Goal: Task Accomplishment & Management: Use online tool/utility

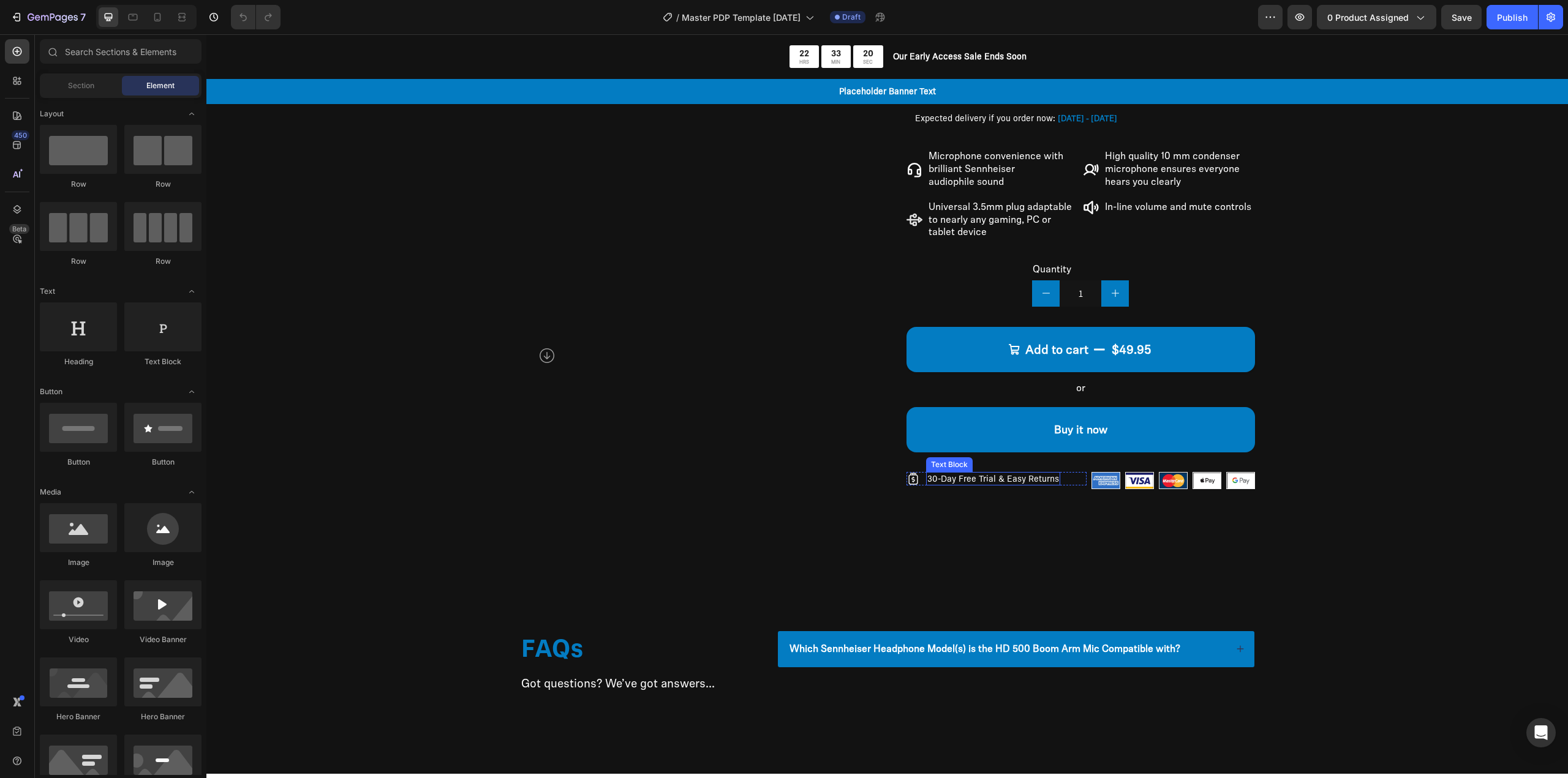
scroll to position [150, 0]
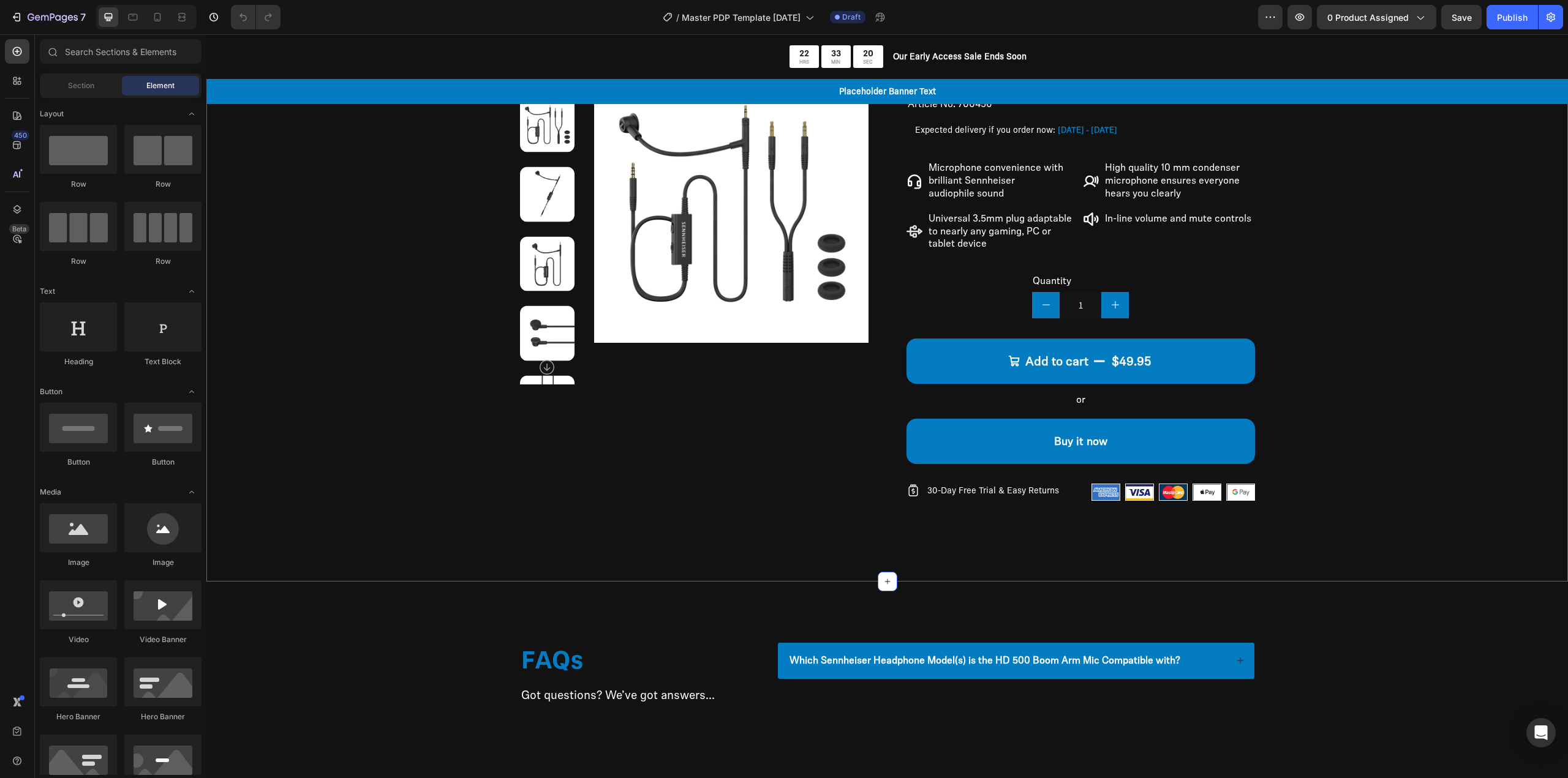
click at [732, 611] on div "FAQs Heading Got questions? We’ve got answers... Text Block Which Sennheiser He…" at bounding box center [887, 684] width 1362 height 204
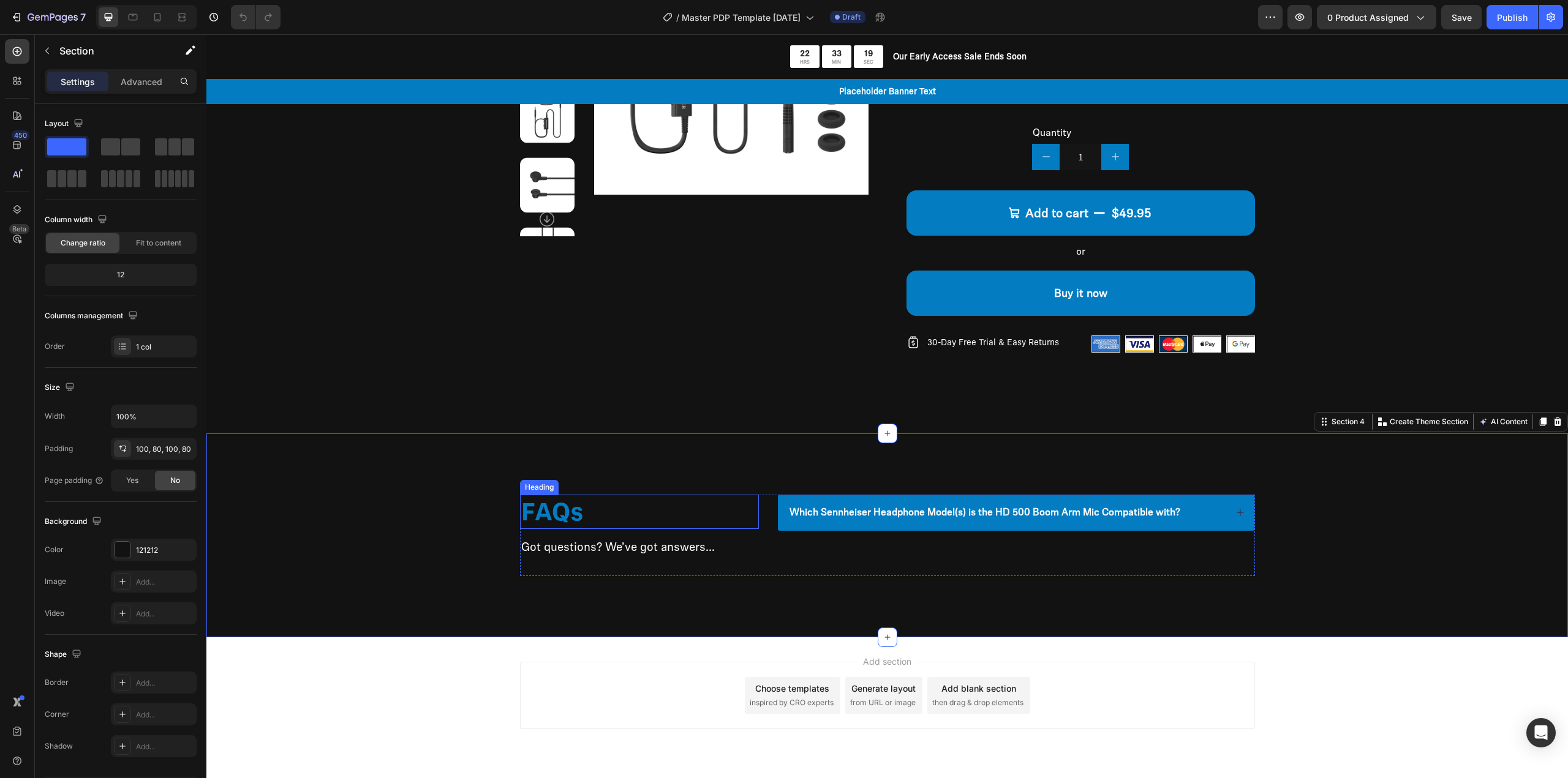
scroll to position [334, 0]
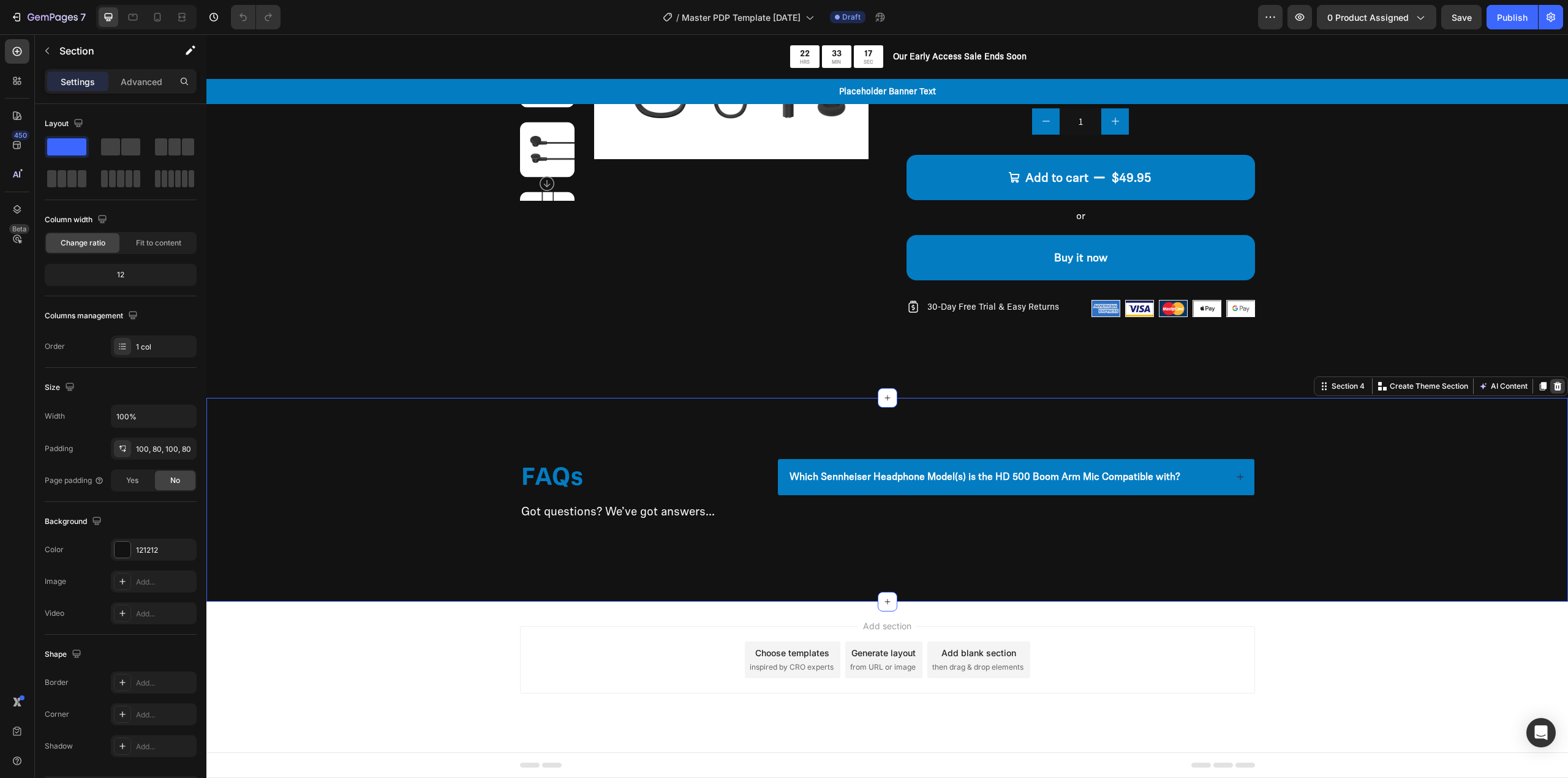
click at [1554, 386] on icon at bounding box center [1558, 386] width 8 height 9
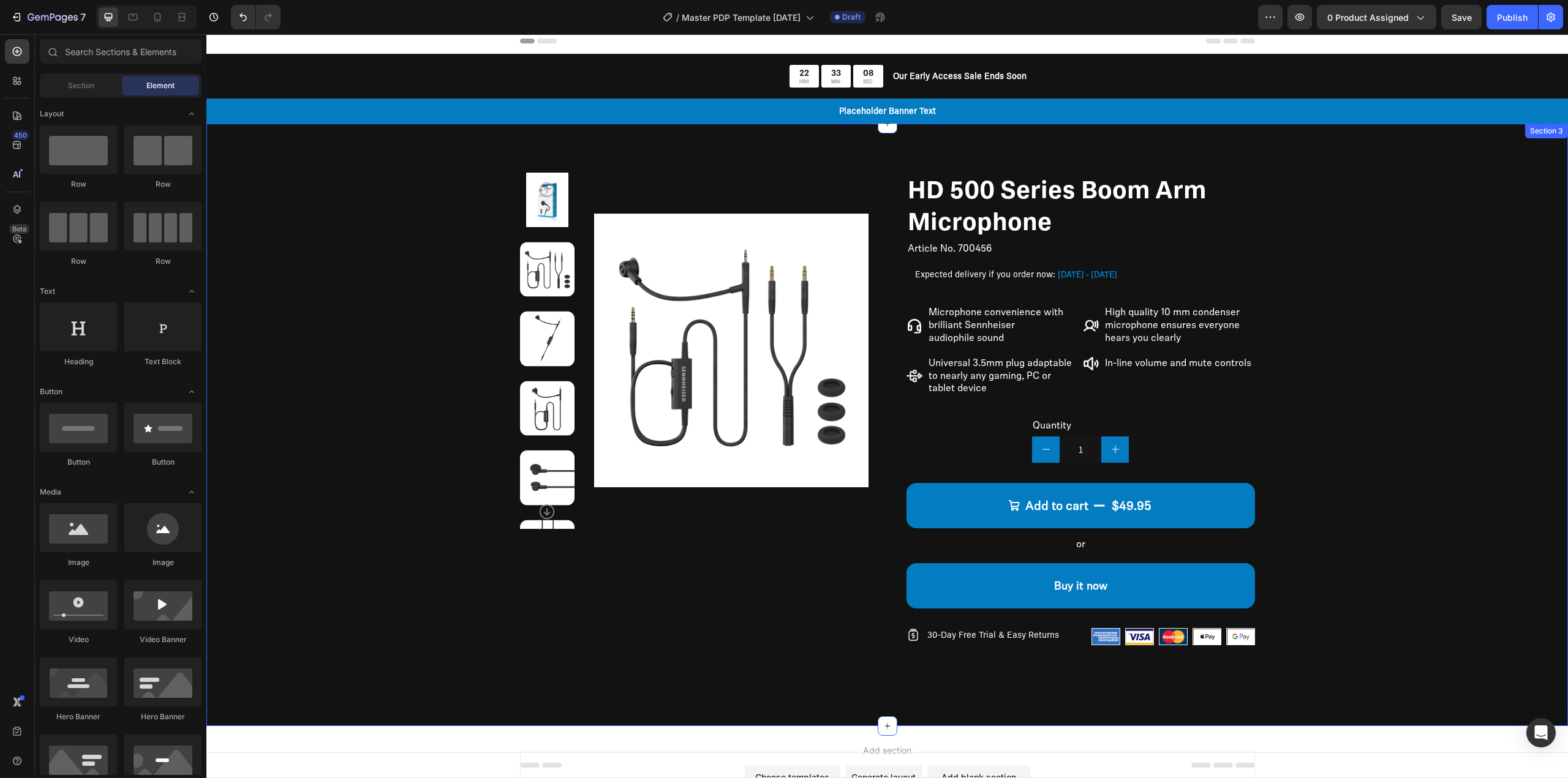
scroll to position [0, 0]
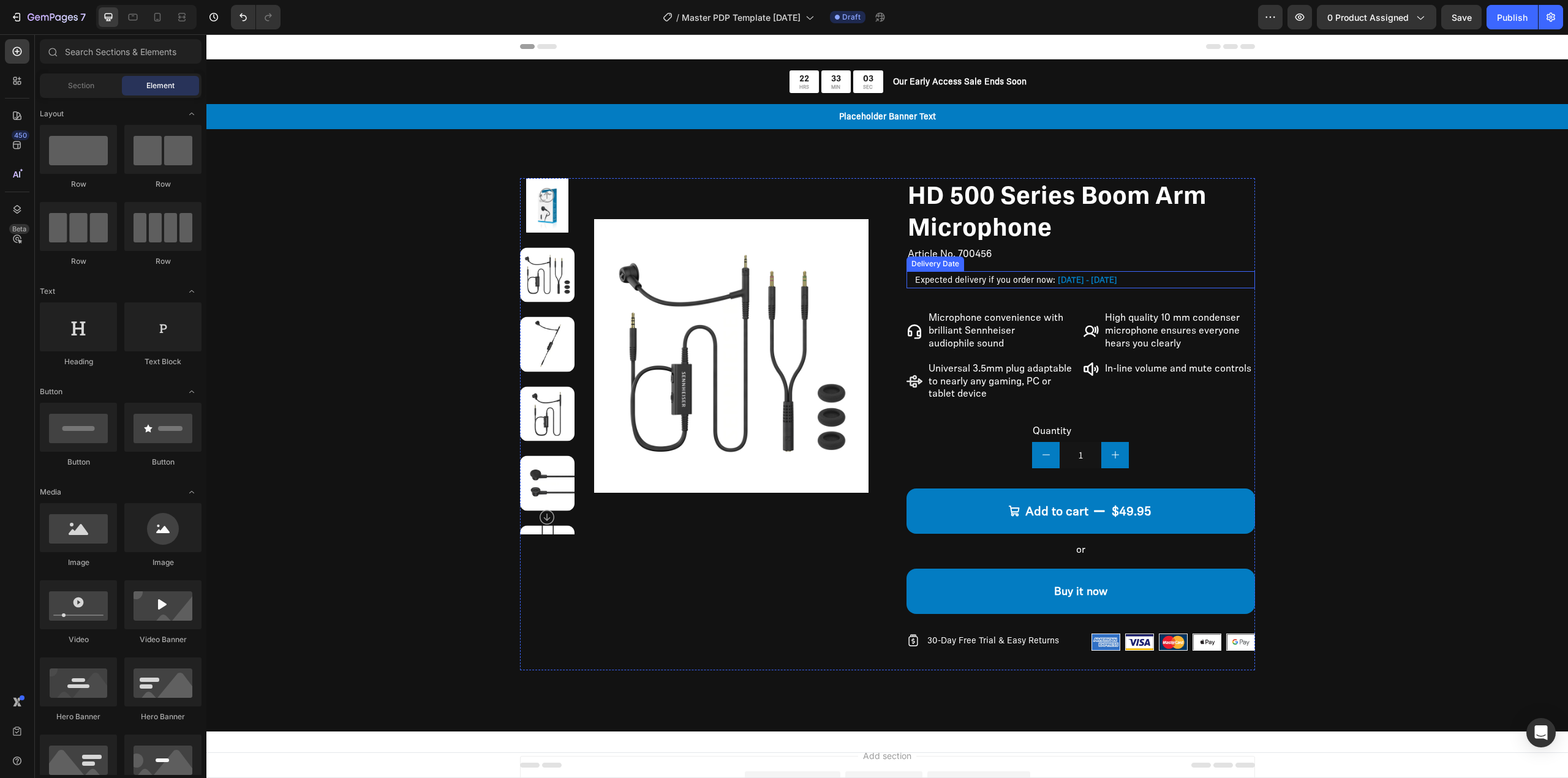
click at [1026, 278] on span "Expected delivery if you order now:" at bounding box center [985, 280] width 140 height 10
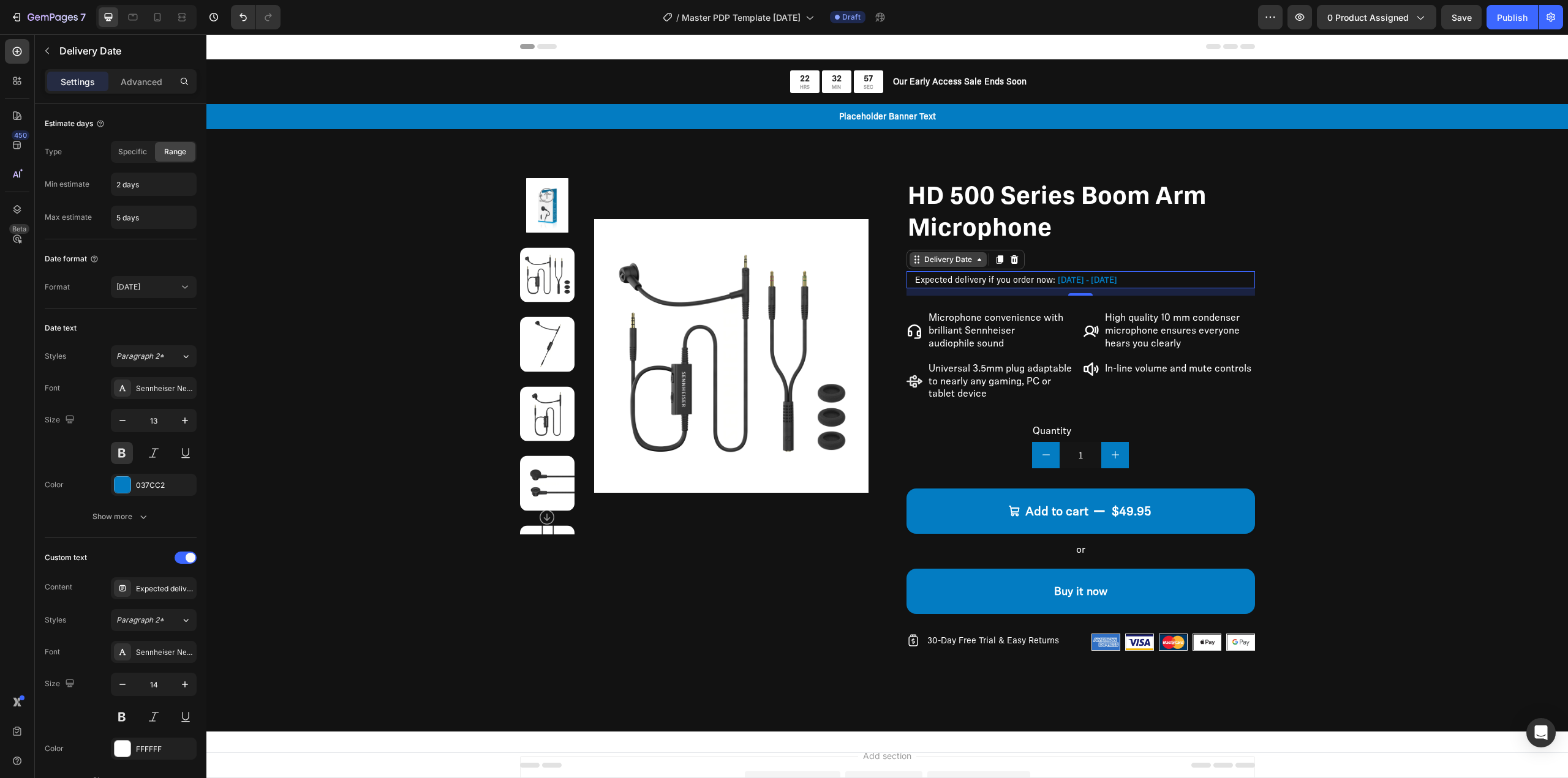
click at [953, 261] on div "Delivery Date" at bounding box center [948, 259] width 53 height 11
click at [1382, 351] on div "Product Images HD 500 Series Boom Arm Microphone Product Title Article No. 7004…" at bounding box center [887, 424] width 1264 height 493
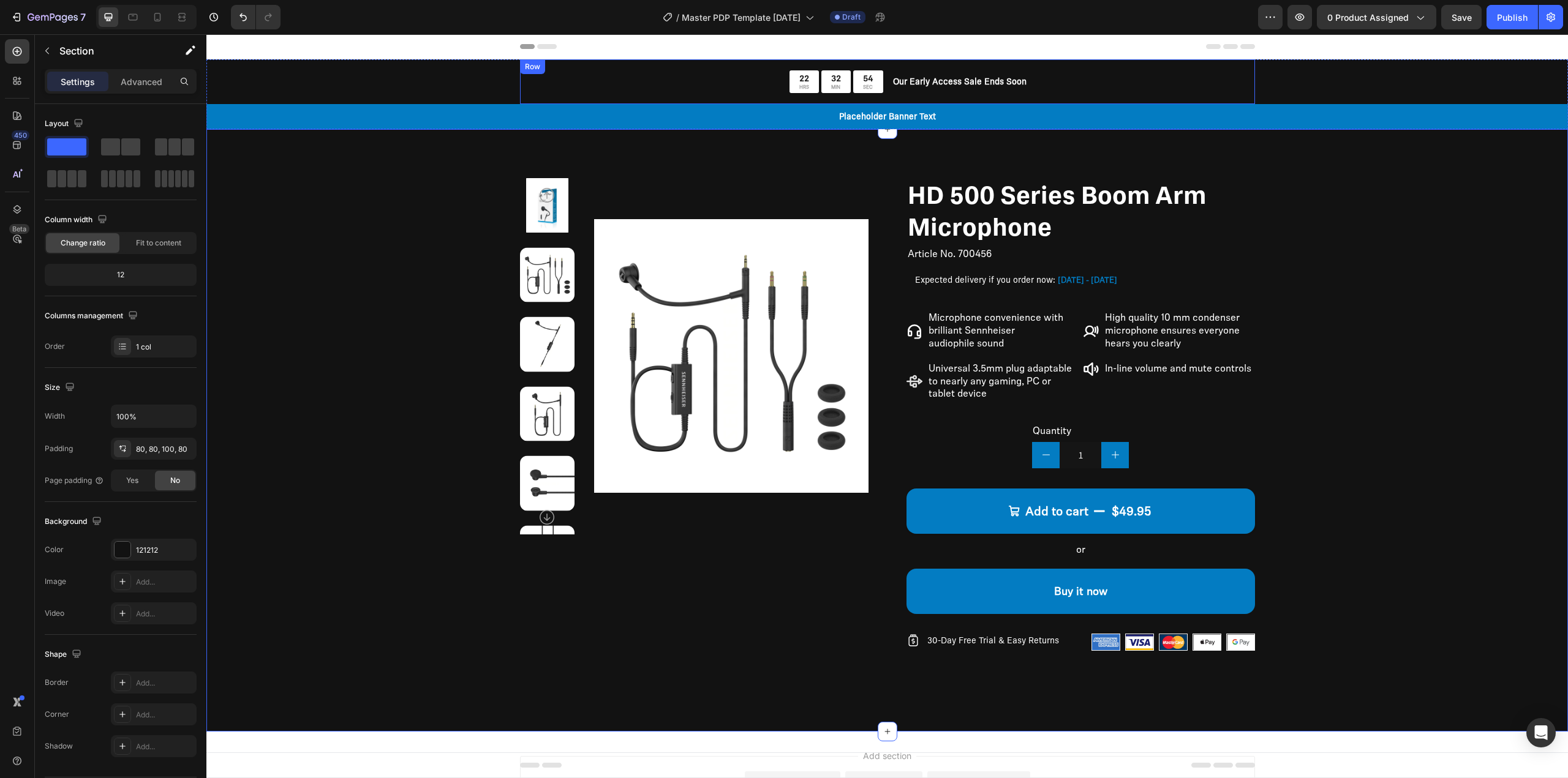
click at [679, 73] on div "22 HRS 32 MIN 54 SEC" at bounding box center [701, 82] width 363 height 23
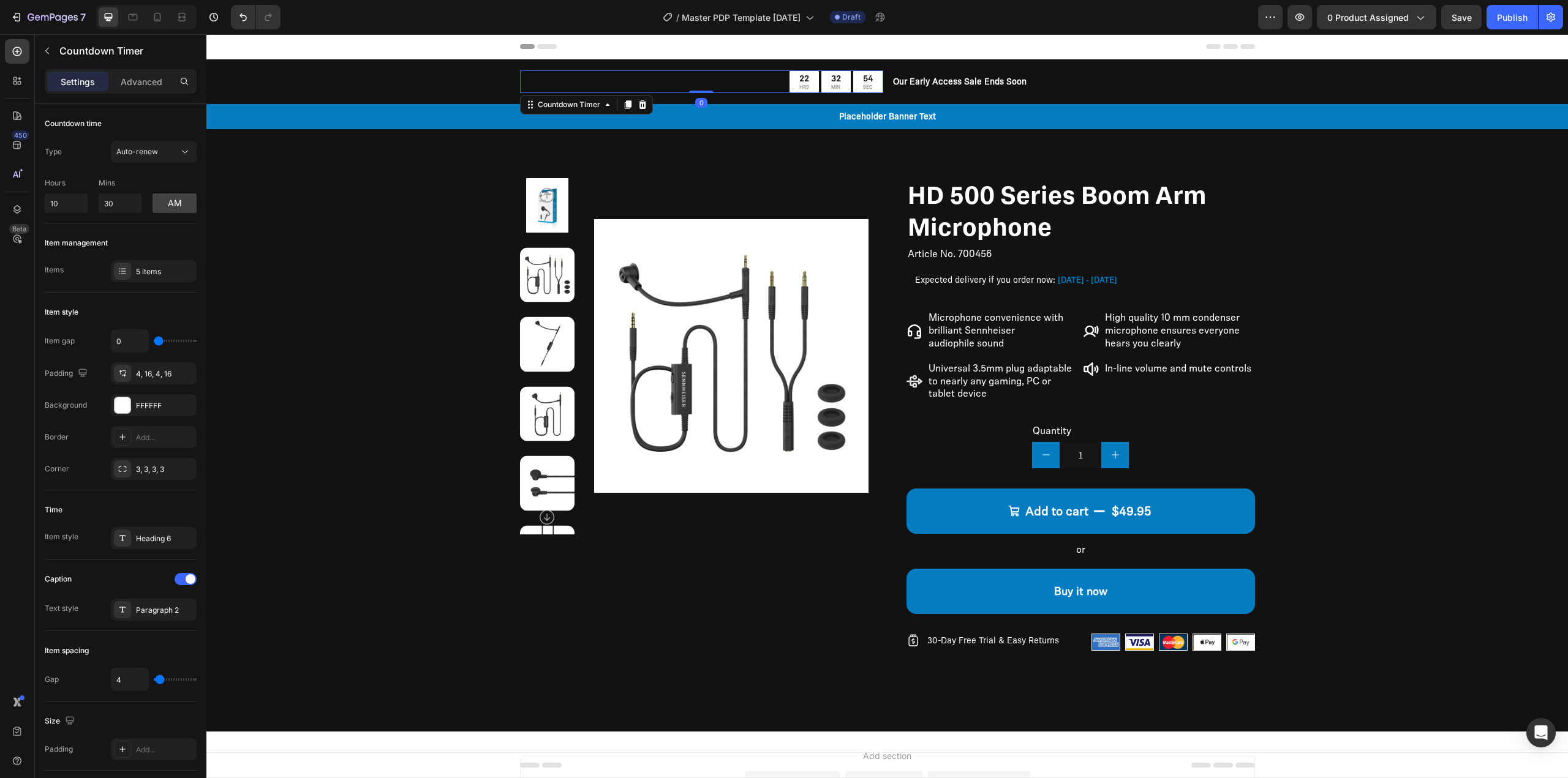
click at [429, 96] on div "22 HRS 32 MIN 54 SEC Countdown Timer 0 Our Early Access Sale Ends Soon Text Blo…" at bounding box center [887, 94] width 1362 height 70
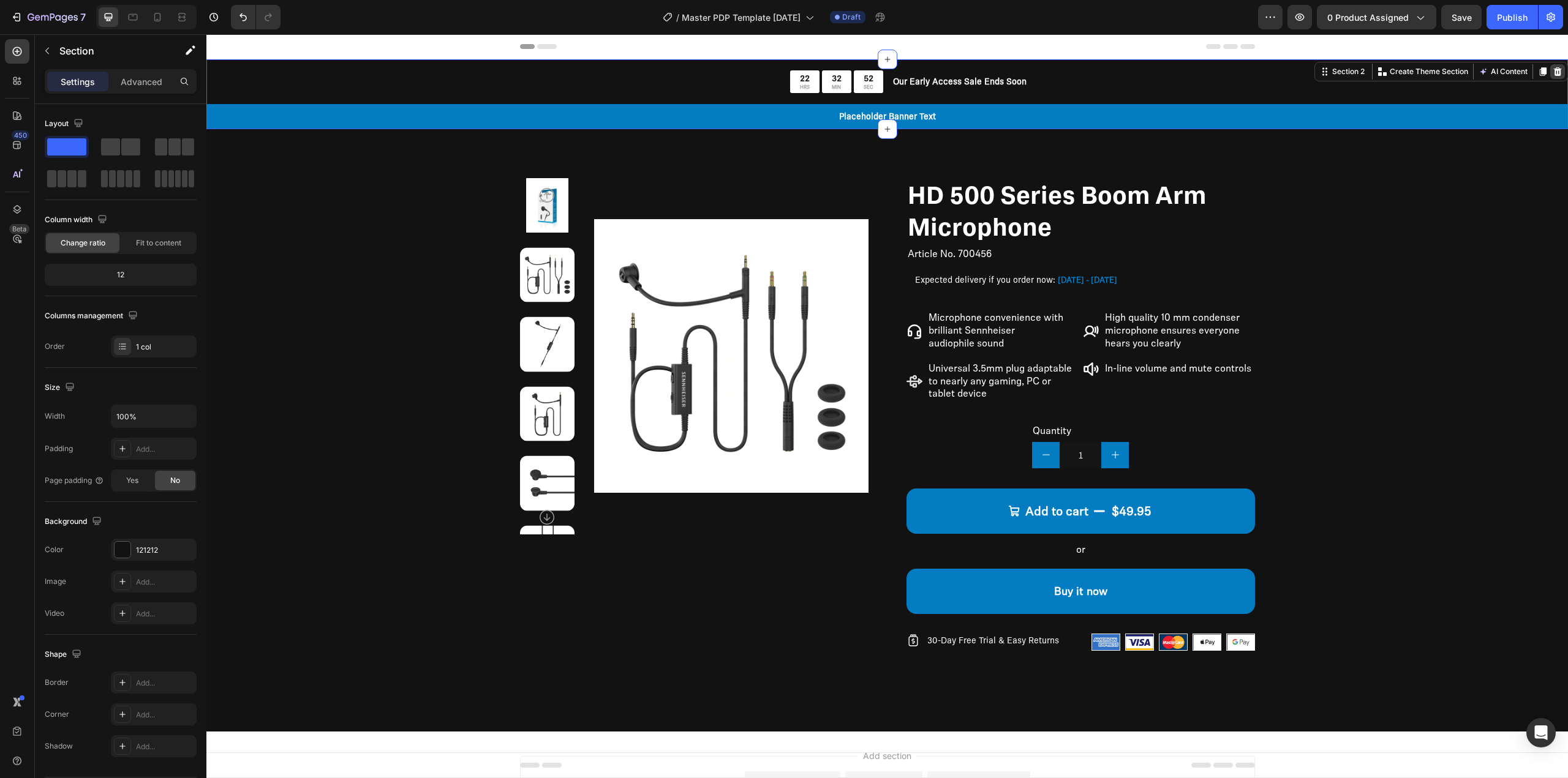
click at [1554, 70] on div at bounding box center [1557, 71] width 14 height 14
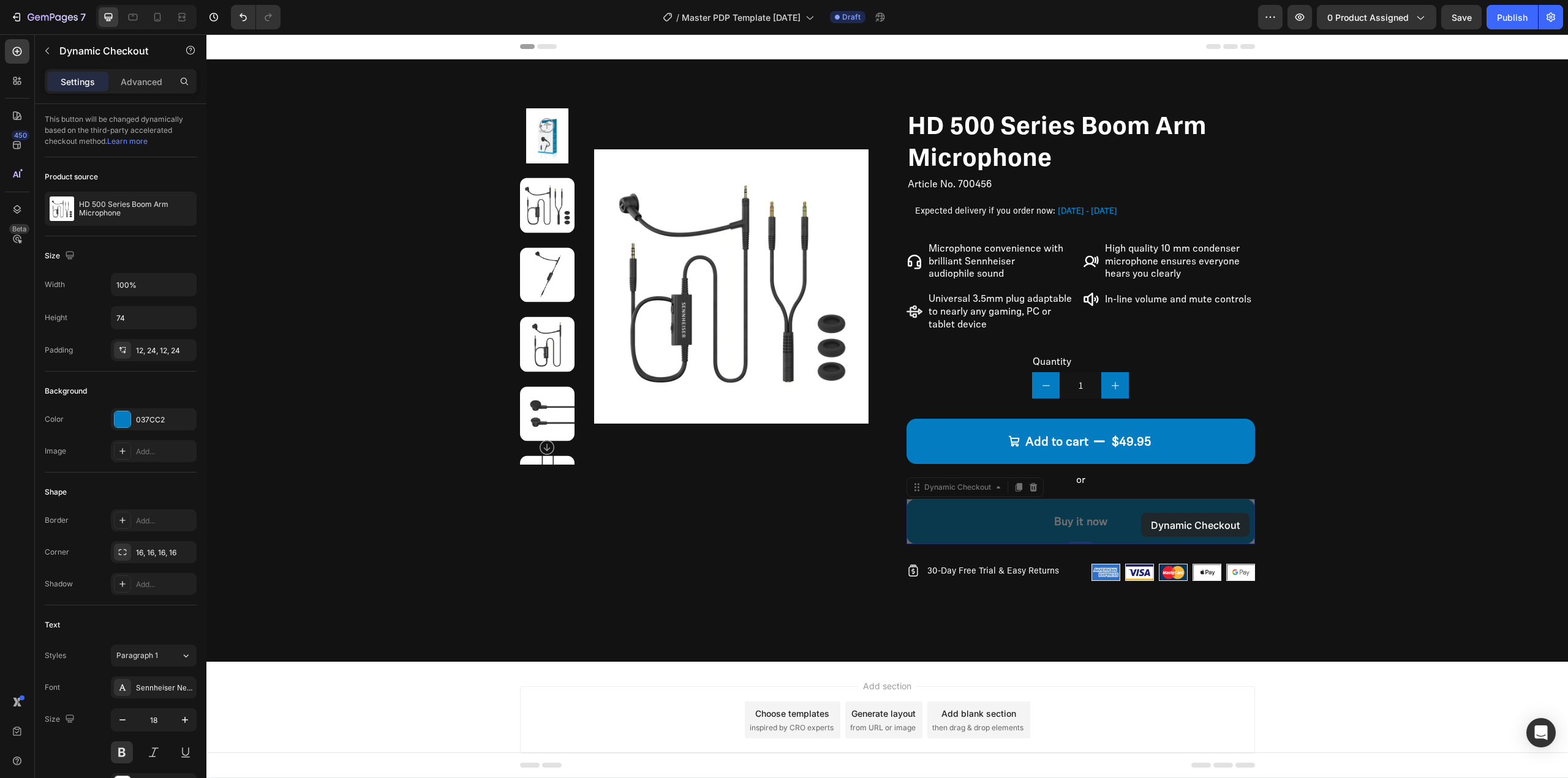
click at [1141, 513] on div "Header Product Images HD 400S Product Title $89.98 Product Price Product Price …" at bounding box center [887, 424] width 1362 height 778
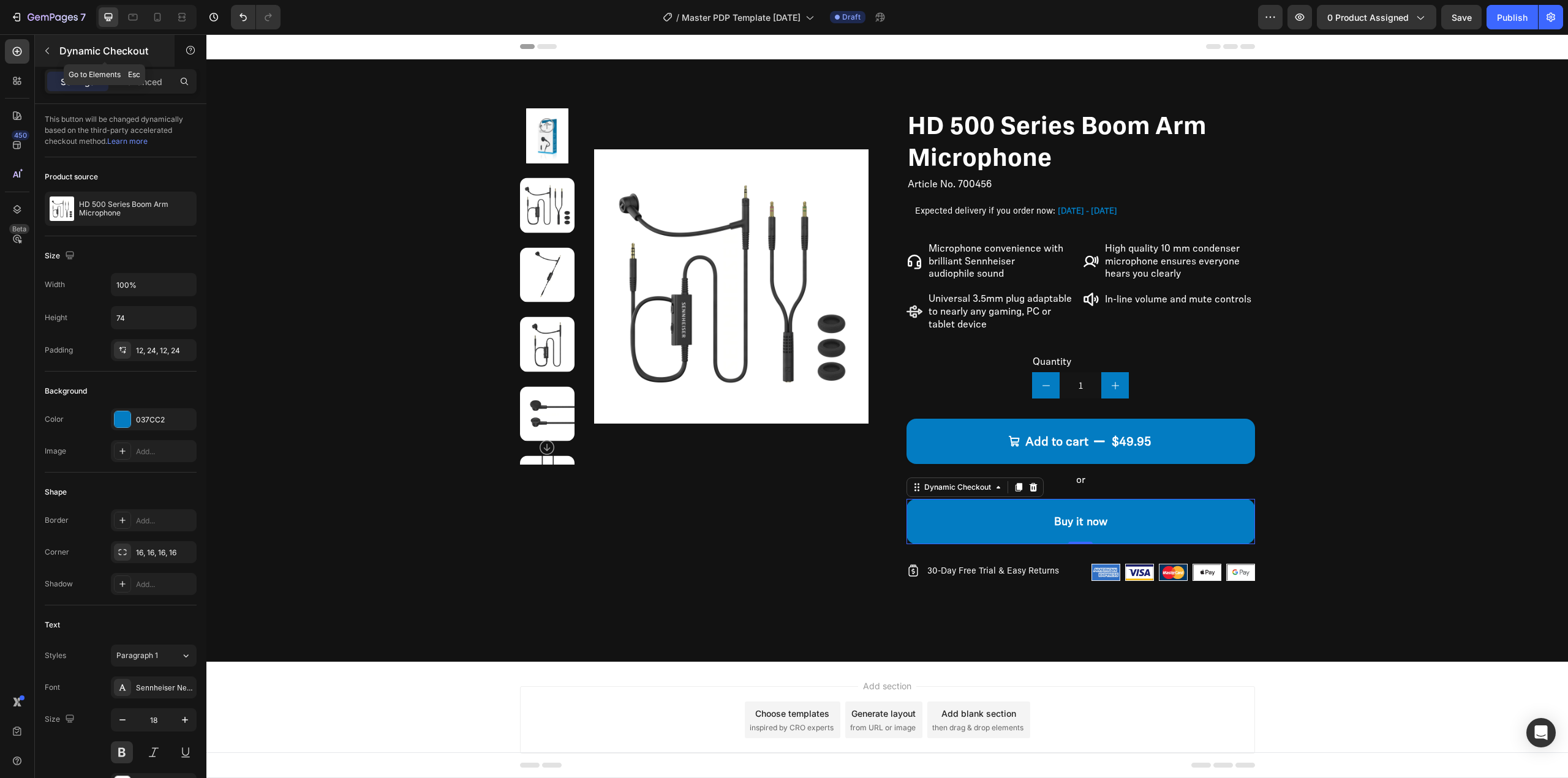
click at [45, 52] on icon "button" at bounding box center [47, 51] width 10 height 10
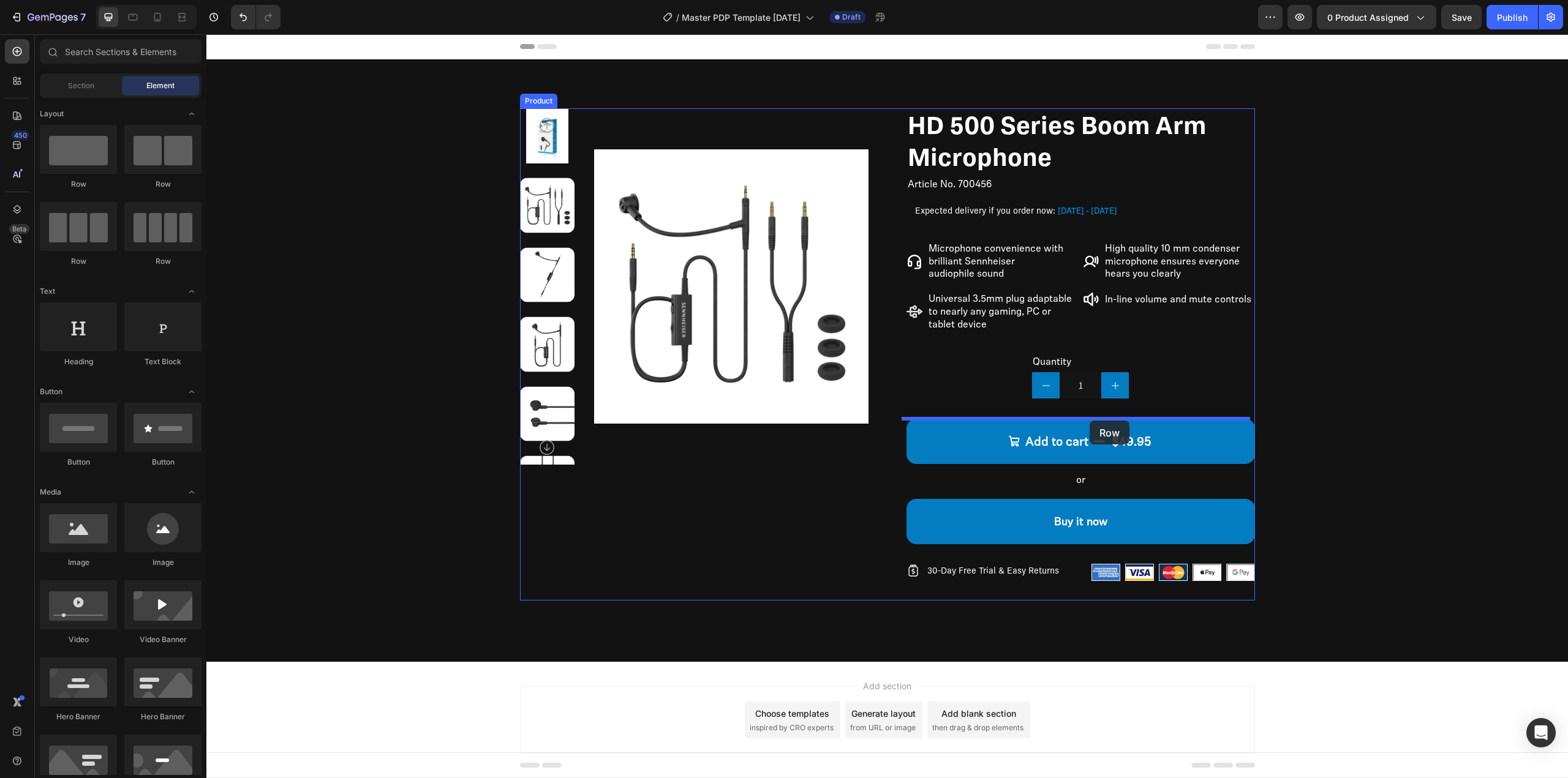
drag, startPoint x: 361, startPoint y: 188, endPoint x: 1090, endPoint y: 421, distance: 765.3
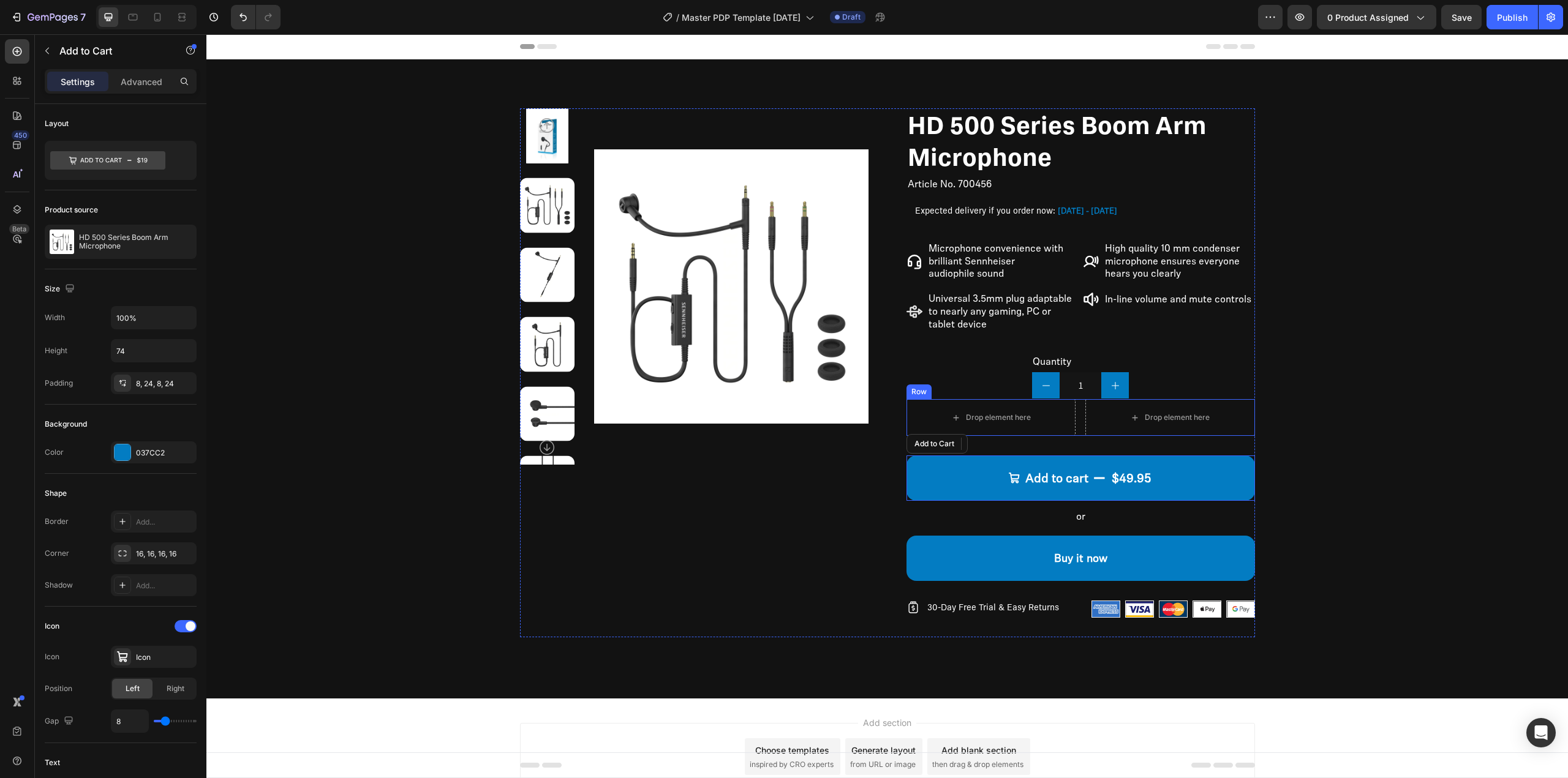
drag, startPoint x: 1027, startPoint y: 475, endPoint x: 1006, endPoint y: 424, distance: 55.2
click at [1006, 424] on div "HD 500 Series Boom Arm Microphone Product Title Article No. 700456 Product SKU …" at bounding box center [1080, 373] width 349 height 529
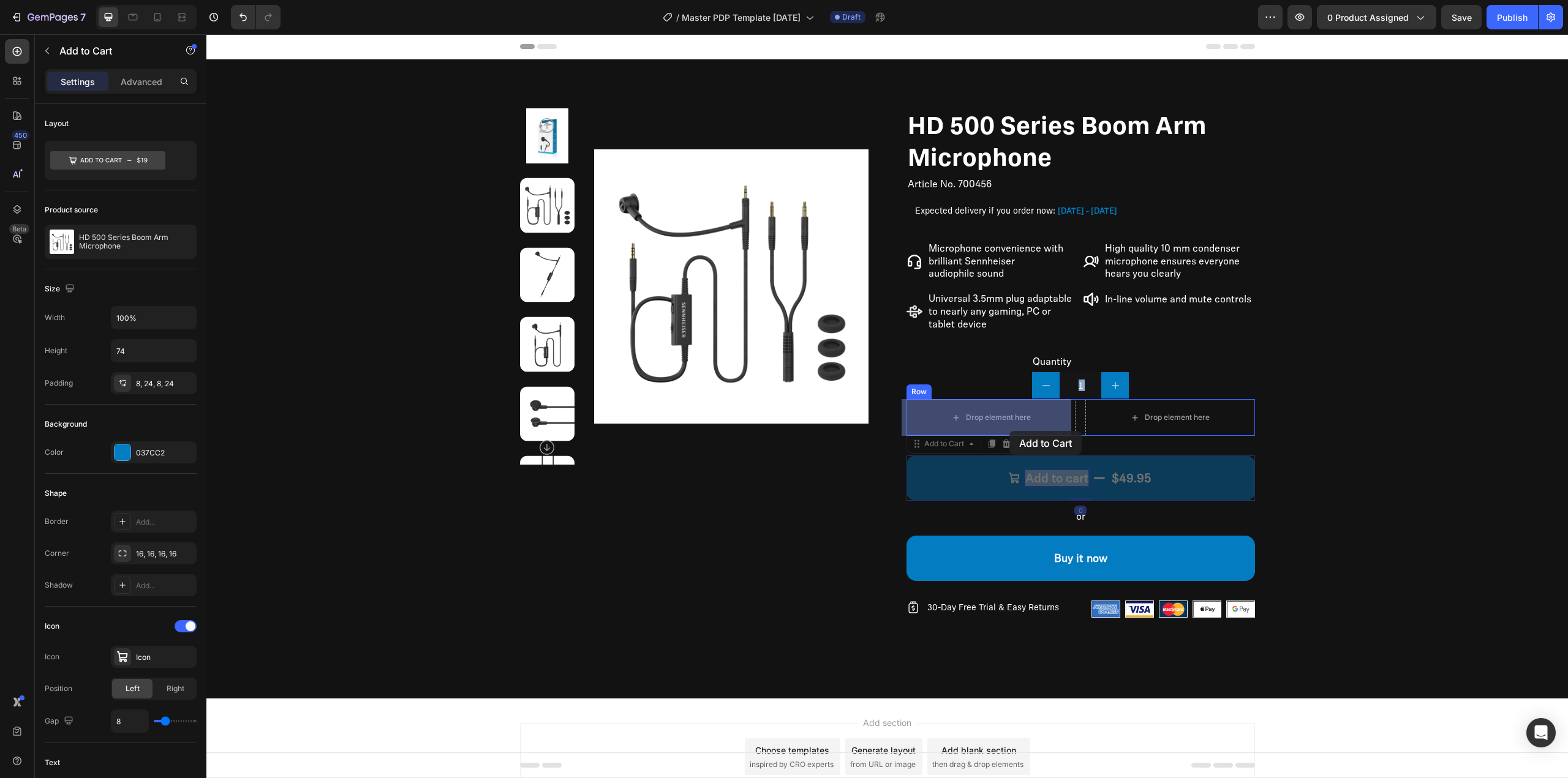
drag, startPoint x: 1024, startPoint y: 476, endPoint x: 1009, endPoint y: 431, distance: 47.4
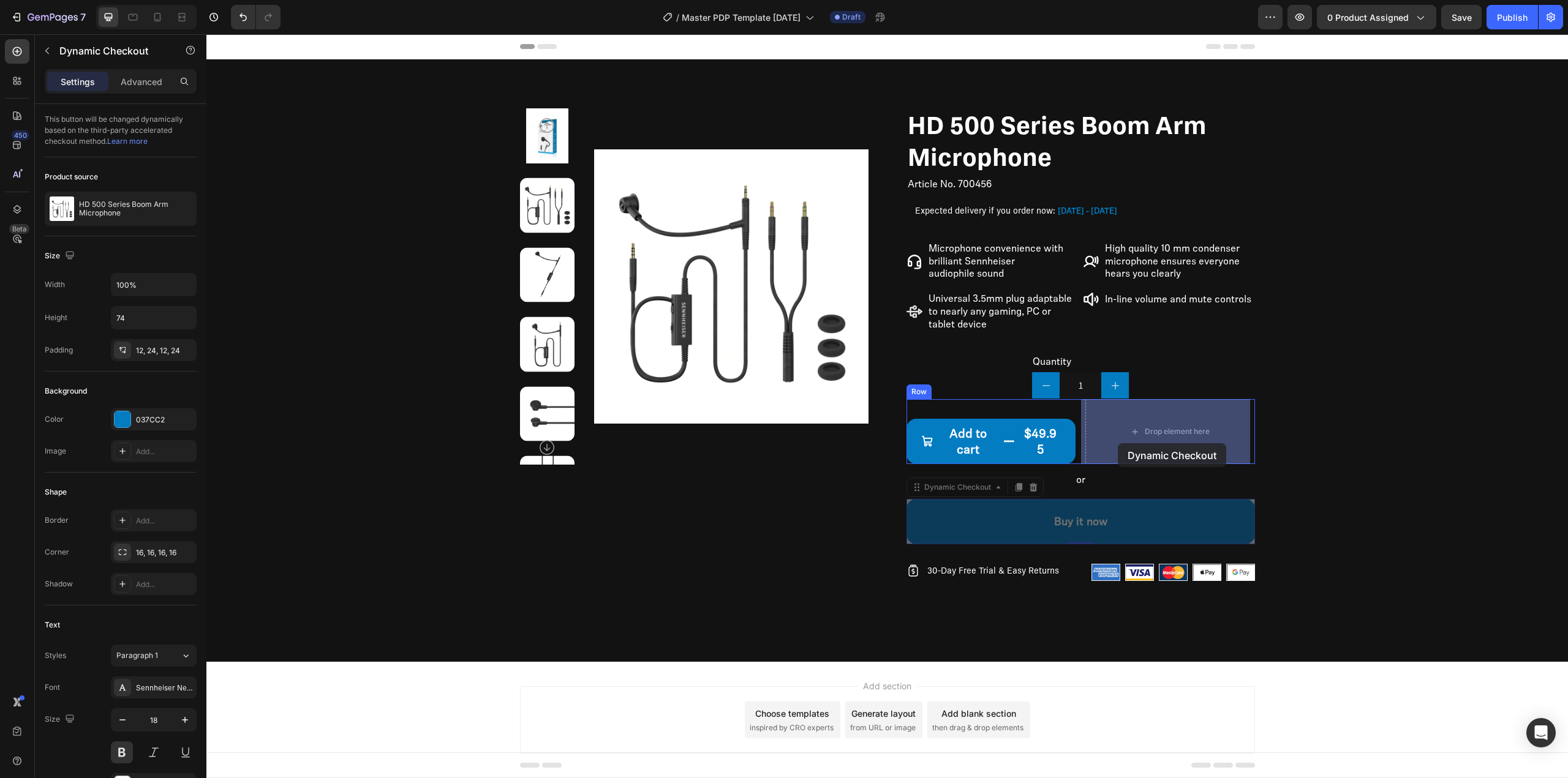
drag, startPoint x: 1049, startPoint y: 507, endPoint x: 1118, endPoint y: 444, distance: 93.4
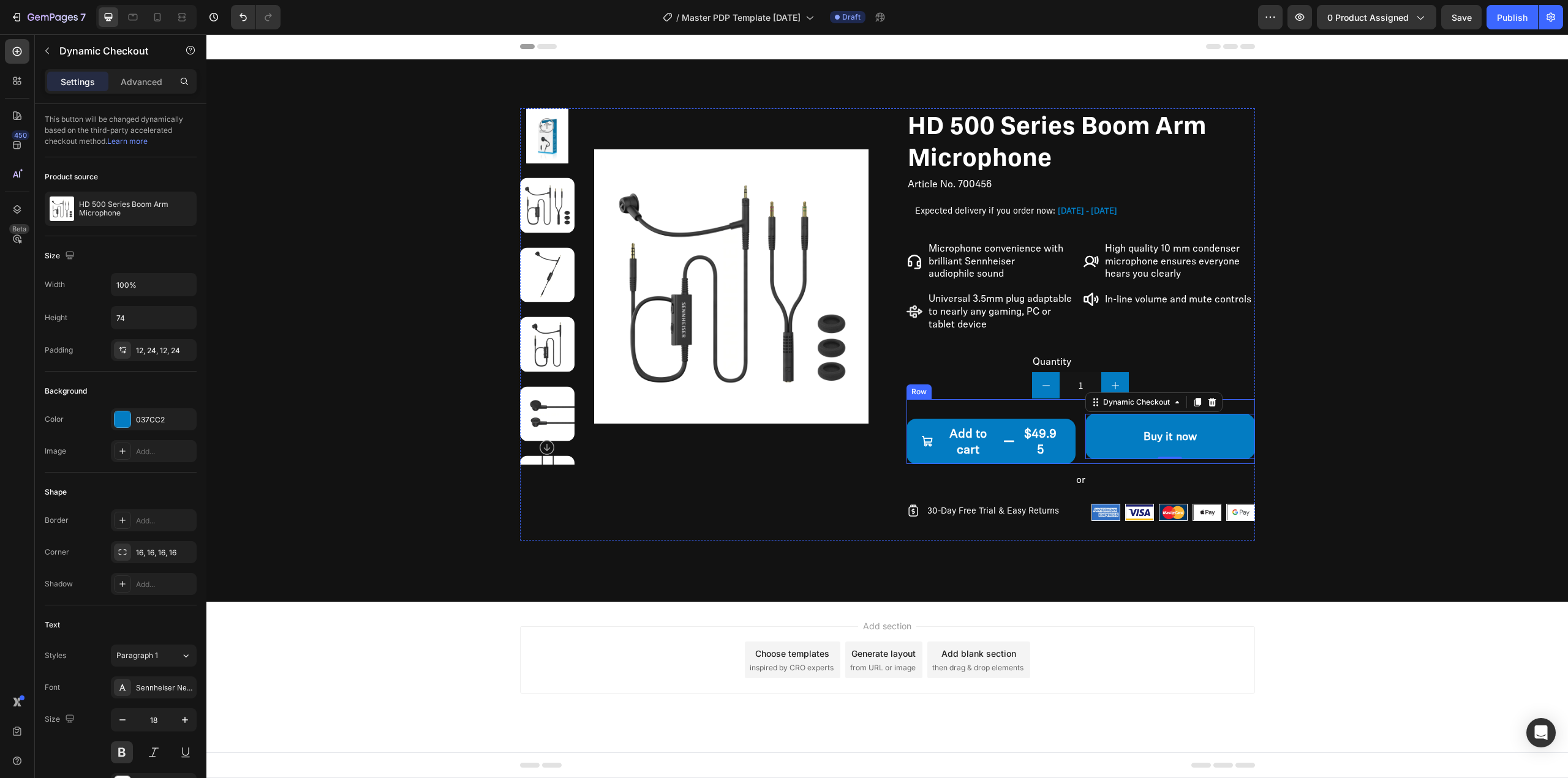
click at [1076, 436] on div "Add to cart $49.95 Add to Cart Buy it now Dynamic Checkout 0 Row" at bounding box center [1080, 431] width 349 height 65
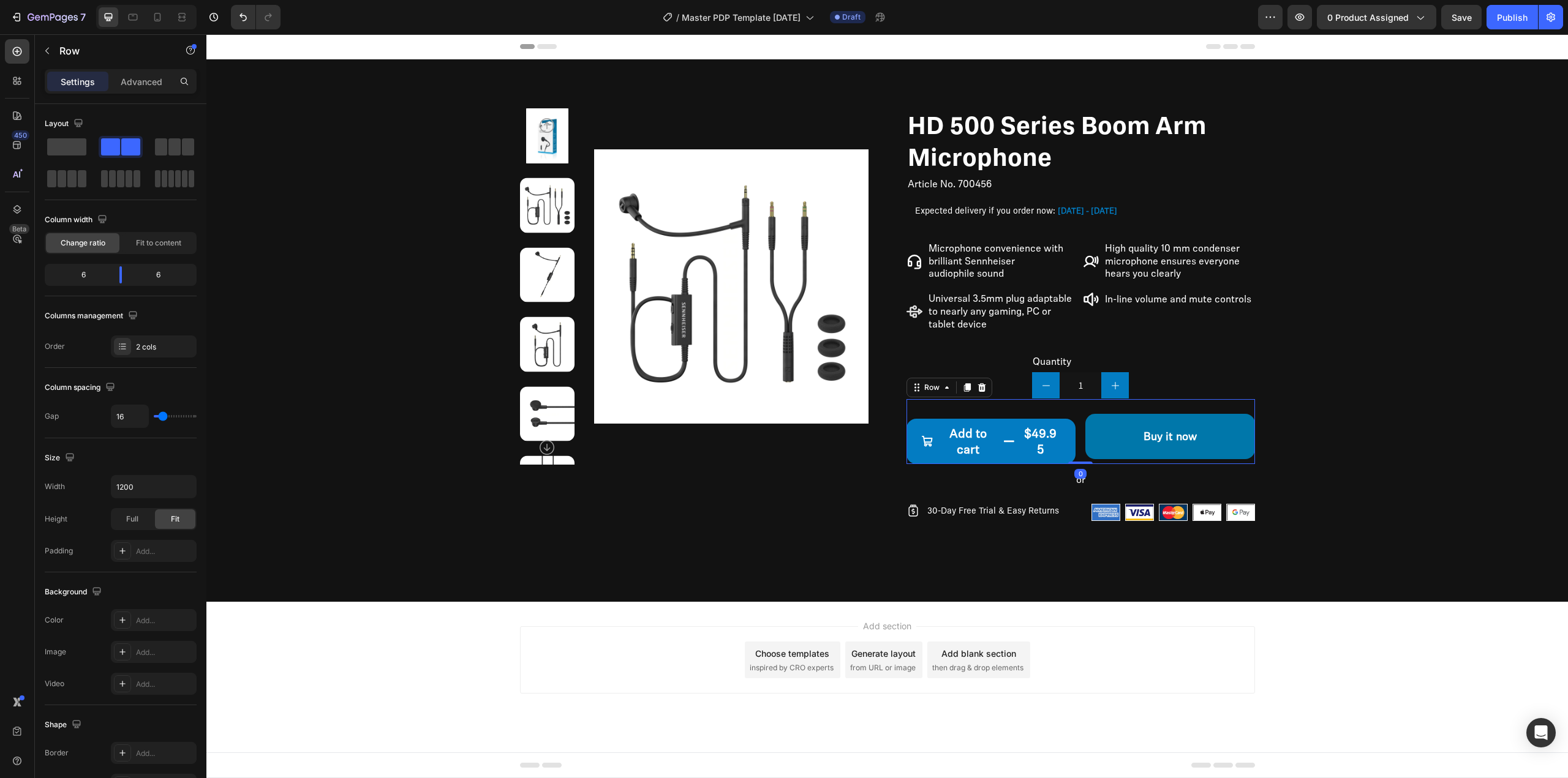
click at [1105, 436] on button "Buy it now" at bounding box center [1170, 436] width 170 height 45
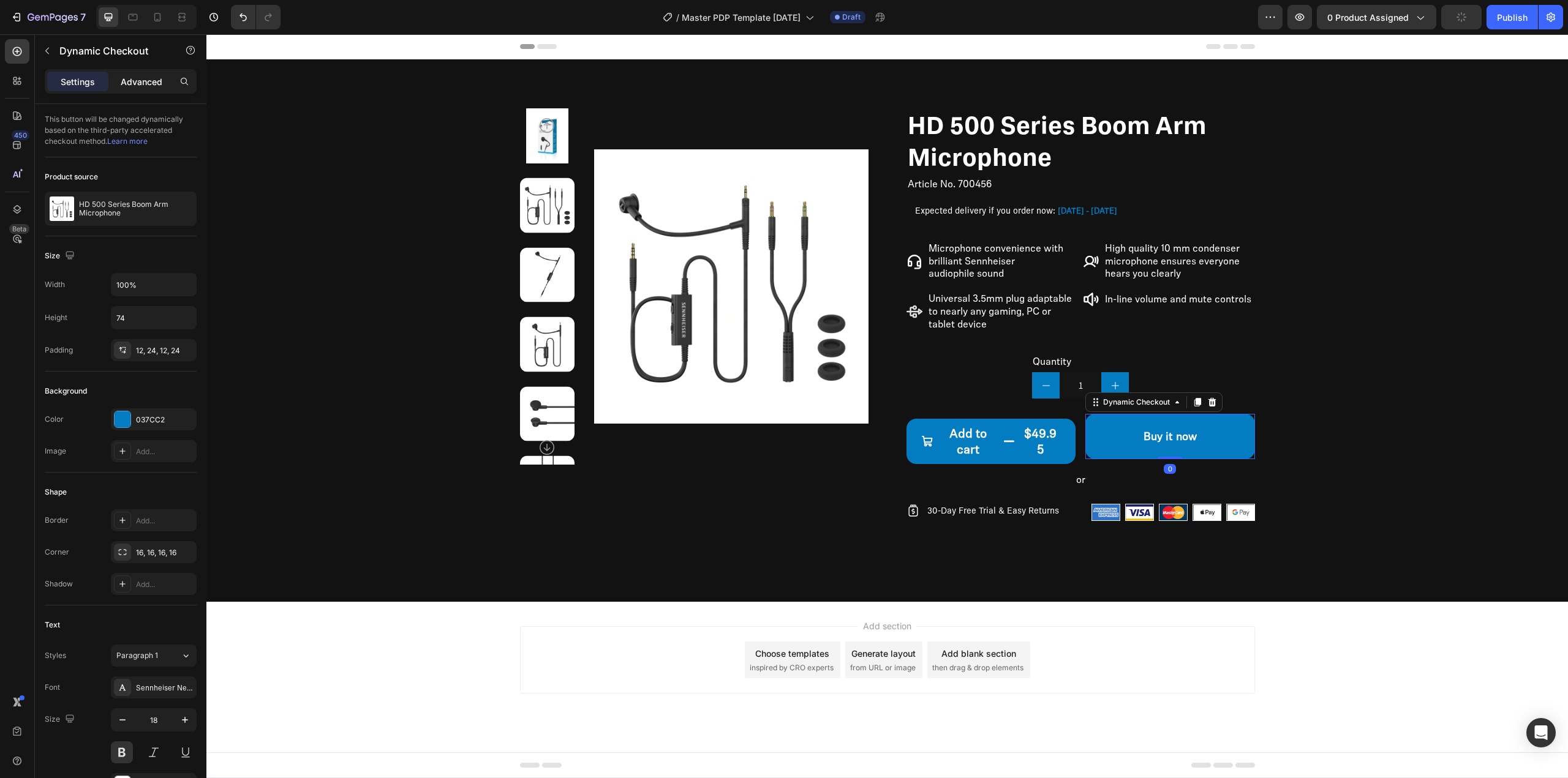
click at [121, 84] on p "Advanced" at bounding box center [142, 82] width 42 height 13
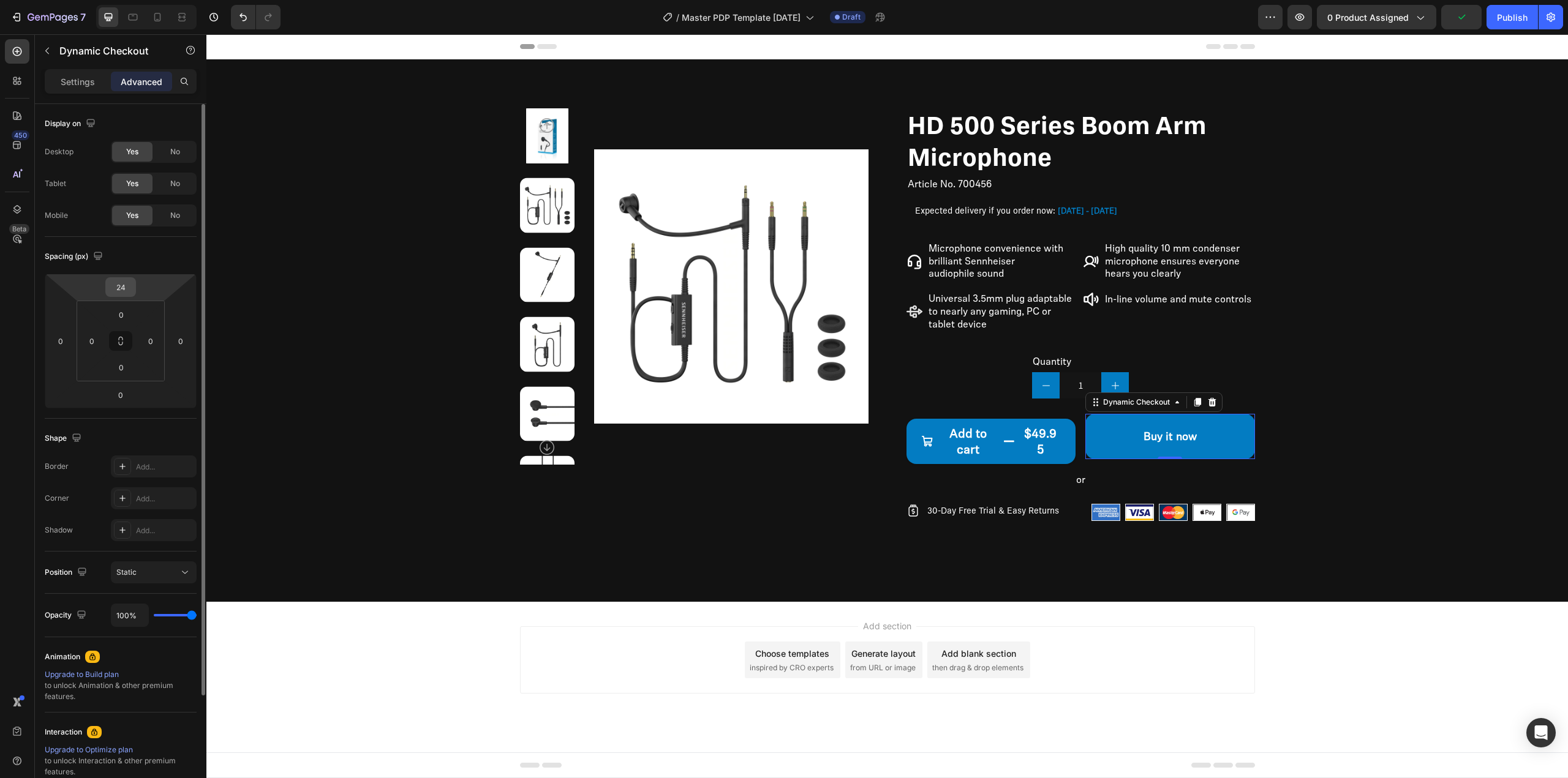
click at [126, 280] on input "24" at bounding box center [121, 288] width 24 height 19
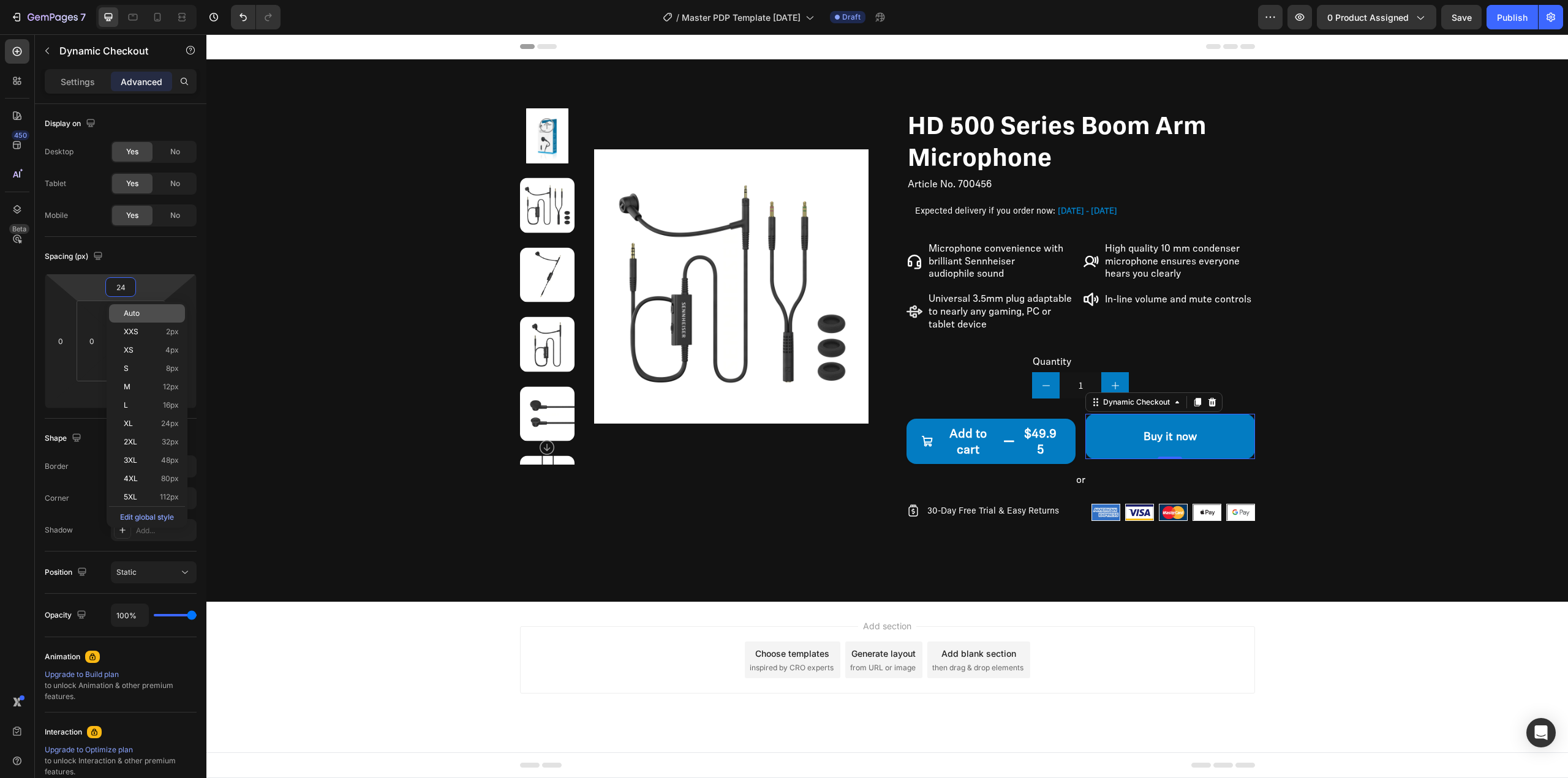
click at [147, 317] on p "Auto" at bounding box center [151, 314] width 55 height 9
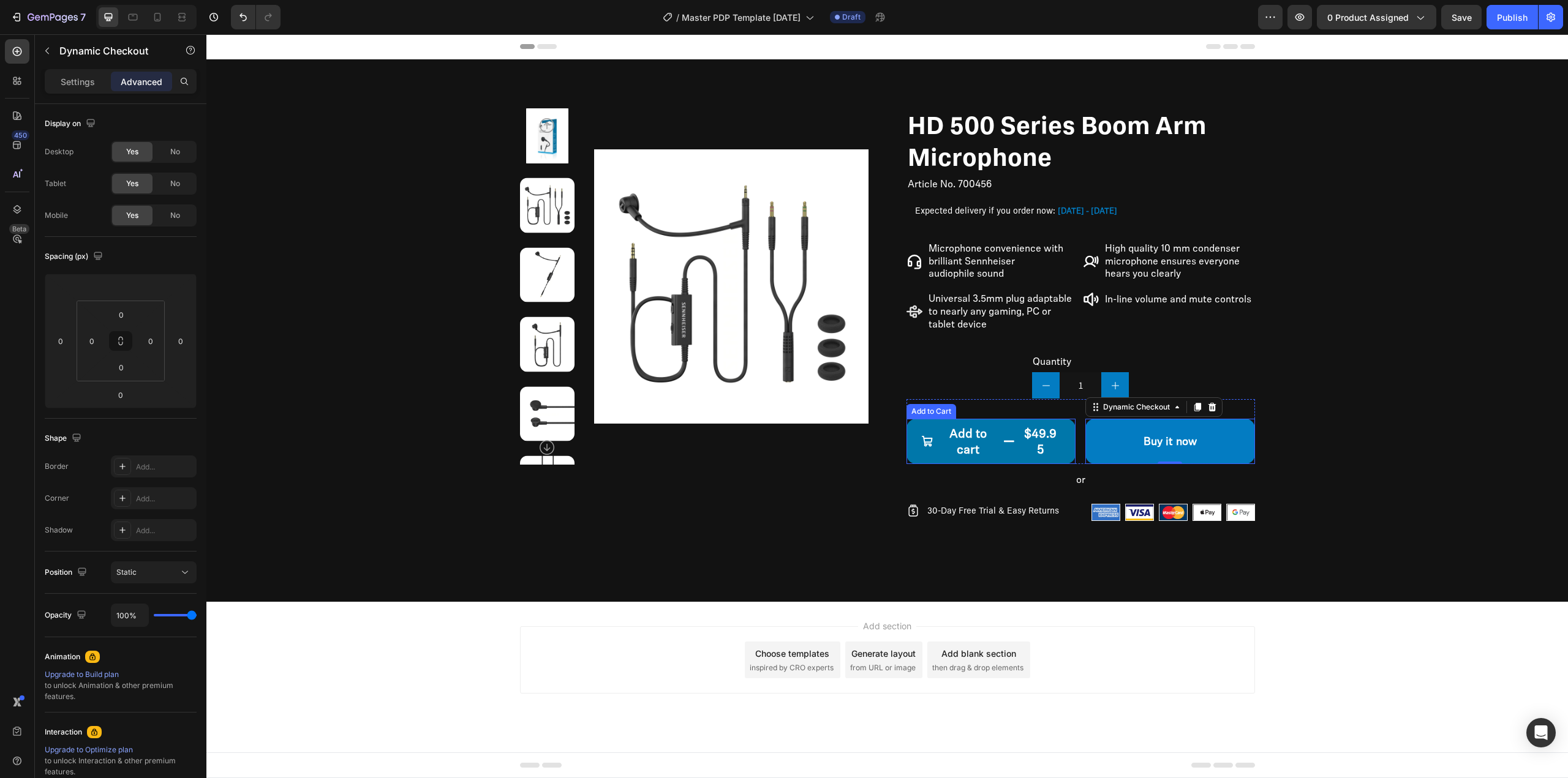
click at [993, 424] on button "Add to cart $49.95" at bounding box center [991, 441] width 170 height 45
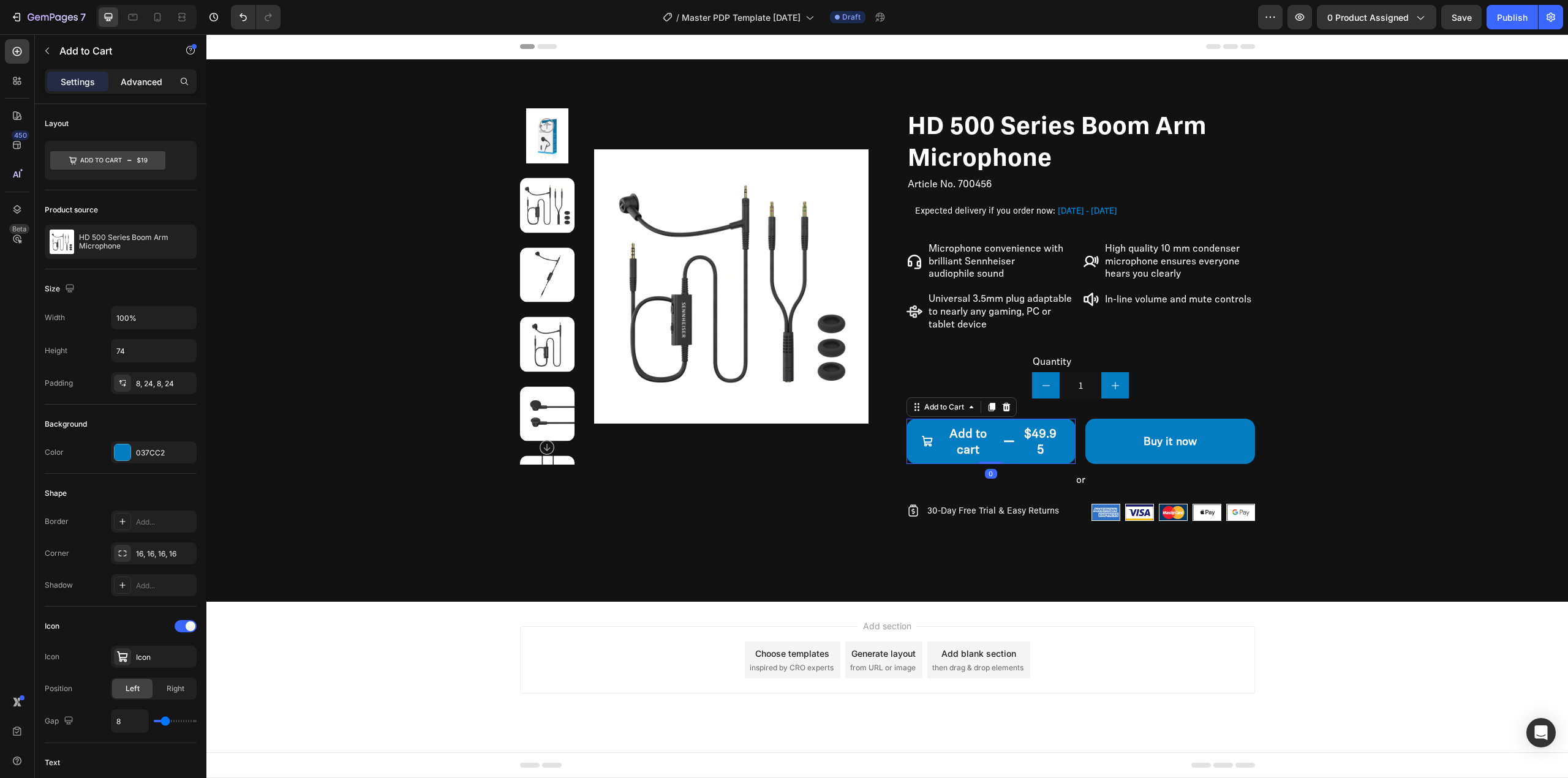
click at [134, 83] on p "Advanced" at bounding box center [142, 82] width 42 height 13
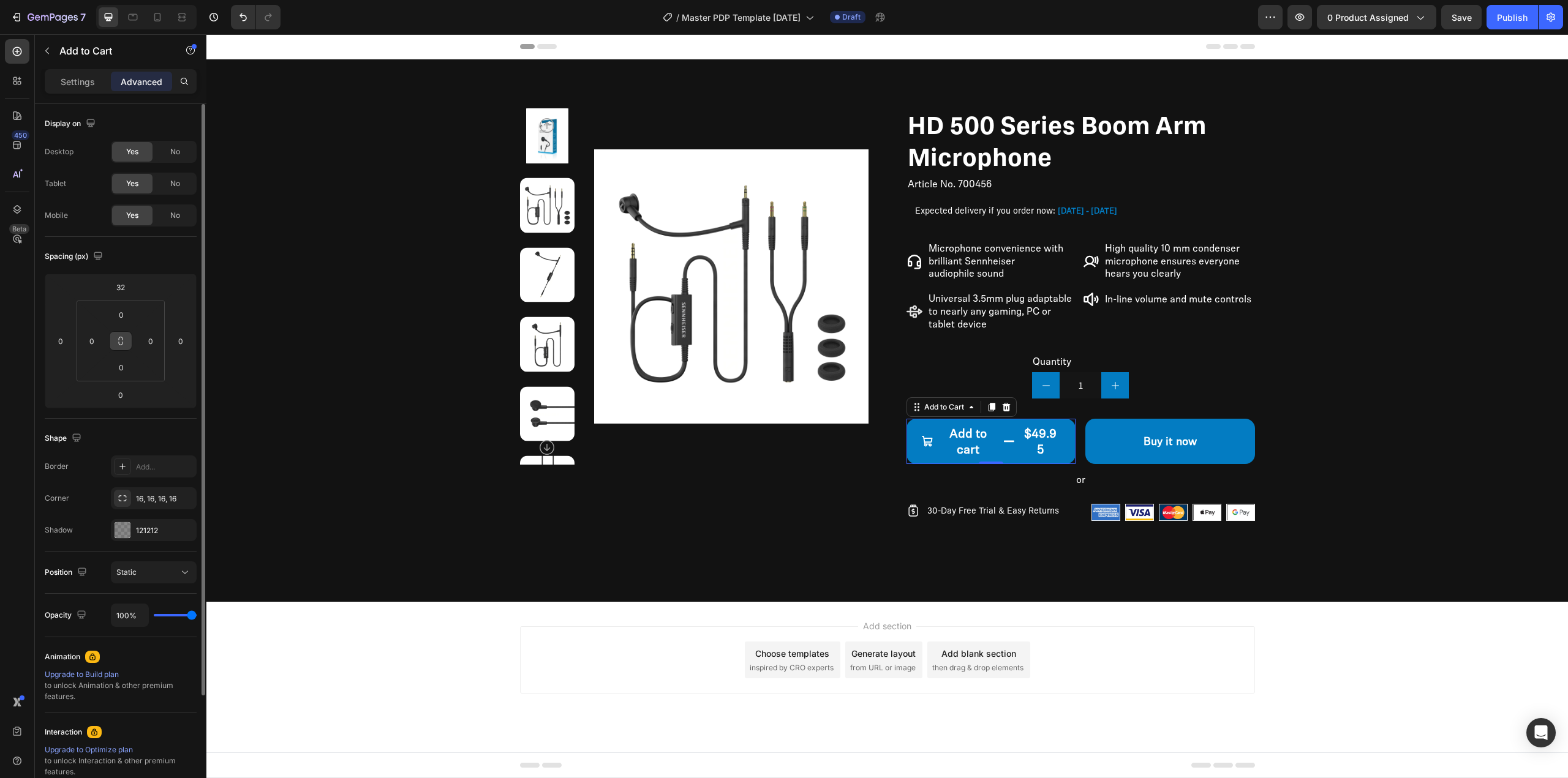
click at [115, 341] on button at bounding box center [121, 341] width 23 height 19
type input "32"
click at [140, 0] on html "7 / Master PDP Template 09.26.25 Draft Preview 0 product assigned Save Publish …" at bounding box center [784, 0] width 1568 height 0
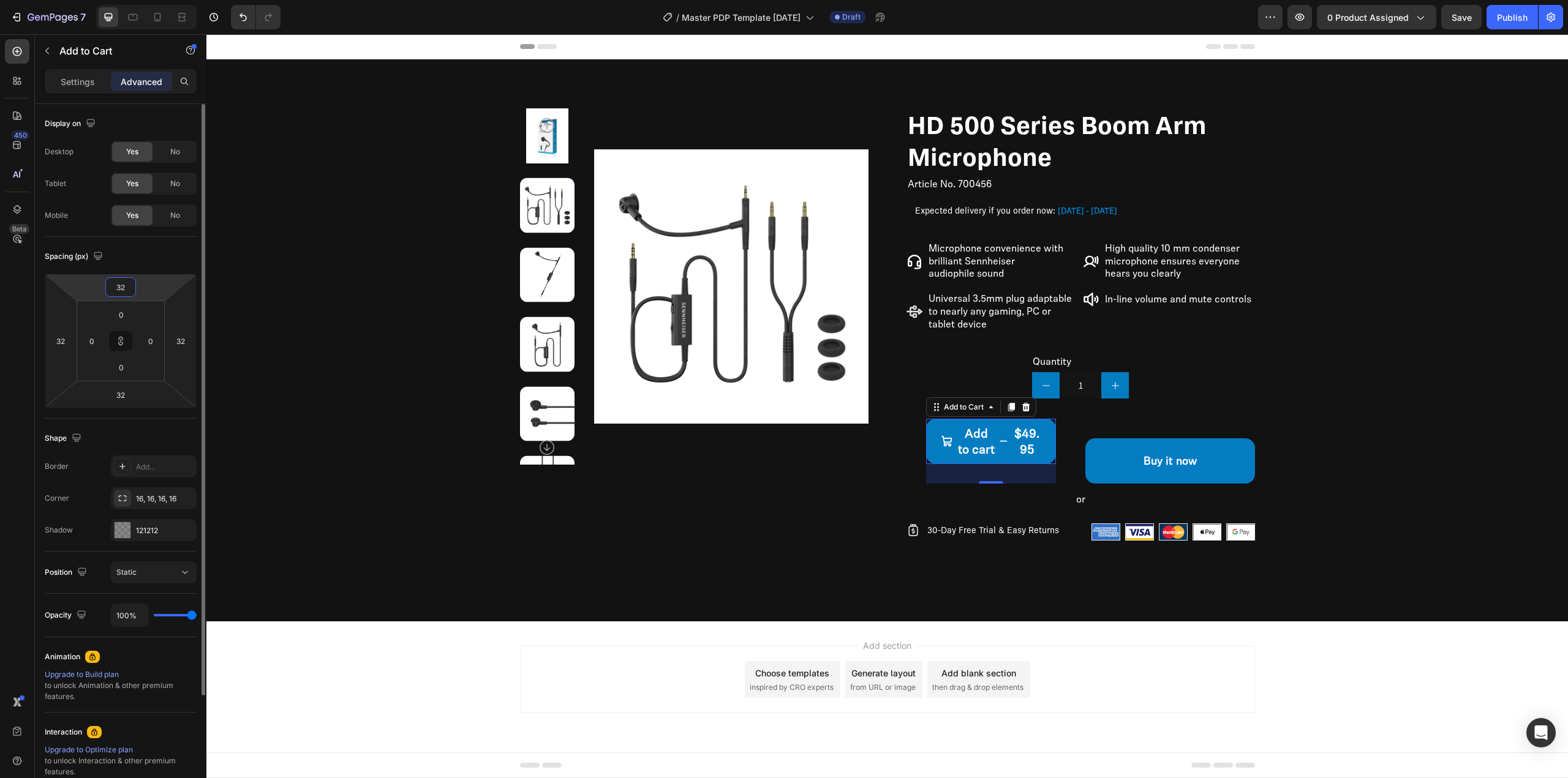
click at [124, 291] on input "32" at bounding box center [121, 288] width 24 height 19
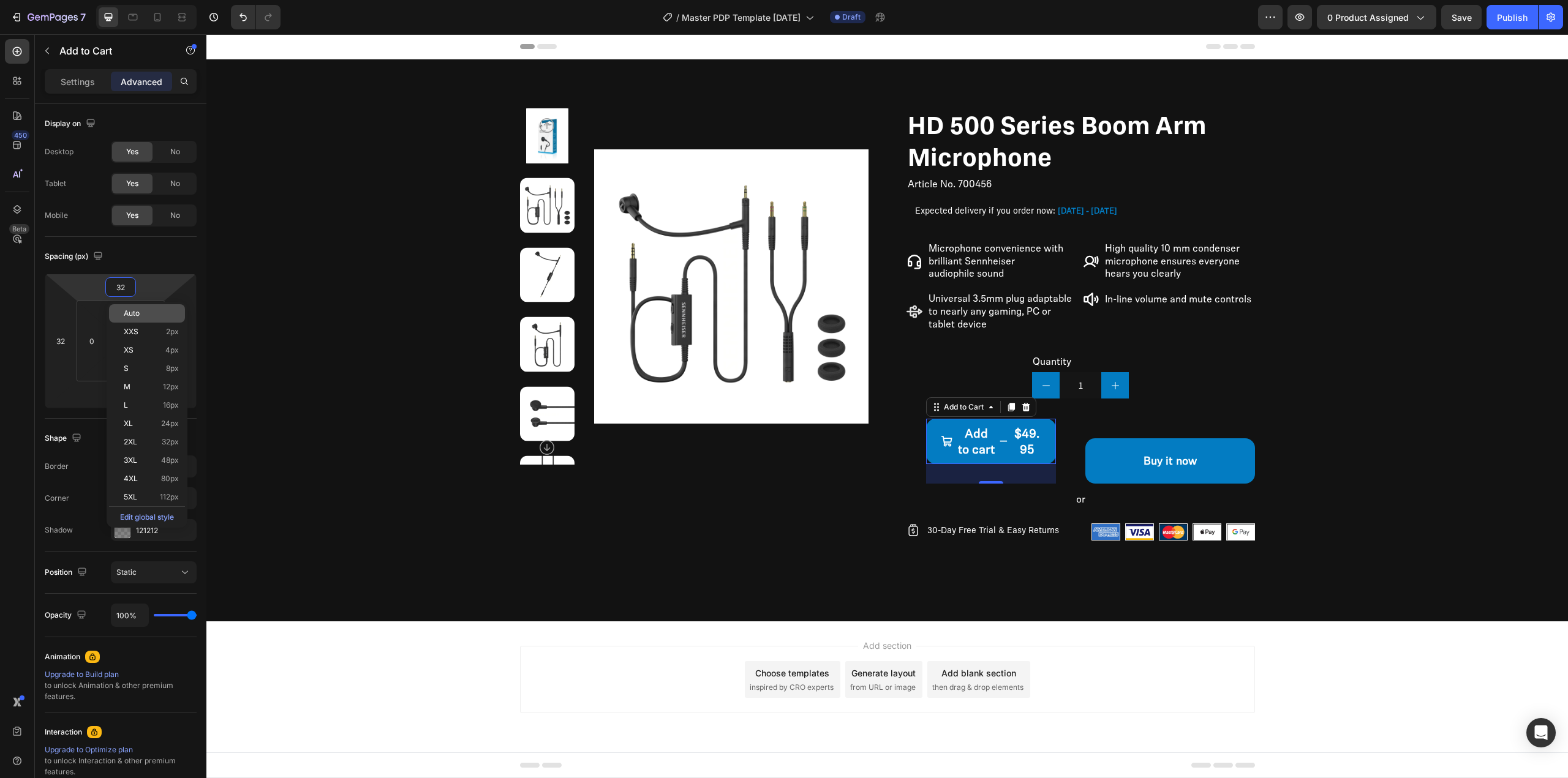
click at [132, 314] on span "Auto" at bounding box center [132, 314] width 16 height 9
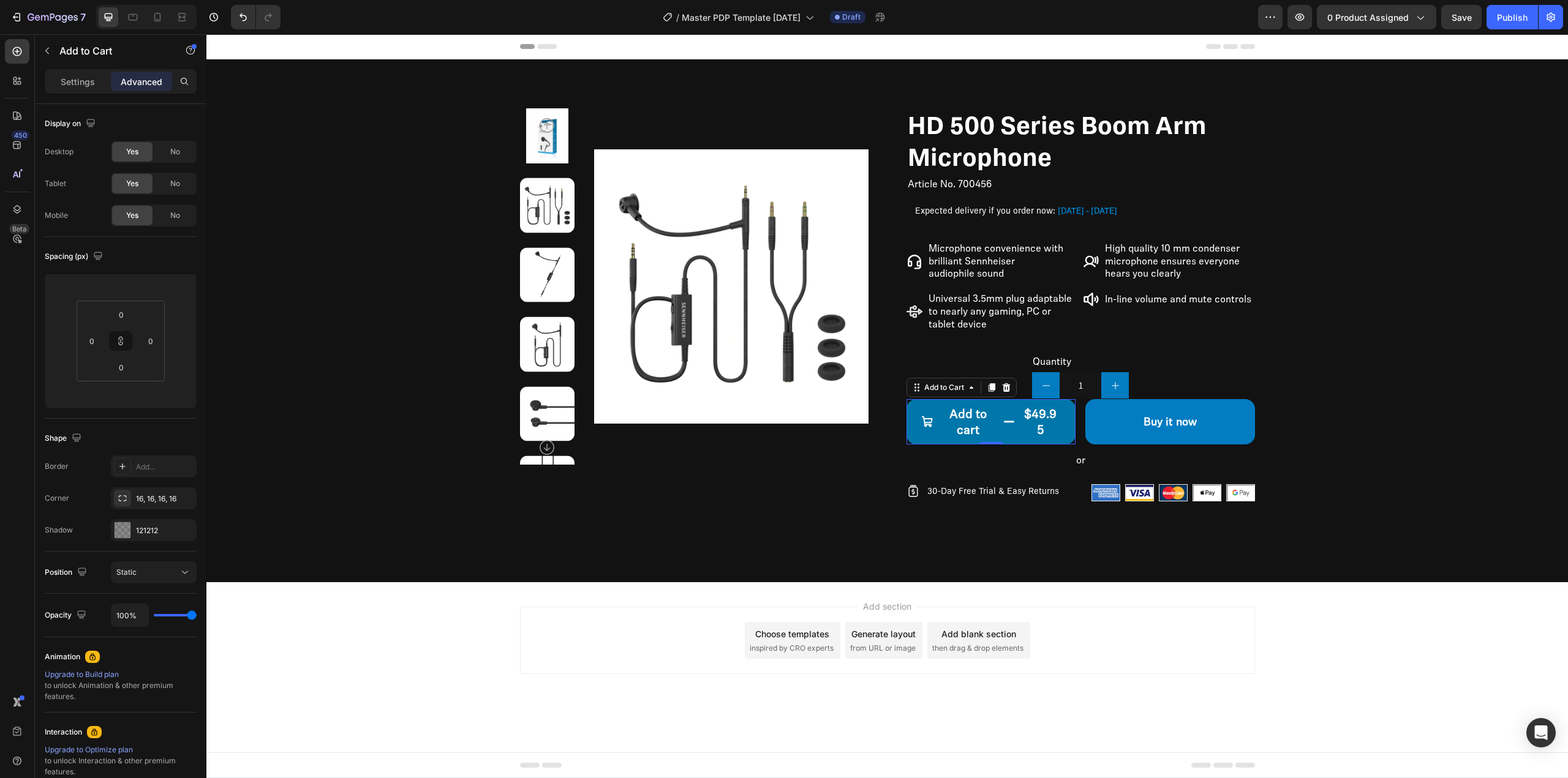
click at [1041, 419] on div "$49.95" at bounding box center [1040, 422] width 41 height 35
click at [1047, 415] on div "$49.95" at bounding box center [1040, 422] width 41 height 35
click at [1053, 419] on div "$49.95" at bounding box center [1040, 422] width 41 height 35
click at [1041, 413] on div "$49.95" at bounding box center [1040, 422] width 41 height 35
click at [1044, 413] on div "$49.95" at bounding box center [1040, 422] width 41 height 35
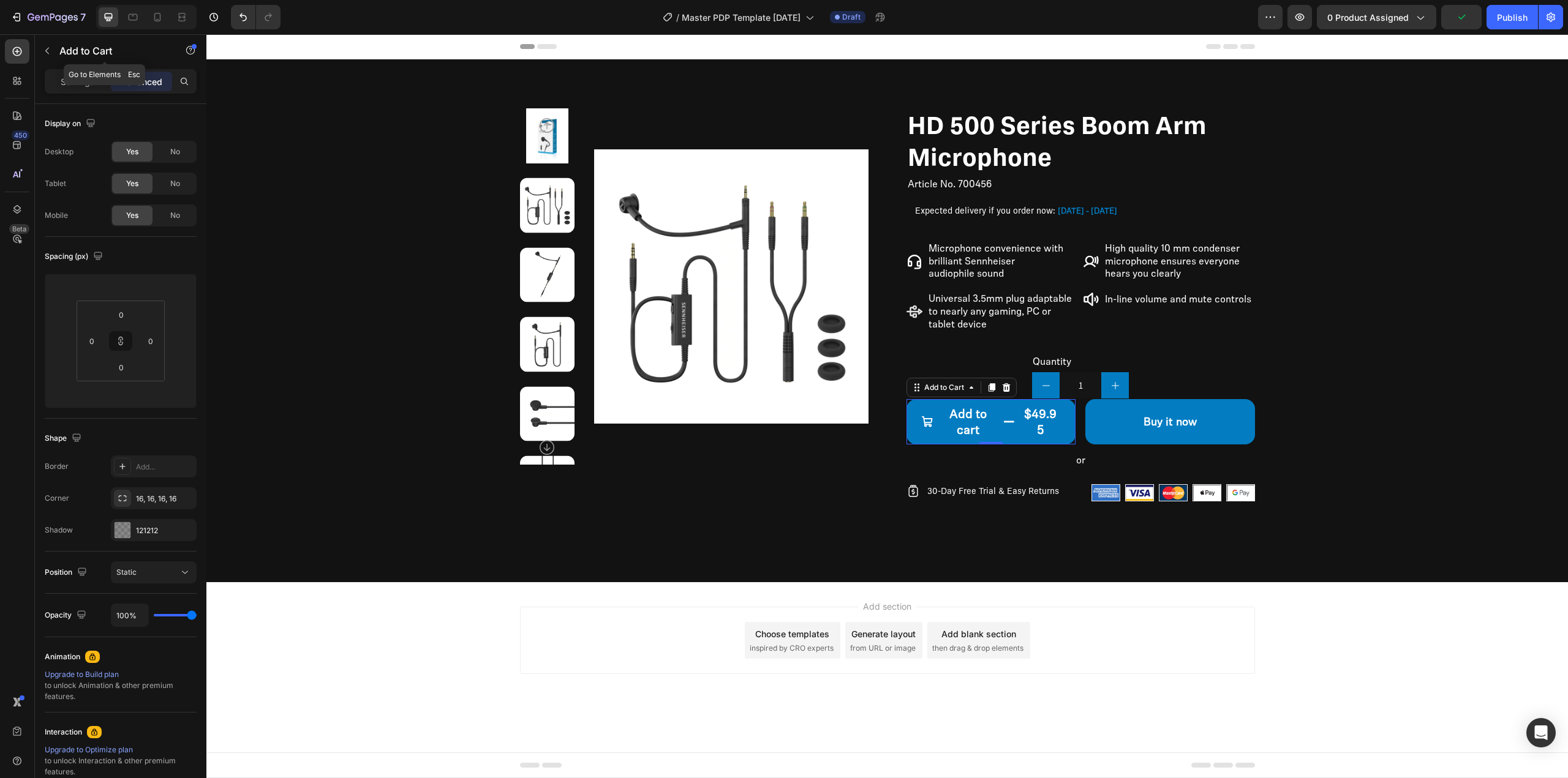
click at [51, 47] on icon "button" at bounding box center [47, 51] width 10 height 10
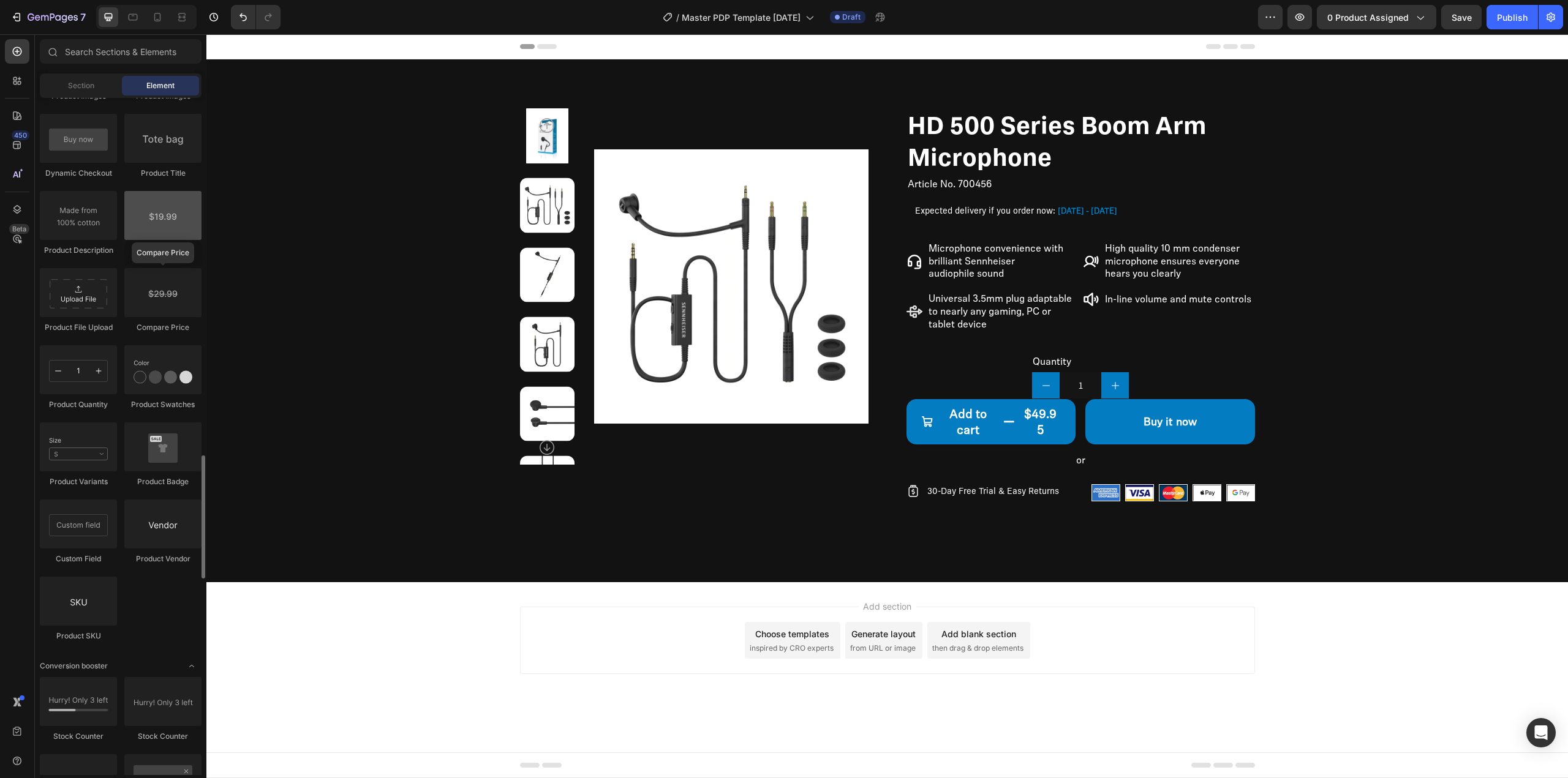
scroll to position [1898, 0]
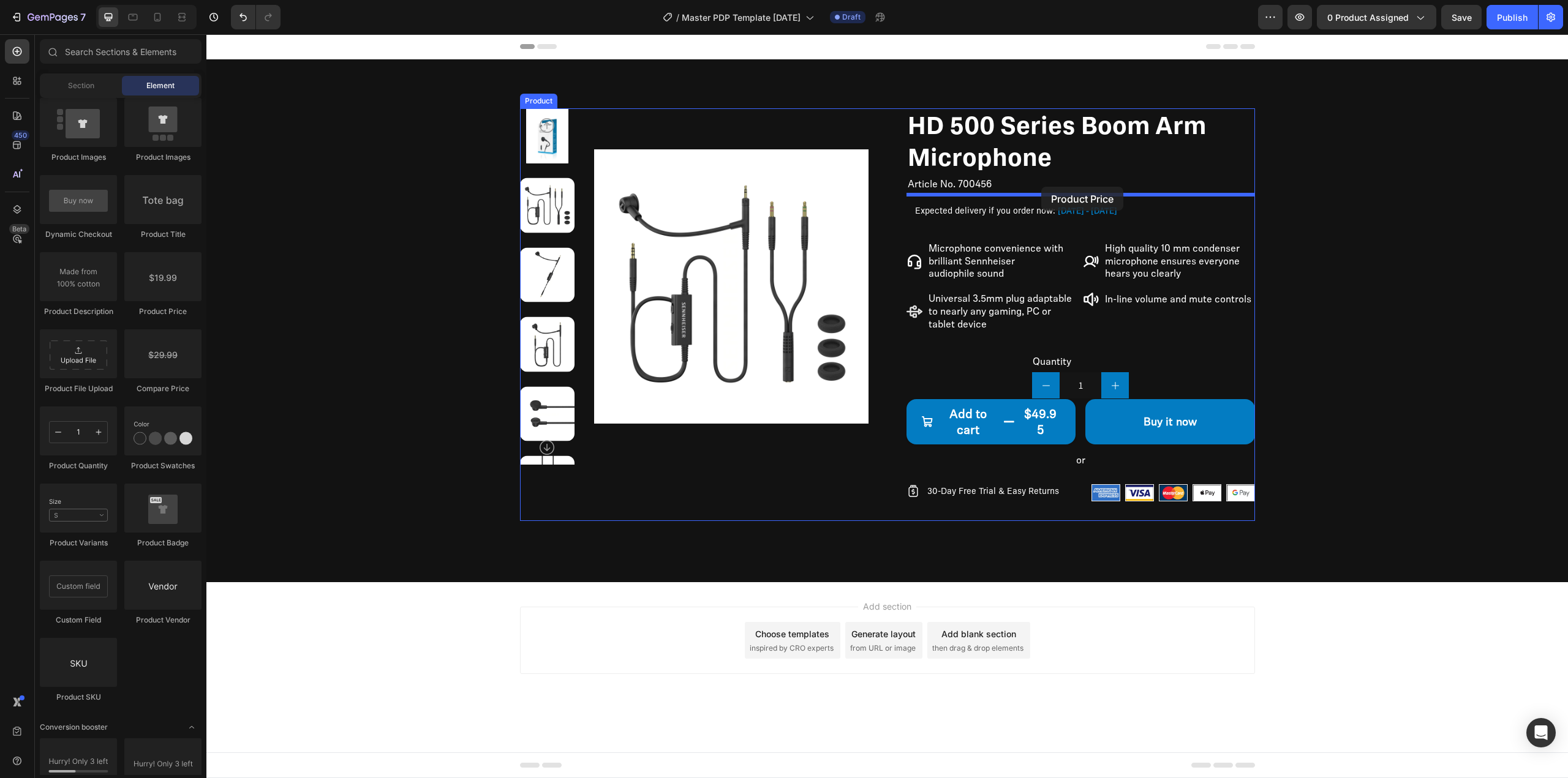
drag, startPoint x: 368, startPoint y: 314, endPoint x: 1041, endPoint y: 187, distance: 684.9
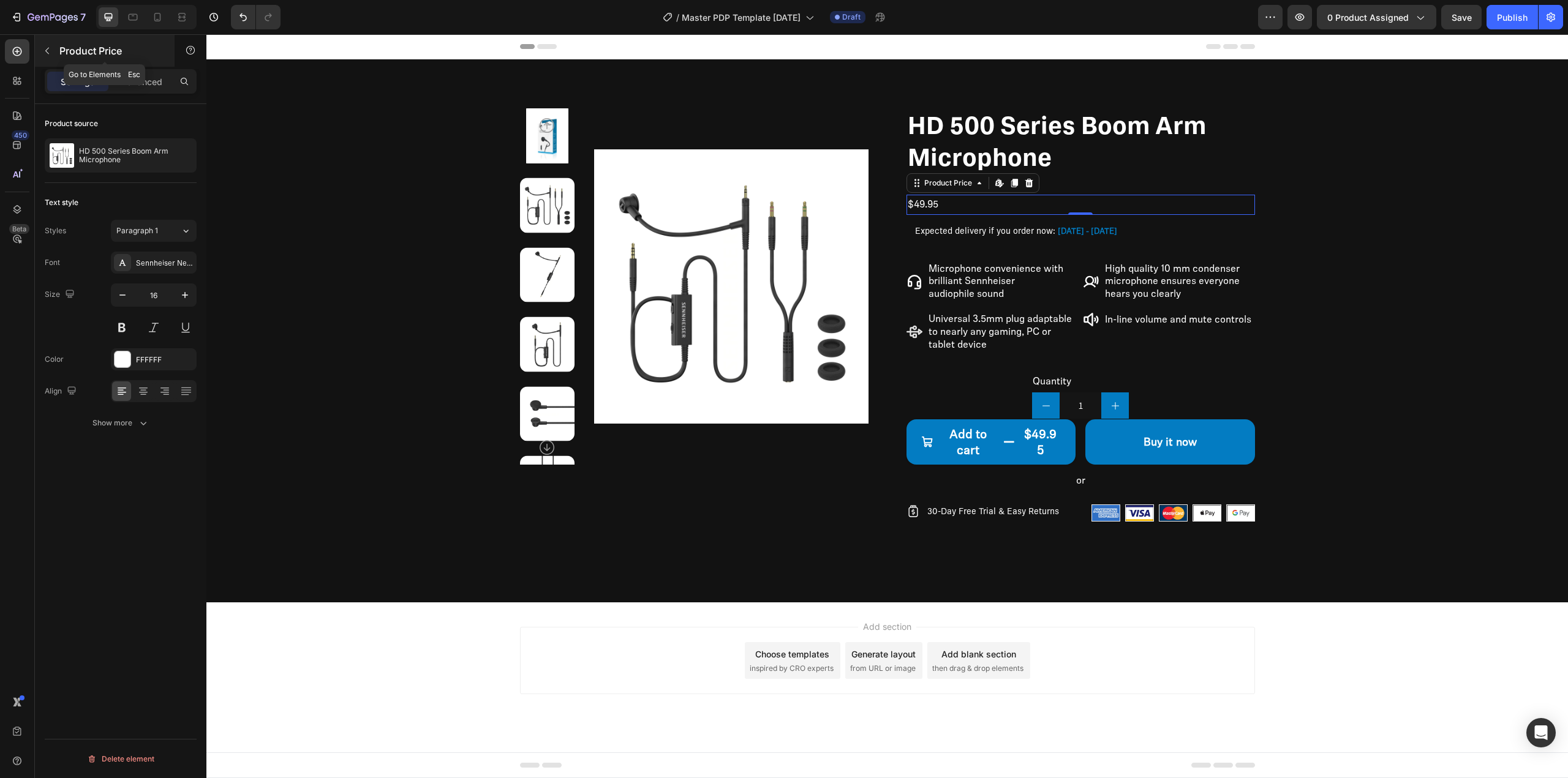
click at [46, 47] on icon "button" at bounding box center [47, 51] width 10 height 10
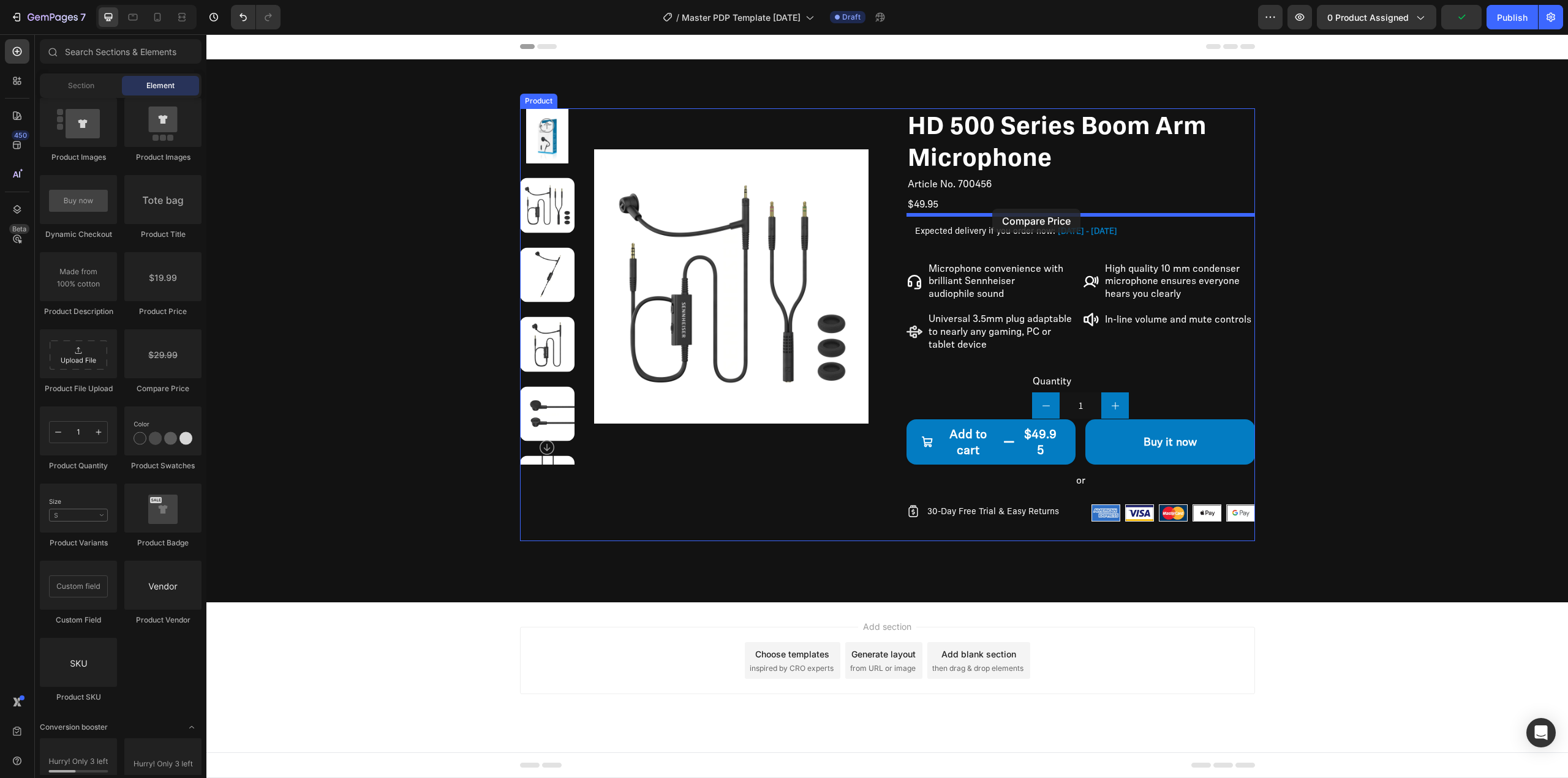
drag, startPoint x: 378, startPoint y: 368, endPoint x: 993, endPoint y: 209, distance: 635.2
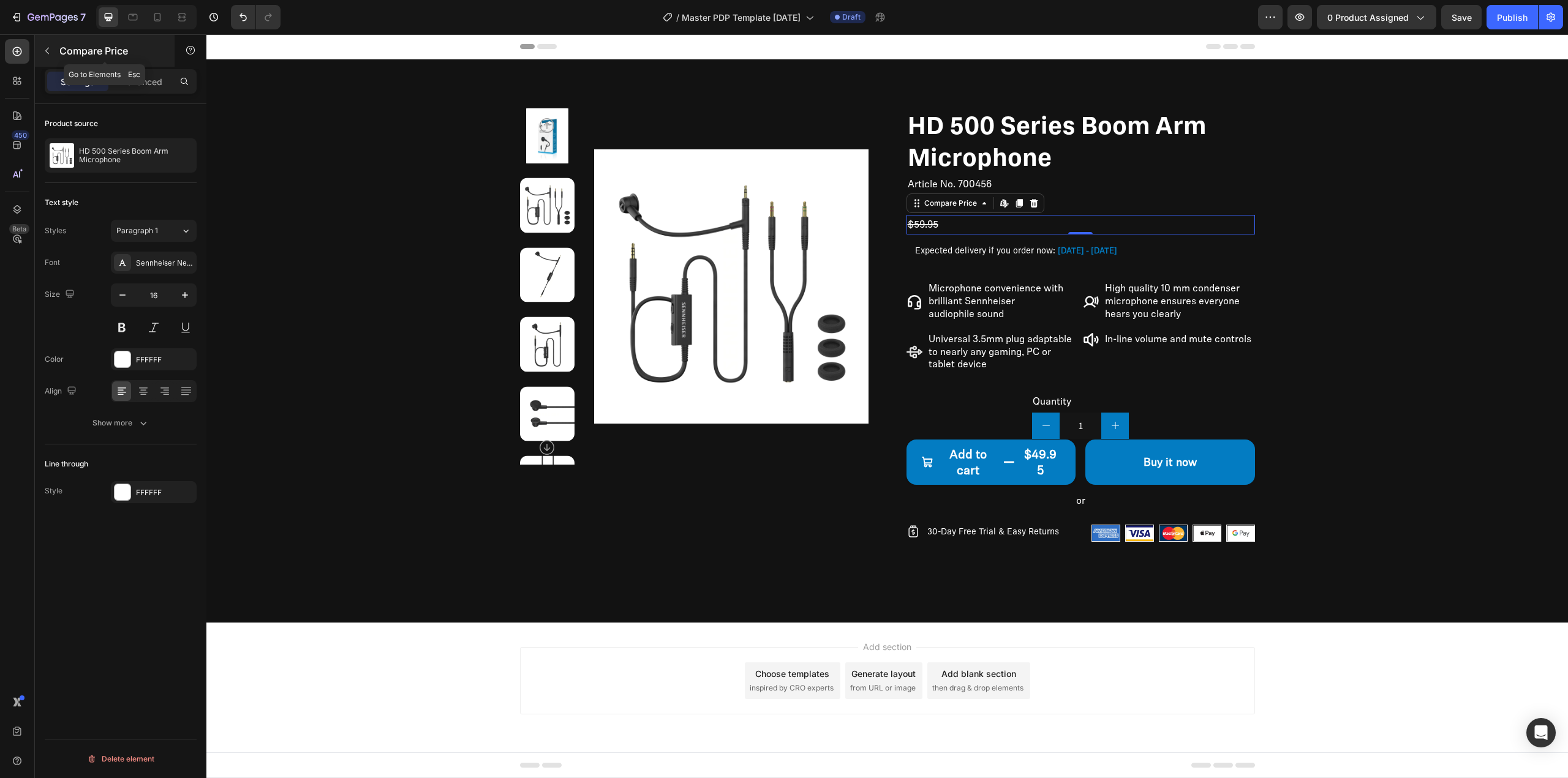
click at [49, 50] on icon "button" at bounding box center [47, 51] width 10 height 10
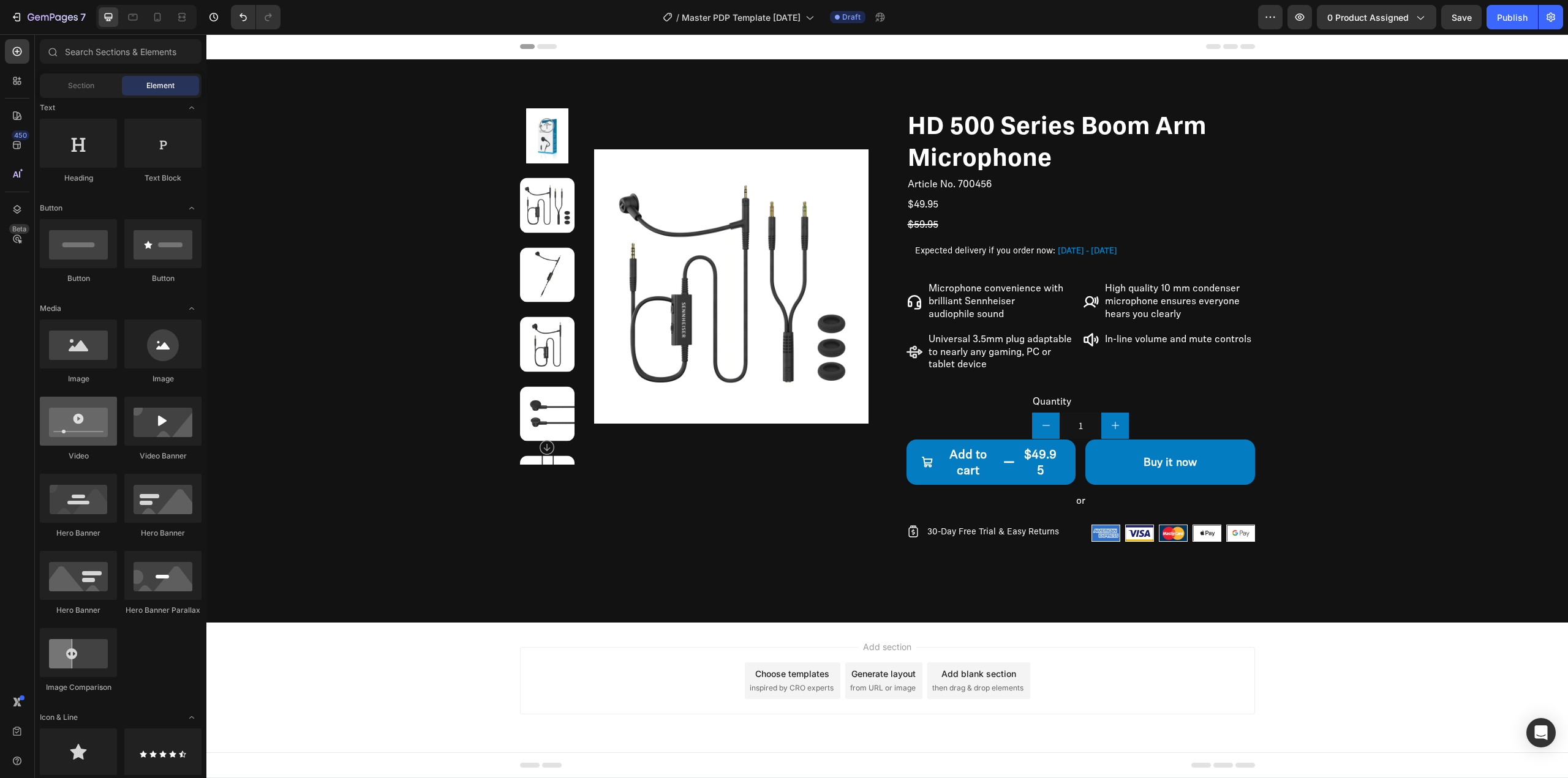
scroll to position [0, 0]
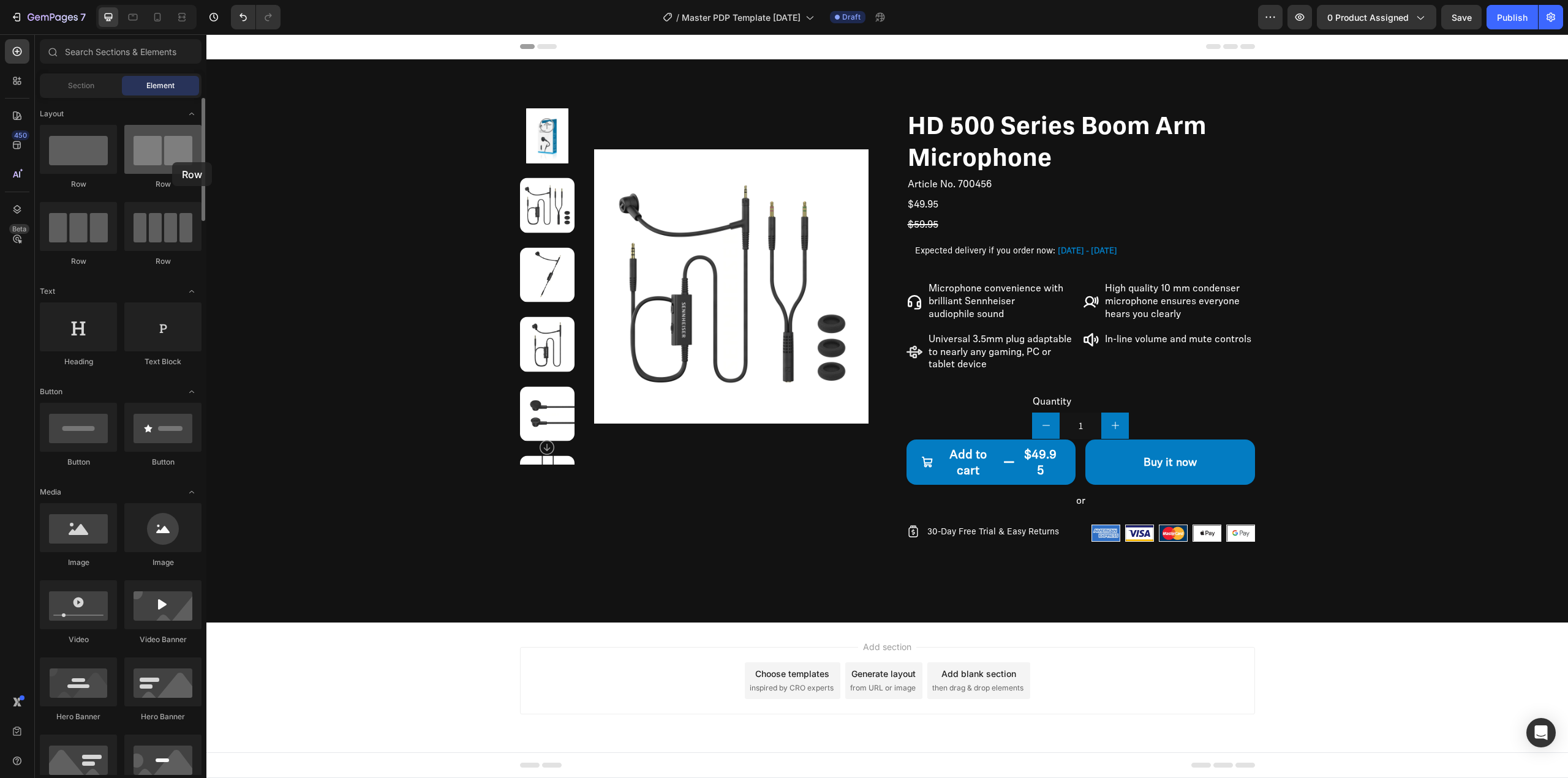
click at [172, 163] on div at bounding box center [163, 150] width 77 height 49
click at [1036, 451] on div "$49.95" at bounding box center [1040, 462] width 41 height 35
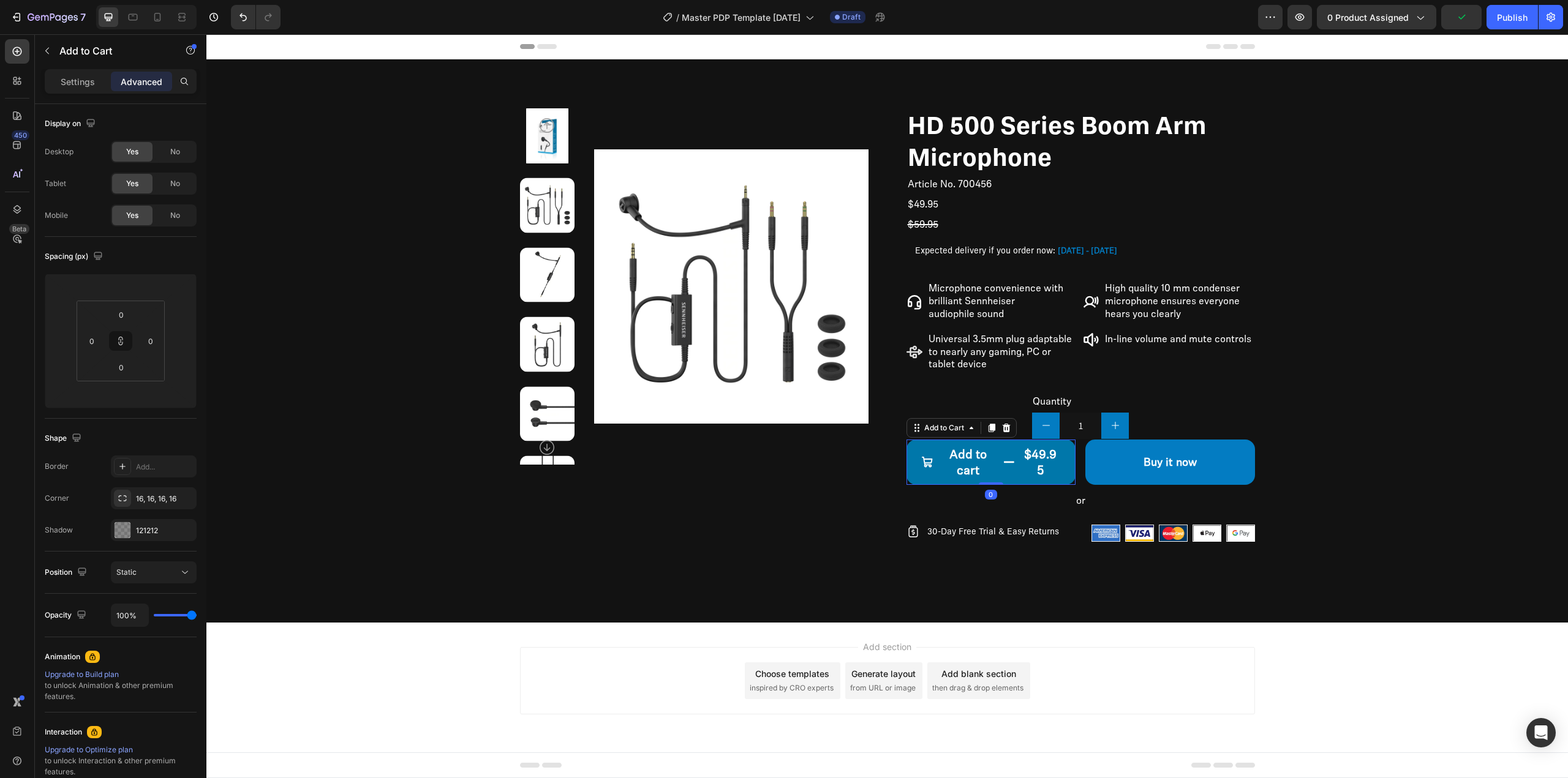
click at [1041, 458] on div "$49.95" at bounding box center [1040, 462] width 41 height 35
click at [1048, 456] on div "$49.95" at bounding box center [1040, 462] width 41 height 35
click at [1018, 457] on button "Add to cart $49.95" at bounding box center [991, 462] width 170 height 45
click at [86, 81] on p "Settings" at bounding box center [78, 82] width 35 height 13
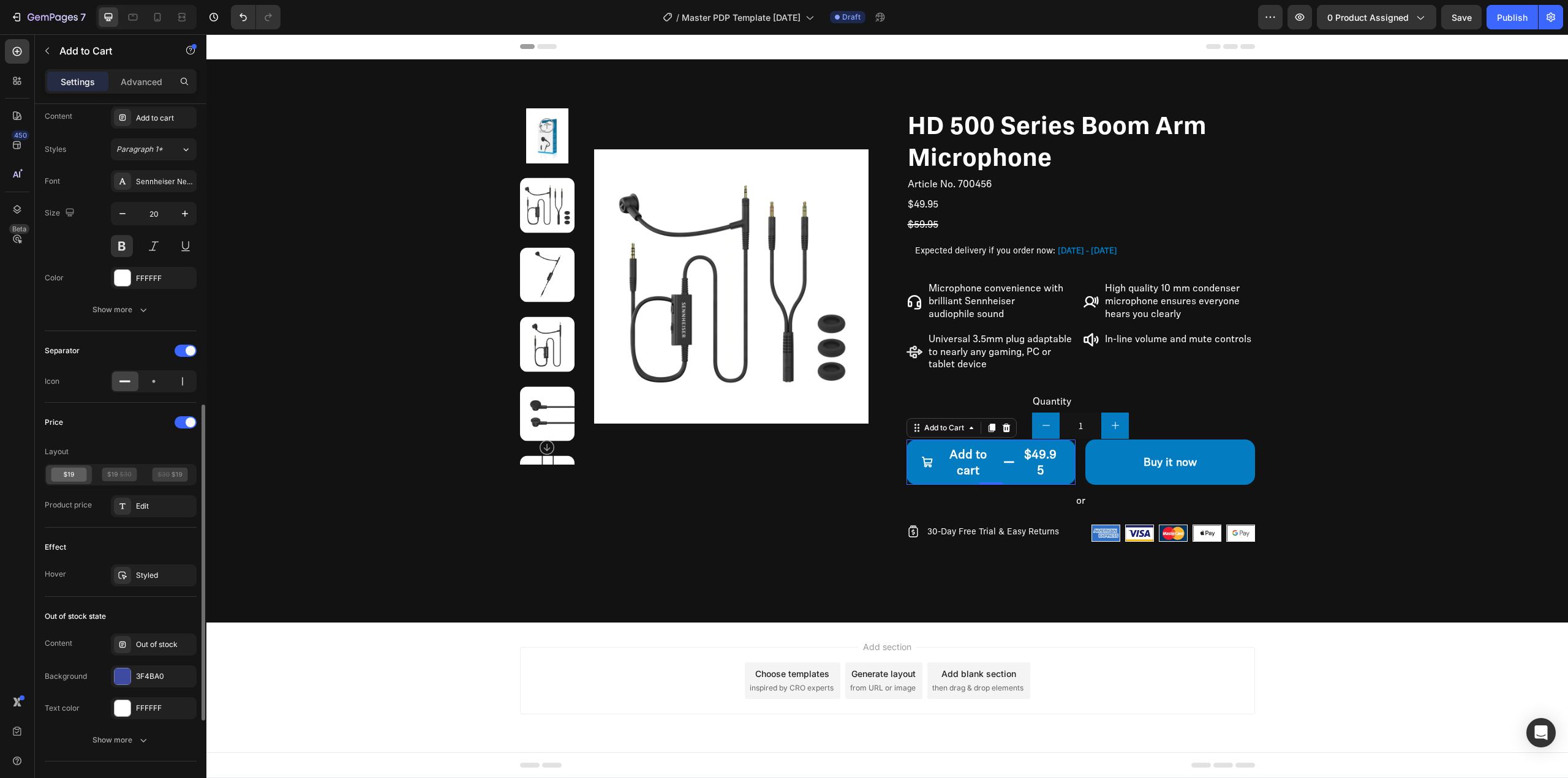
scroll to position [735, 0]
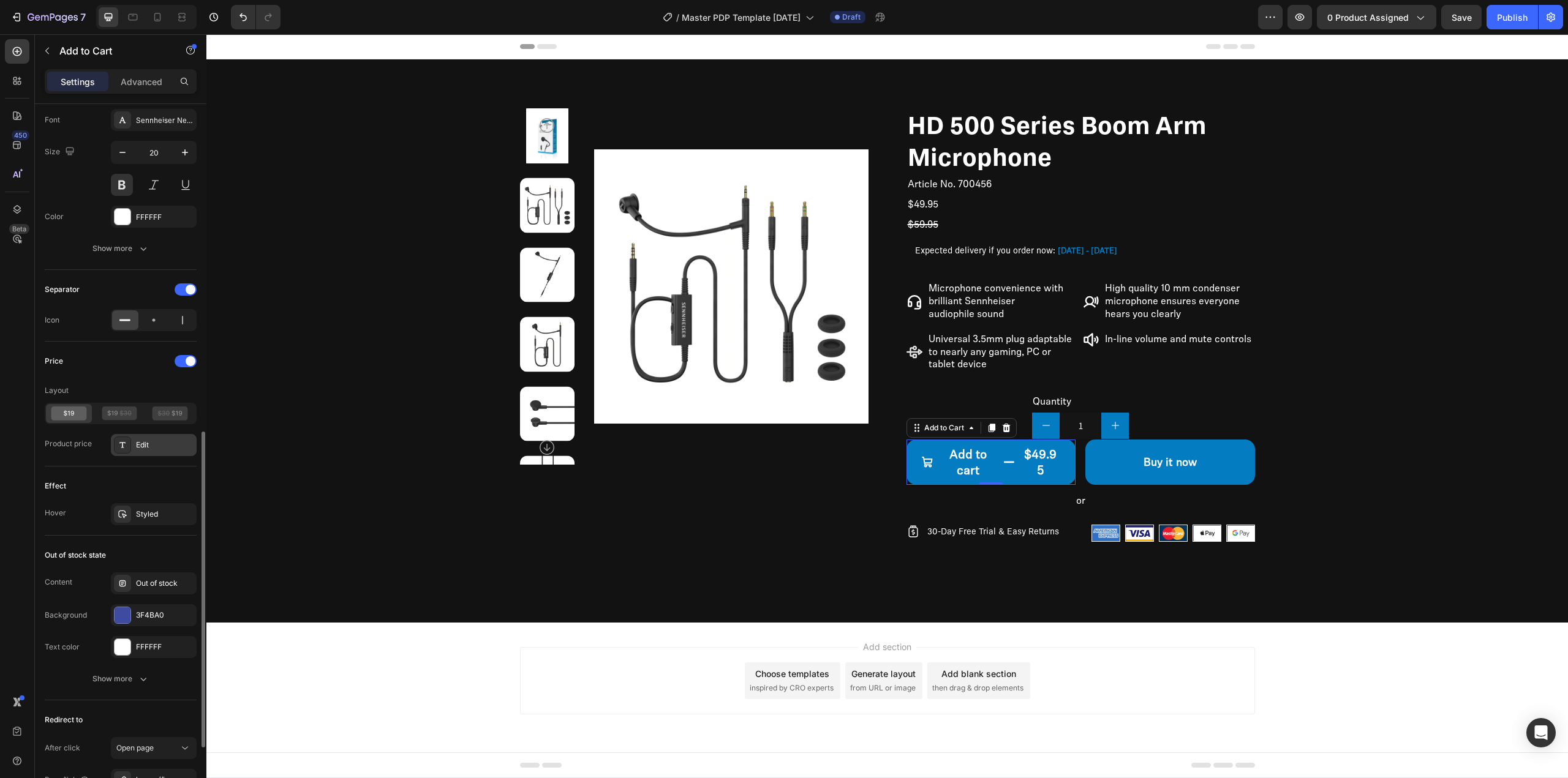
click at [147, 448] on div "Edit" at bounding box center [165, 444] width 58 height 11
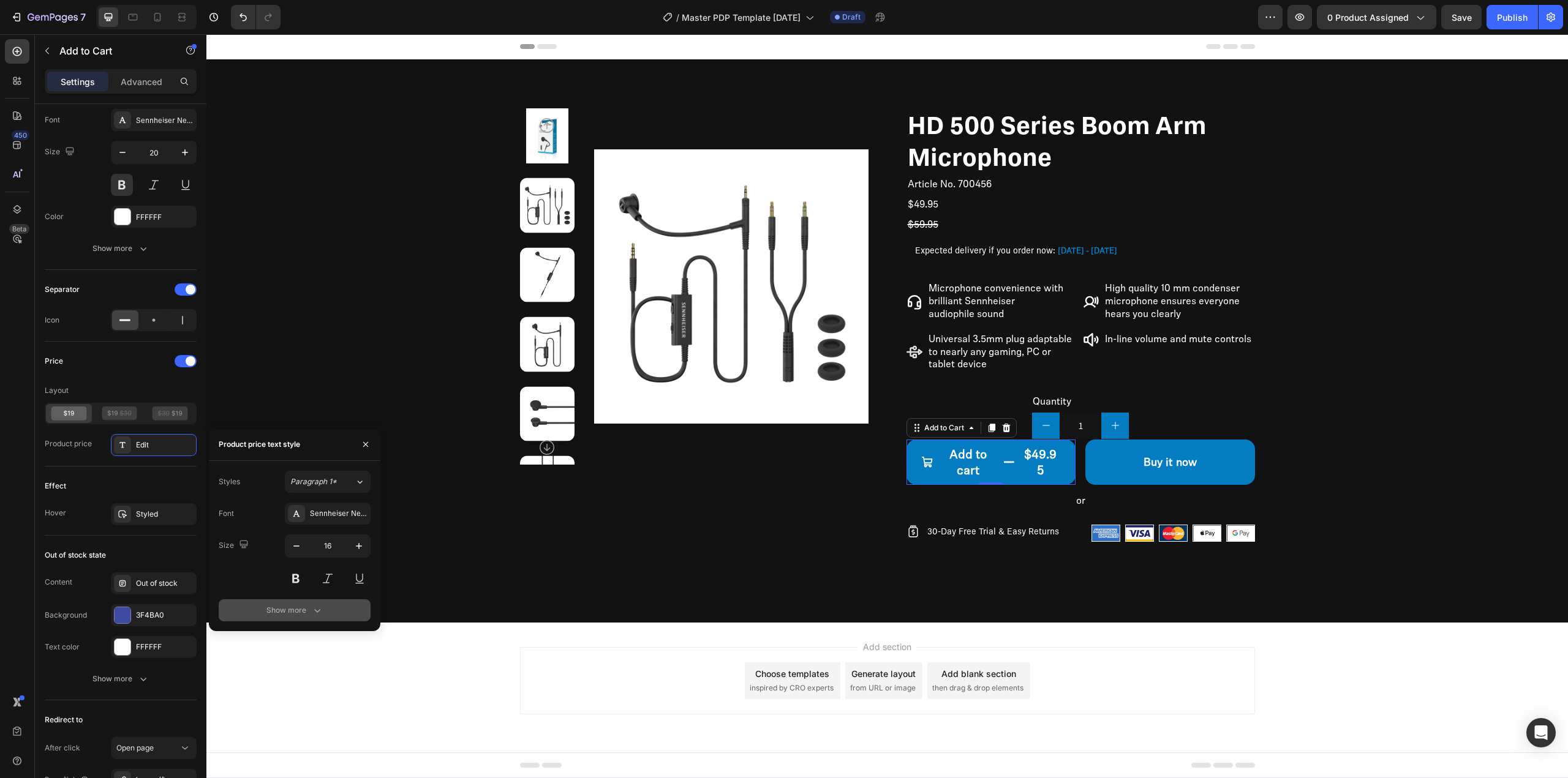
click at [311, 610] on icon "button" at bounding box center [317, 610] width 12 height 12
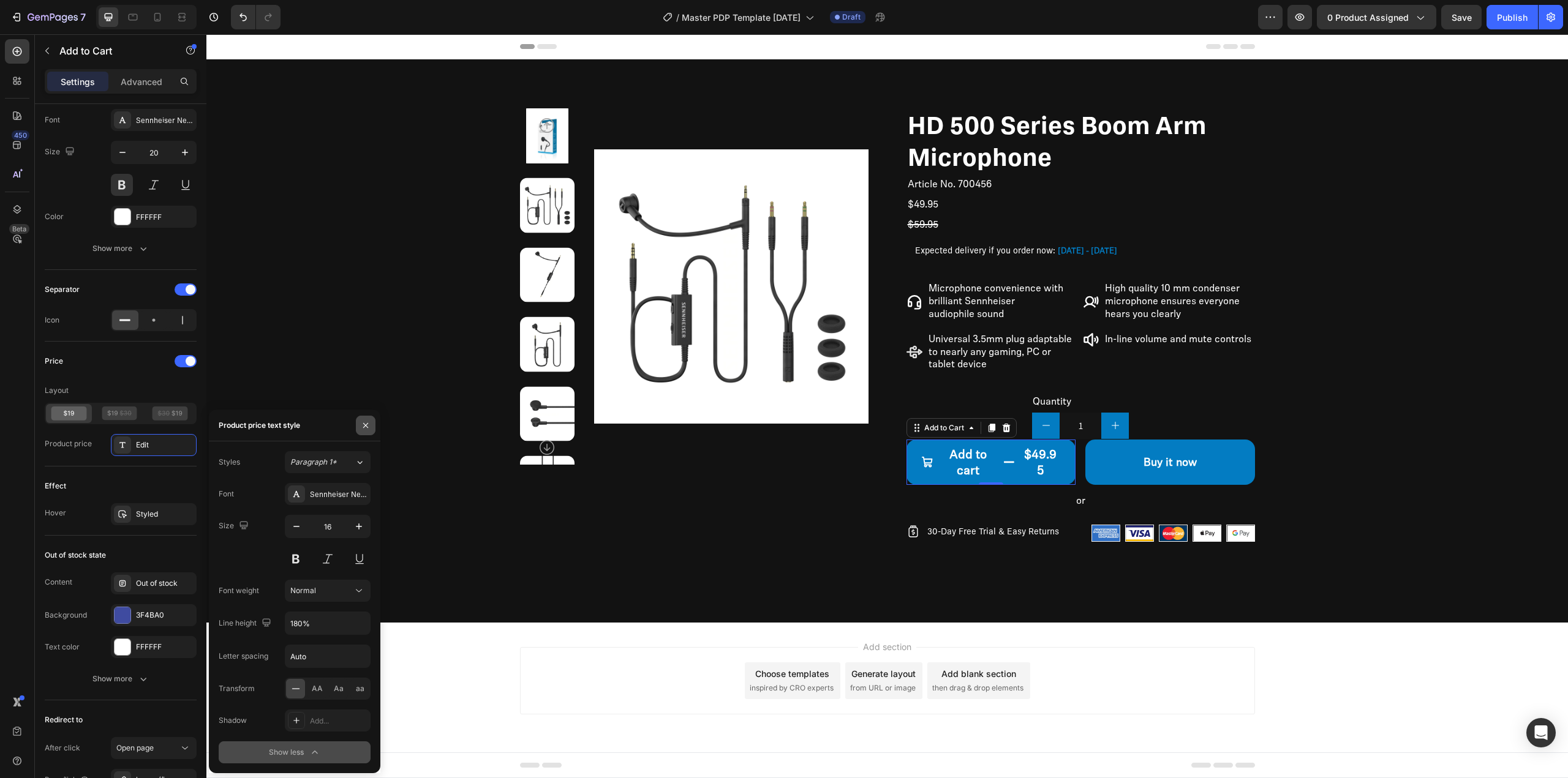
click at [357, 431] on button "button" at bounding box center [365, 425] width 19 height 19
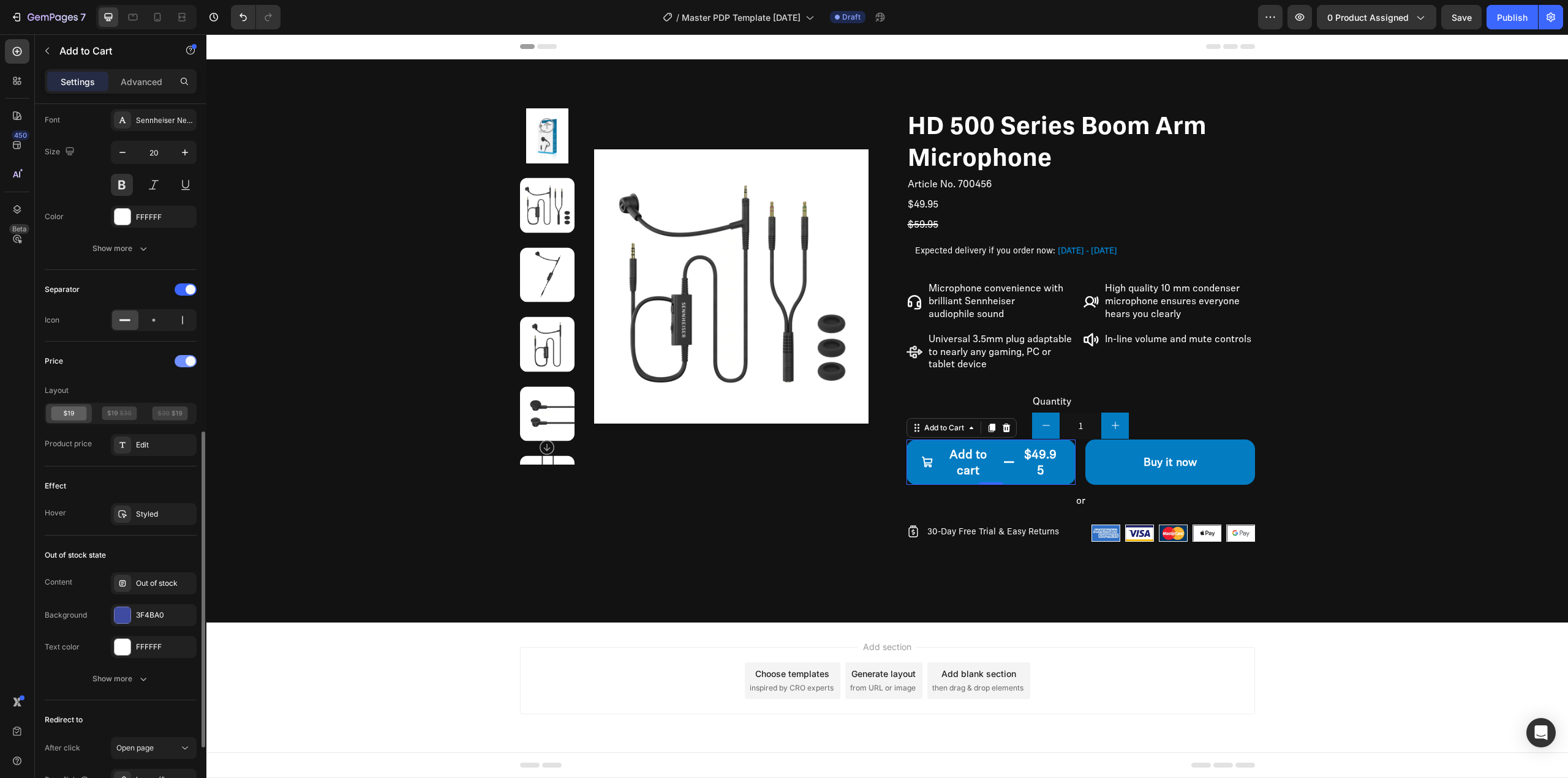
click at [180, 360] on div at bounding box center [186, 361] width 22 height 12
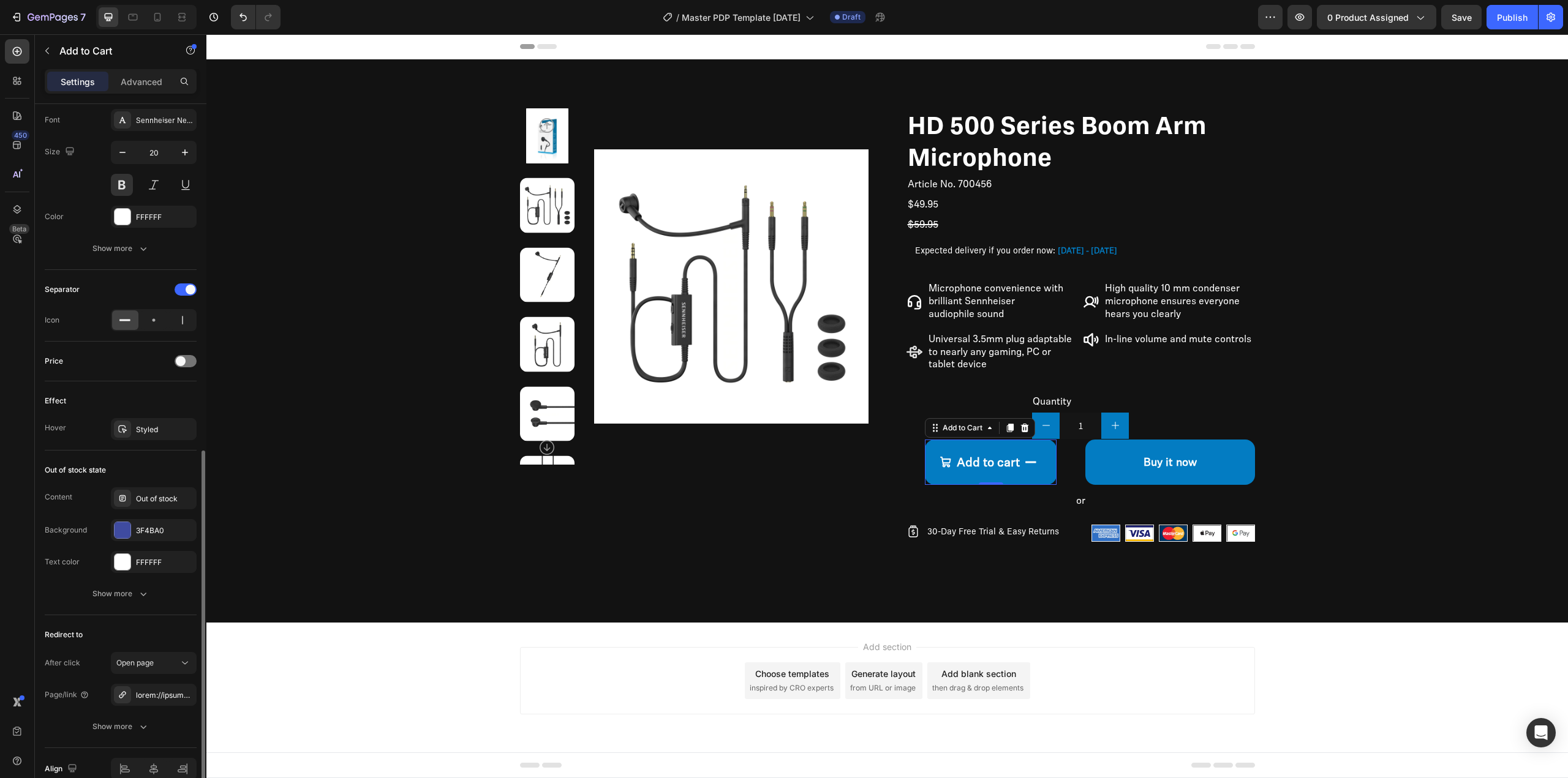
scroll to position [795, 0]
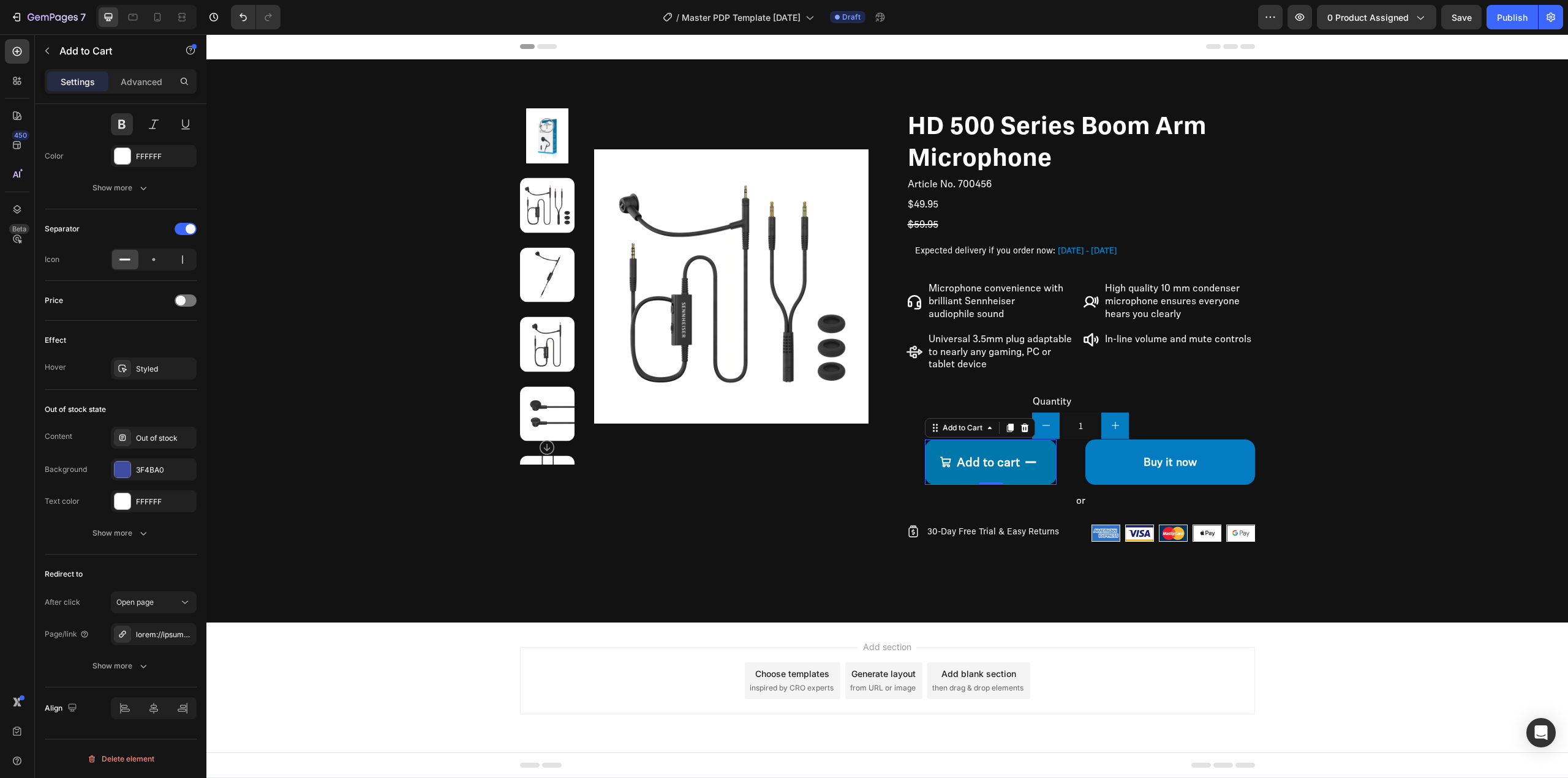
click at [1022, 461] on button "Add to cart" at bounding box center [990, 462] width 132 height 45
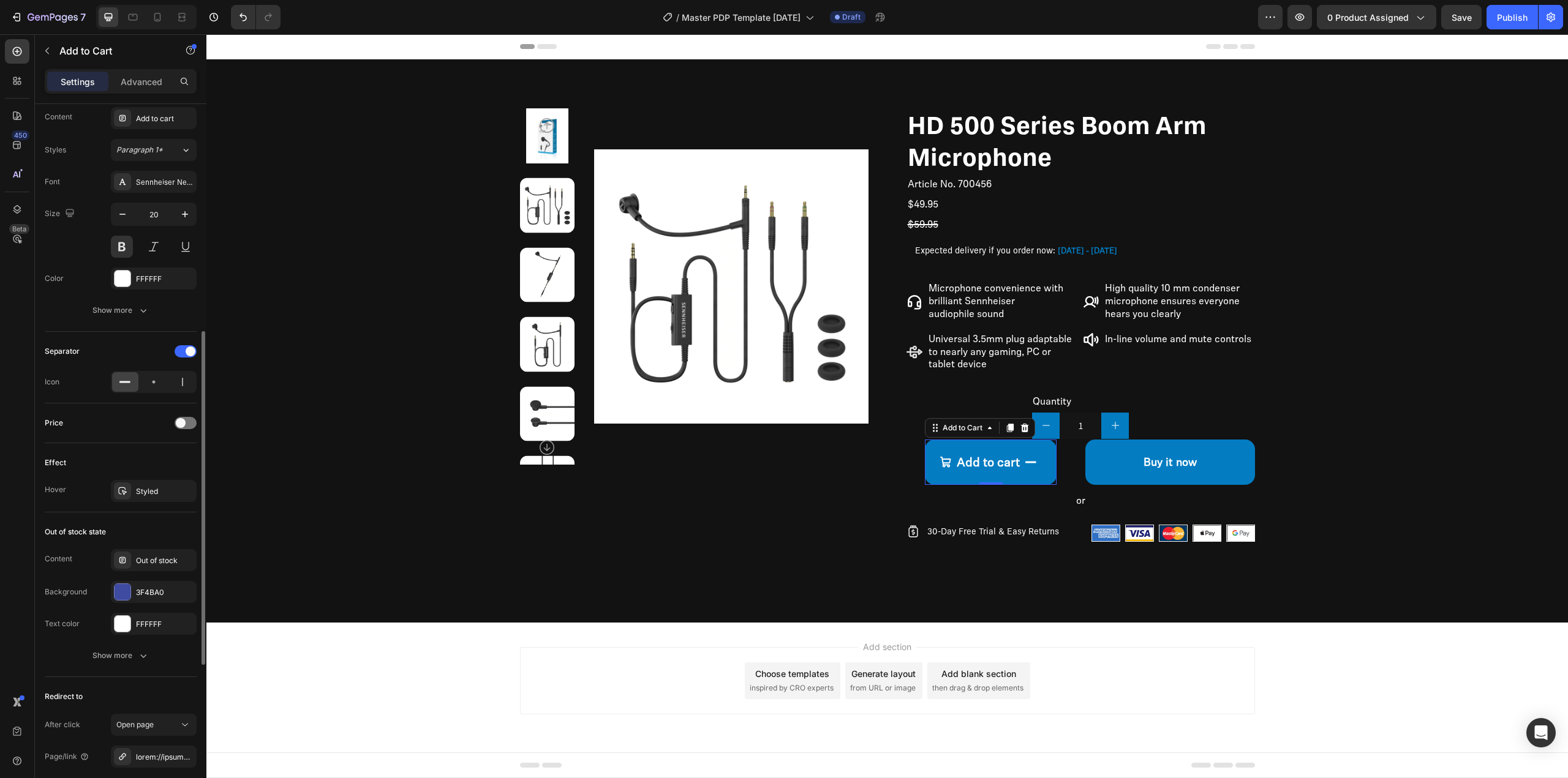
scroll to position [612, 0]
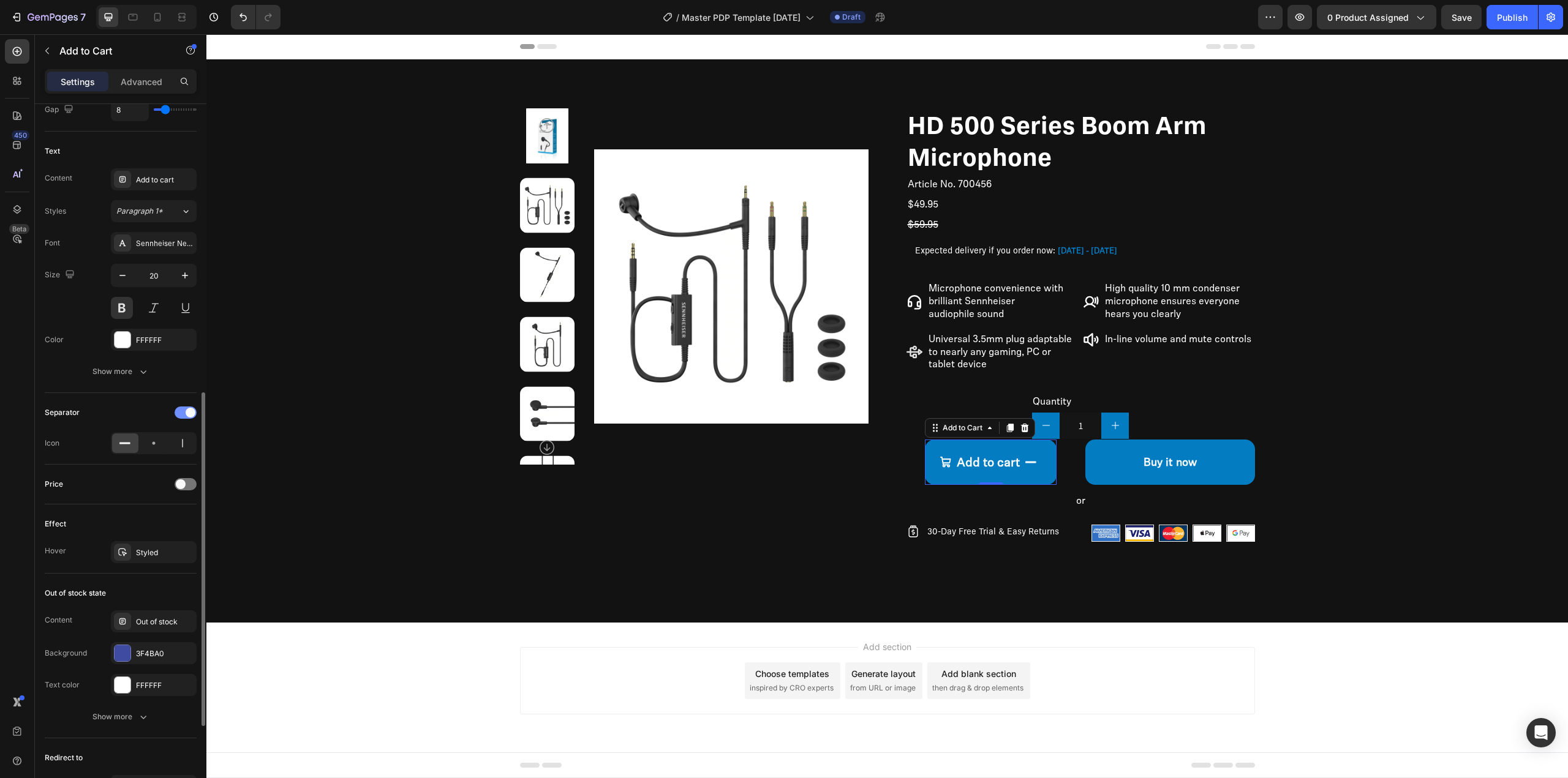
click at [183, 415] on div at bounding box center [186, 412] width 22 height 12
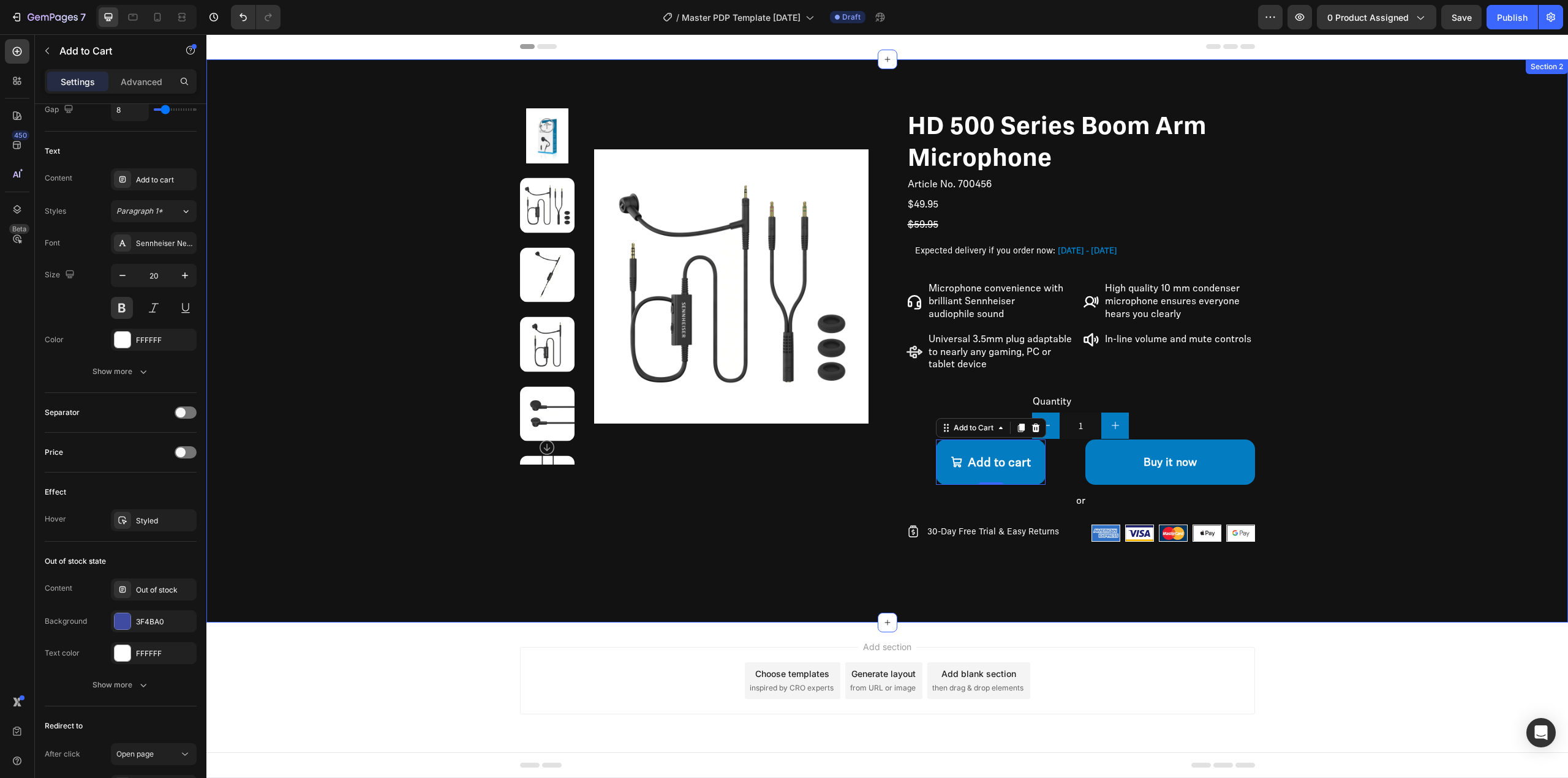
click at [1008, 595] on div "Product Images HD 500 Series Boom Arm Microphone Product Title Article No. 7004…" at bounding box center [887, 341] width 1362 height 563
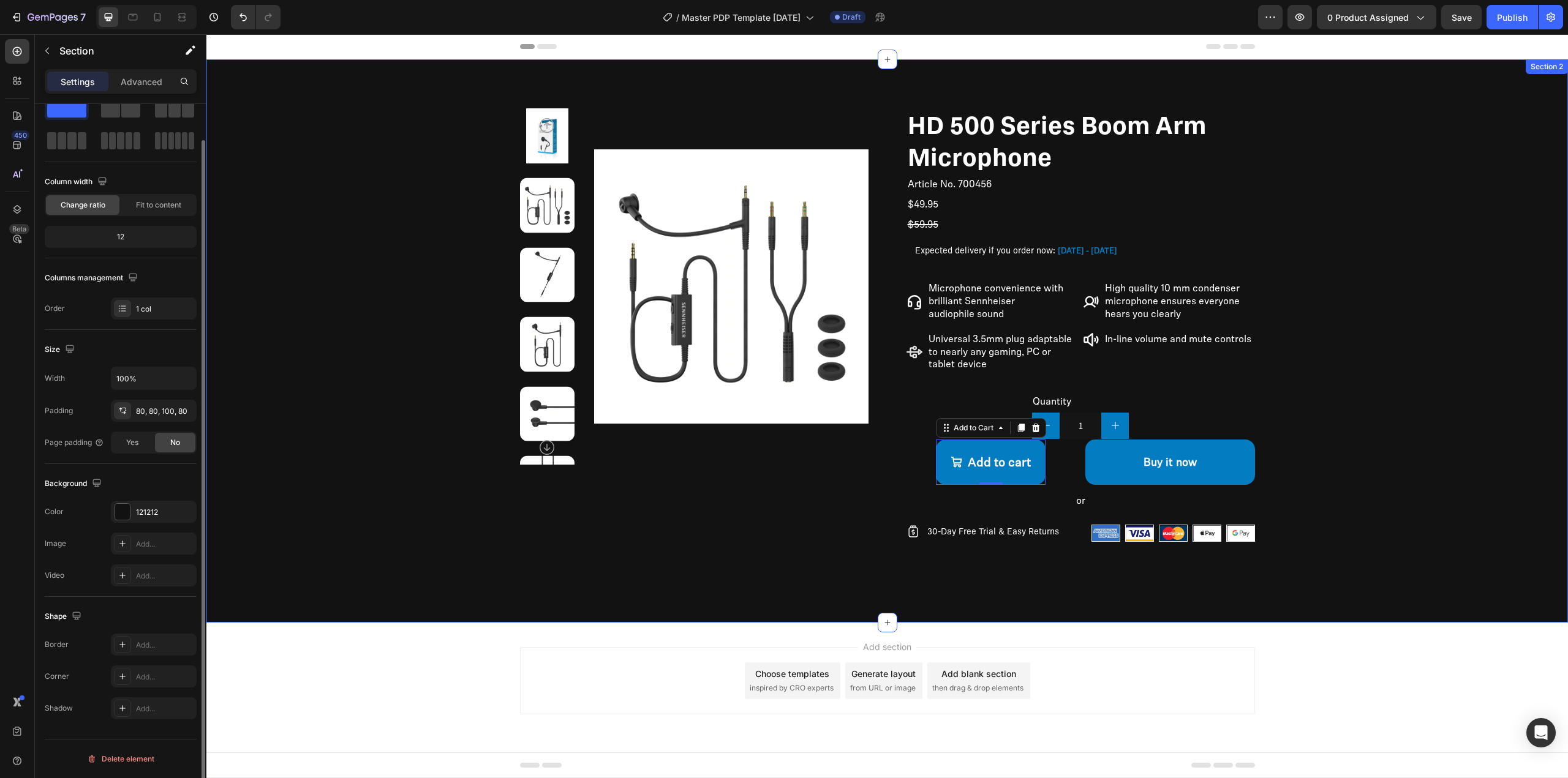
scroll to position [0, 0]
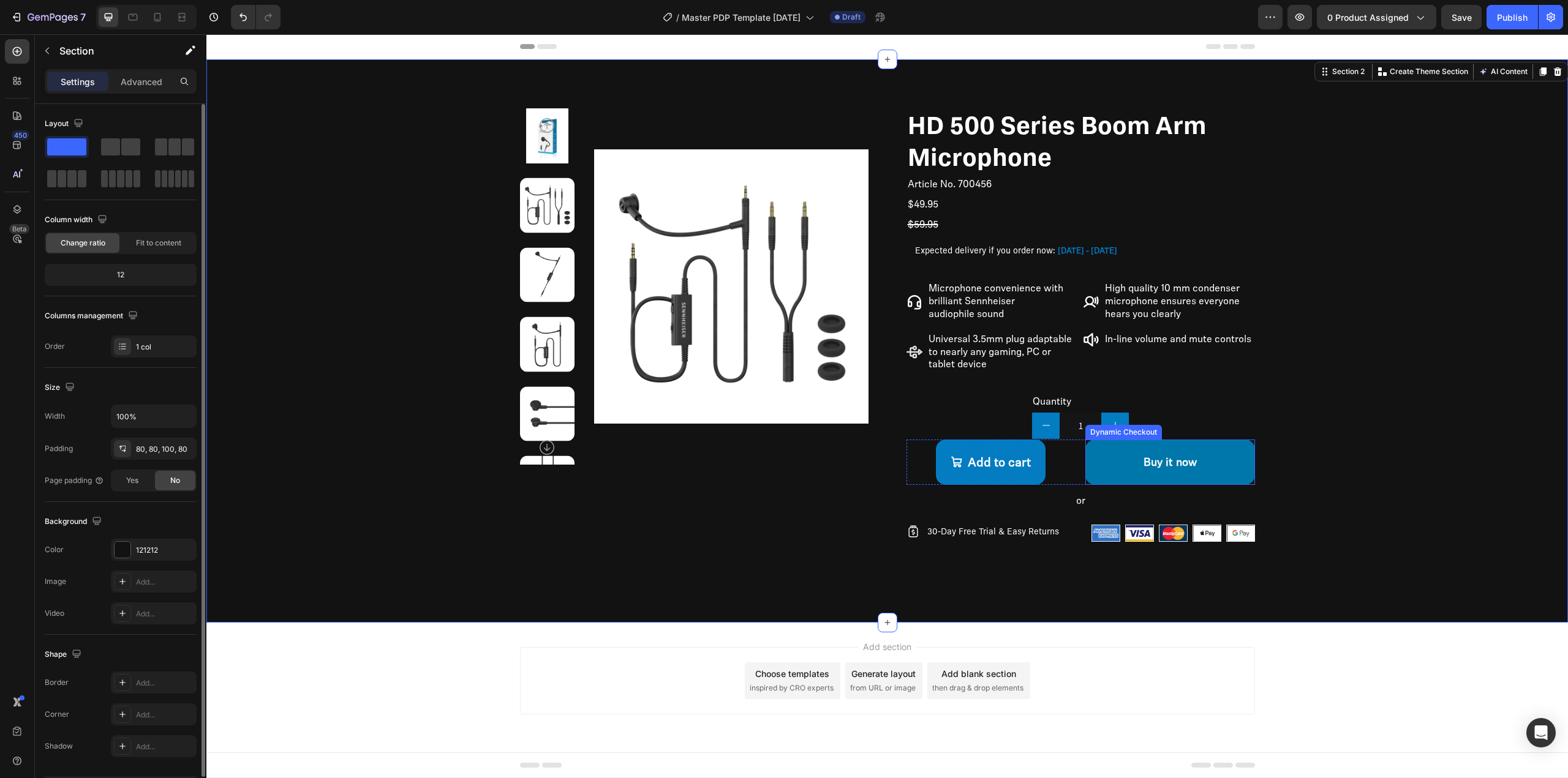
click at [1105, 454] on button "Buy it now" at bounding box center [1170, 462] width 170 height 45
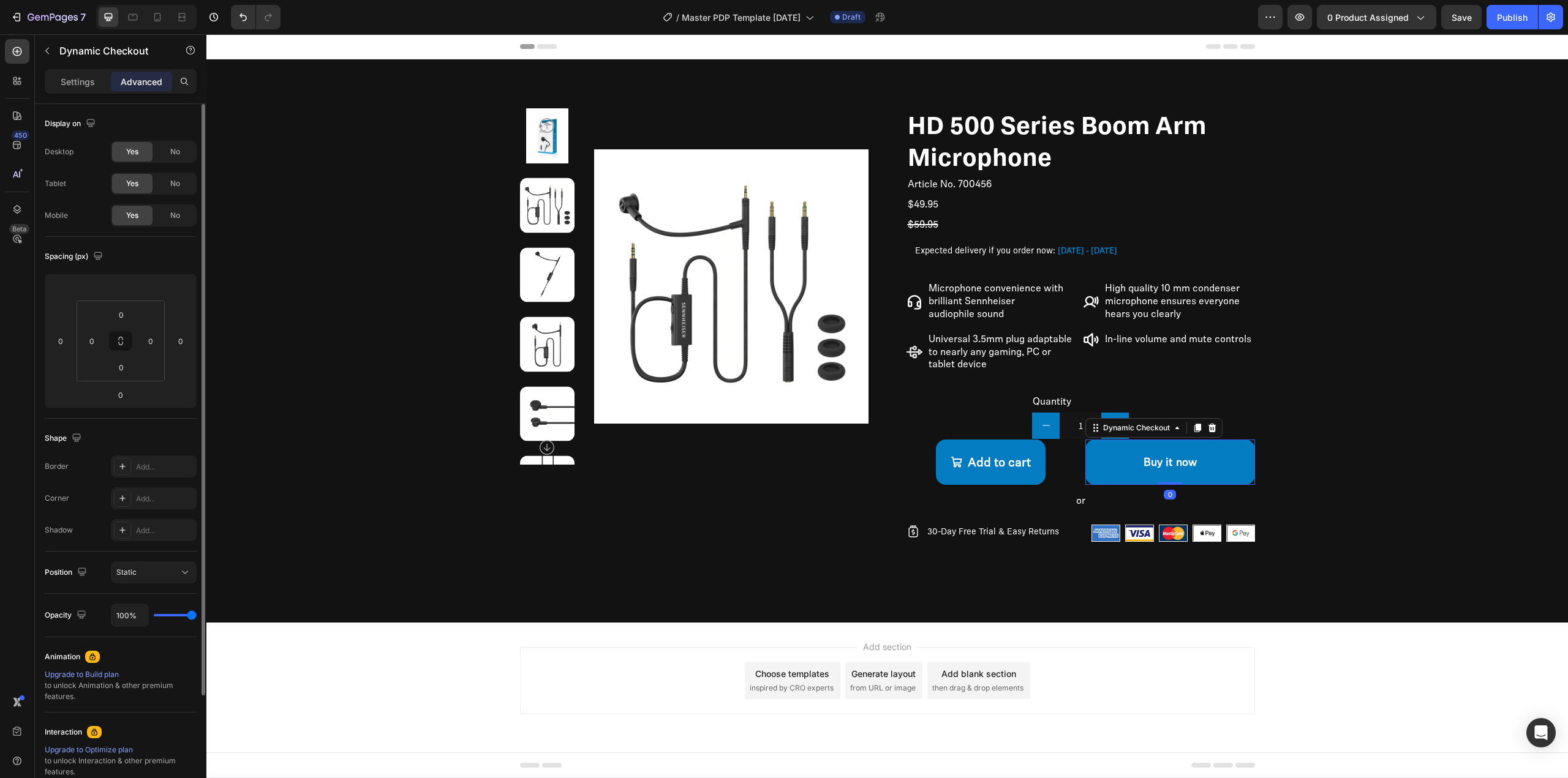
scroll to position [61, 0]
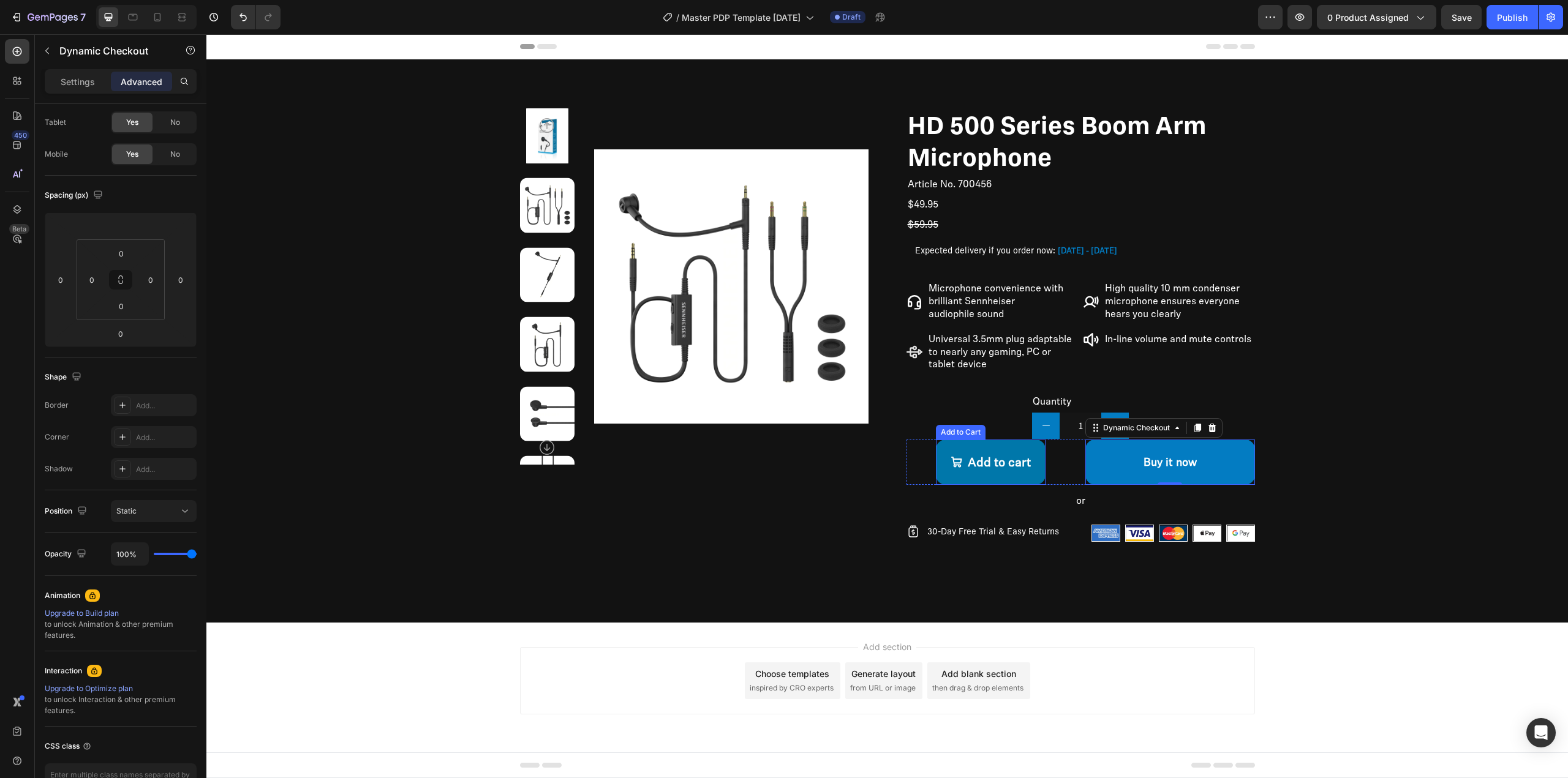
click at [966, 452] on button "Add to cart" at bounding box center [990, 462] width 109 height 45
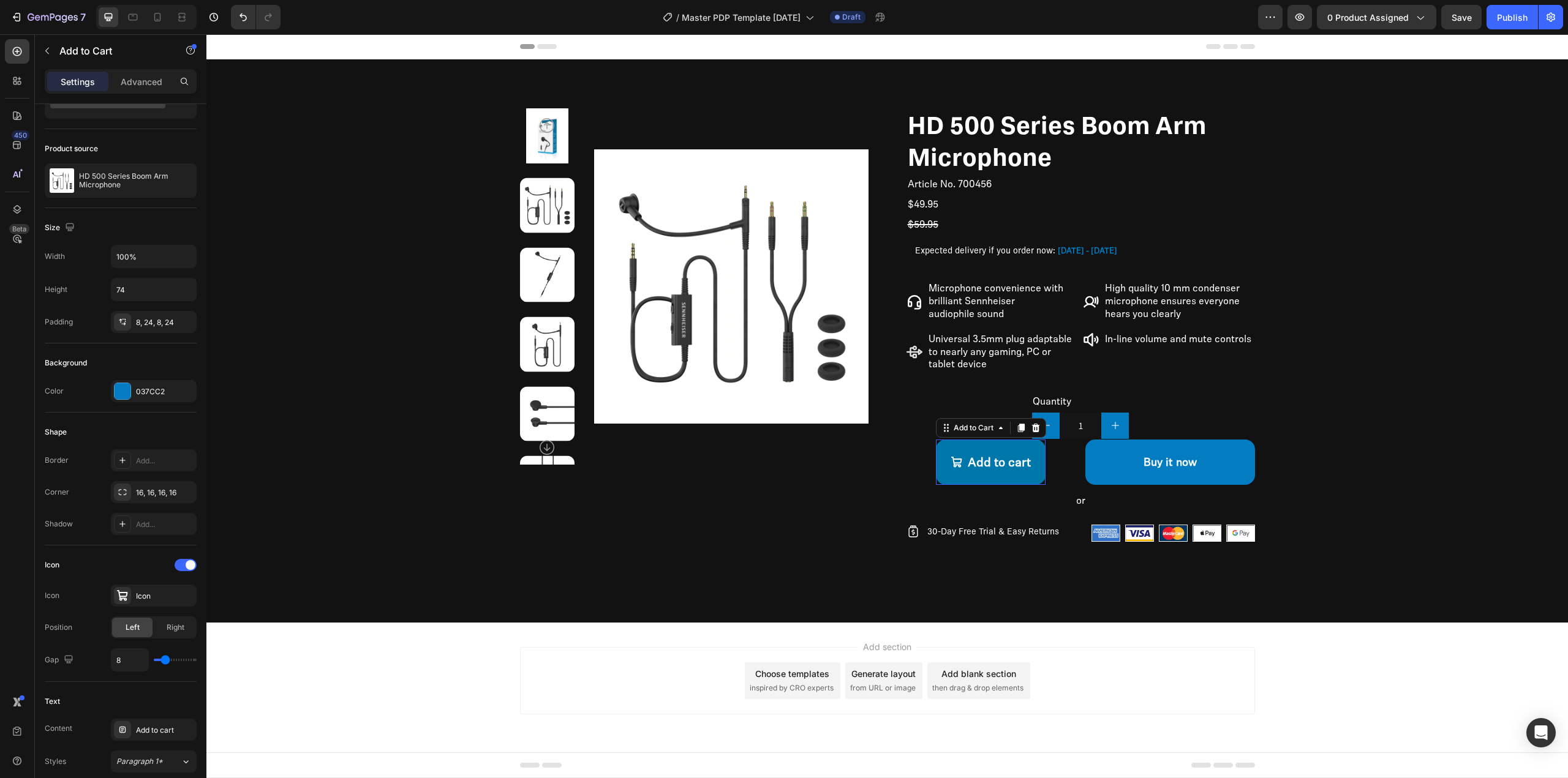
scroll to position [0, 0]
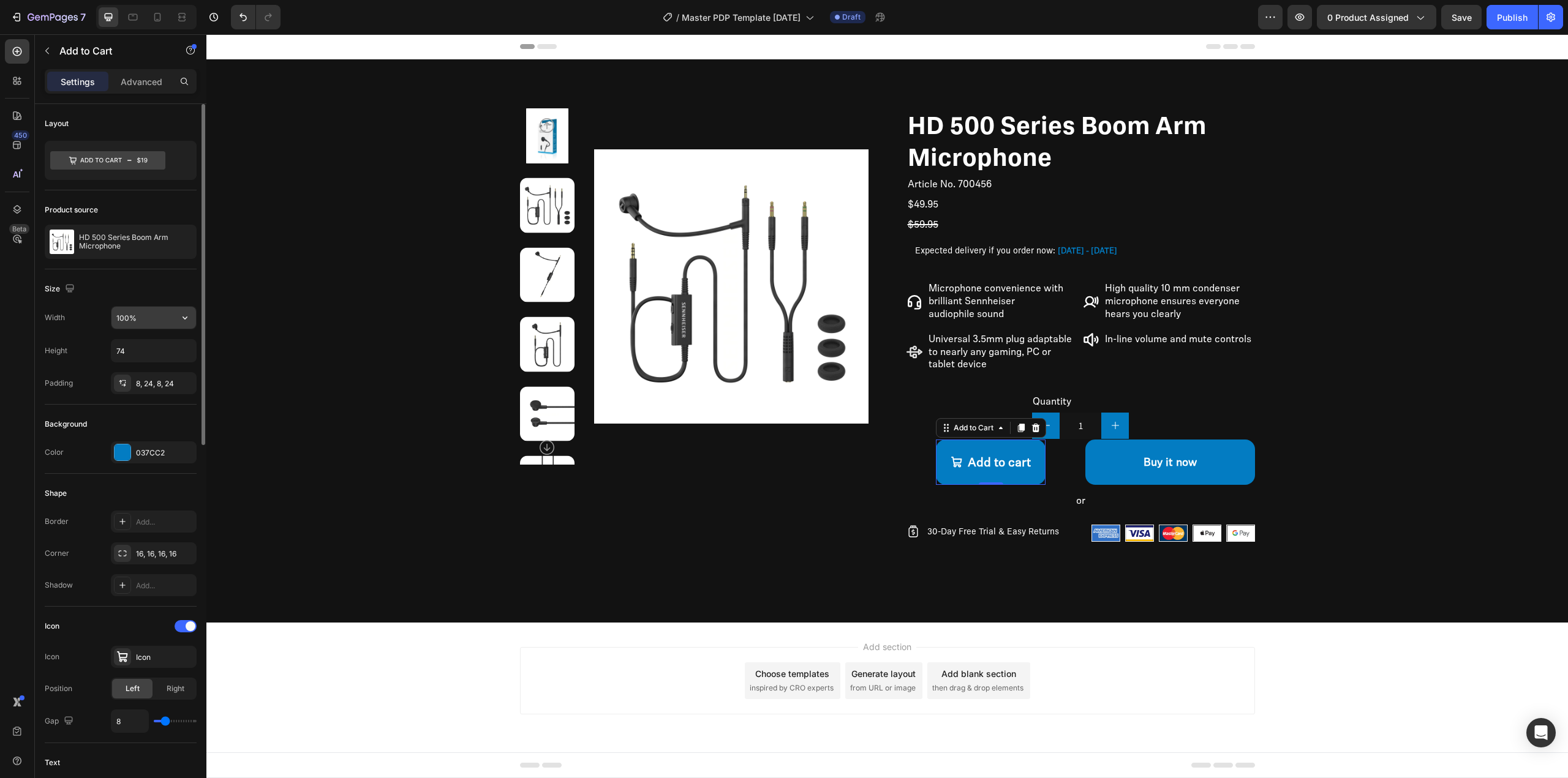
click at [174, 323] on button "button" at bounding box center [185, 318] width 22 height 22
click at [171, 349] on span "Auto" at bounding box center [178, 349] width 16 height 11
type input "Auto"
click at [1129, 449] on button "Buy it now" at bounding box center [1170, 462] width 170 height 45
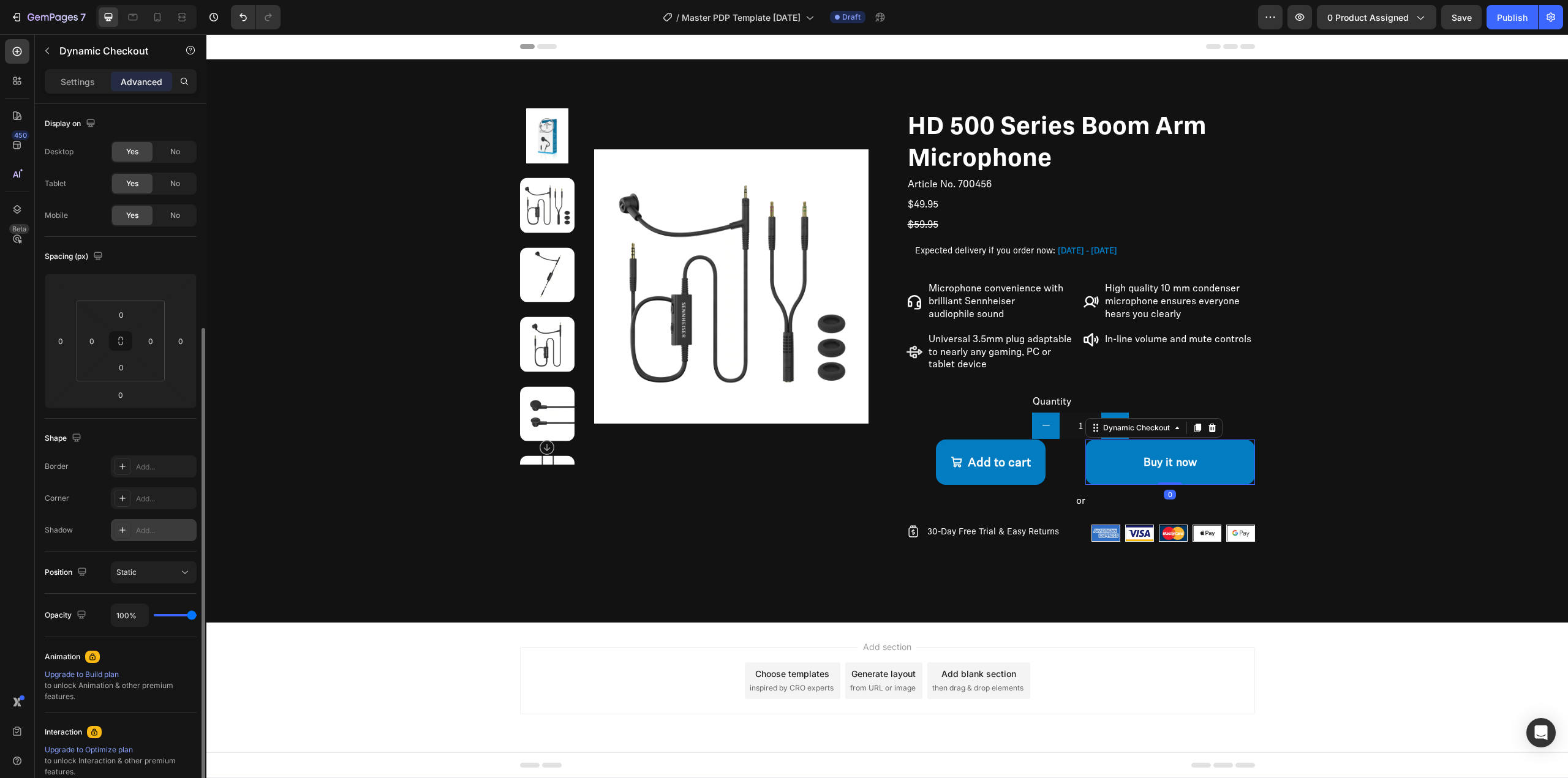
scroll to position [122, 0]
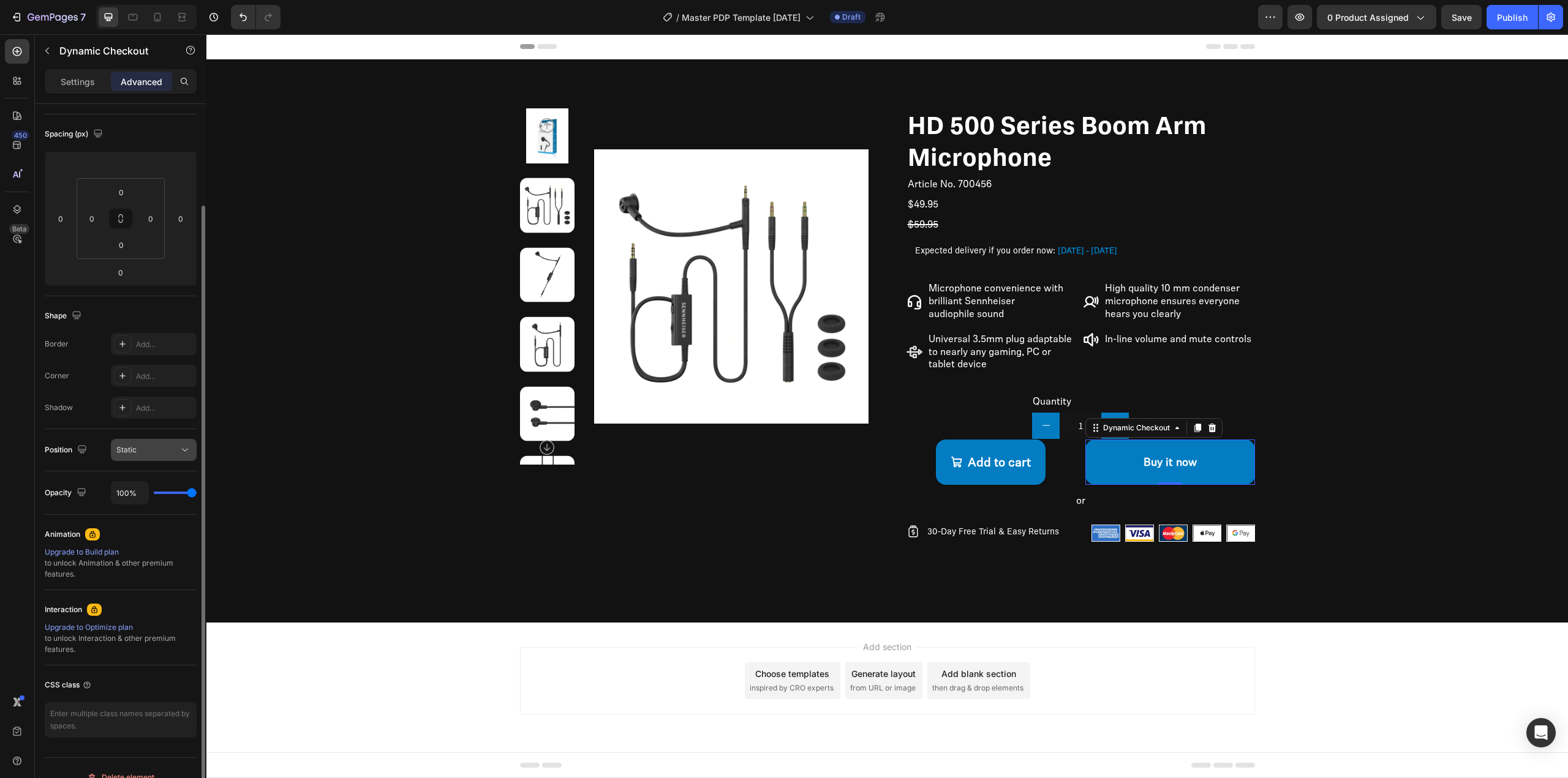
click at [168, 453] on div "Static" at bounding box center [147, 449] width 63 height 11
click at [42, 414] on div "Display on Desktop Yes No Tablet Yes No Mobile Yes No Spacing (px) 0 0 0 0 0 0 …" at bounding box center [121, 406] width 171 height 850
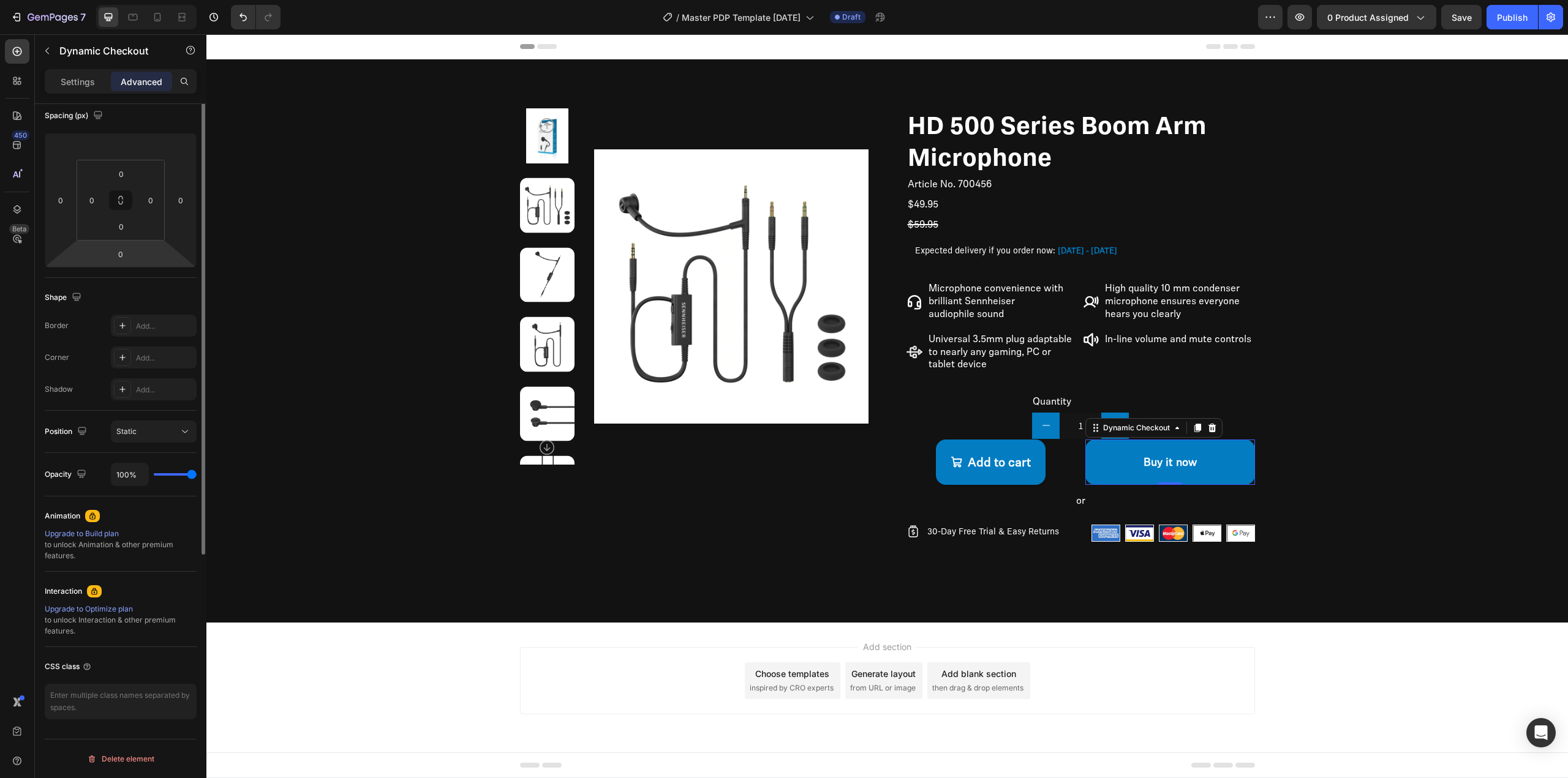
scroll to position [0, 0]
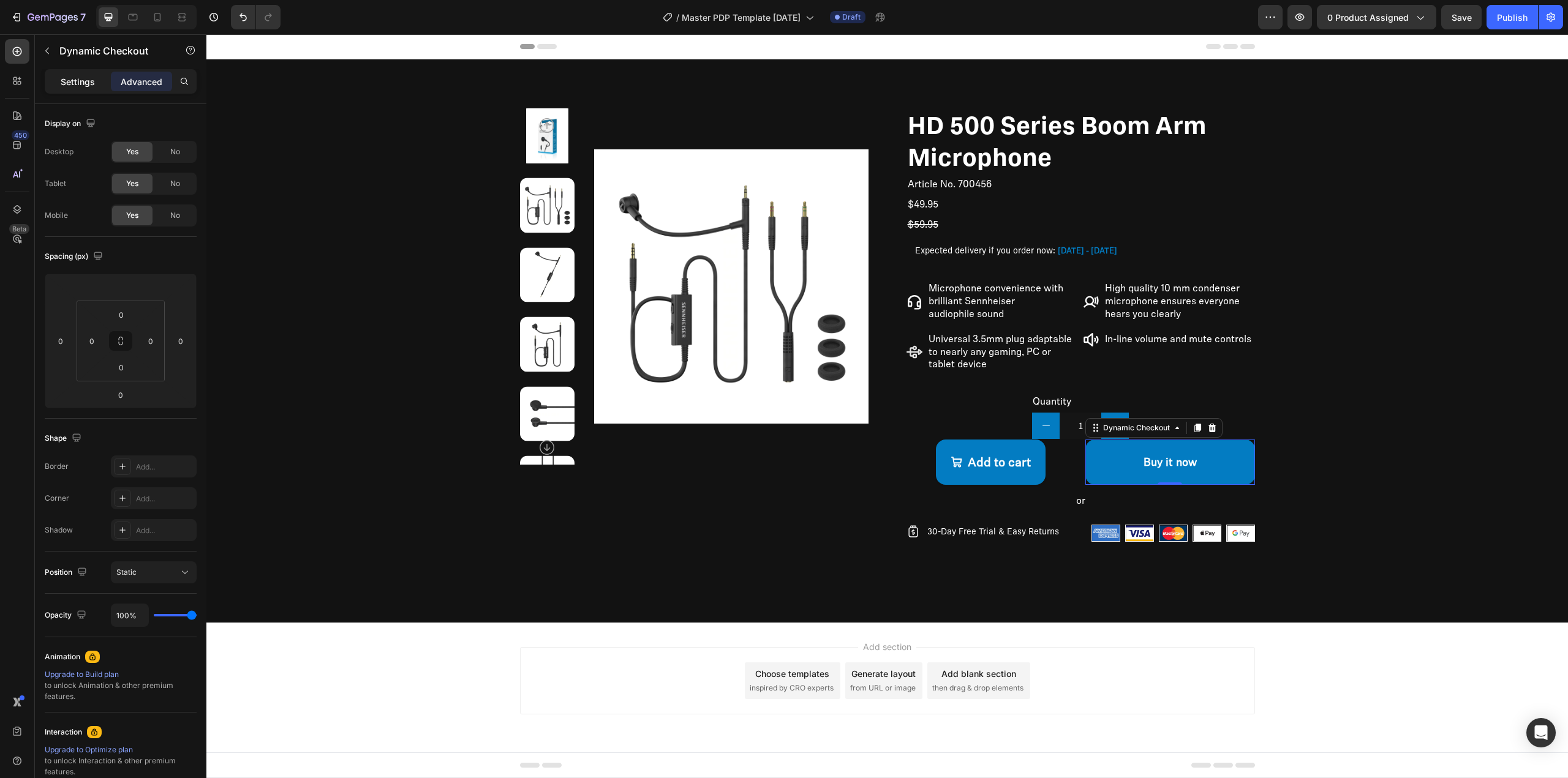
click at [94, 88] on p "Settings" at bounding box center [78, 82] width 35 height 13
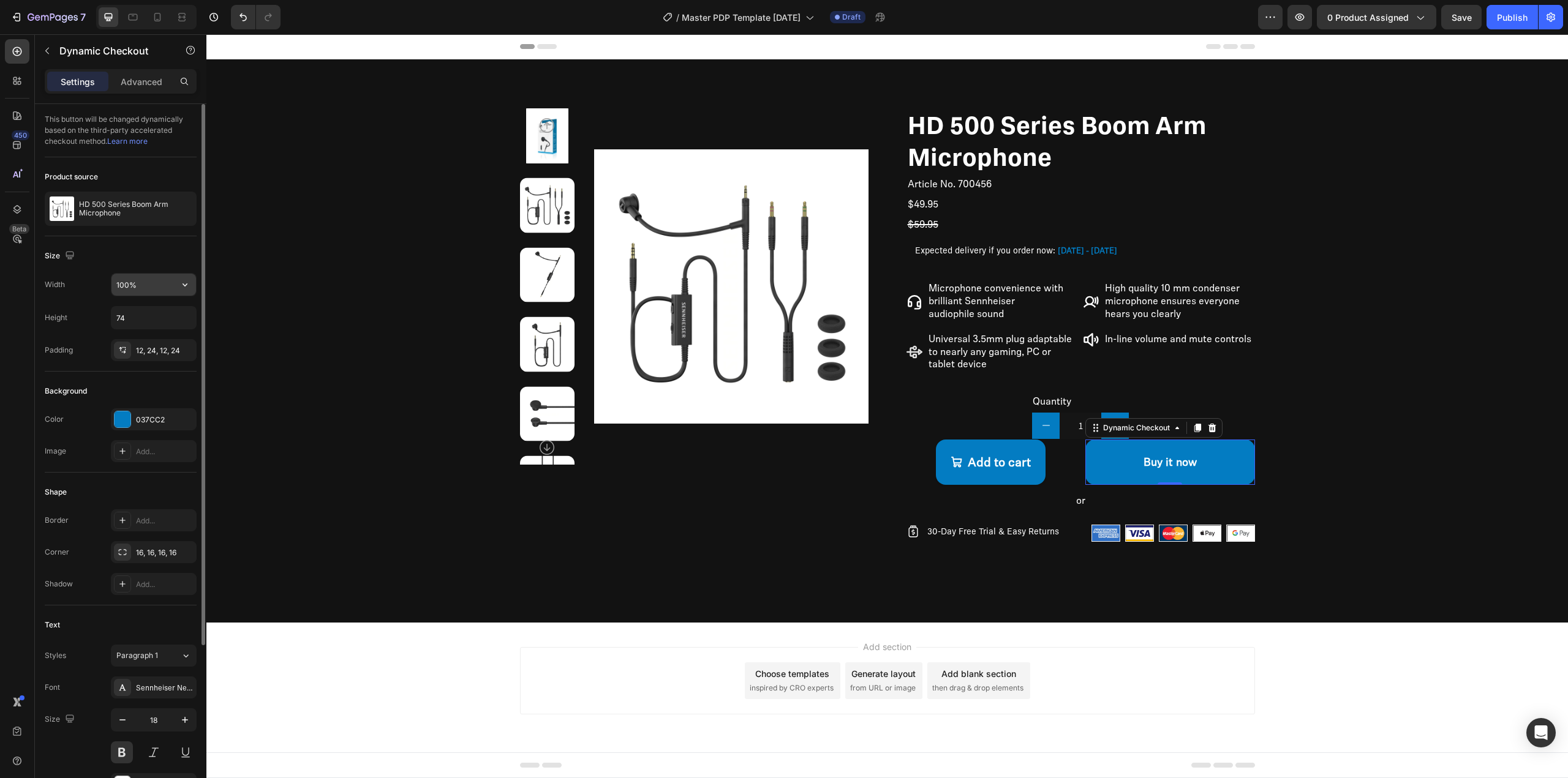
click at [152, 275] on input "100%" at bounding box center [154, 285] width 85 height 22
click at [187, 283] on icon "button" at bounding box center [185, 284] width 12 height 12
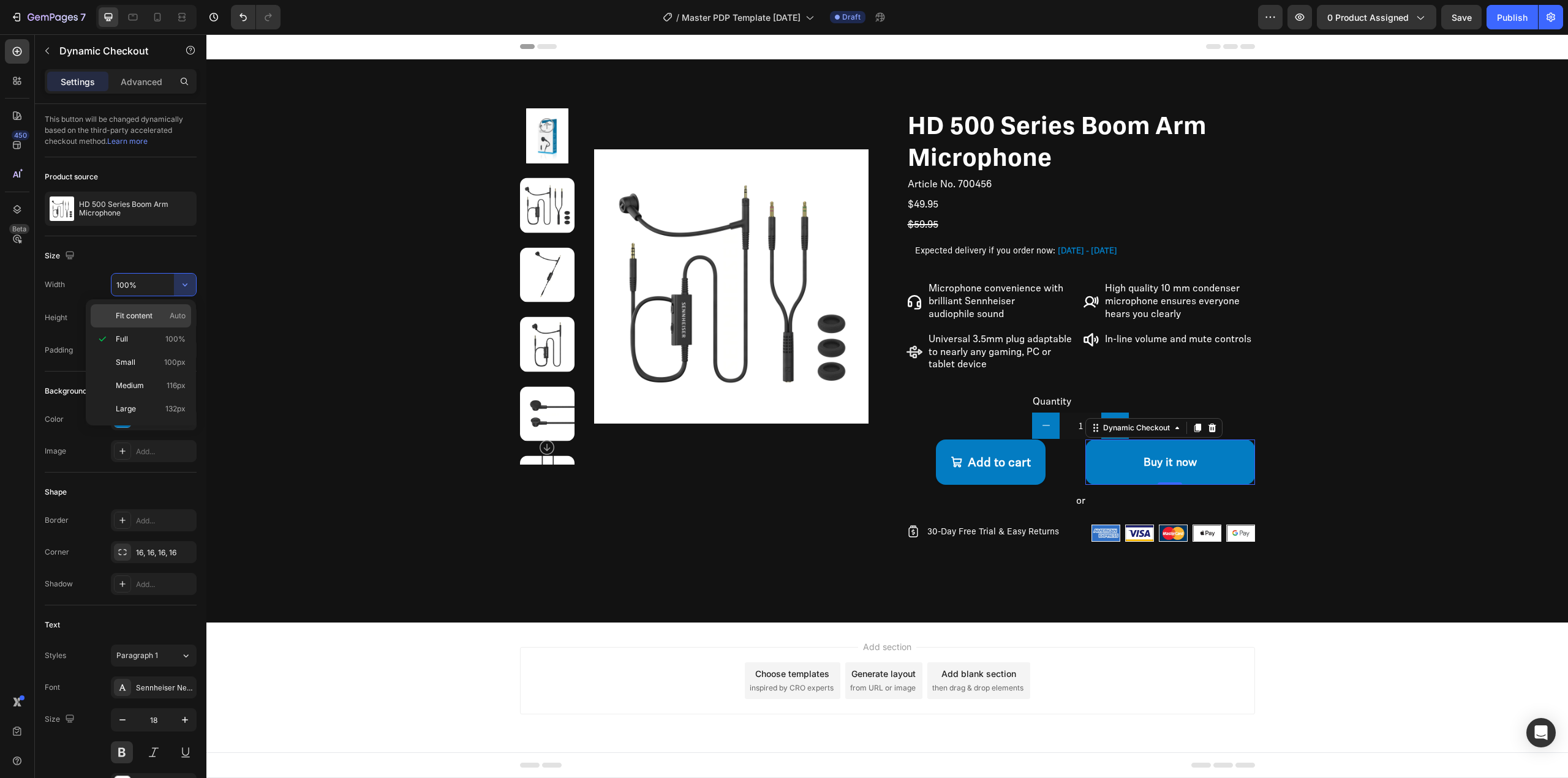
click at [173, 323] on div "Fit content Auto" at bounding box center [141, 316] width 101 height 23
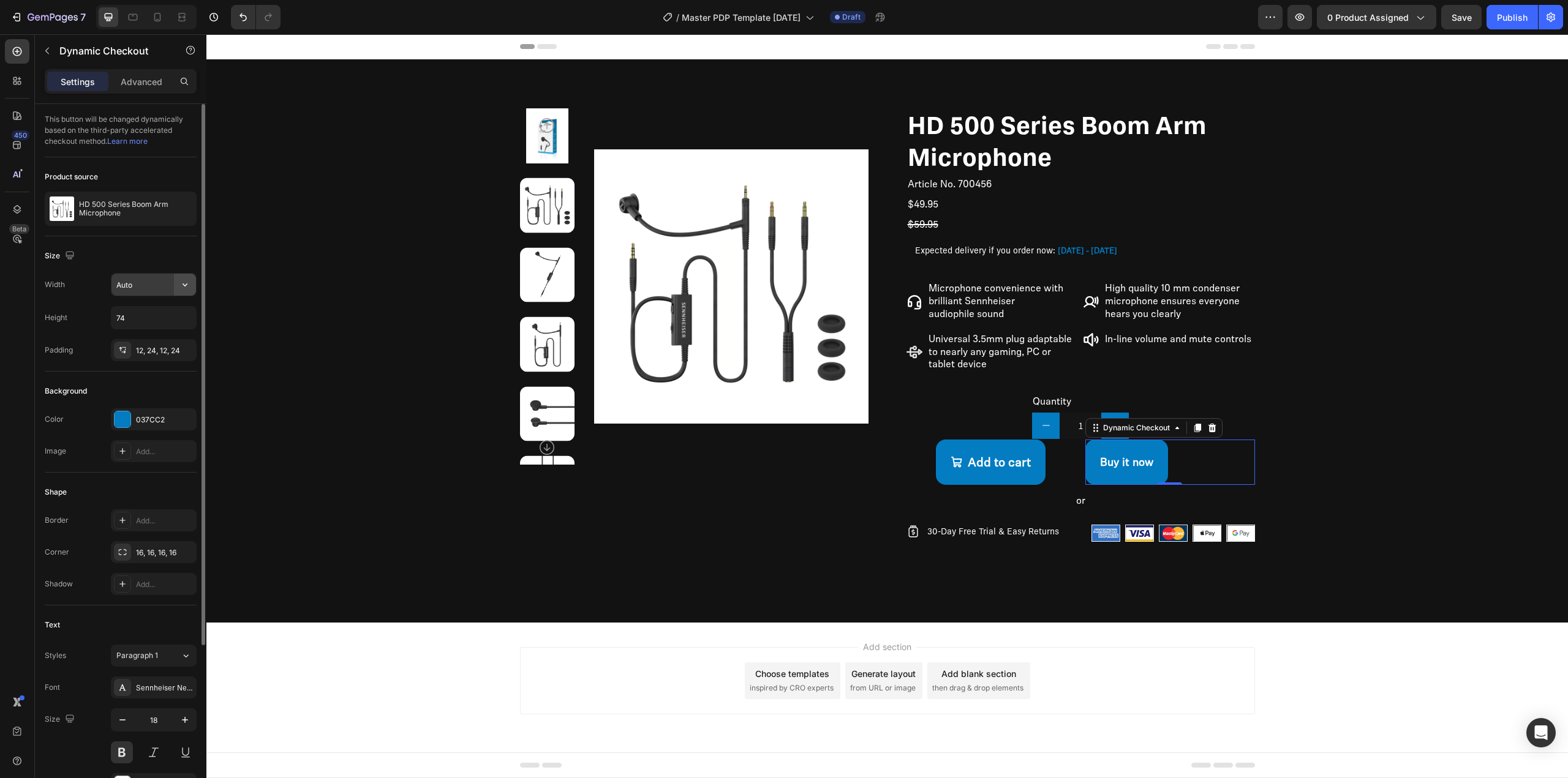
click at [180, 286] on icon "button" at bounding box center [185, 284] width 12 height 12
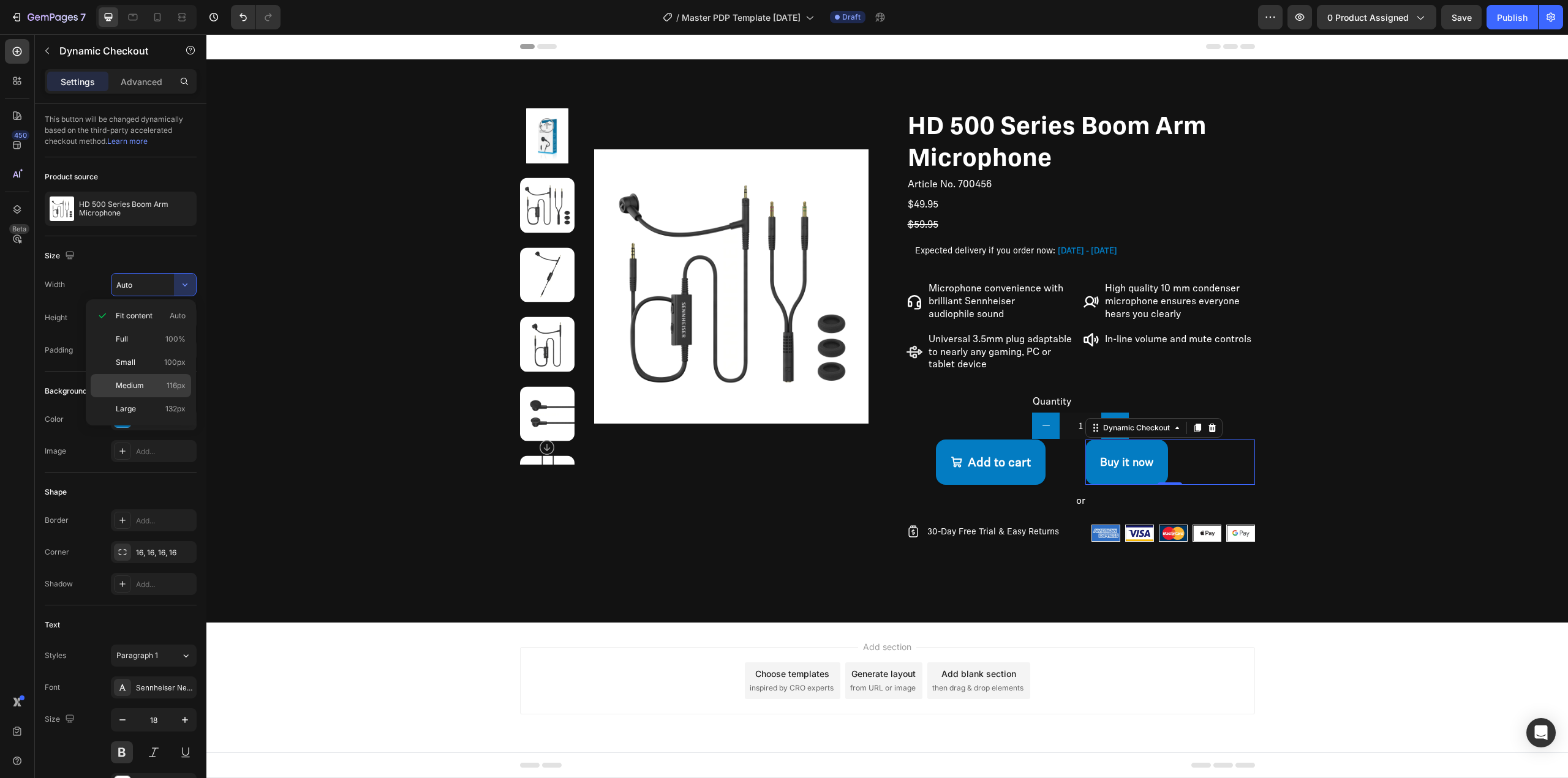
click at [166, 390] on p "Medium 116px" at bounding box center [150, 385] width 70 height 11
click at [176, 408] on span "132px" at bounding box center [176, 408] width 20 height 11
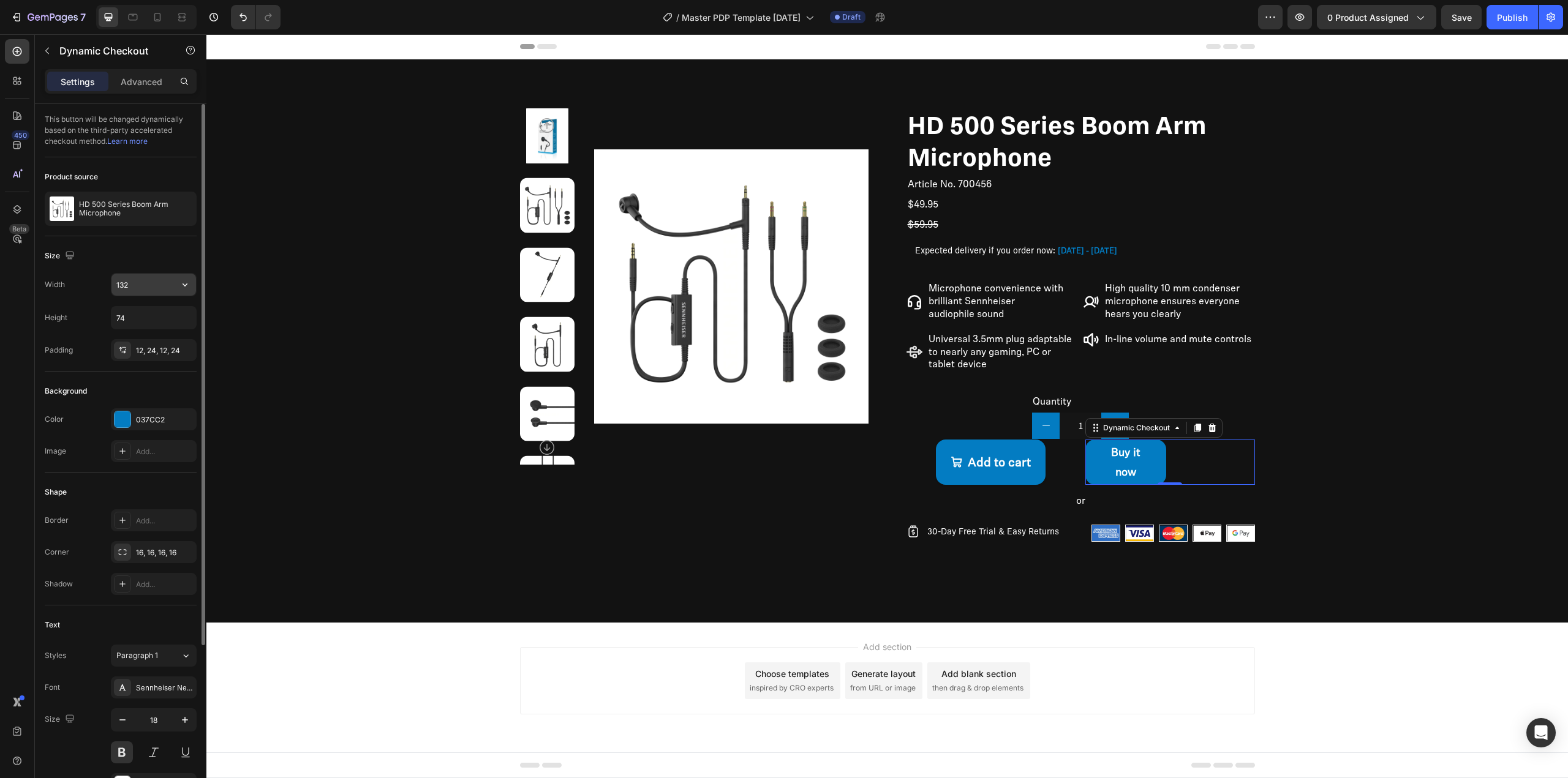
click at [136, 291] on input "132" at bounding box center [154, 285] width 85 height 22
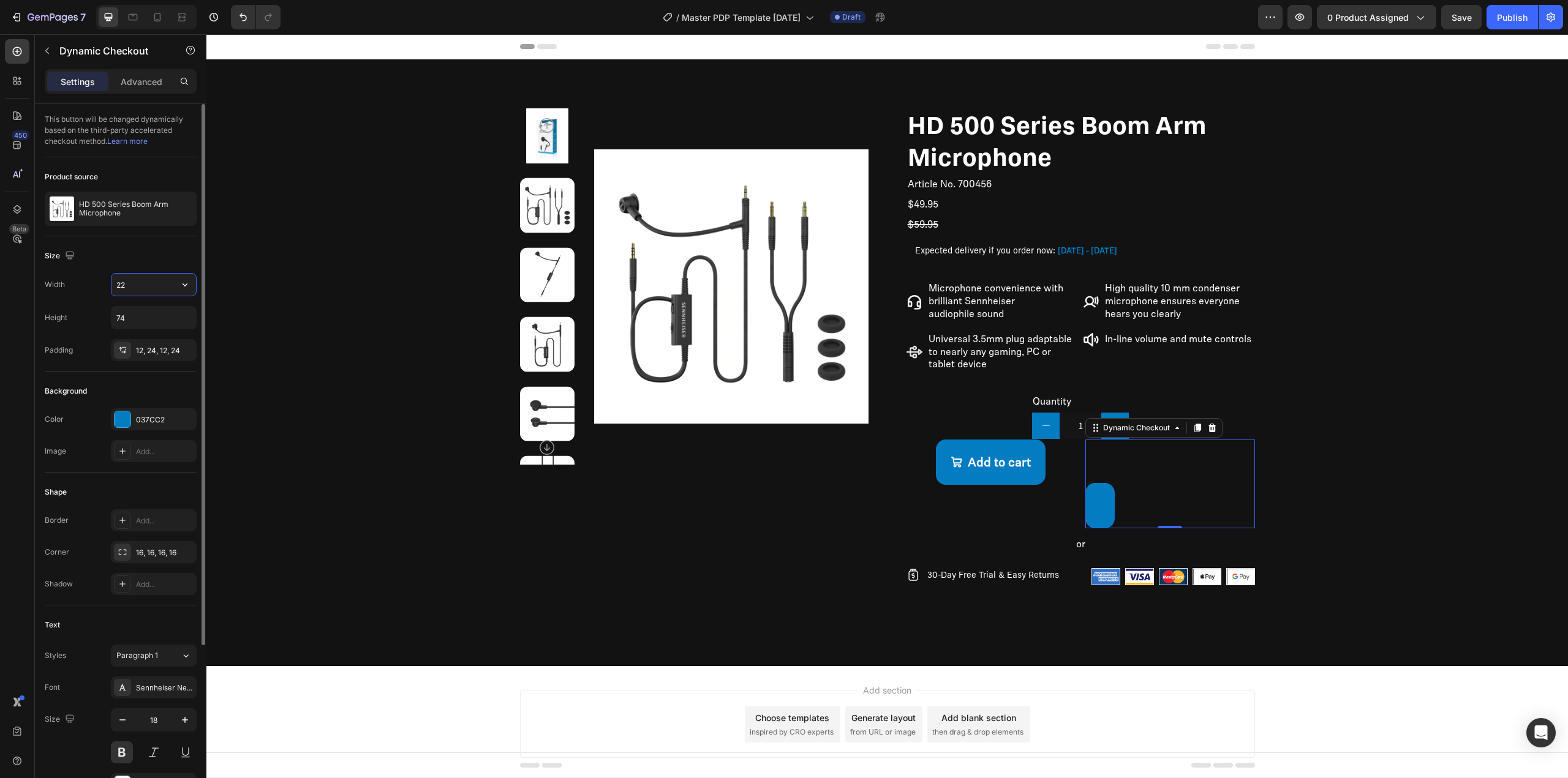
type input "225"
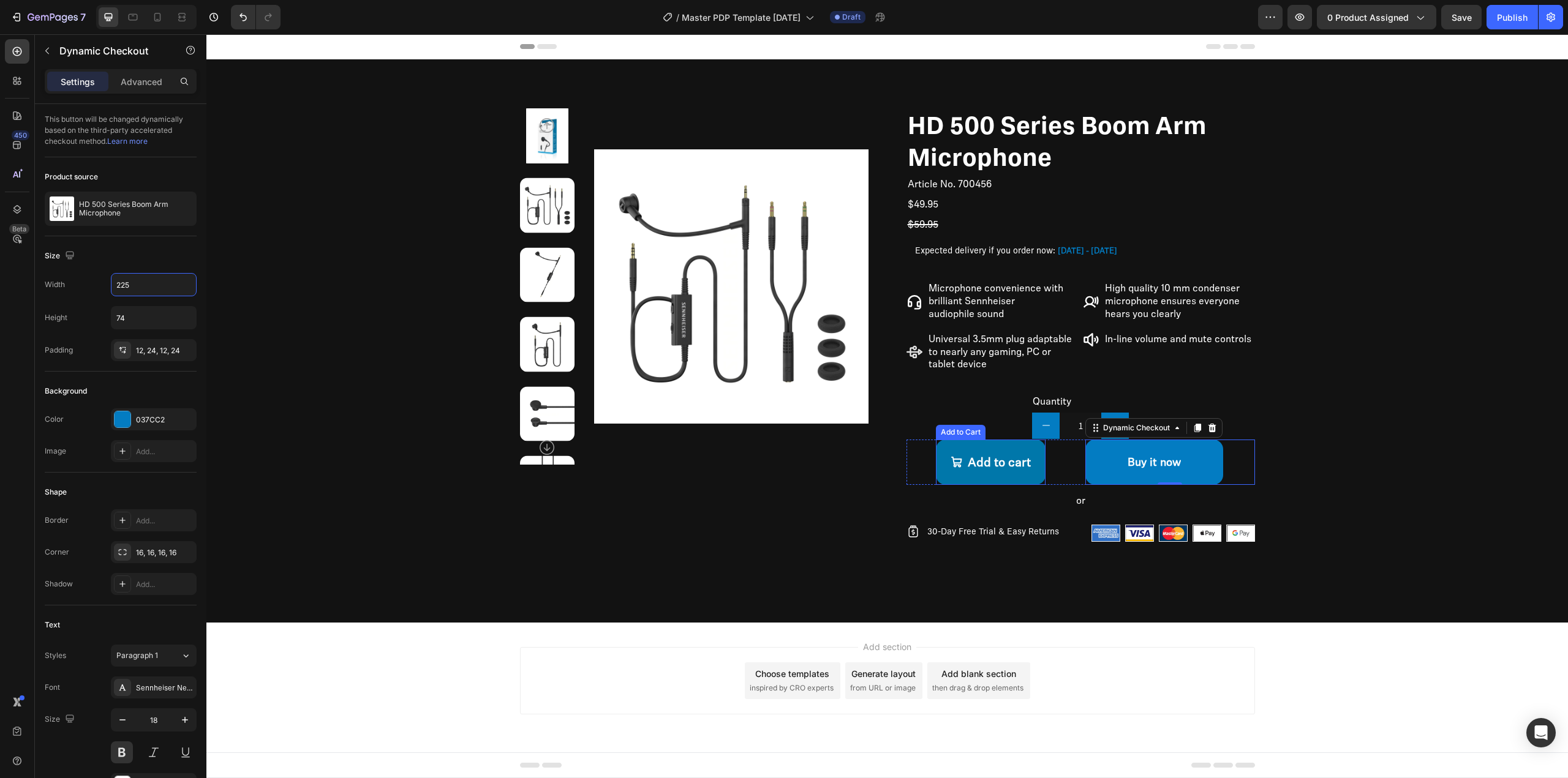
click at [1008, 450] on button "Add to cart" at bounding box center [990, 462] width 109 height 45
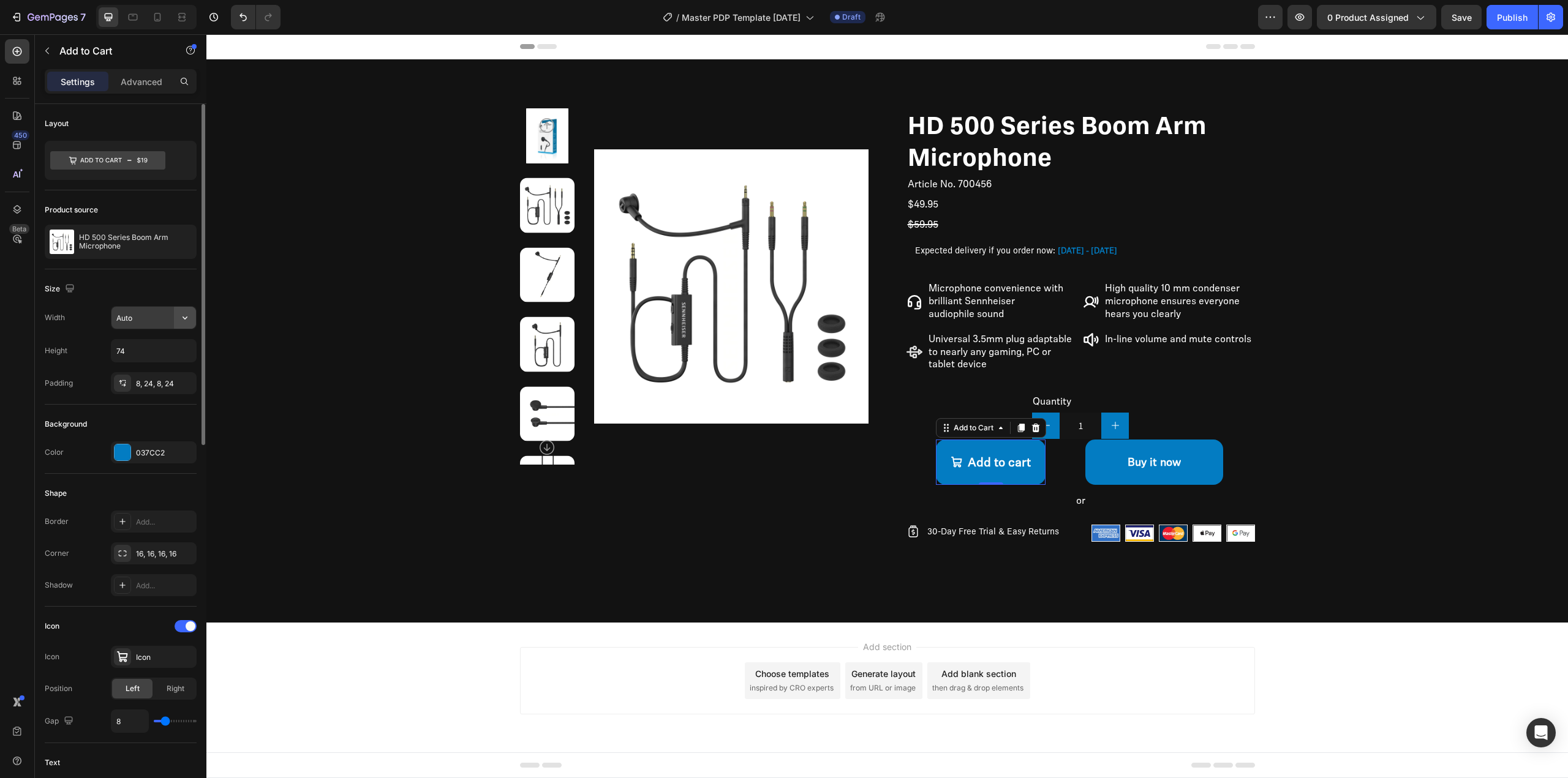
click at [186, 316] on icon "button" at bounding box center [185, 317] width 12 height 12
click at [147, 321] on input "Auto" at bounding box center [154, 318] width 85 height 22
click at [187, 316] on icon "button" at bounding box center [185, 317] width 12 height 12
click at [157, 372] on p "Full 100%" at bounding box center [150, 372] width 70 height 11
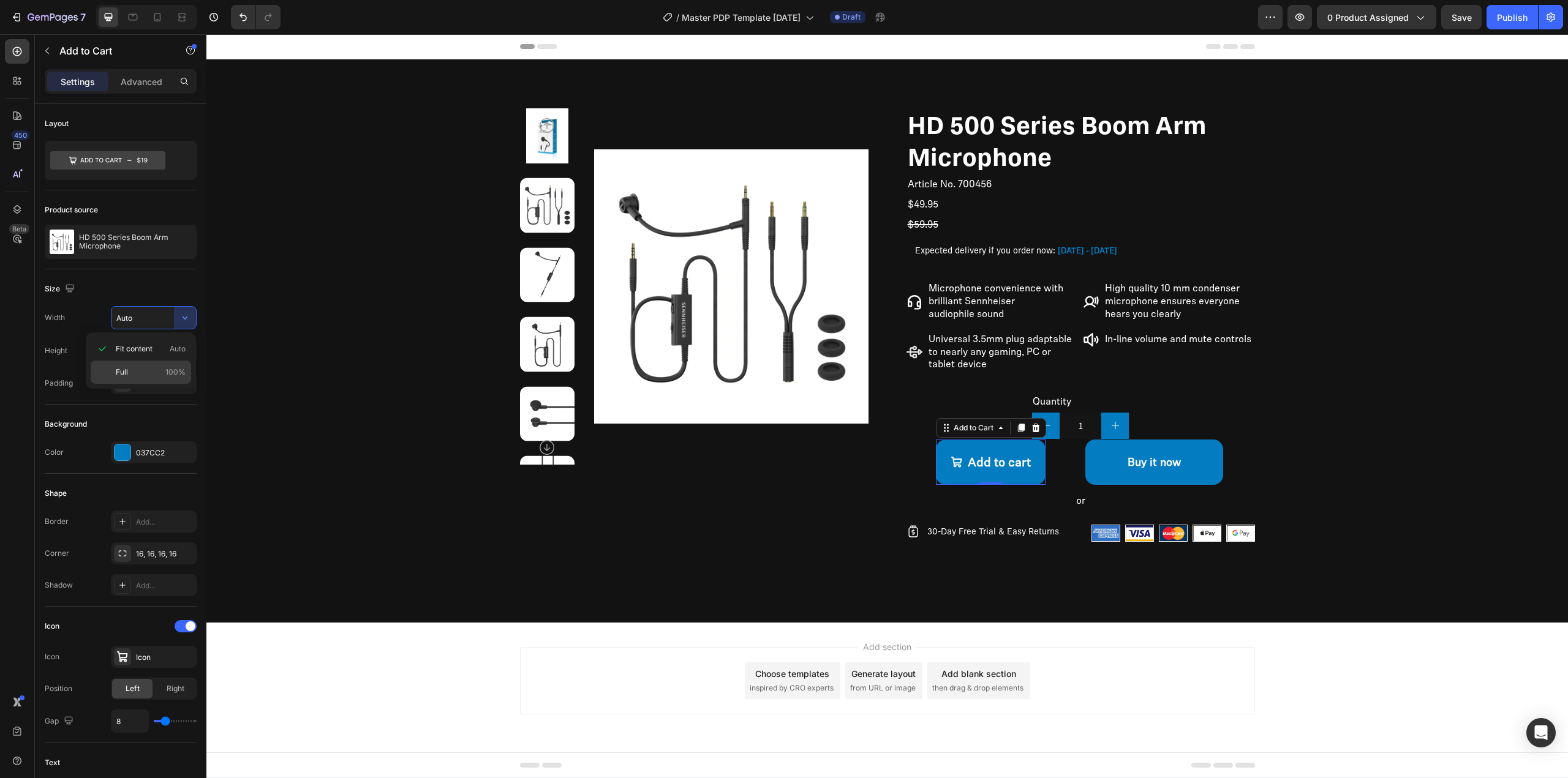
type input "100%"
click at [185, 351] on icon "button" at bounding box center [185, 350] width 12 height 12
click at [166, 388] on div "Fit content Auto" at bounding box center [141, 382] width 101 height 23
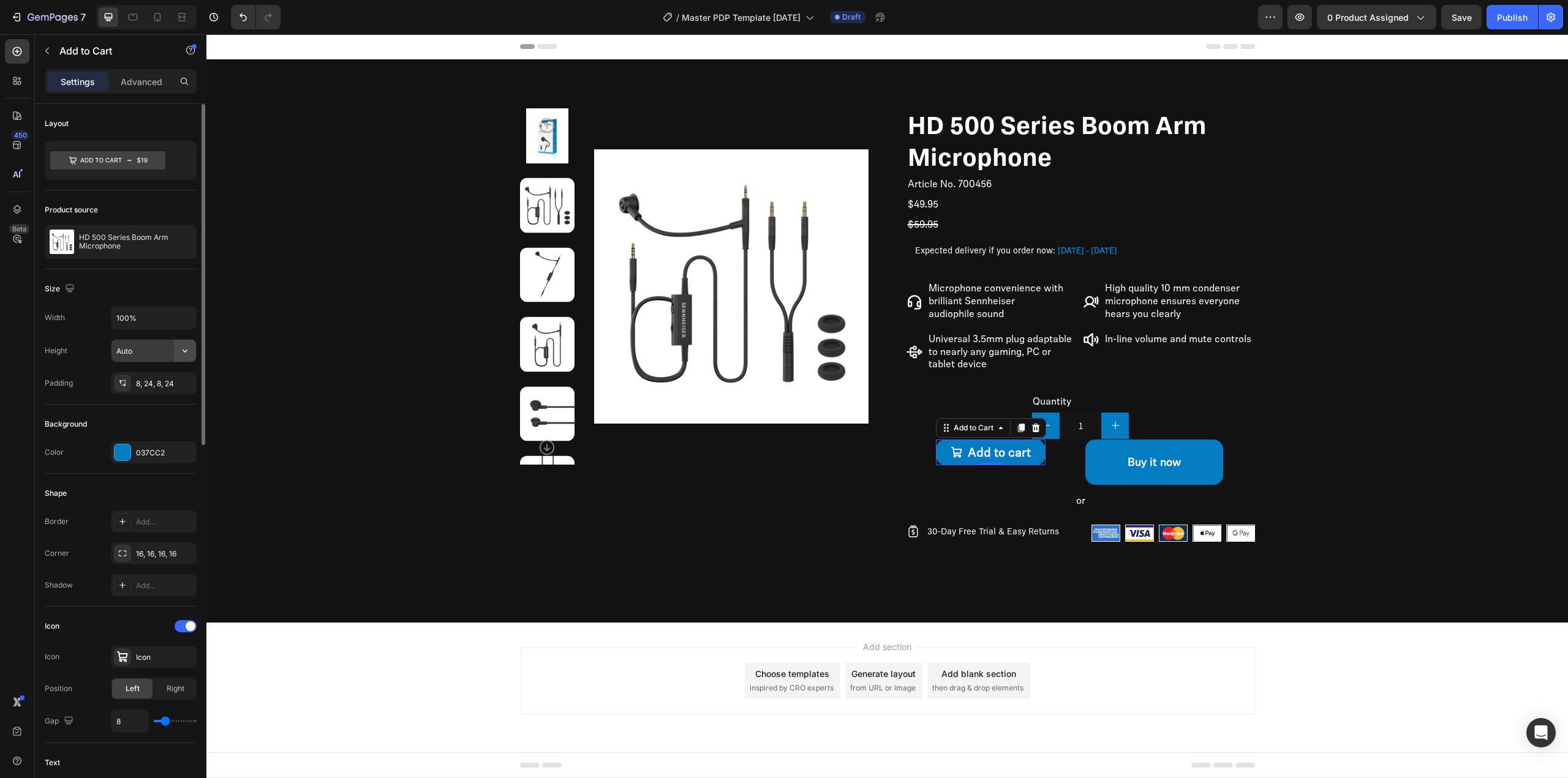
click at [178, 349] on button "button" at bounding box center [185, 351] width 22 height 22
click at [173, 411] on div "Background Color 037CC2" at bounding box center [120, 439] width 152 height 69
type input "74"
click at [182, 157] on icon at bounding box center [186, 160] width 12 height 12
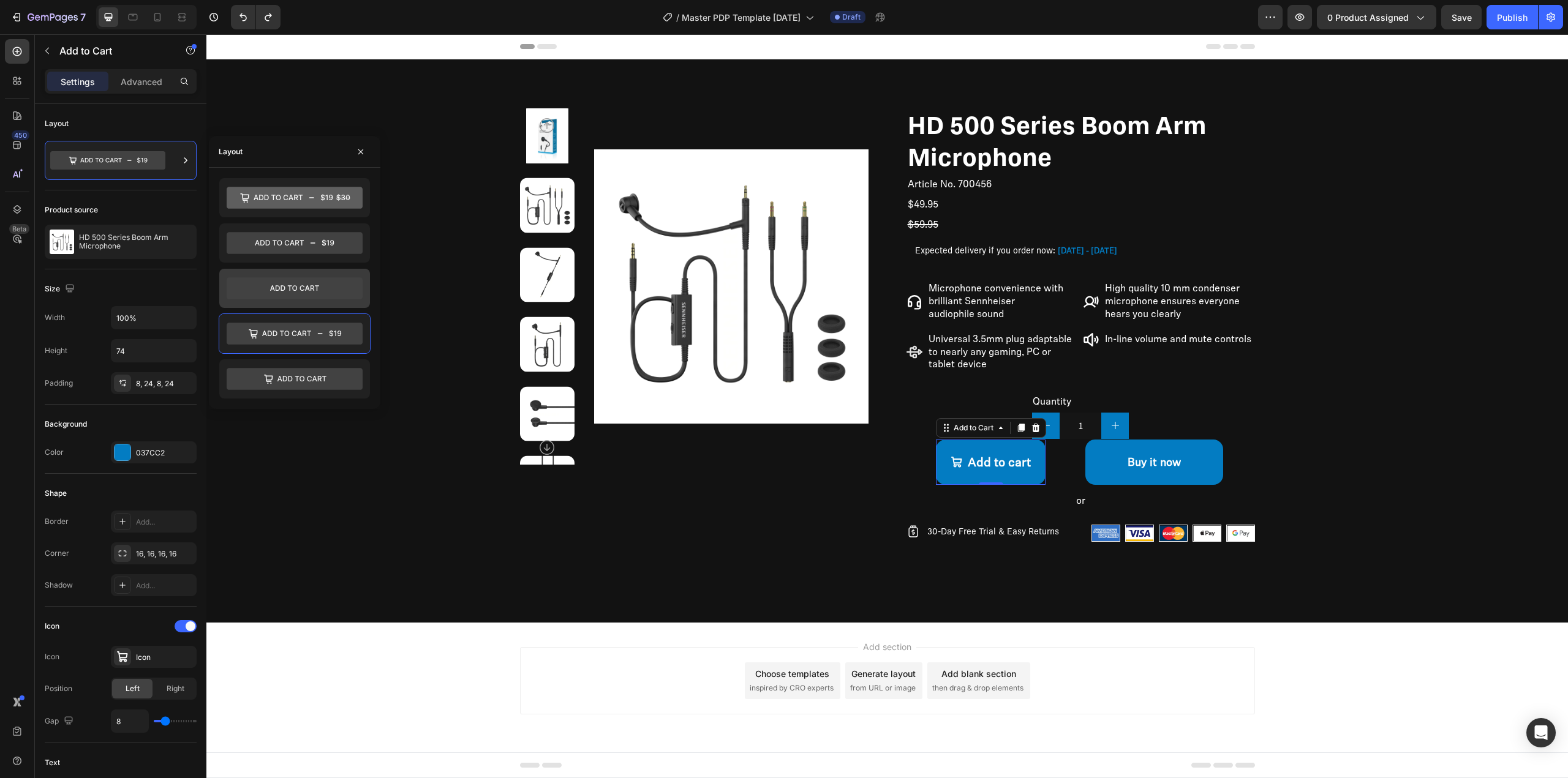
click at [304, 294] on icon at bounding box center [294, 288] width 136 height 22
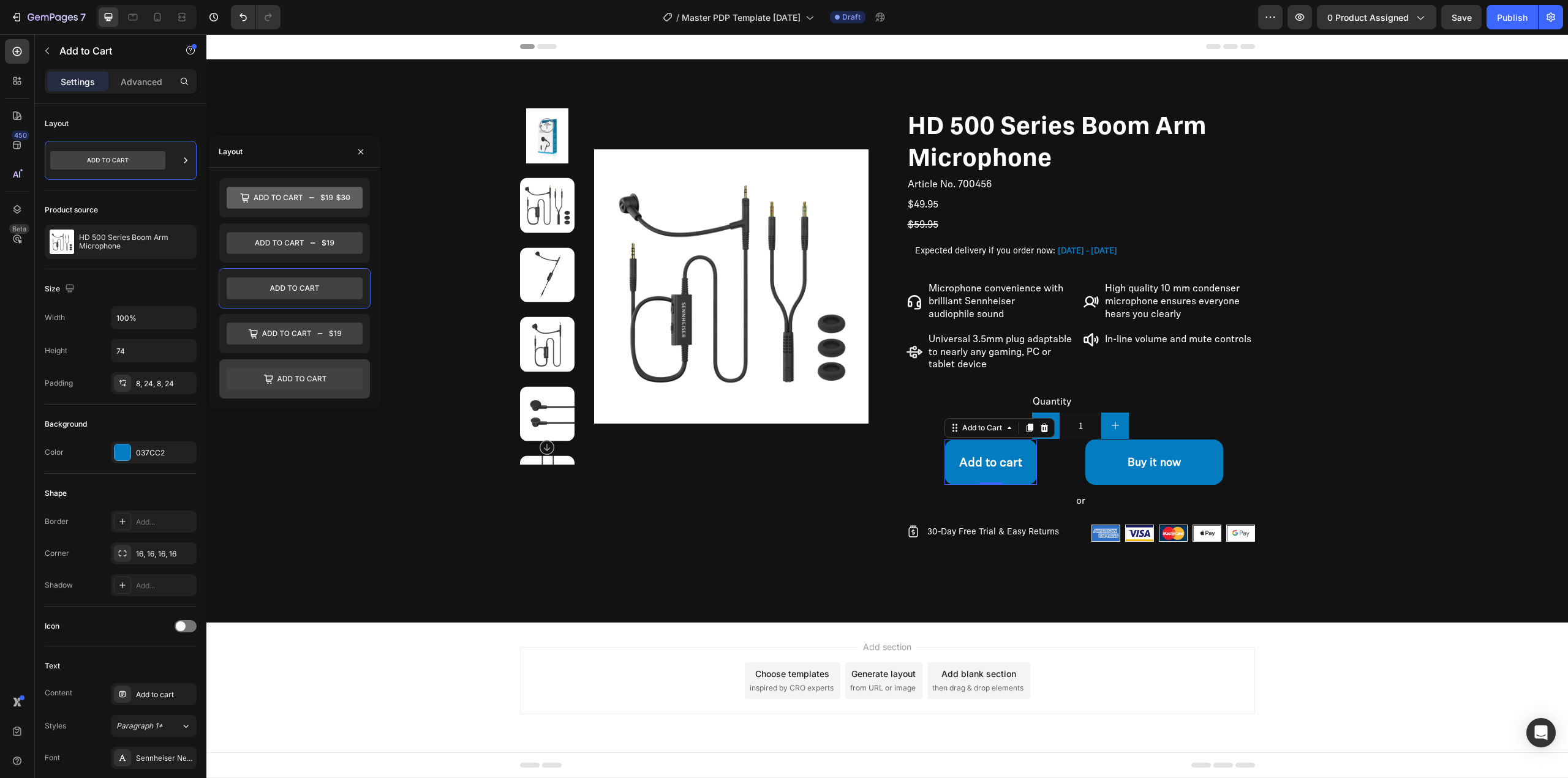
click at [294, 387] on icon at bounding box center [294, 379] width 136 height 22
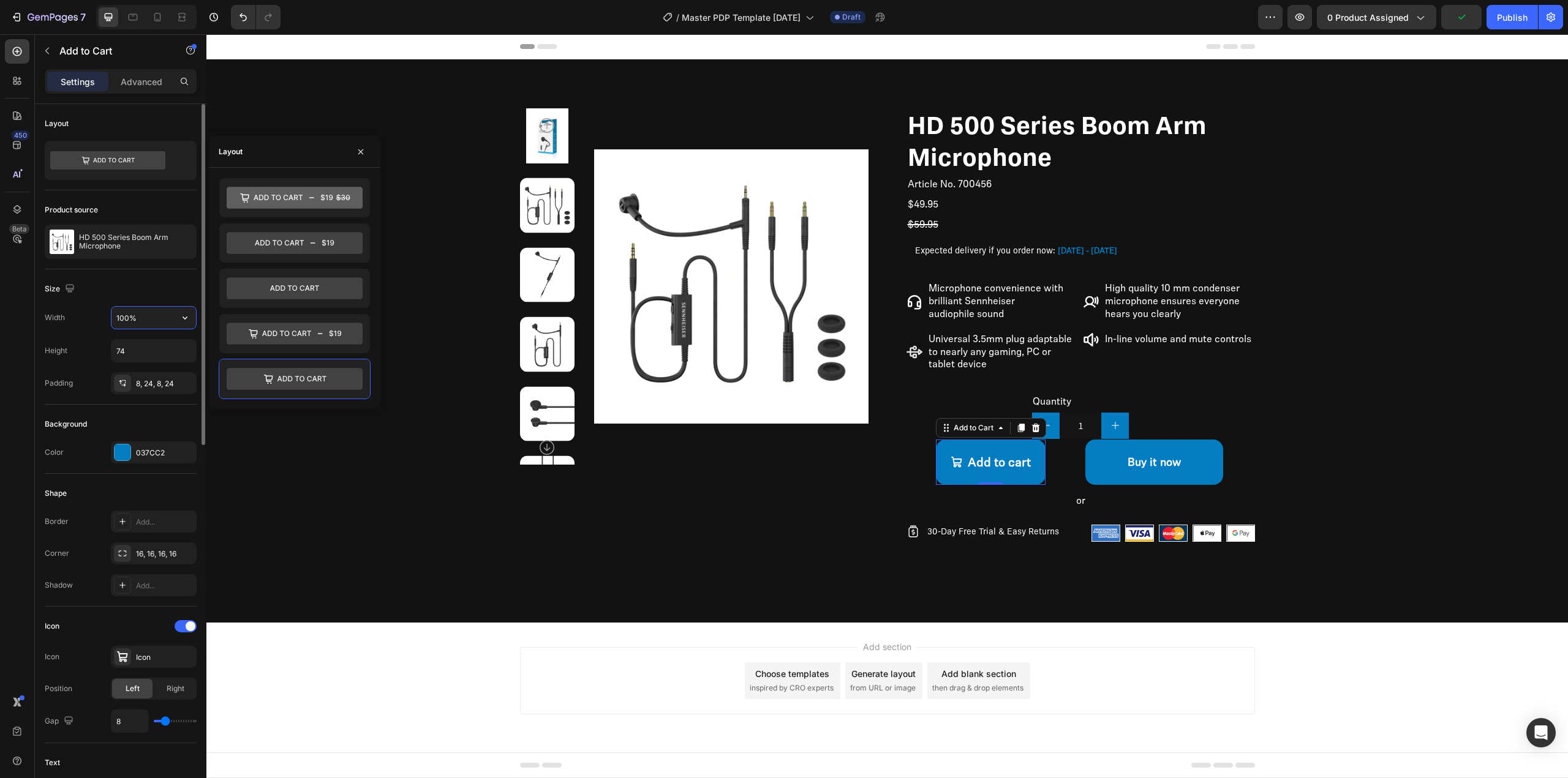
click at [142, 324] on input "100%" at bounding box center [154, 318] width 85 height 22
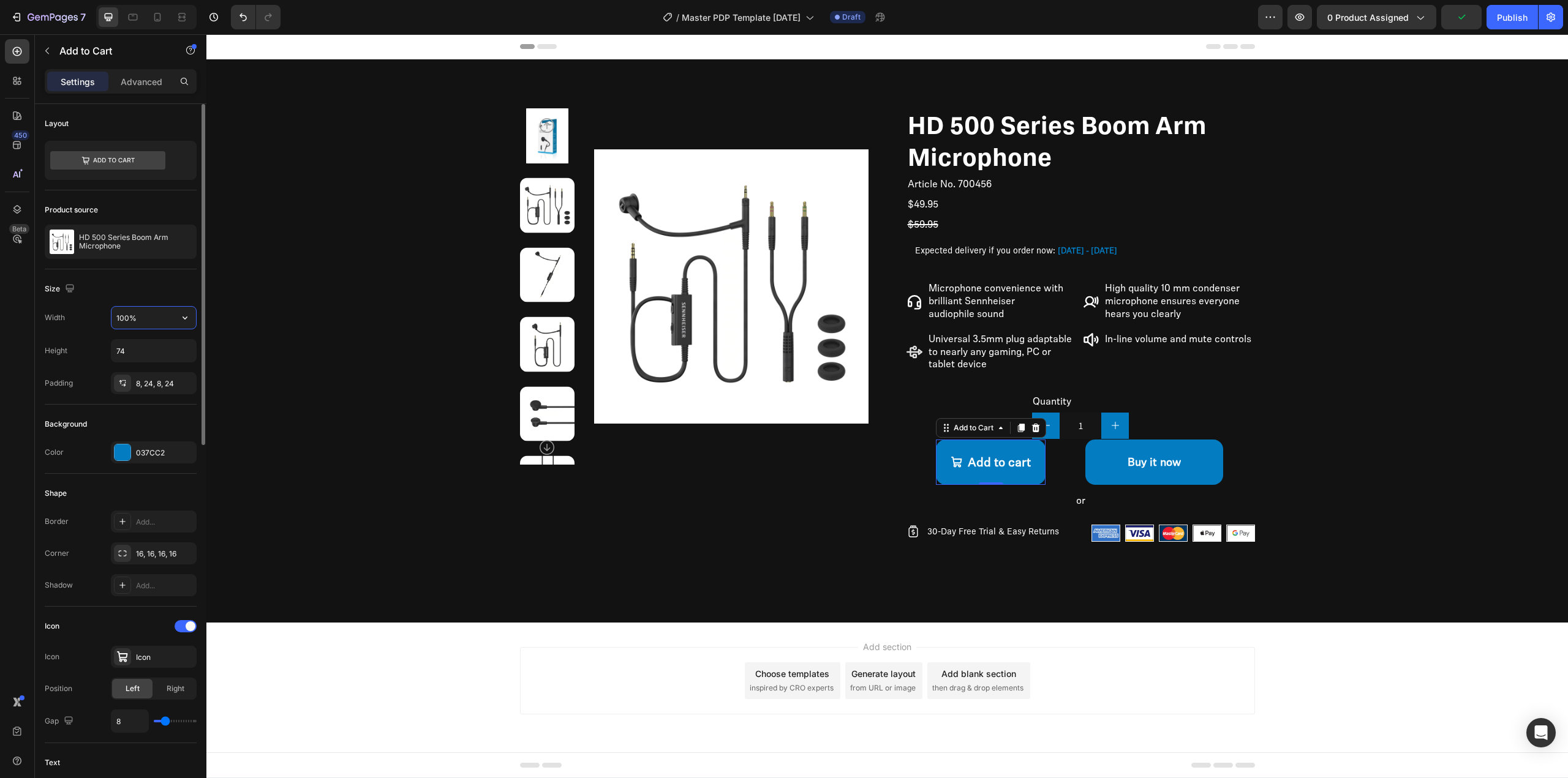
click at [142, 323] on input "100%" at bounding box center [154, 318] width 85 height 22
drag, startPoint x: 142, startPoint y: 323, endPoint x: 59, endPoint y: 321, distance: 83.0
click at [59, 321] on div "Width 100%" at bounding box center [120, 318] width 152 height 23
type input "225"
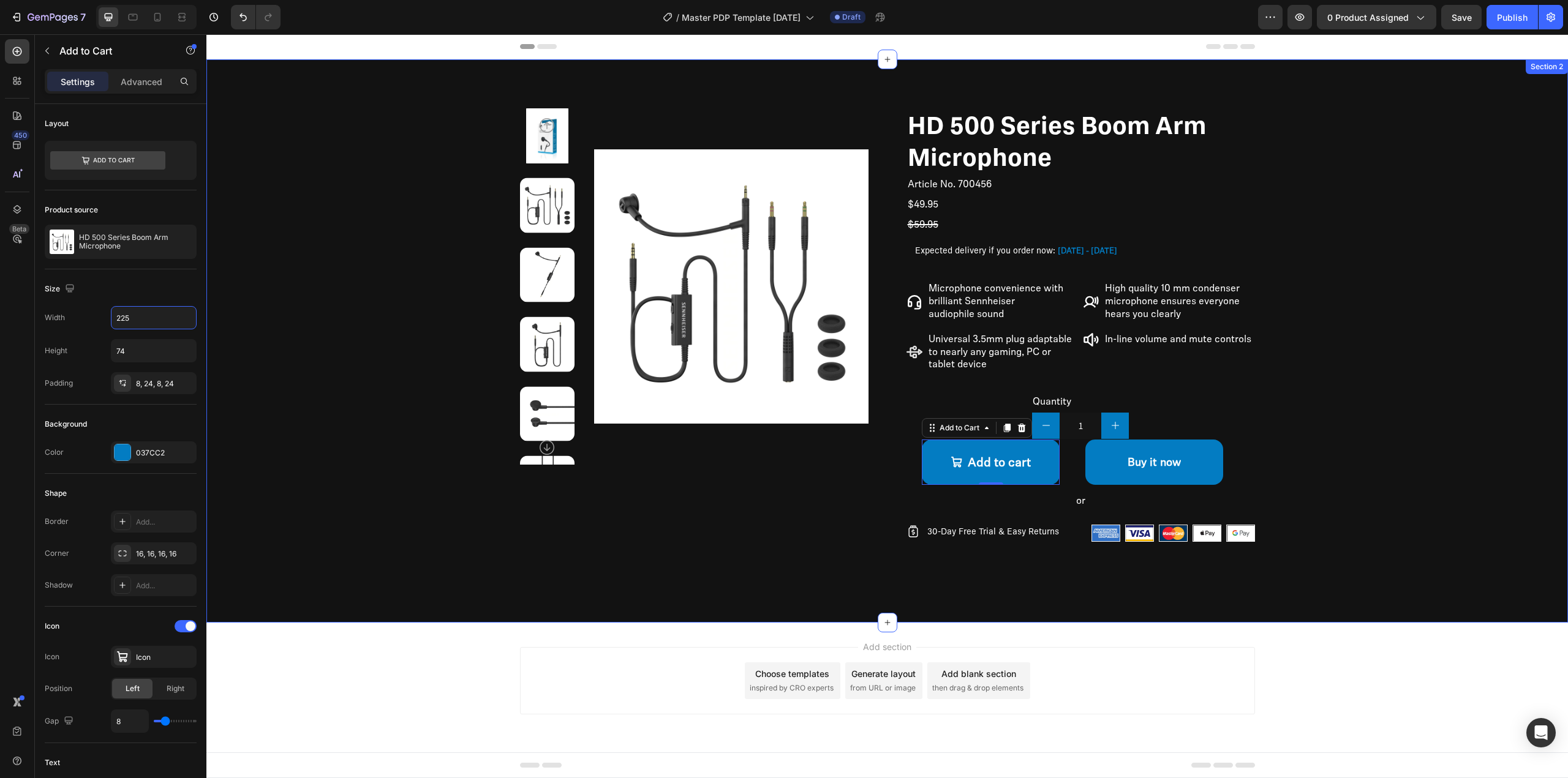
click at [1400, 457] on div "Product Images HD 500 Series Boom Arm Microphone Product Title Article No. 7004…" at bounding box center [887, 335] width 1264 height 453
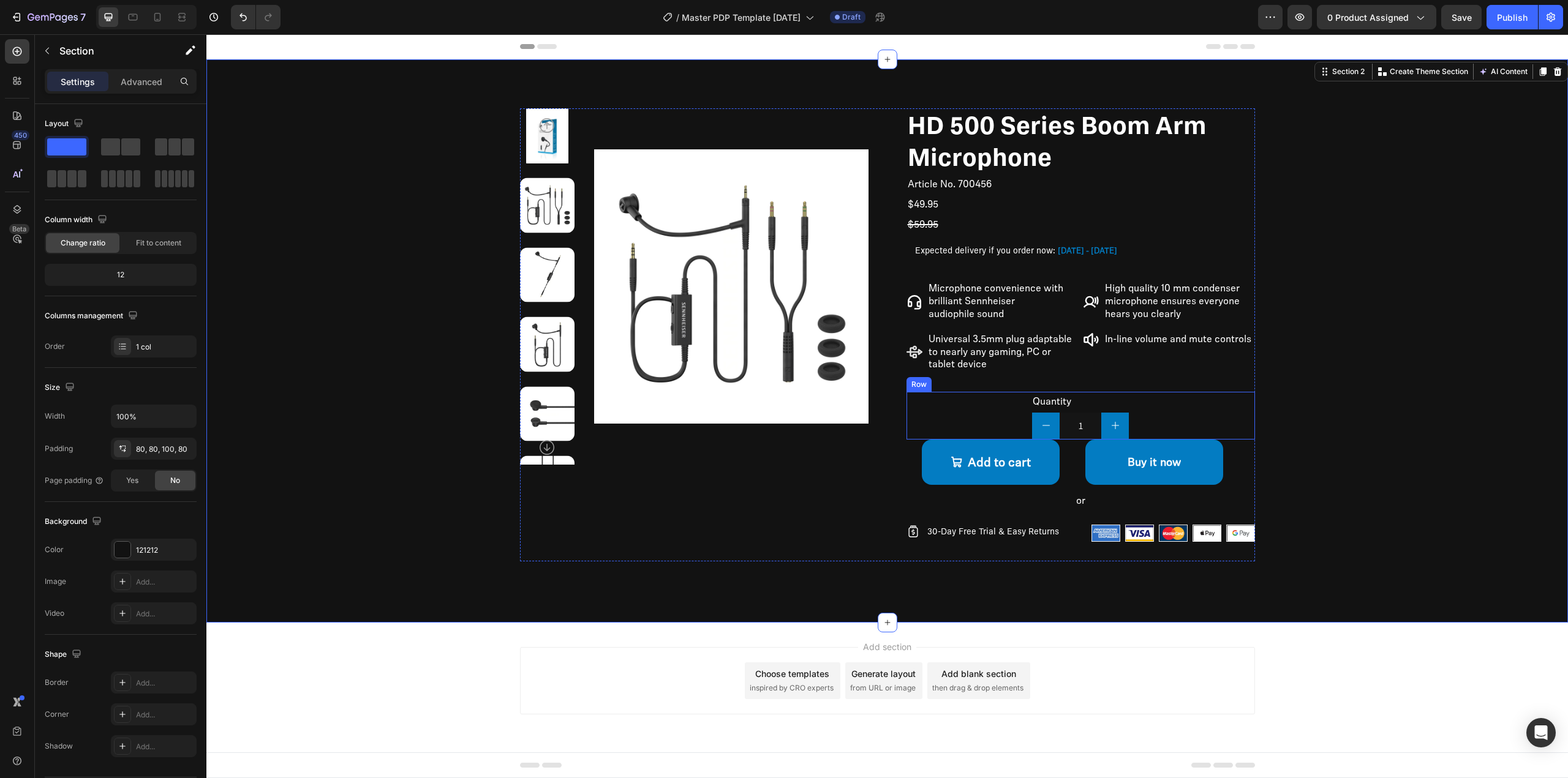
click at [1138, 418] on div "Quantity Text Block 1 Product Quantity Row" at bounding box center [1080, 416] width 349 height 47
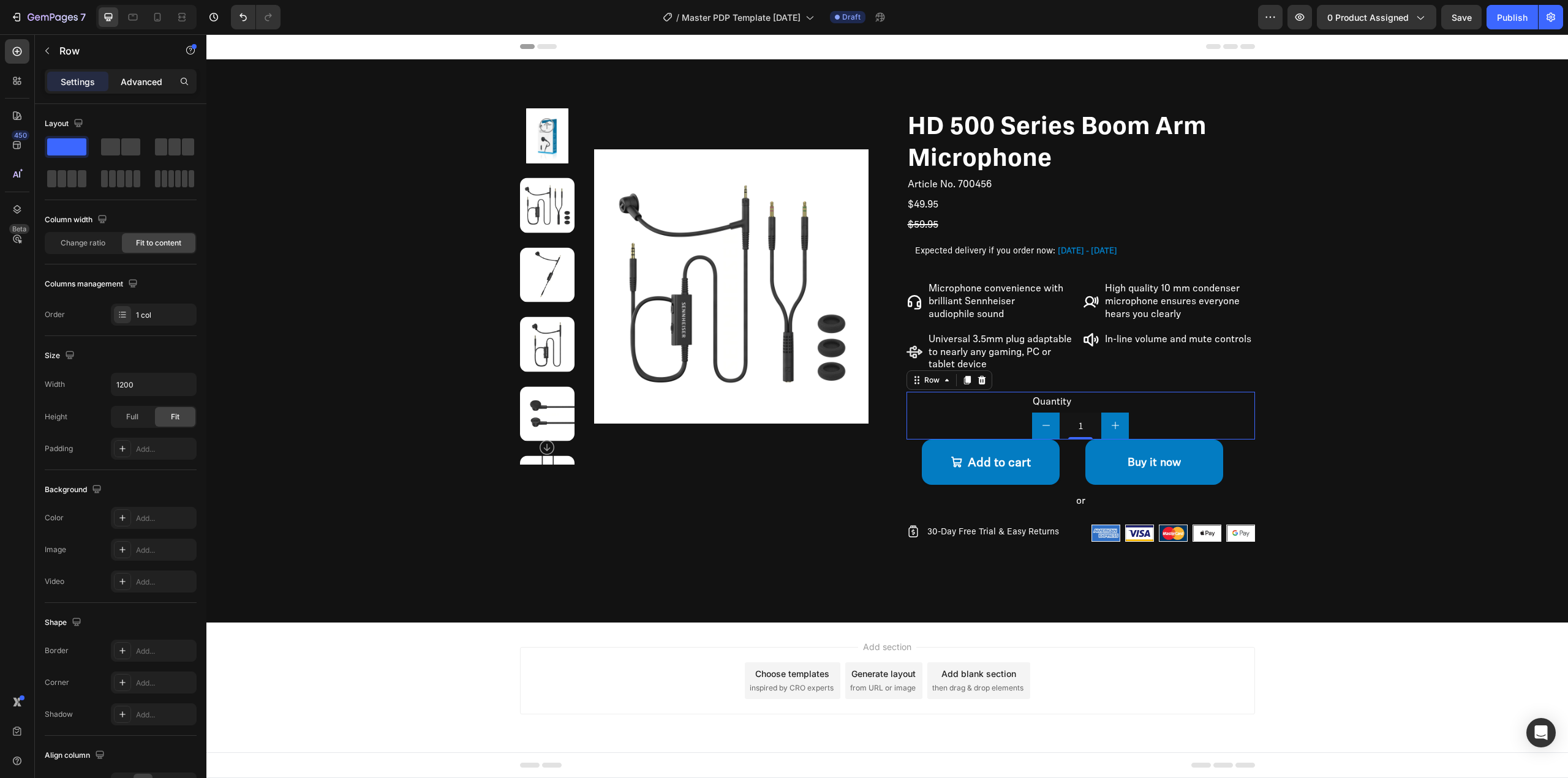
click at [152, 88] on div "Advanced" at bounding box center [141, 81] width 61 height 19
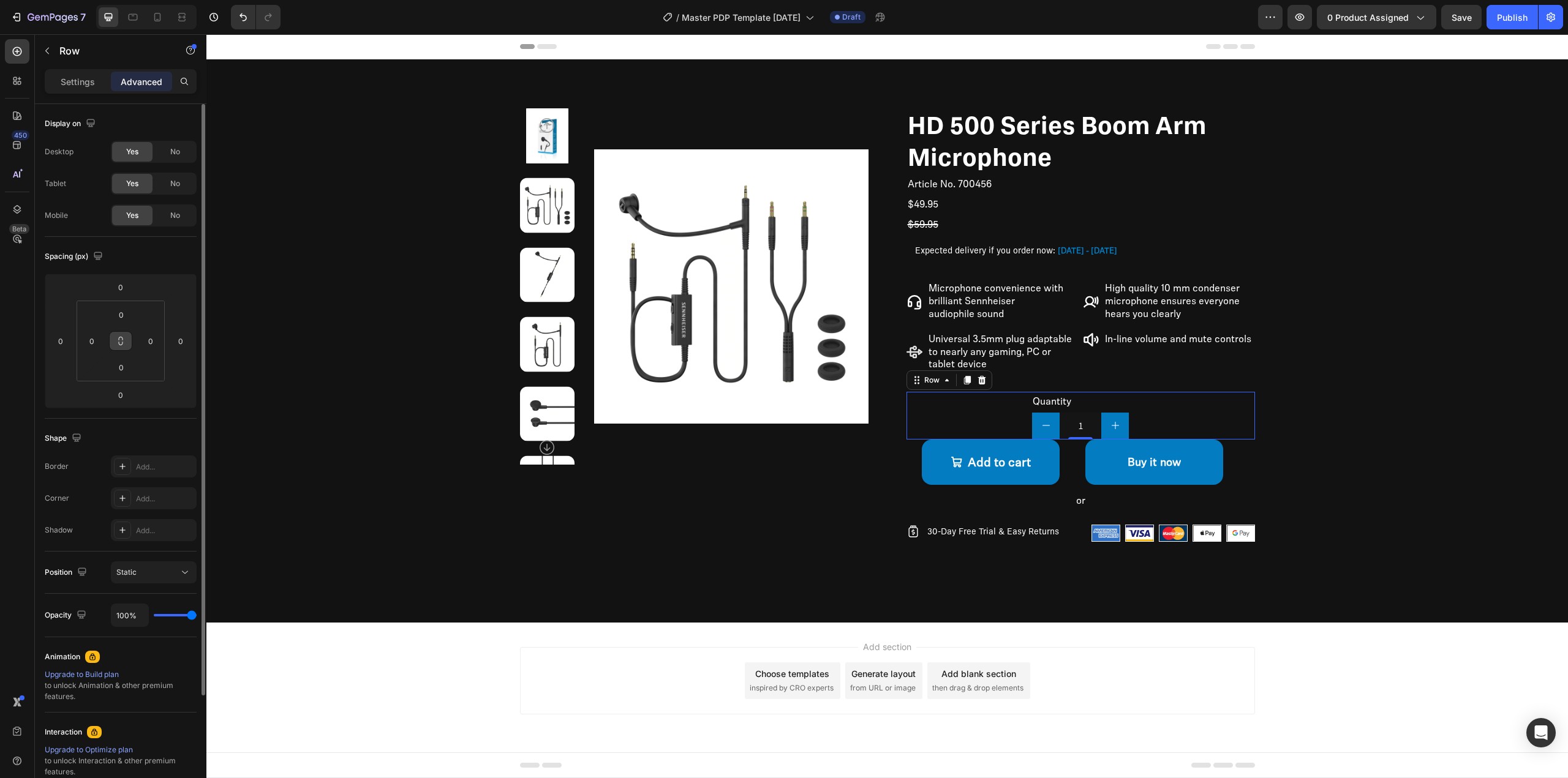
click at [118, 344] on icon at bounding box center [121, 342] width 10 height 10
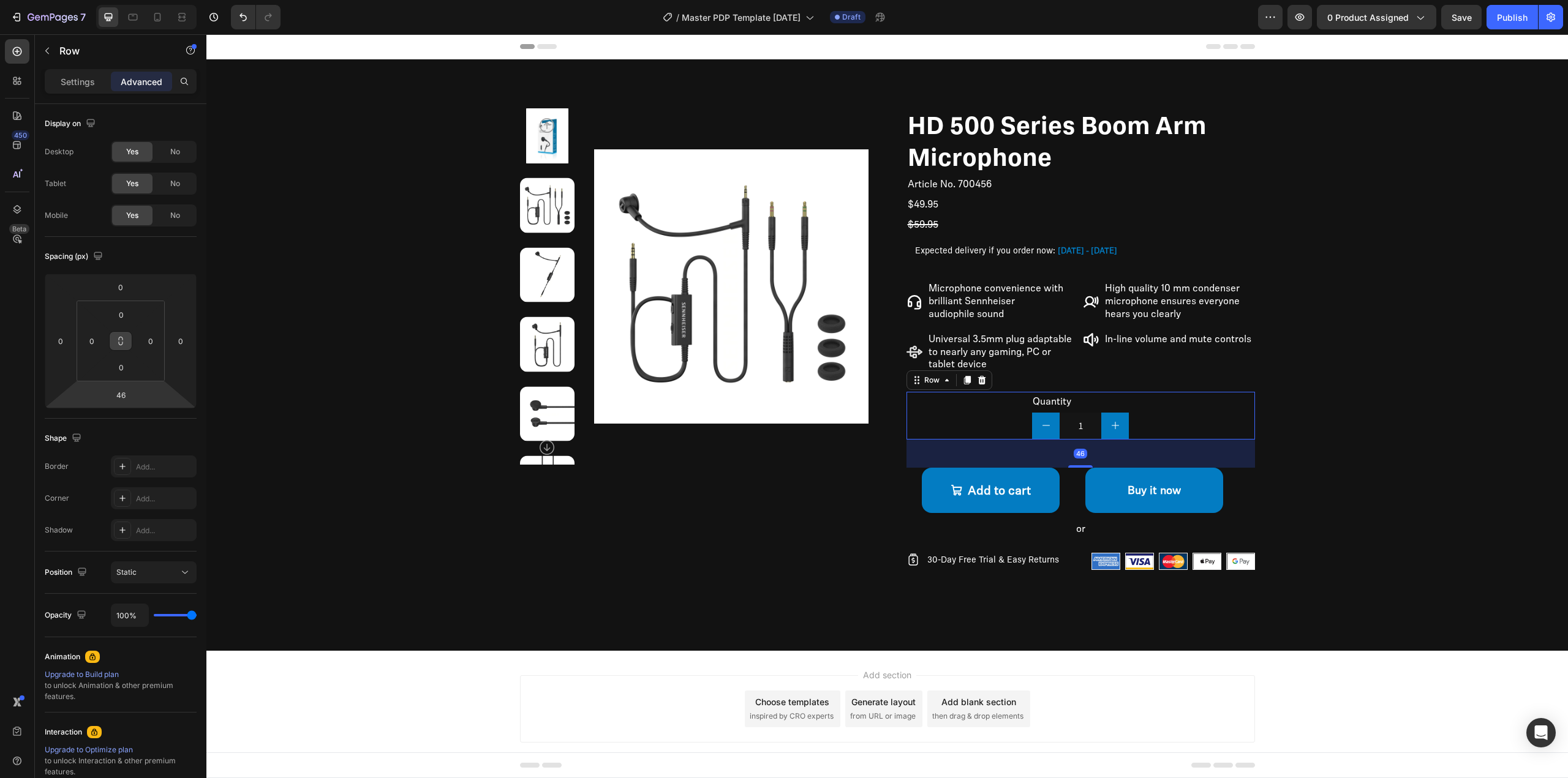
type input "50"
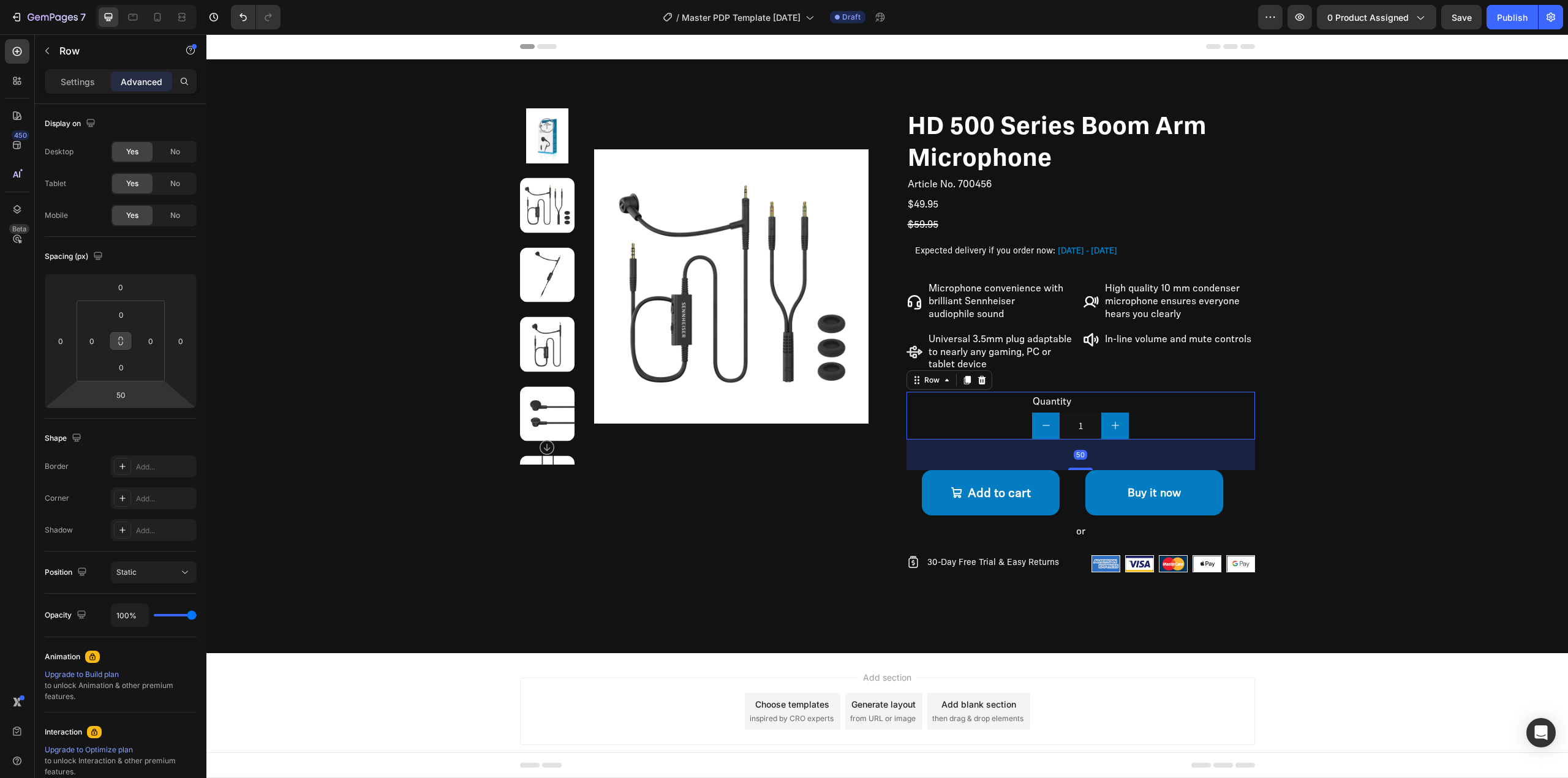
drag, startPoint x: 152, startPoint y: 413, endPoint x: 166, endPoint y: 380, distance: 35.8
click at [166, 0] on html "7 / Master PDP Template 09.26.25 Draft Preview 0 product assigned Save Publish …" at bounding box center [784, 0] width 1568 height 0
click at [1080, 529] on p "or" at bounding box center [1080, 531] width 346 height 18
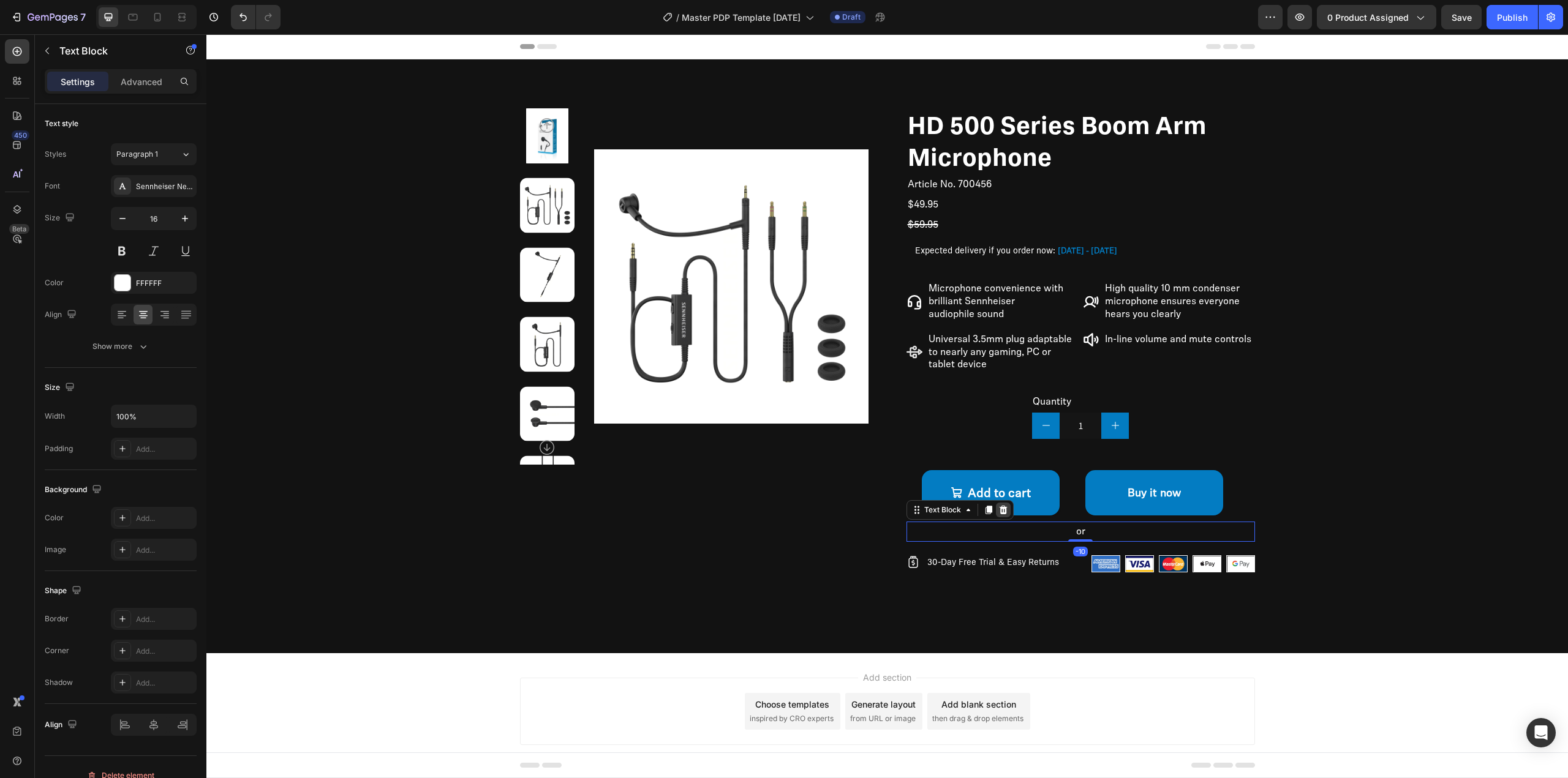
click at [1000, 508] on icon at bounding box center [1003, 510] width 8 height 9
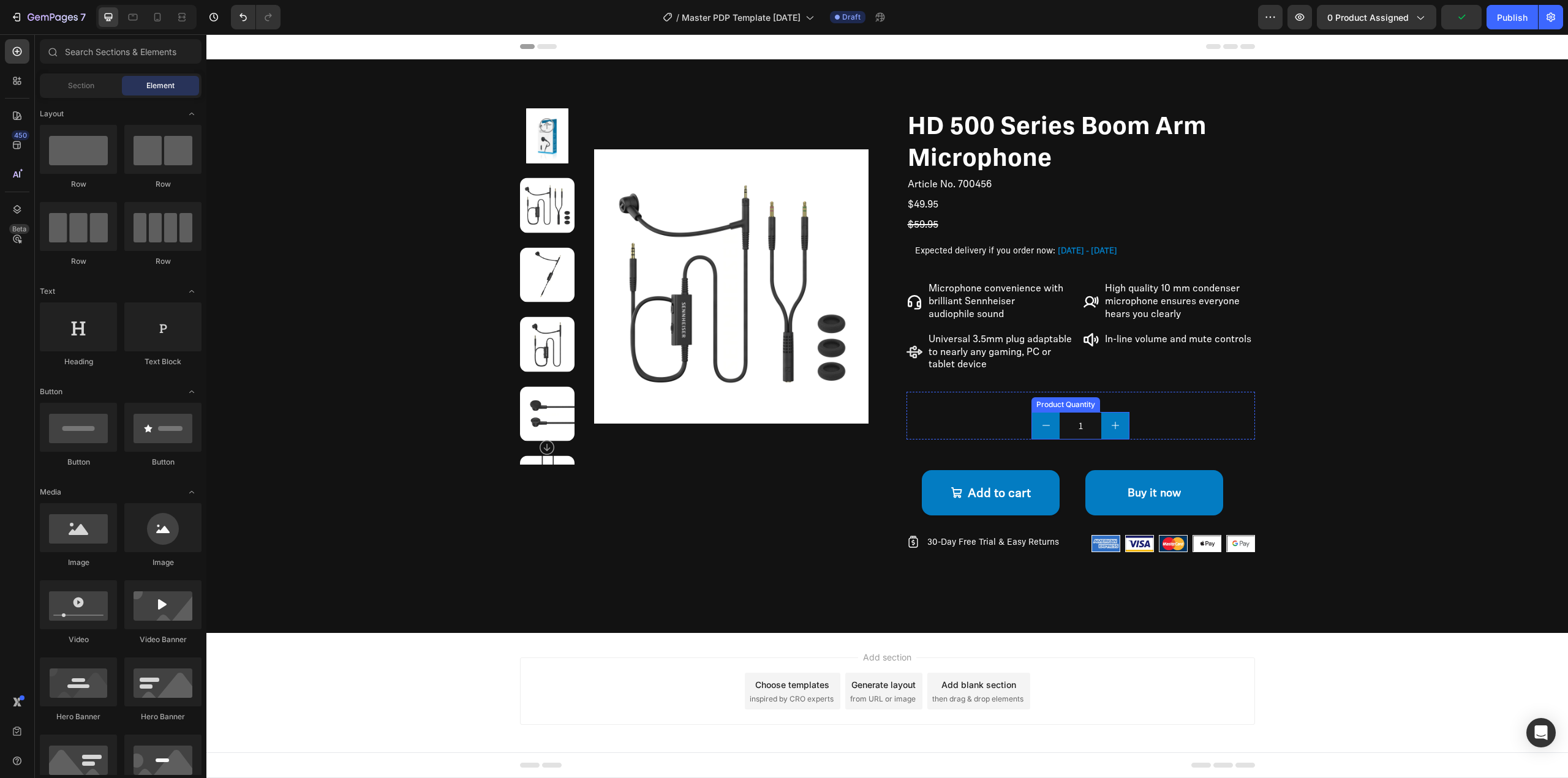
click at [998, 416] on div "Quantity Text Block 1 Product Quantity Row" at bounding box center [1080, 416] width 349 height 47
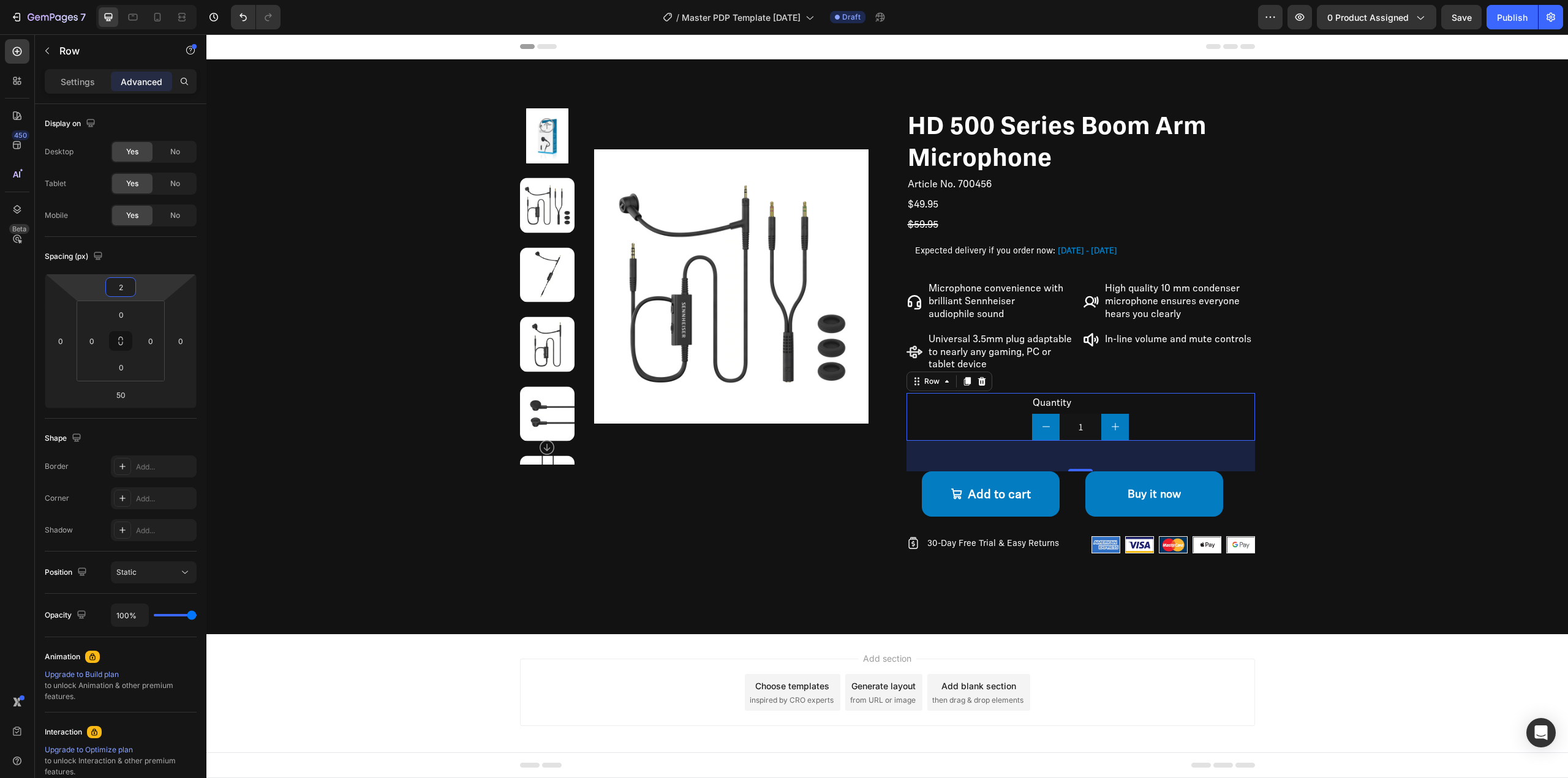
type input "0"
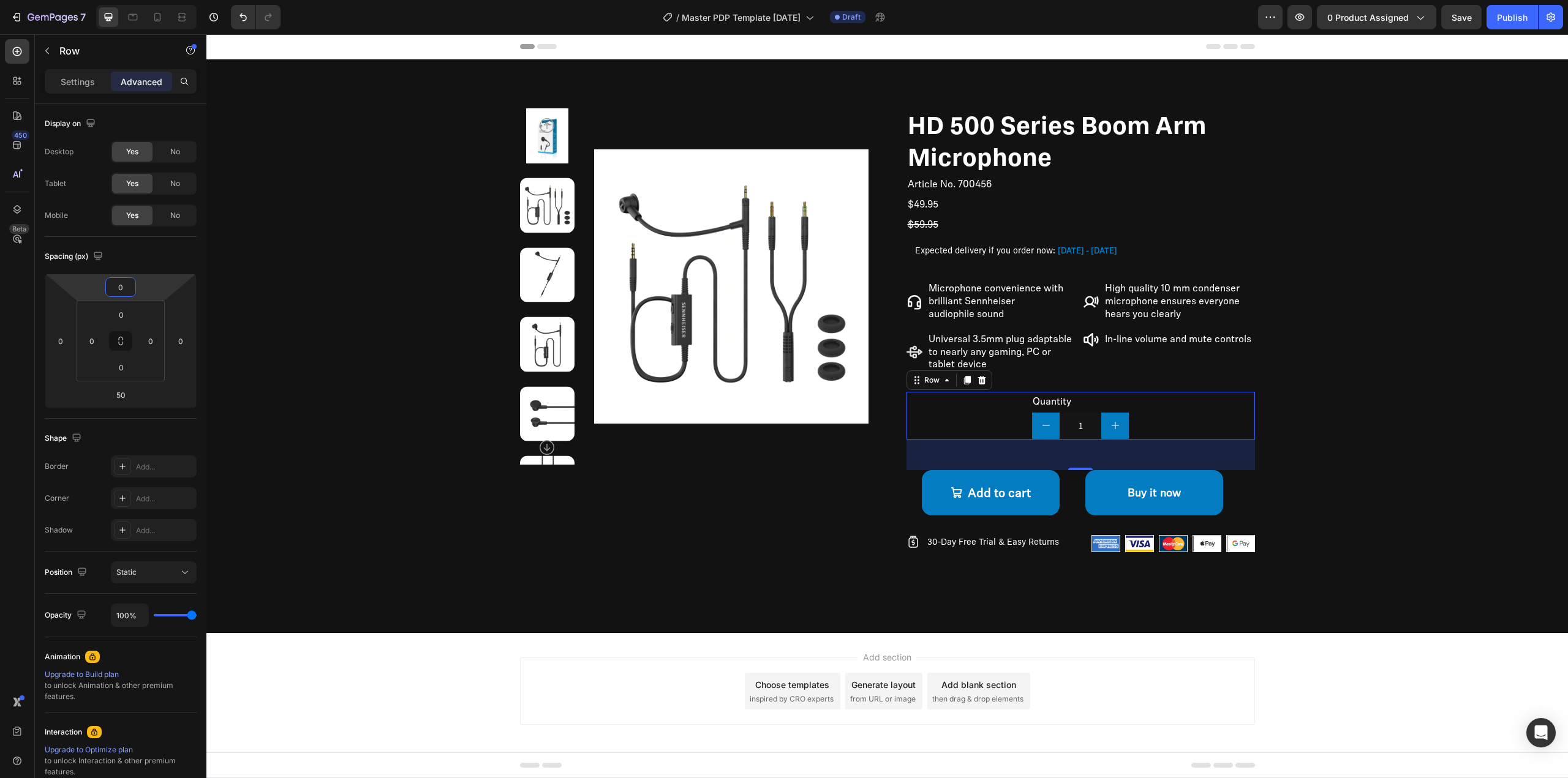
drag, startPoint x: 158, startPoint y: 284, endPoint x: 167, endPoint y: 284, distance: 9.0
click at [167, 0] on html "7 / Master PDP Template 09.26.25 Draft Preview 0 product assigned Save Publish …" at bounding box center [784, 0] width 1568 height 0
click at [832, 507] on div "Product Images" at bounding box center [694, 340] width 349 height 464
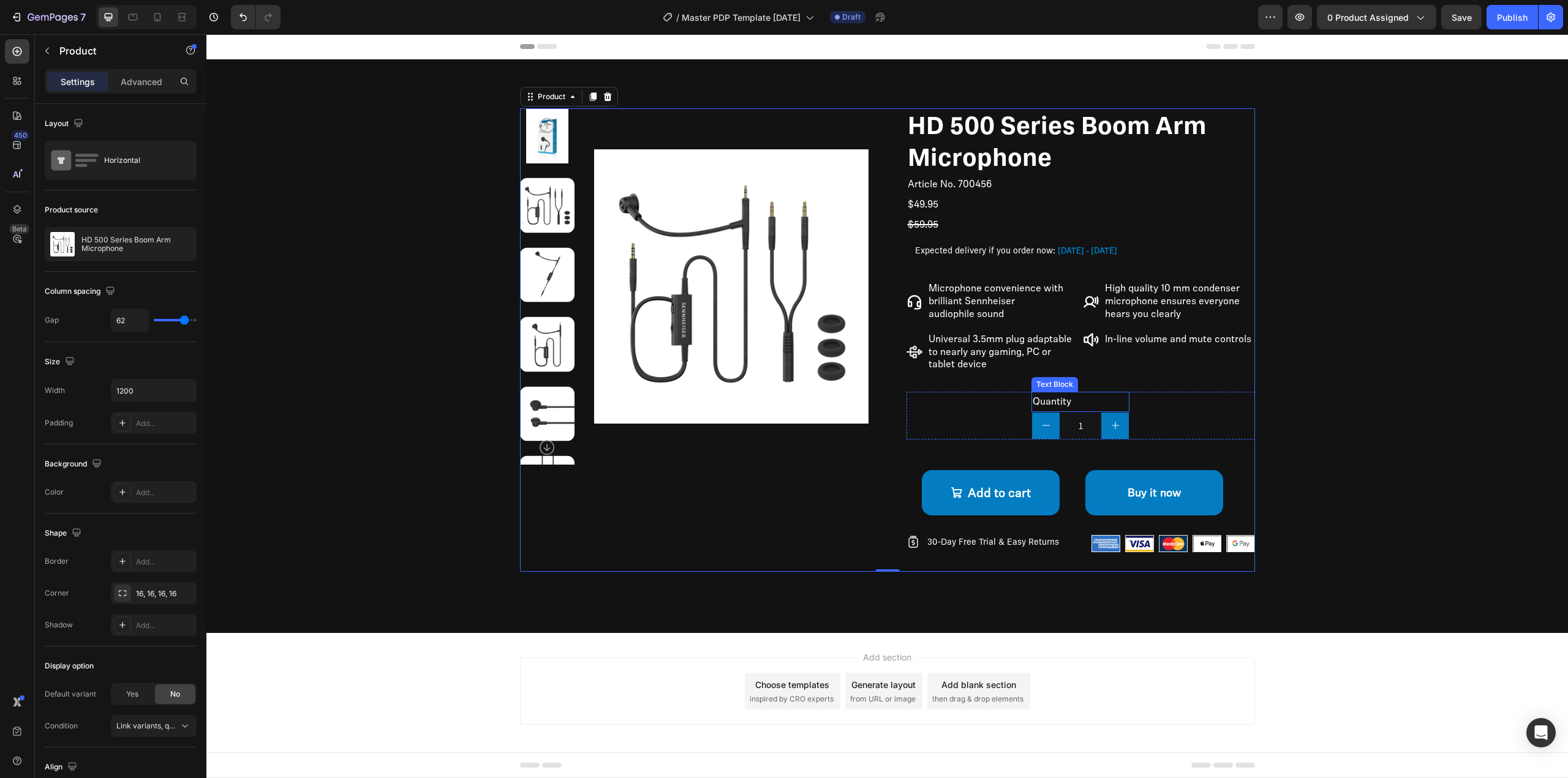
click at [1136, 401] on div "Quantity Text Block 1 Product Quantity Row" at bounding box center [1080, 416] width 349 height 47
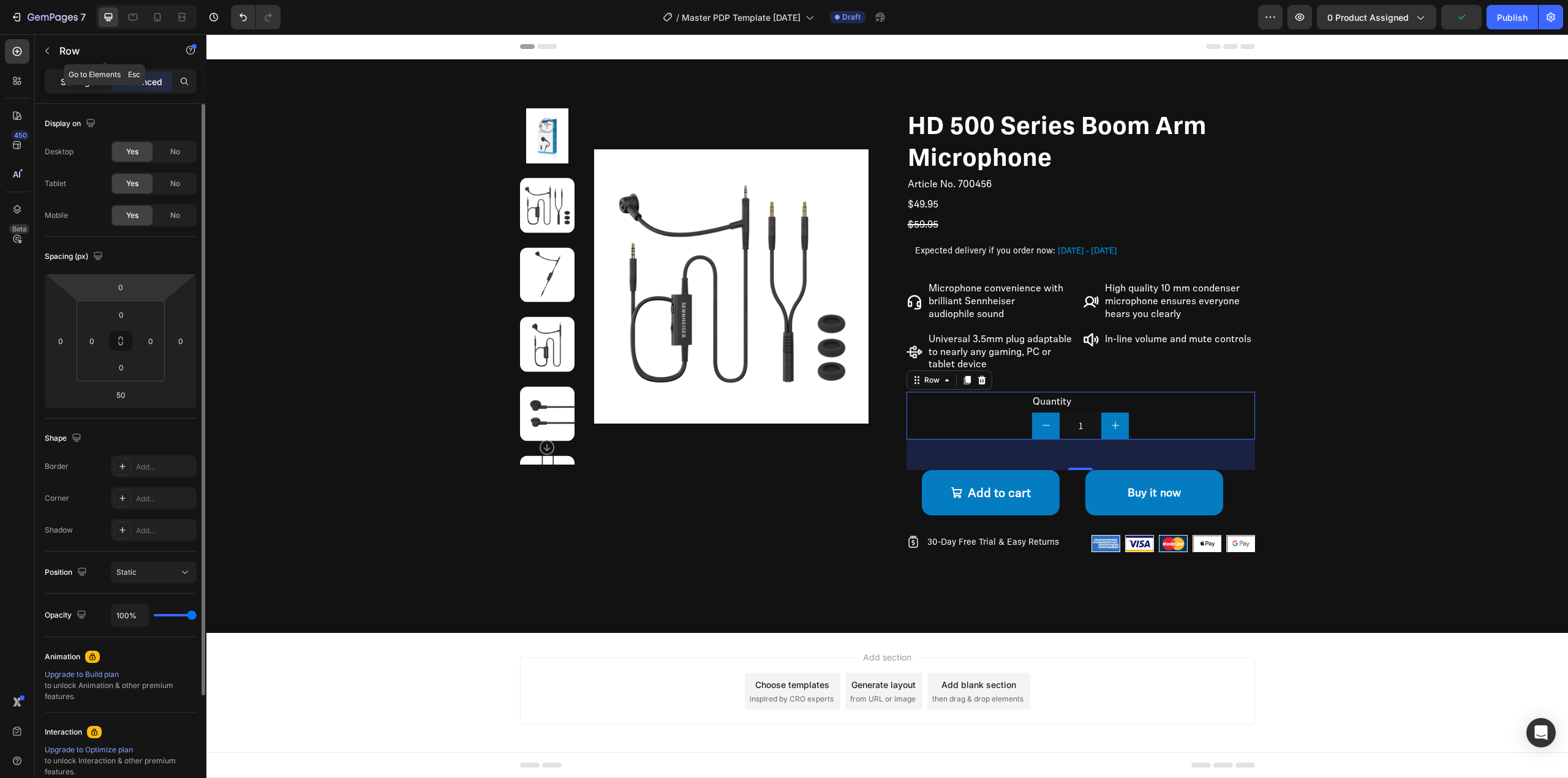
click at [85, 81] on p "Settings" at bounding box center [78, 82] width 35 height 13
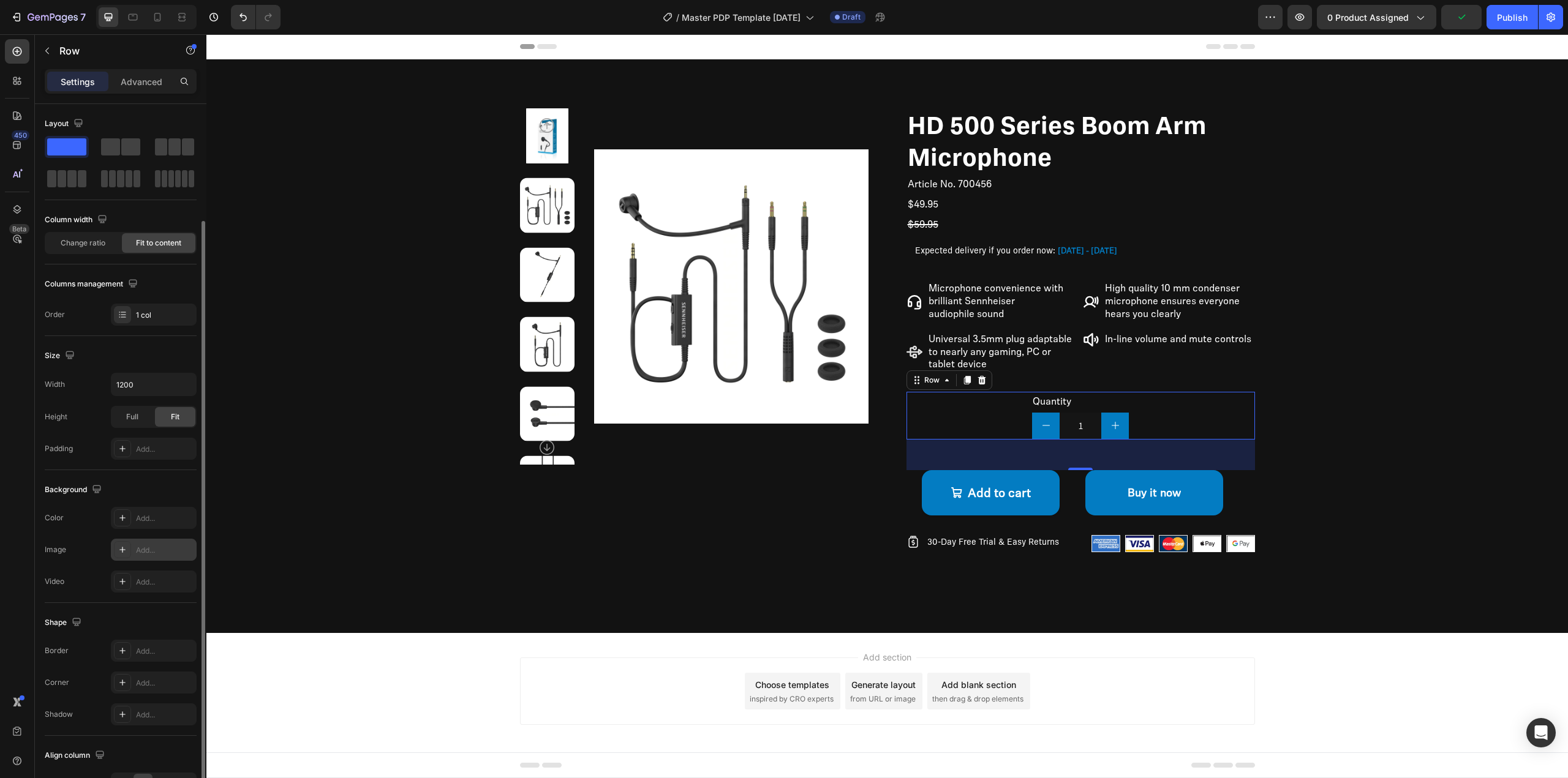
scroll to position [75, 0]
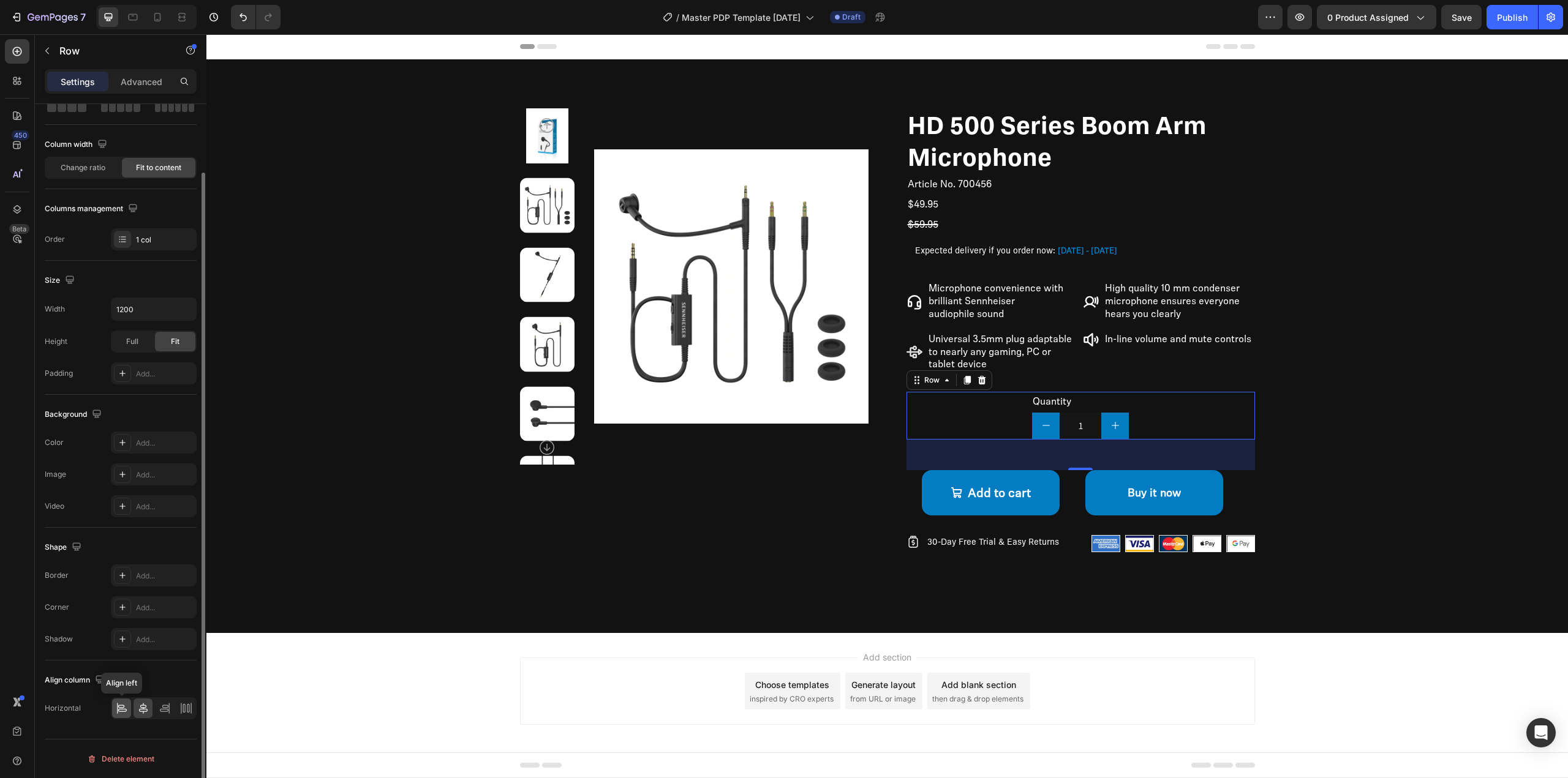
click at [123, 706] on icon at bounding box center [122, 708] width 12 height 12
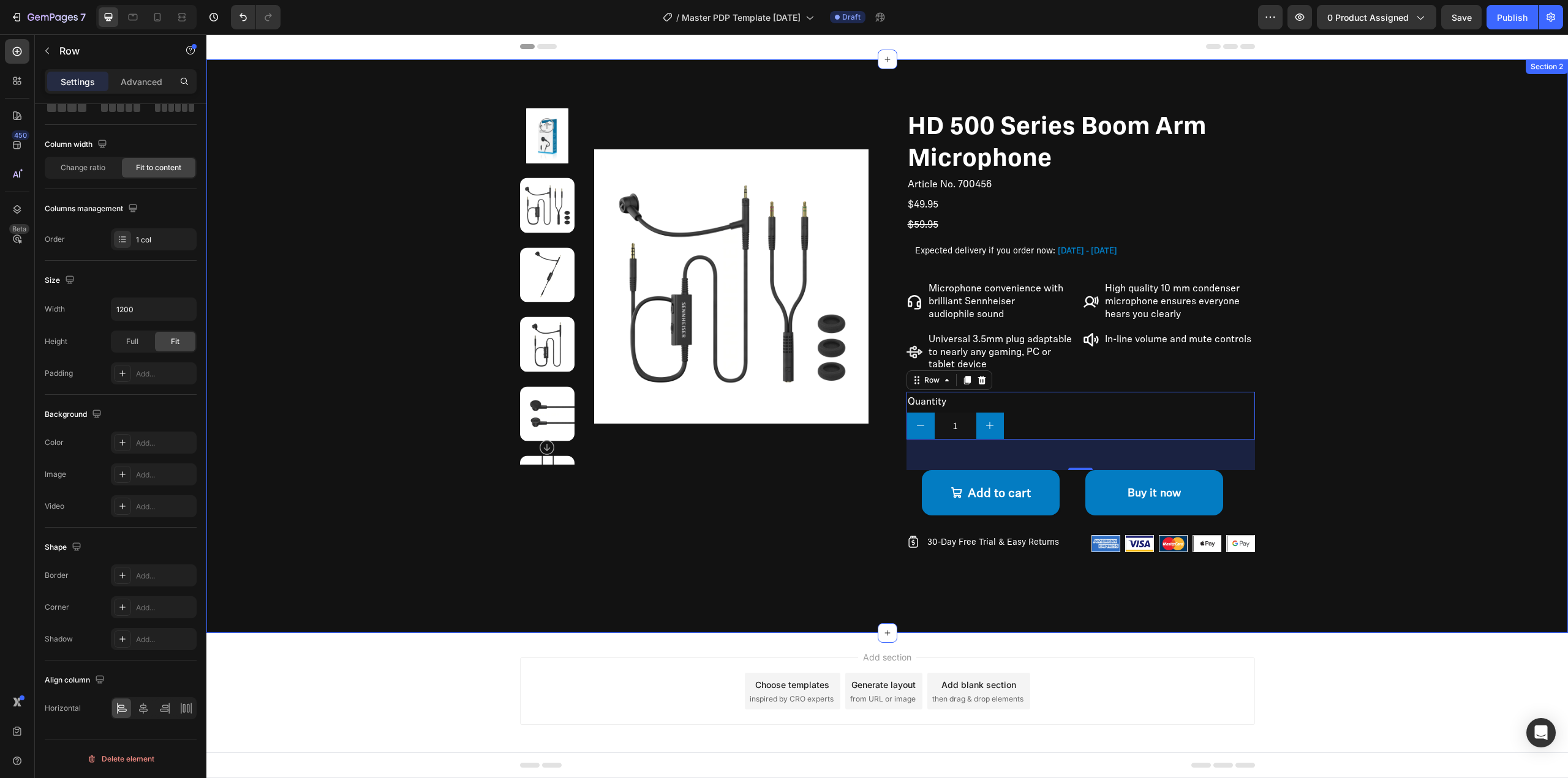
click at [816, 607] on div "Product Images HD 500 Series Boom Arm Microphone Product Title Article No. 7004…" at bounding box center [887, 347] width 1362 height 574
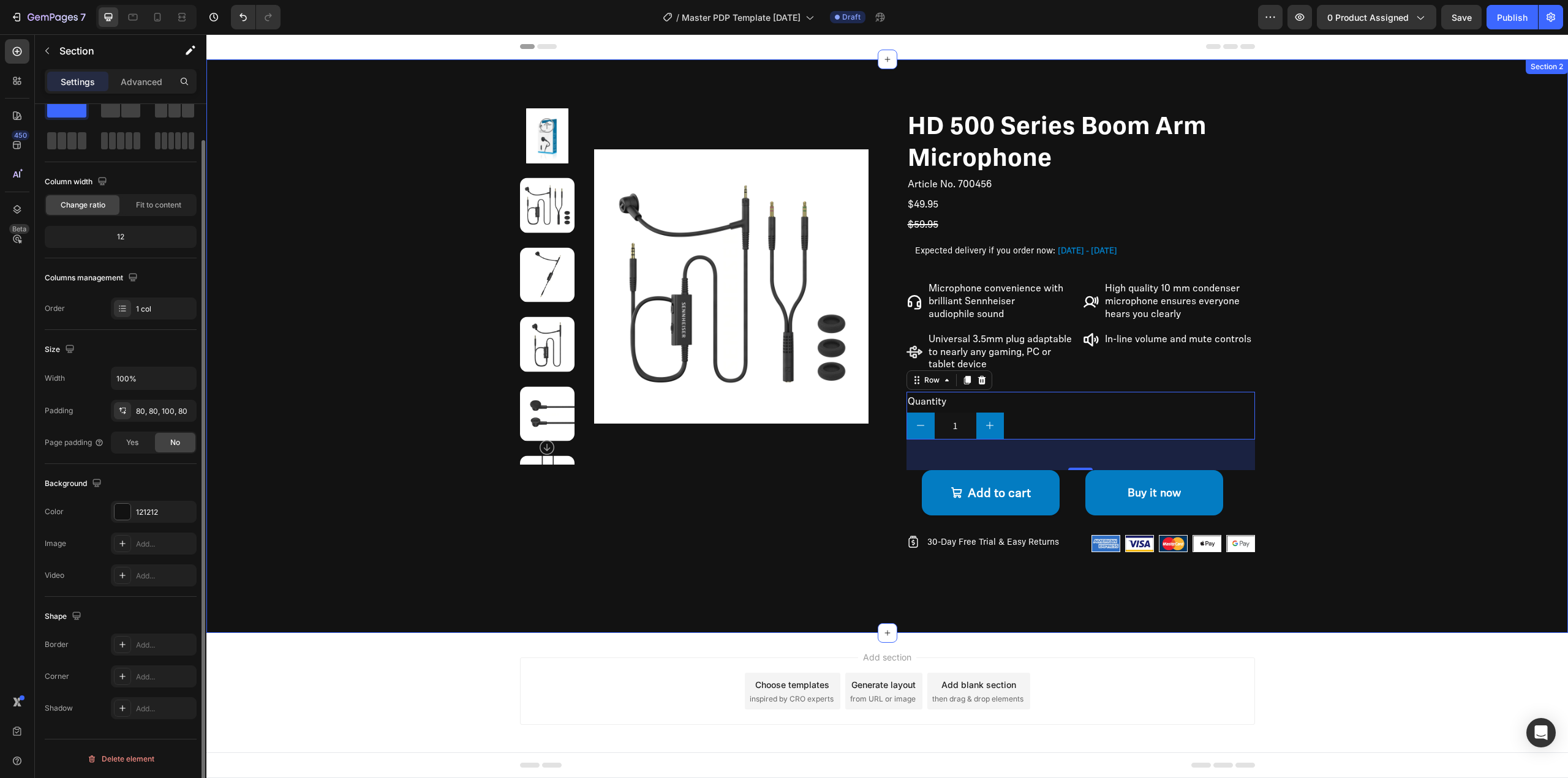
scroll to position [0, 0]
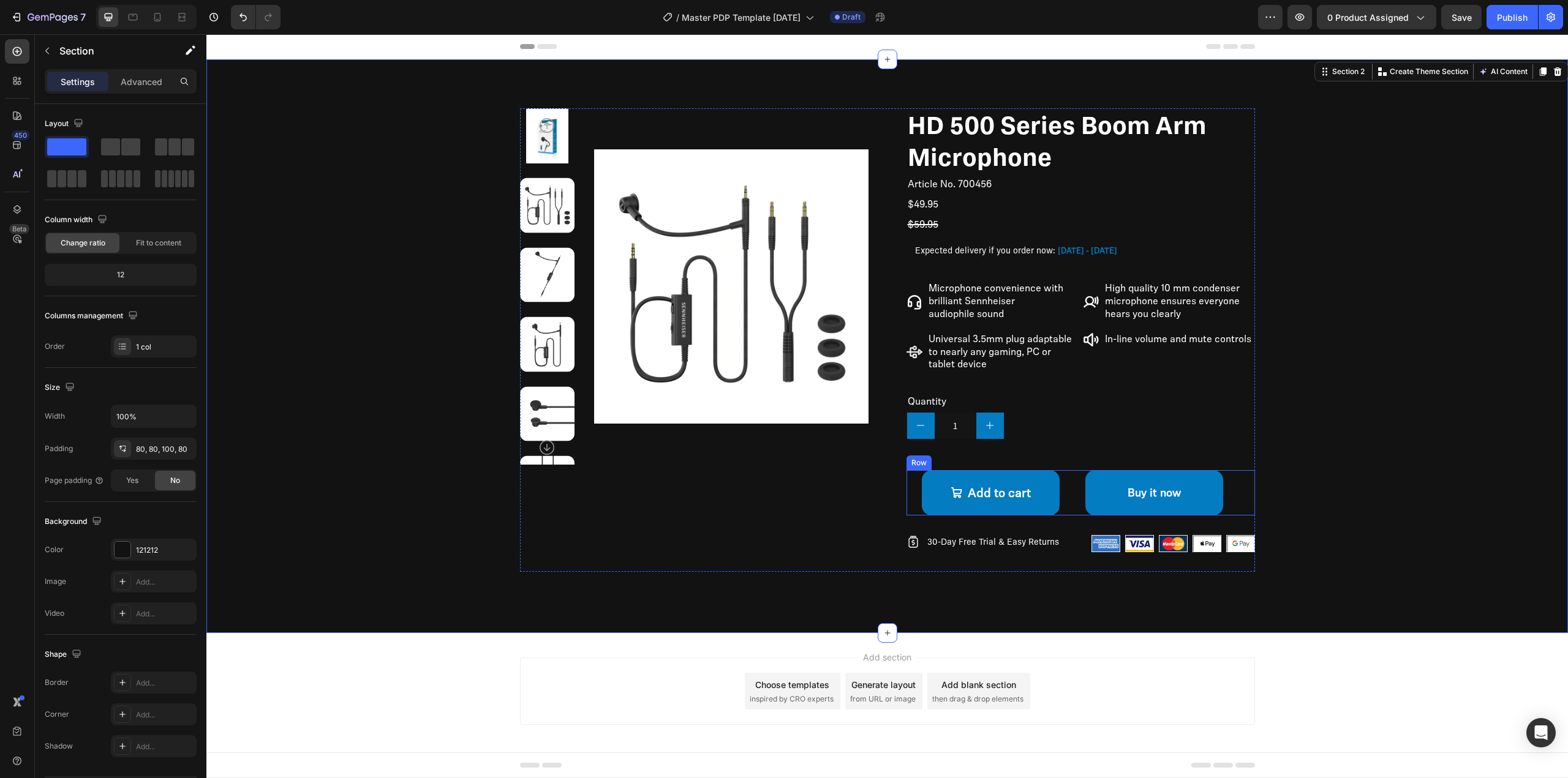
click at [1065, 477] on div "Add to cart Add to Cart" at bounding box center [991, 493] width 170 height 45
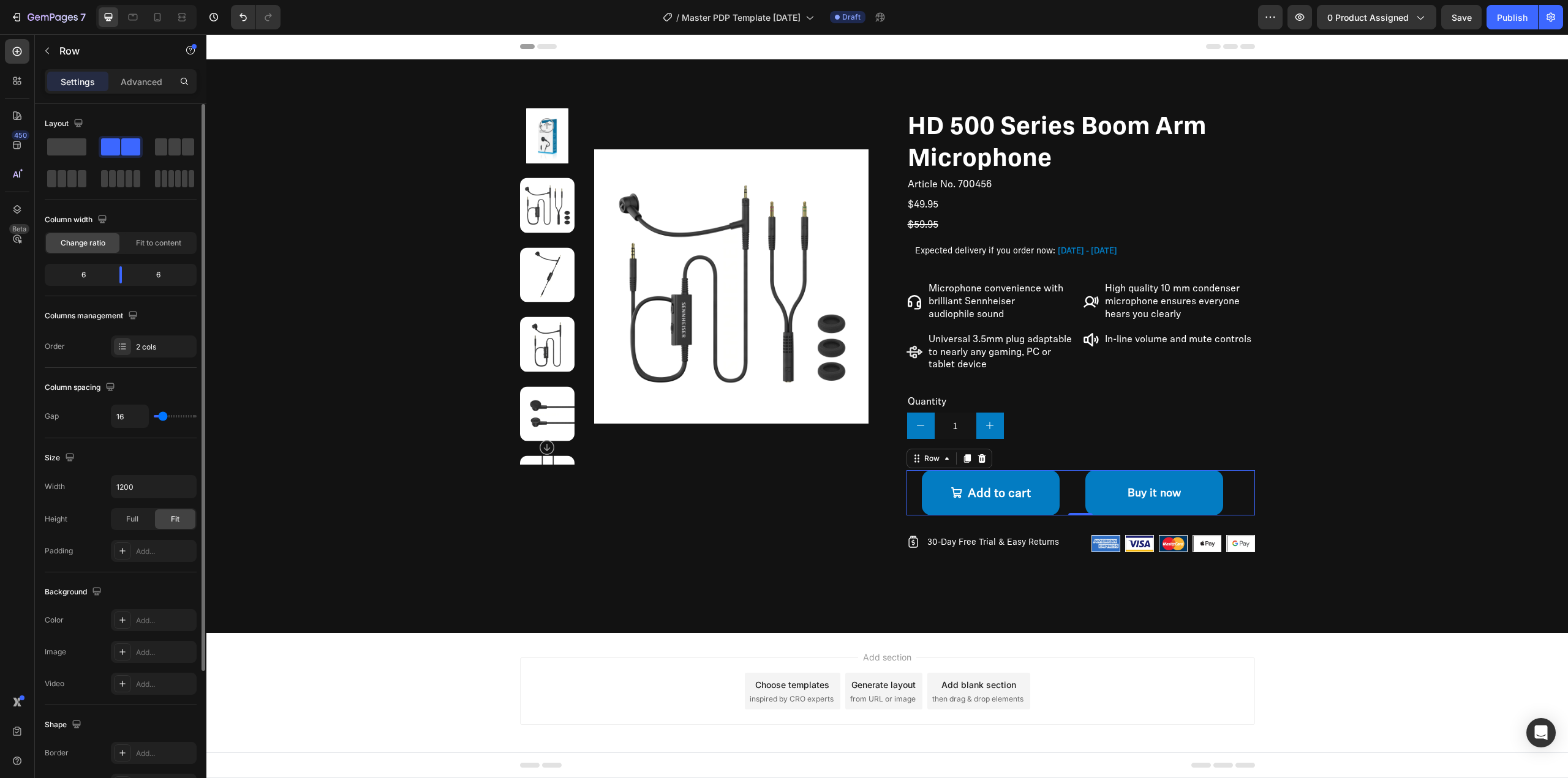
scroll to position [178, 0]
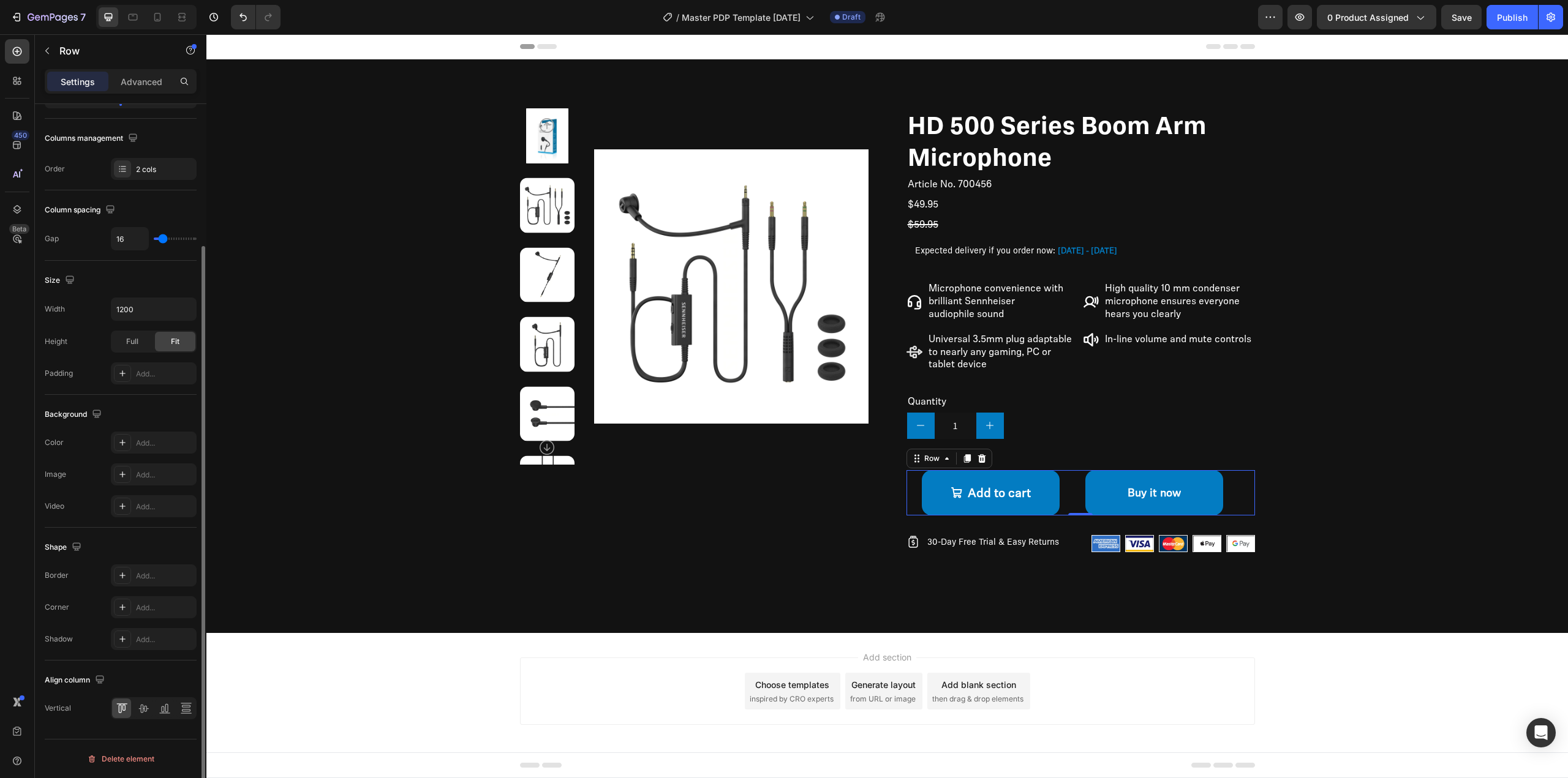
type input "13"
type input "16"
type input "18"
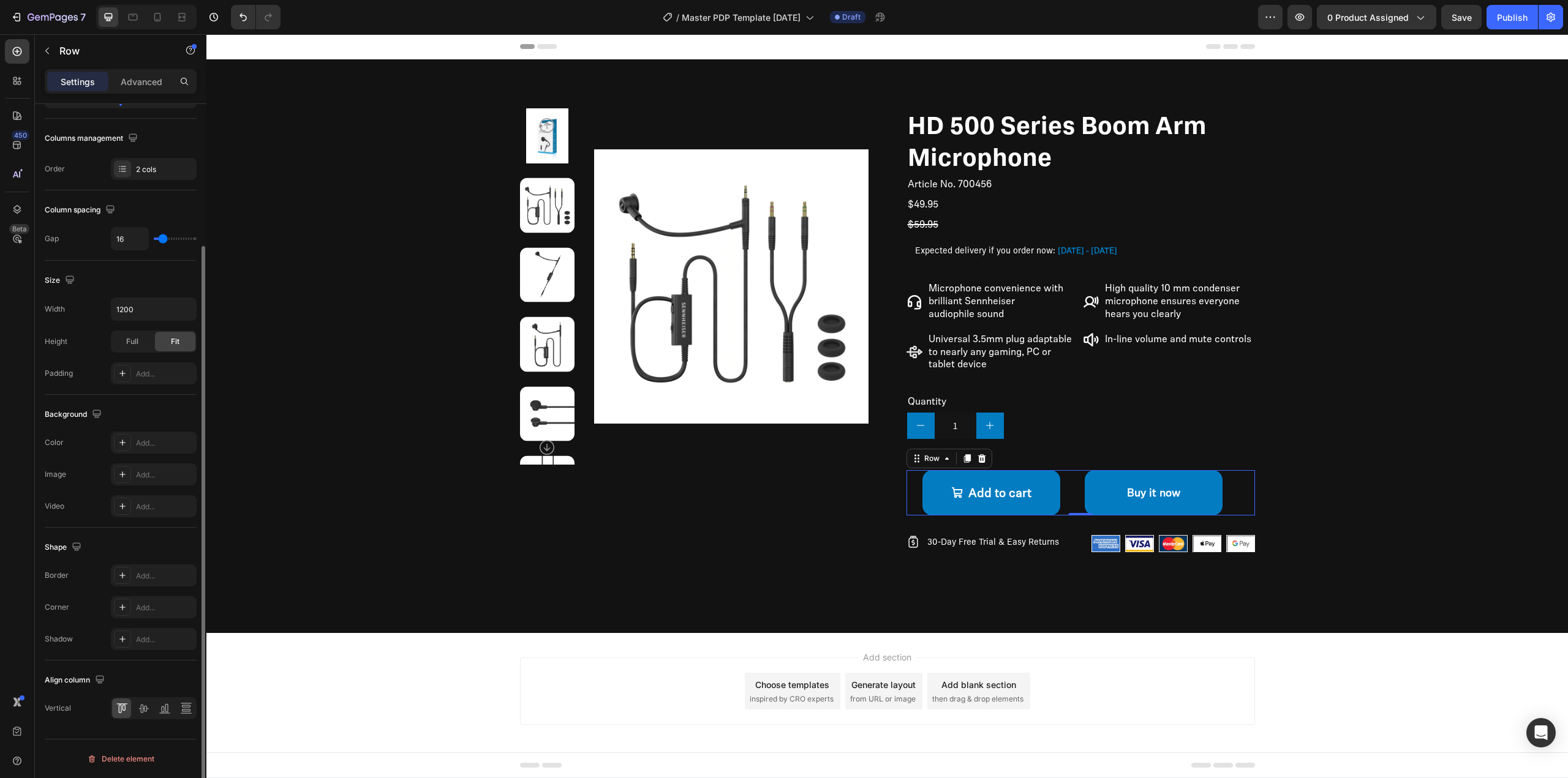
type input "18"
type input "20"
type input "22"
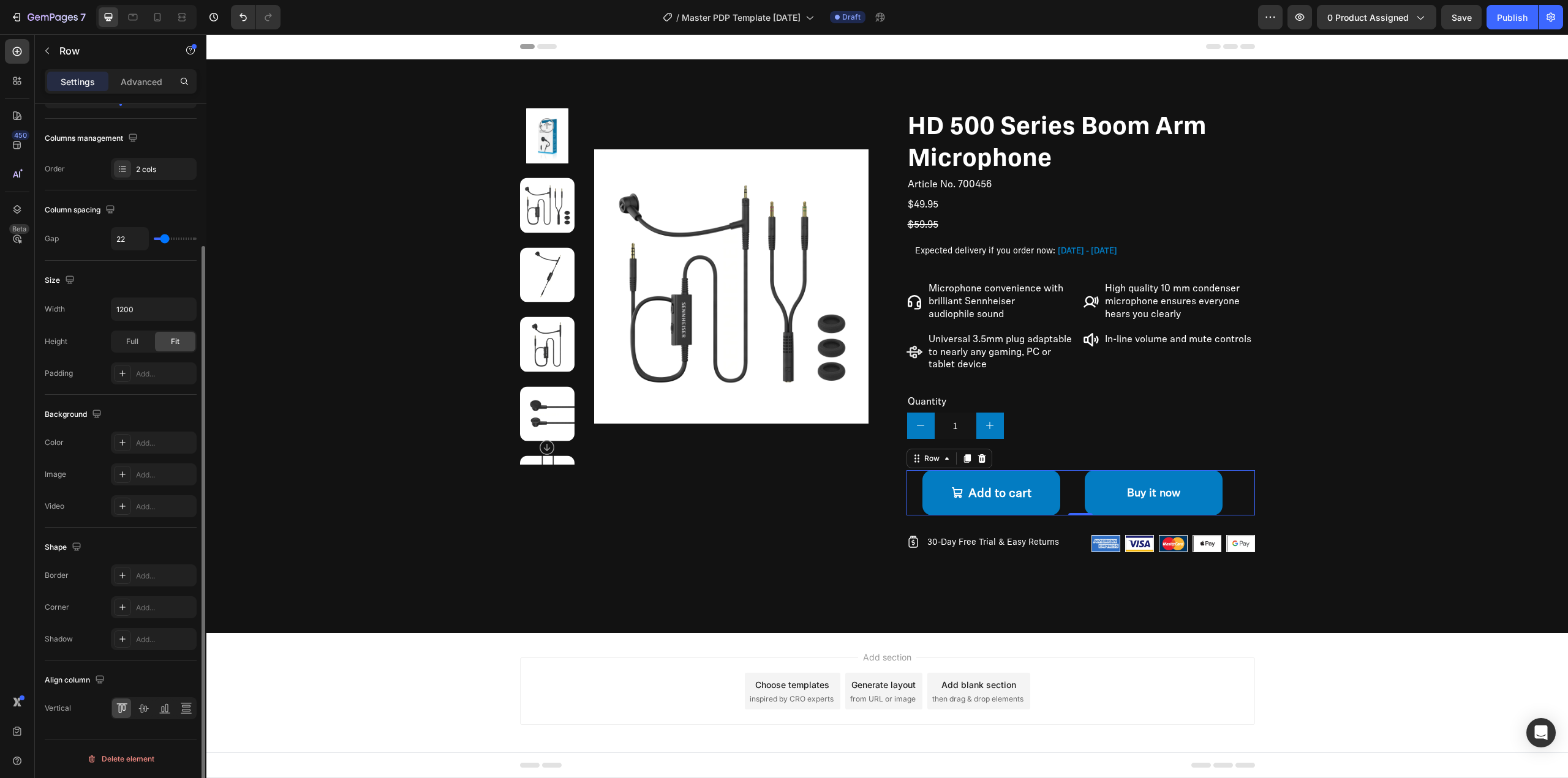
type input "24"
type input "27"
type input "29"
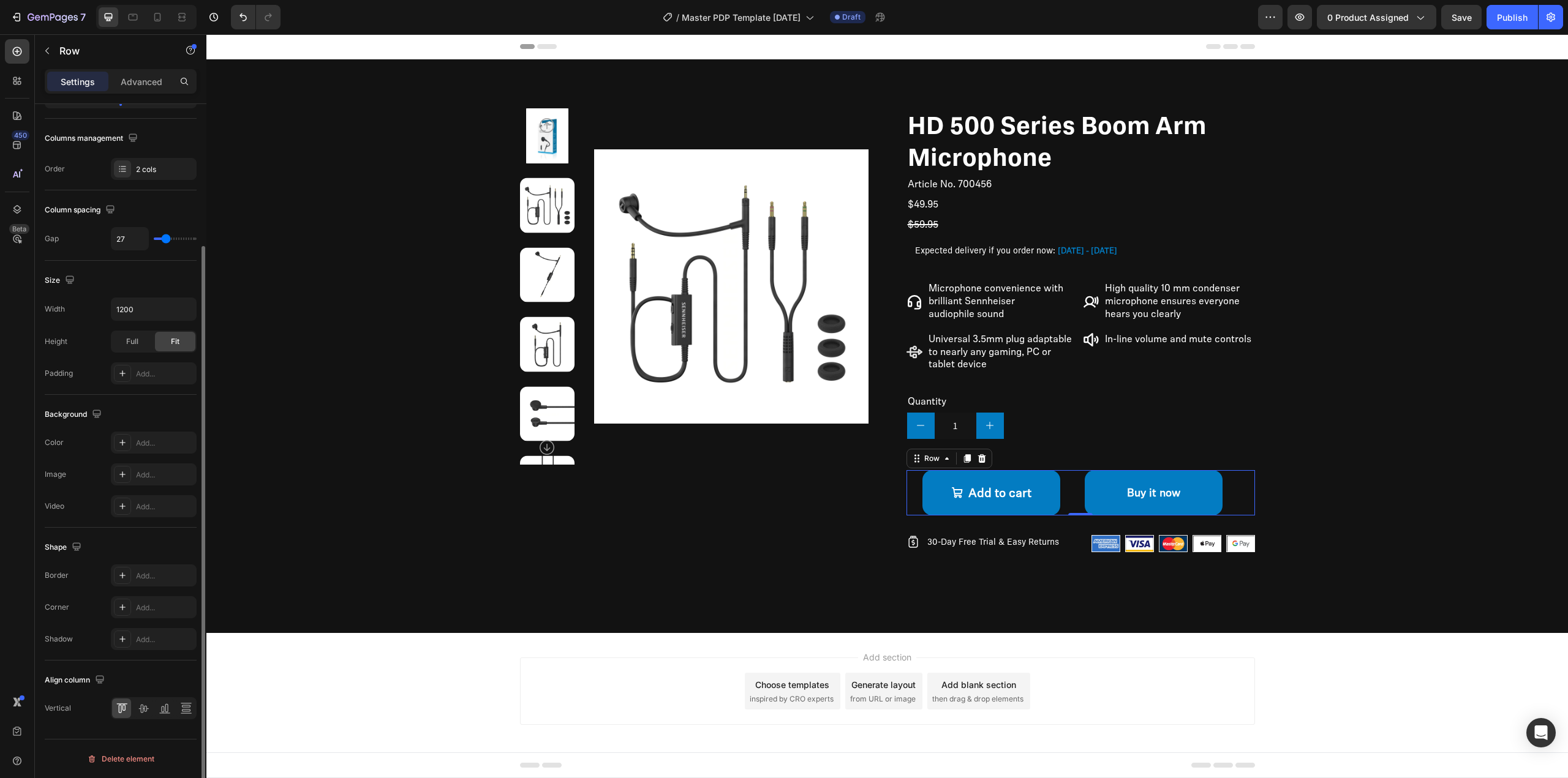
type input "29"
type input "31"
type input "33"
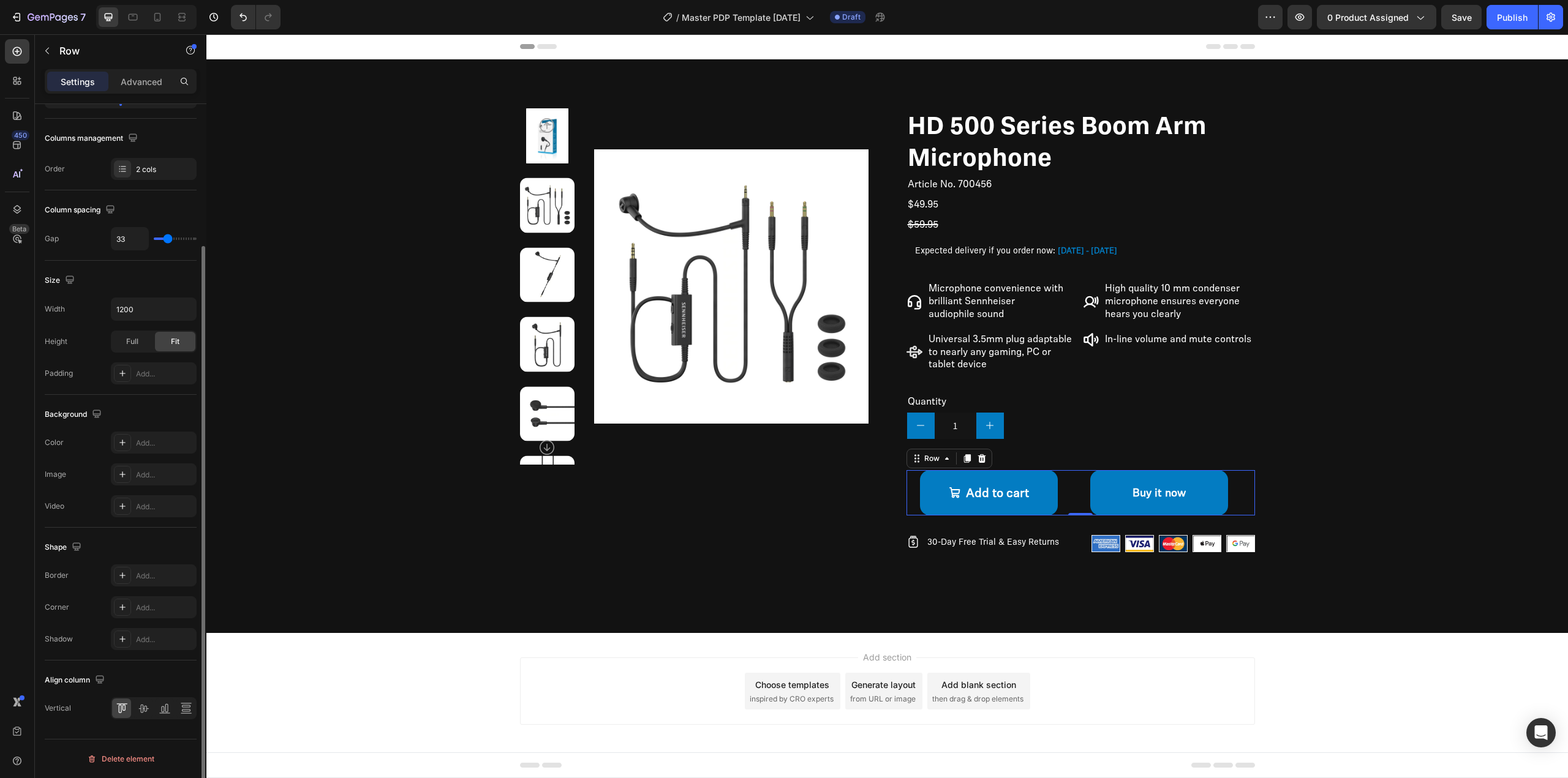
type input "36"
type input "38"
type input "40"
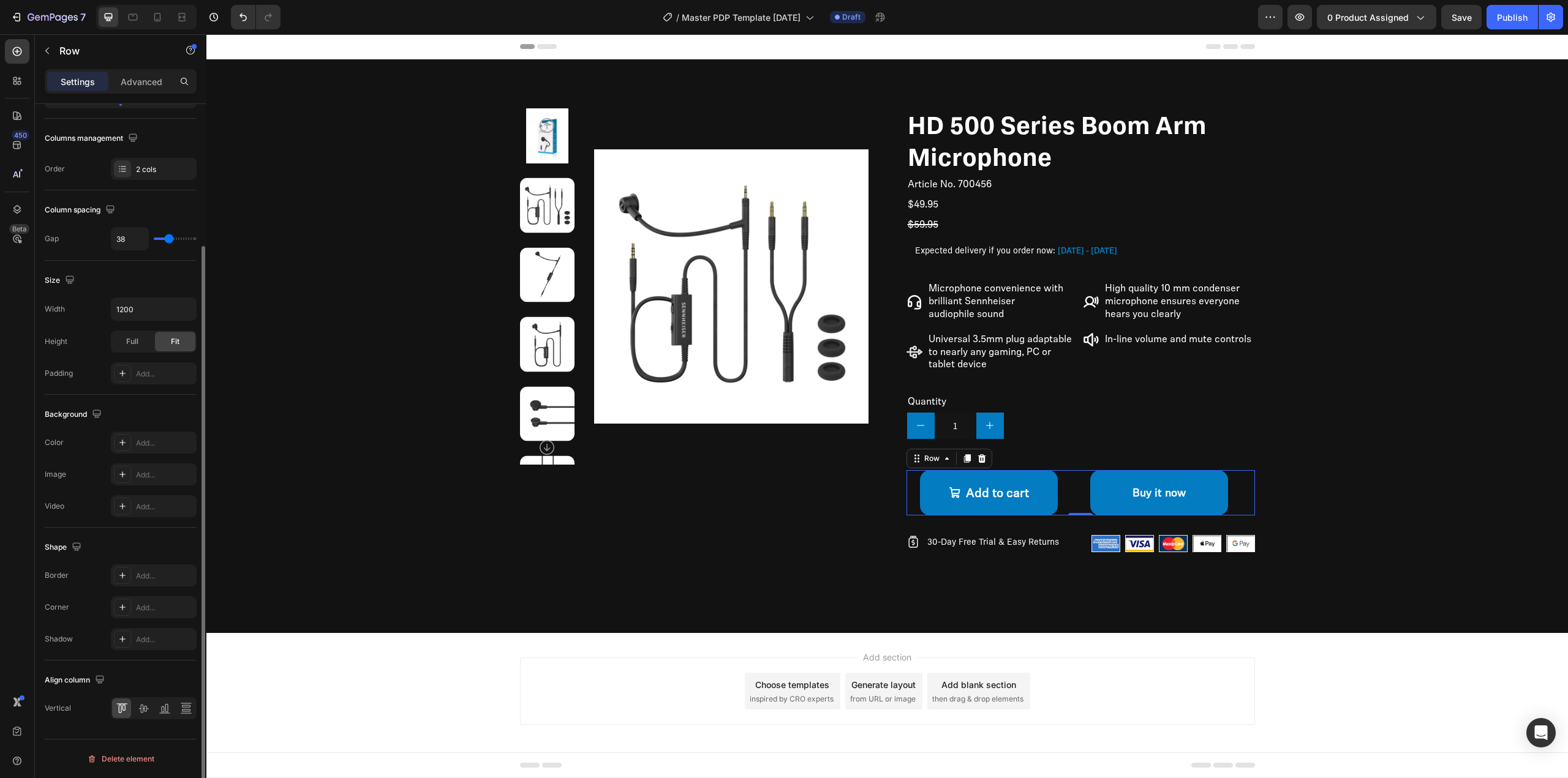
type input "40"
type input "42"
type input "44"
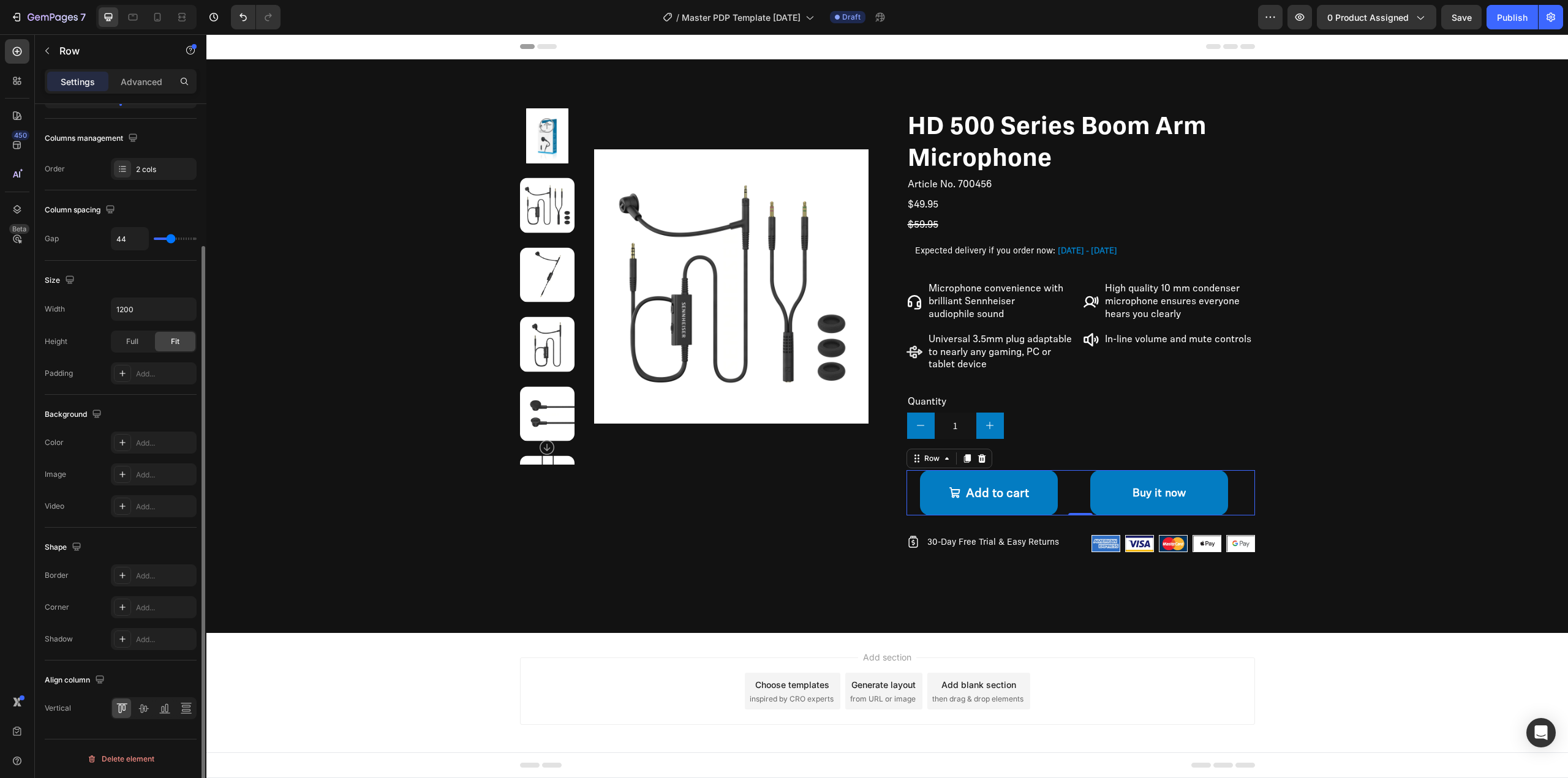
type input "47"
type input "42"
type input "22"
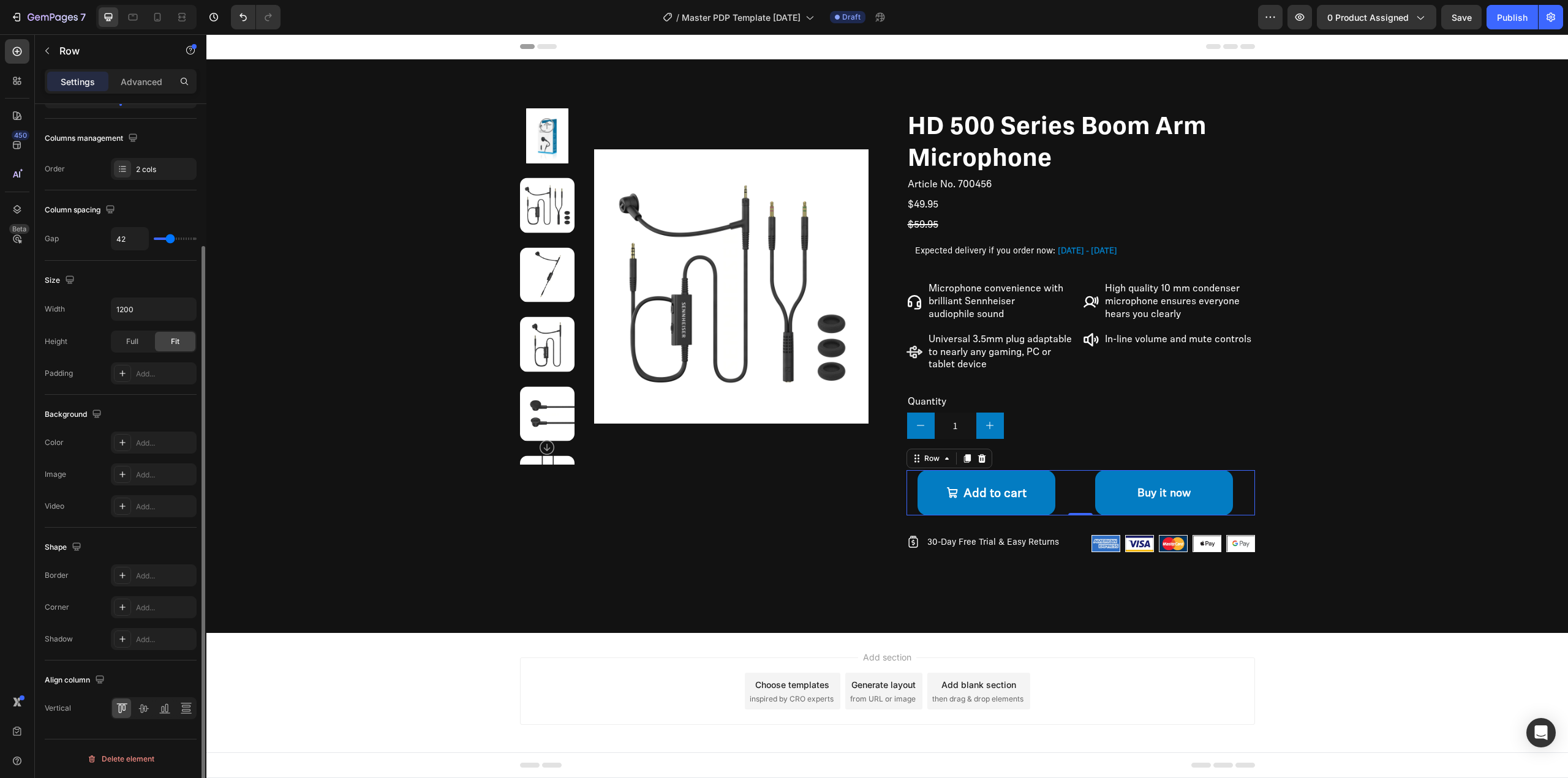
type input "22"
type input "4"
type input "2"
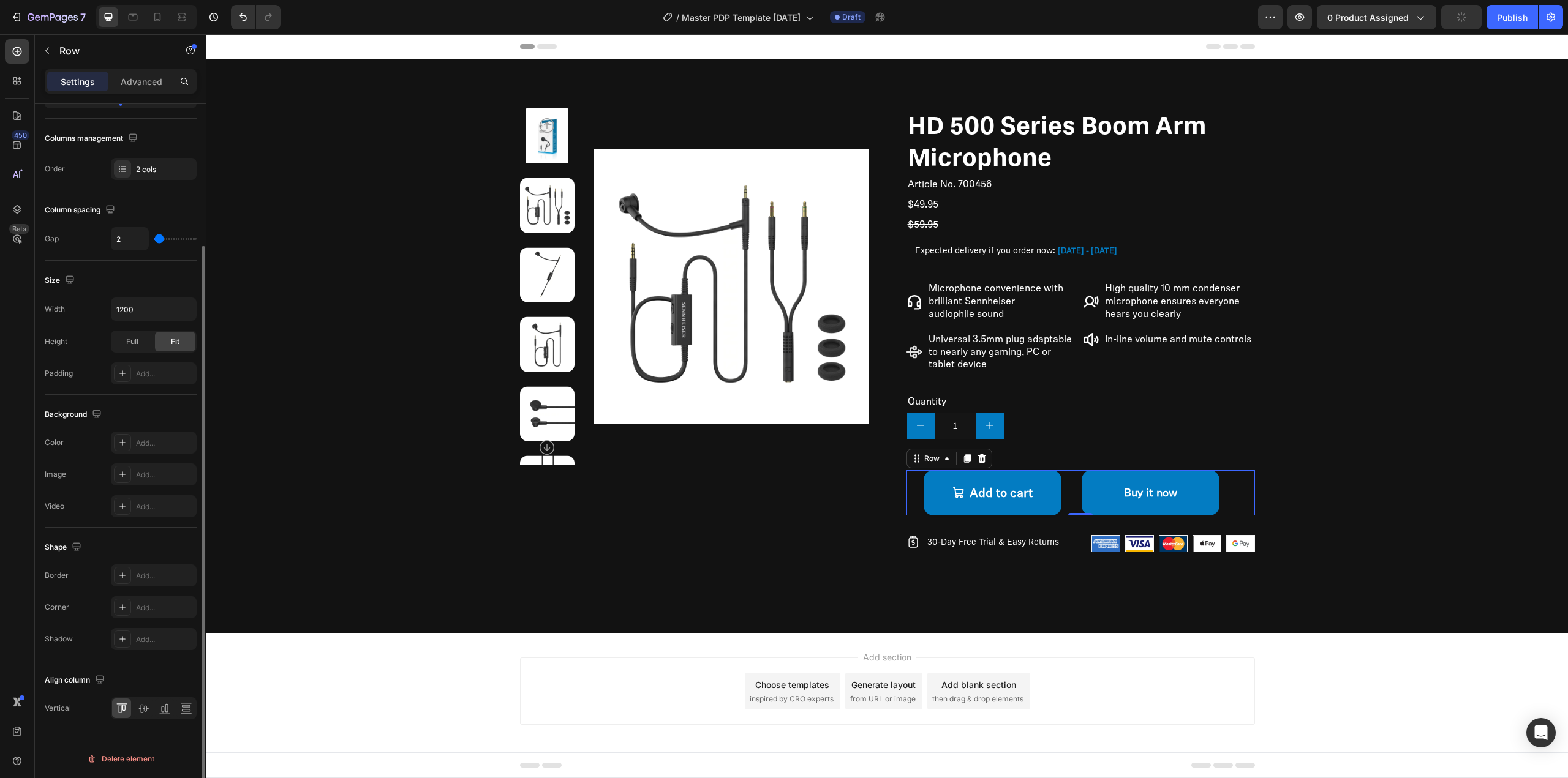
type input "0"
drag, startPoint x: 162, startPoint y: 240, endPoint x: 143, endPoint y: 242, distance: 19.1
type input "0"
click at [154, 240] on input "range" at bounding box center [176, 238] width 43 height 2
click at [634, 564] on div "Product Images" at bounding box center [694, 340] width 349 height 464
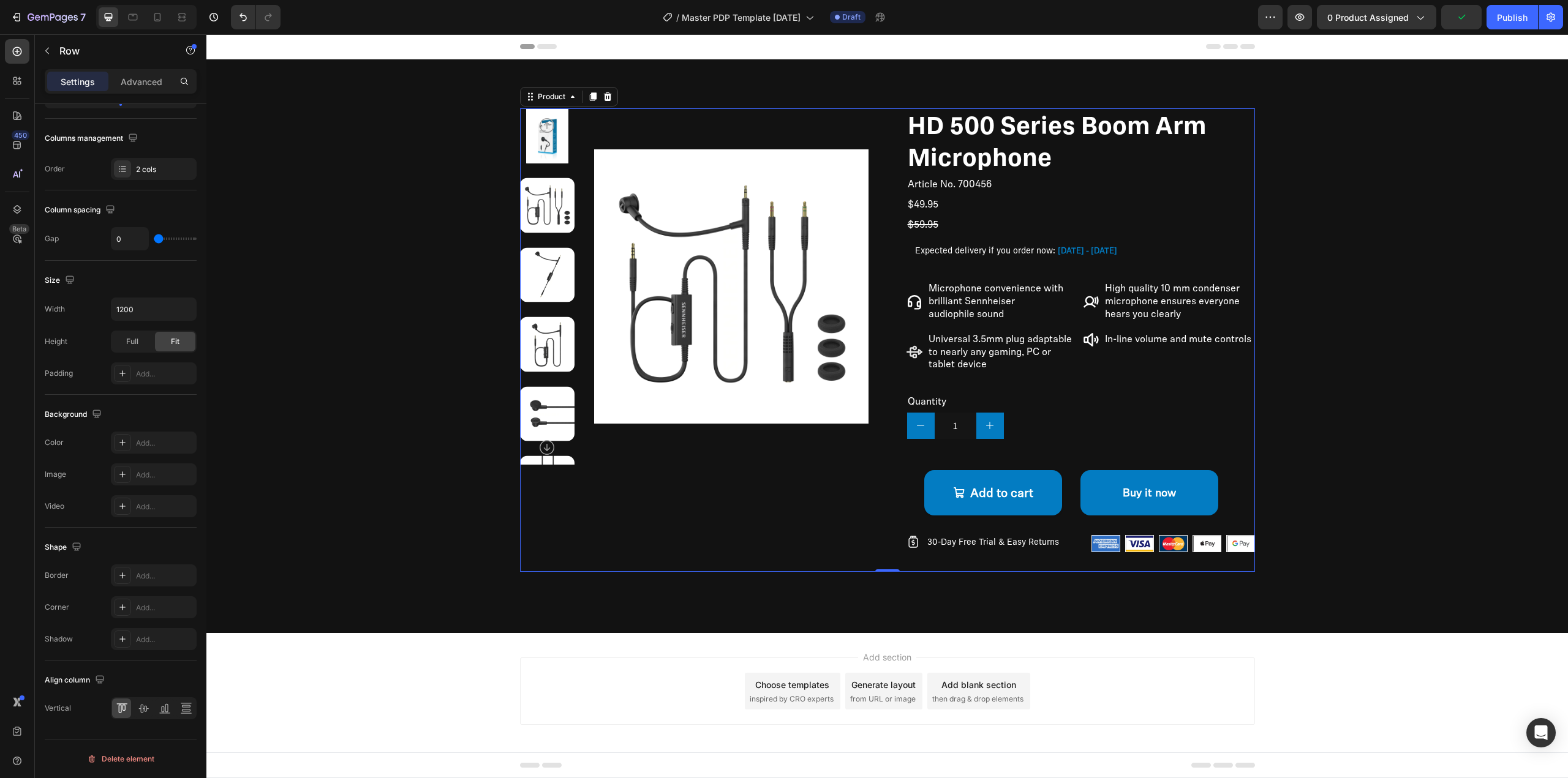
scroll to position [0, 0]
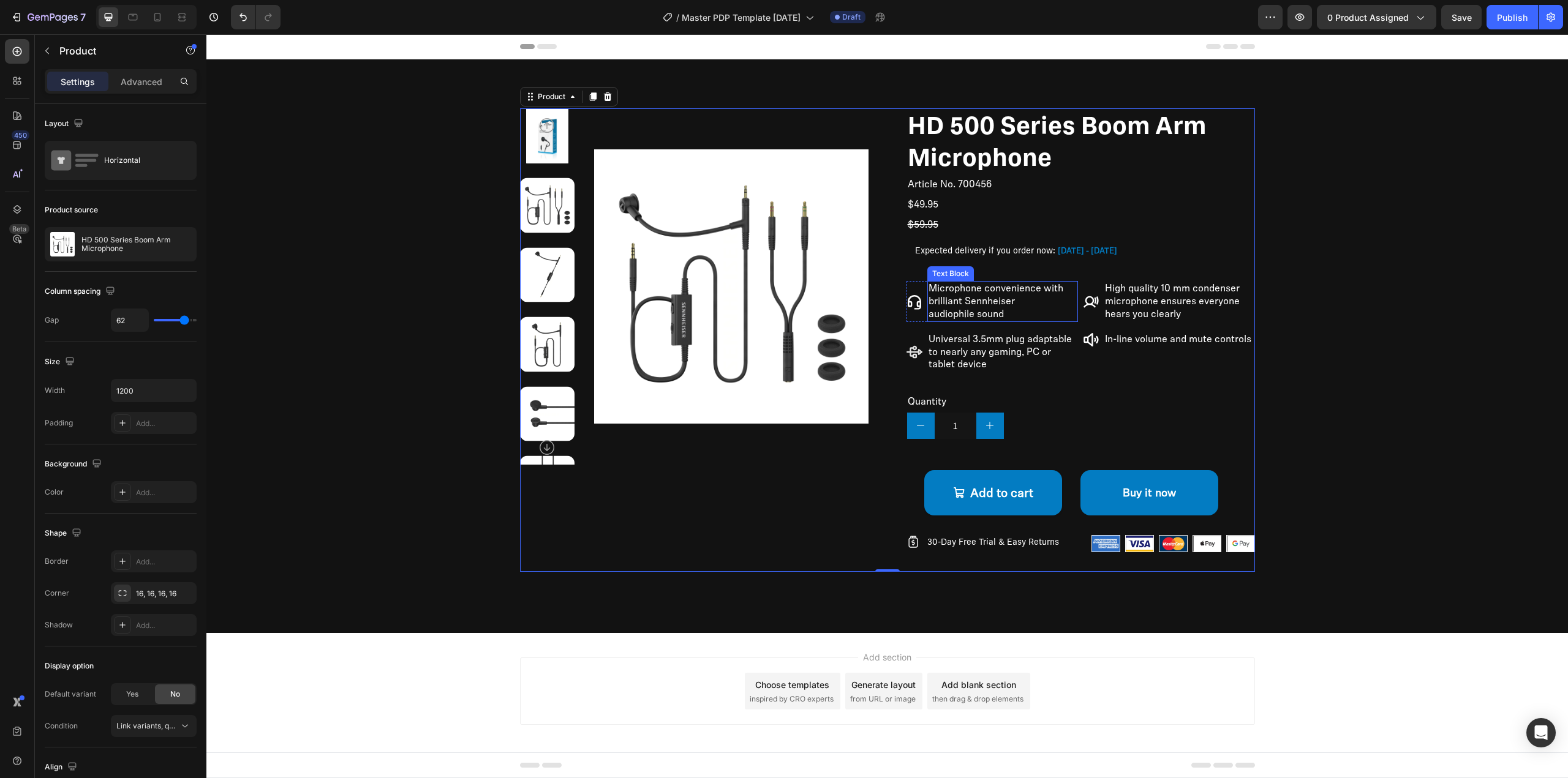
click at [999, 301] on p "Microphone convenience with brilliant Sennheiser audiophile sound" at bounding box center [1003, 301] width 149 height 38
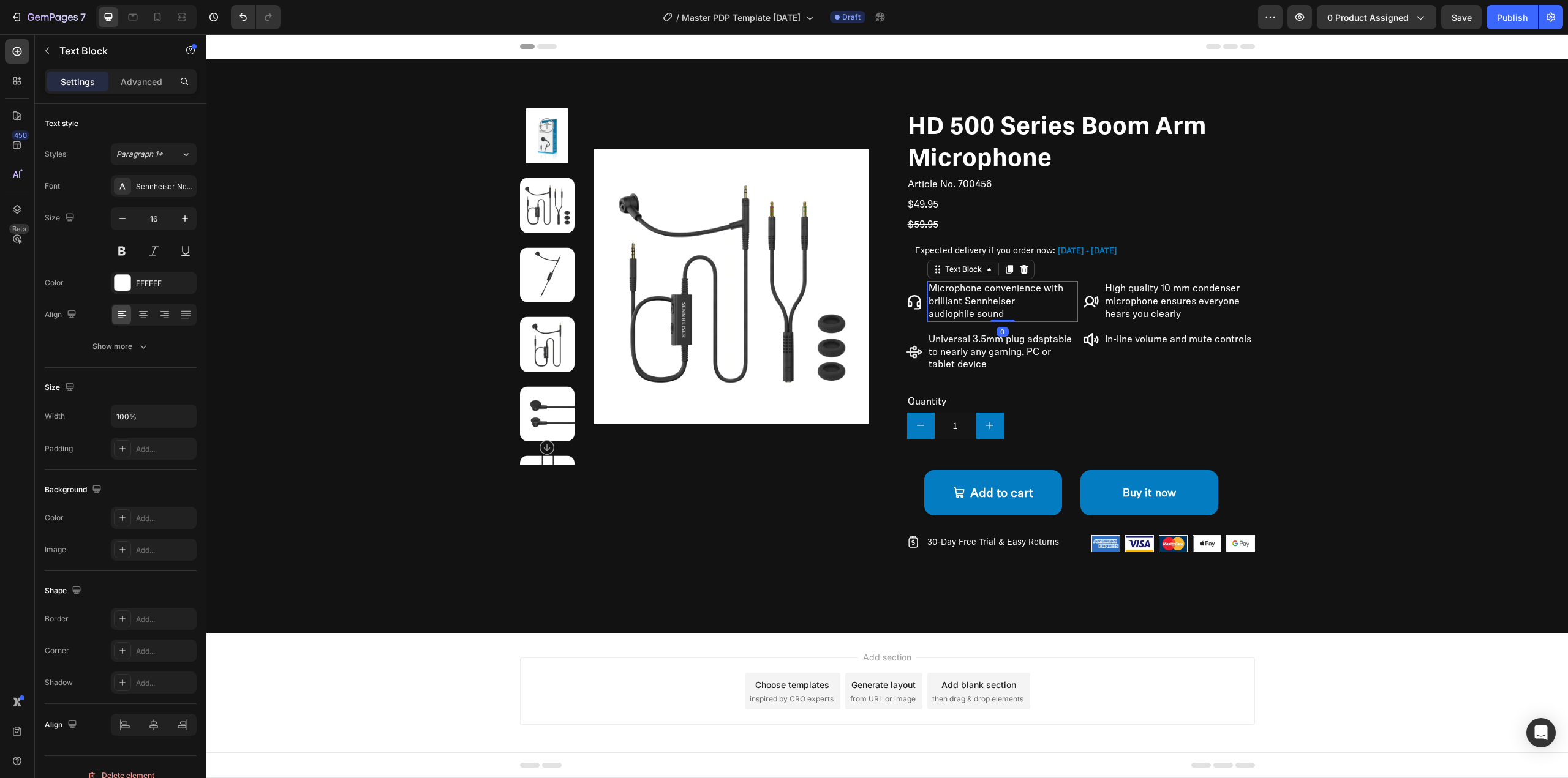
click at [1023, 270] on icon at bounding box center [1024, 270] width 10 height 10
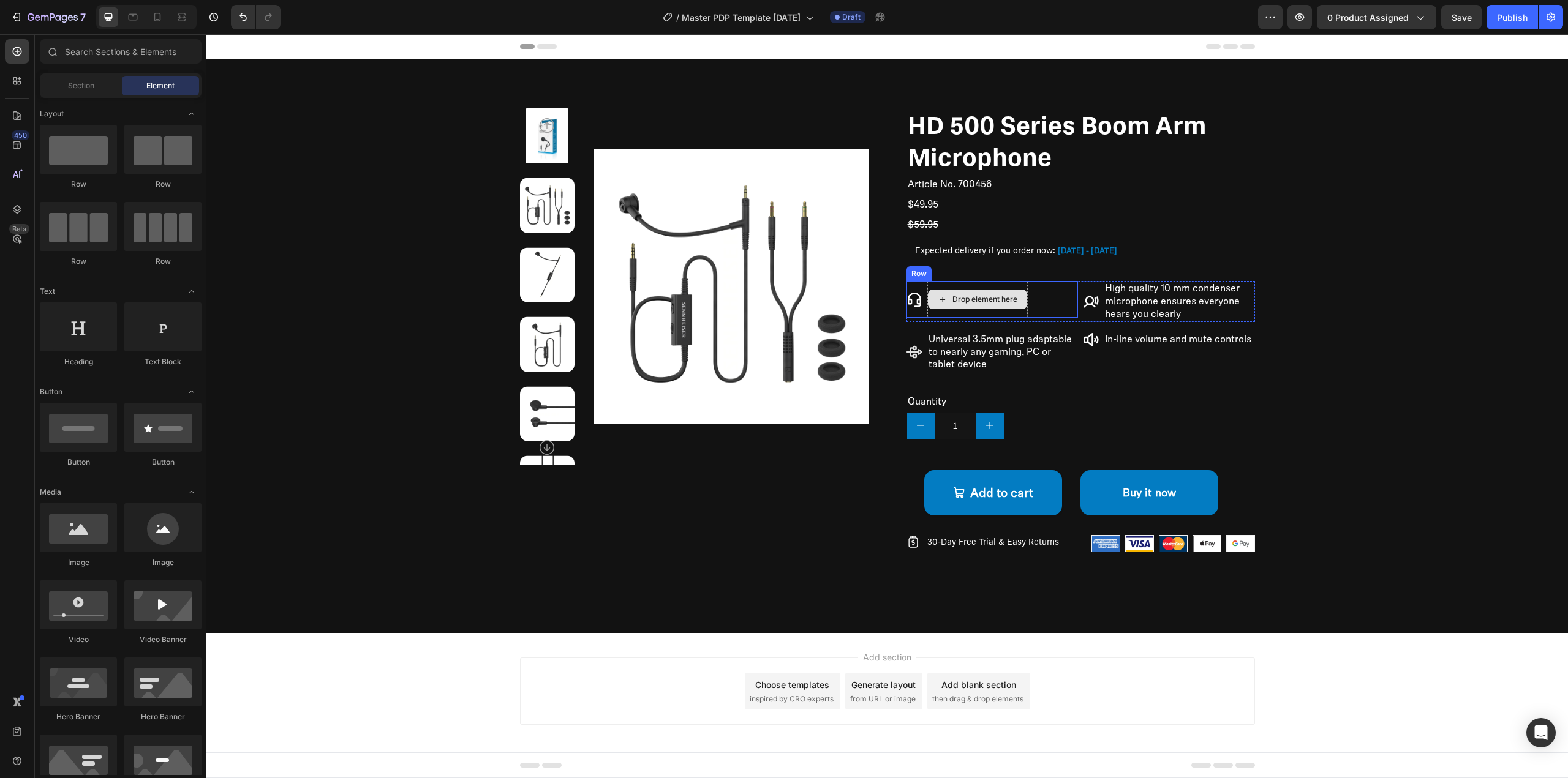
click at [1009, 303] on div "Drop element here" at bounding box center [985, 300] width 65 height 10
click at [918, 285] on div "Icon" at bounding box center [916, 299] width 19 height 37
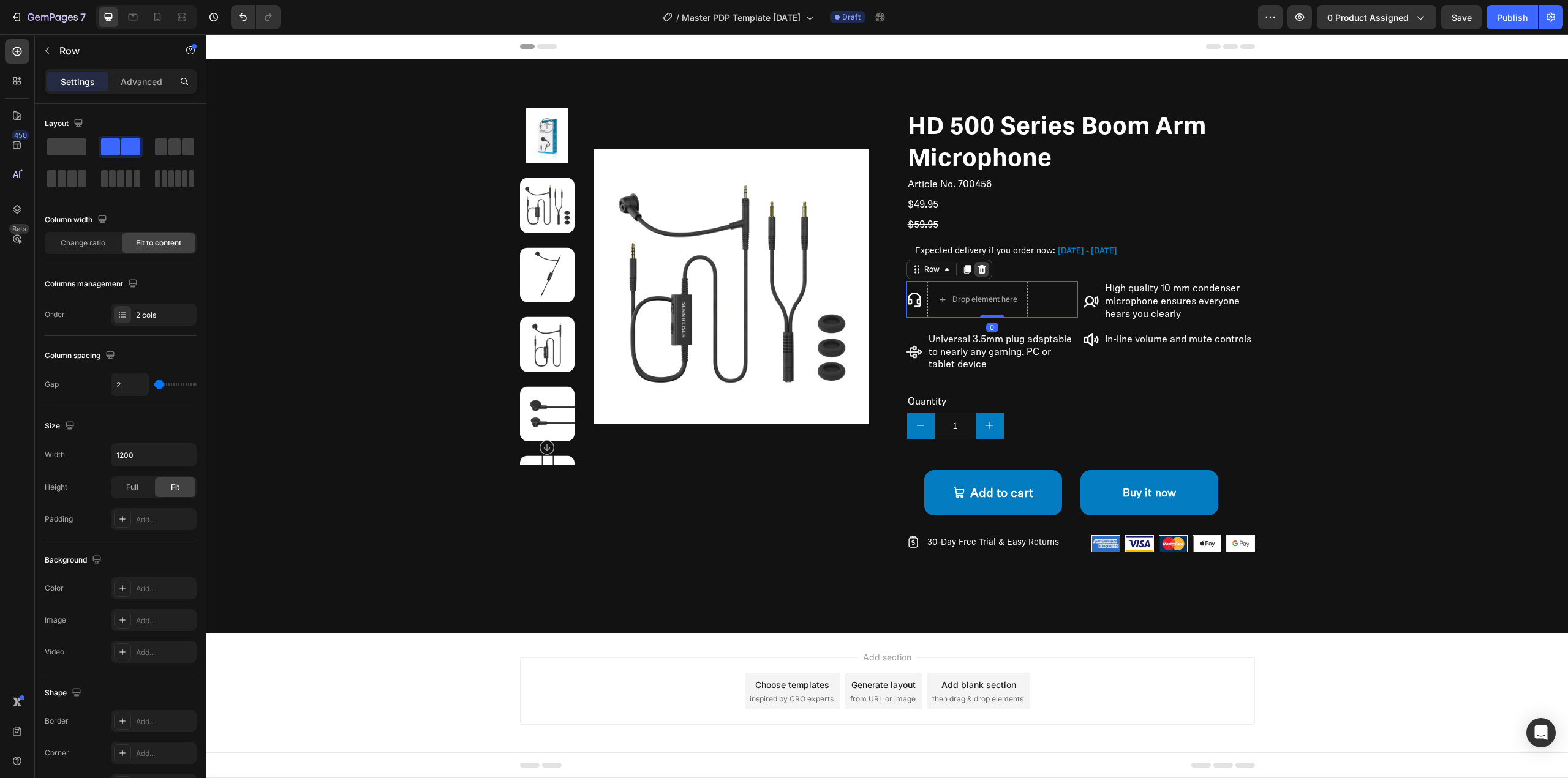
click at [981, 265] on icon at bounding box center [982, 270] width 10 height 10
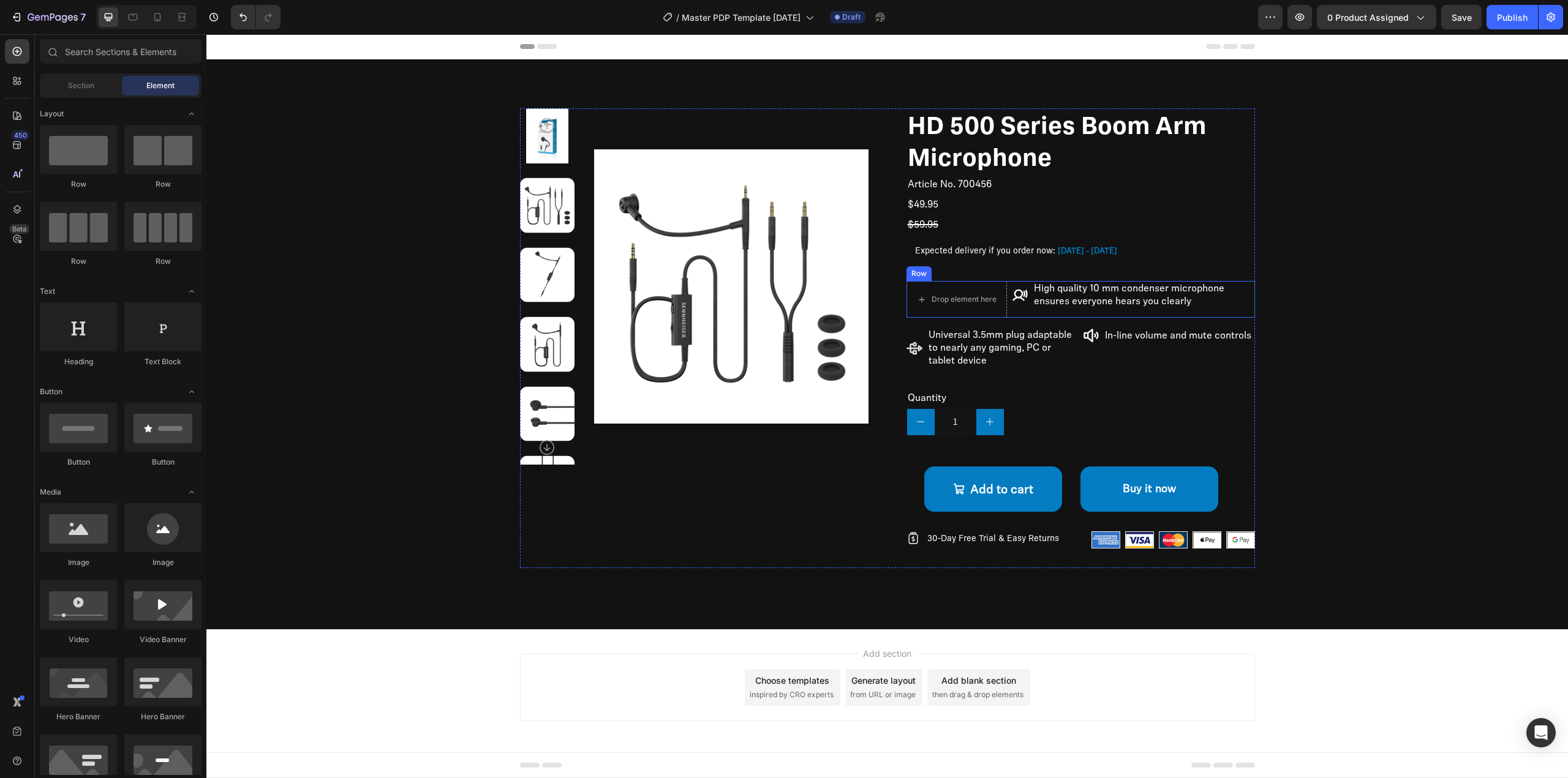
click at [1006, 285] on div "Drop element here Icon High quality 10 mm condenser microphone ensures everyone…" at bounding box center [1080, 299] width 349 height 37
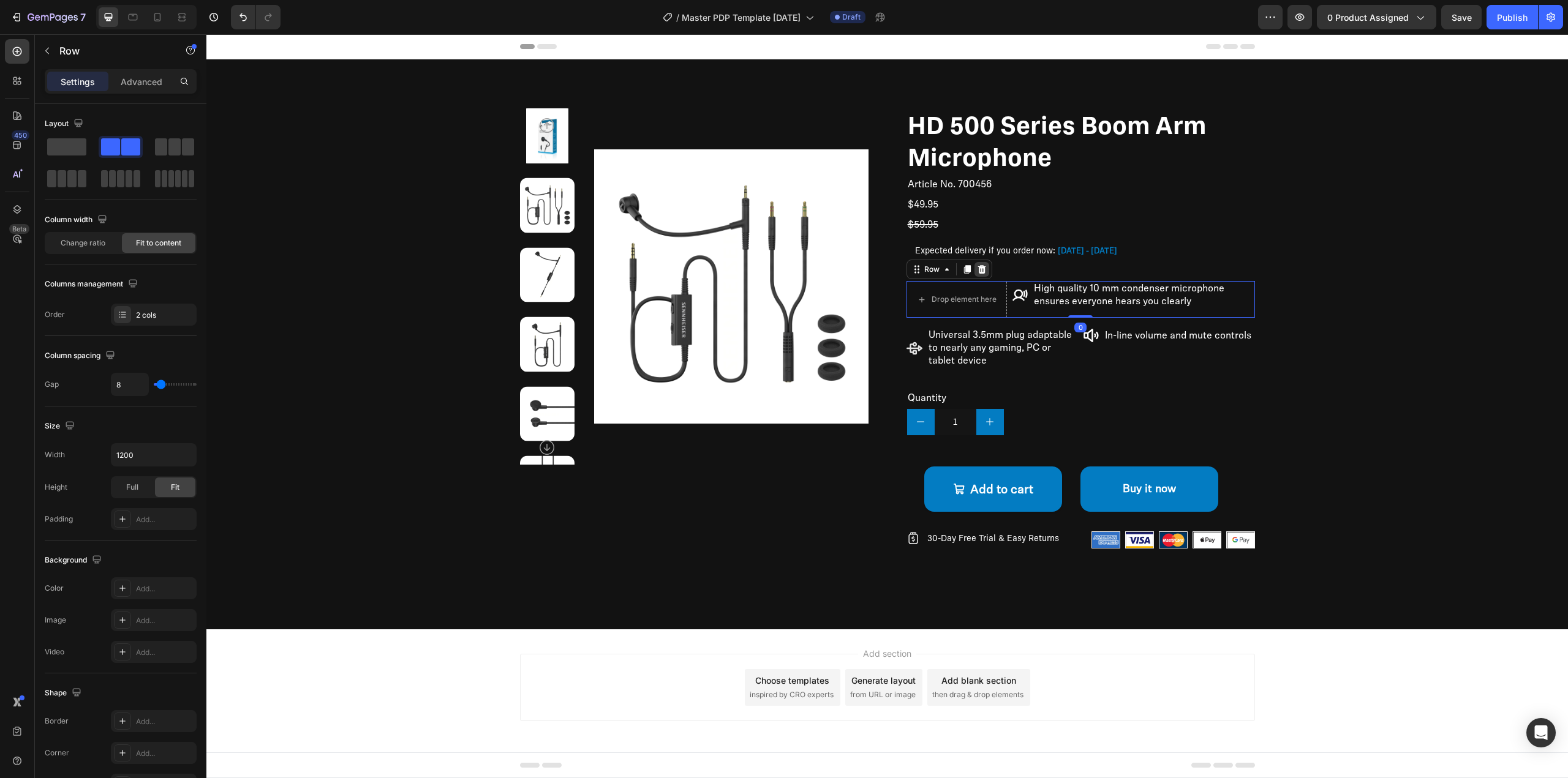
click at [980, 265] on icon at bounding box center [982, 270] width 10 height 10
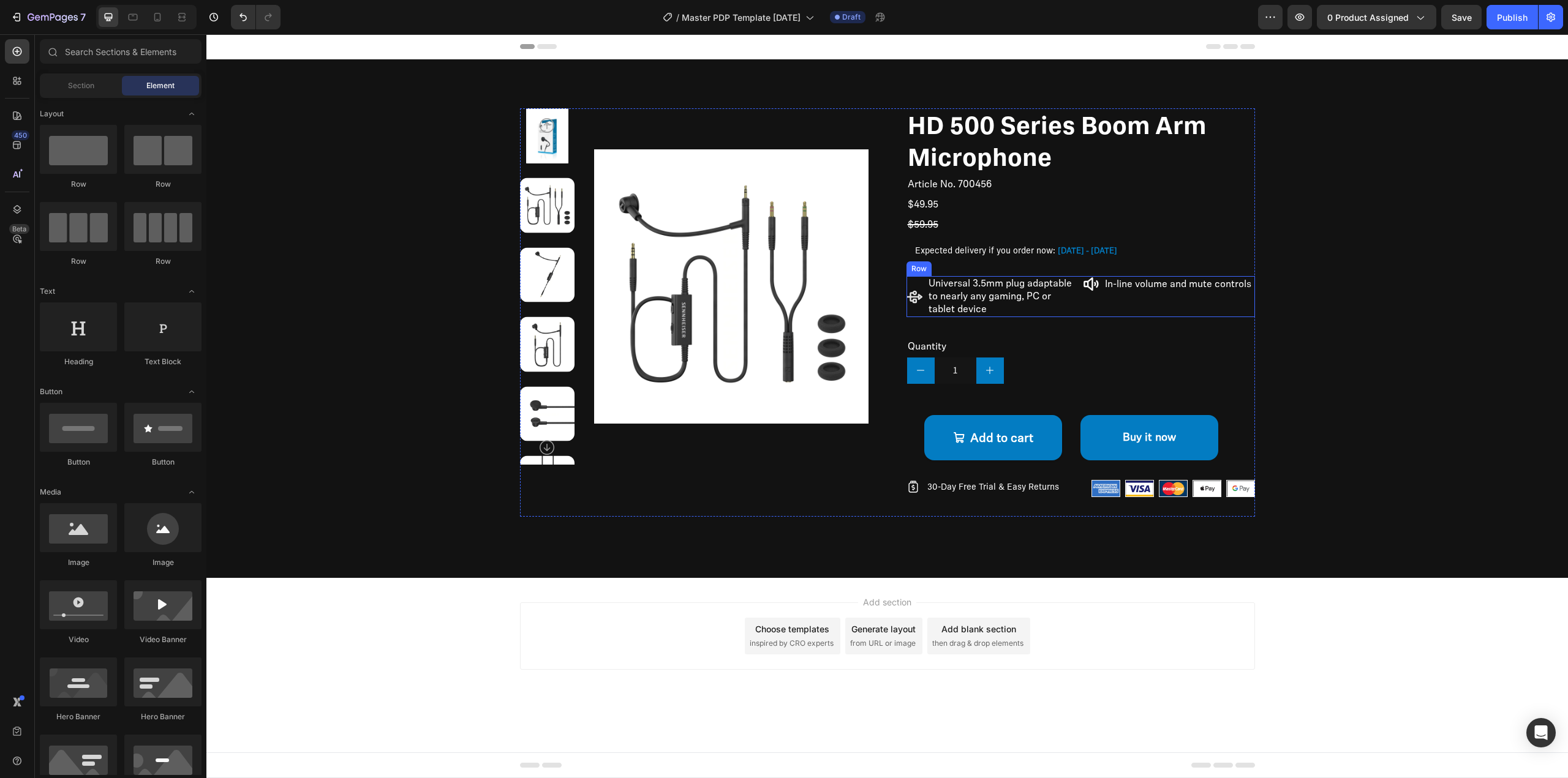
click at [1080, 288] on div "Icon Universal 3.5mm plug adaptable to nearly any gaming, PC or tablet device T…" at bounding box center [1080, 296] width 349 height 40
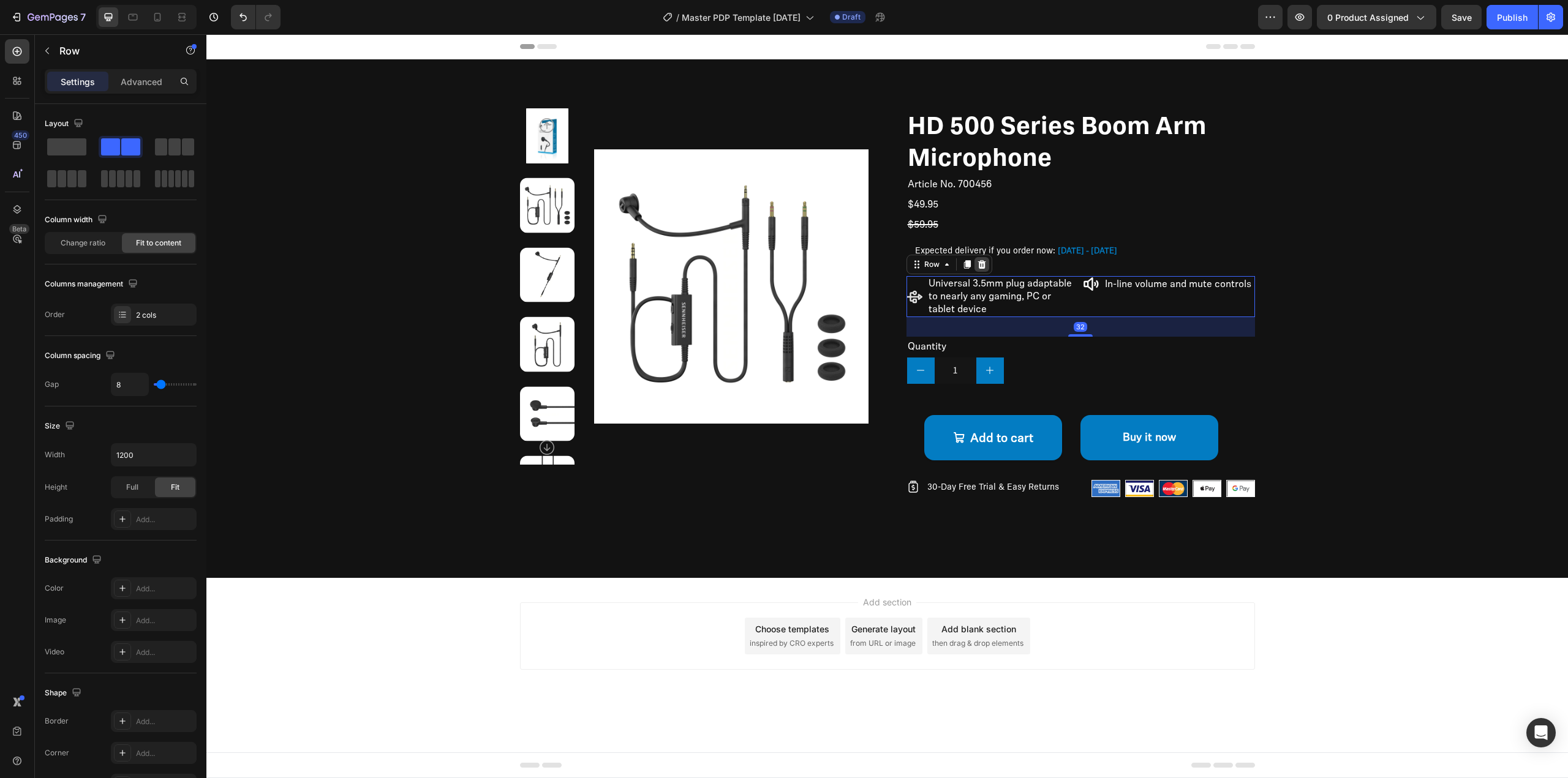
click at [983, 267] on icon at bounding box center [981, 265] width 8 height 9
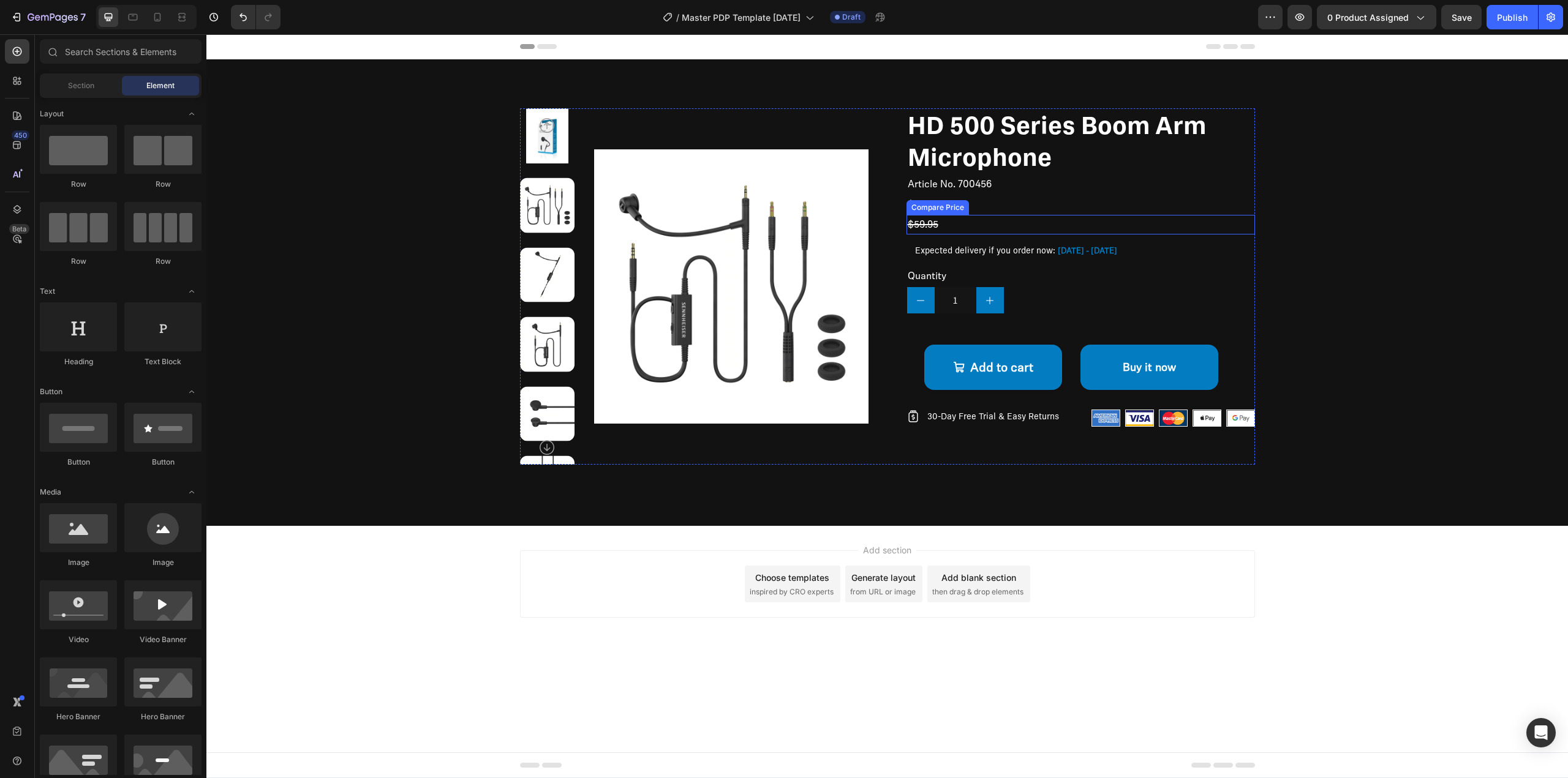
click at [935, 229] on div "$59.95" at bounding box center [1080, 225] width 349 height 20
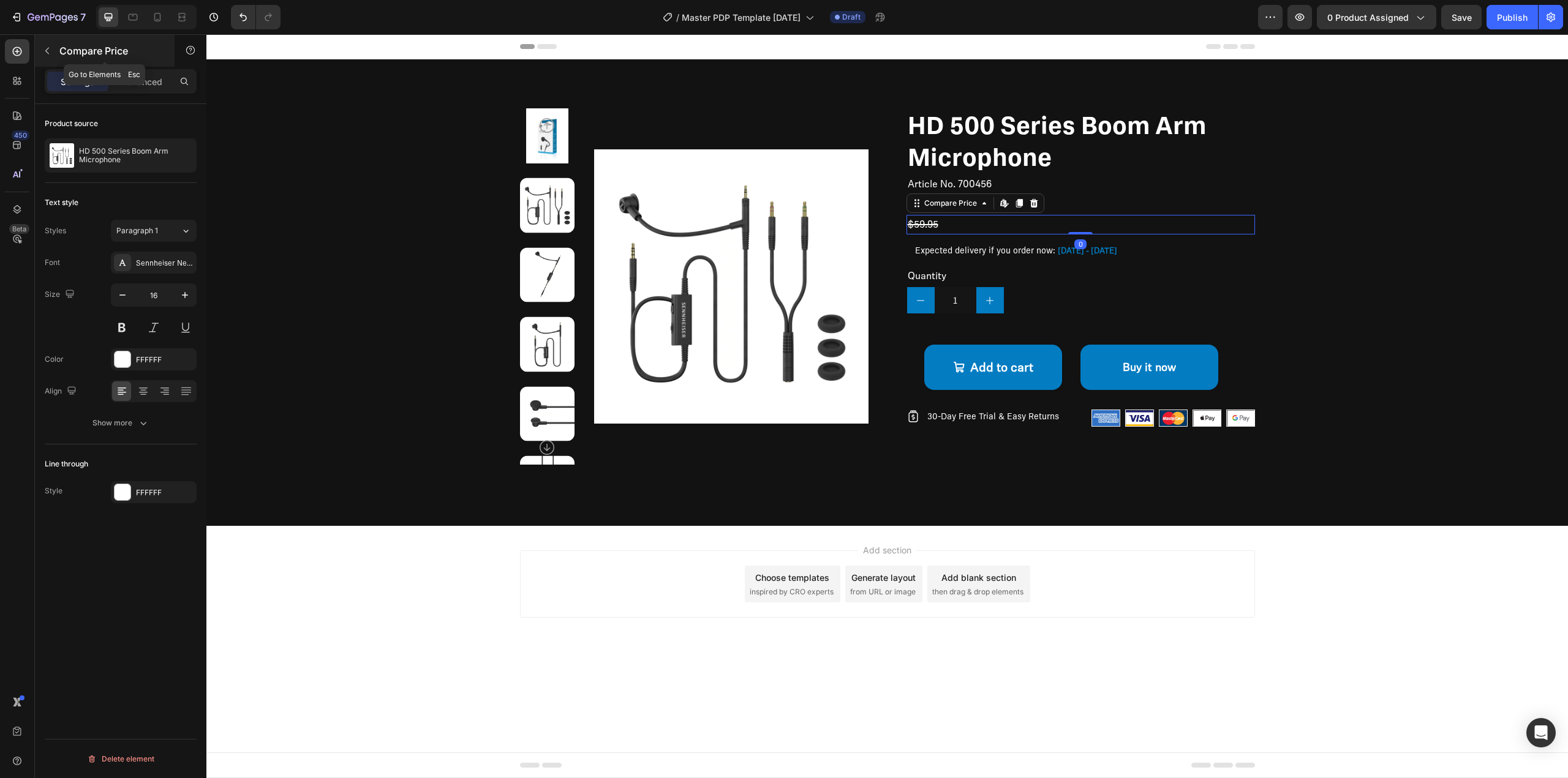
click at [56, 54] on button "button" at bounding box center [47, 50] width 19 height 19
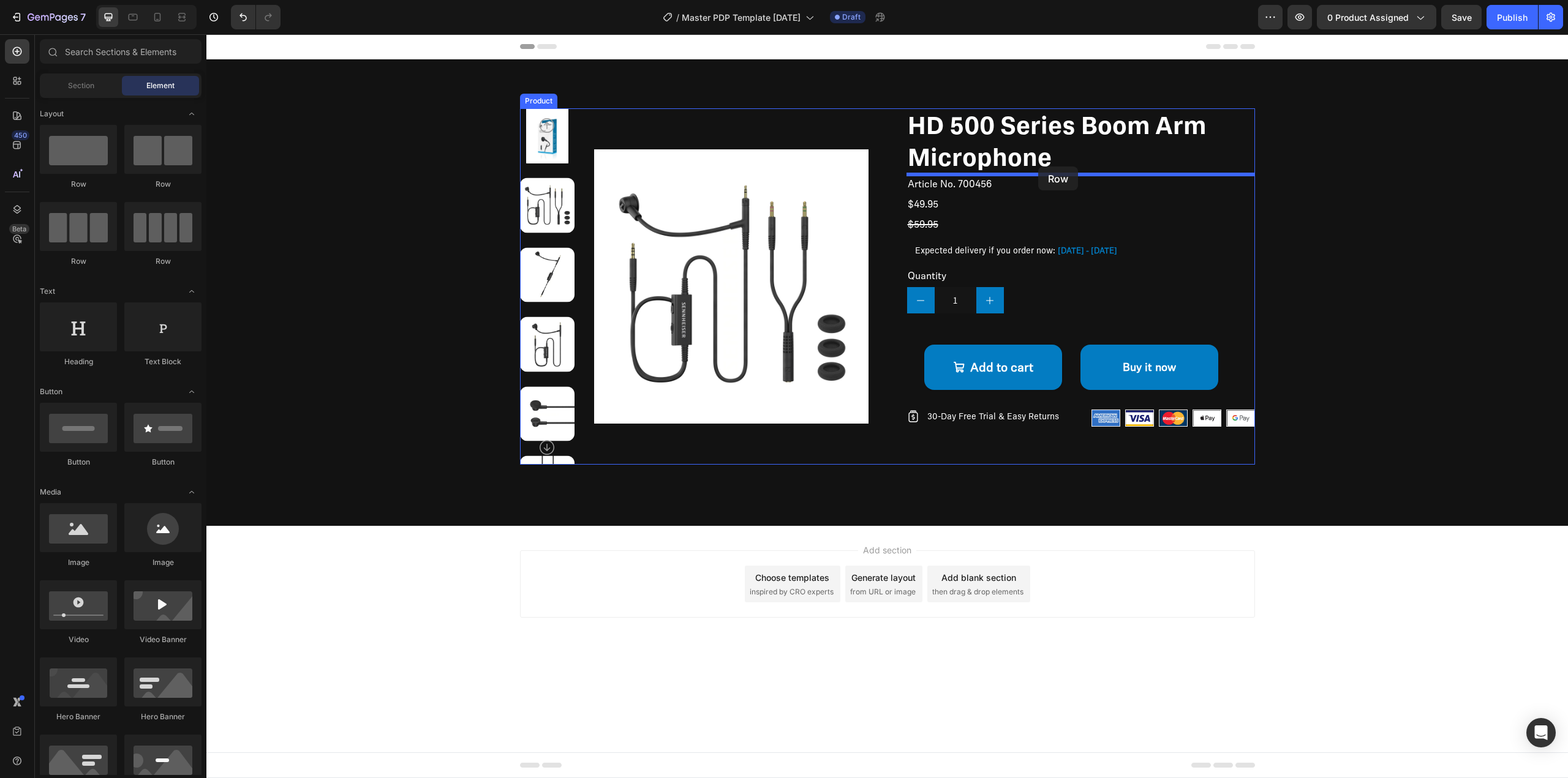
drag, startPoint x: 385, startPoint y: 193, endPoint x: 1039, endPoint y: 167, distance: 654.5
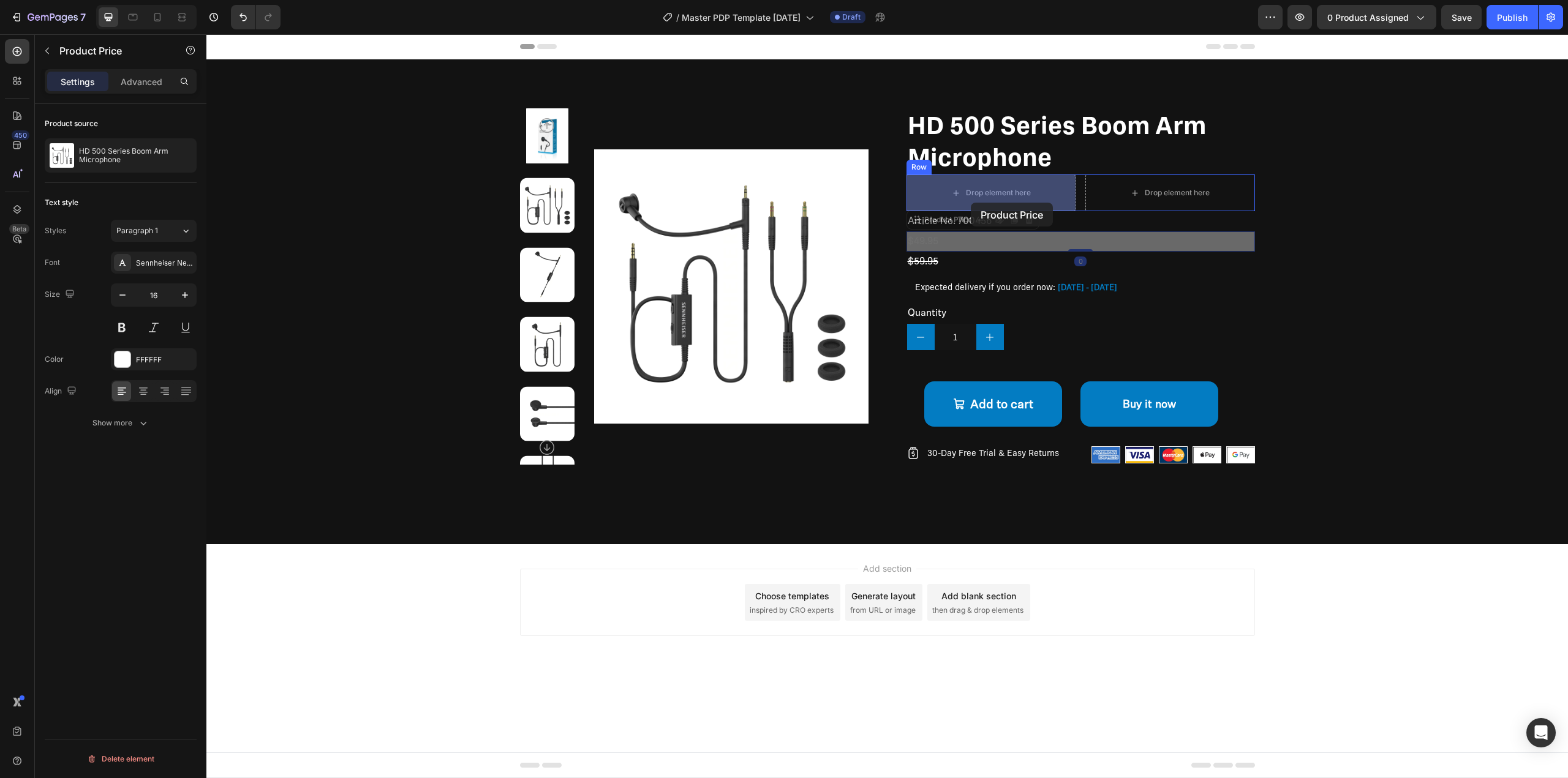
drag, startPoint x: 947, startPoint y: 238, endPoint x: 971, endPoint y: 203, distance: 42.4
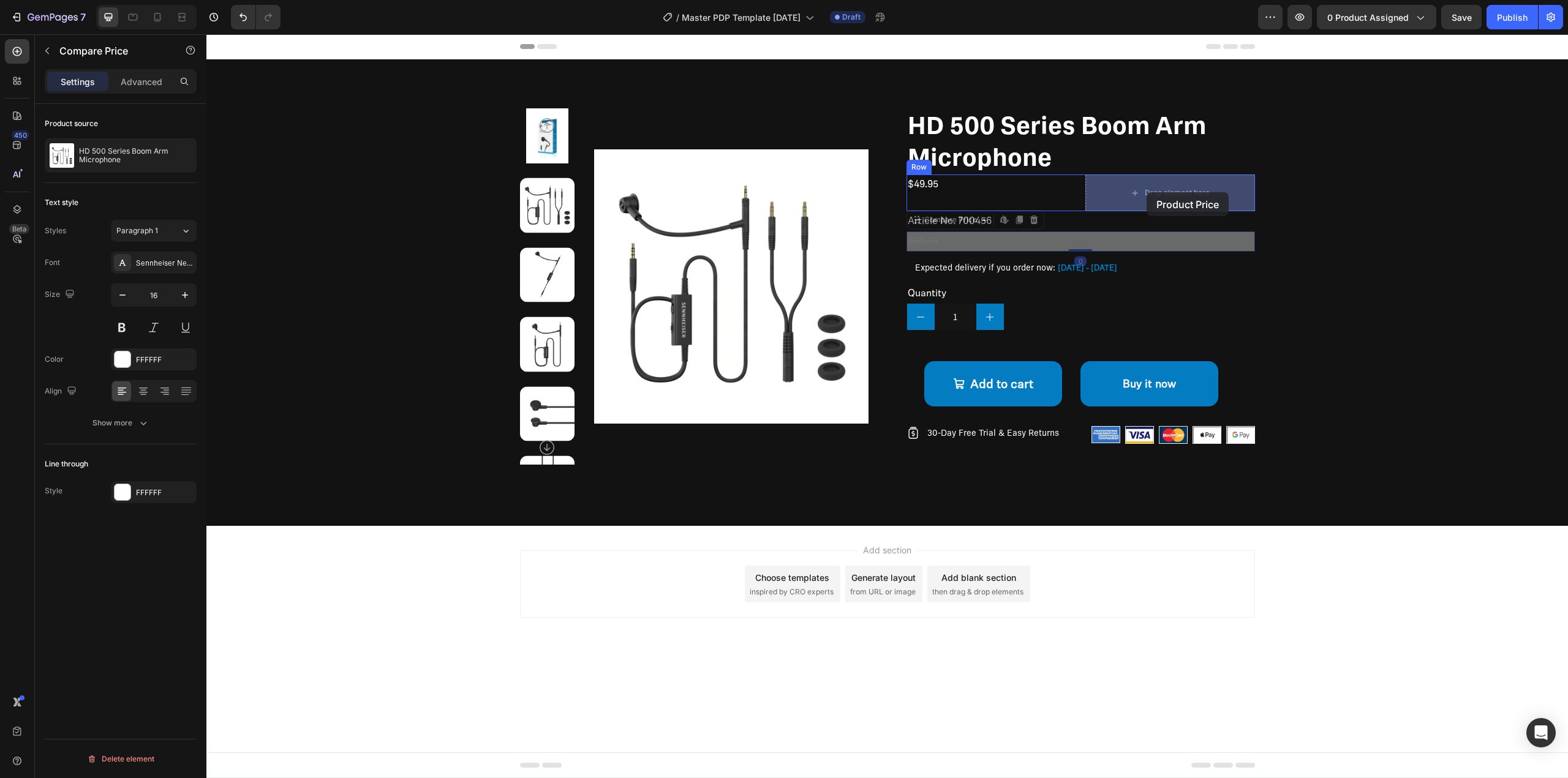
drag, startPoint x: 923, startPoint y: 241, endPoint x: 1146, endPoint y: 194, distance: 227.9
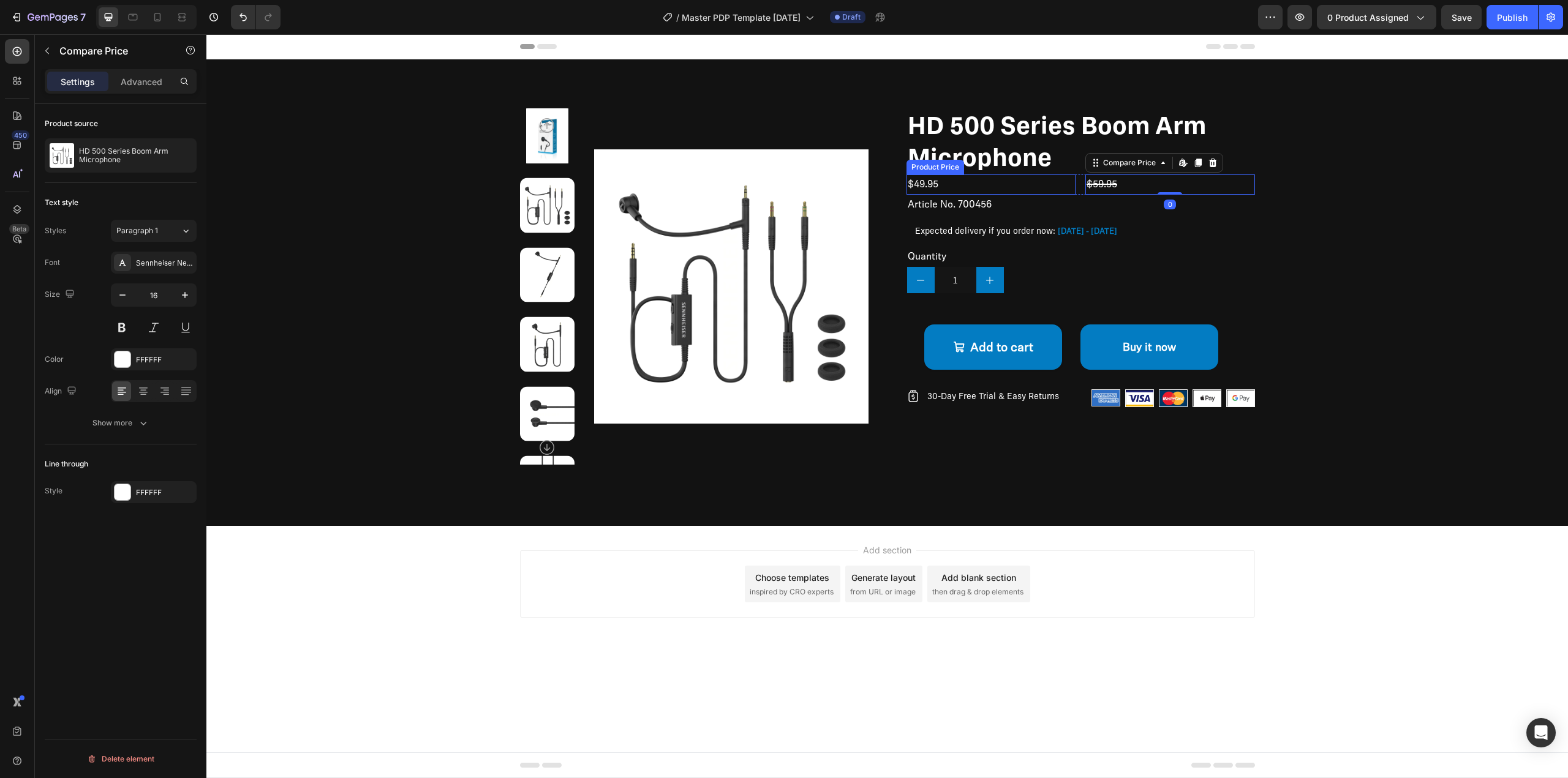
click at [1054, 184] on div "$49.95" at bounding box center [991, 185] width 170 height 20
click at [1079, 180] on div "$49.95 Product Price Edit content in Shopify 0 Product Price Edit content in Sh…" at bounding box center [1080, 185] width 349 height 20
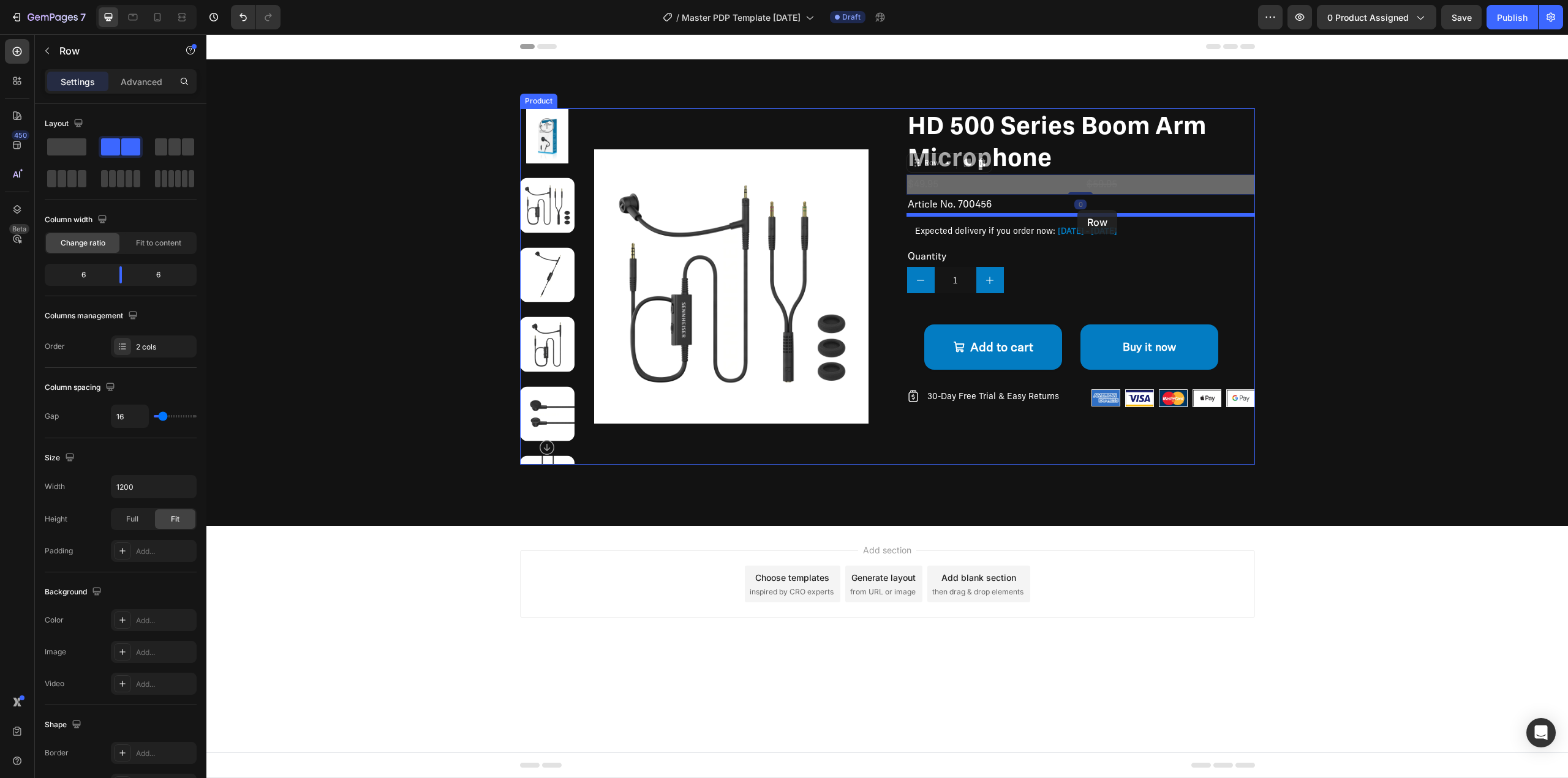
drag, startPoint x: 1077, startPoint y: 180, endPoint x: 1077, endPoint y: 210, distance: 30.0
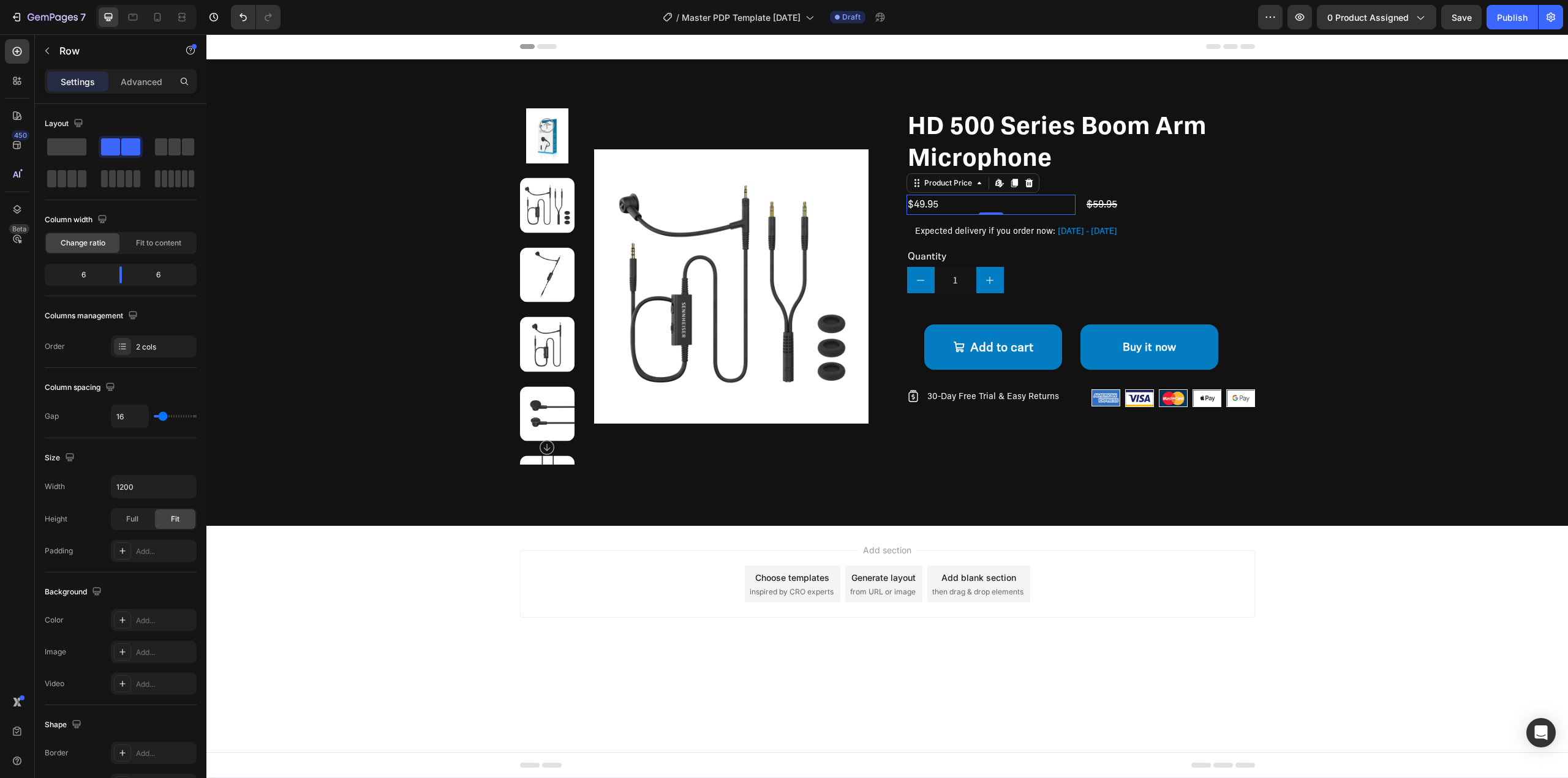
click at [1036, 203] on div "$49.95" at bounding box center [991, 205] width 170 height 20
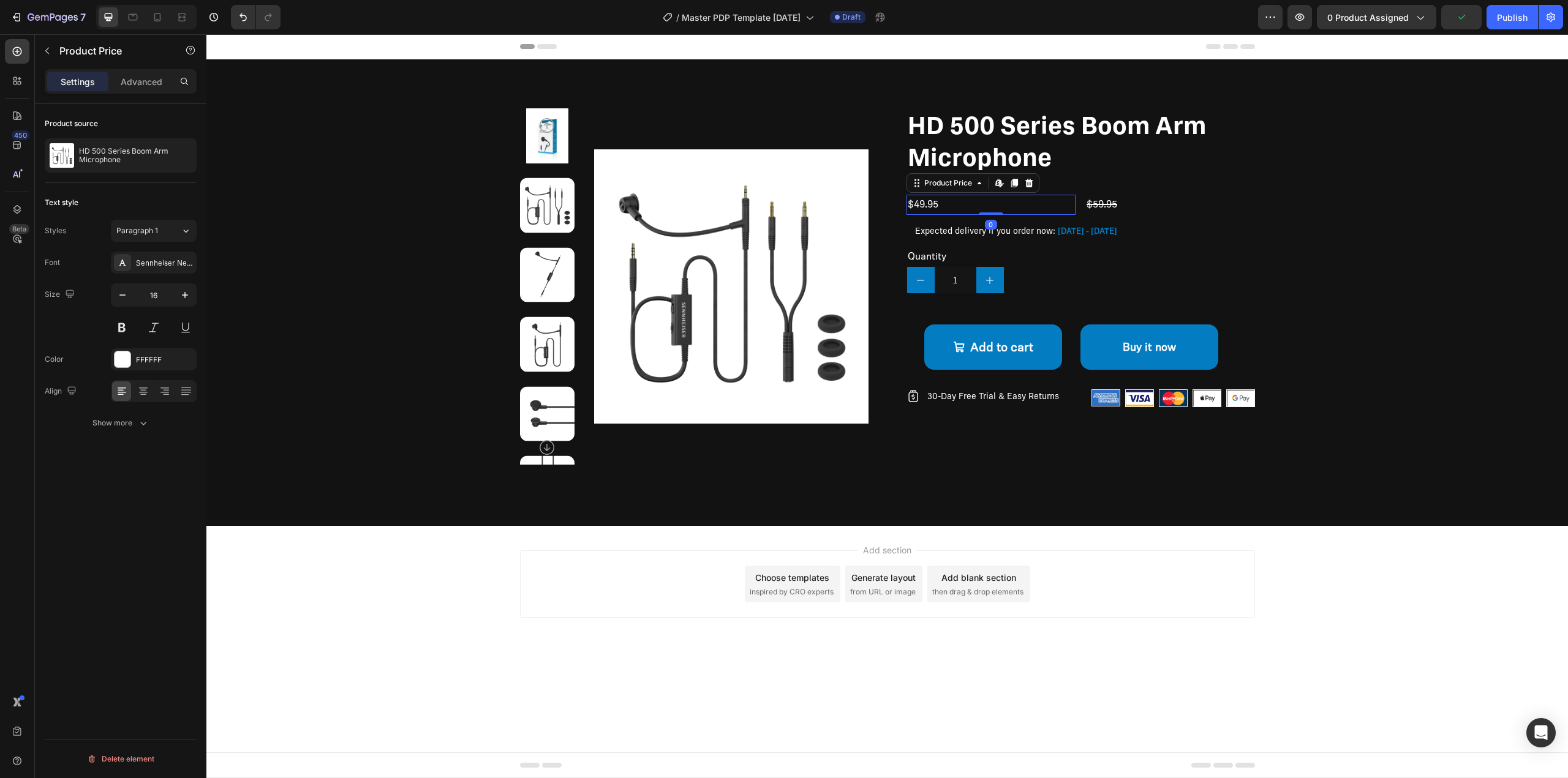
click at [1100, 199] on div "$59.95" at bounding box center [1170, 205] width 170 height 20
click at [1018, 208] on div "$49.95" at bounding box center [991, 205] width 170 height 20
click at [1080, 207] on div "$49.95 Product Price Edit content in Shopify 0 Product Price Edit content in Sh…" at bounding box center [1080, 205] width 349 height 20
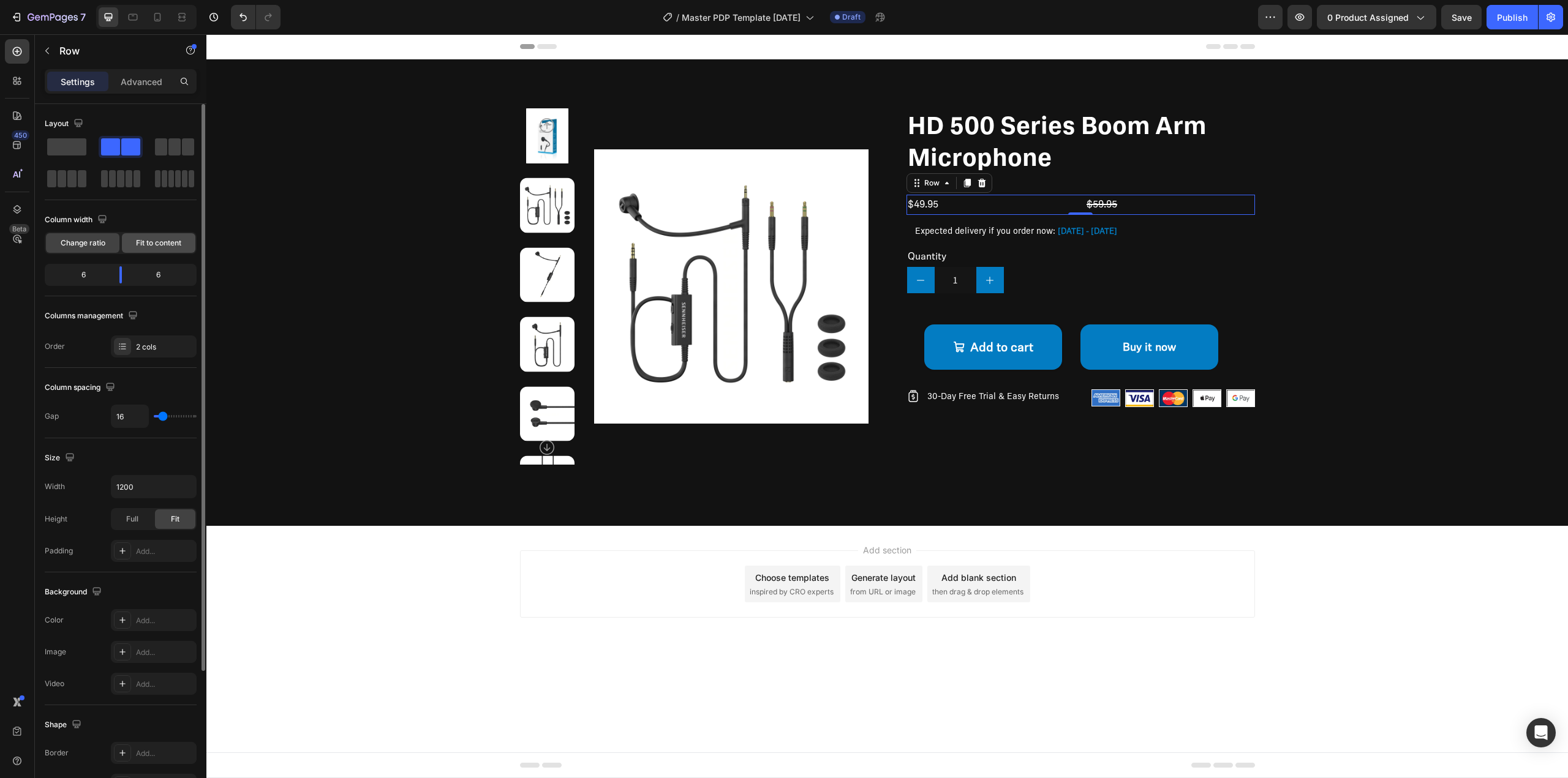
click at [155, 248] on span "Fit to content" at bounding box center [158, 242] width 45 height 11
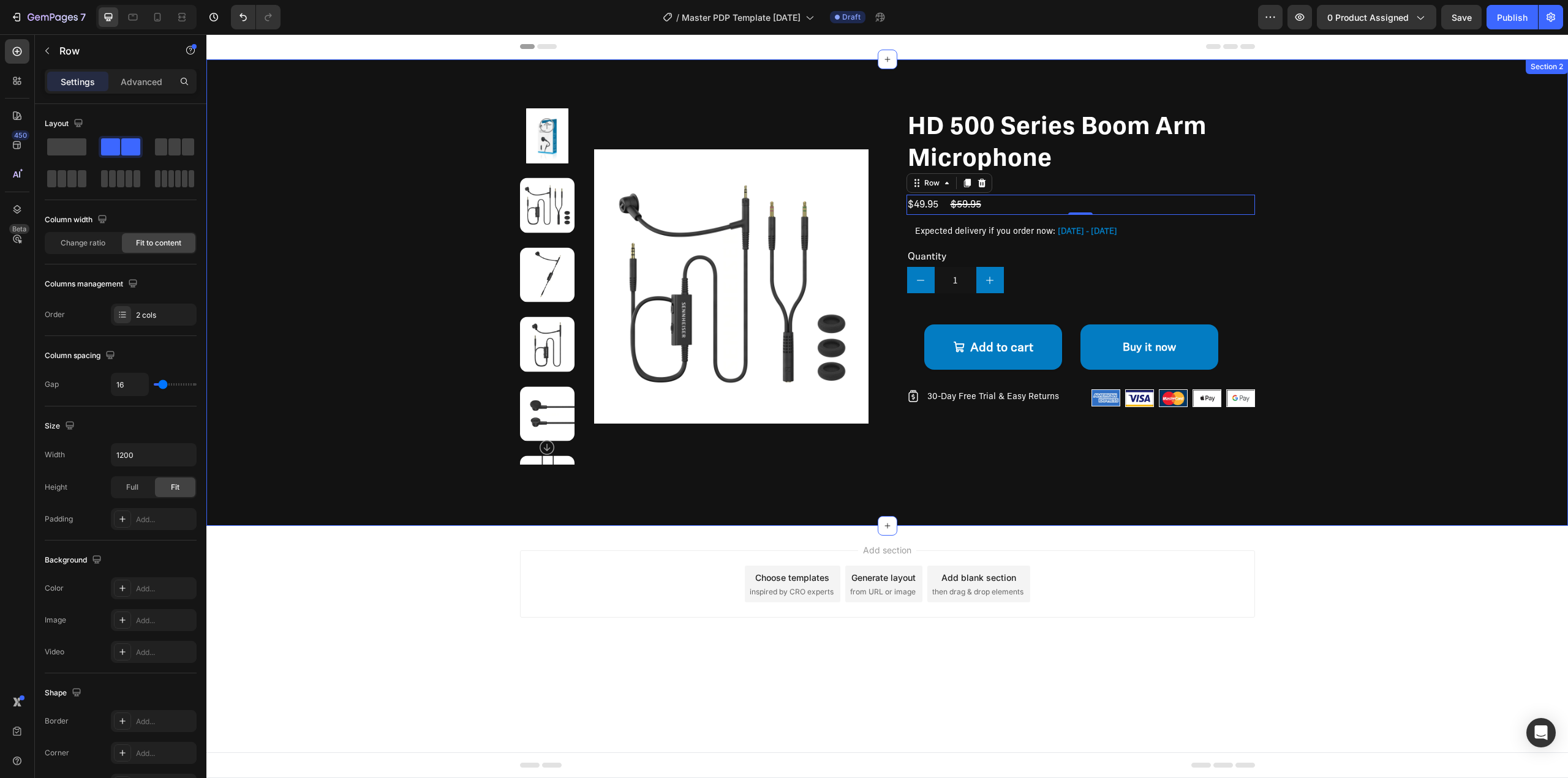
click at [348, 329] on div "Product Images HD 500 Series Boom Arm Microphone Product Title Article No. 7004…" at bounding box center [887, 287] width 1264 height 357
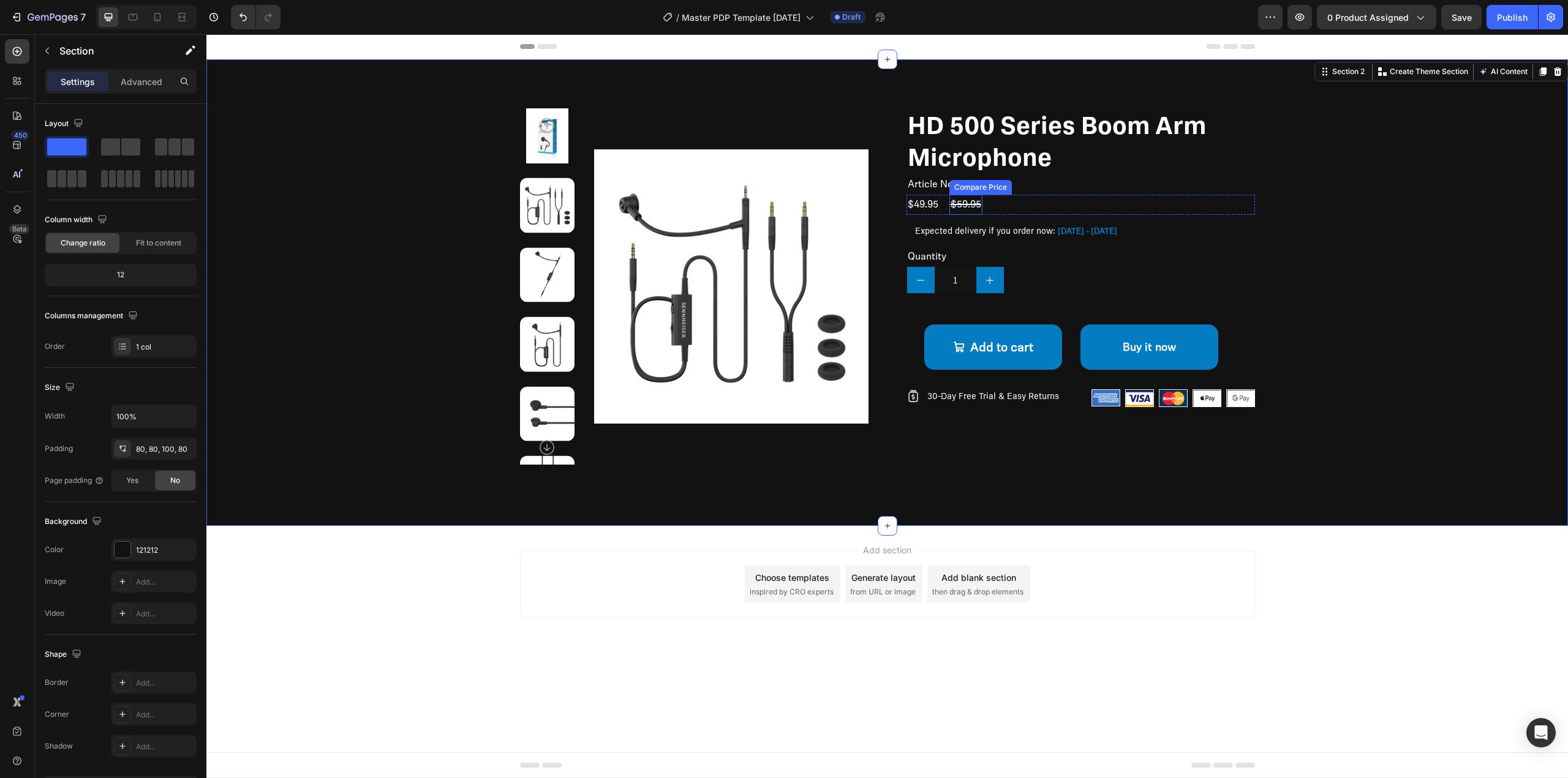
click at [957, 206] on div "$59.95" at bounding box center [966, 205] width 33 height 20
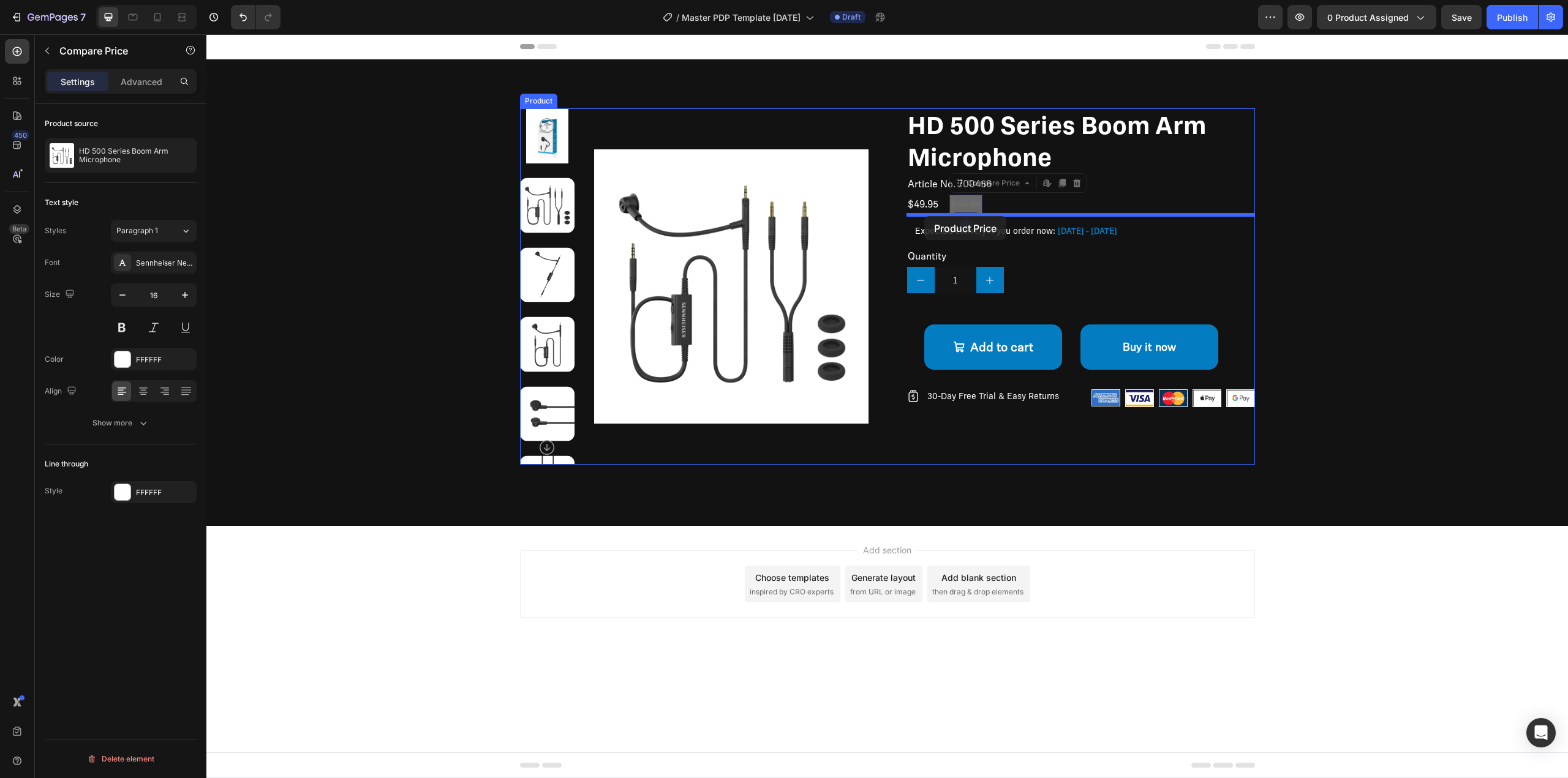
drag, startPoint x: 969, startPoint y: 204, endPoint x: 924, endPoint y: 216, distance: 46.6
click at [953, 205] on div "$59.95" at bounding box center [966, 205] width 33 height 20
click at [919, 200] on div "$49.95" at bounding box center [923, 205] width 33 height 20
click at [944, 205] on div "$49.95 Product Price Edit content in Shopify 0 Product Price Edit content in Sh…" at bounding box center [1080, 205] width 349 height 20
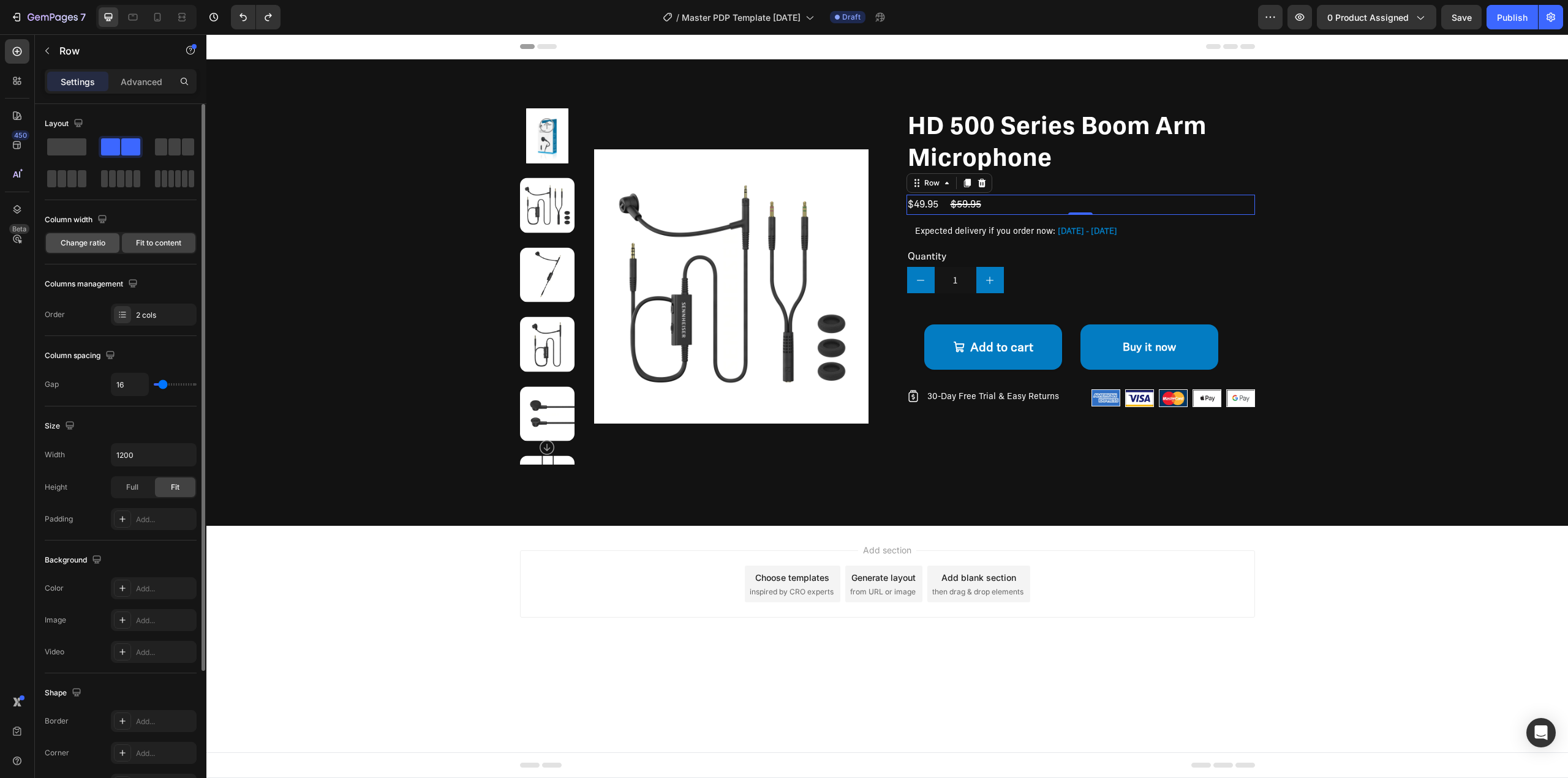
click at [107, 247] on div "Change ratio" at bounding box center [83, 242] width 73 height 19
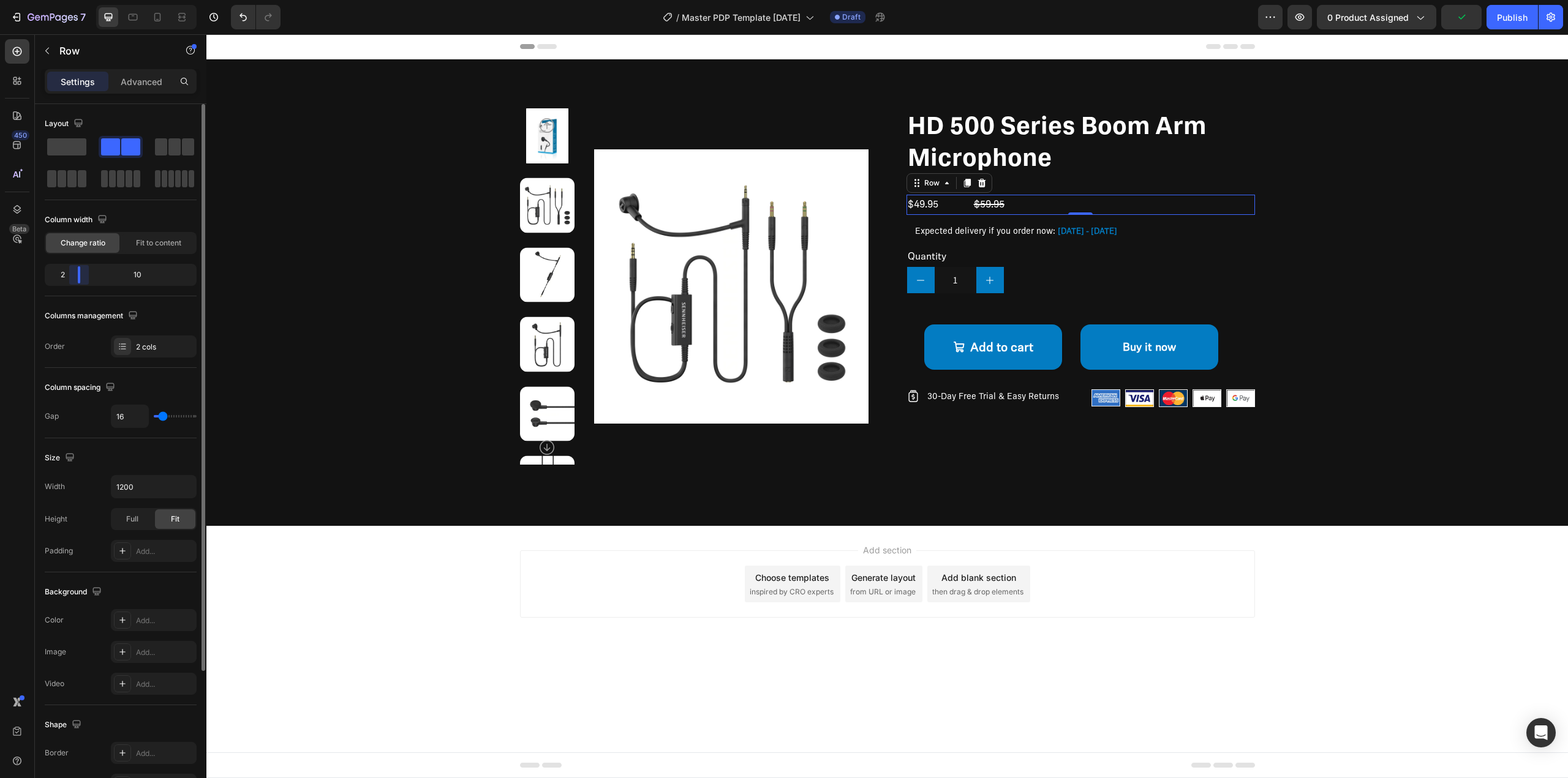
drag, startPoint x: 122, startPoint y: 275, endPoint x: 66, endPoint y: 279, distance: 56.1
click at [66, 279] on div "2 10" at bounding box center [120, 275] width 152 height 22
click at [155, 242] on span "Fit to content" at bounding box center [158, 242] width 45 height 11
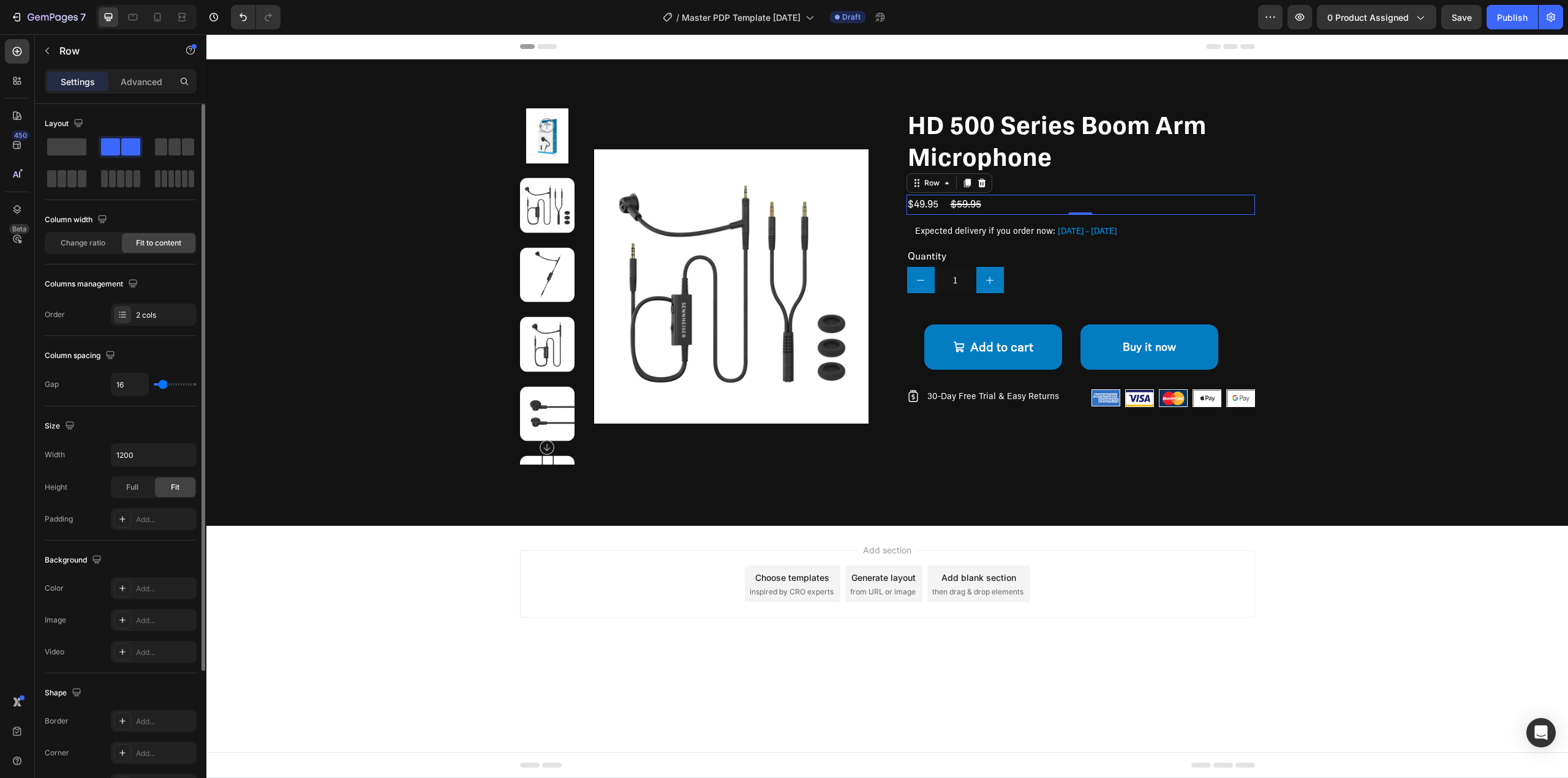
type input "11"
type input "4"
type input "2"
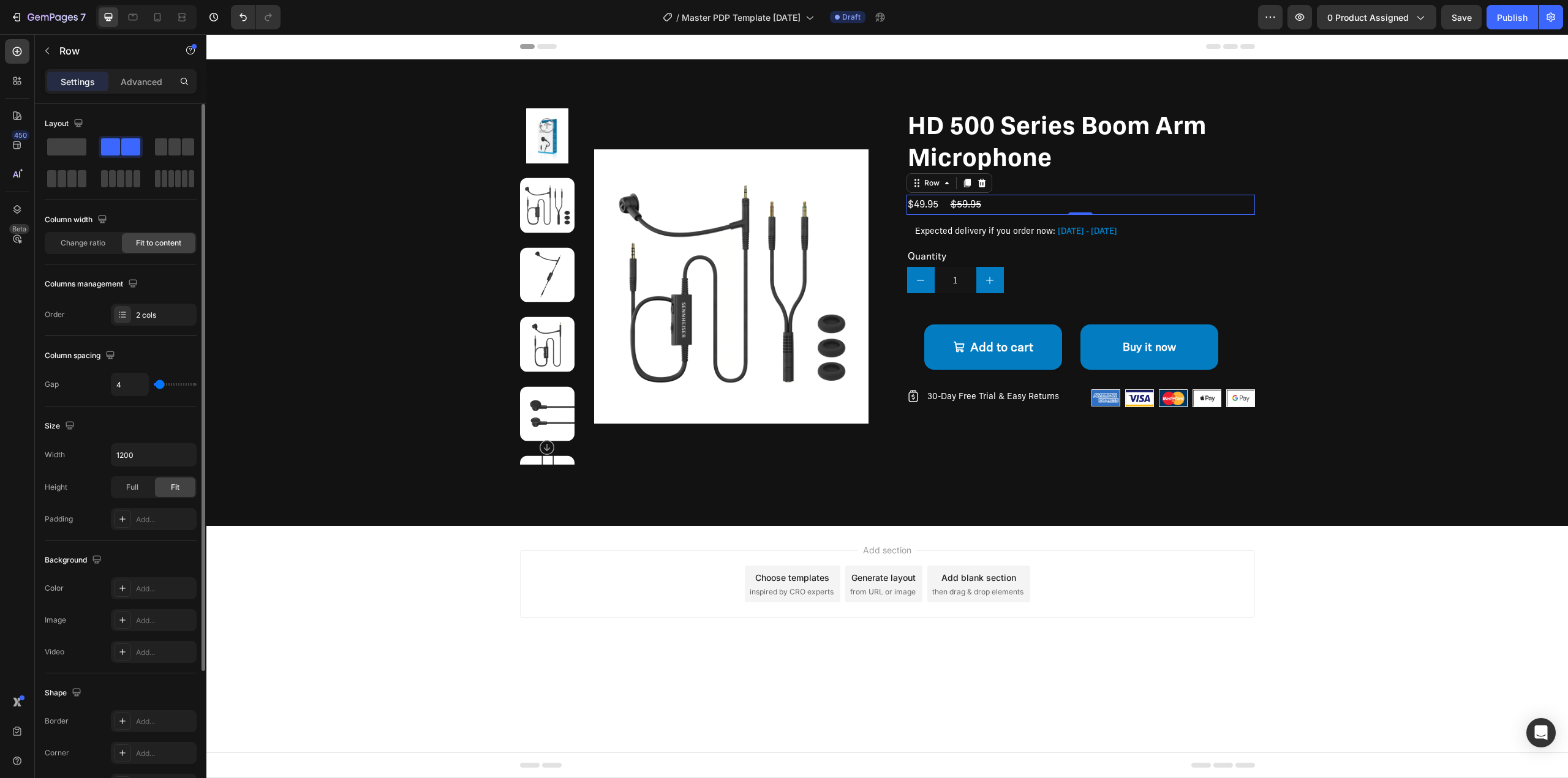
type input "2"
type input "4"
type input "7"
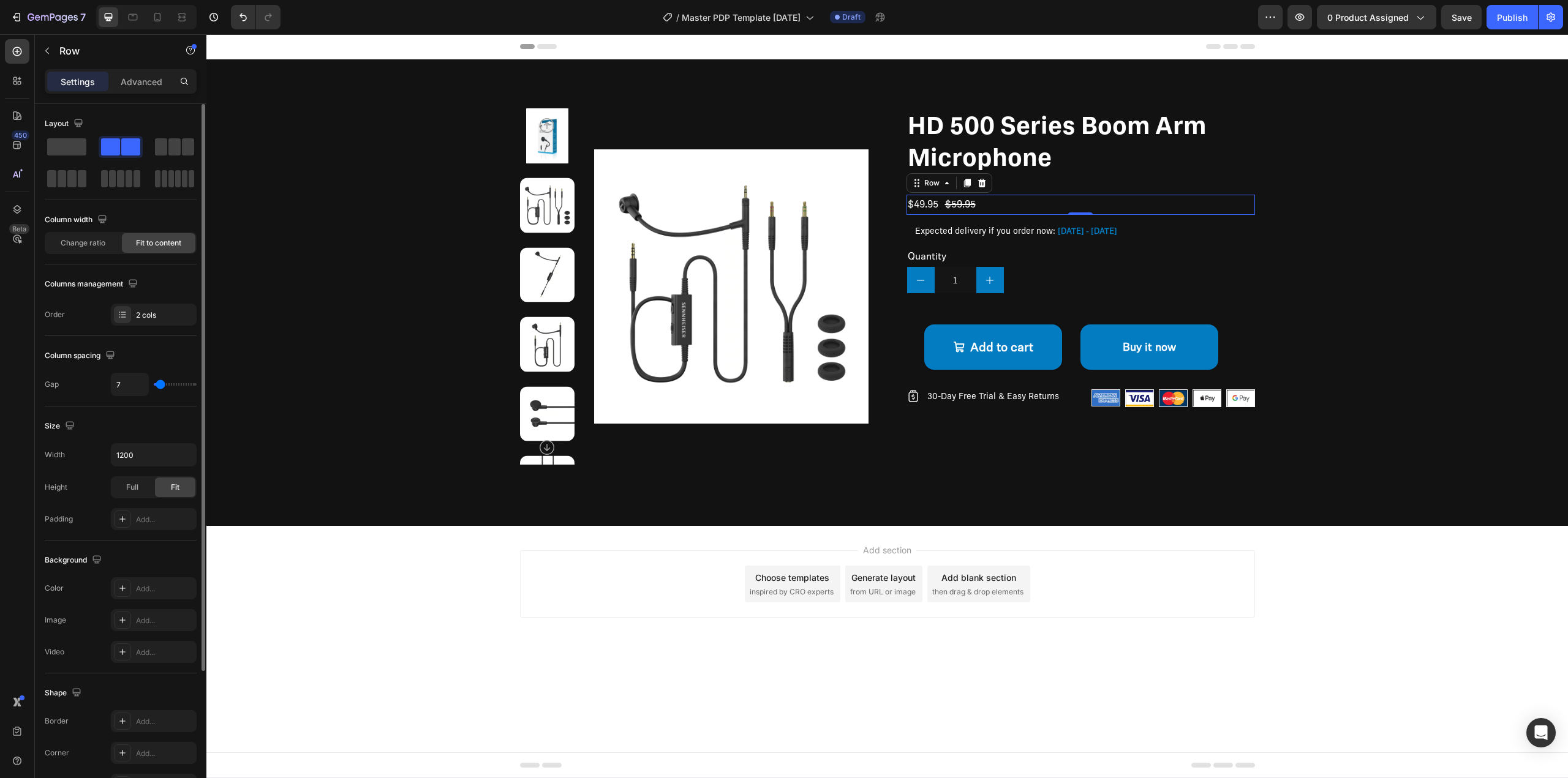
type input "4"
type input "2"
type input "4"
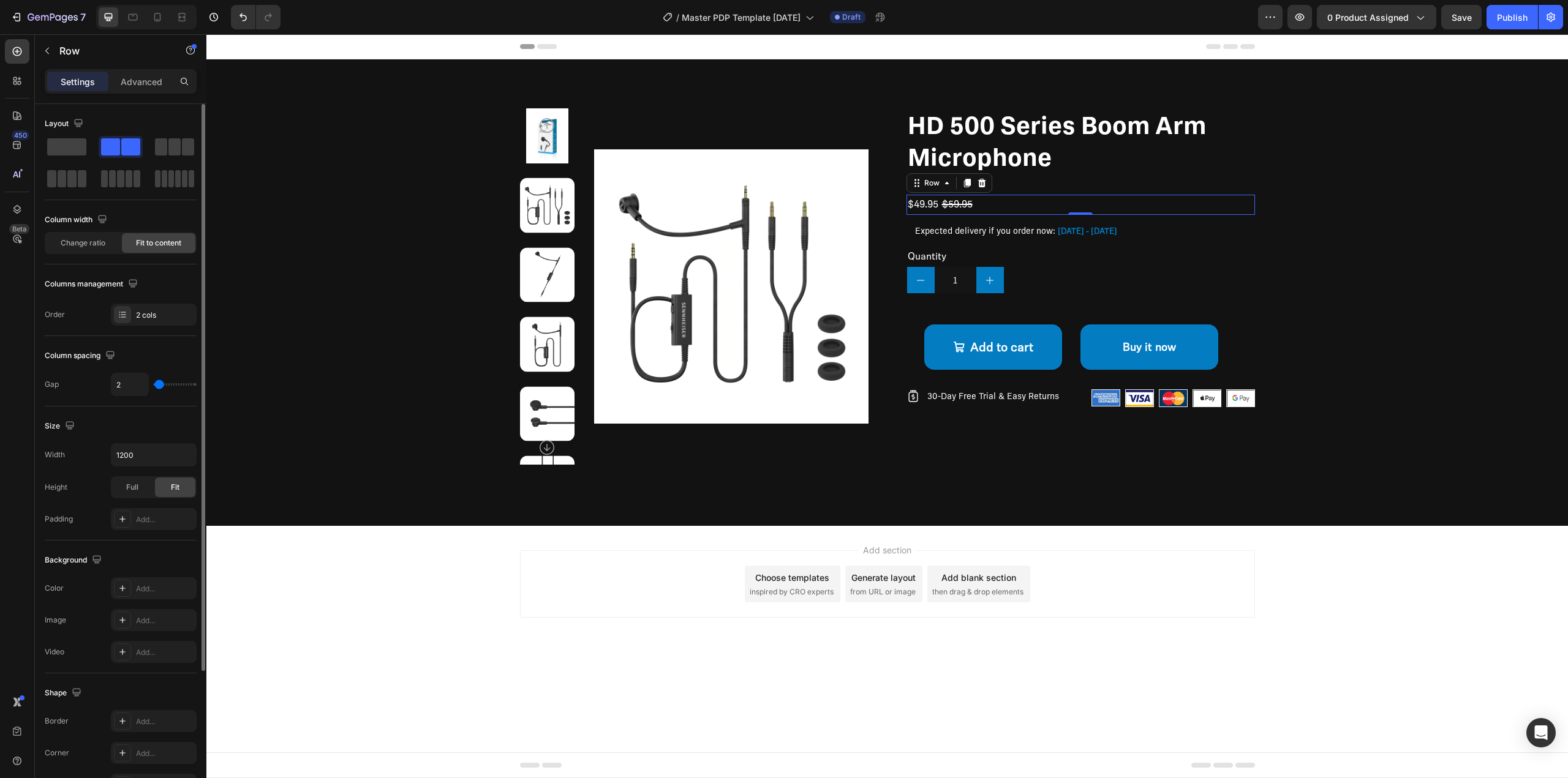
type input "4"
type input "7"
type input "4"
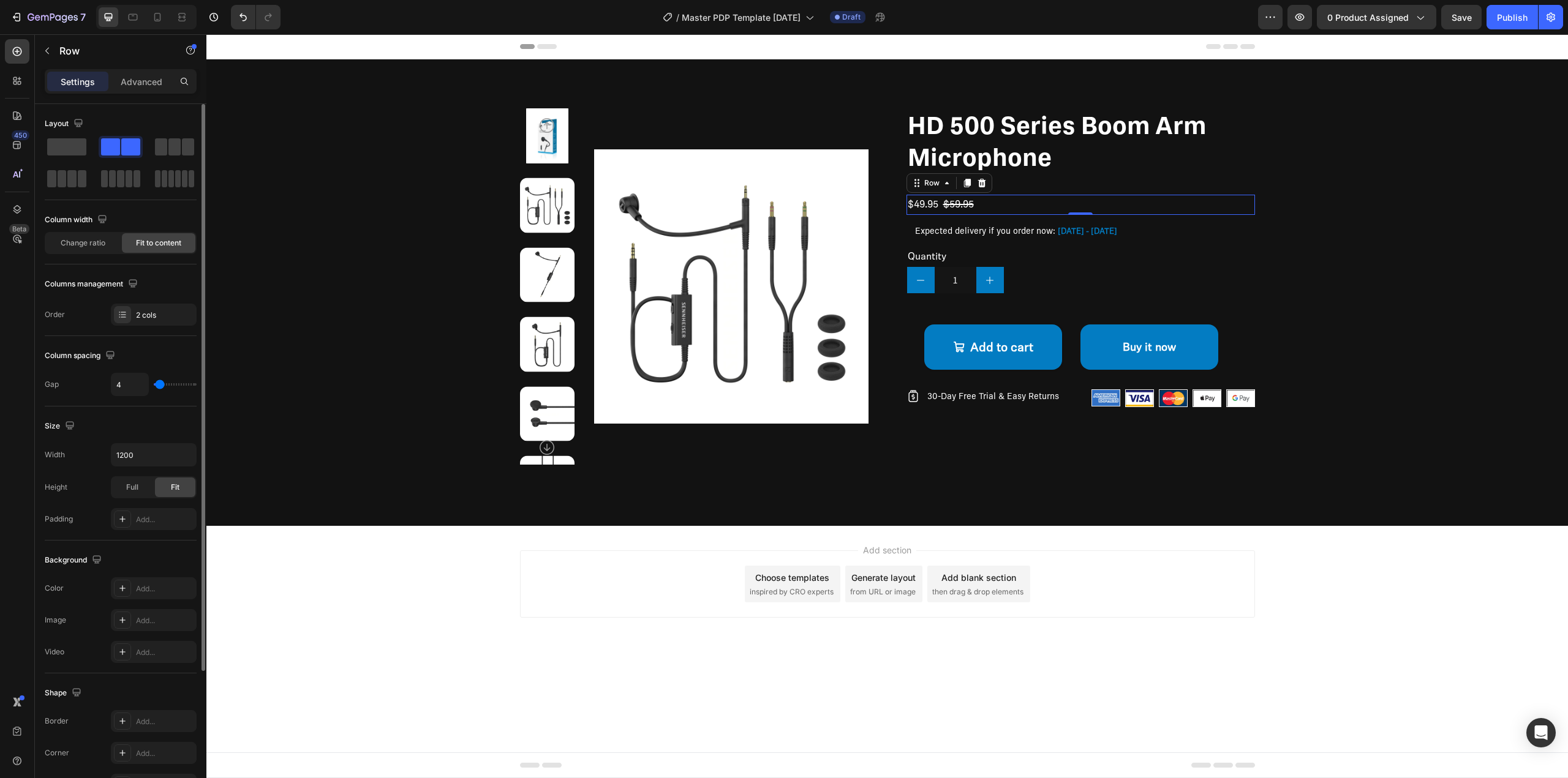
type input "2"
type input "4"
click at [160, 386] on input "range" at bounding box center [176, 384] width 43 height 2
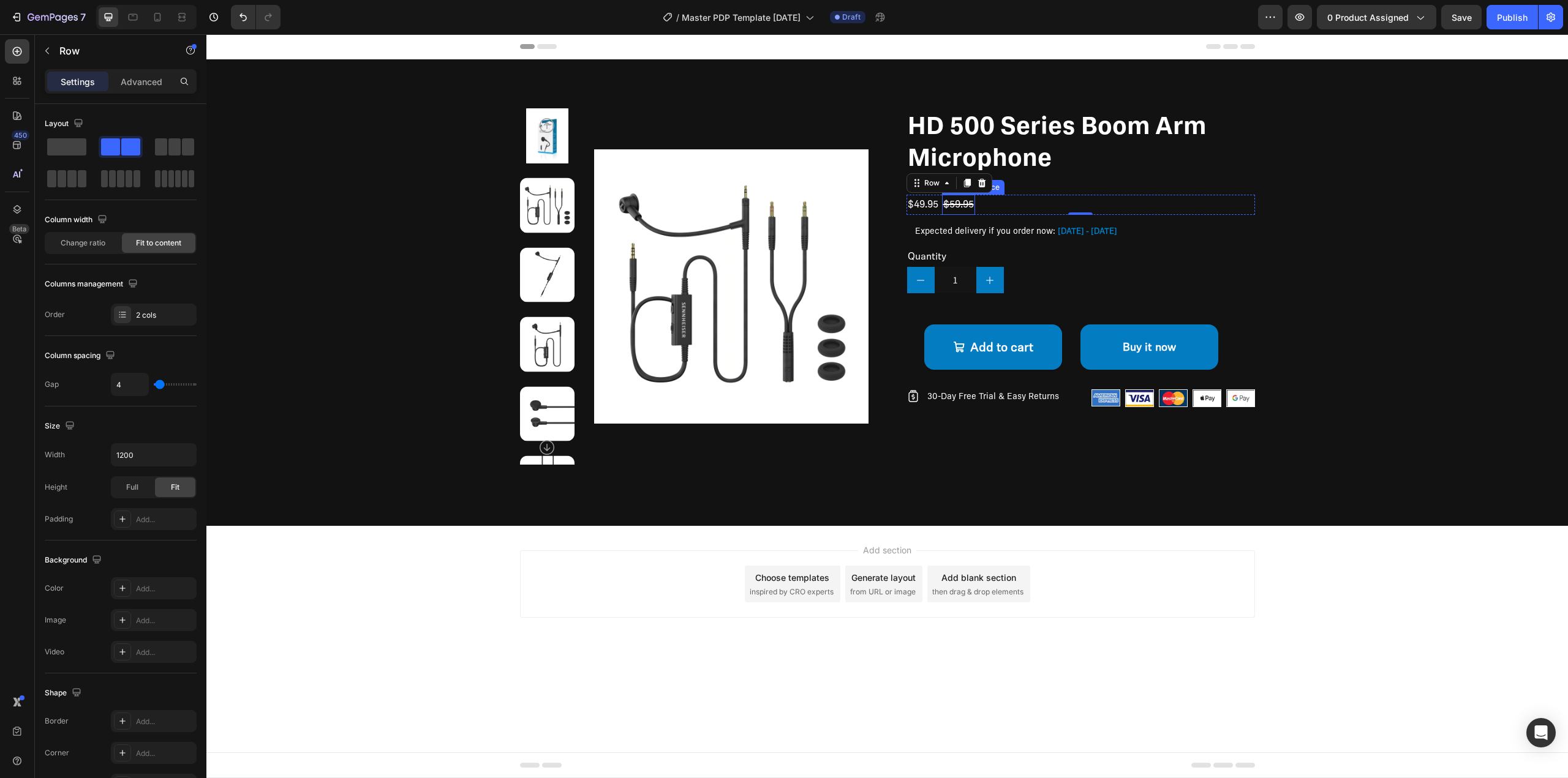
click at [970, 203] on div "$59.95" at bounding box center [959, 205] width 33 height 20
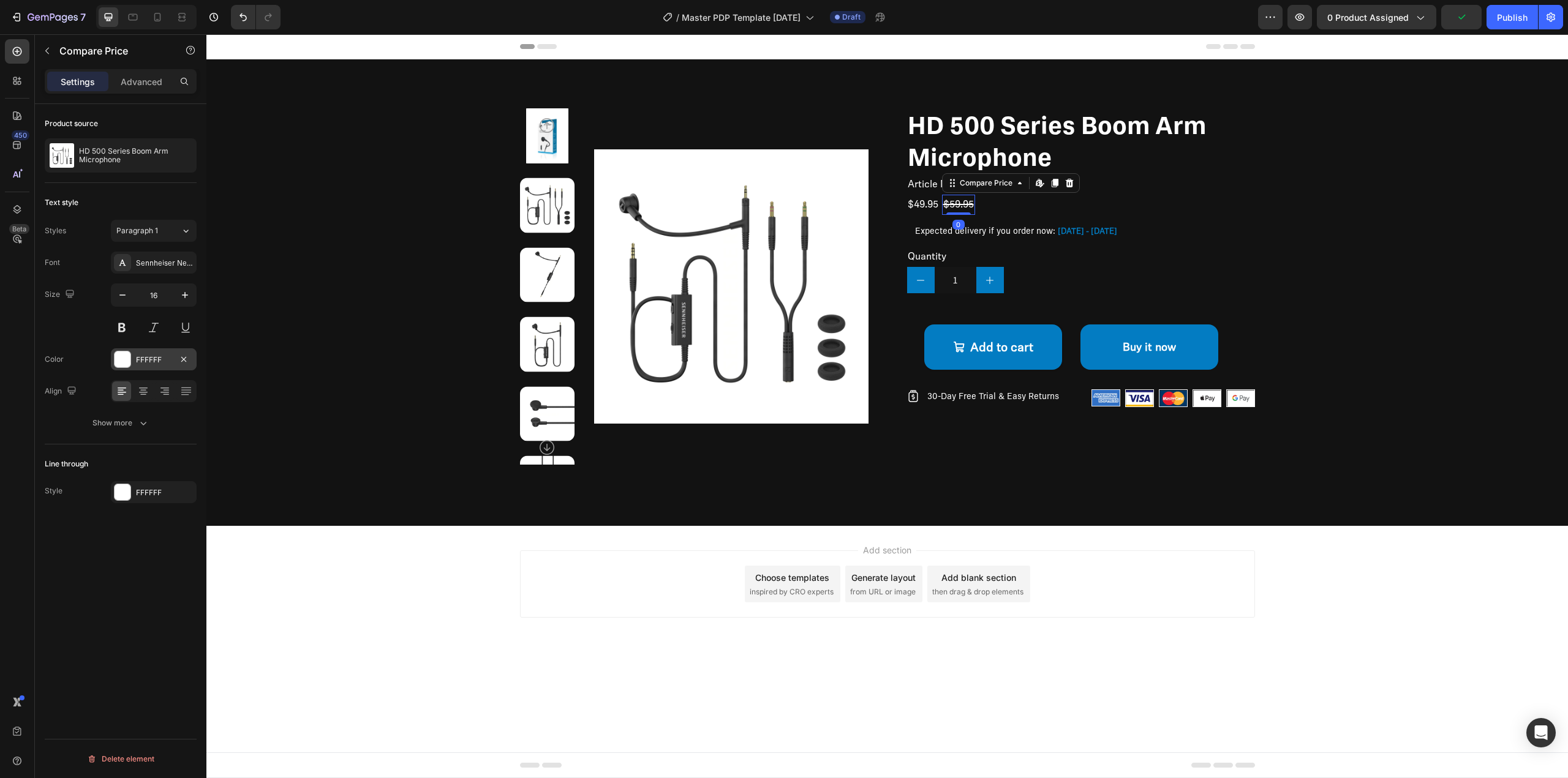
click at [129, 357] on div at bounding box center [122, 360] width 16 height 16
click at [360, 485] on div at bounding box center [359, 487] width 12 height 12
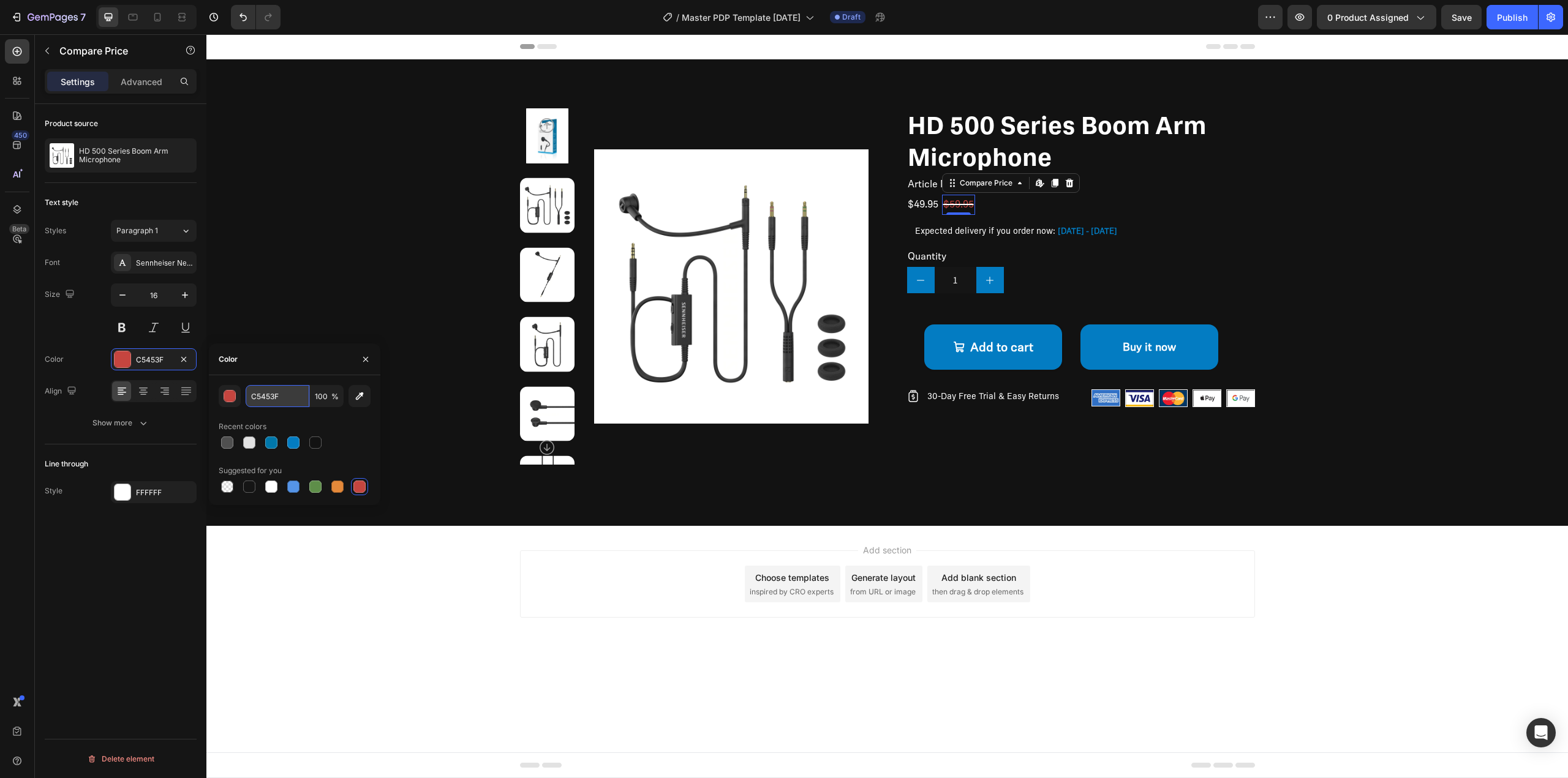
click at [296, 400] on input "C5453F" at bounding box center [278, 396] width 64 height 22
click at [232, 397] on div "button" at bounding box center [230, 396] width 12 height 12
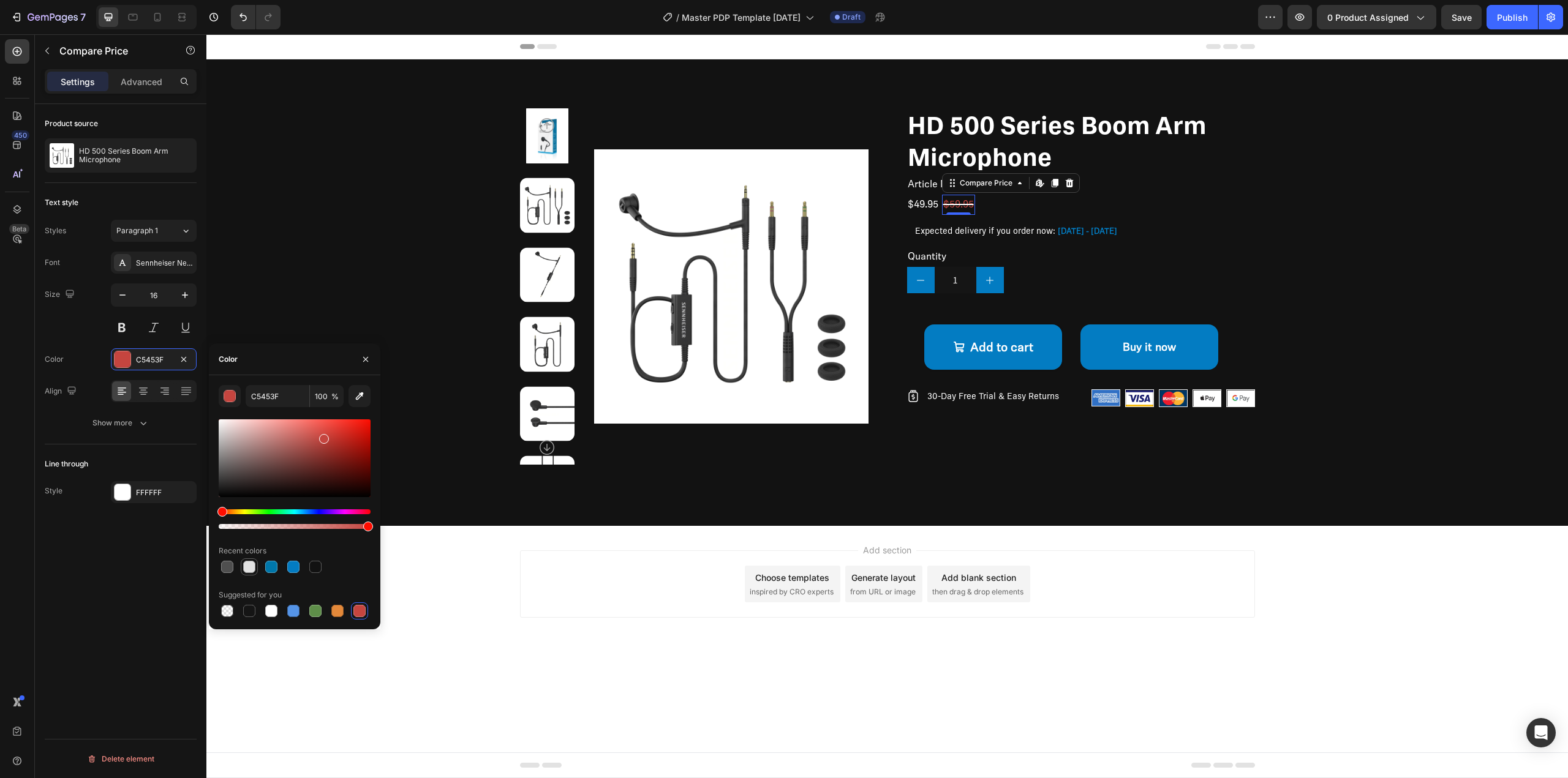
click at [250, 572] on div at bounding box center [249, 567] width 12 height 12
click at [272, 609] on div at bounding box center [271, 610] width 12 height 12
type input "FFFFFF"
click at [134, 495] on div "FFFFFF" at bounding box center [153, 492] width 86 height 22
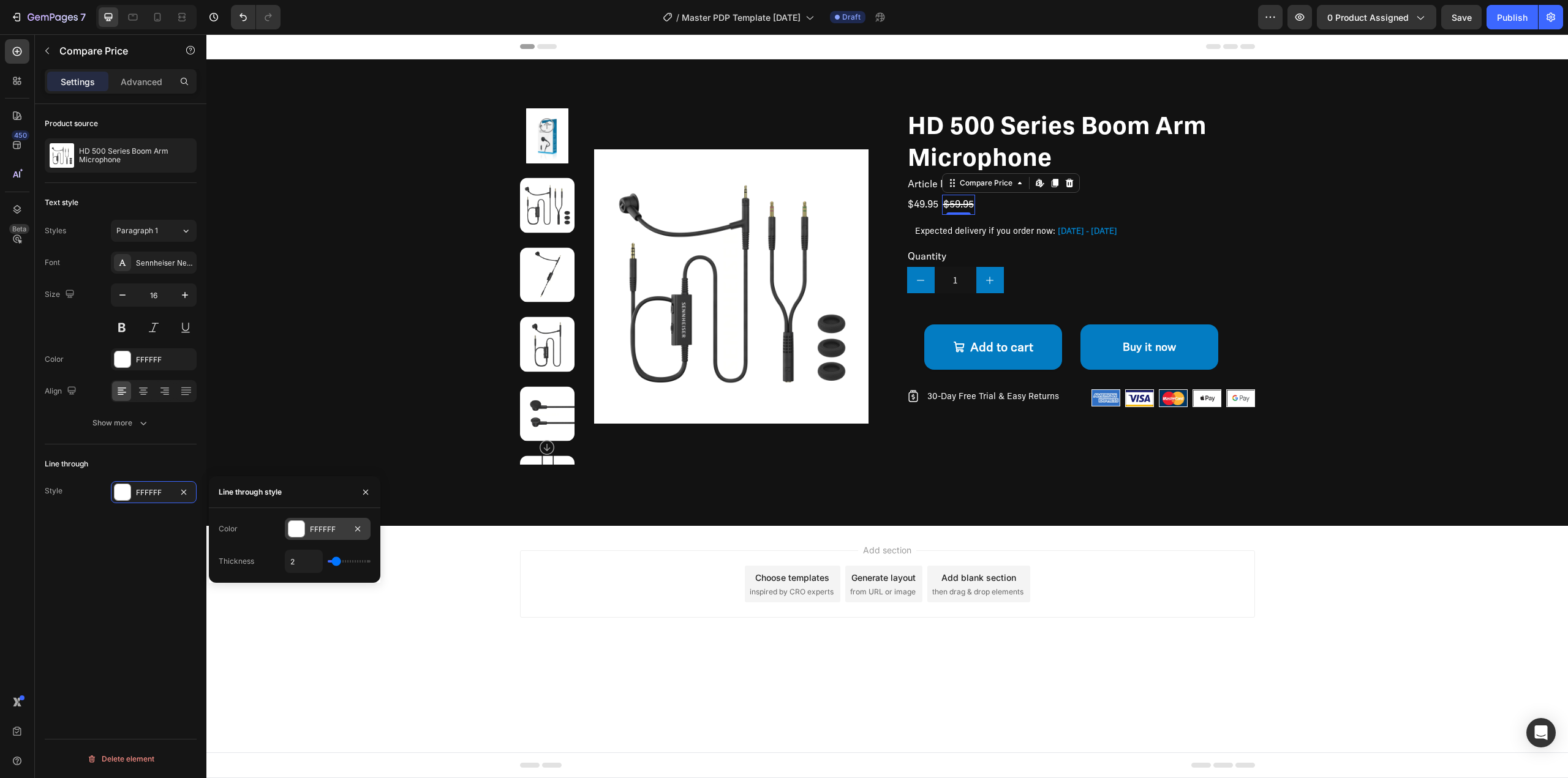
click at [298, 526] on div at bounding box center [296, 529] width 16 height 16
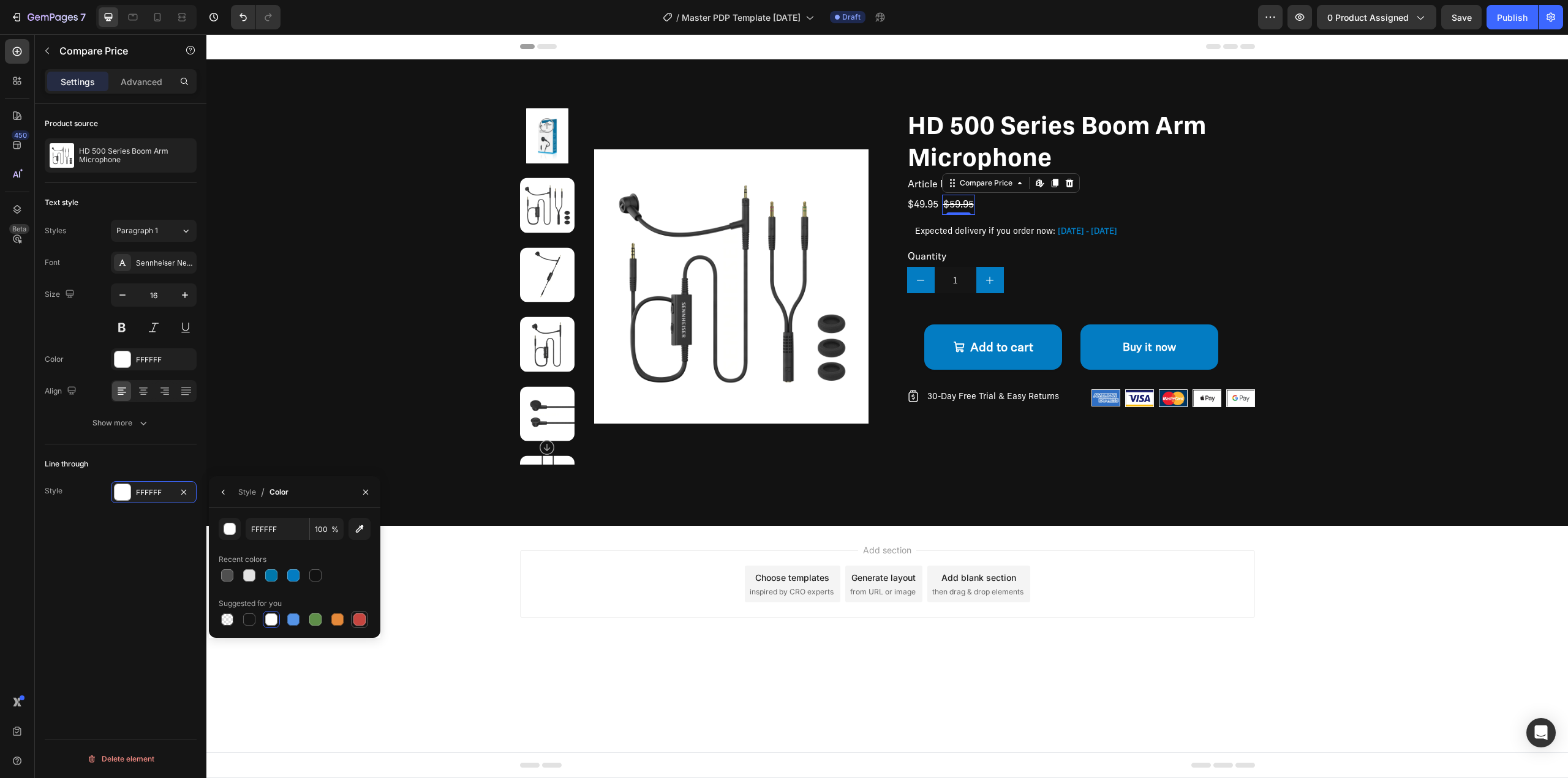
click at [357, 620] on div at bounding box center [359, 619] width 12 height 12
click at [270, 620] on div at bounding box center [271, 619] width 12 height 12
type input "FFFFFF"
click at [116, 351] on div at bounding box center [122, 360] width 17 height 17
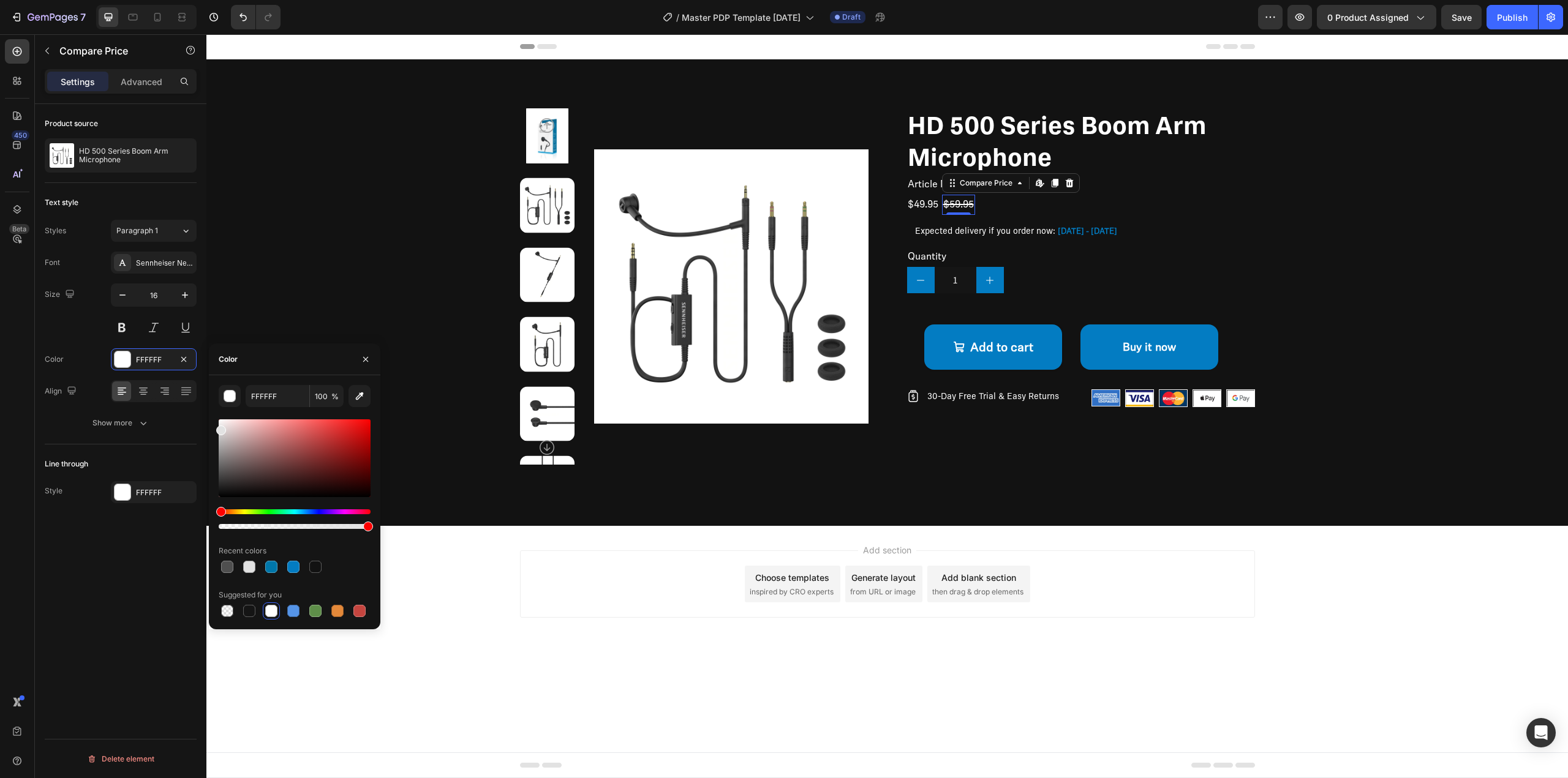
click at [357, 426] on div at bounding box center [294, 458] width 152 height 78
drag, startPoint x: 357, startPoint y: 427, endPoint x: 345, endPoint y: 436, distance: 15.0
click at [345, 436] on div at bounding box center [346, 439] width 10 height 10
drag, startPoint x: 345, startPoint y: 436, endPoint x: 337, endPoint y: 424, distance: 14.4
click at [337, 424] on div at bounding box center [339, 427] width 10 height 10
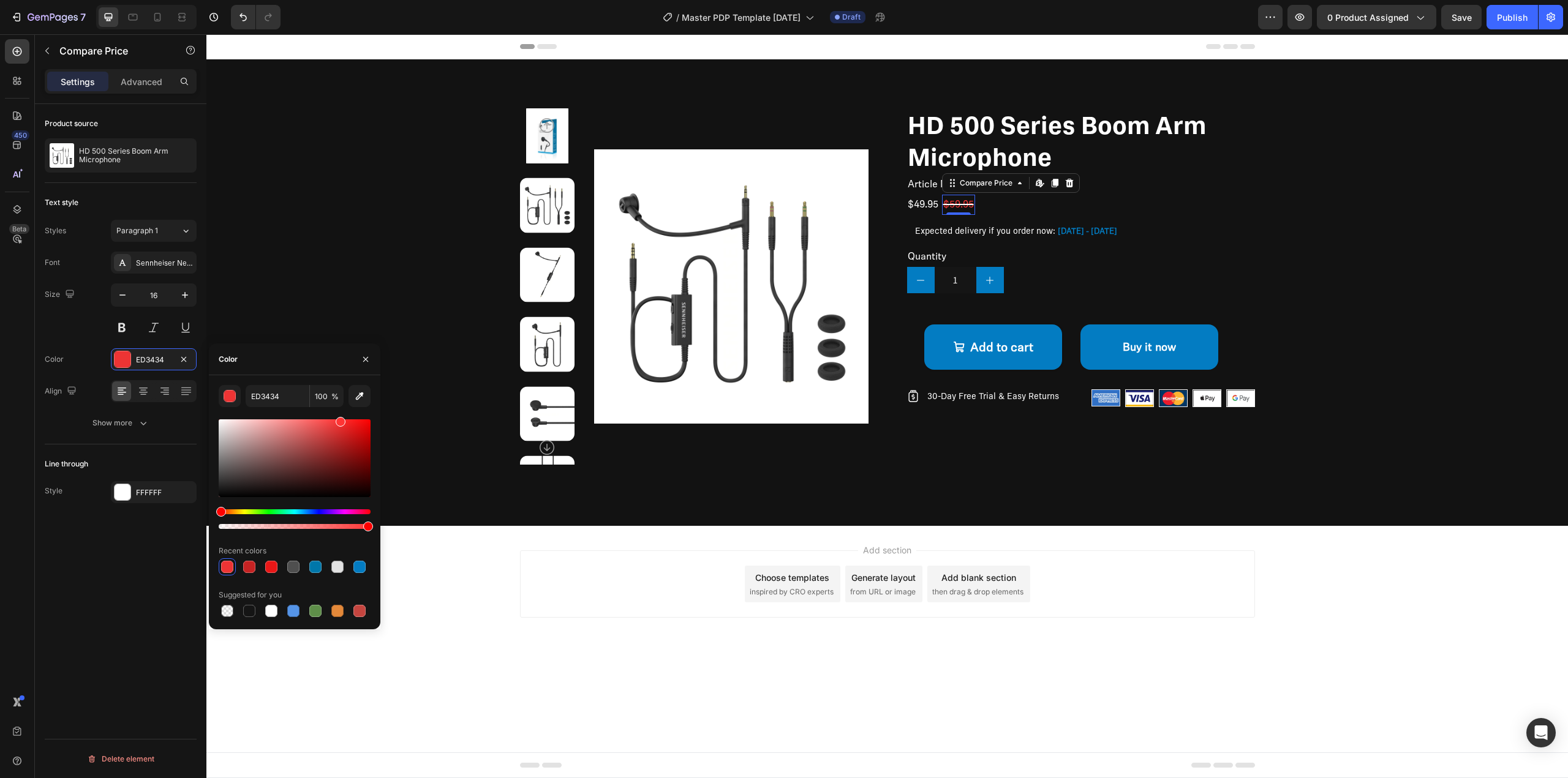
drag, startPoint x: 337, startPoint y: 424, endPoint x: 339, endPoint y: 418, distance: 6.3
click at [339, 418] on div at bounding box center [341, 422] width 10 height 10
drag, startPoint x: 339, startPoint y: 424, endPoint x: 324, endPoint y: 419, distance: 15.8
click at [324, 419] on div at bounding box center [324, 422] width 10 height 10
click at [328, 419] on div at bounding box center [329, 422] width 10 height 10
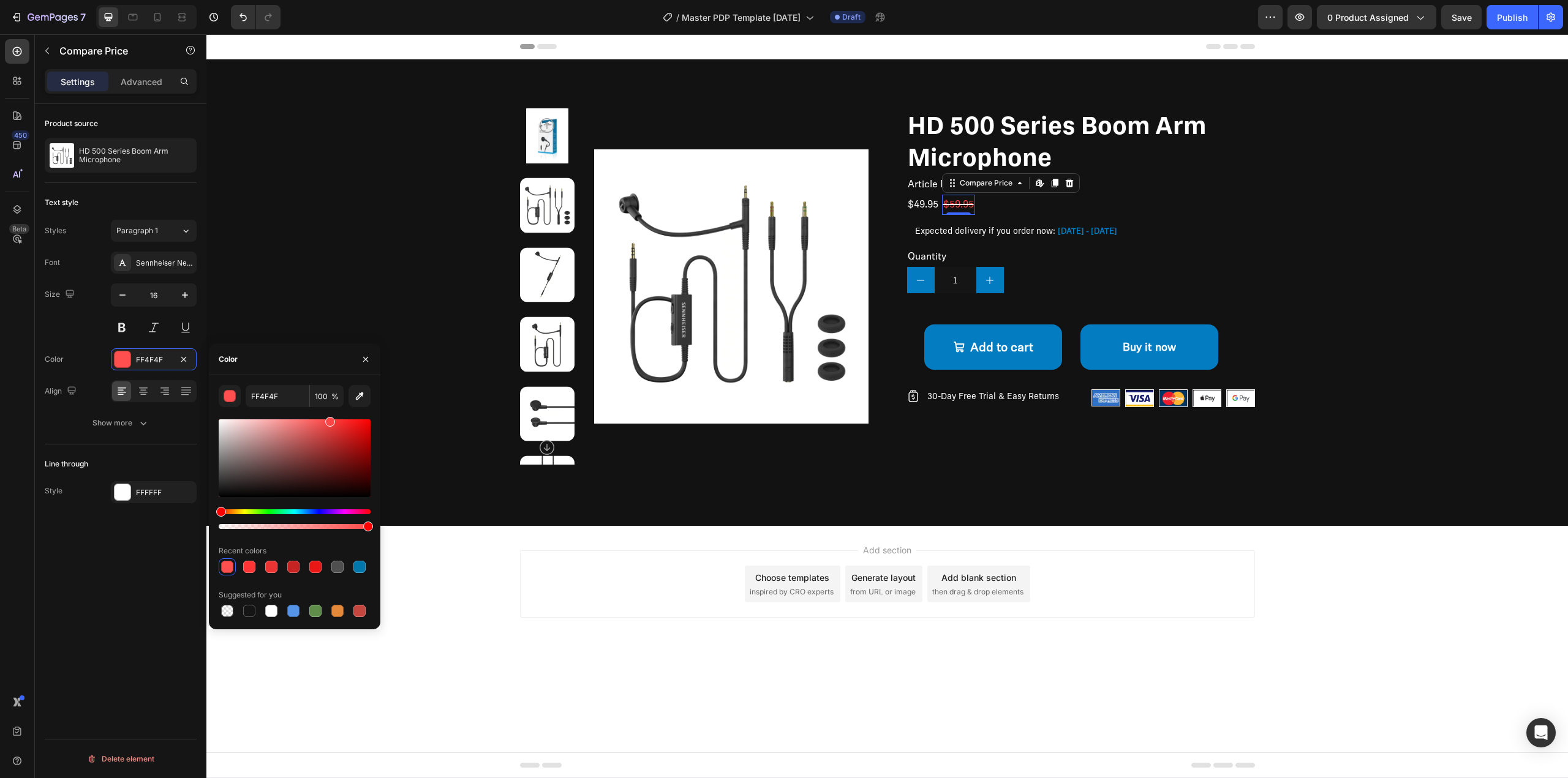
type input "FF4747"
click at [165, 362] on div "FF4747" at bounding box center [153, 360] width 35 height 11
click at [278, 404] on input "FF4747" at bounding box center [278, 396] width 64 height 22
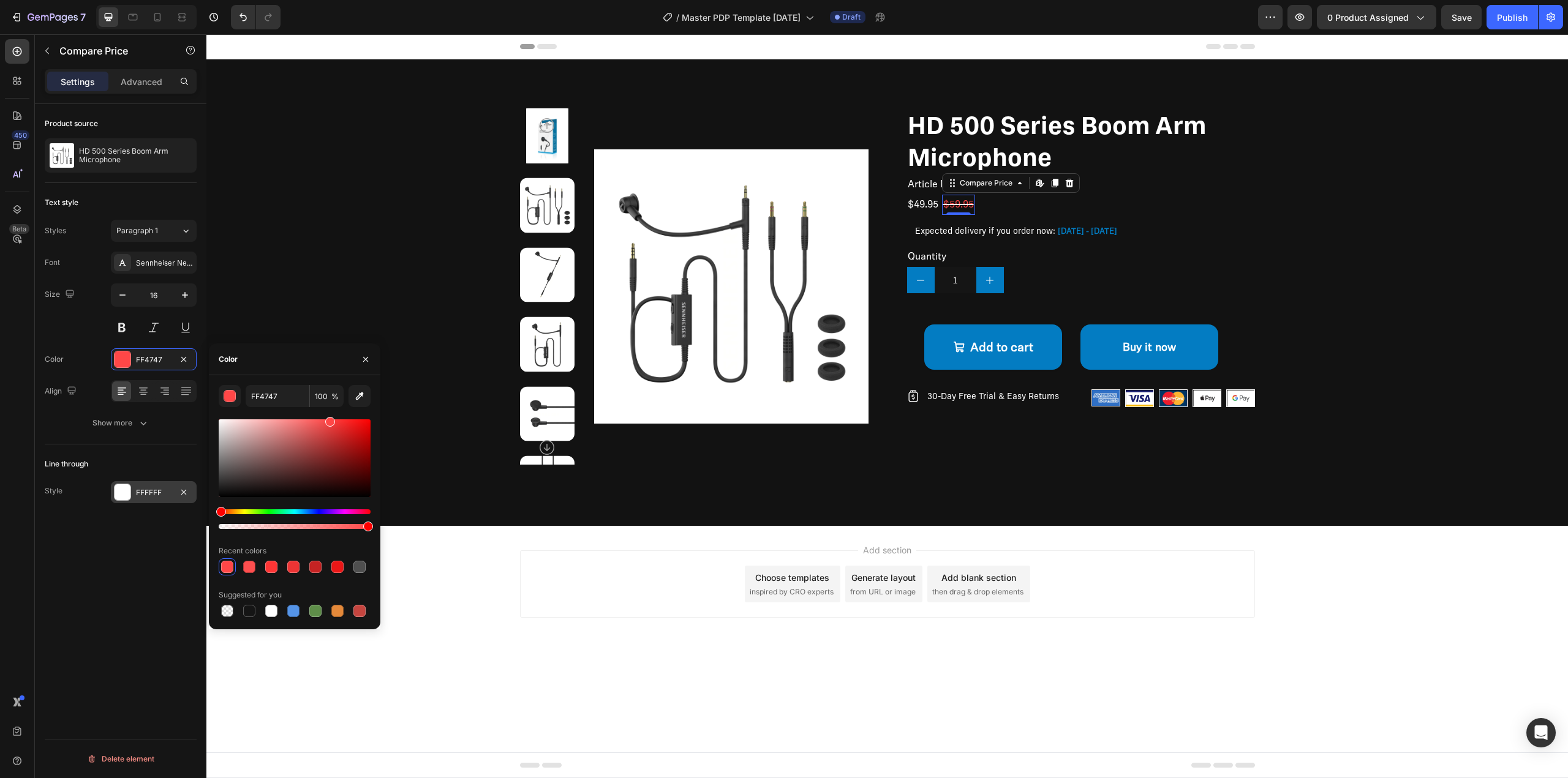
click at [134, 490] on div "FFFFFF" at bounding box center [153, 492] width 86 height 22
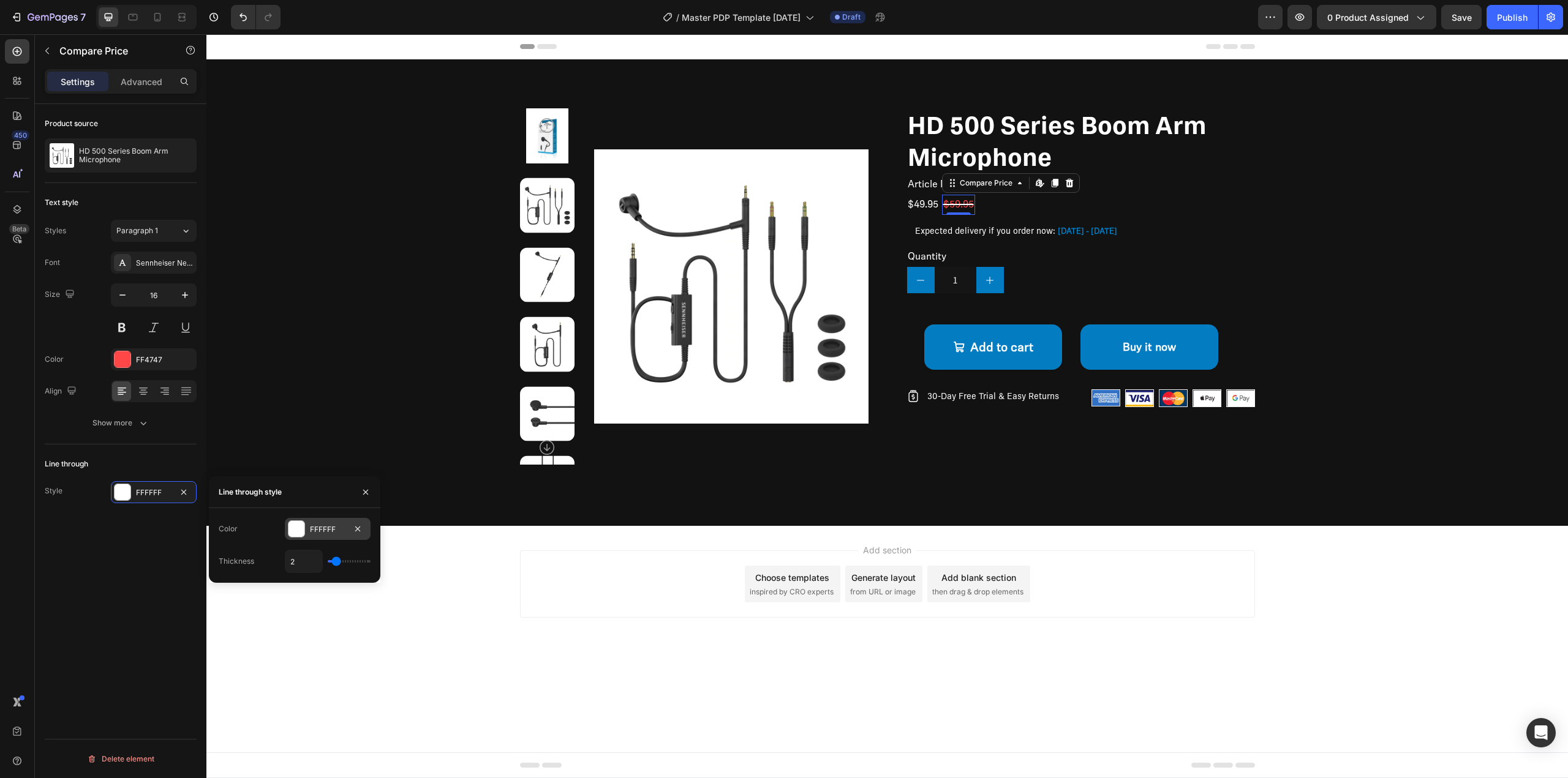
click at [345, 534] on div "FFFFFF" at bounding box center [327, 529] width 35 height 11
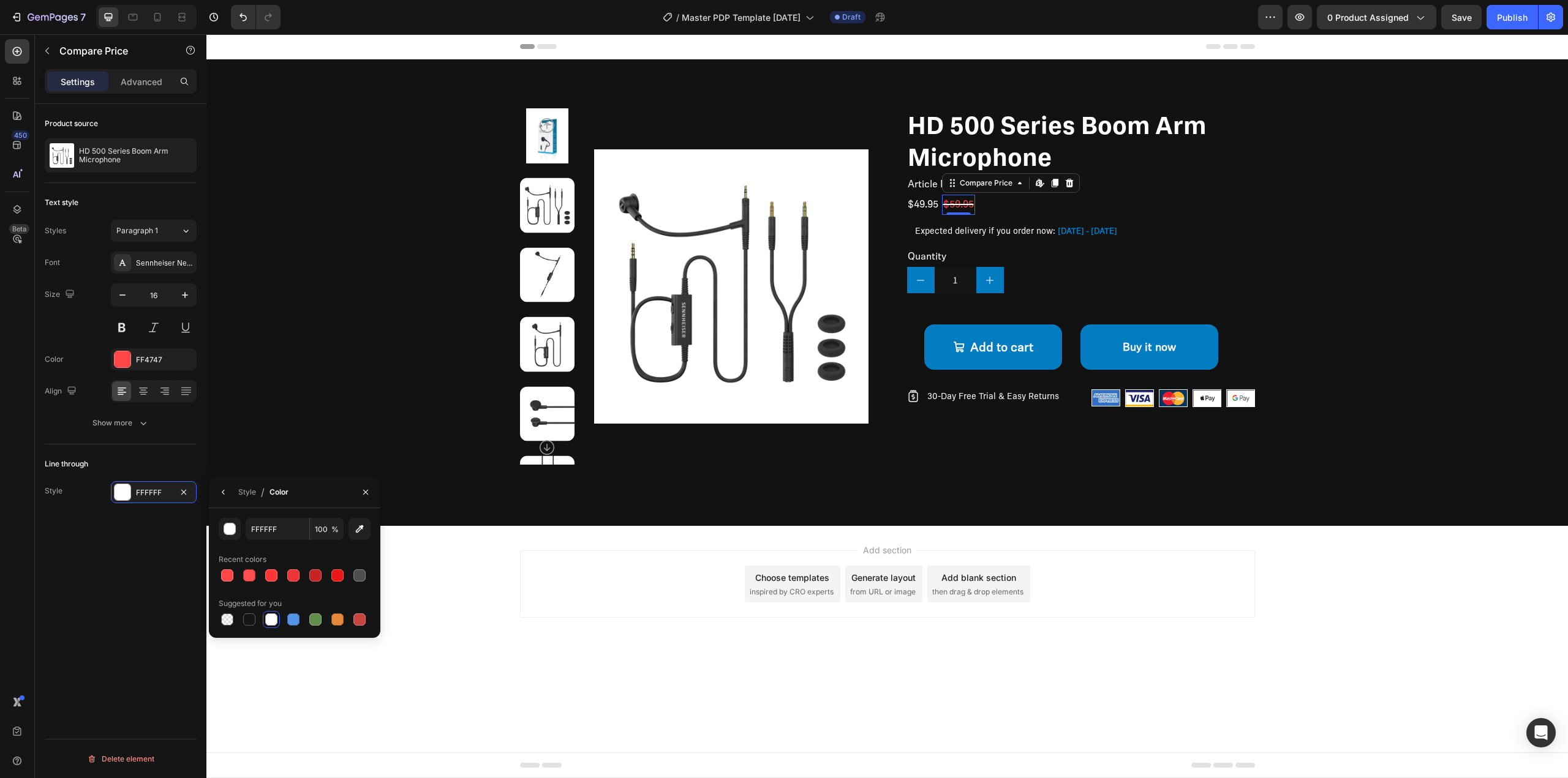
click at [345, 534] on div "FFFFFF 100 %" at bounding box center [294, 528] width 152 height 22
click at [276, 536] on input "FFFFFF" at bounding box center [278, 528] width 64 height 22
paste input "4747"
type input "FF4747"
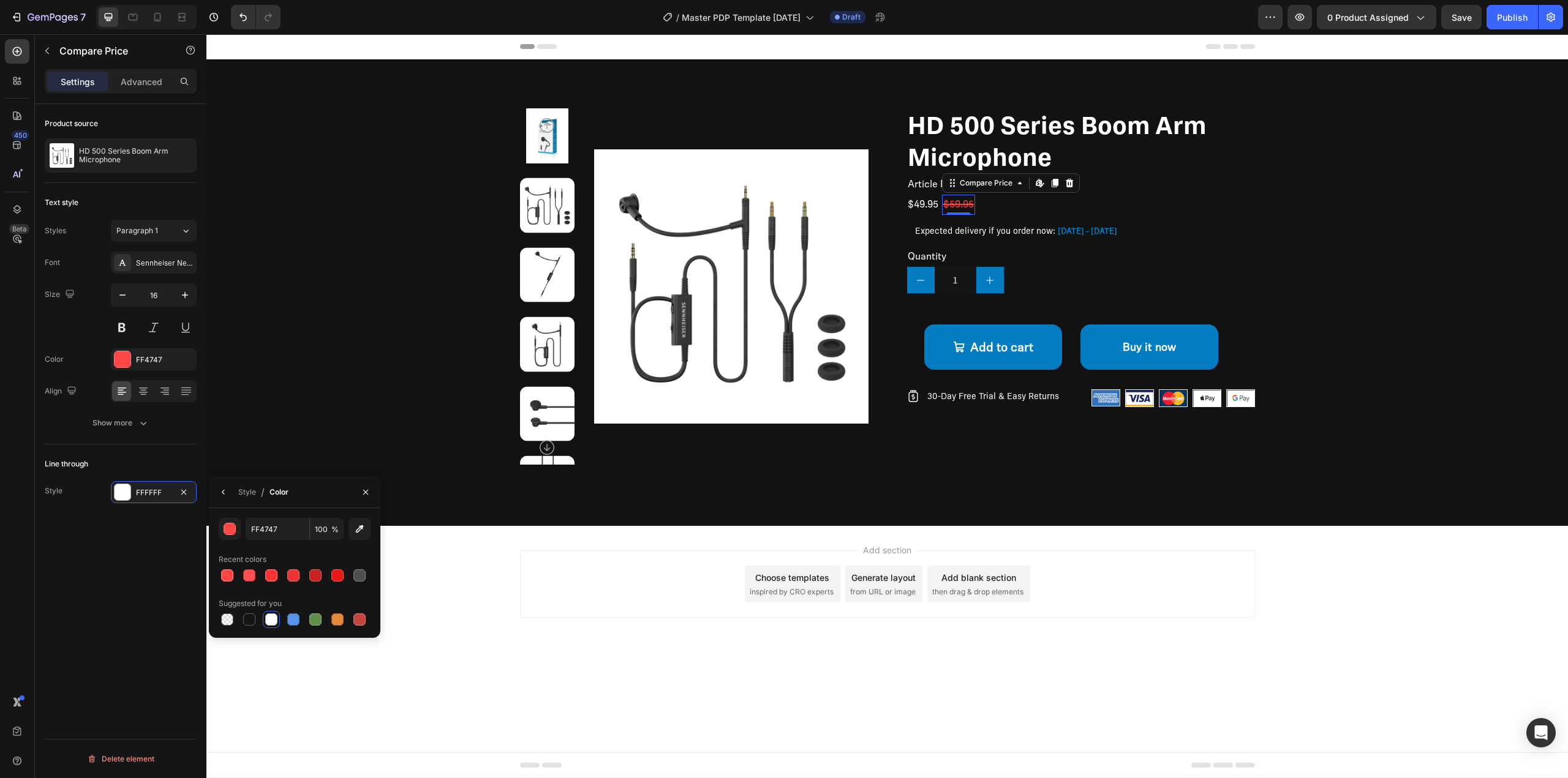
click at [462, 618] on div "Add section Choose templates inspired by CRO experts Generate layout from URL o…" at bounding box center [887, 601] width 1362 height 150
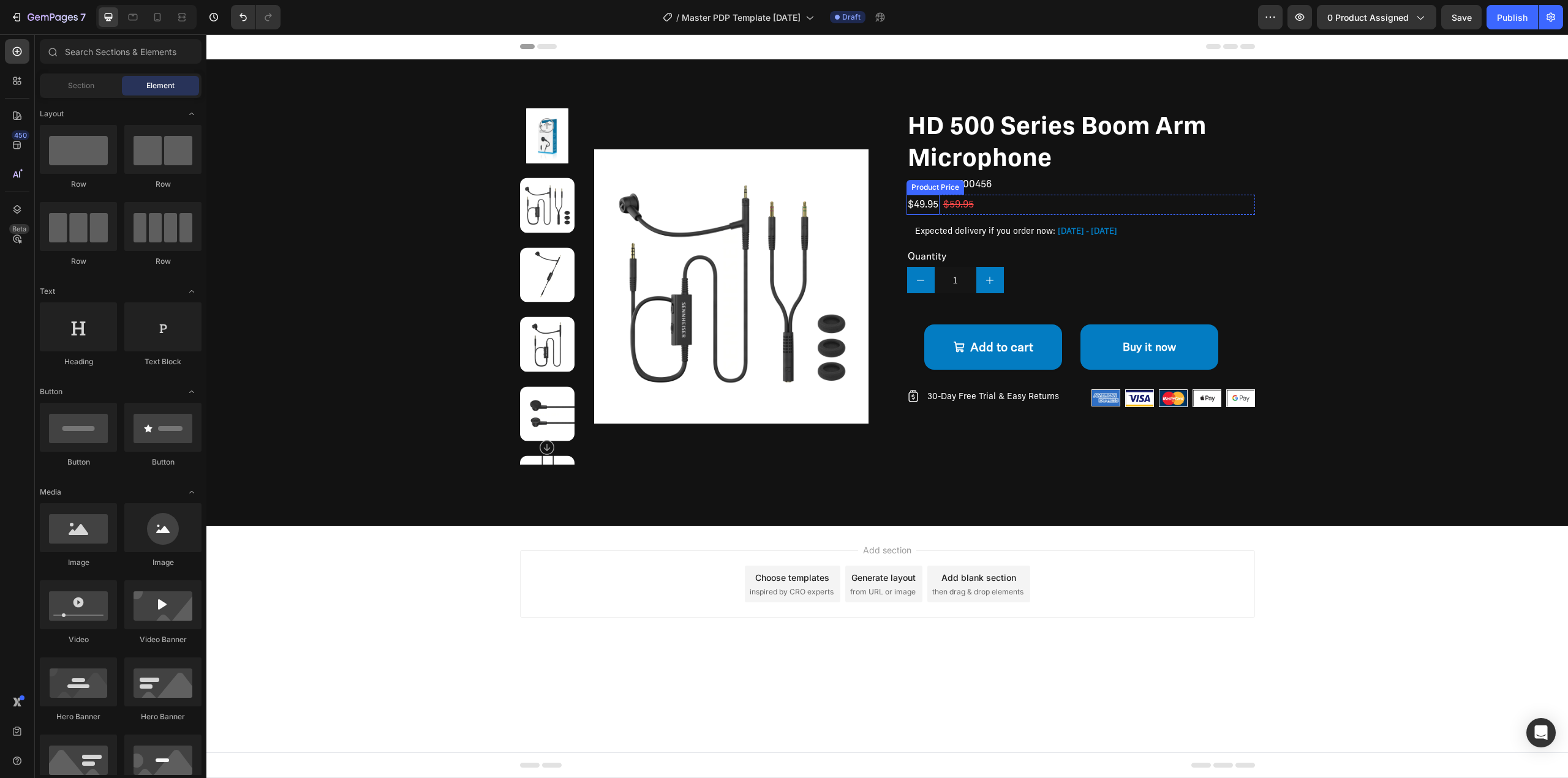
click at [926, 204] on div "$49.95" at bounding box center [923, 205] width 33 height 20
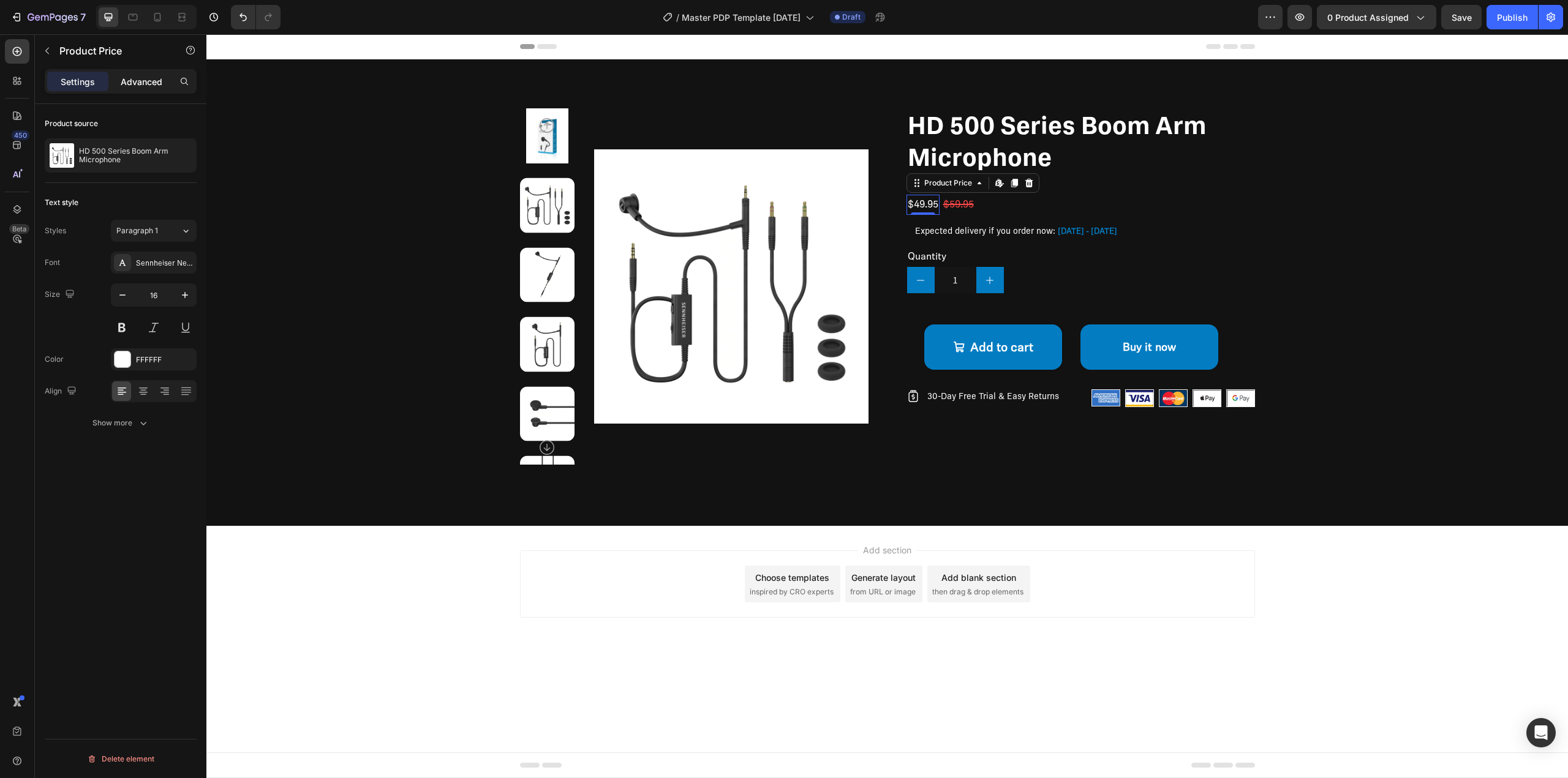
click at [145, 88] on p "Advanced" at bounding box center [142, 82] width 42 height 13
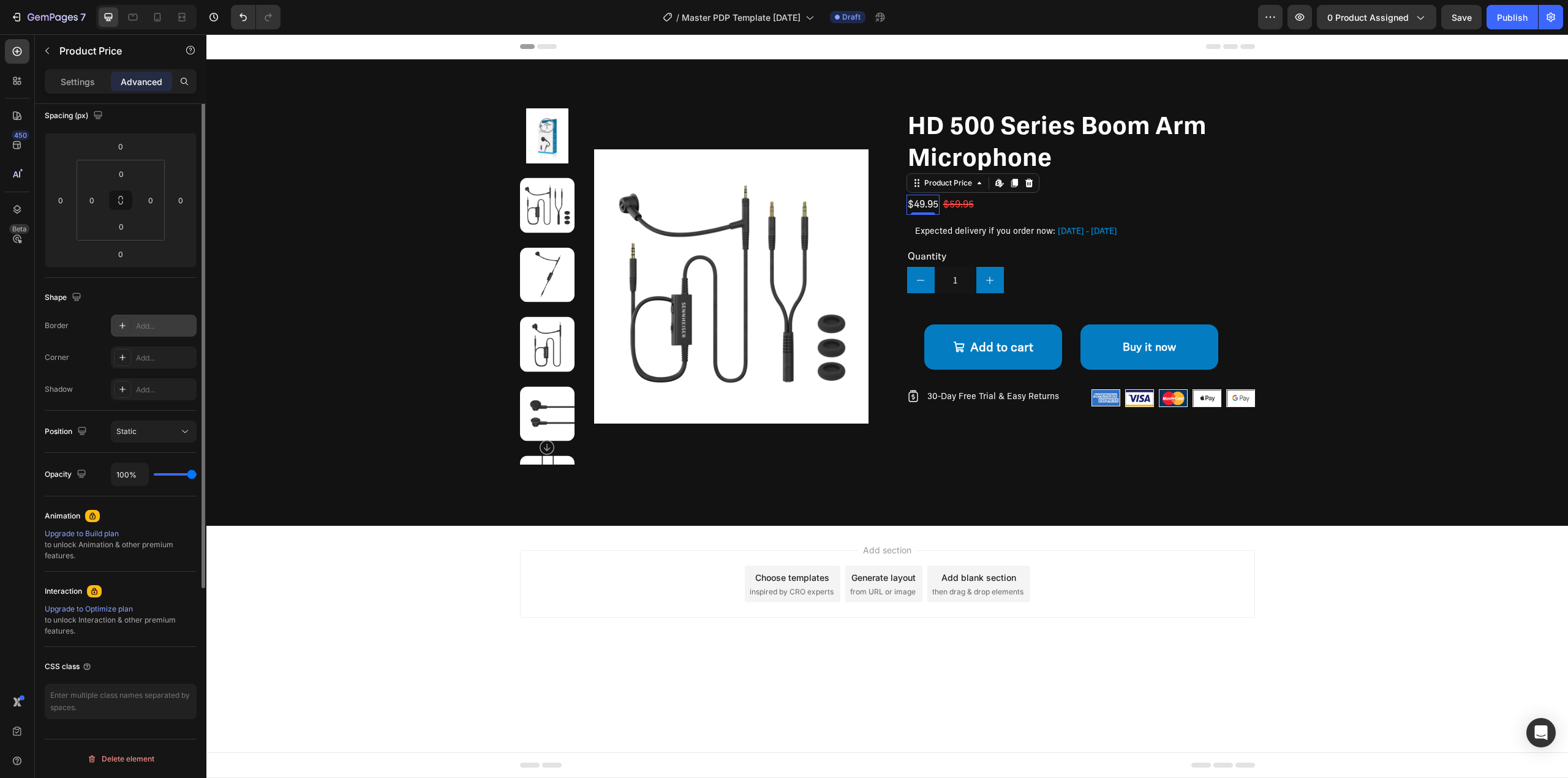
scroll to position [19, 0]
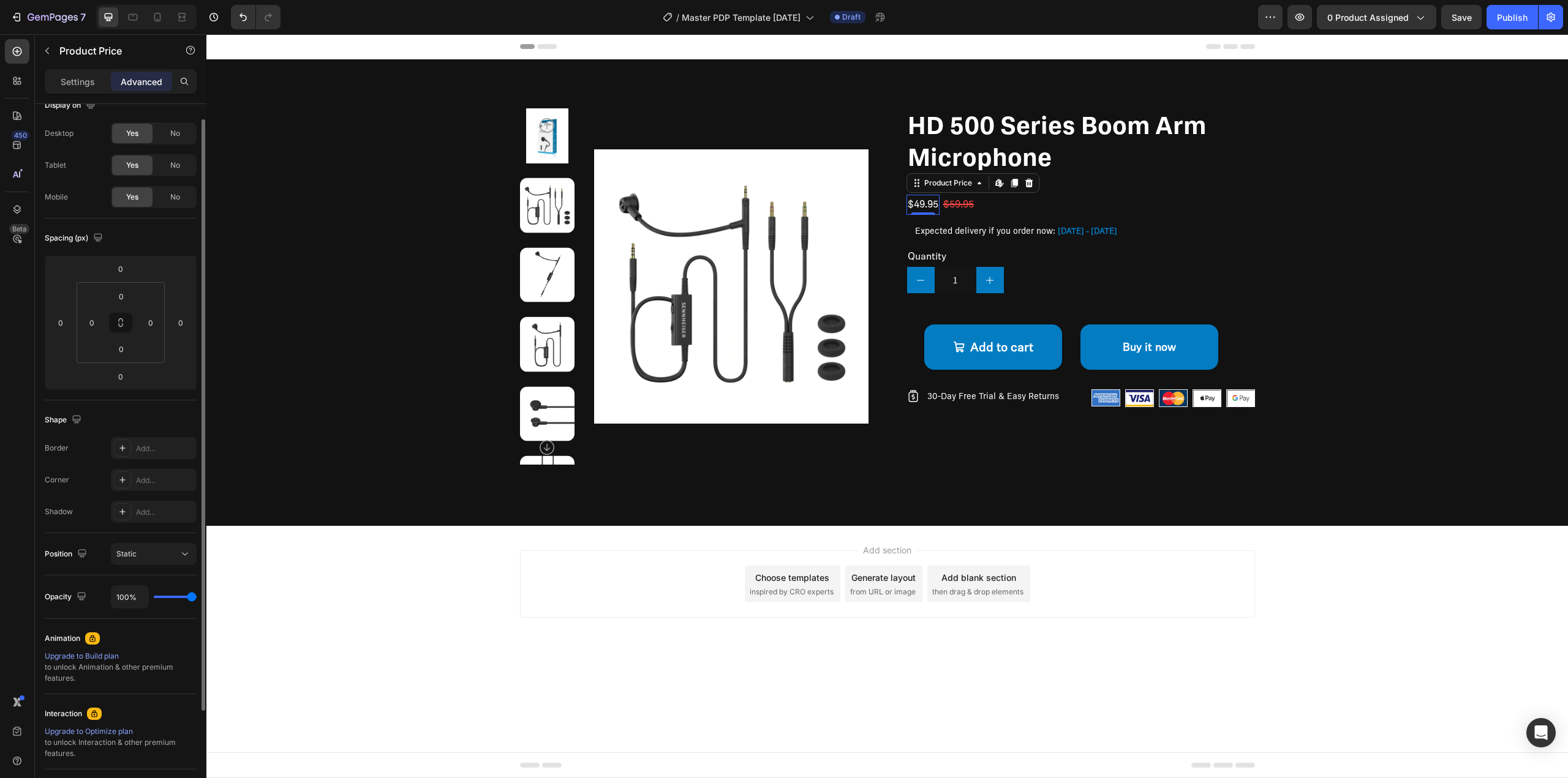
click at [82, 70] on div "Settings Advanced" at bounding box center [120, 81] width 152 height 24
click at [83, 76] on p "Settings" at bounding box center [78, 82] width 35 height 13
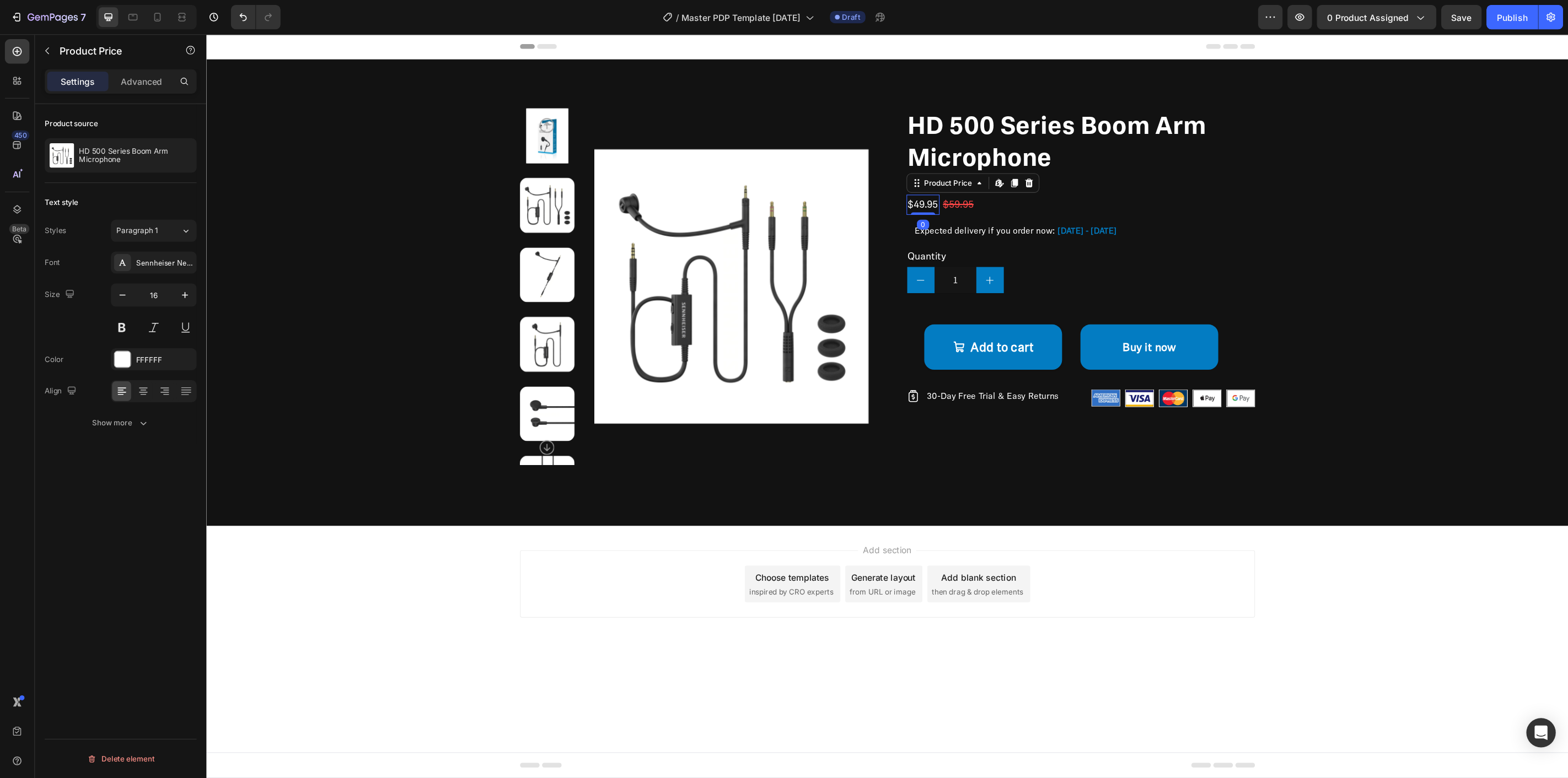
scroll to position [0, 0]
click at [95, 383] on div "Show more" at bounding box center [109, 381] width 51 height 11
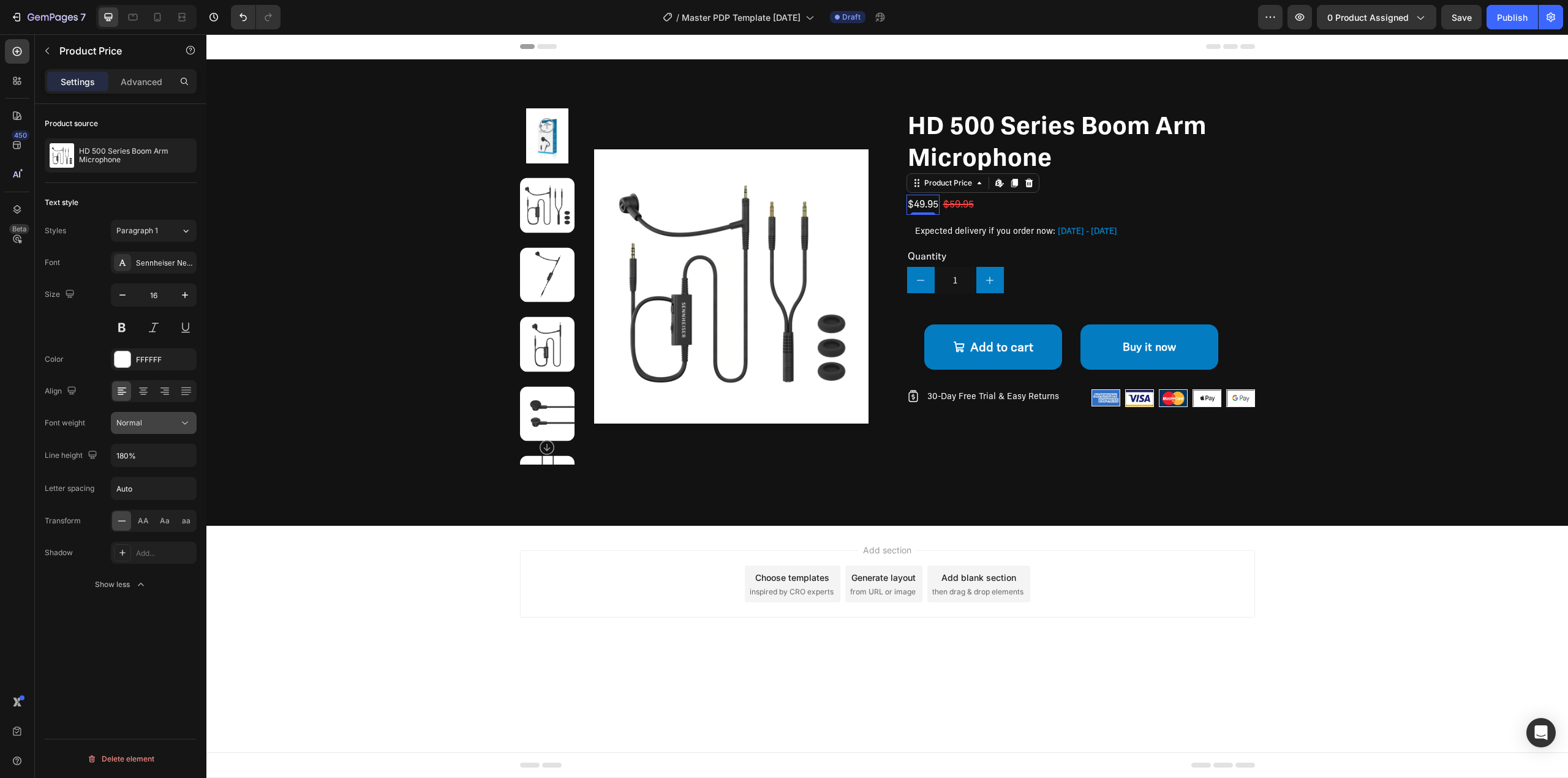
click at [147, 423] on div "Normal" at bounding box center [147, 423] width 63 height 11
click at [149, 674] on div "Product source HD 500 Series Boom Arm Microphone Text style Styles Paragraph 1 …" at bounding box center [121, 459] width 171 height 709
click at [122, 327] on button at bounding box center [122, 327] width 22 height 22
click at [965, 201] on div "$59.95" at bounding box center [959, 205] width 33 height 20
click at [126, 325] on button at bounding box center [122, 327] width 22 height 22
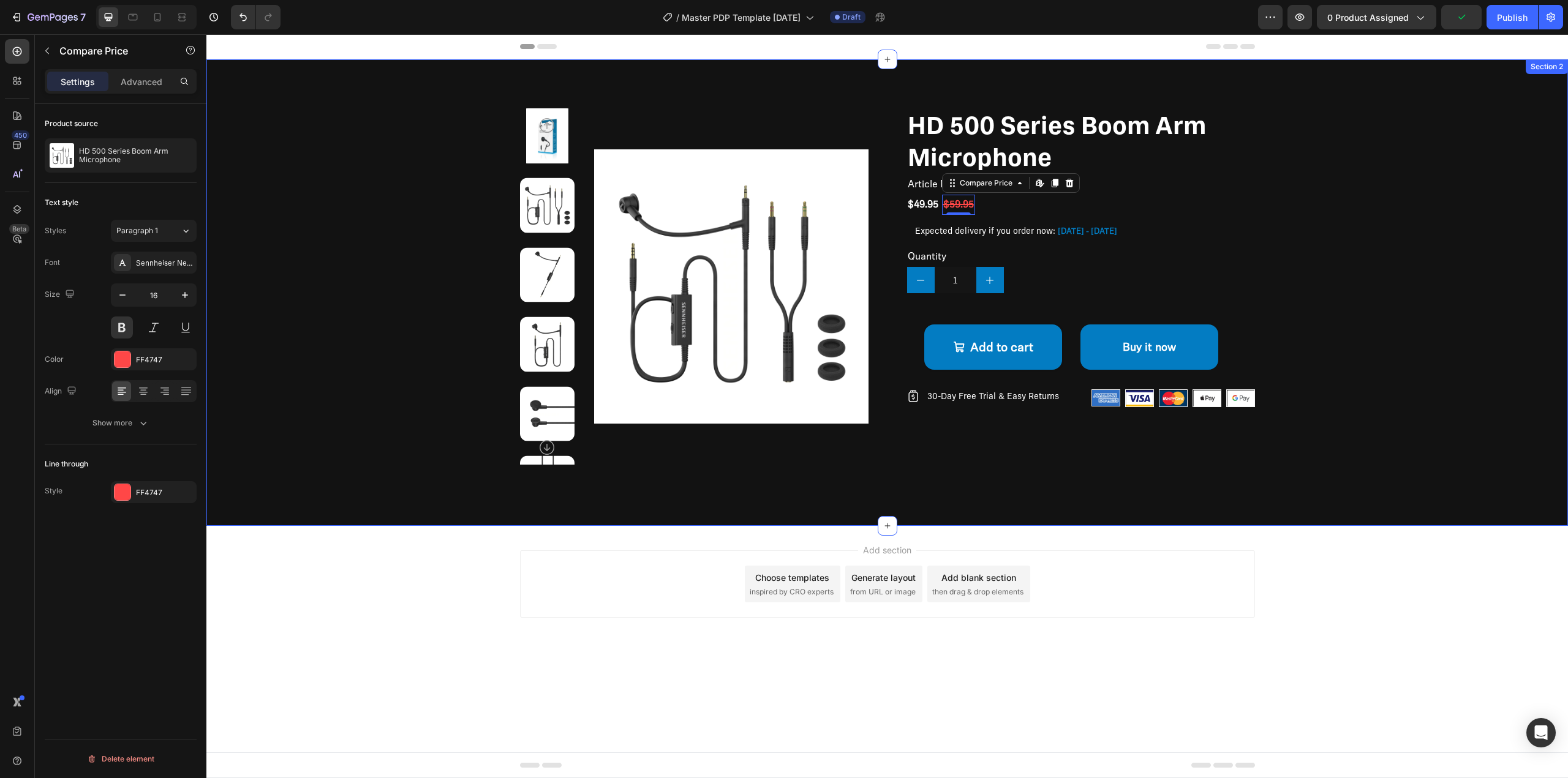
click at [314, 331] on div "Product Images HD 500 Series Boom Arm Microphone Product Title Article No. 7004…" at bounding box center [887, 287] width 1264 height 357
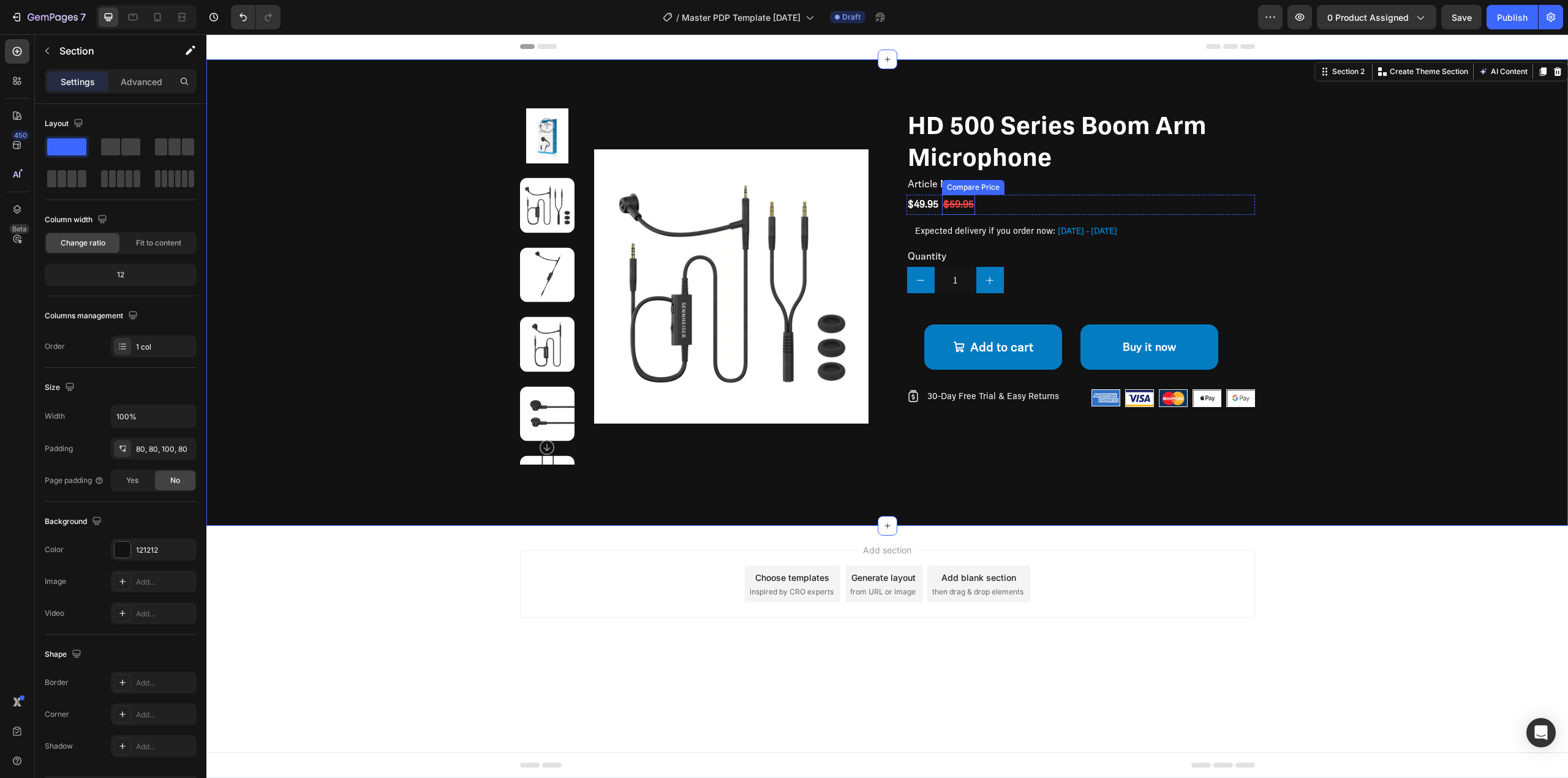
click at [967, 201] on div "$59.95" at bounding box center [959, 205] width 33 height 20
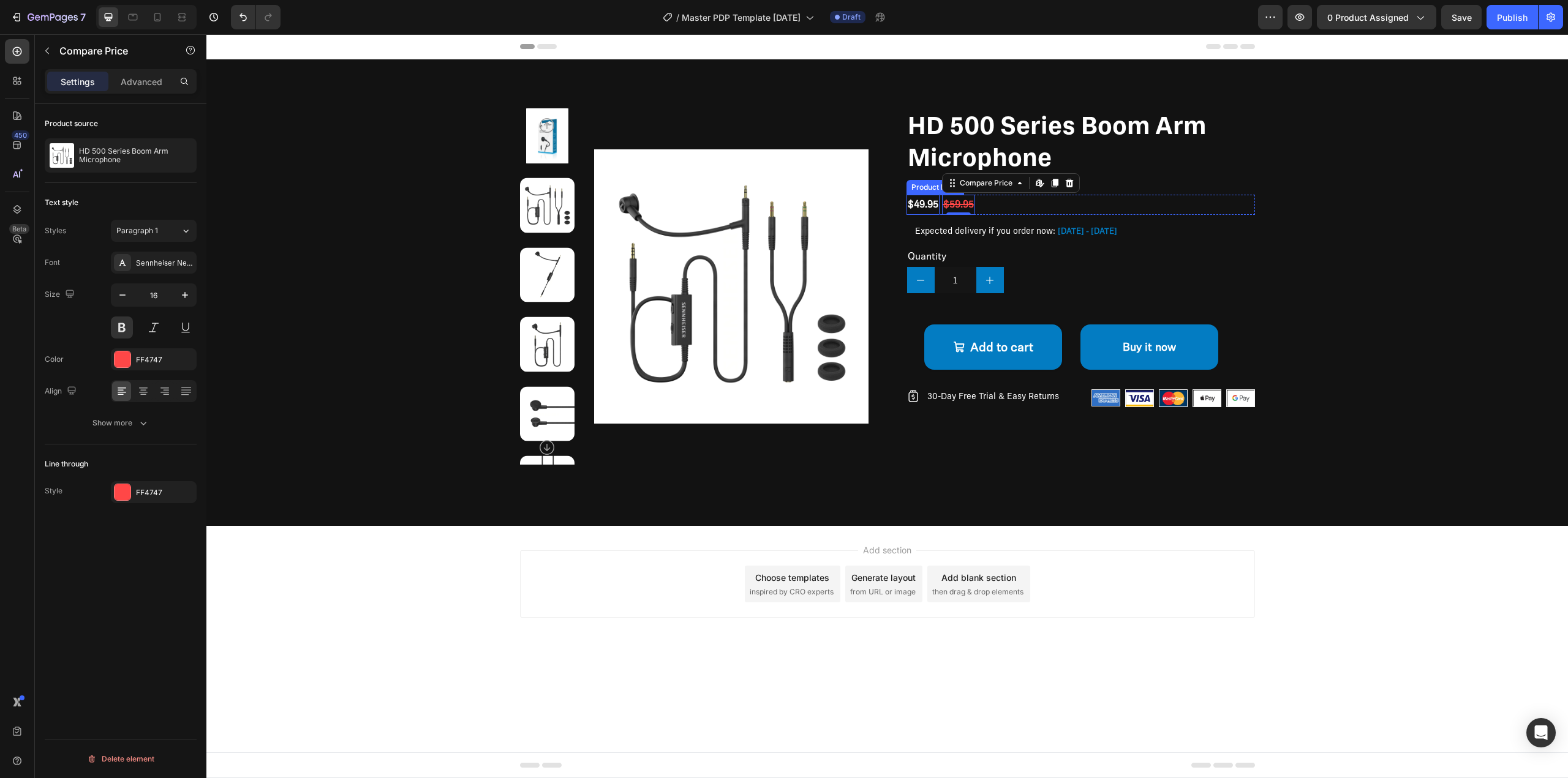
click at [929, 200] on div "$49.95" at bounding box center [923, 205] width 33 height 20
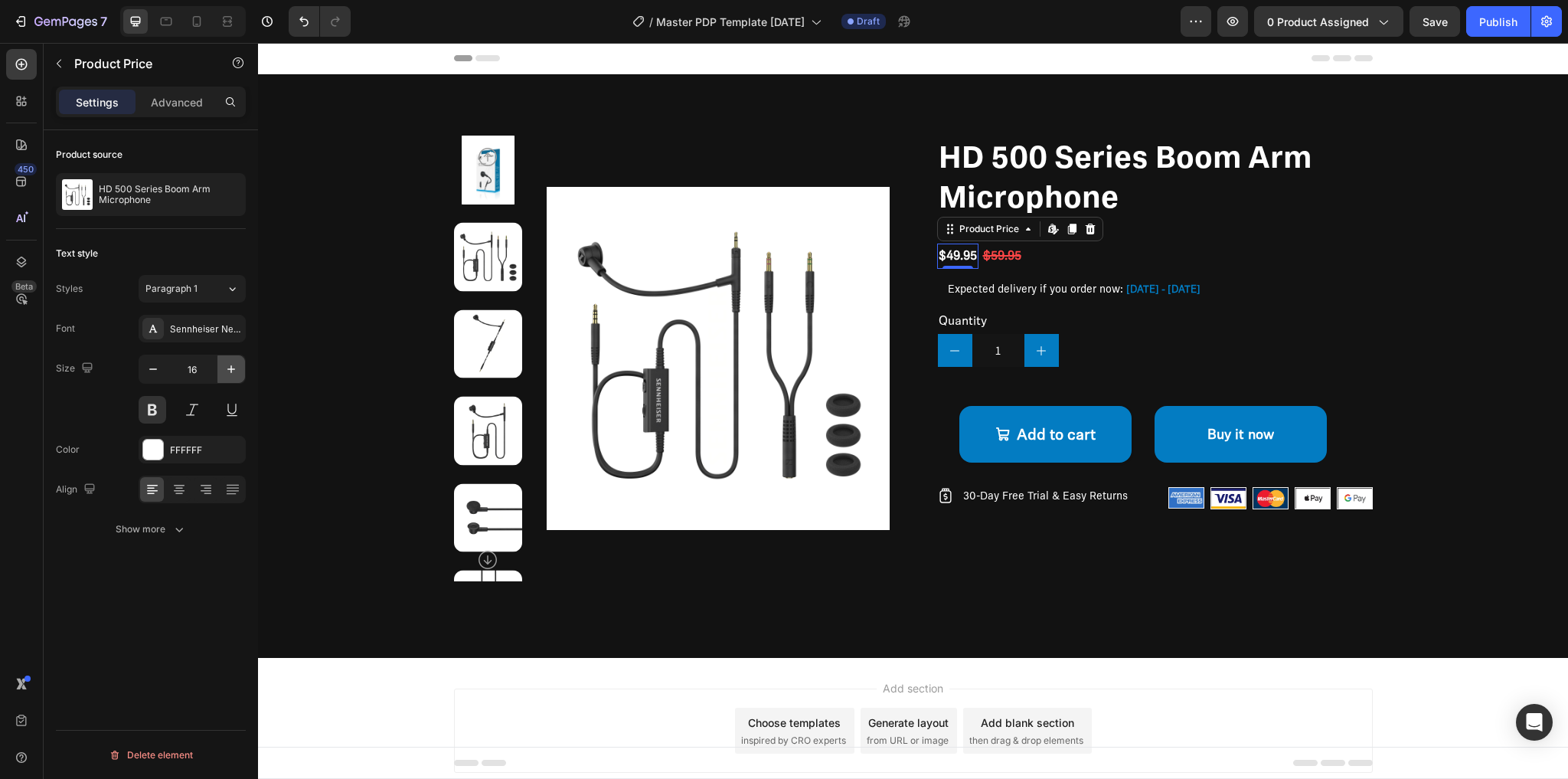
click at [224, 369] on icon "button" at bounding box center [231, 369] width 15 height 15
type input "18"
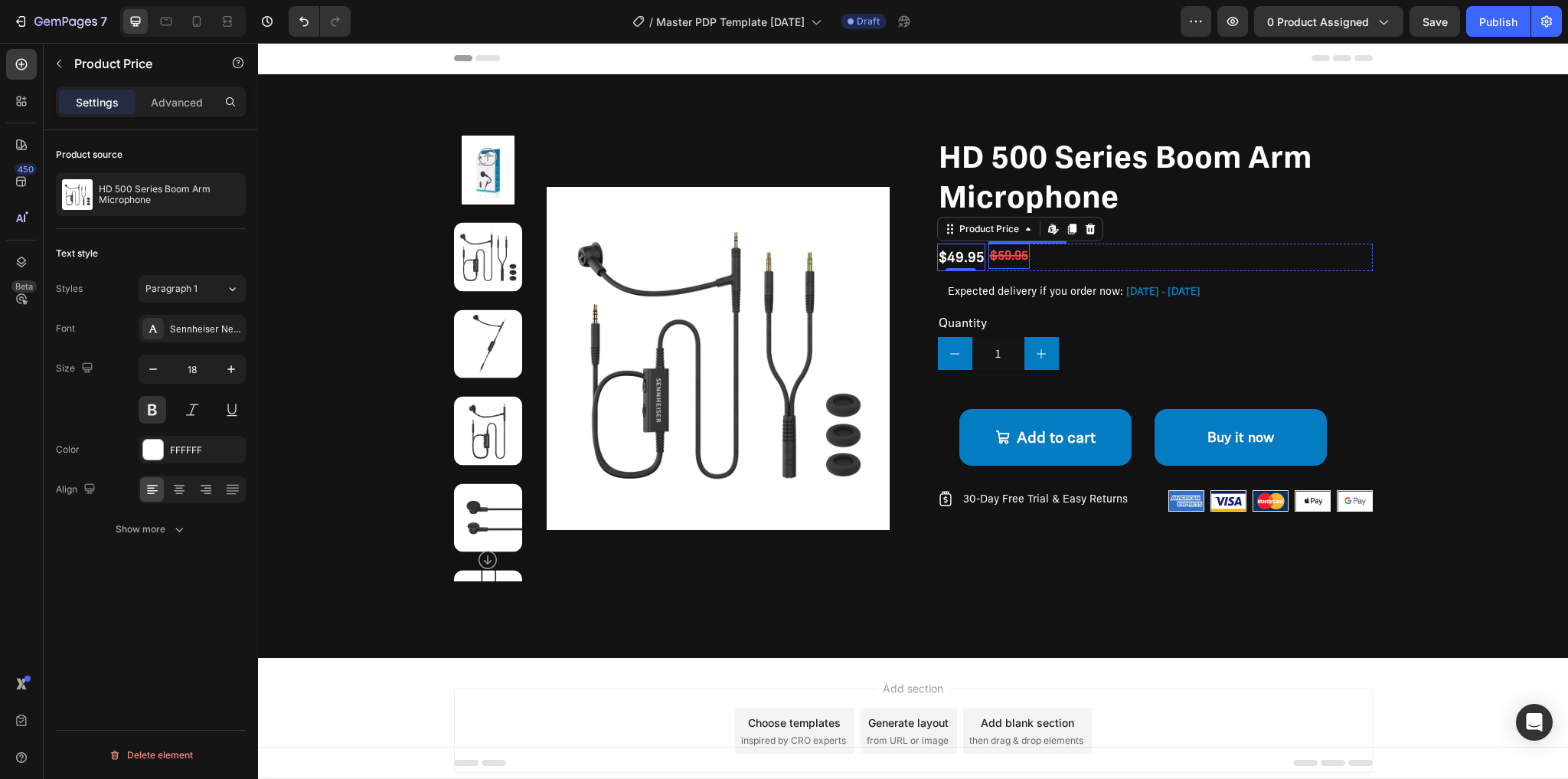
click at [1008, 260] on div "$59.95" at bounding box center [1009, 256] width 41 height 25
click at [240, 368] on button "button" at bounding box center [231, 369] width 28 height 28
type input "18"
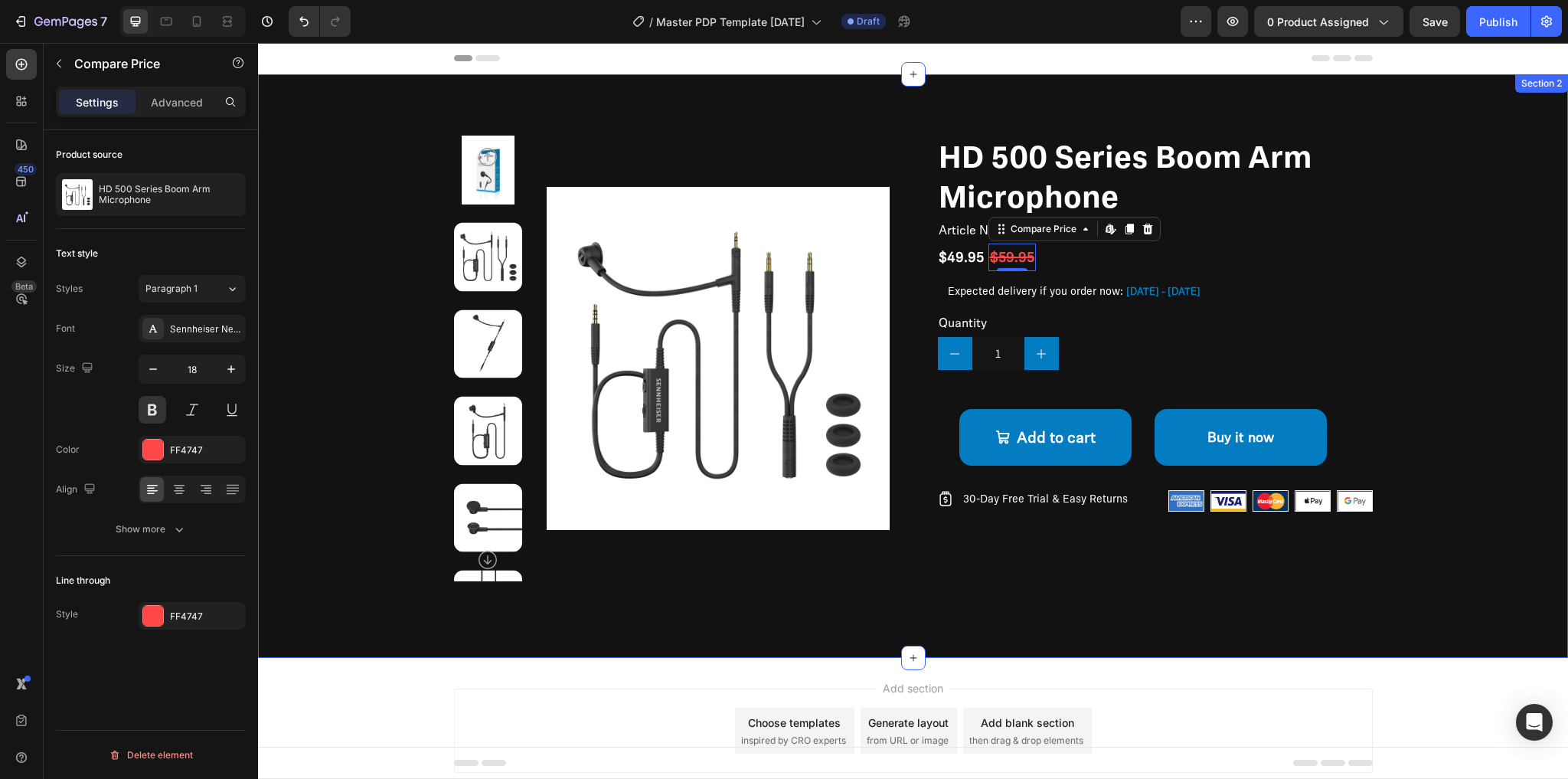
click at [971, 599] on div "Product Images HD 500 Series Boom Arm Microphone Product Title Article No. 7004…" at bounding box center [913, 366] width 1310 height 584
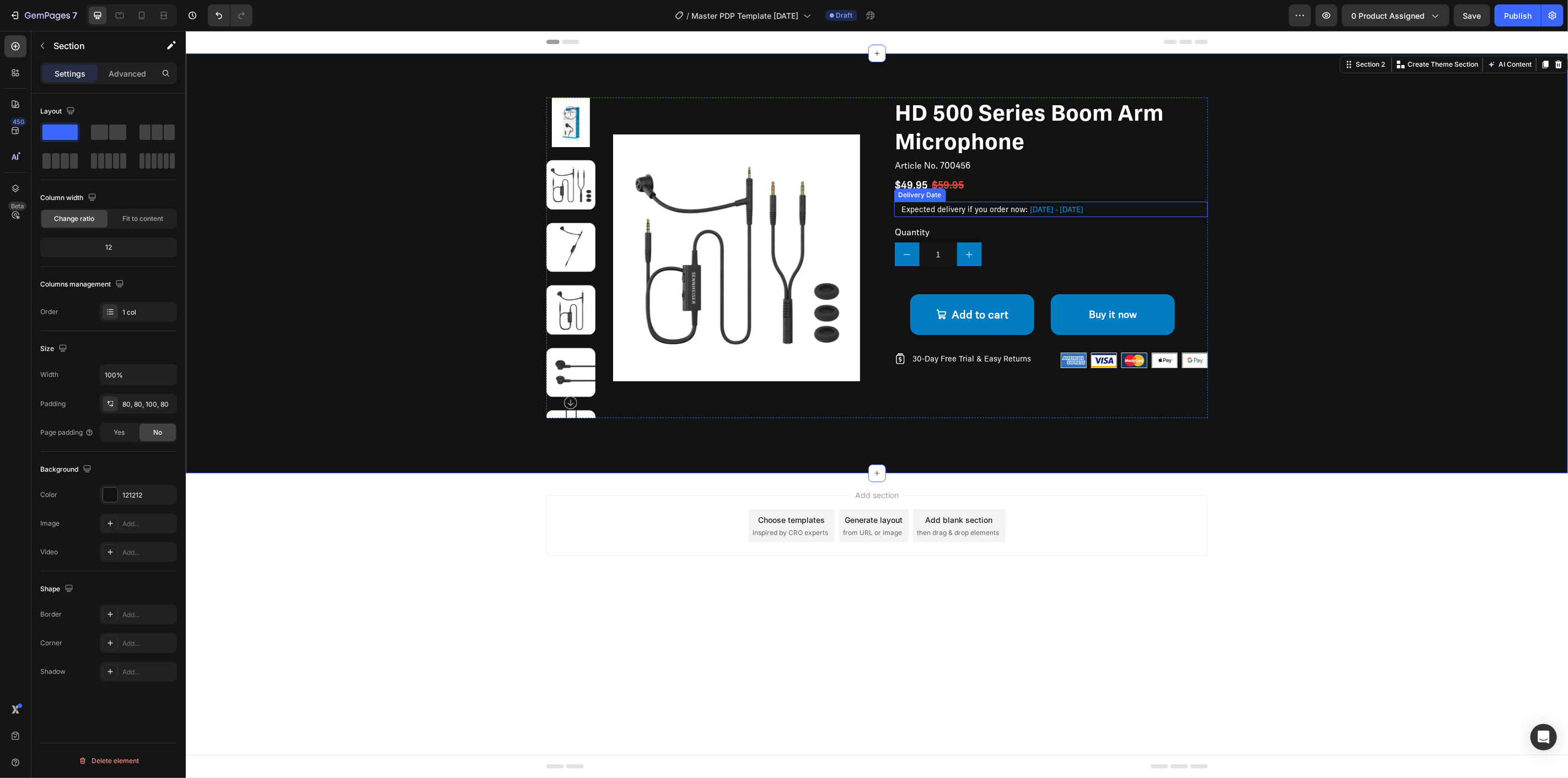
click at [955, 210] on span "Expected delivery if you order now:" at bounding box center [964, 209] width 126 height 9
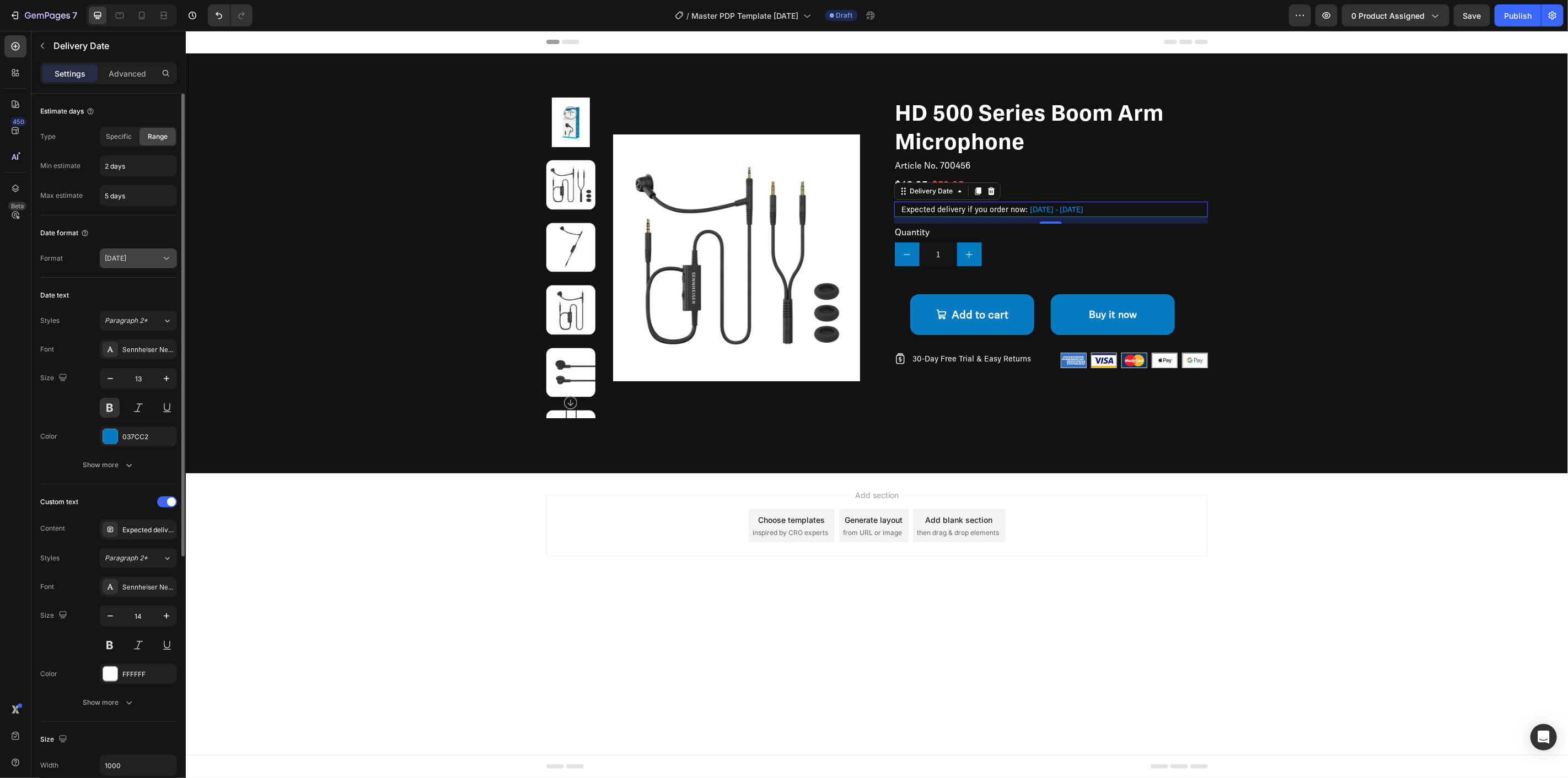
click at [149, 258] on div "Wed, Sep 24" at bounding box center [133, 258] width 56 height 10
click at [151, 221] on div "Date format Format Wed, Sep 24" at bounding box center [108, 247] width 137 height 62
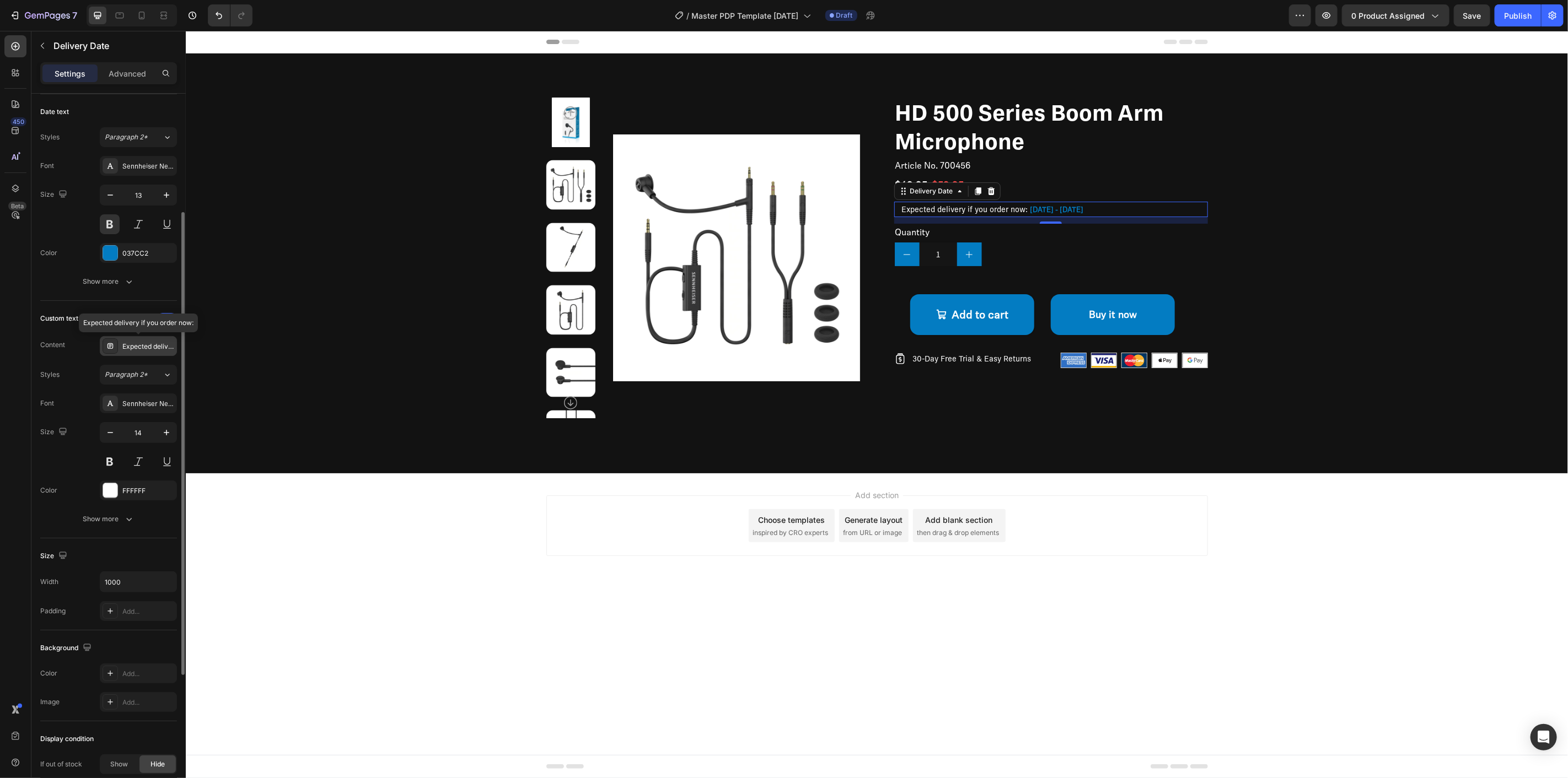
scroll to position [245, 0]
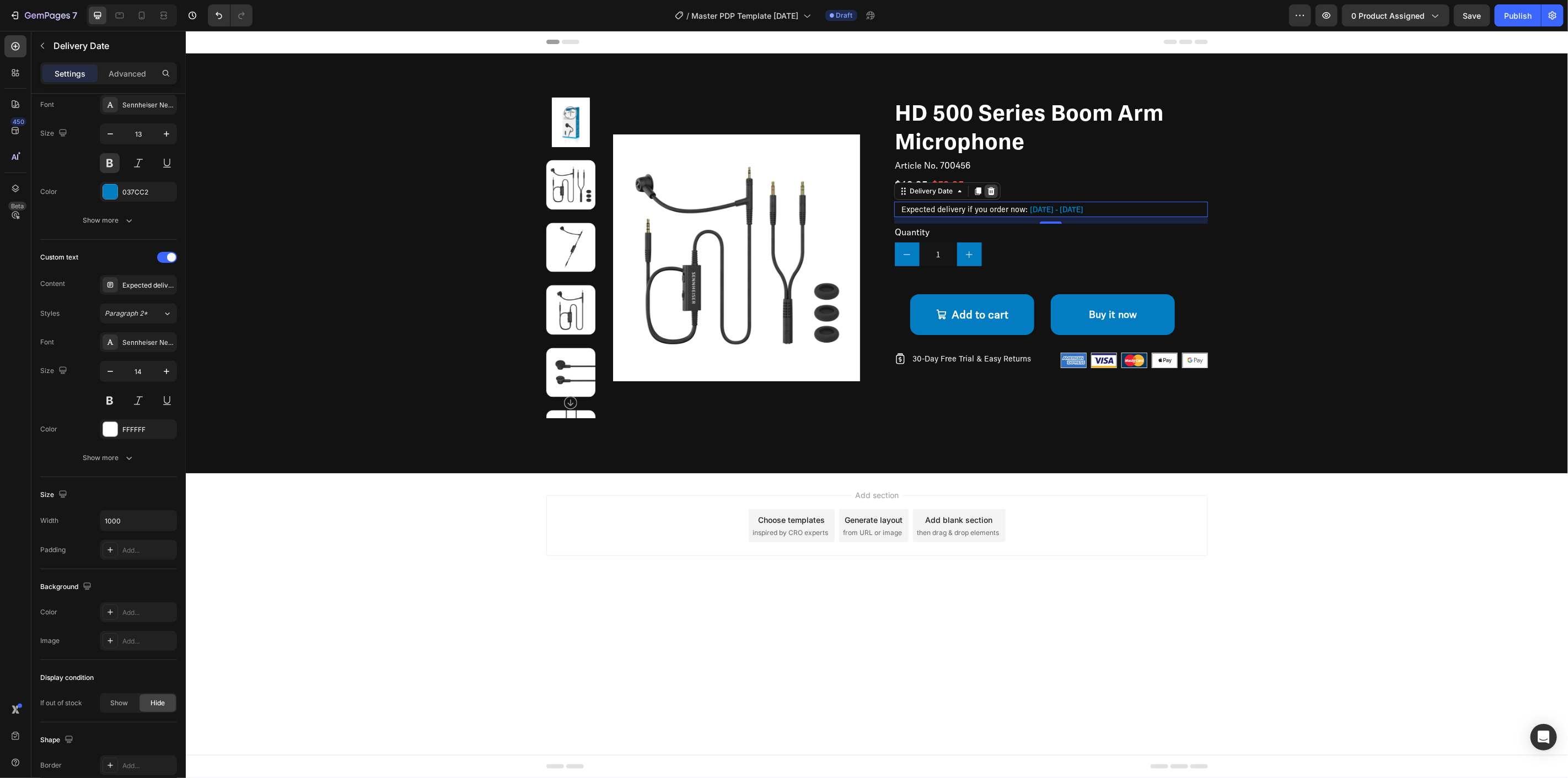
click at [990, 192] on icon at bounding box center [990, 191] width 7 height 8
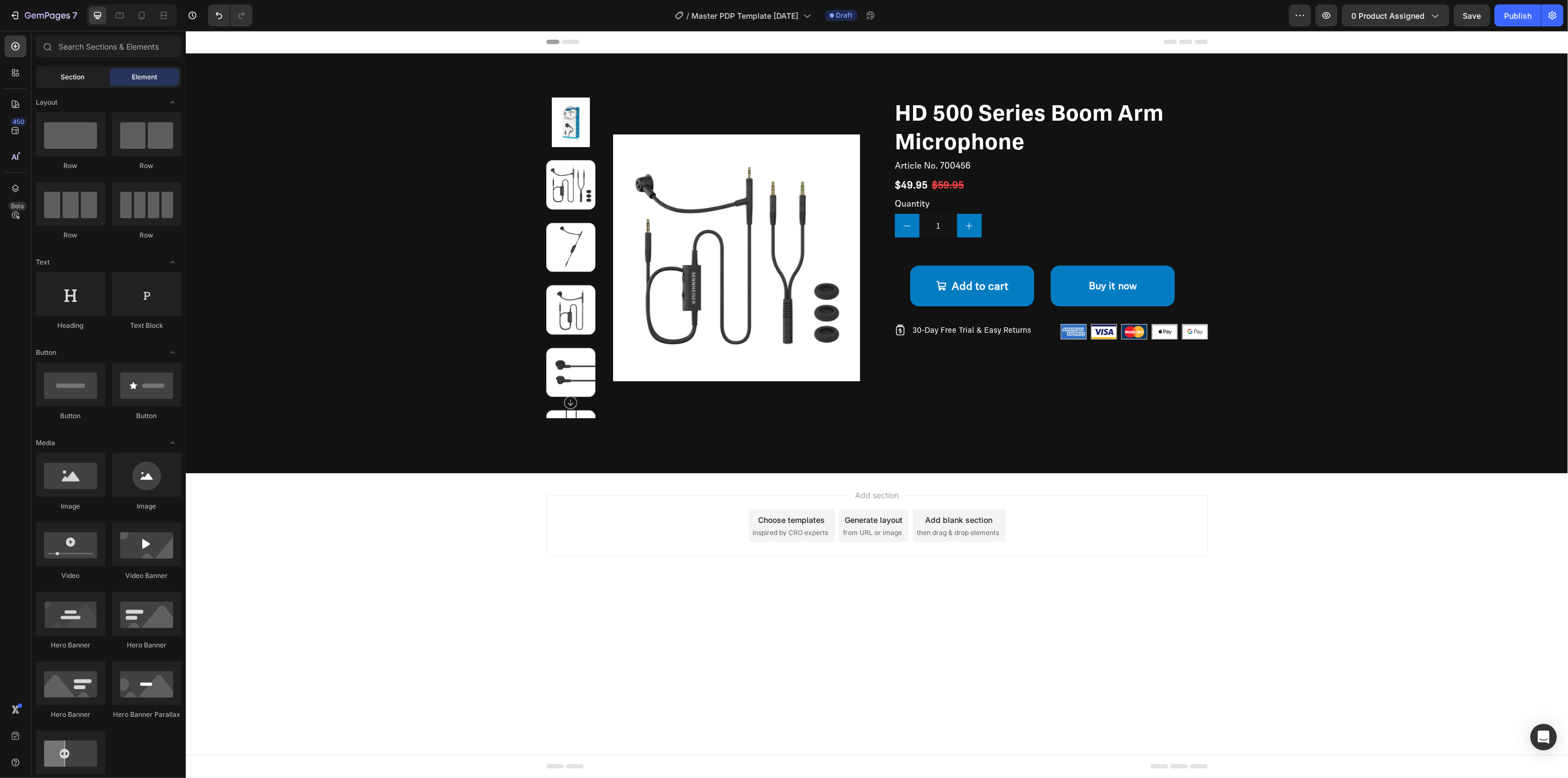
click at [67, 80] on span "Section" at bounding box center [73, 77] width 24 height 10
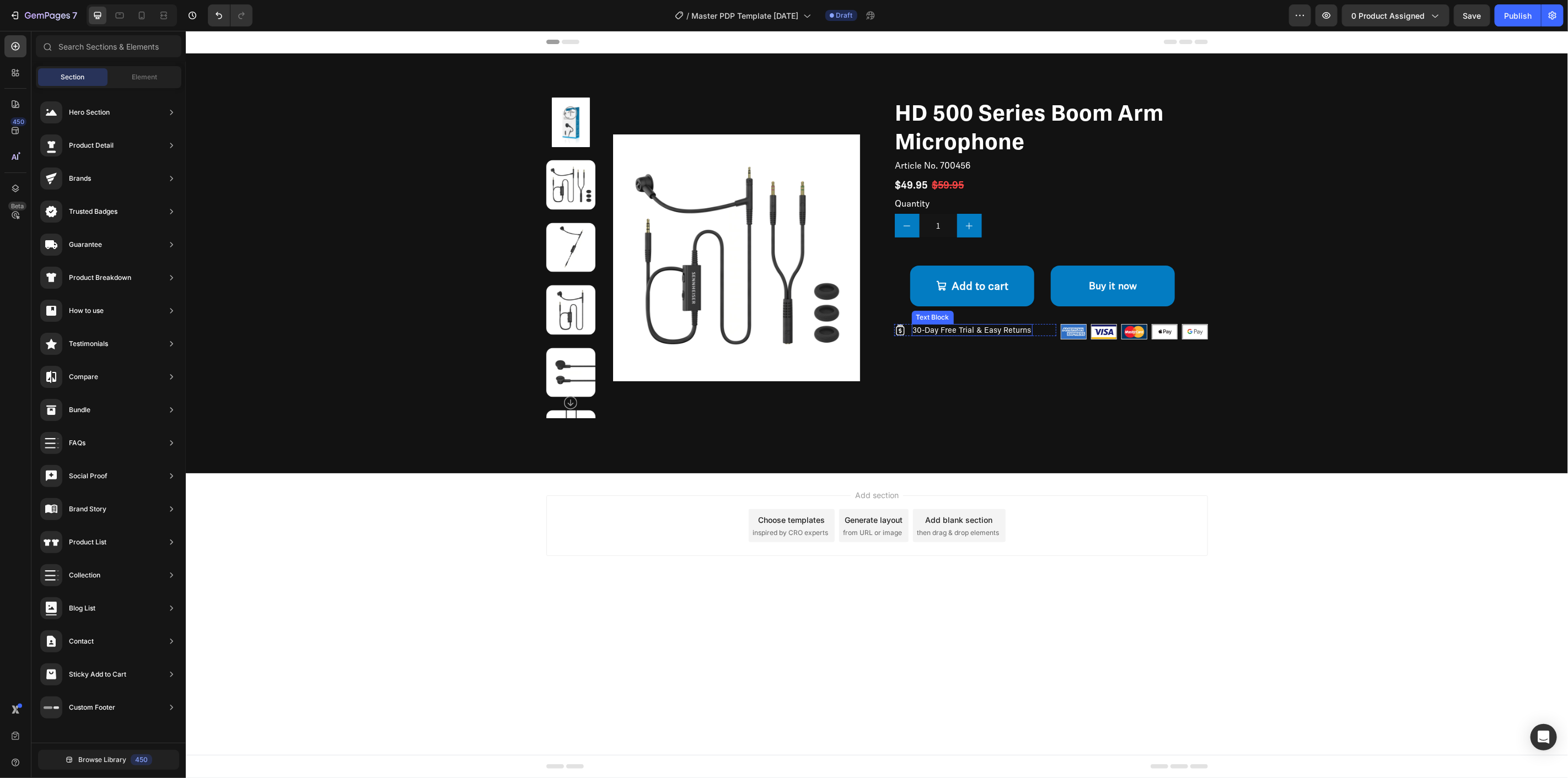
click at [967, 332] on p "30-Day Free Trial & Easy Returns" at bounding box center [971, 329] width 118 height 10
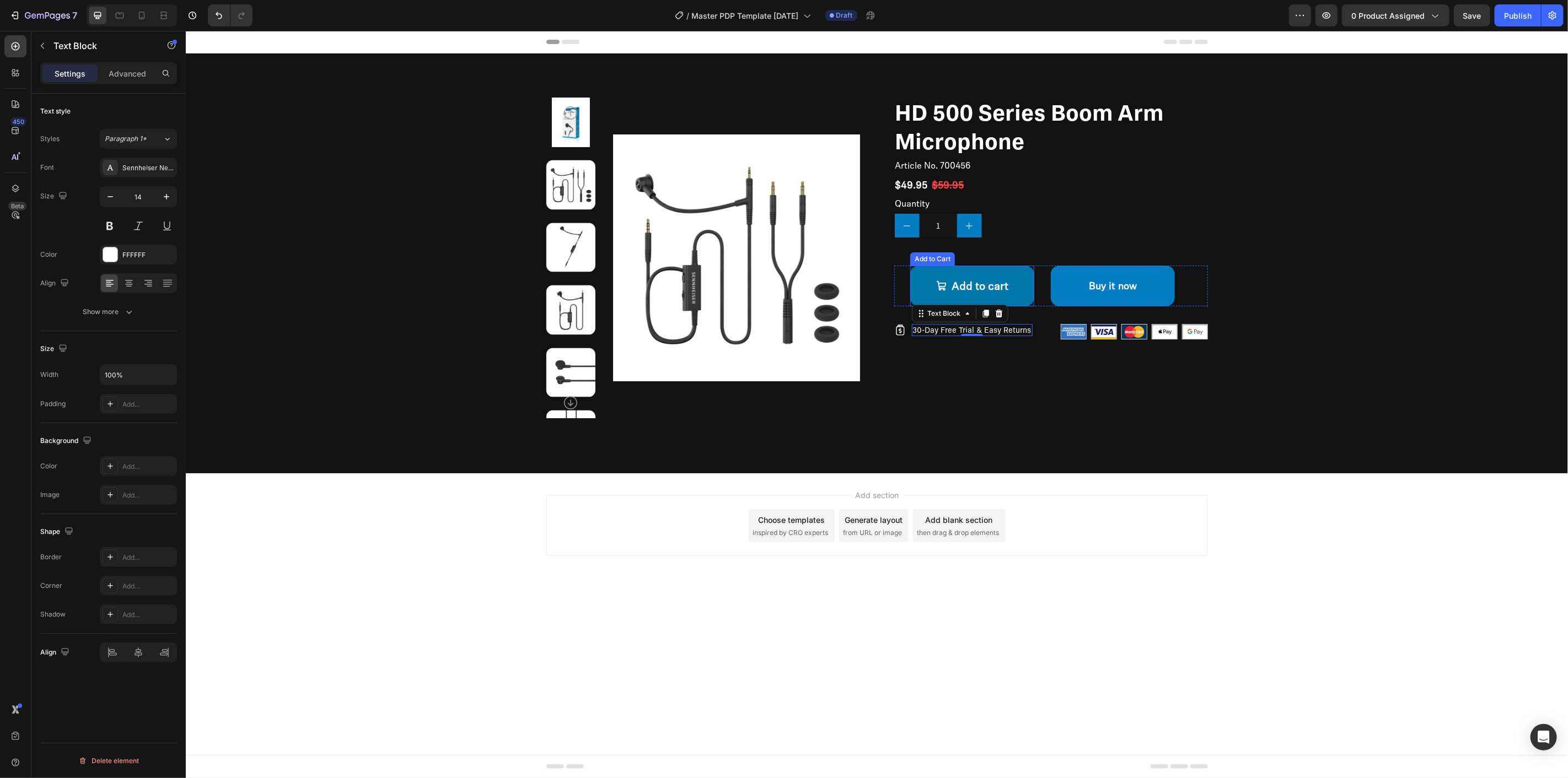
click at [983, 274] on button "Add to cart" at bounding box center [972, 285] width 124 height 41
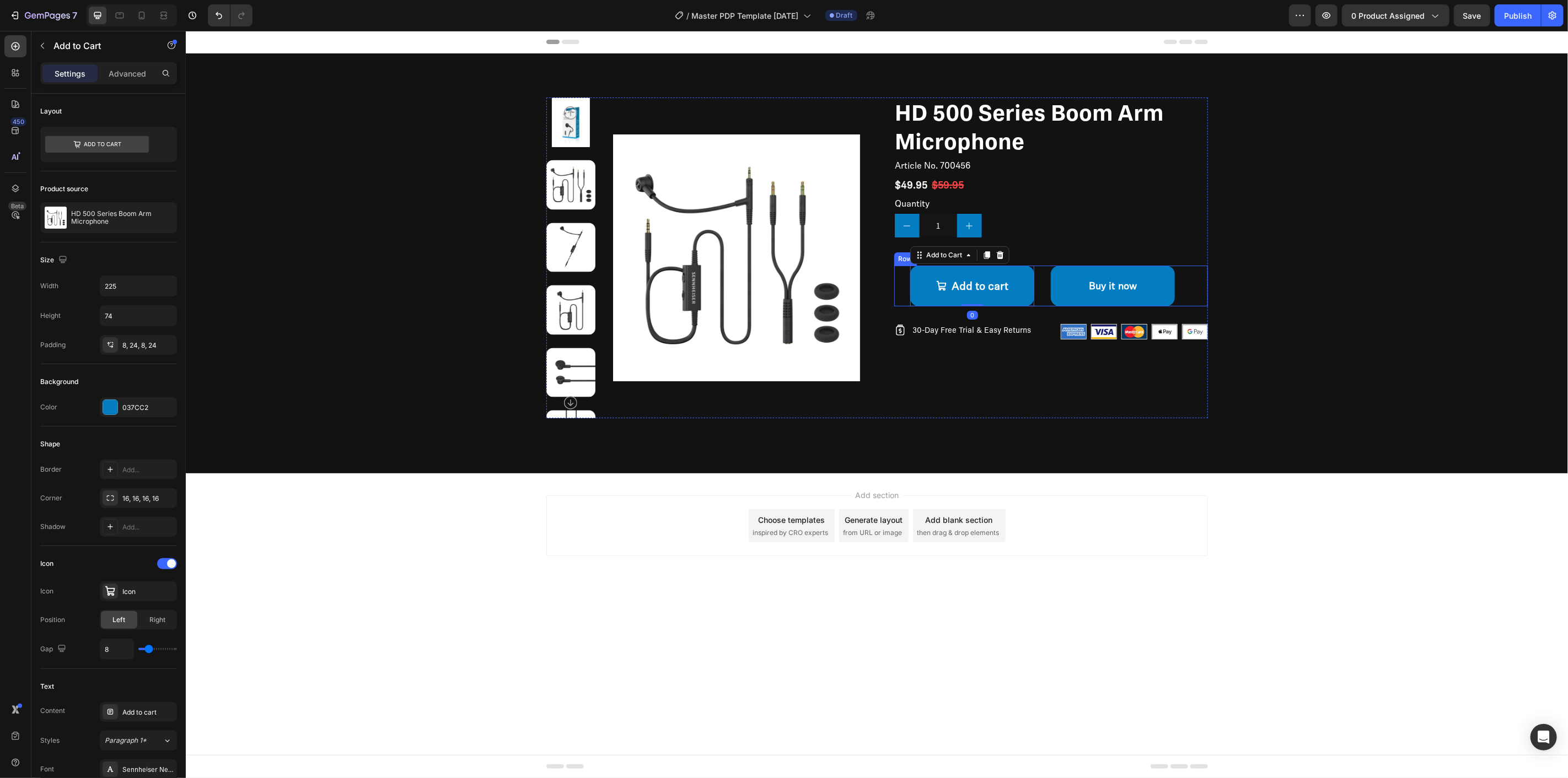
click at [906, 277] on div "Add to cart Add to Cart 0" at bounding box center [972, 285] width 157 height 41
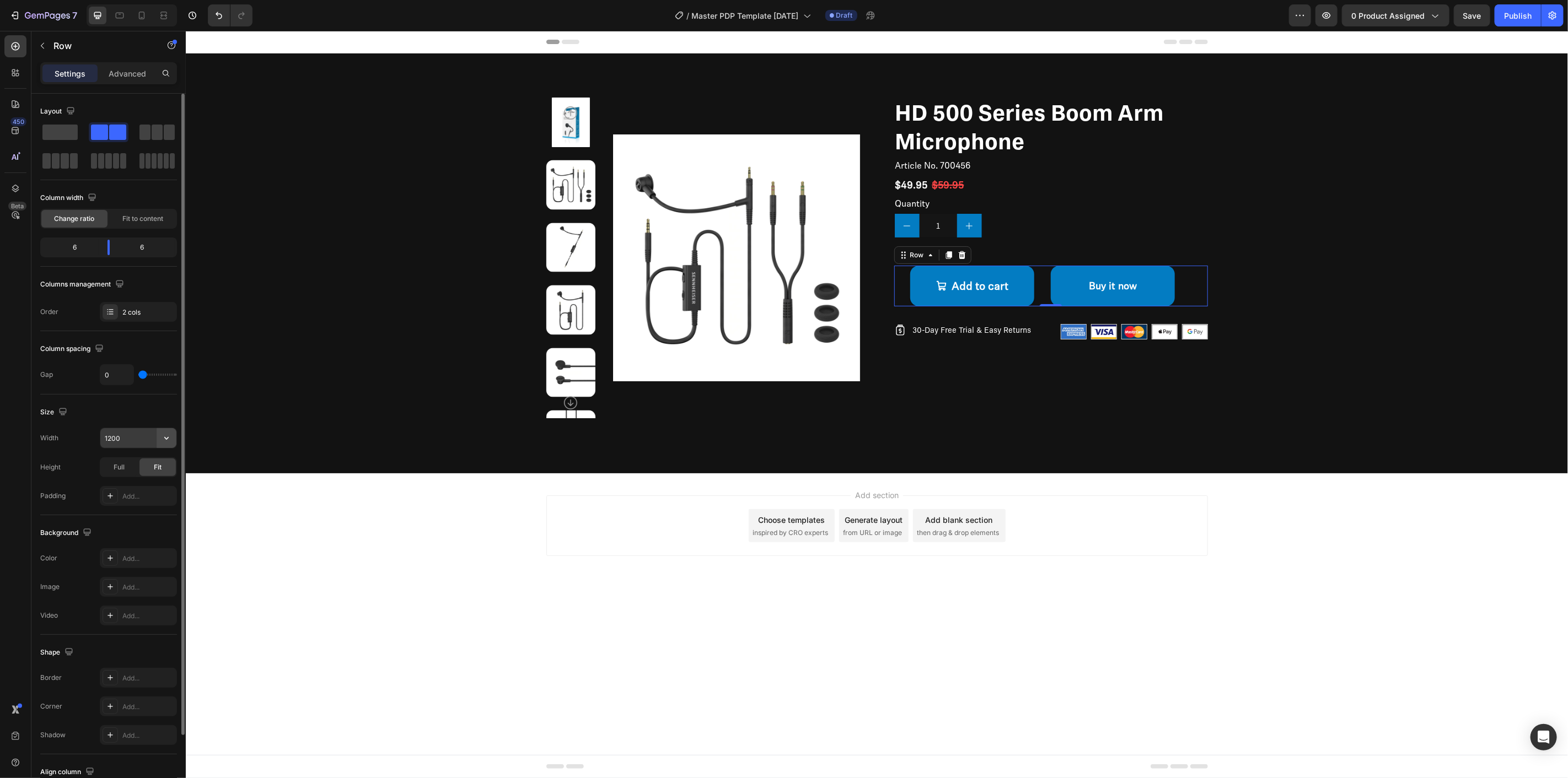
click at [169, 439] on icon "button" at bounding box center [166, 438] width 11 height 11
click at [151, 487] on span "100%" at bounding box center [158, 487] width 18 height 10
type input "100%"
click at [144, 401] on div "Size Width 100% Height Full Fit Padding Add..." at bounding box center [108, 455] width 137 height 121
click at [117, 470] on span "Full" at bounding box center [118, 467] width 11 height 10
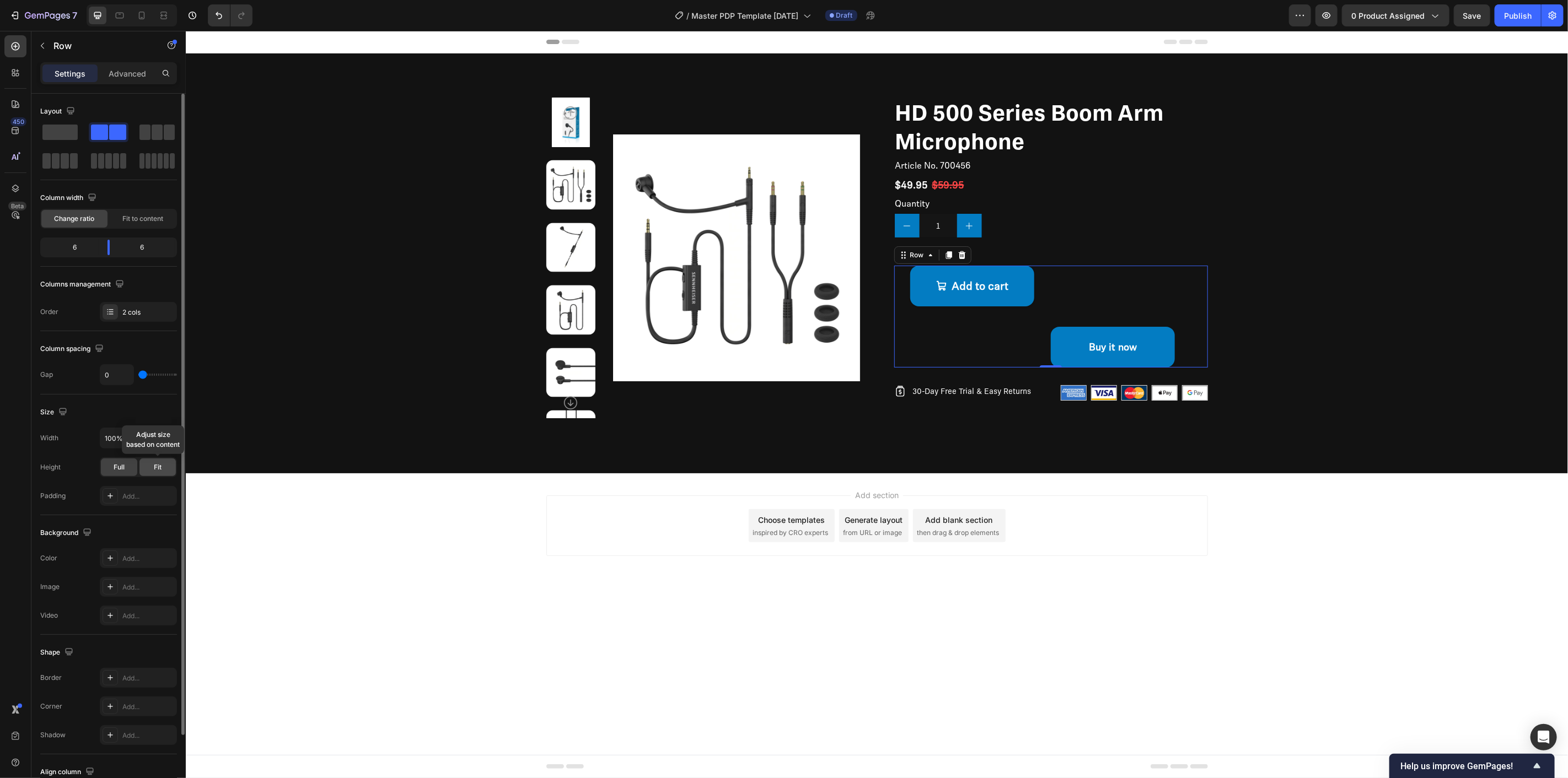
click at [155, 470] on span "Fit" at bounding box center [158, 467] width 8 height 10
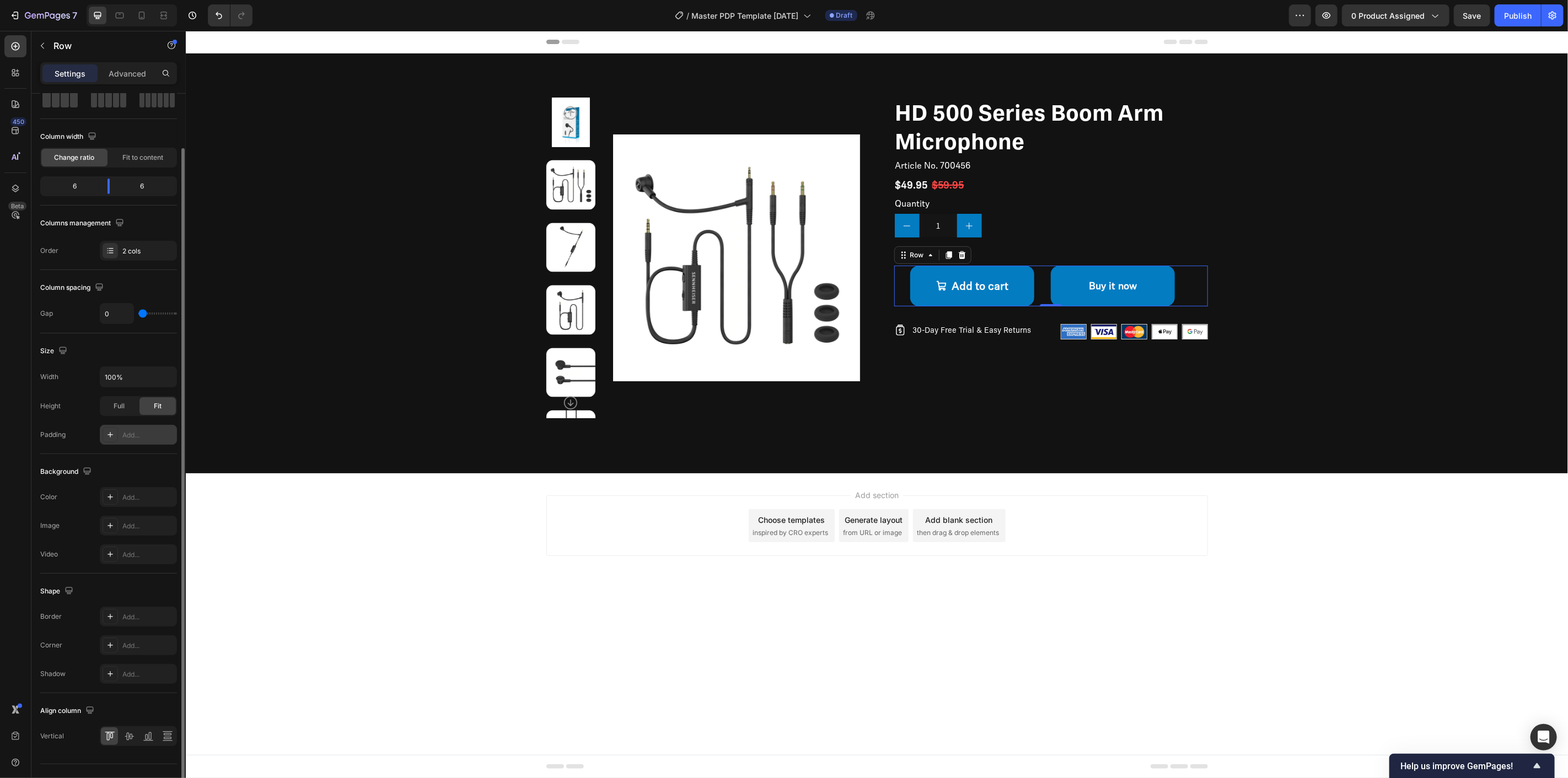
scroll to position [0, 0]
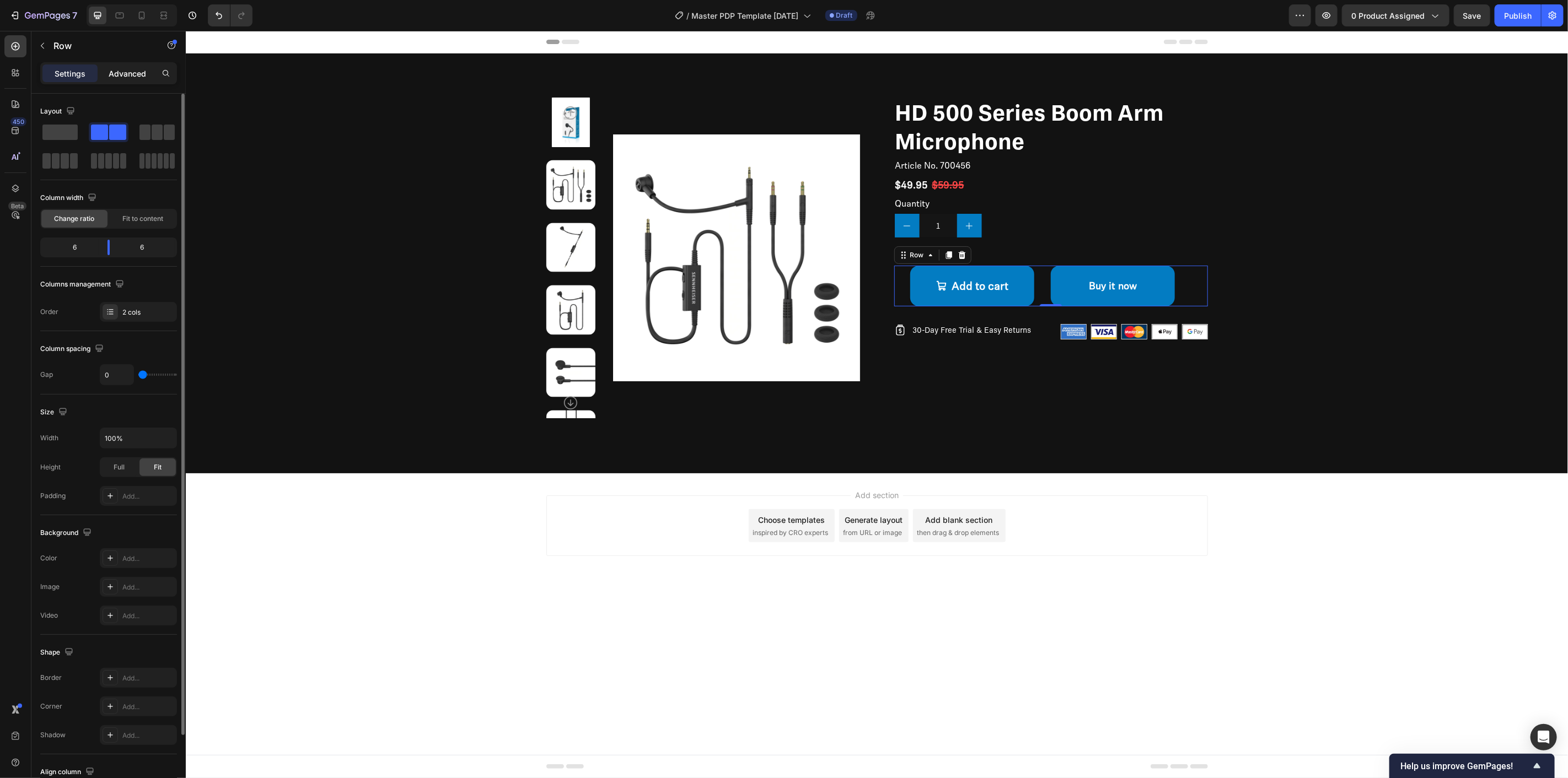
click at [113, 65] on div "Advanced" at bounding box center [127, 73] width 55 height 17
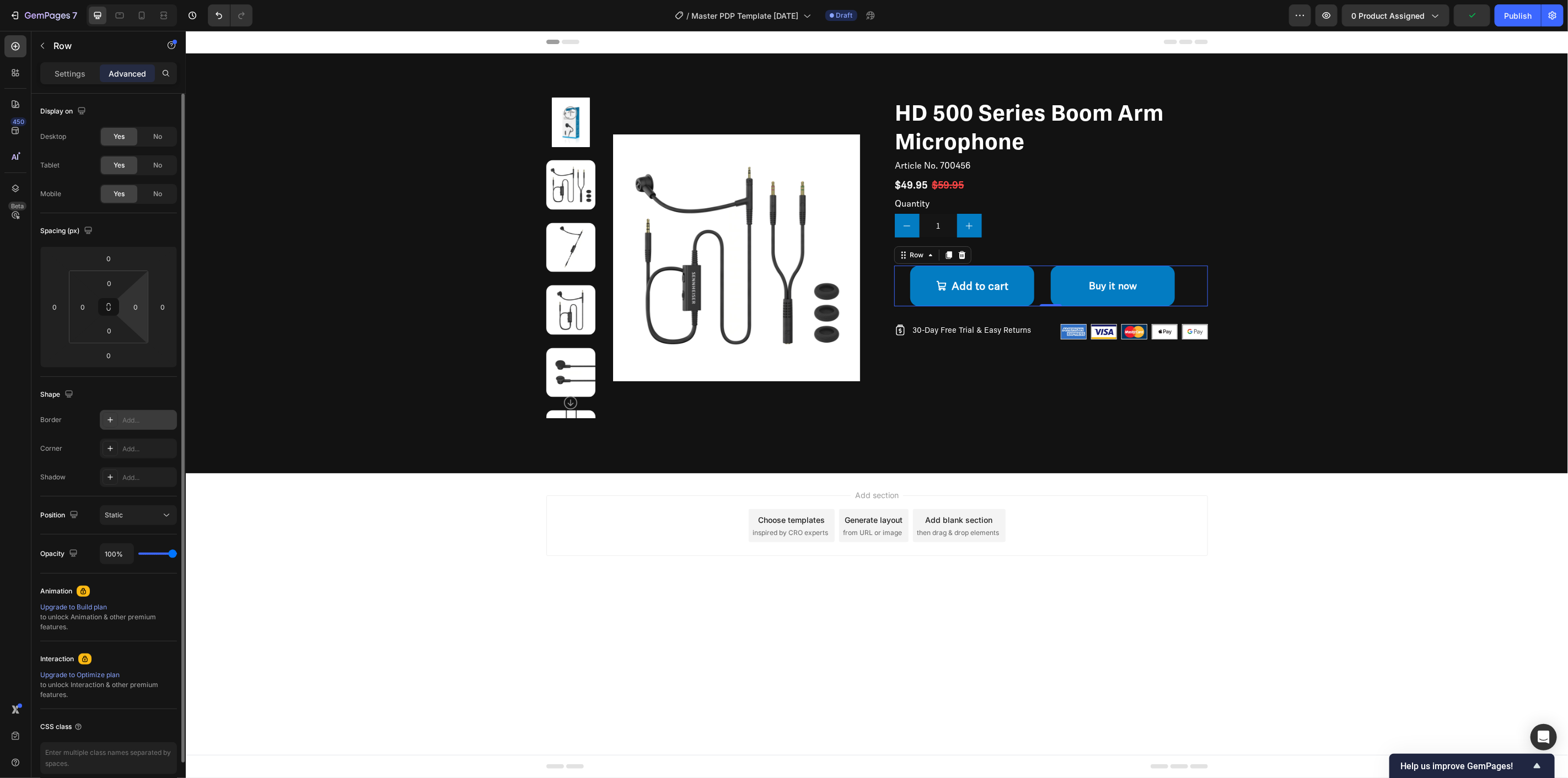
scroll to position [50, 0]
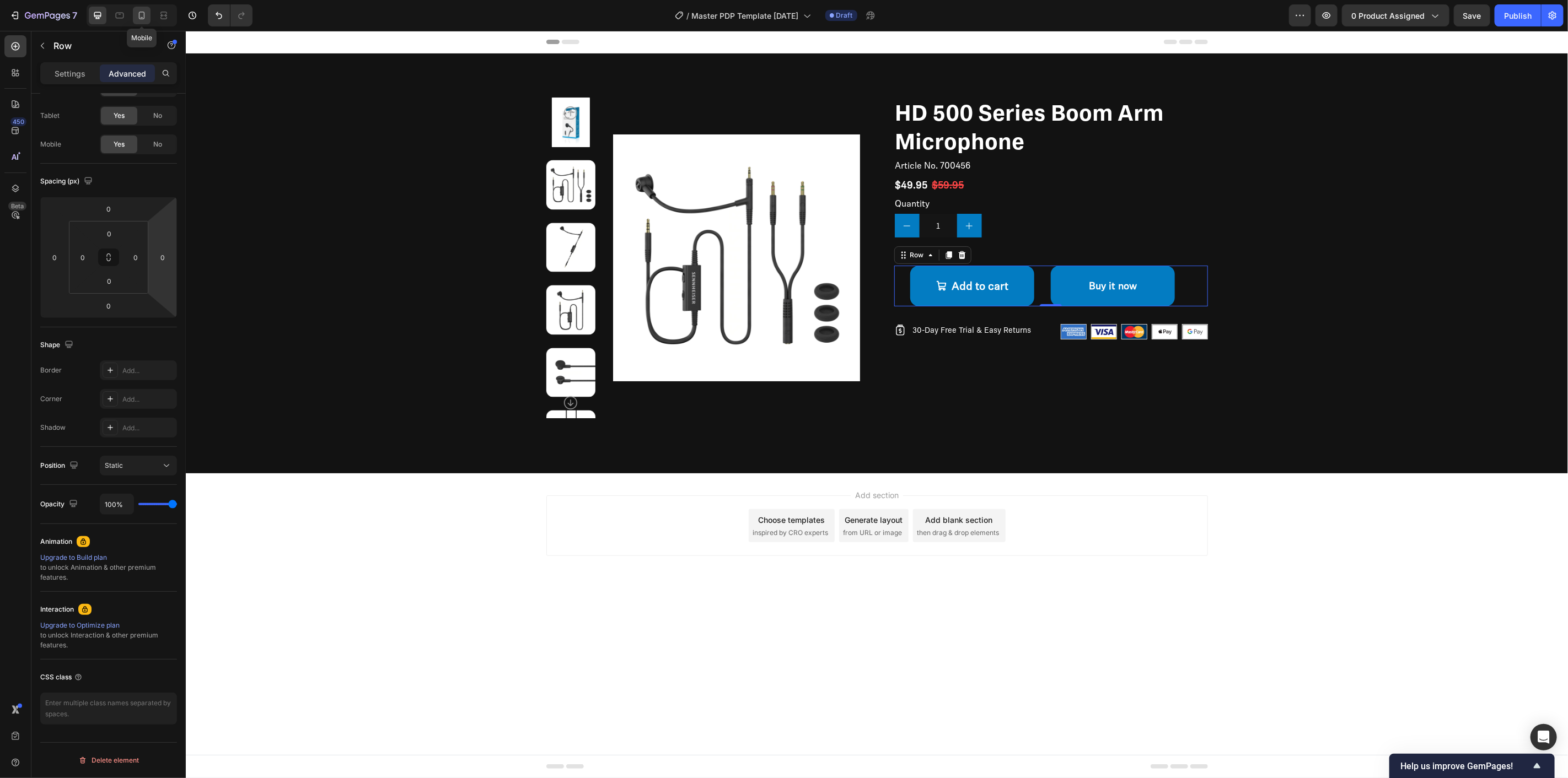
click at [139, 13] on icon at bounding box center [142, 16] width 6 height 8
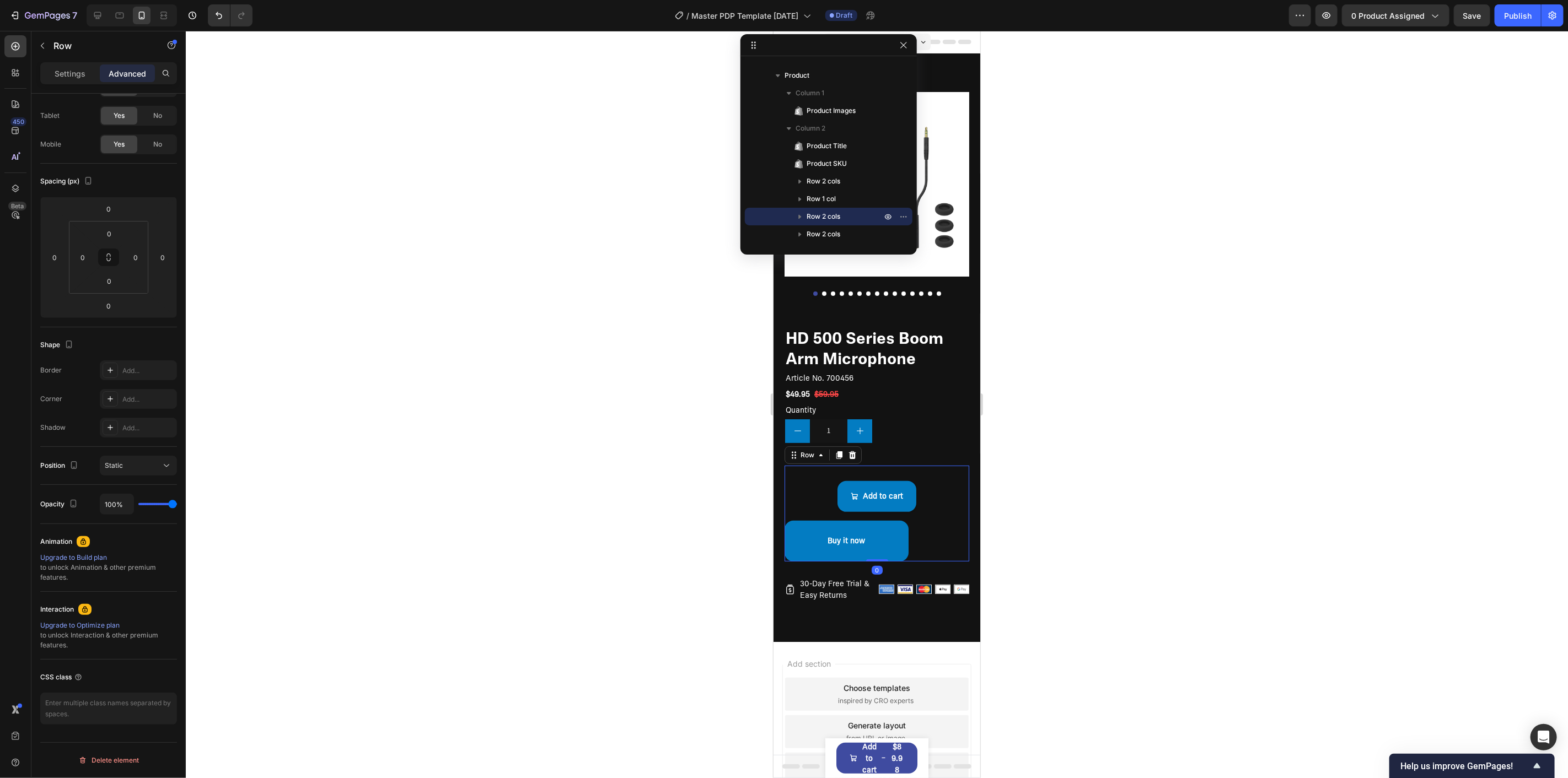
scroll to position [8, 0]
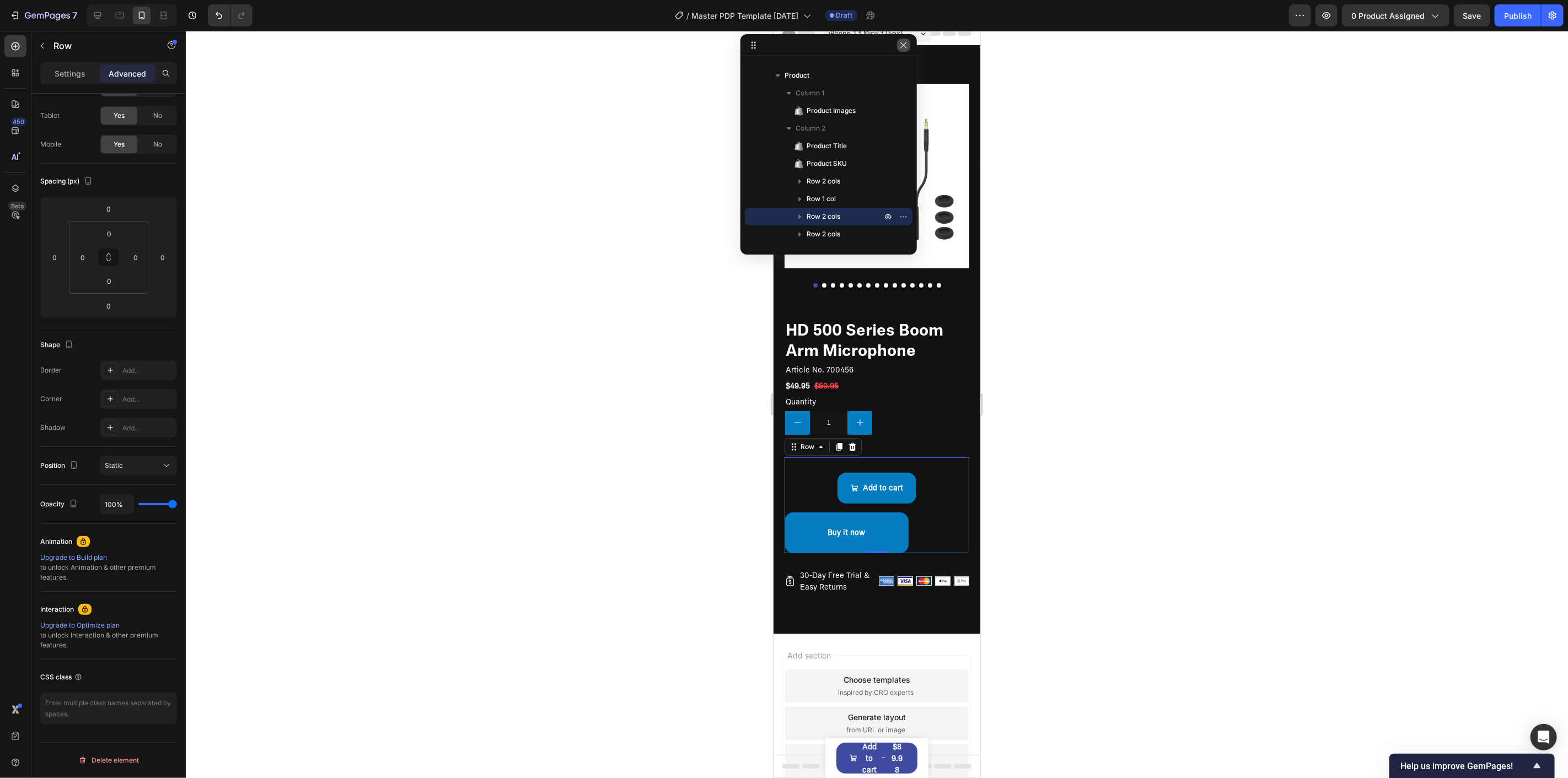
click at [899, 41] on icon "button" at bounding box center [904, 45] width 9 height 9
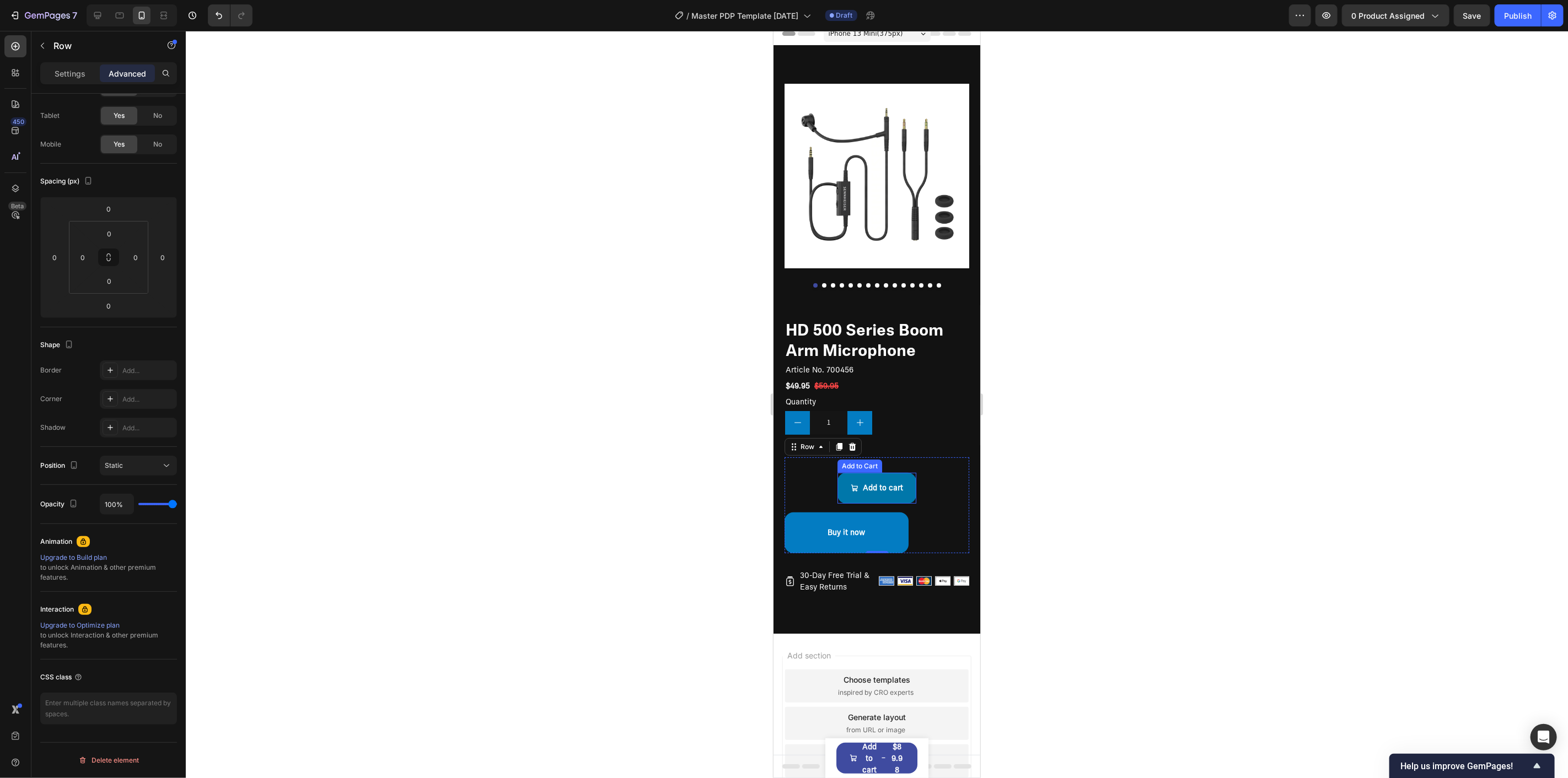
click at [851, 472] on button "Add to cart" at bounding box center [877, 488] width 79 height 31
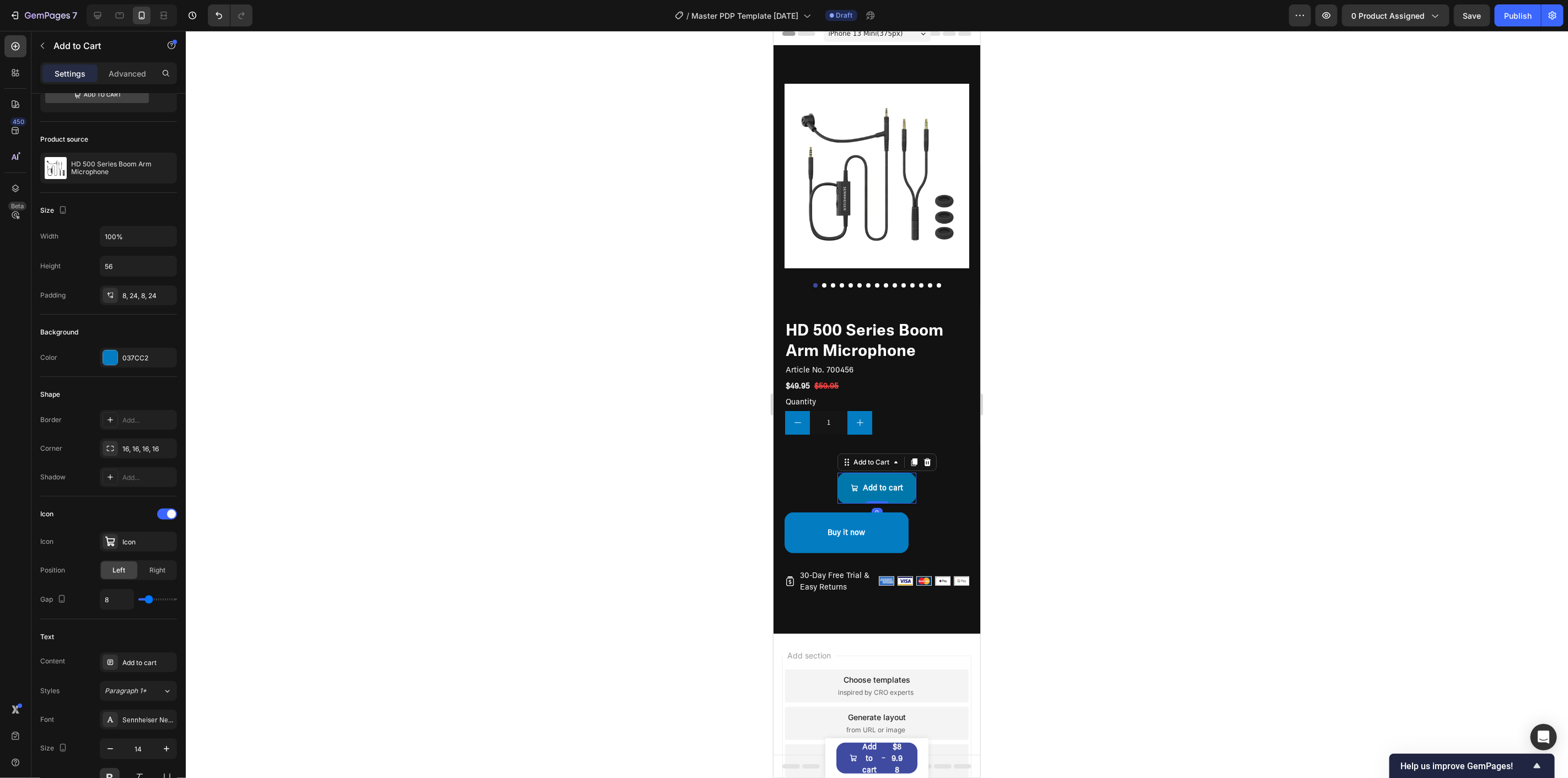
scroll to position [0, 0]
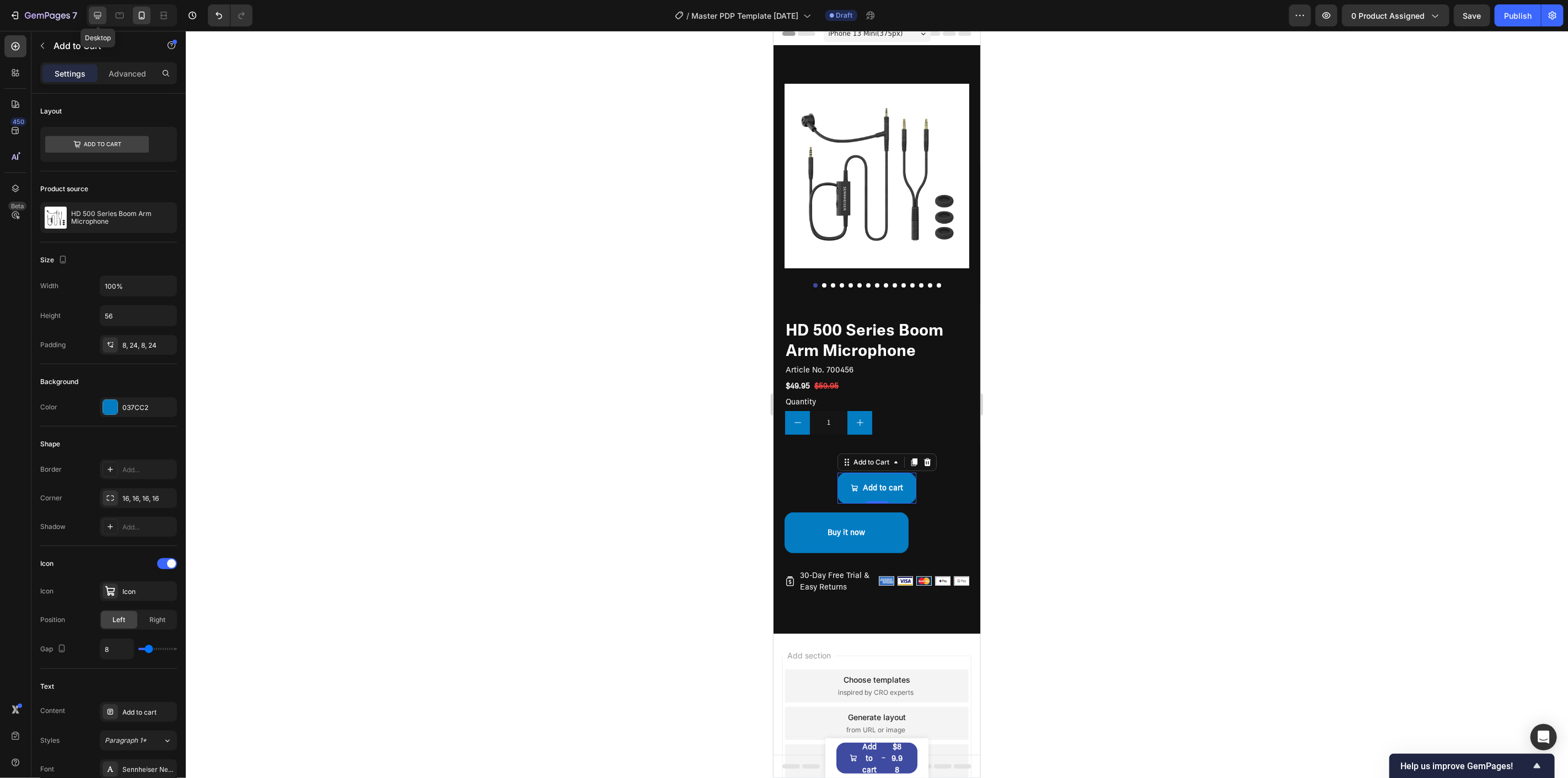
click at [97, 15] on icon at bounding box center [98, 16] width 7 height 7
type input "74"
type input "225"
type input "20"
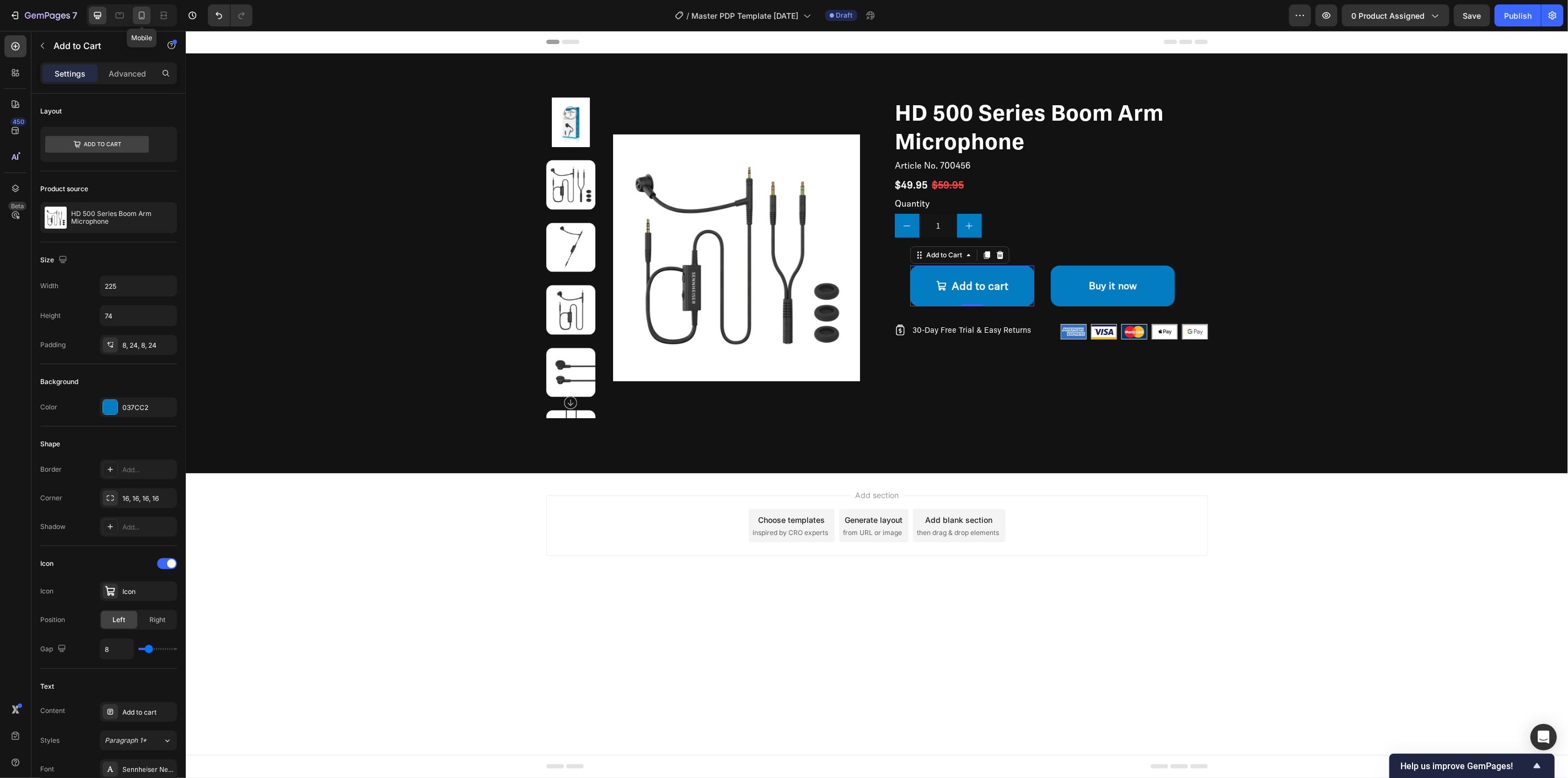
click at [139, 13] on icon at bounding box center [142, 16] width 6 height 8
type input "56"
type input "100%"
type input "14"
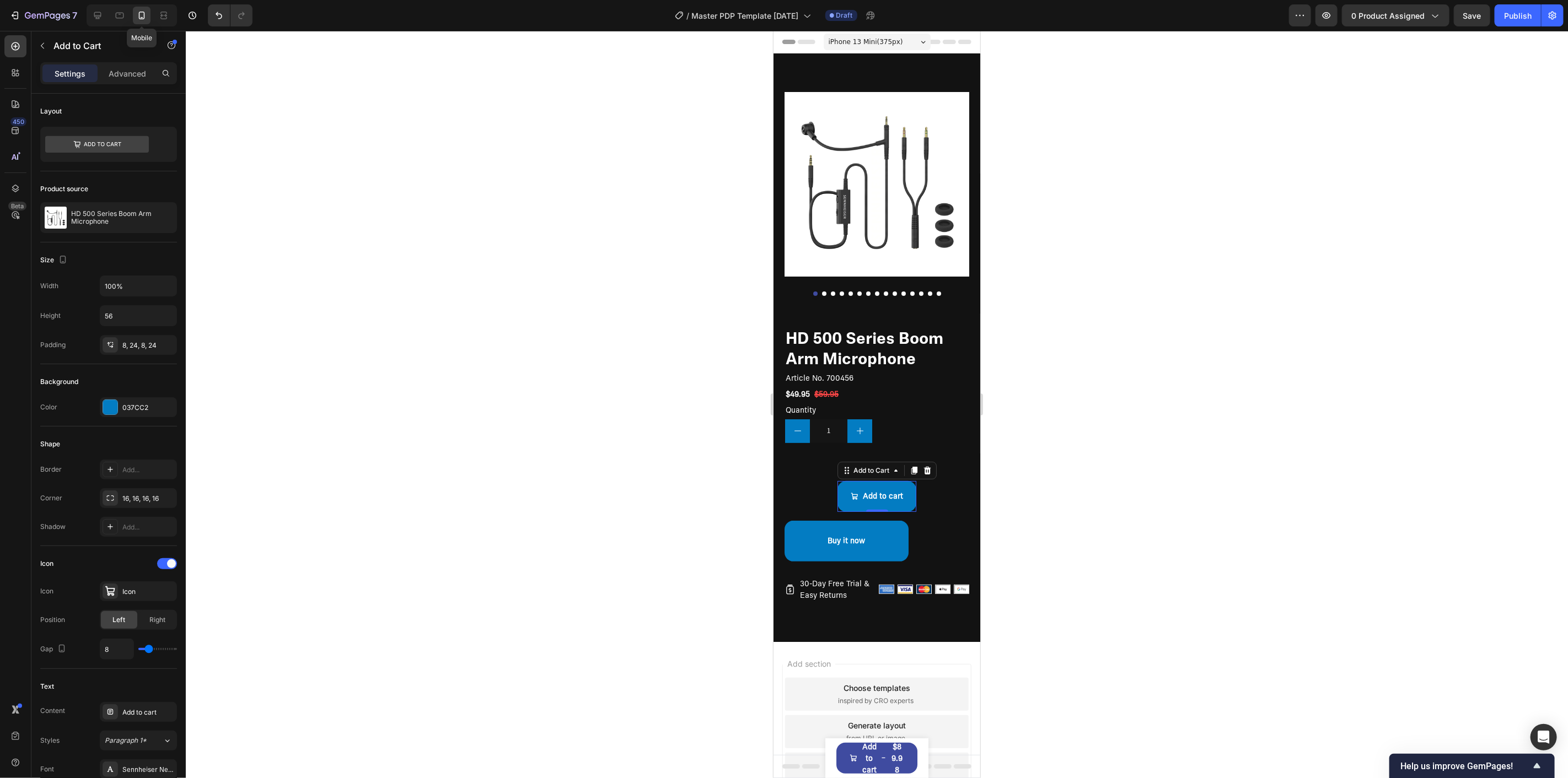
scroll to position [8, 0]
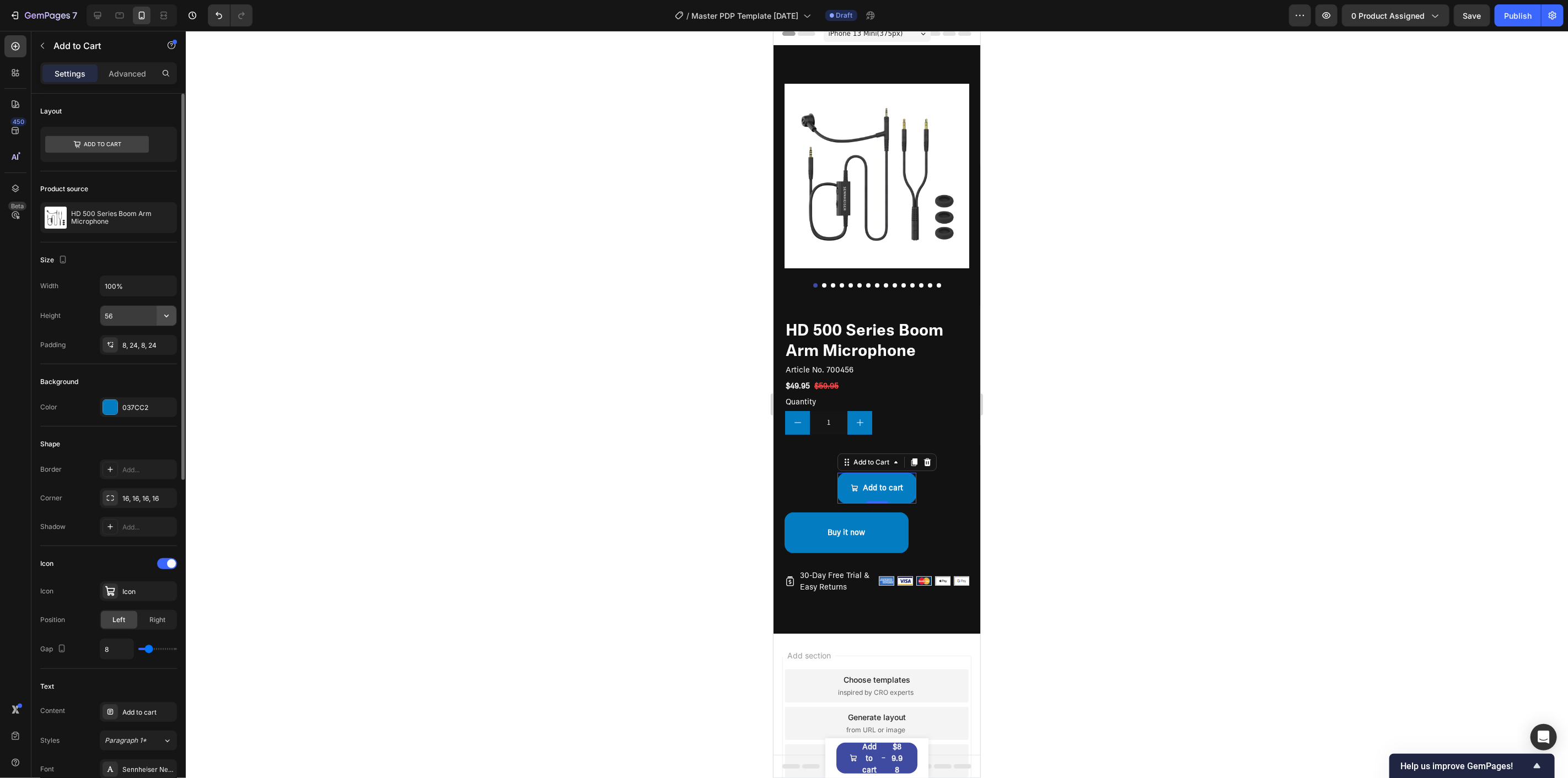
click at [174, 312] on button "button" at bounding box center [166, 316] width 20 height 20
click at [169, 339] on div "Fit content Auto" at bounding box center [127, 344] width 91 height 21
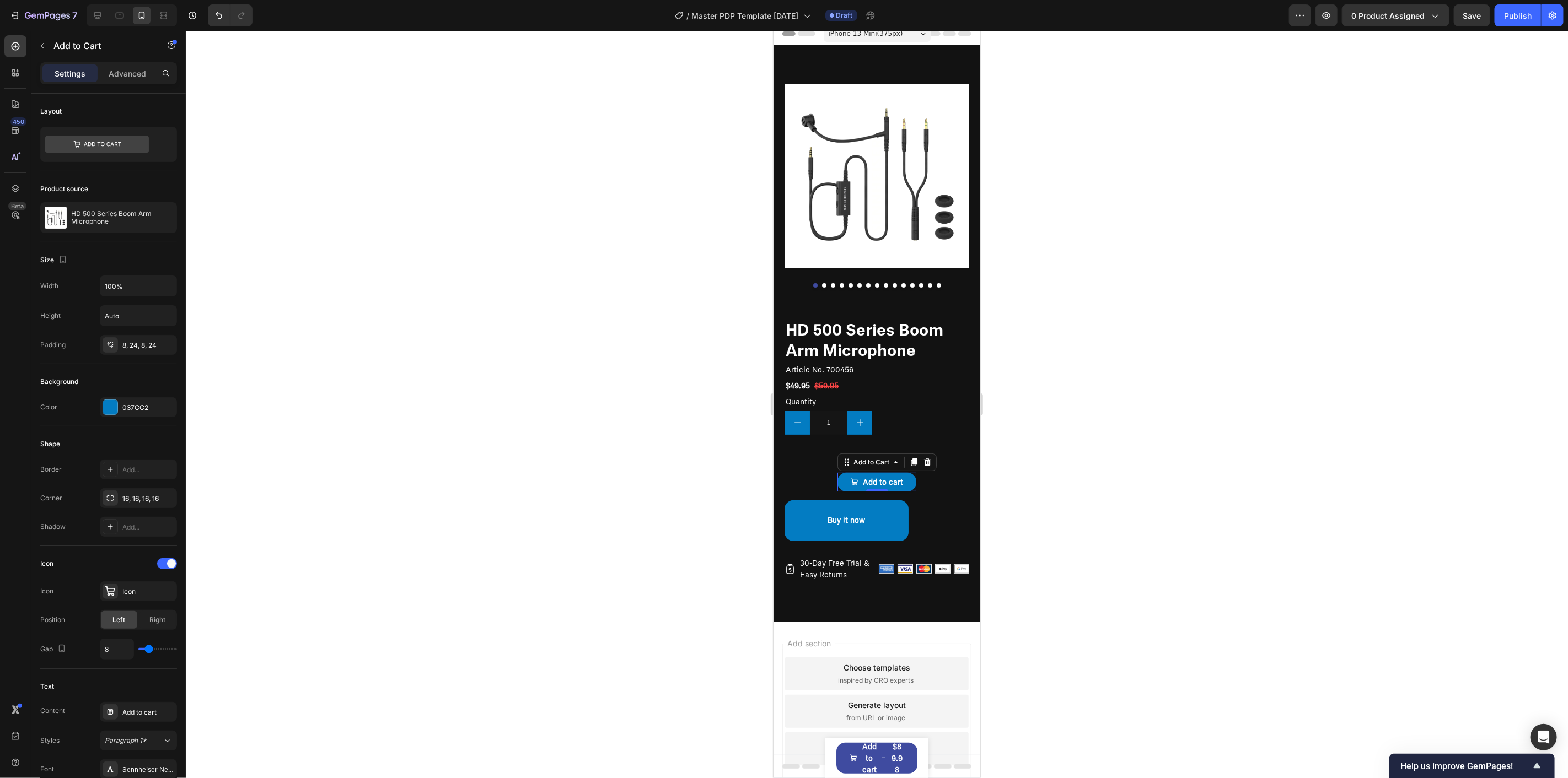
scroll to position [0, 0]
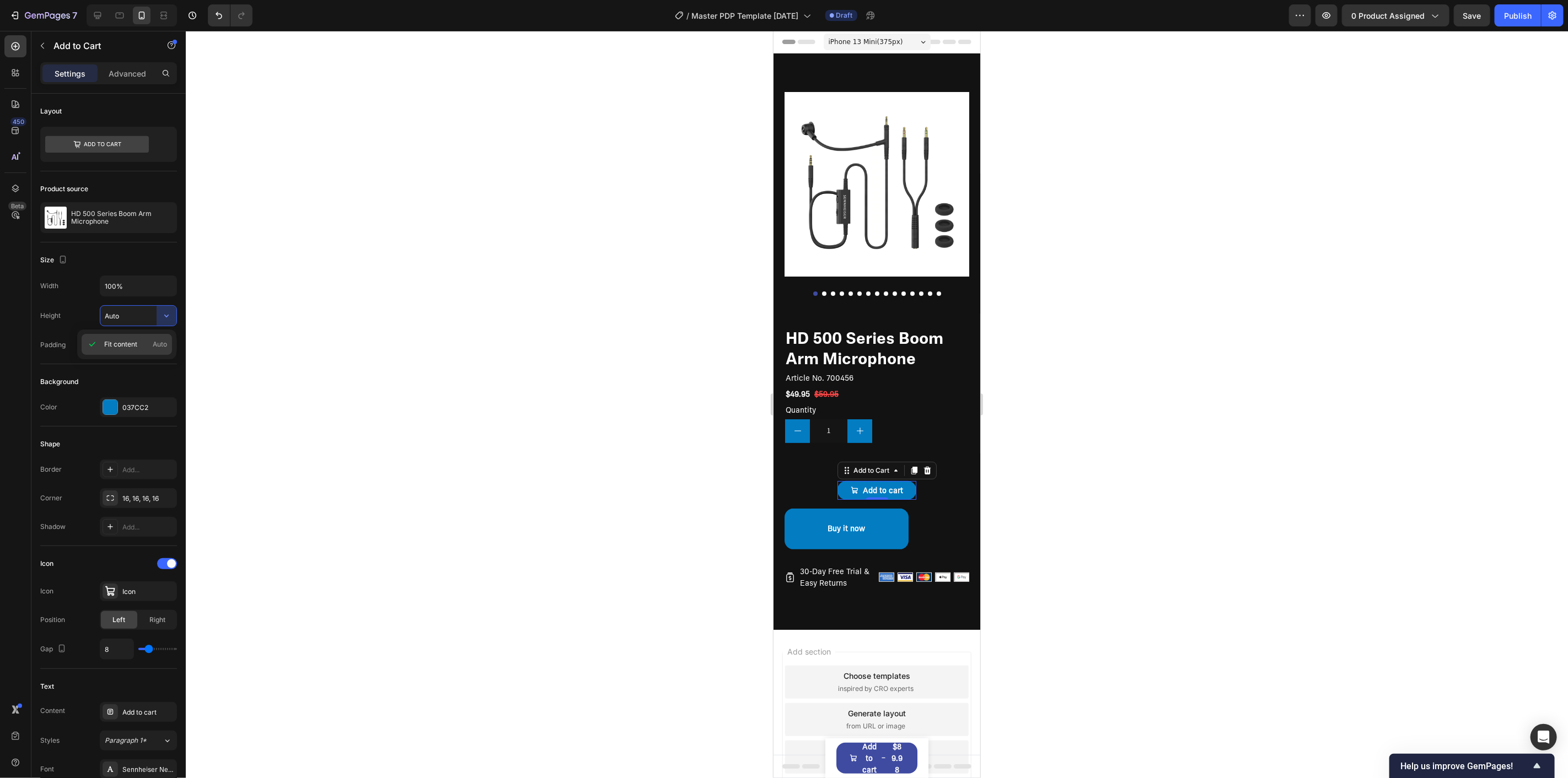
click at [117, 348] on span "Fit content" at bounding box center [120, 344] width 33 height 10
click at [147, 313] on input "Auto" at bounding box center [139, 316] width 76 height 20
click at [150, 381] on div "Background" at bounding box center [108, 382] width 137 height 17
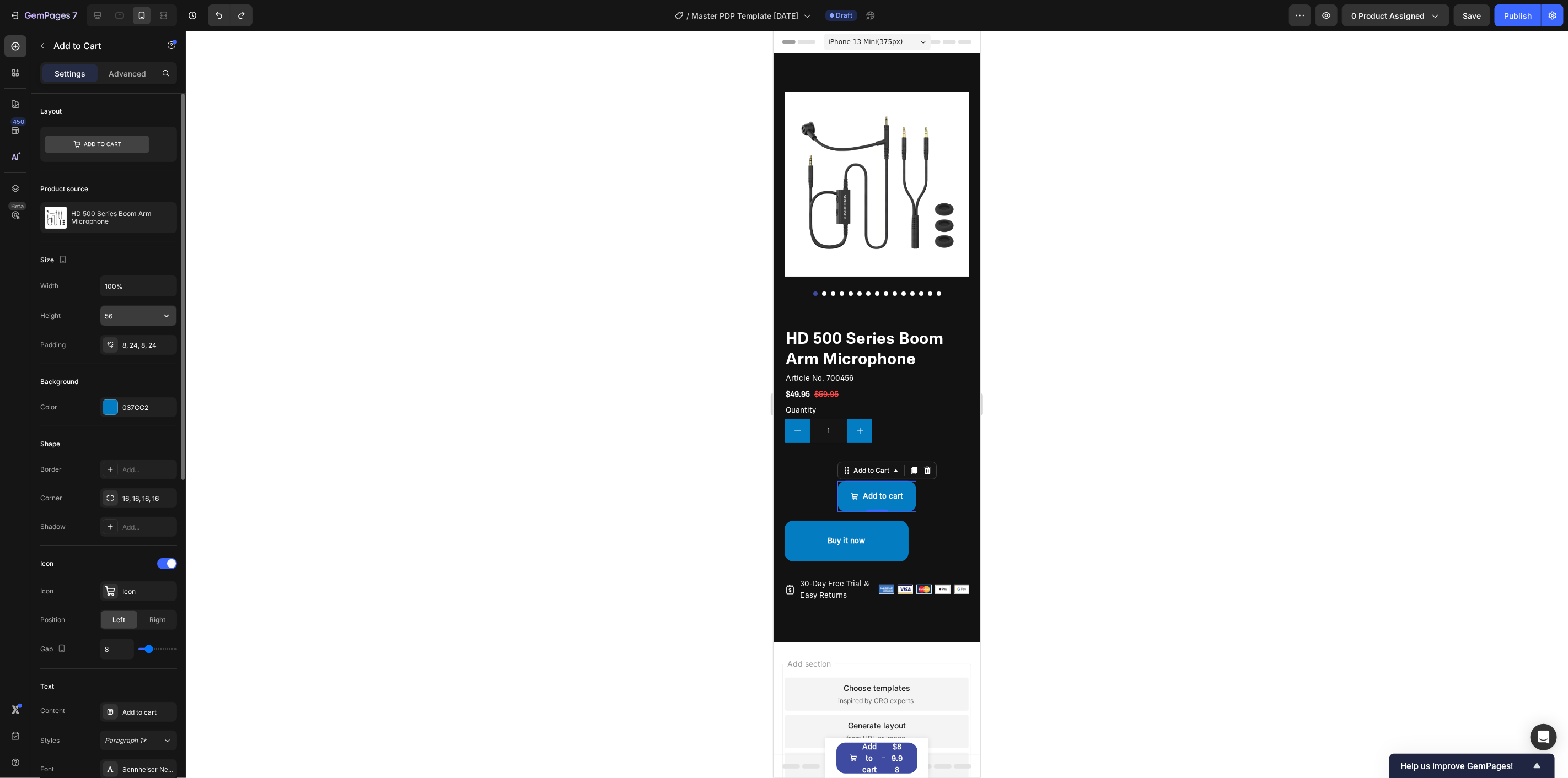
click at [134, 317] on input "56" at bounding box center [139, 316] width 76 height 20
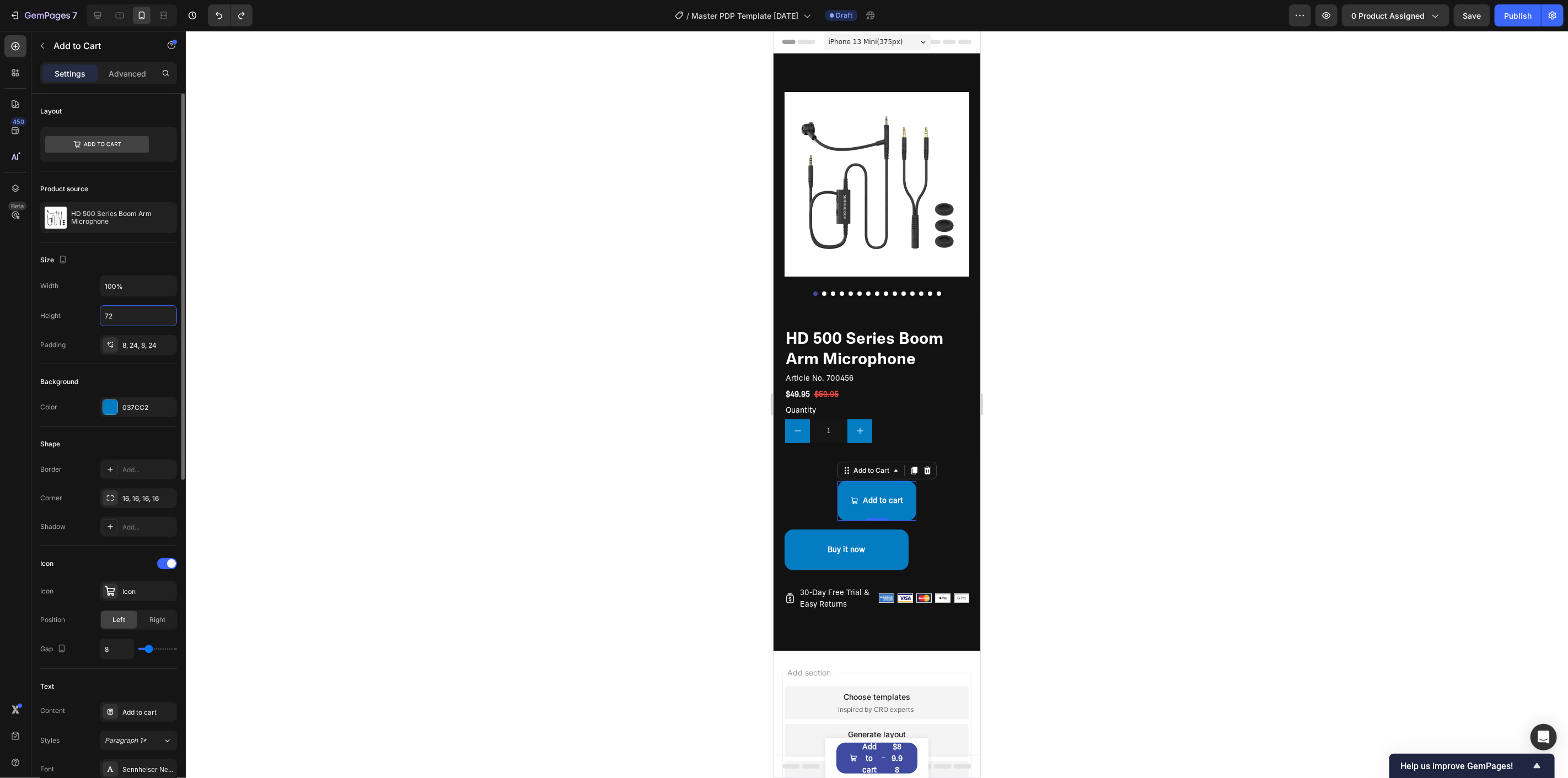
type input "72"
click at [153, 373] on div "Background" at bounding box center [108, 382] width 137 height 17
click at [157, 287] on button "button" at bounding box center [166, 286] width 20 height 20
click at [141, 287] on input "100%" at bounding box center [139, 286] width 76 height 20
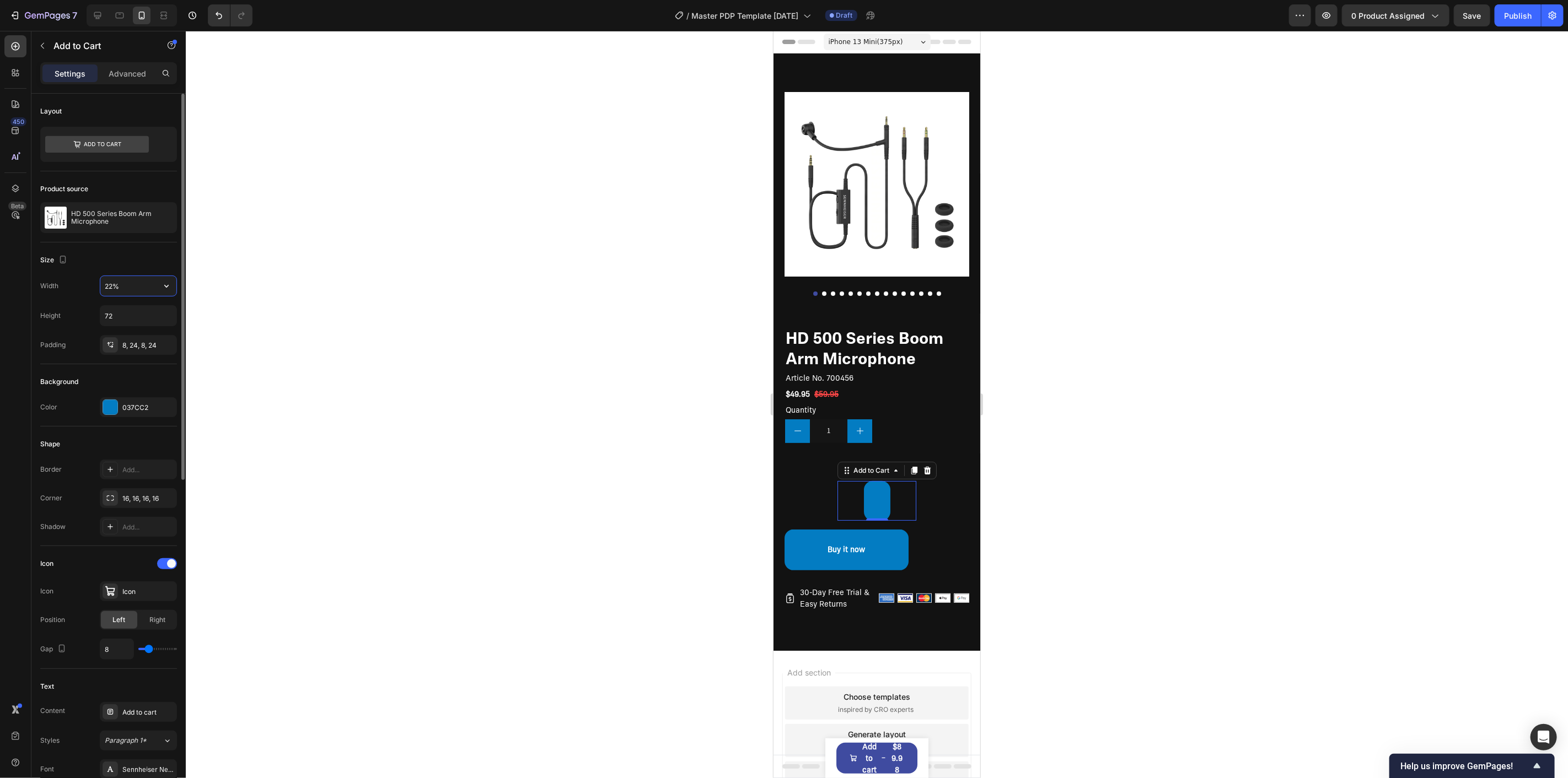
type input "225%"
type input "56"
type input "100%"
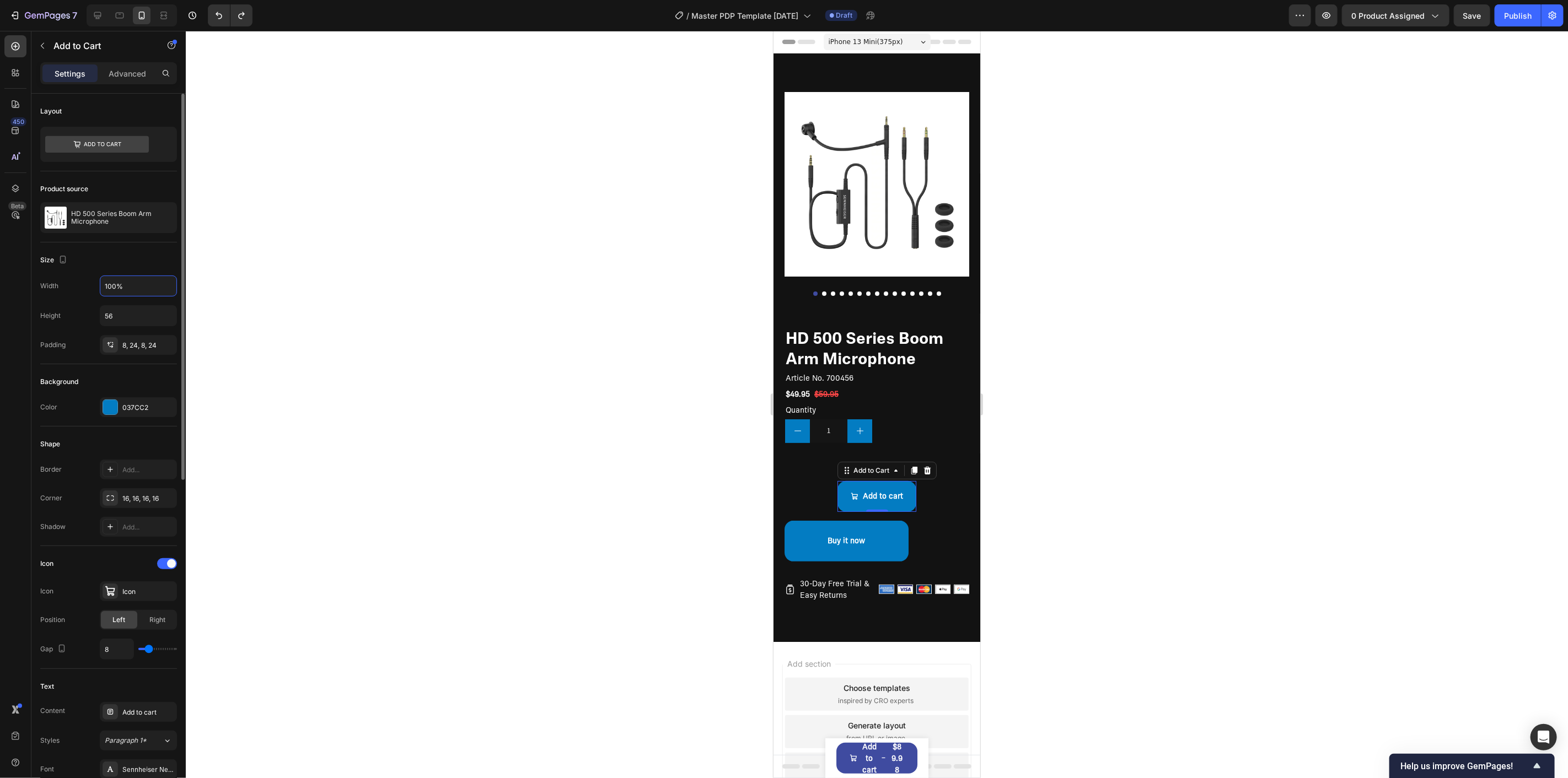
click at [128, 379] on div "Background" at bounding box center [108, 382] width 137 height 17
click at [812, 530] on button "Buy it now" at bounding box center [846, 540] width 124 height 41
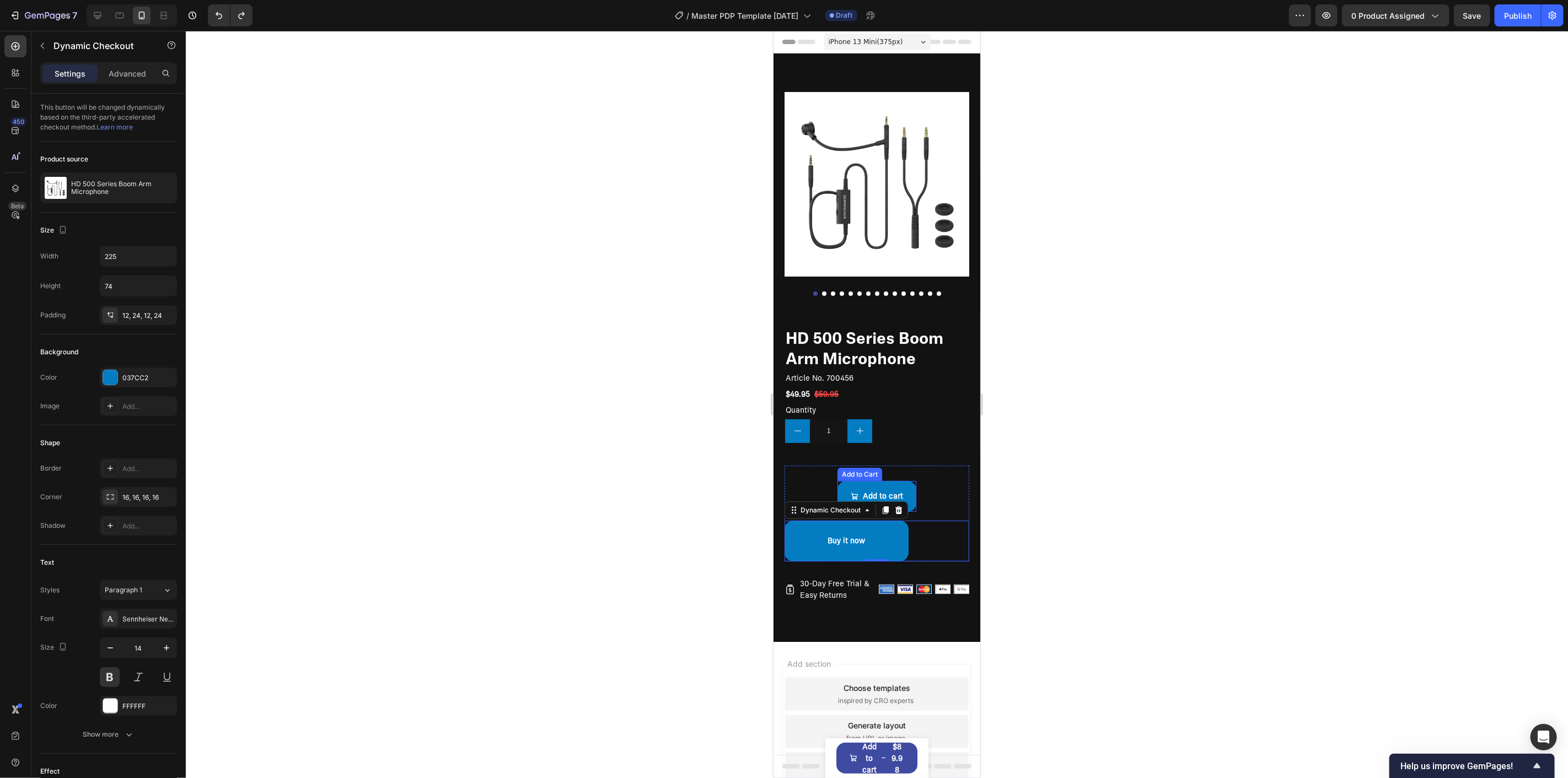
click at [845, 469] on div "Add to Cart" at bounding box center [859, 474] width 40 height 10
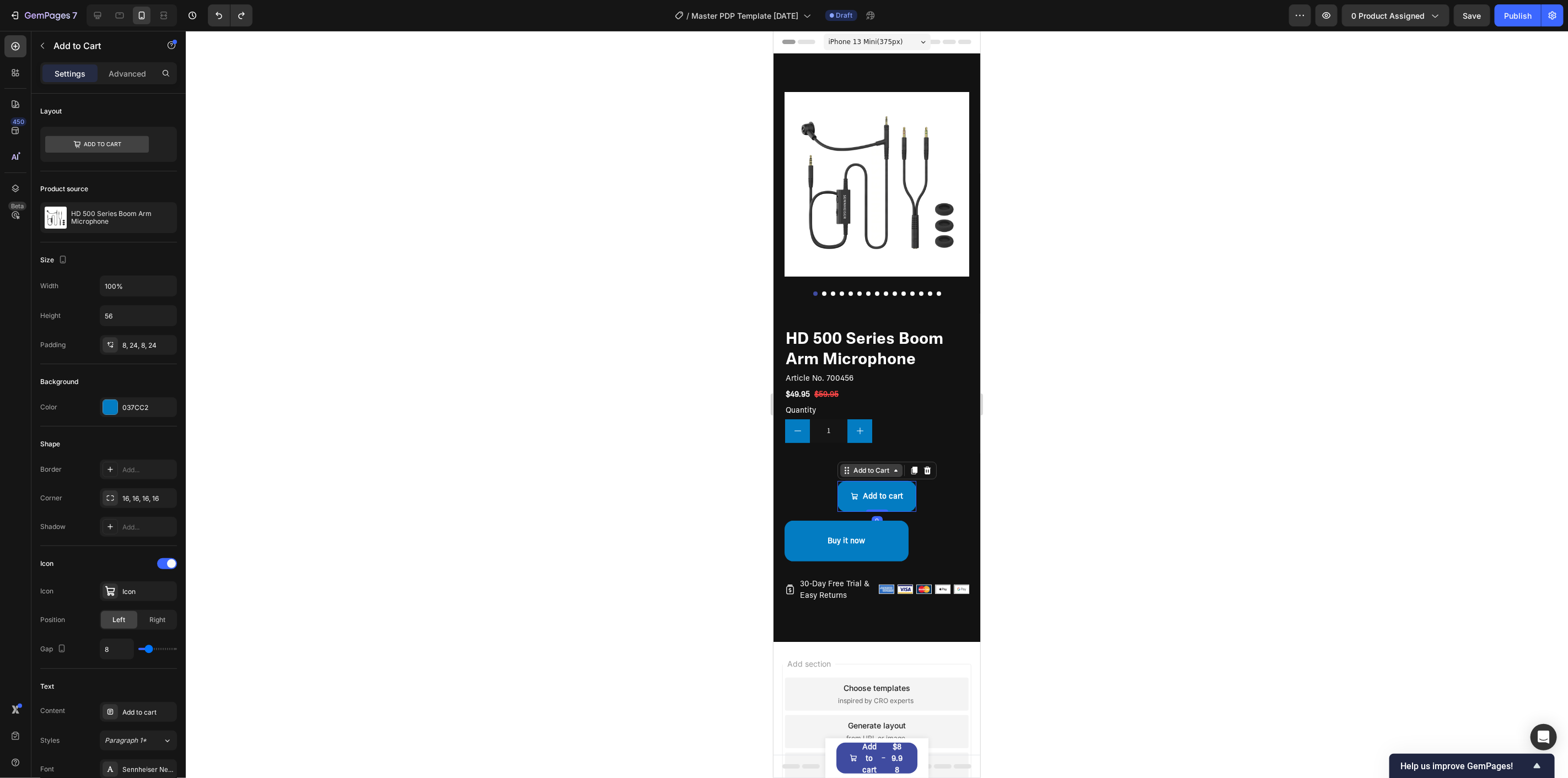
click at [852, 465] on div "Add to Cart" at bounding box center [871, 470] width 40 height 10
click at [1260, 428] on div at bounding box center [877, 405] width 1382 height 748
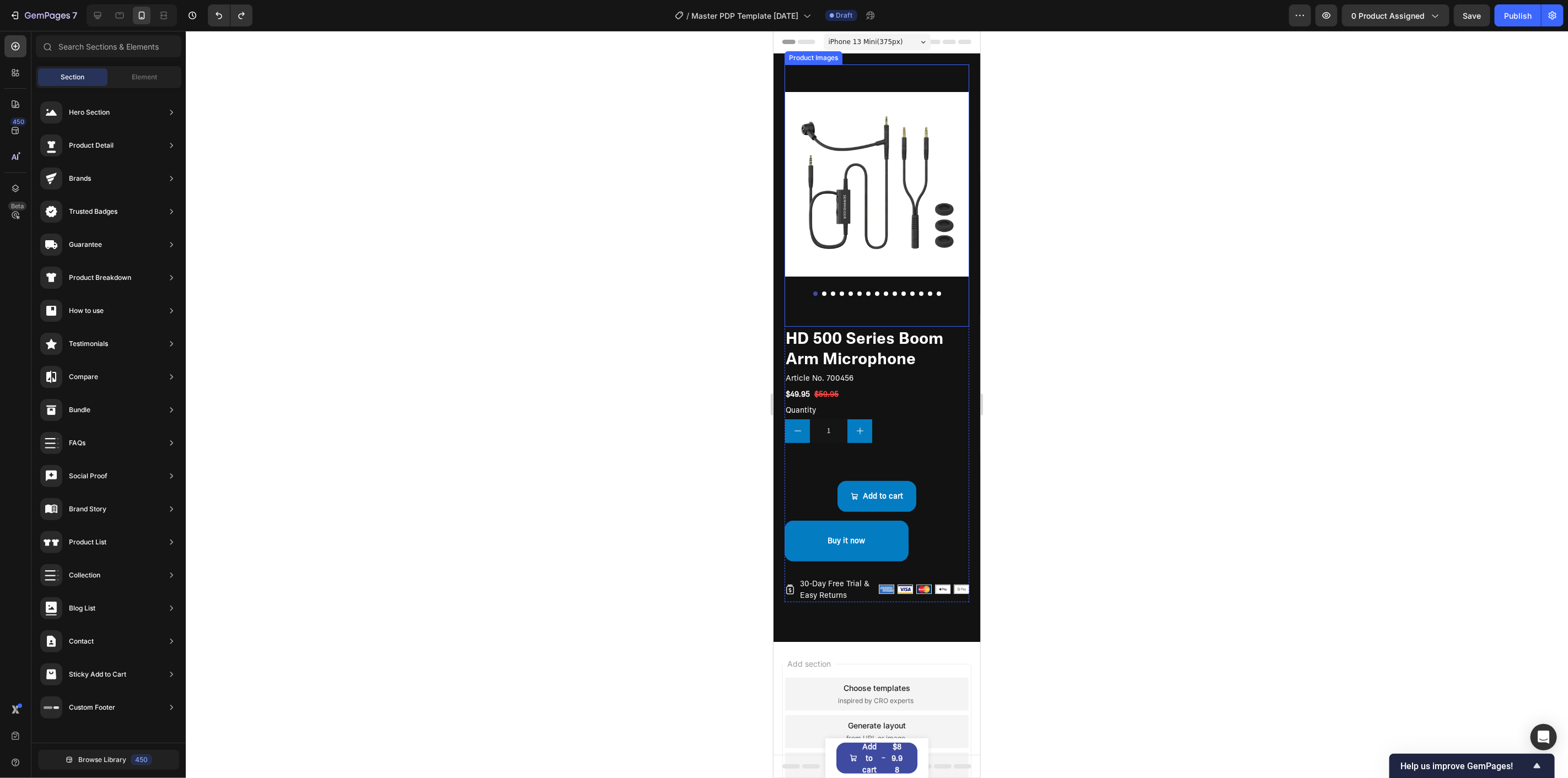
click at [819, 291] on div at bounding box center [876, 293] width 185 height 5
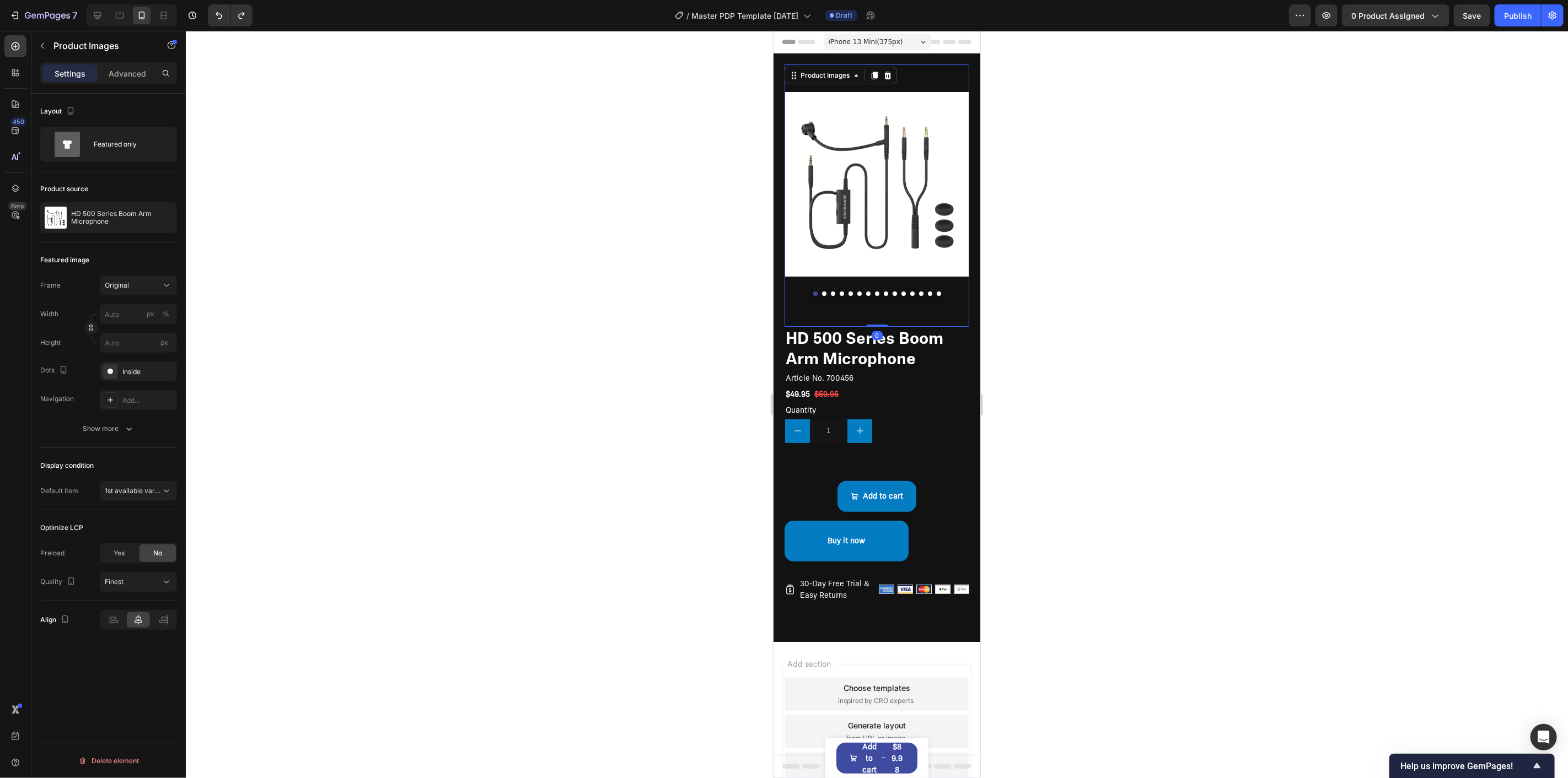
click at [822, 291] on button "Dot" at bounding box center [823, 293] width 5 height 5
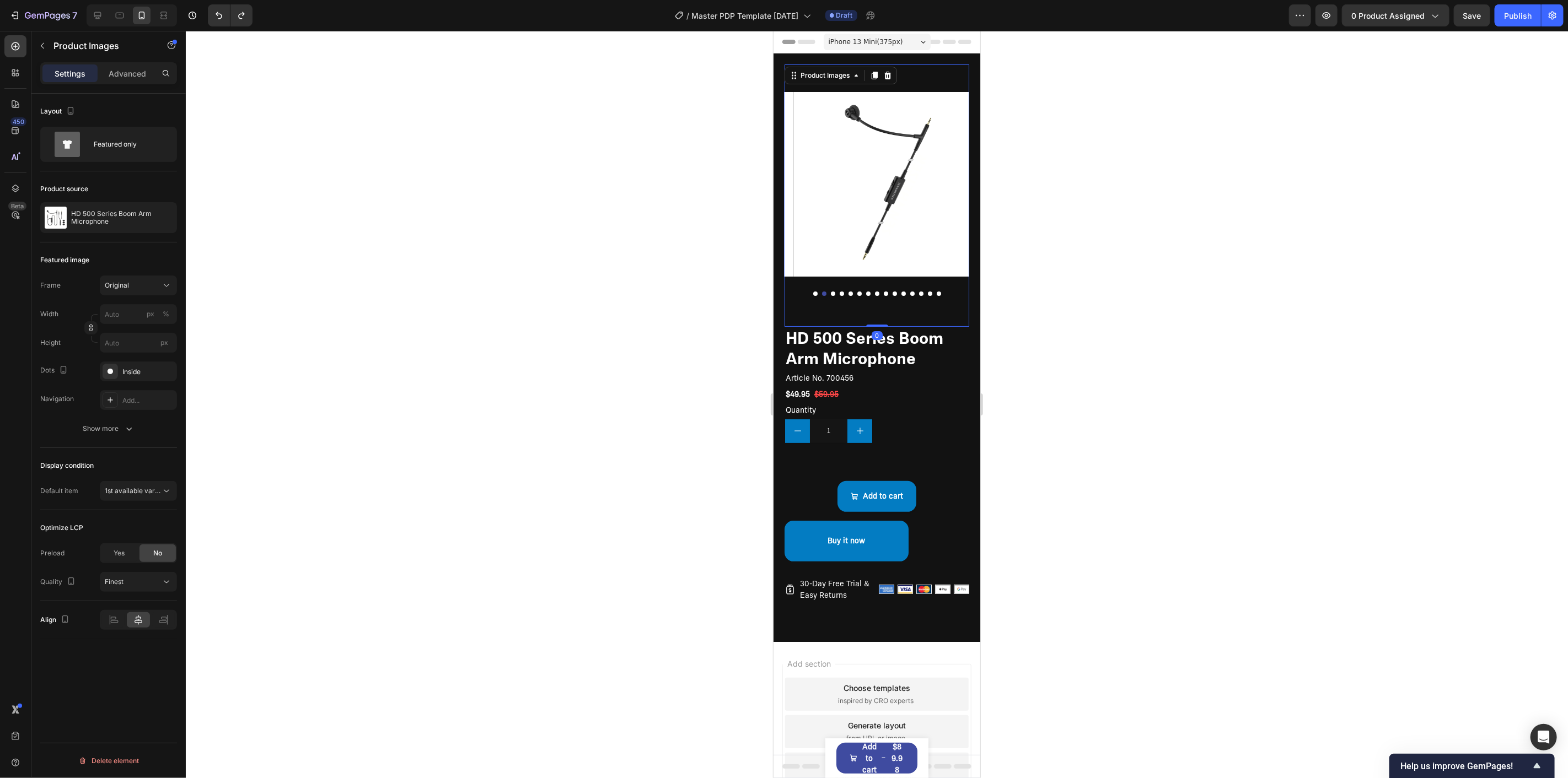
click at [839, 291] on button "Dot" at bounding box center [841, 293] width 5 height 5
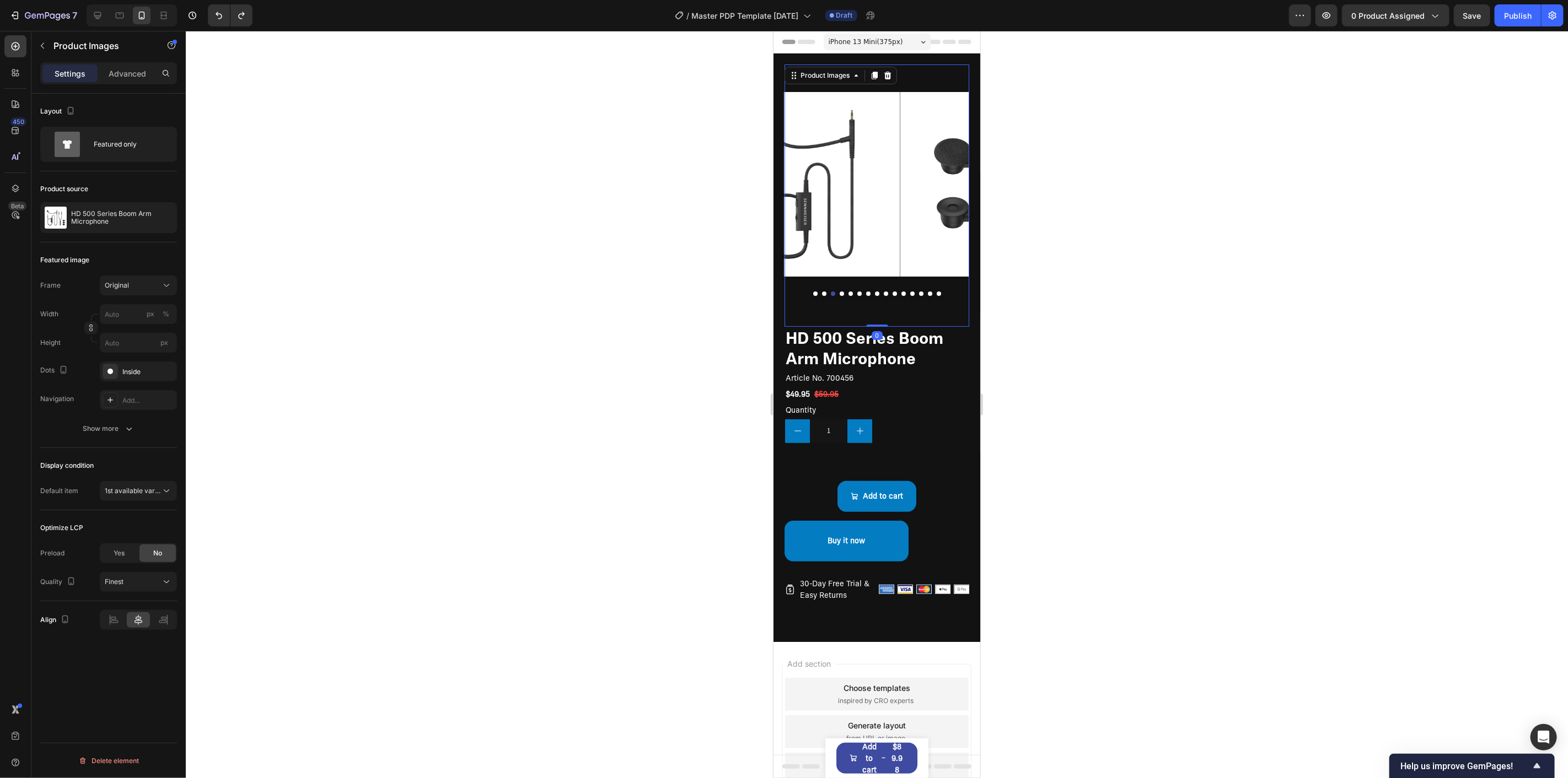
click at [848, 291] on button "Dot" at bounding box center [850, 293] width 5 height 5
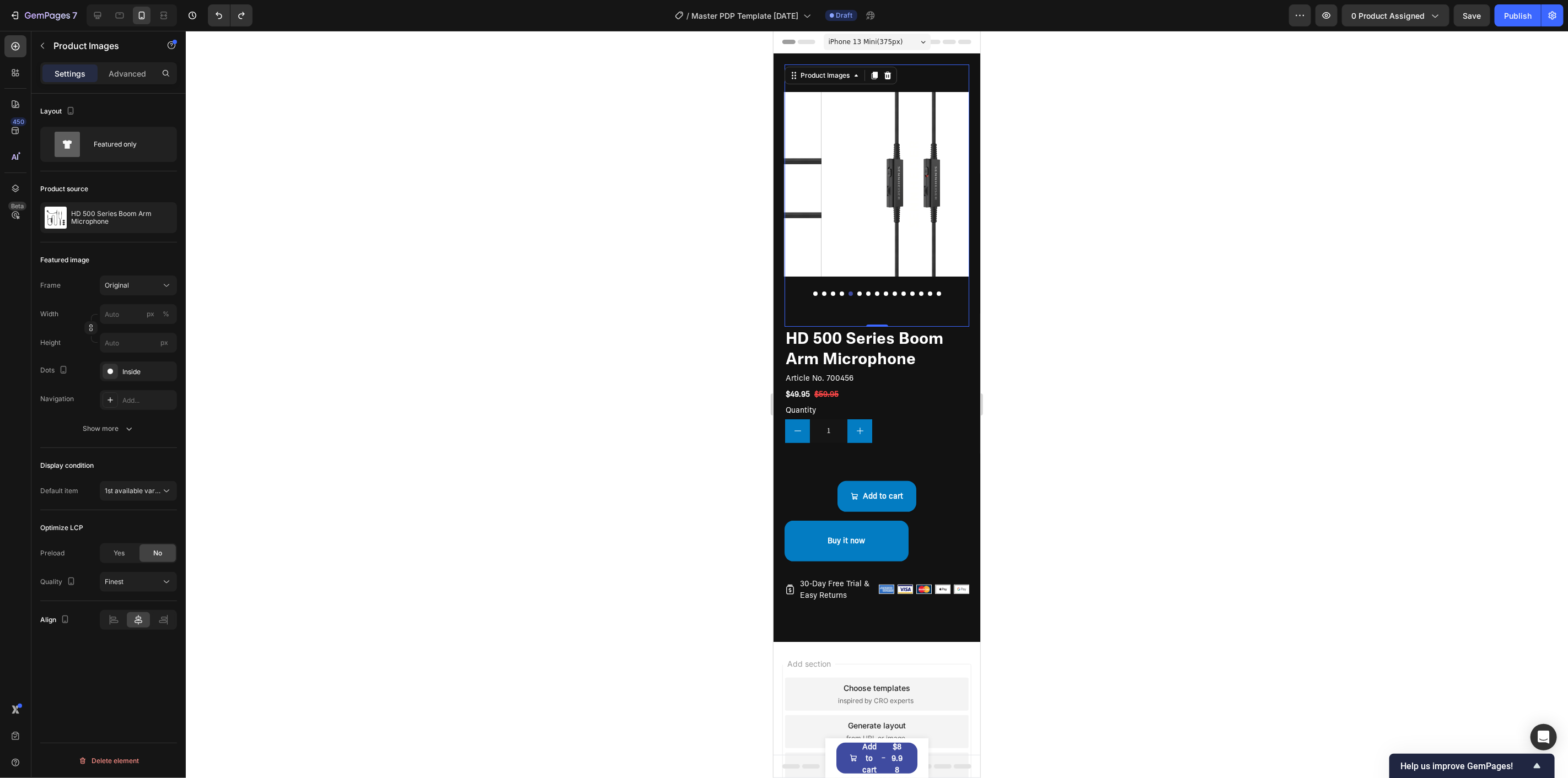
click at [884, 291] on div at bounding box center [876, 293] width 185 height 5
click at [883, 291] on button "Dot" at bounding box center [885, 293] width 5 height 5
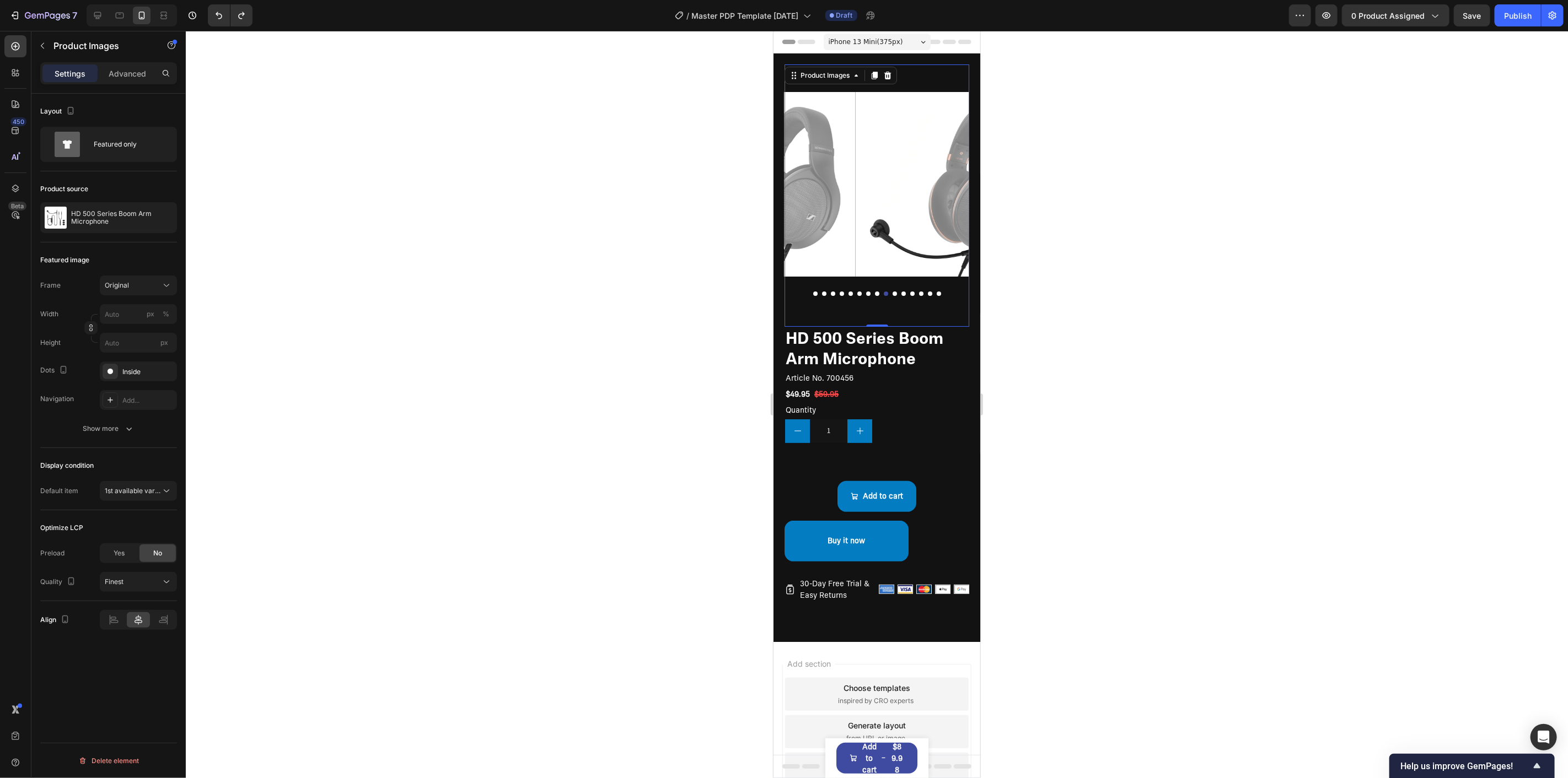
click at [875, 291] on button "Dot" at bounding box center [877, 293] width 5 height 5
click at [859, 291] on div at bounding box center [876, 293] width 185 height 5
click at [866, 291] on button "Dot" at bounding box center [868, 293] width 5 height 5
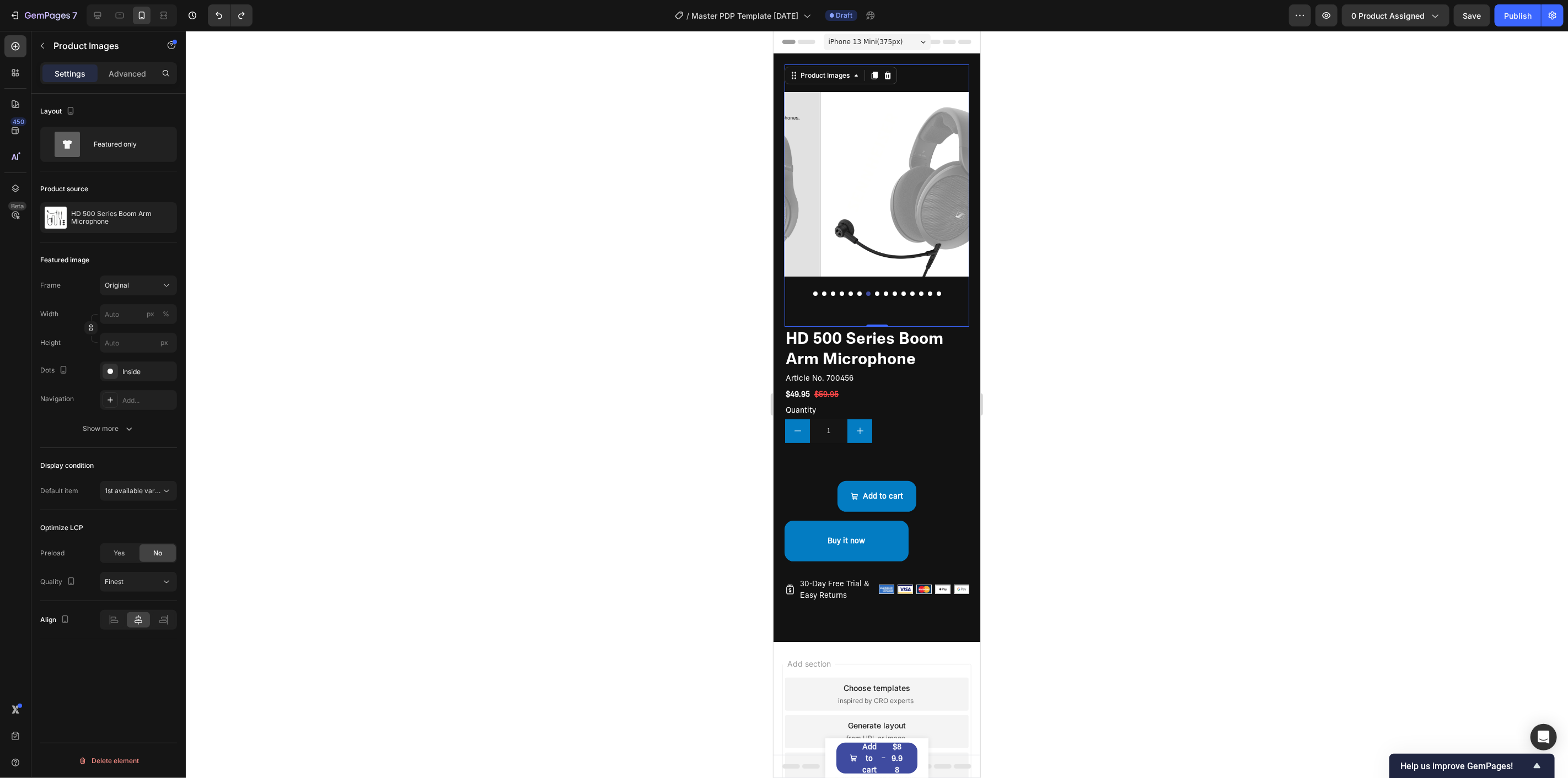
click at [857, 278] on img at bounding box center [912, 184] width 185 height 240
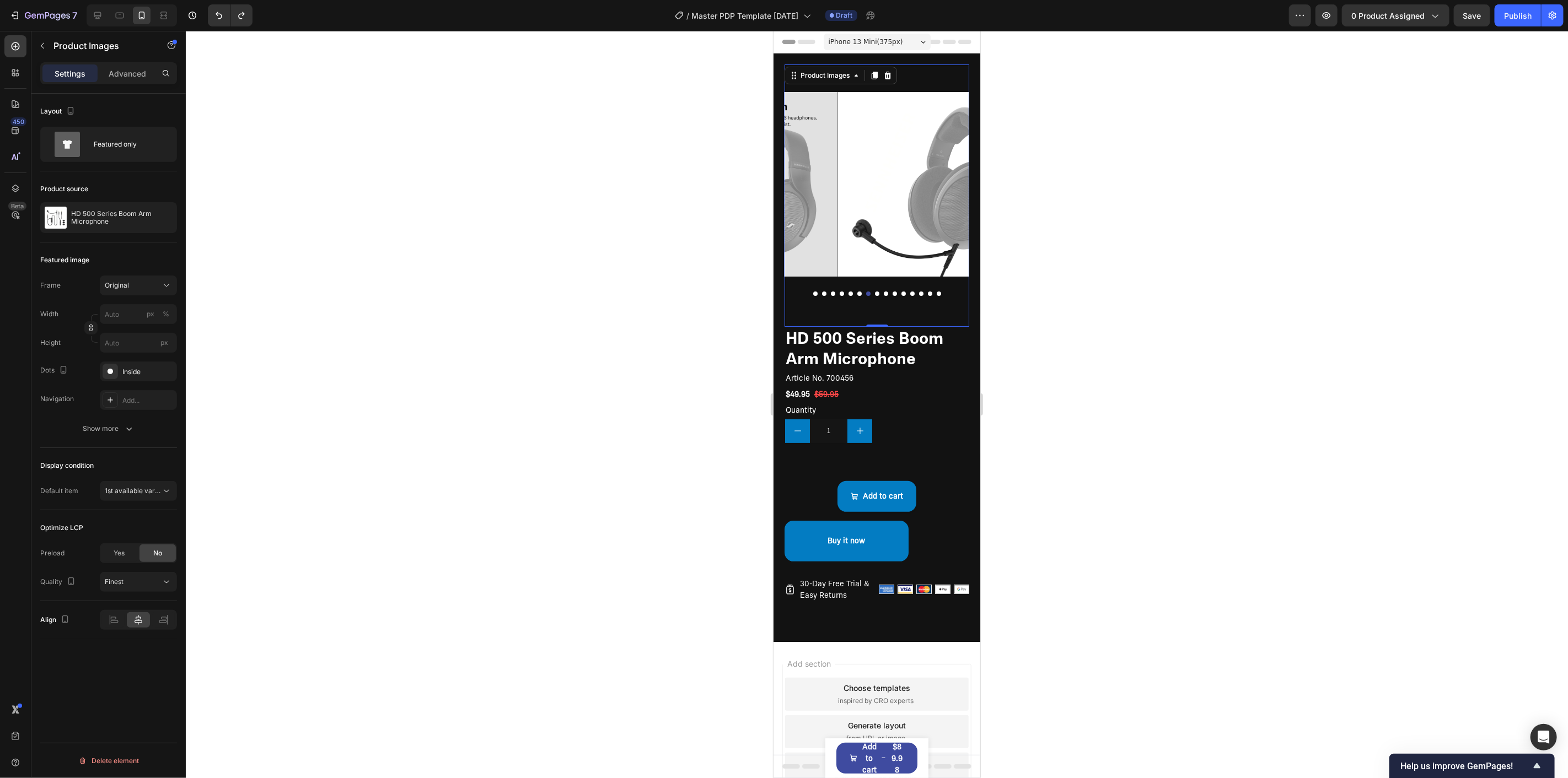
click at [857, 291] on button "Dot" at bounding box center [858, 293] width 5 height 5
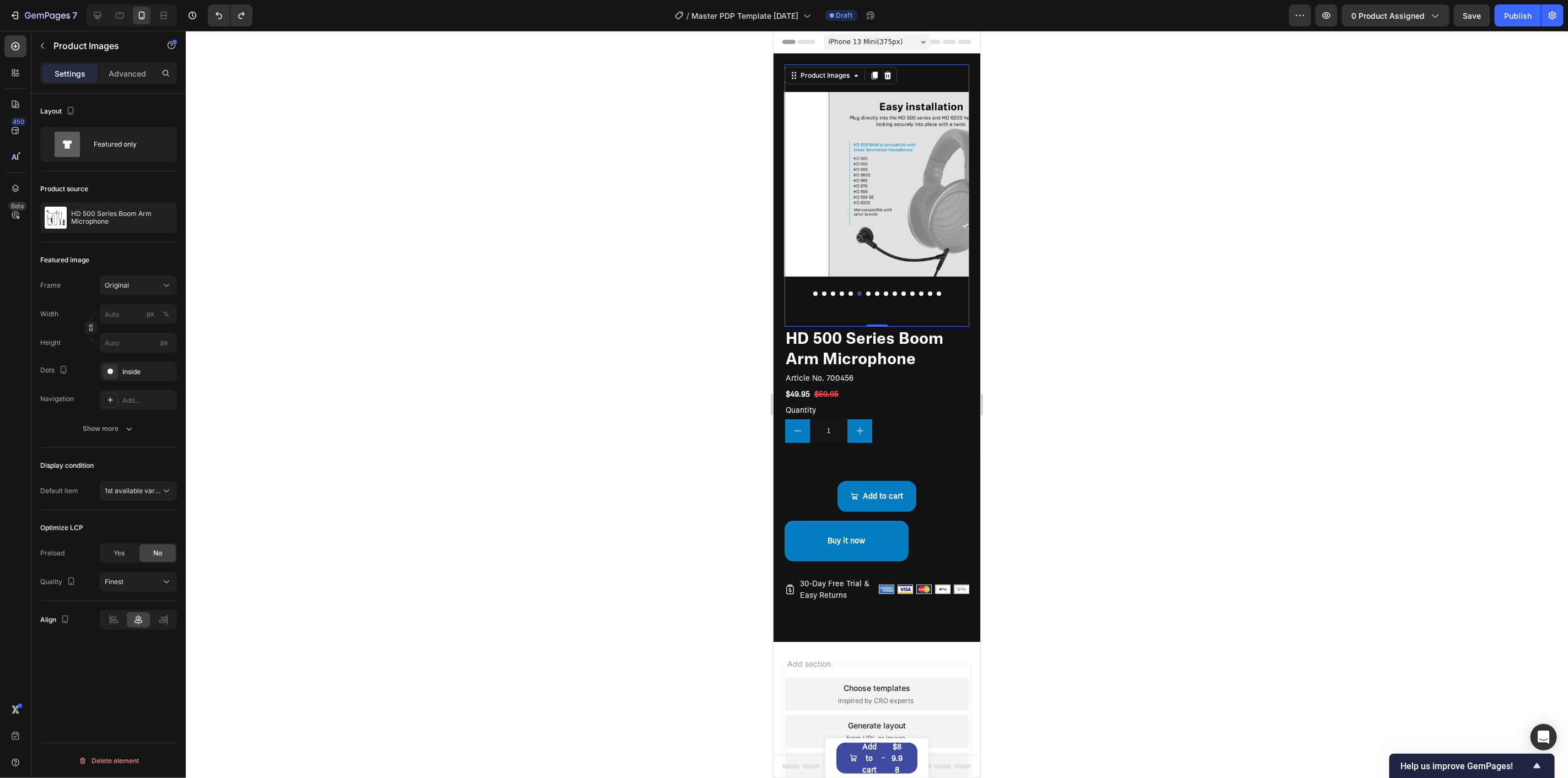
click at [663, 317] on div at bounding box center [877, 405] width 1382 height 748
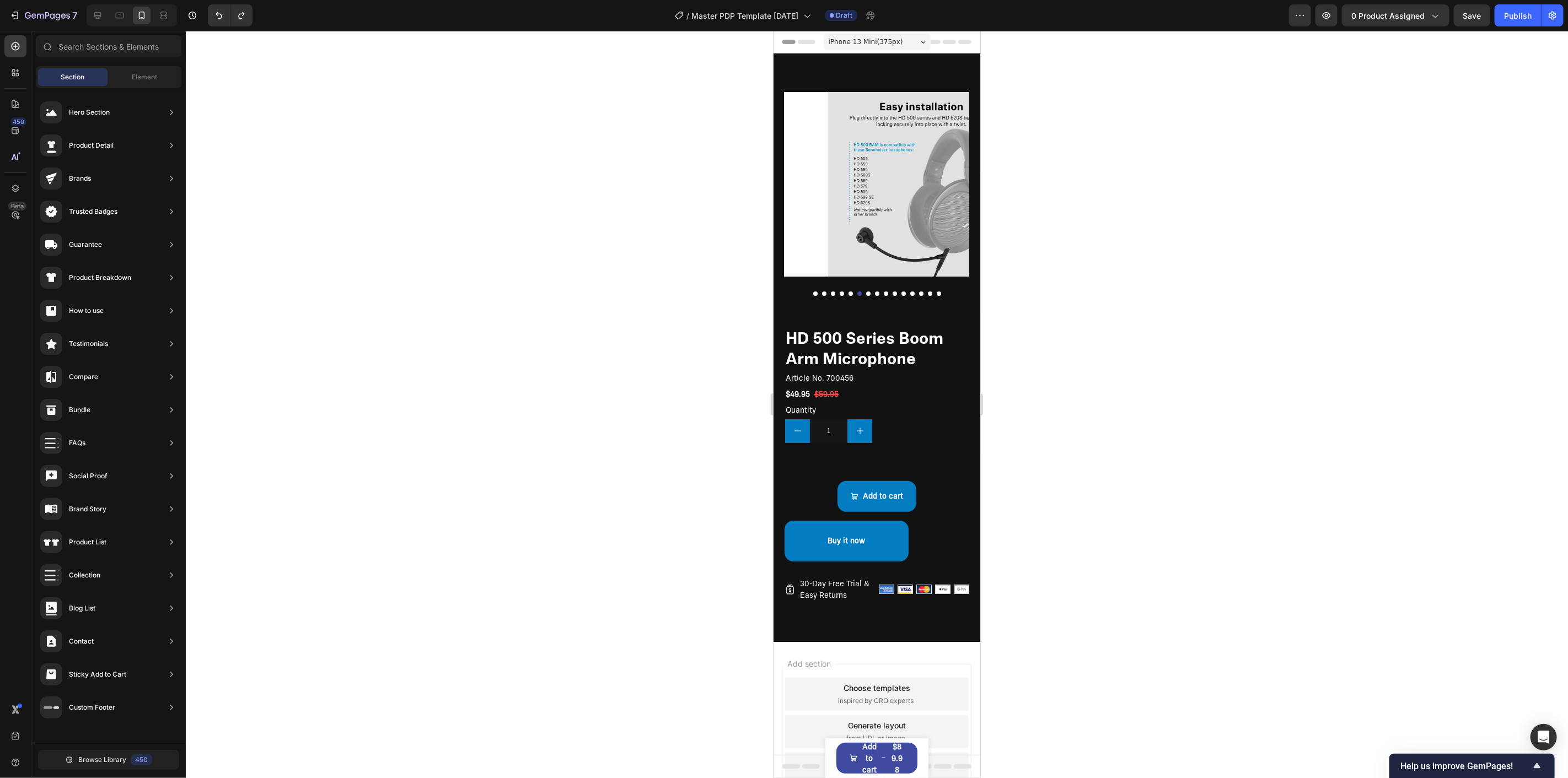
click at [869, 36] on span "iPhone 13 Mini ( 375 px)" at bounding box center [865, 41] width 74 height 11
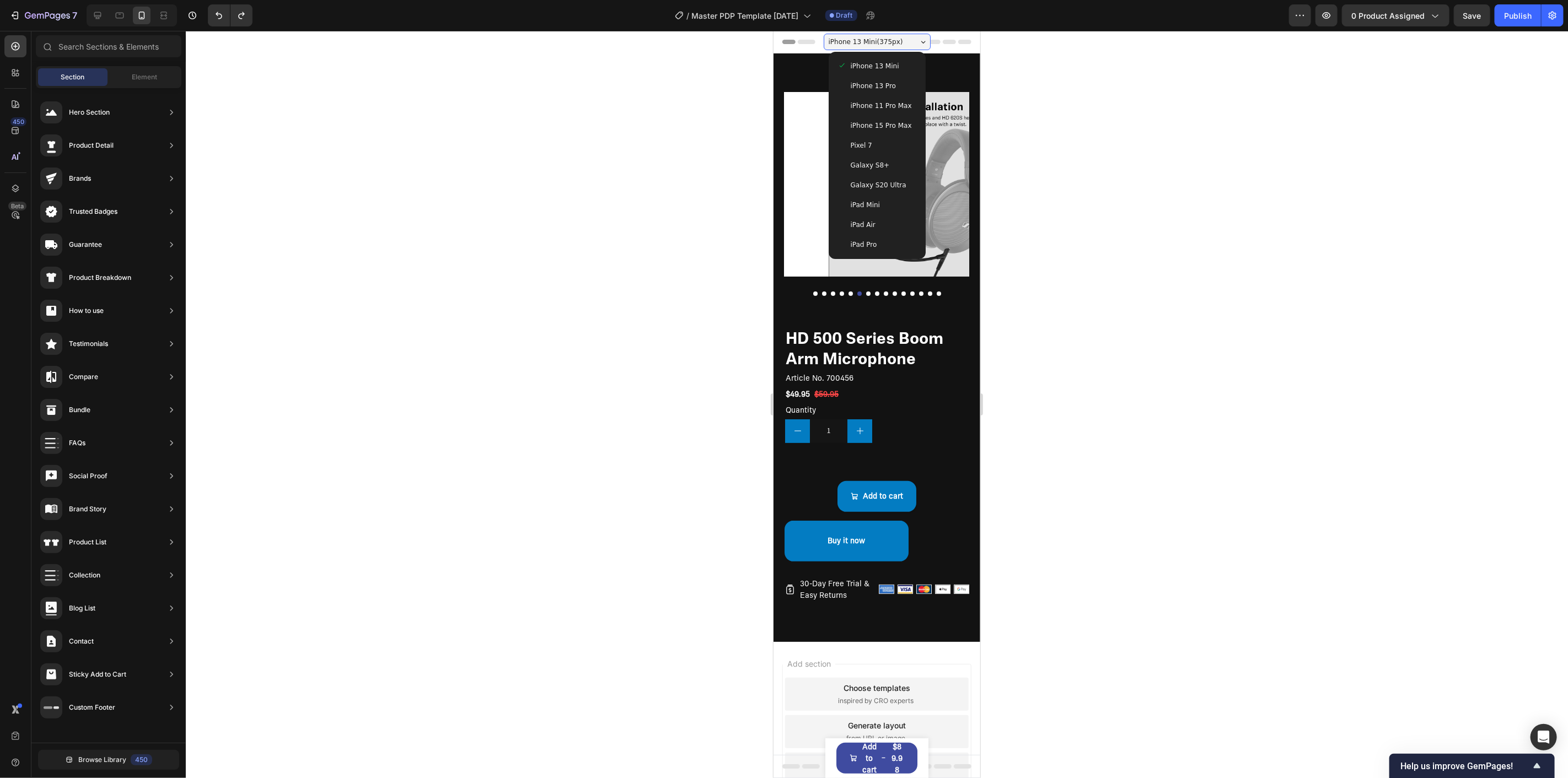
click at [894, 125] on span "iPhone 15 Pro Max" at bounding box center [880, 125] width 62 height 11
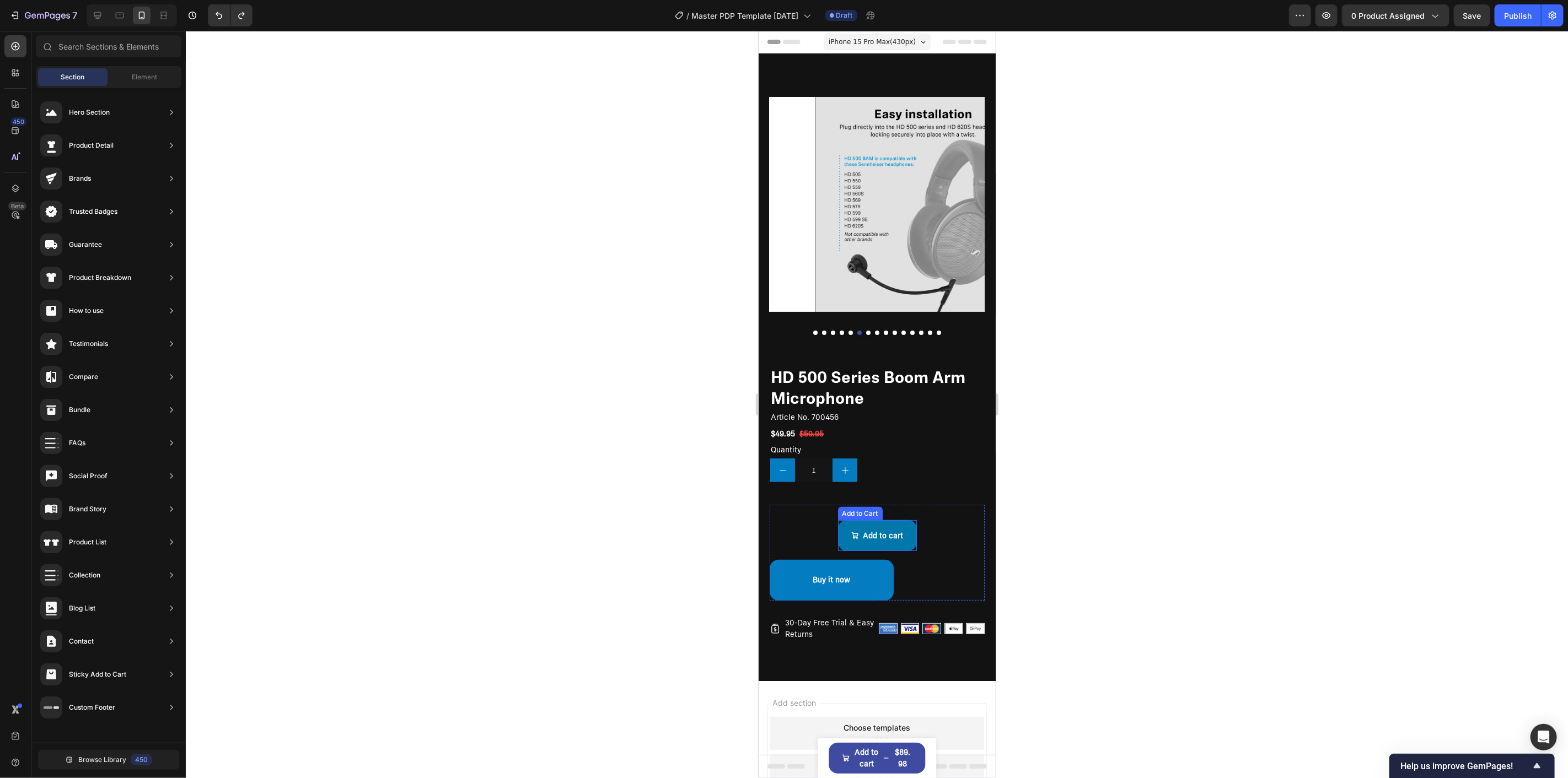
click at [897, 520] on button "Add to cart" at bounding box center [877, 535] width 79 height 31
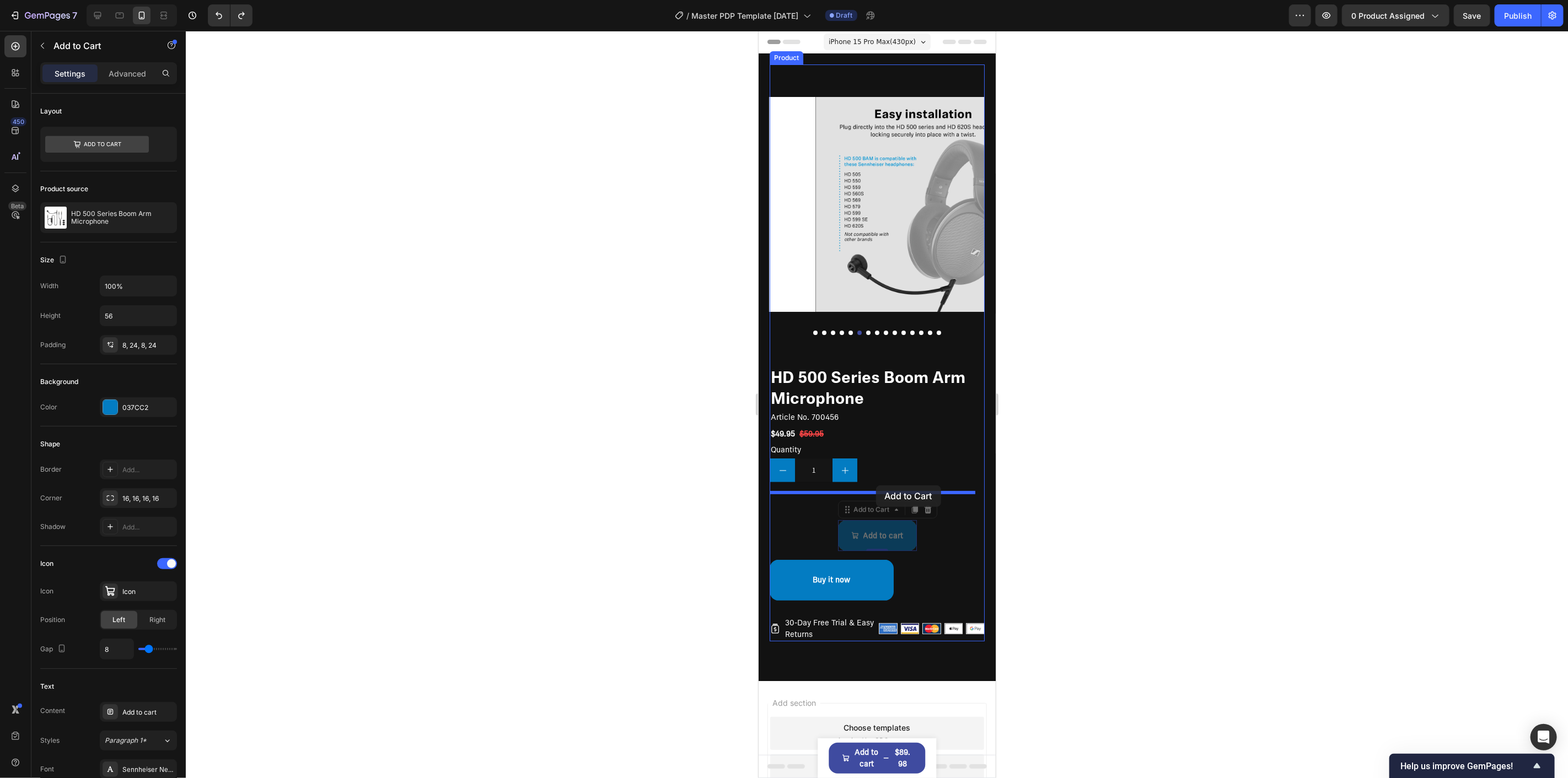
drag, startPoint x: 884, startPoint y: 513, endPoint x: 875, endPoint y: 485, distance: 29.4
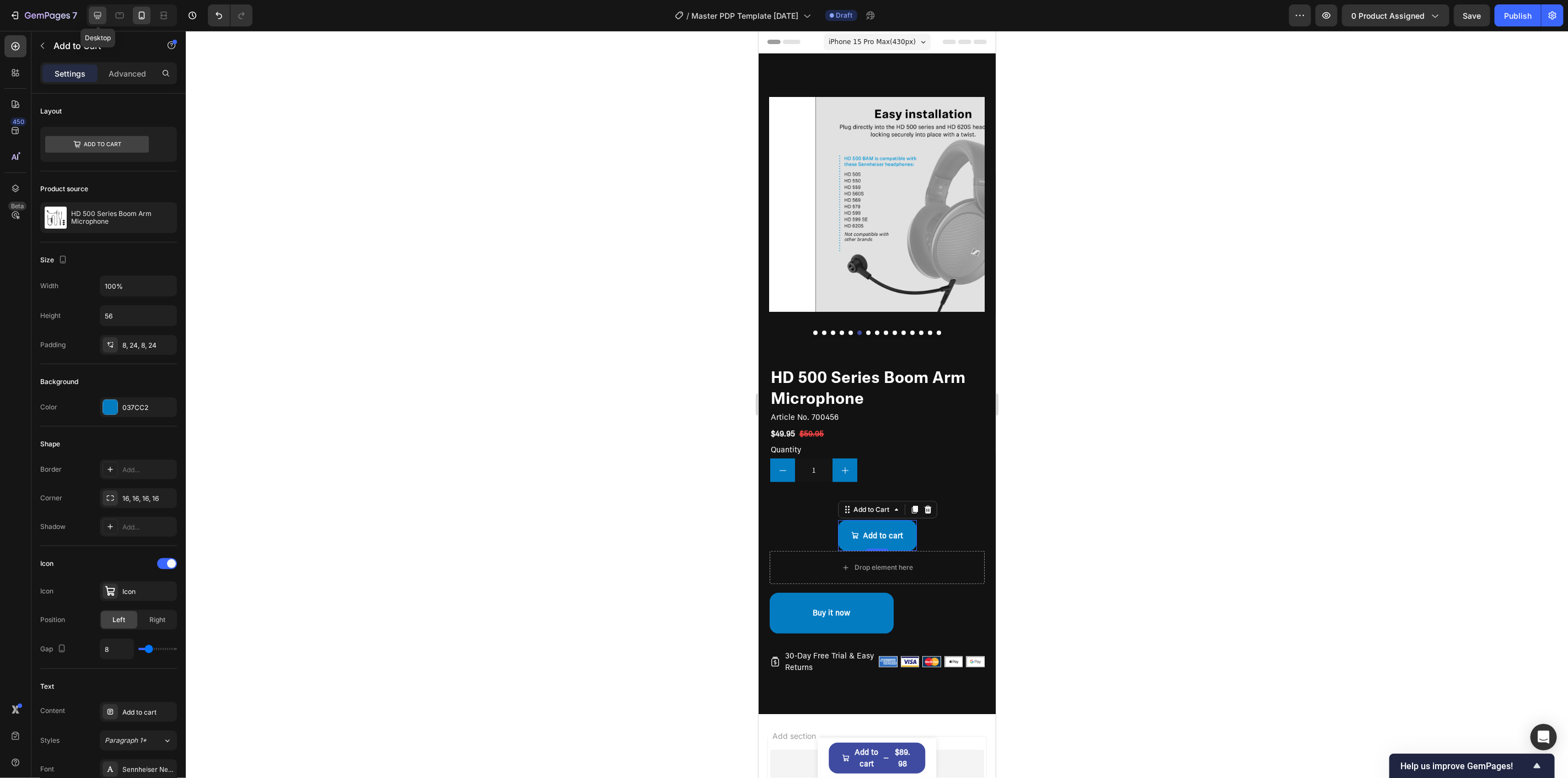
click at [102, 16] on icon at bounding box center [97, 15] width 11 height 11
type input "225"
type input "74"
type input "20"
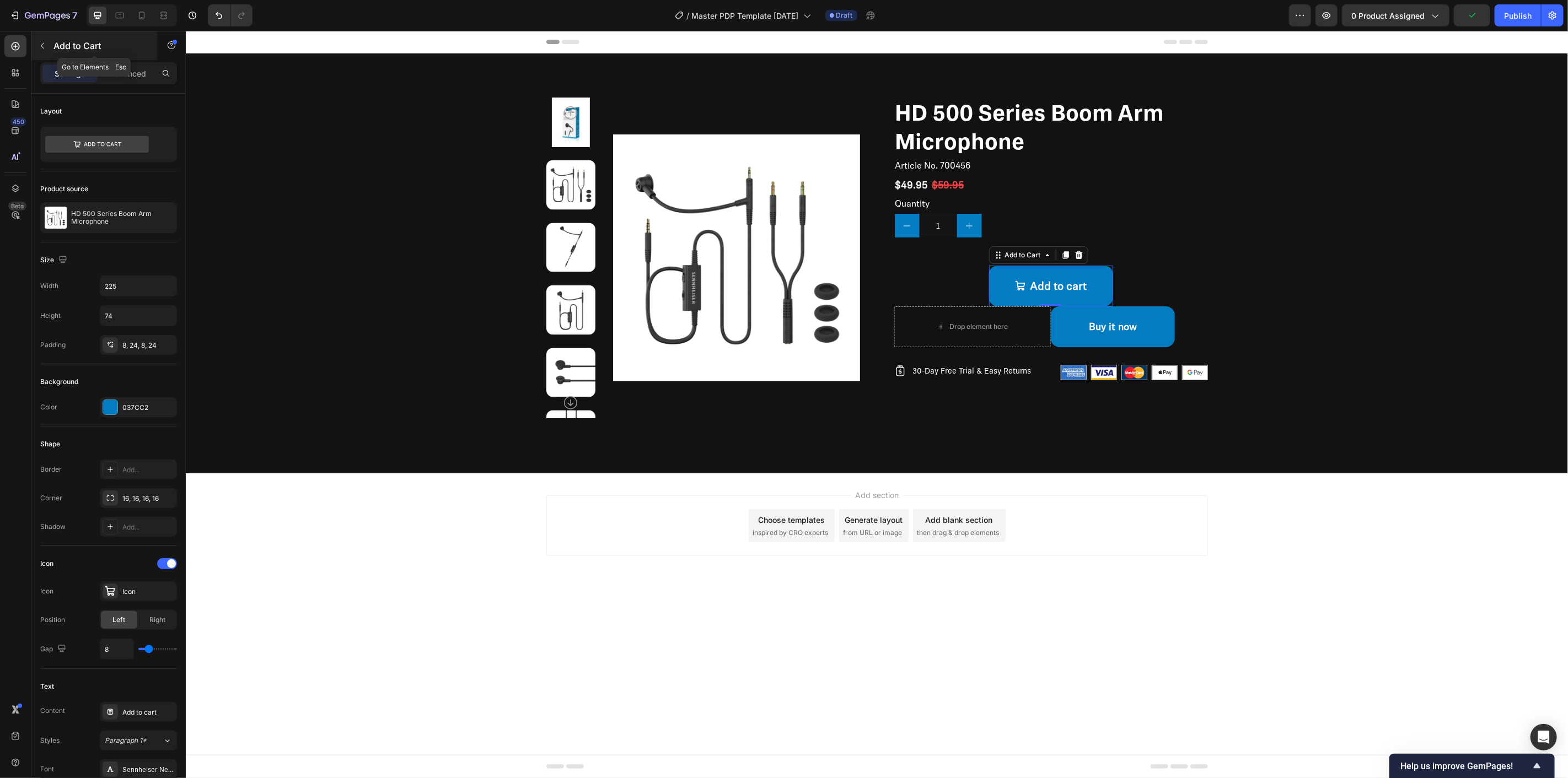
click at [39, 43] on icon "button" at bounding box center [43, 46] width 9 height 9
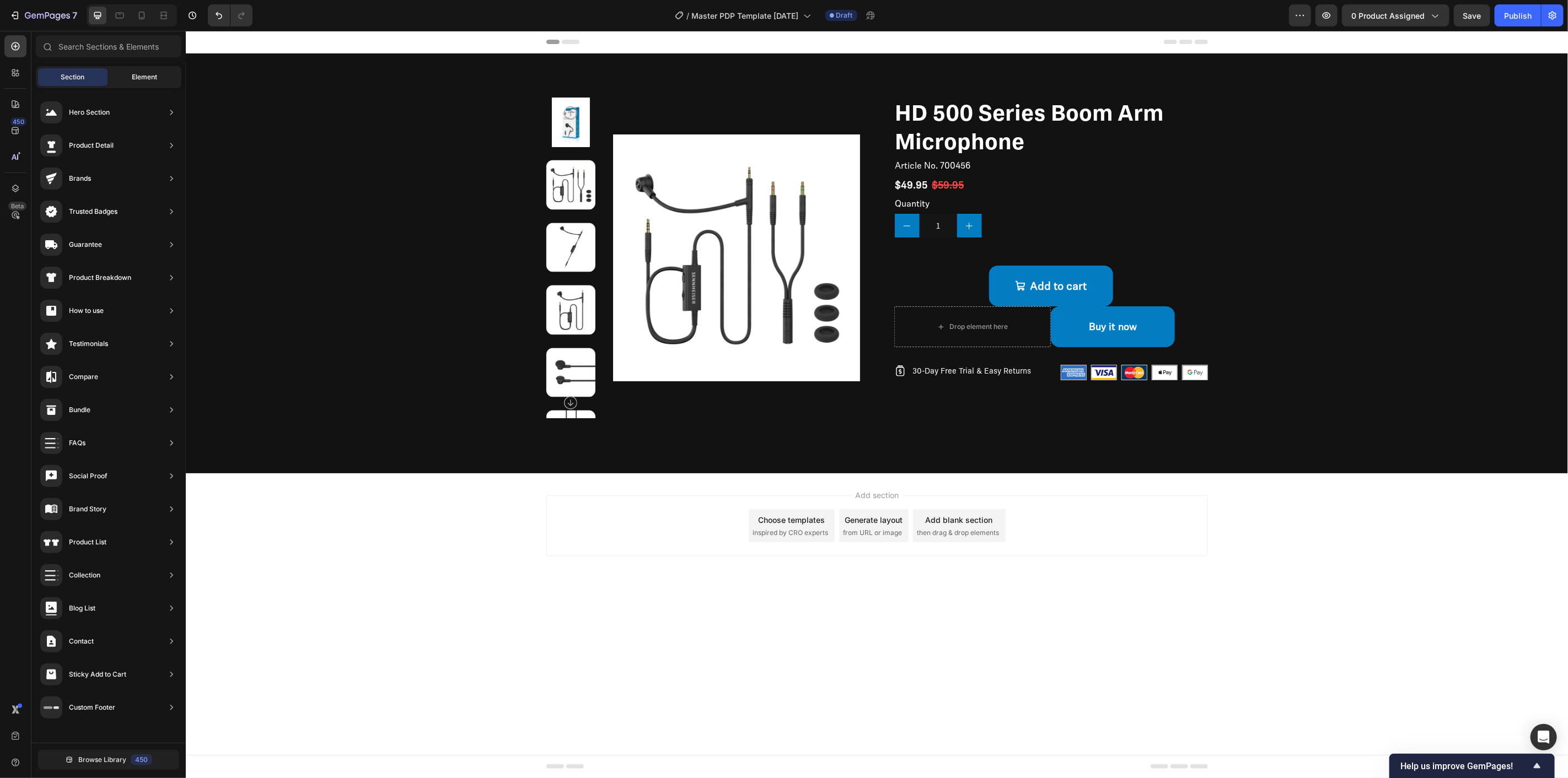
click at [143, 76] on span "Element" at bounding box center [144, 77] width 25 height 10
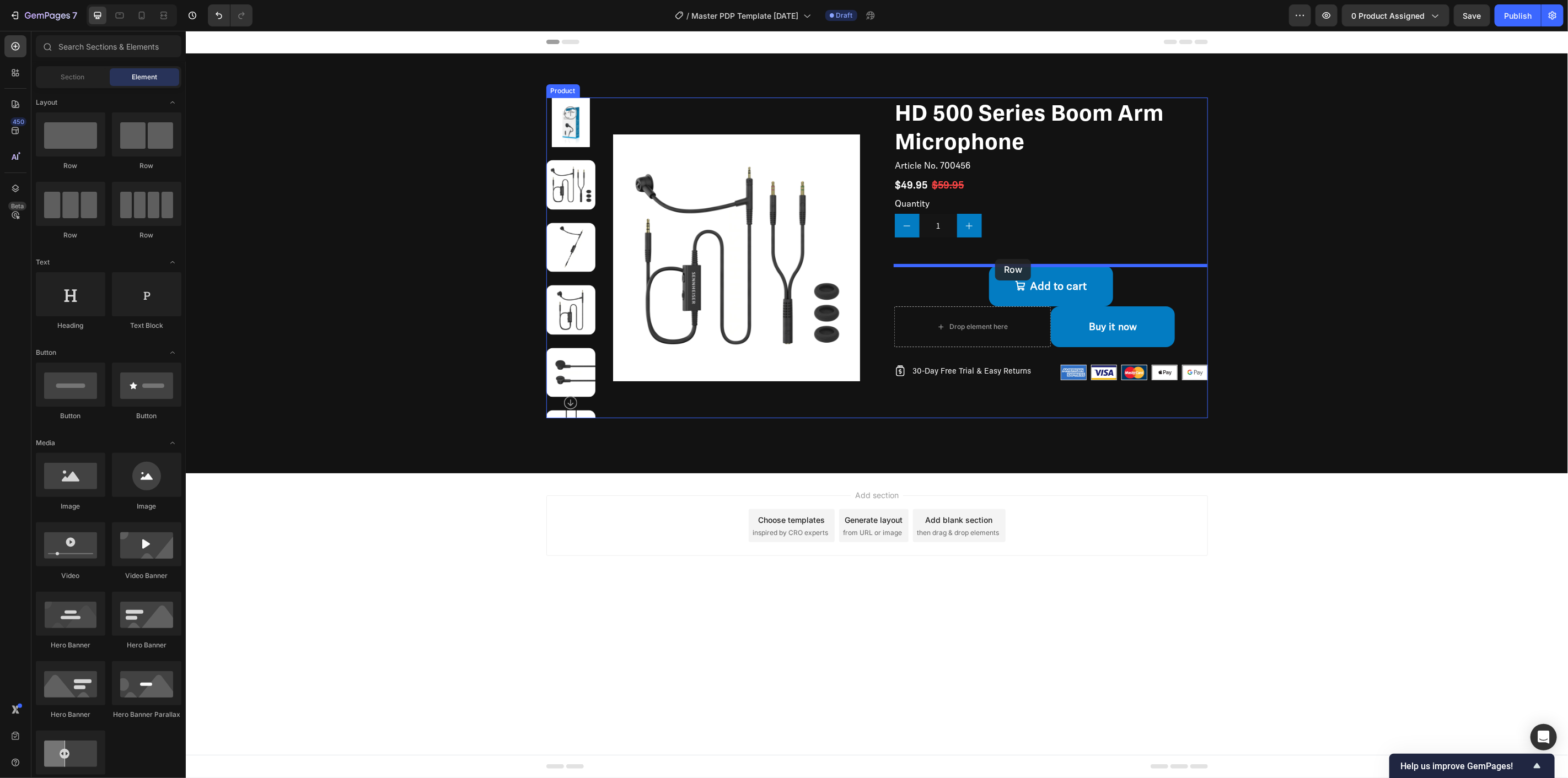
drag, startPoint x: 544, startPoint y: 203, endPoint x: 994, endPoint y: 258, distance: 453.3
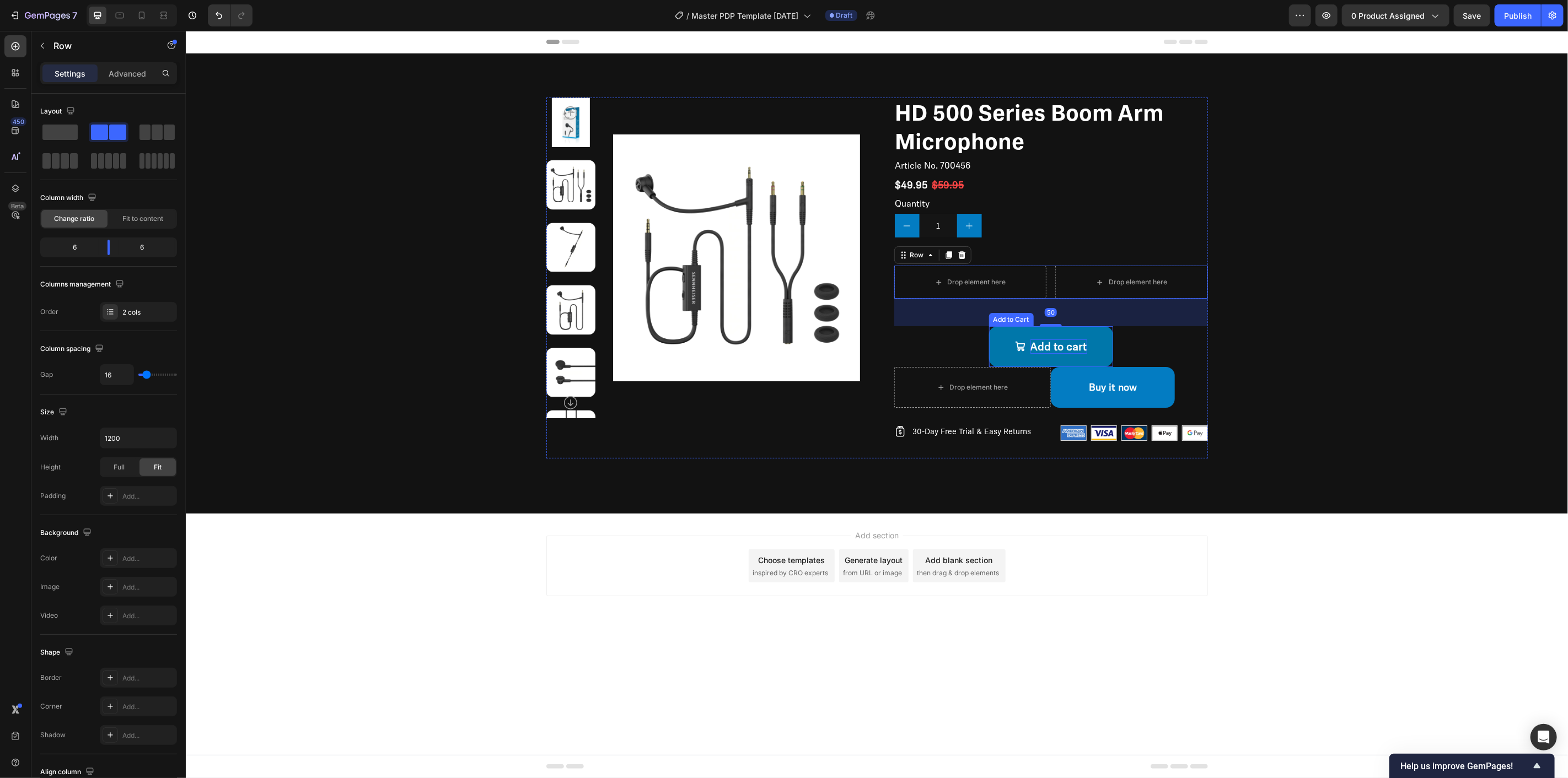
click at [1070, 340] on div "Add to cart" at bounding box center [1058, 346] width 57 height 14
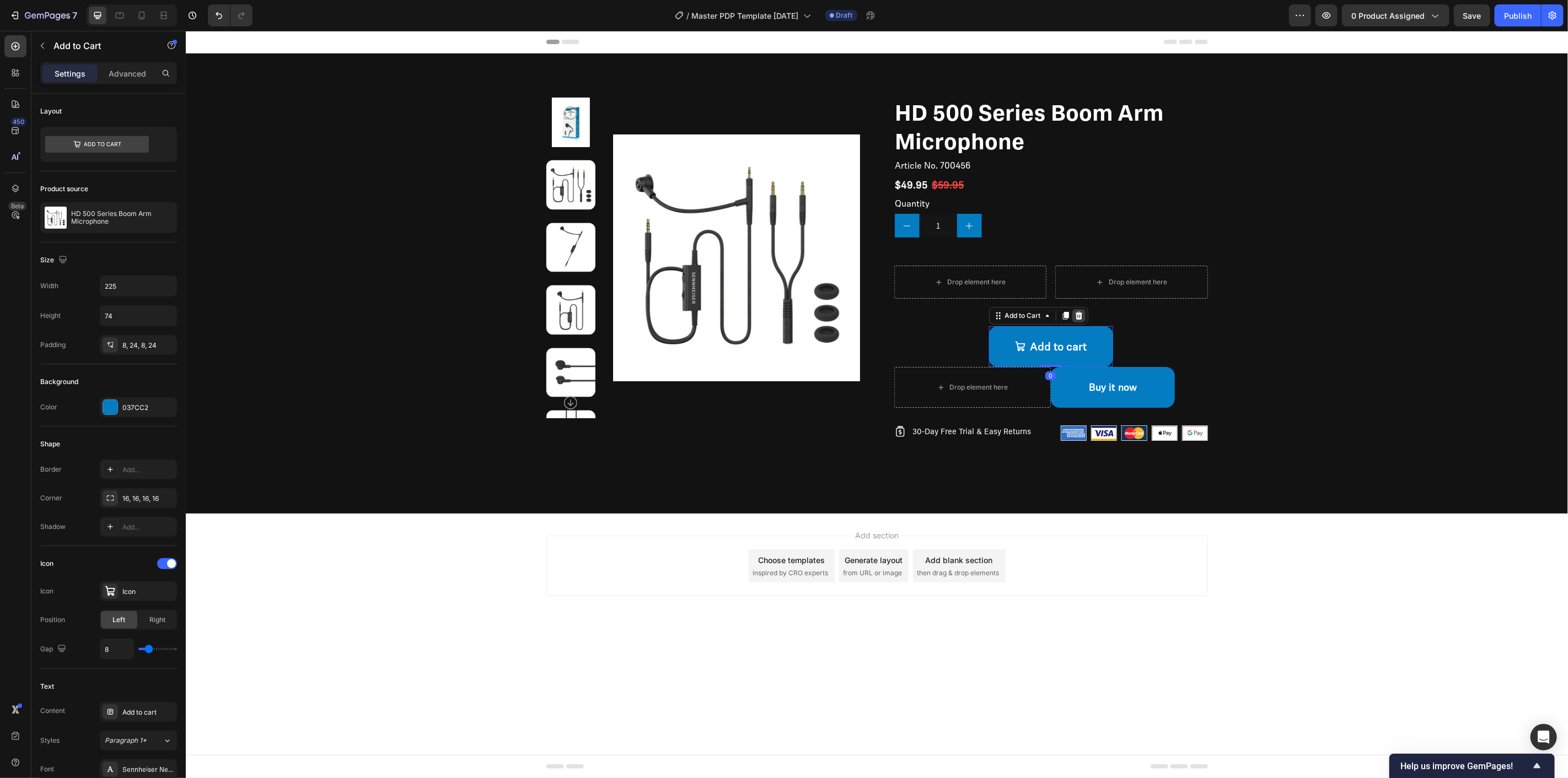
click at [1079, 311] on icon at bounding box center [1079, 315] width 9 height 9
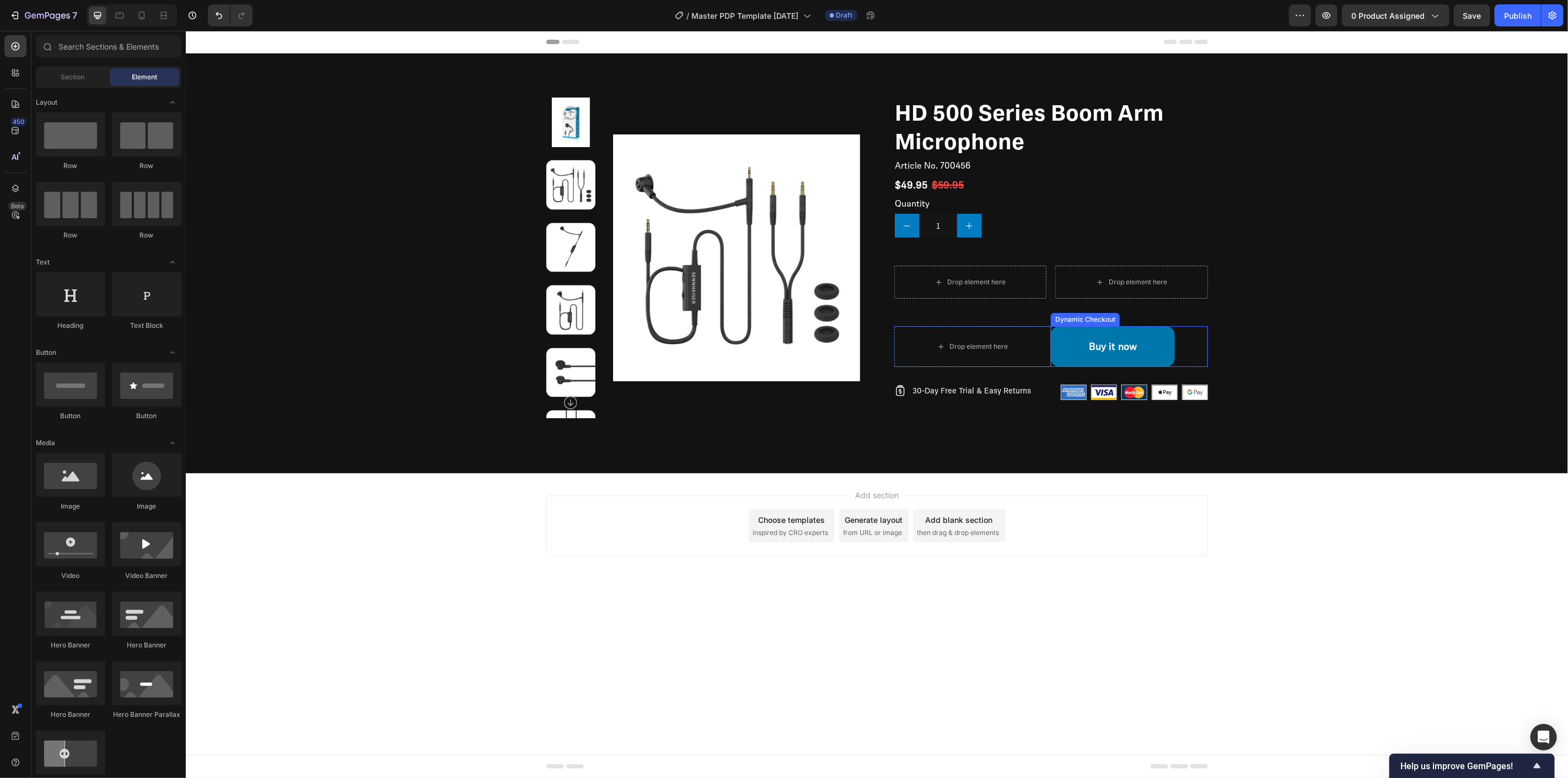
click at [1088, 330] on button "Buy it now" at bounding box center [1112, 346] width 124 height 41
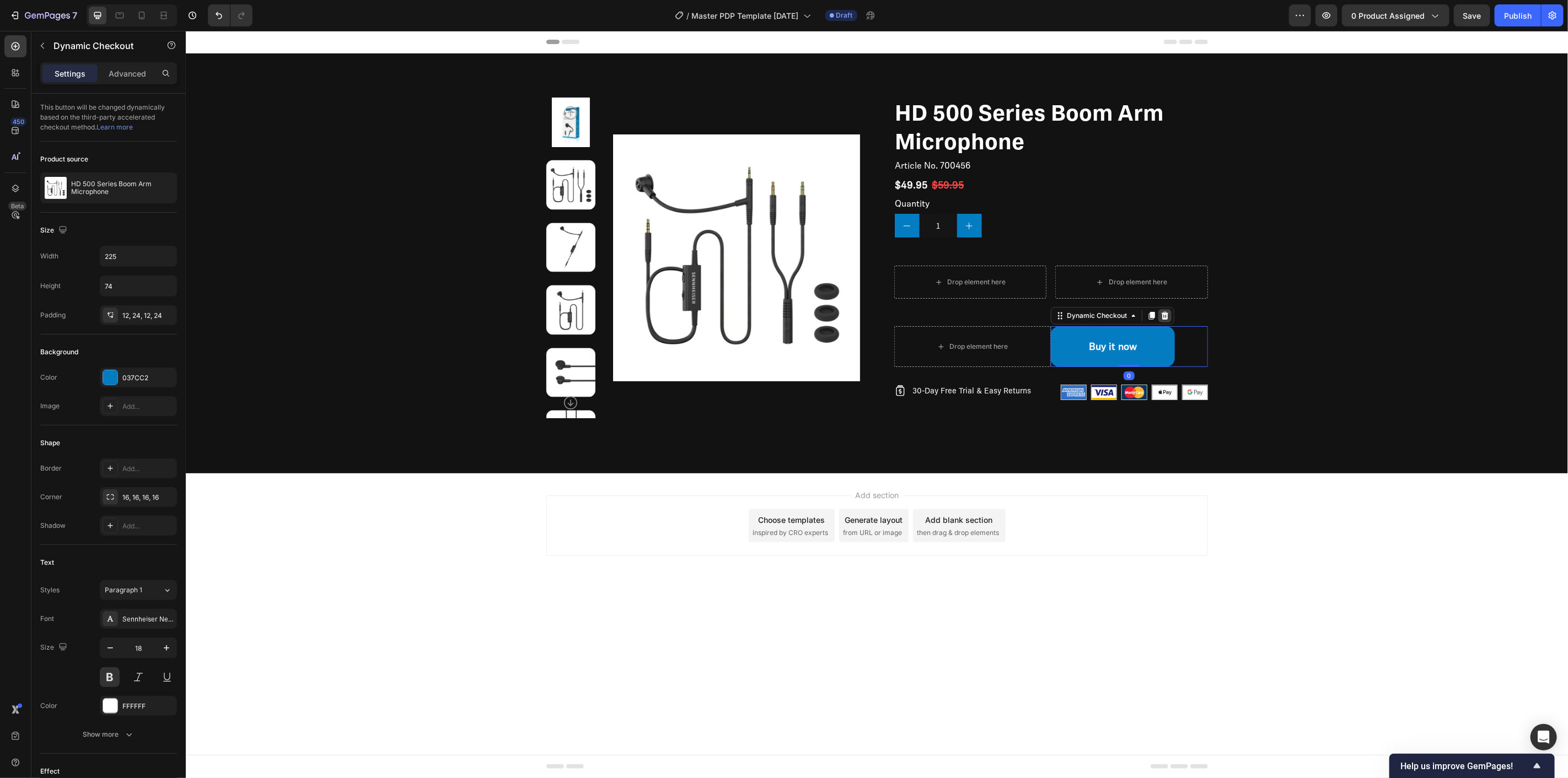
click at [1160, 311] on icon at bounding box center [1165, 315] width 9 height 9
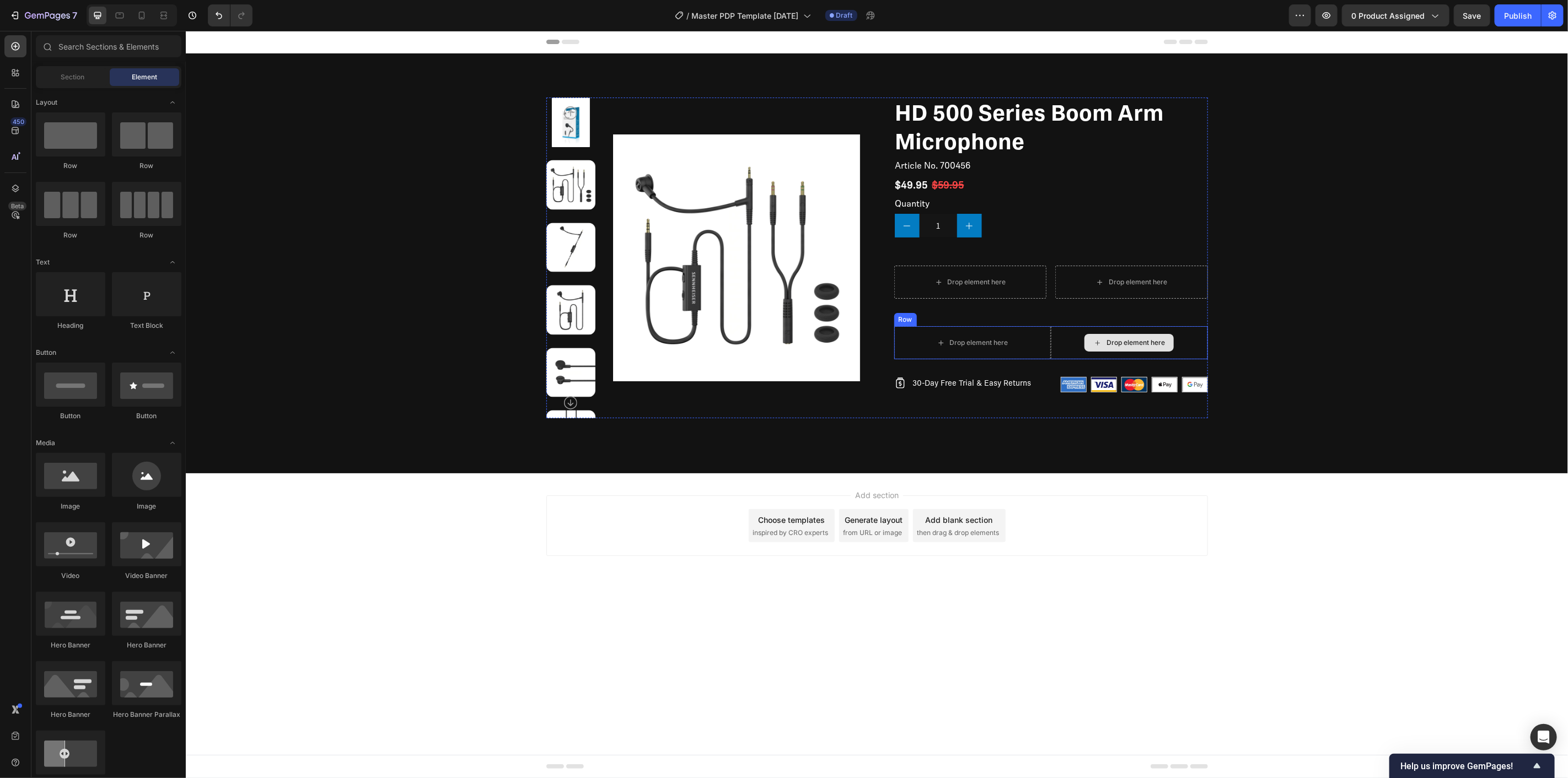
click at [1058, 334] on div "Drop element here" at bounding box center [1128, 342] width 157 height 33
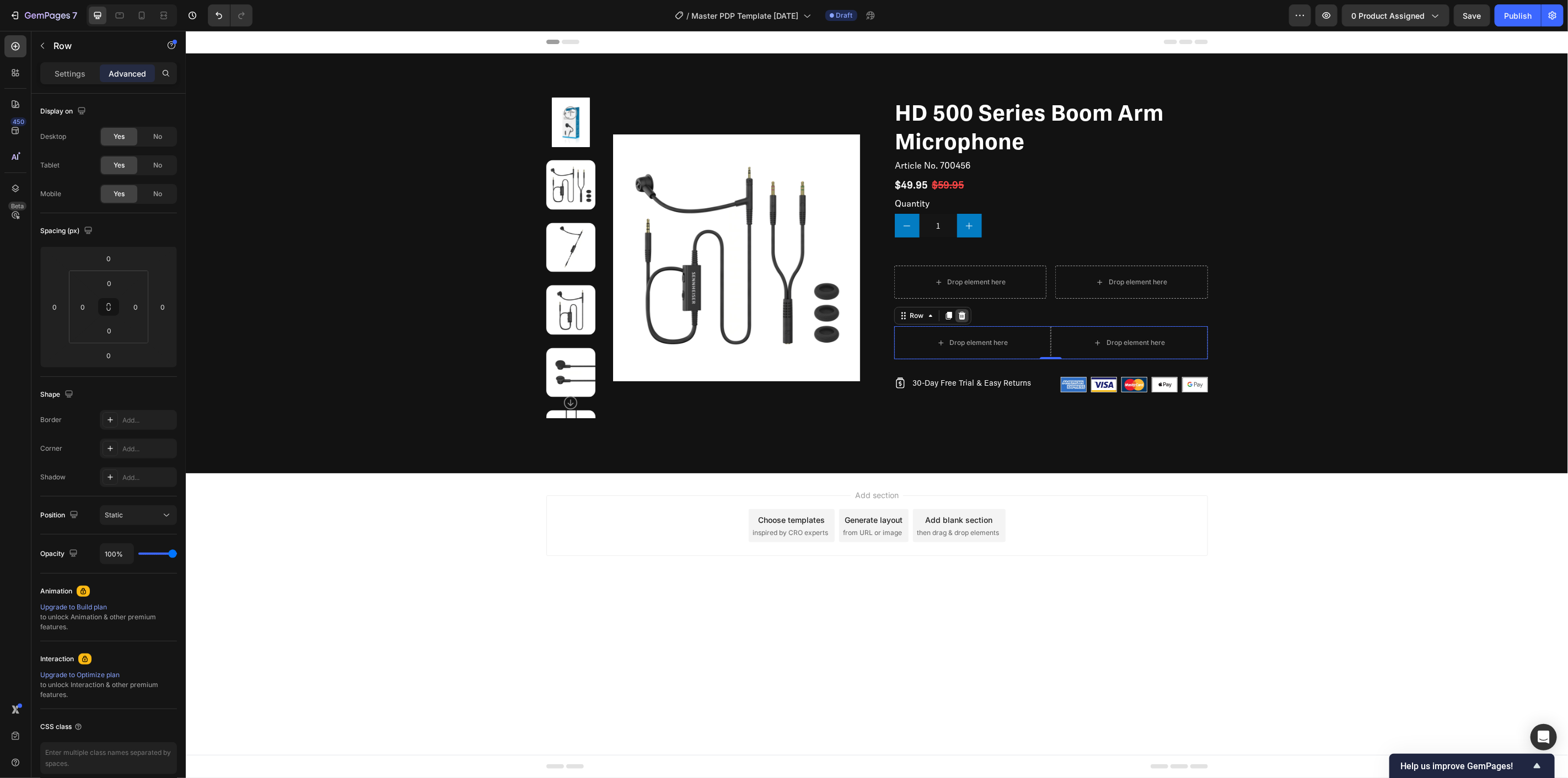
click at [962, 315] on icon at bounding box center [961, 315] width 7 height 8
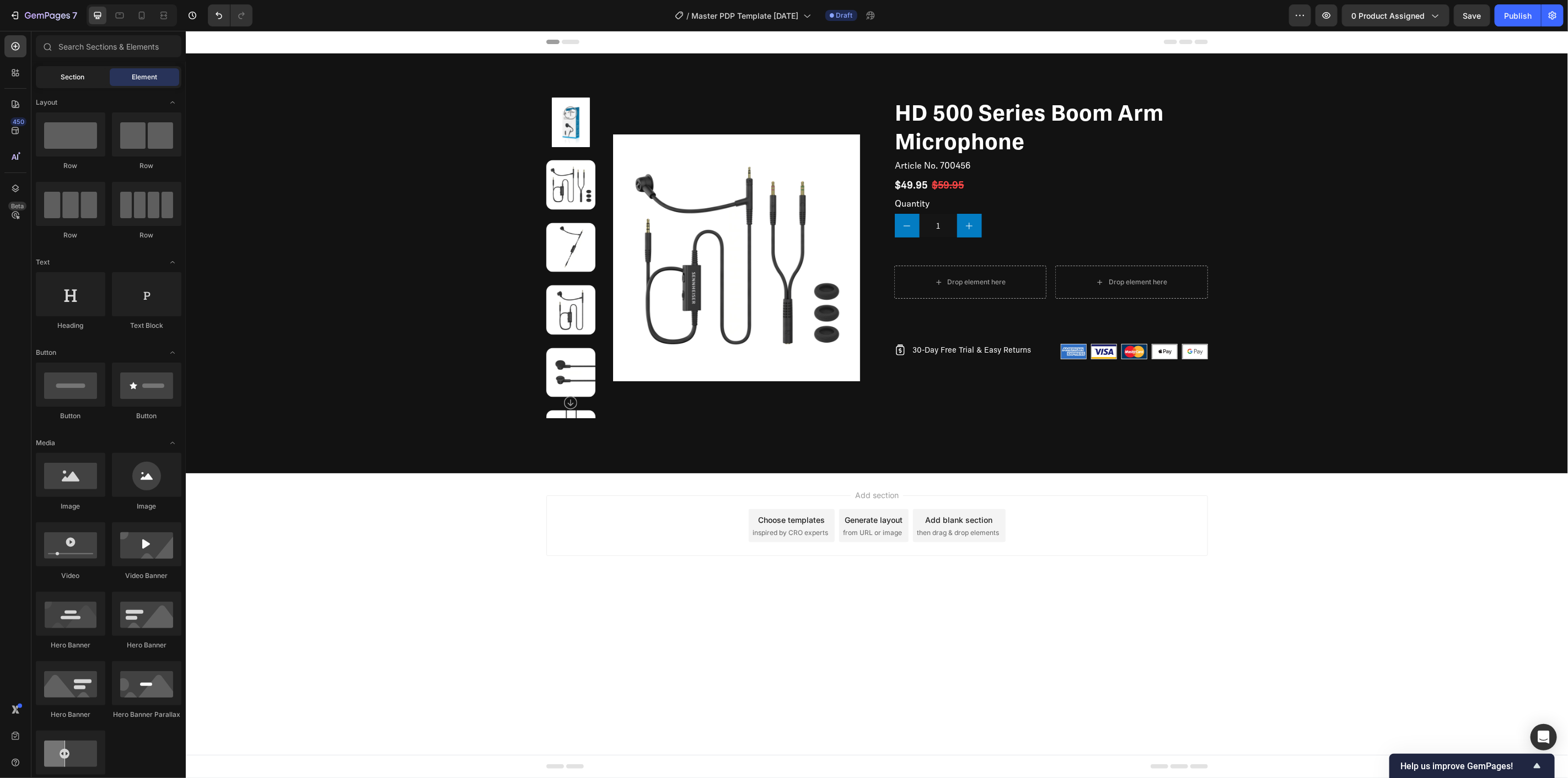
click at [78, 72] on span "Section" at bounding box center [73, 77] width 24 height 10
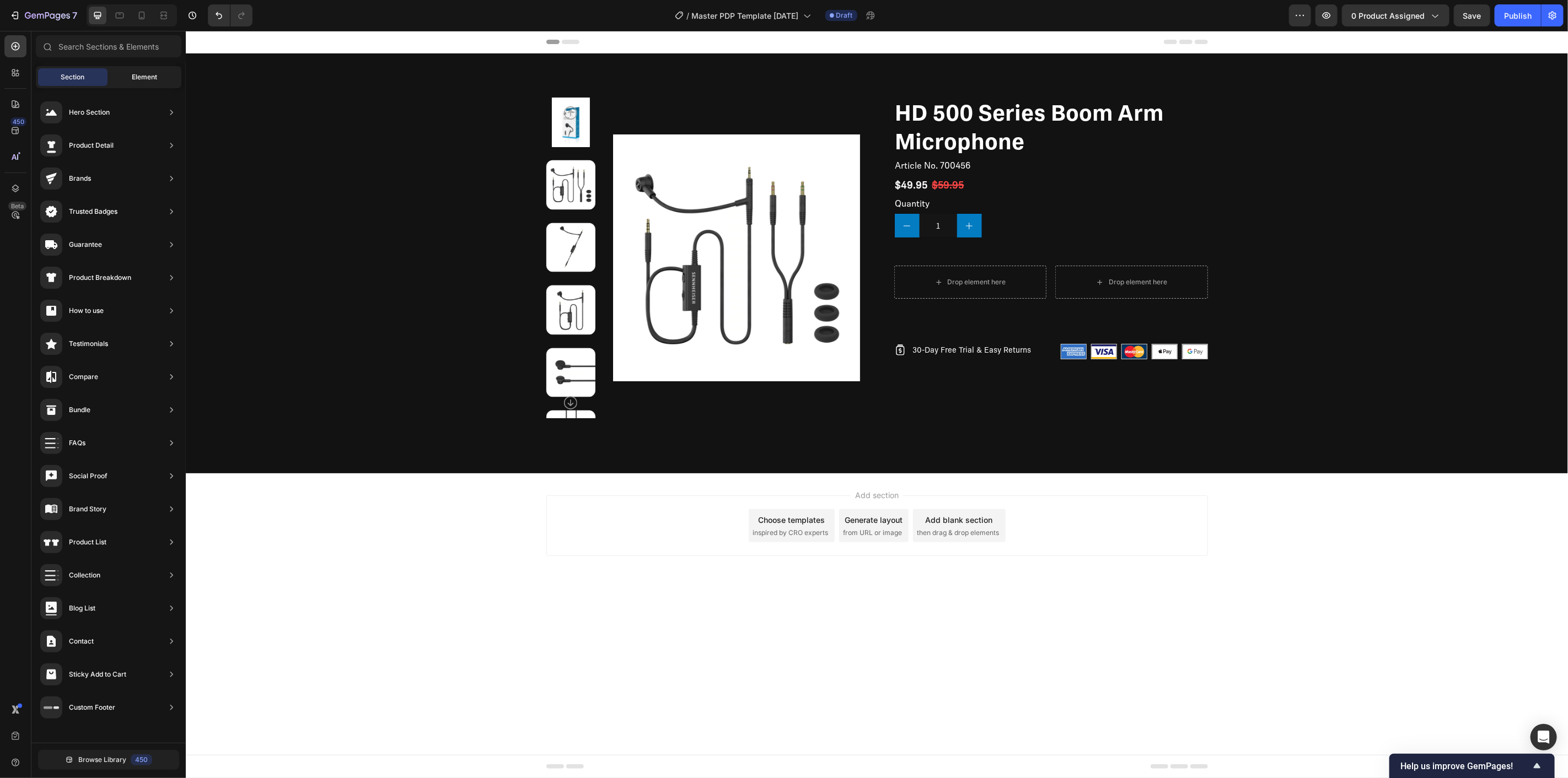
click at [124, 80] on div "Element" at bounding box center [144, 77] width 69 height 17
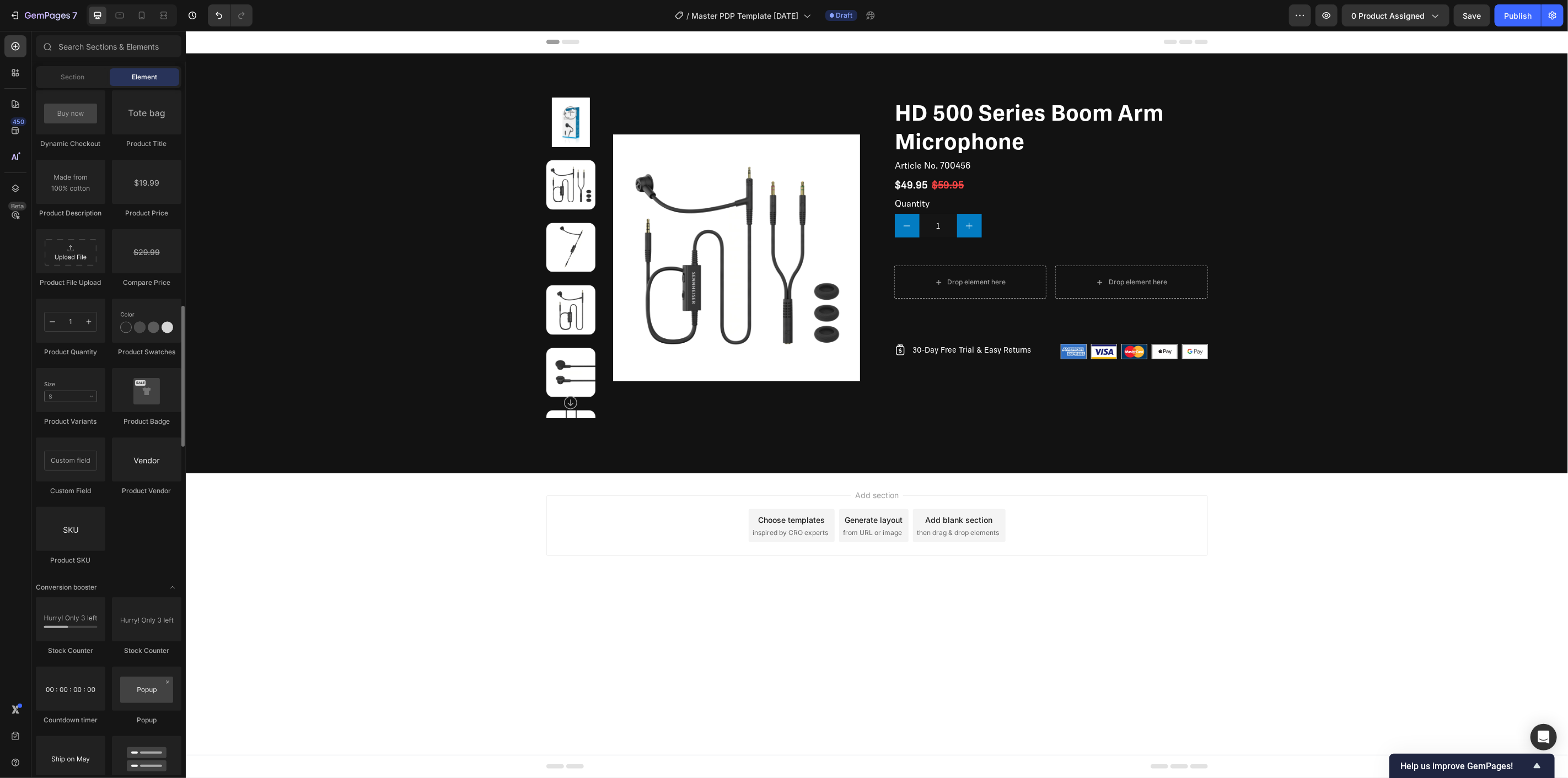
scroll to position [1654, 0]
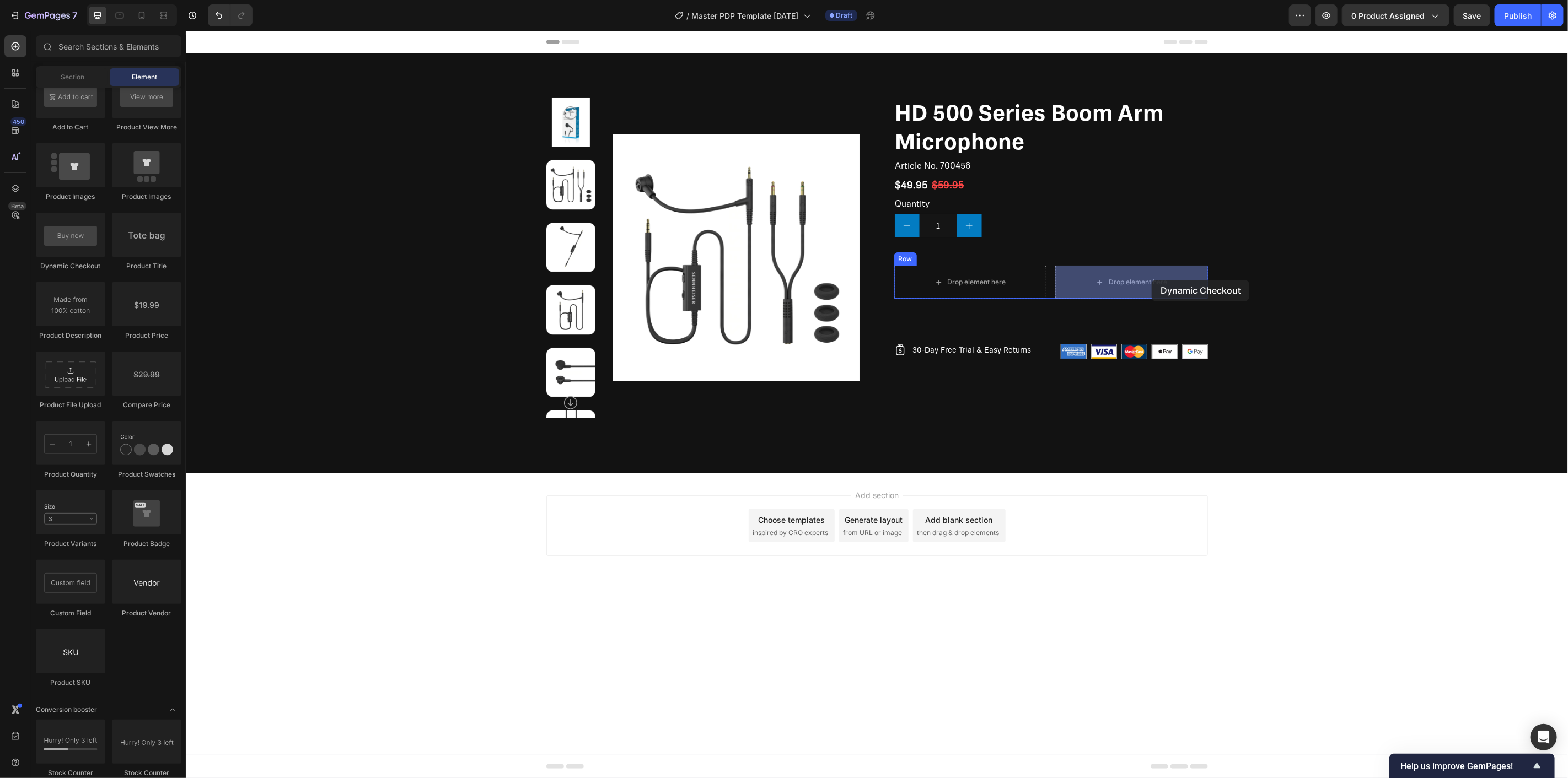
drag, startPoint x: 258, startPoint y: 274, endPoint x: 1150, endPoint y: 278, distance: 892.0
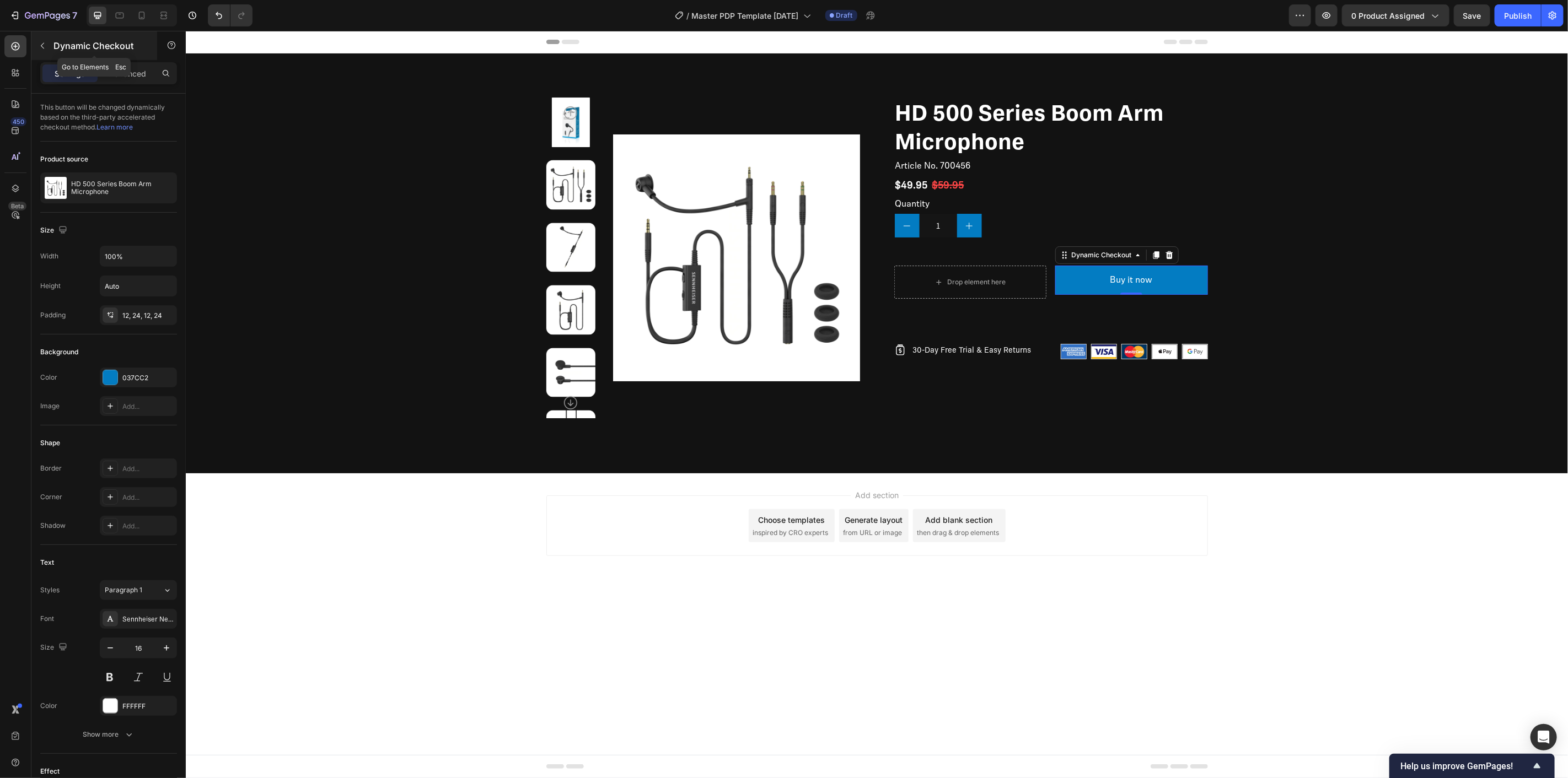
click at [46, 44] on icon "button" at bounding box center [43, 46] width 9 height 9
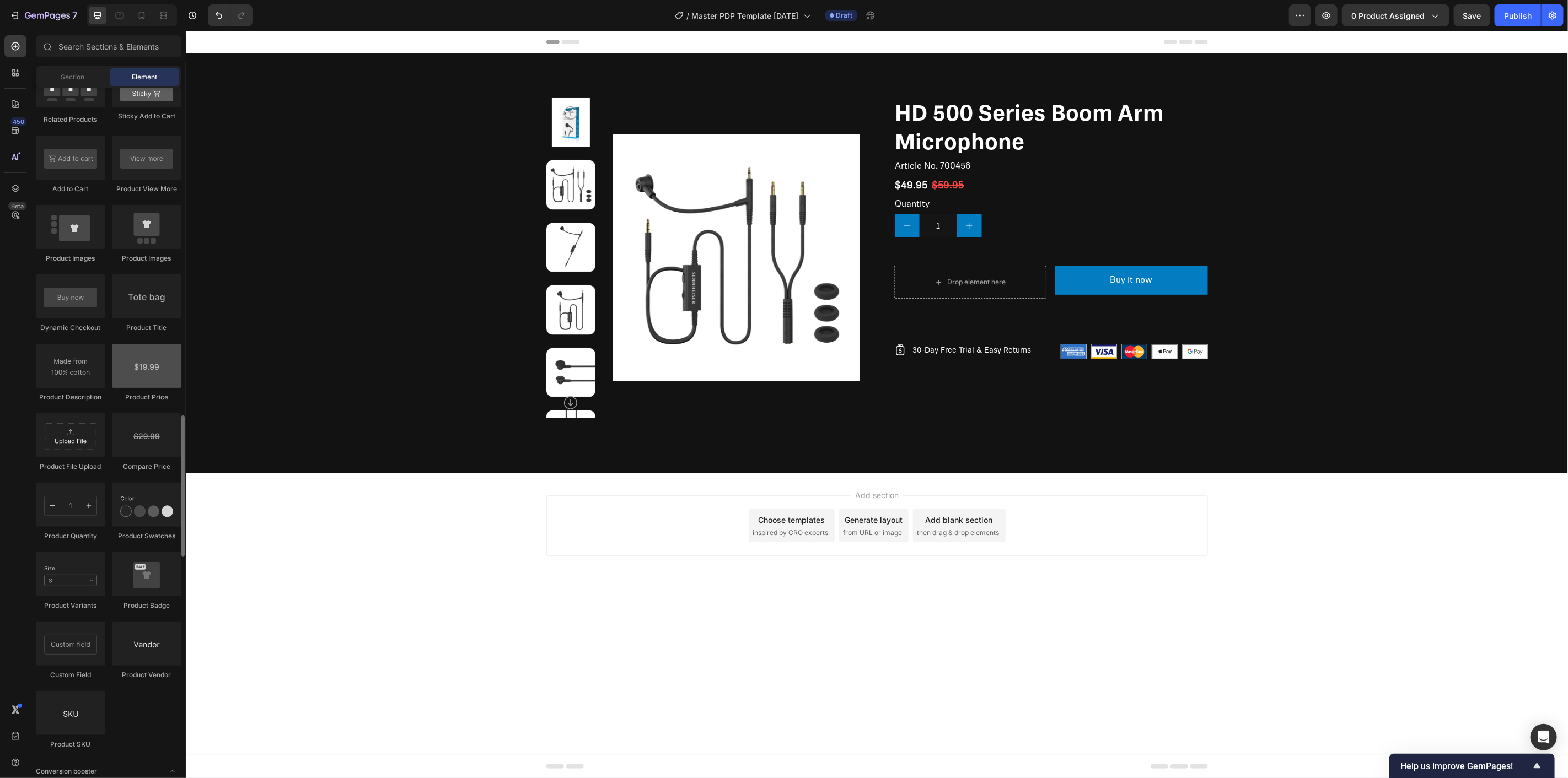
scroll to position [1531, 0]
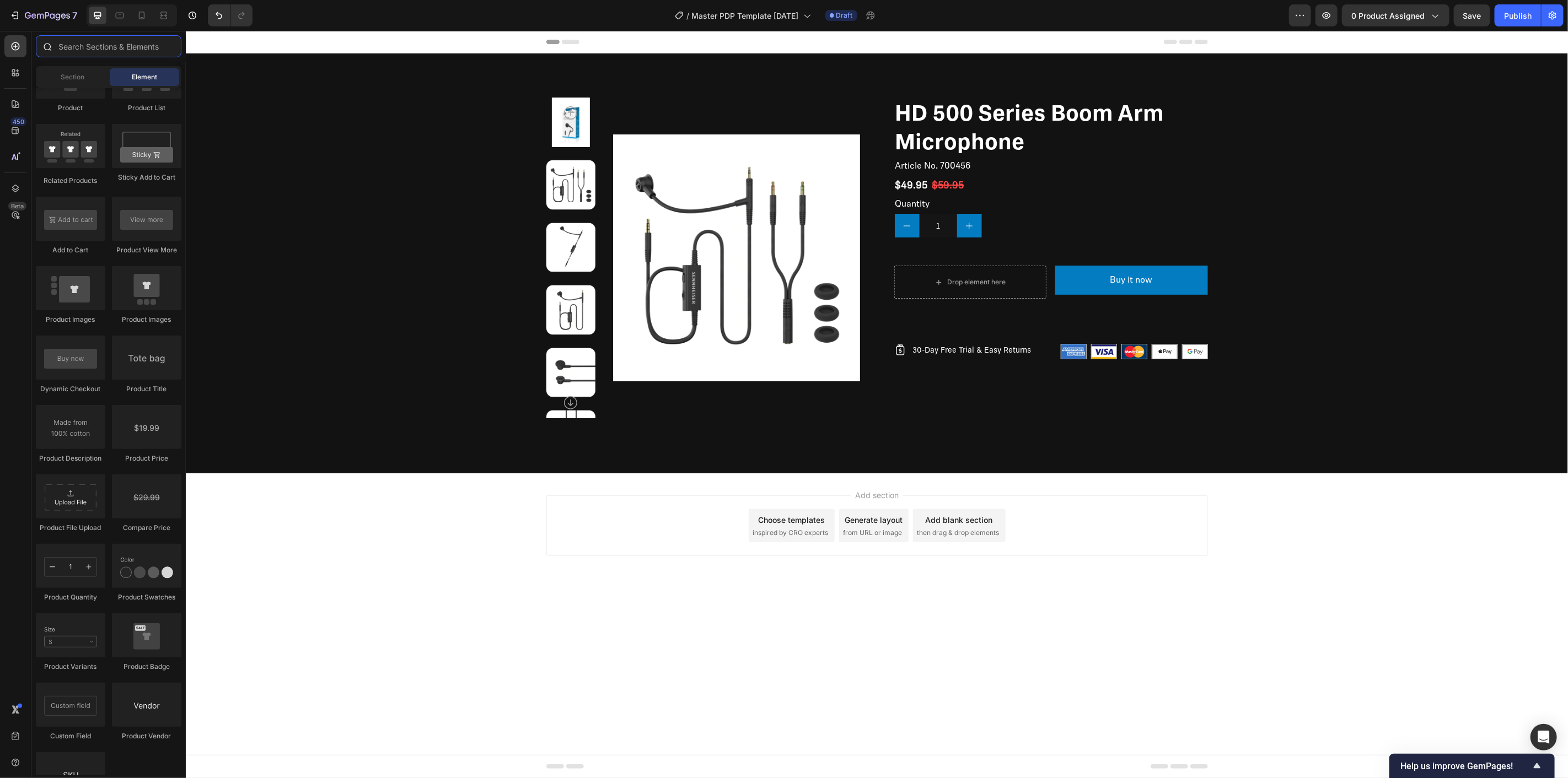
click at [104, 53] on input "text" at bounding box center [108, 47] width 146 height 22
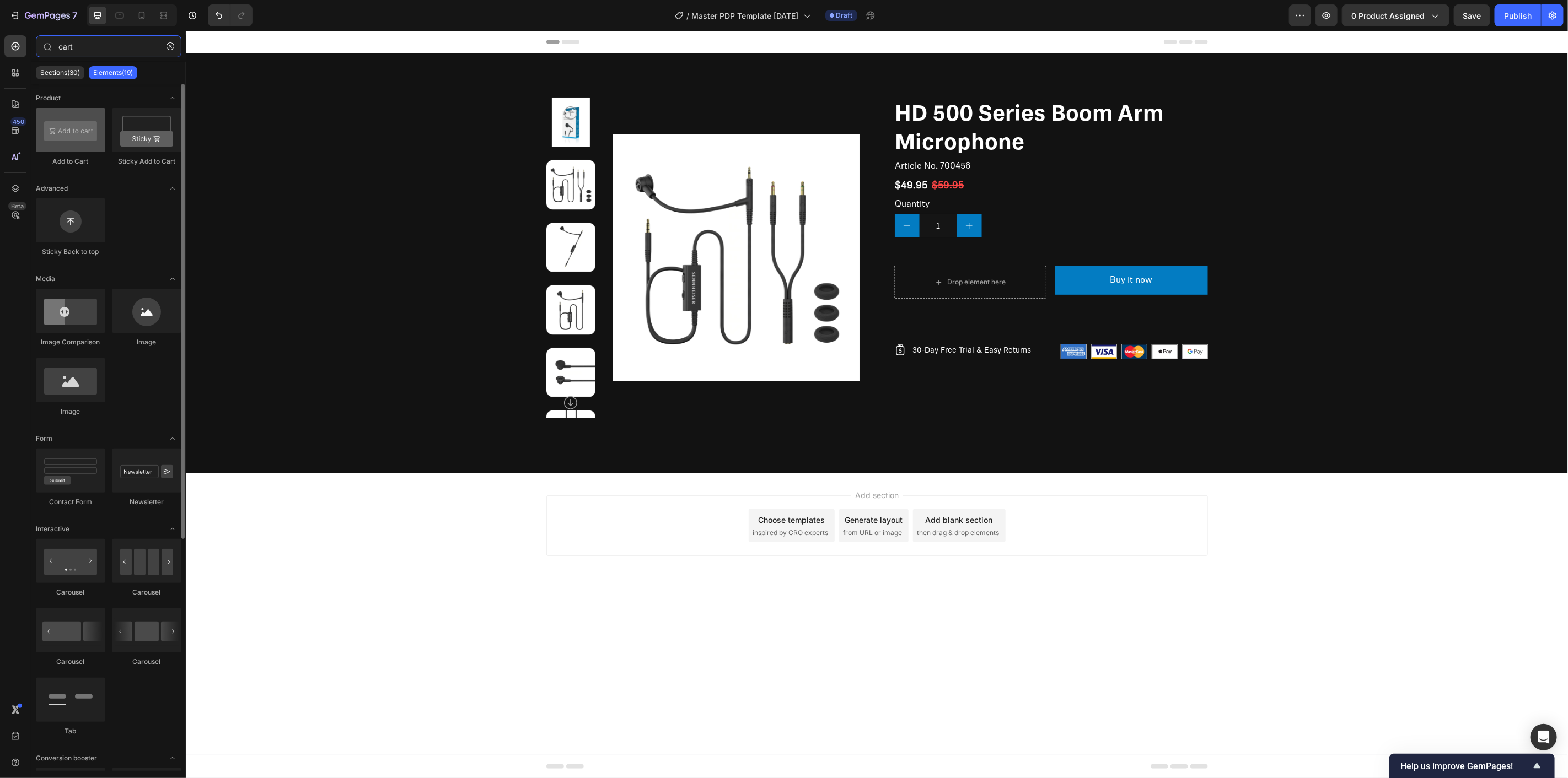
type input "cart"
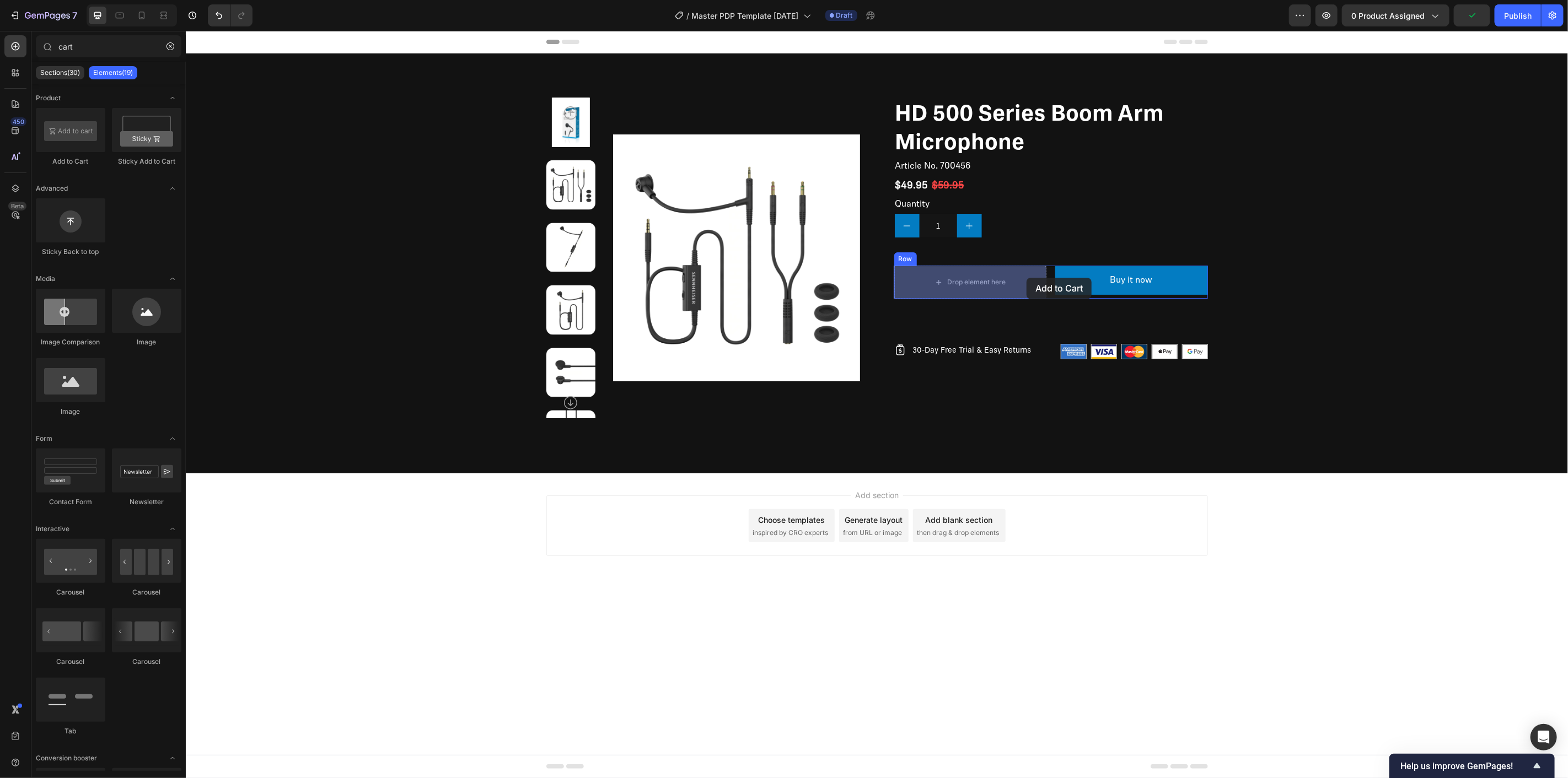
drag, startPoint x: 250, startPoint y: 169, endPoint x: 1026, endPoint y: 277, distance: 783.5
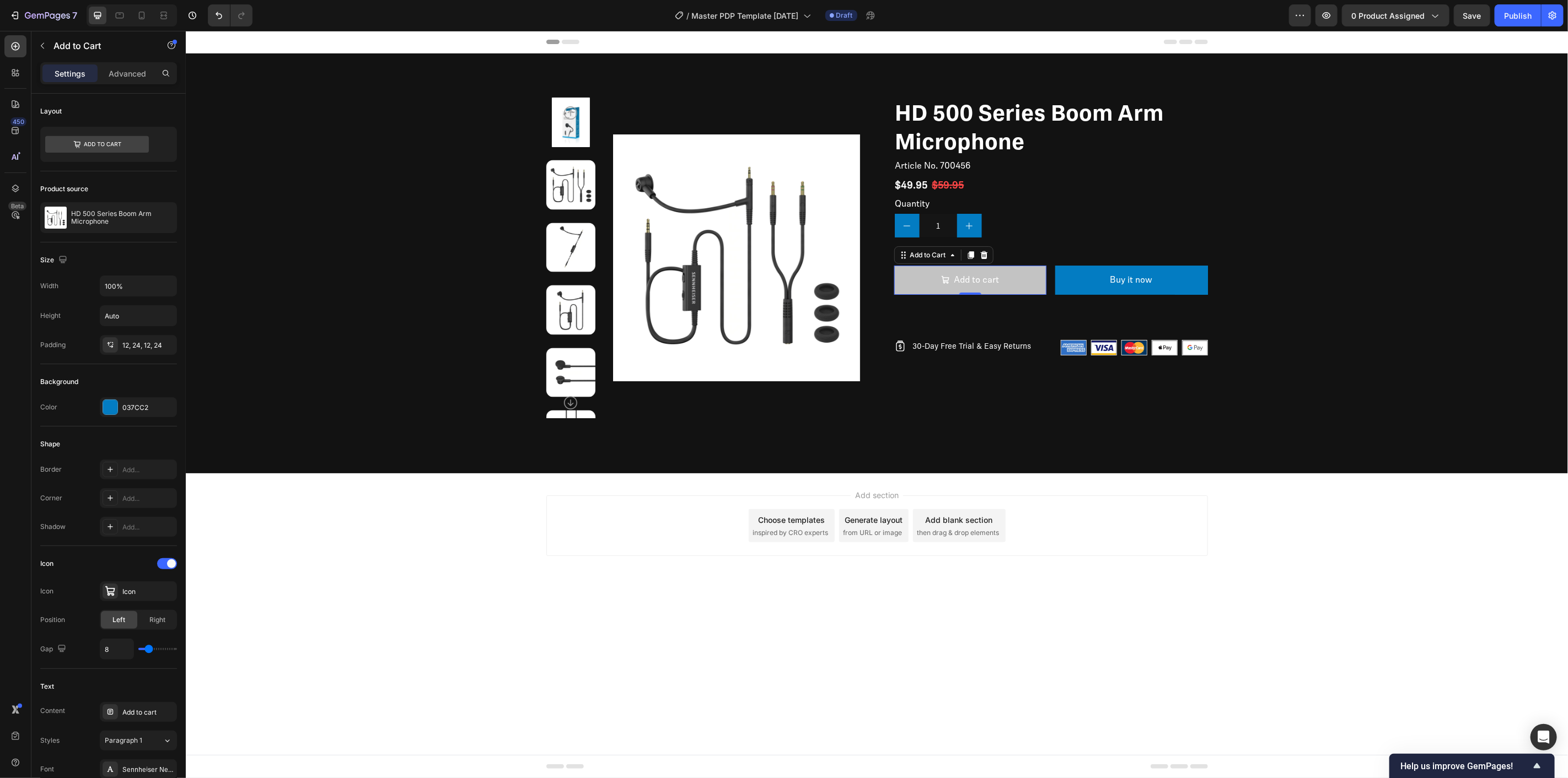
click at [1034, 270] on button "Add to cart" at bounding box center [970, 280] width 153 height 29
click at [919, 281] on button "Add to cart" at bounding box center [970, 280] width 153 height 29
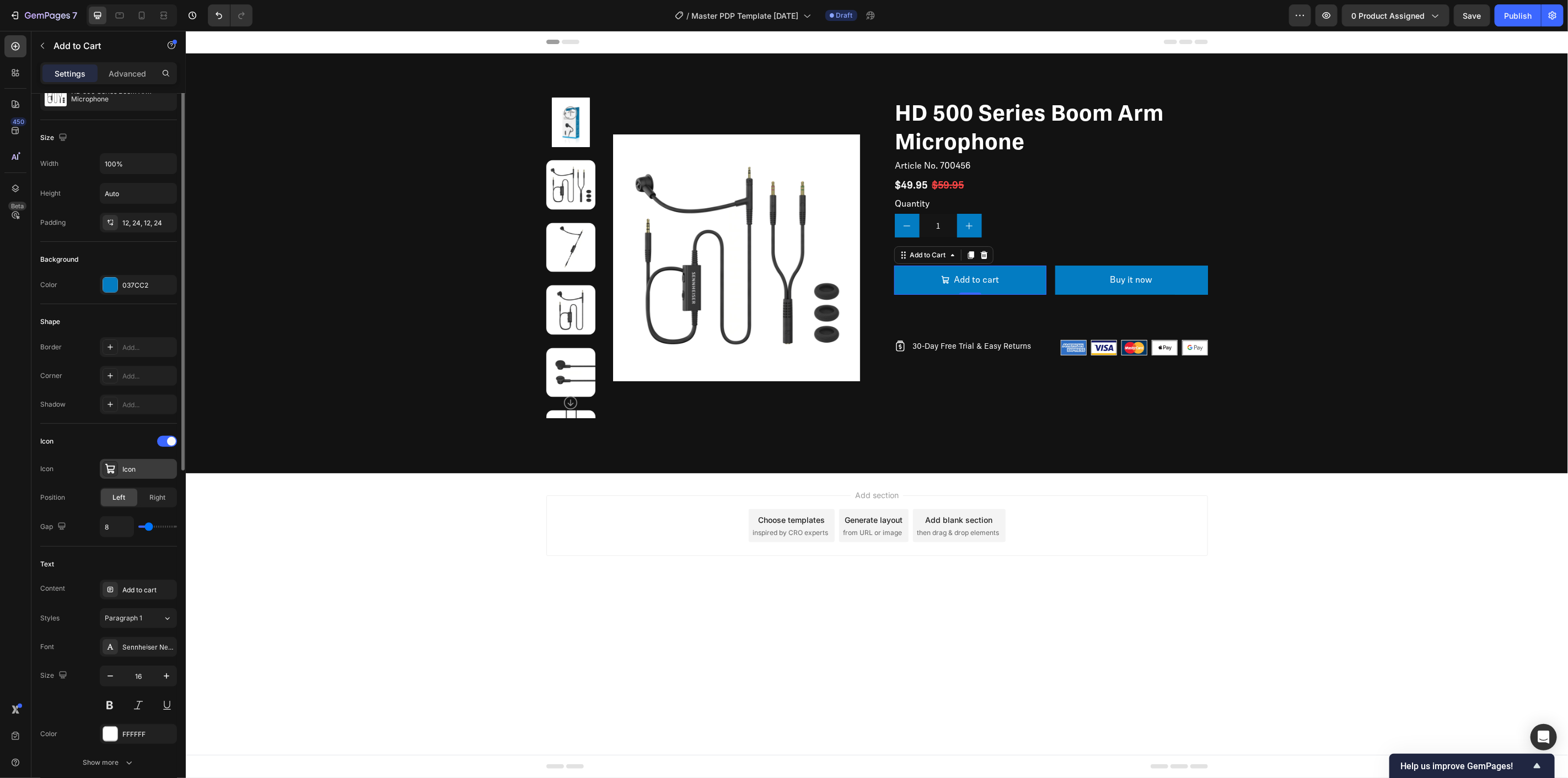
scroll to position [61, 0]
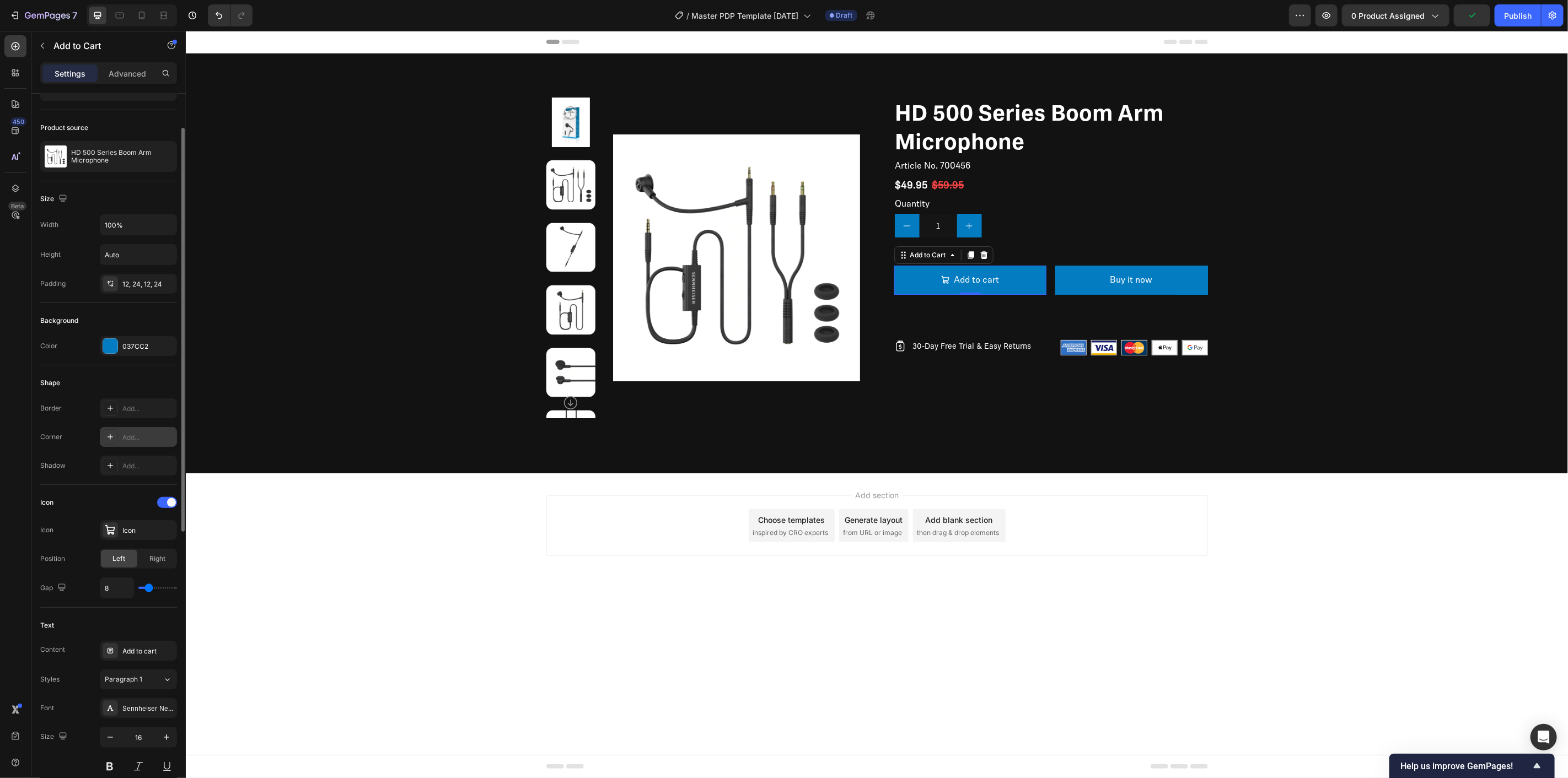
click at [133, 442] on div "Add..." at bounding box center [148, 438] width 52 height 10
type input "16"
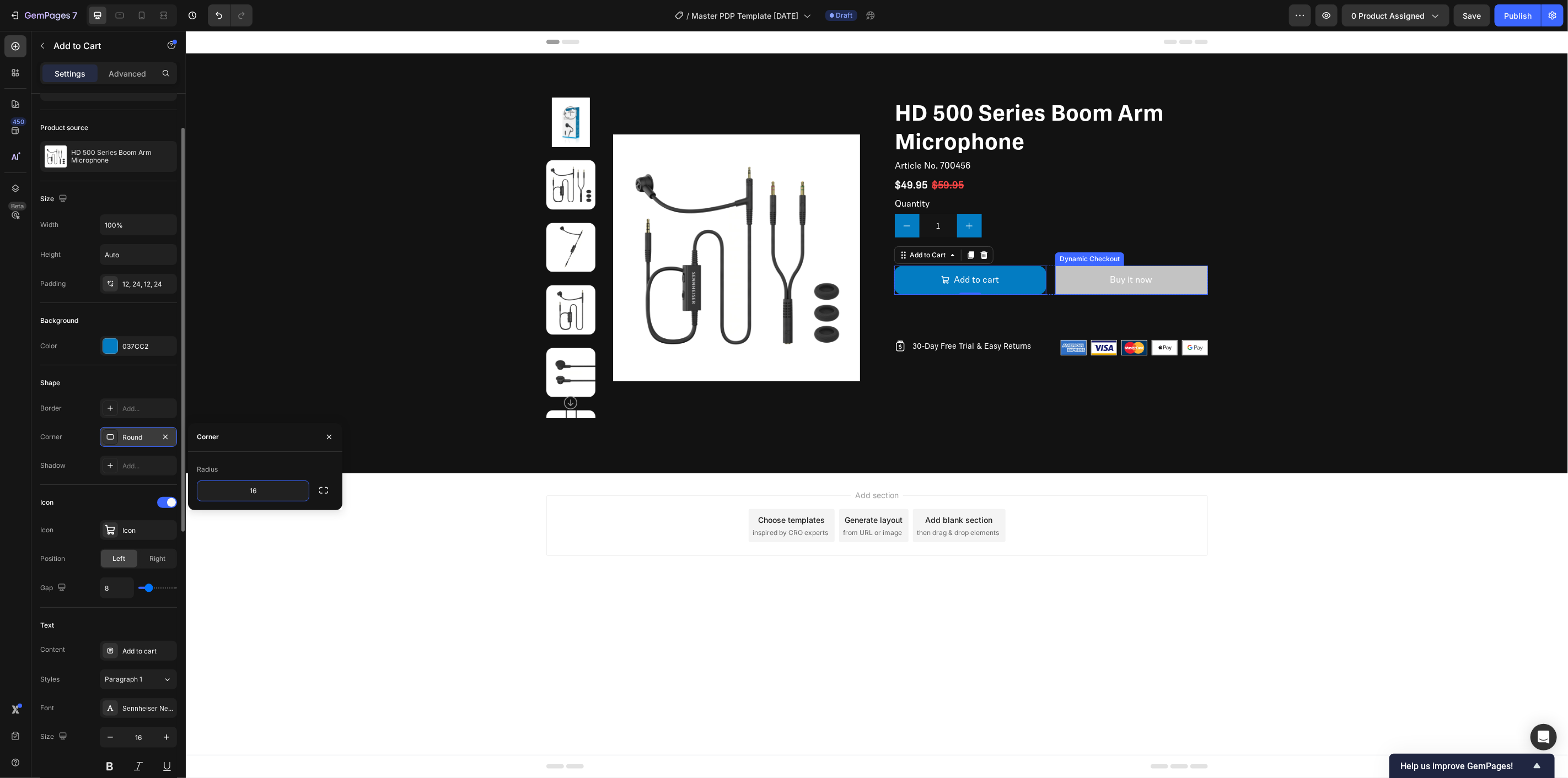
click at [1113, 267] on button "Buy it now" at bounding box center [1131, 280] width 153 height 29
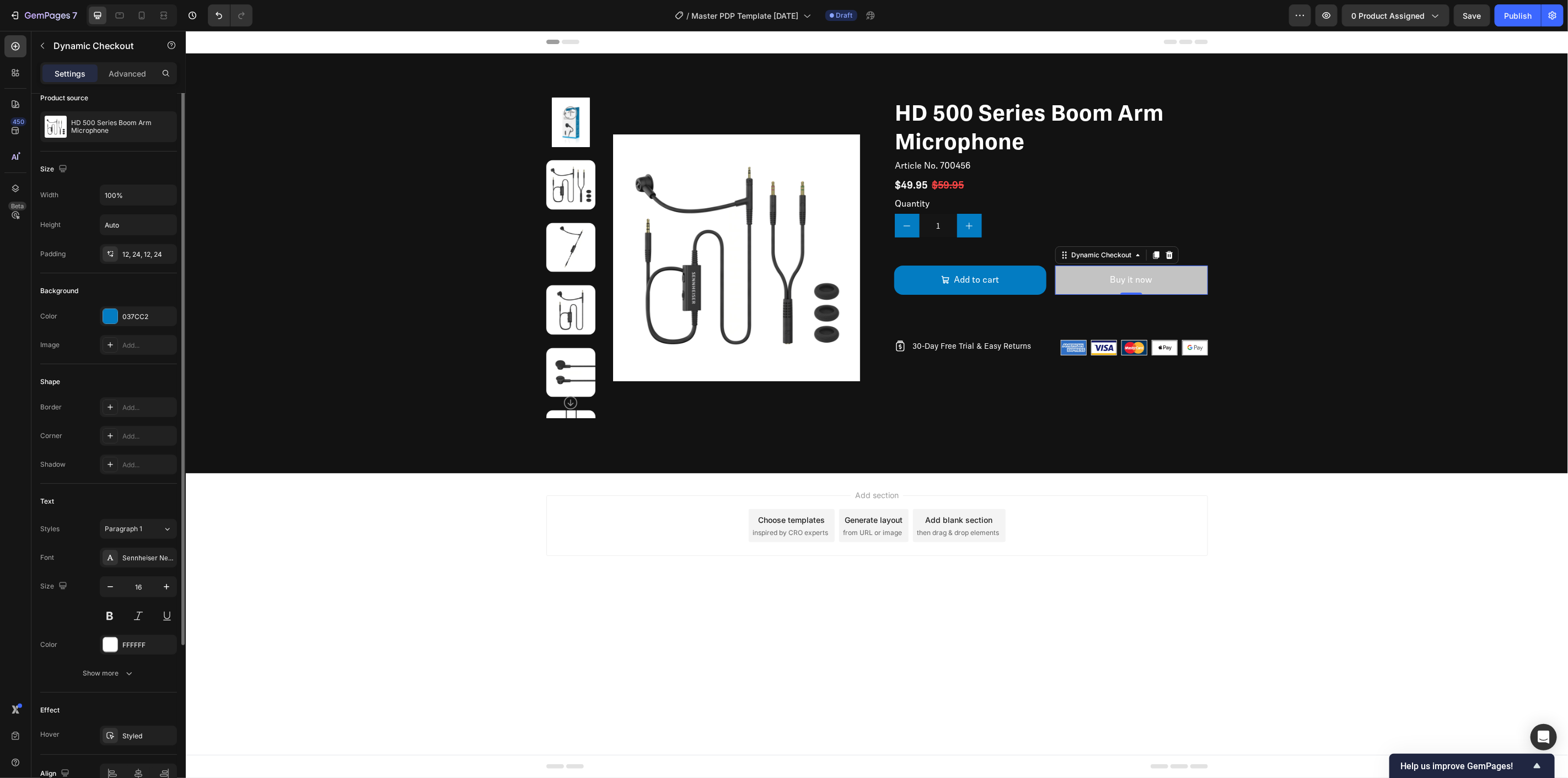
scroll to position [0, 0]
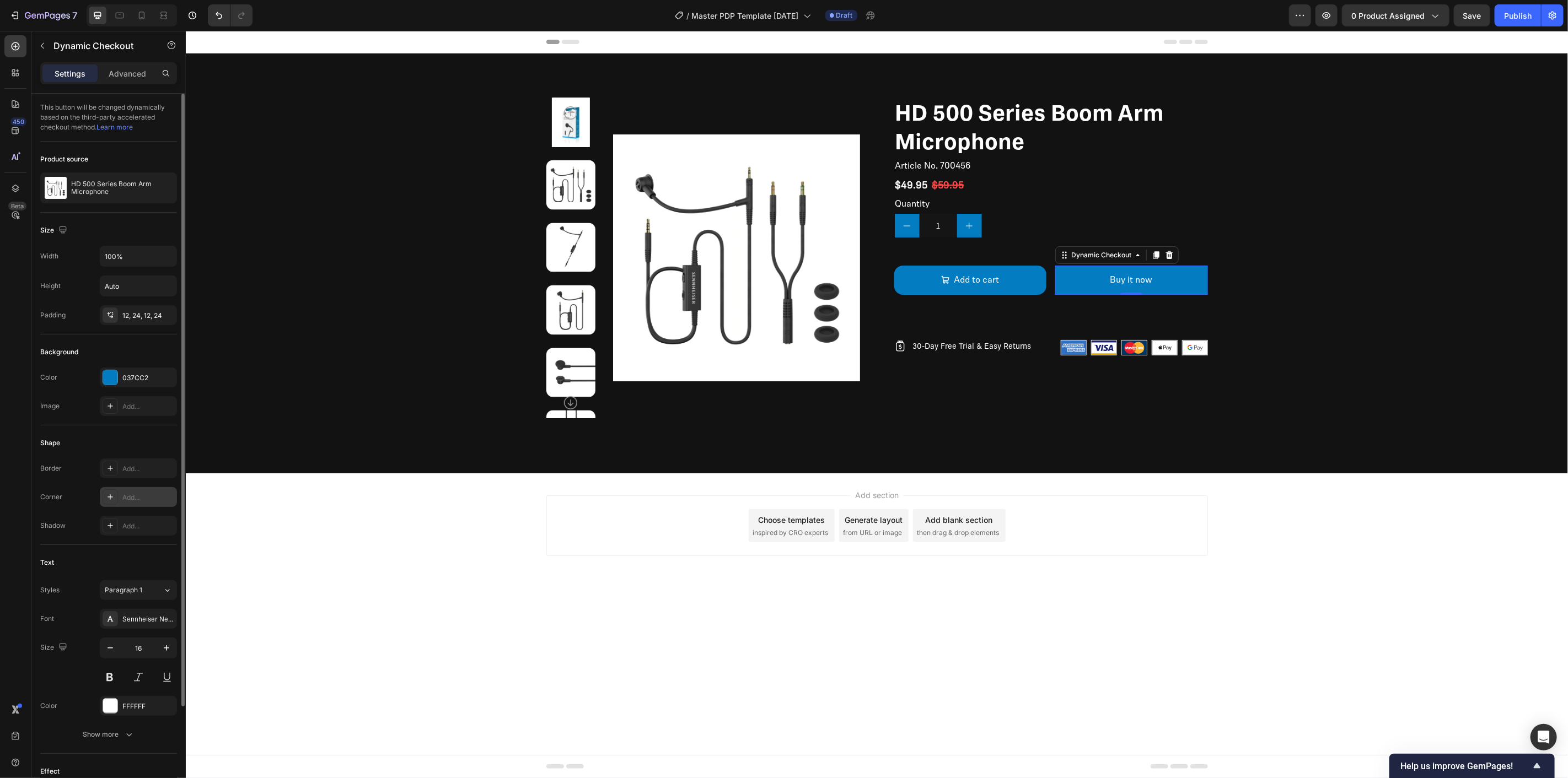
click at [140, 494] on div "Add..." at bounding box center [148, 497] width 52 height 10
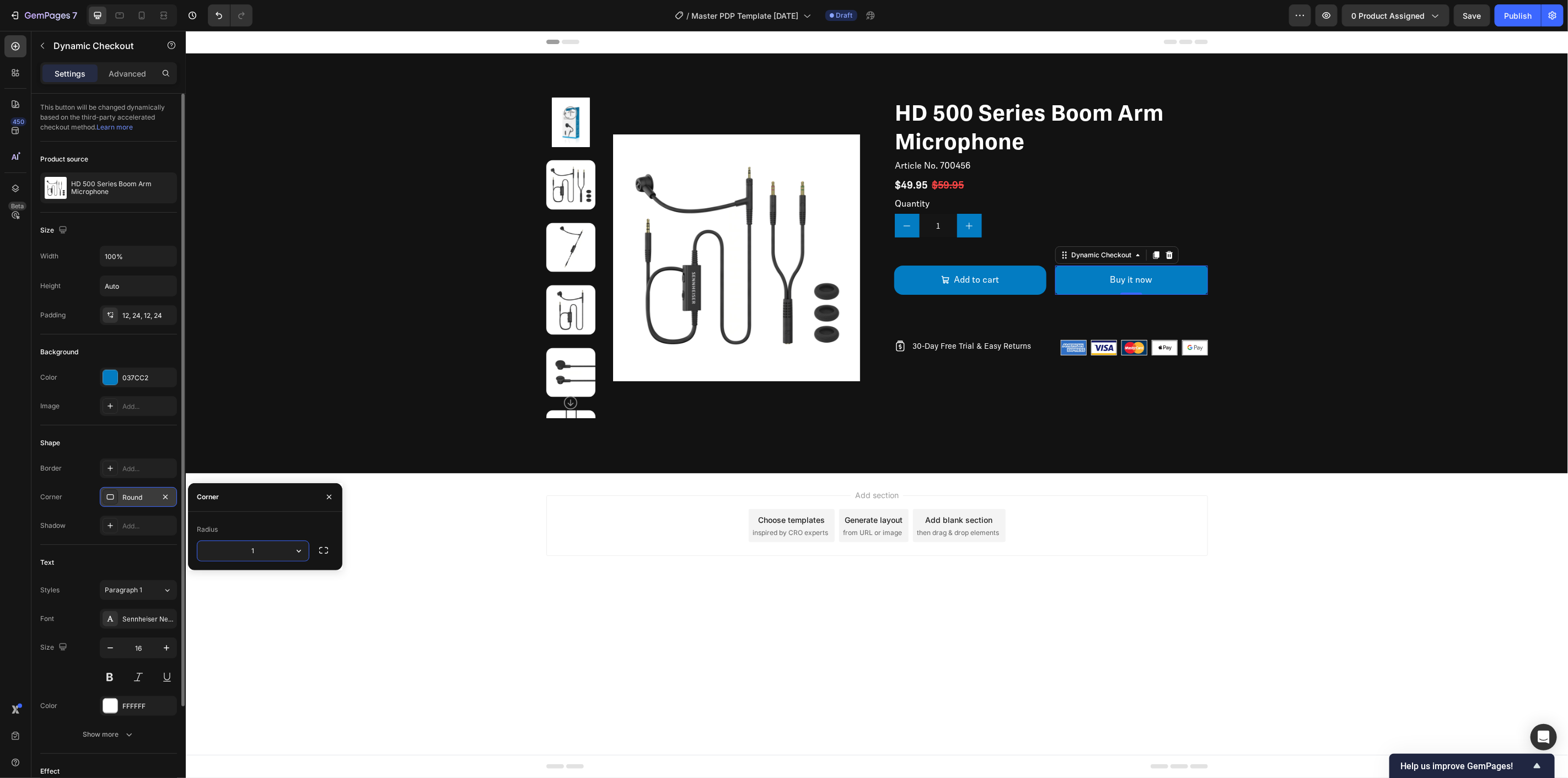
type input "16"
click at [630, 524] on div "Add section Choose templates inspired by CRO experts Generate layout from URL o…" at bounding box center [877, 526] width 662 height 61
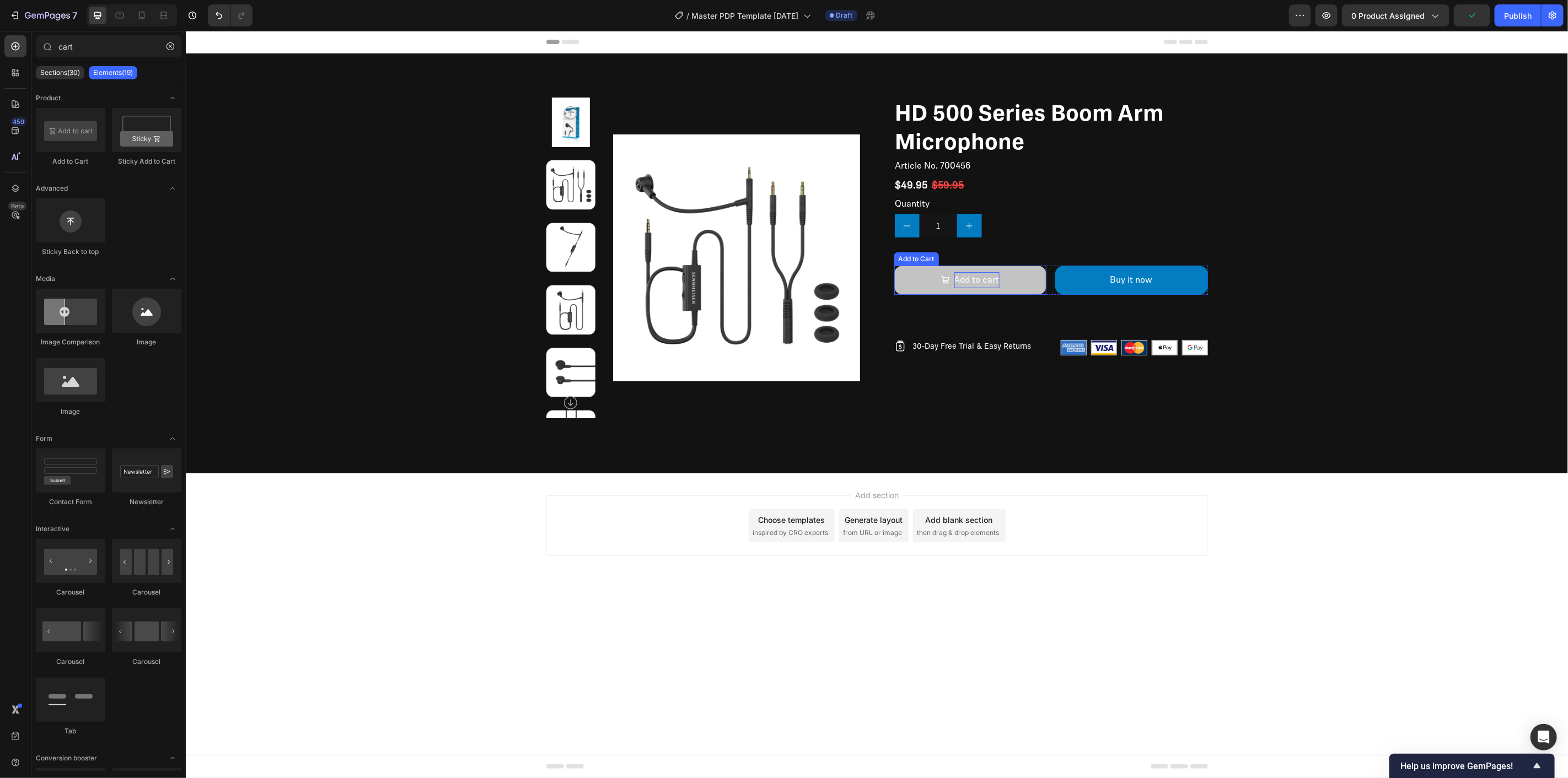
click at [991, 278] on div "Add to cart" at bounding box center [976, 280] width 45 height 16
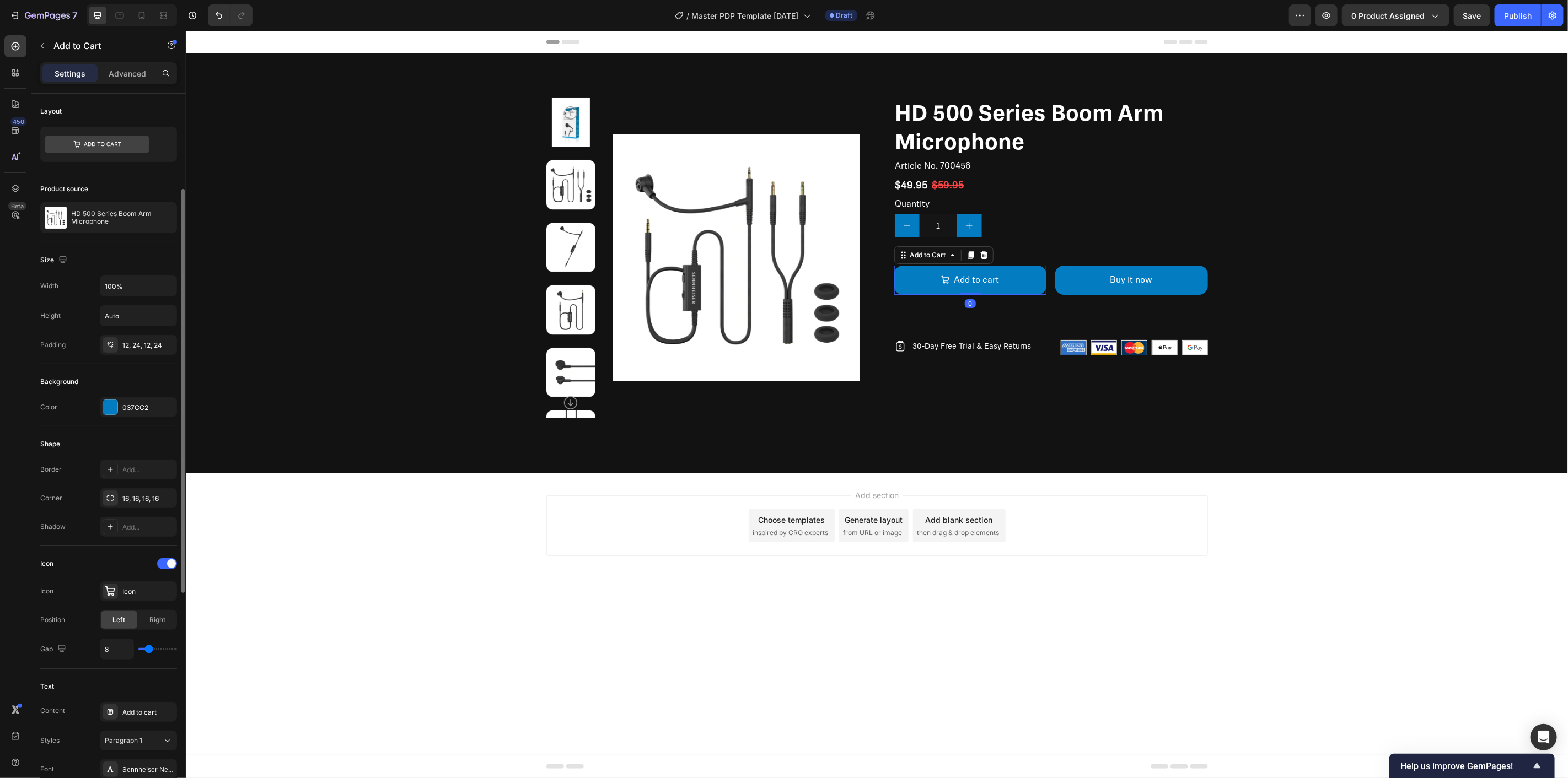
scroll to position [184, 0]
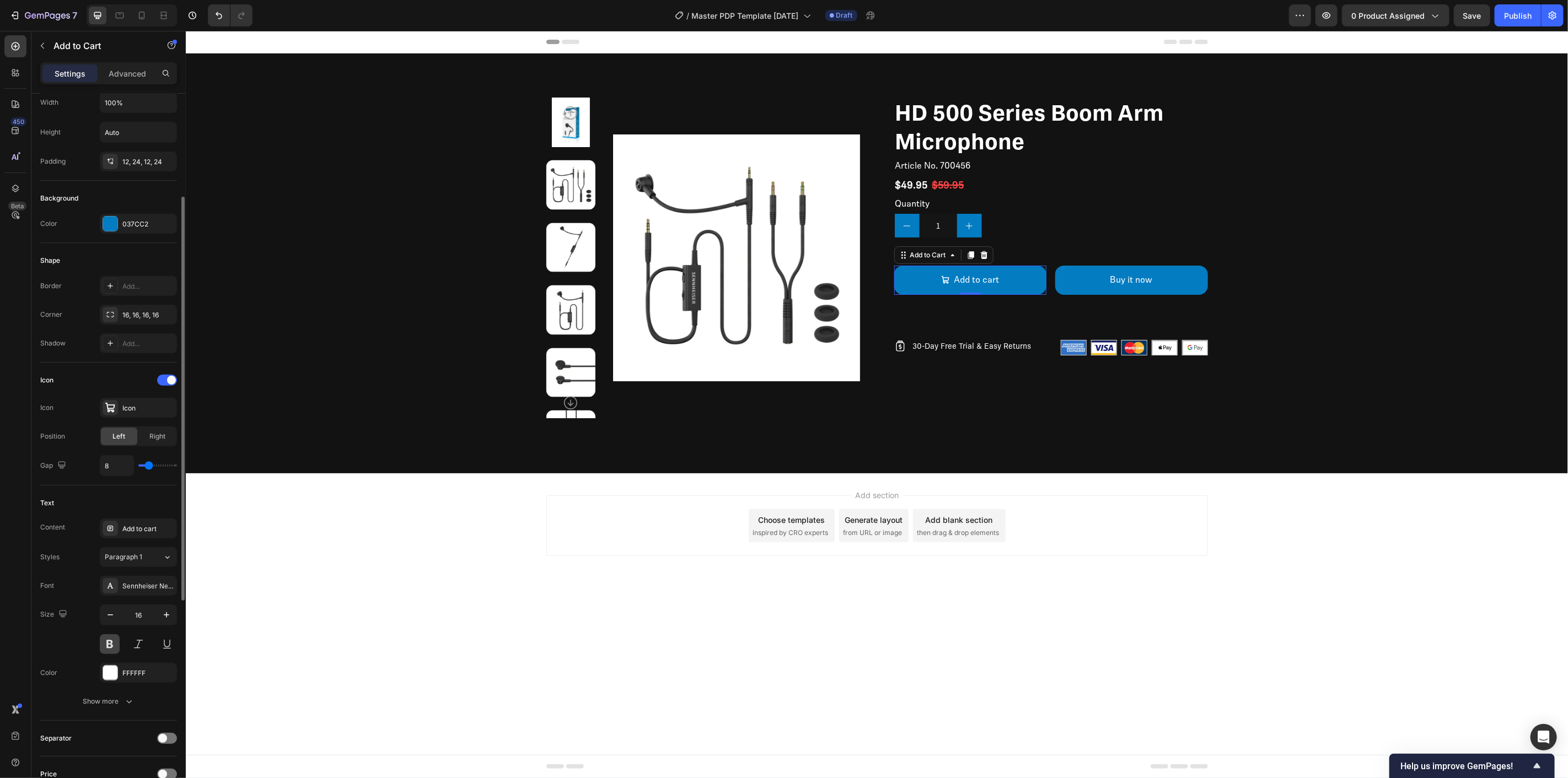
click at [113, 651] on button at bounding box center [109, 644] width 20 height 20
click at [1116, 281] on div "Buy it now" at bounding box center [1131, 280] width 43 height 16
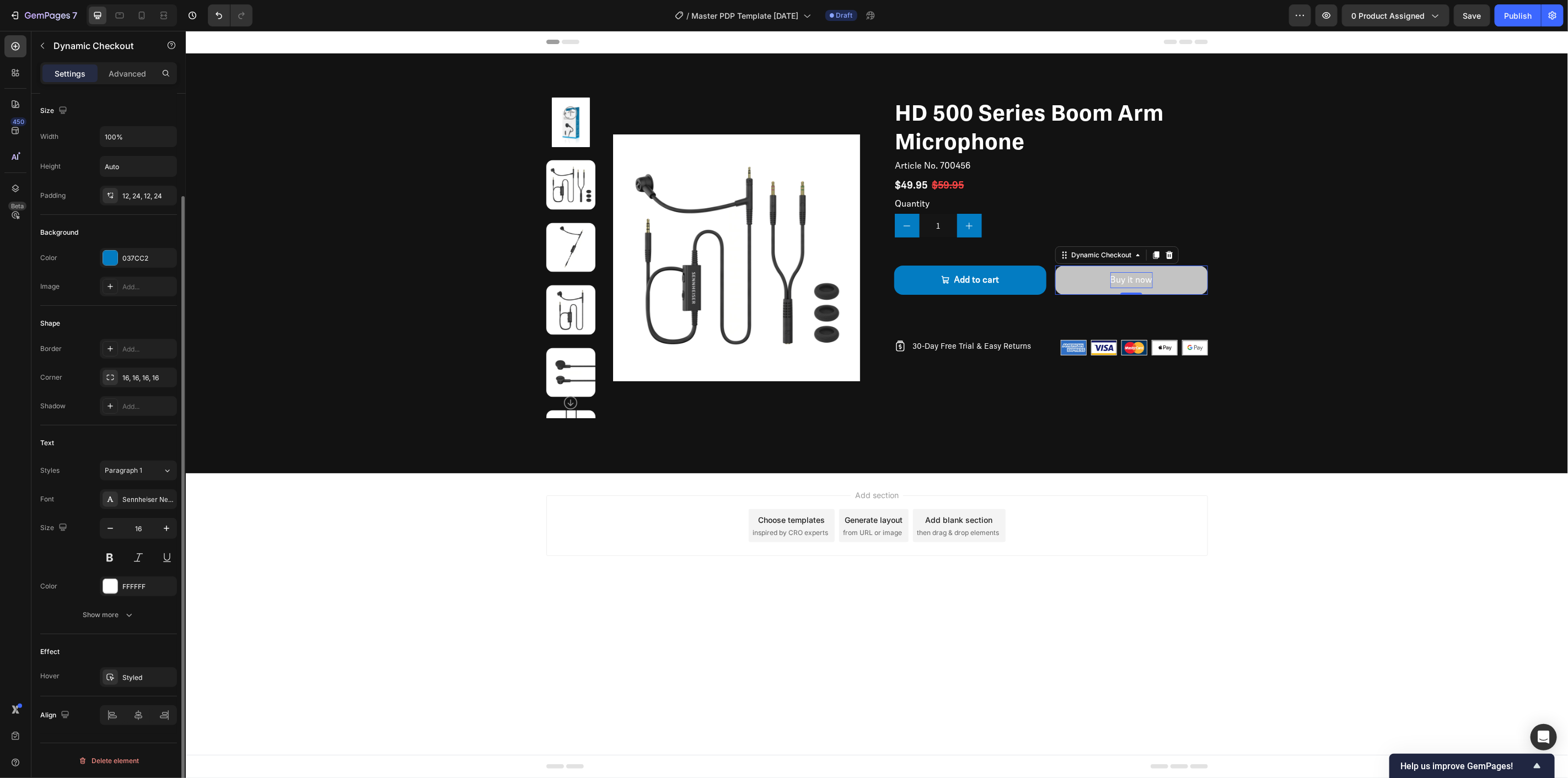
scroll to position [0, 0]
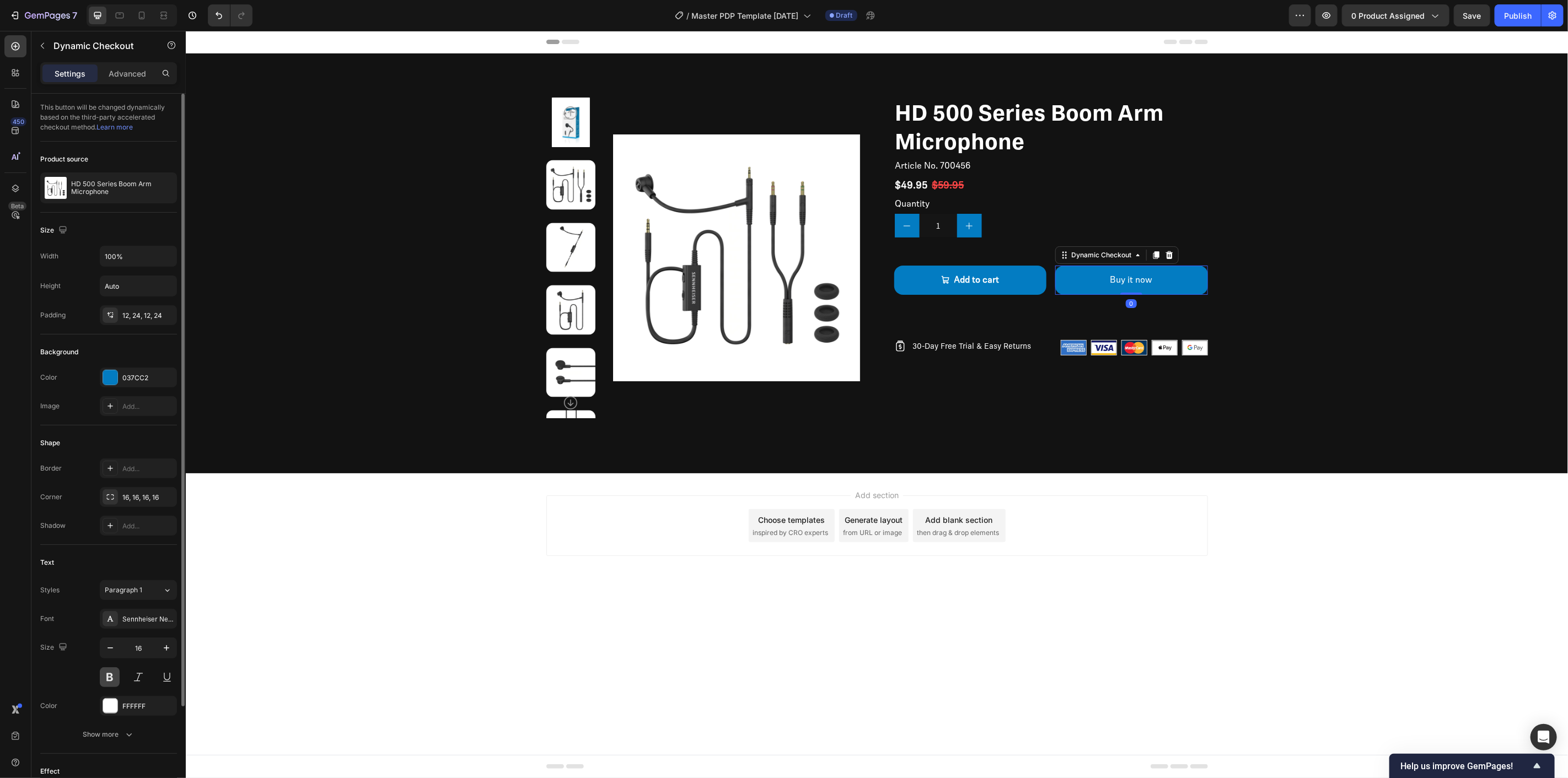
click at [113, 678] on button at bounding box center [109, 677] width 20 height 20
click at [946, 397] on div "HD 500 Series Boom Arm Microphone Product Title Article No. 700456 Product SKU …" at bounding box center [1050, 258] width 314 height 321
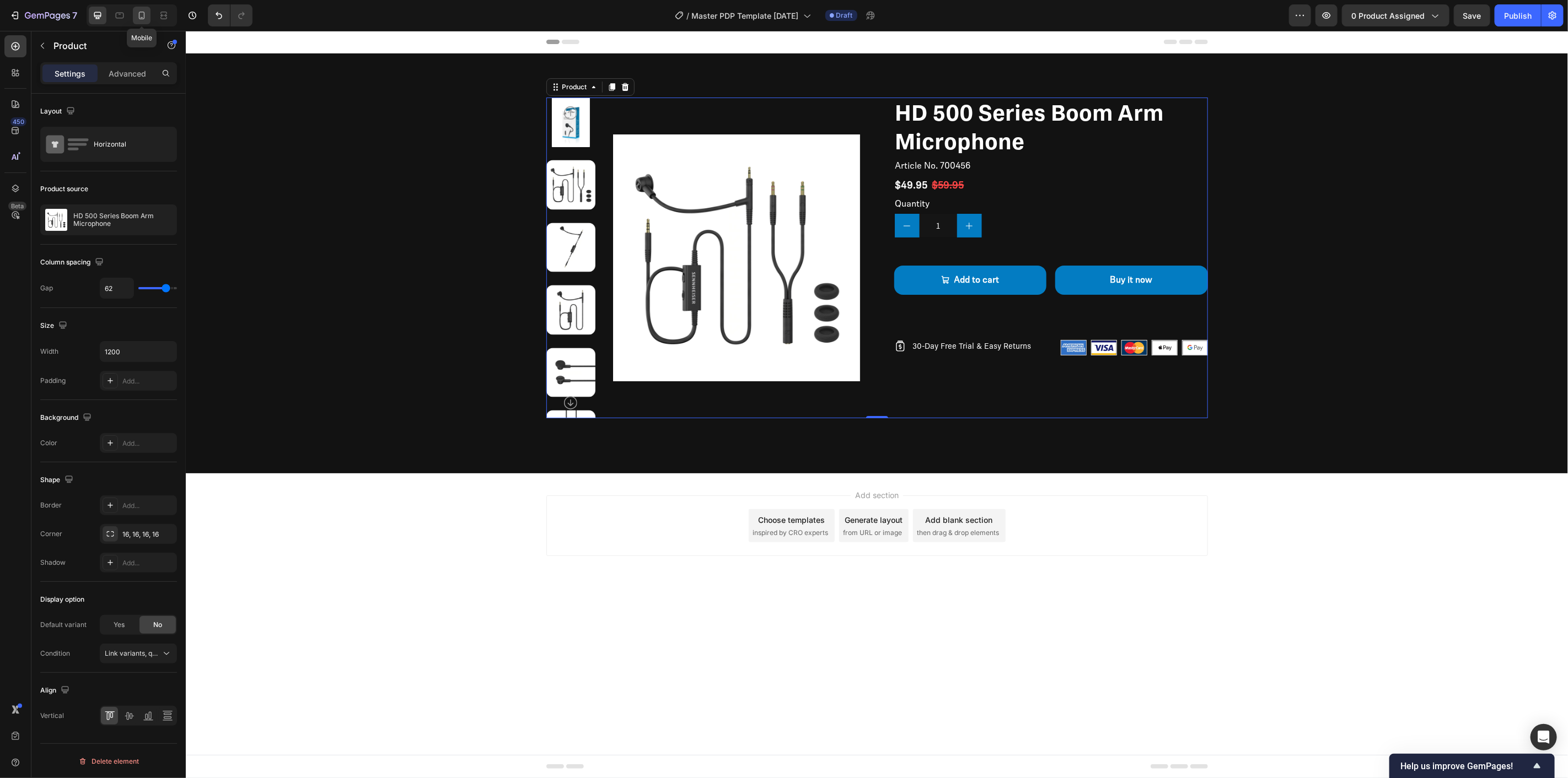
click at [139, 15] on icon at bounding box center [142, 16] width 6 height 8
type input "0"
type input "100%"
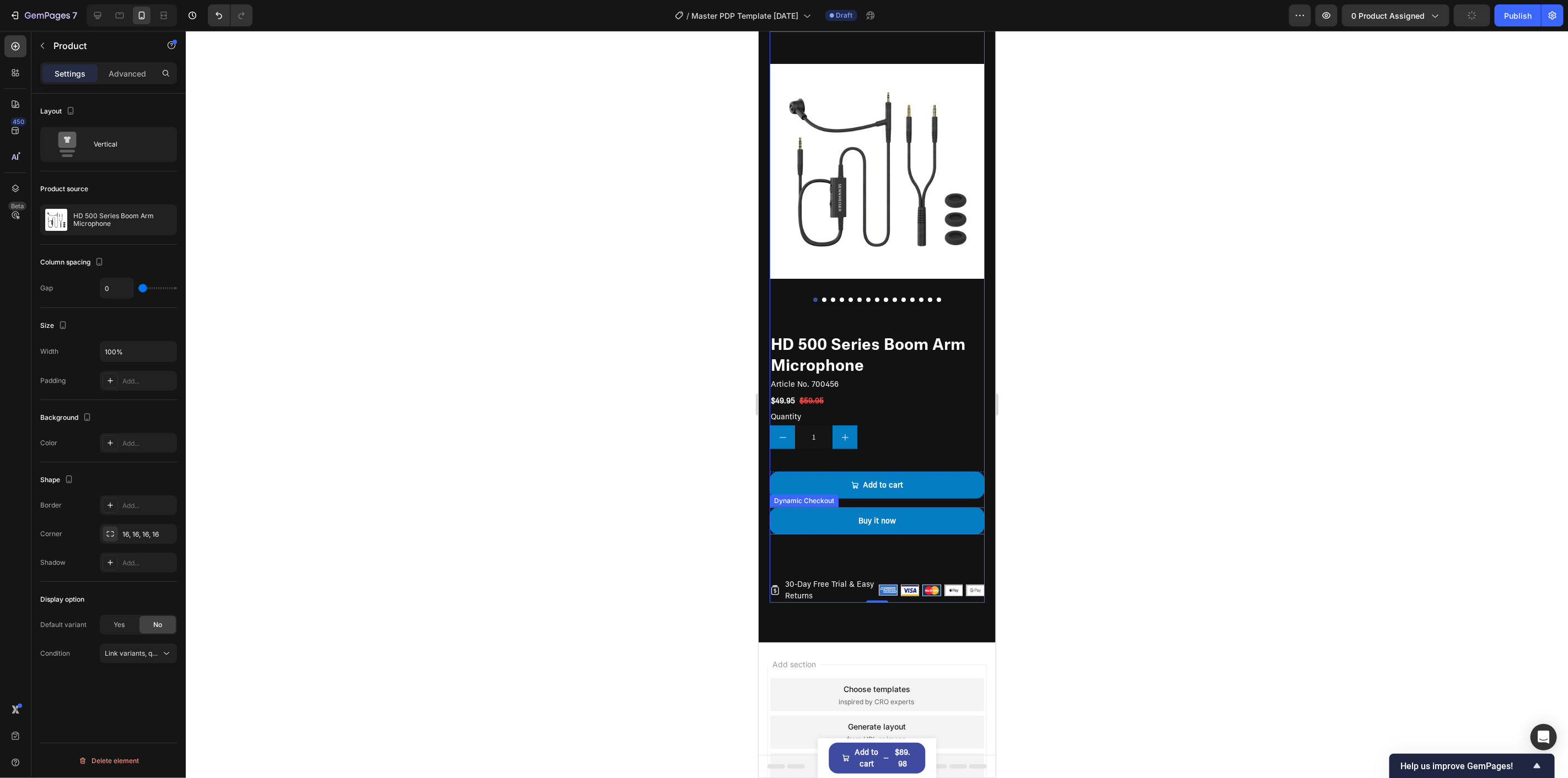
scroll to position [61, 0]
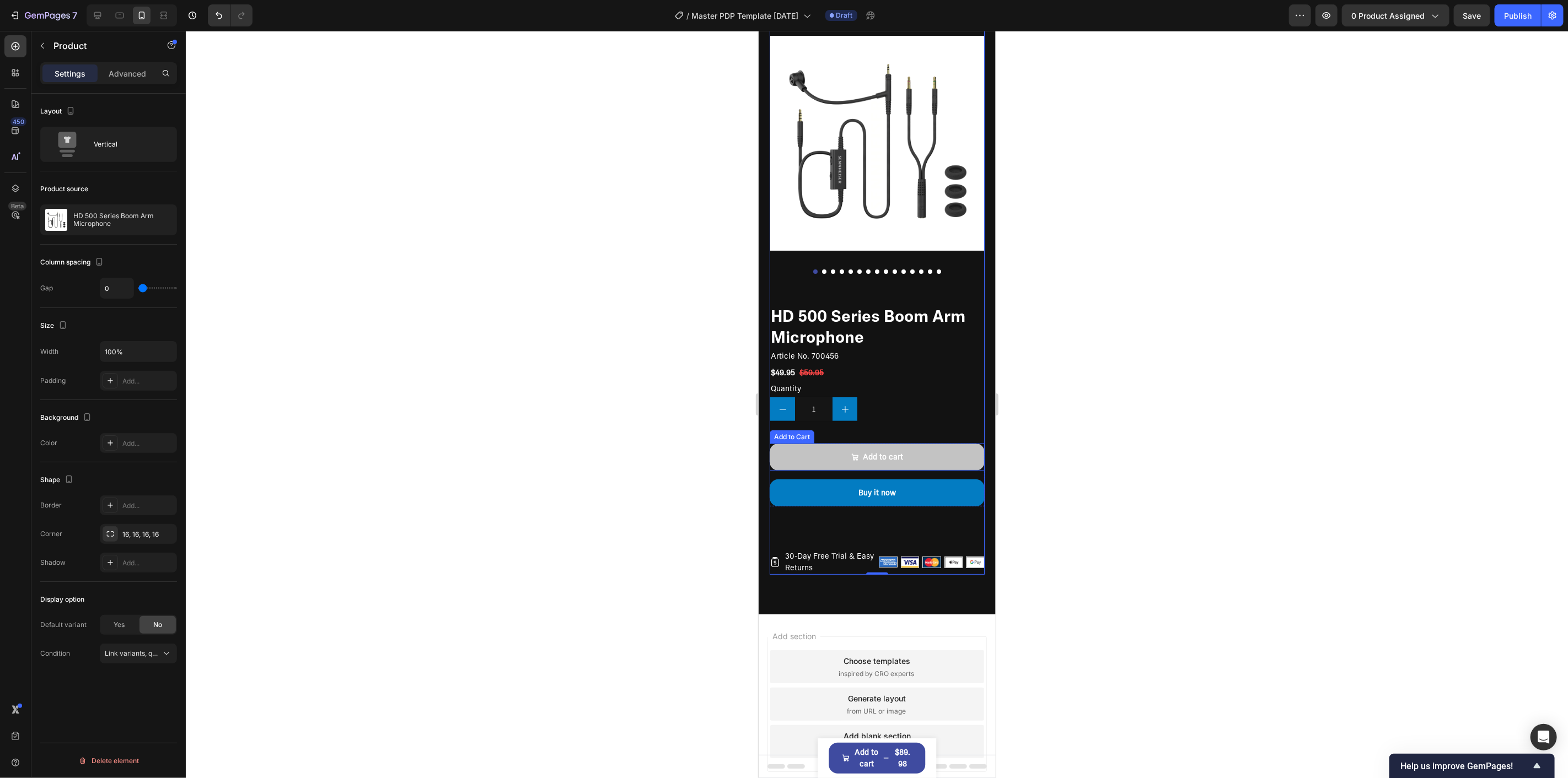
click at [939, 443] on button "Add to cart" at bounding box center [877, 457] width 215 height 27
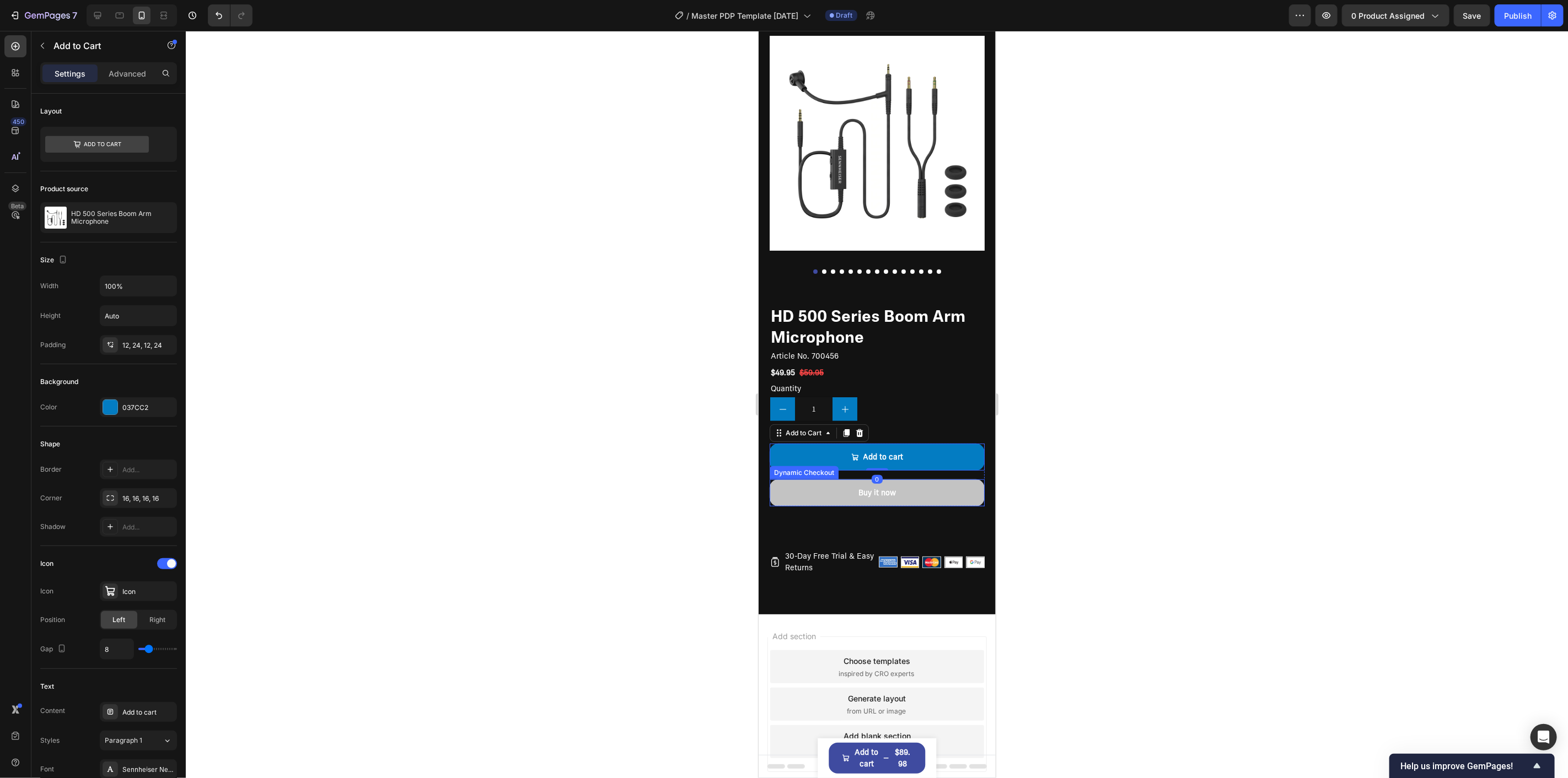
click at [935, 493] on button "Buy it now" at bounding box center [877, 493] width 215 height 27
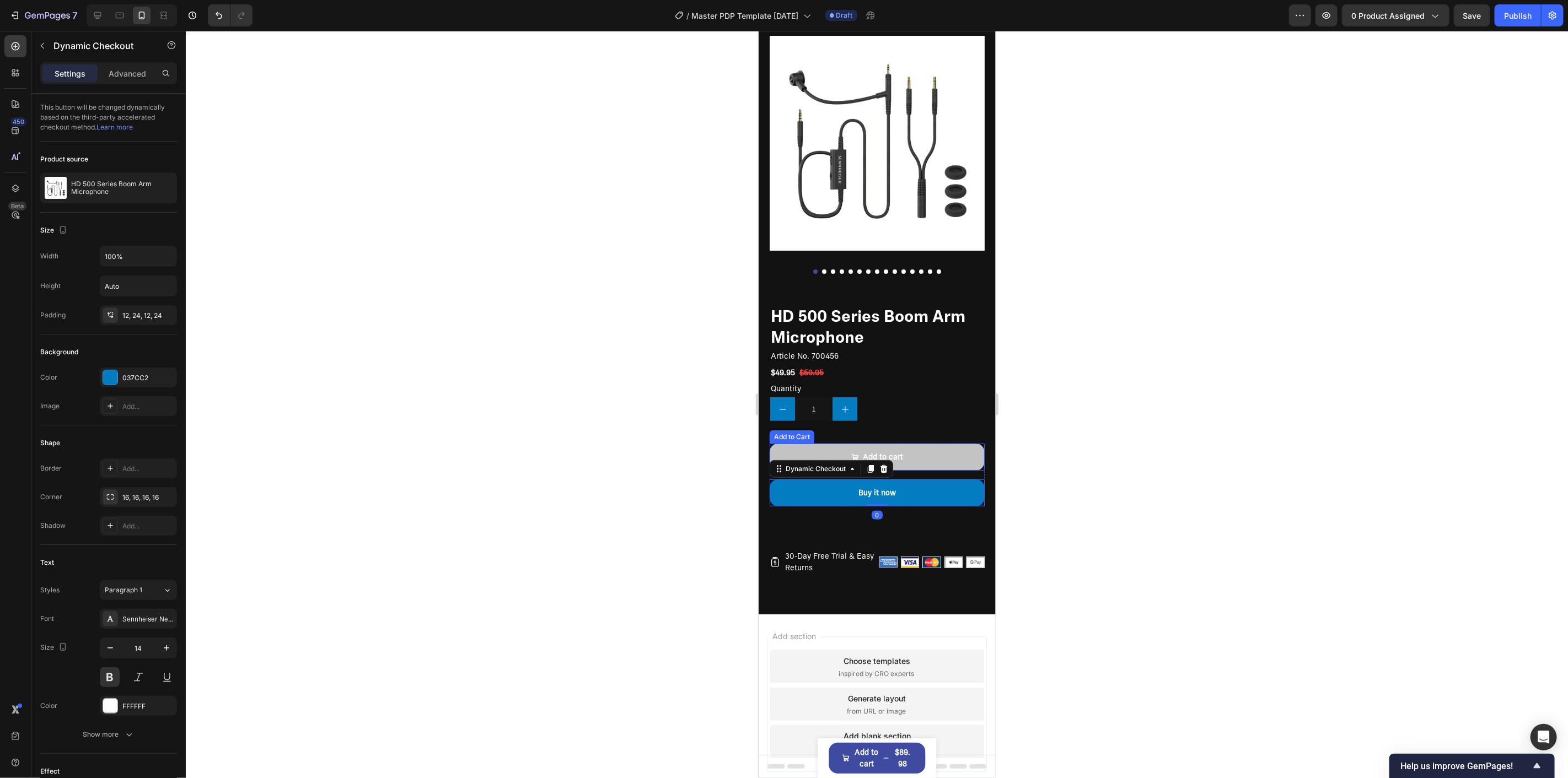
click at [928, 443] on button "Add to cart" at bounding box center [877, 457] width 215 height 27
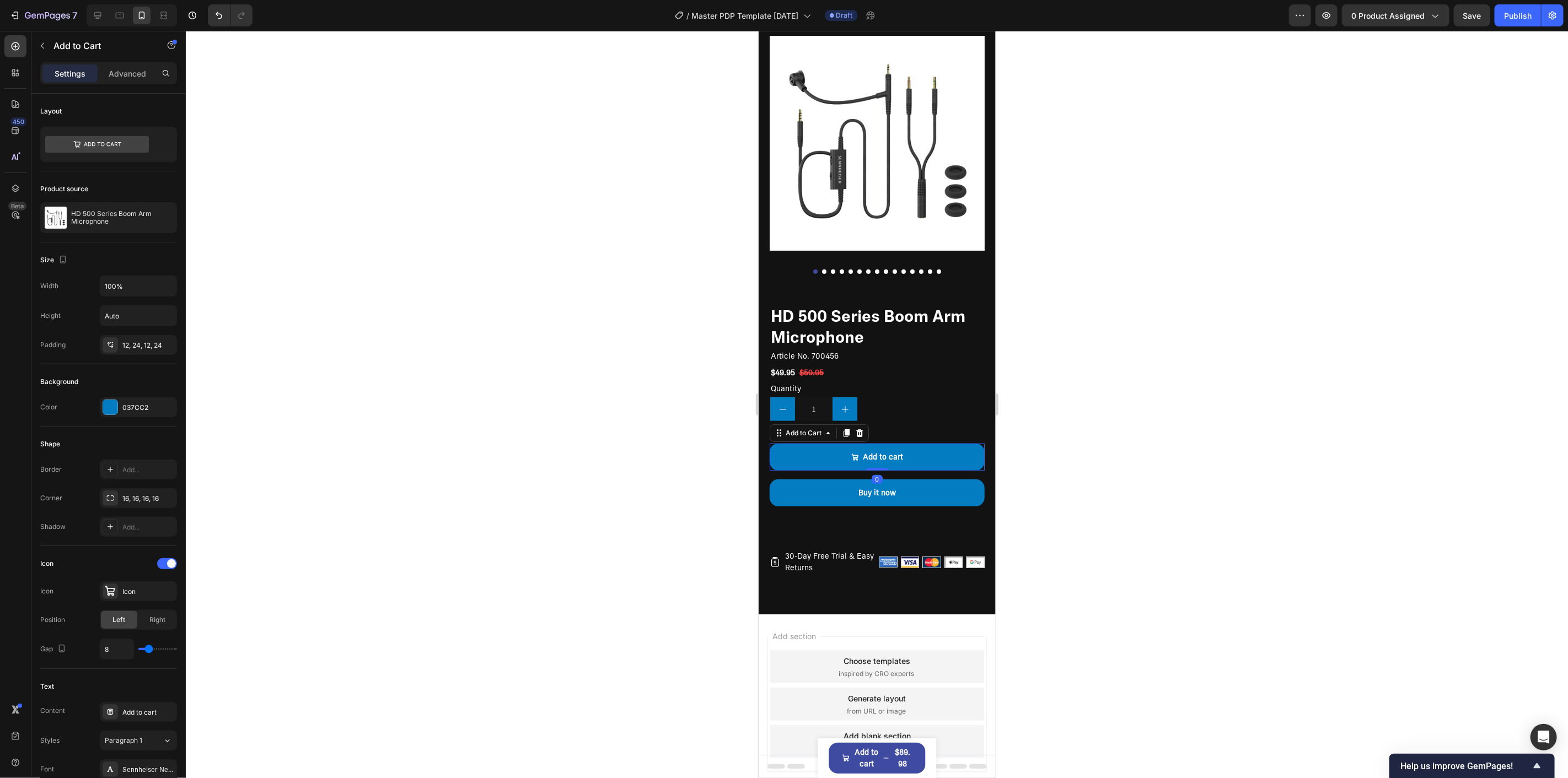
click at [622, 394] on div at bounding box center [877, 405] width 1382 height 748
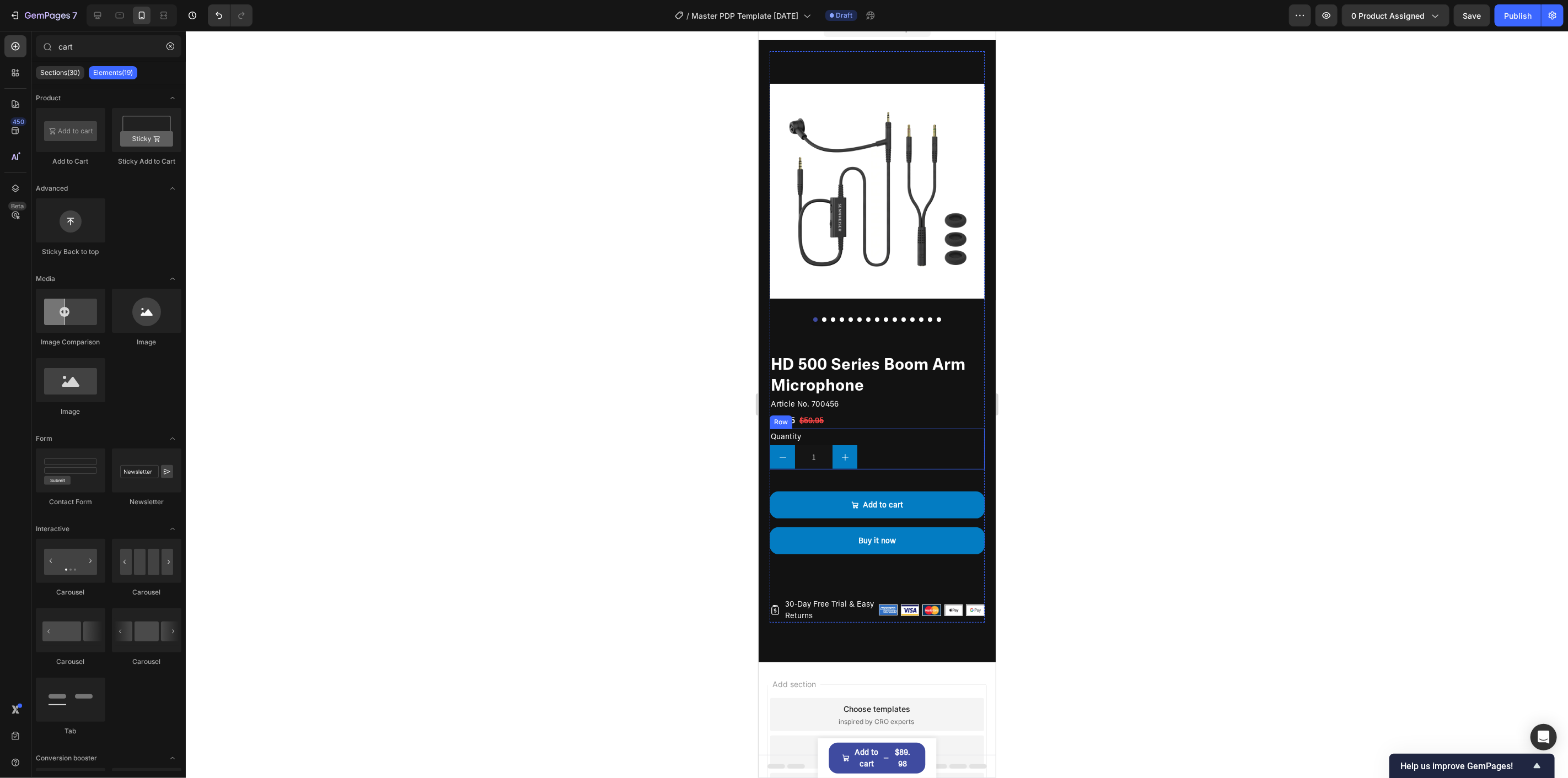
scroll to position [0, 0]
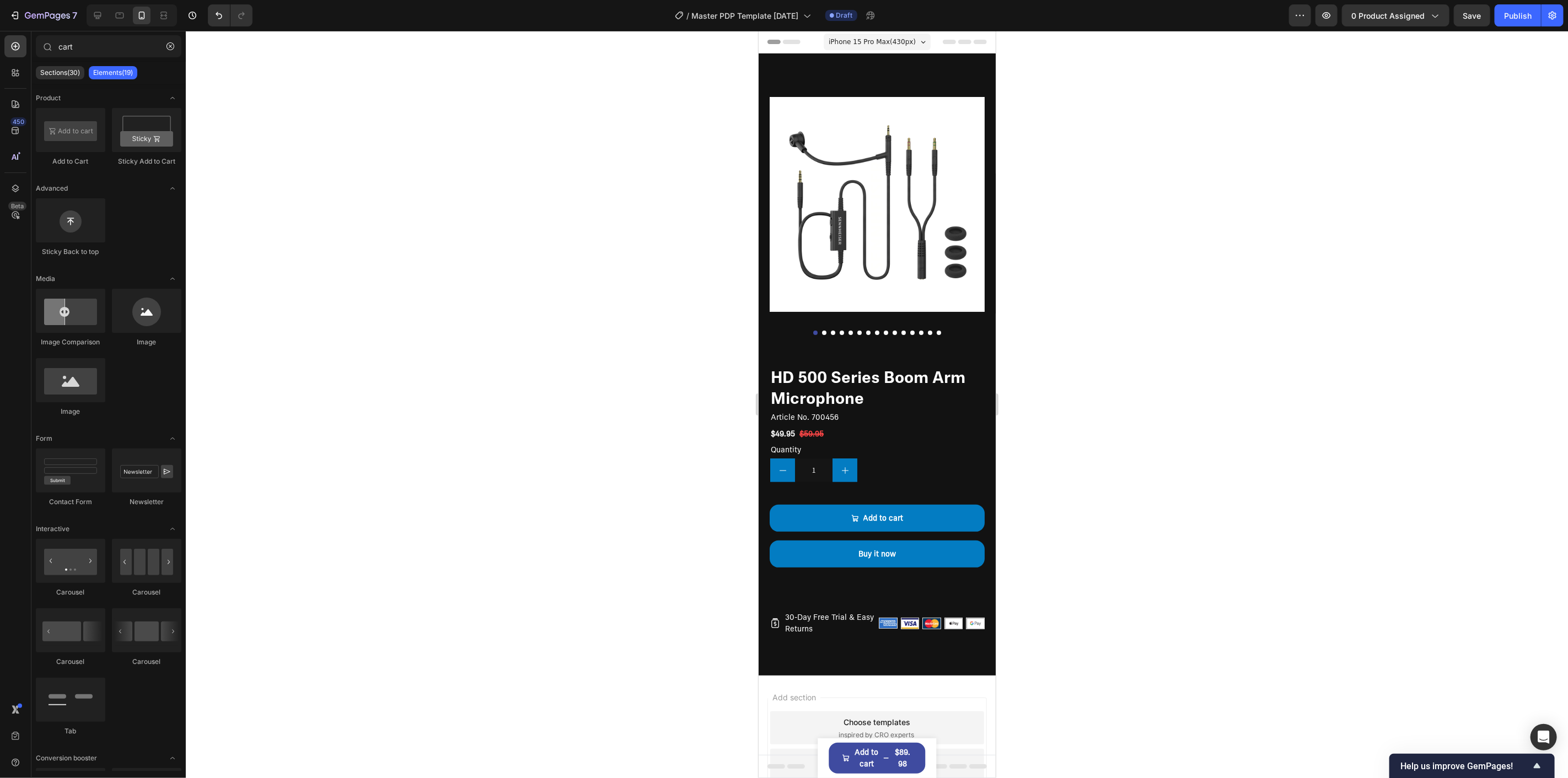
click at [574, 244] on div at bounding box center [877, 405] width 1382 height 748
click at [570, 266] on div at bounding box center [877, 405] width 1382 height 748
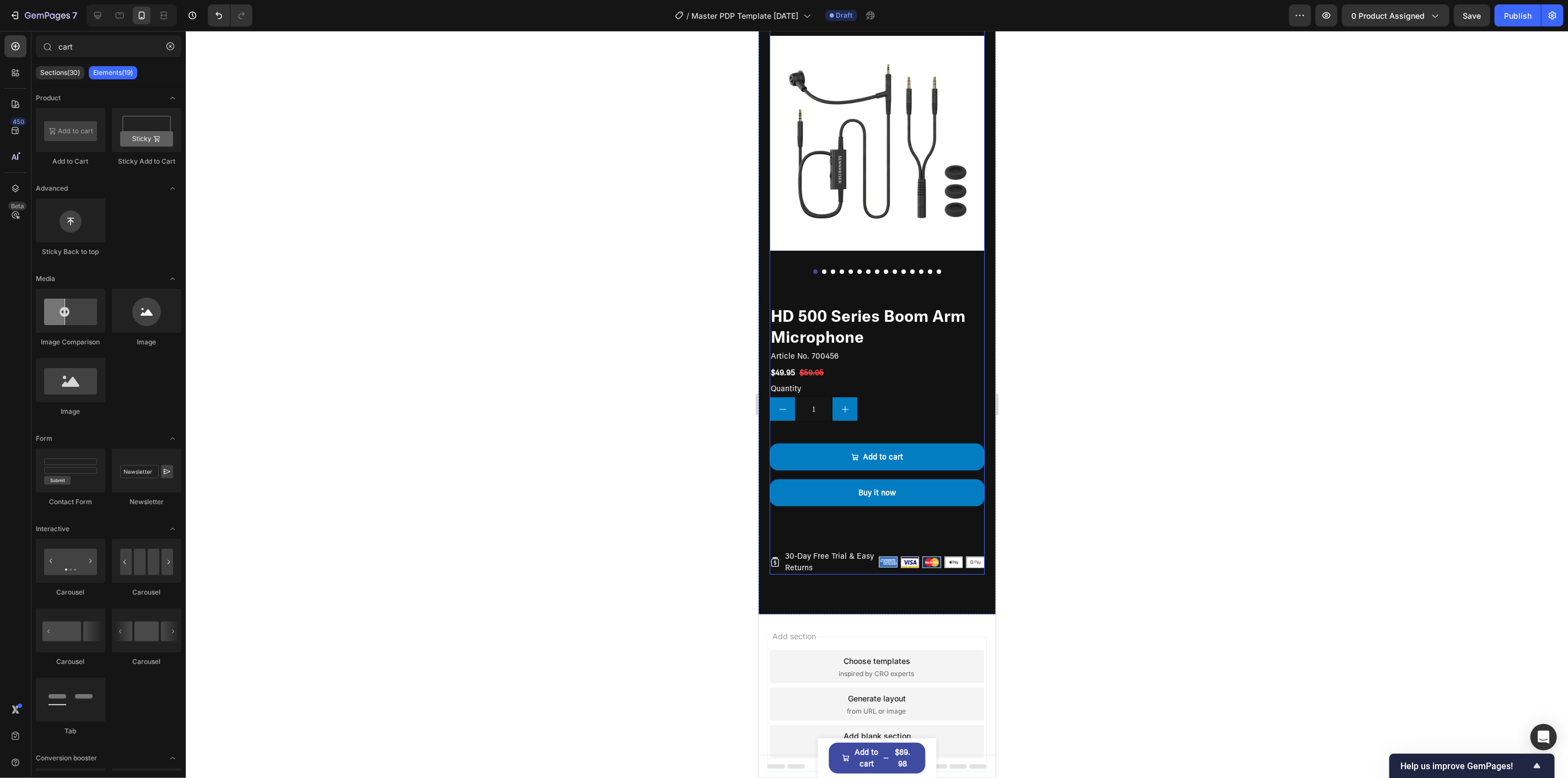
scroll to position [96, 0]
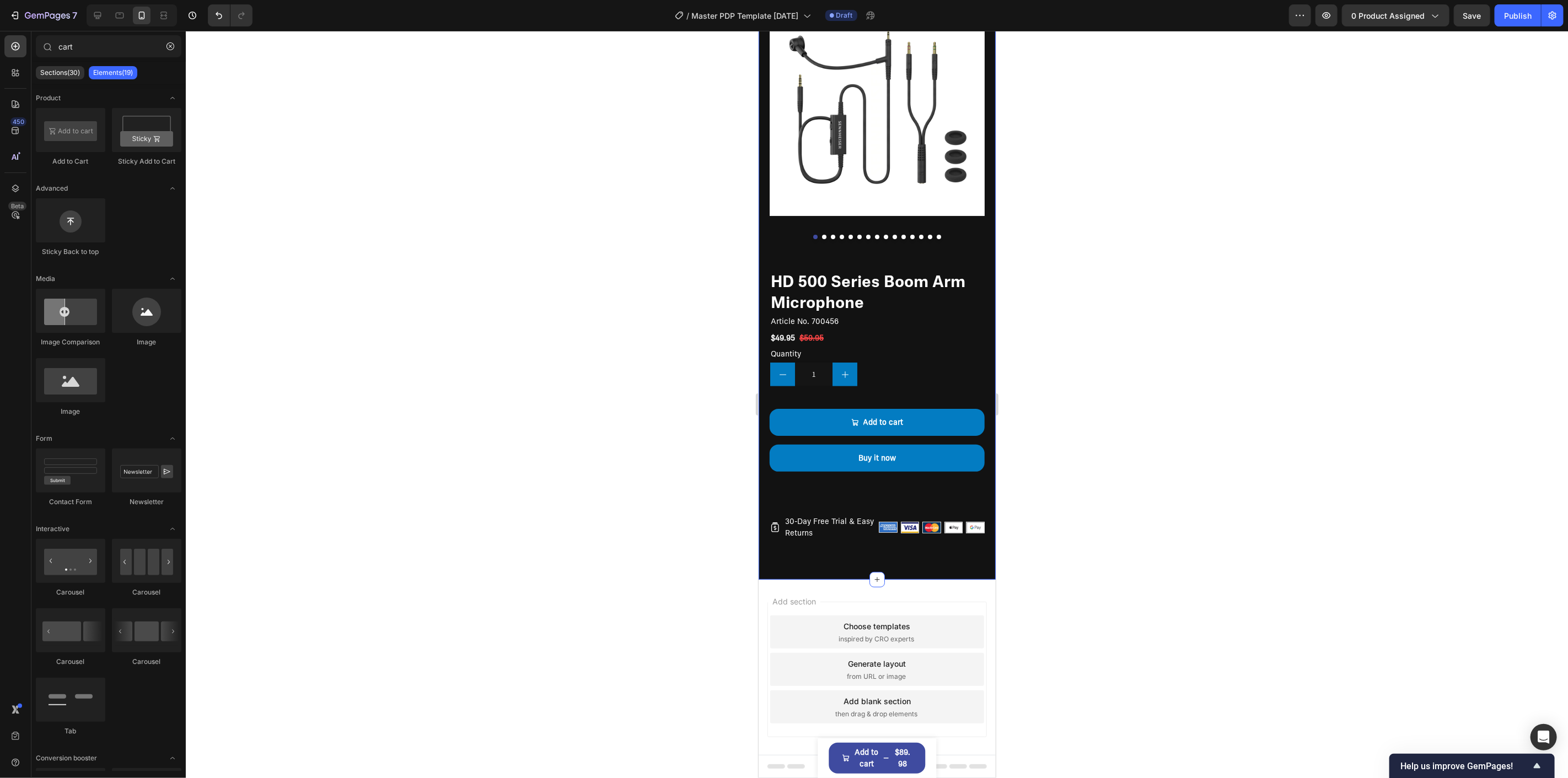
click at [550, 509] on div at bounding box center [877, 405] width 1382 height 748
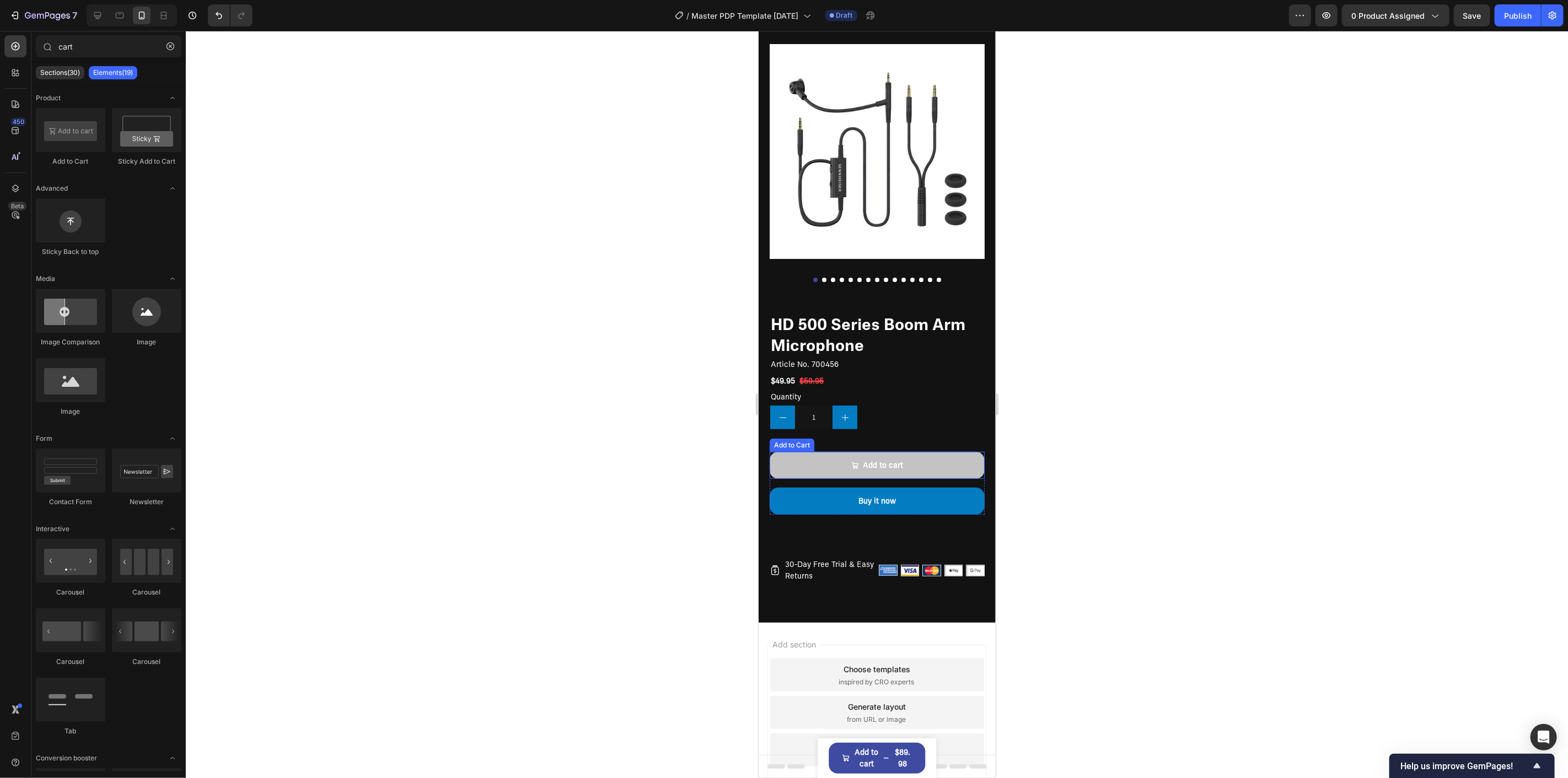
scroll to position [0, 0]
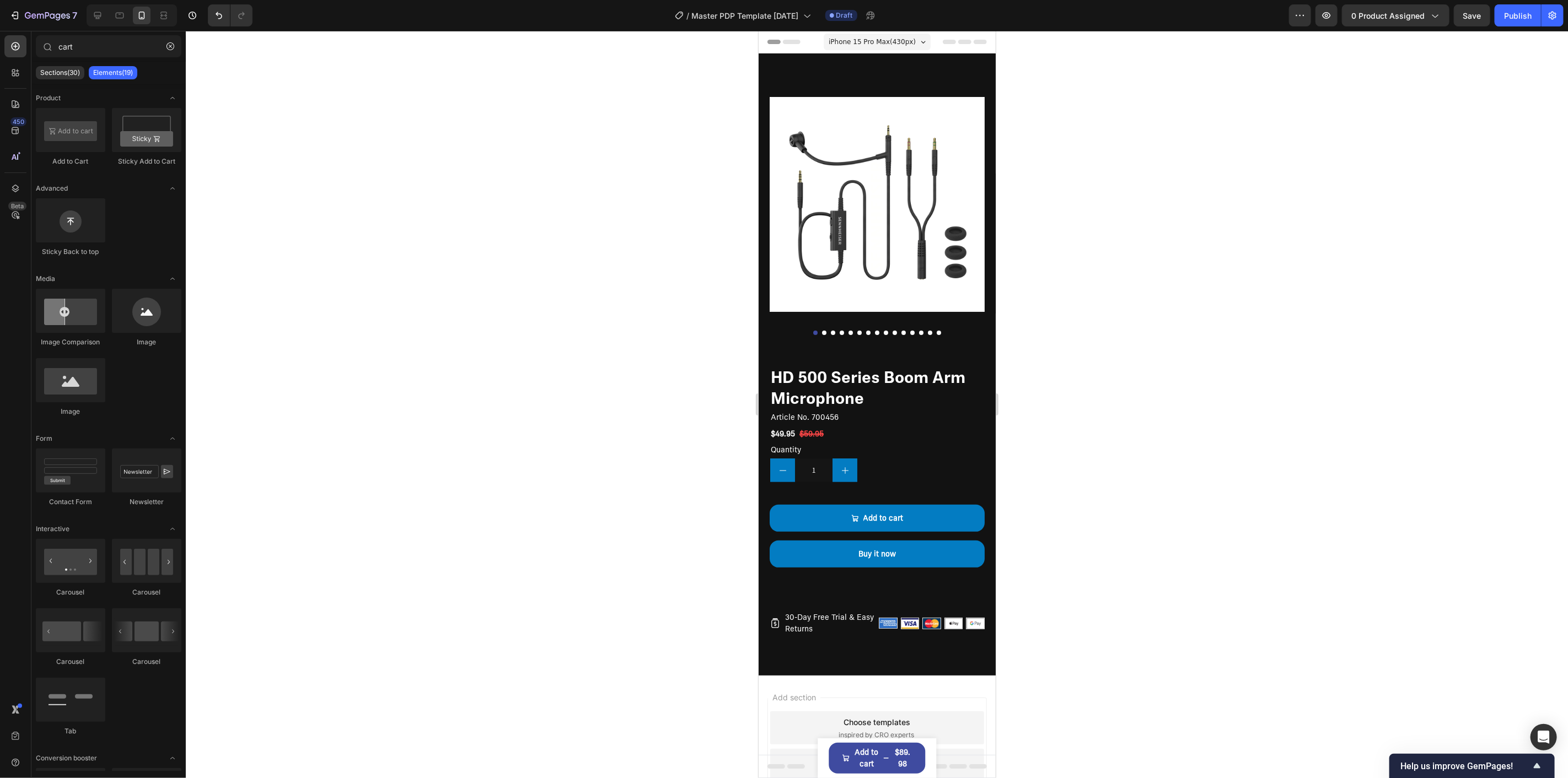
click at [571, 395] on div at bounding box center [877, 405] width 1382 height 748
click at [823, 611] on p "30-Day Free Trial & Easy Returns" at bounding box center [829, 623] width 89 height 23
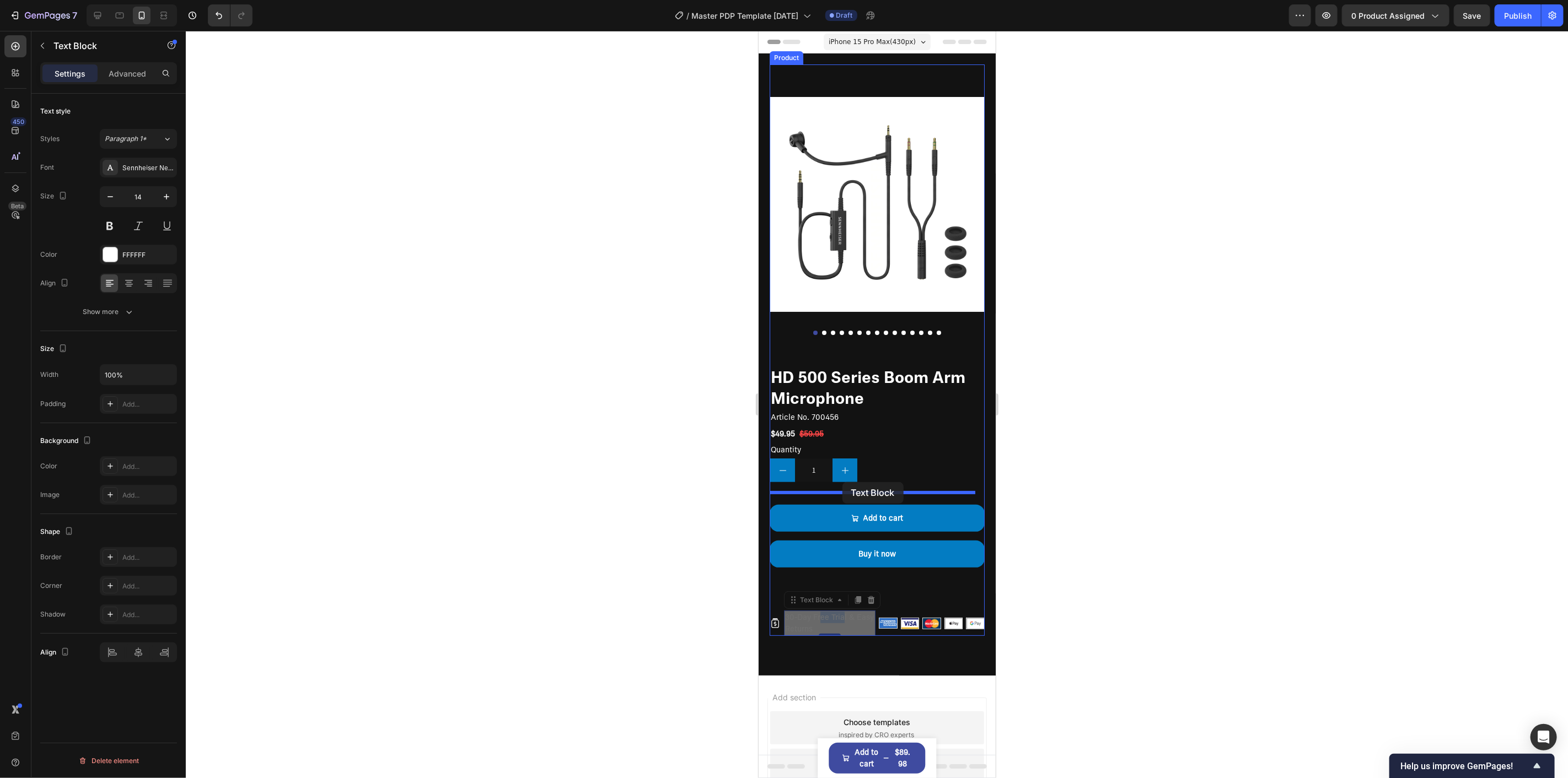
drag, startPoint x: 819, startPoint y: 604, endPoint x: 842, endPoint y: 482, distance: 124.1
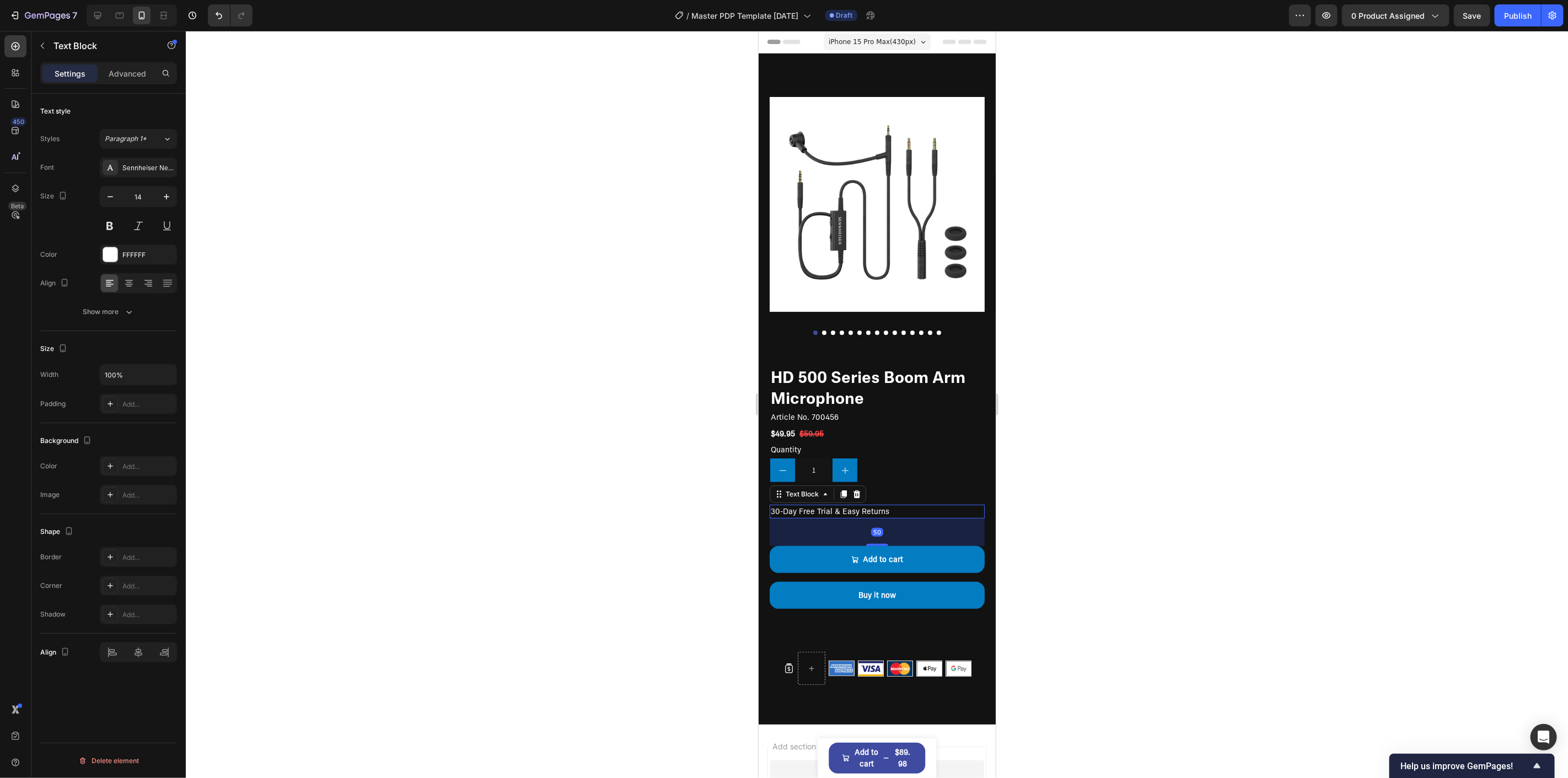
click at [1128, 502] on div at bounding box center [877, 405] width 1382 height 748
drag, startPoint x: 860, startPoint y: 498, endPoint x: 860, endPoint y: 507, distance: 9.0
click at [860, 507] on div "iPhone 15 Pro Max ( 430 px) iPhone 13 Mini iPhone 13 Pro iPhone 11 Pro Max iPho…" at bounding box center [877, 494] width 237 height 928
click at [846, 506] on p "30-Day Free Trial & Easy Returns" at bounding box center [877, 511] width 213 height 12
click at [693, 500] on div at bounding box center [877, 405] width 1382 height 748
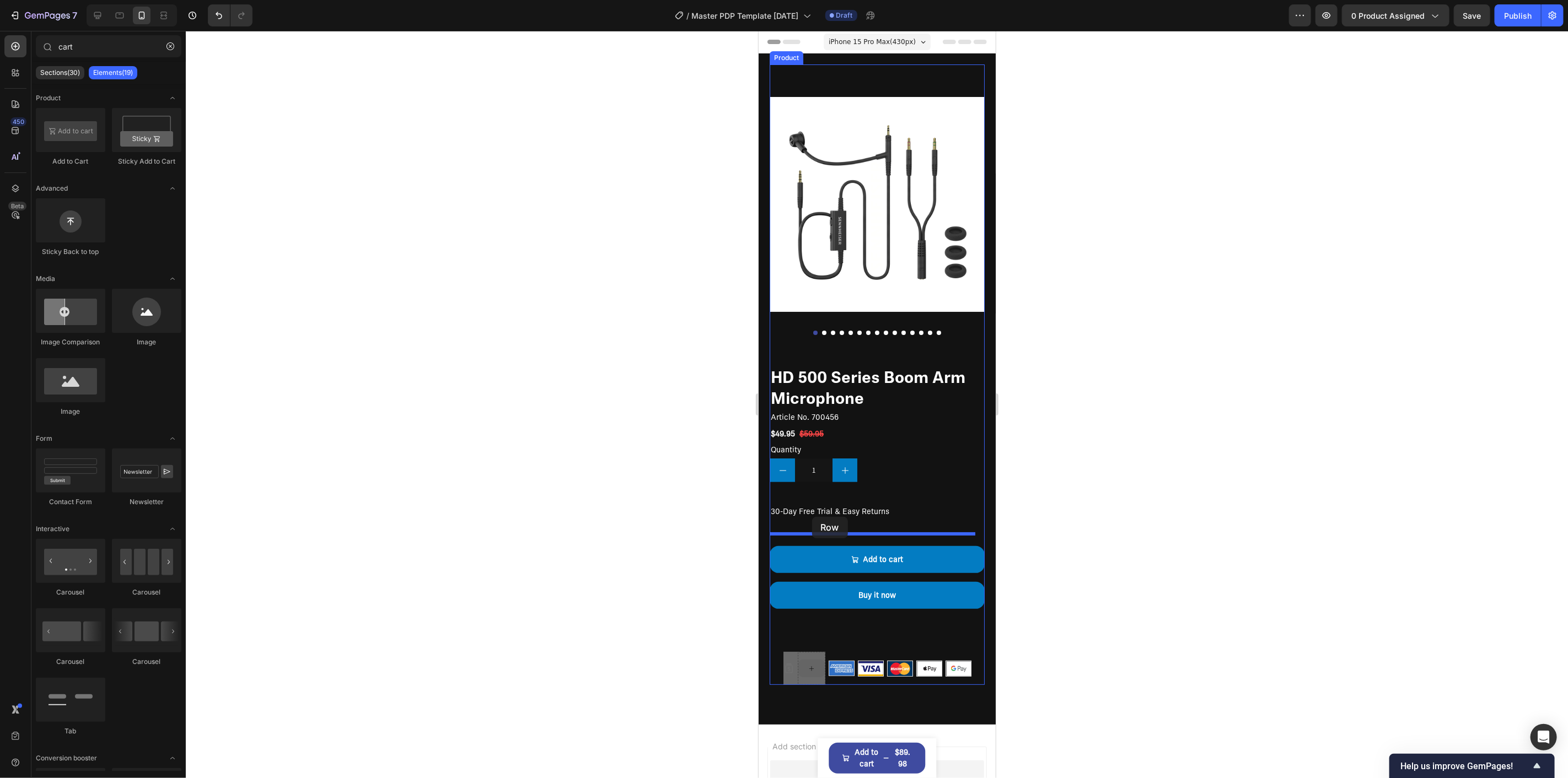
drag, startPoint x: 801, startPoint y: 661, endPoint x: 812, endPoint y: 517, distance: 144.4
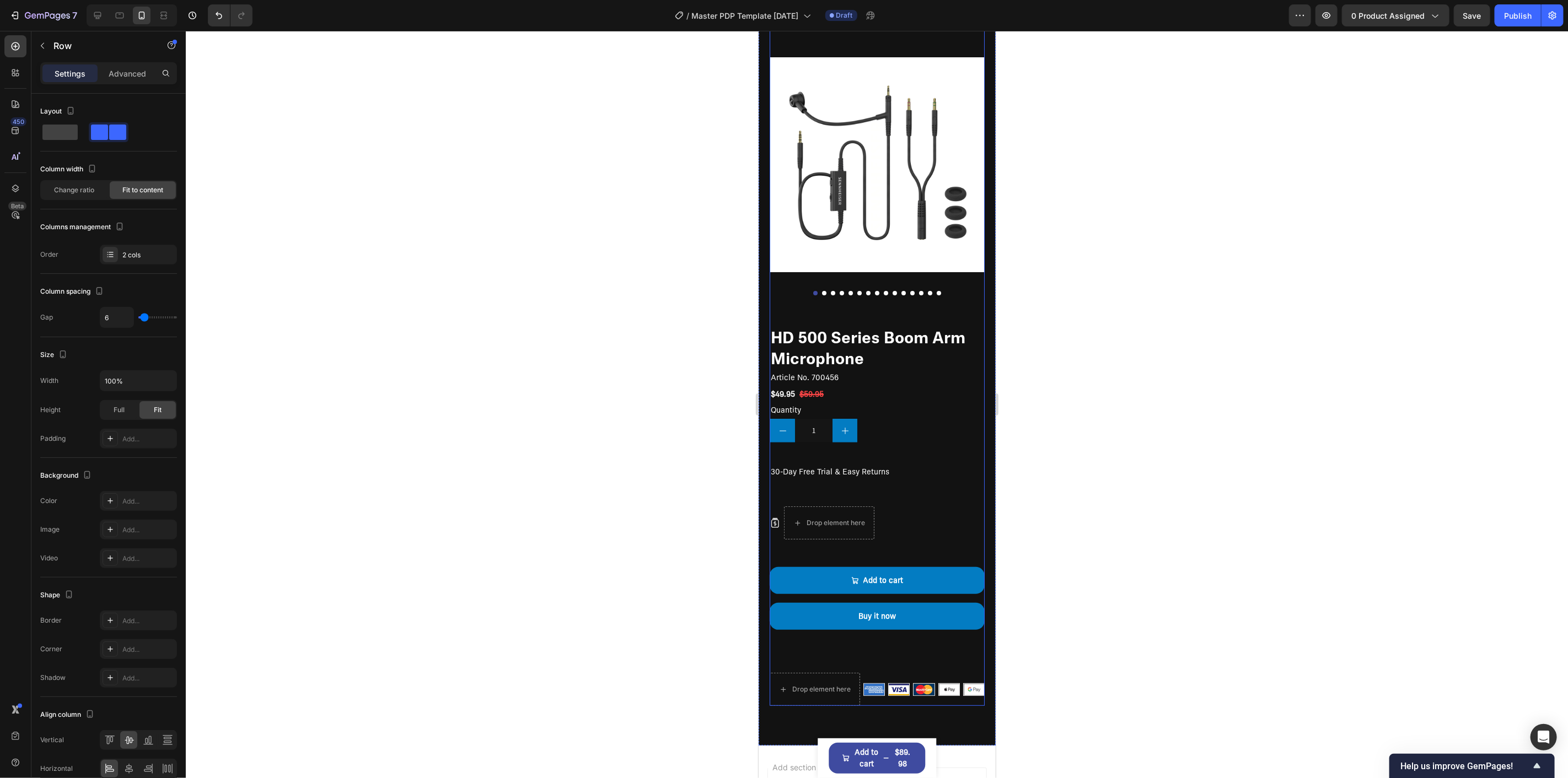
scroll to position [61, 0]
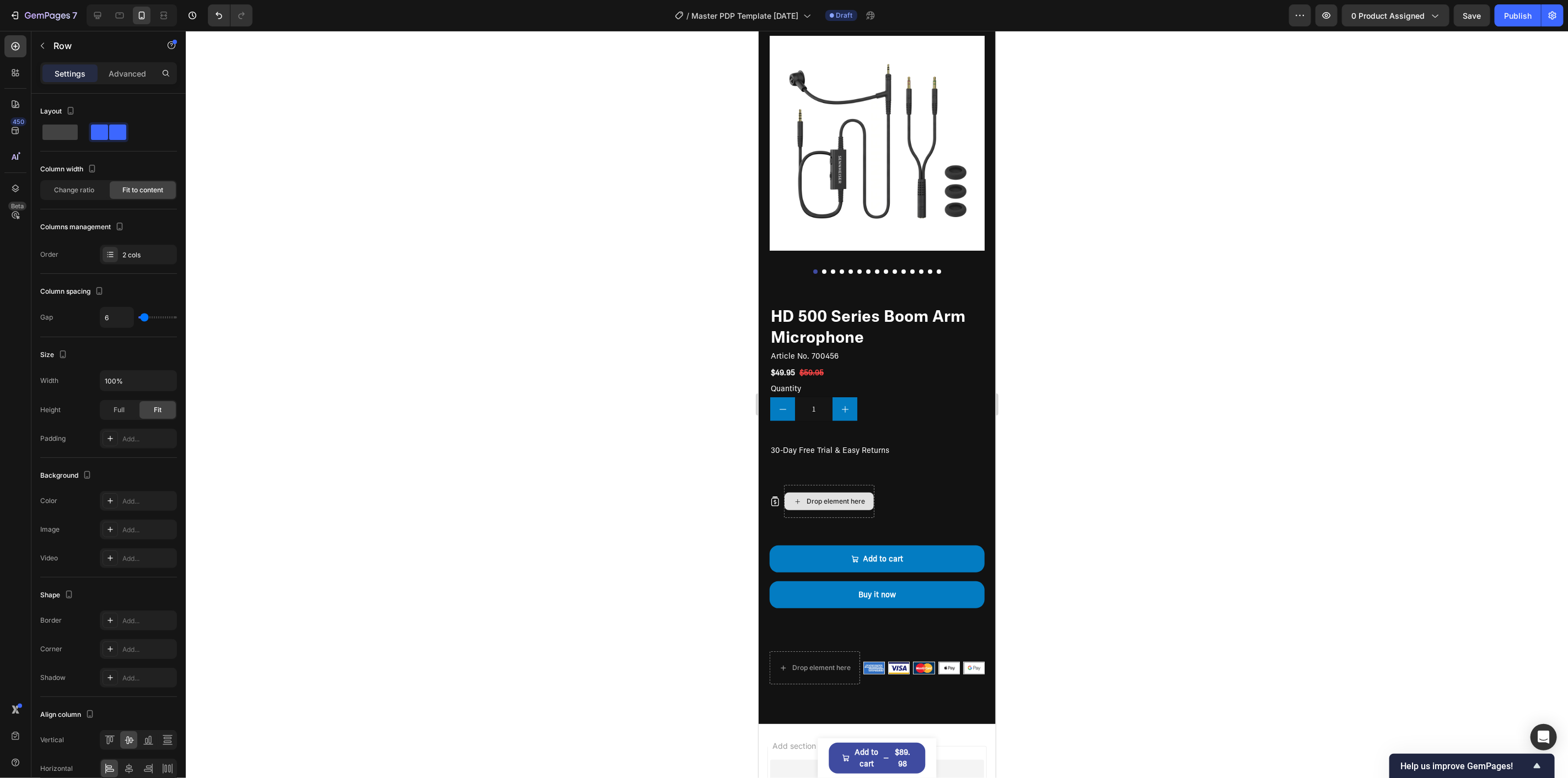
click at [816, 493] on div "Drop element here" at bounding box center [829, 501] width 89 height 17
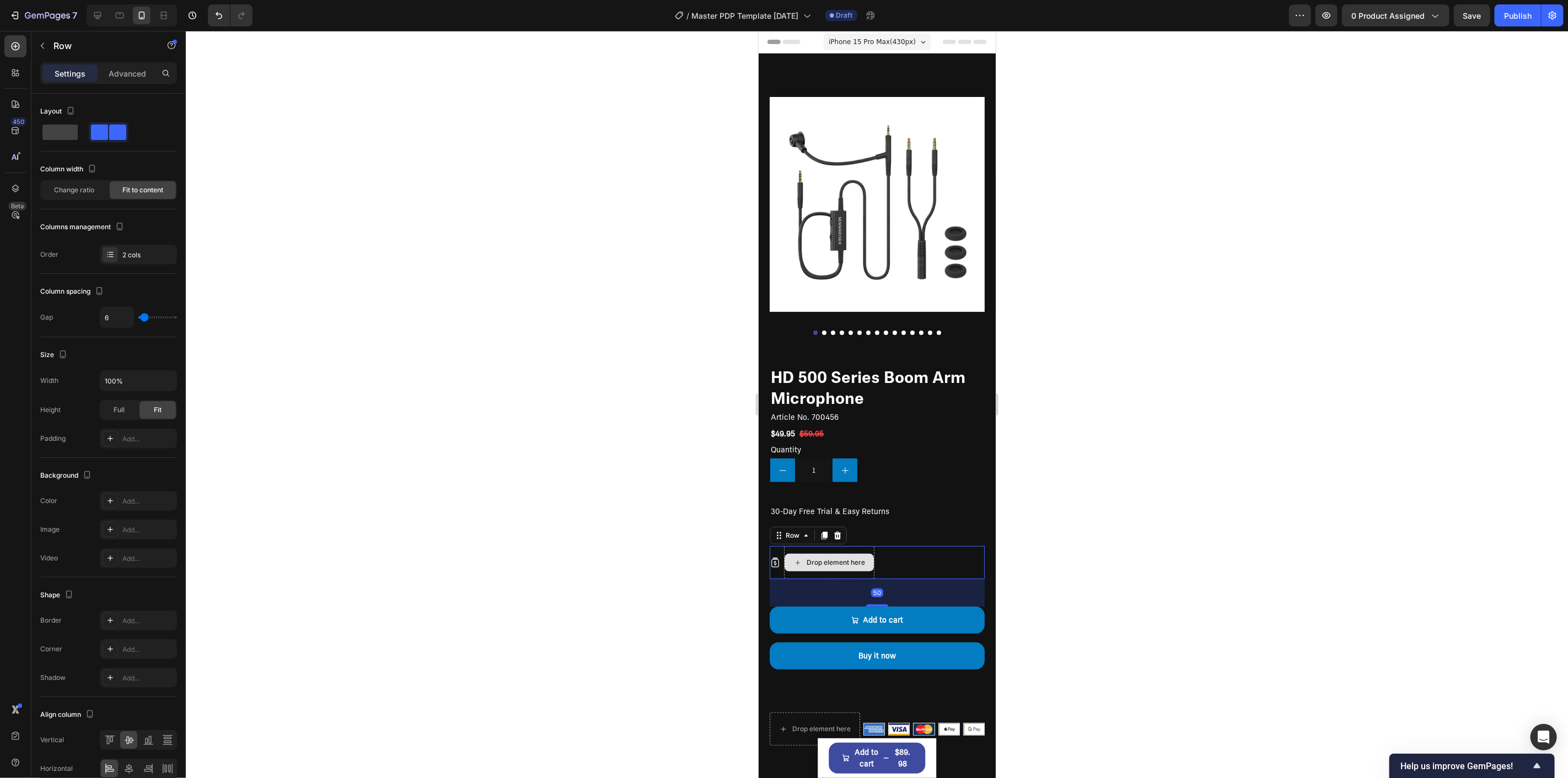
scroll to position [61, 0]
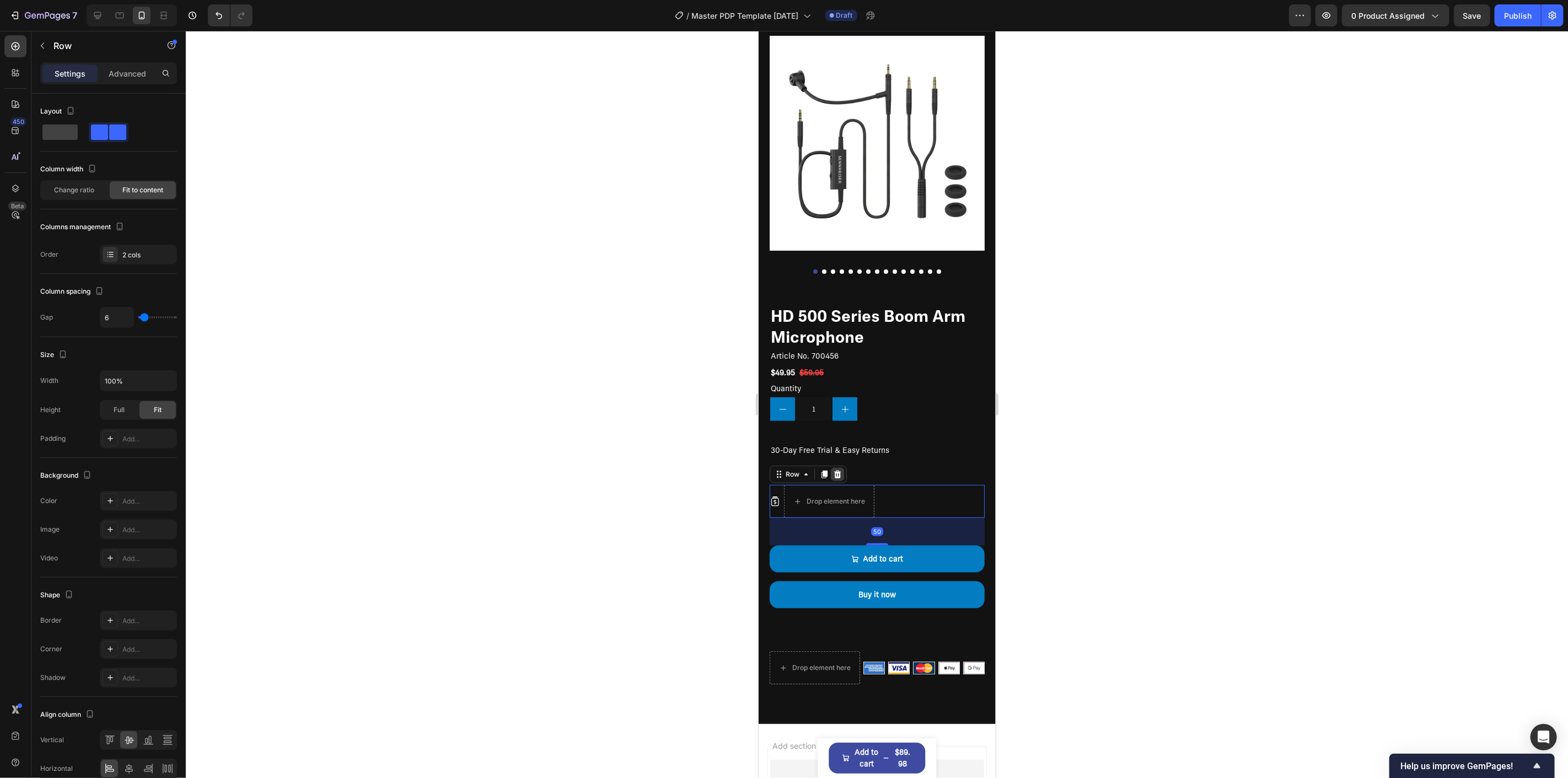
click at [834, 470] on icon at bounding box center [837, 474] width 7 height 8
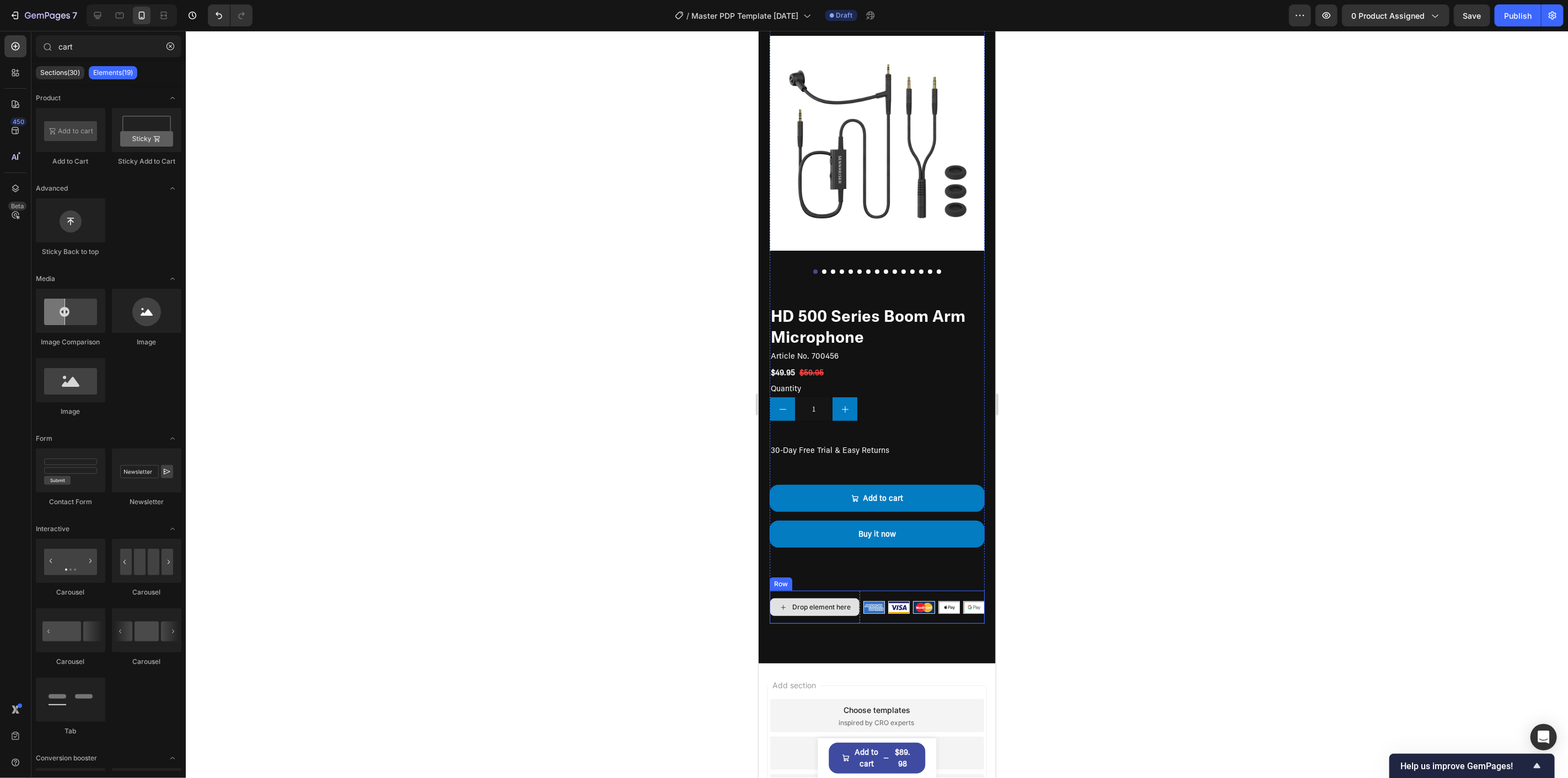
click at [840, 590] on div "Drop element here" at bounding box center [814, 606] width 91 height 33
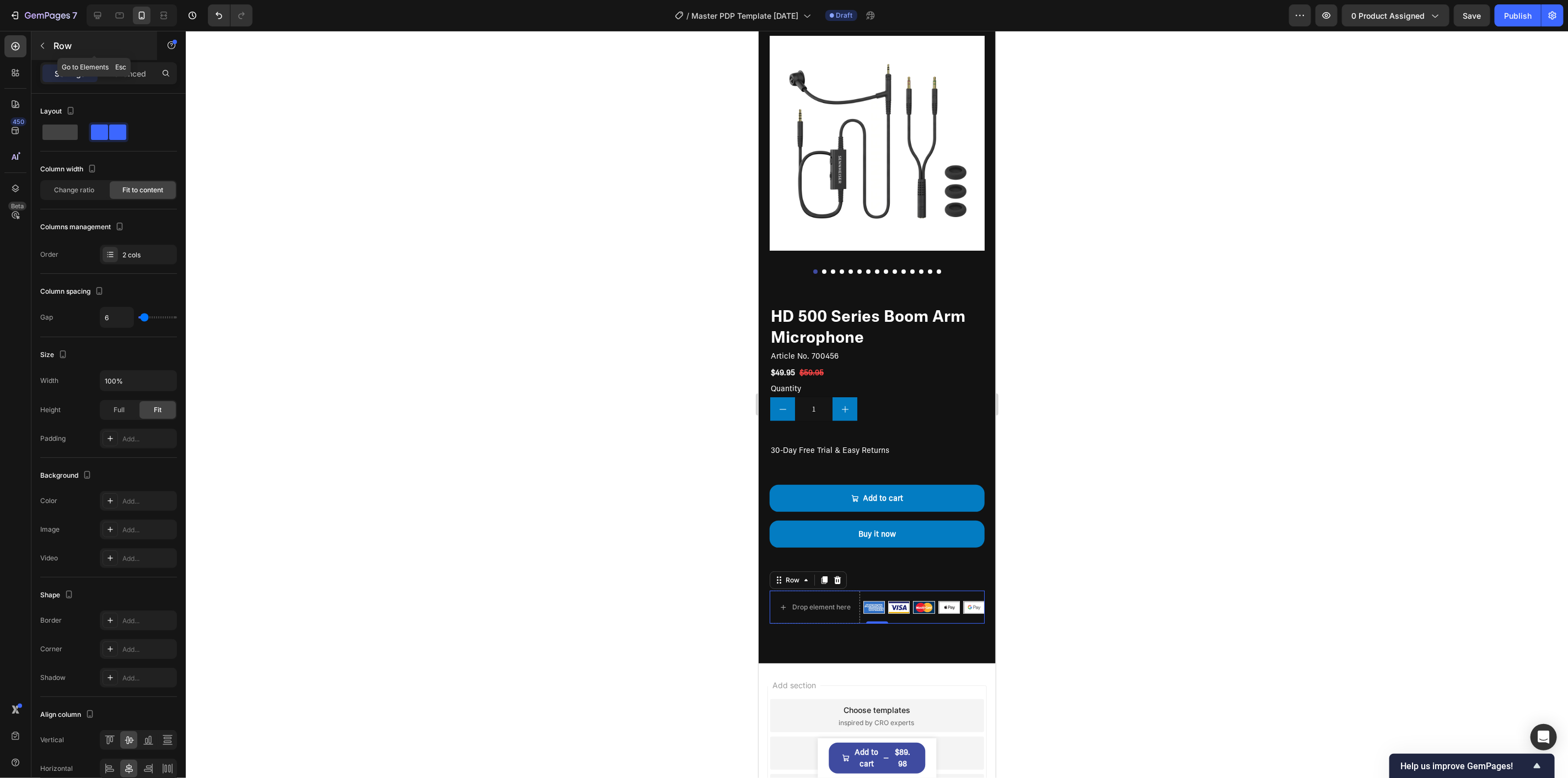
click at [58, 39] on p "Row" at bounding box center [100, 45] width 94 height 13
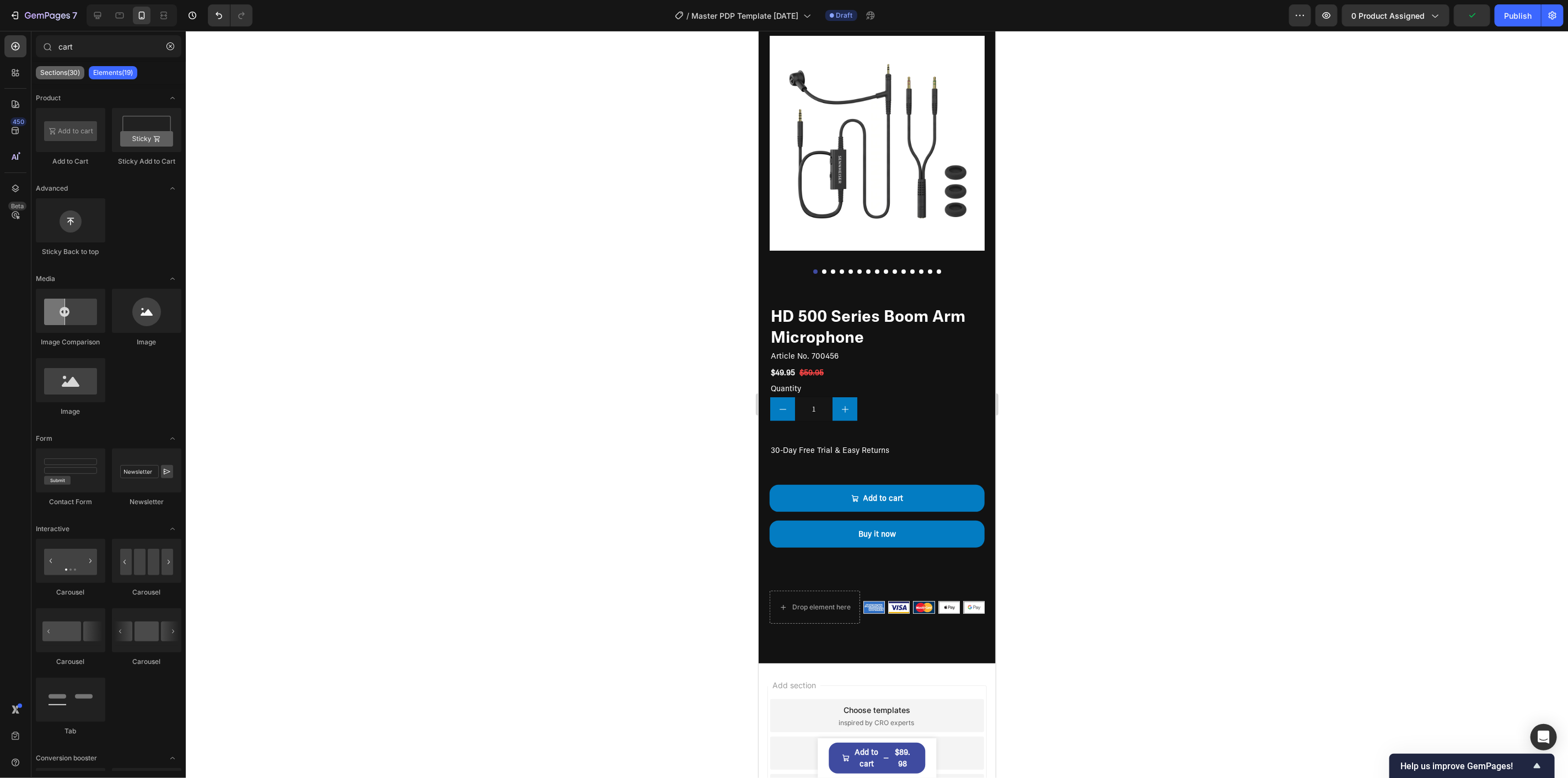
click at [64, 72] on p "Sections(30)" at bounding box center [60, 73] width 39 height 9
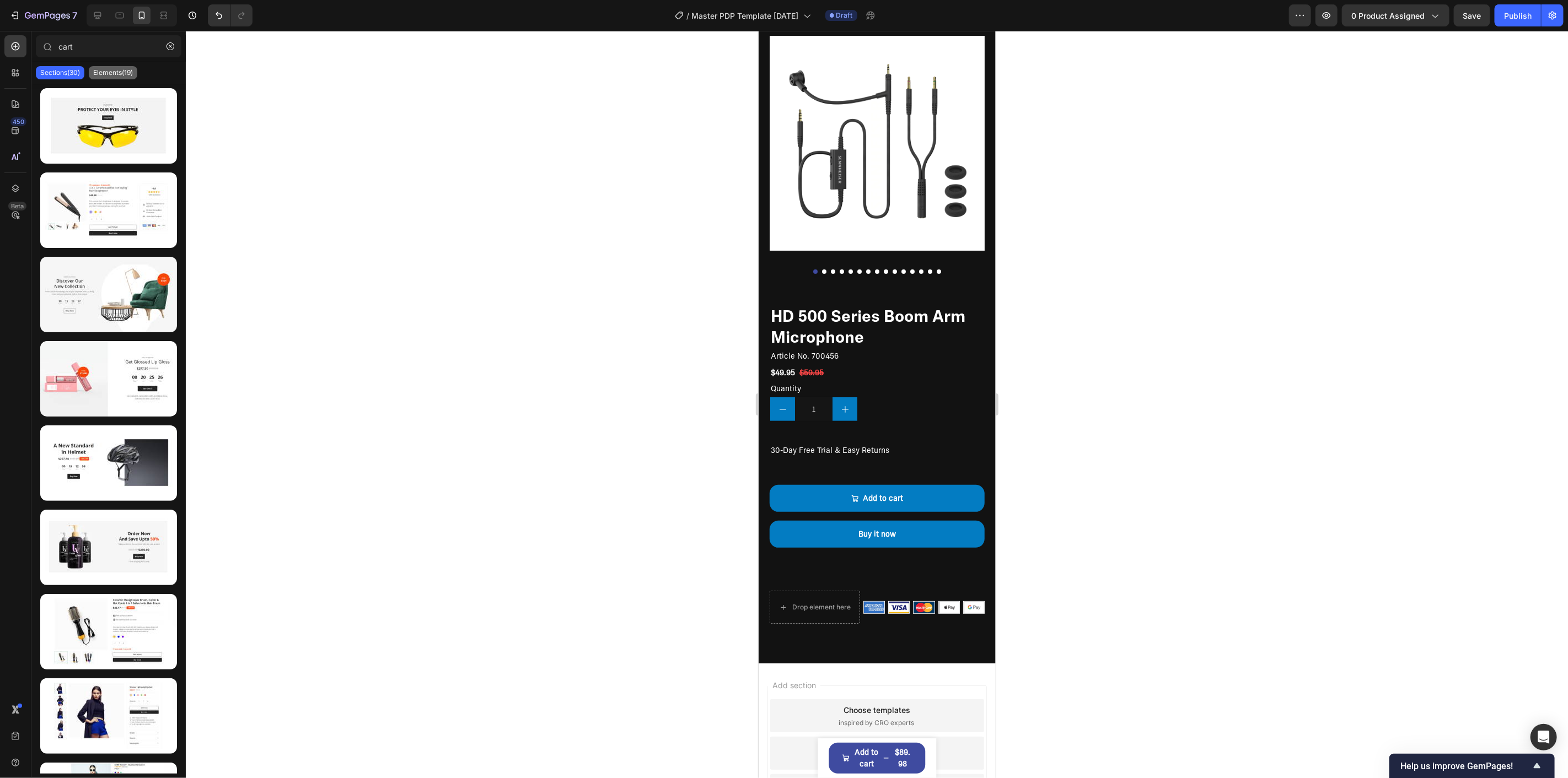
click at [104, 67] on div "Elements(19)" at bounding box center [113, 72] width 49 height 13
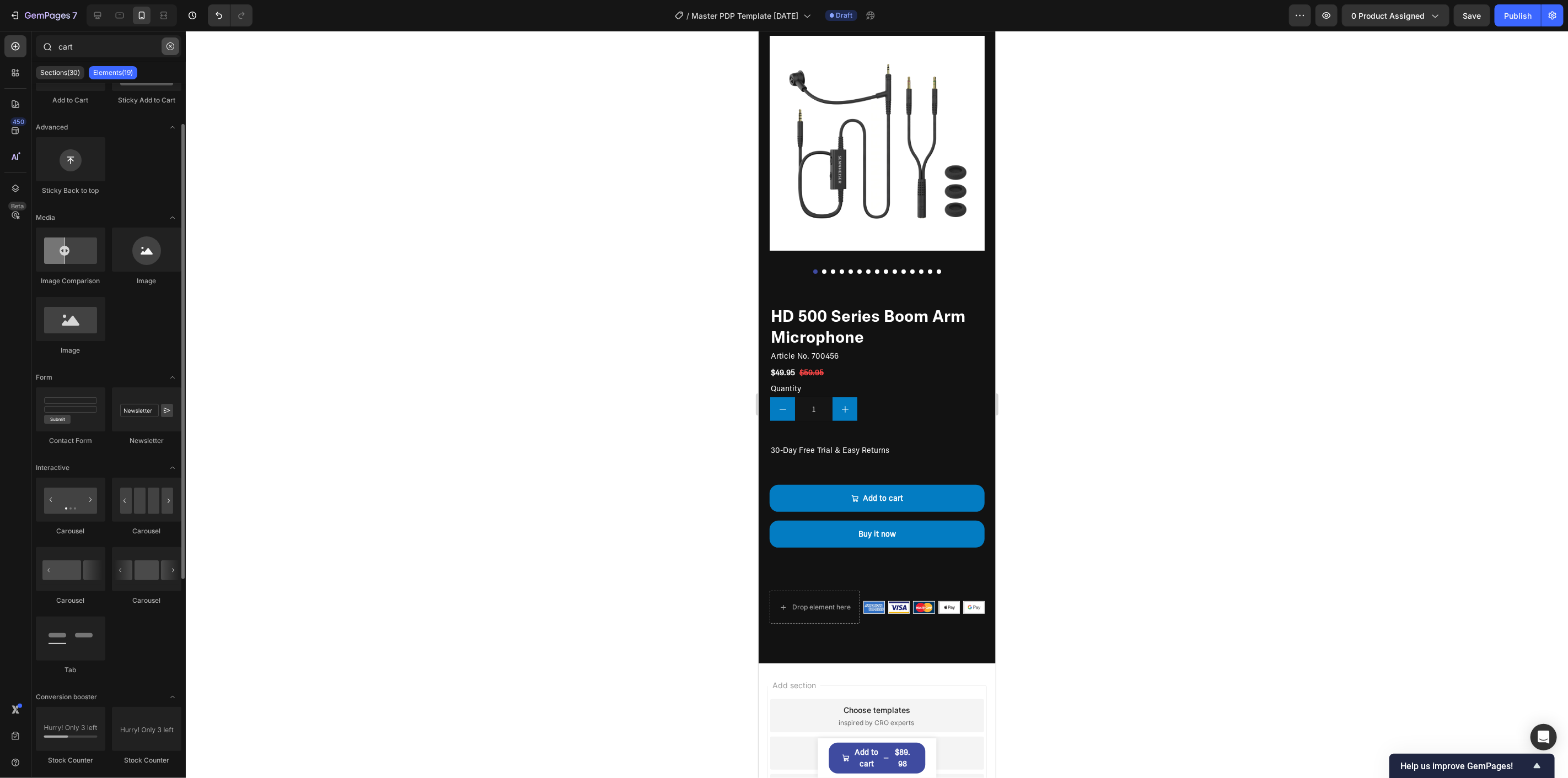
click at [177, 43] on button "button" at bounding box center [170, 46] width 17 height 17
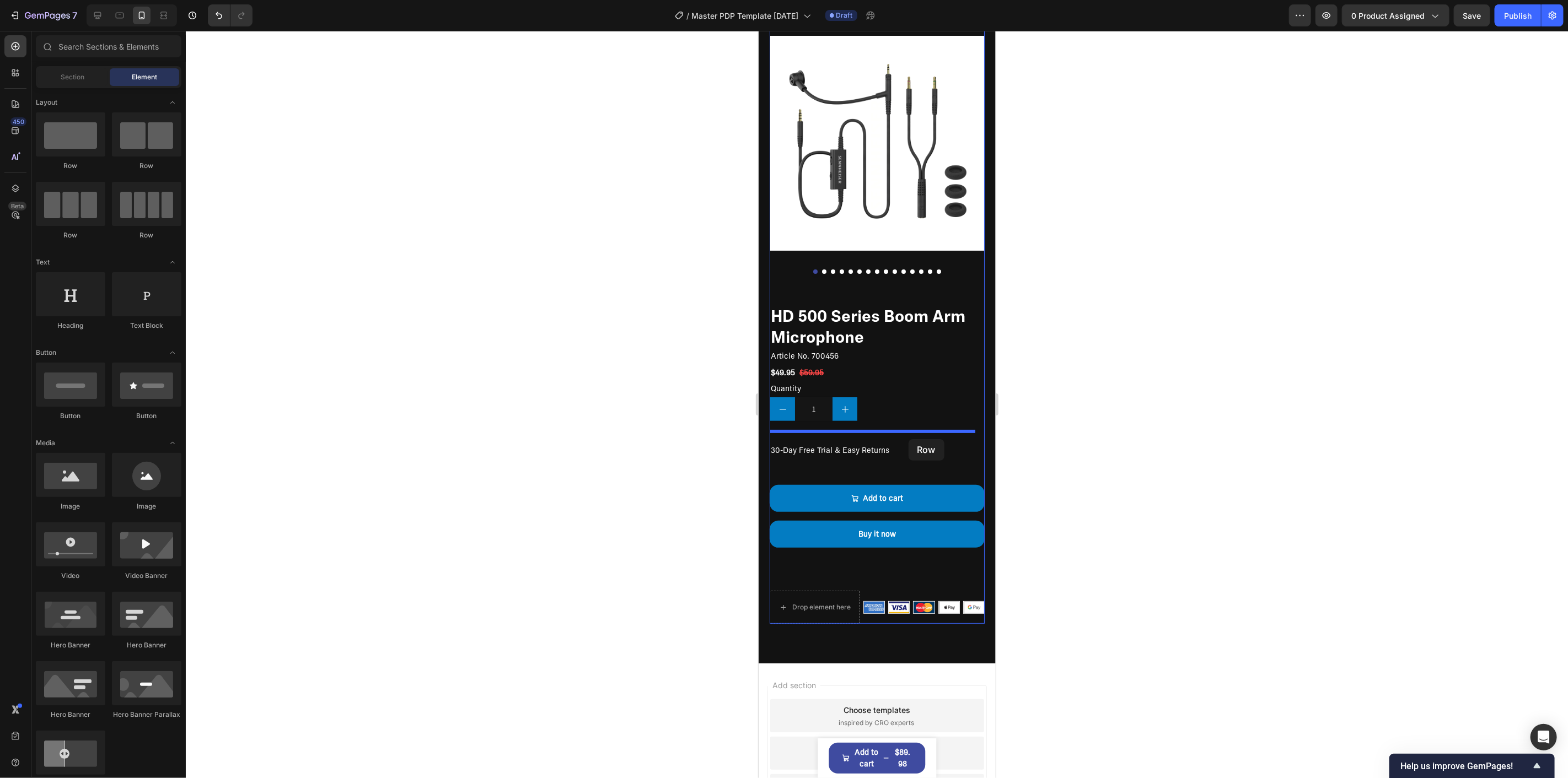
drag, startPoint x: 899, startPoint y: 162, endPoint x: 908, endPoint y: 439, distance: 277.1
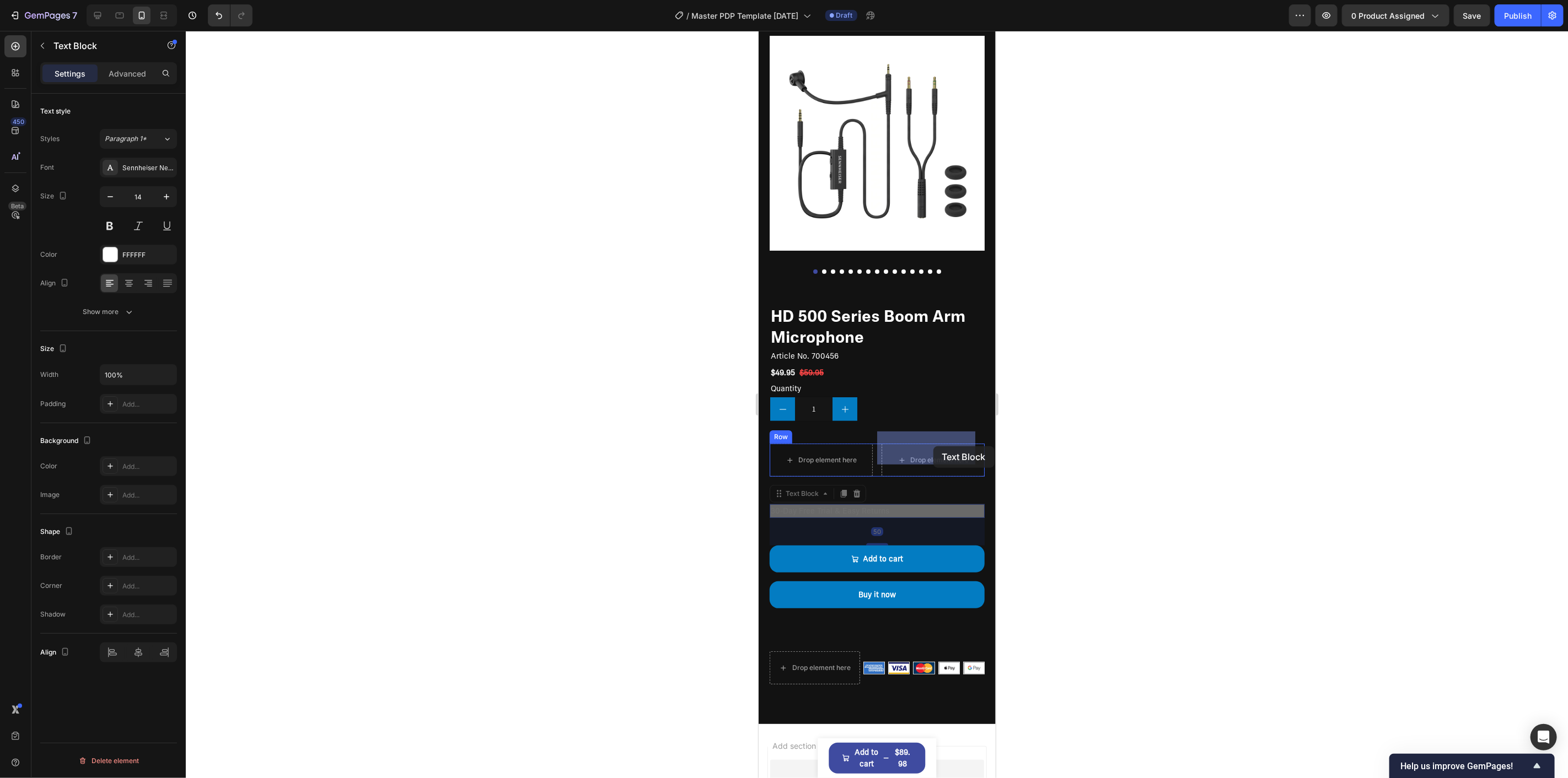
drag, startPoint x: 831, startPoint y: 499, endPoint x: 933, endPoint y: 446, distance: 114.9
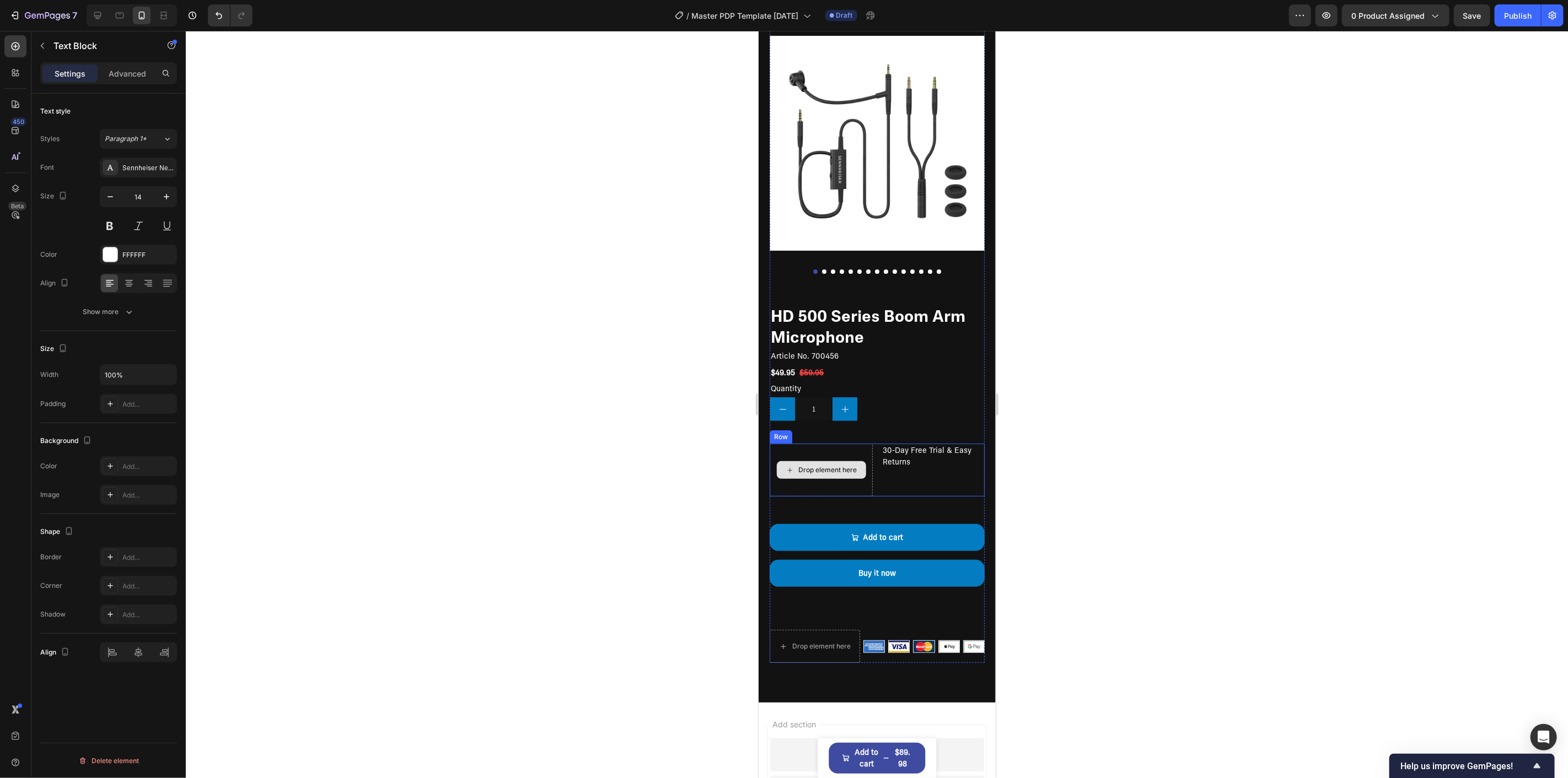
click at [845, 465] on div "Drop element here" at bounding box center [827, 470] width 58 height 9
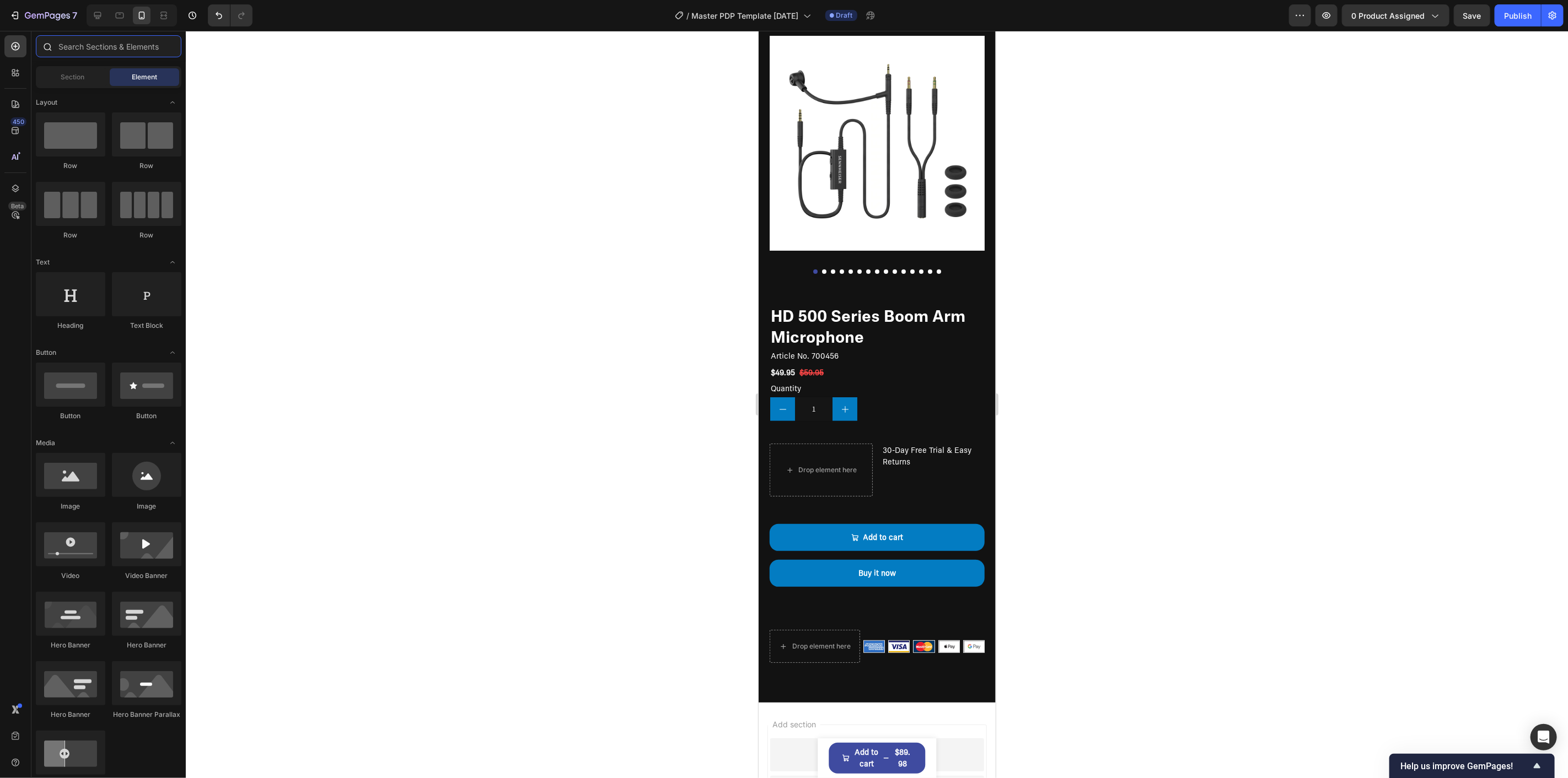
click at [118, 45] on input "text" at bounding box center [108, 47] width 146 height 22
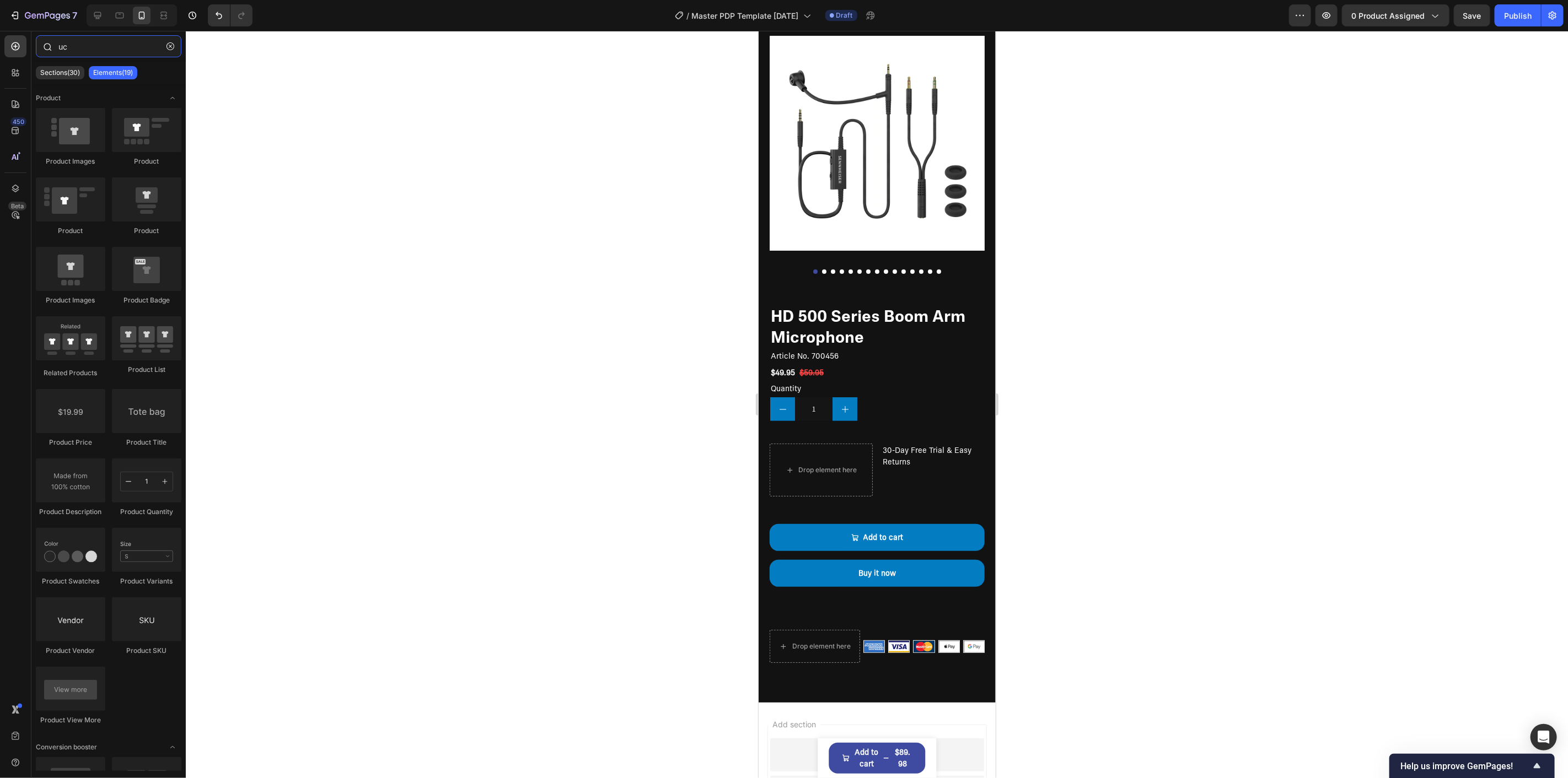
type input "u"
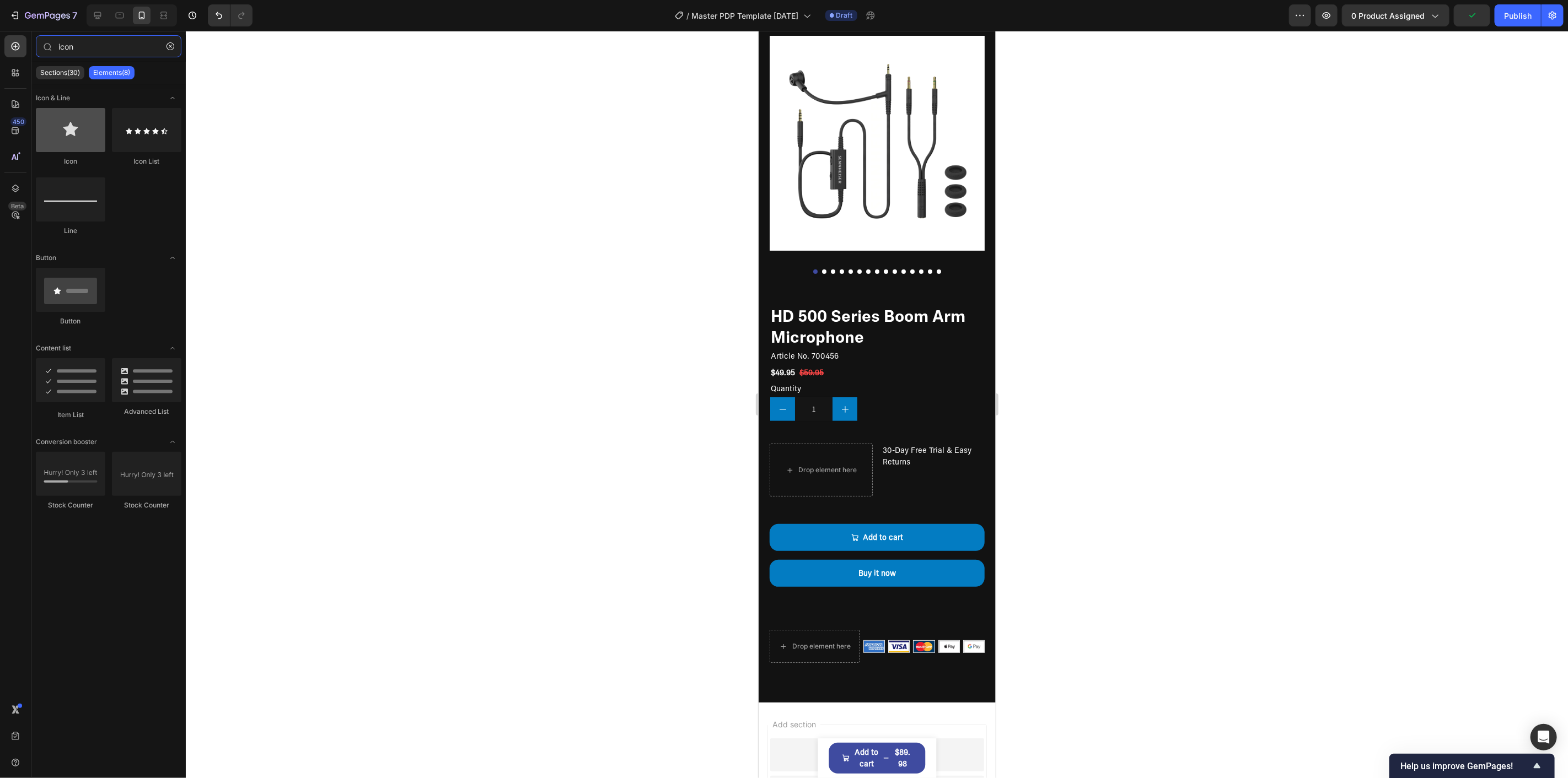
type input "icon"
click at [66, 130] on div at bounding box center [70, 130] width 69 height 44
drag, startPoint x: 900, startPoint y: 150, endPoint x: 851, endPoint y: 426, distance: 280.3
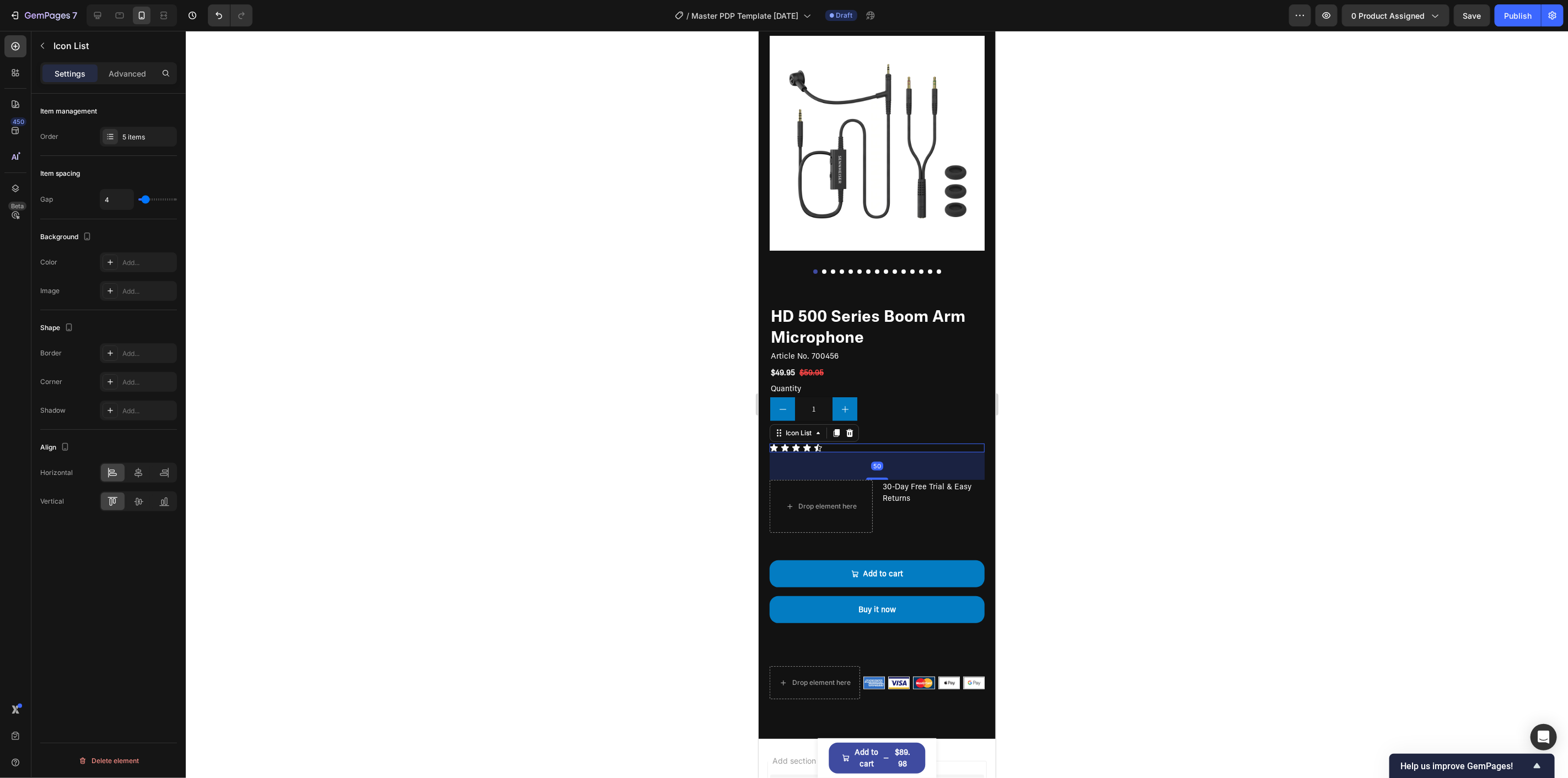
click at [840, 443] on div "Icon Icon Icon Icon Icon" at bounding box center [877, 448] width 215 height 9
click at [122, 140] on div "5 items" at bounding box center [148, 137] width 52 height 10
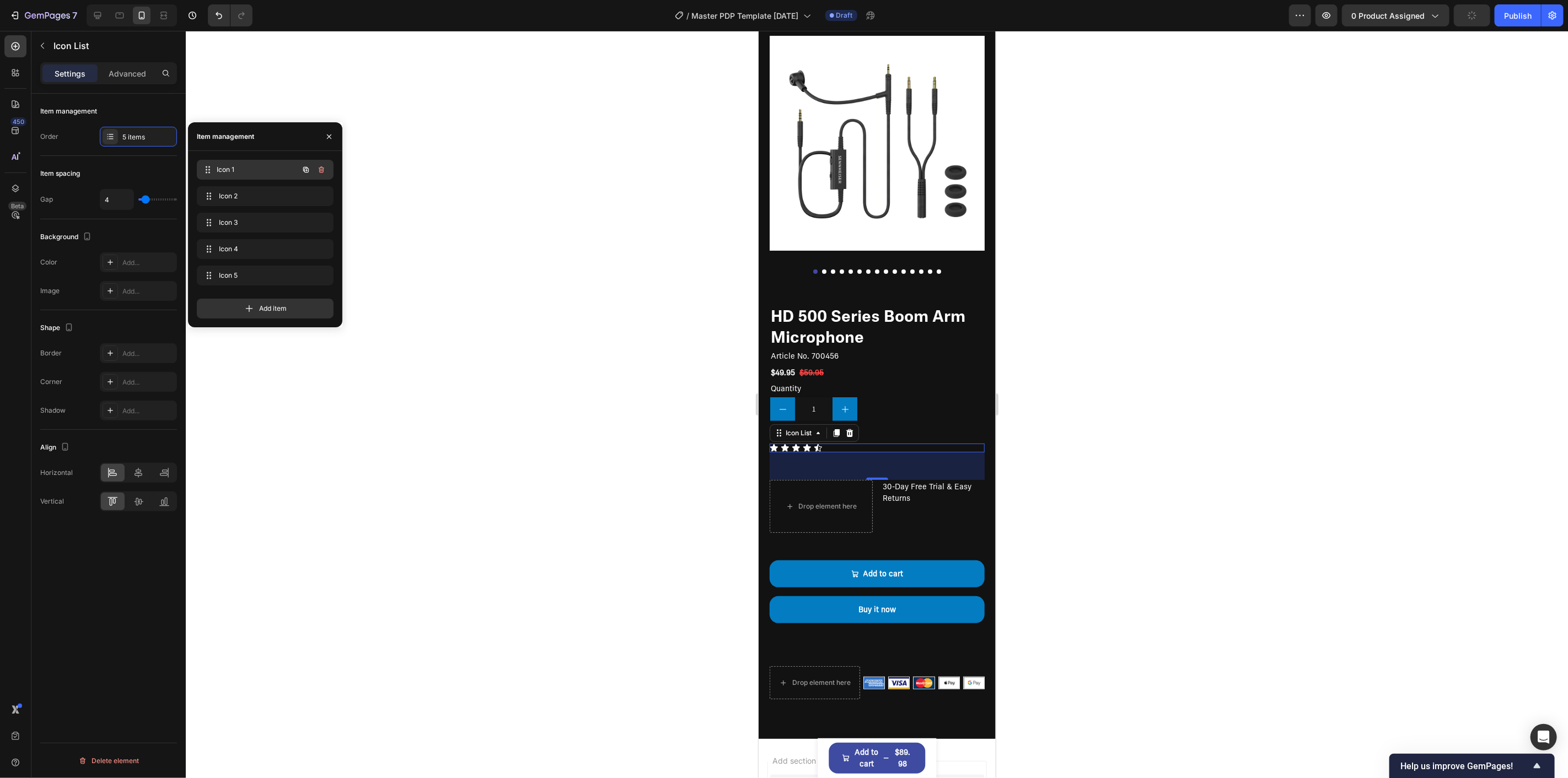
click at [236, 172] on span "Icon 1" at bounding box center [258, 170] width 82 height 10
click at [245, 163] on div "Icon 1 Icon 1" at bounding box center [250, 170] width 97 height 16
click at [267, 202] on div "Icon 2 Icon 2" at bounding box center [250, 196] width 97 height 16
click at [243, 228] on div "Icon 3 Icon 3" at bounding box center [250, 223] width 97 height 16
click at [158, 235] on div "Background" at bounding box center [108, 237] width 137 height 17
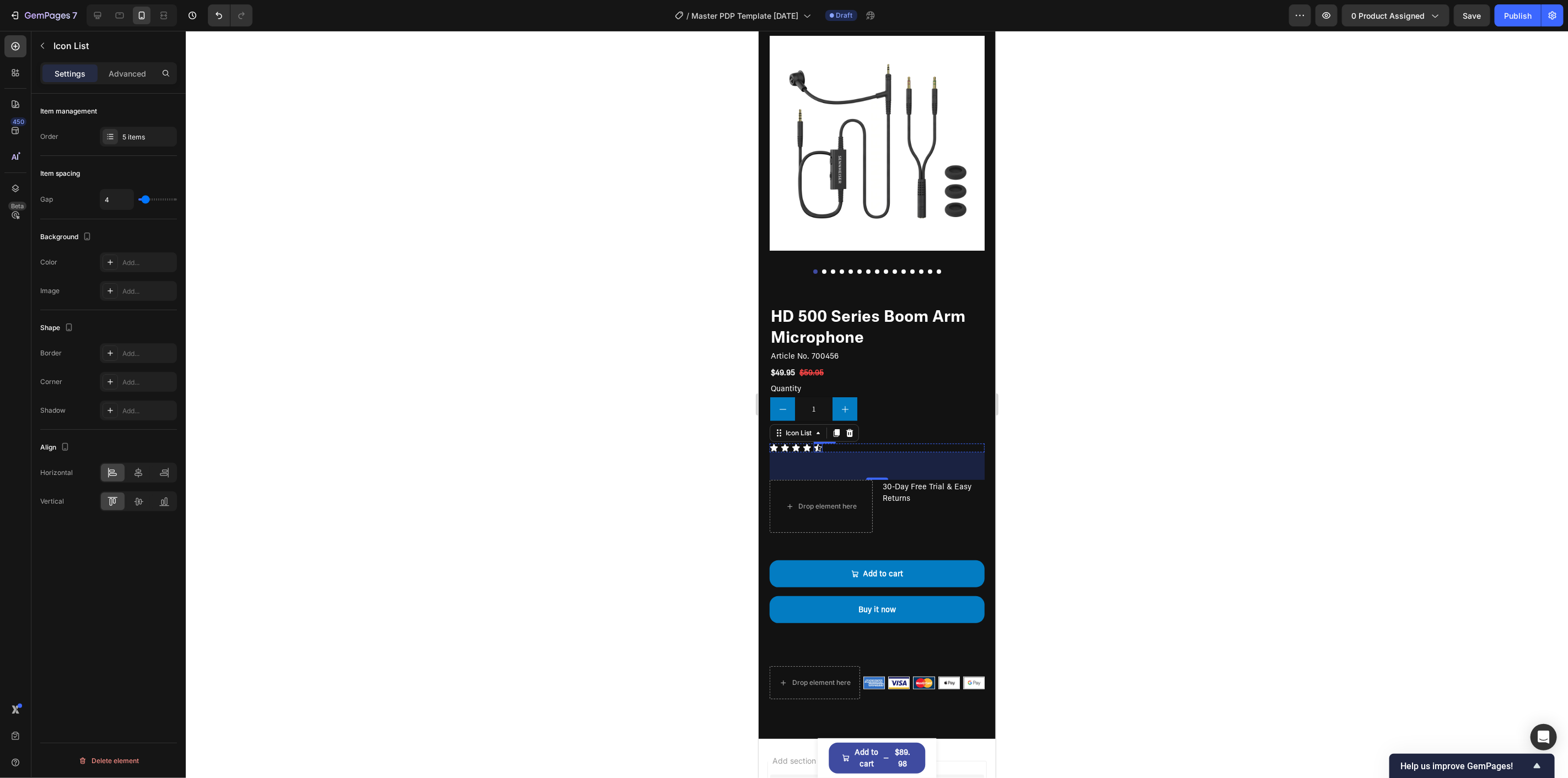
click at [822, 443] on icon at bounding box center [818, 448] width 9 height 9
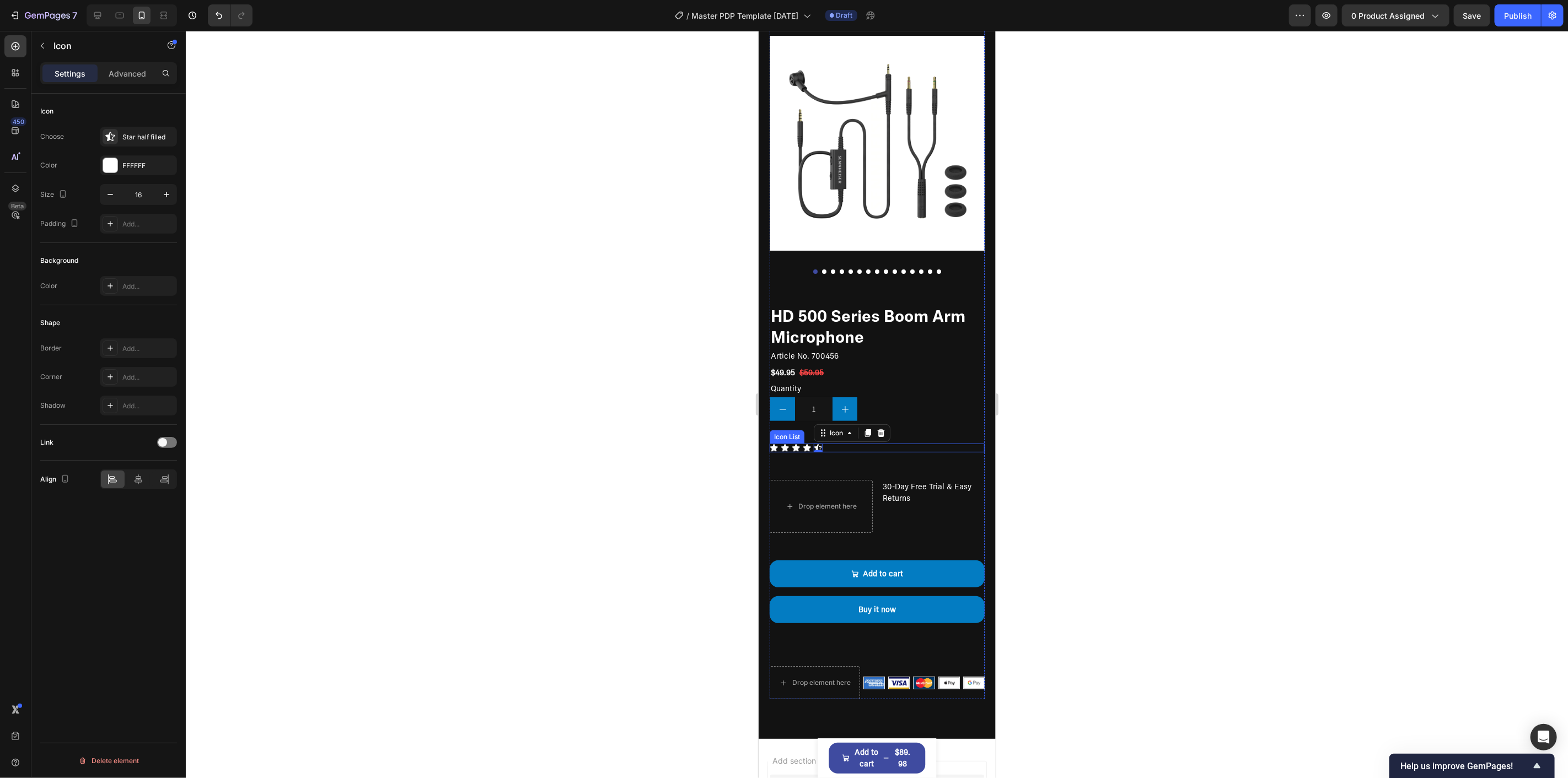
click at [789, 443] on div "Icon Icon Icon Icon Icon 0" at bounding box center [877, 448] width 215 height 9
drag, startPoint x: 796, startPoint y: 434, endPoint x: 796, endPoint y: 448, distance: 14.0
click at [807, 443] on icon at bounding box center [807, 448] width 9 height 9
click at [834, 443] on div "Icon Icon Icon Icon 0 Icon" at bounding box center [877, 448] width 215 height 9
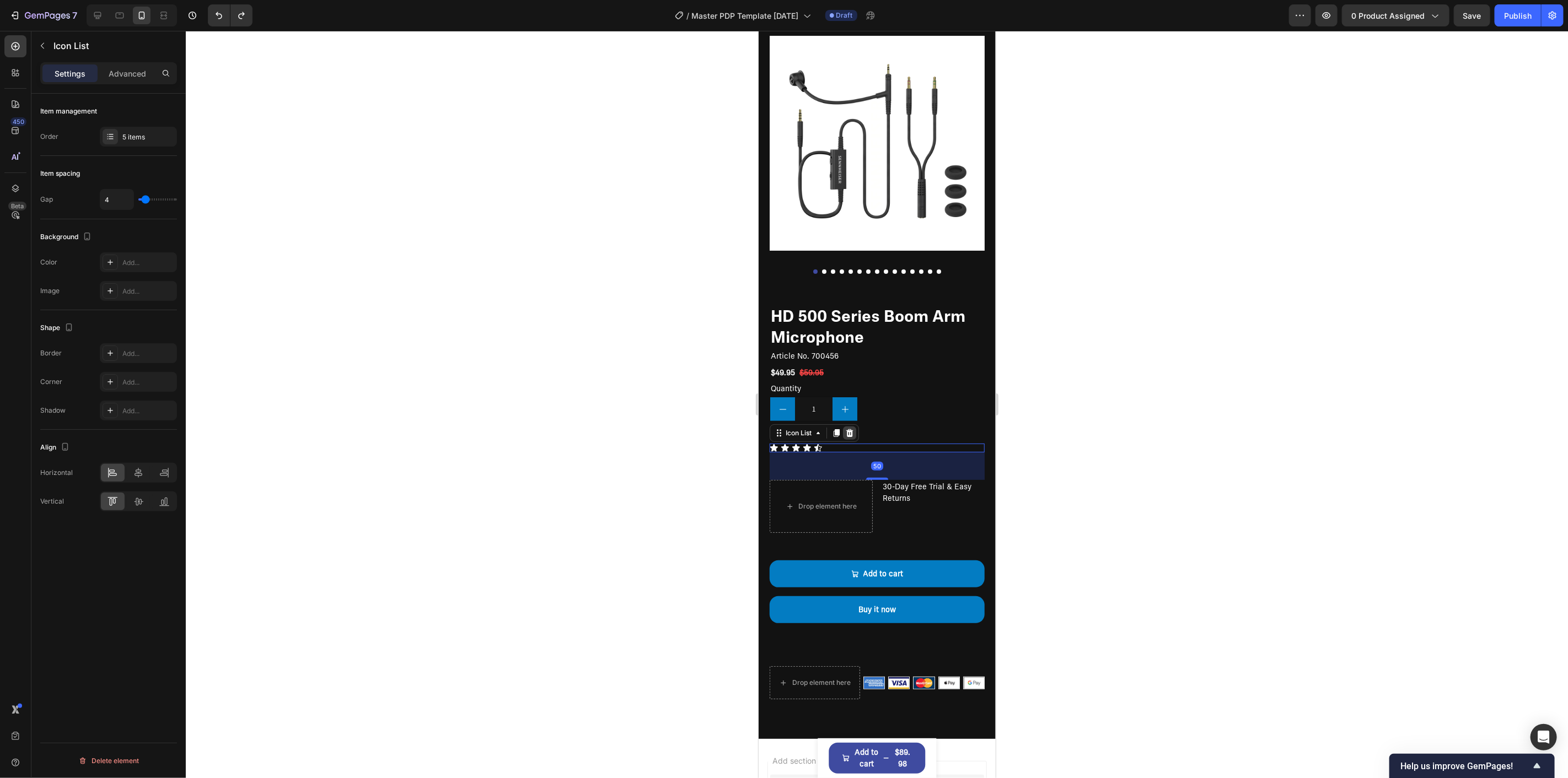
click at [846, 428] on icon at bounding box center [849, 433] width 9 height 9
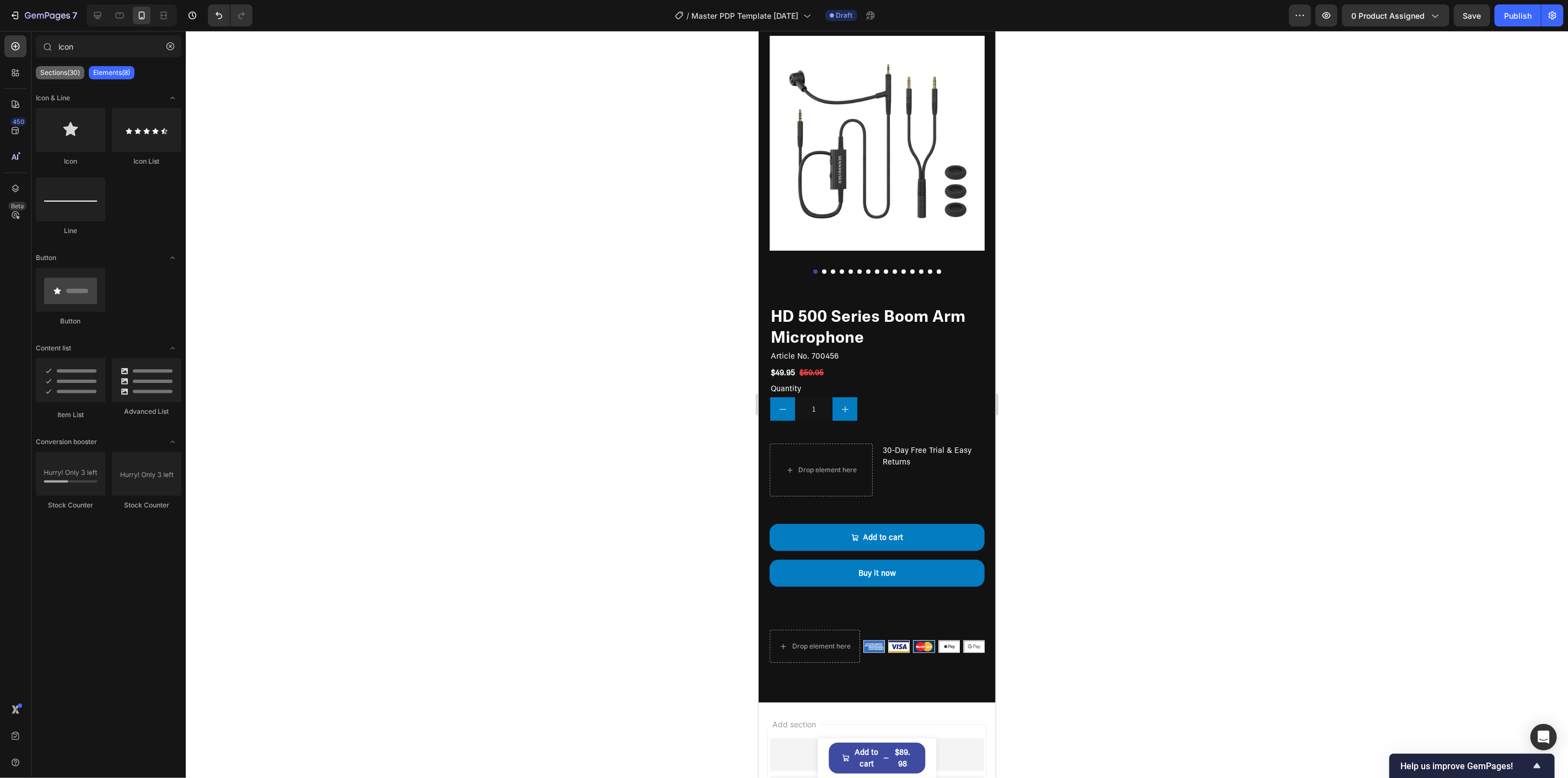
click at [63, 69] on p "Sections(30)" at bounding box center [60, 73] width 39 height 9
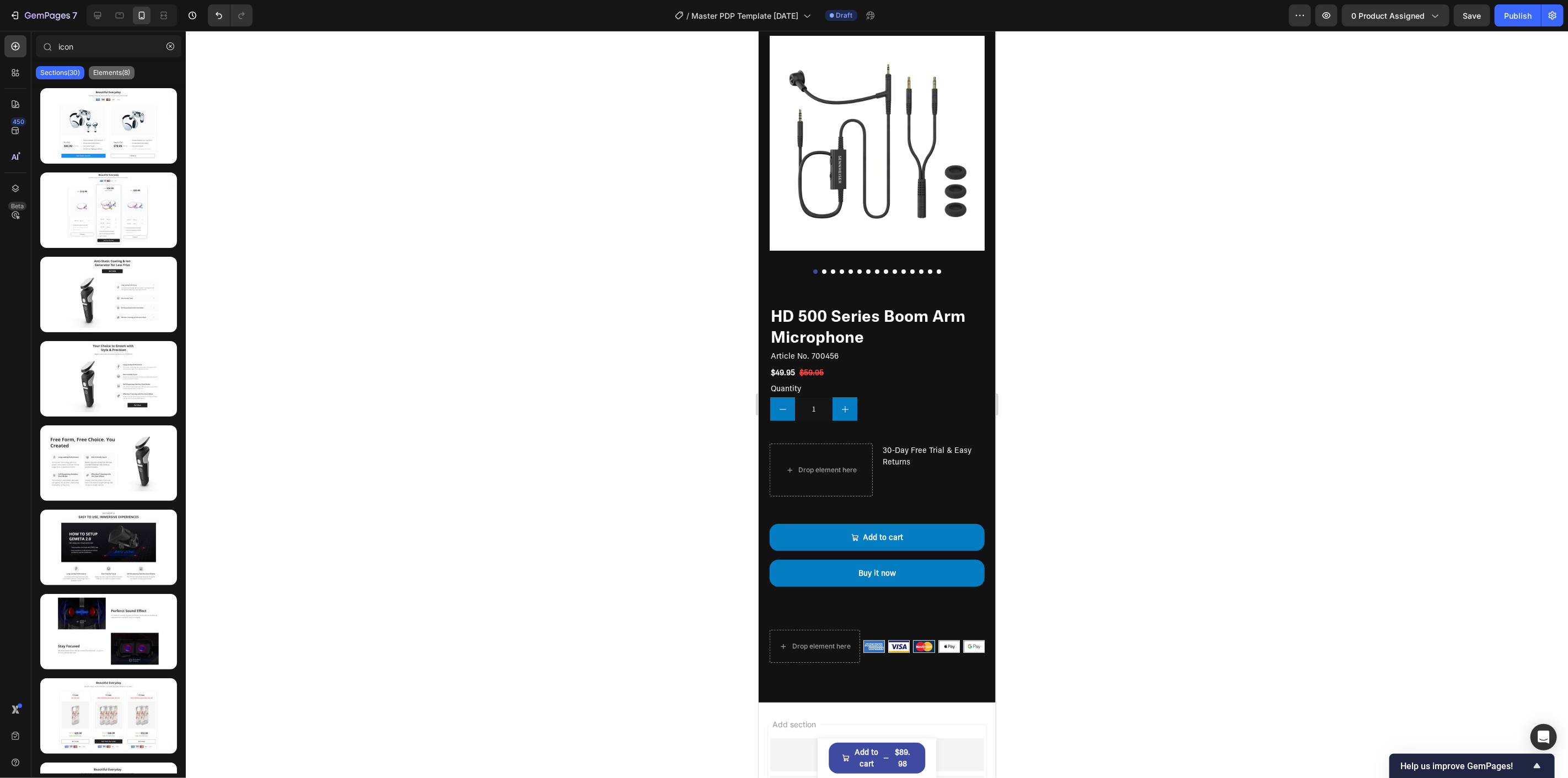
click at [103, 73] on p "Elements(8)" at bounding box center [111, 73] width 37 height 9
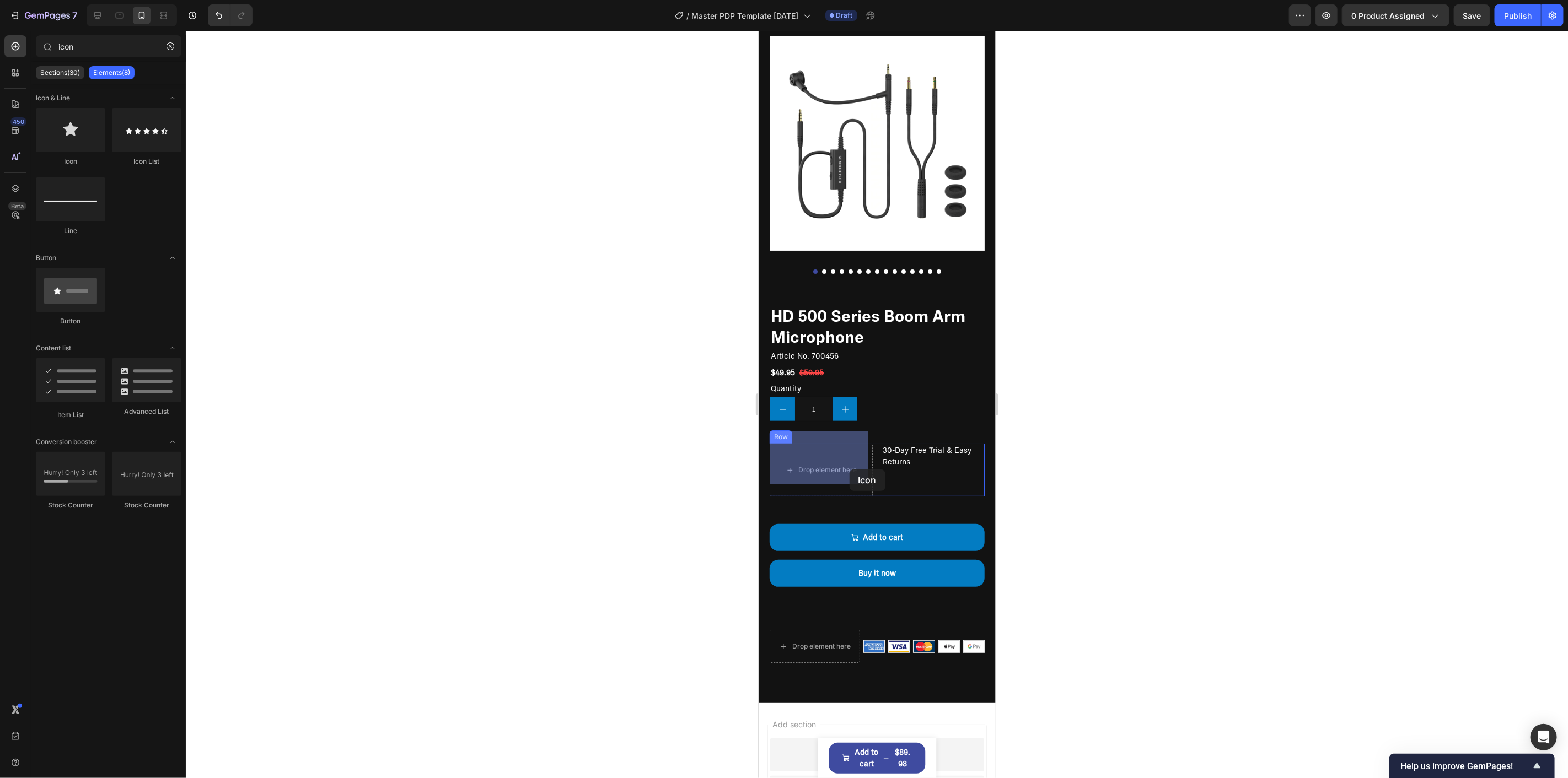
drag, startPoint x: 831, startPoint y: 162, endPoint x: 849, endPoint y: 469, distance: 307.5
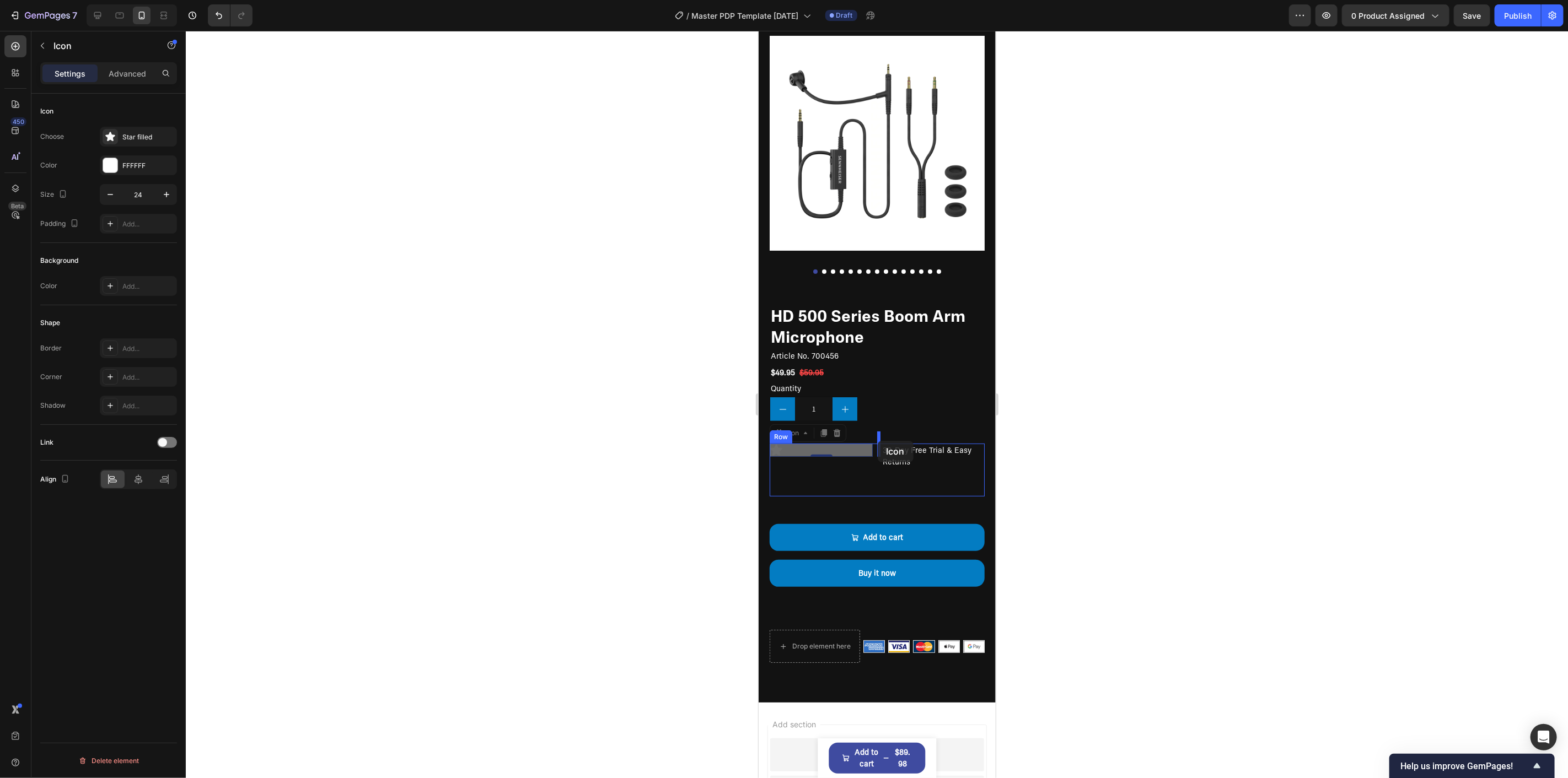
drag, startPoint x: 774, startPoint y: 439, endPoint x: 877, endPoint y: 440, distance: 103.0
click at [825, 443] on div "Icon" at bounding box center [820, 450] width 103 height 13
click at [893, 444] on p "30-Day Free Trial & Easy Returns" at bounding box center [933, 456] width 101 height 23
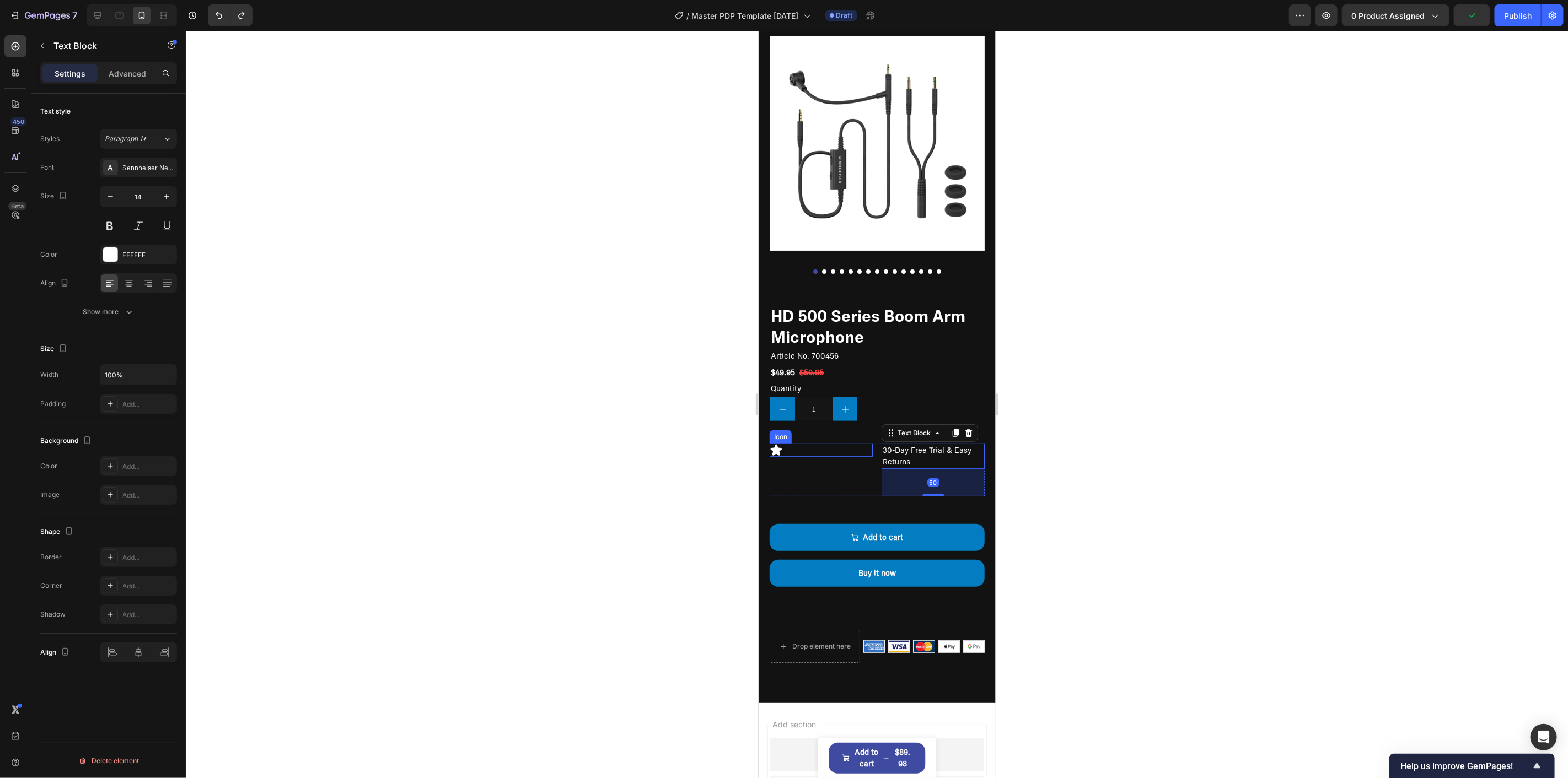
click at [866, 443] on div "Icon" at bounding box center [820, 450] width 103 height 13
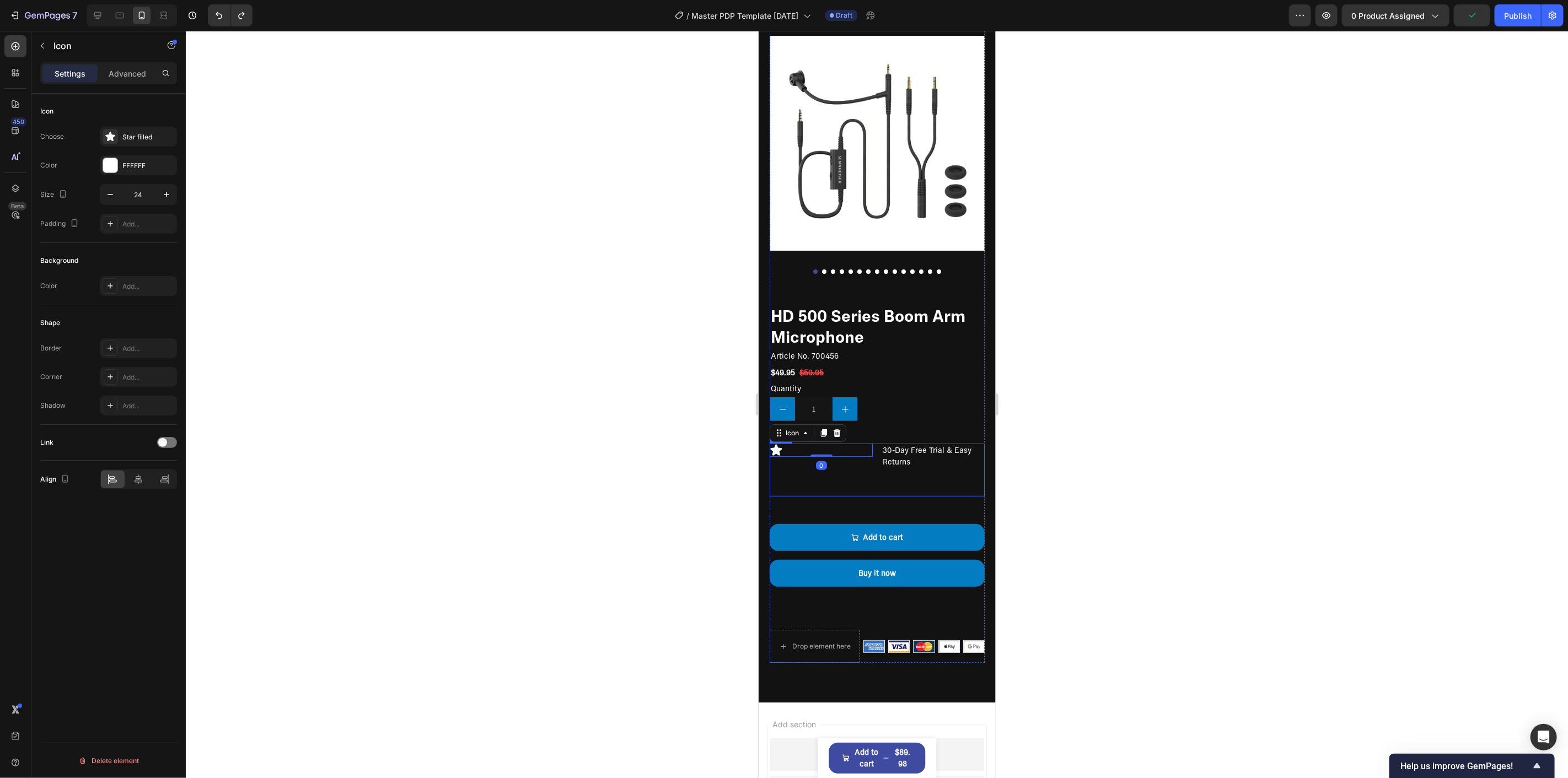
click at [871, 446] on div "Icon 0 30-Day Free Trial & Easy Returns Text Block Row" at bounding box center [877, 470] width 215 height 53
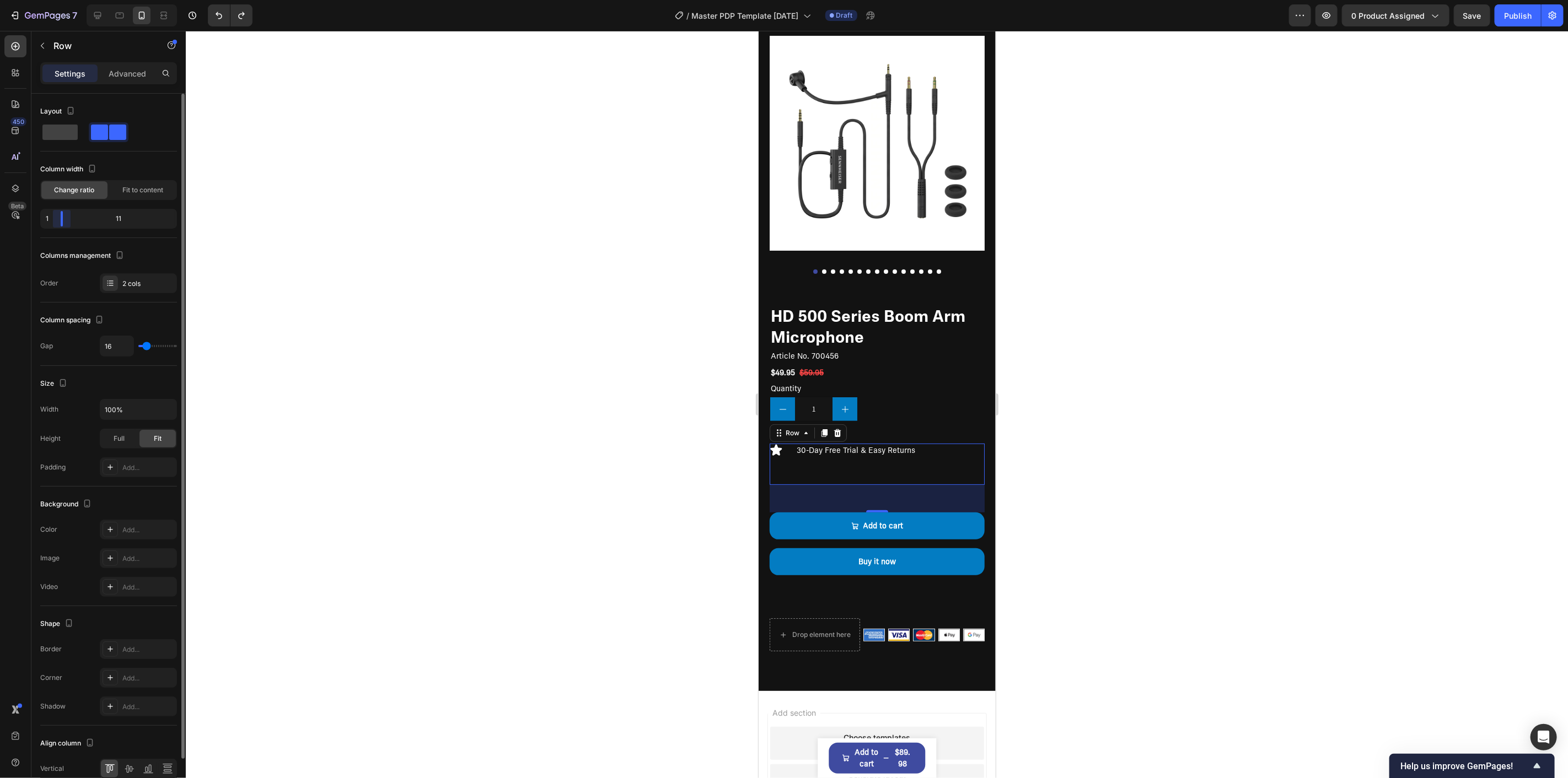
drag, startPoint x: 109, startPoint y: 223, endPoint x: 34, endPoint y: 229, distance: 75.2
click at [34, 229] on div "Layout Column width Change ratio Fit to content 1 11 Columns management Order 2…" at bounding box center [109, 478] width 154 height 770
click at [134, 194] on span "Fit to content" at bounding box center [142, 190] width 41 height 10
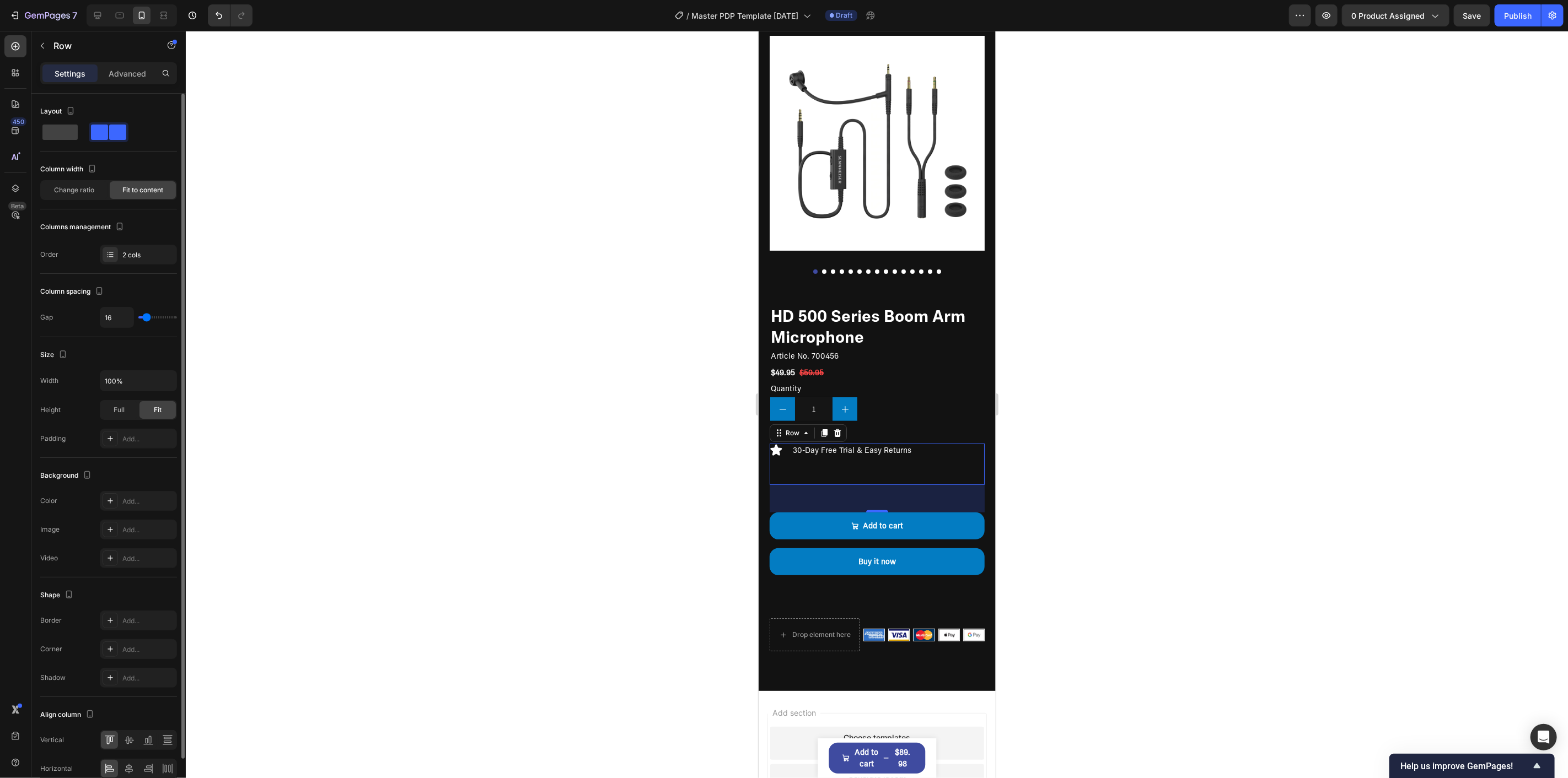
type input "15"
type input "10"
type input "7"
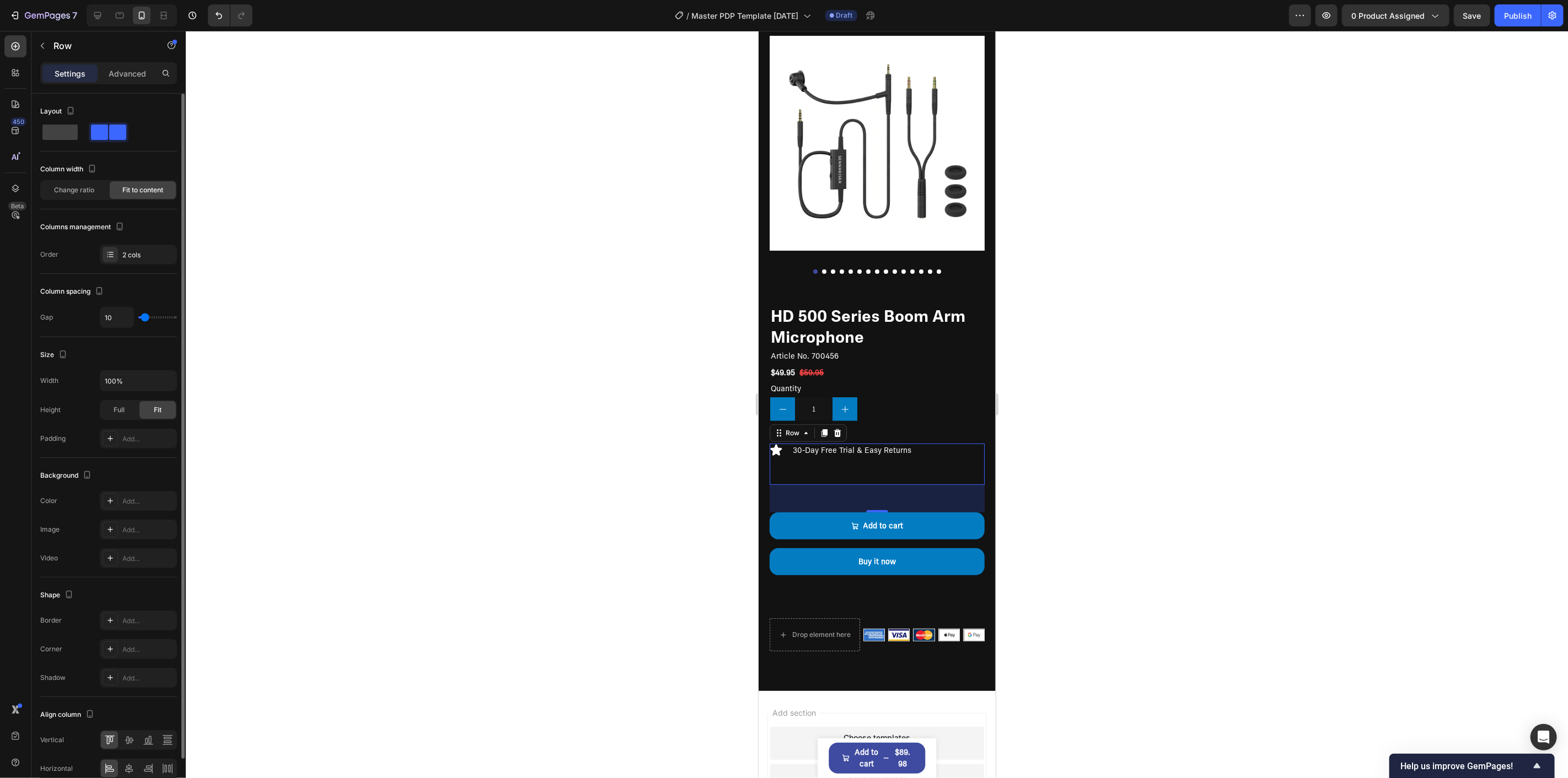
type input "7"
type input "5"
type input "2"
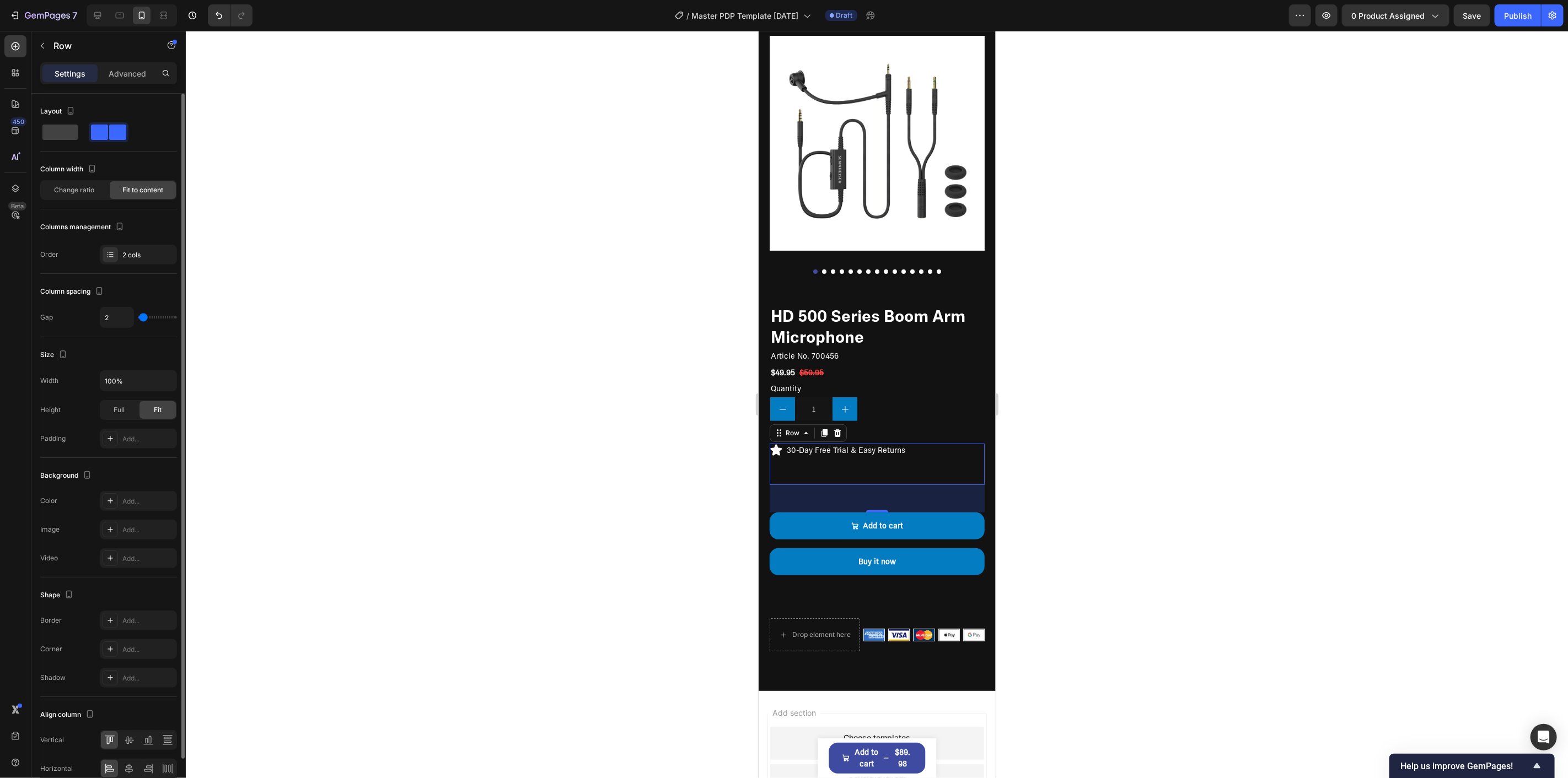
type input "0"
type input "2"
type input "5"
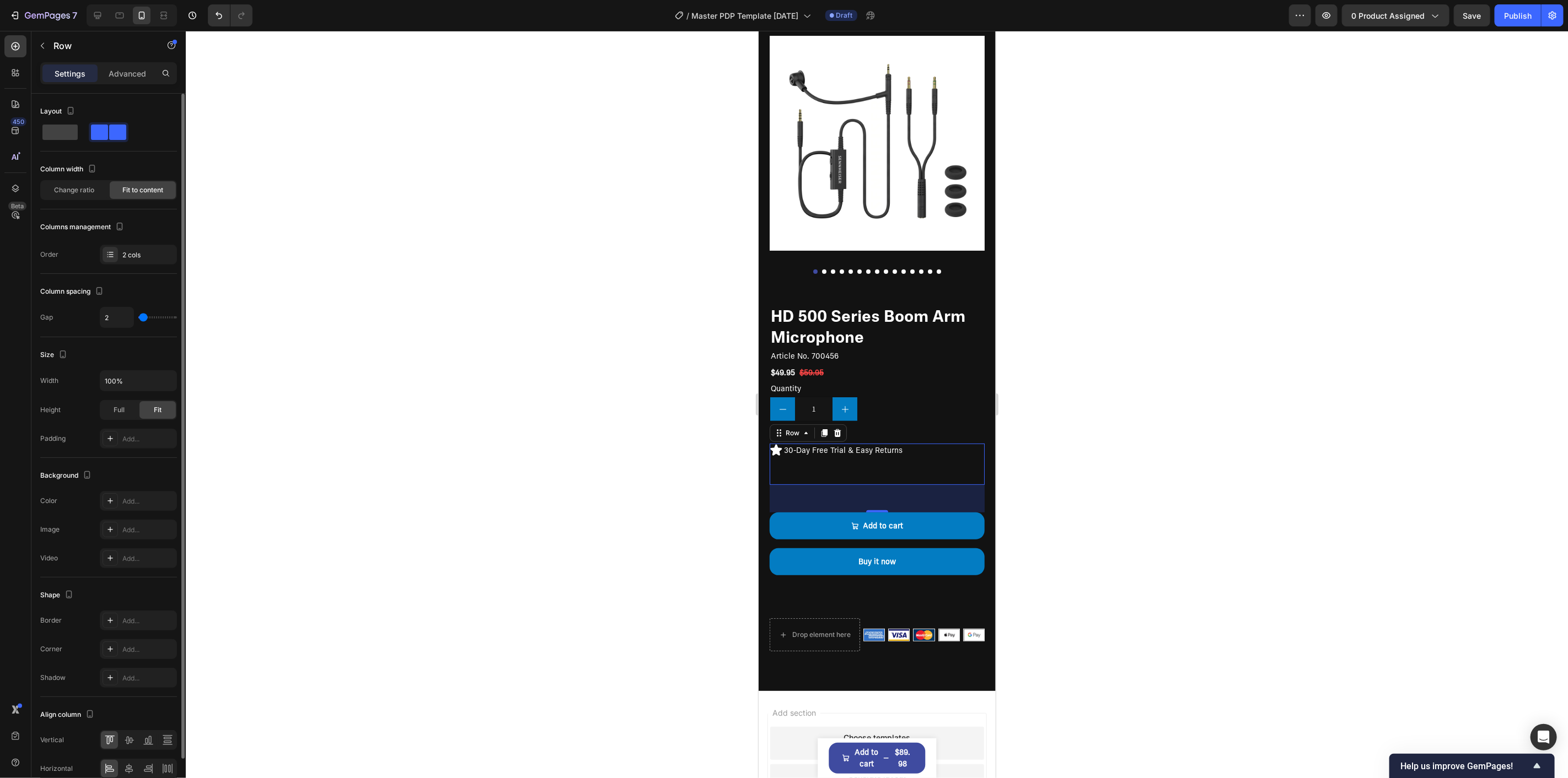
type input "5"
type input "7"
type input "5"
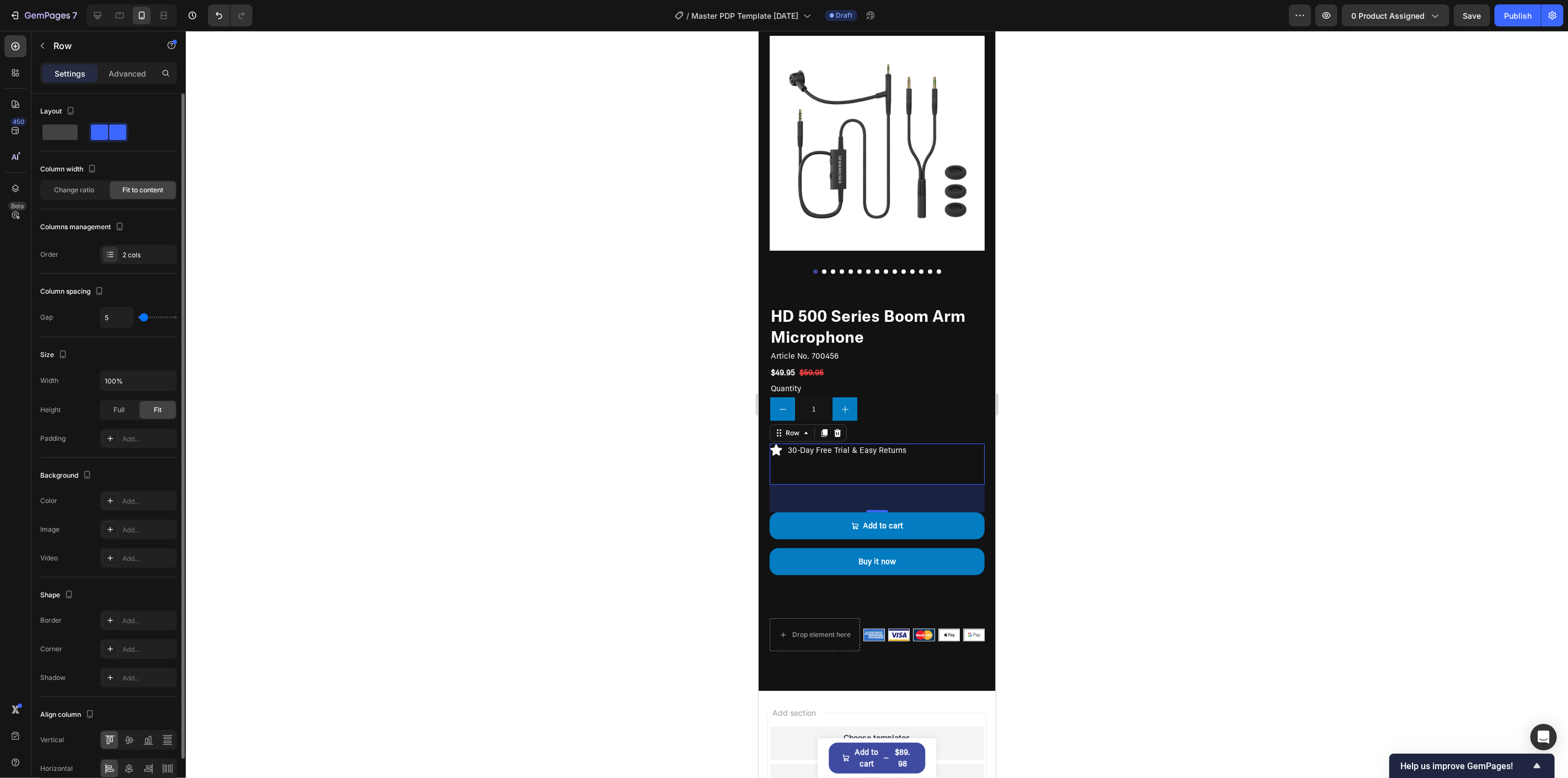
type input "2"
type input "5"
click at [144, 318] on input "range" at bounding box center [158, 317] width 39 height 2
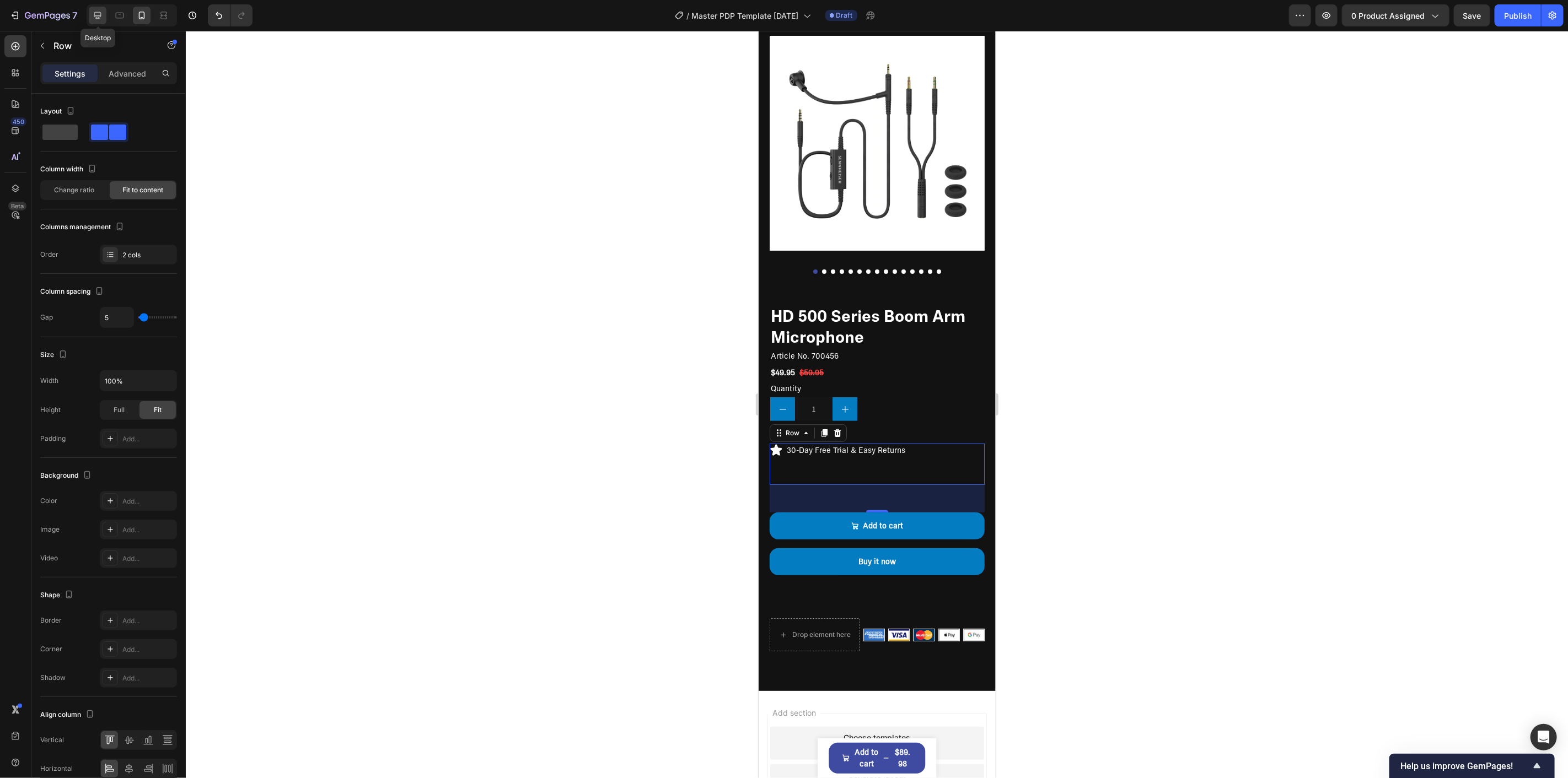
click at [100, 17] on icon at bounding box center [98, 16] width 7 height 7
type input "16"
type input "1200"
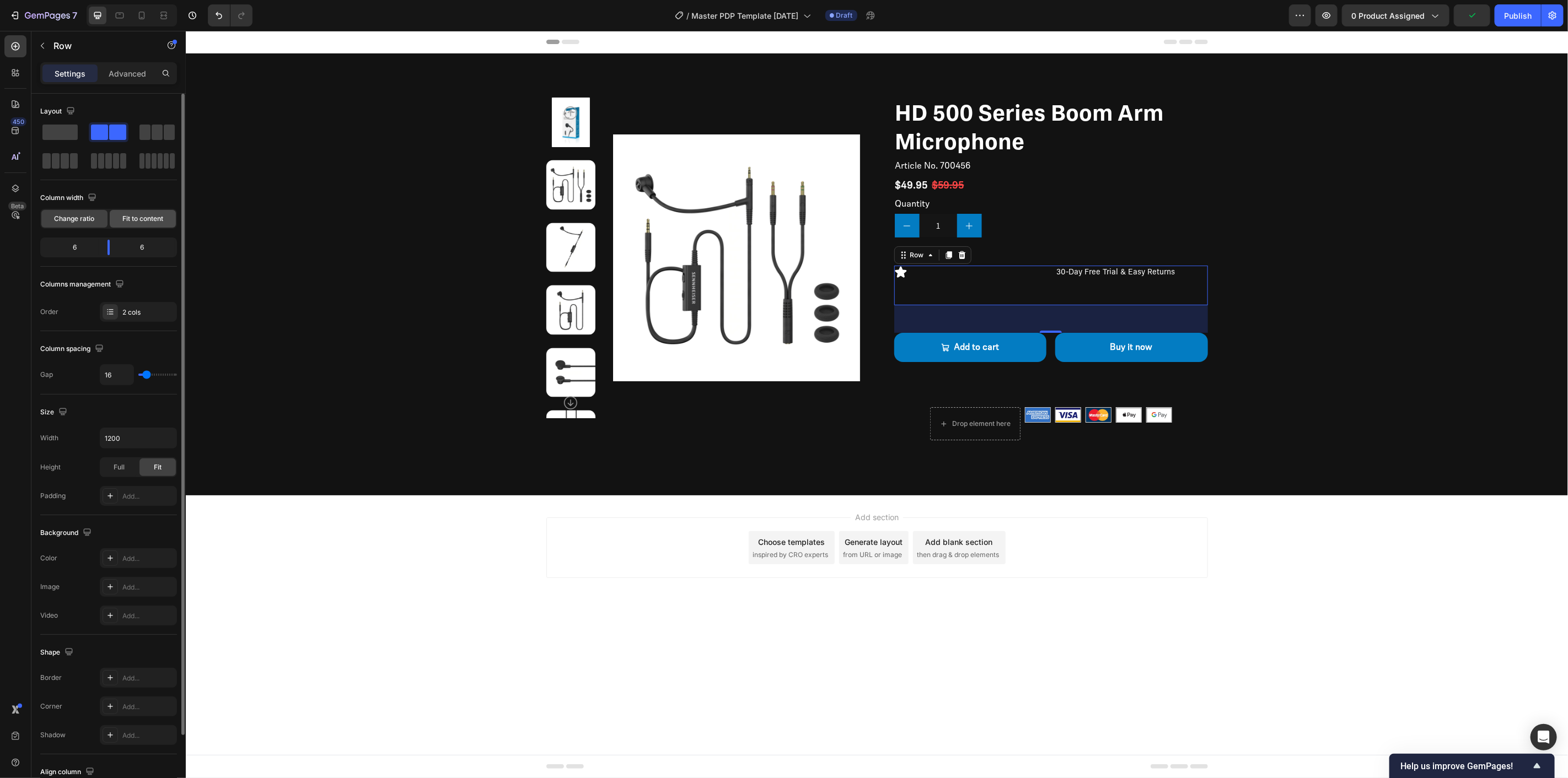
click at [128, 221] on span "Fit to content" at bounding box center [142, 218] width 41 height 10
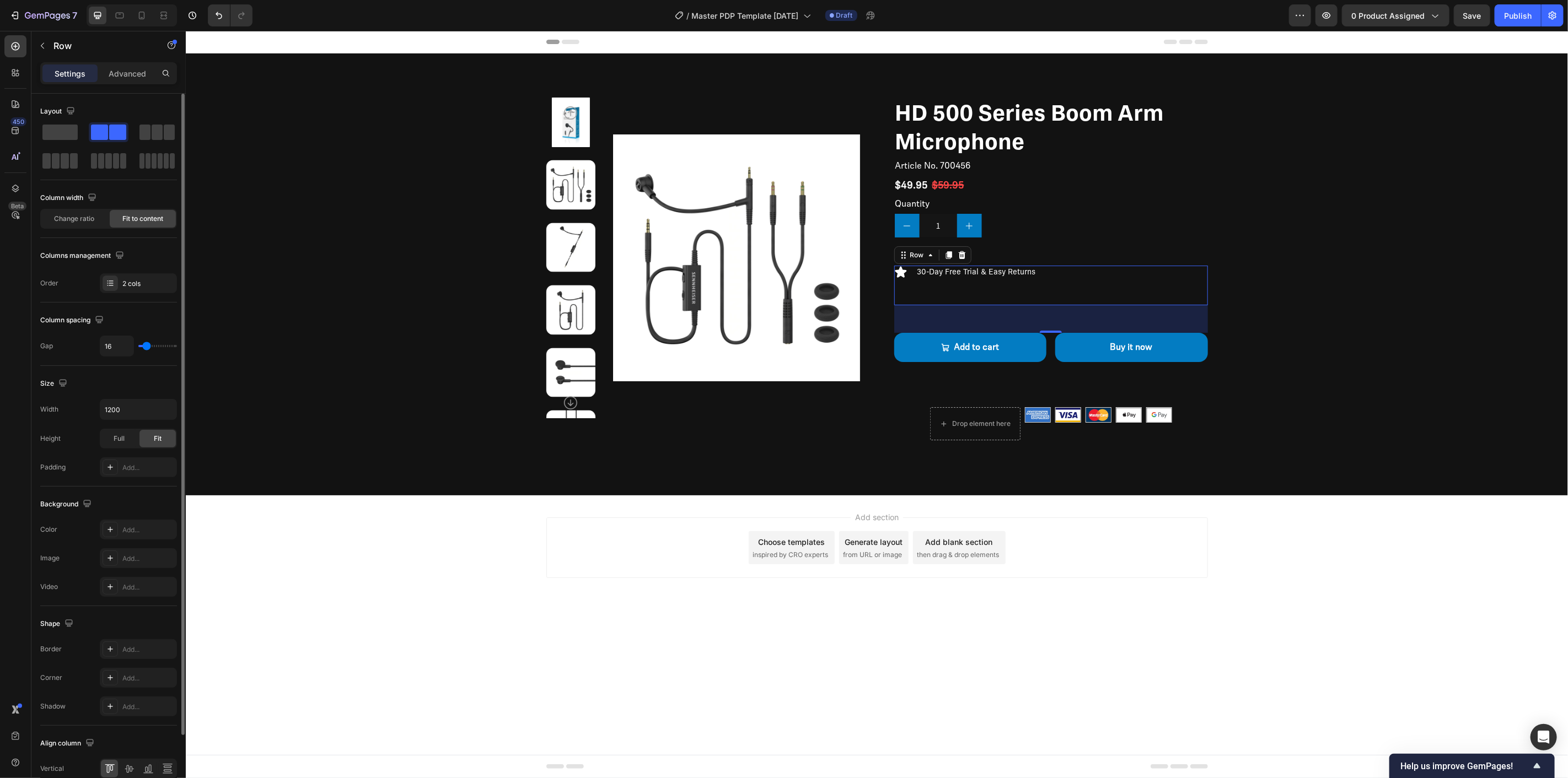
type input "12"
type input "10"
type input "7"
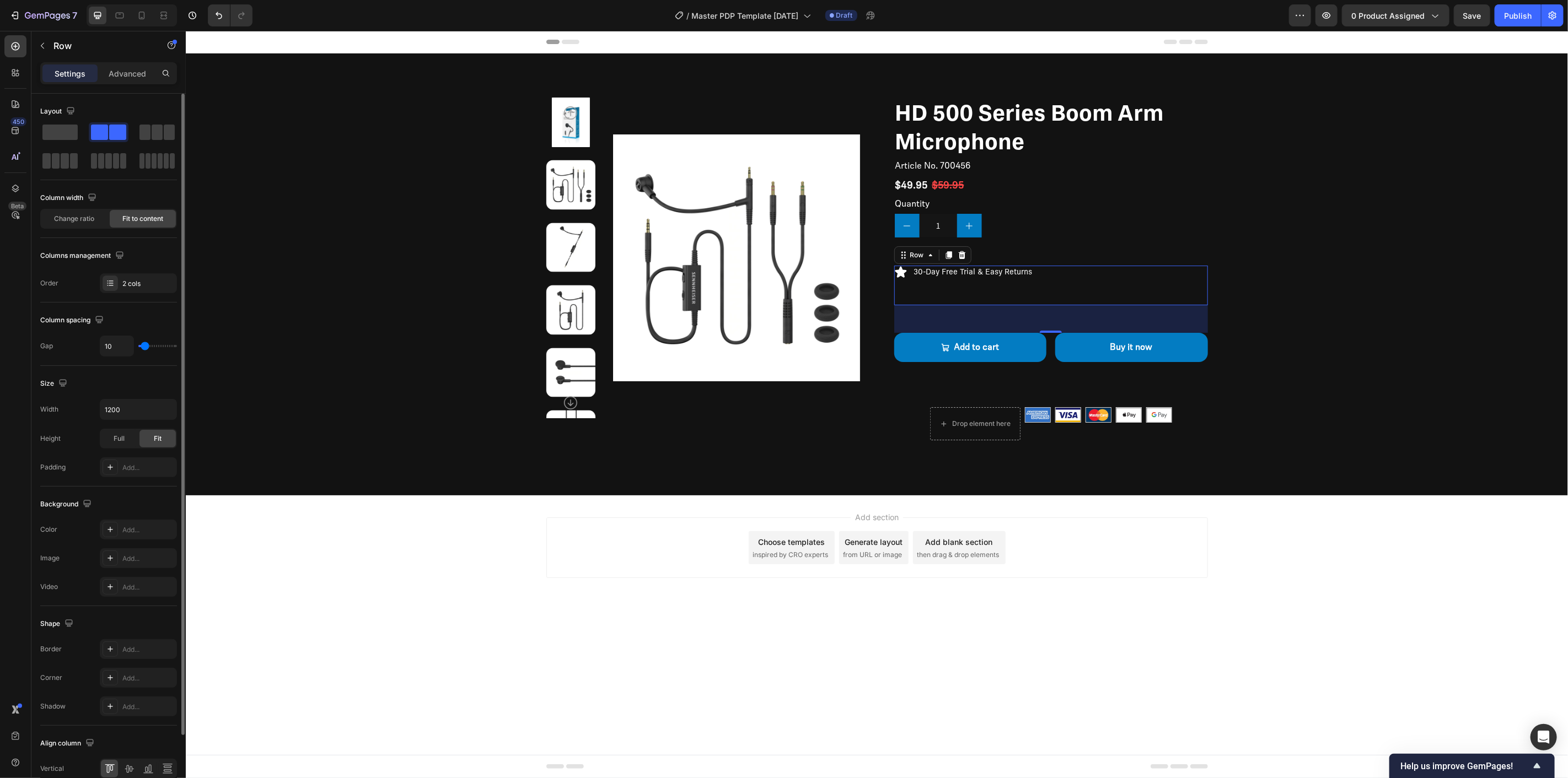
type input "7"
type input "5"
type input "2"
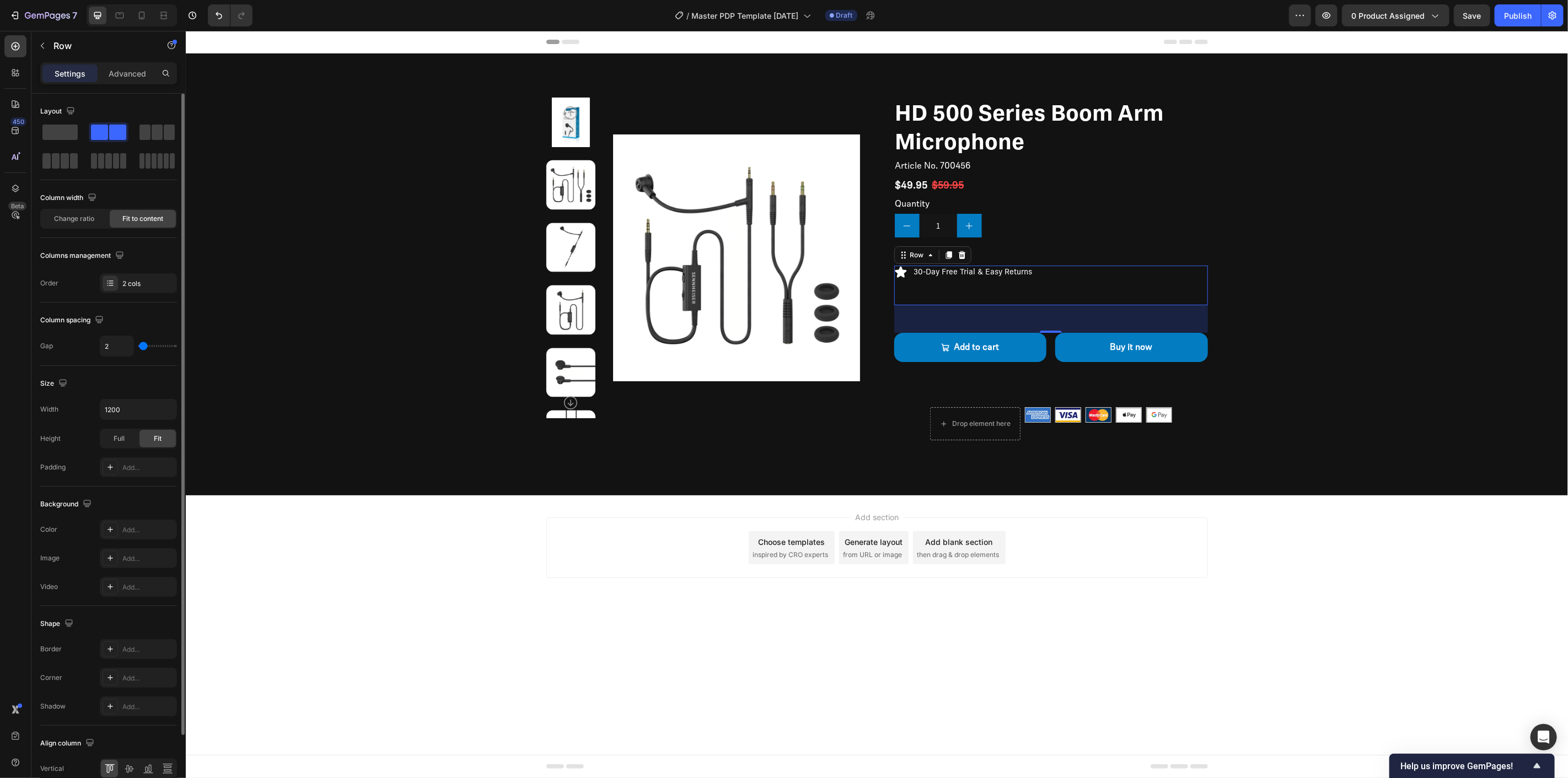
type input "0"
type input "2"
type input "5"
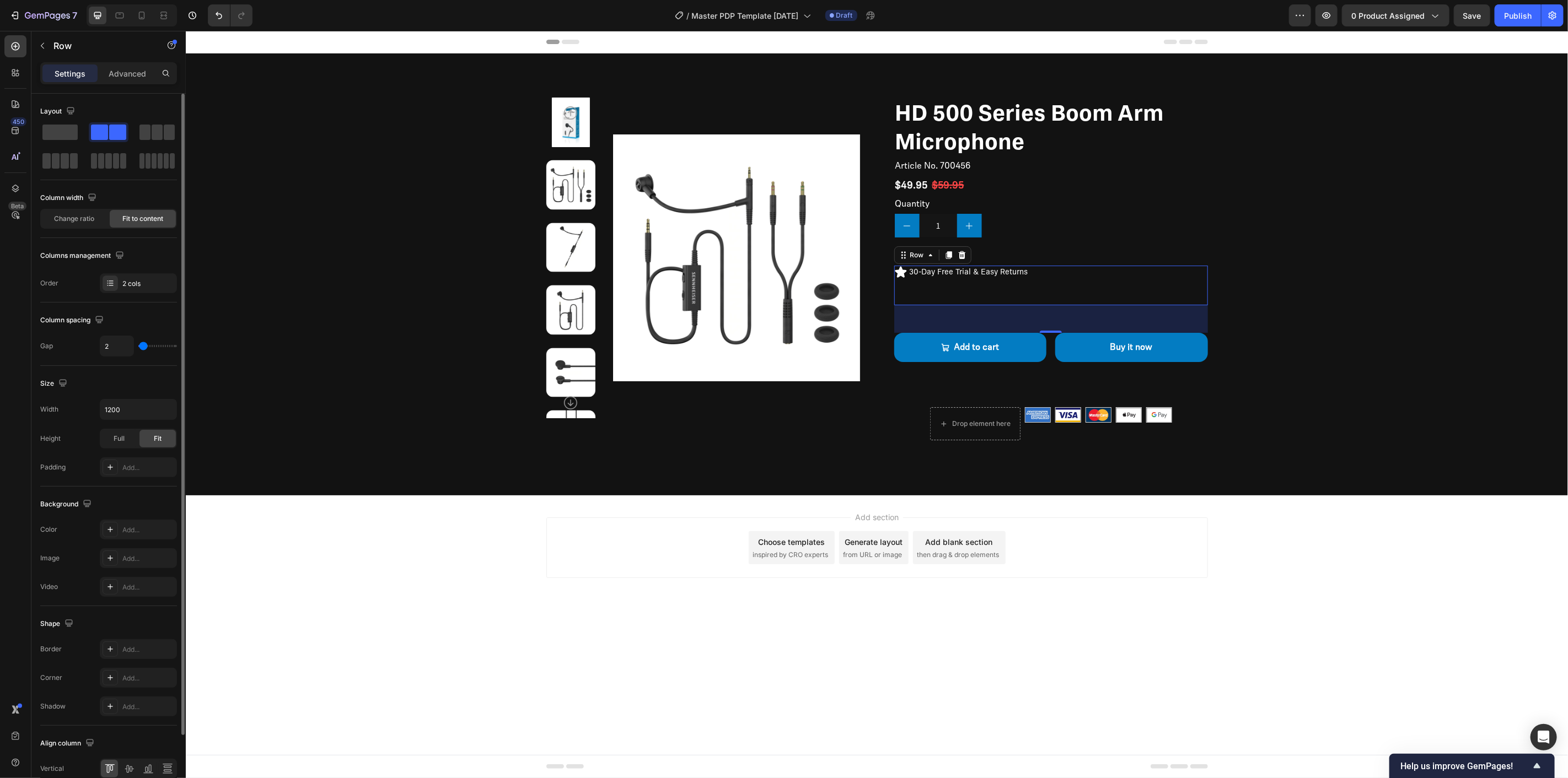
type input "5"
type input "7"
type input "5"
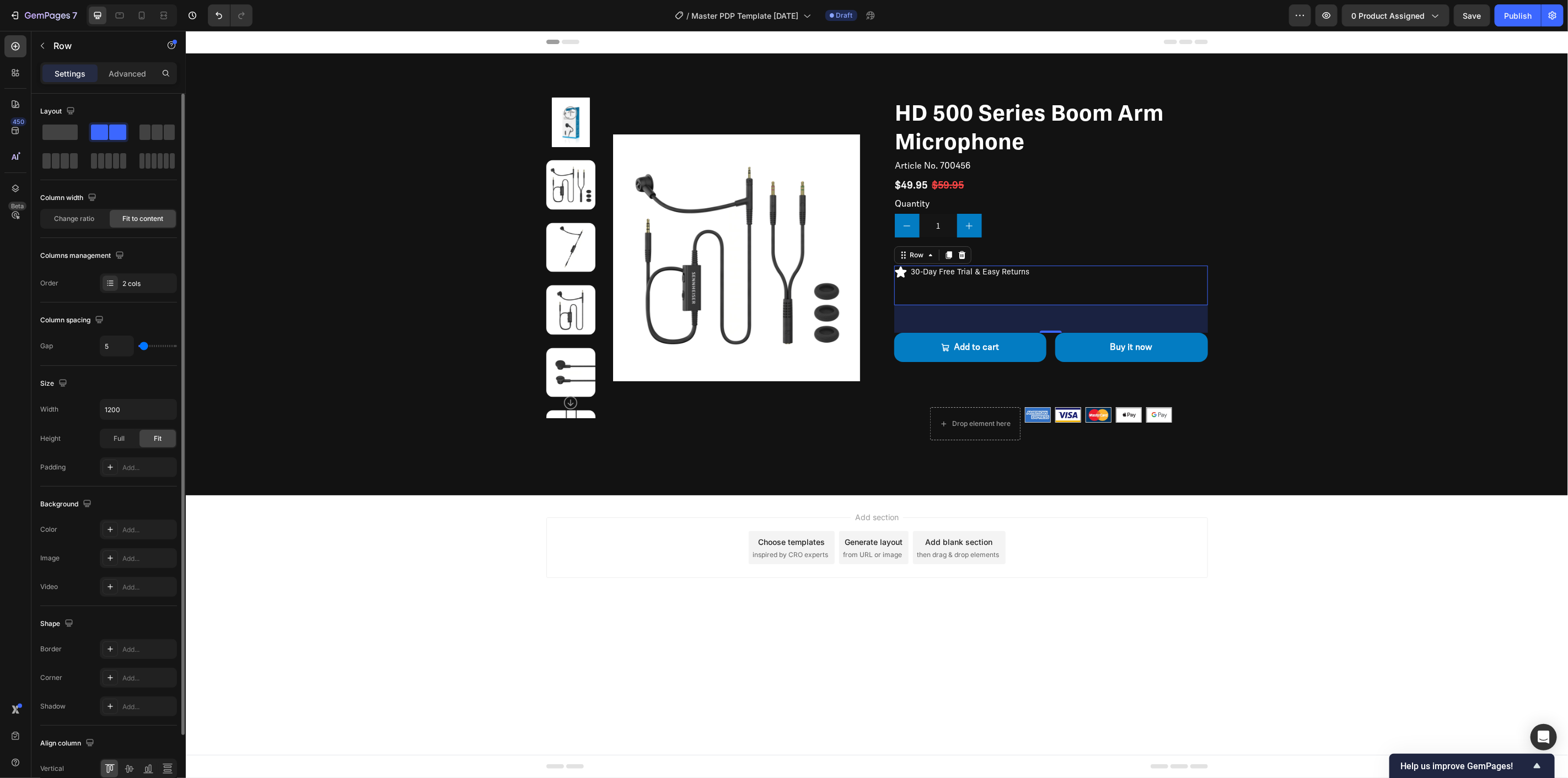
click at [144, 348] on input "range" at bounding box center [158, 346] width 39 height 2
click at [141, 12] on icon at bounding box center [142, 16] width 6 height 8
type input "100%"
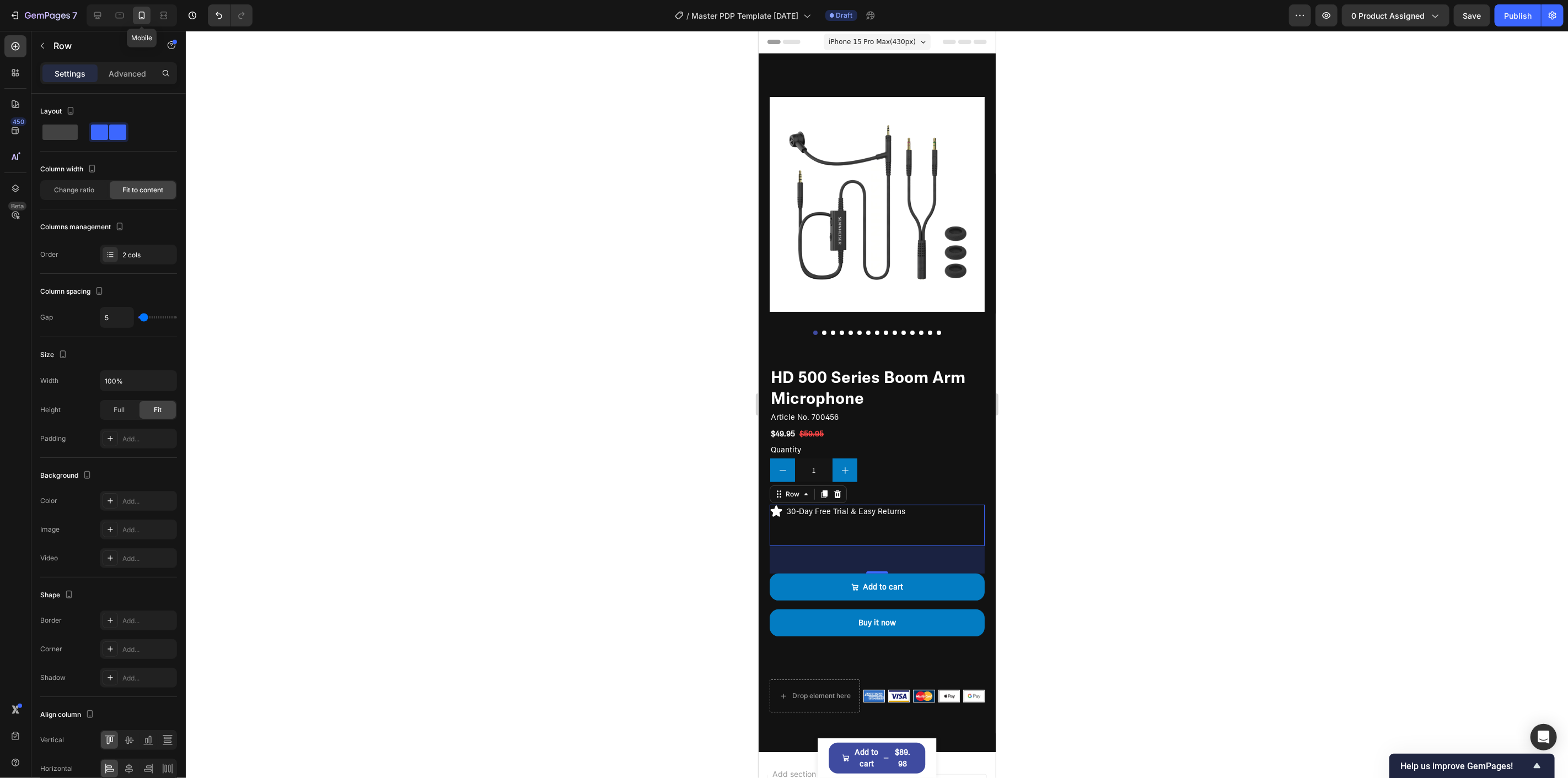
scroll to position [195, 0]
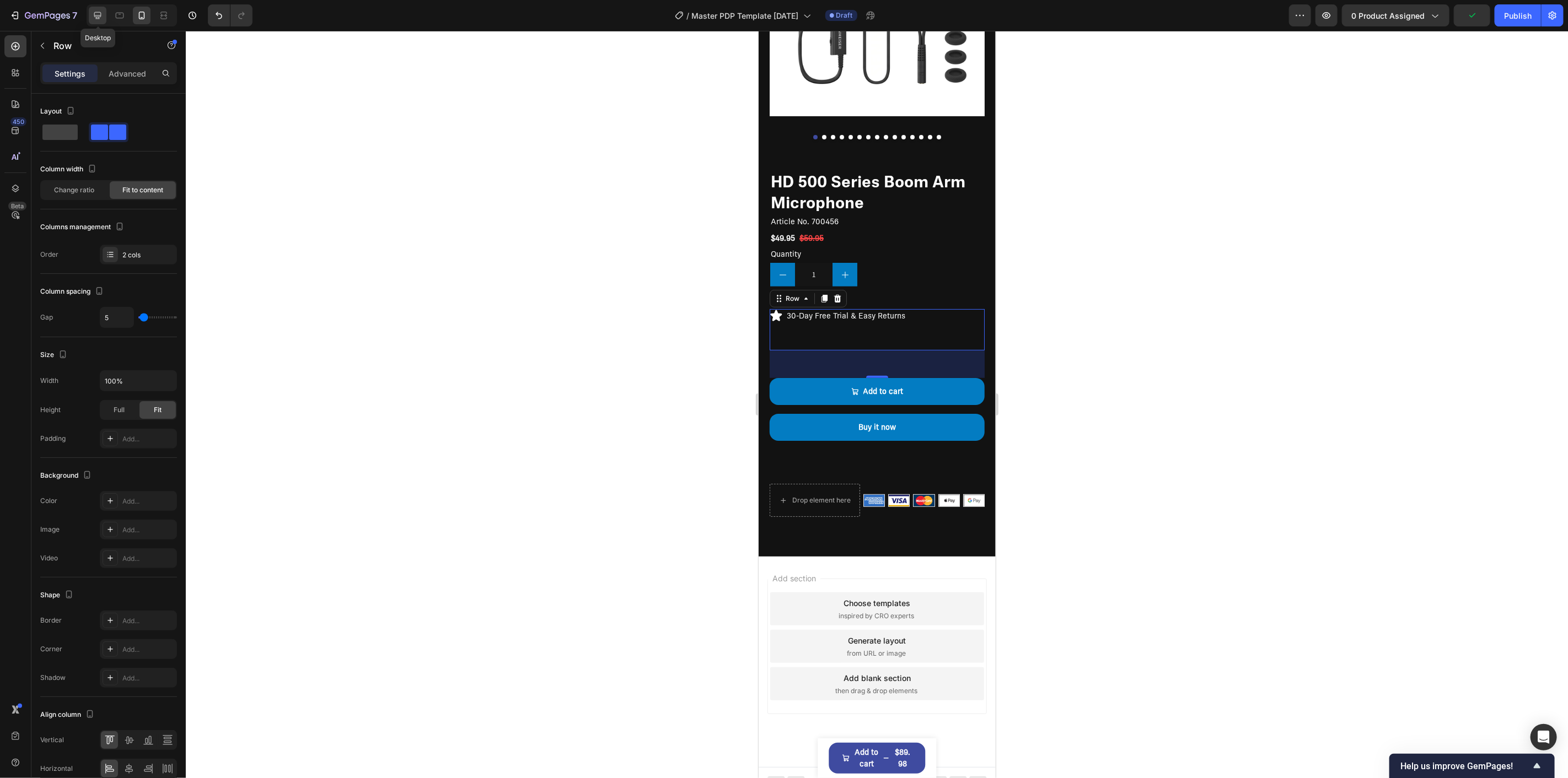
click at [98, 14] on icon at bounding box center [97, 15] width 11 height 11
type input "16"
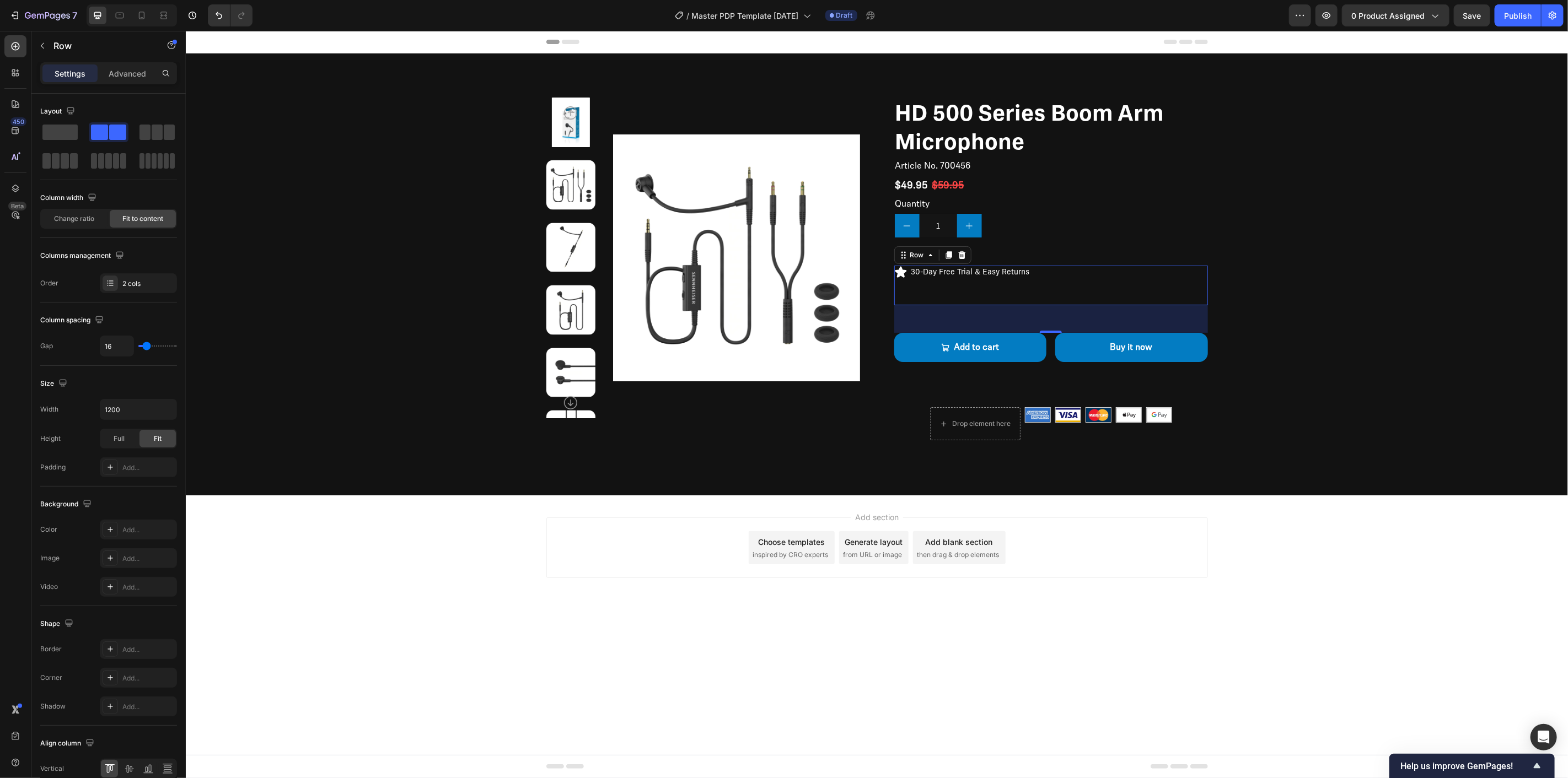
click at [1055, 287] on div "Icon 30-Day Free Trial & Easy Returns Text Block Row 50" at bounding box center [1050, 285] width 314 height 39
click at [961, 284] on div "30-Day Free Trial & Easy Returns Text Block" at bounding box center [970, 285] width 121 height 39
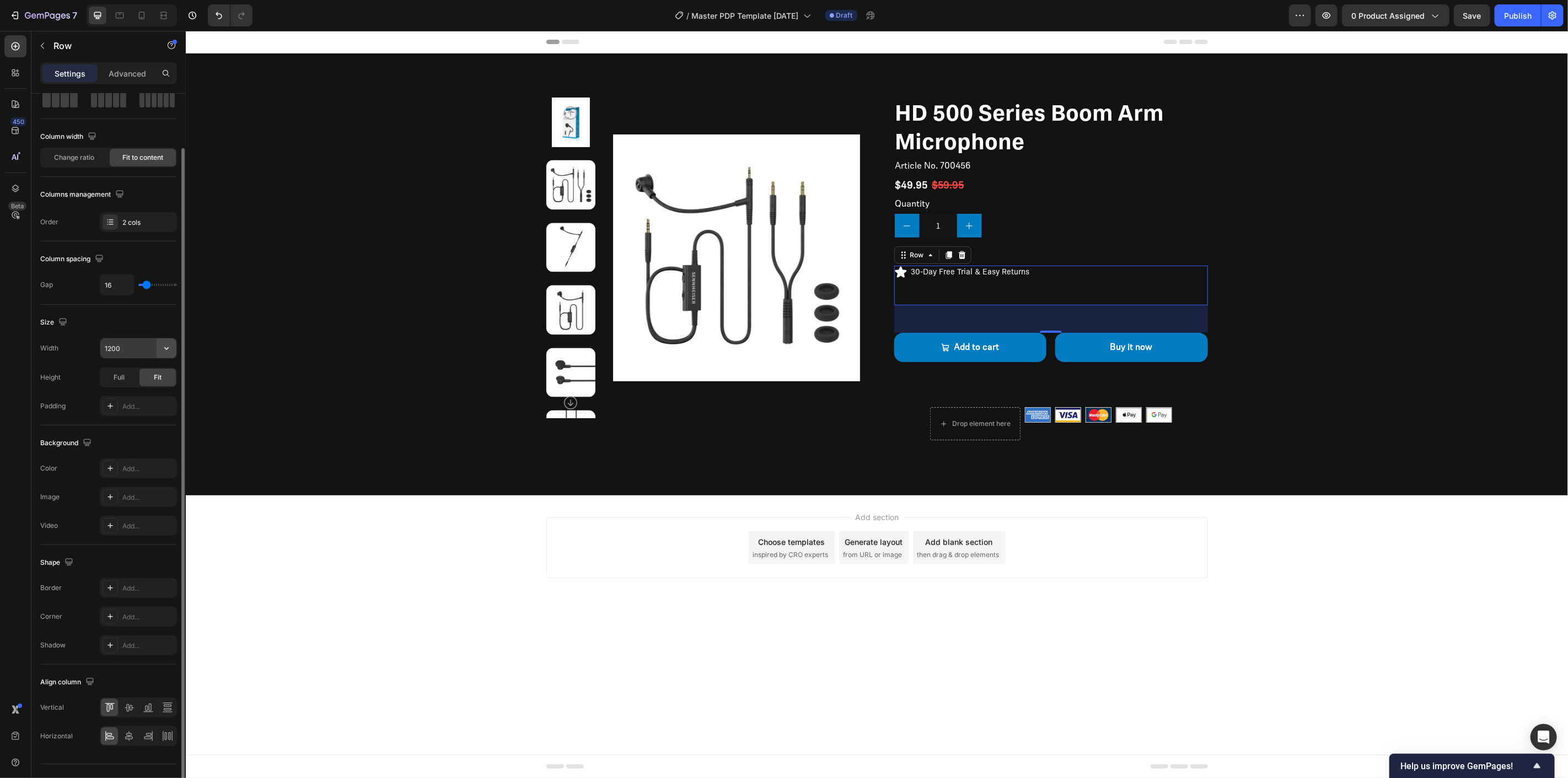
click at [163, 348] on icon "button" at bounding box center [166, 348] width 11 height 11
click at [137, 390] on div "Full 100%" at bounding box center [127, 398] width 91 height 21
click at [142, 350] on input "100%" at bounding box center [139, 348] width 76 height 20
click at [162, 348] on icon "button" at bounding box center [166, 348] width 11 height 11
click at [154, 379] on span "1200px" at bounding box center [155, 377] width 23 height 10
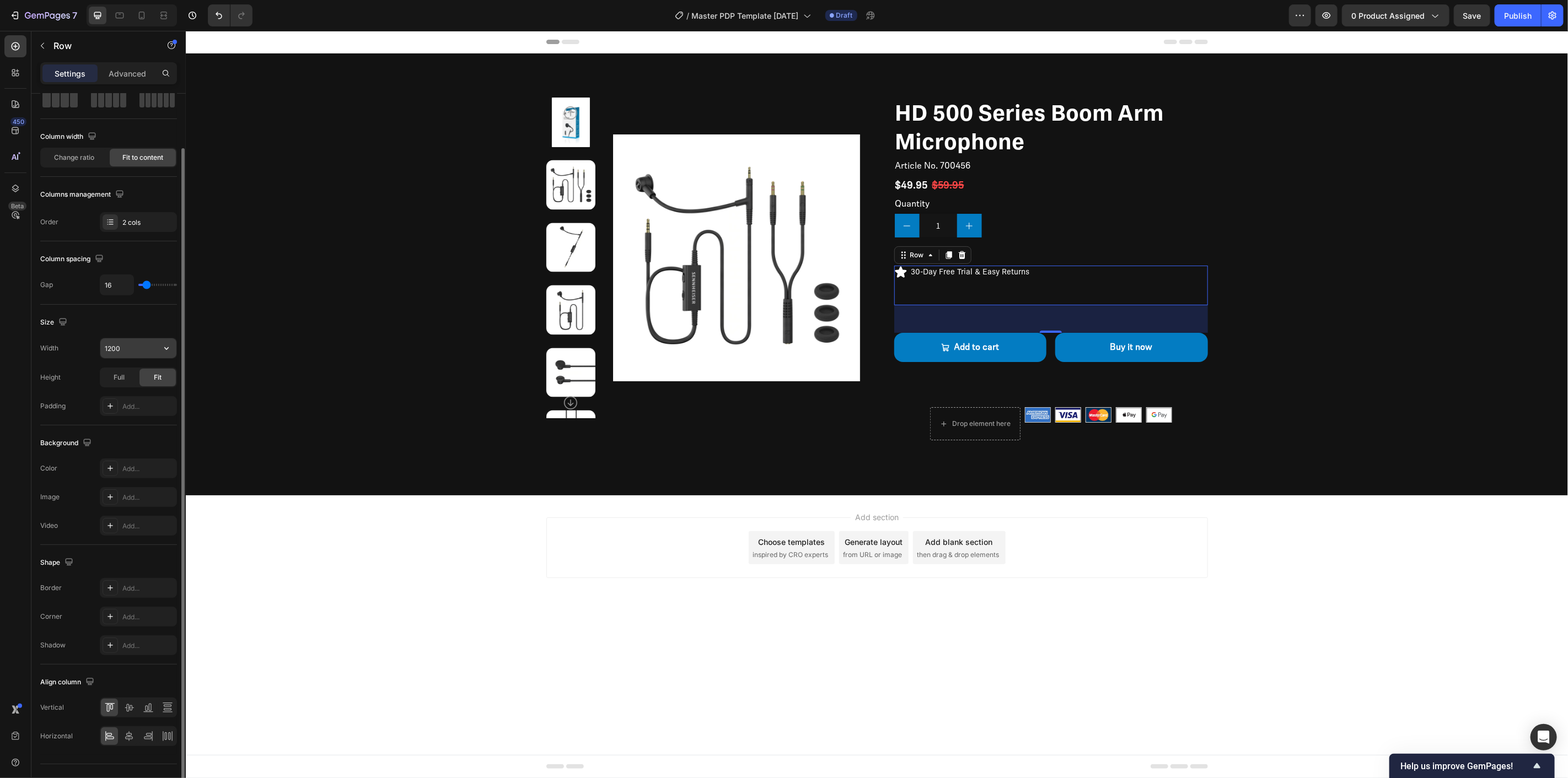
click at [164, 343] on icon "button" at bounding box center [166, 348] width 11 height 11
click at [157, 394] on span "100%" at bounding box center [158, 397] width 18 height 10
type input "100%"
click at [144, 19] on icon at bounding box center [141, 15] width 11 height 11
type input "5"
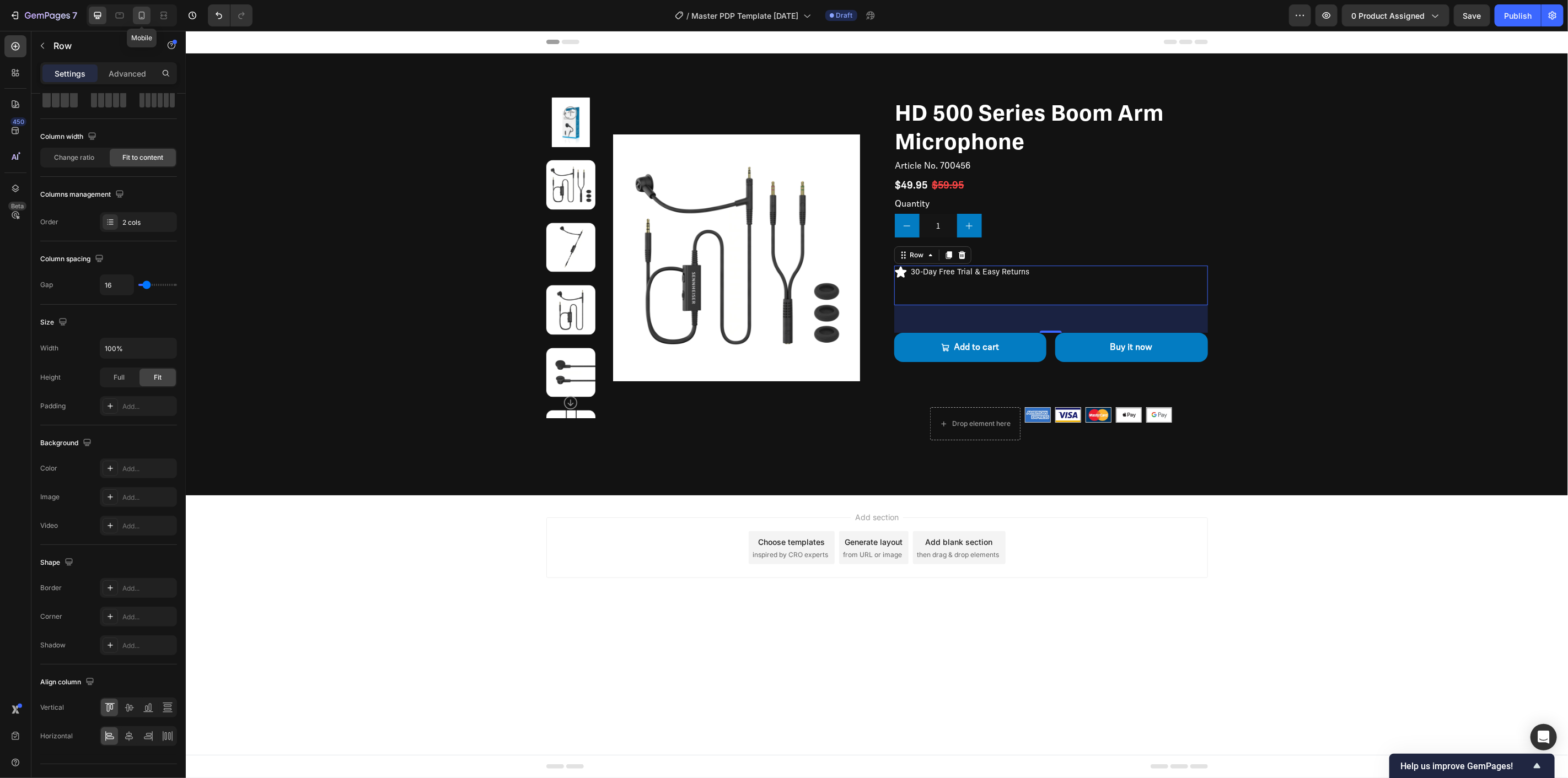
type input "5"
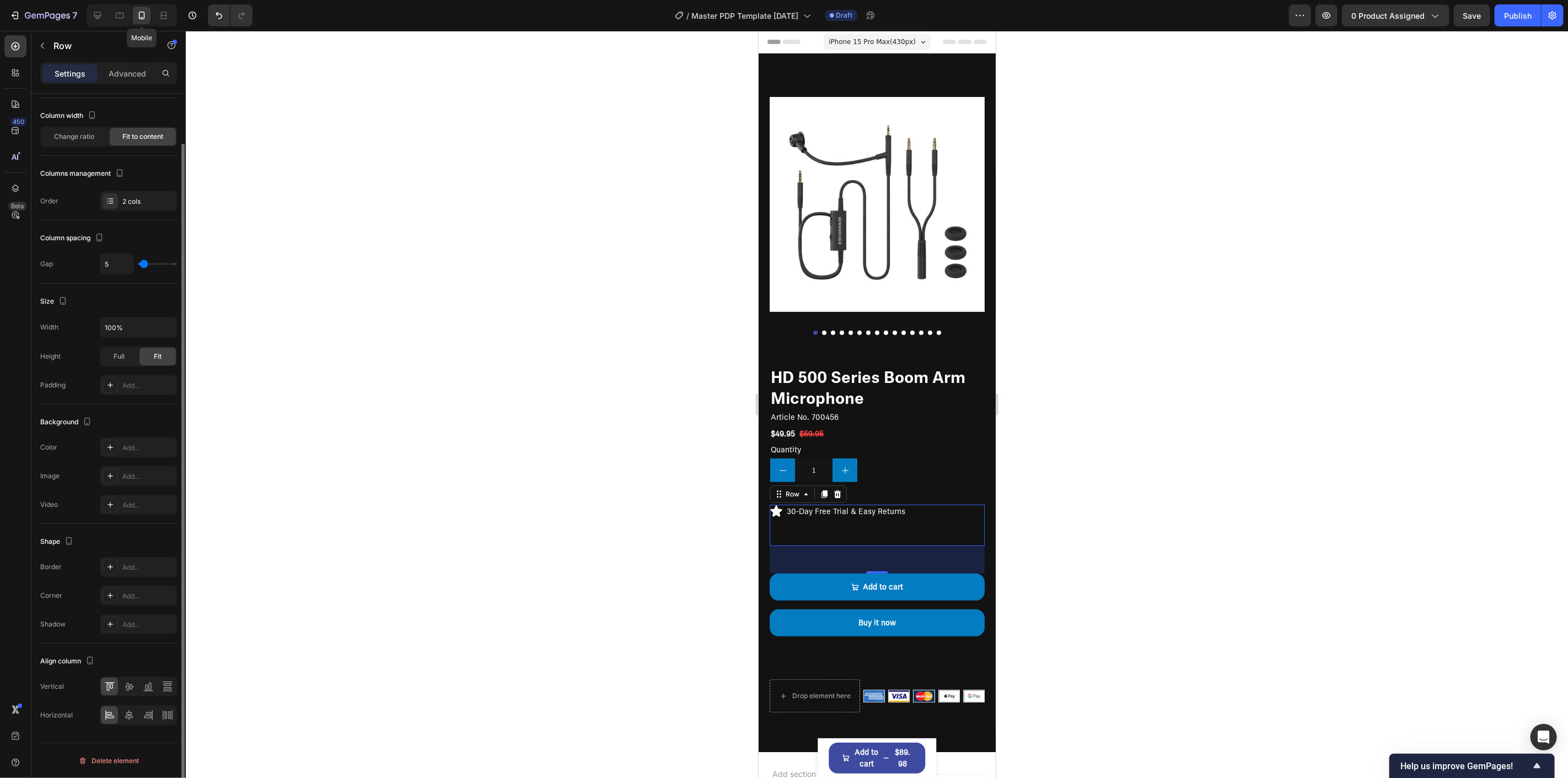
scroll to position [195, 0]
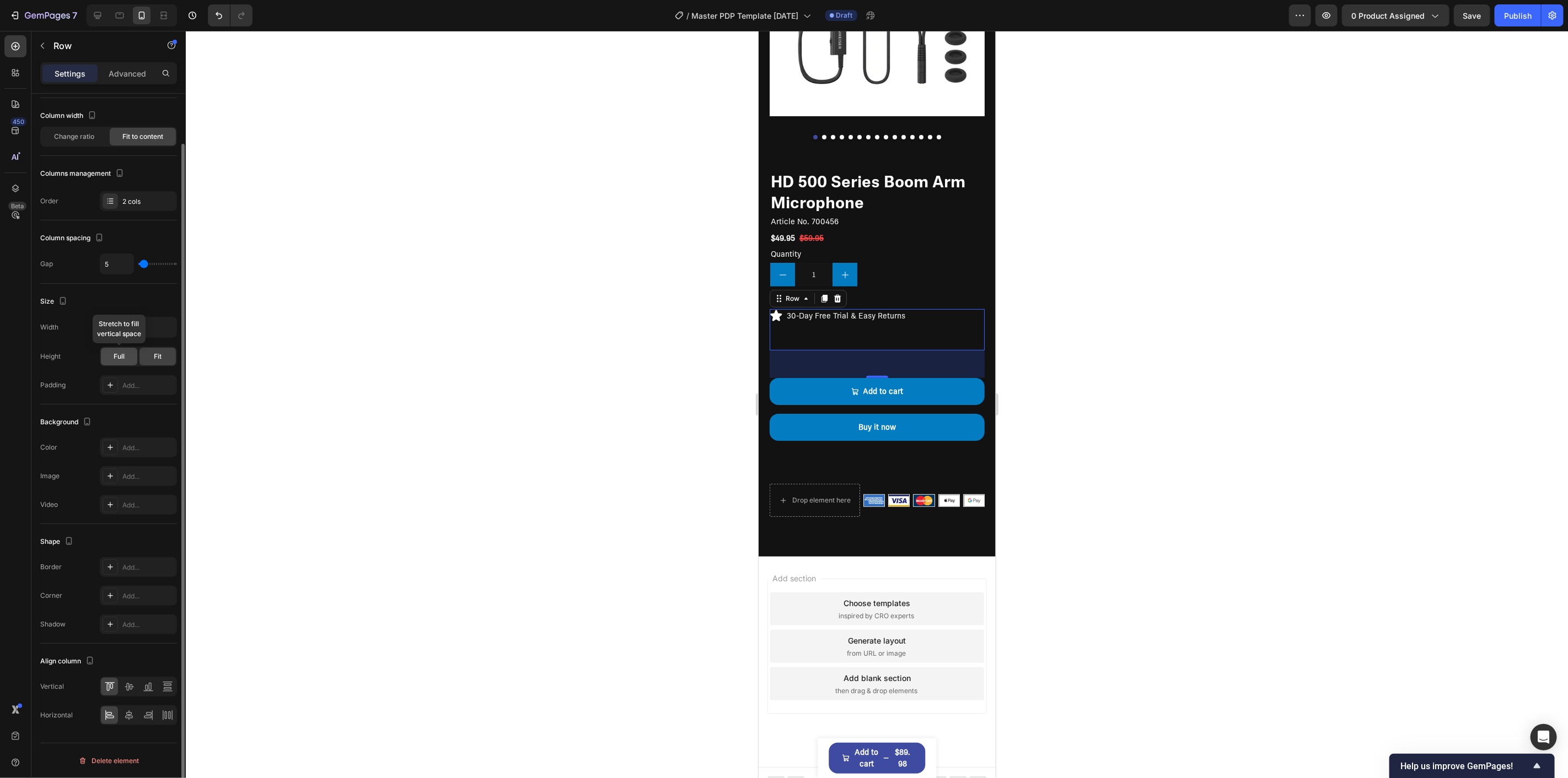
click at [120, 357] on span "Full" at bounding box center [118, 356] width 11 height 10
click at [150, 359] on div "Fit" at bounding box center [157, 356] width 36 height 17
click at [95, 17] on icon at bounding box center [98, 16] width 7 height 7
type input "16"
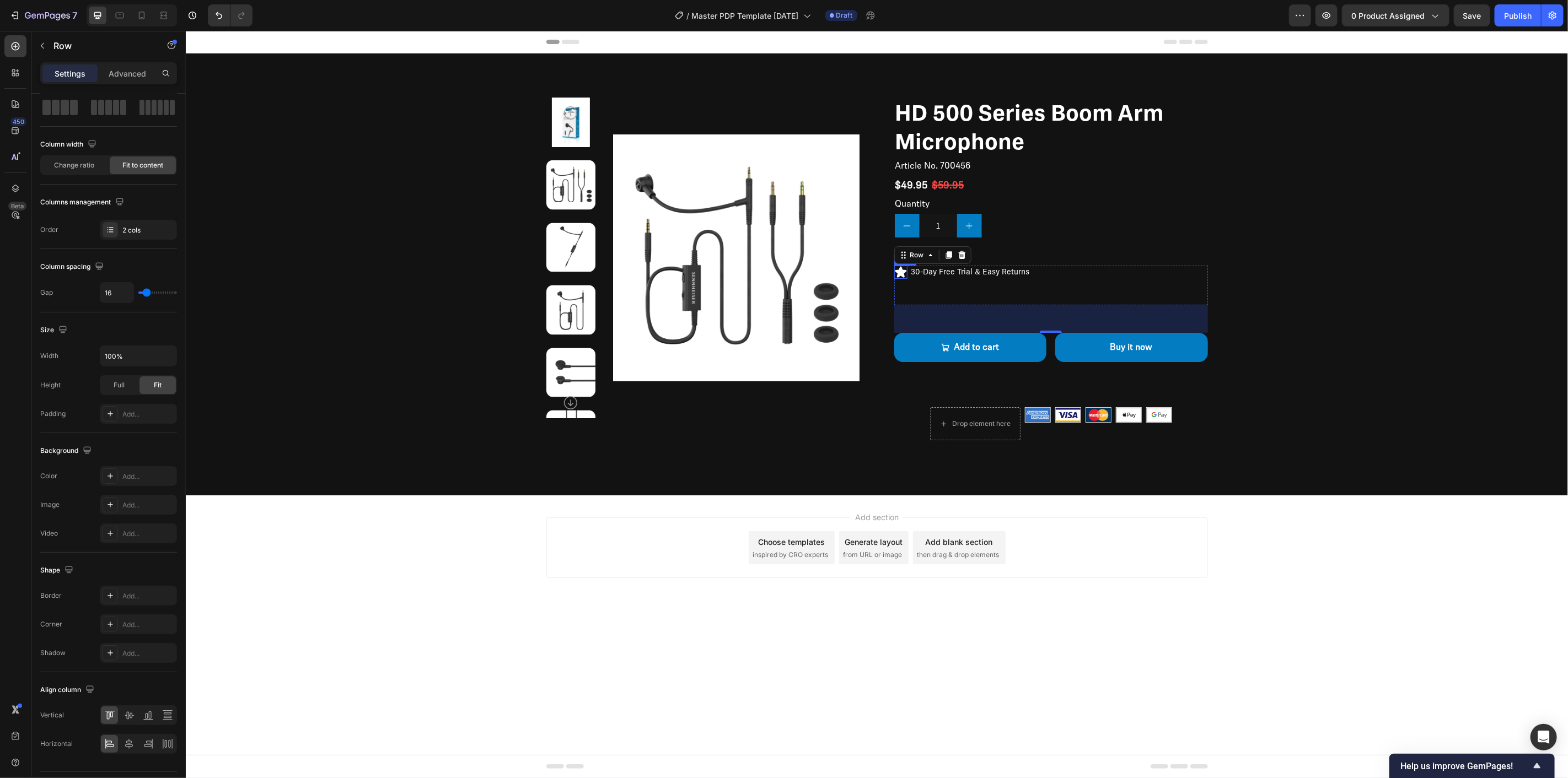
click at [899, 269] on icon at bounding box center [900, 271] width 12 height 11
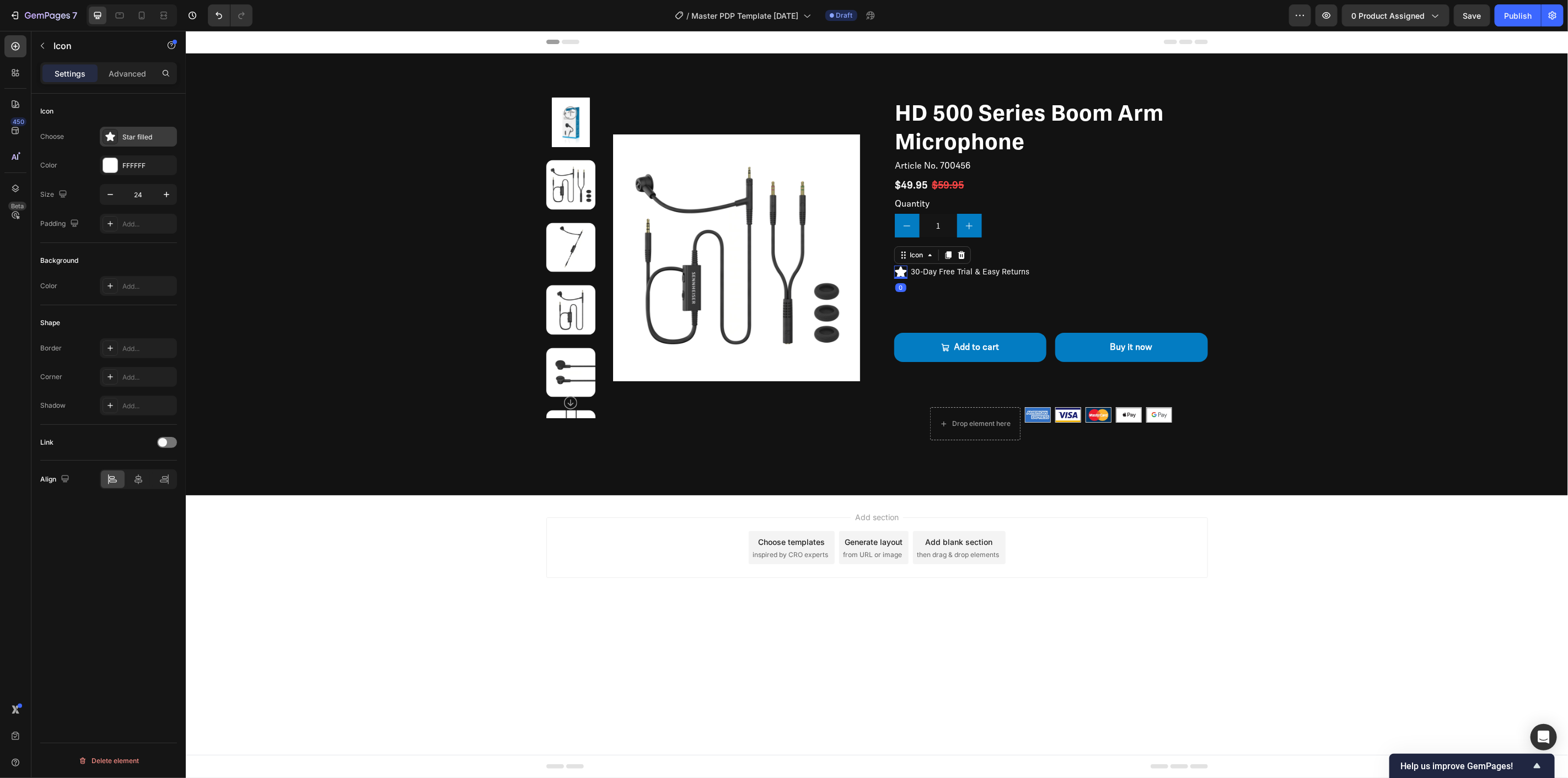
click at [150, 136] on div "Star filled" at bounding box center [148, 137] width 52 height 10
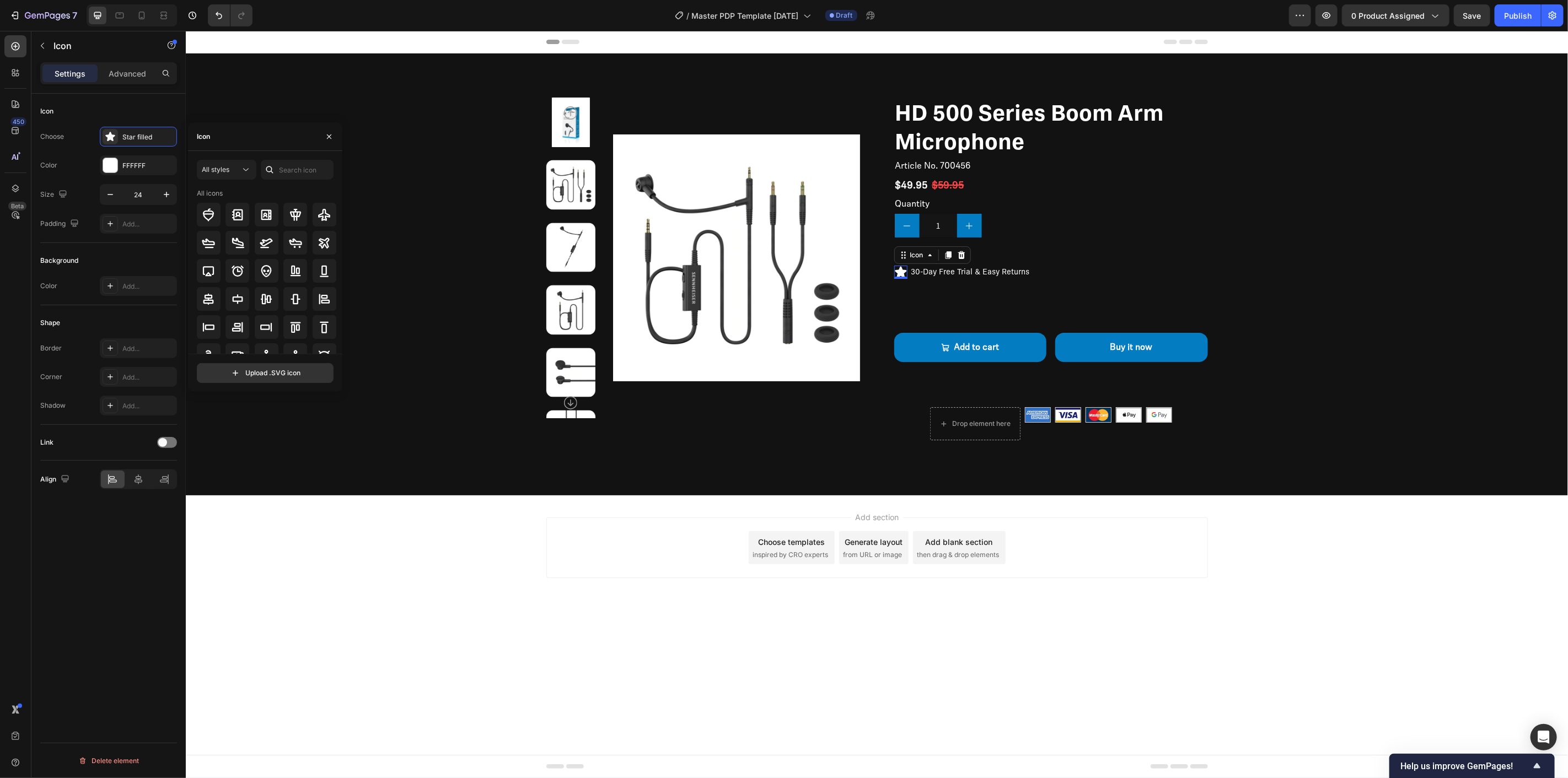
click at [287, 143] on div "Icon" at bounding box center [265, 137] width 154 height 28
click at [286, 133] on div "Icon" at bounding box center [265, 137] width 154 height 28
click at [299, 172] on input "text" at bounding box center [297, 170] width 73 height 20
type input "clock"
click at [271, 214] on icon at bounding box center [266, 215] width 13 height 13
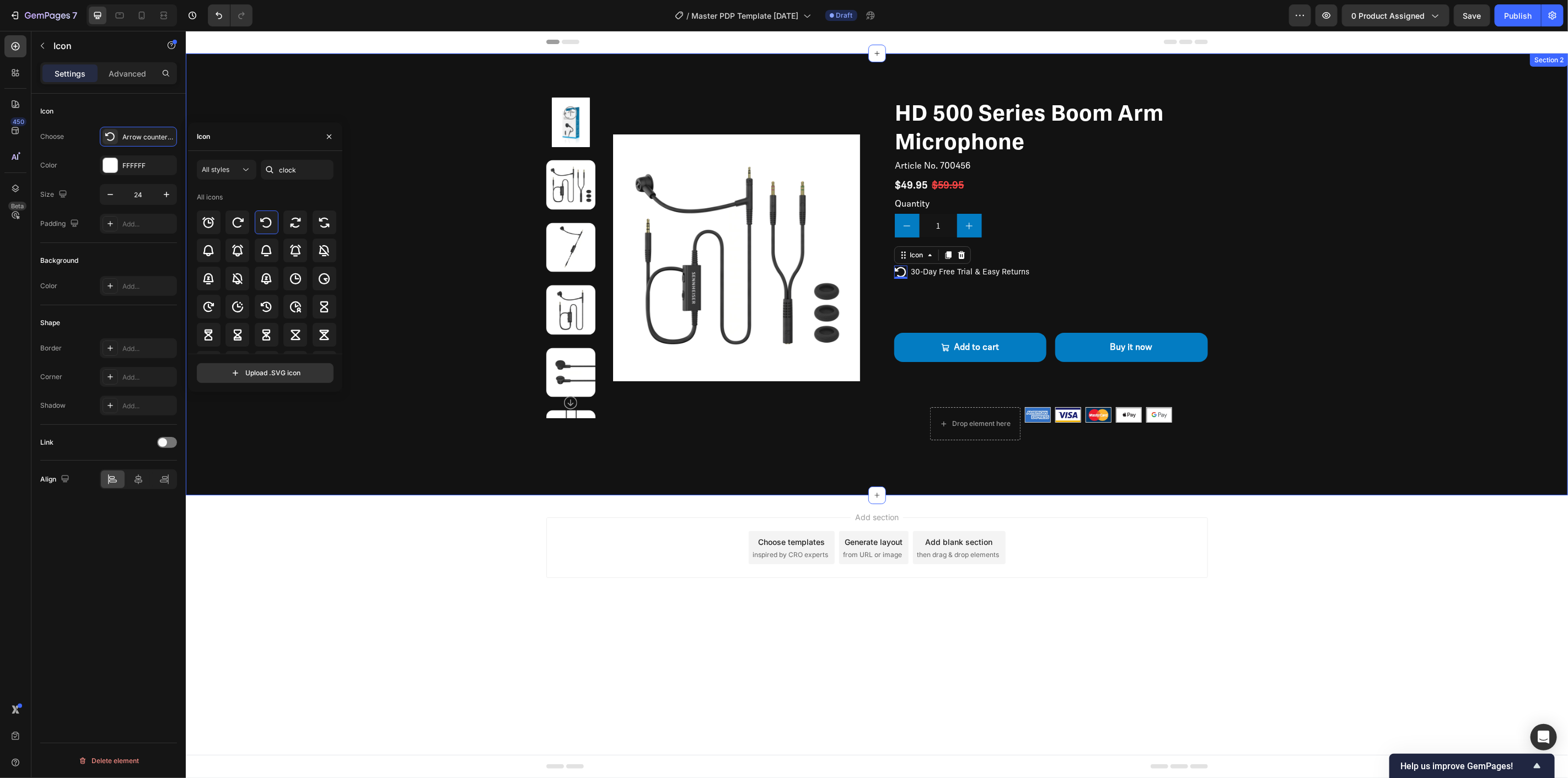
click at [432, 254] on div "Product Images HD 500 Series Boom Arm Microphone Product Title Article No. 7004…" at bounding box center [876, 269] width 1294 height 343
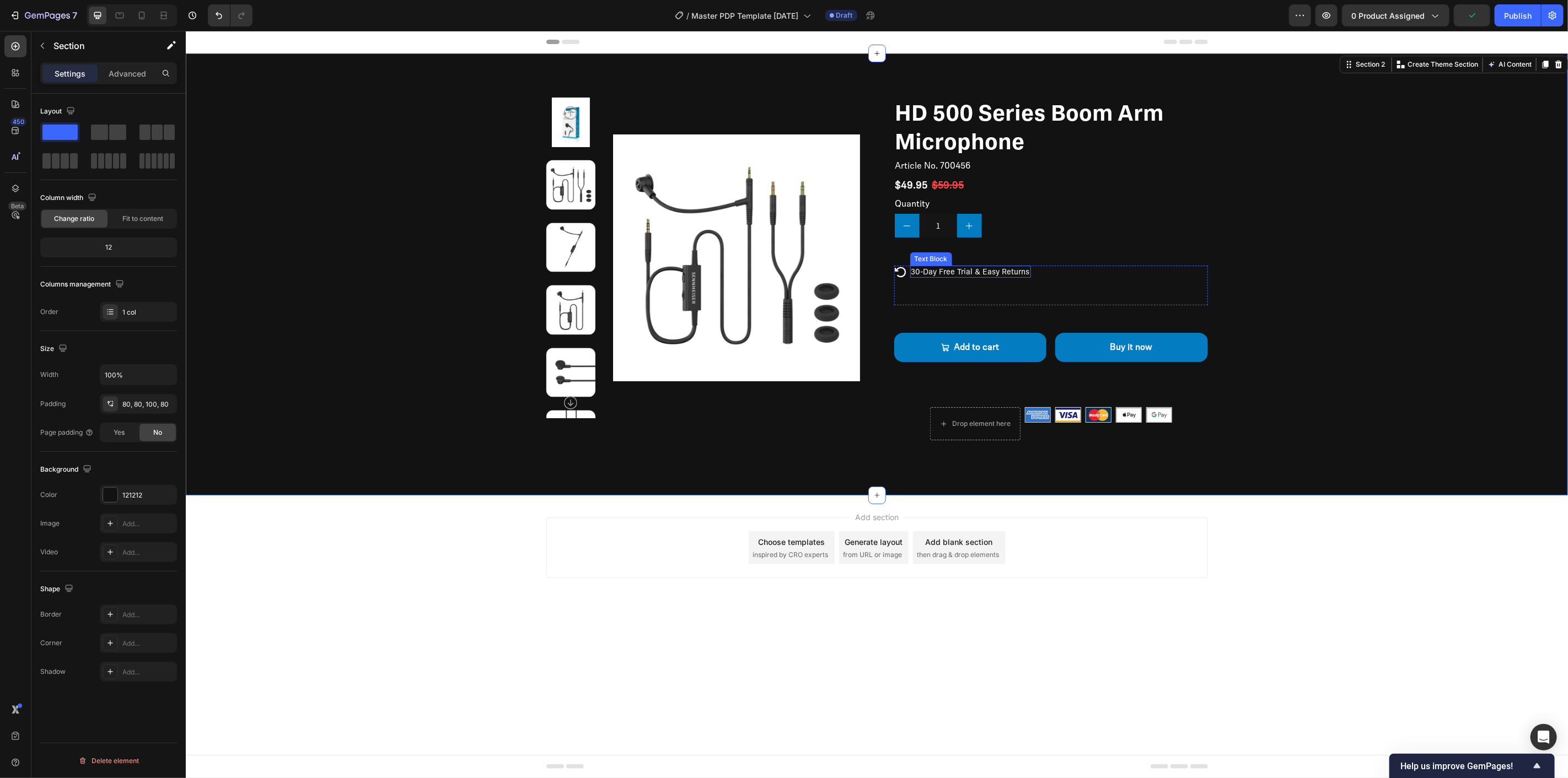
click at [972, 269] on p "30-Day Free Trial & Easy Returns" at bounding box center [970, 271] width 118 height 10
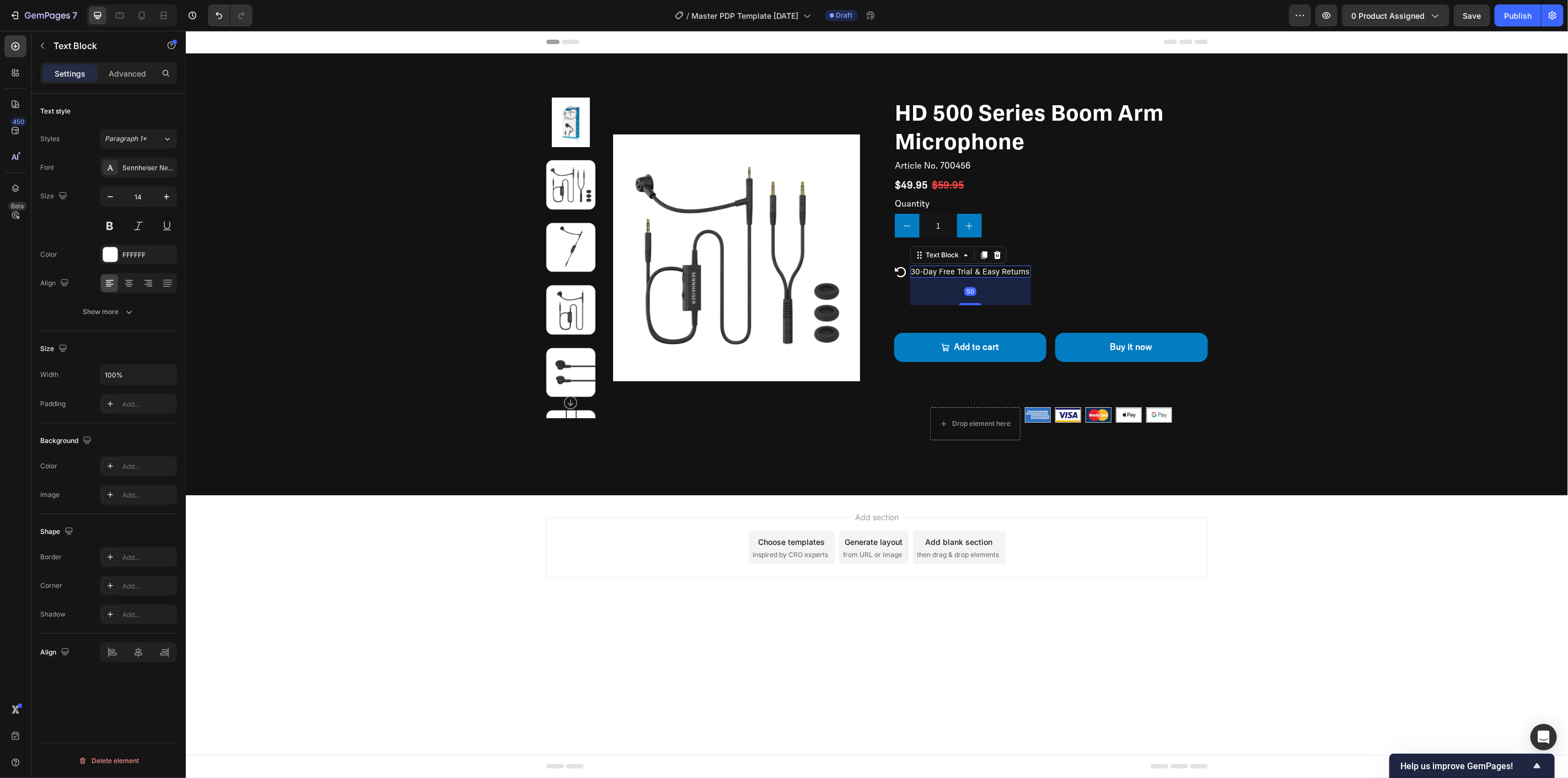
click at [933, 291] on div "50" at bounding box center [970, 291] width 121 height 28
click at [127, 70] on p "Advanced" at bounding box center [128, 74] width 38 height 12
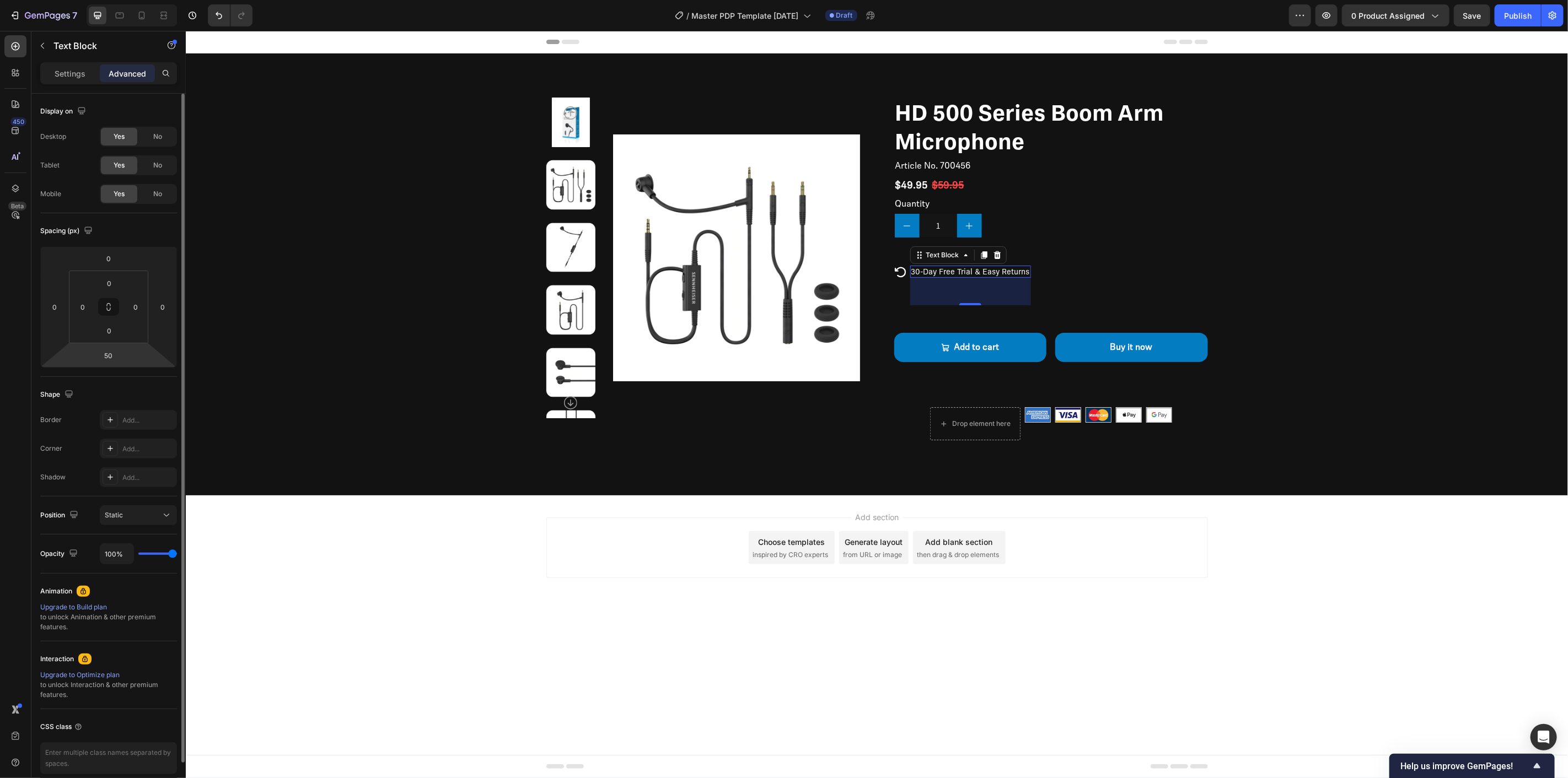
click at [128, 0] on html "7 / Master PDP Template 09.26.25 Draft Preview 0 product assigned Save Publish …" at bounding box center [784, 0] width 1568 height 0
click at [113, 309] on button at bounding box center [109, 307] width 21 height 17
click at [111, 299] on button at bounding box center [109, 307] width 21 height 17
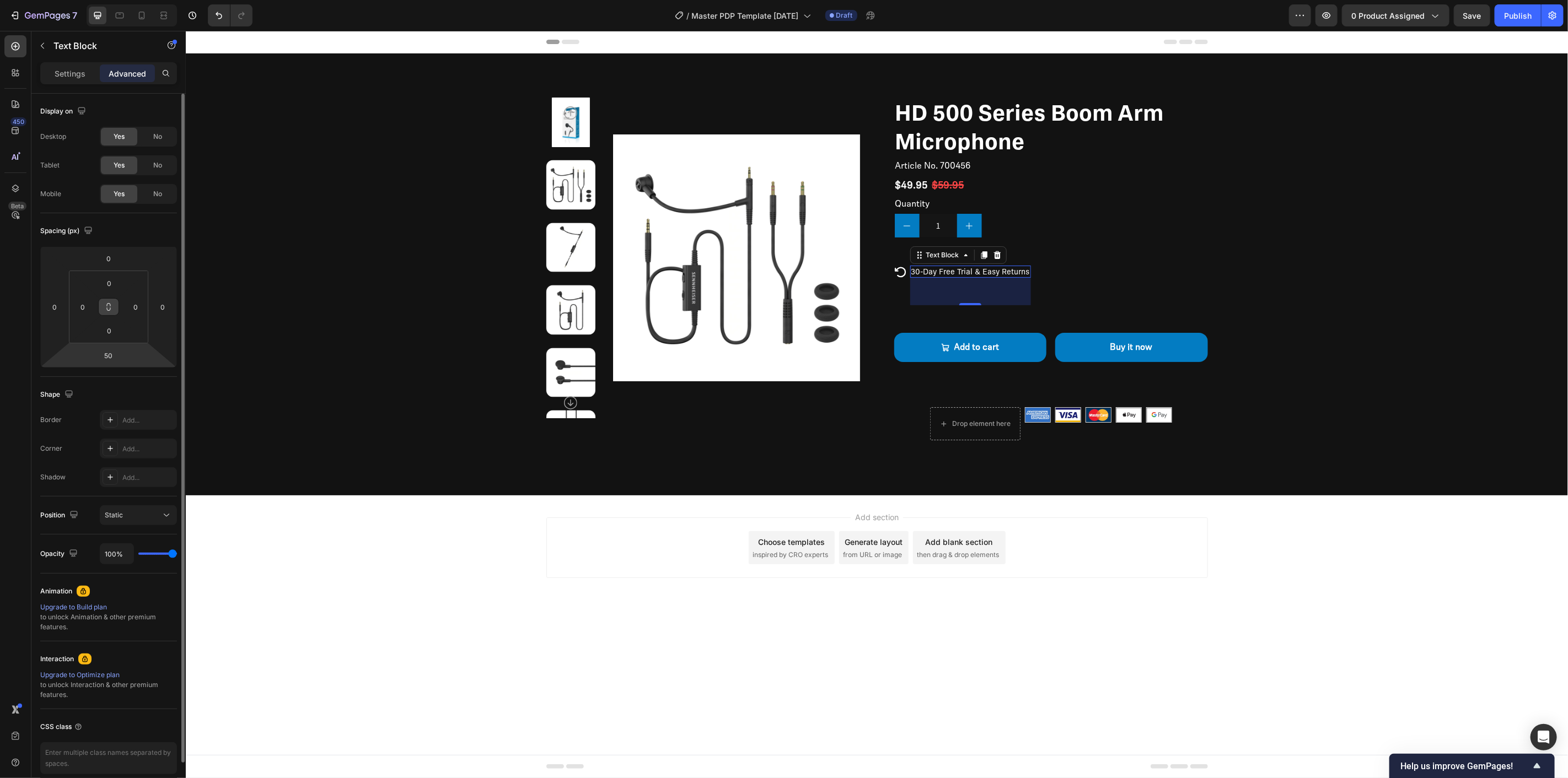
click at [109, 305] on icon at bounding box center [109, 307] width 9 height 9
type input "82"
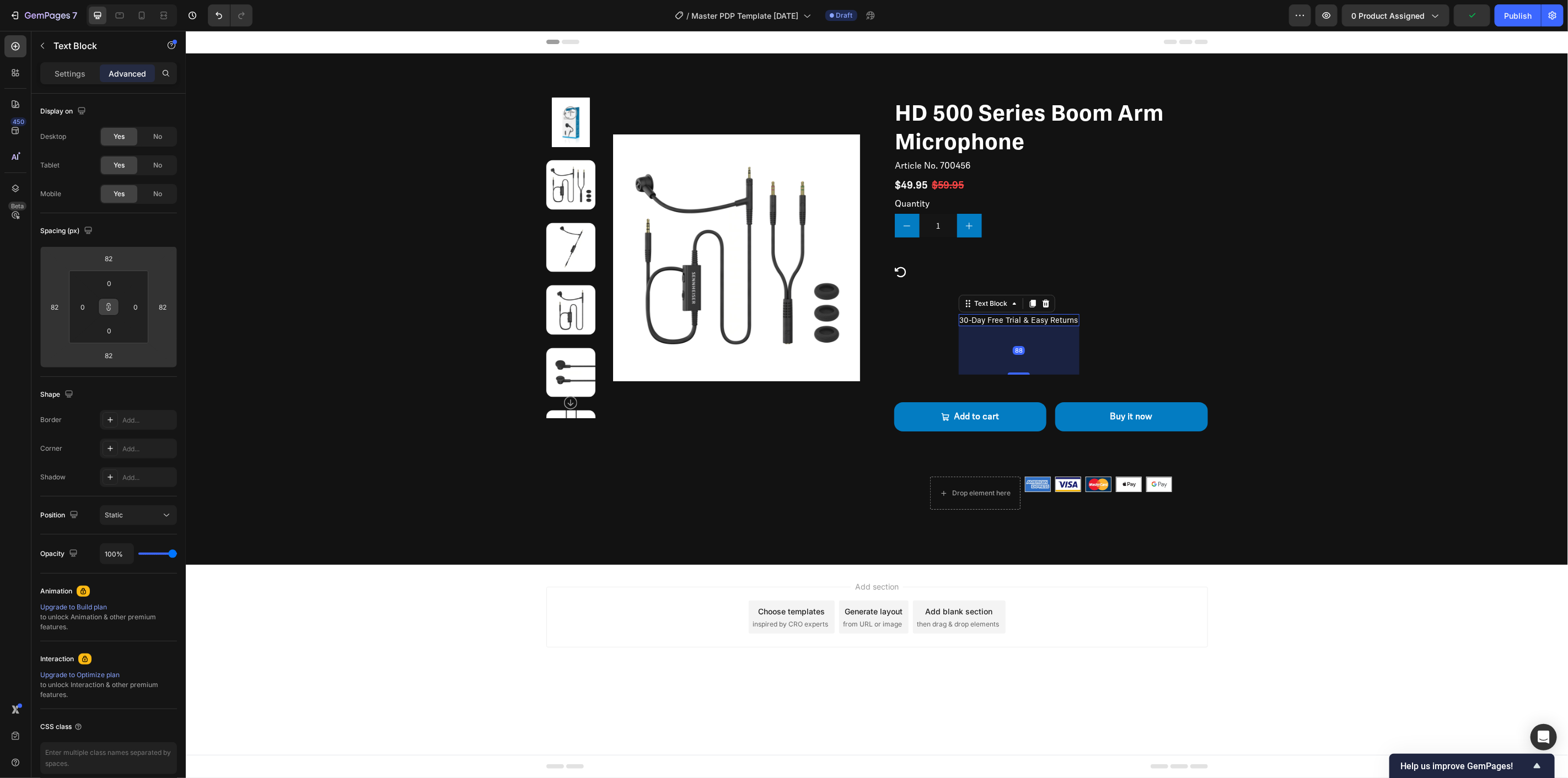
type input "88"
type input "64"
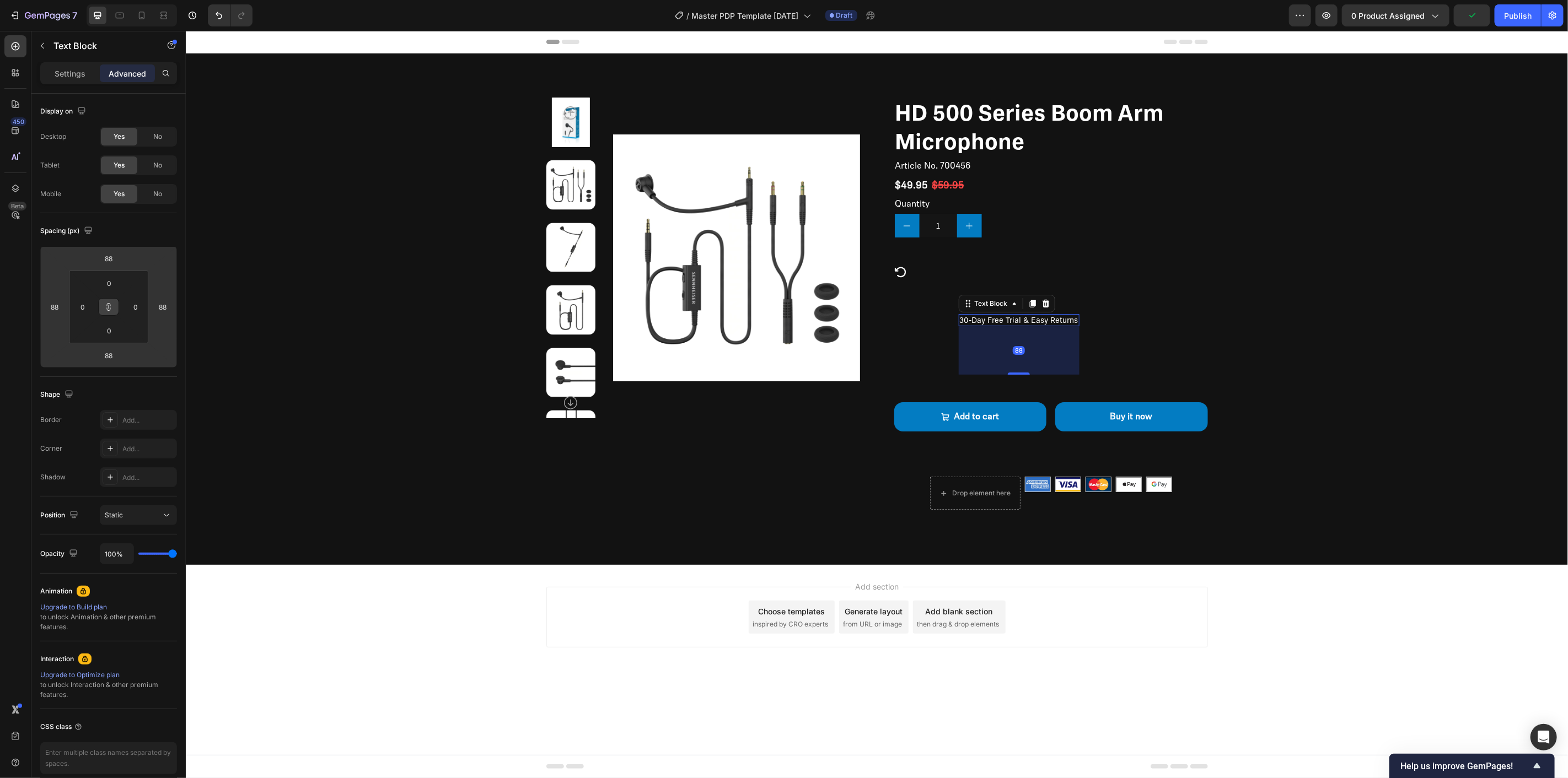
type input "64"
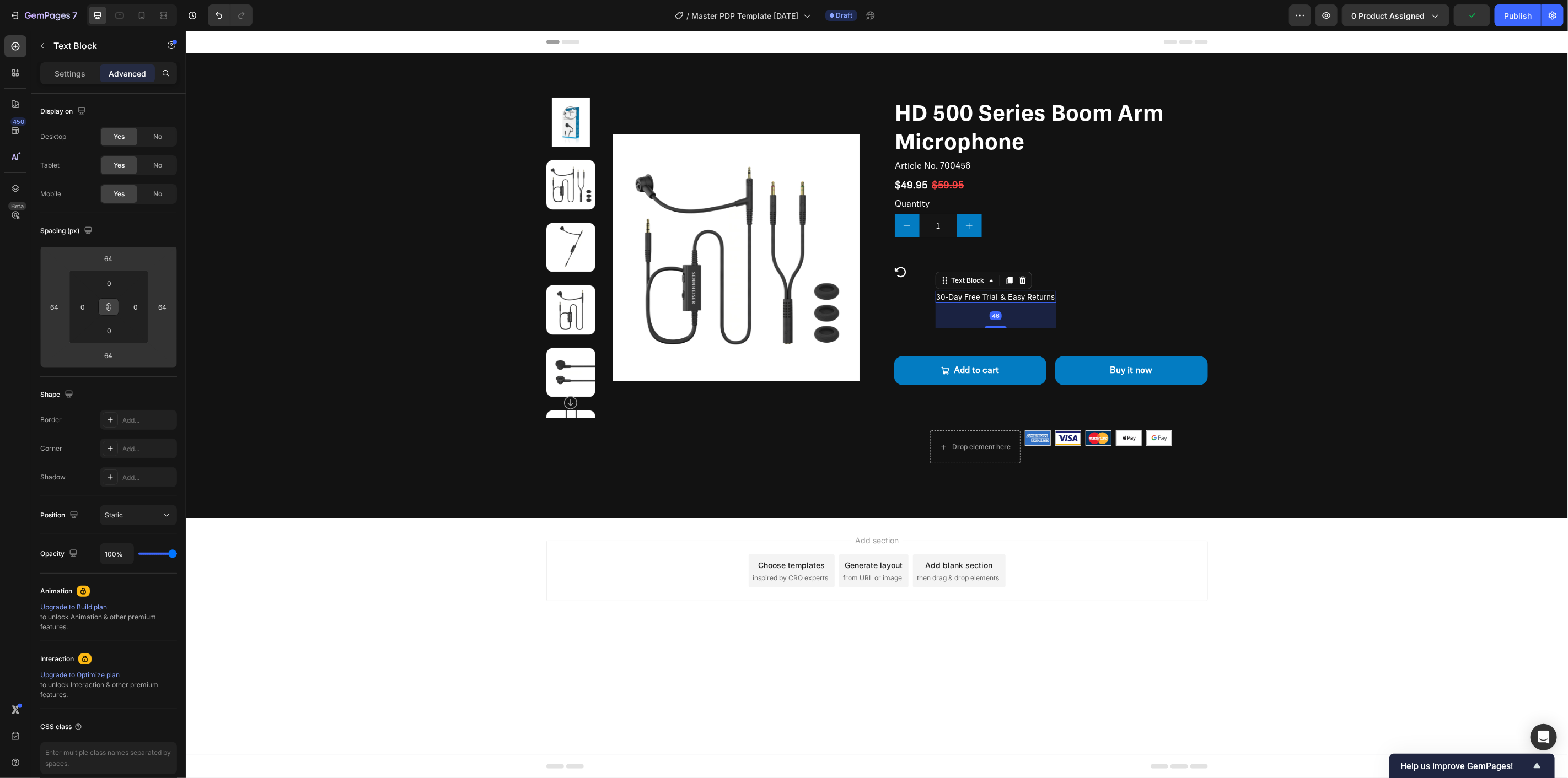
type input "46"
type input "44"
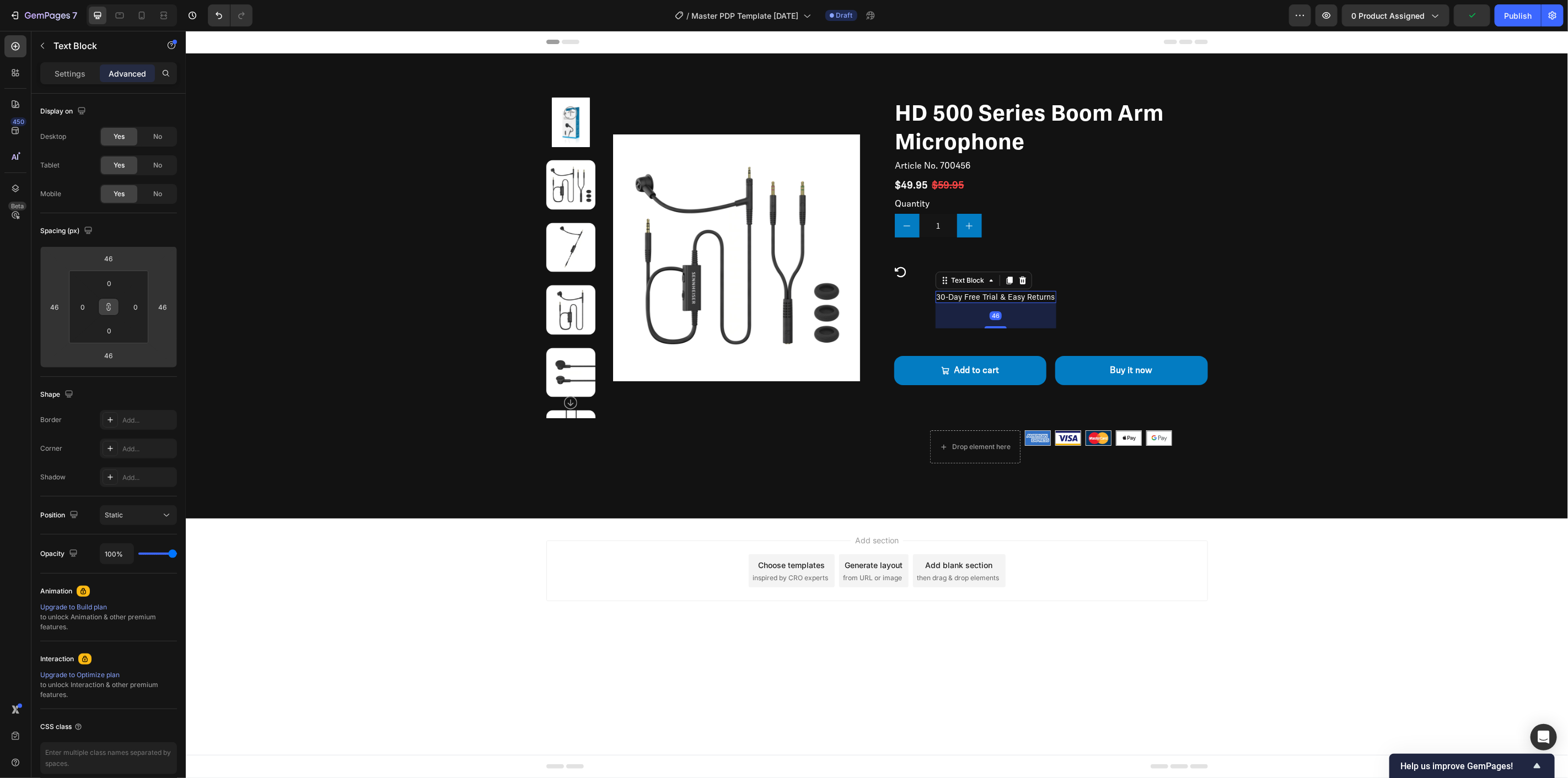
type input "44"
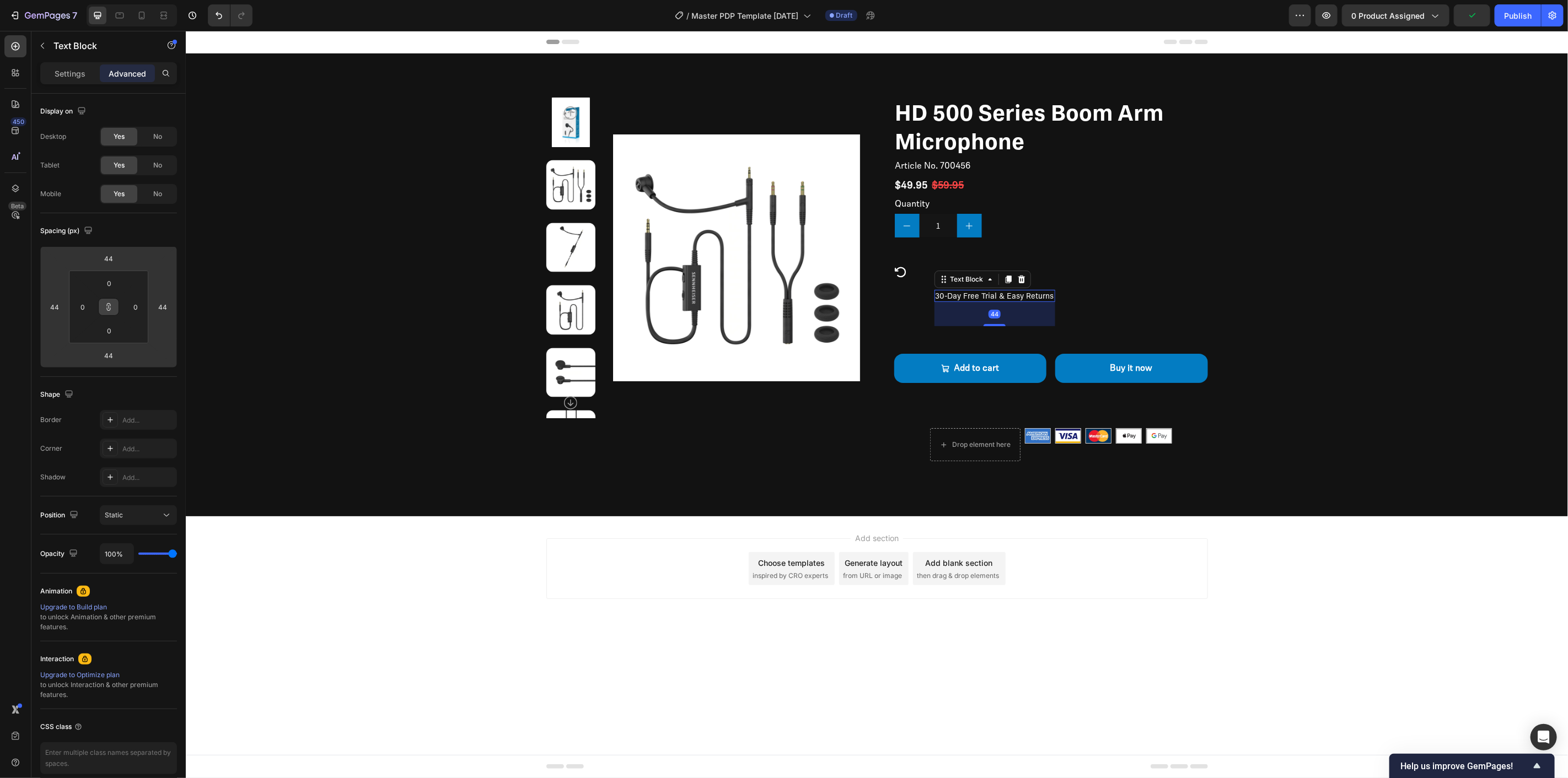
type input "42"
type input "38"
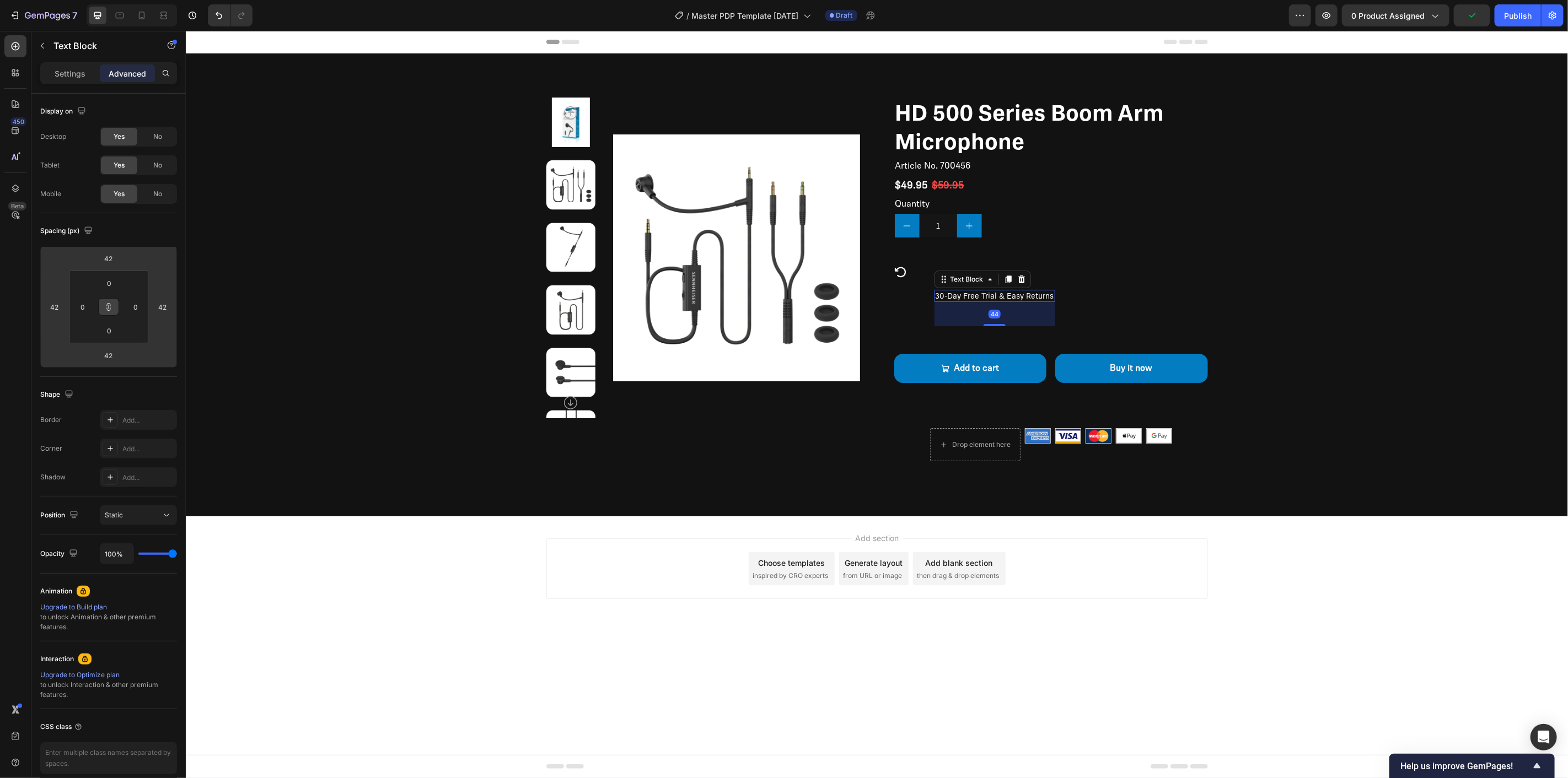
type input "38"
type input "34"
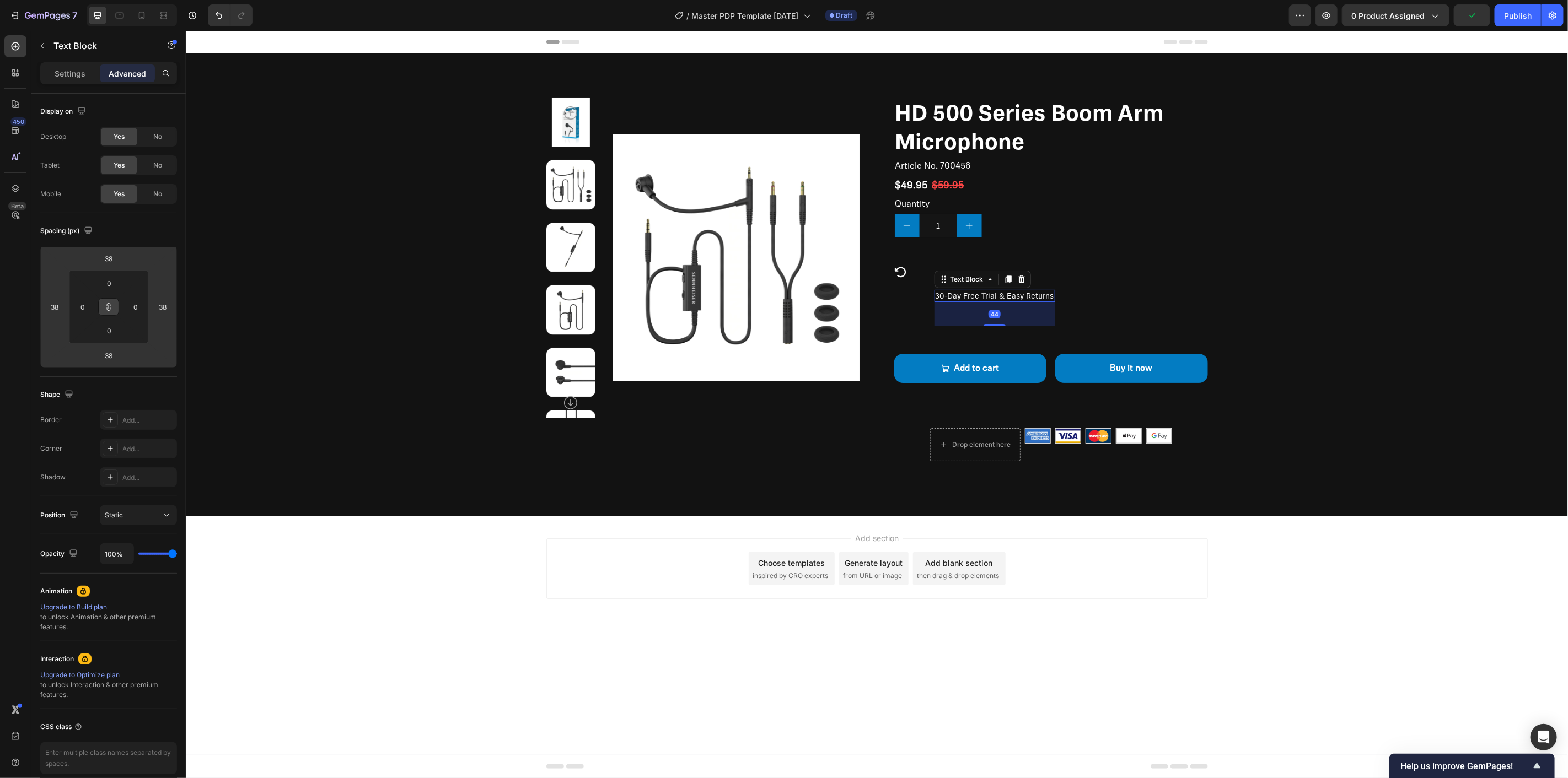
type input "34"
type input "28"
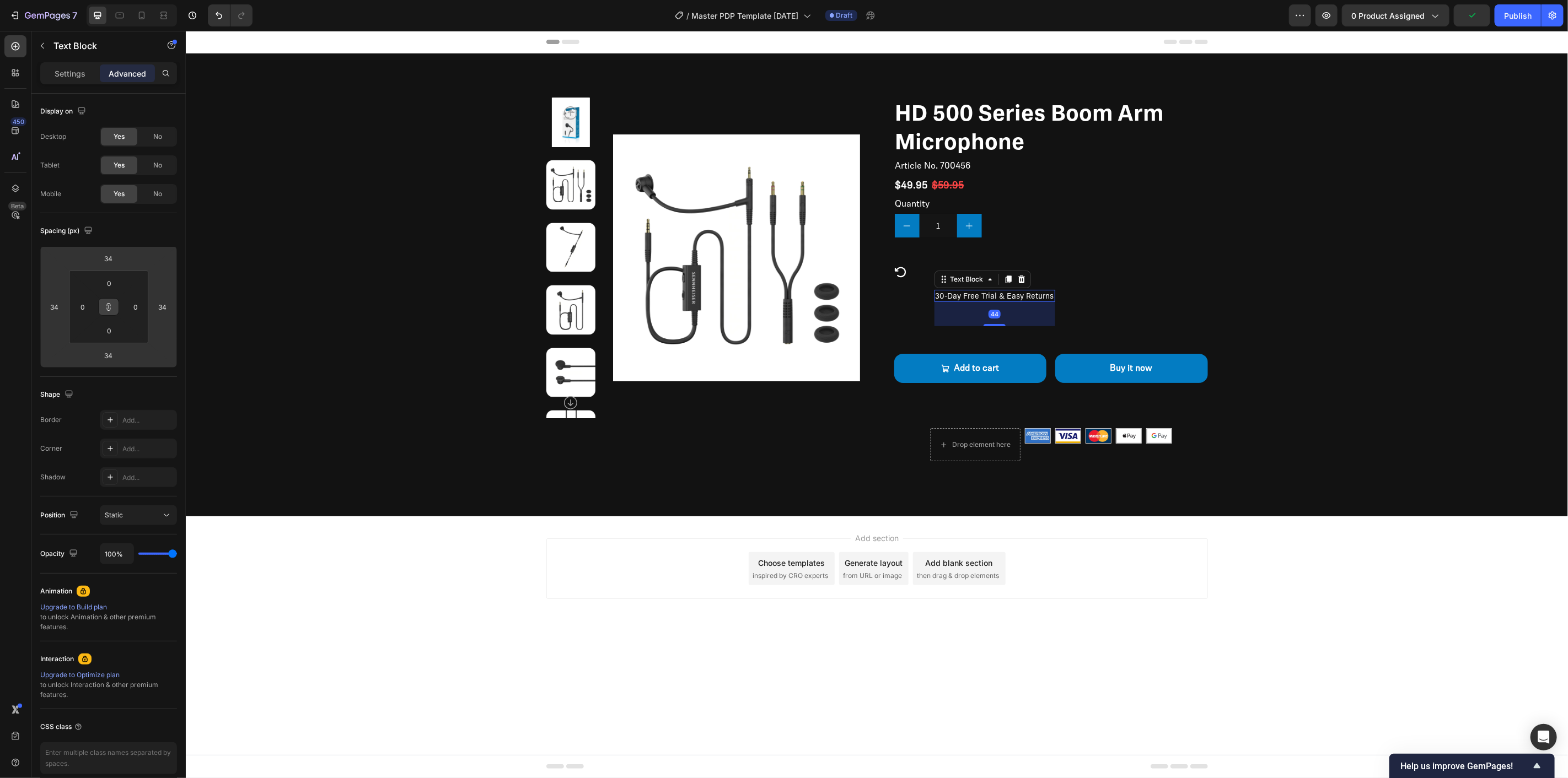
type input "28"
type input "24"
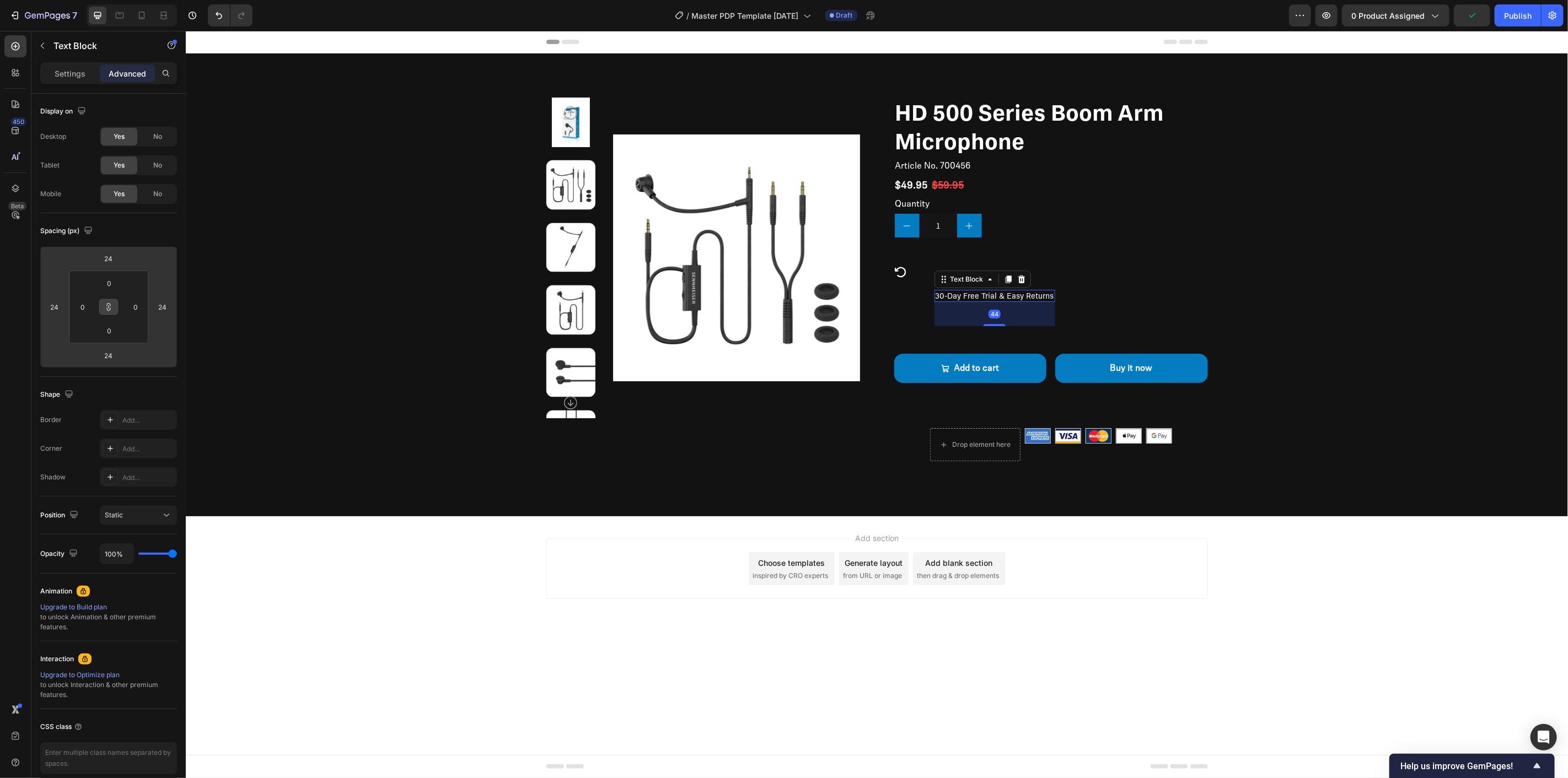
type input "20"
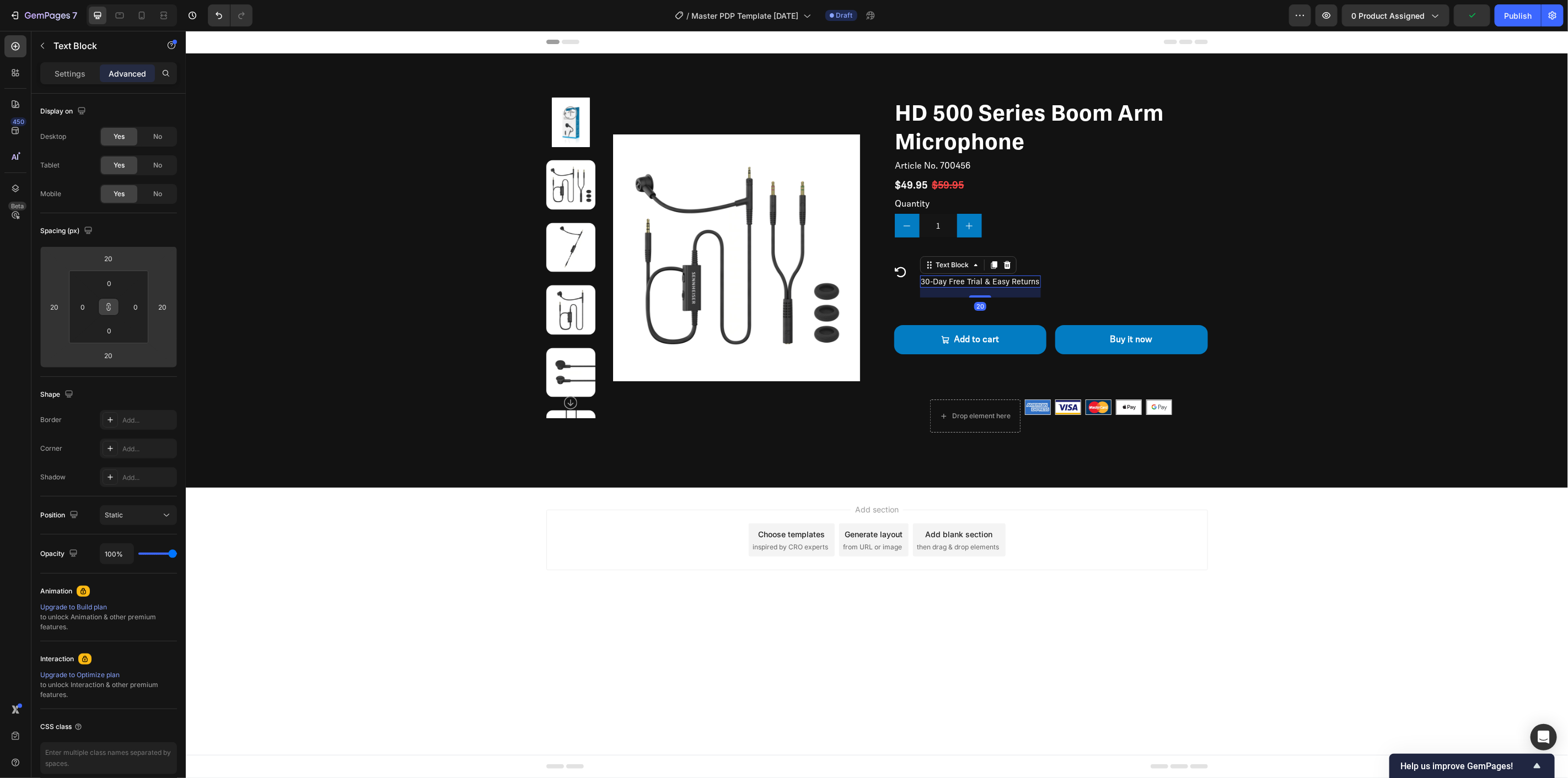
type input "18"
type input "14"
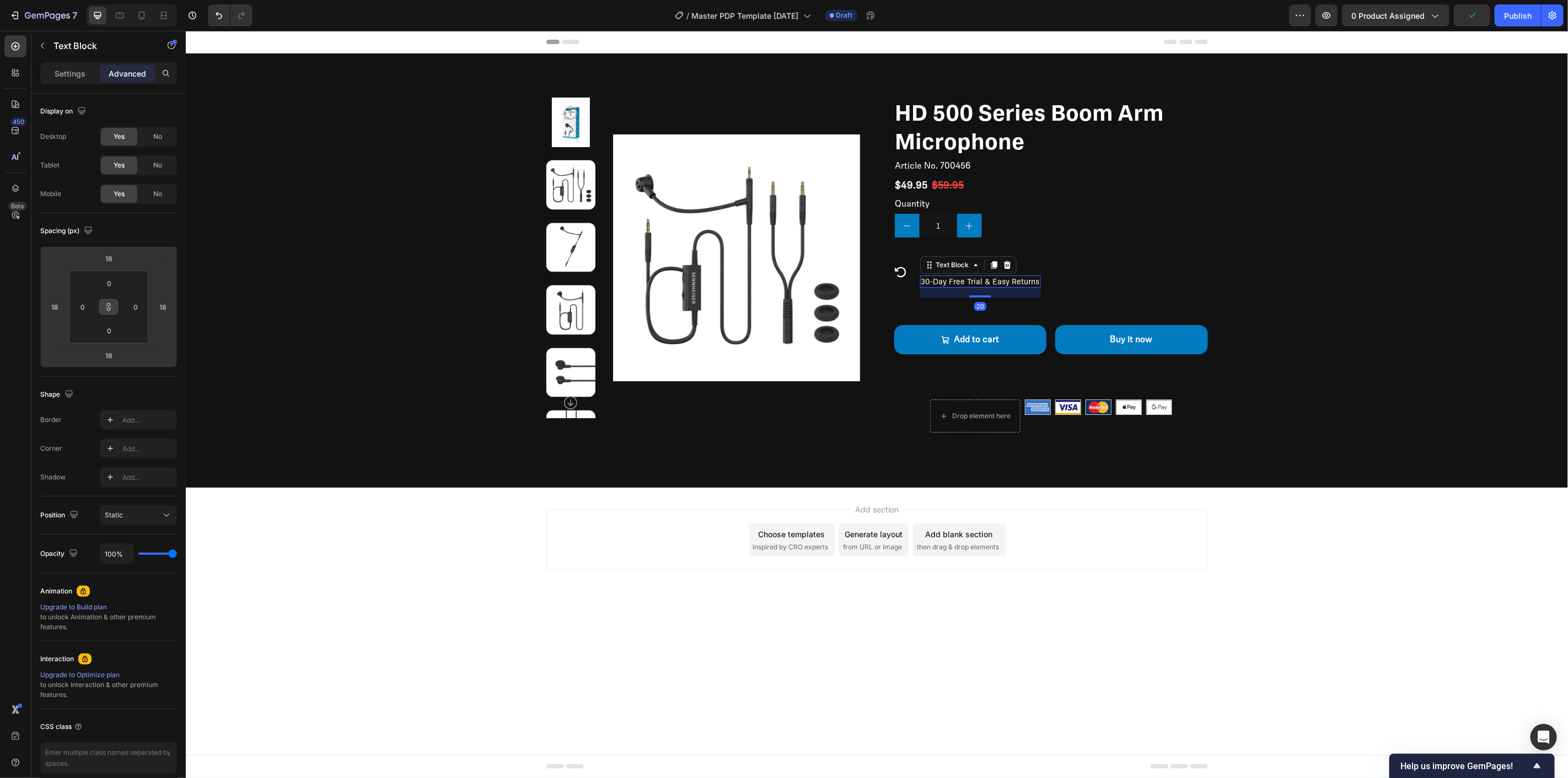
type input "14"
type input "12"
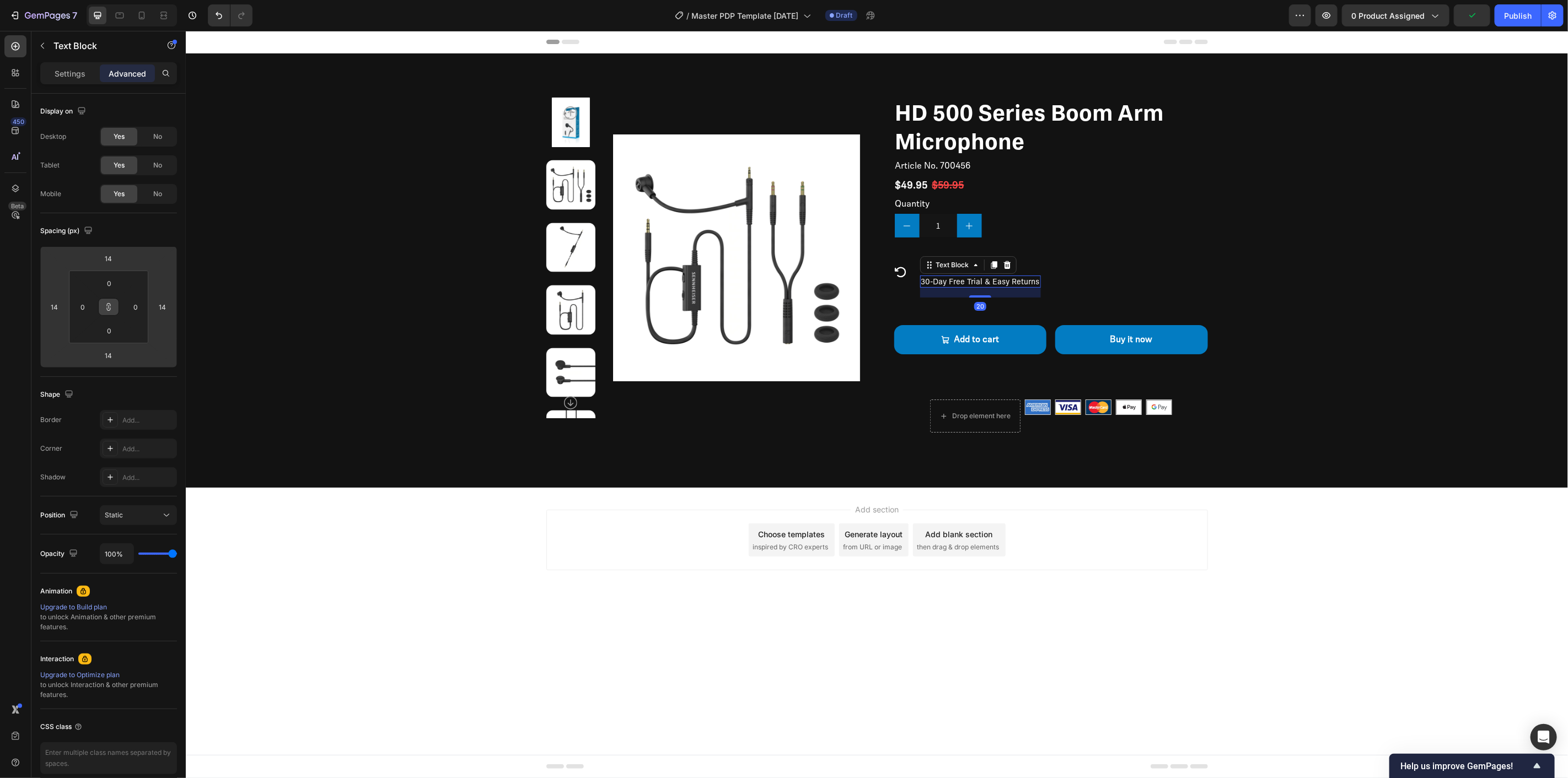
type input "12"
type input "10"
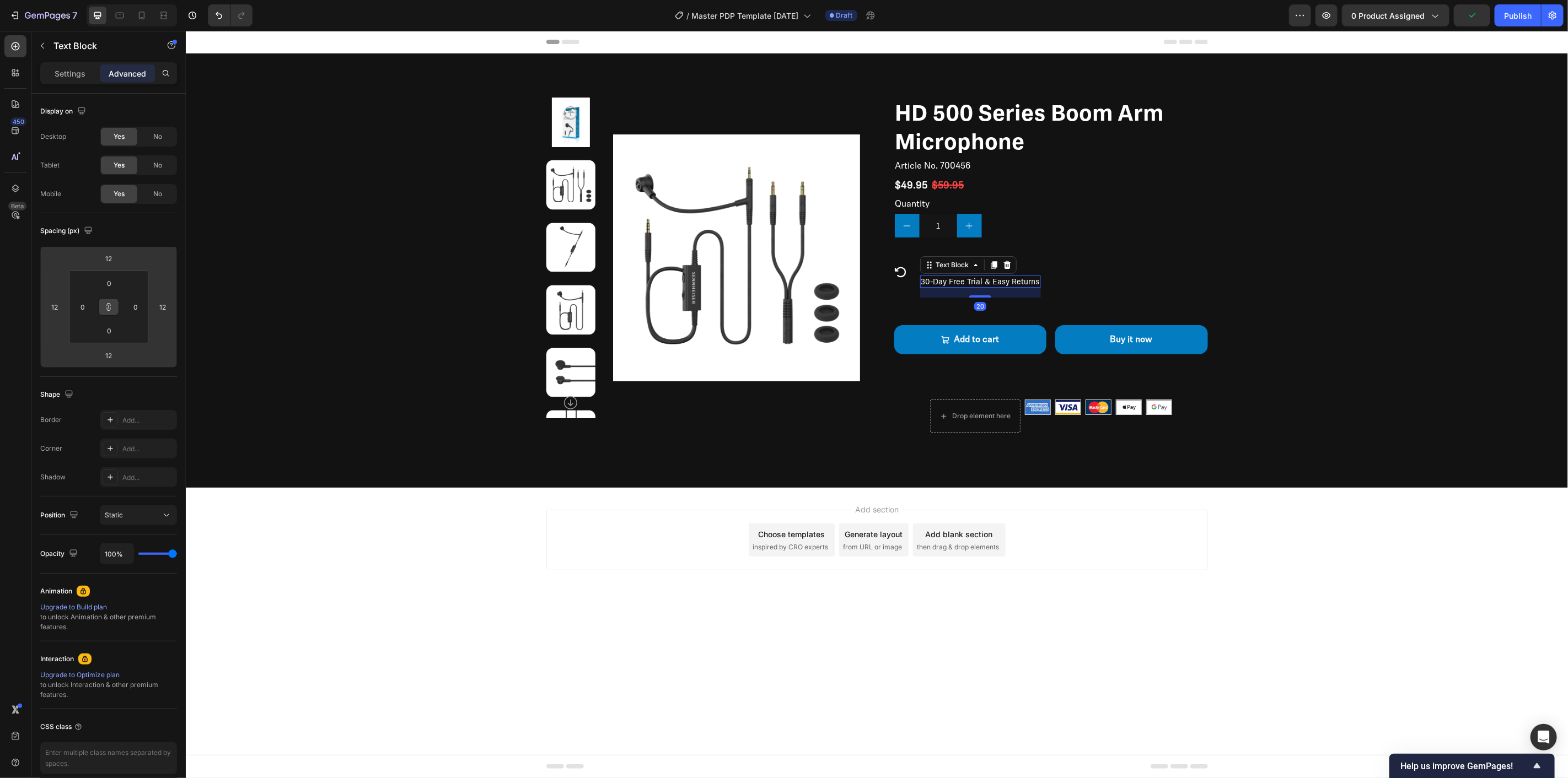
type input "10"
type input "8"
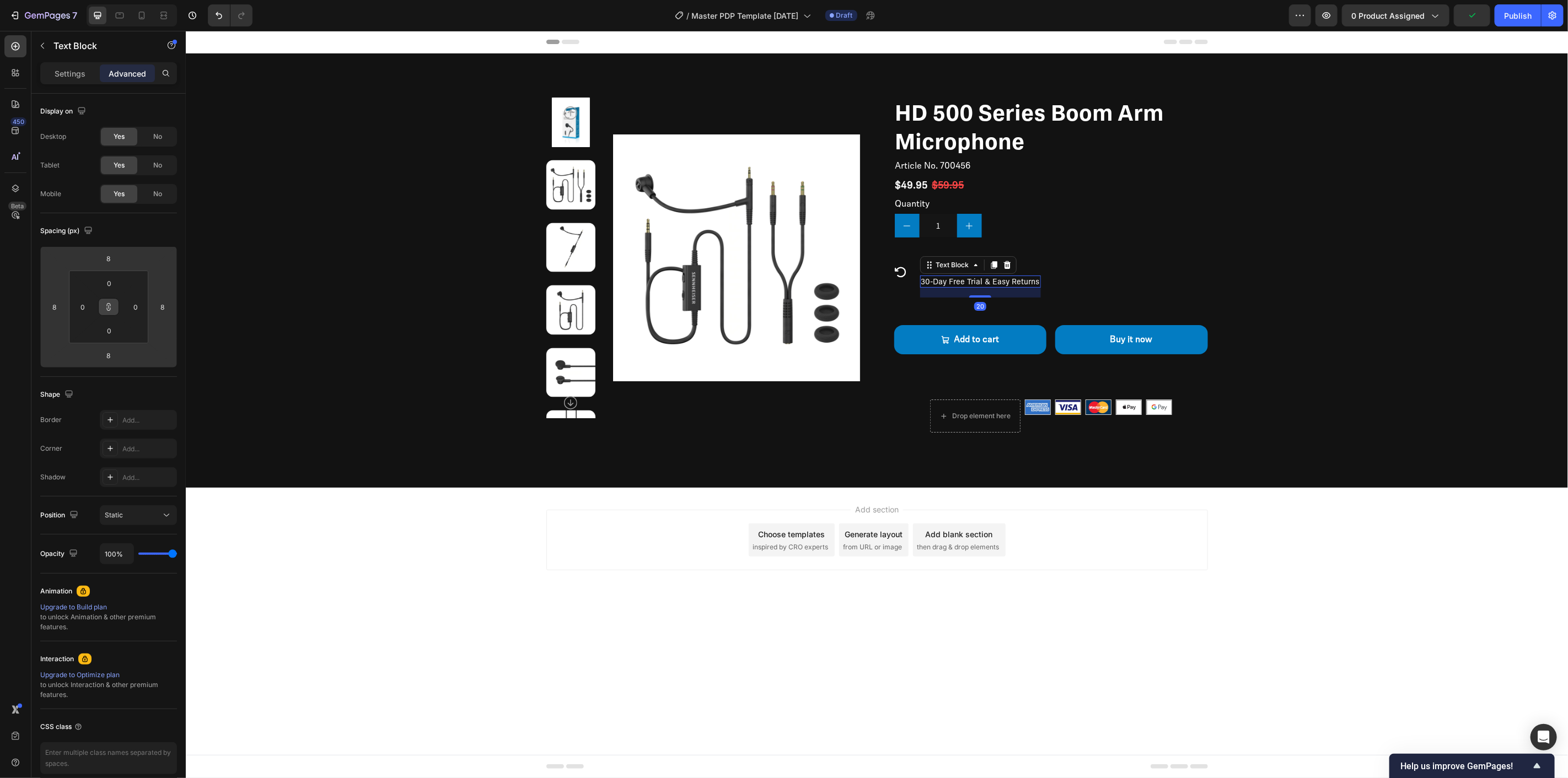
type input "4"
type input "2"
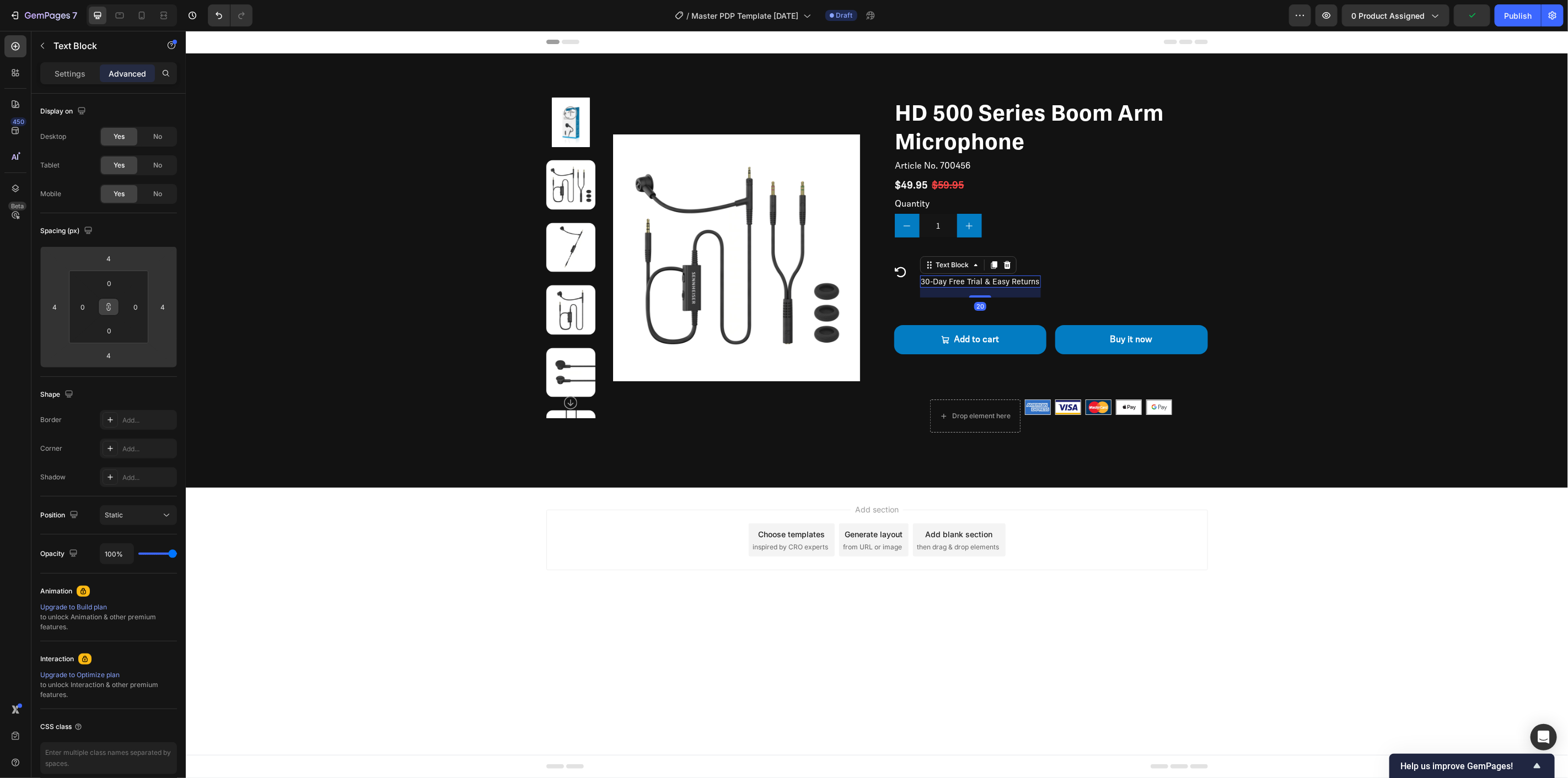
type input "2"
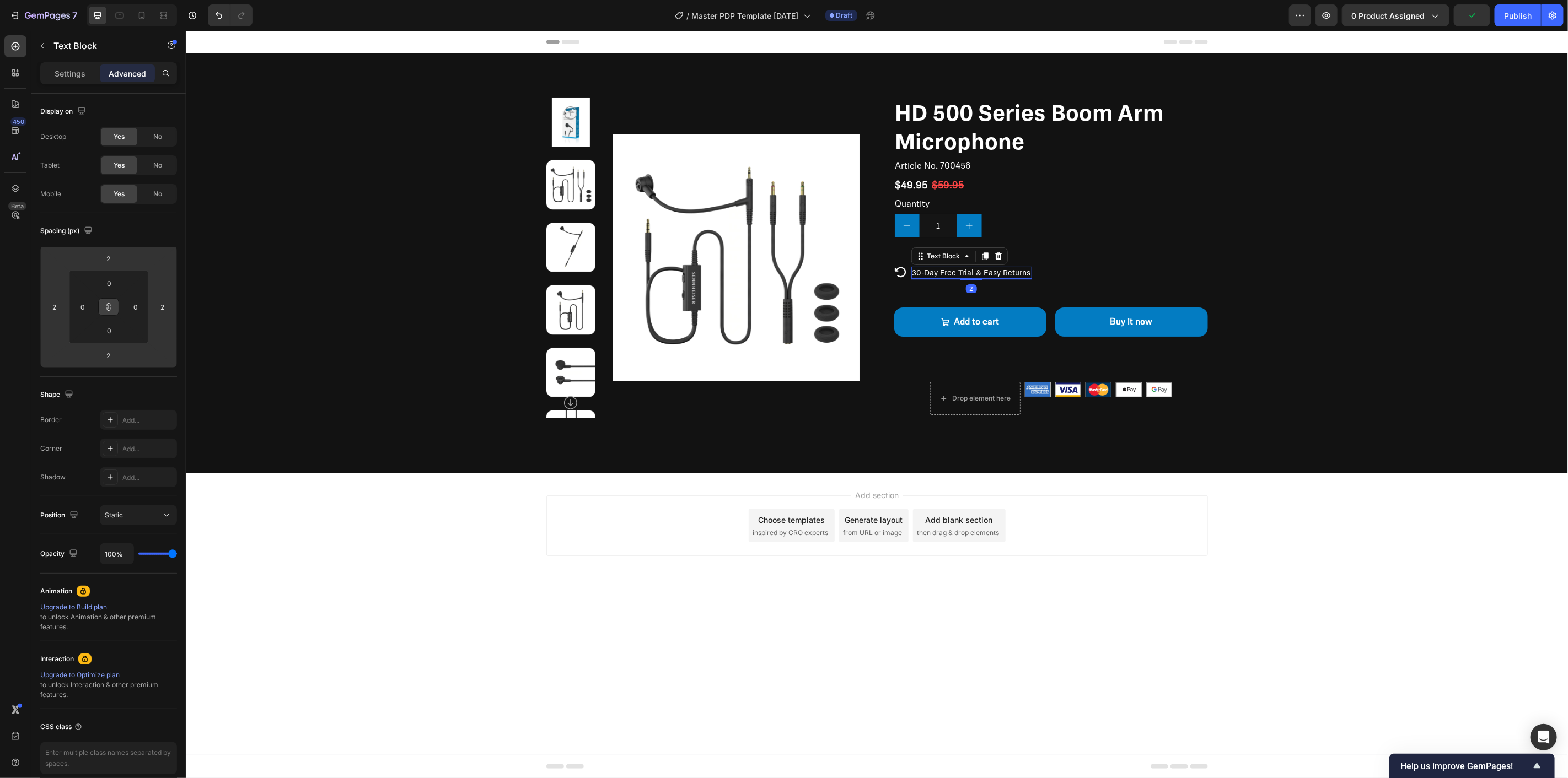
type input "0"
type input "-2"
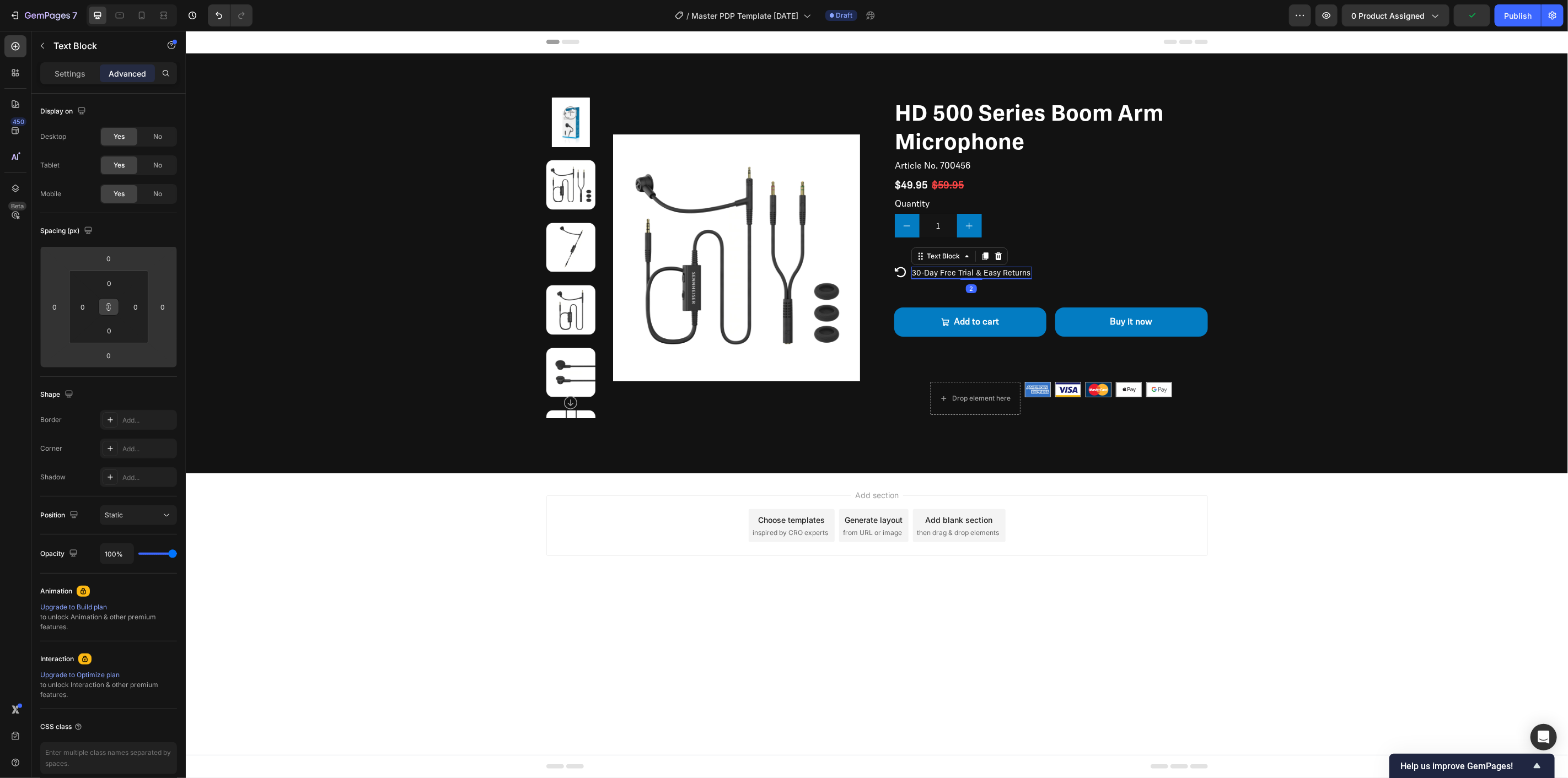
type input "-2"
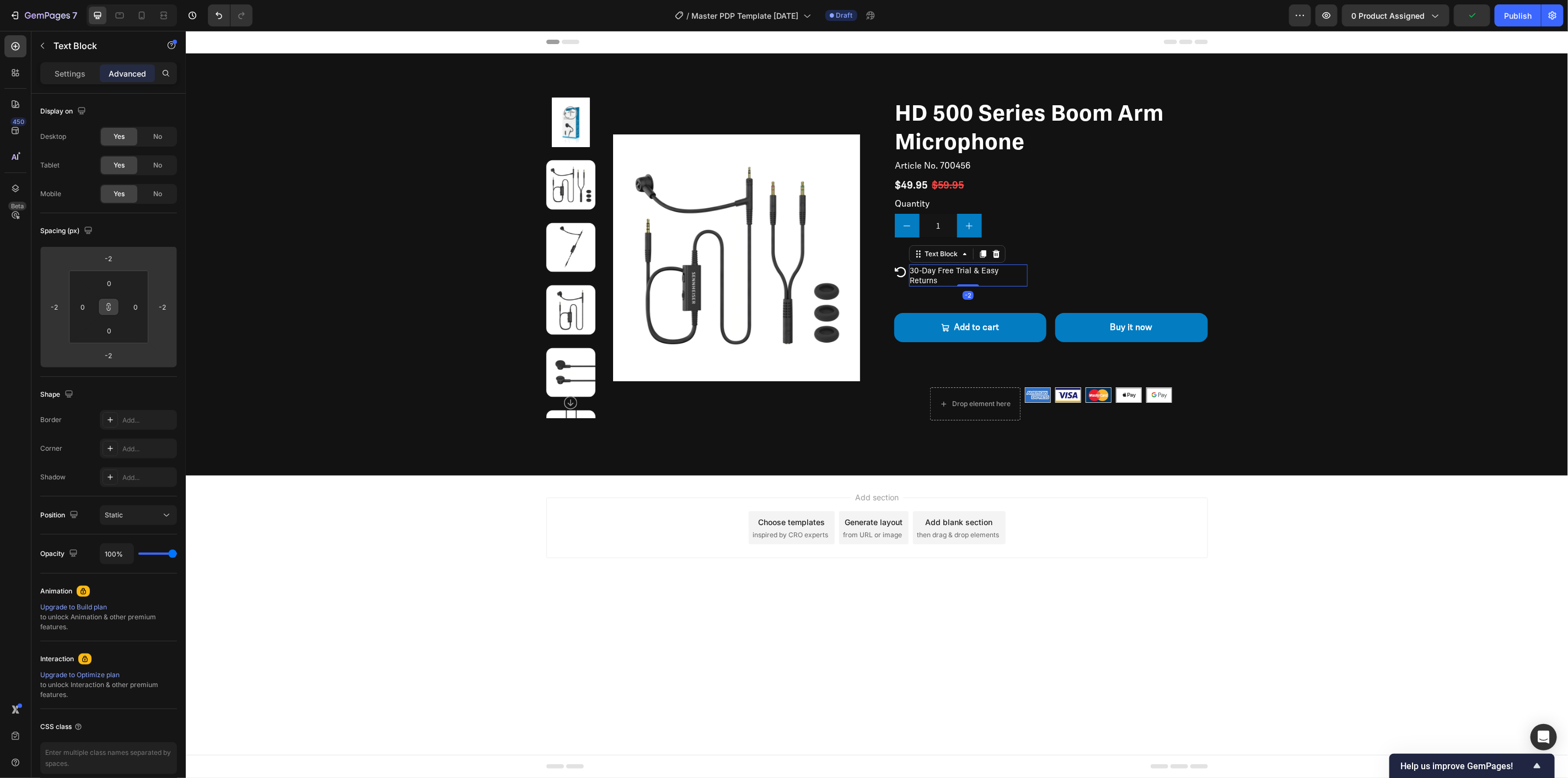
type input "6"
type input "10"
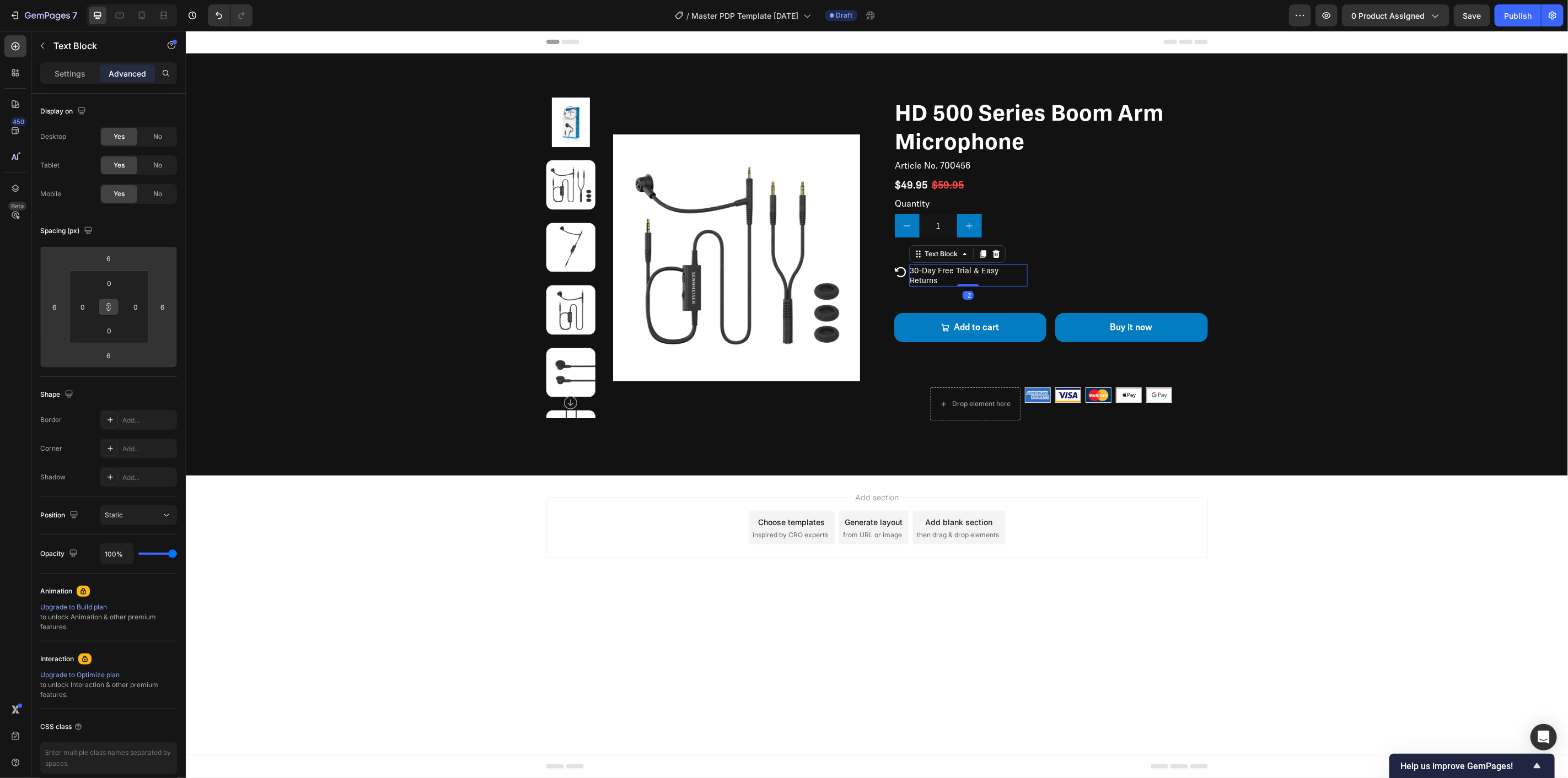
type input "10"
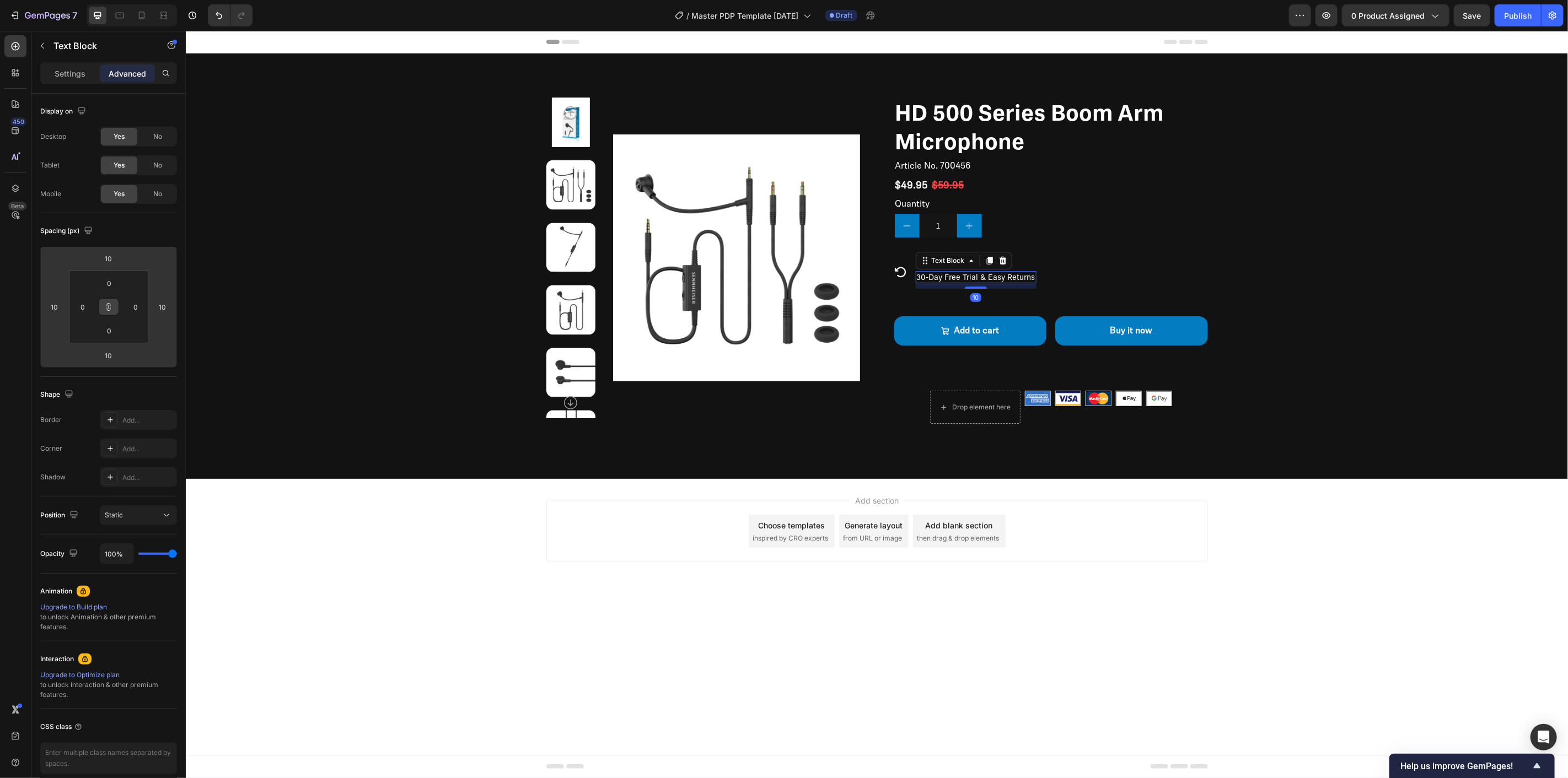
type input "8"
type input "6"
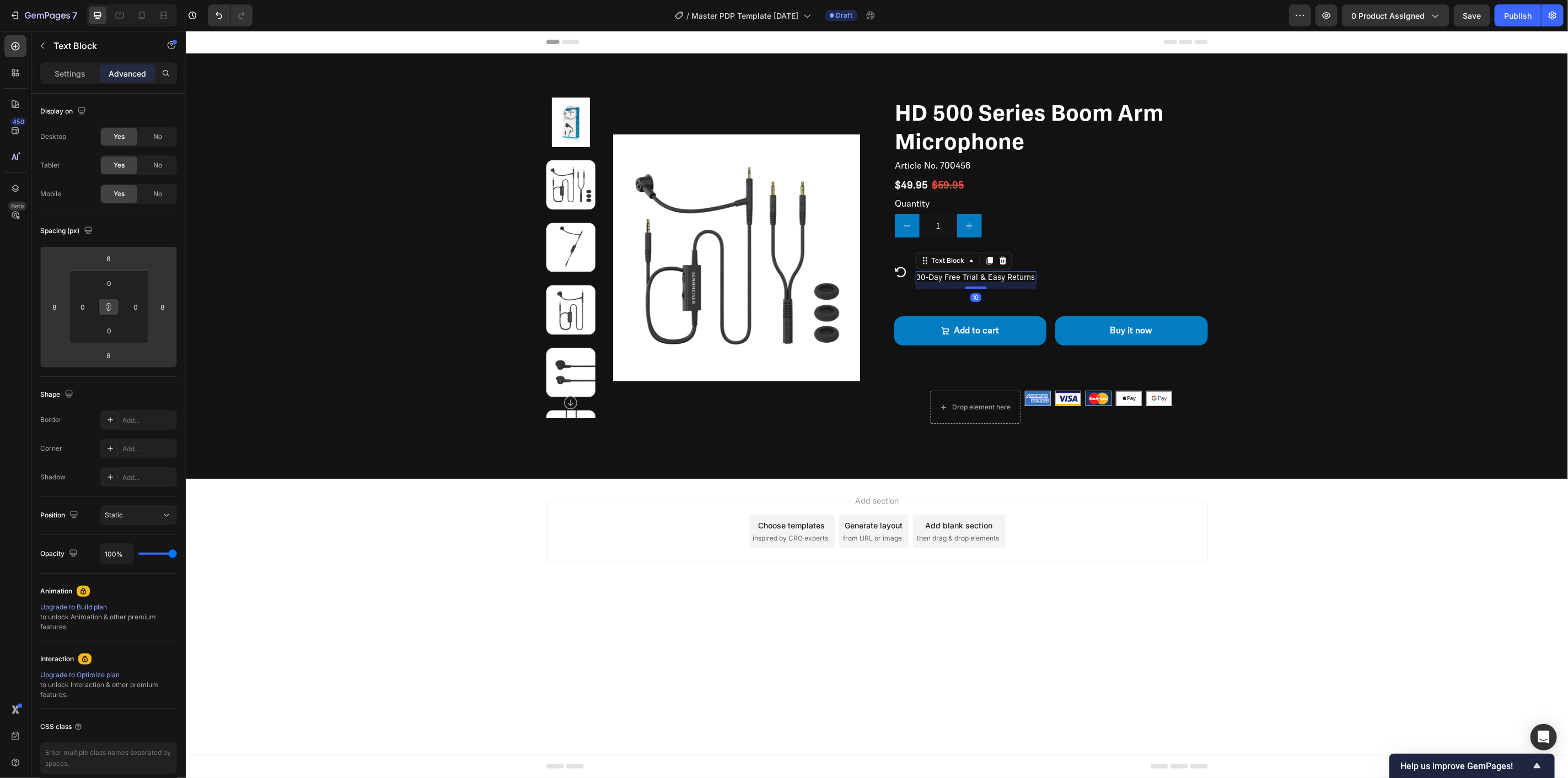
type input "6"
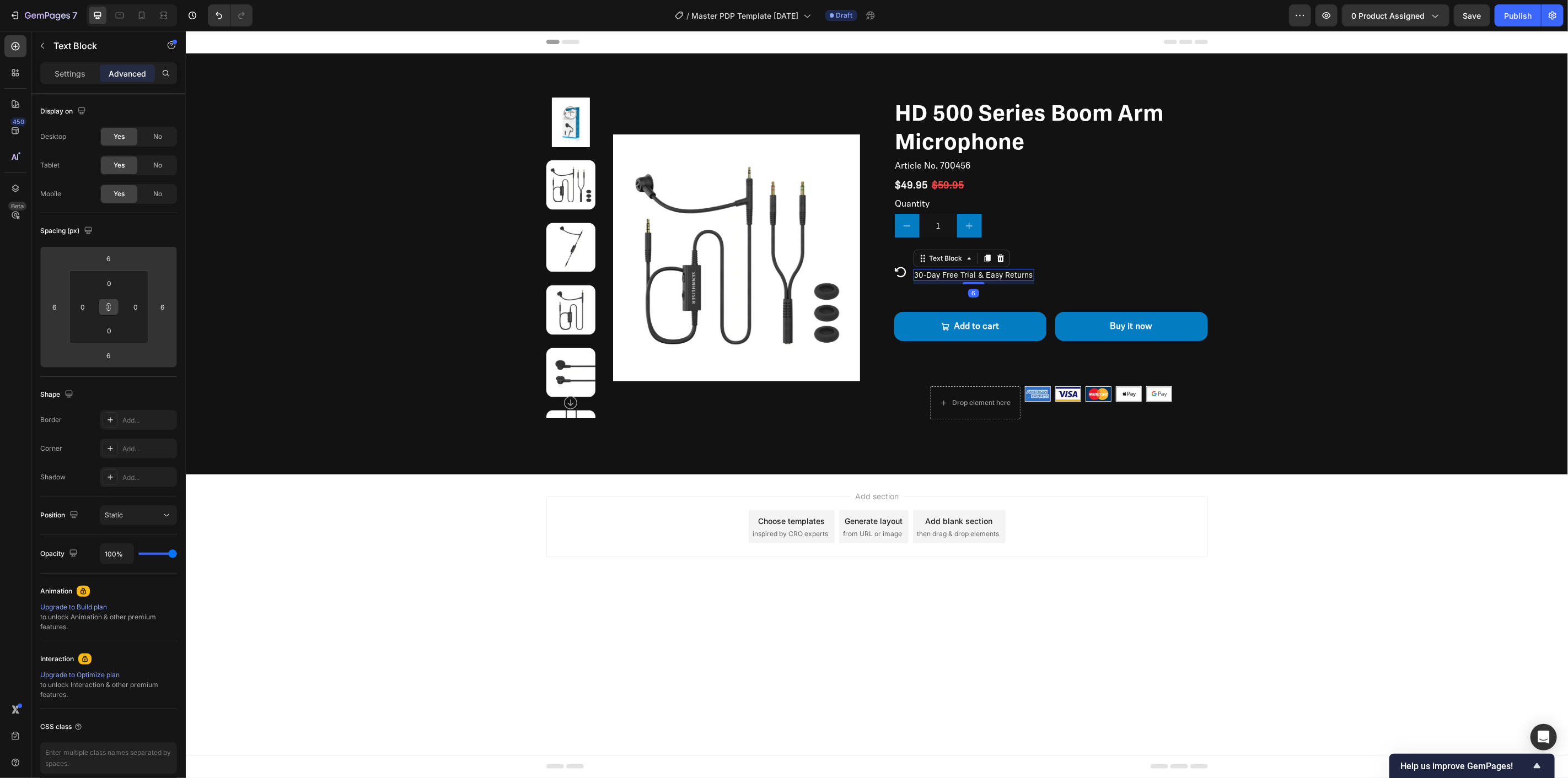
type input "4"
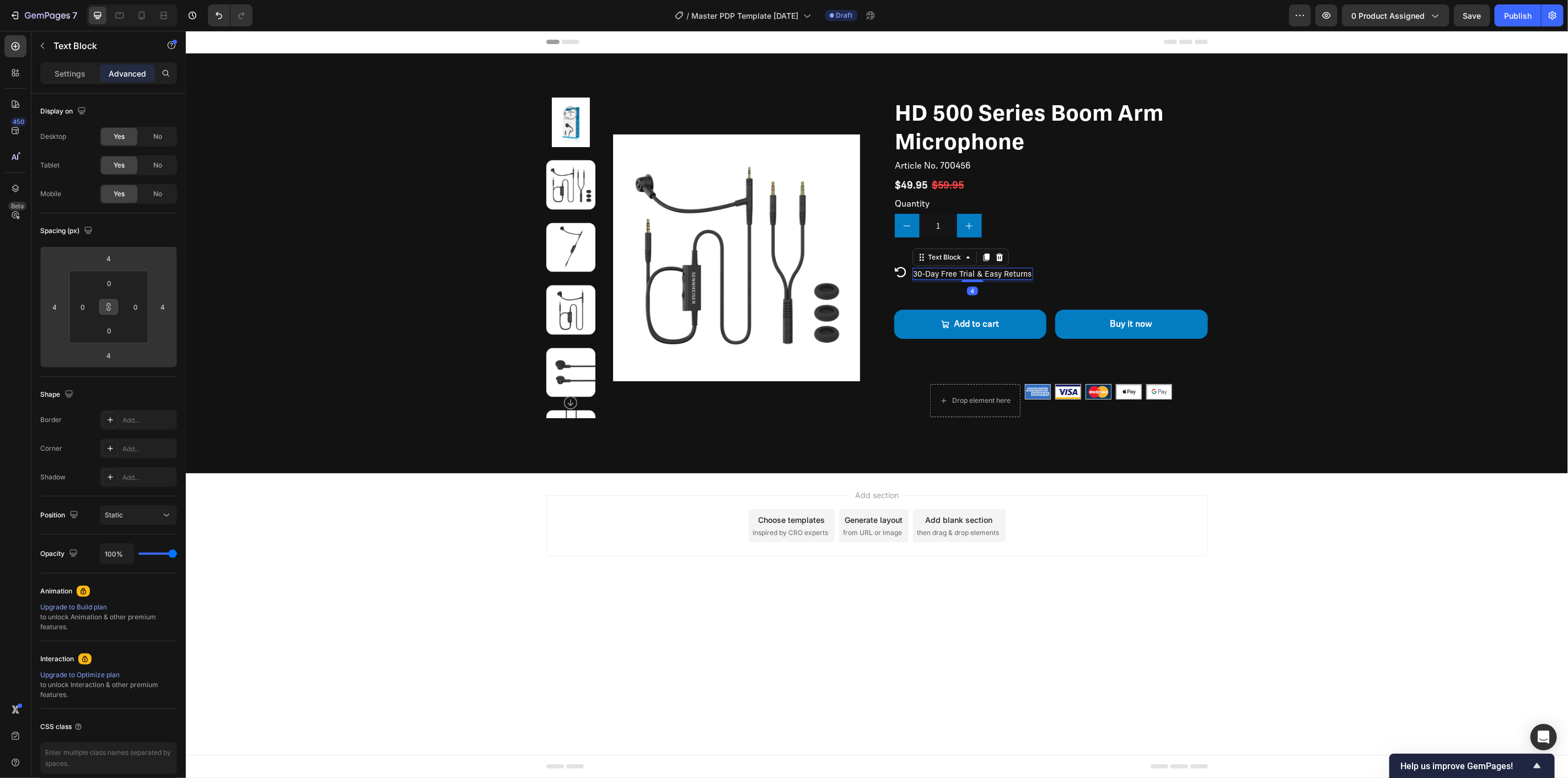
type input "2"
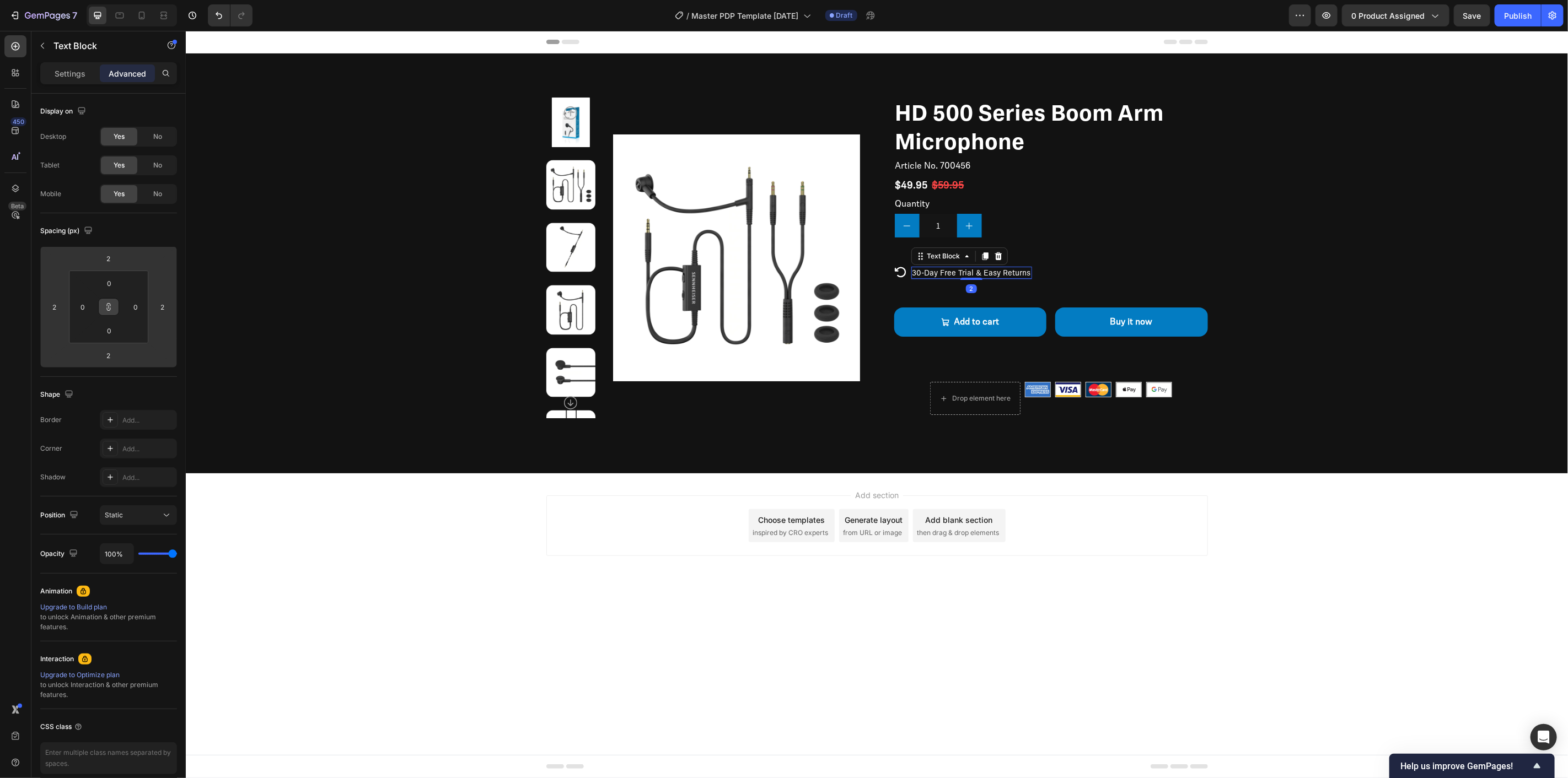
type input "0"
drag, startPoint x: 144, startPoint y: 348, endPoint x: 136, endPoint y: 373, distance: 26.2
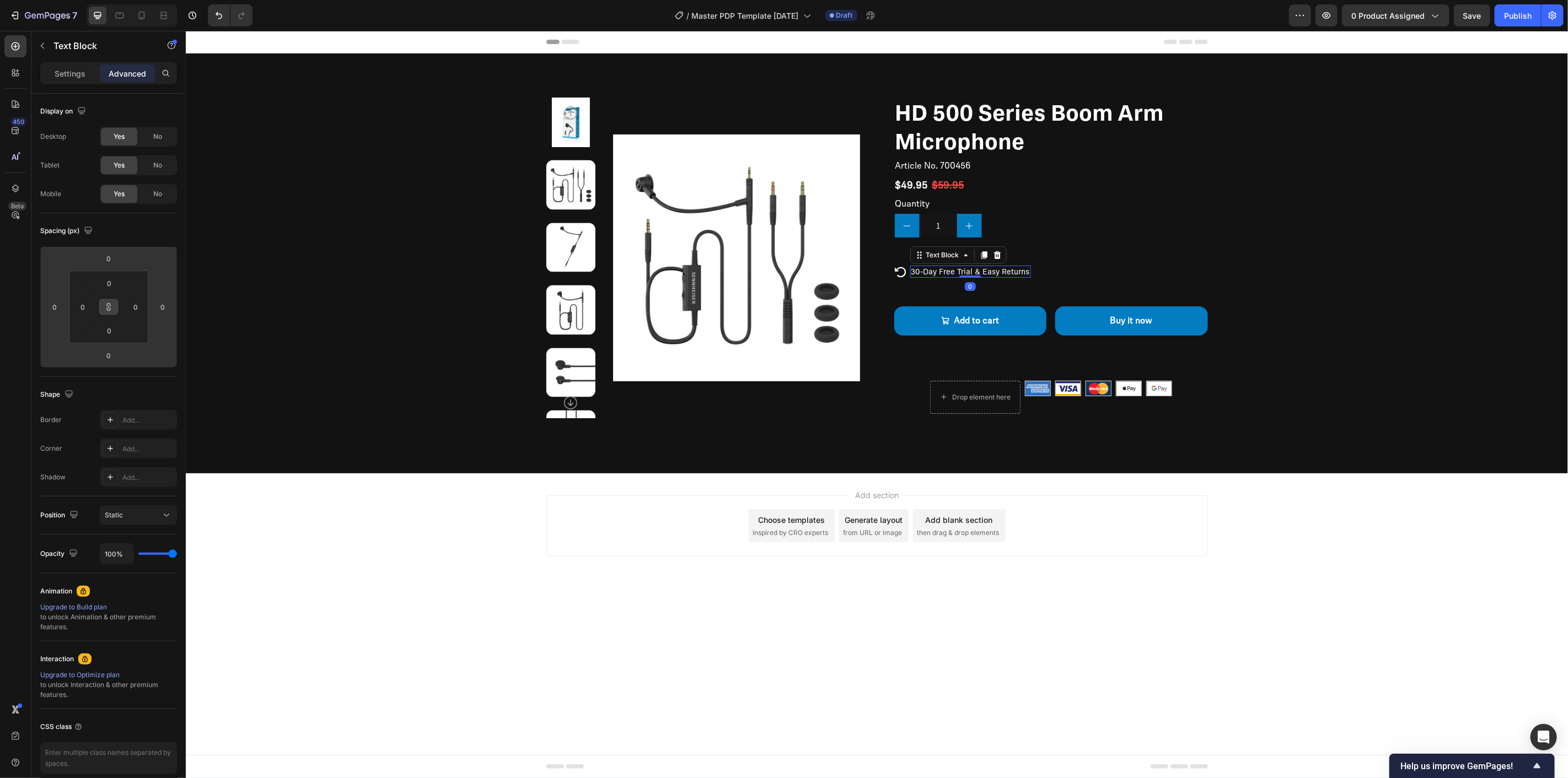
click at [136, 0] on html "7 / Master PDP Template 09.26.25 Draft Preview 0 product assigned Save Publish …" at bounding box center [784, 0] width 1568 height 0
click at [1064, 267] on div "Icon 30-Day Free Trial & Easy Returns Text Block 0 Row" at bounding box center [1050, 272] width 314 height 13
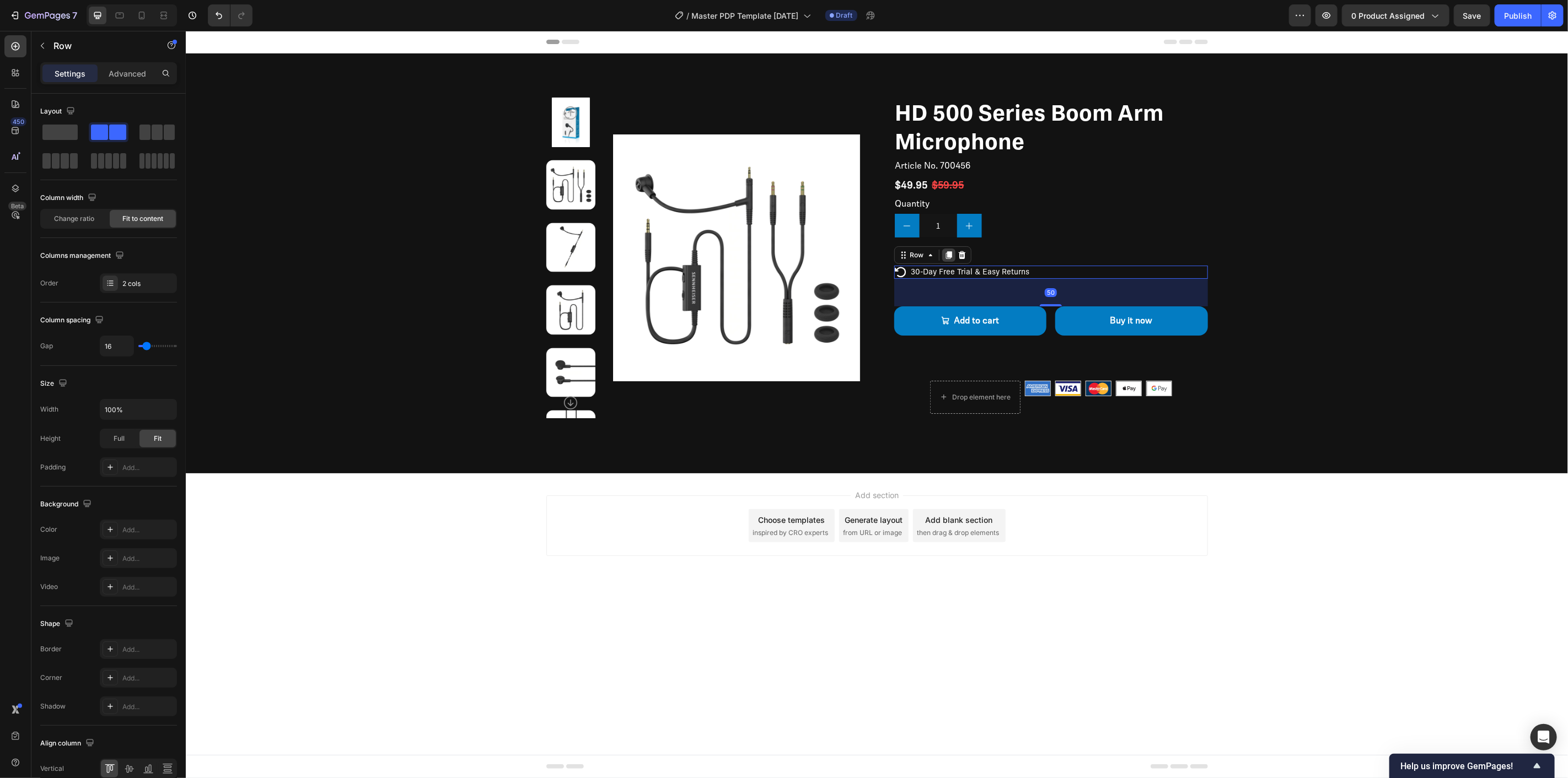
click at [946, 251] on icon at bounding box center [948, 255] width 9 height 9
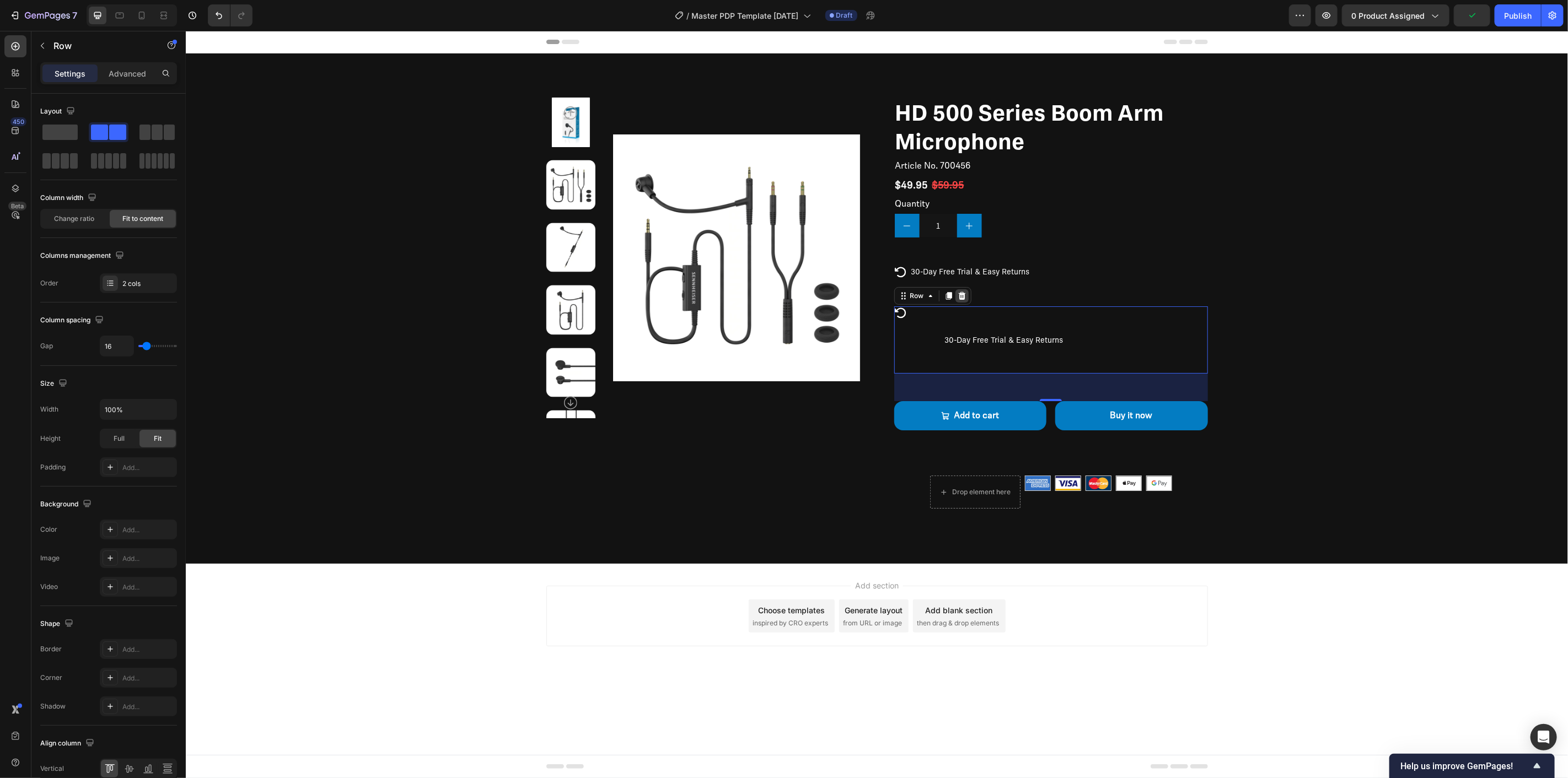
click at [959, 295] on icon at bounding box center [961, 296] width 7 height 8
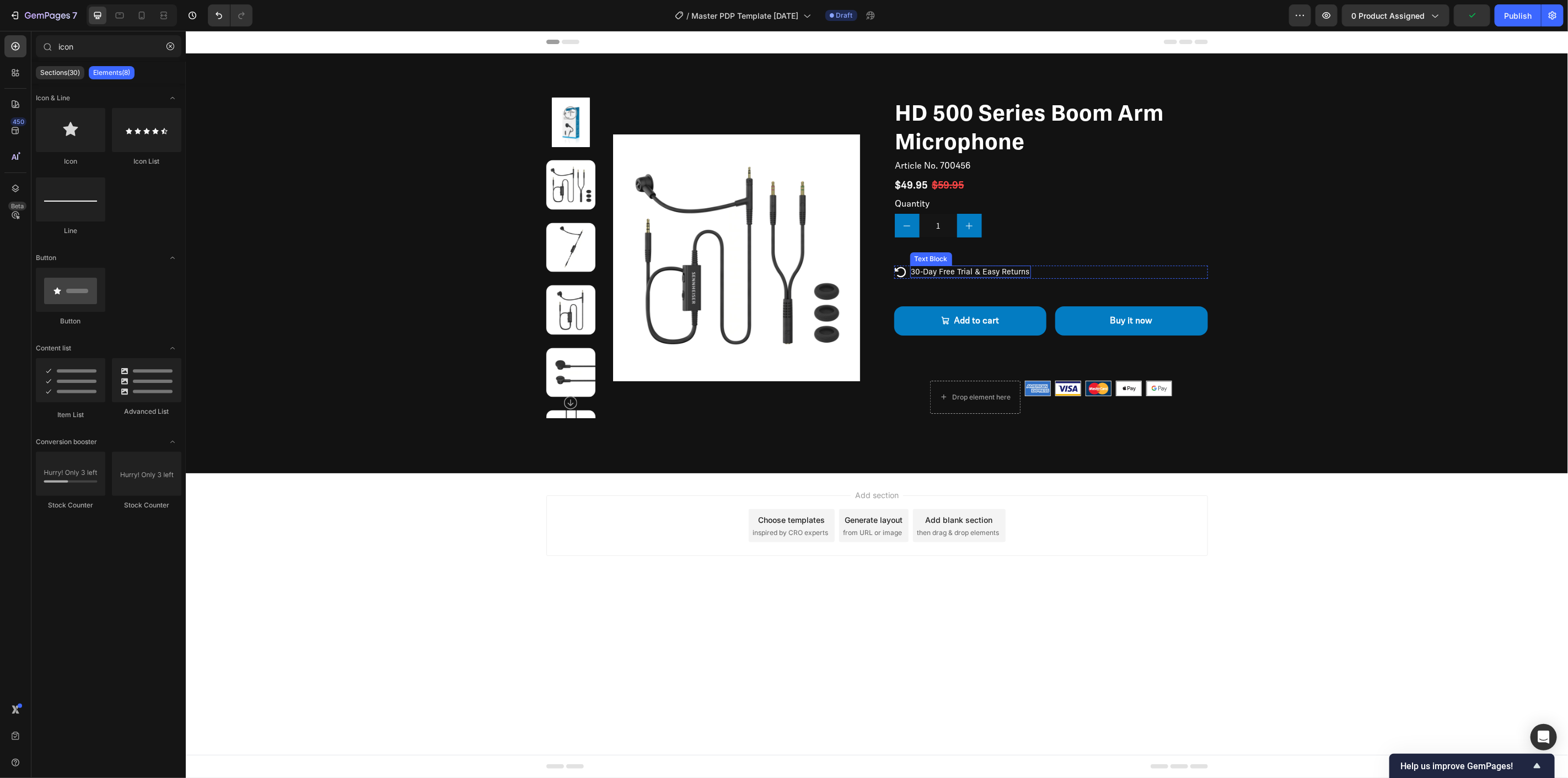
click at [950, 269] on p "30-Day Free Trial & Easy Returns" at bounding box center [970, 271] width 118 height 10
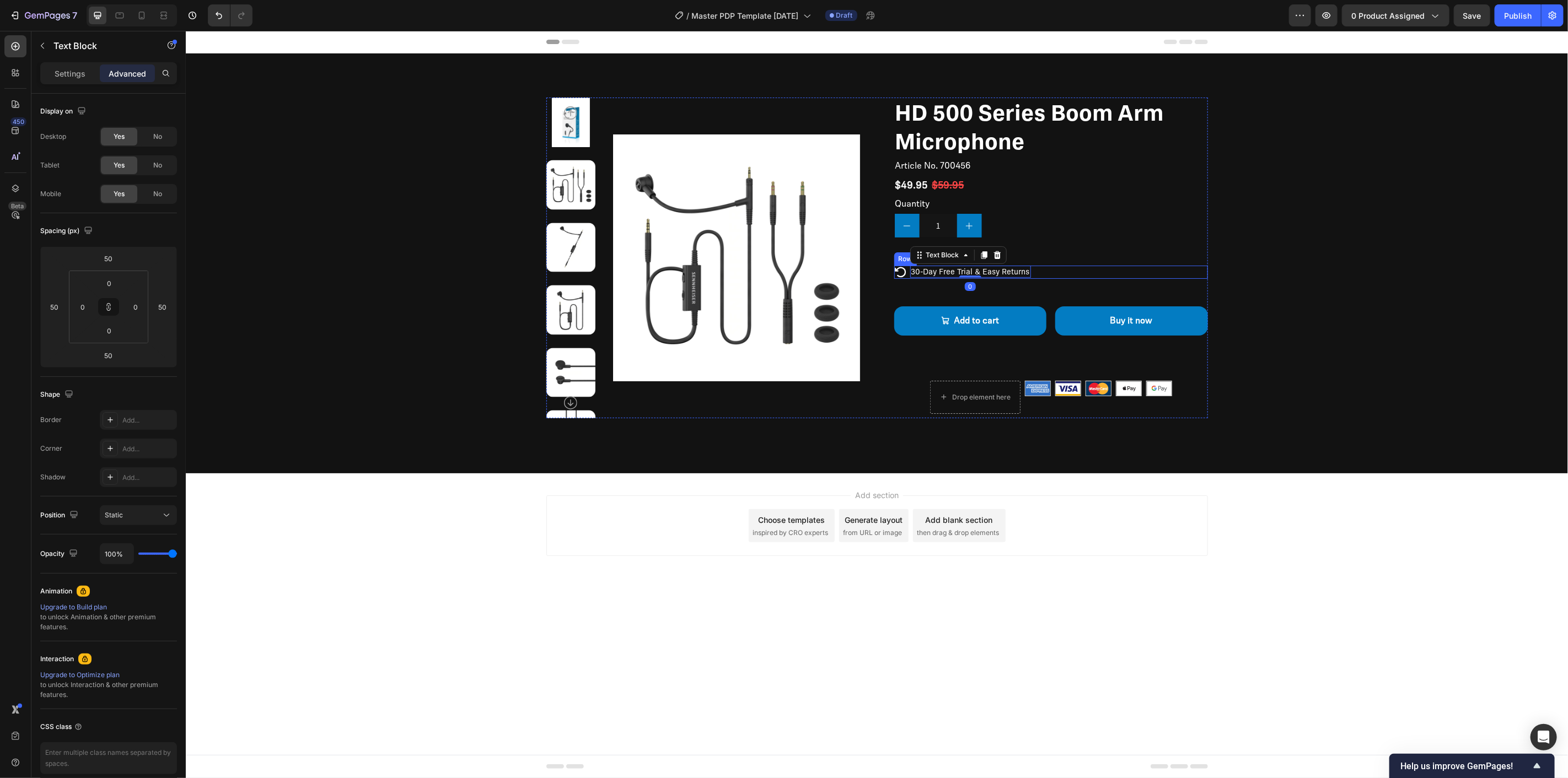
click at [1049, 275] on div "Icon 30-Day Free Trial & Easy Returns Text Block 0 Row" at bounding box center [1050, 272] width 314 height 13
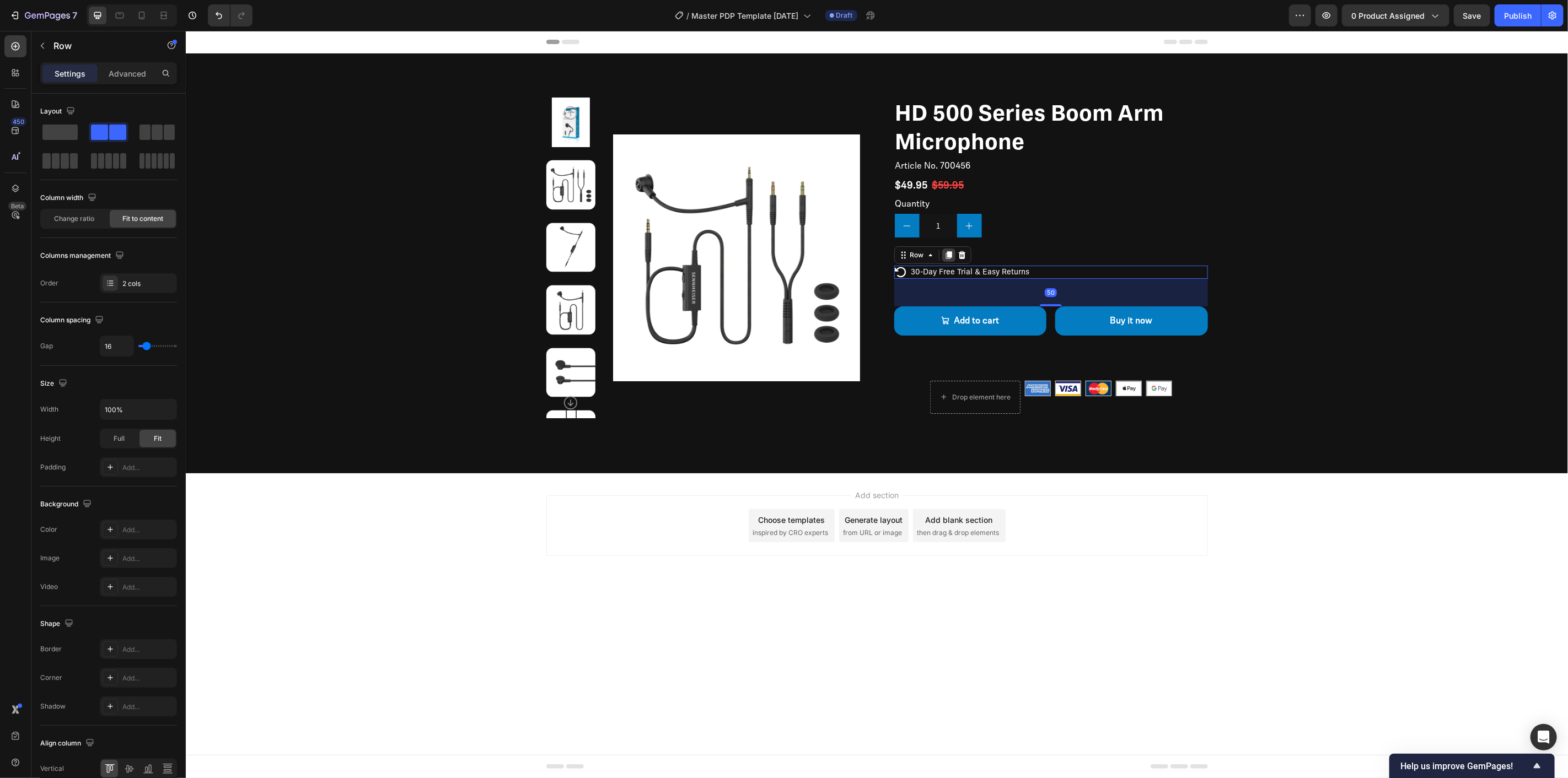
click at [950, 255] on icon at bounding box center [948, 254] width 6 height 8
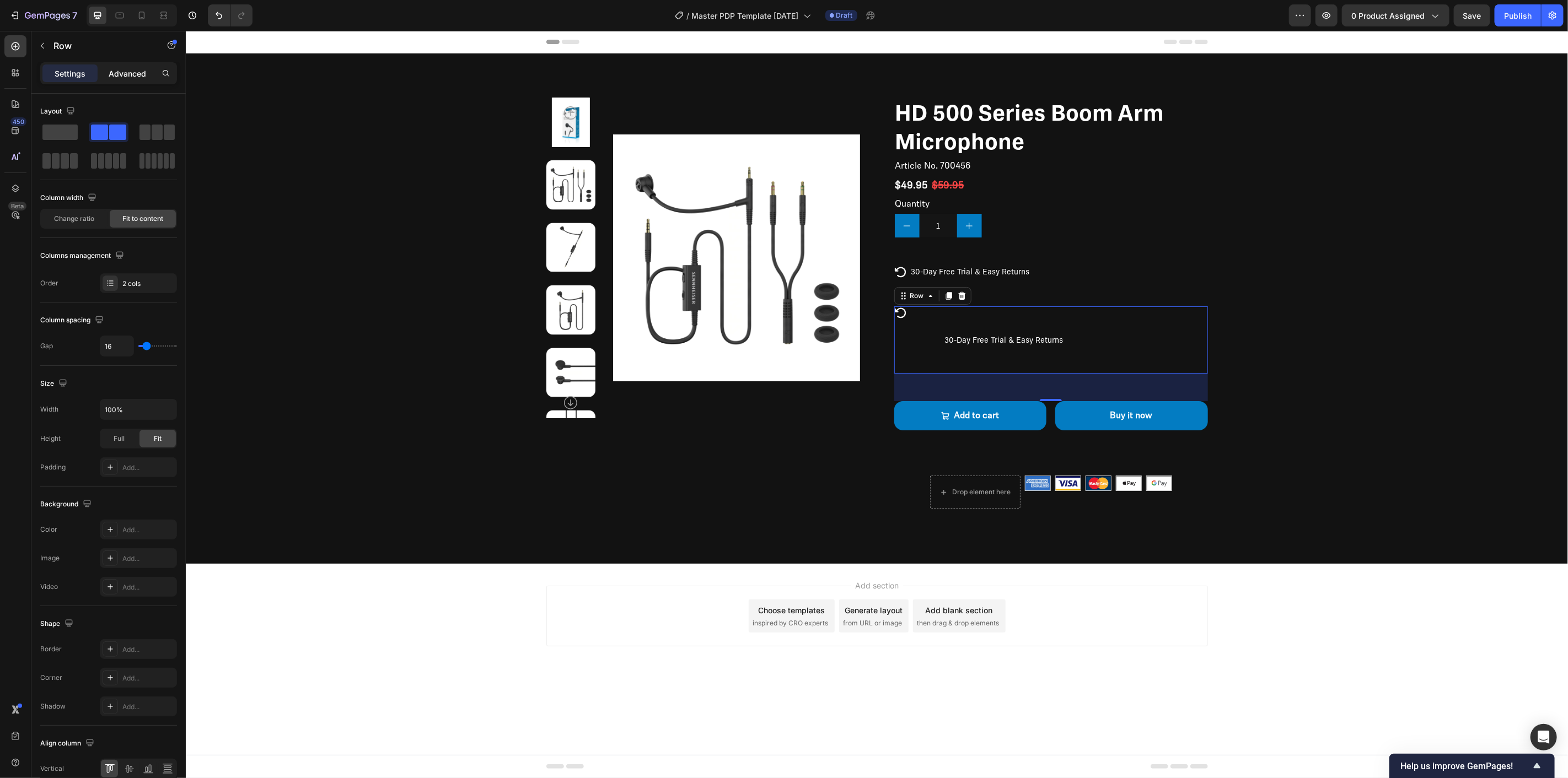
click at [123, 74] on p "Advanced" at bounding box center [128, 74] width 38 height 12
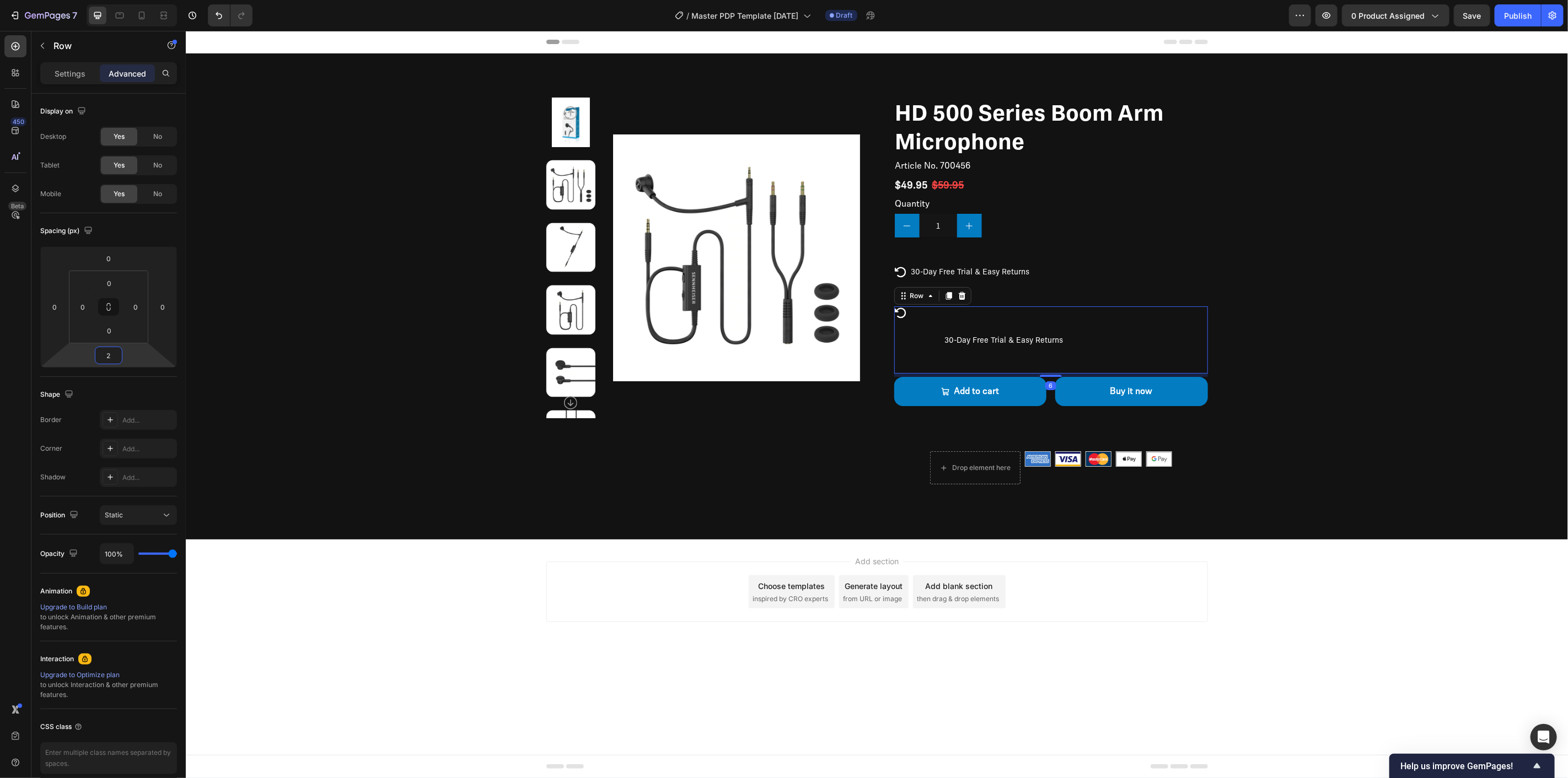
type input "0"
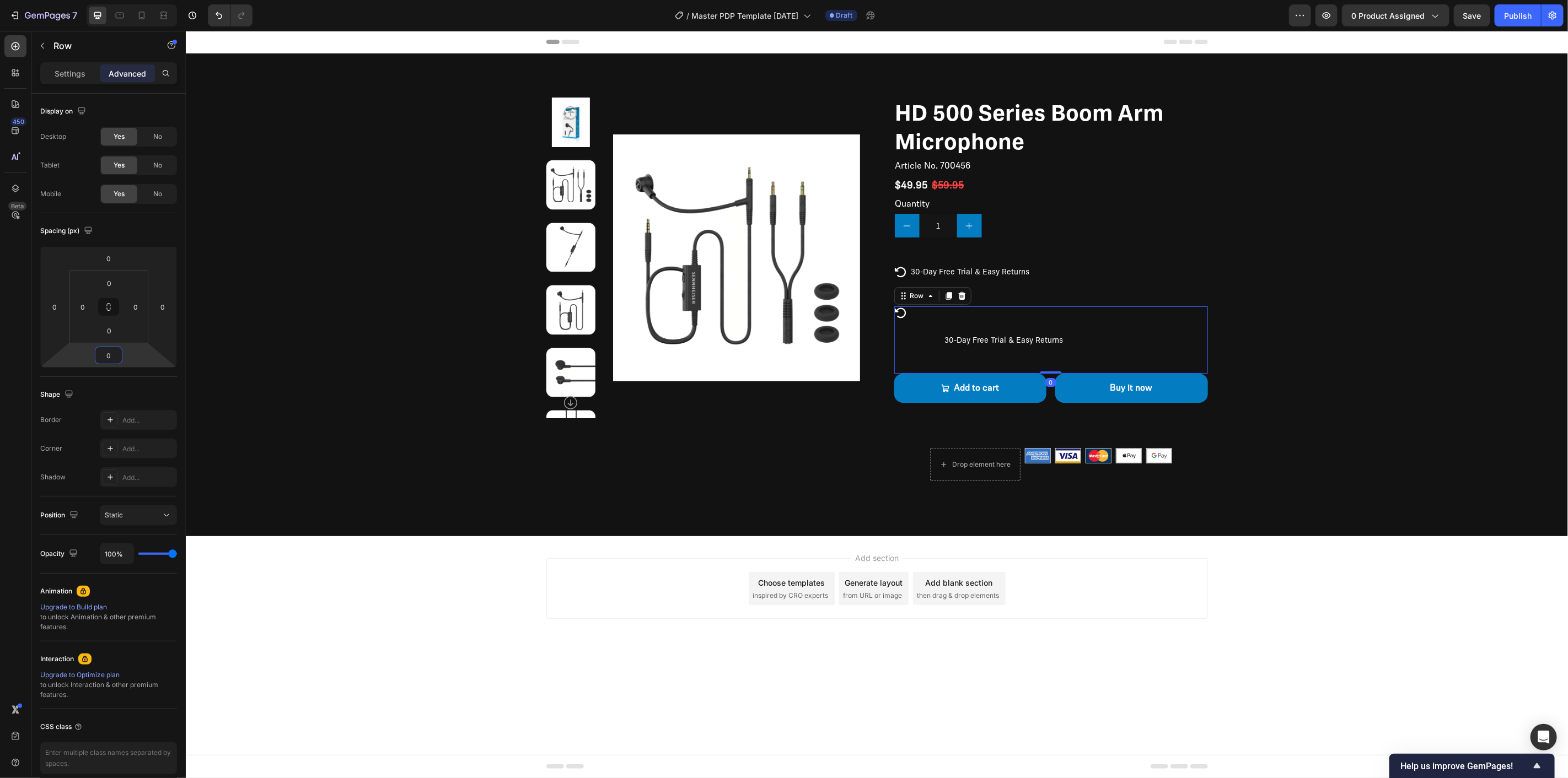
drag, startPoint x: 135, startPoint y: 370, endPoint x: 139, endPoint y: 375, distance: 6.4
click at [139, 0] on html "7 / Master PDP Template 09.26.25 Draft Preview 0 product assigned Save Publish …" at bounding box center [784, 0] width 1568 height 0
click at [69, 67] on div "Settings" at bounding box center [70, 73] width 55 height 17
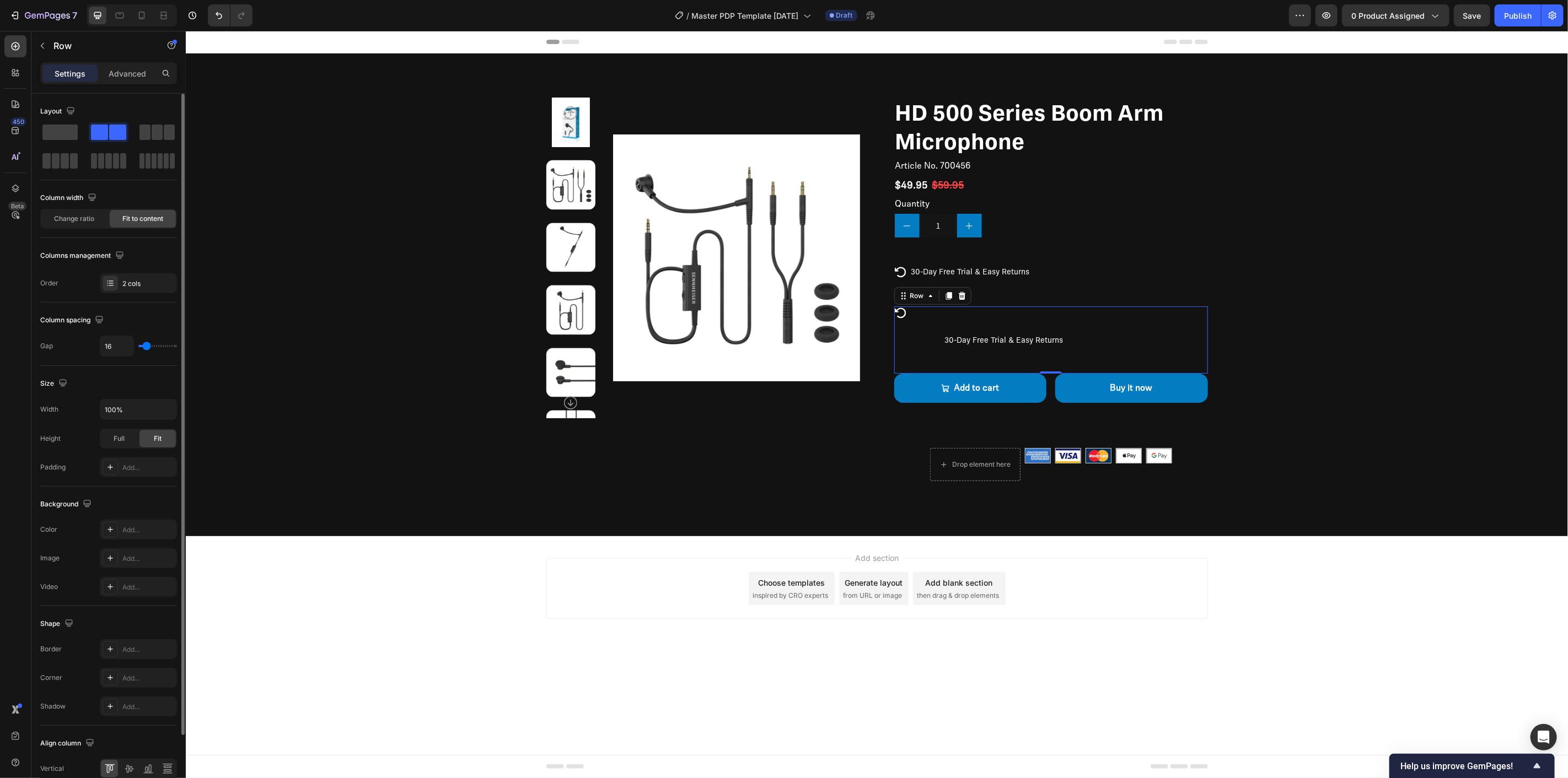
type input "22"
type input "20"
type input "17"
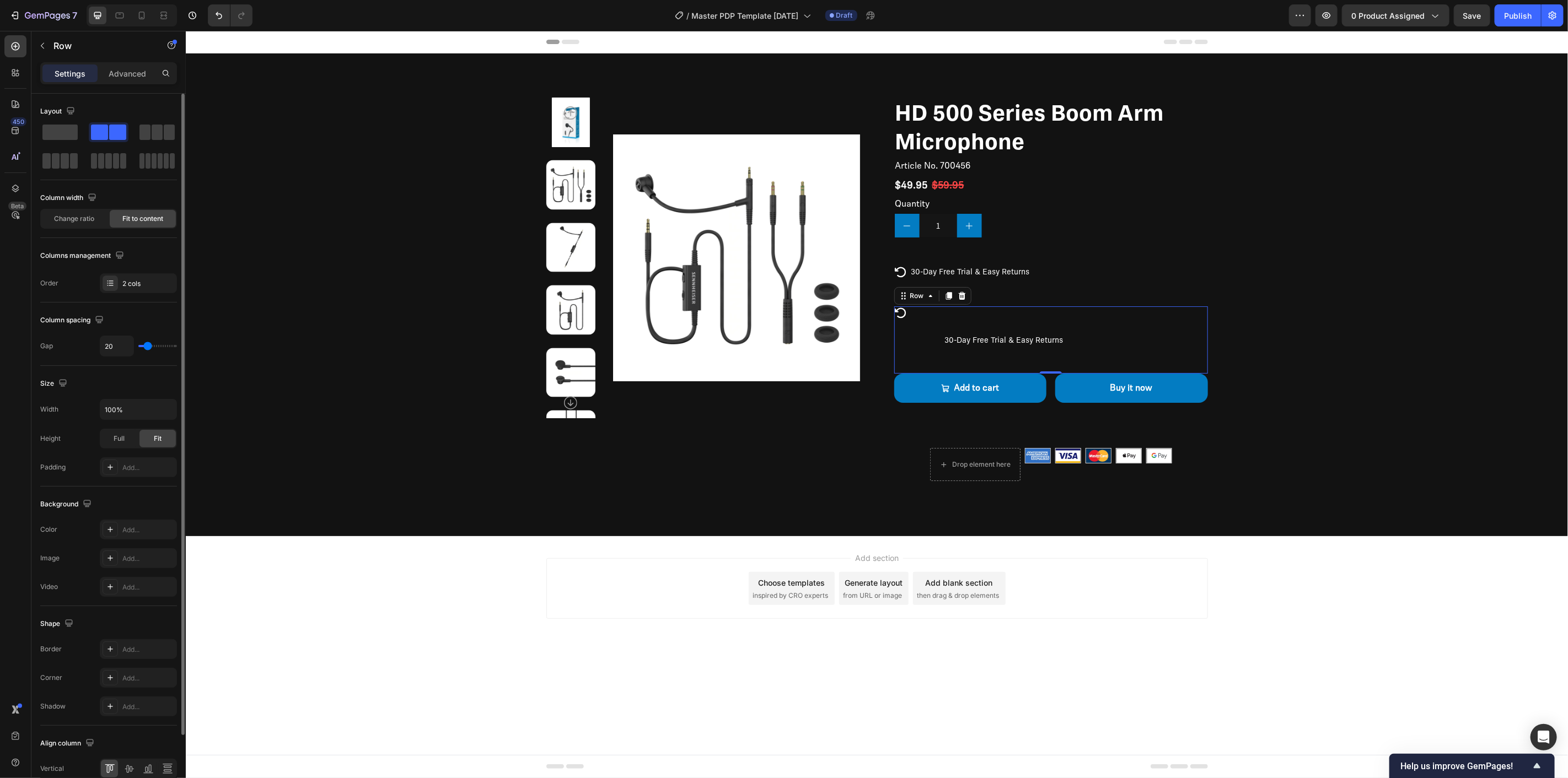
type input "17"
type input "15"
type input "12"
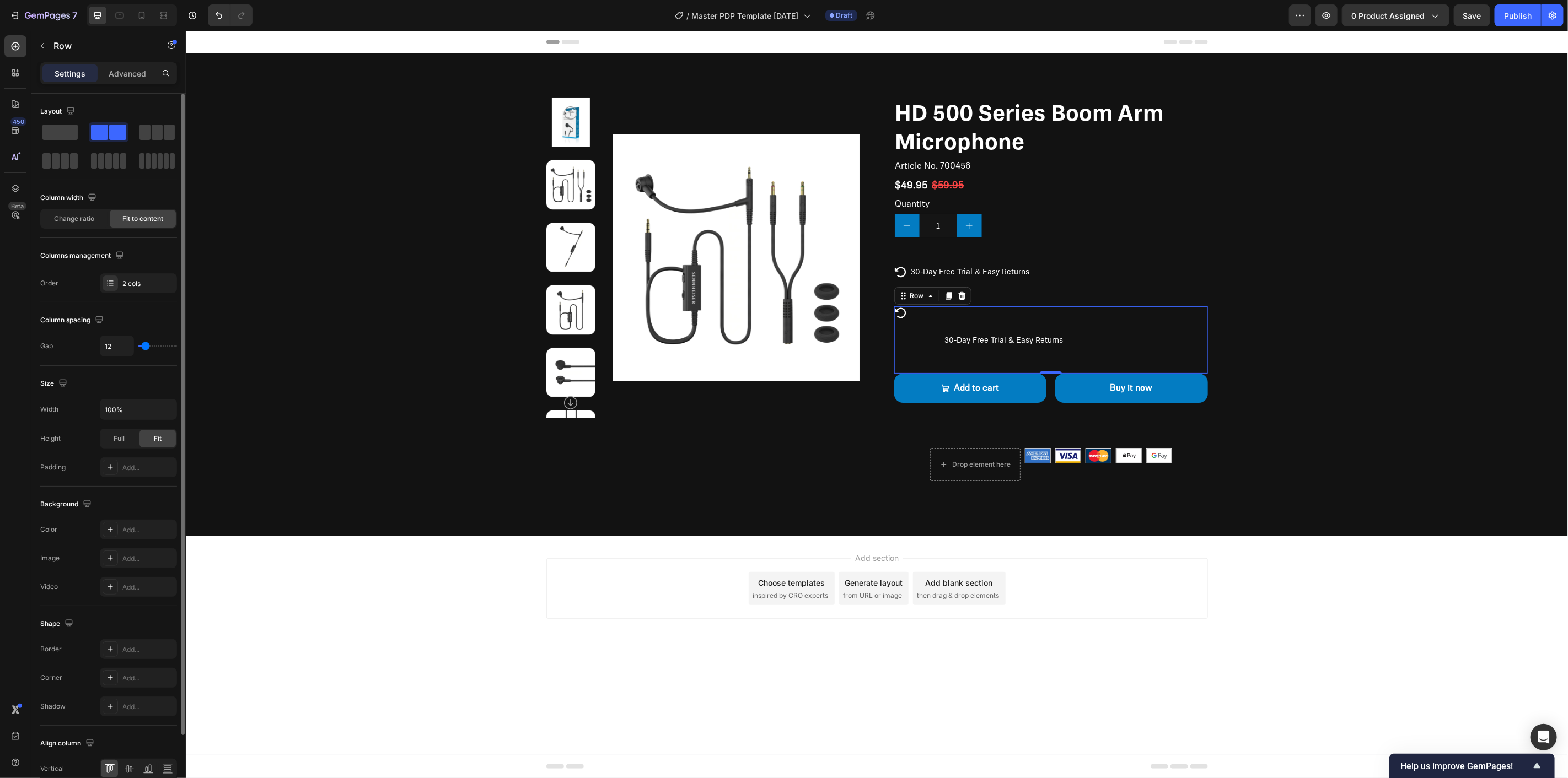
type input "10"
type input "7"
type input "5"
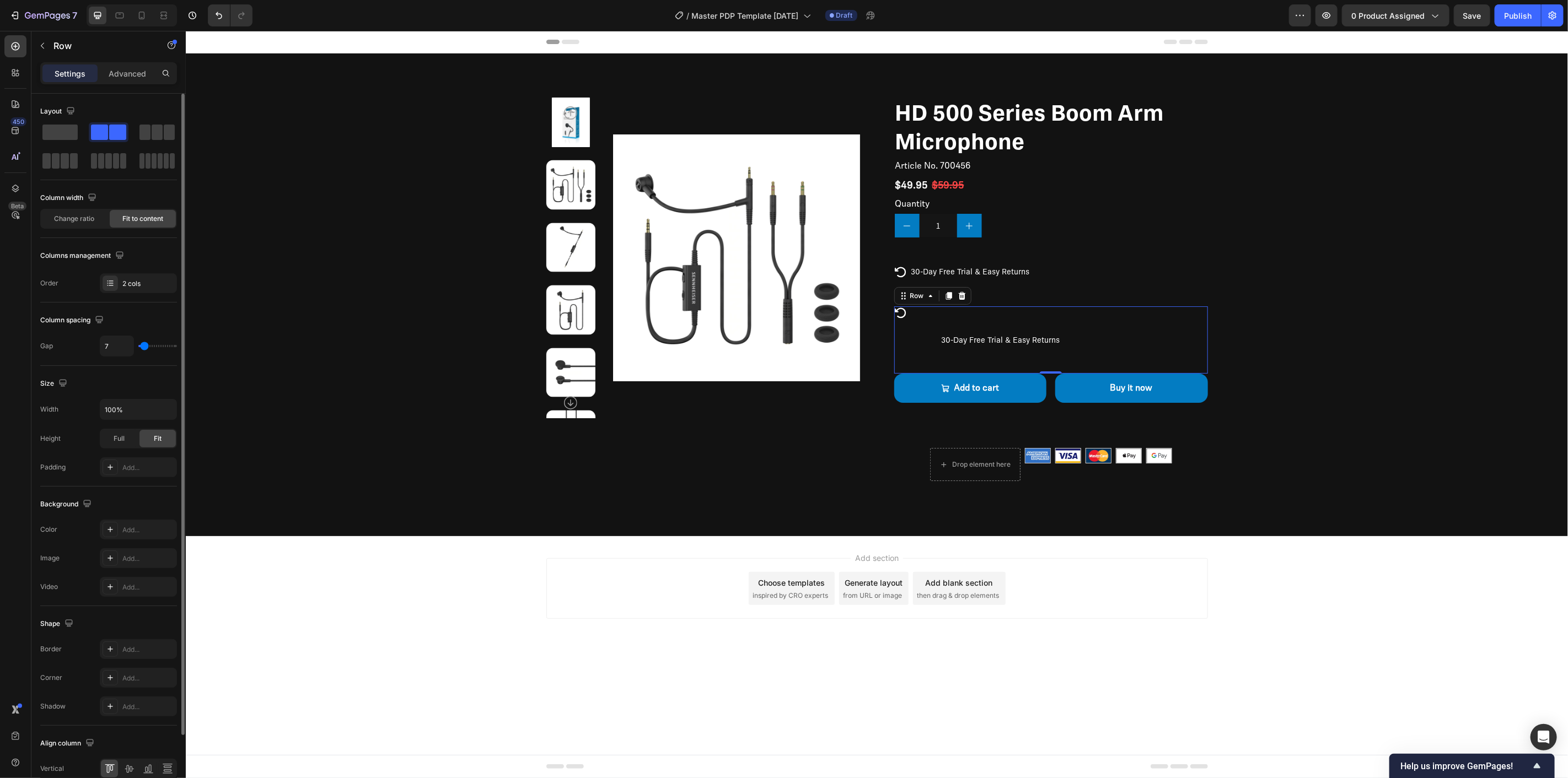
type input "5"
type input "2"
type input "0"
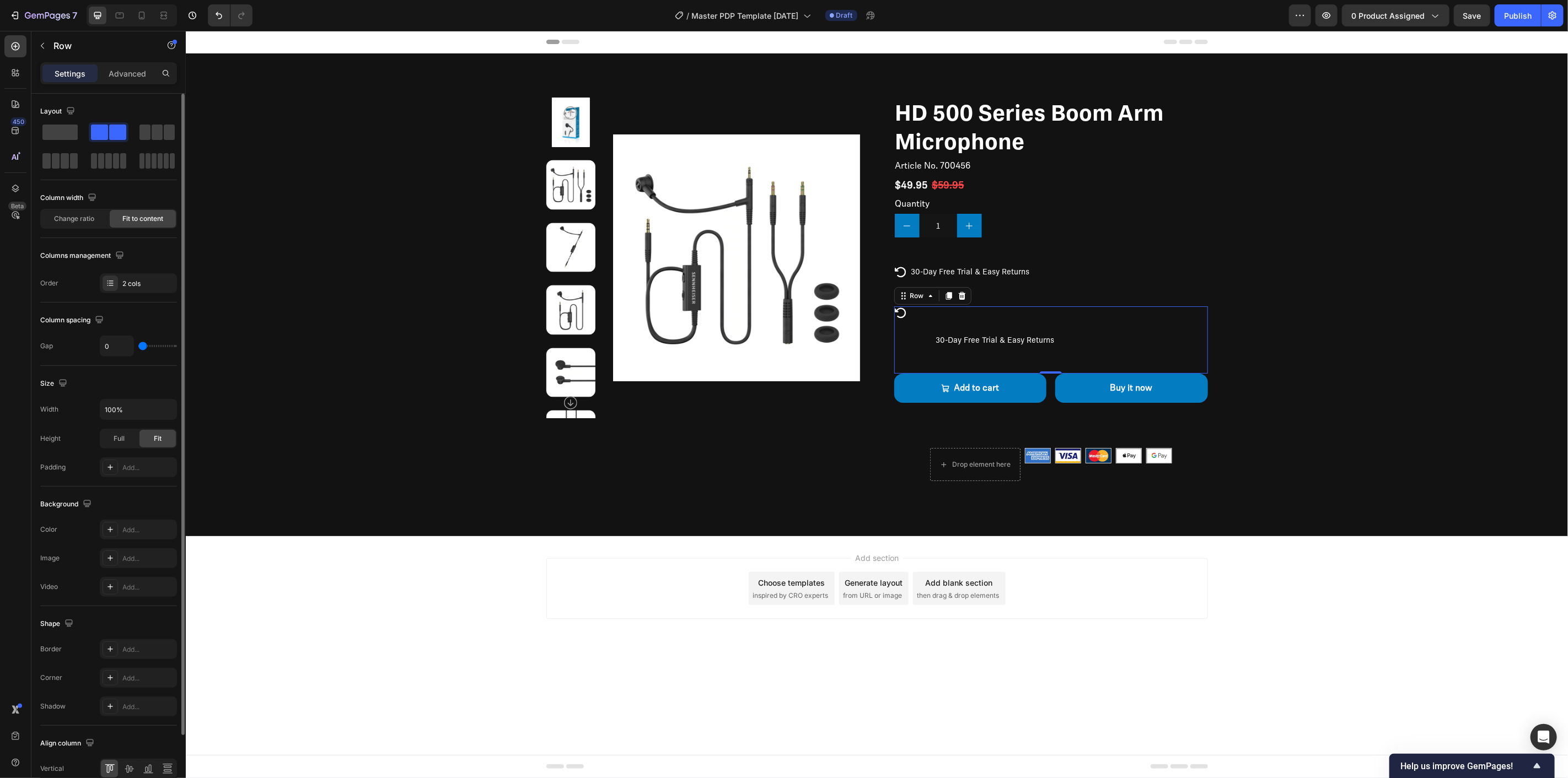
type input "2"
type input "5"
type input "7"
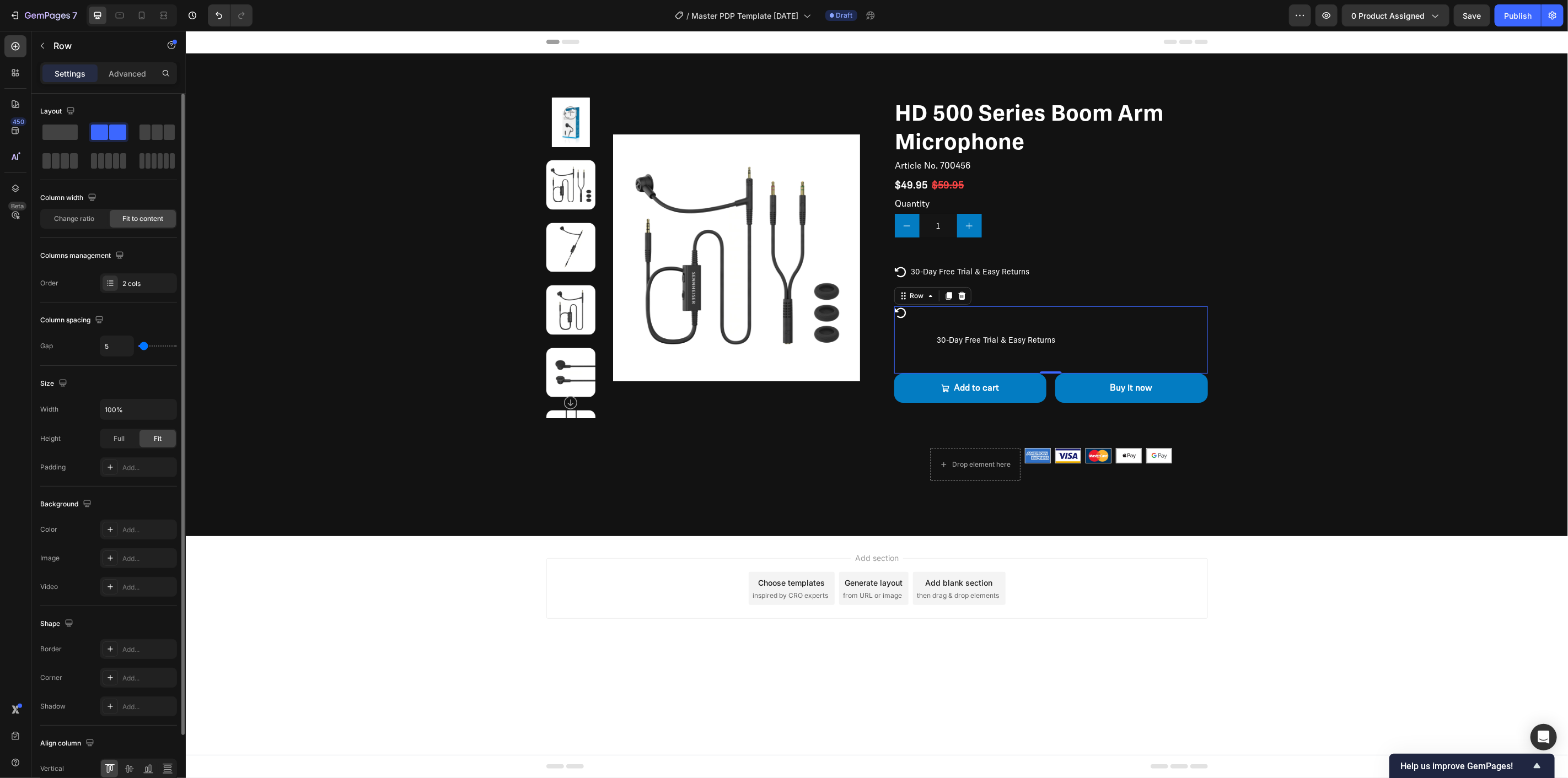
type input "7"
type input "5"
drag, startPoint x: 149, startPoint y: 344, endPoint x: 144, endPoint y: 349, distance: 7.1
type input "5"
click at [144, 348] on input "range" at bounding box center [158, 346] width 39 height 2
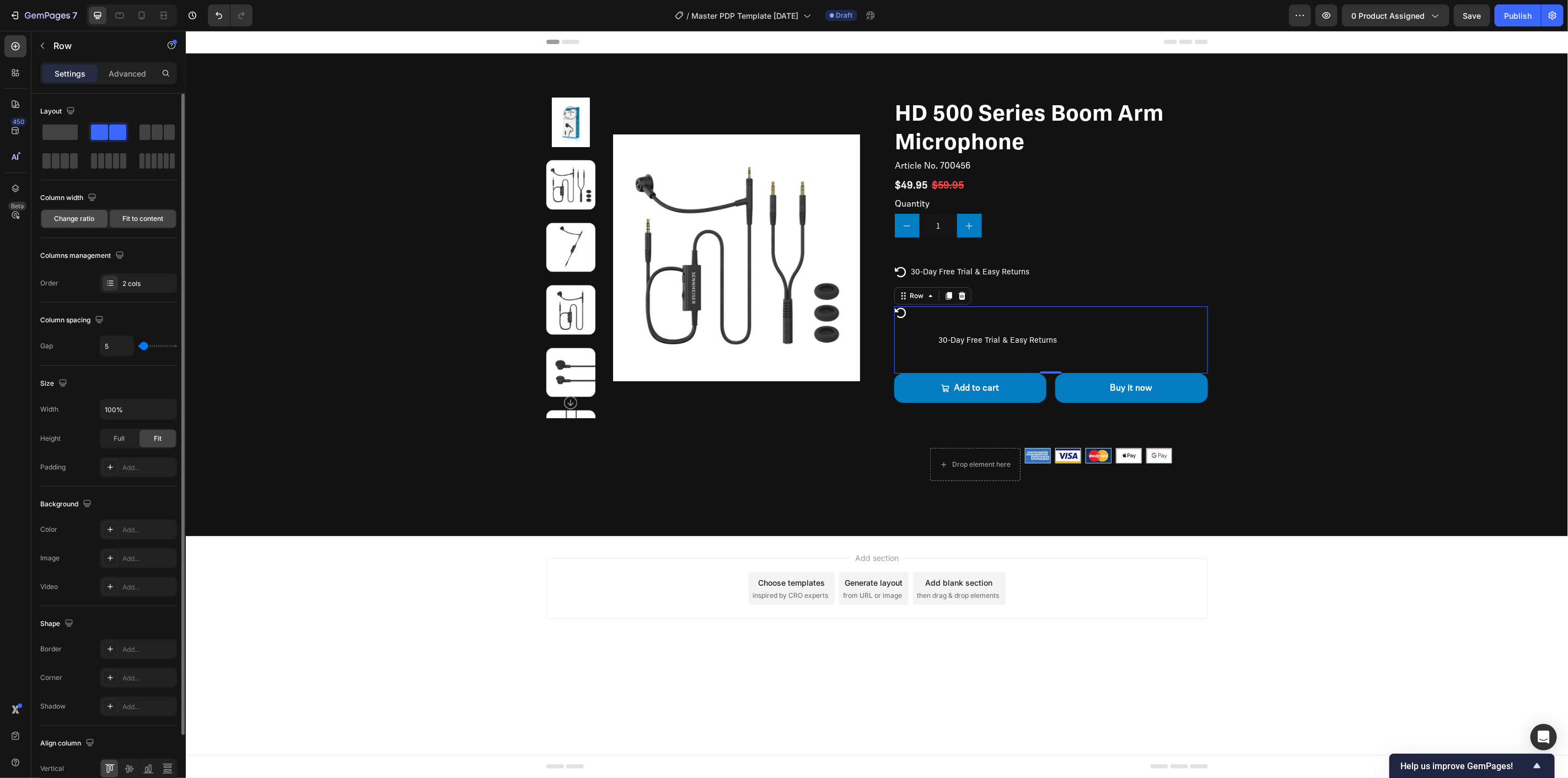
click at [84, 216] on span "Change ratio" at bounding box center [74, 218] width 40 height 10
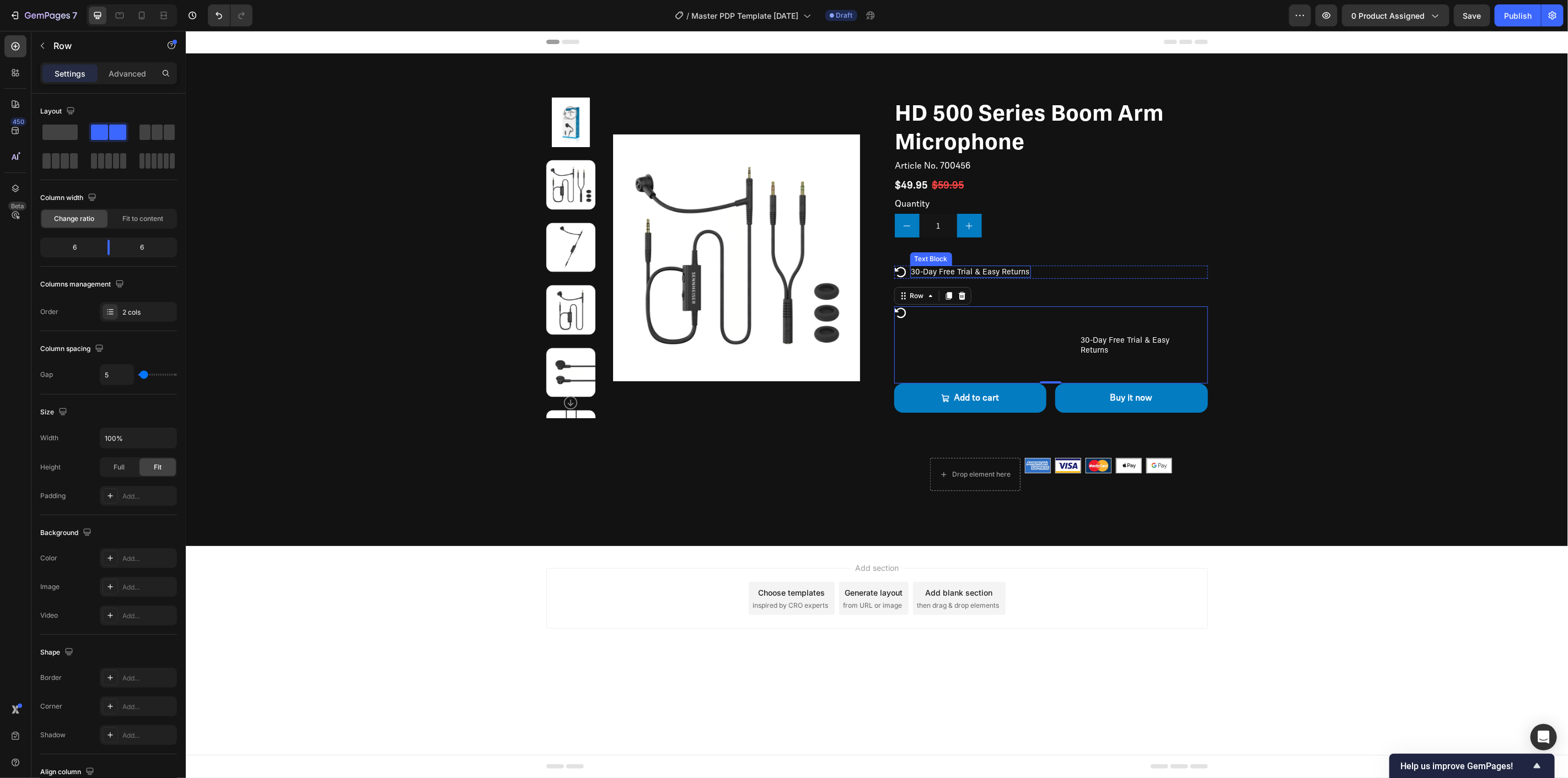
click at [1019, 265] on div "30-Day Free Trial & Easy Returns" at bounding box center [970, 271] width 121 height 12
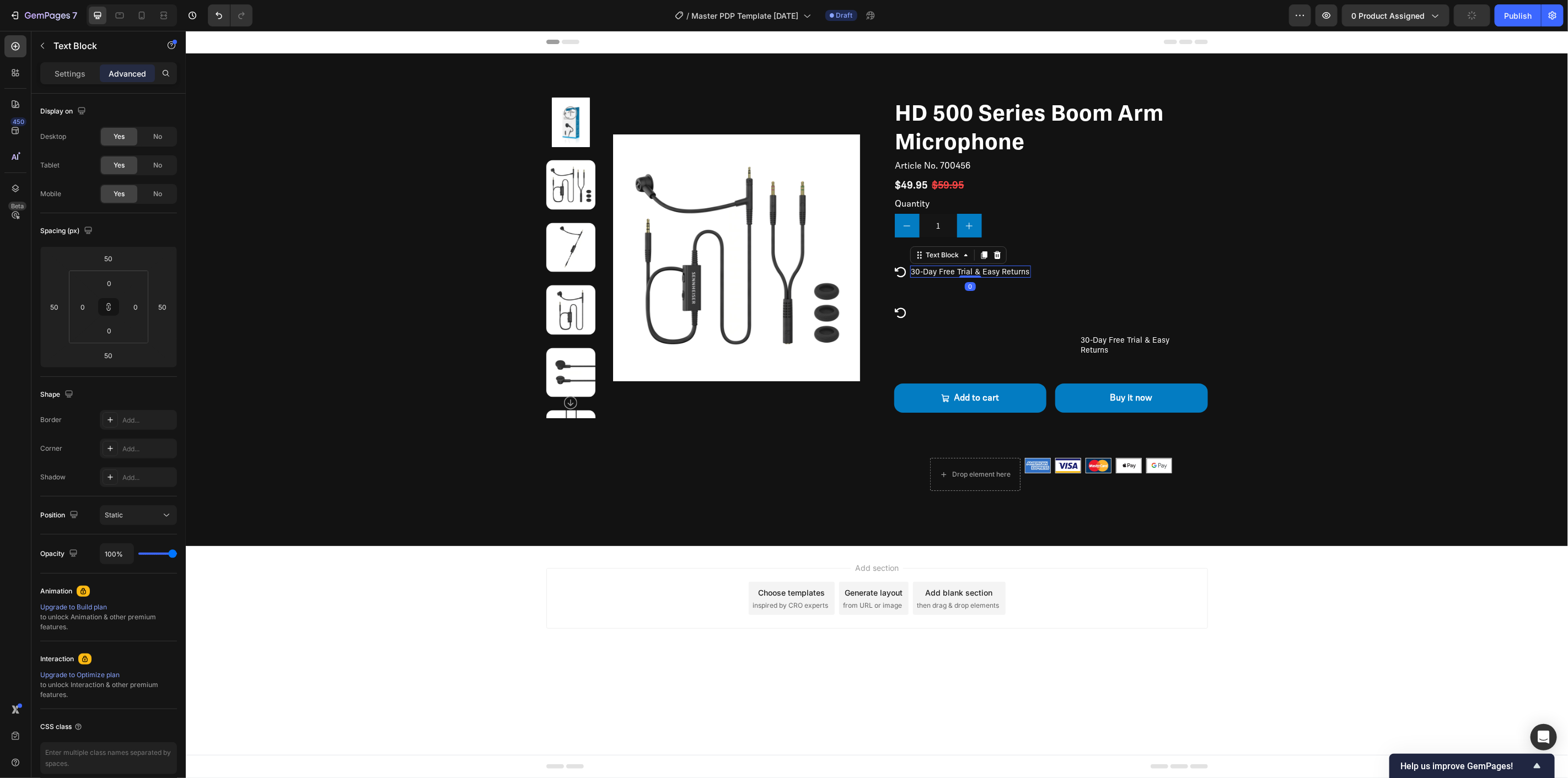
click at [1020, 268] on p "30-Day Free Trial & Easy Returns" at bounding box center [970, 271] width 118 height 10
click at [905, 270] on icon at bounding box center [899, 272] width 11 height 10
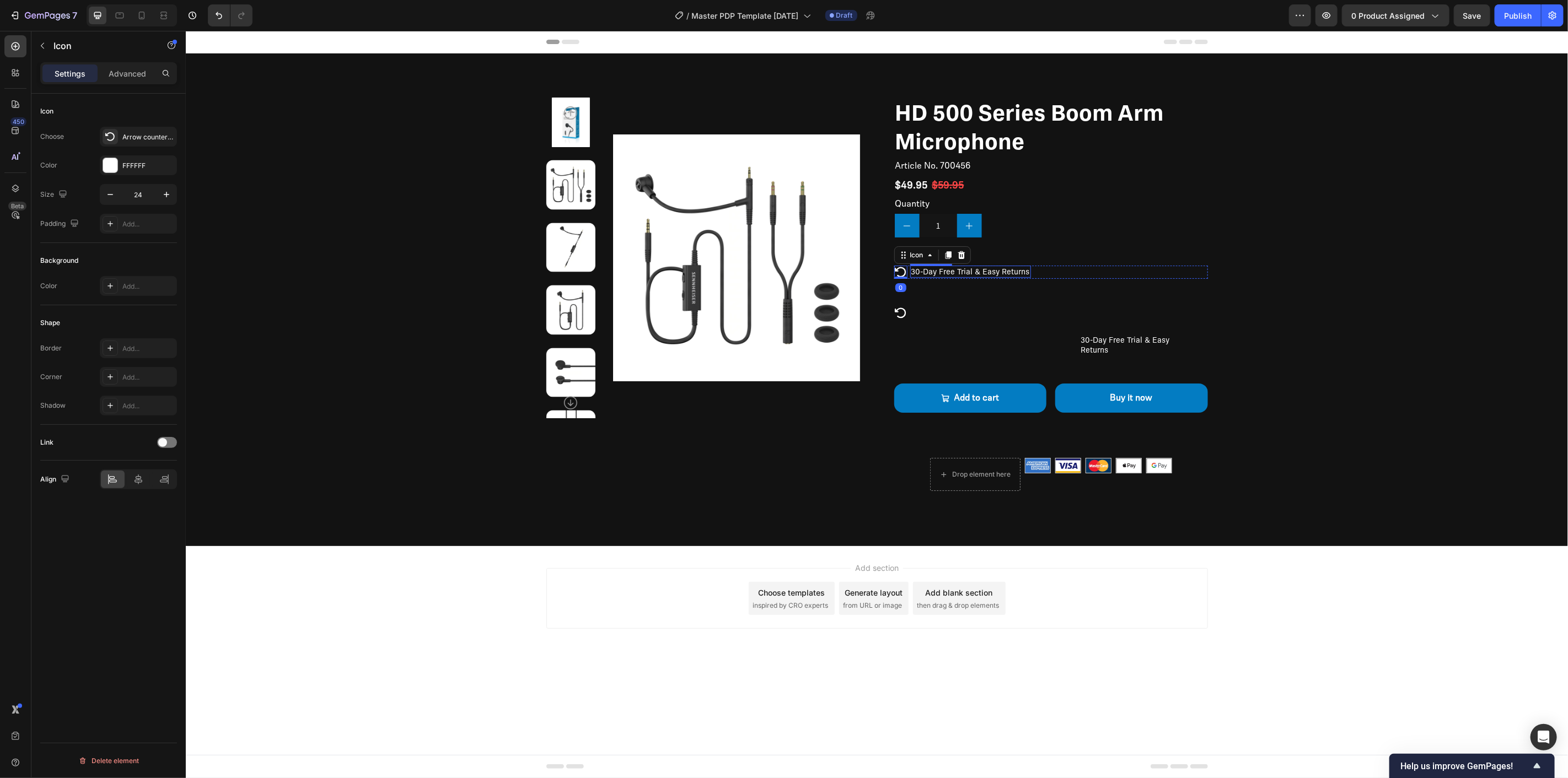
click at [910, 271] on div "30-Day Free Trial & Easy Returns" at bounding box center [970, 271] width 121 height 12
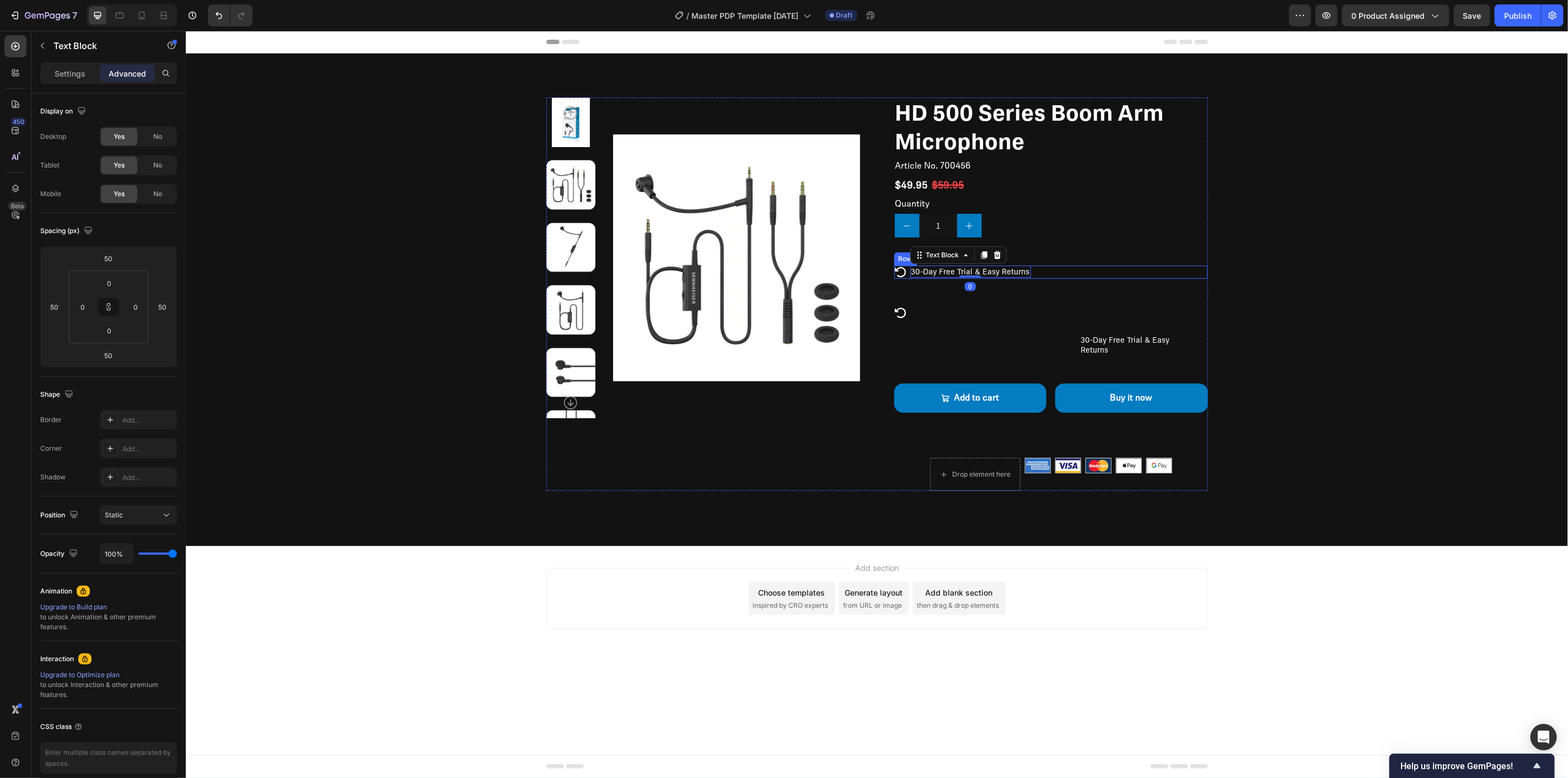
click at [908, 271] on div "Icon 30-Day Free Trial & Easy Returns Text Block 0 Row" at bounding box center [1050, 272] width 314 height 13
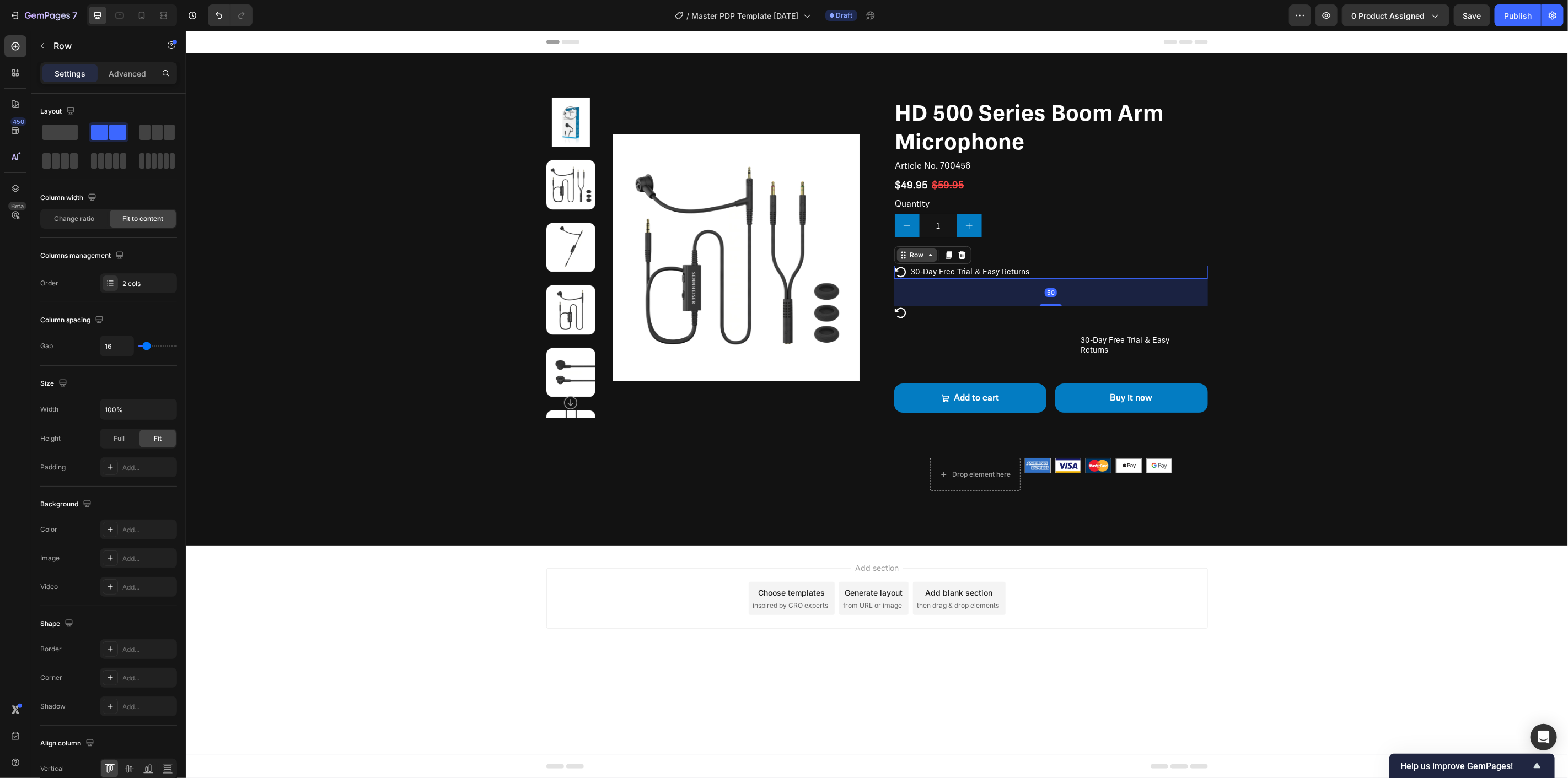
click at [910, 260] on div "Row" at bounding box center [917, 254] width 40 height 13
click at [1016, 344] on div "Icon" at bounding box center [971, 344] width 155 height 77
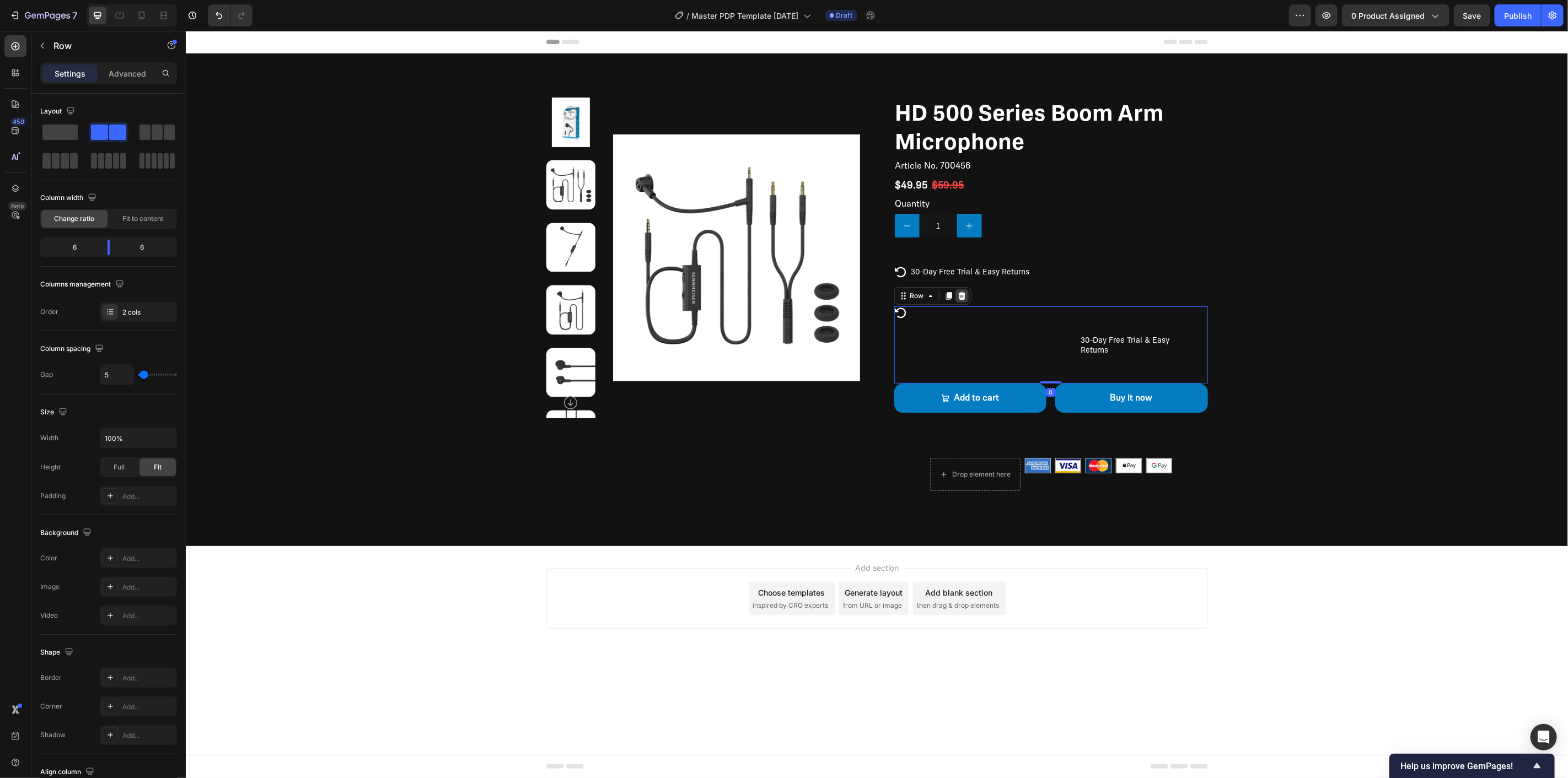
click at [964, 295] on icon at bounding box center [961, 296] width 9 height 9
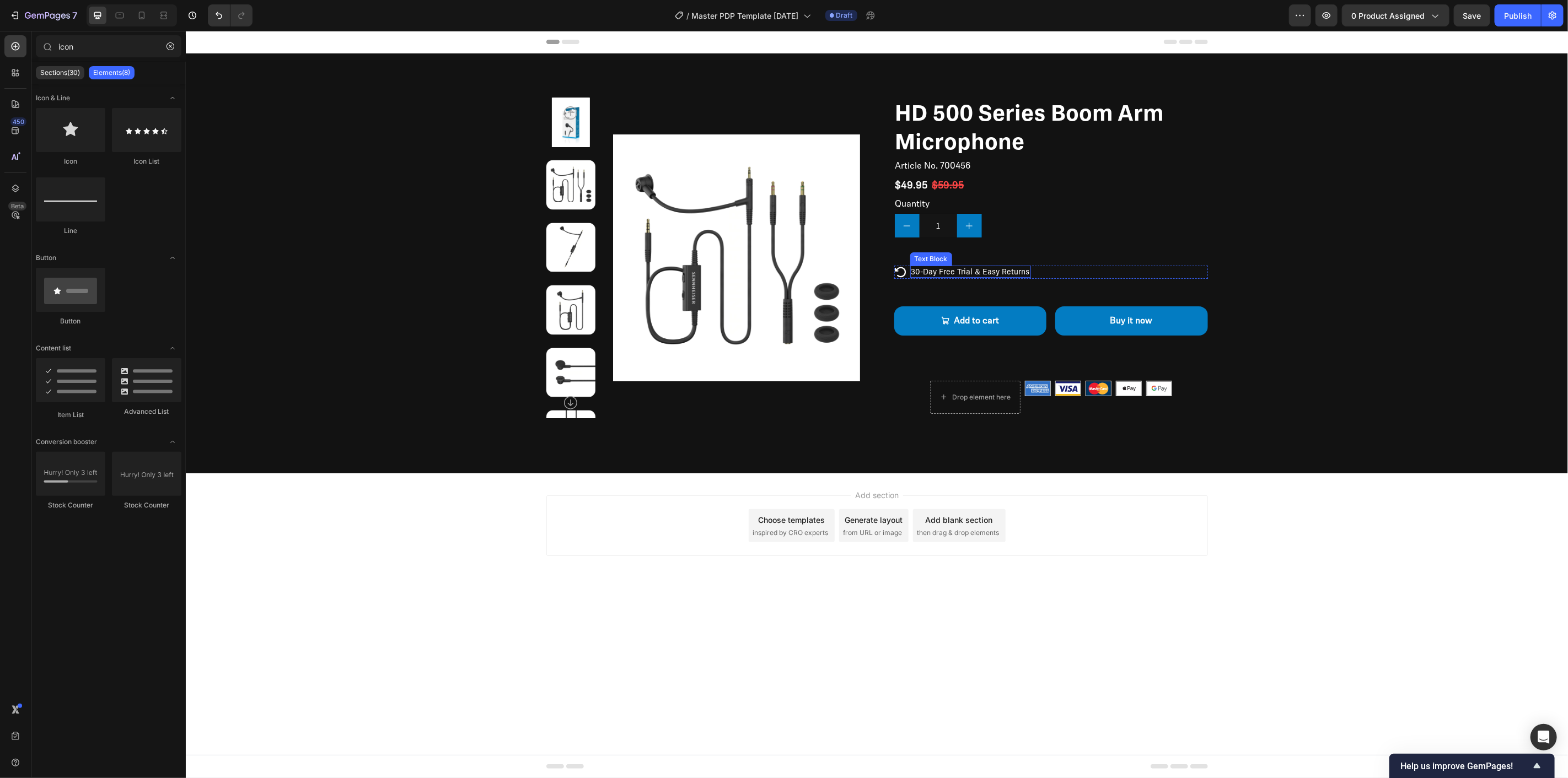
click at [953, 269] on p "30-Day Free Trial & Easy Returns" at bounding box center [970, 271] width 118 height 10
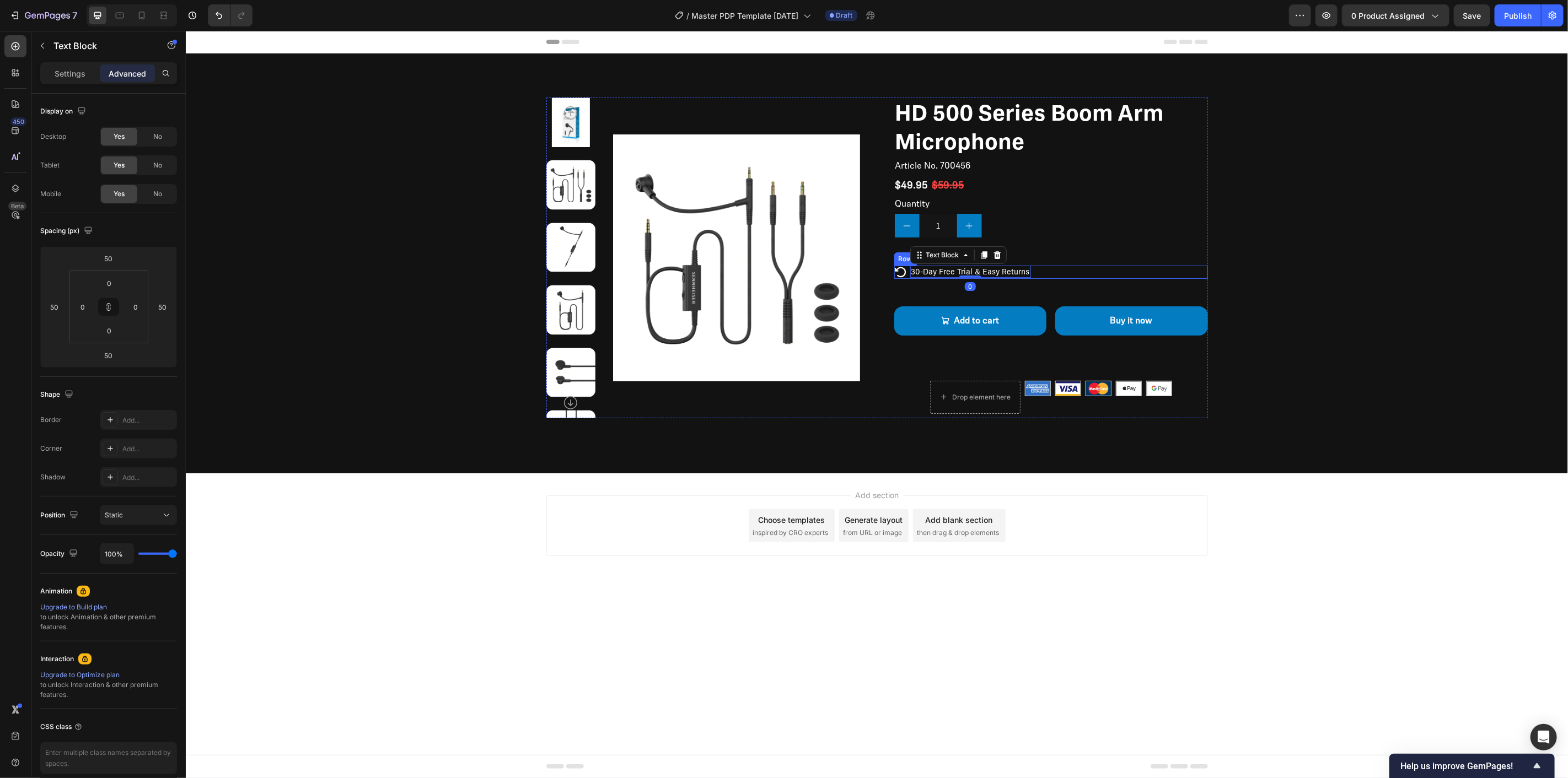
click at [1046, 272] on div "Icon 30-Day Free Trial & Easy Returns Text Block 0 Row" at bounding box center [1050, 272] width 314 height 13
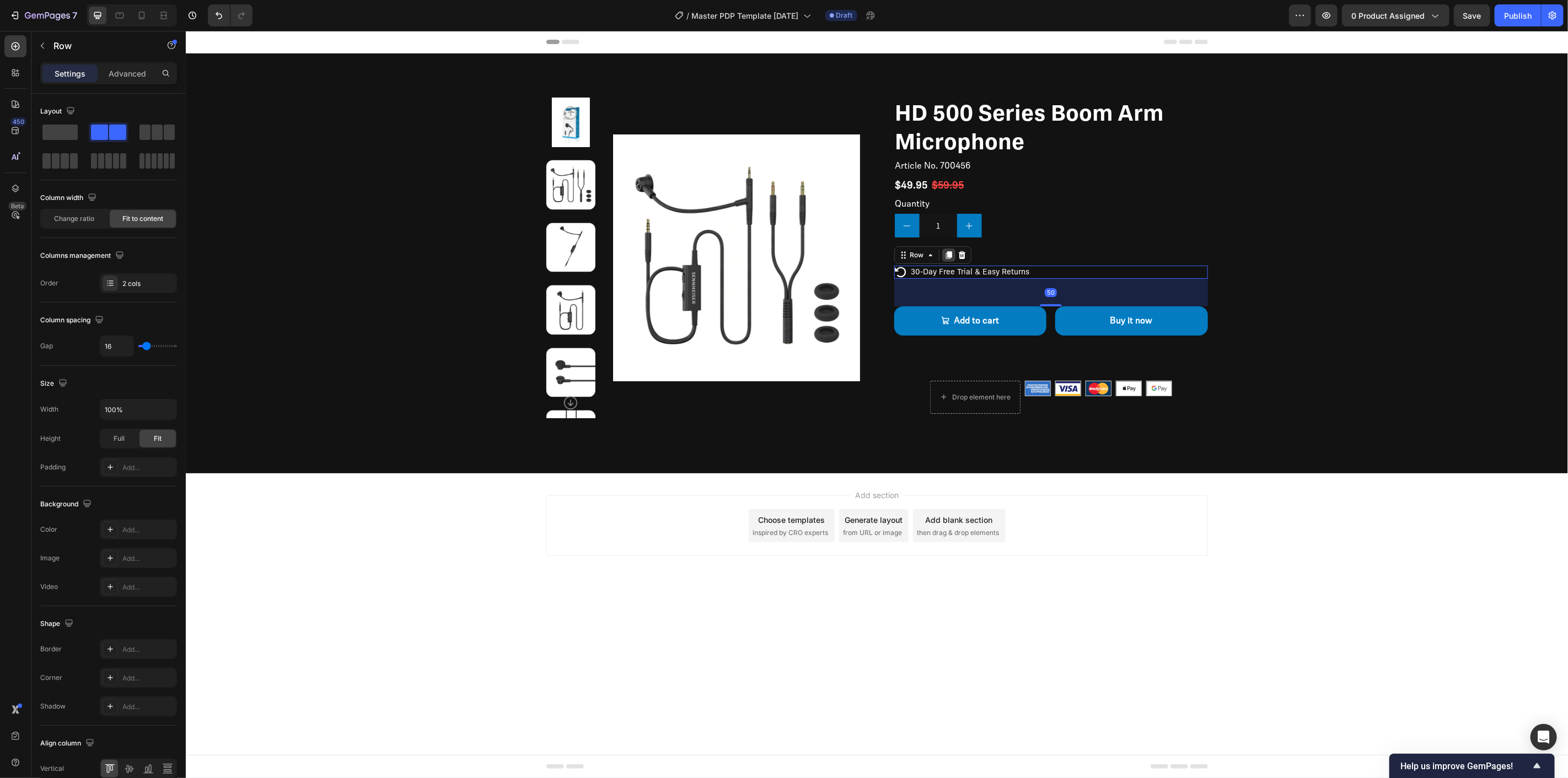
click at [951, 258] on icon at bounding box center [948, 255] width 9 height 9
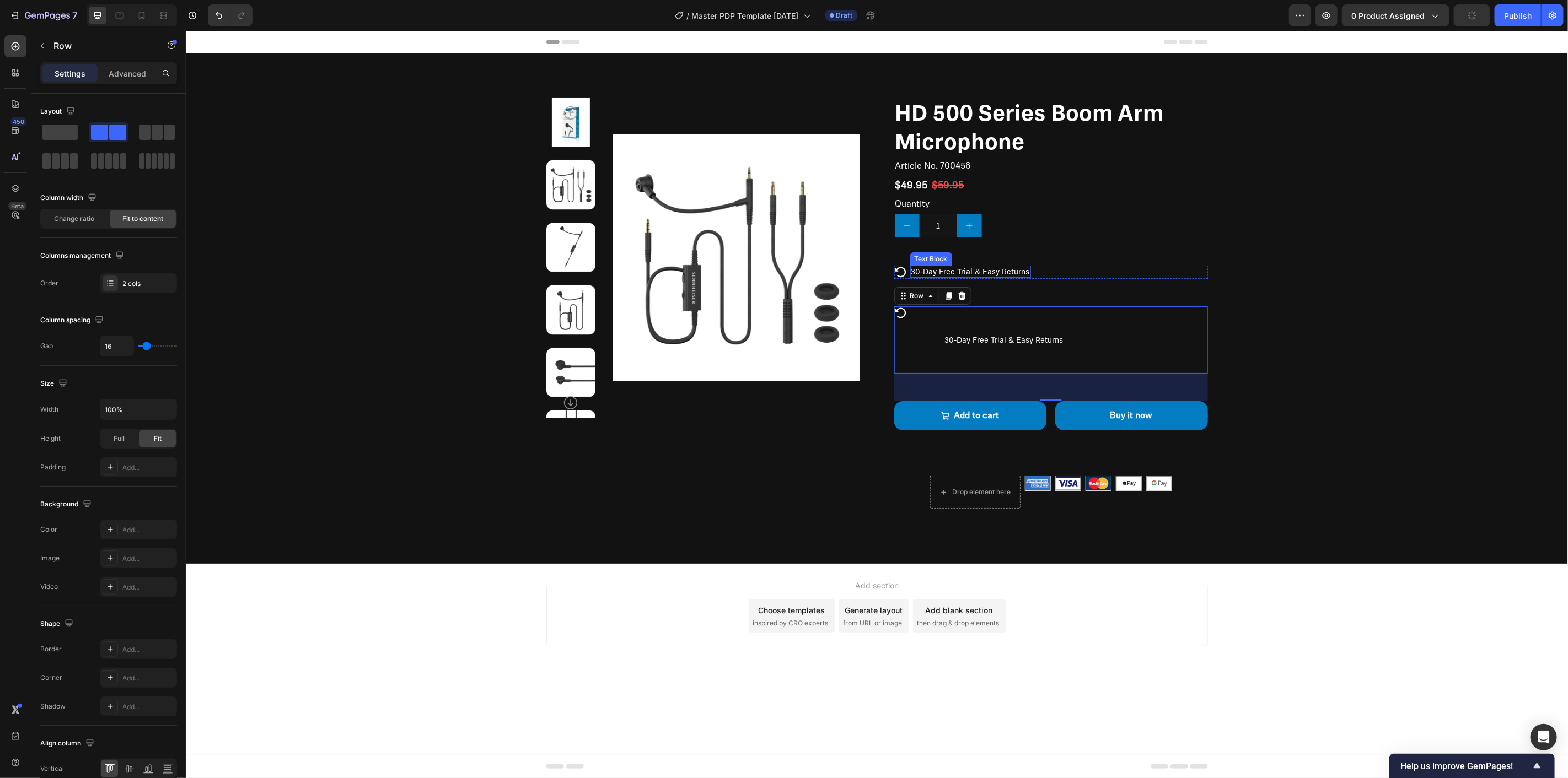
click at [979, 268] on p "30-Day Free Trial & Easy Returns" at bounding box center [970, 271] width 118 height 10
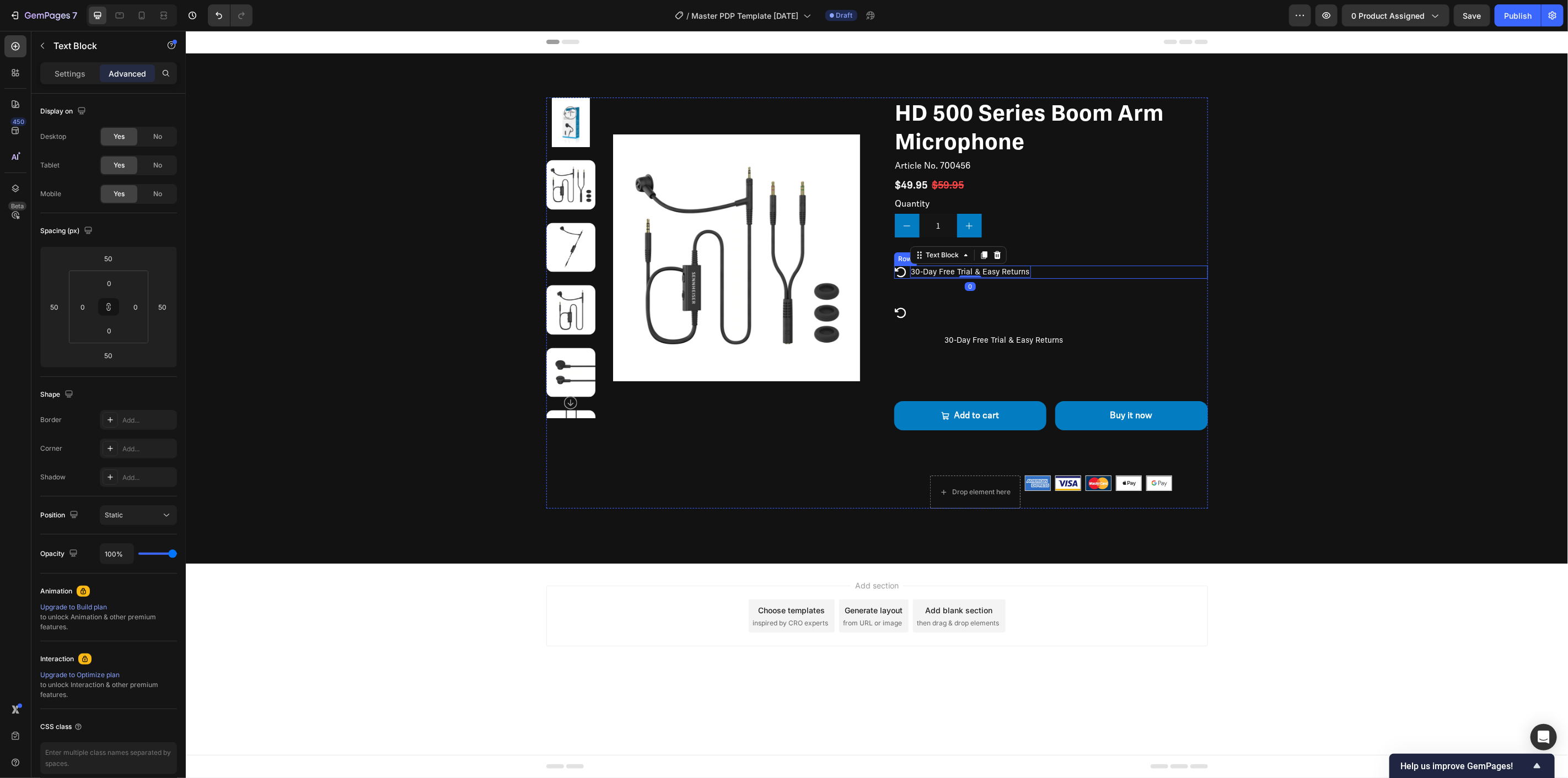
click at [1073, 269] on div "Icon 30-Day Free Trial & Easy Returns Text Block 0 Row" at bounding box center [1050, 272] width 314 height 13
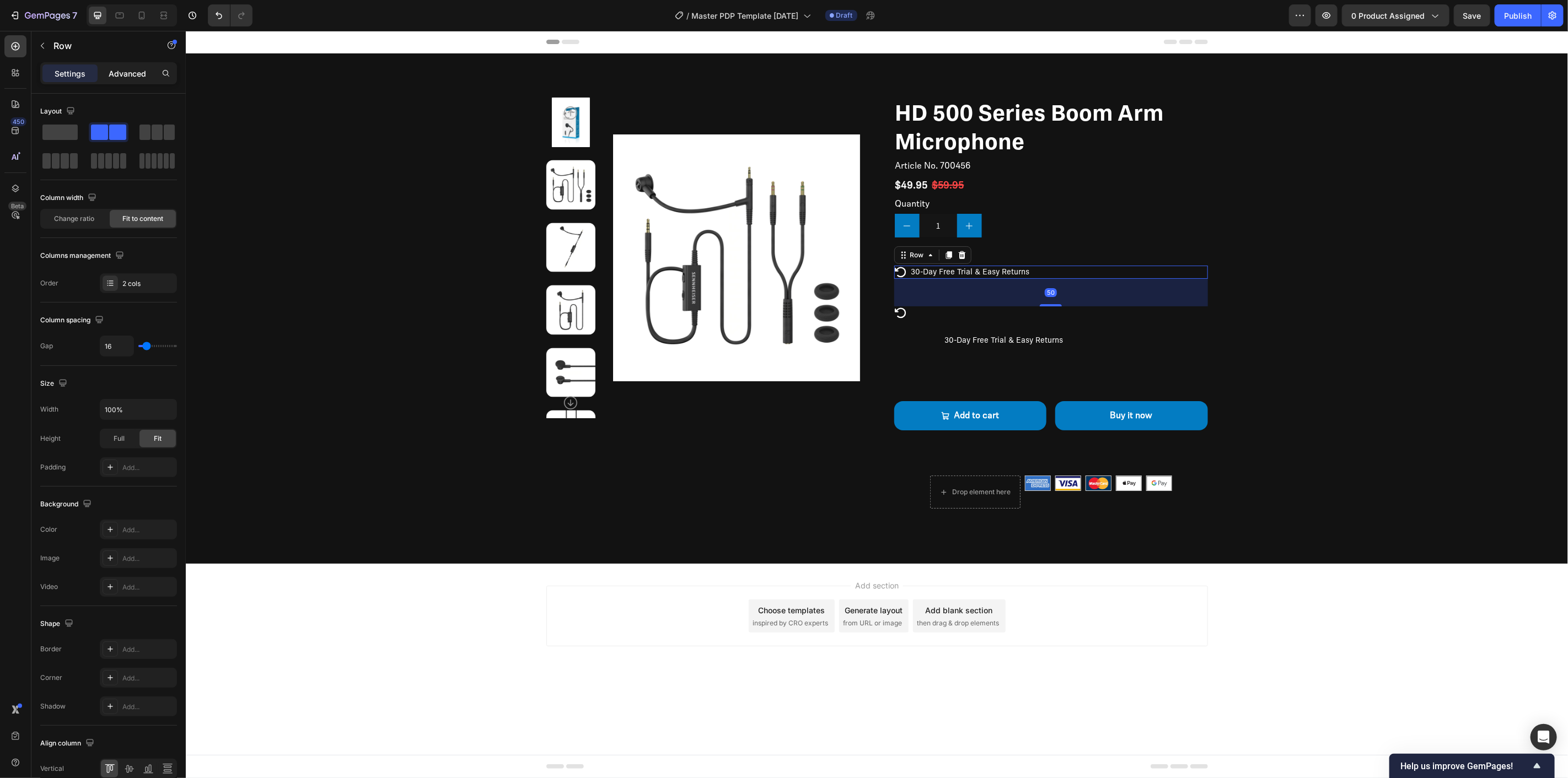
click at [118, 69] on p "Advanced" at bounding box center [128, 74] width 38 height 12
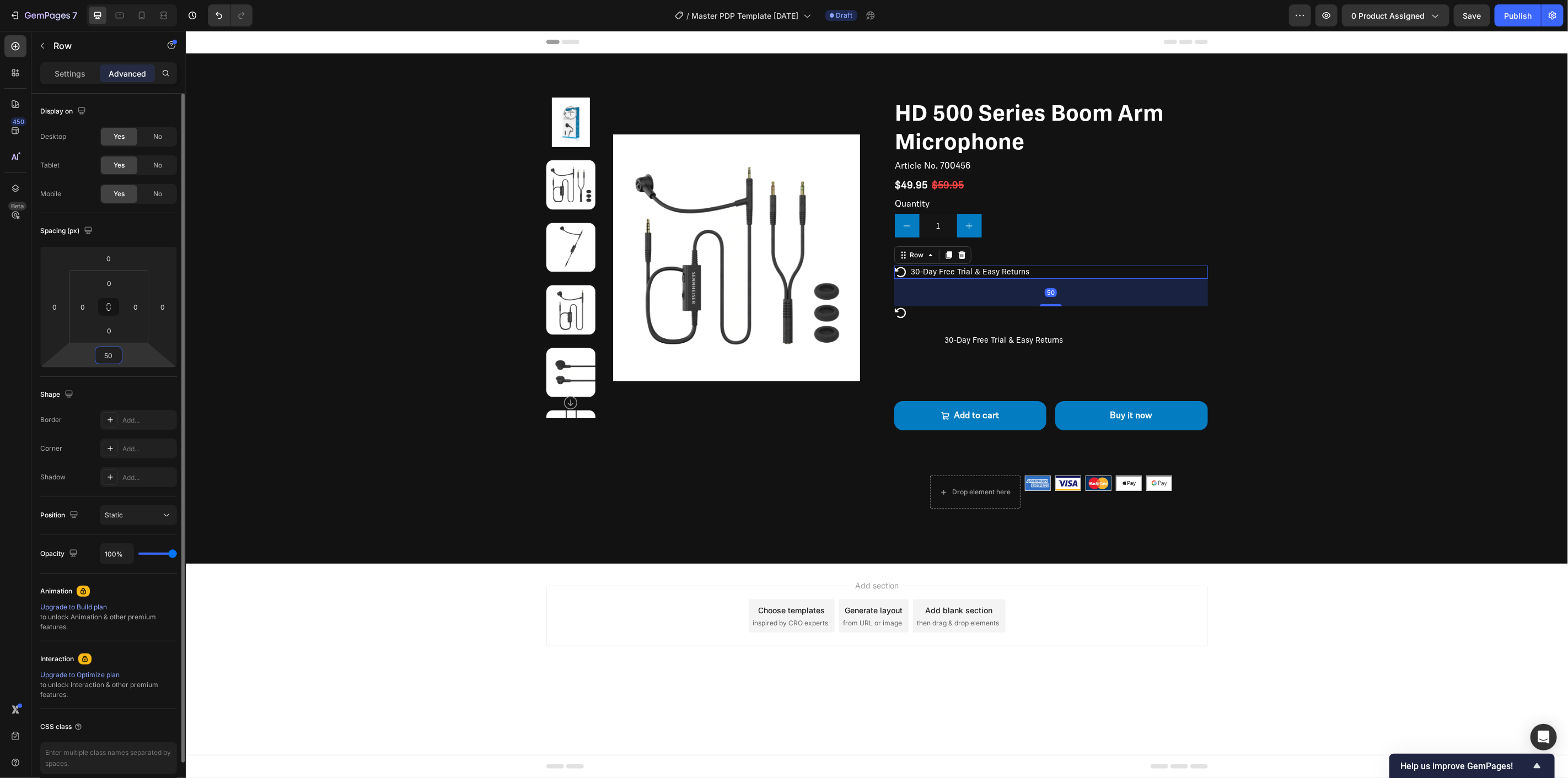
drag, startPoint x: 115, startPoint y: 355, endPoint x: 122, endPoint y: 349, distance: 9.2
click at [118, 348] on div "50" at bounding box center [108, 355] width 28 height 17
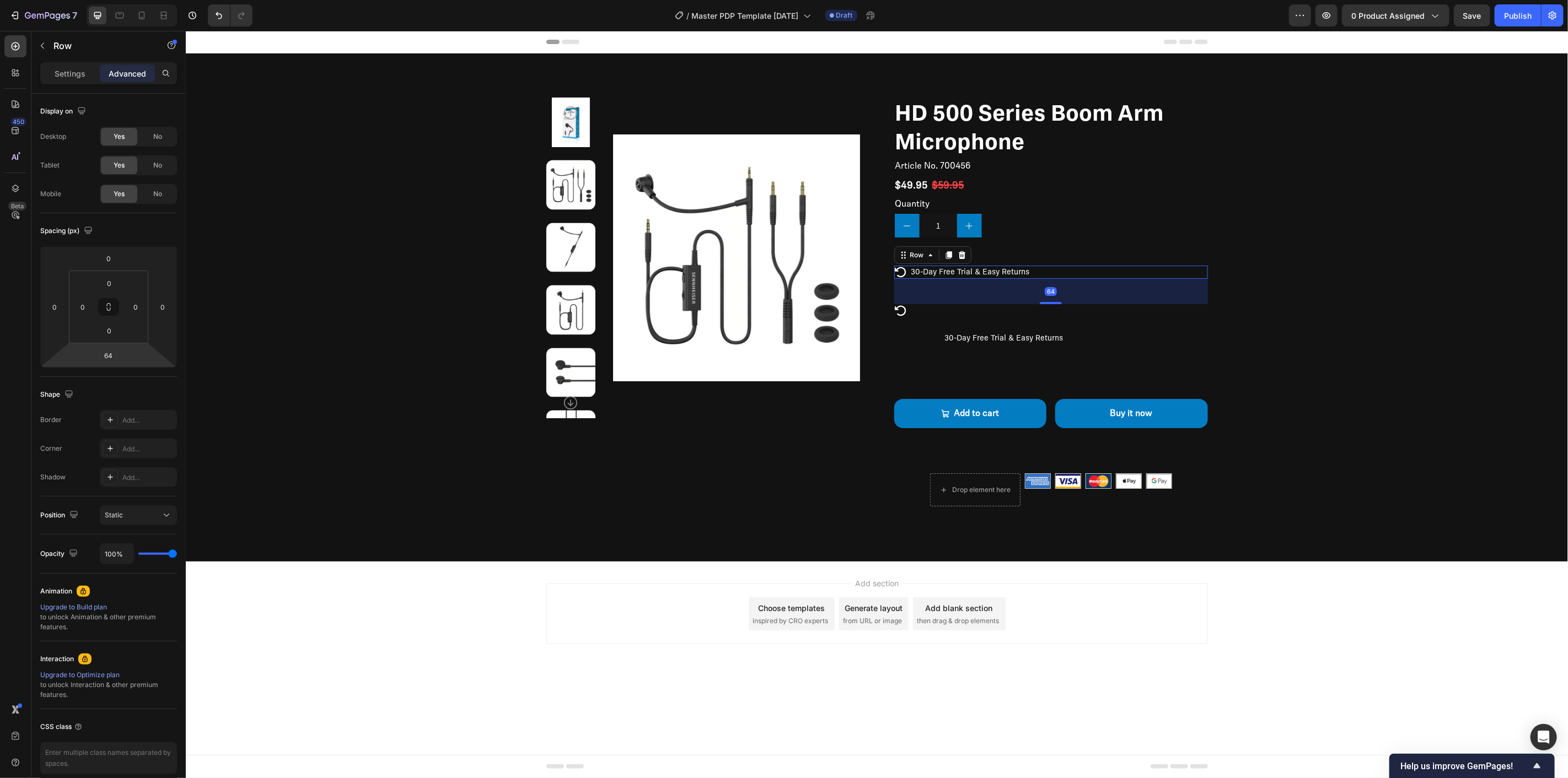
type input "46"
click at [128, 0] on html "7 / Master PDP Template 09.26.25 Draft Preview 0 product assigned Save Publish …" at bounding box center [784, 0] width 1568 height 0
click at [110, 362] on input "46" at bounding box center [109, 356] width 22 height 17
click at [120, 379] on span "Auto" at bounding box center [118, 379] width 14 height 8
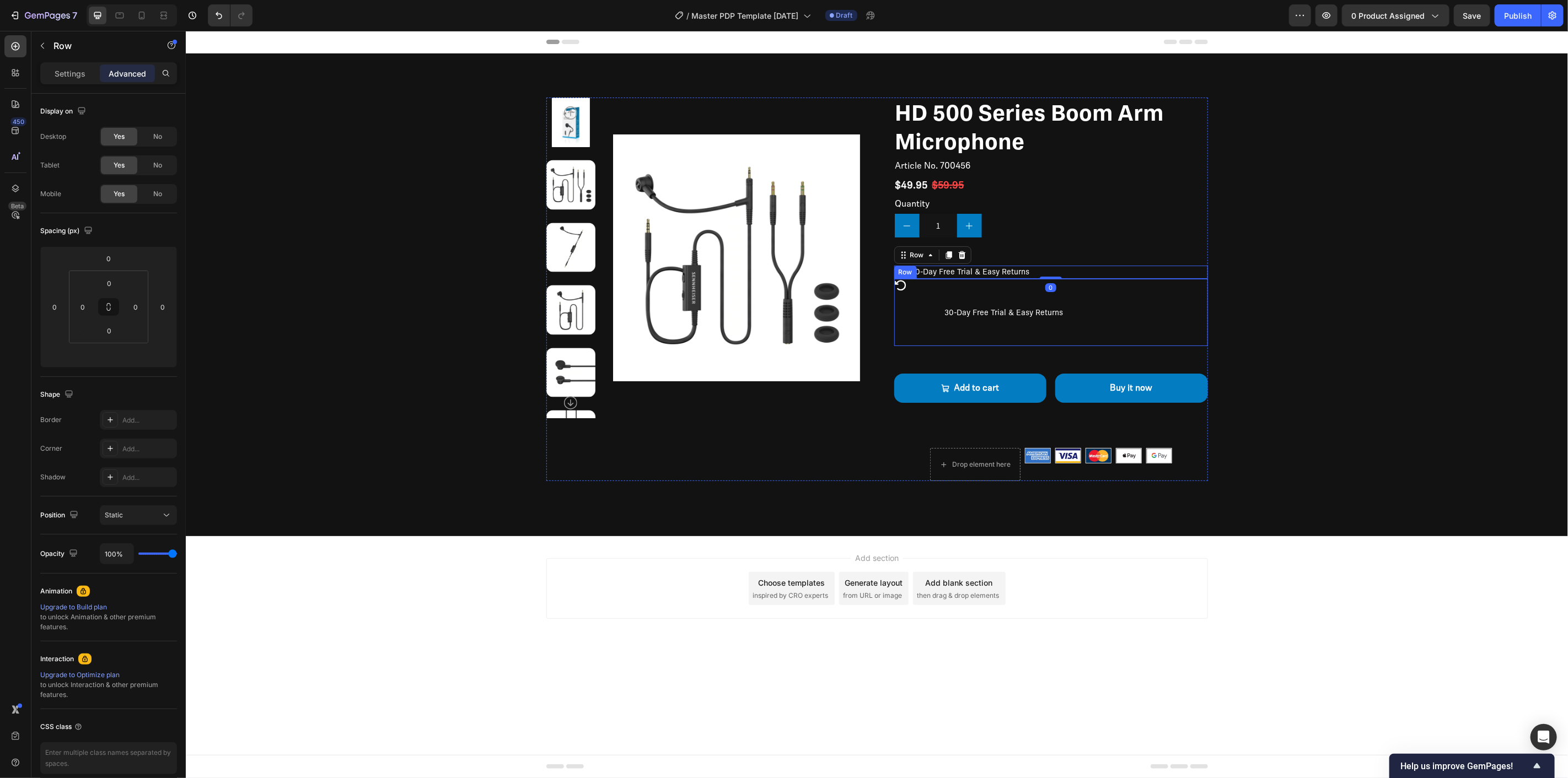
click at [957, 298] on div "30-Day Free Trial & Easy Returns Text Block" at bounding box center [1004, 312] width 176 height 67
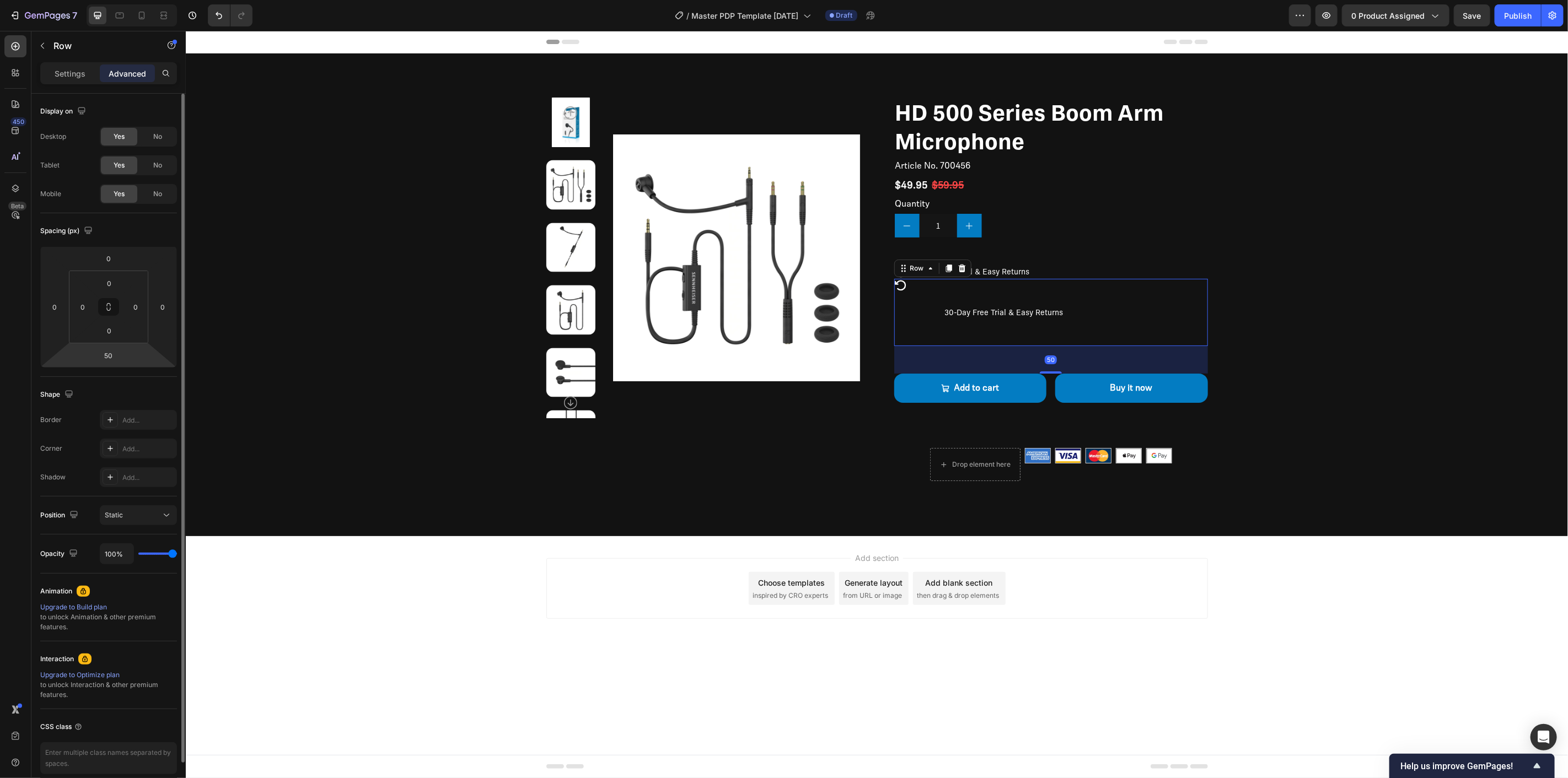
click at [130, 0] on html "7 / Master PDP Template 09.26.25 Draft Preview 0 product assigned Save Publish …" at bounding box center [784, 0] width 1568 height 0
click at [114, 359] on input "50" at bounding box center [109, 356] width 22 height 17
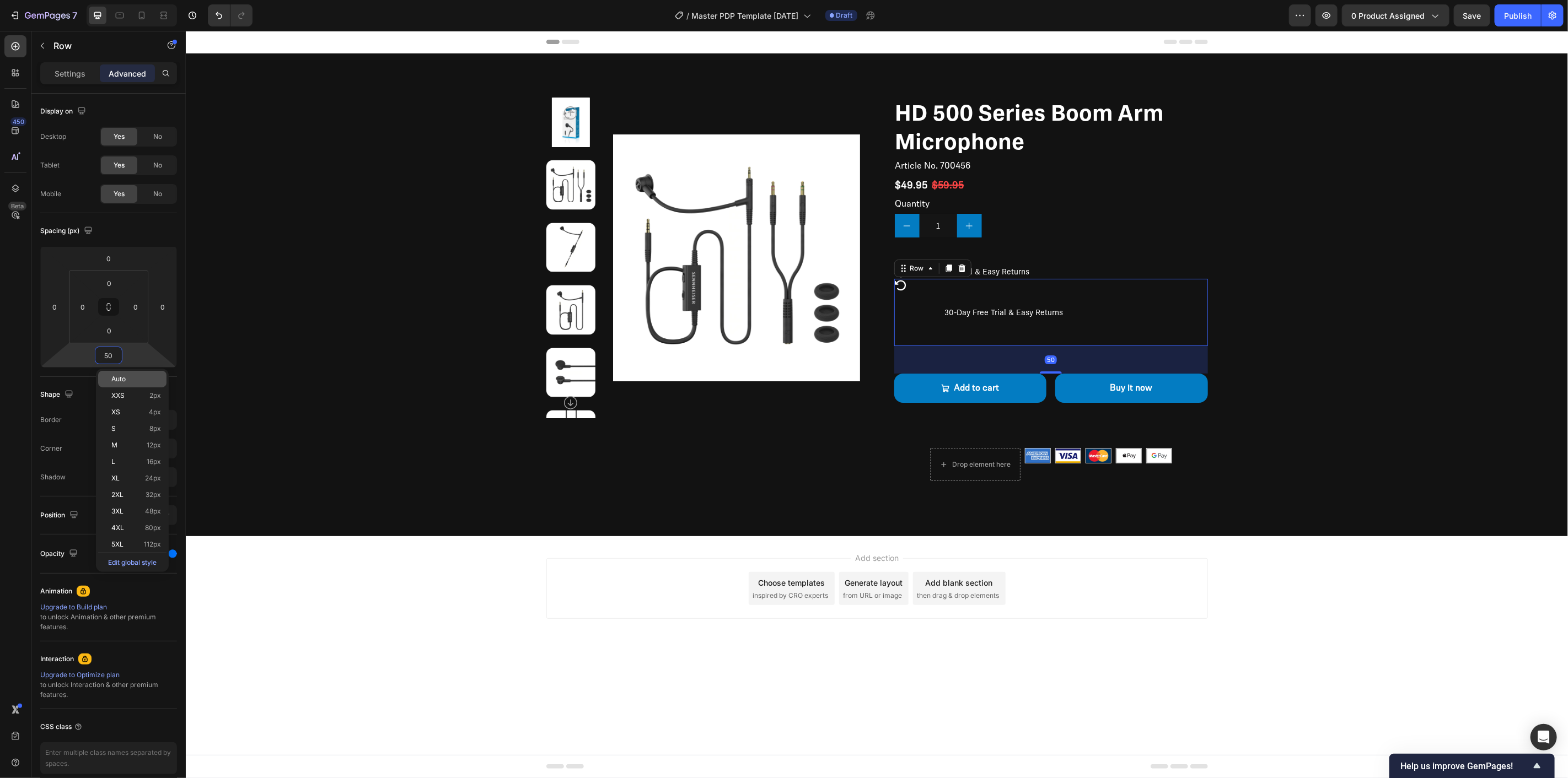
click at [118, 373] on div "Auto" at bounding box center [133, 379] width 69 height 17
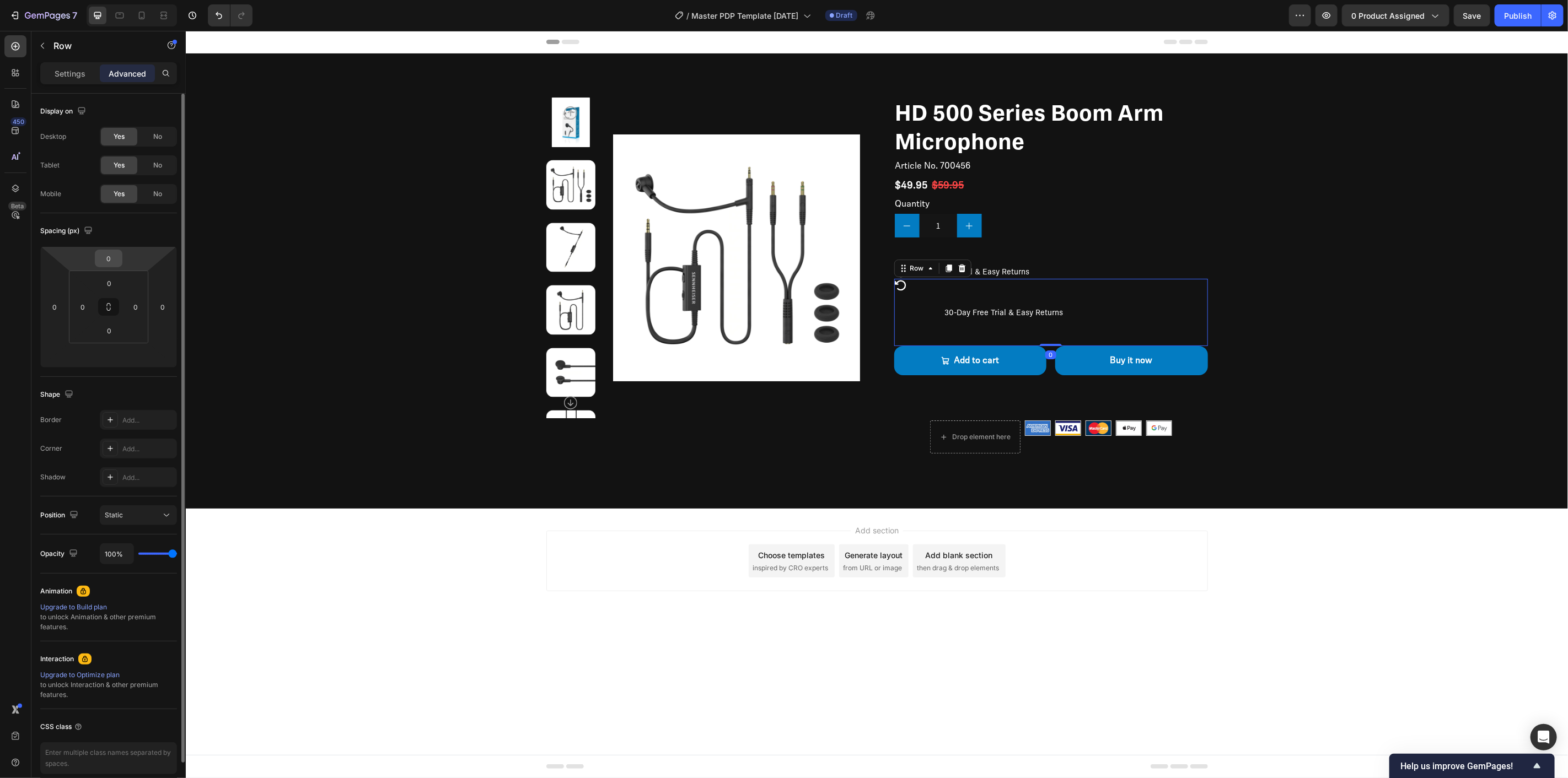
click at [106, 255] on input "0" at bounding box center [109, 259] width 22 height 17
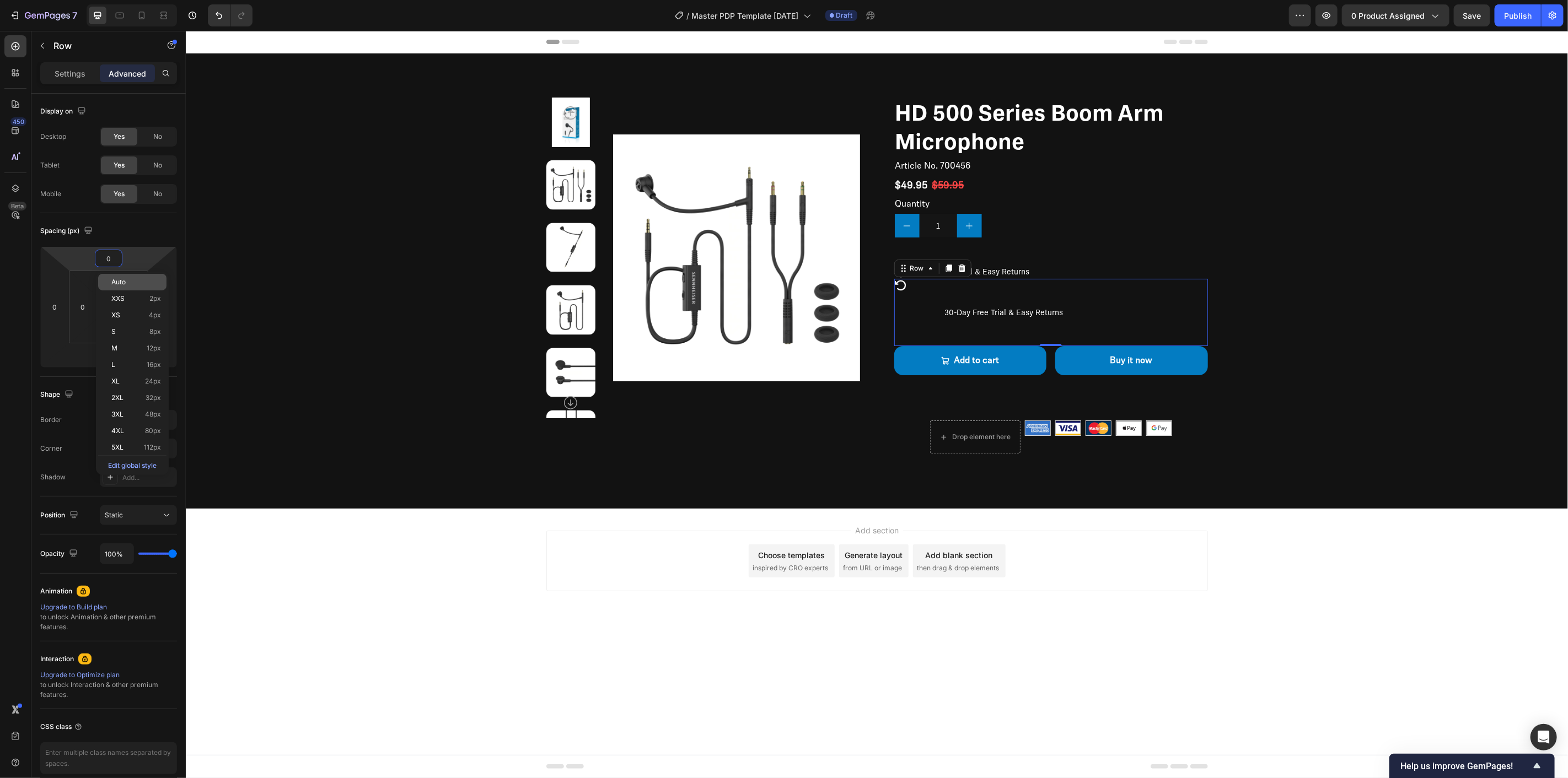
click at [120, 284] on span "Auto" at bounding box center [118, 282] width 14 height 8
click at [919, 289] on div "30-Day Free Trial & Easy Returns Text Block" at bounding box center [1004, 312] width 176 height 67
click at [1034, 267] on div "Icon 30-Day Free Trial & Easy Returns Text Block Row" at bounding box center [1050, 272] width 314 height 13
click at [63, 62] on div "Settings Advanced" at bounding box center [108, 73] width 137 height 22
click at [65, 69] on p "Settings" at bounding box center [70, 74] width 31 height 12
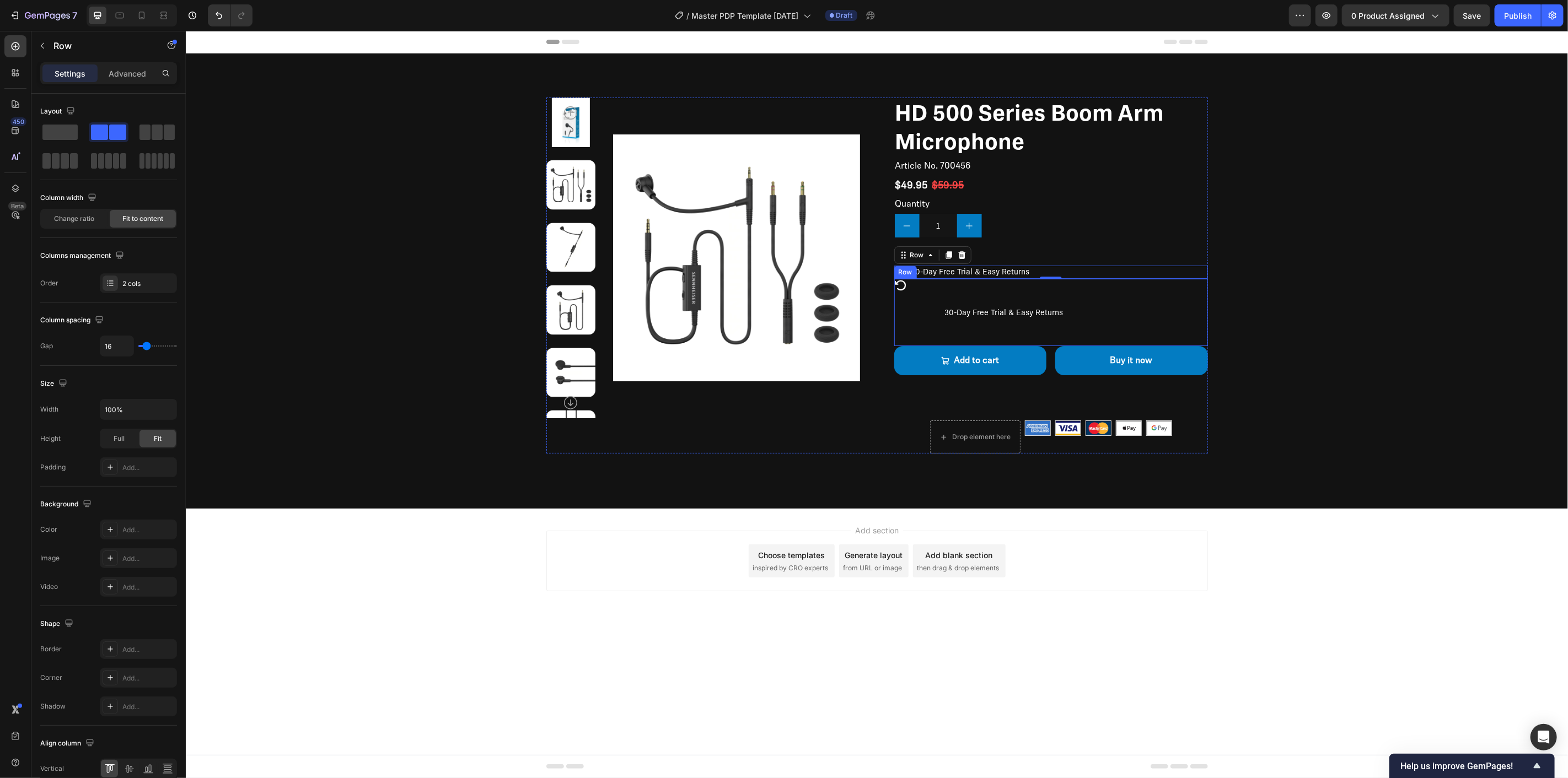
click at [1116, 315] on div "Icon 30-Day Free Trial & Easy Returns Text Block Row" at bounding box center [1050, 312] width 314 height 67
click at [1059, 269] on div "Icon 30-Day Free Trial & Easy Returns Text Block Row" at bounding box center [1050, 272] width 314 height 13
click at [37, 41] on button "button" at bounding box center [42, 45] width 17 height 17
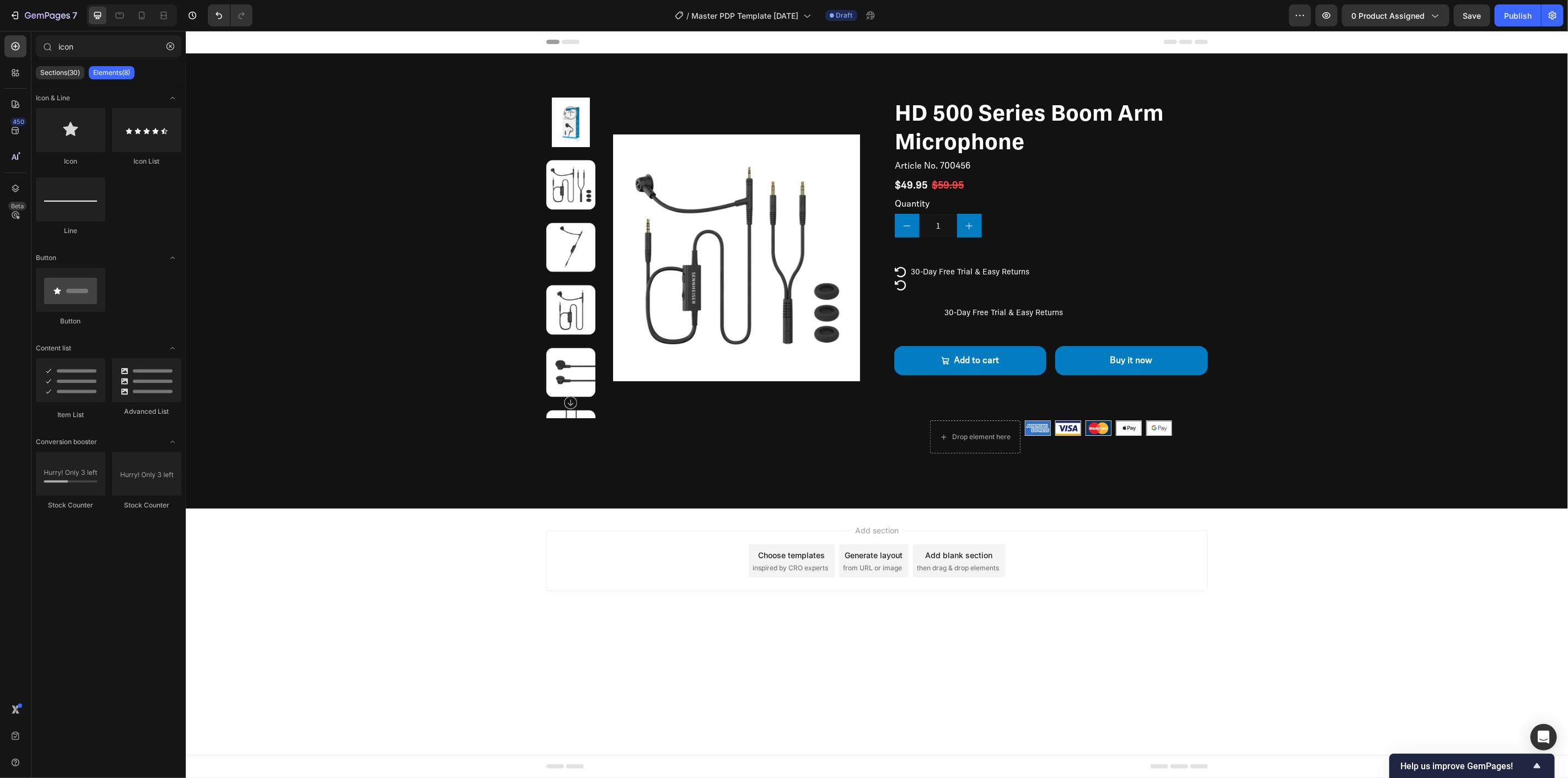
click at [95, 67] on div "Elements(8)" at bounding box center [111, 72] width 46 height 13
click at [172, 50] on icon "button" at bounding box center [170, 47] width 8 height 8
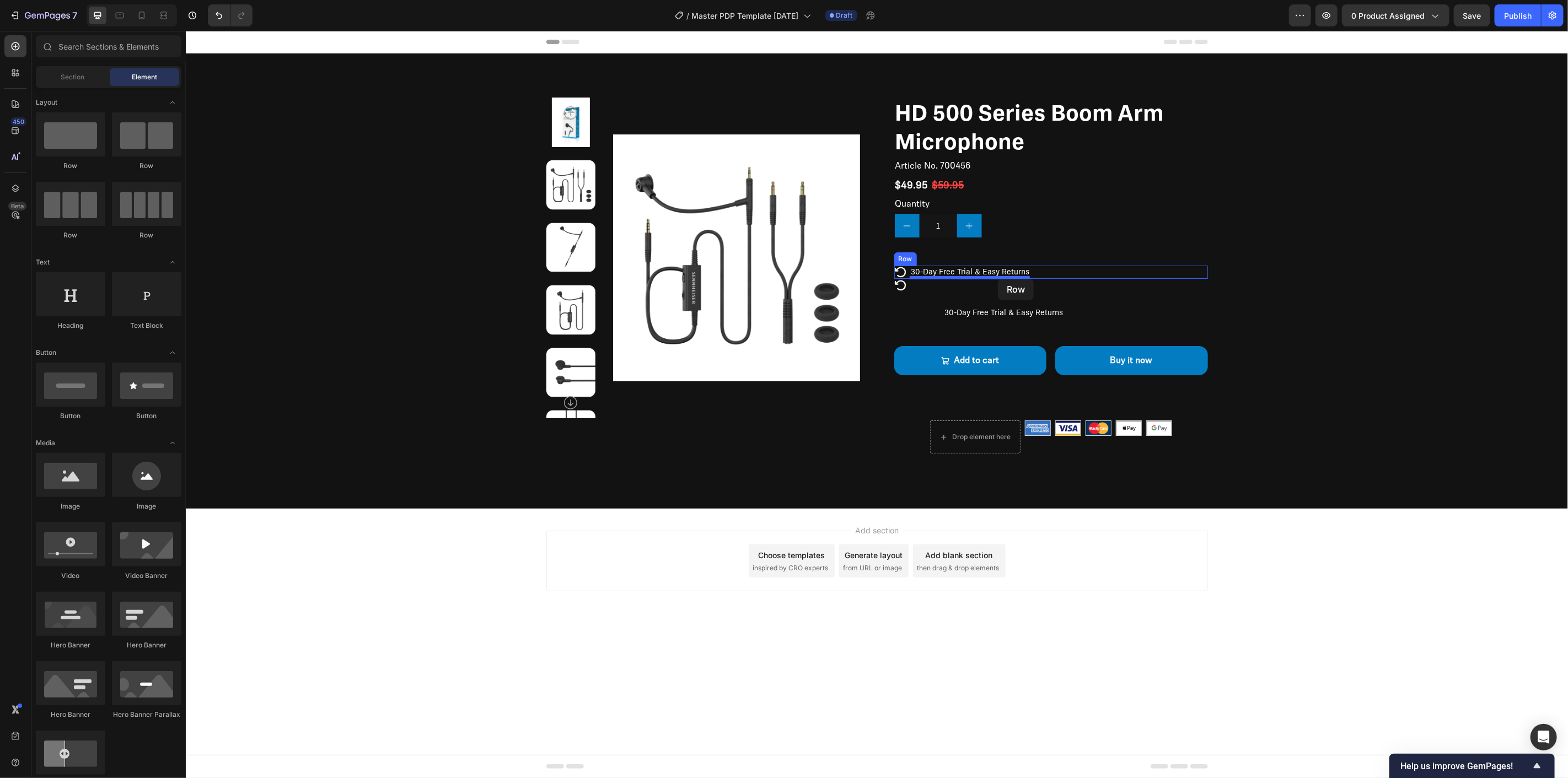
drag, startPoint x: 327, startPoint y: 165, endPoint x: 998, endPoint y: 278, distance: 680.4
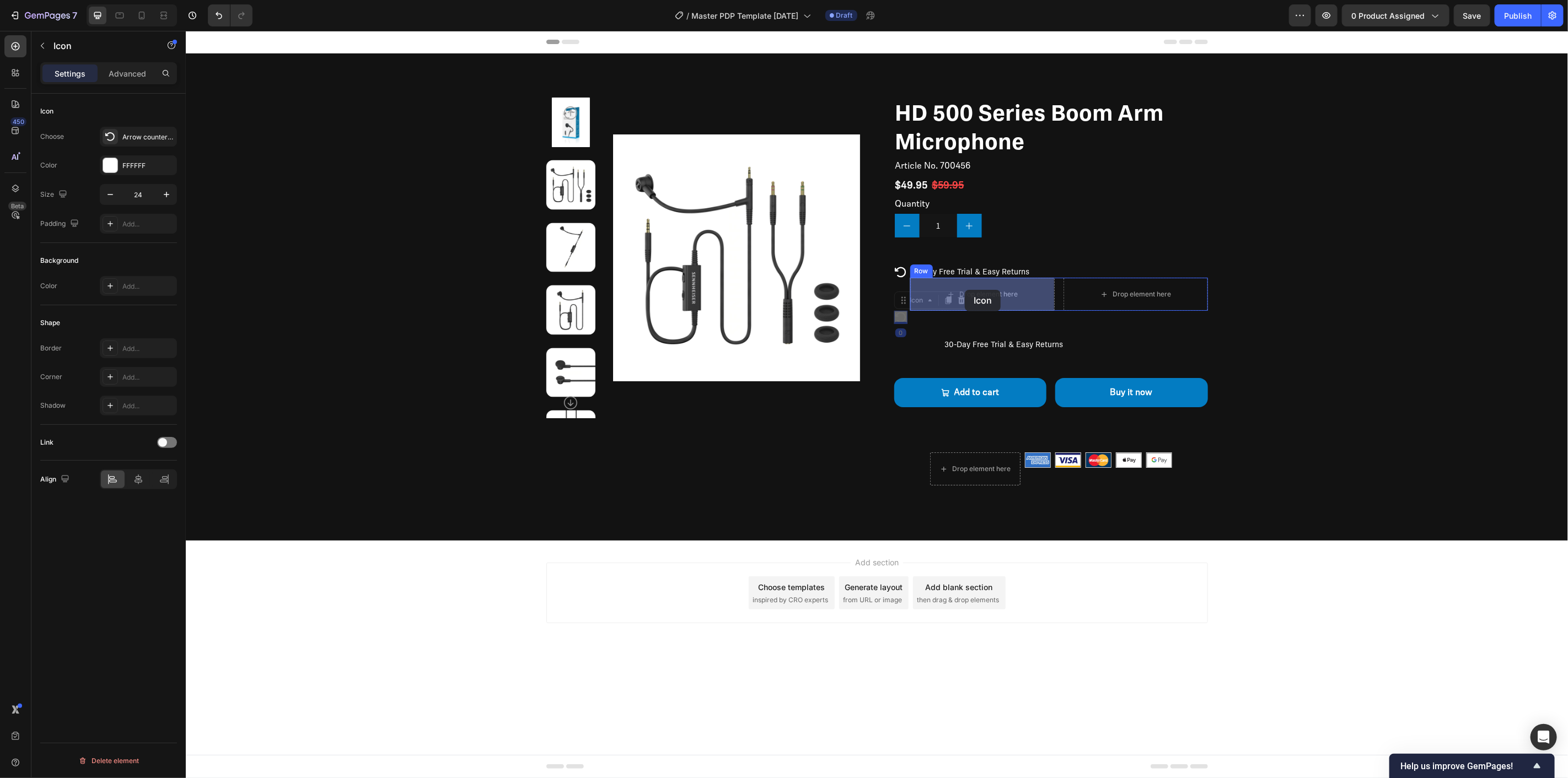
drag, startPoint x: 901, startPoint y: 318, endPoint x: 964, endPoint y: 289, distance: 69.4
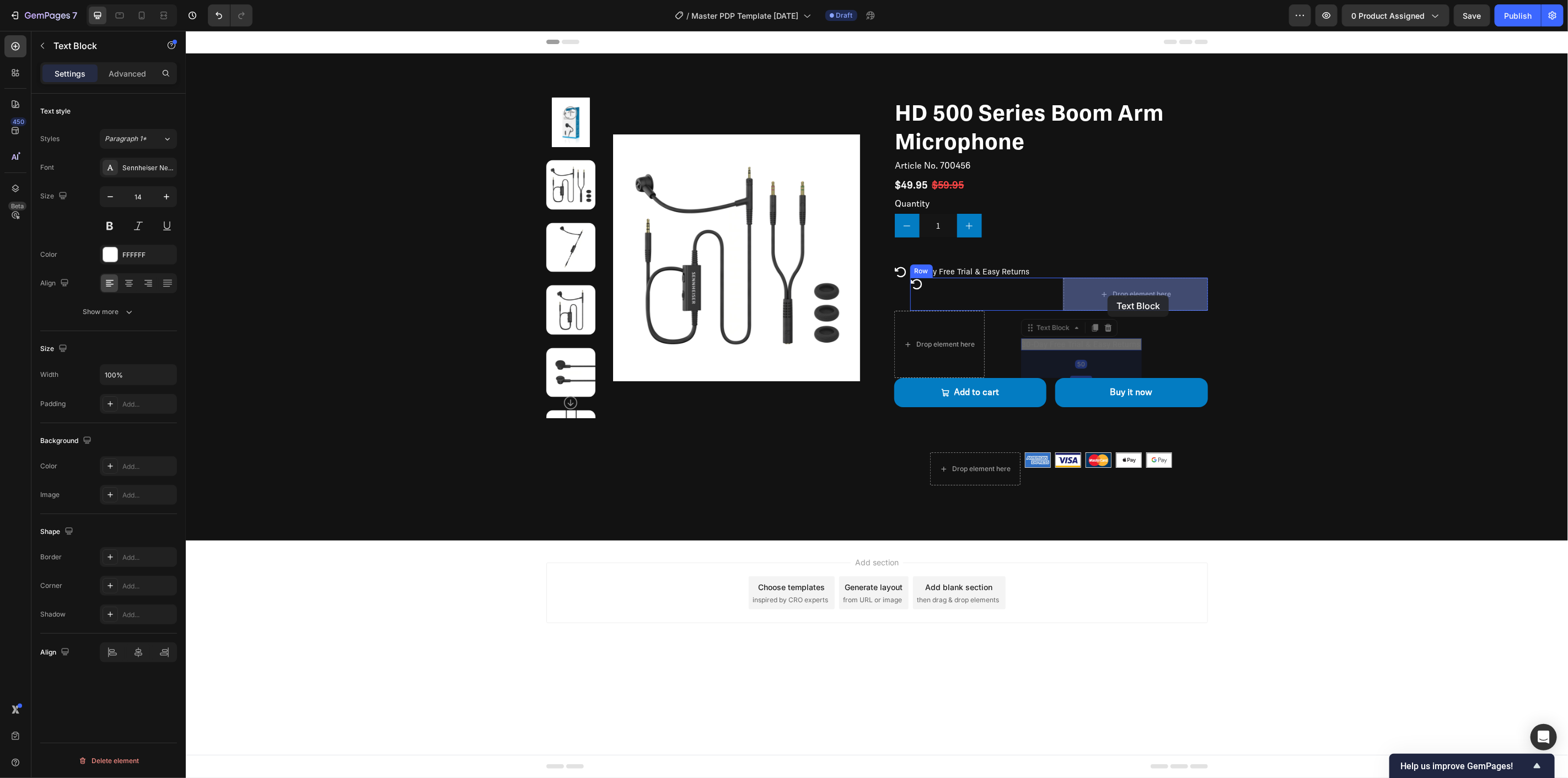
drag, startPoint x: 1038, startPoint y: 340, endPoint x: 1109, endPoint y: 295, distance: 84.1
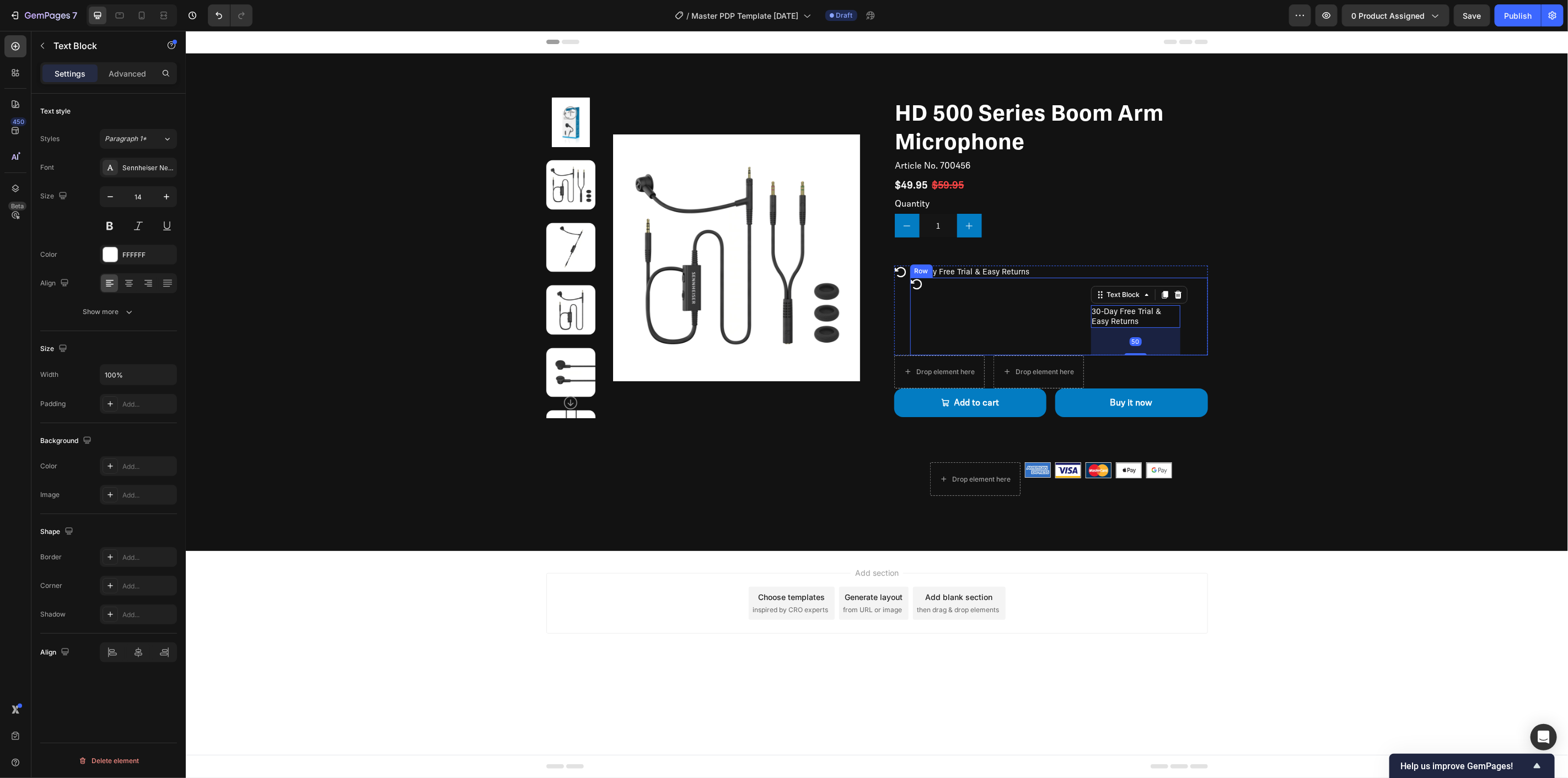
click at [1020, 305] on div "Icon" at bounding box center [981, 315] width 144 height 77
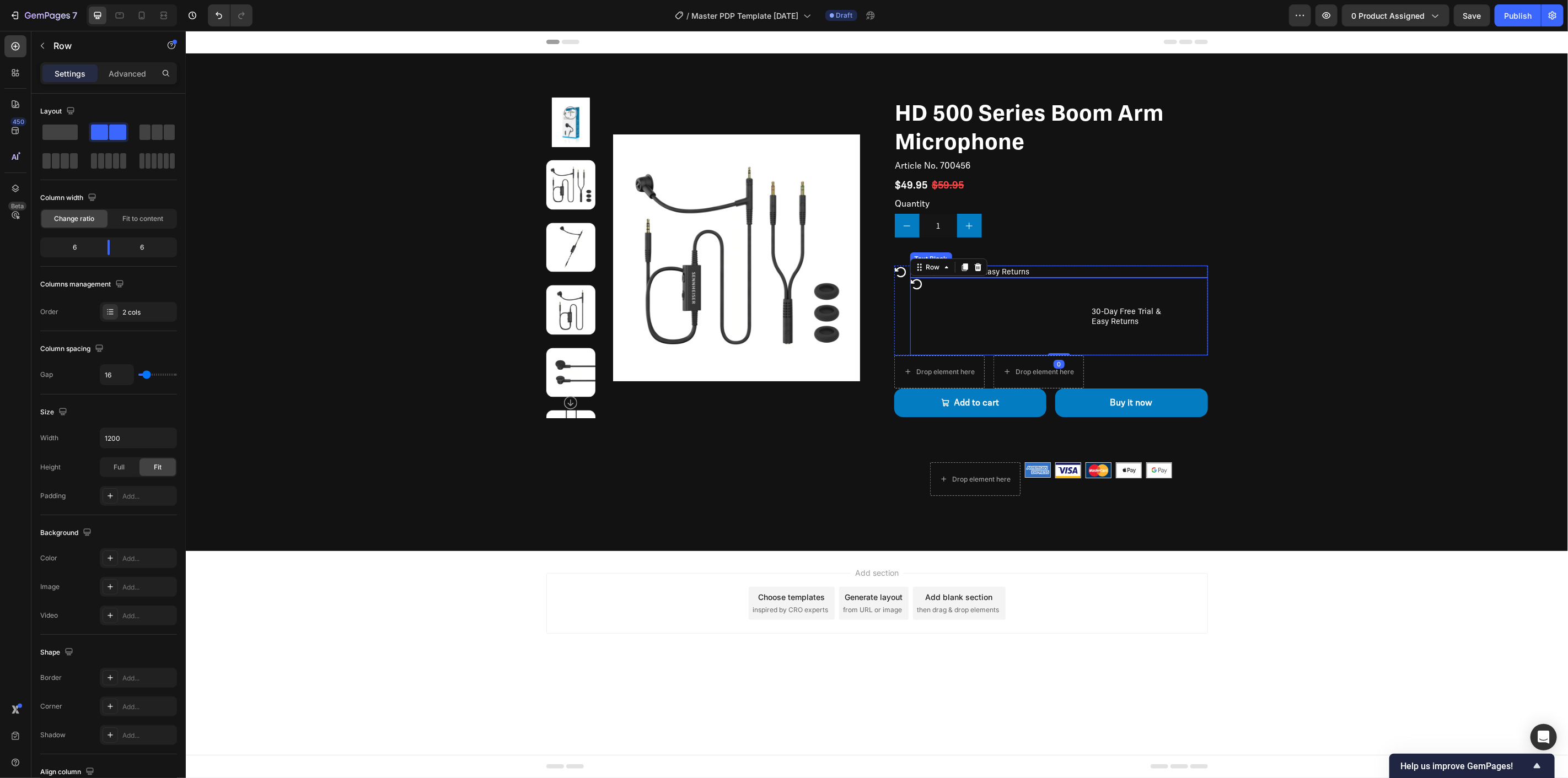
click at [1027, 268] on p "30-Day Free Trial & Easy Returns" at bounding box center [1058, 271] width 295 height 10
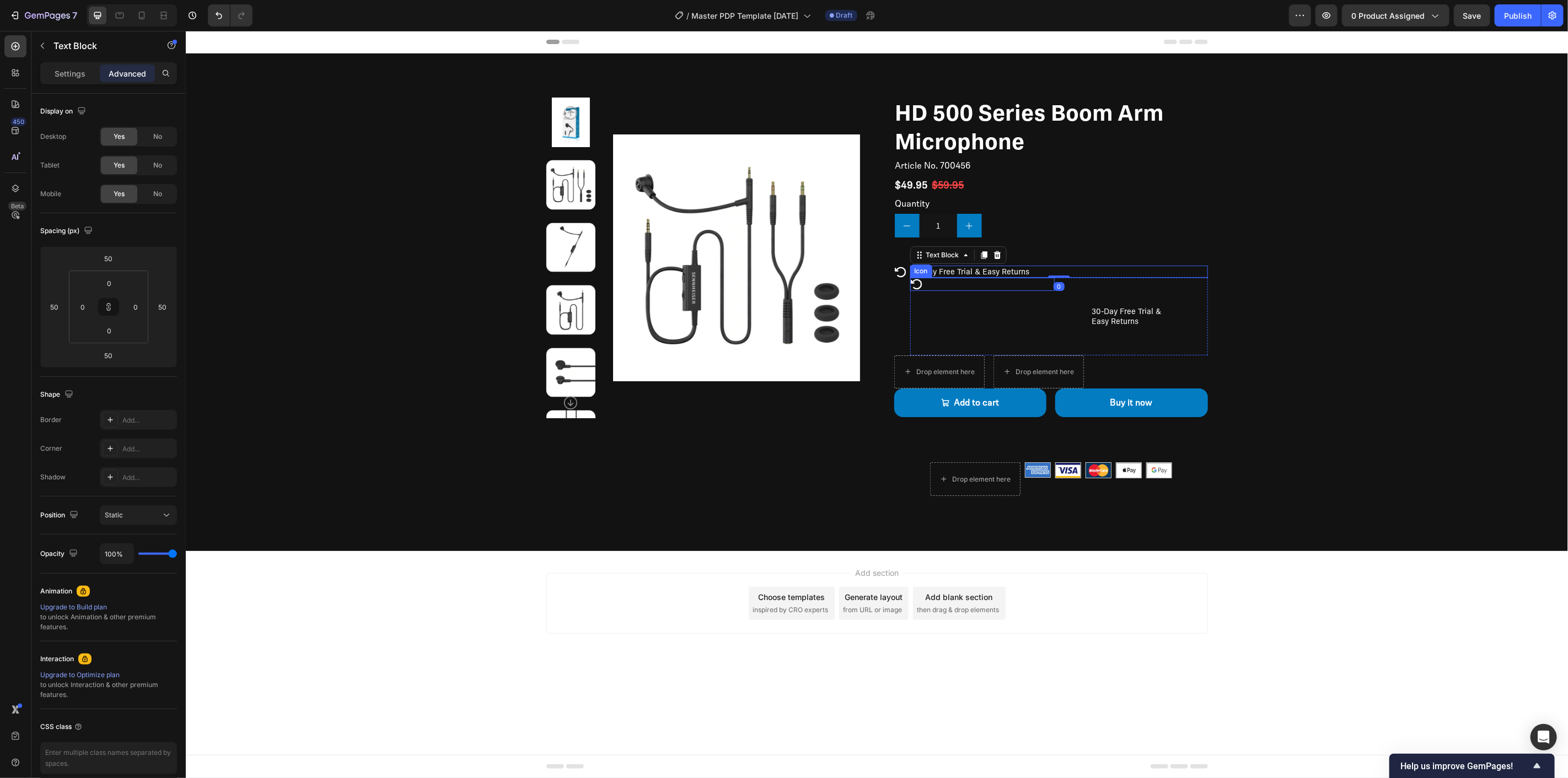
click at [1024, 286] on div "Icon" at bounding box center [981, 283] width 144 height 13
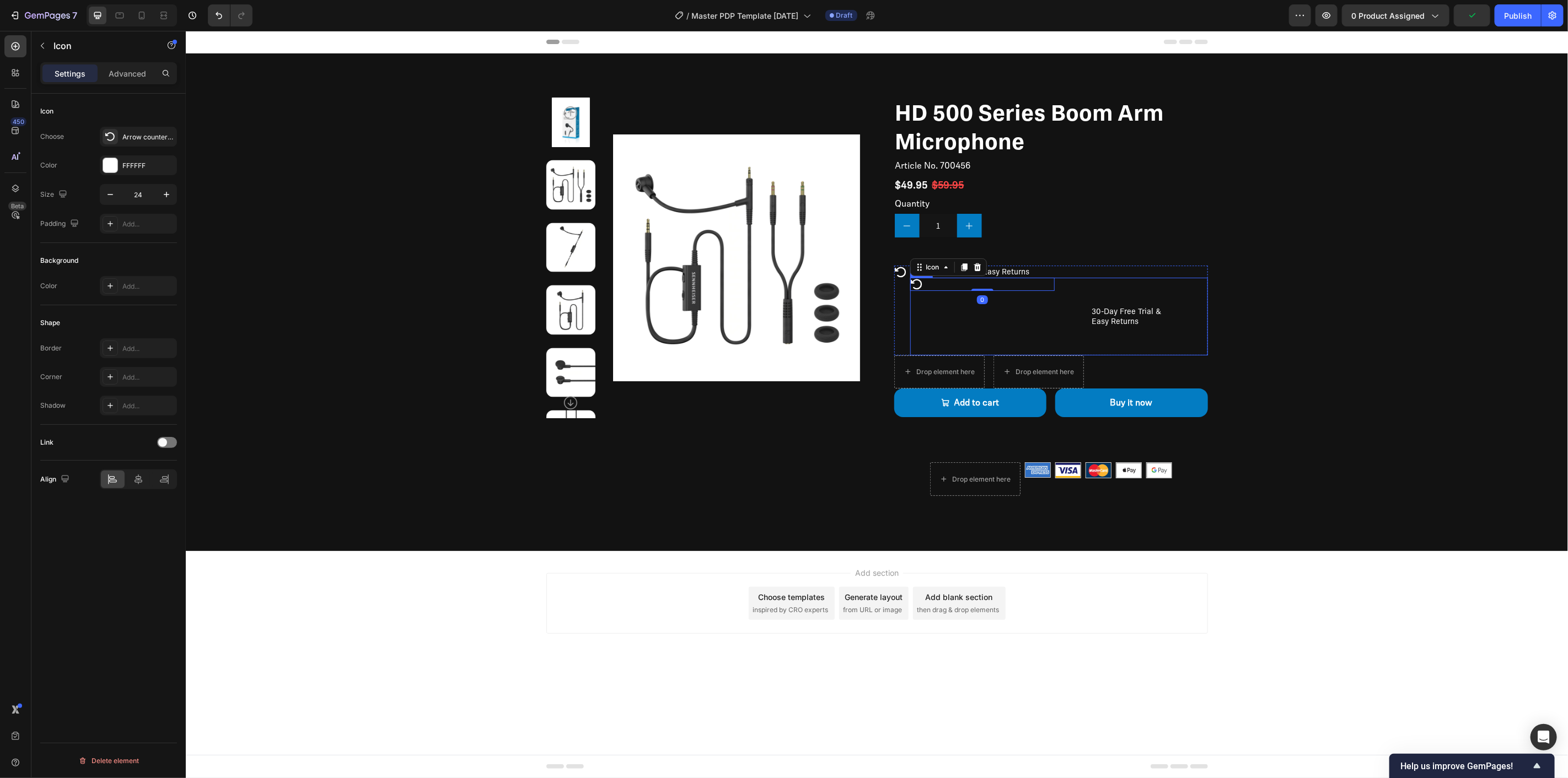
click at [949, 303] on div "Icon 0" at bounding box center [981, 315] width 144 height 77
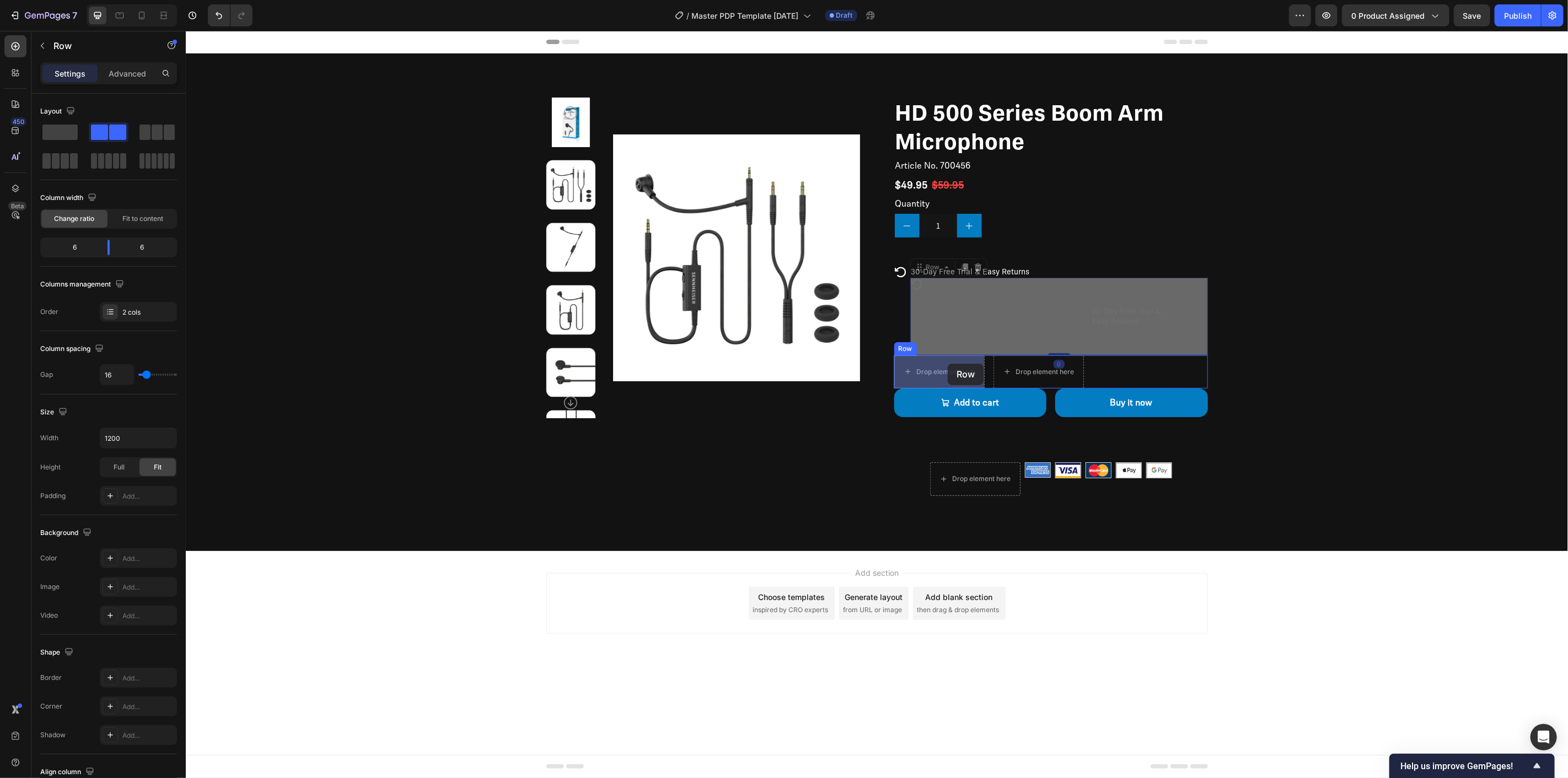
drag, startPoint x: 949, startPoint y: 304, endPoint x: 947, endPoint y: 363, distance: 59.0
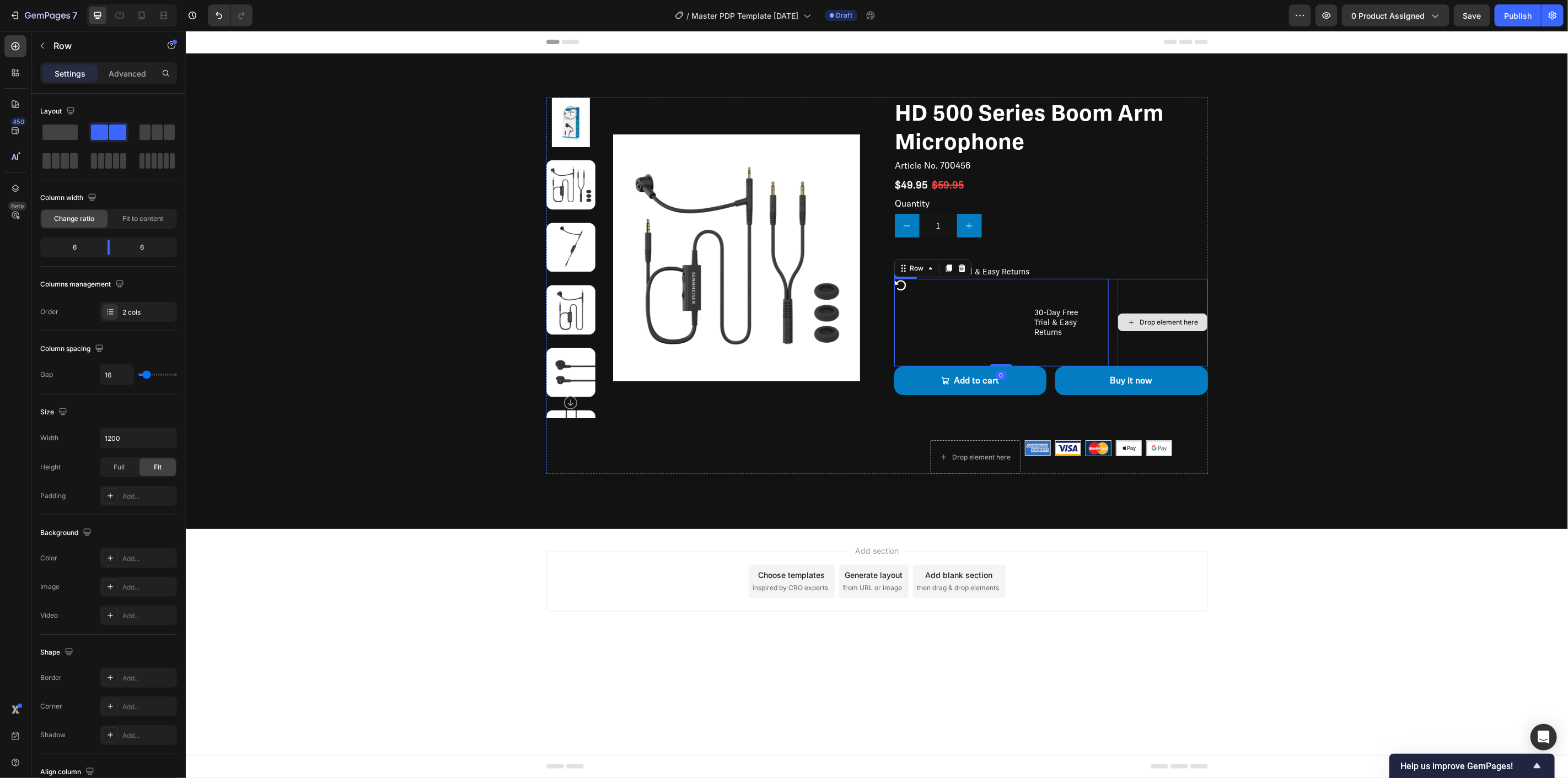
click at [1150, 292] on div "Drop element here" at bounding box center [1162, 322] width 91 height 87
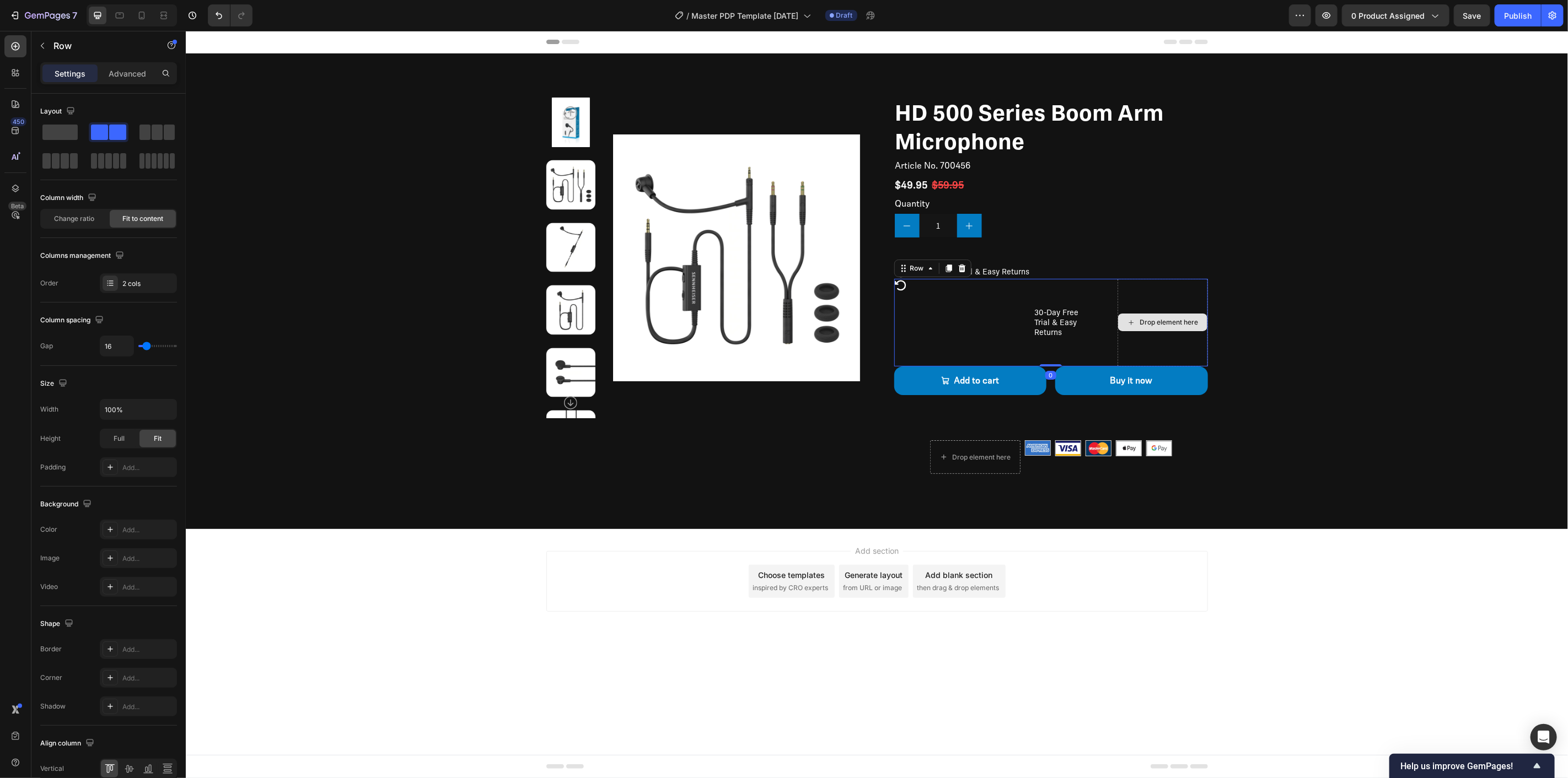
click at [1143, 293] on div "Drop element here" at bounding box center [1162, 322] width 91 height 87
click at [1003, 271] on p "30-Day Free Trial & Easy Returns" at bounding box center [970, 271] width 118 height 10
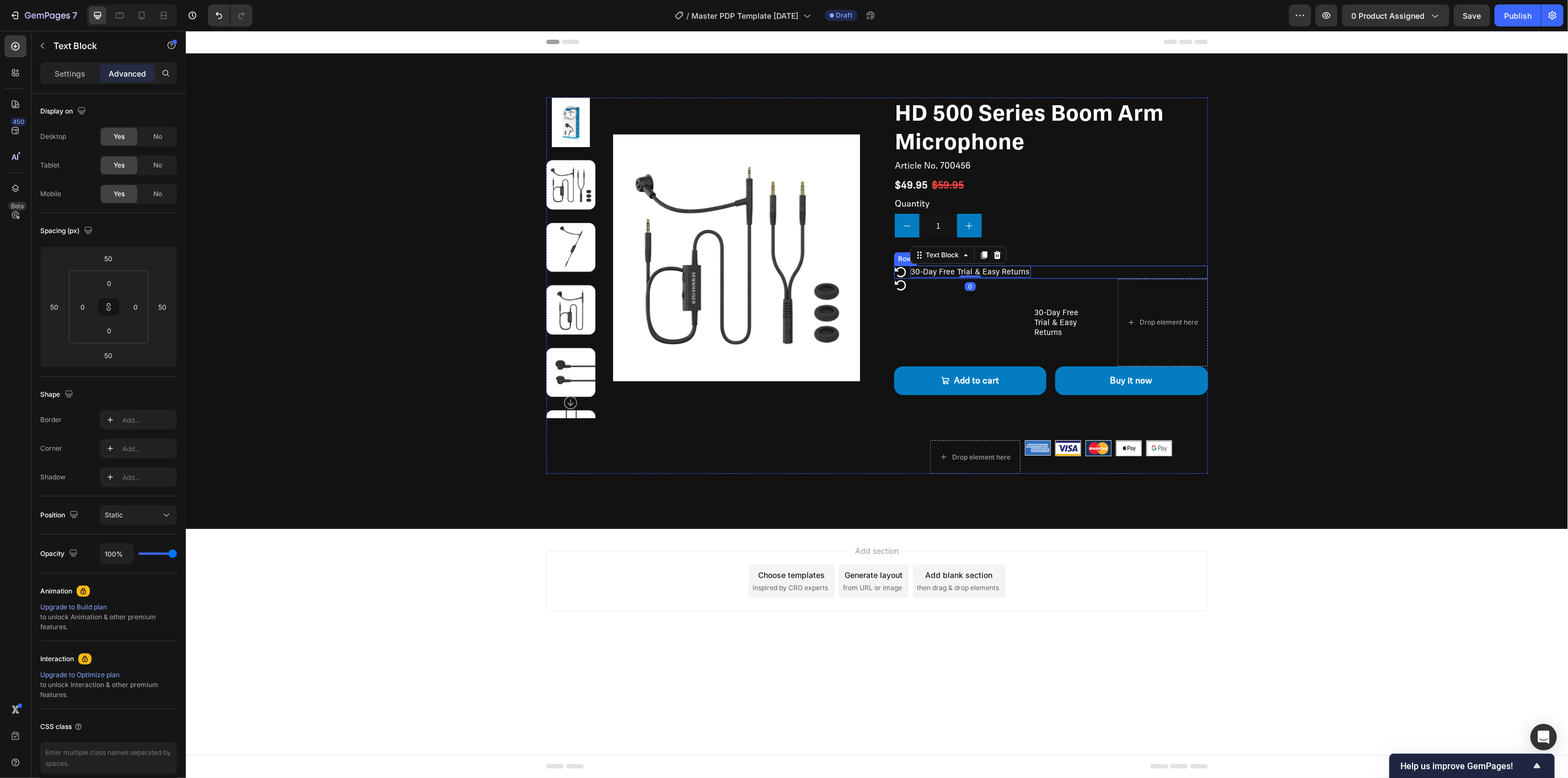
click at [1046, 269] on div "Icon 30-Day Free Trial & Easy Returns Text Block 0 Row" at bounding box center [1050, 272] width 314 height 13
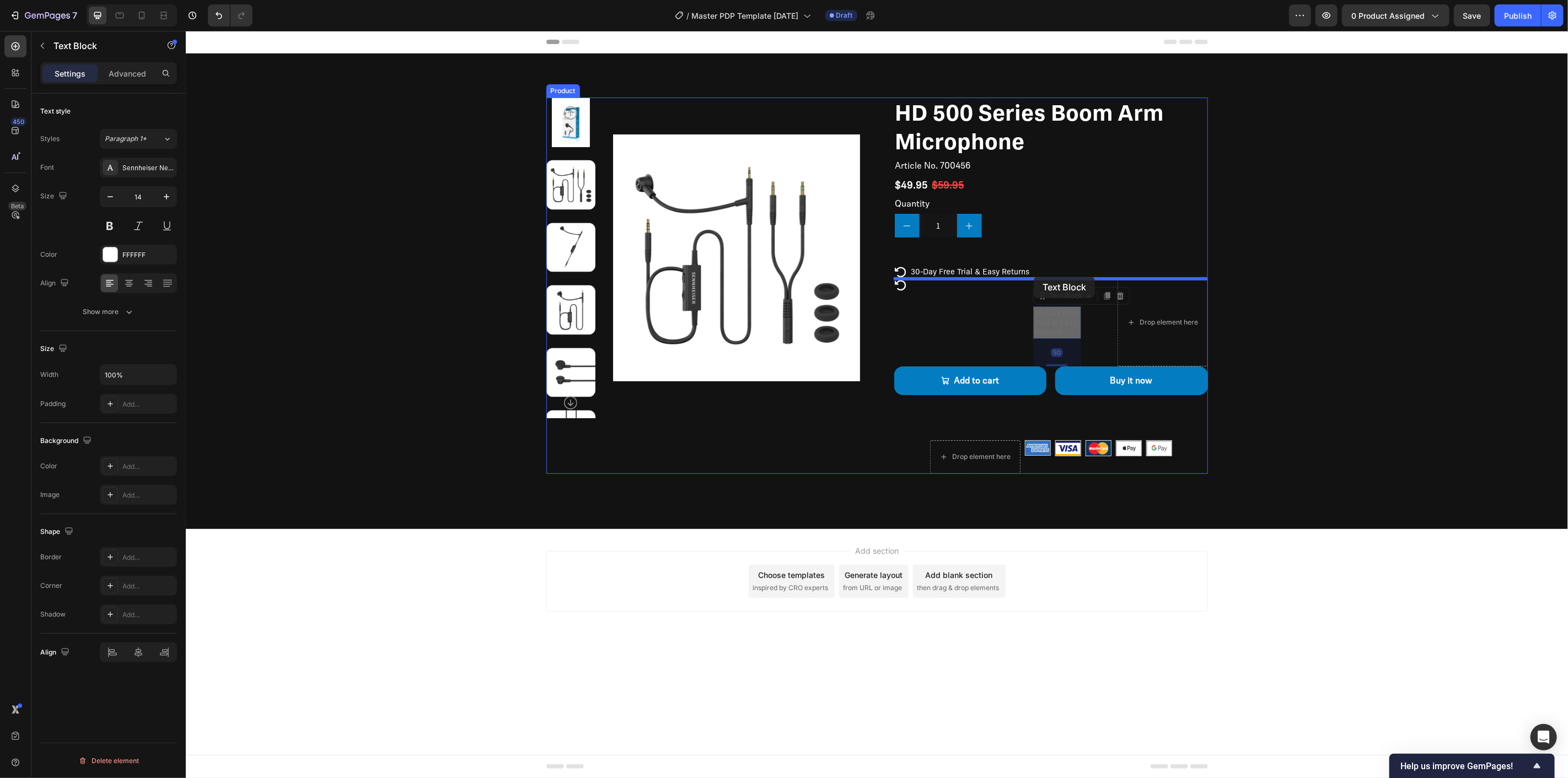
drag, startPoint x: 1047, startPoint y: 317, endPoint x: 1033, endPoint y: 276, distance: 43.3
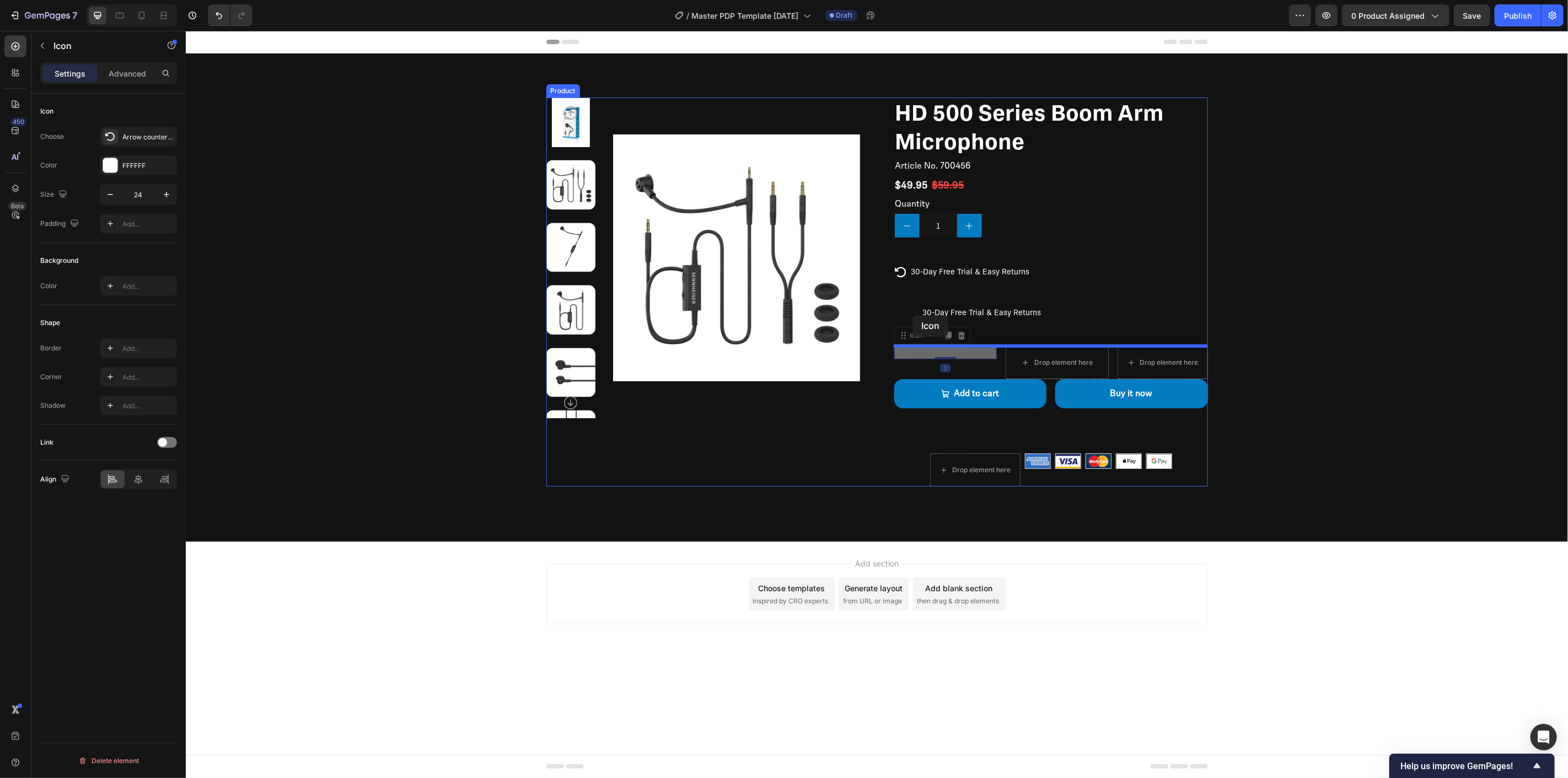
drag, startPoint x: 898, startPoint y: 354, endPoint x: 912, endPoint y: 315, distance: 41.4
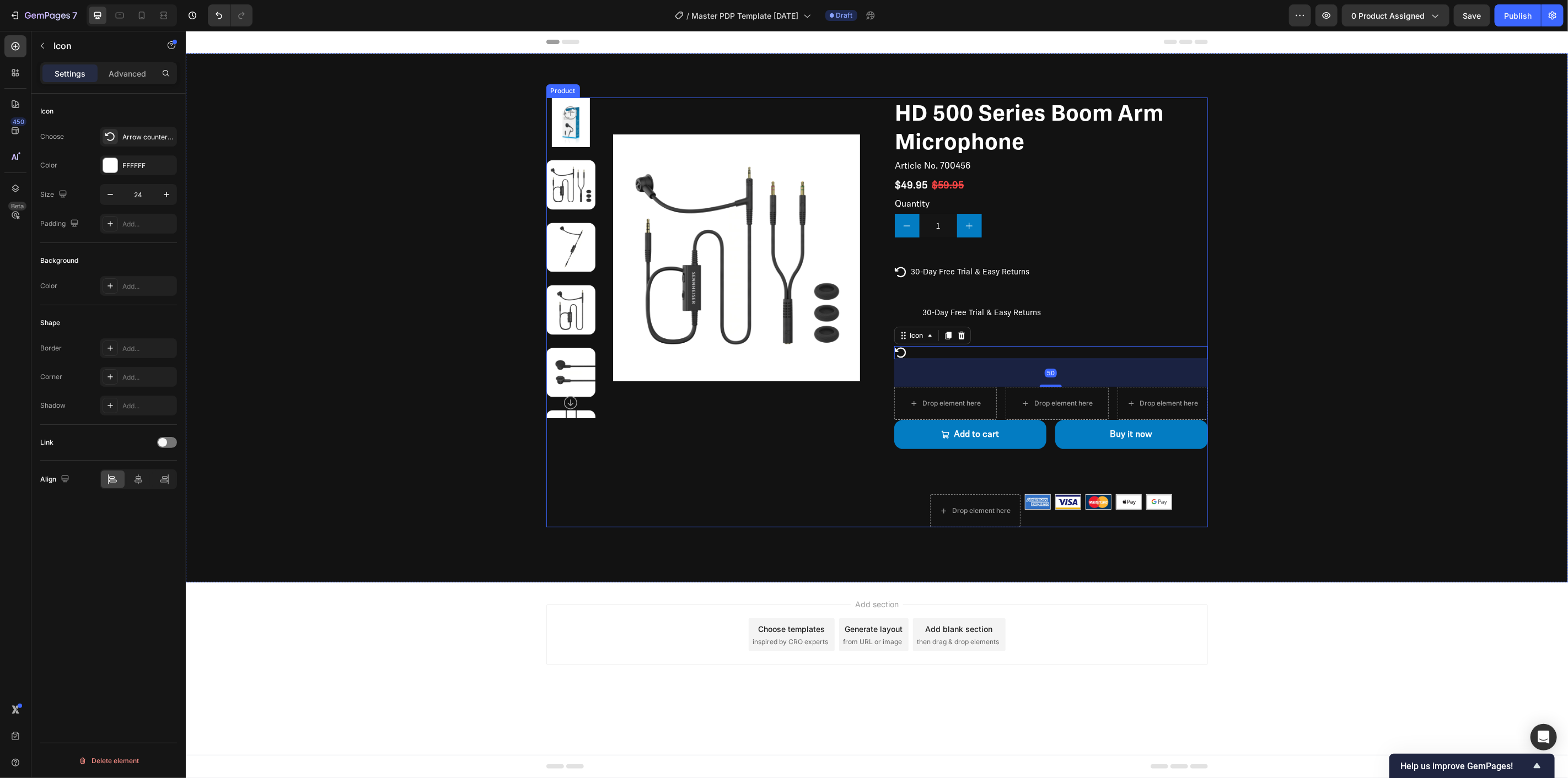
click at [946, 304] on div "HD 500 Series Boom Arm Microphone Product Title Article No. 700456 Product SKU …" at bounding box center [1050, 312] width 314 height 430
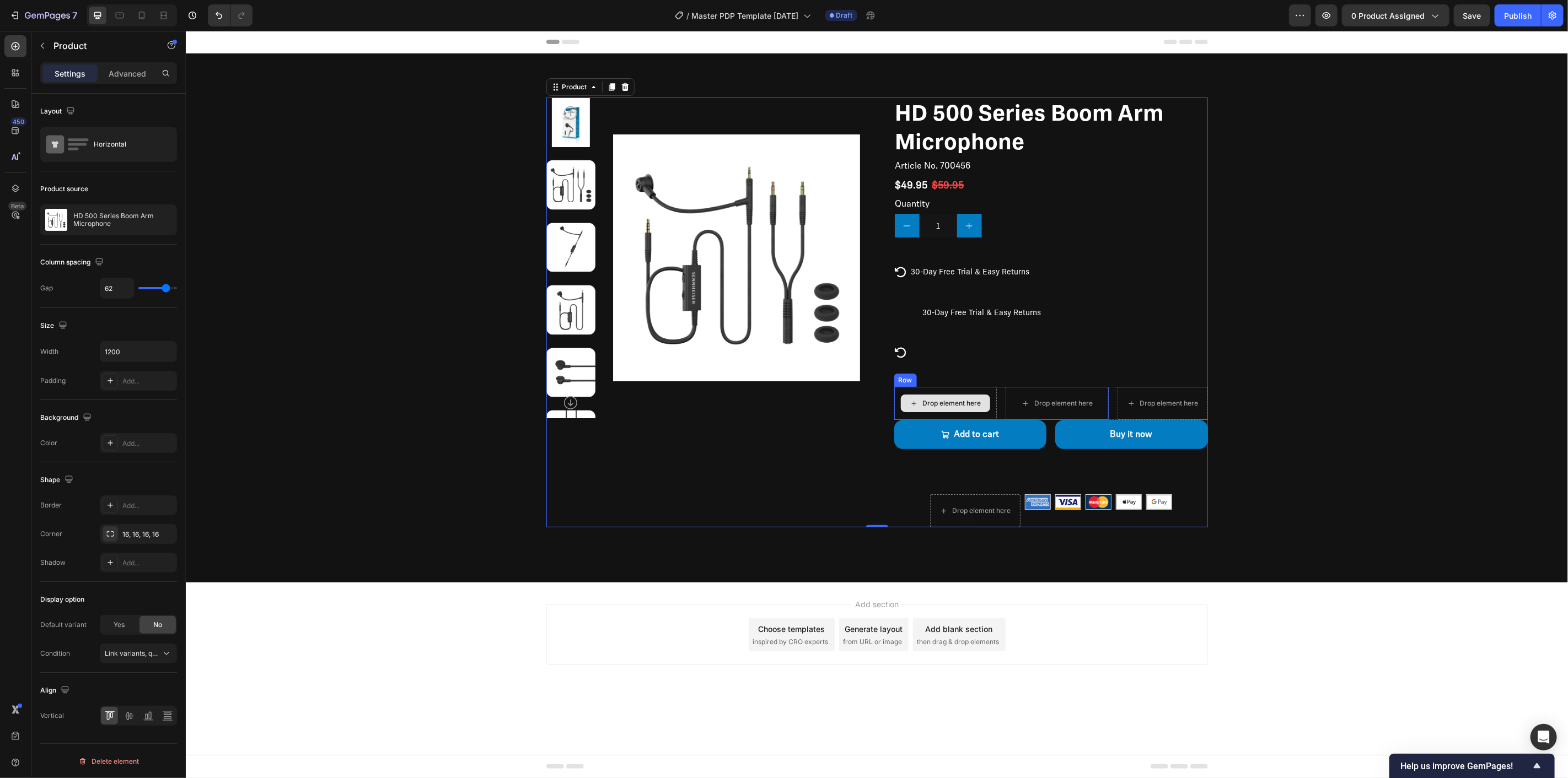
click at [991, 389] on div "Drop element here" at bounding box center [945, 403] width 103 height 33
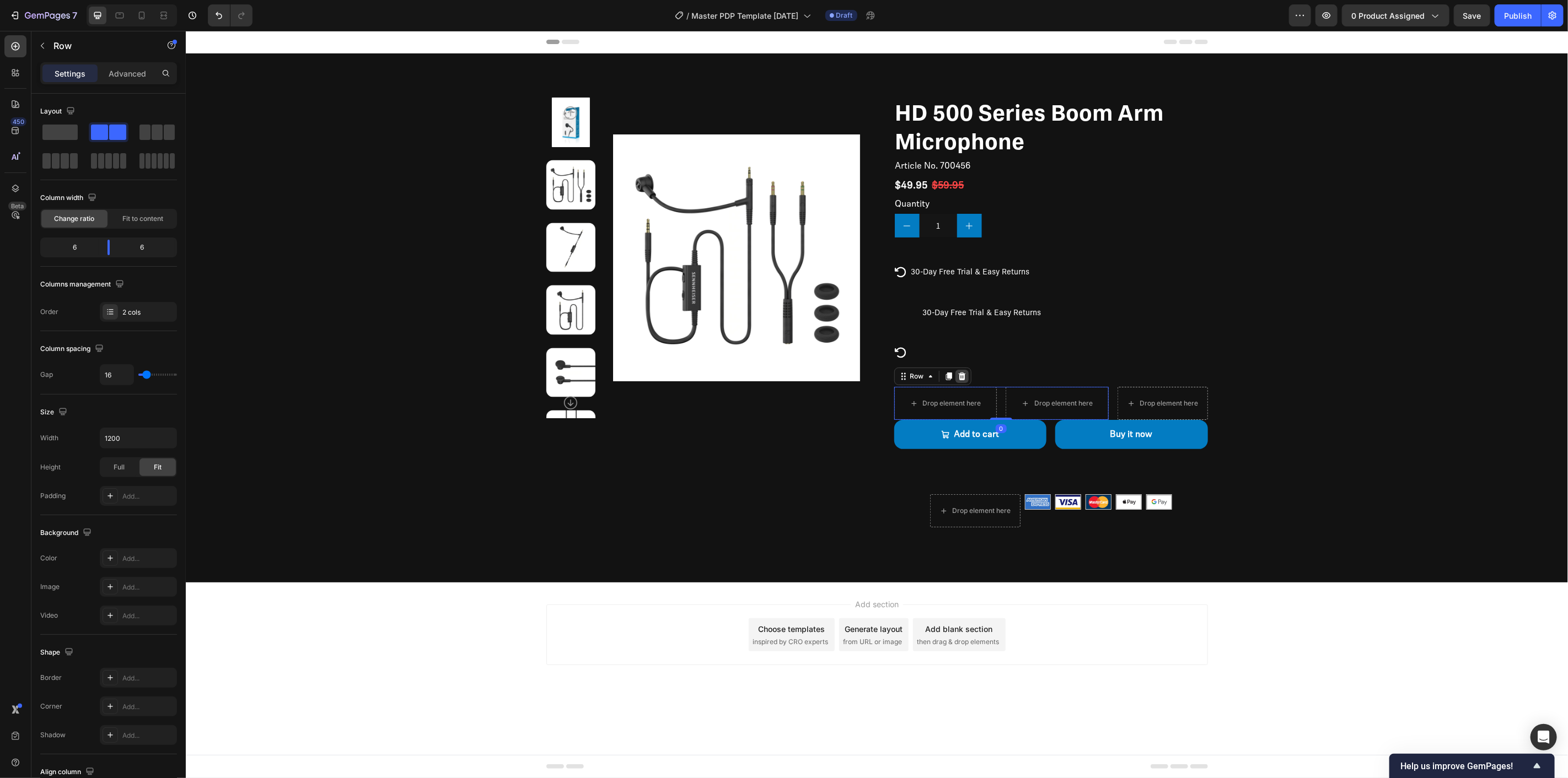
click at [960, 372] on icon at bounding box center [961, 376] width 9 height 9
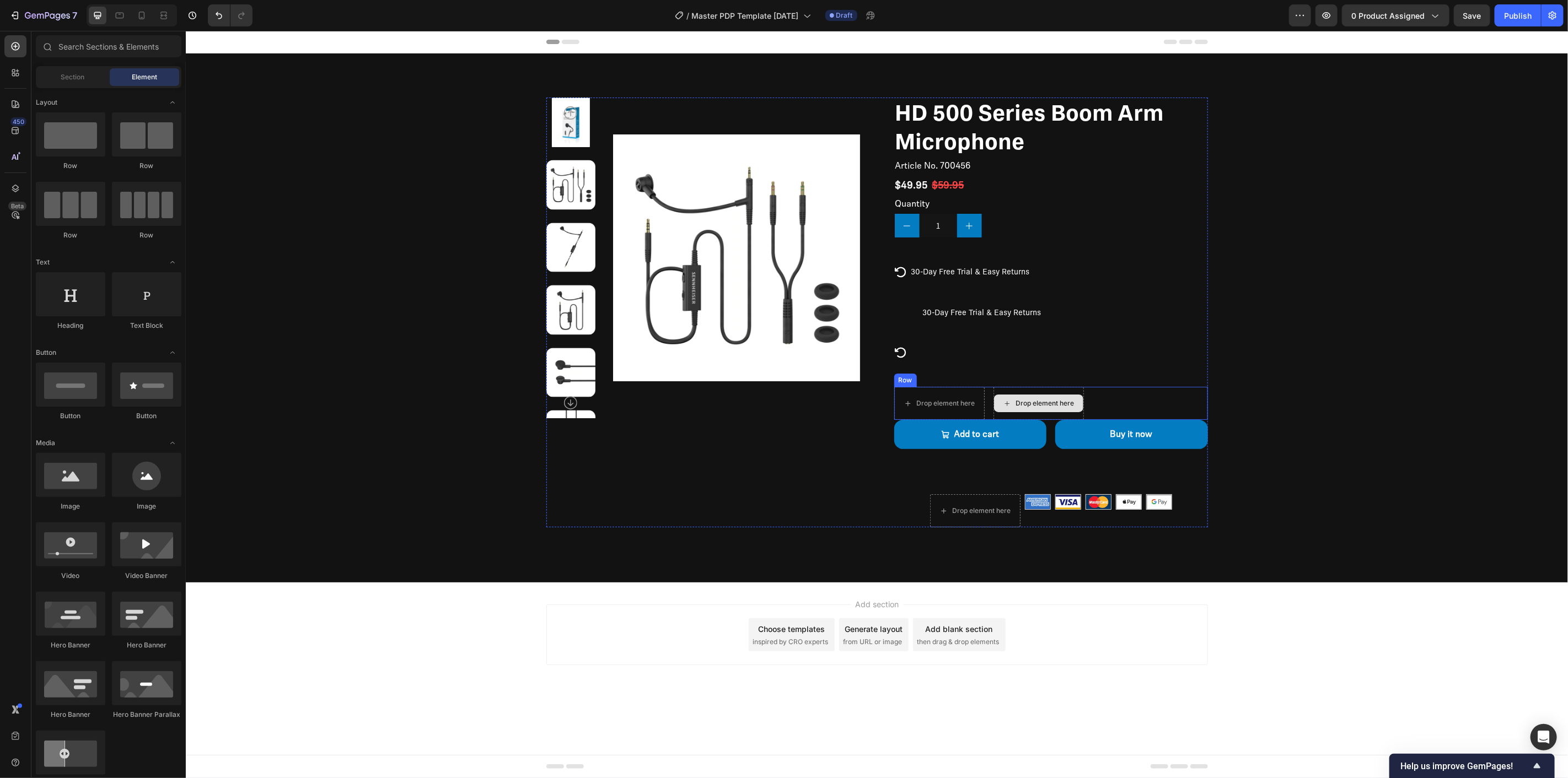
click at [1123, 400] on div "Drop element here Drop element here Row" at bounding box center [1050, 403] width 314 height 33
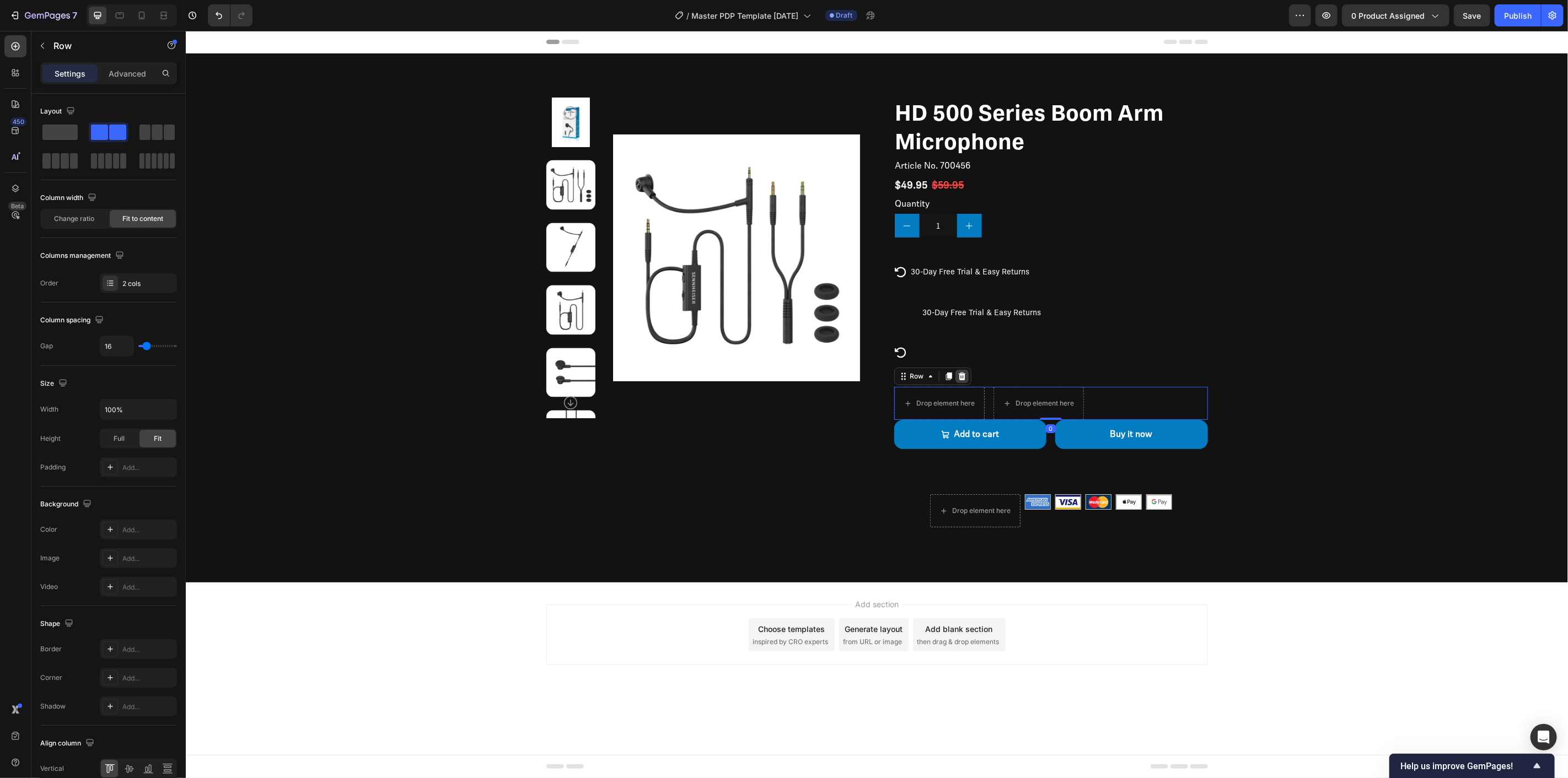
click at [962, 377] on icon at bounding box center [961, 376] width 7 height 8
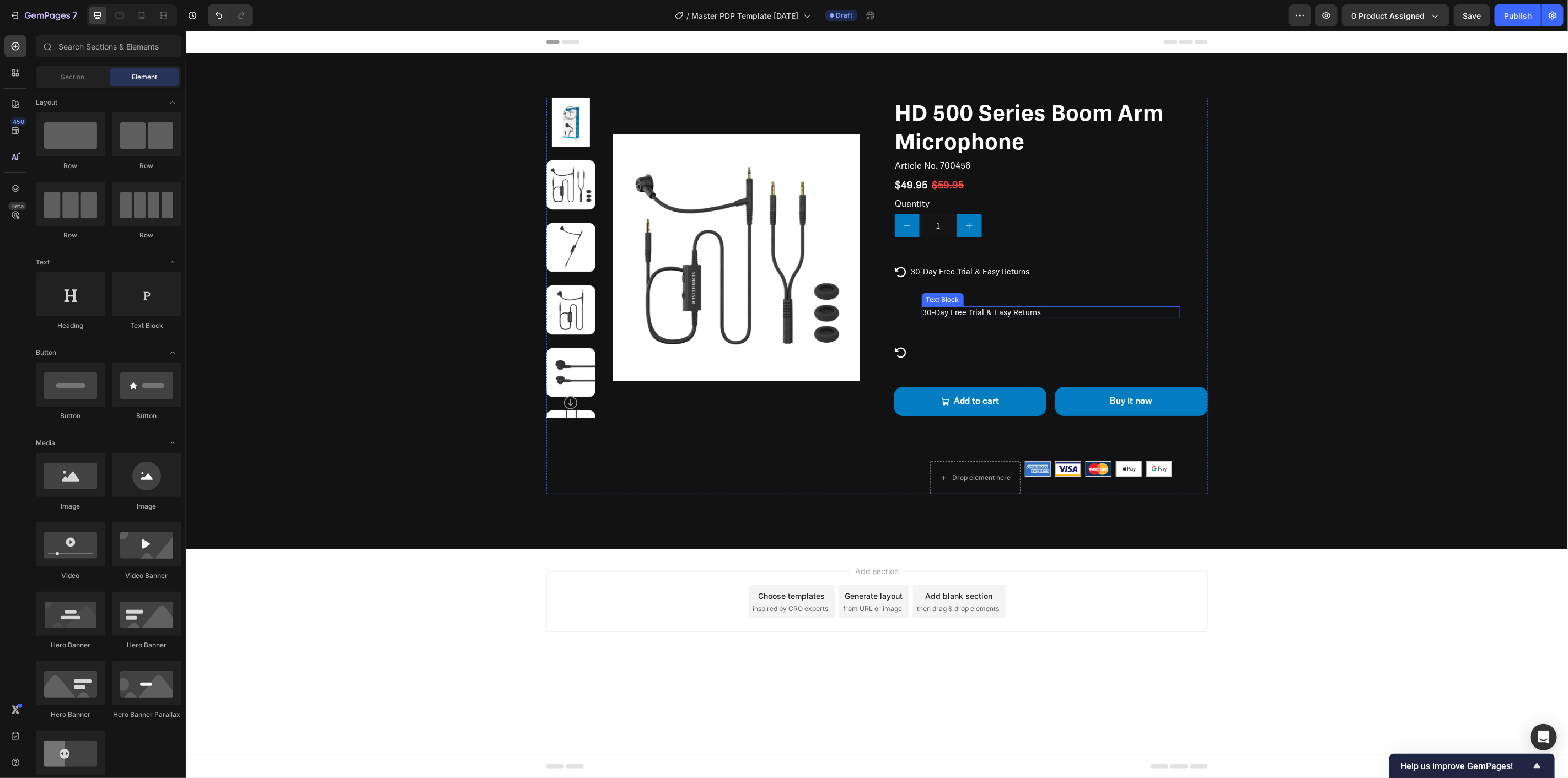
click at [950, 304] on div "HD 500 Series Boom Arm Microphone Product Title Article No. 700456 Product SKU …" at bounding box center [1050, 295] width 314 height 397
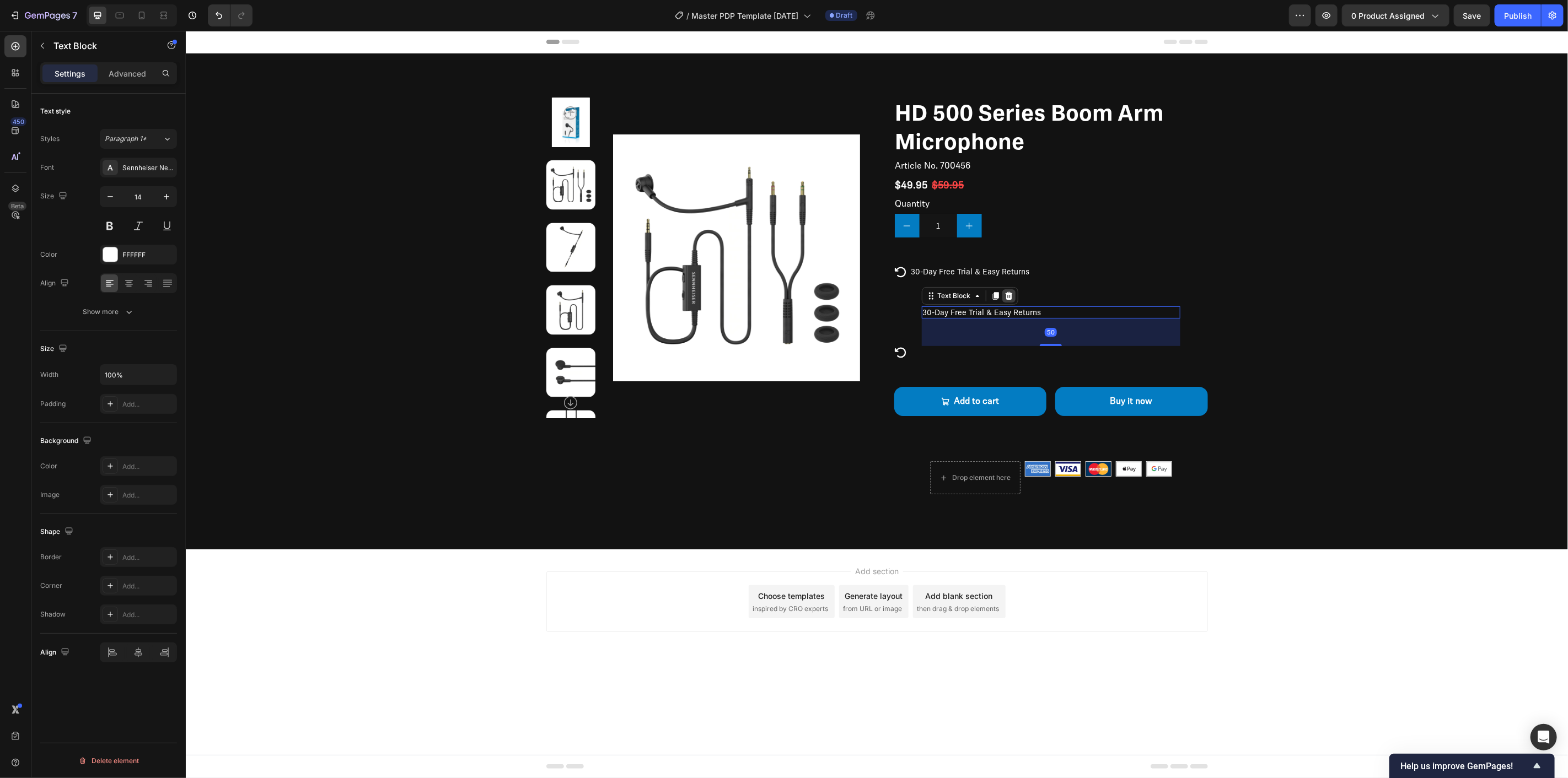
click at [1008, 294] on icon at bounding box center [1008, 296] width 7 height 8
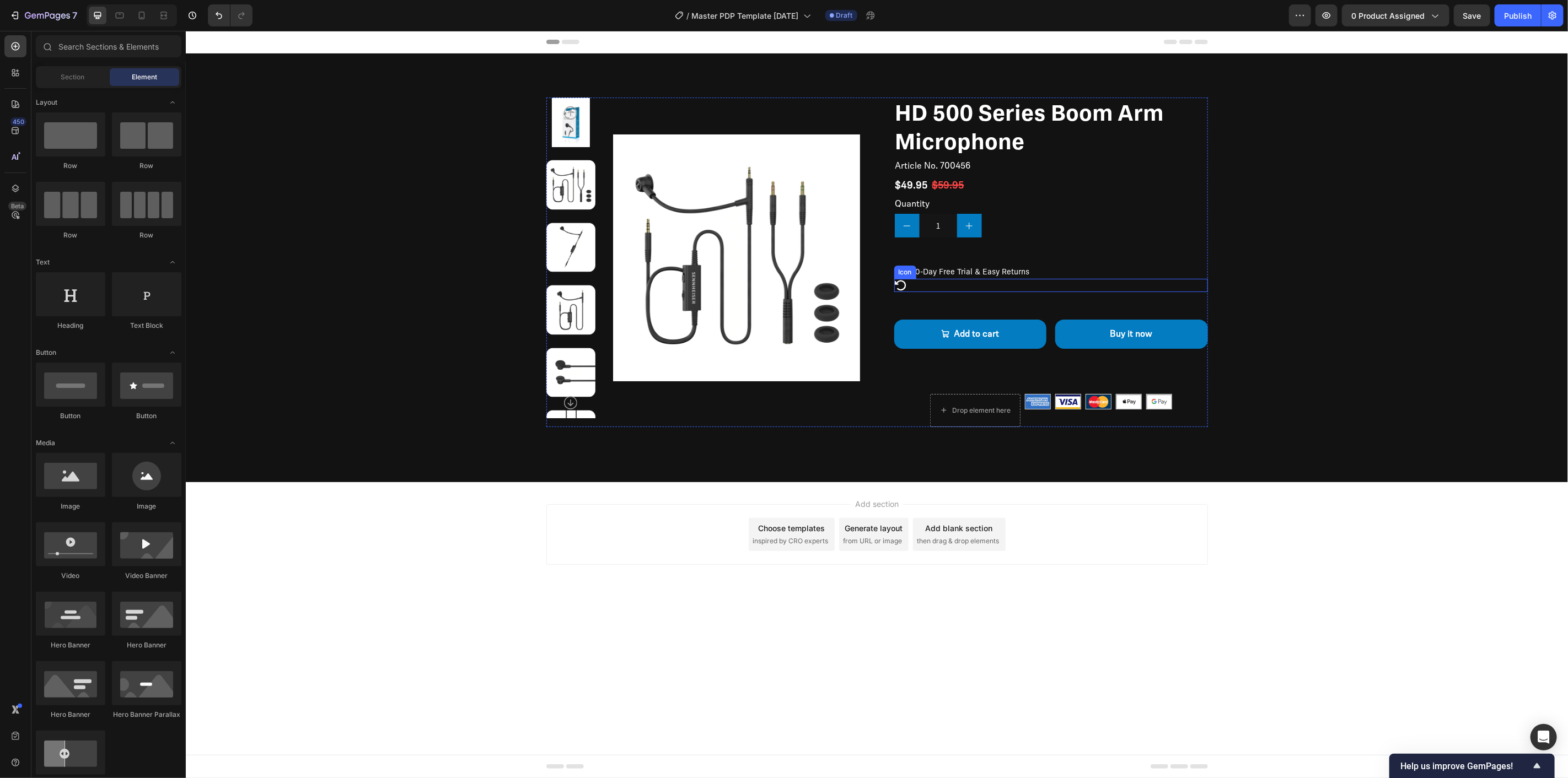
click at [904, 283] on icon at bounding box center [899, 285] width 11 height 10
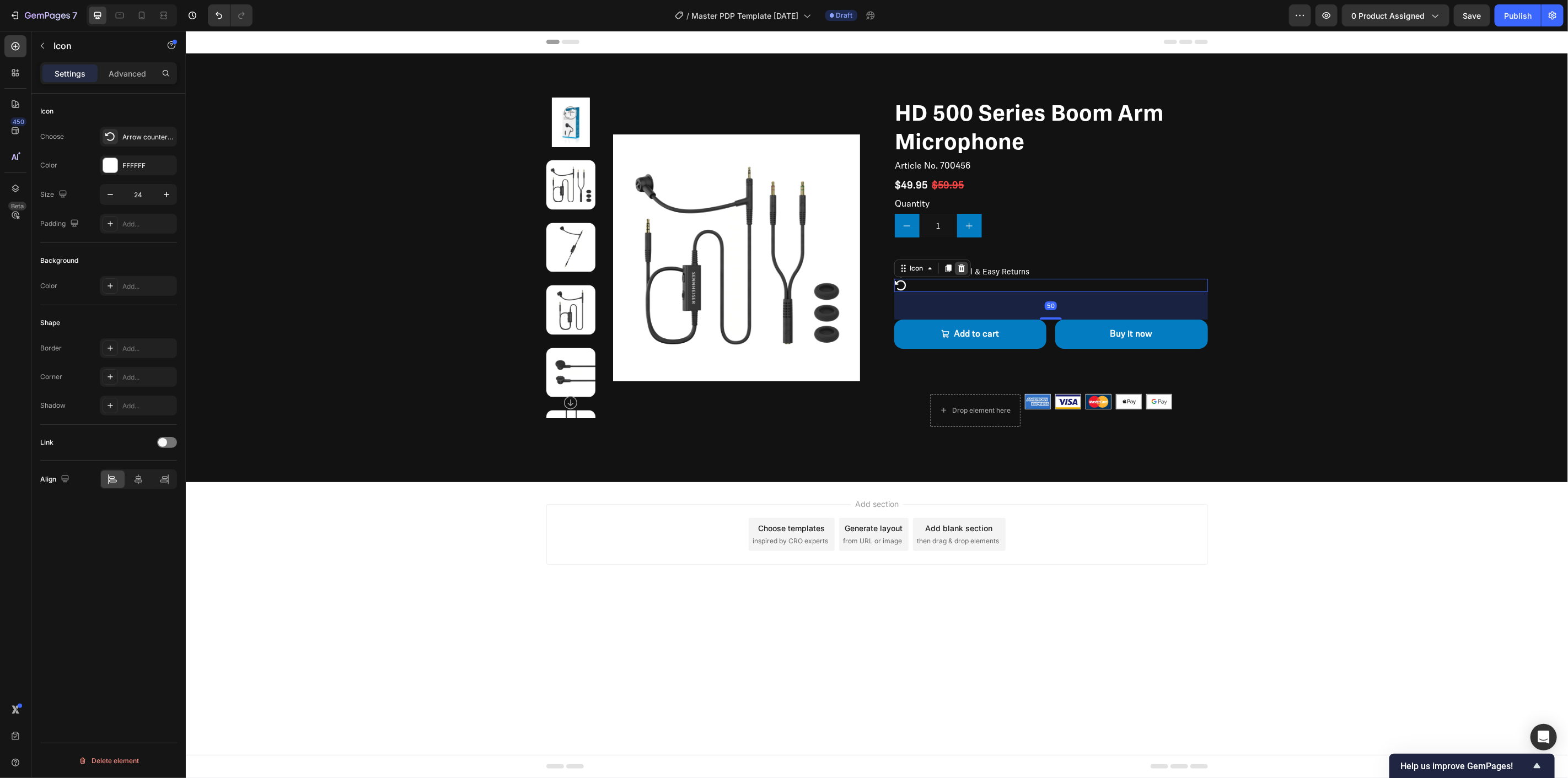
click at [959, 270] on icon at bounding box center [960, 268] width 7 height 8
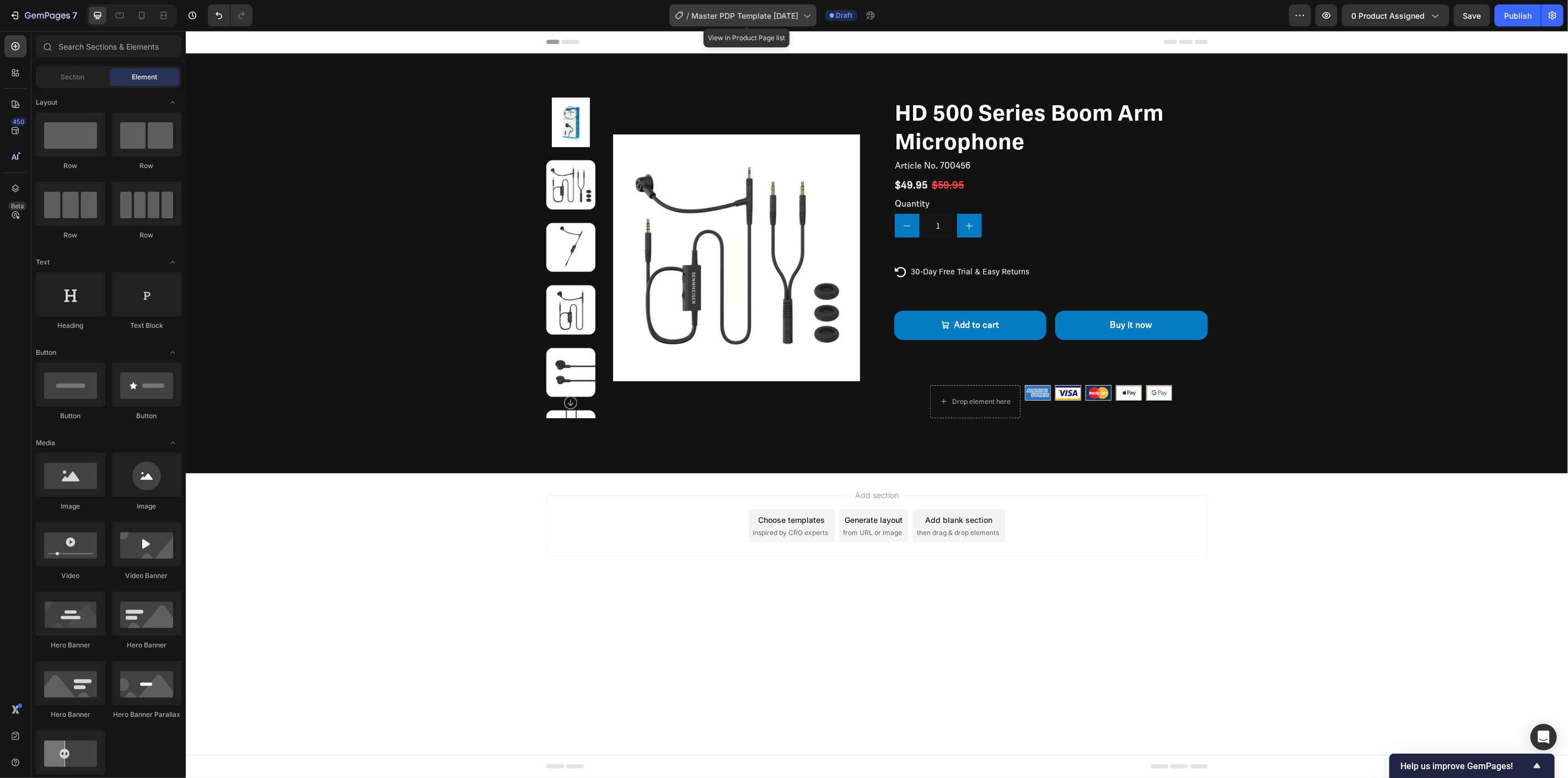
click at [786, 17] on span "Master PDP Template [DATE]" at bounding box center [745, 16] width 107 height 12
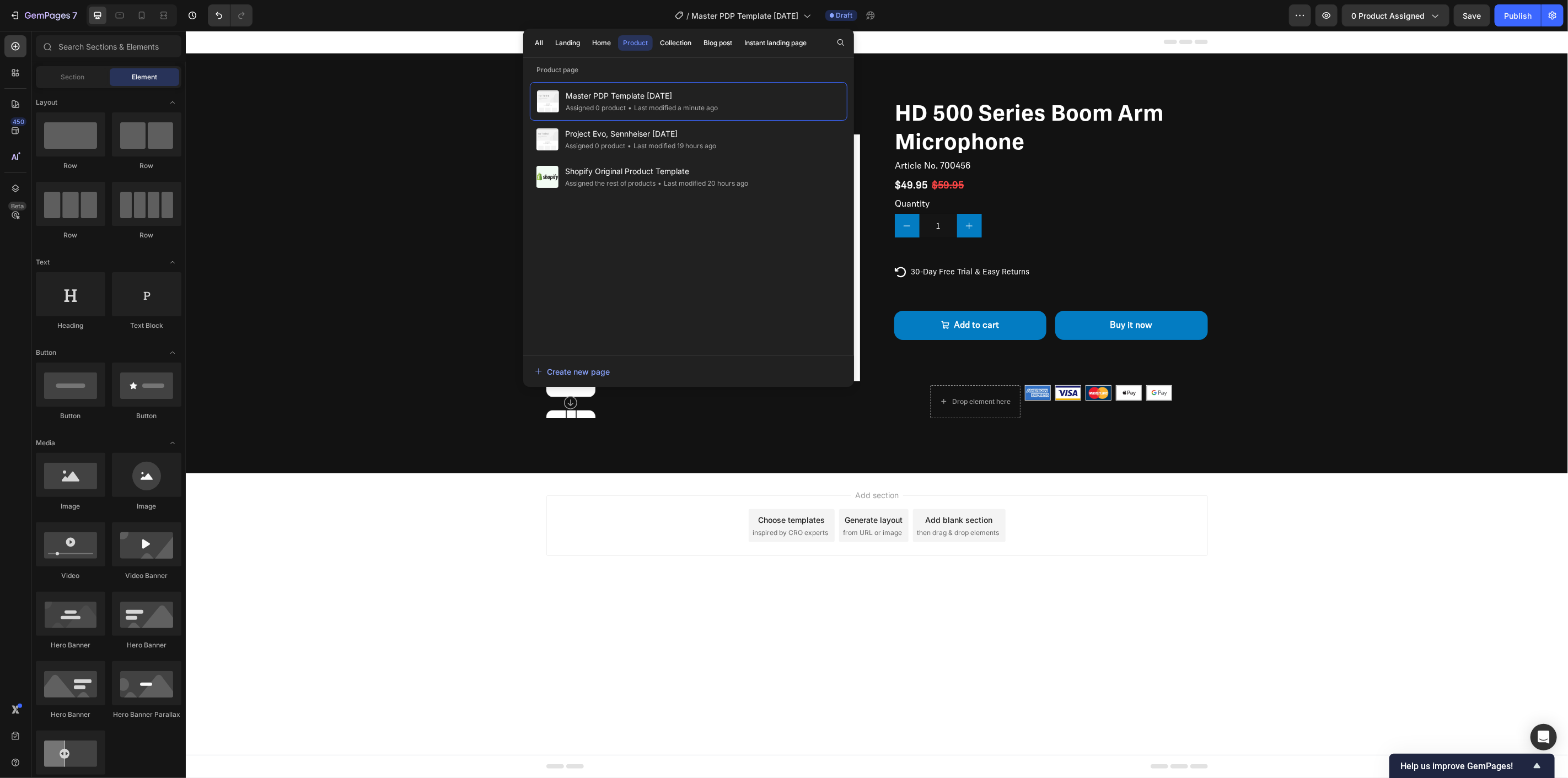
click at [437, 531] on div "Add section Choose templates inspired by CRO experts Generate layout from URL o…" at bounding box center [876, 540] width 1382 height 135
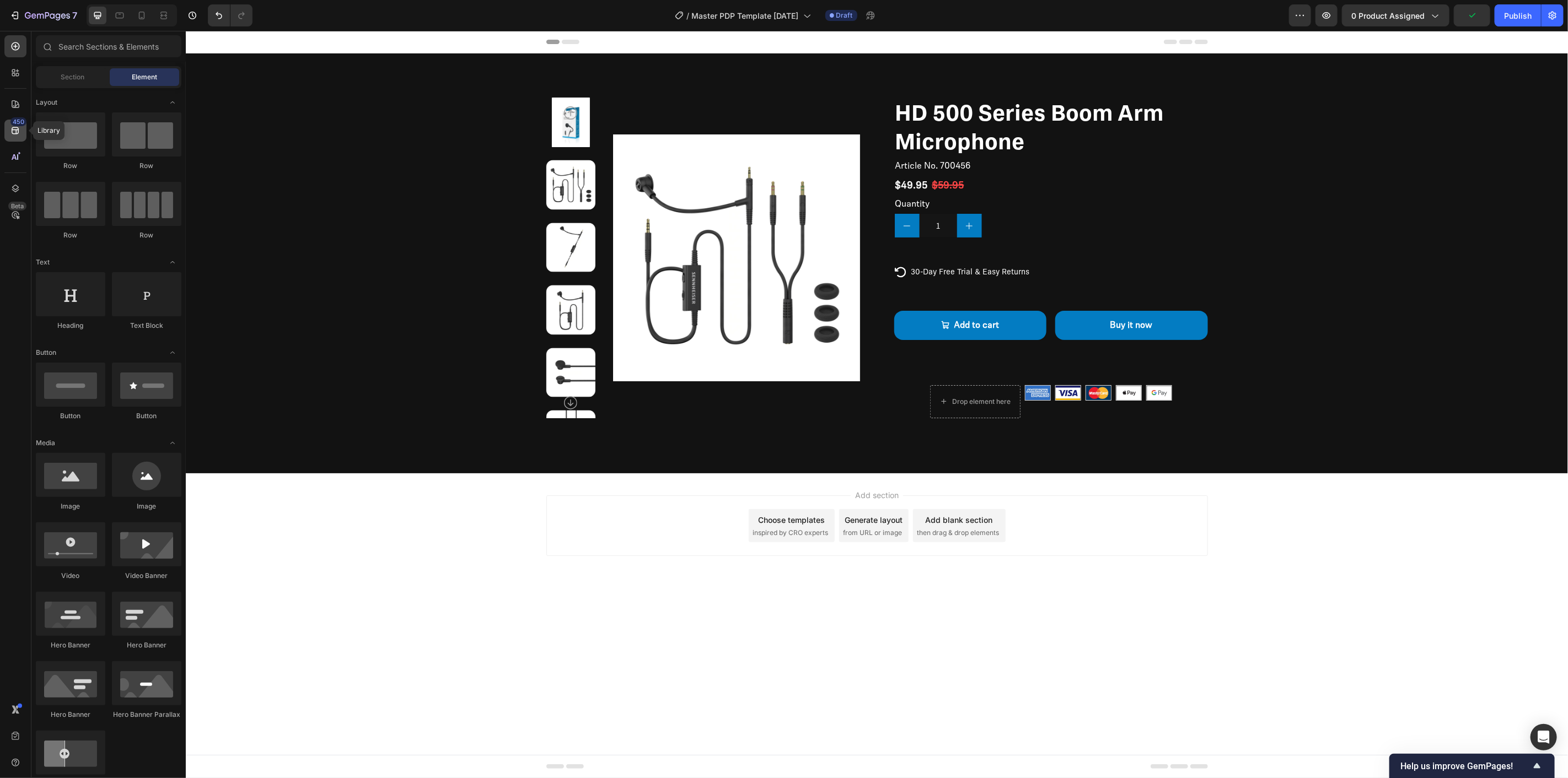
click at [12, 136] on div "450" at bounding box center [16, 131] width 22 height 22
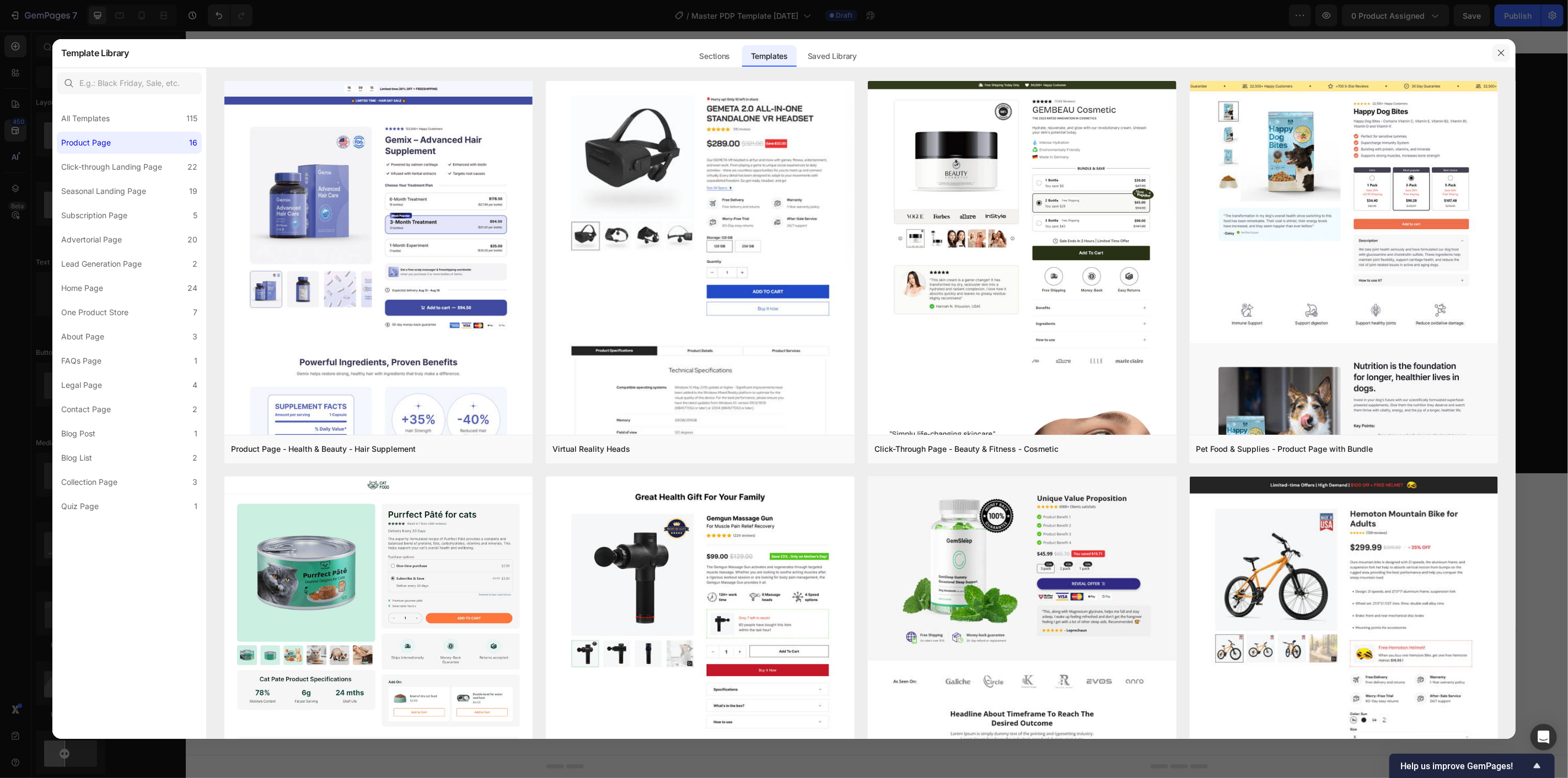
click at [1499, 46] on button "button" at bounding box center [1501, 52] width 17 height 17
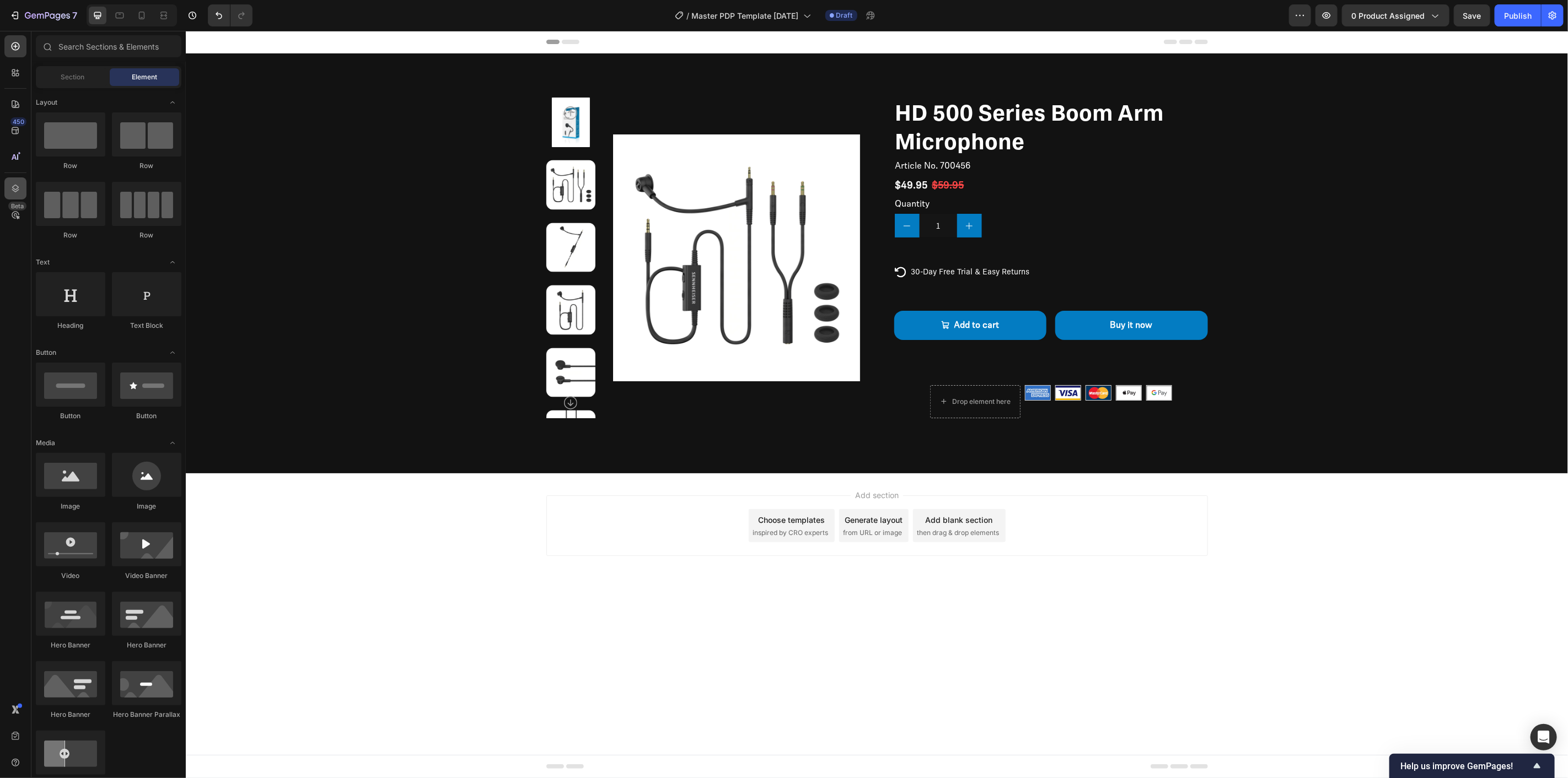
click at [17, 195] on div at bounding box center [16, 188] width 22 height 22
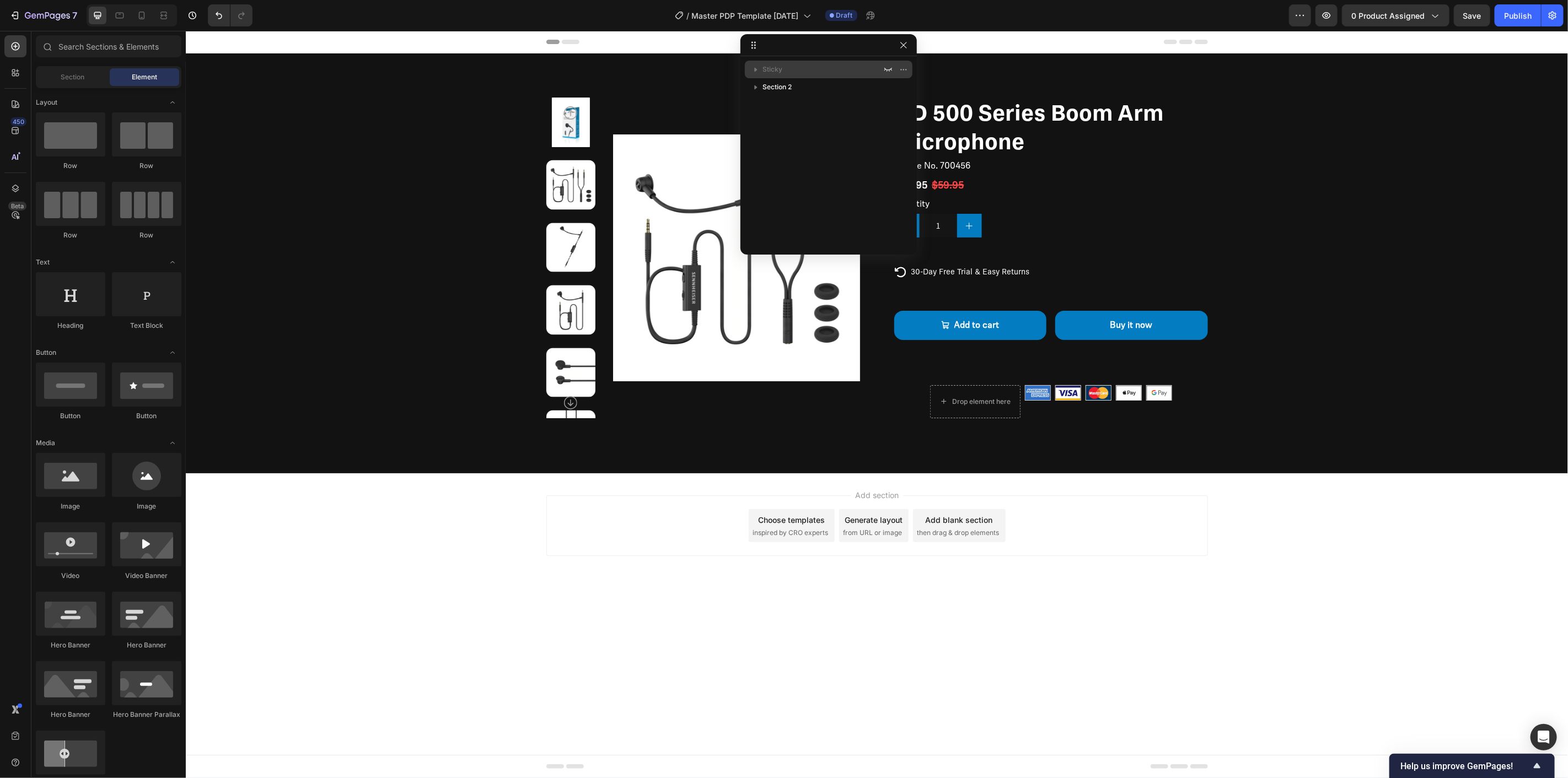
click at [759, 67] on icon "button" at bounding box center [756, 69] width 11 height 11
click at [754, 67] on icon "button" at bounding box center [756, 69] width 11 height 11
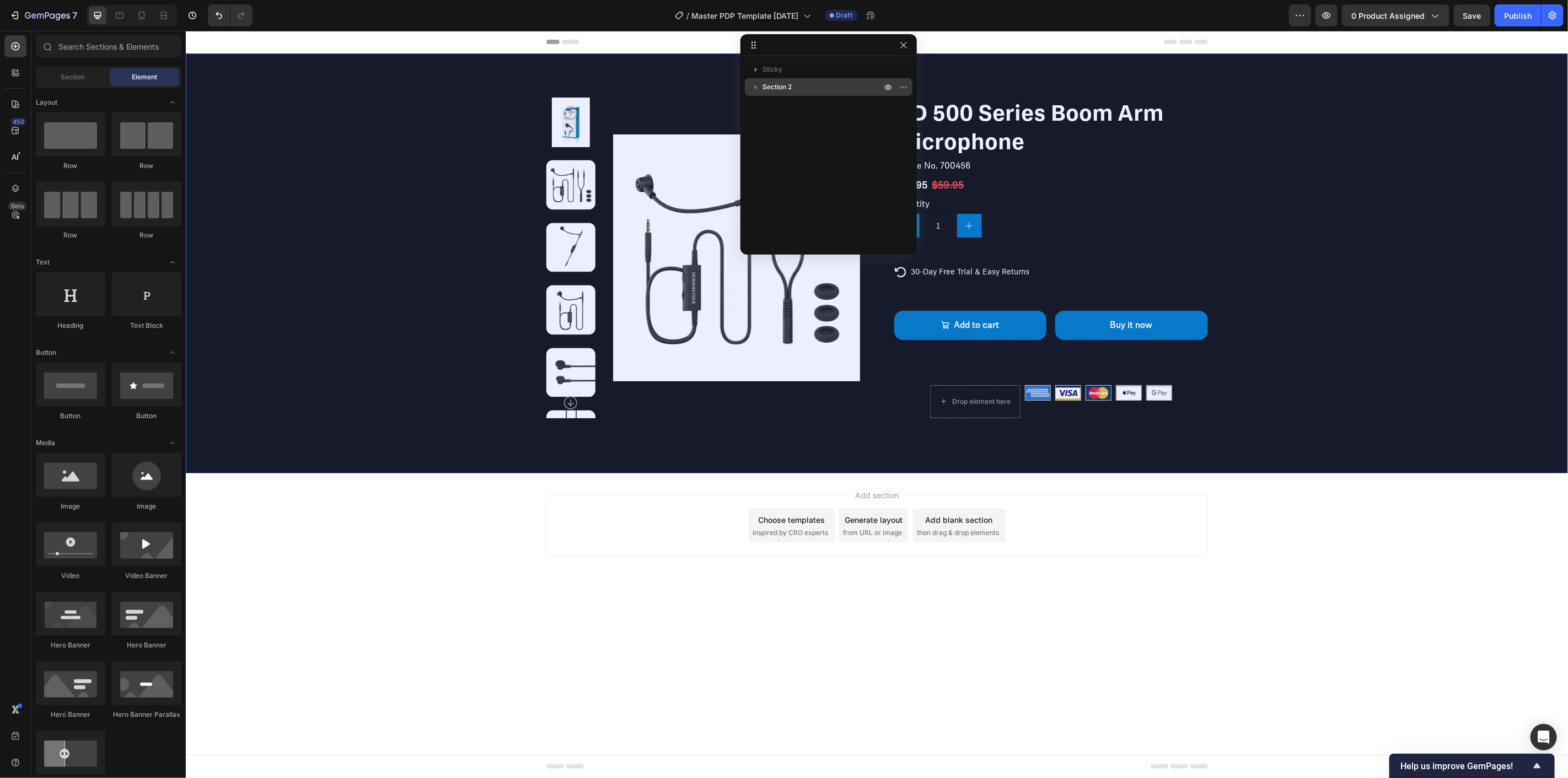
click at [752, 83] on icon "button" at bounding box center [756, 87] width 11 height 11
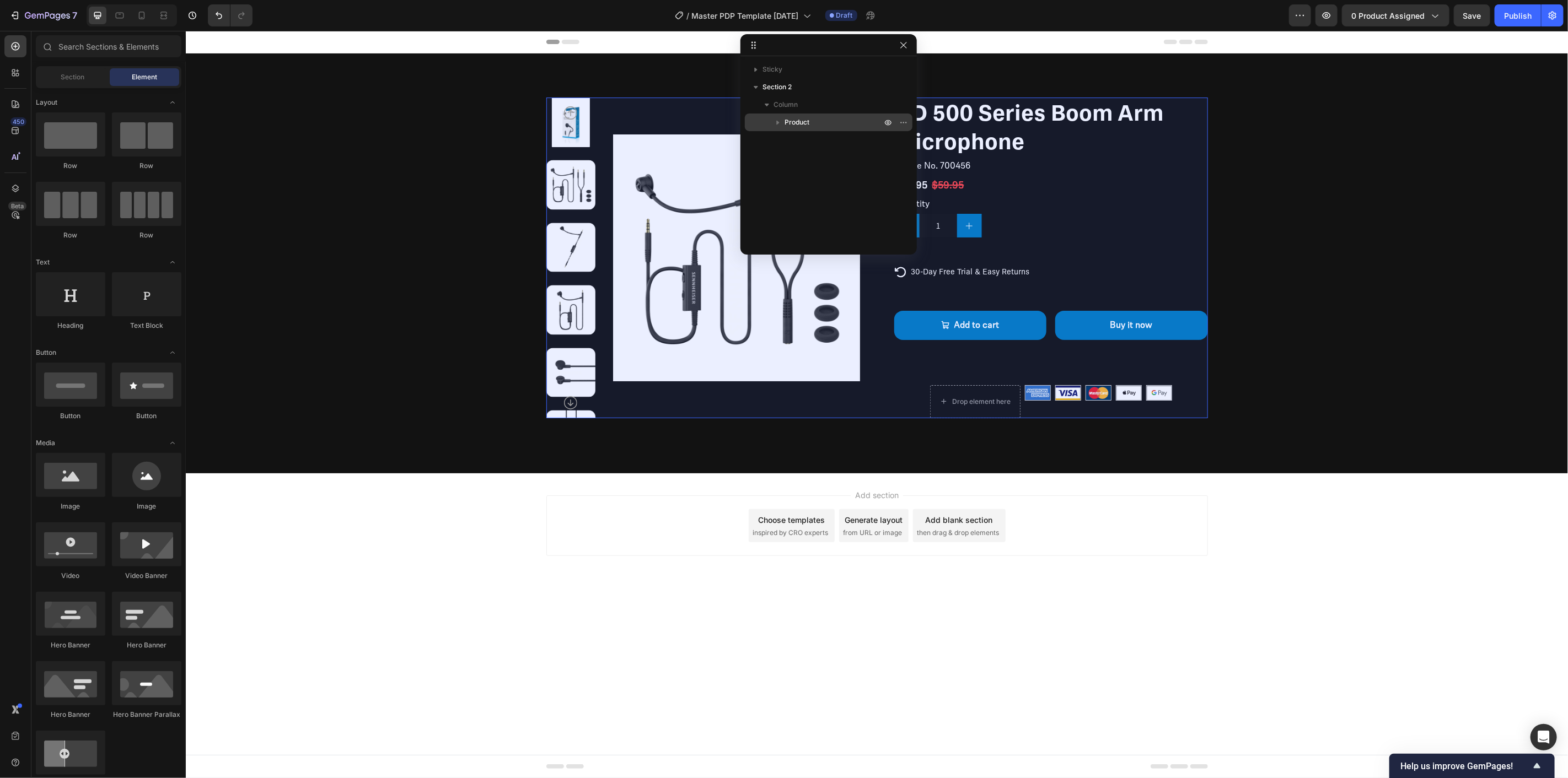
click at [776, 120] on icon "button" at bounding box center [778, 122] width 11 height 11
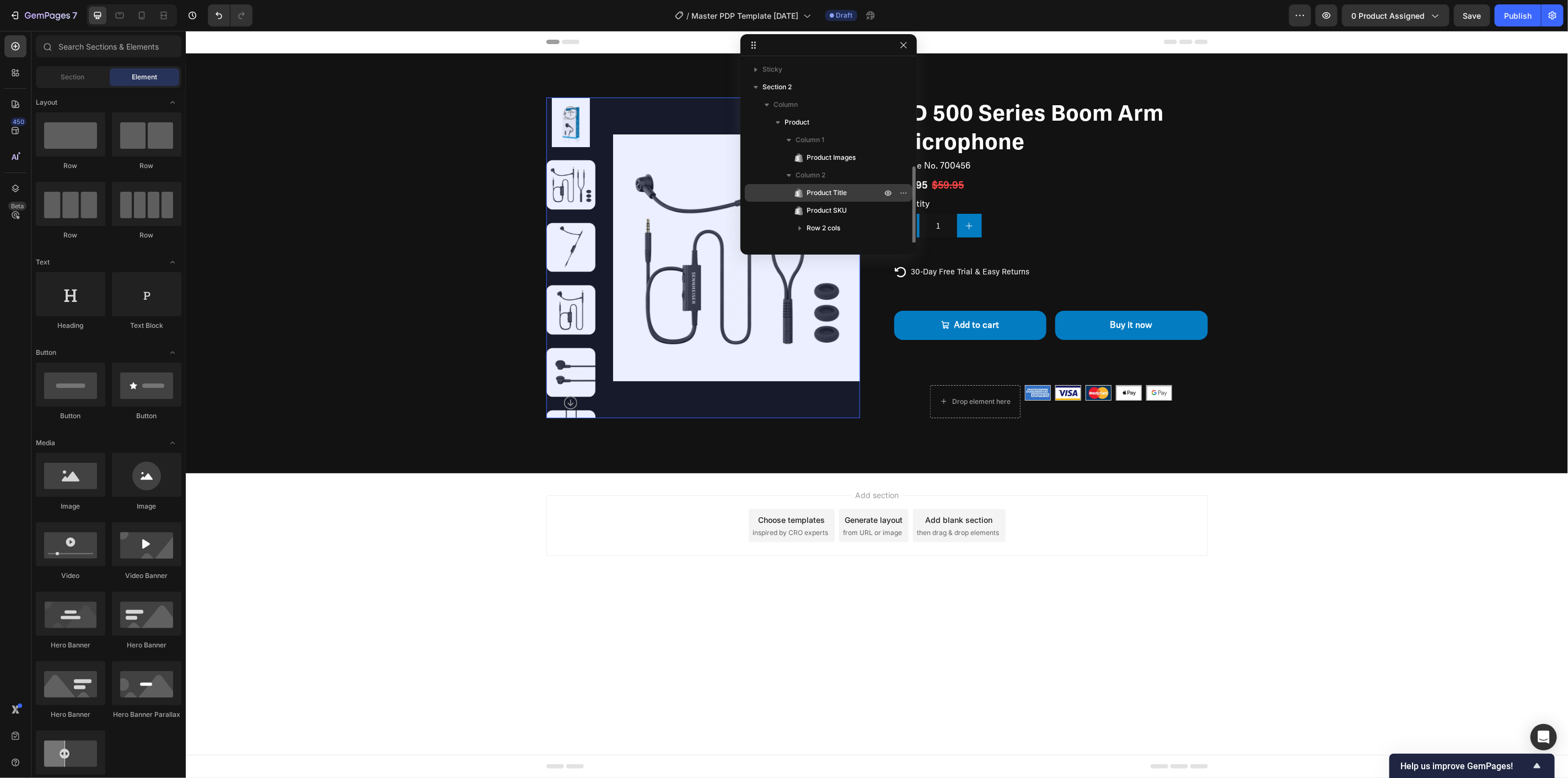
scroll to position [65, 0]
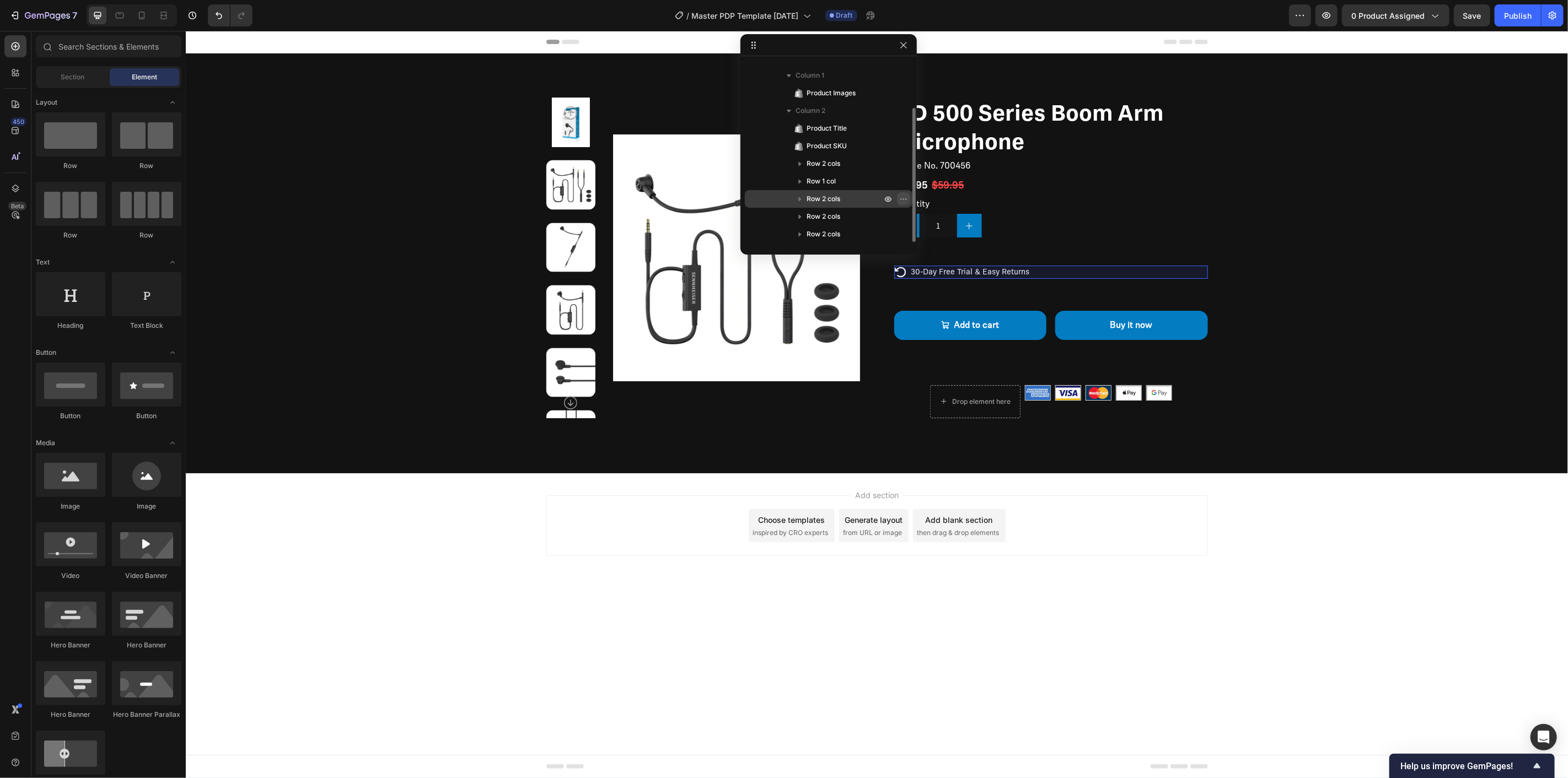
click at [902, 196] on icon "button" at bounding box center [904, 199] width 9 height 9
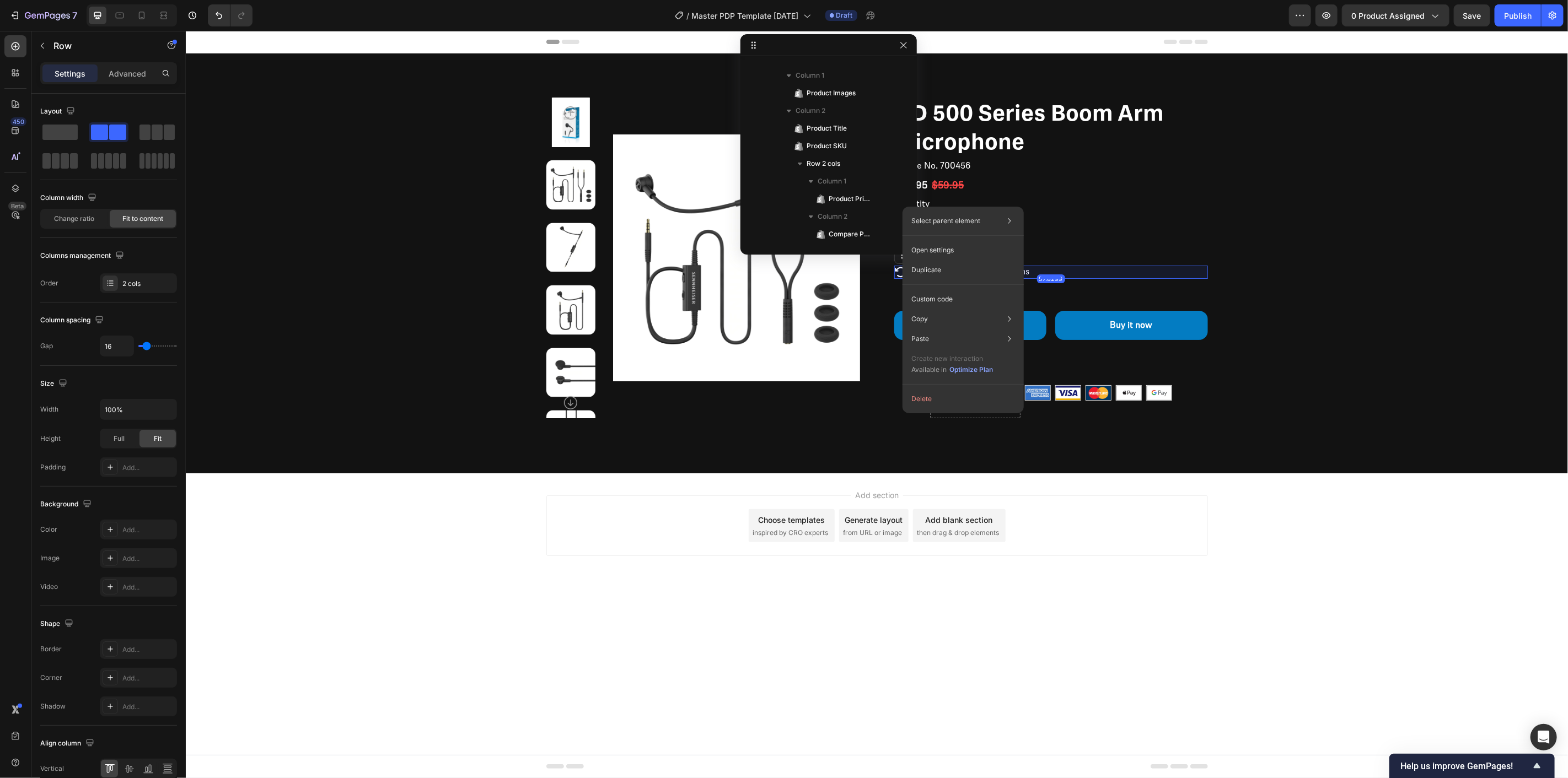
scroll to position [243, 0]
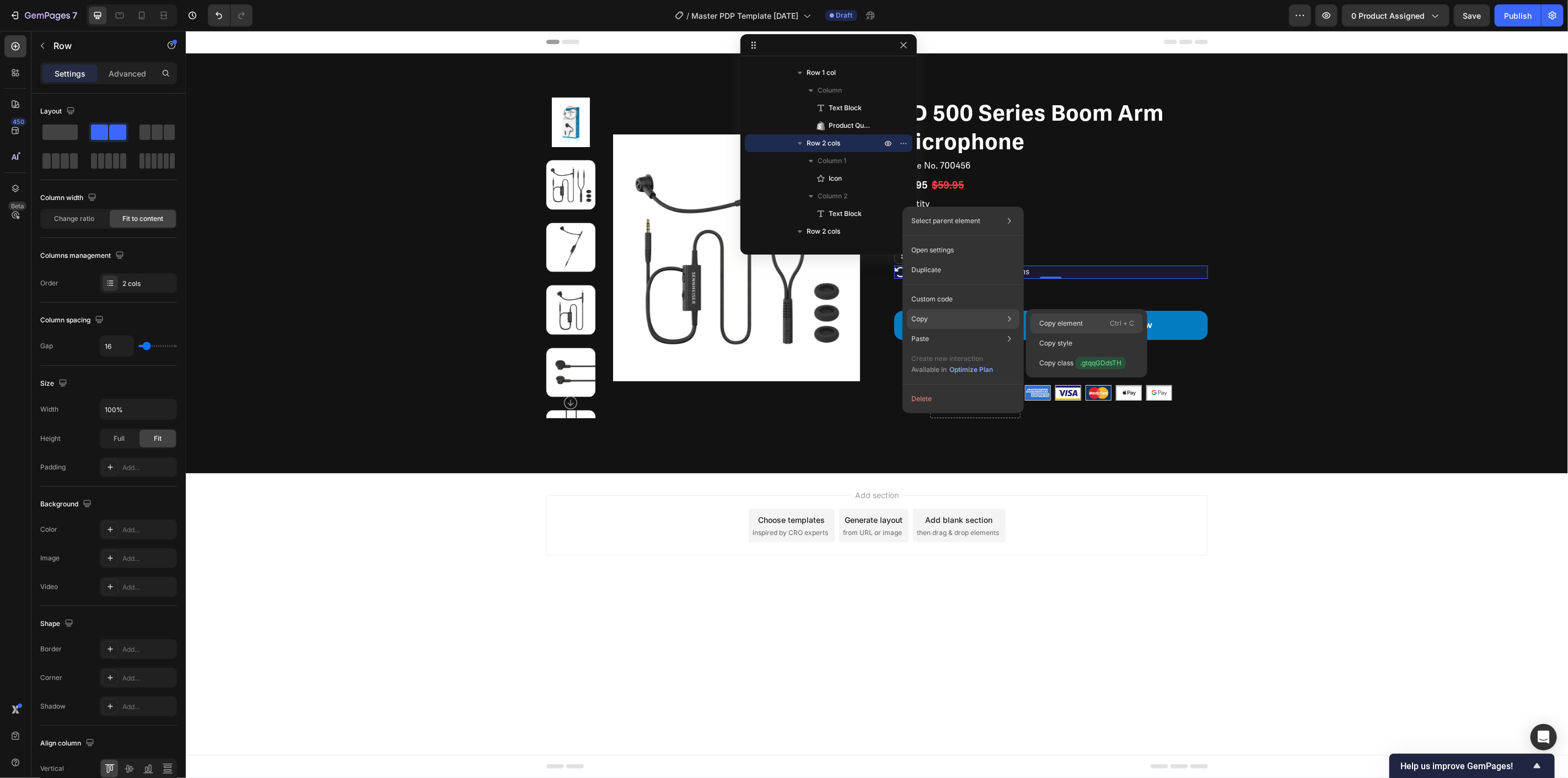
click at [1106, 321] on div "Copy element Ctrl + C" at bounding box center [1087, 324] width 113 height 20
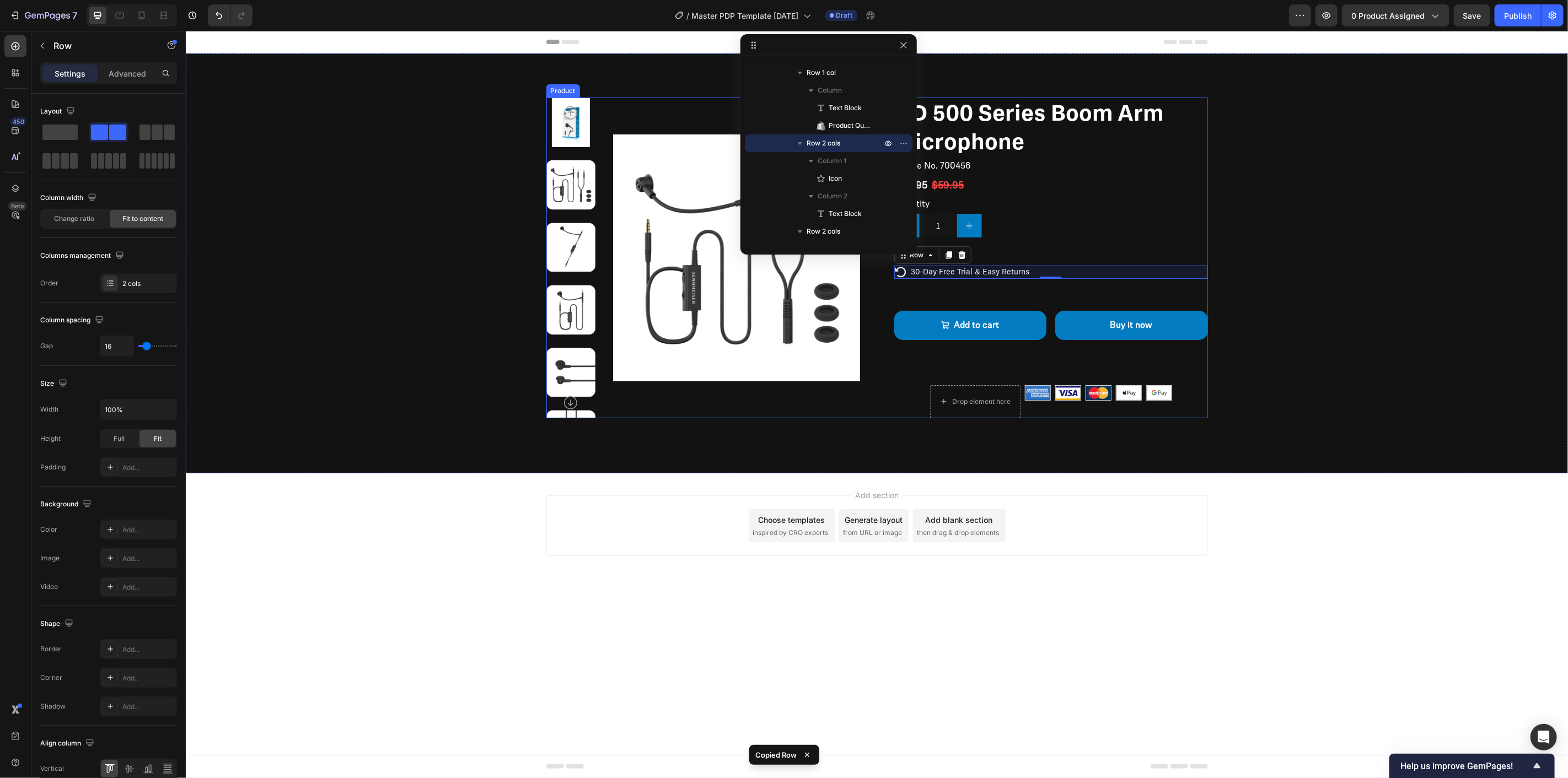
click at [1037, 278] on div "57.8299" at bounding box center [1050, 278] width 28 height 9
click at [1037, 286] on div "HD 500 Series Boom Arm Microphone Product Title Article No. 700456 Product SKU …" at bounding box center [1050, 258] width 314 height 321
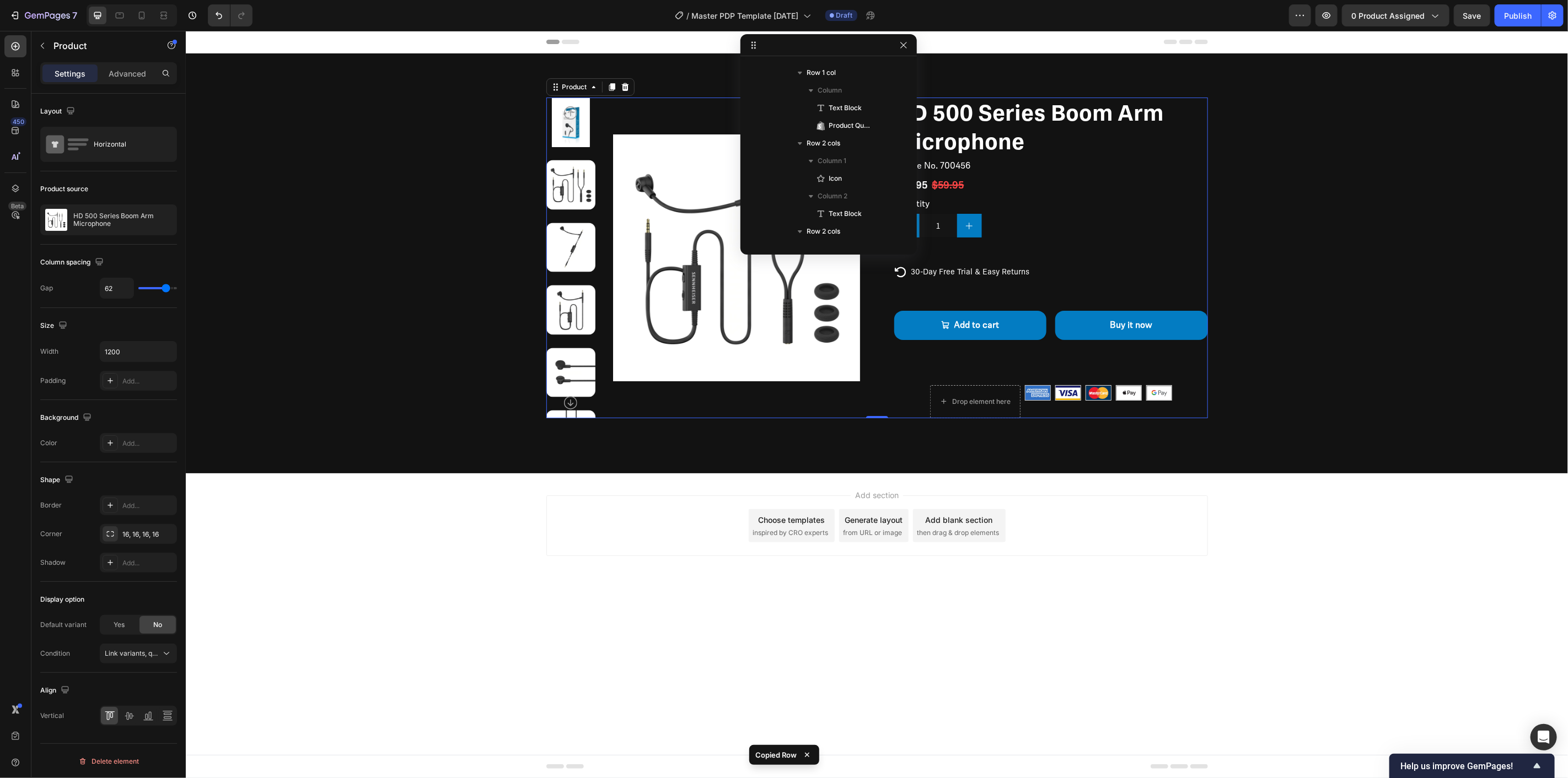
scroll to position [0, 0]
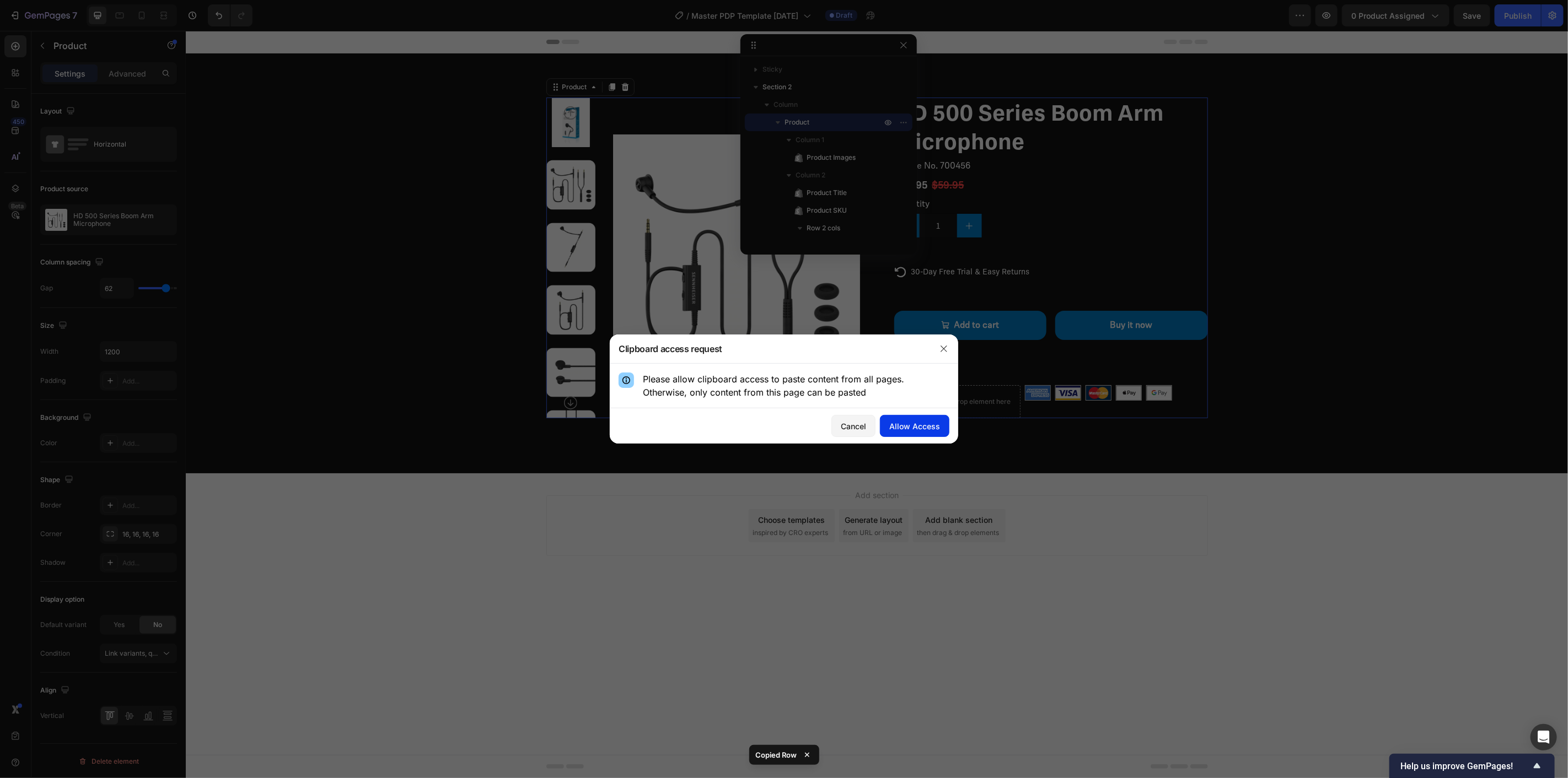
click at [905, 422] on div "Allow Access" at bounding box center [915, 427] width 50 height 12
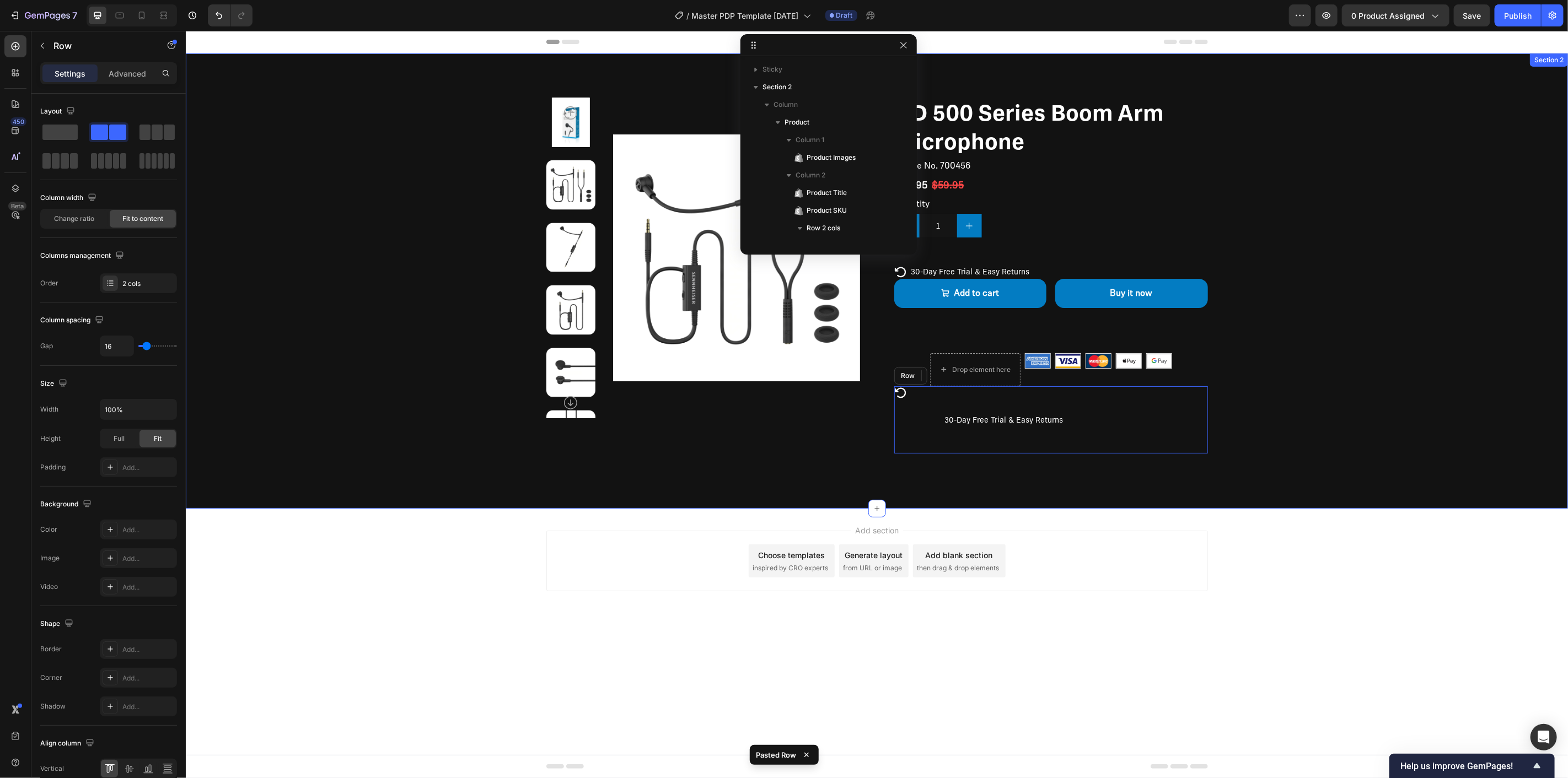
scroll to position [414, 0]
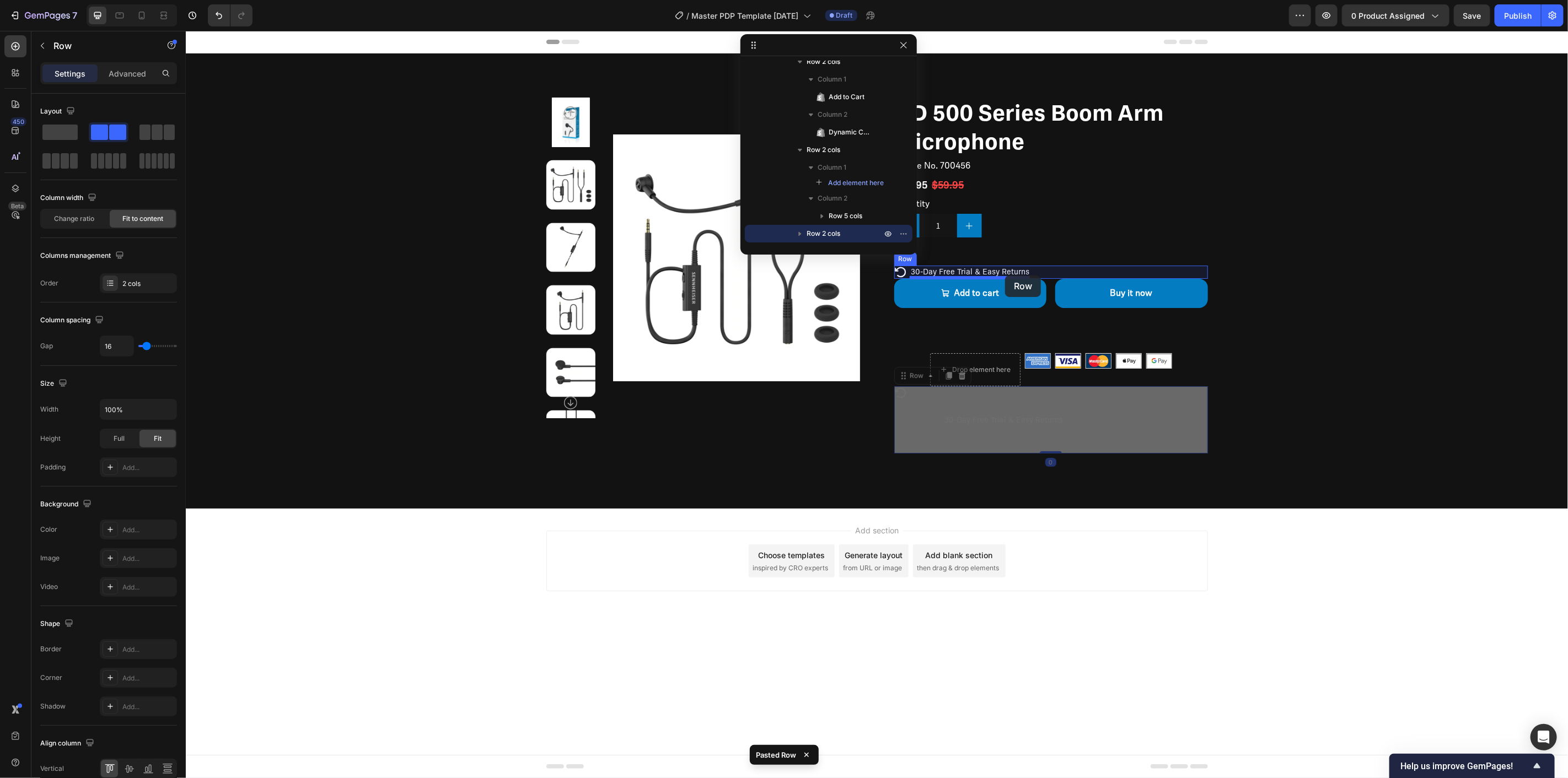
drag, startPoint x: 989, startPoint y: 394, endPoint x: 1005, endPoint y: 275, distance: 120.1
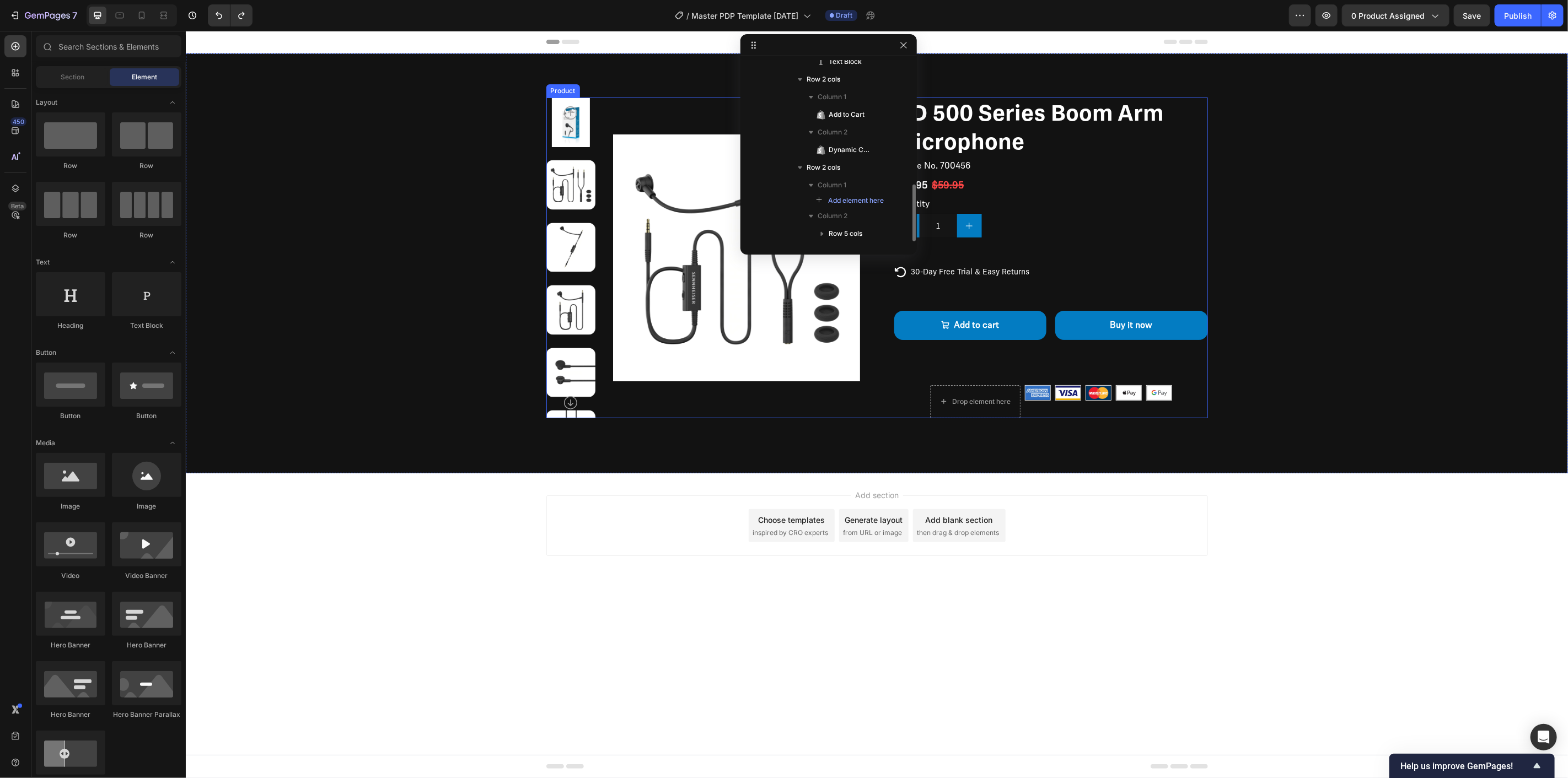
scroll to position [395, 0]
click at [976, 388] on div "Drop element here" at bounding box center [975, 401] width 91 height 33
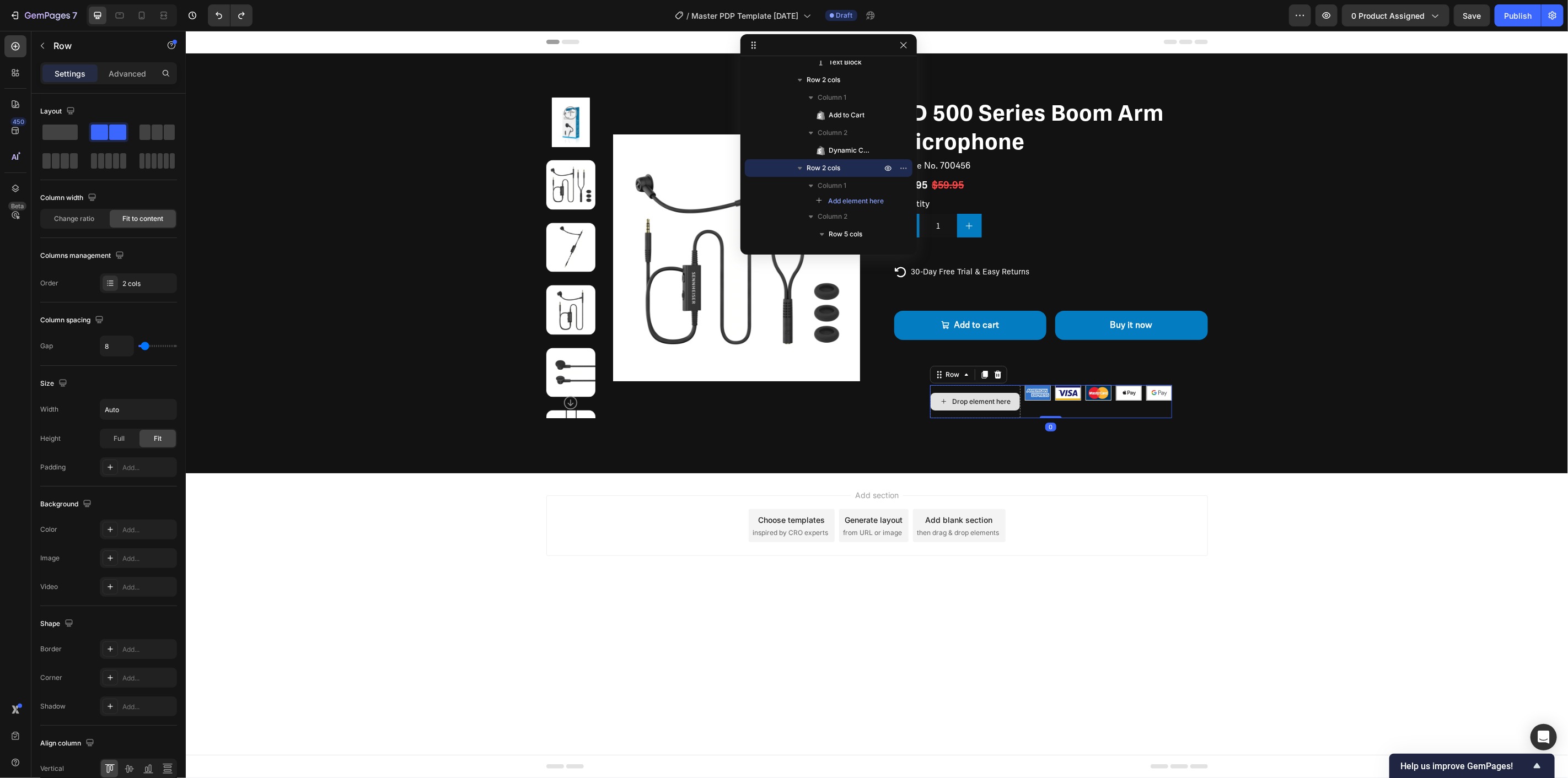
click at [1050, 384] on div "Image Image Image Image Image Row" at bounding box center [1097, 392] width 147 height 16
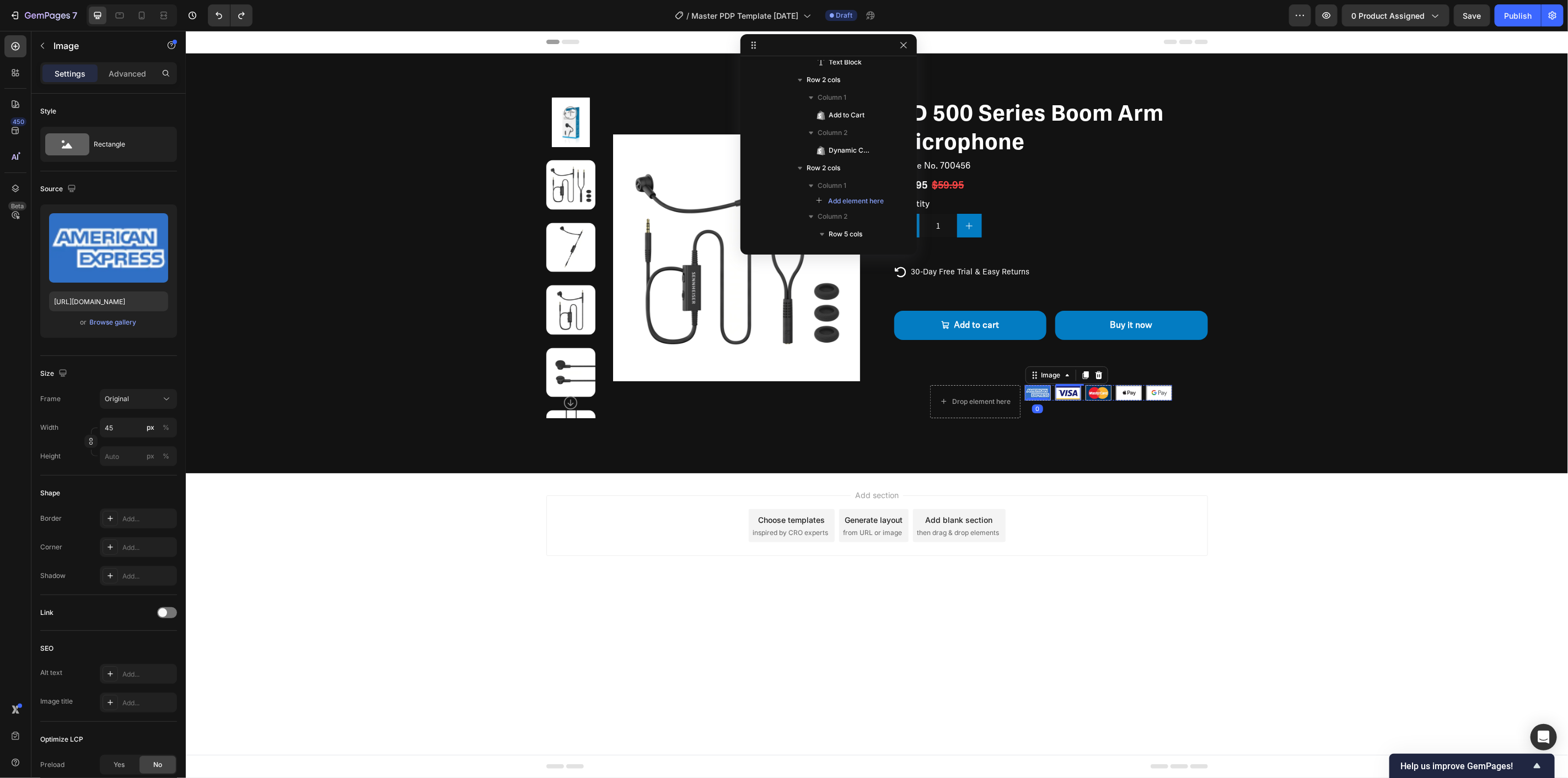
scroll to position [522, 0]
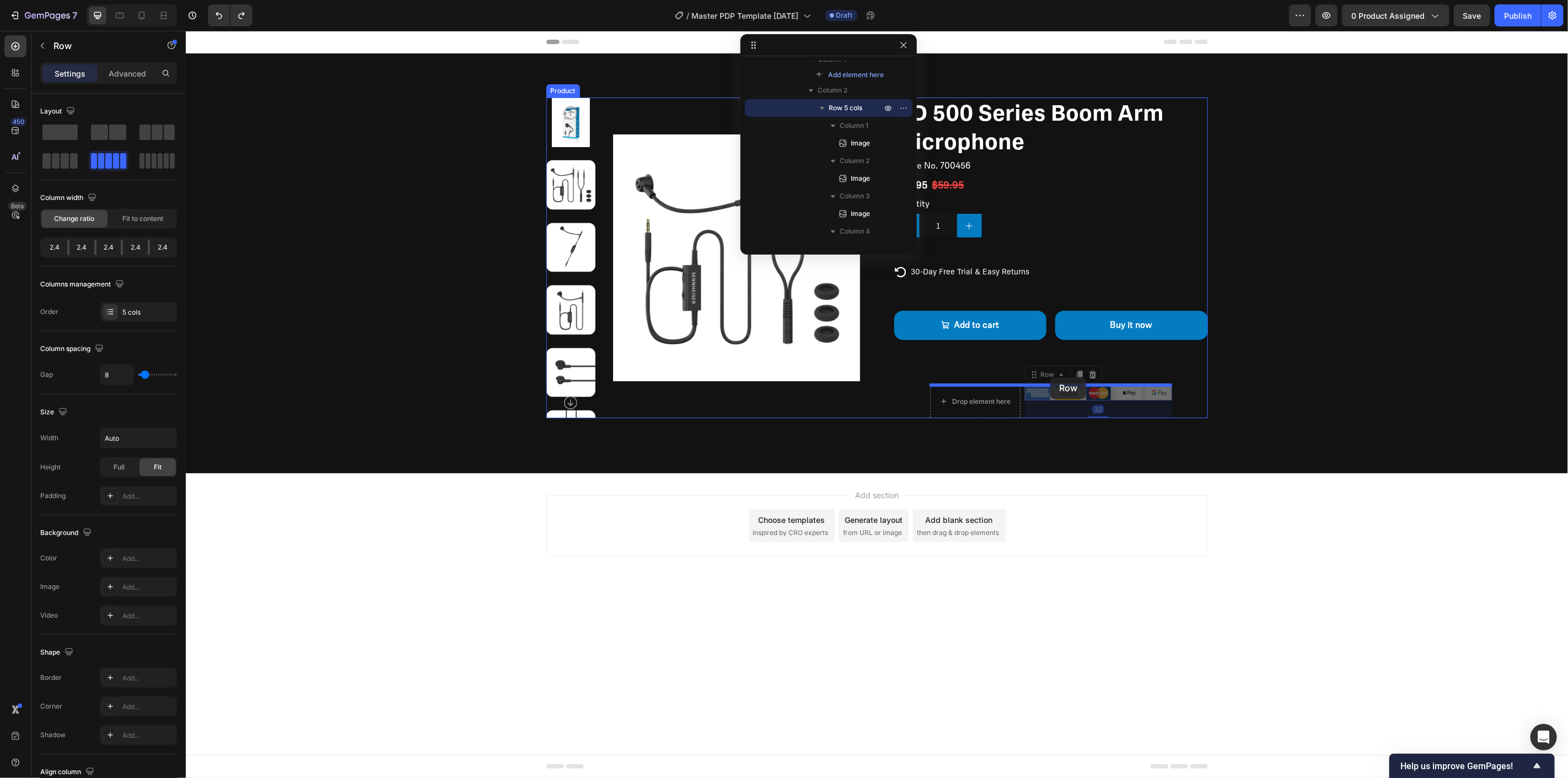
drag, startPoint x: 1052, startPoint y: 396, endPoint x: 1049, endPoint y: 377, distance: 19.2
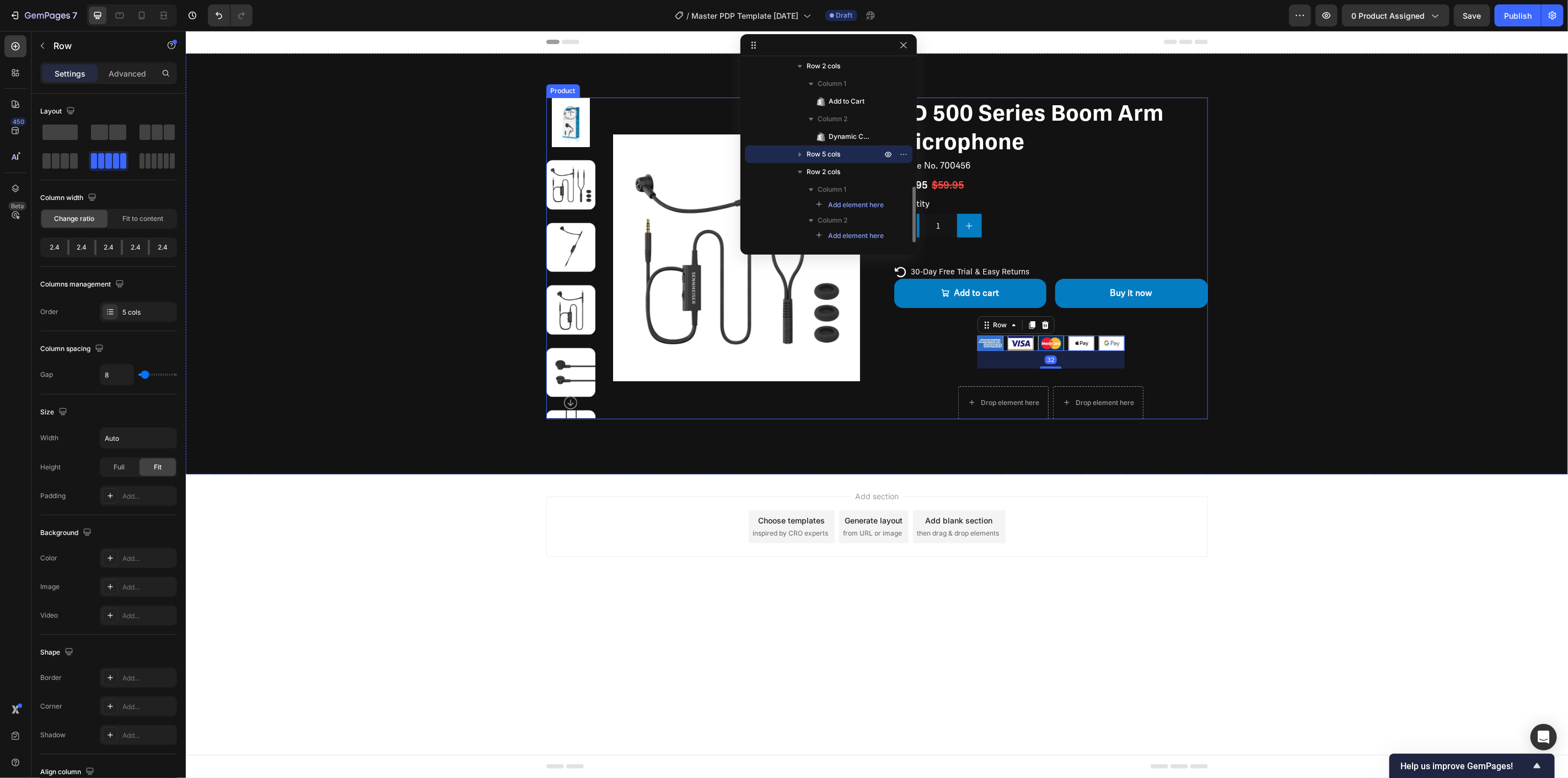
scroll to position [409, 0]
click at [1035, 388] on div "Drop element here" at bounding box center [1003, 402] width 91 height 33
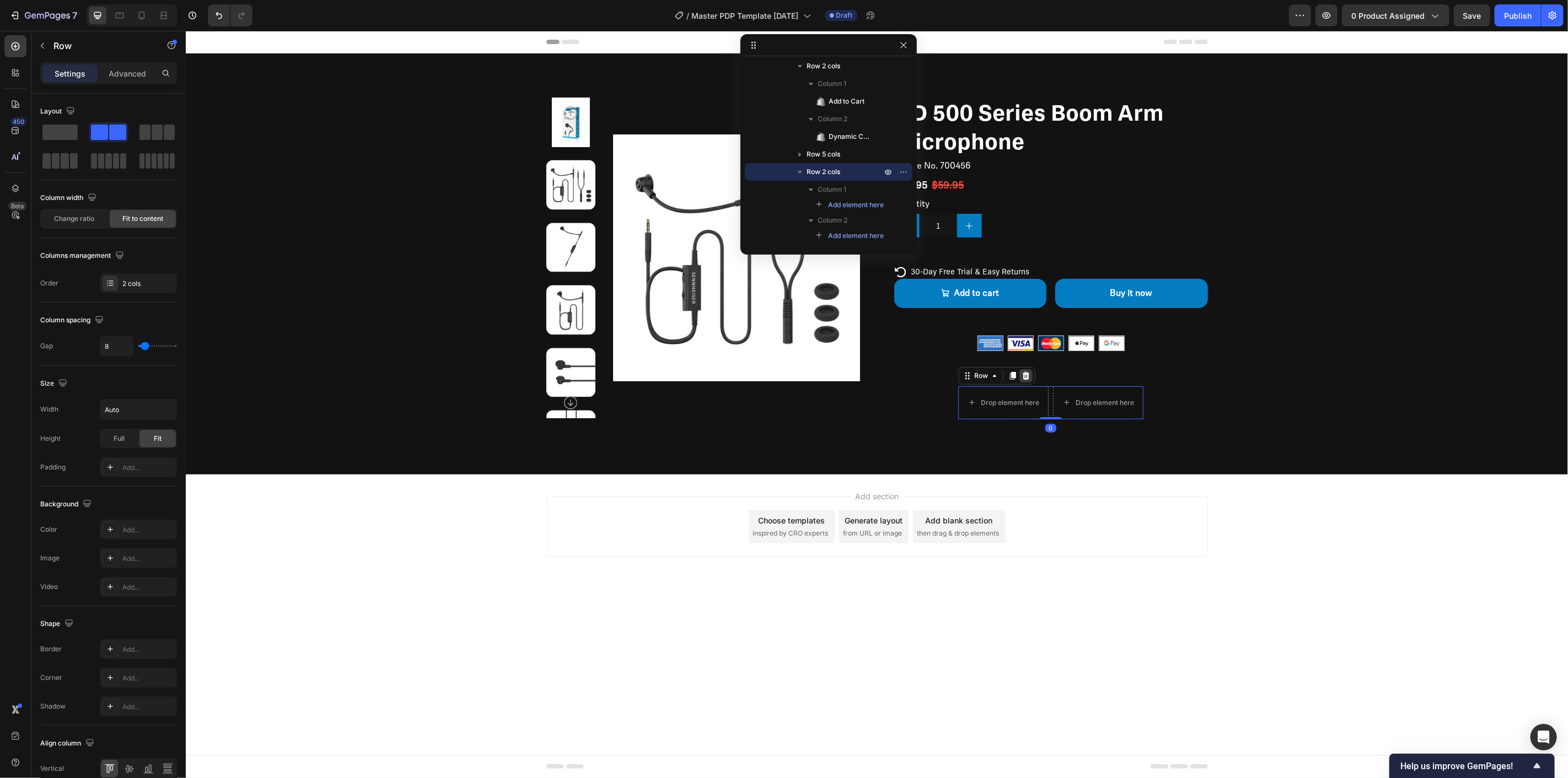
click at [1024, 375] on icon at bounding box center [1025, 375] width 7 height 8
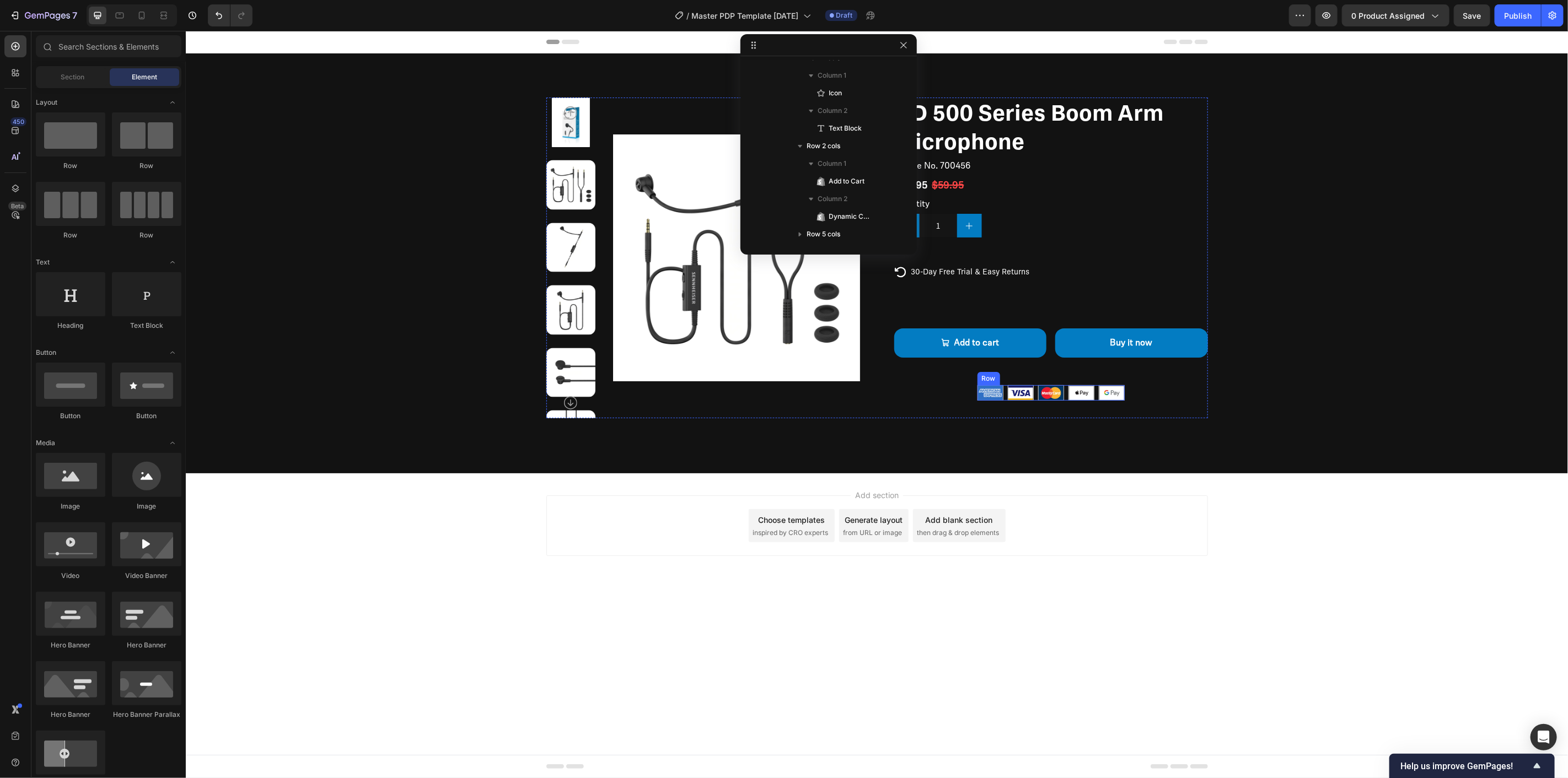
click at [1005, 386] on div "Image Image Image Image Image Row" at bounding box center [1050, 392] width 147 height 16
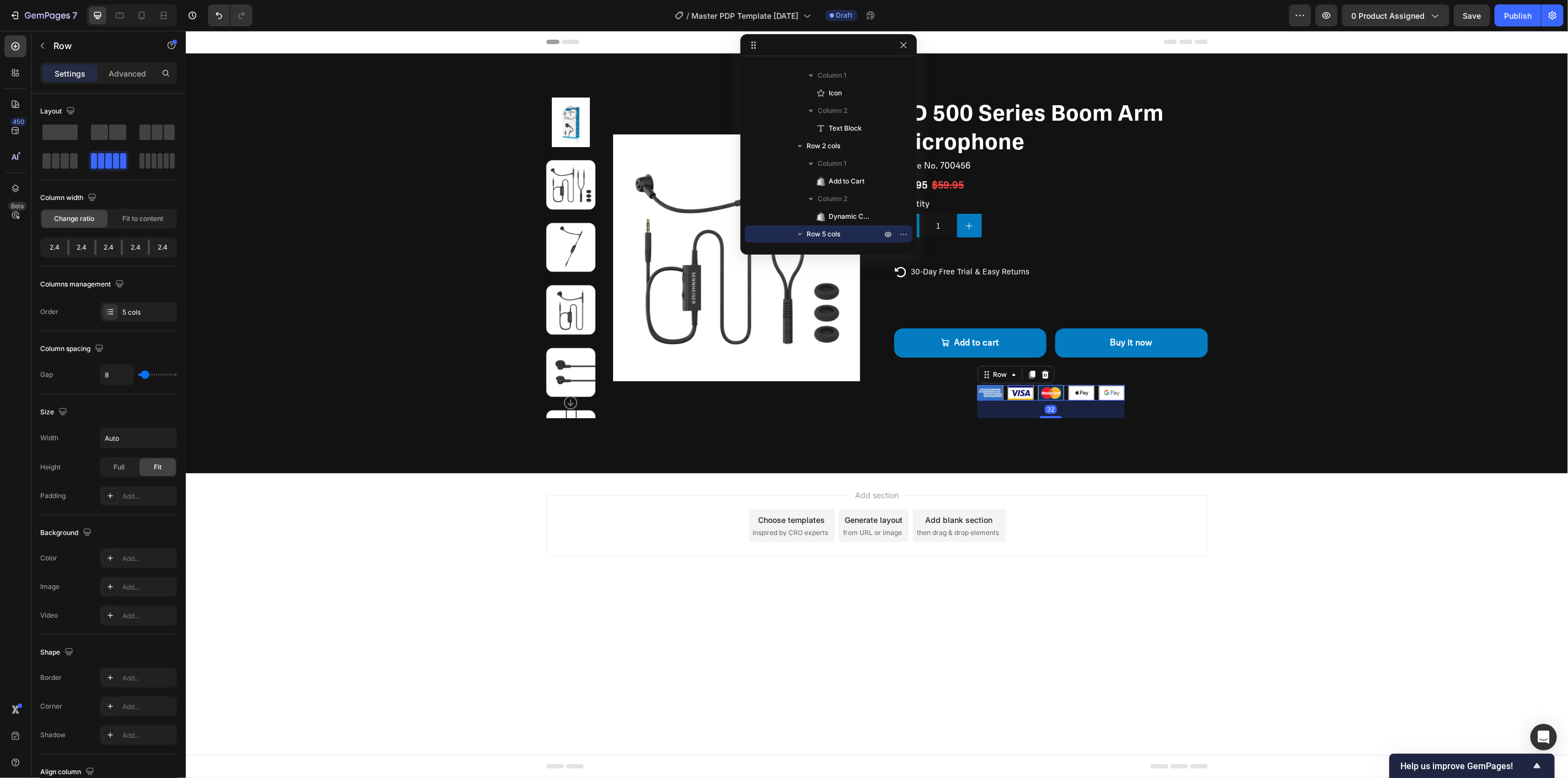
scroll to position [420, 0]
click at [901, 41] on icon "button" at bounding box center [904, 45] width 9 height 9
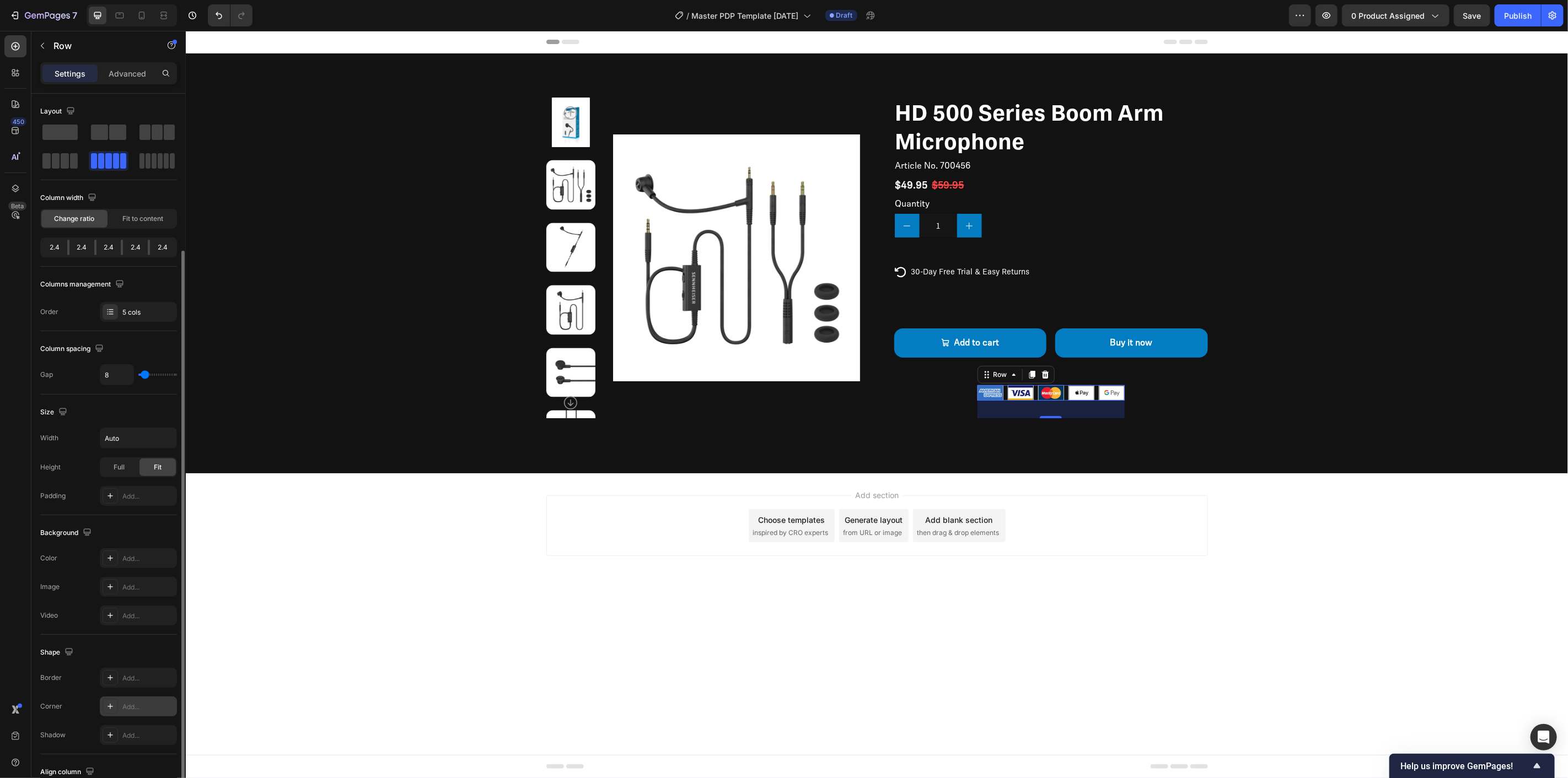
scroll to position [83, 0]
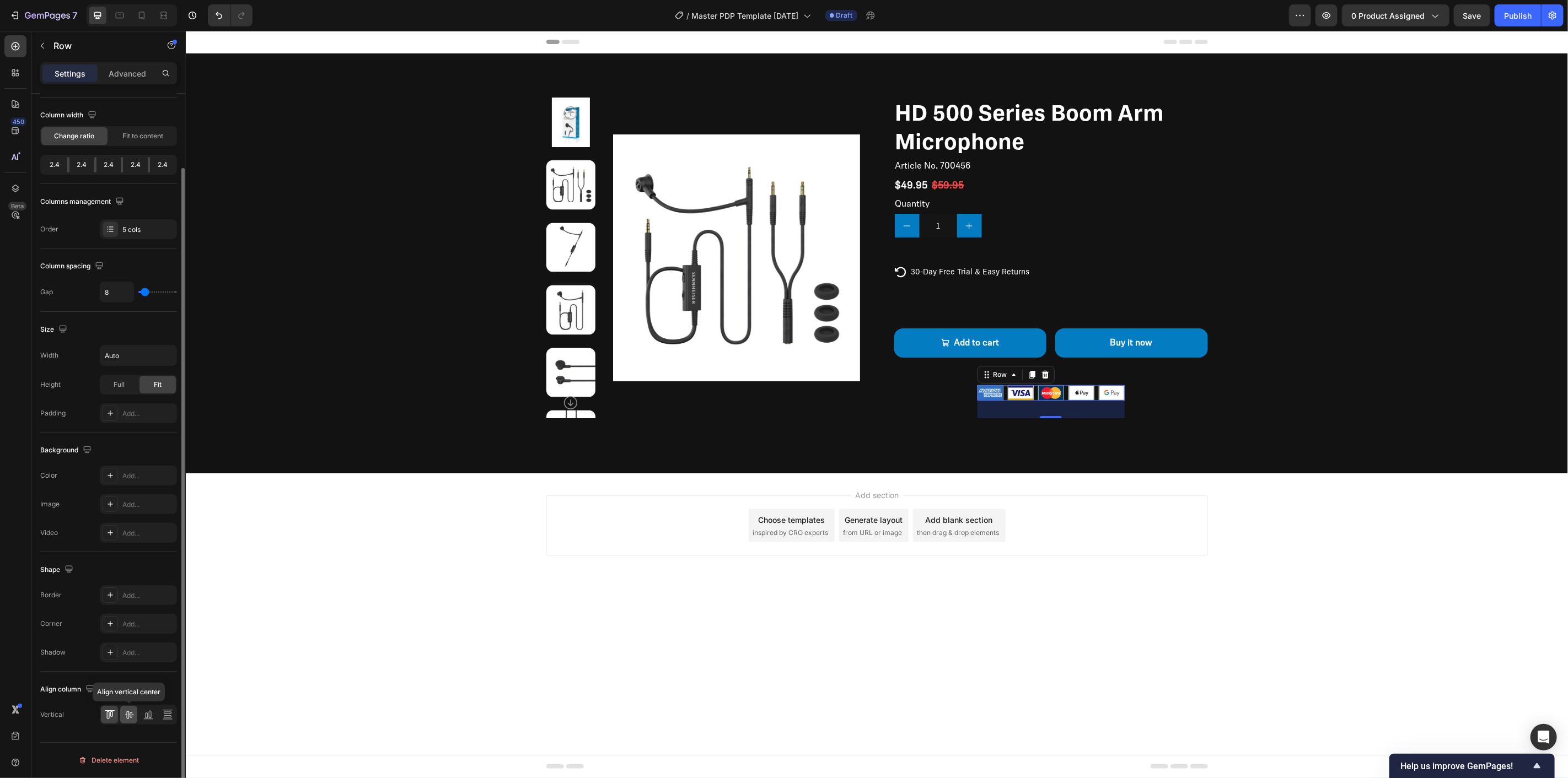
click at [130, 712] on icon at bounding box center [129, 715] width 11 height 11
click at [116, 715] on div at bounding box center [109, 715] width 17 height 17
click at [1004, 390] on div "Image Image Image Image Image Row 32" at bounding box center [1050, 392] width 147 height 16
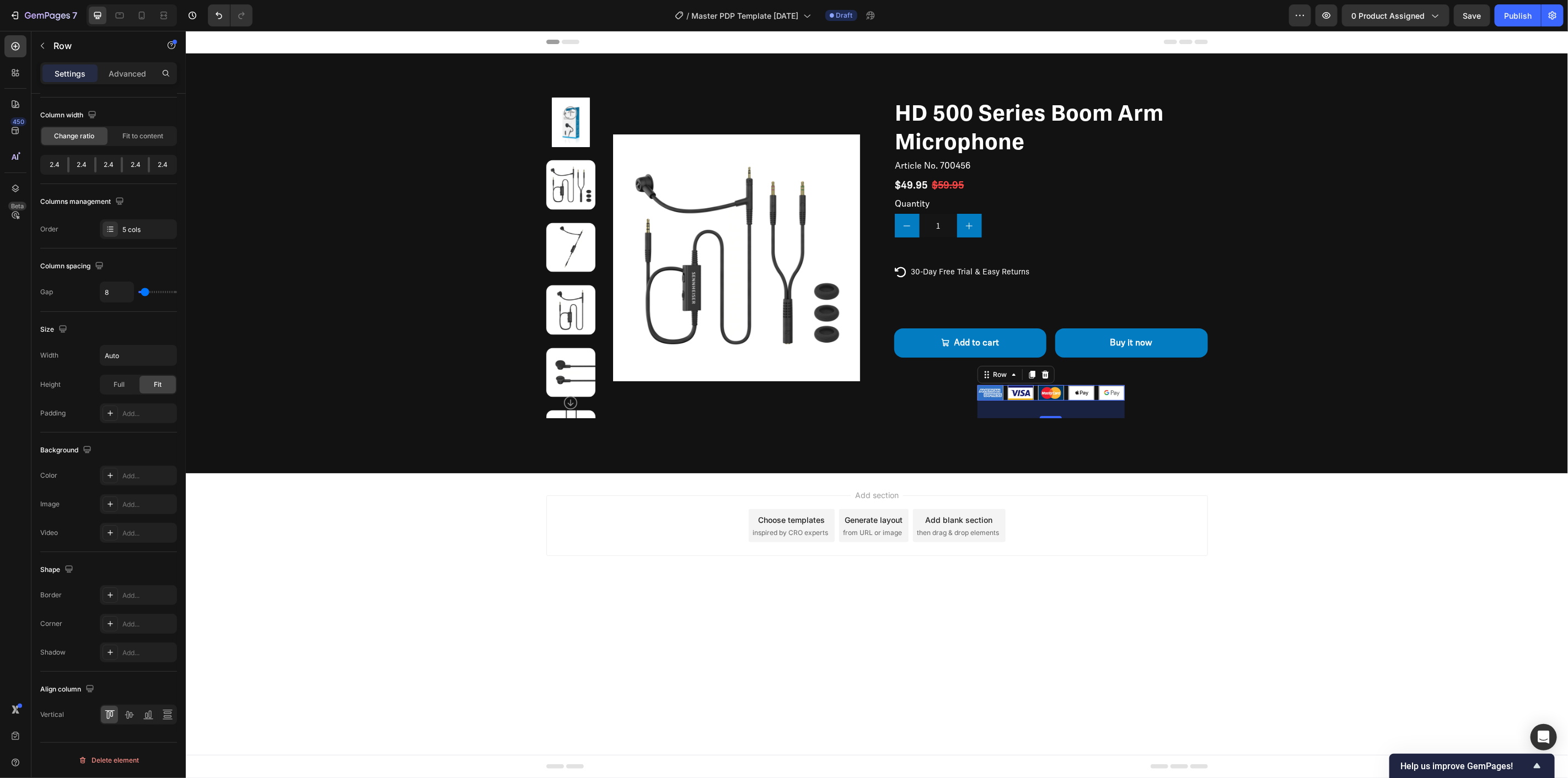
click at [1035, 392] on div "Image Image Image Image Image Row 32" at bounding box center [1050, 392] width 147 height 16
click at [145, 293] on input "range" at bounding box center [158, 292] width 39 height 2
click at [146, 135] on span "Fit to content" at bounding box center [142, 136] width 41 height 10
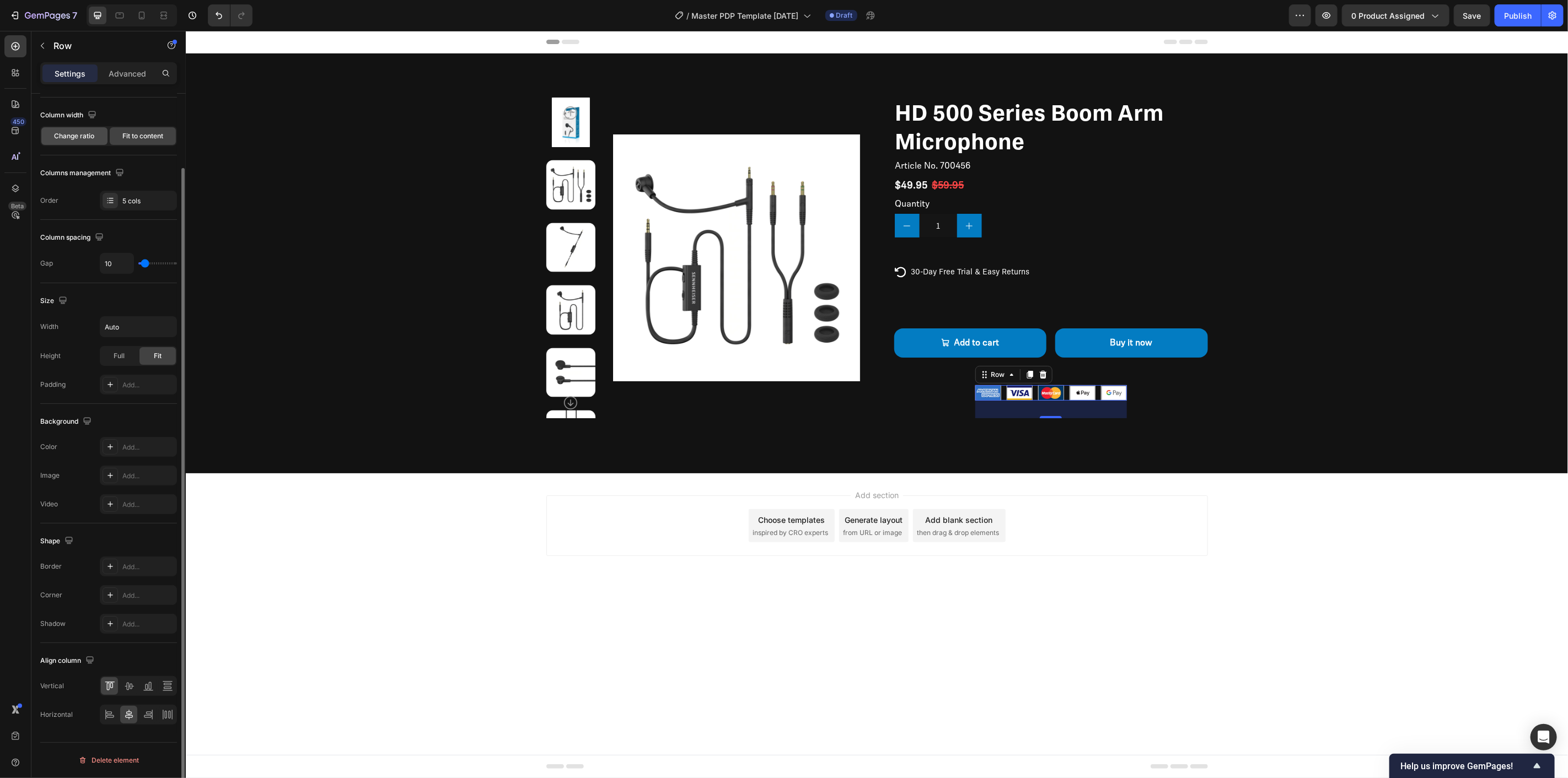
click at [84, 133] on span "Change ratio" at bounding box center [74, 136] width 40 height 10
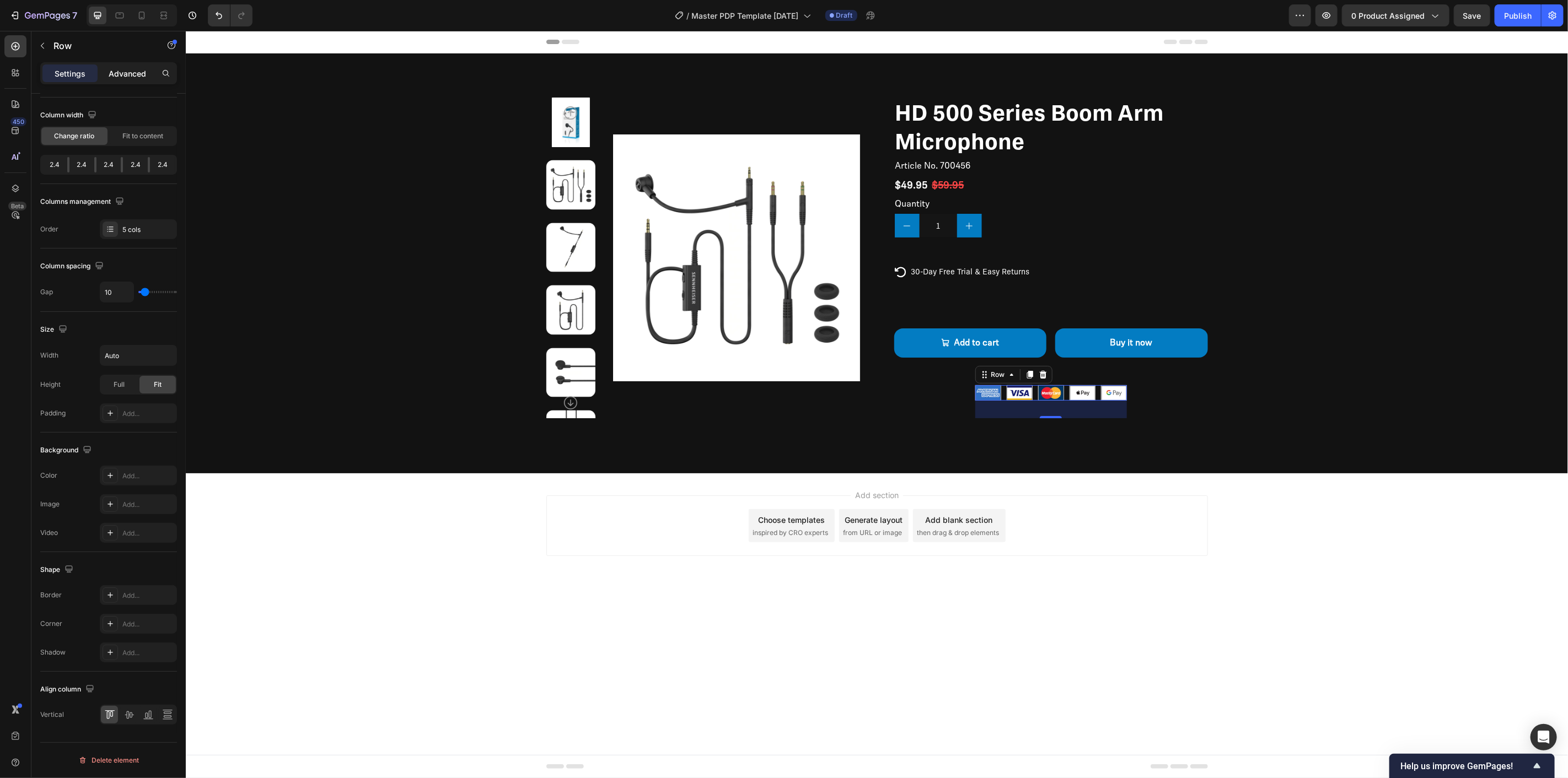
click at [124, 72] on p "Advanced" at bounding box center [128, 74] width 38 height 12
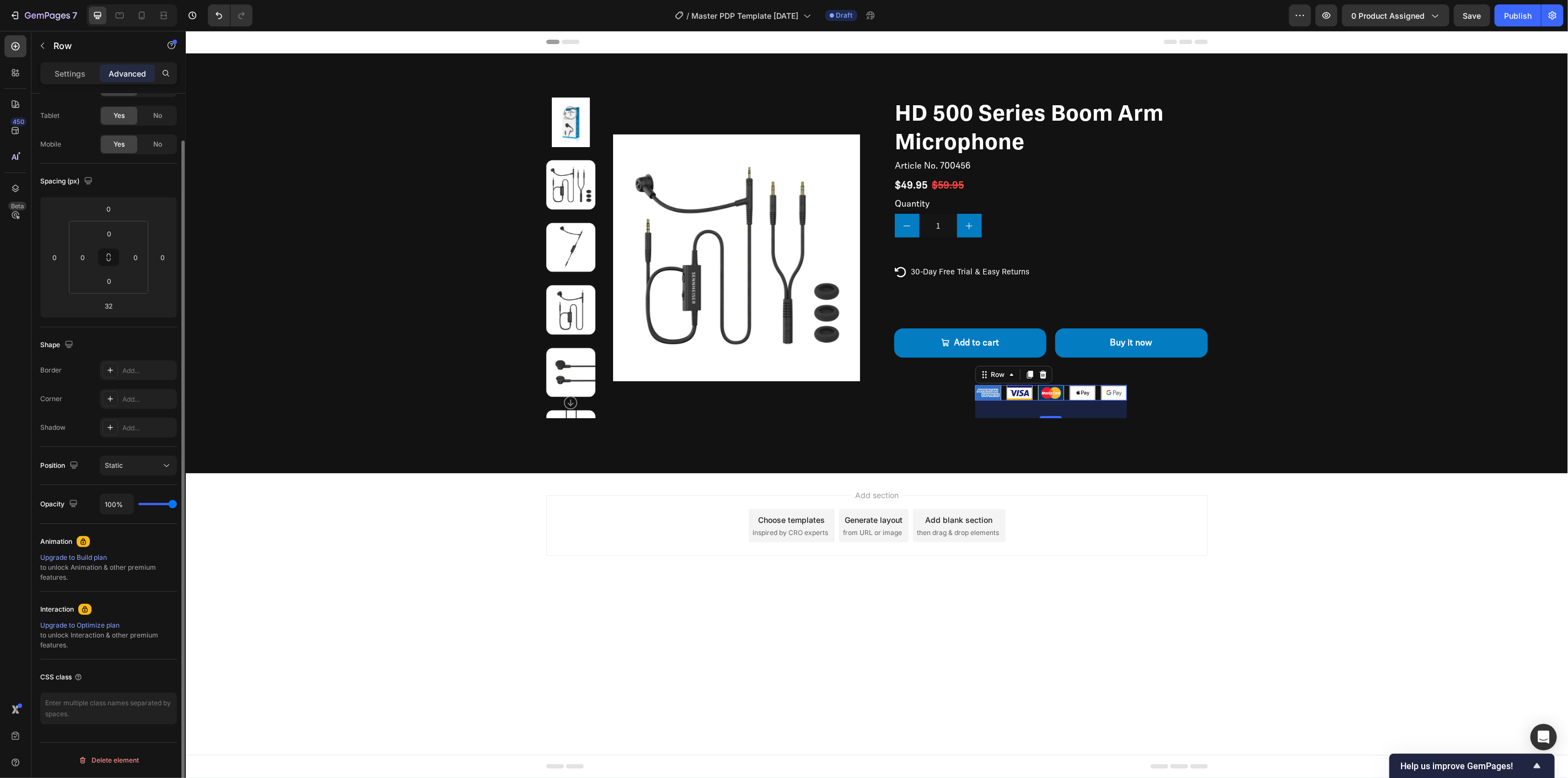
scroll to position [50, 0]
click at [973, 394] on div "HD 500 Series Boom Arm Microphone Product Title Article No. 700456 Product SKU …" at bounding box center [1050, 258] width 314 height 321
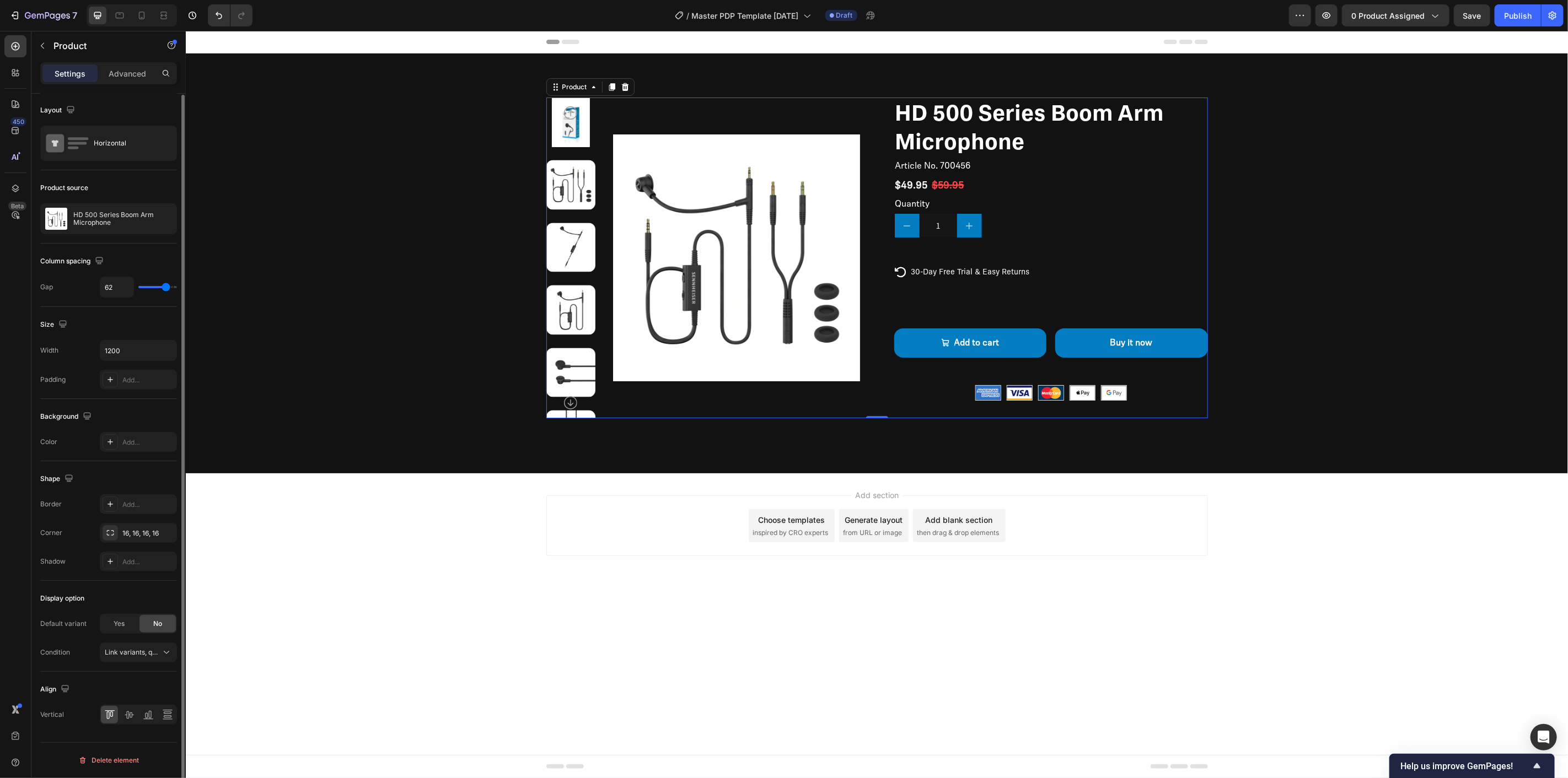
scroll to position [0, 0]
click at [667, 107] on img at bounding box center [736, 258] width 247 height 321
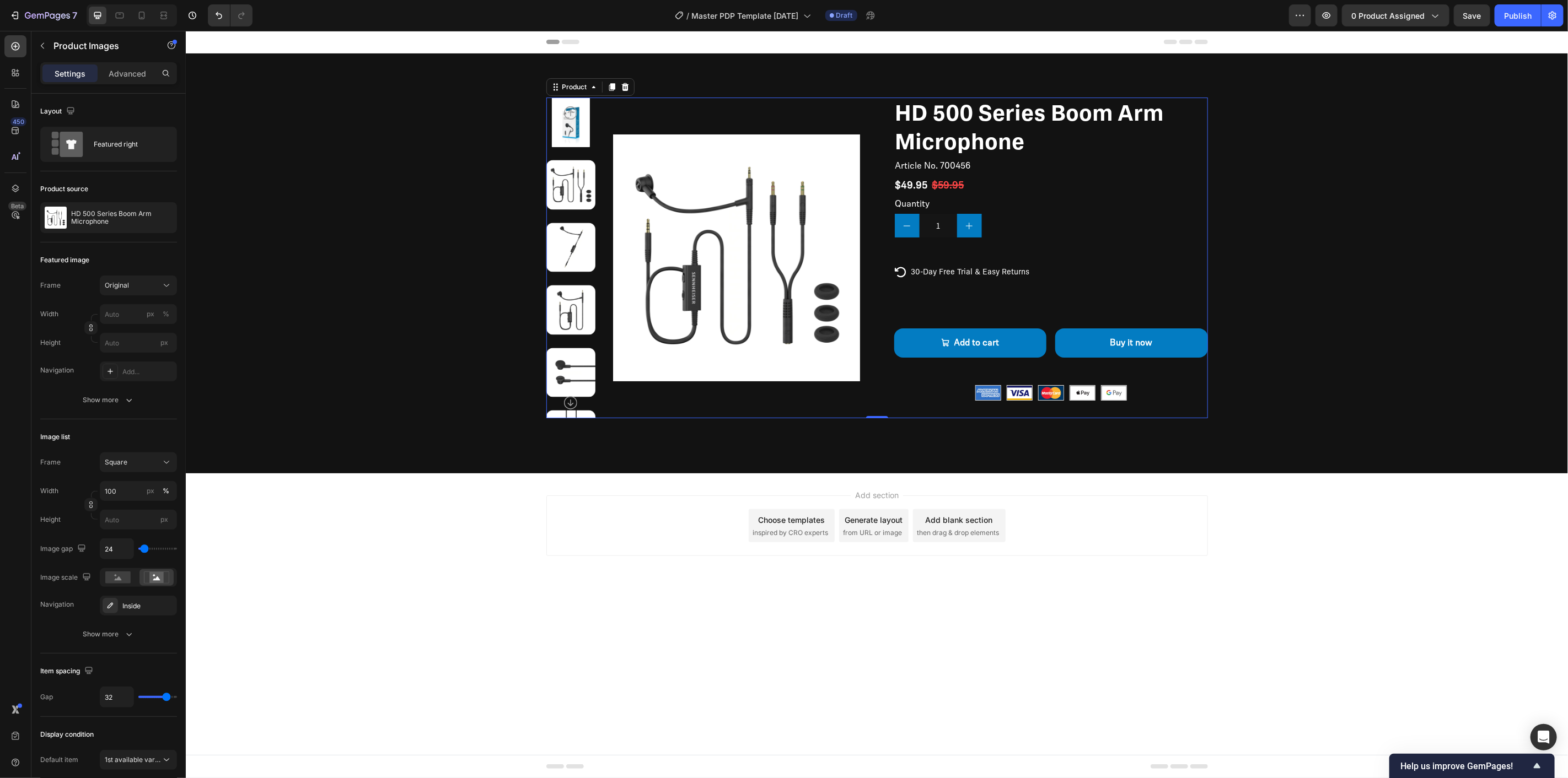
click at [882, 119] on div "Product Images HD 500 Series Boom Arm Microphone Product Title Article No. 7004…" at bounding box center [877, 258] width 662 height 321
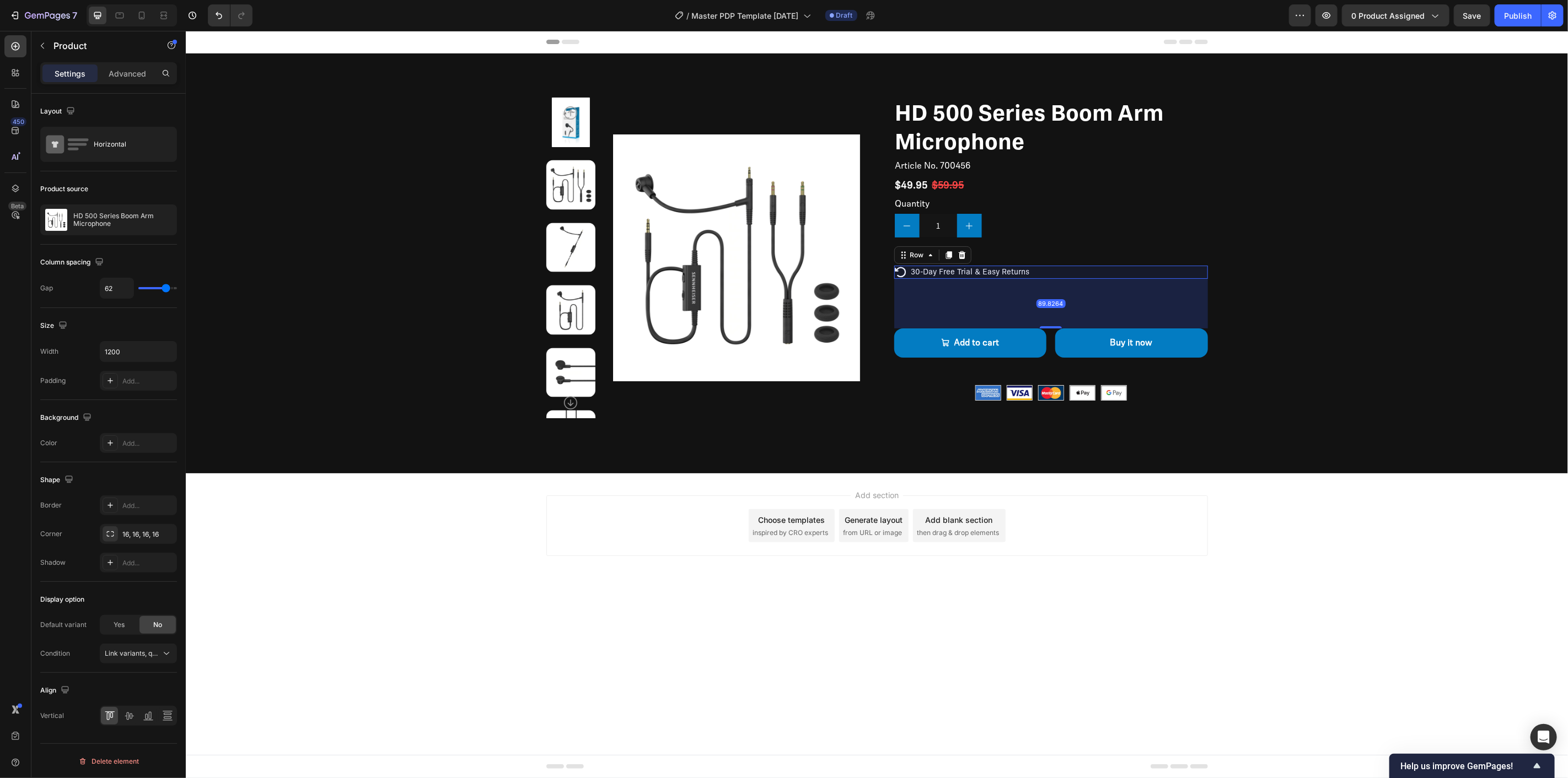
click at [1044, 268] on div "Icon 30-Day Free Trial & Easy Returns Text Block Row 89.8264" at bounding box center [1050, 272] width 314 height 13
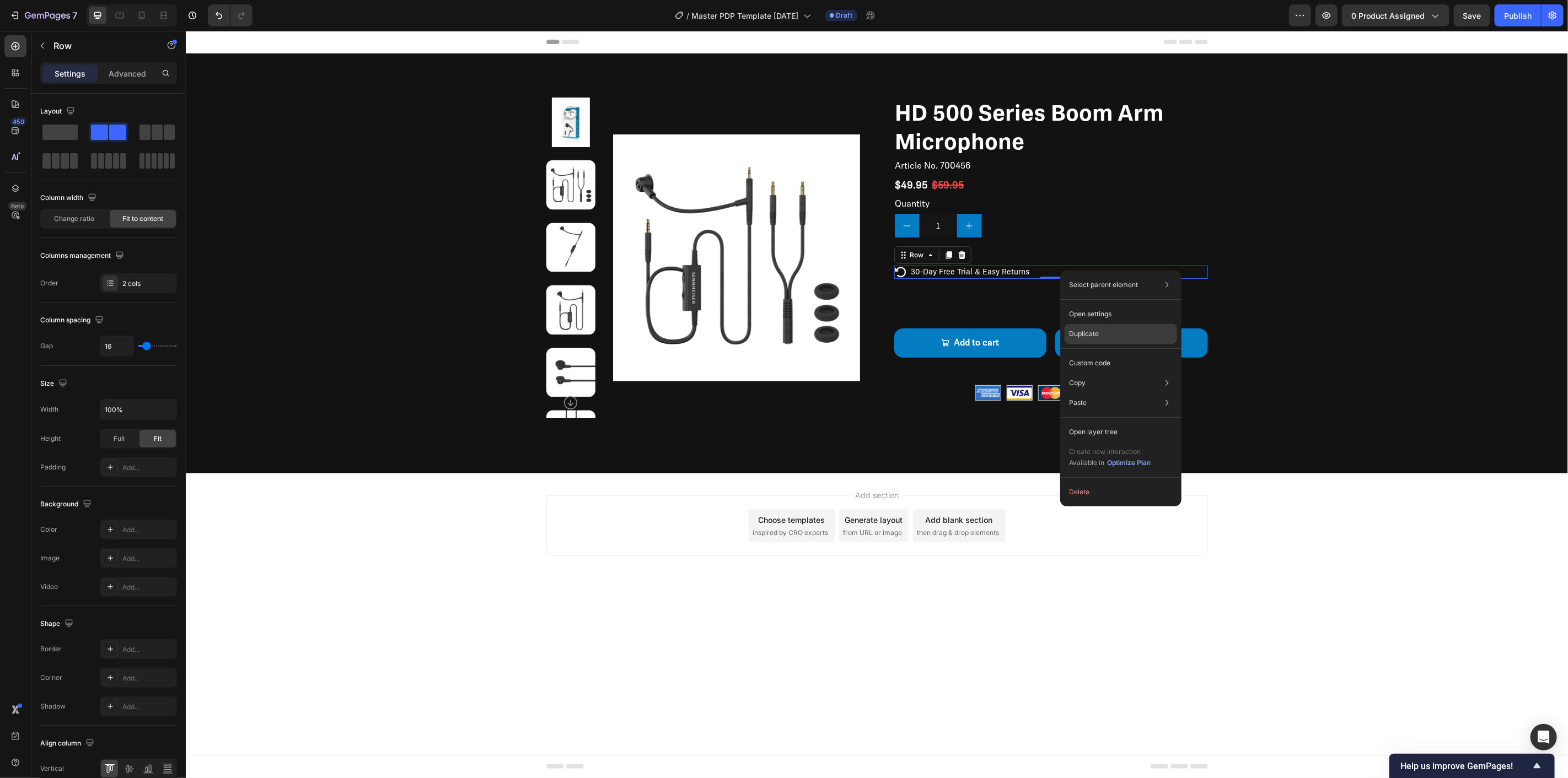
click at [1123, 329] on div "Duplicate" at bounding box center [1121, 334] width 113 height 20
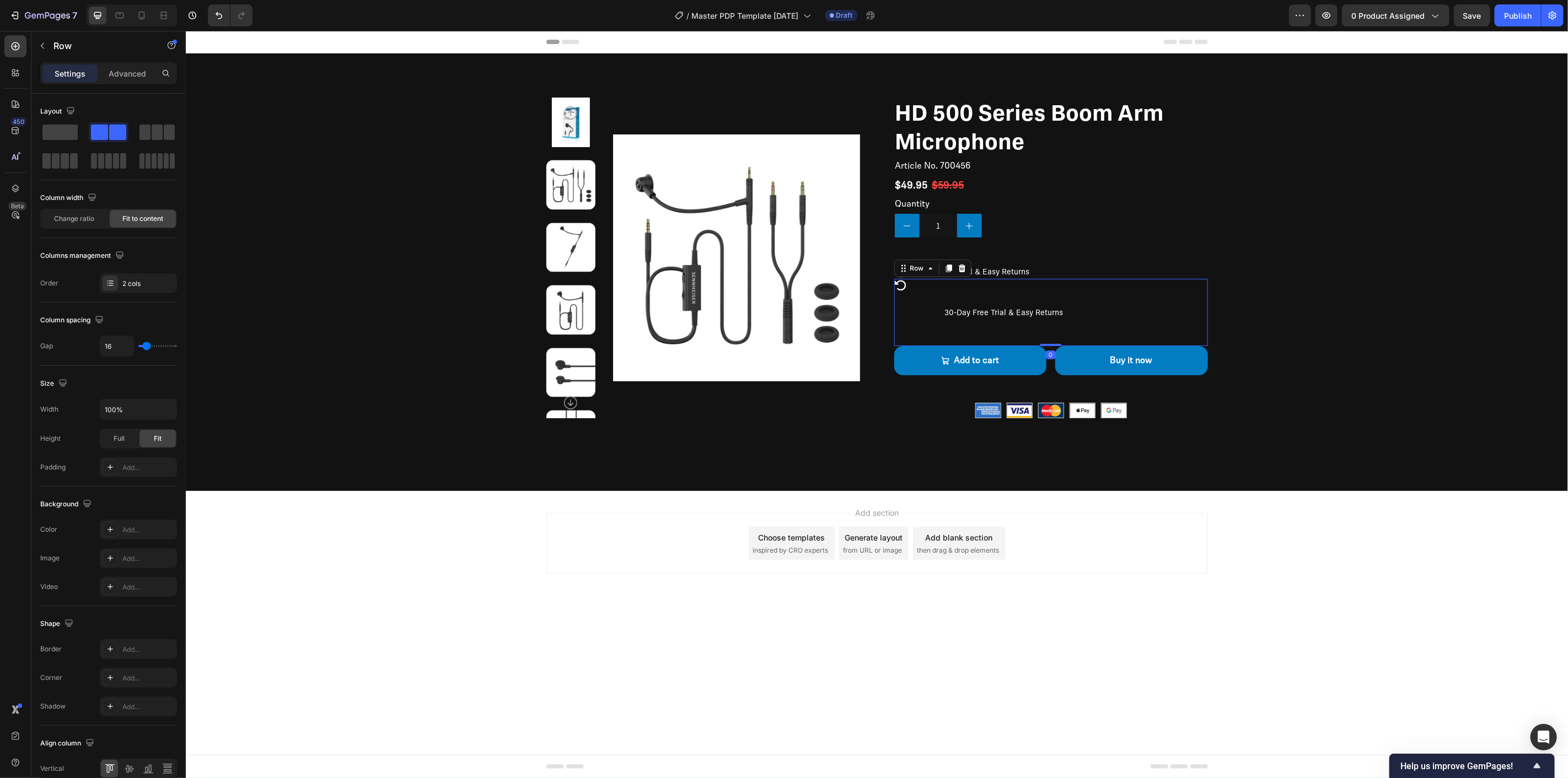
click at [1038, 296] on div "30-Day Free Trial & Easy Returns Text Block" at bounding box center [1004, 312] width 176 height 67
click at [1046, 272] on div "Icon 30-Day Free Trial & Easy Returns Text Block Row" at bounding box center [1050, 272] width 314 height 13
click at [1035, 295] on div "30-Day Free Trial & Easy Returns Text Block" at bounding box center [1004, 312] width 176 height 67
click at [1041, 266] on div "Icon 30-Day Free Trial & Easy Returns Text Block Row" at bounding box center [1050, 272] width 314 height 13
click at [43, 47] on icon "button" at bounding box center [43, 46] width 9 height 9
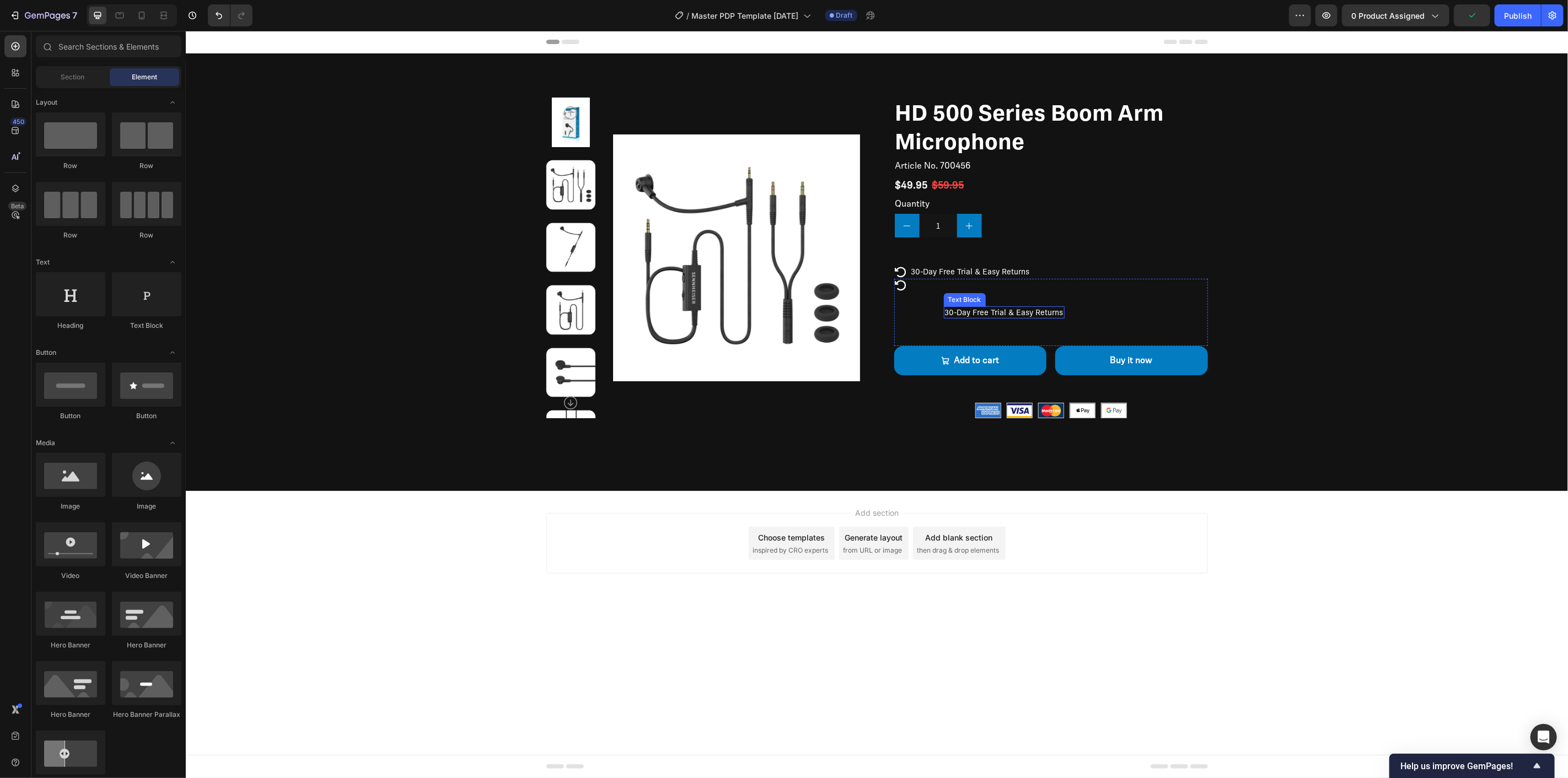
click at [1084, 314] on div "30-Day Free Trial & Easy Returns Text Block" at bounding box center [1004, 312] width 176 height 67
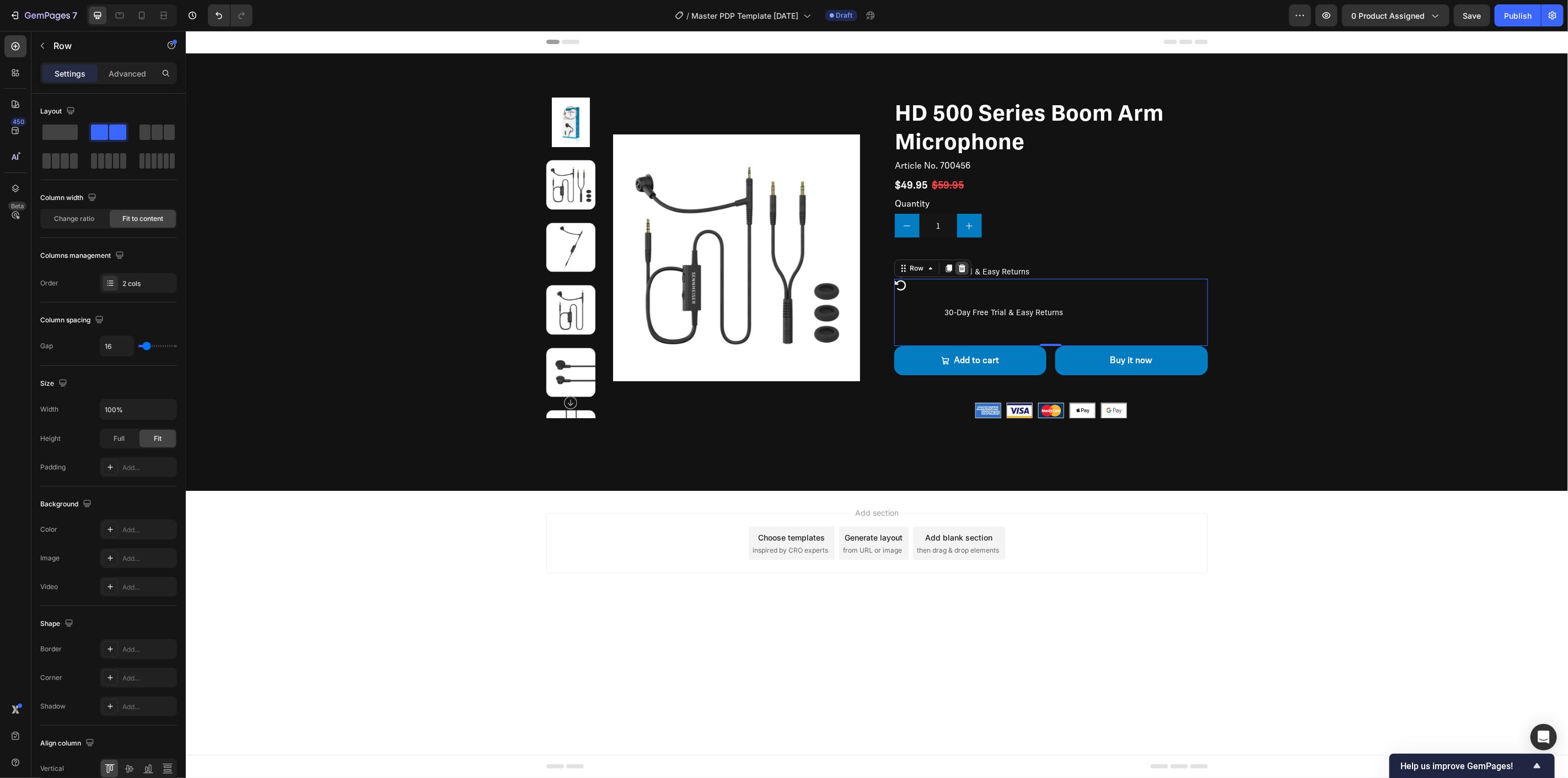
click at [961, 269] on icon at bounding box center [961, 268] width 7 height 8
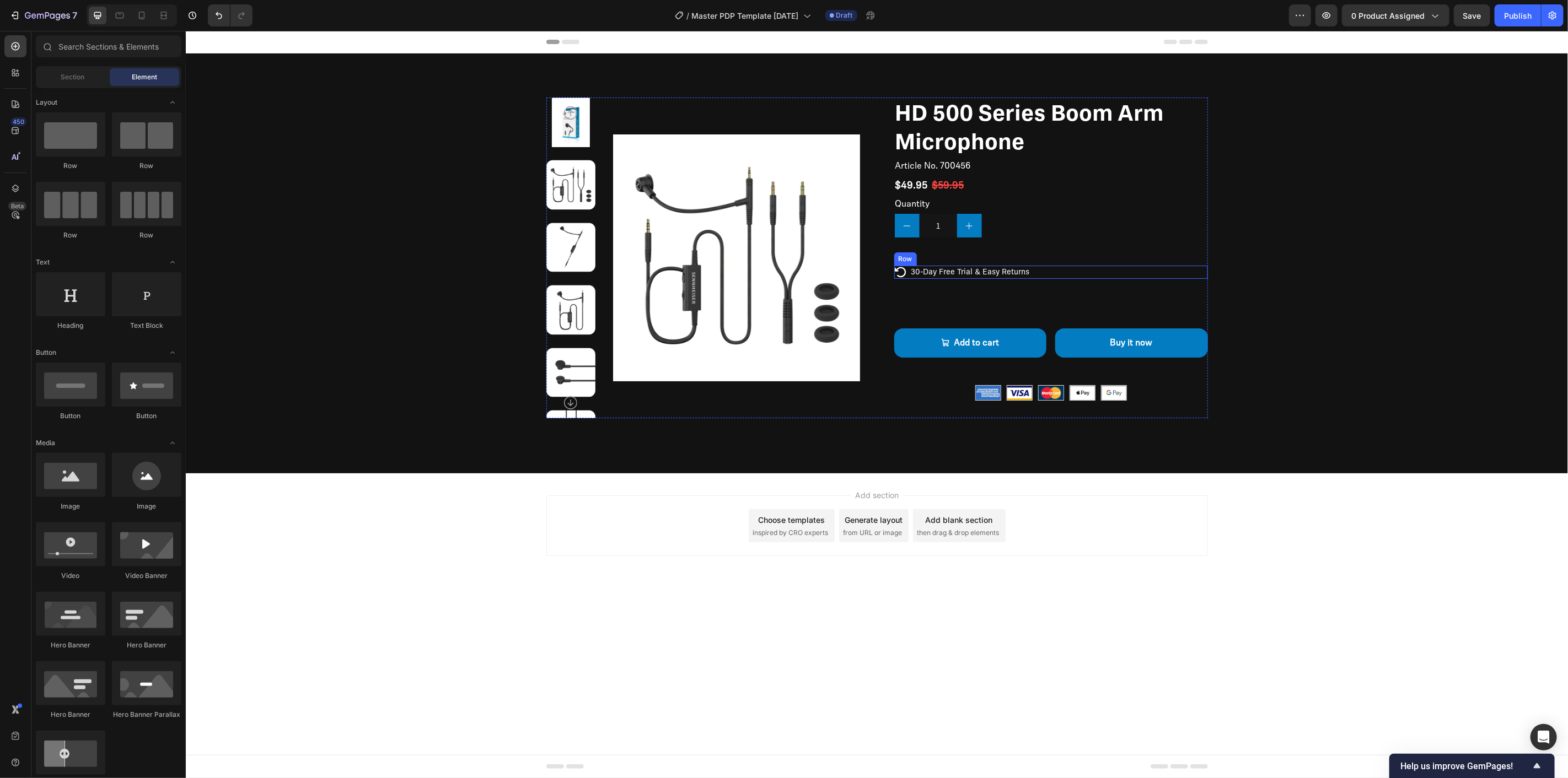
click at [1045, 270] on div "Icon 30-Day Free Trial & Easy Returns Text Block Row" at bounding box center [1050, 272] width 314 height 13
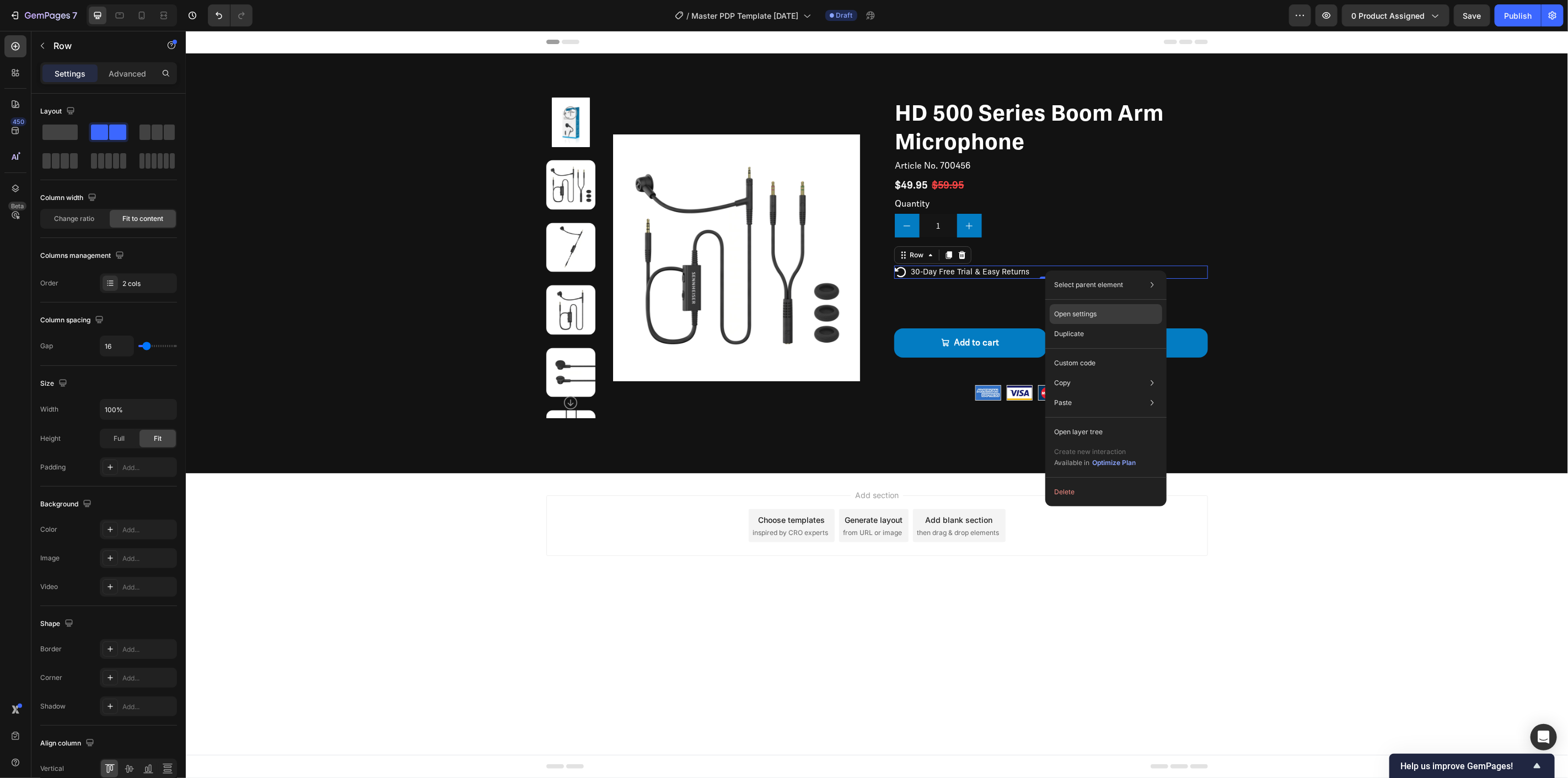
click at [1109, 305] on div "Open settings" at bounding box center [1106, 314] width 113 height 20
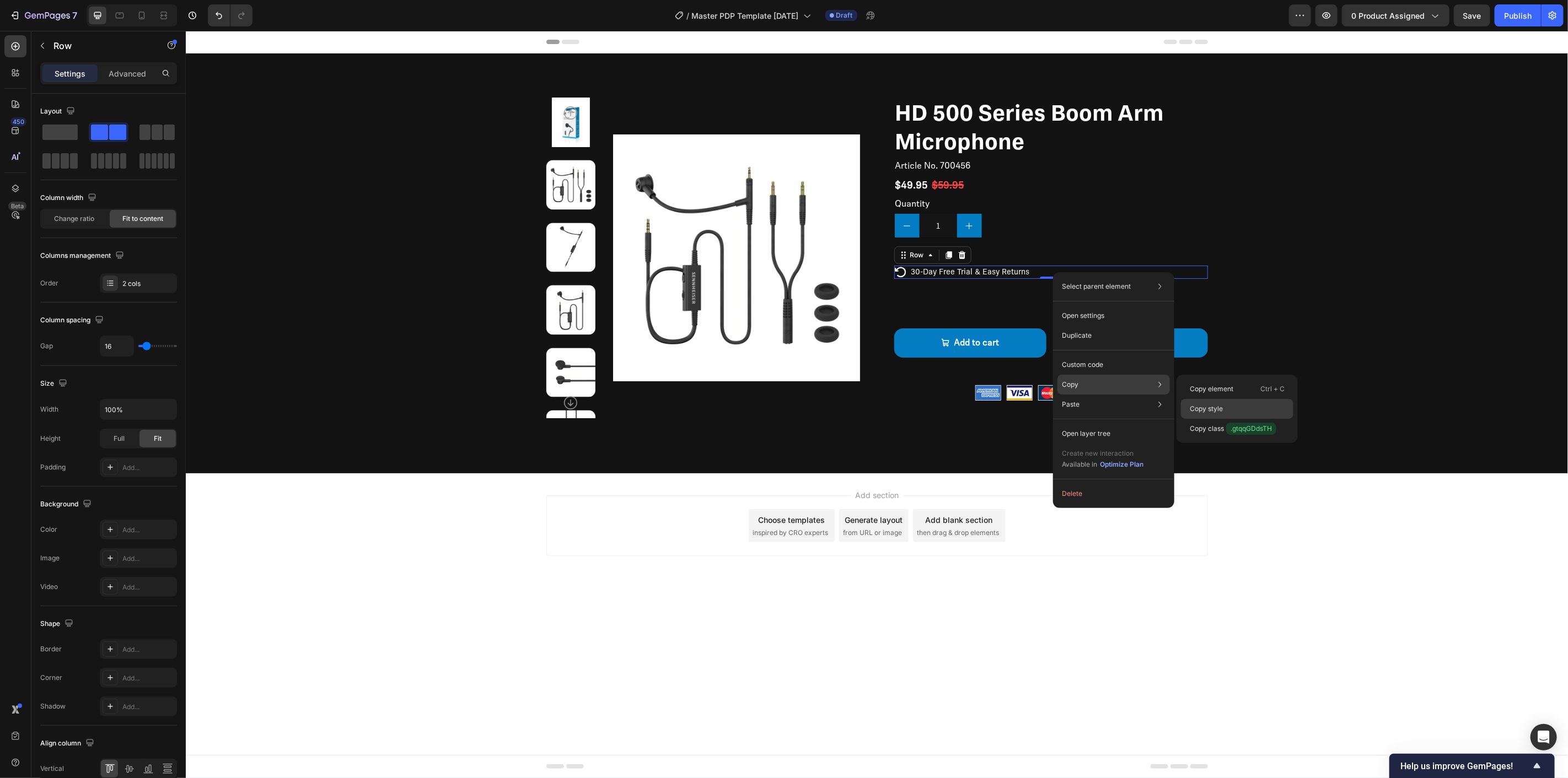
click at [1232, 408] on div "Copy style" at bounding box center [1237, 409] width 113 height 20
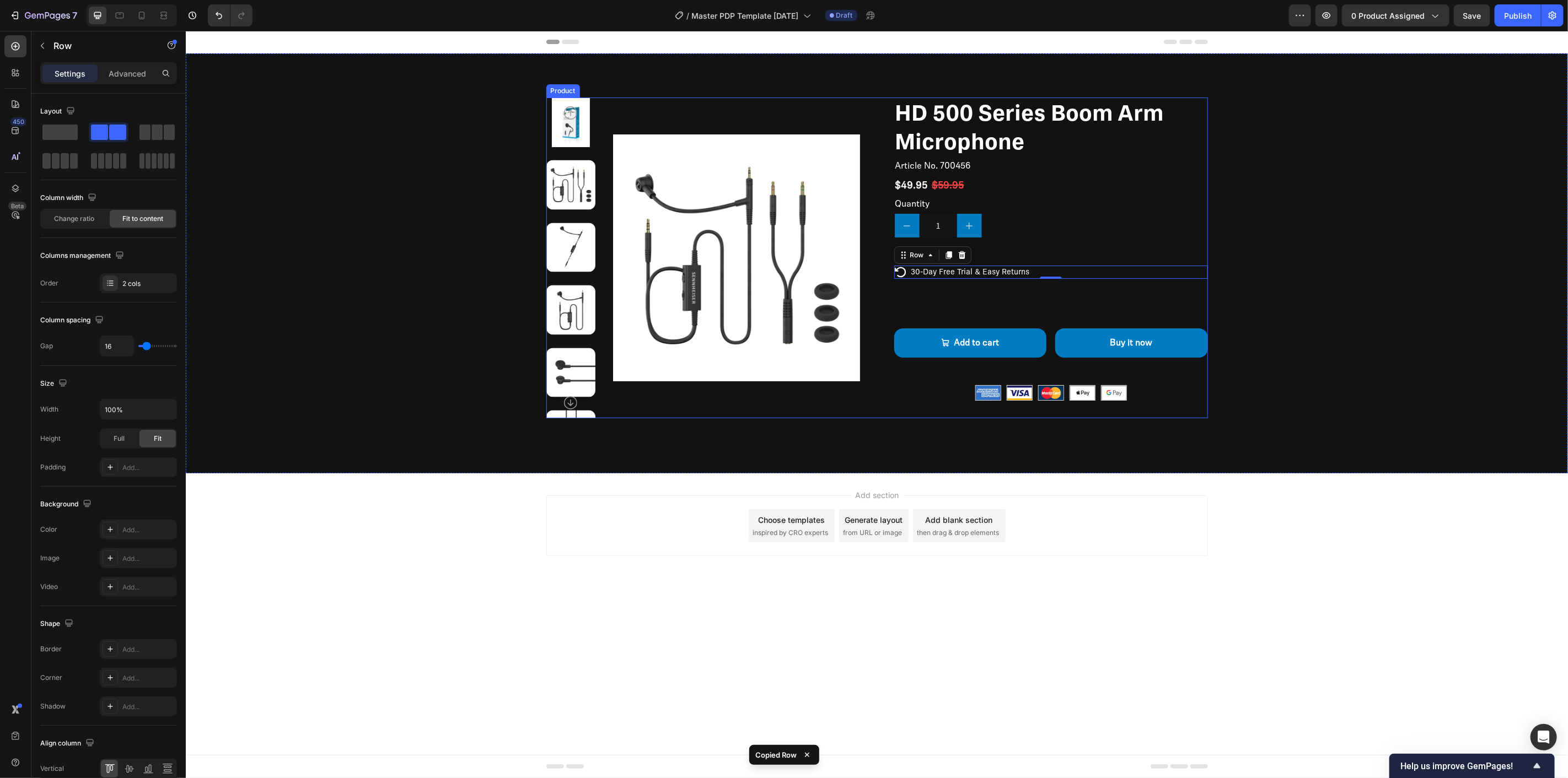
click at [1030, 295] on div "HD 500 Series Boom Arm Microphone Product Title Article No. 700456 Product SKU …" at bounding box center [1050, 258] width 314 height 321
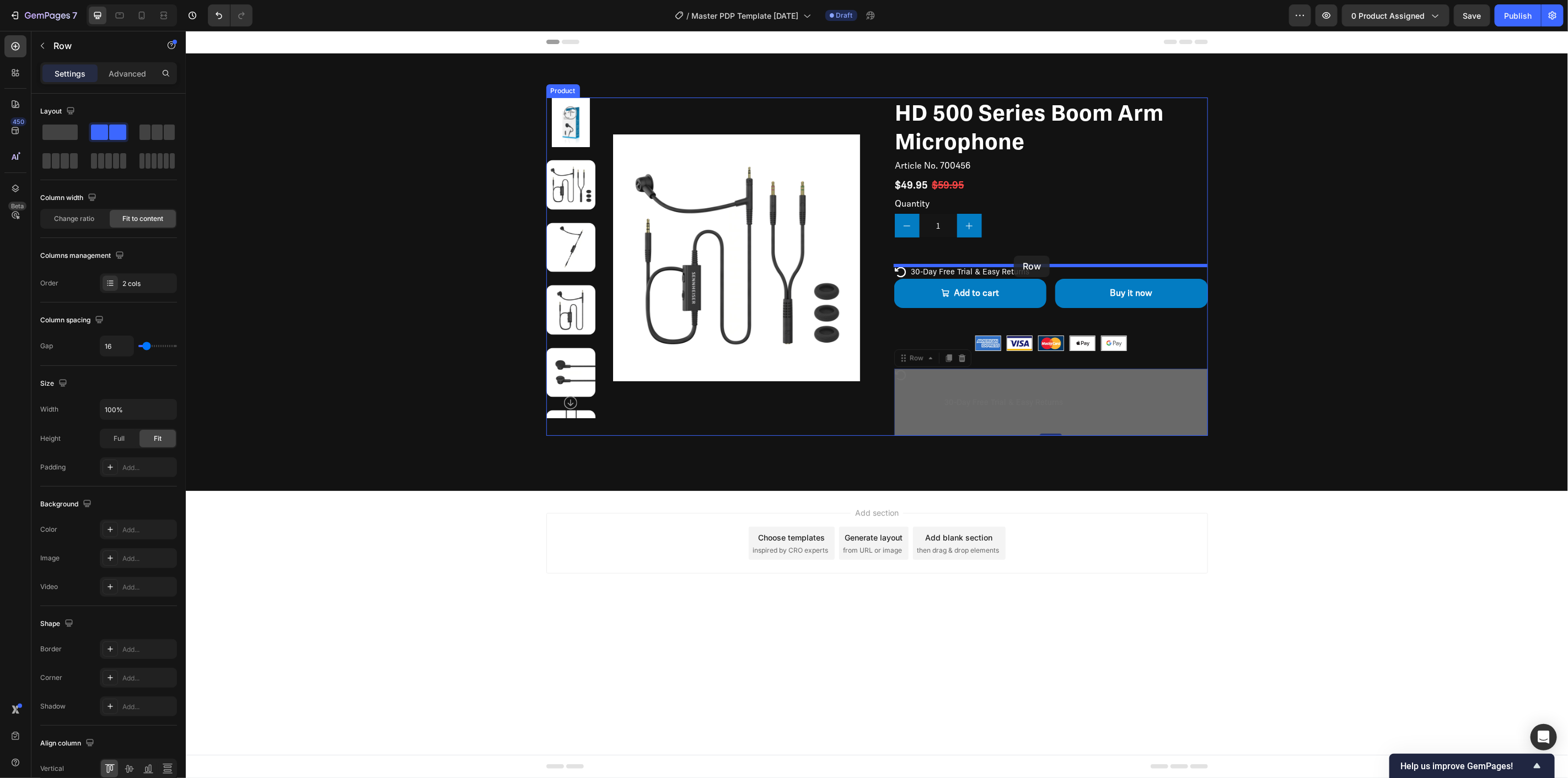
drag, startPoint x: 1020, startPoint y: 389, endPoint x: 1013, endPoint y: 255, distance: 134.2
click at [1013, 255] on div "Header Product Images HD 400S Product Title $89.98 Product Price Product Price …" at bounding box center [876, 328] width 1382 height 596
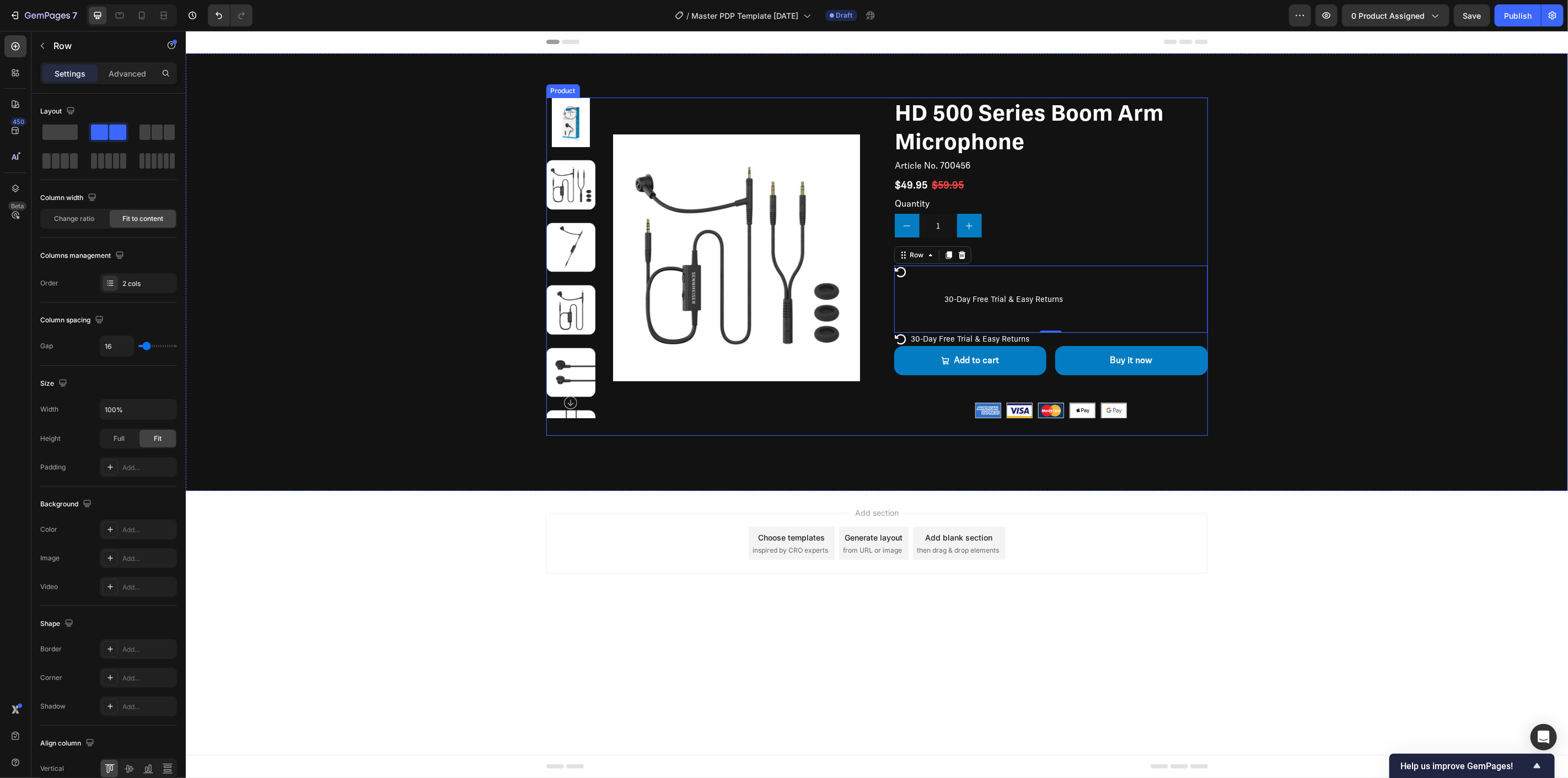
click at [1003, 254] on div "HD 500 Series Boom Arm Microphone Product Title Article No. 700456 Product SKU …" at bounding box center [1050, 266] width 314 height 339
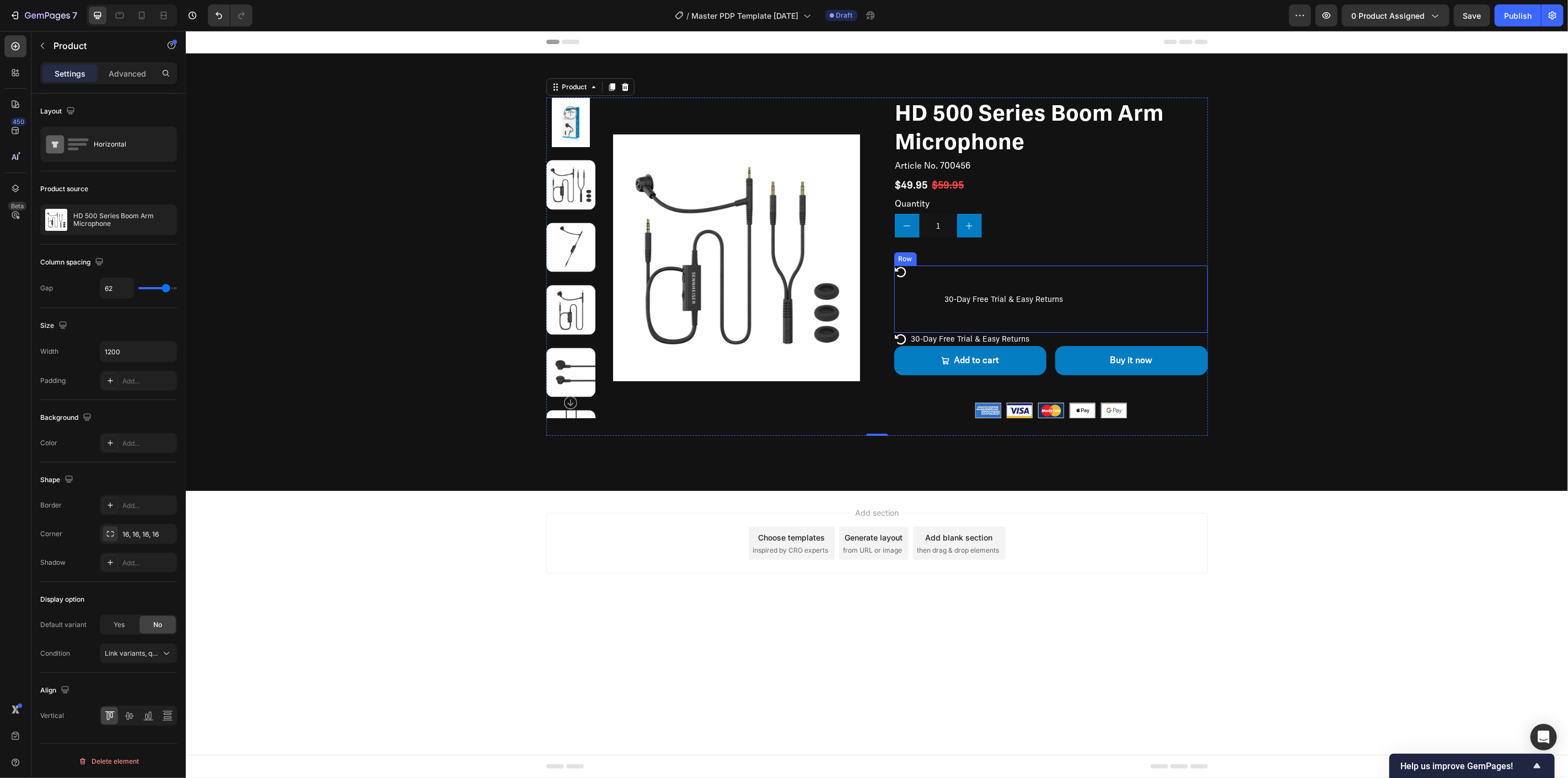
click at [976, 333] on div "30-Day Free Trial & Easy Returns" at bounding box center [970, 339] width 121 height 12
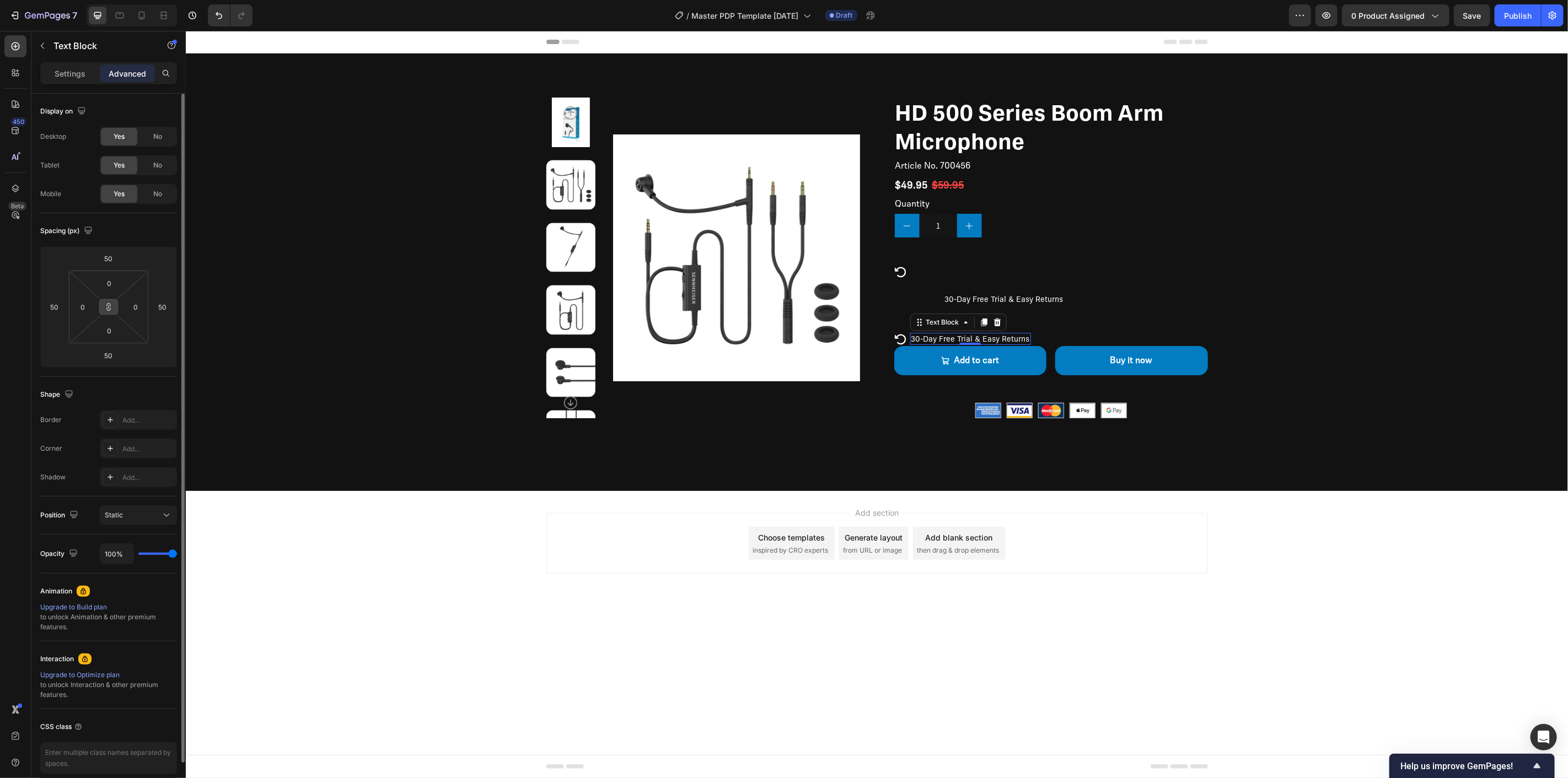
click at [106, 305] on icon at bounding box center [109, 307] width 9 height 9
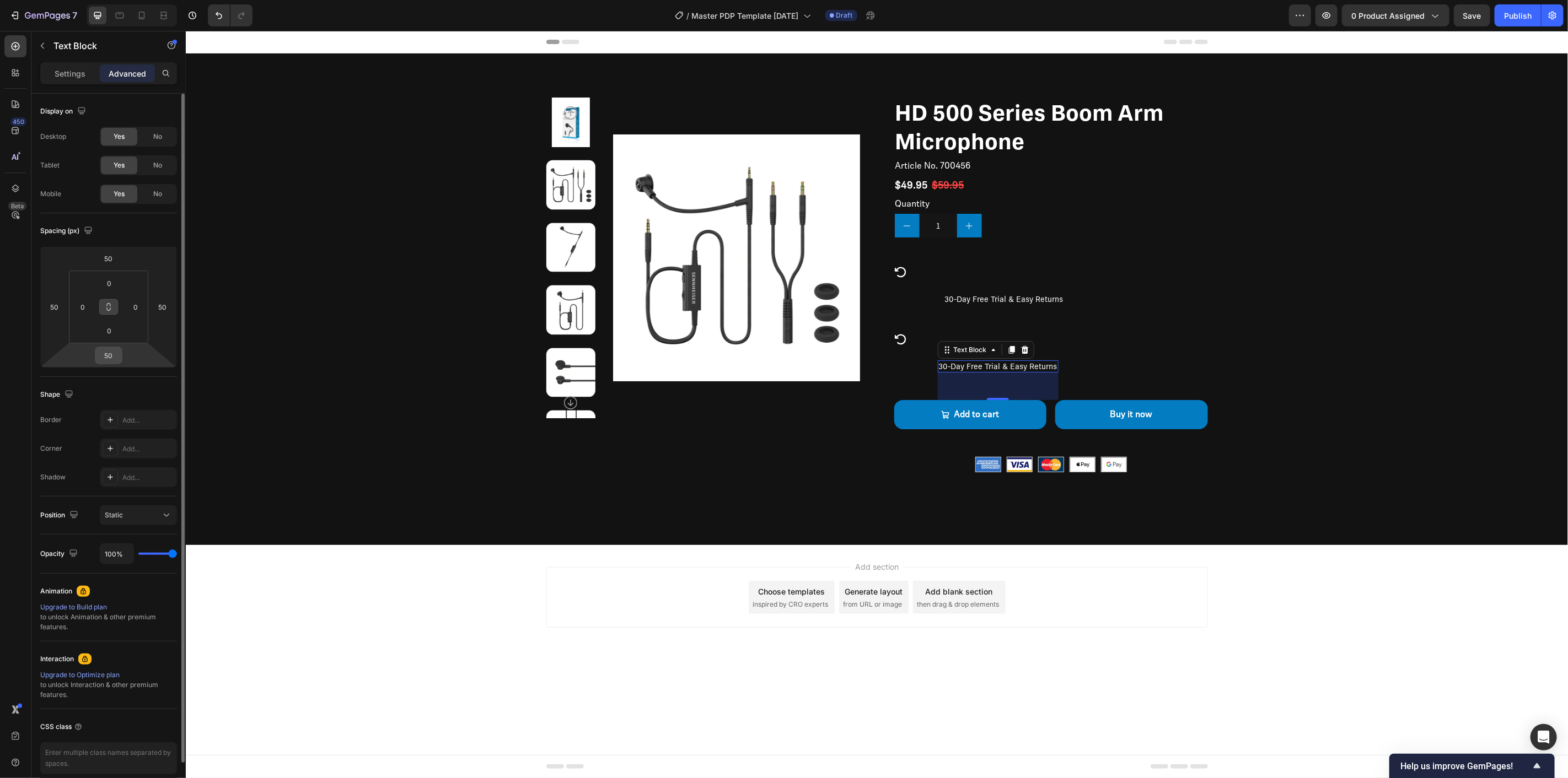
click at [107, 354] on input "50" at bounding box center [109, 356] width 22 height 17
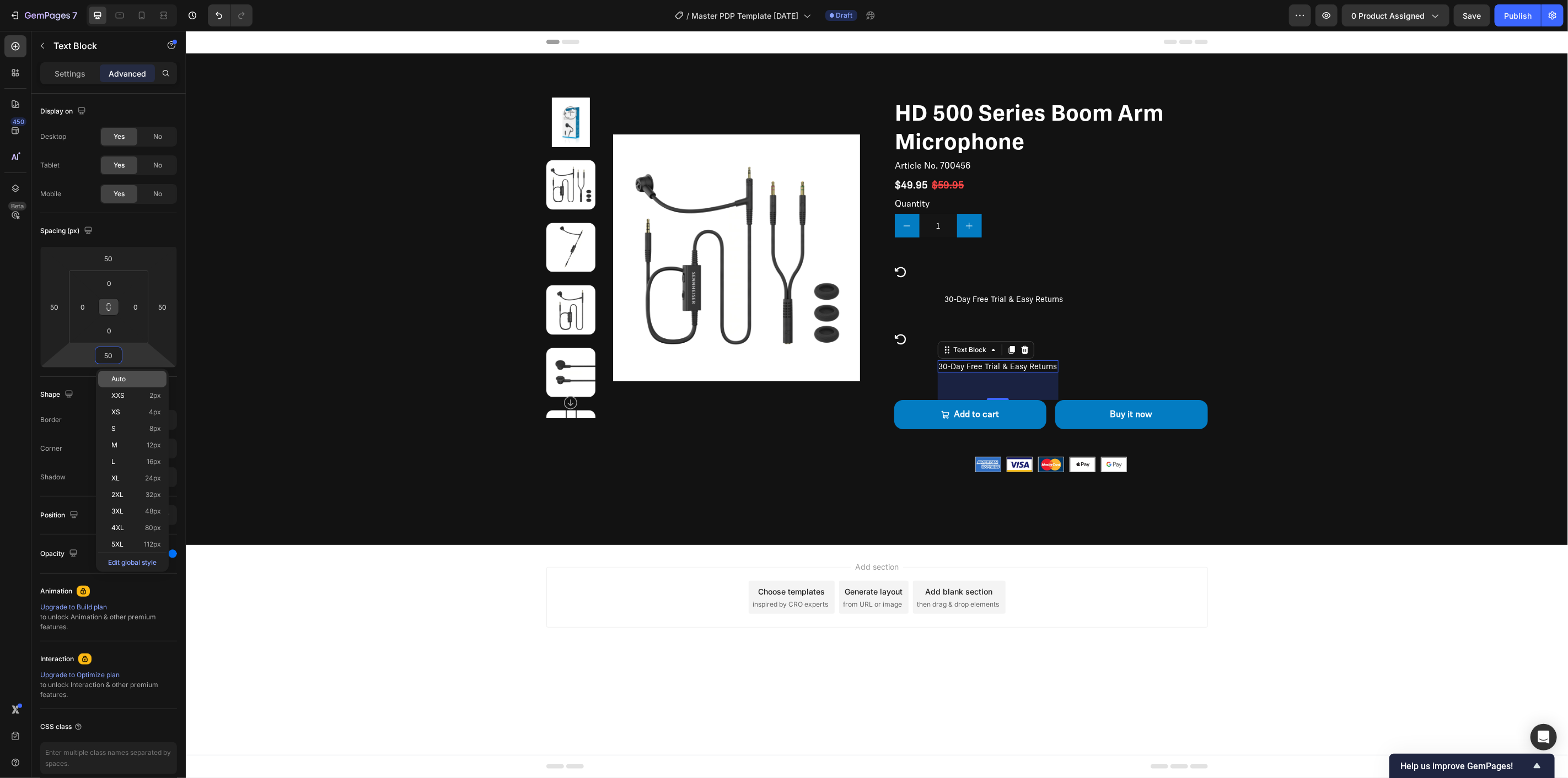
click at [129, 382] on p "Auto" at bounding box center [136, 379] width 50 height 8
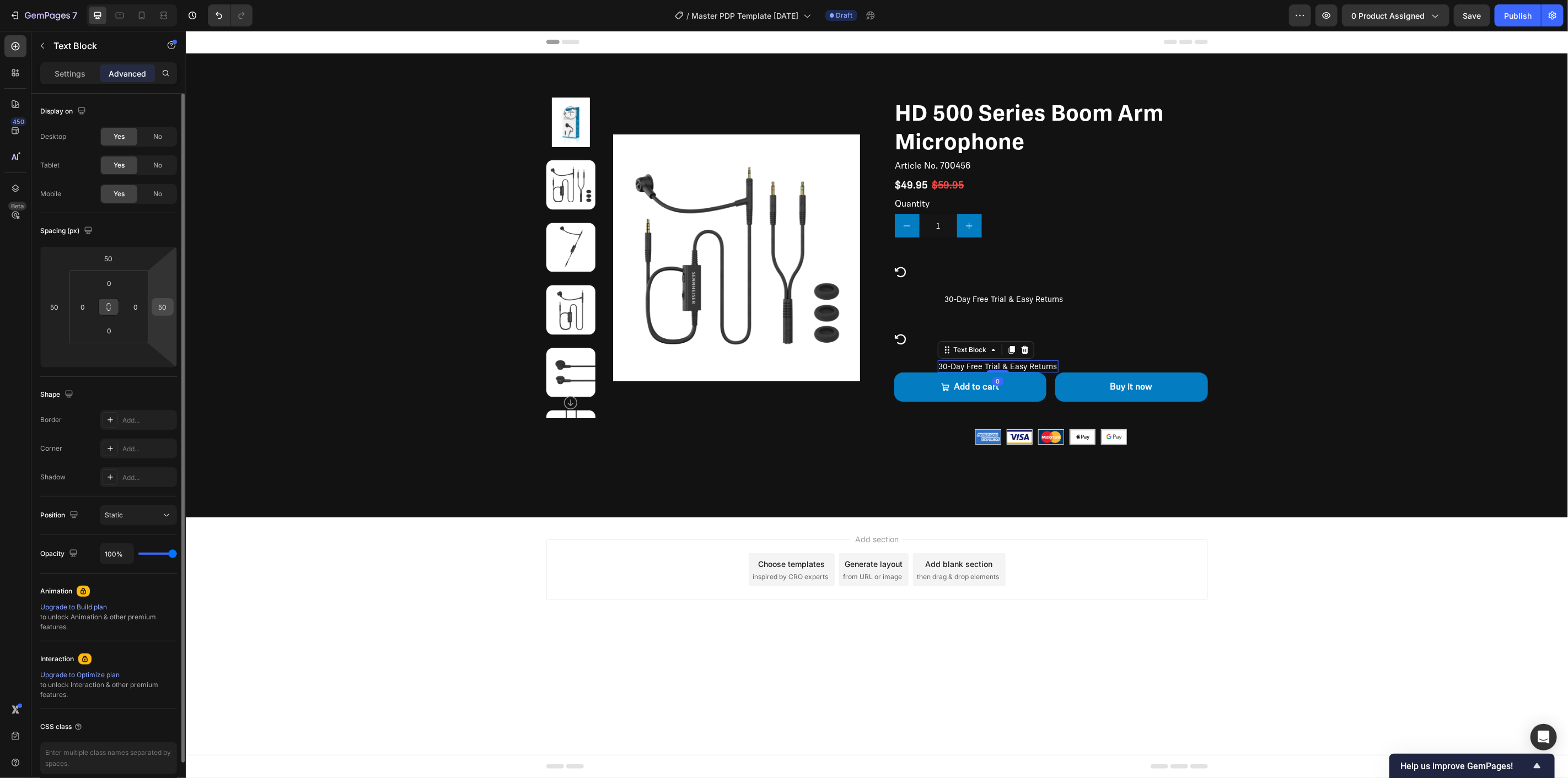
click at [164, 304] on input "50" at bounding box center [162, 307] width 17 height 17
click at [168, 335] on div "Auto" at bounding box center [186, 331] width 69 height 17
click at [118, 263] on input "50" at bounding box center [109, 259] width 22 height 17
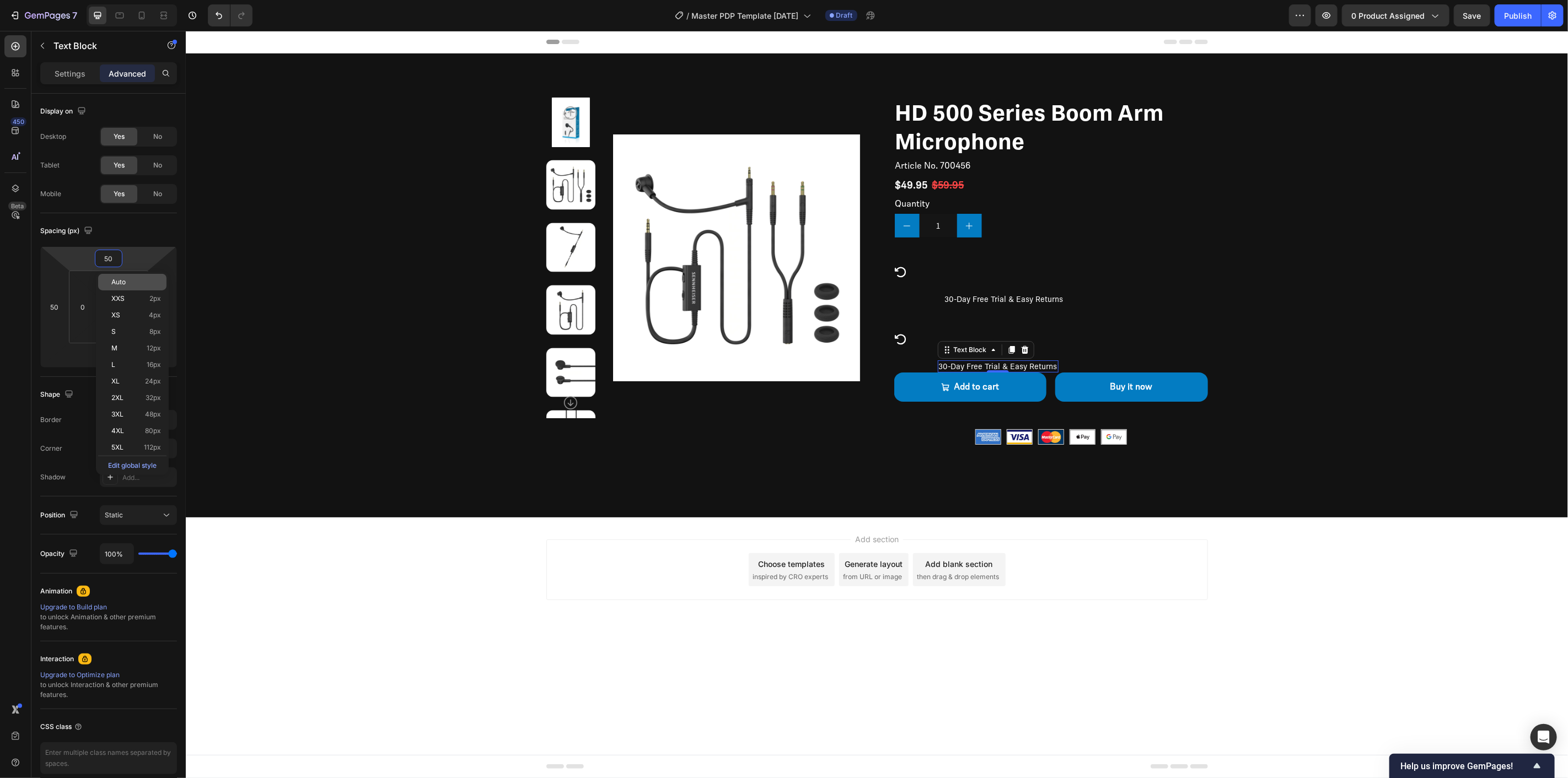
click at [128, 289] on div "Auto" at bounding box center [133, 282] width 69 height 17
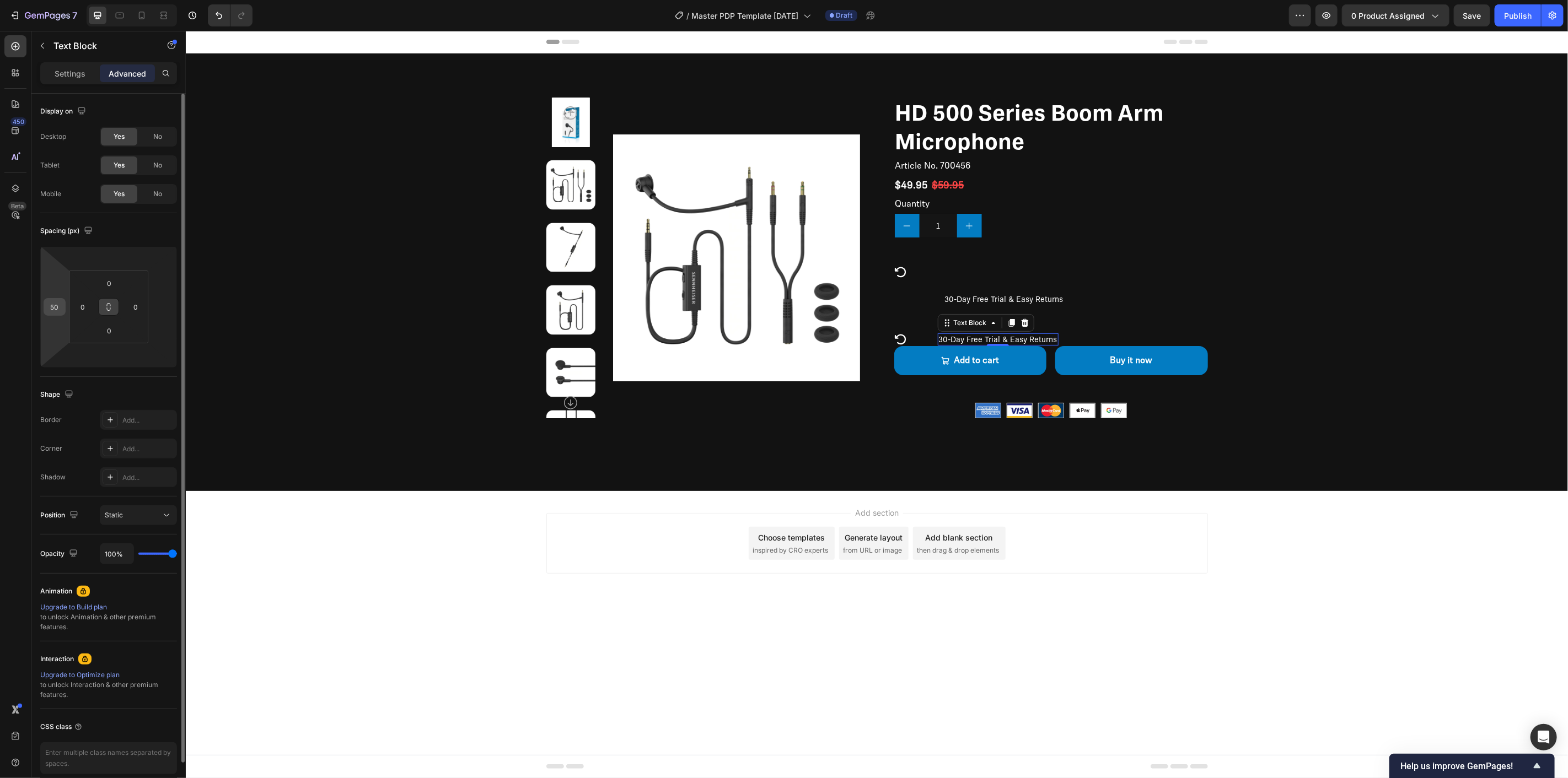
click at [50, 307] on input "50" at bounding box center [55, 307] width 17 height 17
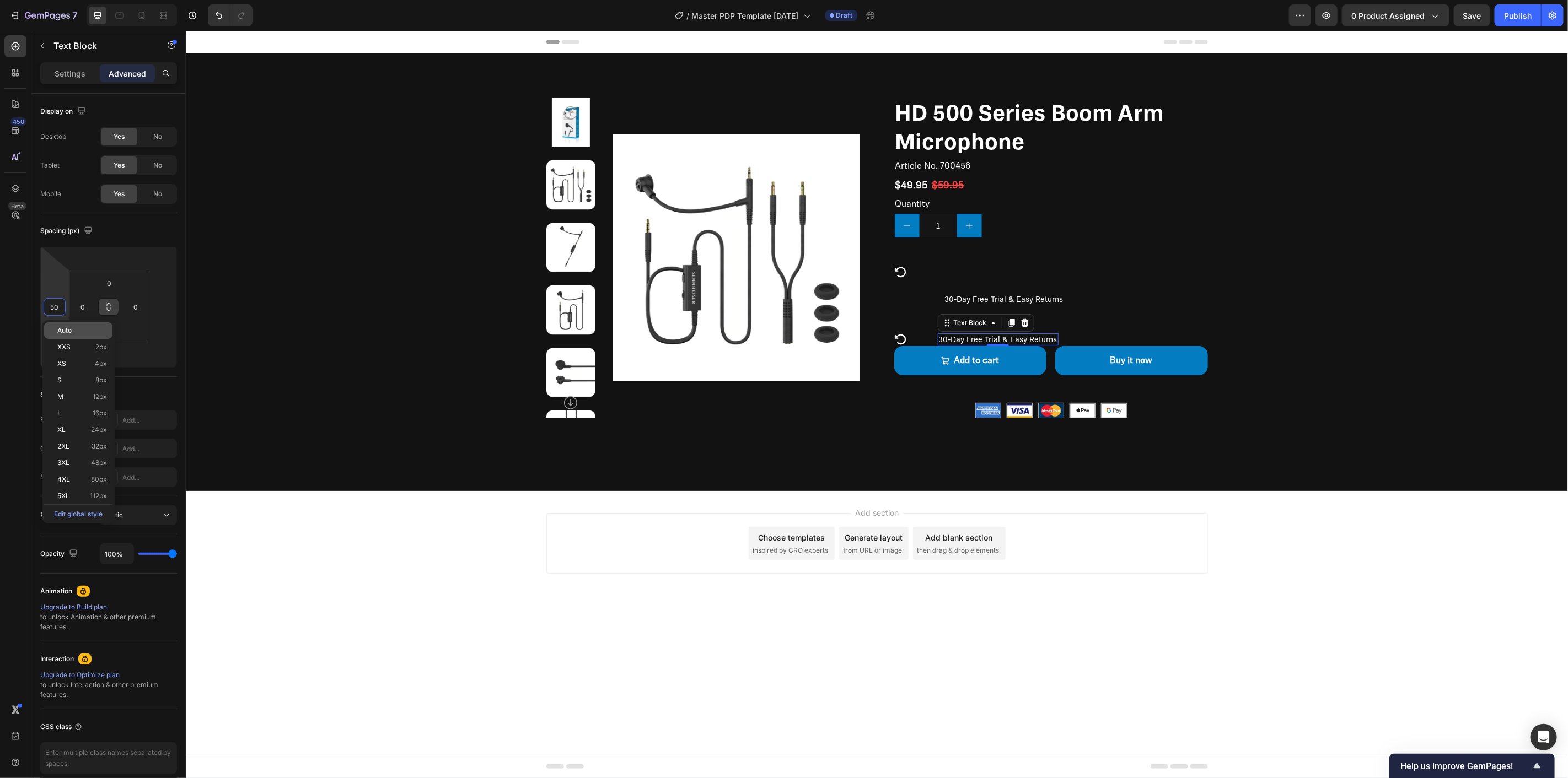
click at [80, 323] on div "Auto" at bounding box center [78, 331] width 69 height 17
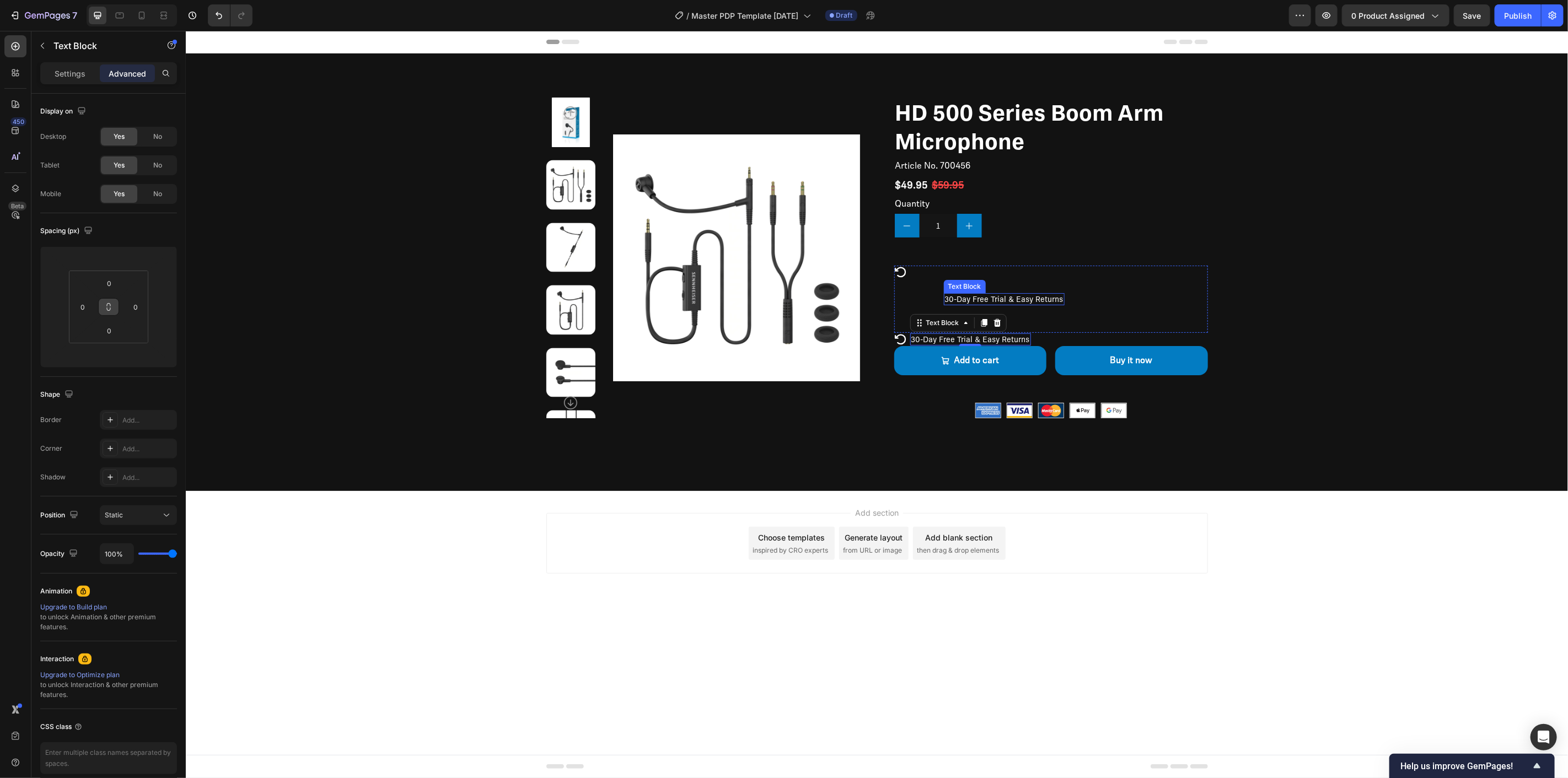
click at [998, 294] on p "30-Day Free Trial & Easy Returns" at bounding box center [1003, 298] width 118 height 10
click at [904, 283] on div "Icon" at bounding box center [900, 299] width 13 height 67
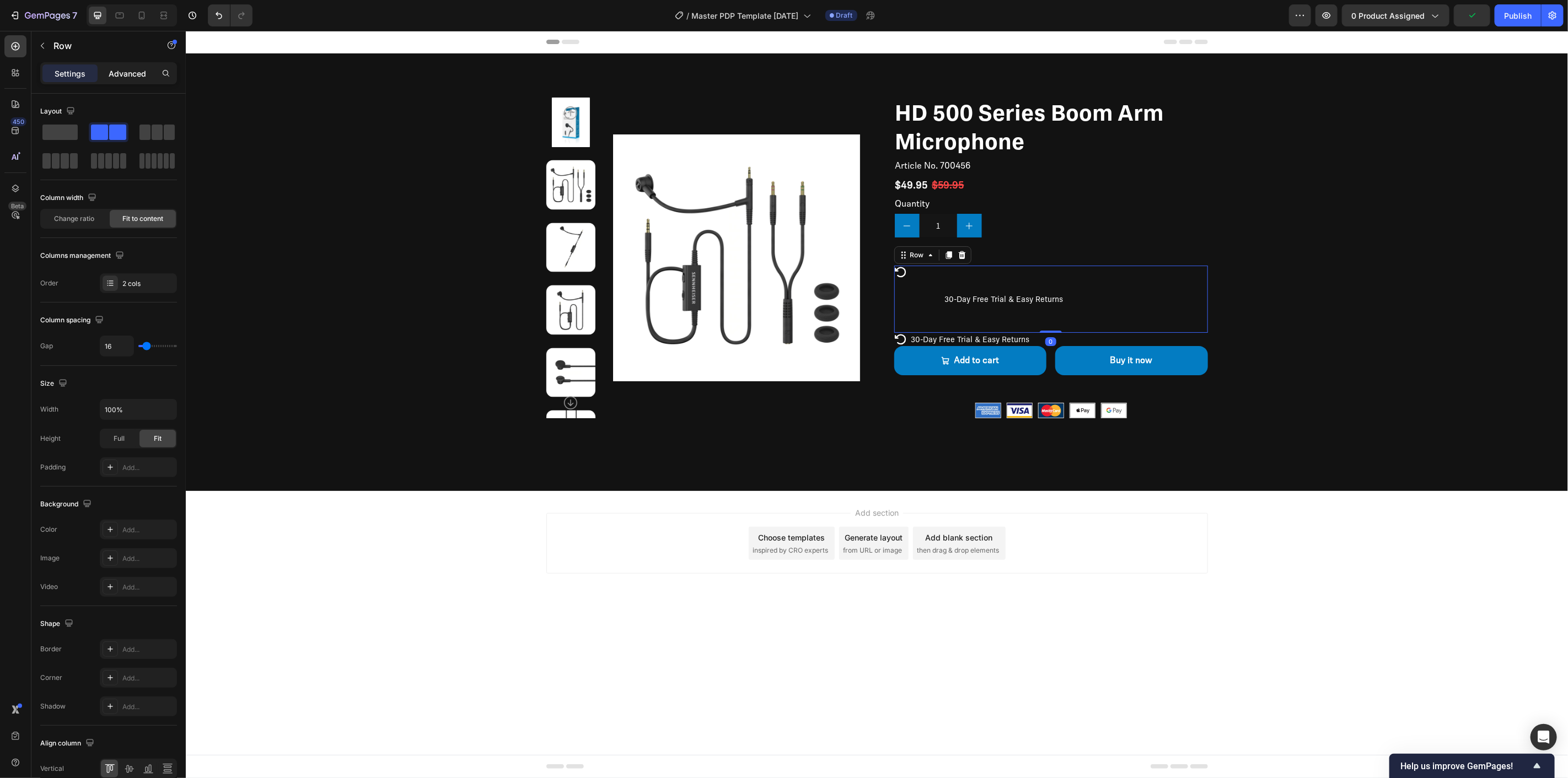
click at [124, 71] on p "Advanced" at bounding box center [128, 74] width 38 height 12
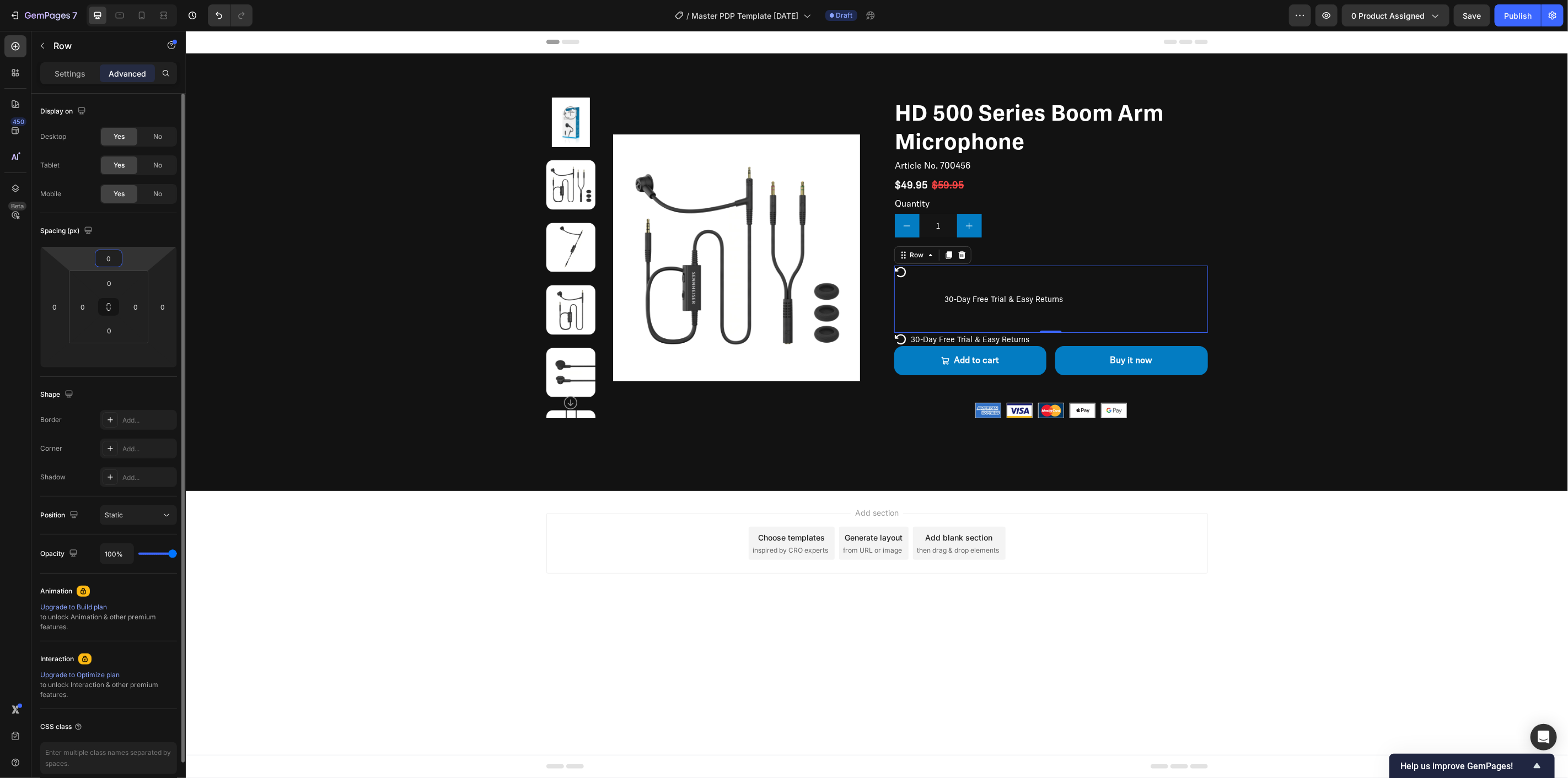
click at [112, 259] on input "0" at bounding box center [109, 259] width 22 height 17
click at [127, 283] on p "Auto" at bounding box center [136, 282] width 50 height 8
click at [164, 304] on input "0" at bounding box center [162, 307] width 17 height 17
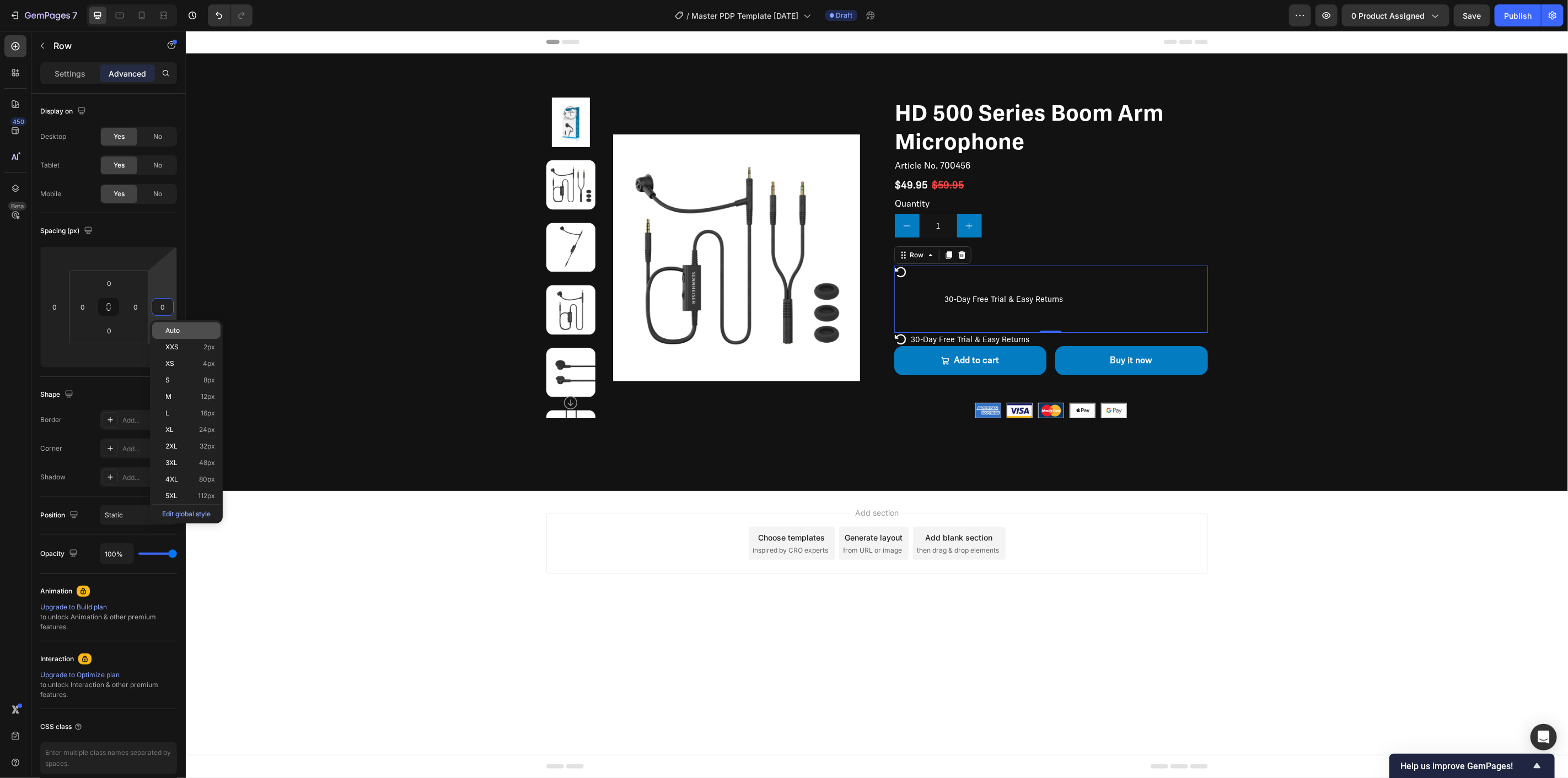
click at [169, 333] on span "Auto" at bounding box center [172, 331] width 14 height 8
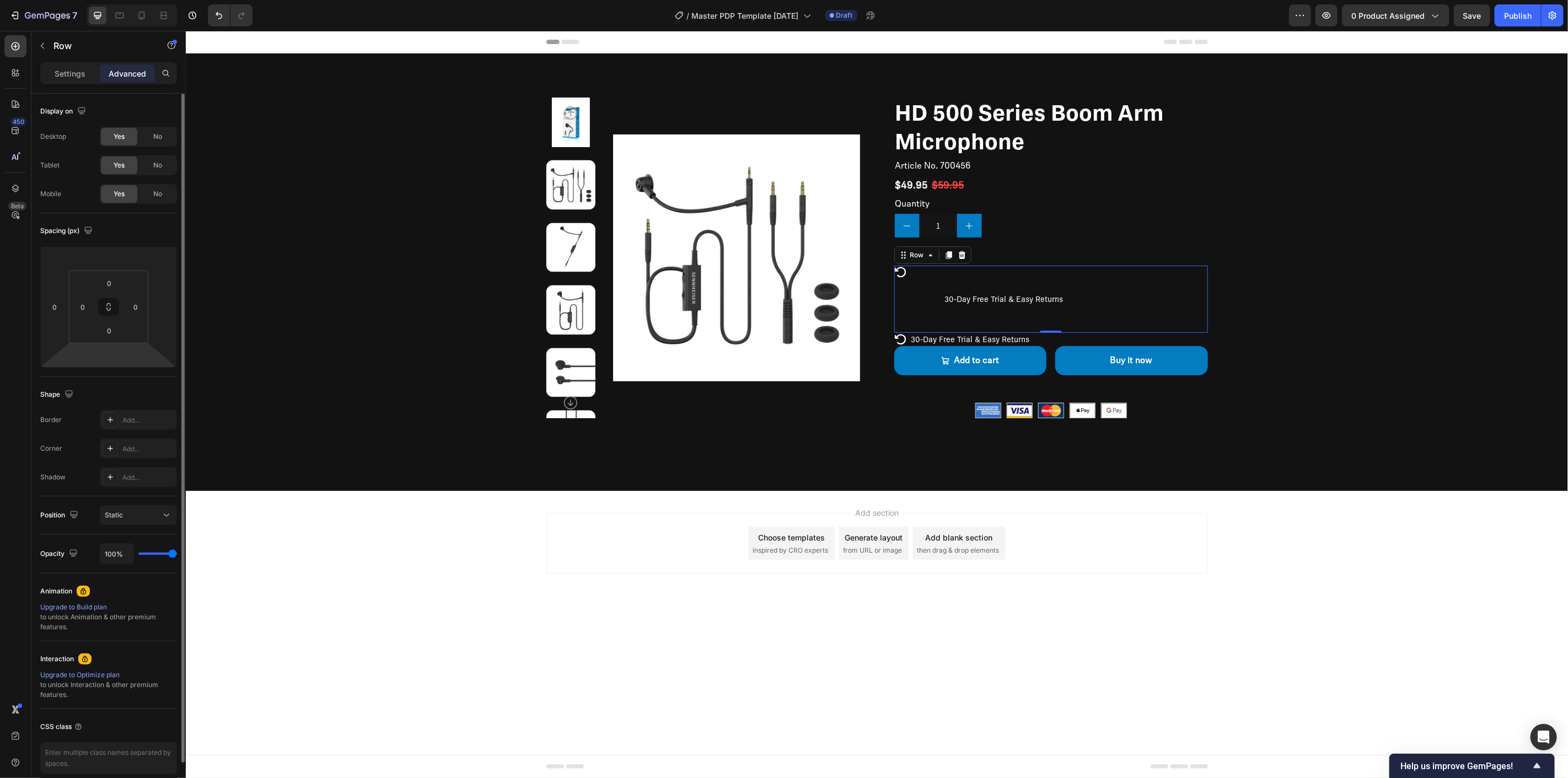
click at [126, 0] on html "7 / Master PDP Template [DATE] Draft Preview 0 product assigned Save Publish 45…" at bounding box center [784, 0] width 1568 height 0
click at [114, 359] on input "number" at bounding box center [109, 356] width 22 height 17
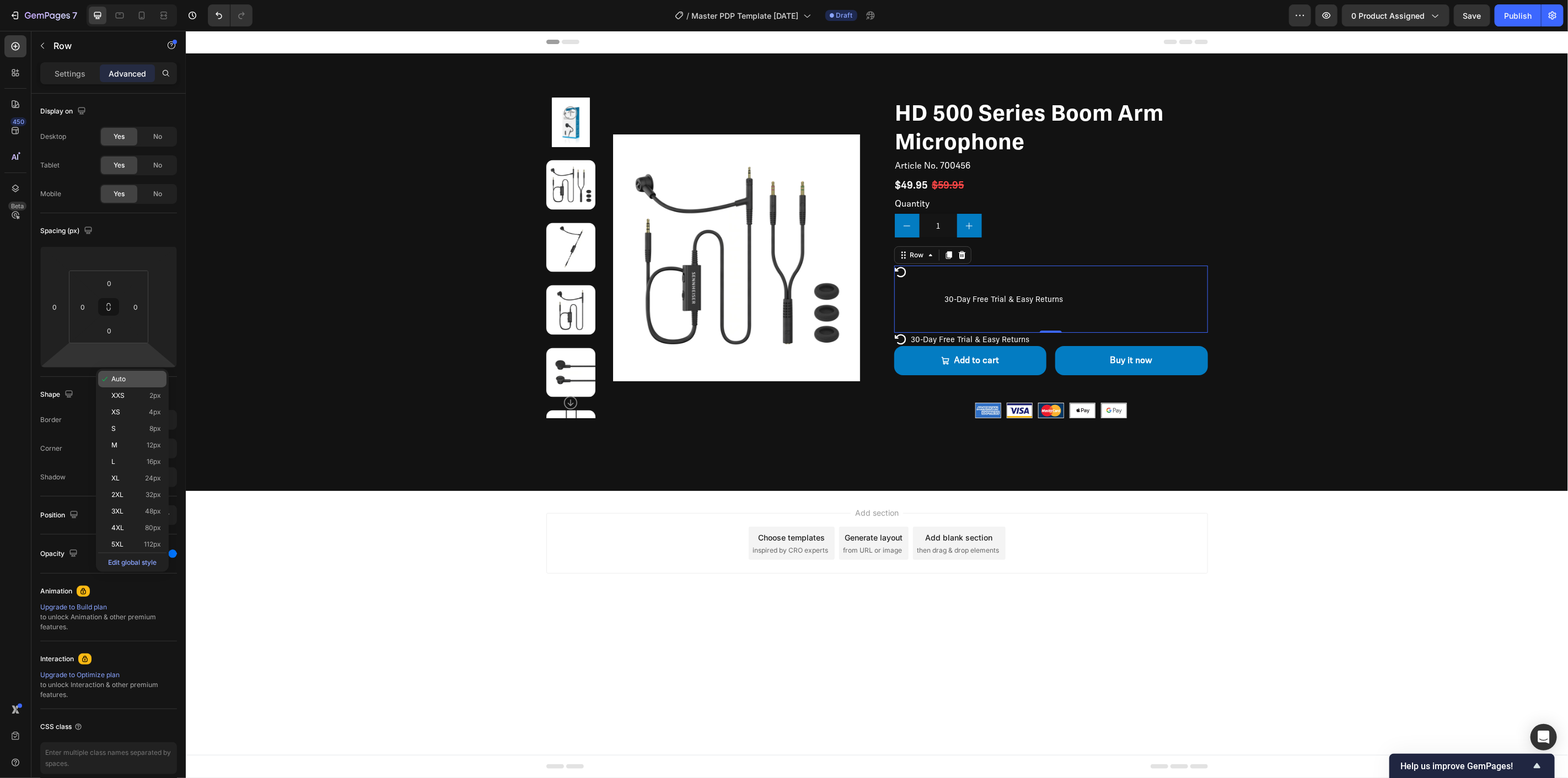
click at [125, 372] on div "Auto" at bounding box center [133, 379] width 69 height 17
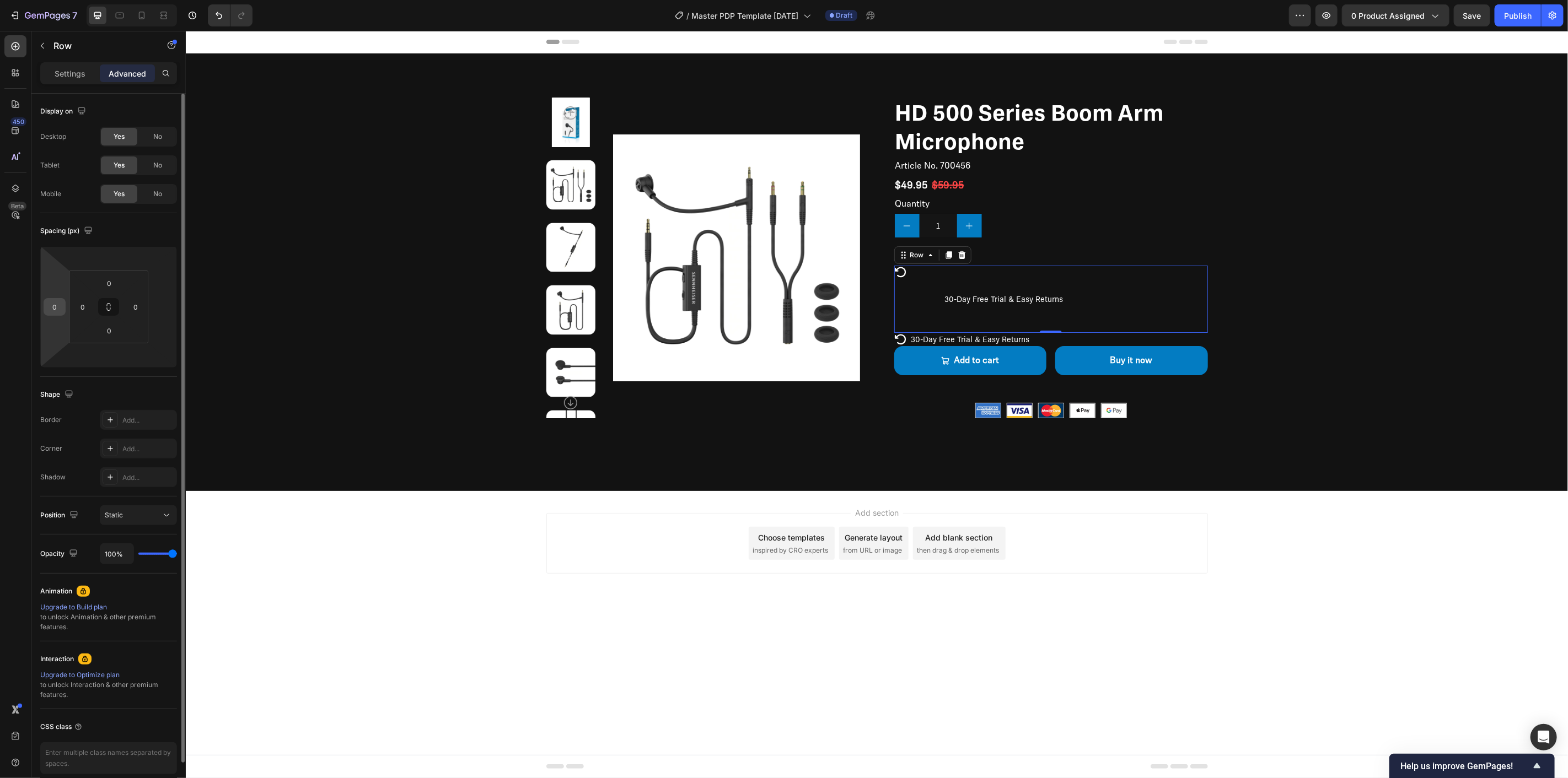
click at [45, 306] on div "0" at bounding box center [54, 307] width 22 height 17
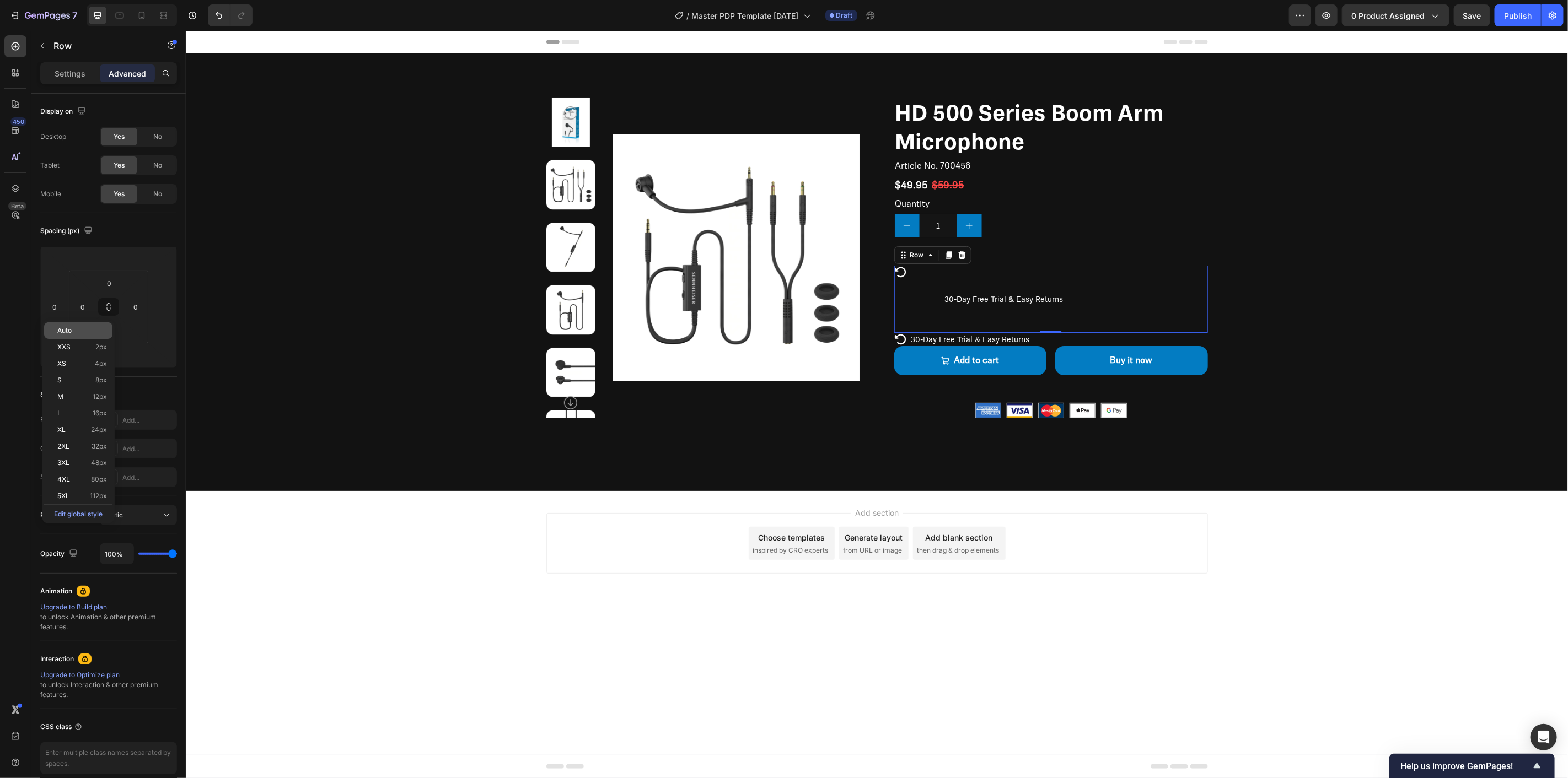
click at [77, 329] on p "Auto" at bounding box center [82, 331] width 50 height 8
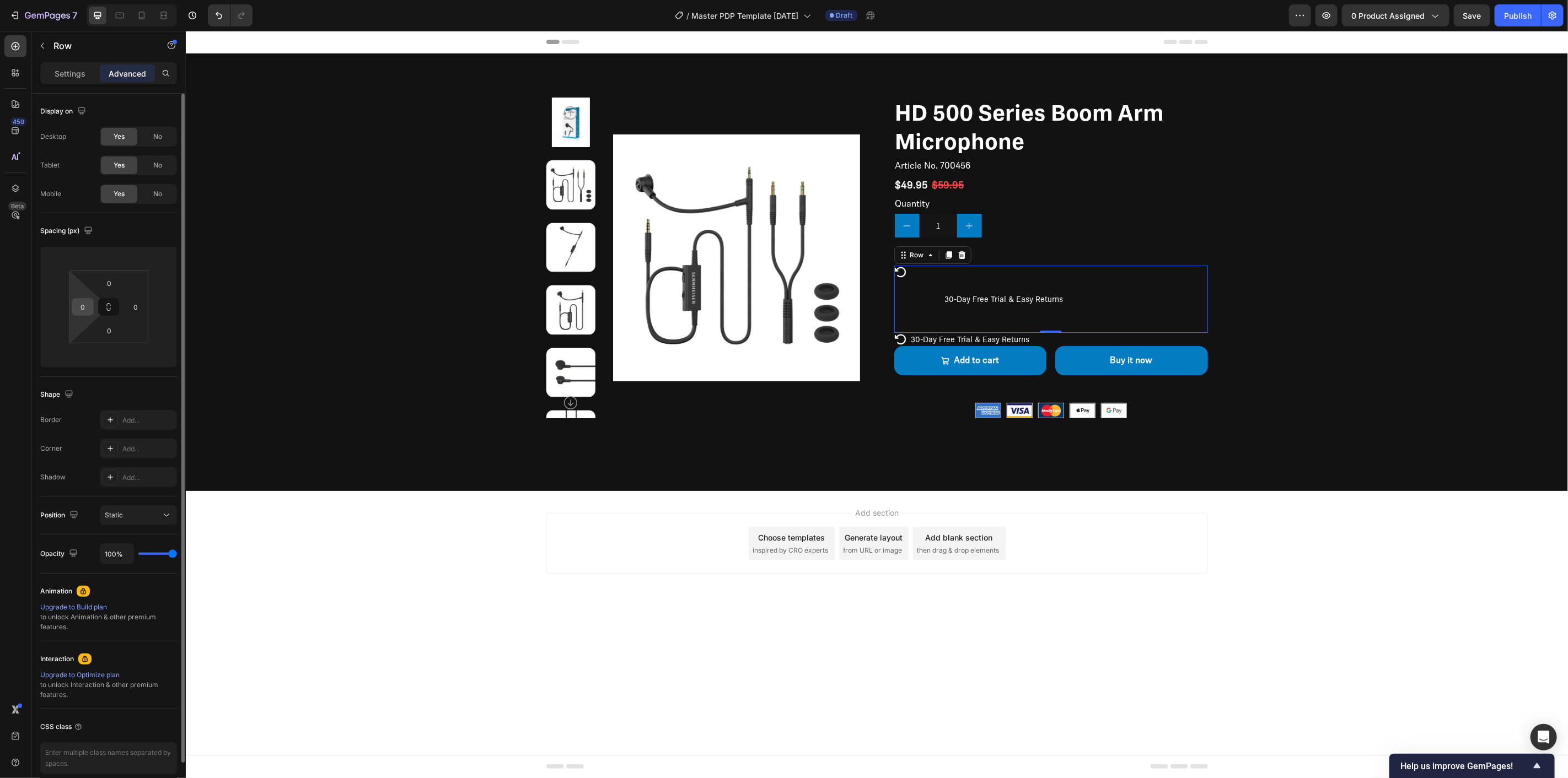
click at [94, 311] on div "0" at bounding box center [83, 307] width 22 height 17
click at [106, 311] on icon at bounding box center [109, 307] width 9 height 9
click at [85, 79] on div "Settings" at bounding box center [70, 73] width 55 height 17
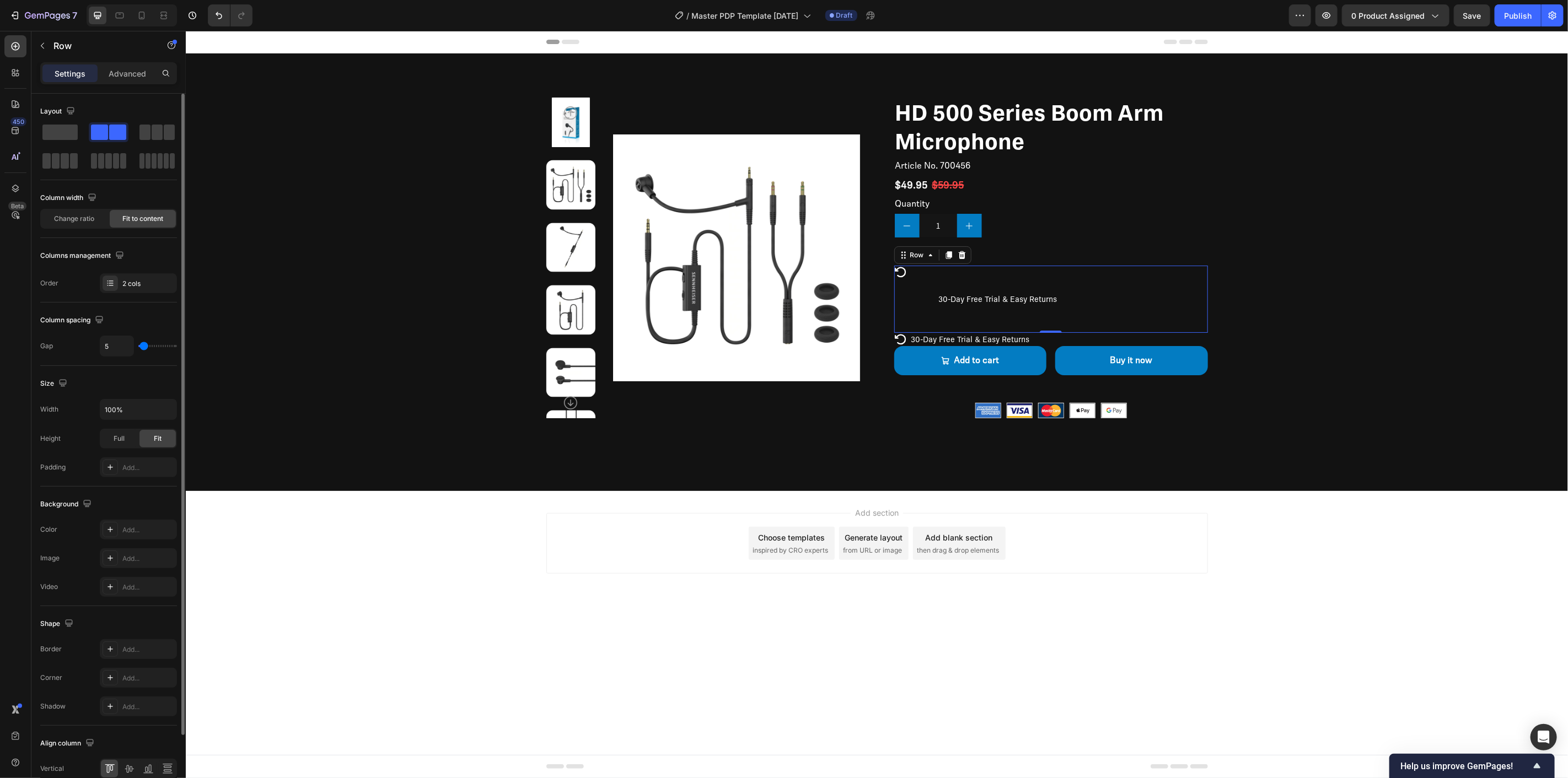
click at [144, 348] on input "range" at bounding box center [158, 346] width 39 height 2
click at [98, 221] on div "Change ratio" at bounding box center [74, 218] width 66 height 17
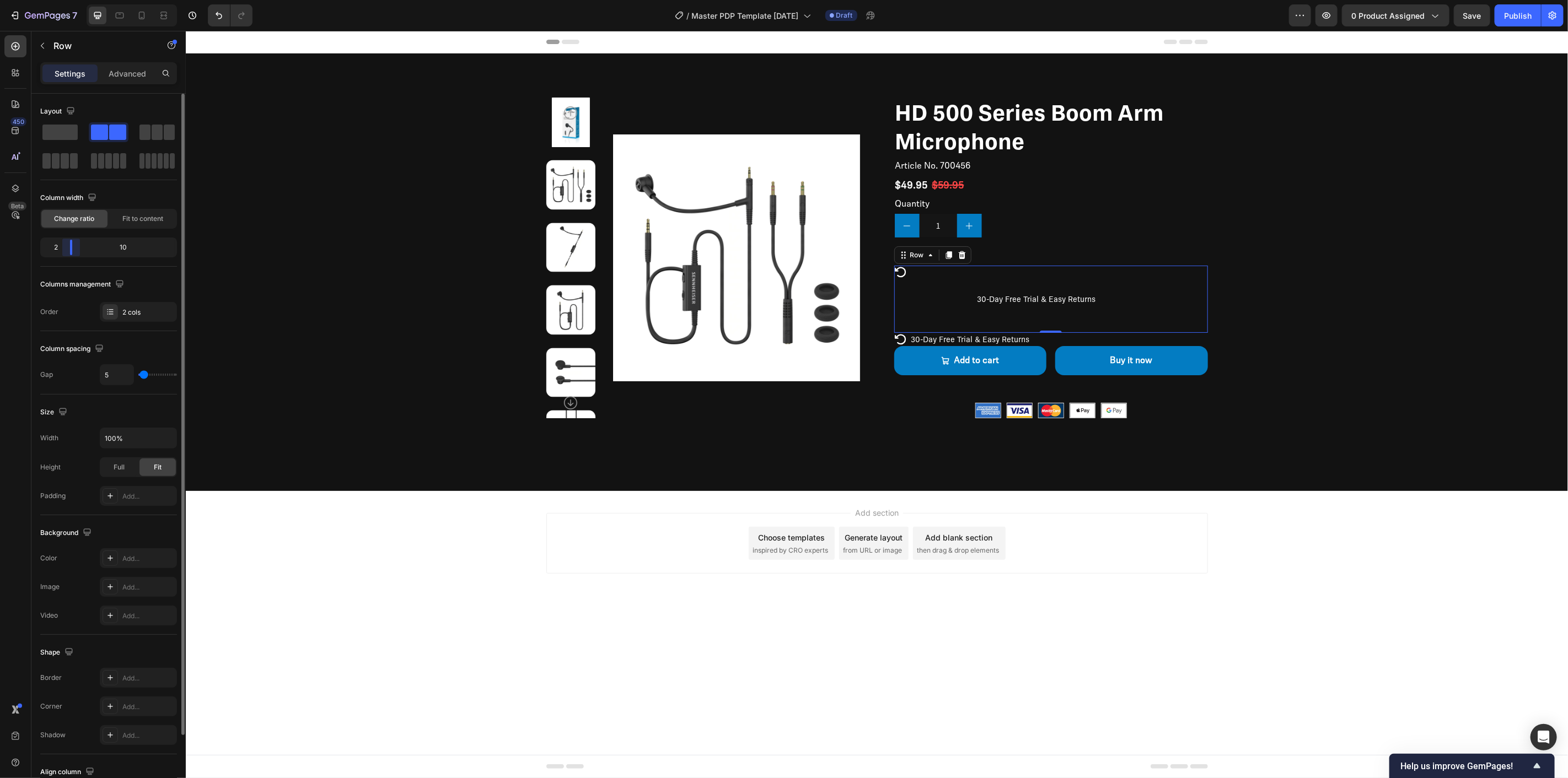
drag, startPoint x: 108, startPoint y: 252, endPoint x: 58, endPoint y: 256, distance: 50.2
click at [58, 256] on div "2 10" at bounding box center [108, 247] width 137 height 20
click at [124, 467] on div "Full" at bounding box center [119, 467] width 36 height 17
click at [161, 463] on span "Fit" at bounding box center [158, 467] width 8 height 10
drag, startPoint x: 76, startPoint y: 249, endPoint x: 55, endPoint y: 249, distance: 21.0
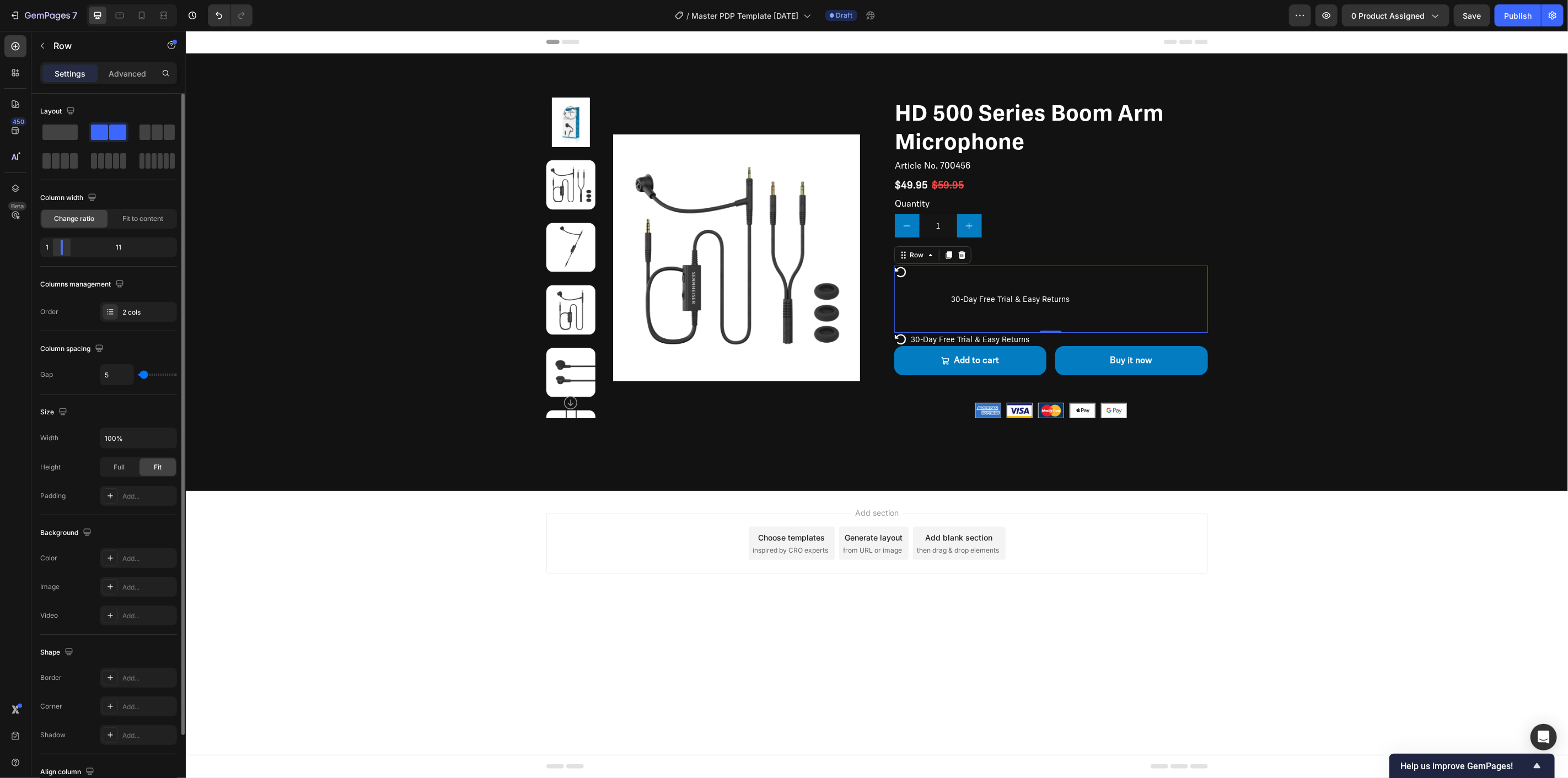
click at [55, 249] on div at bounding box center [62, 247] width 20 height 16
click at [920, 338] on p "30-Day Free Trial & Easy Returns" at bounding box center [970, 339] width 118 height 10
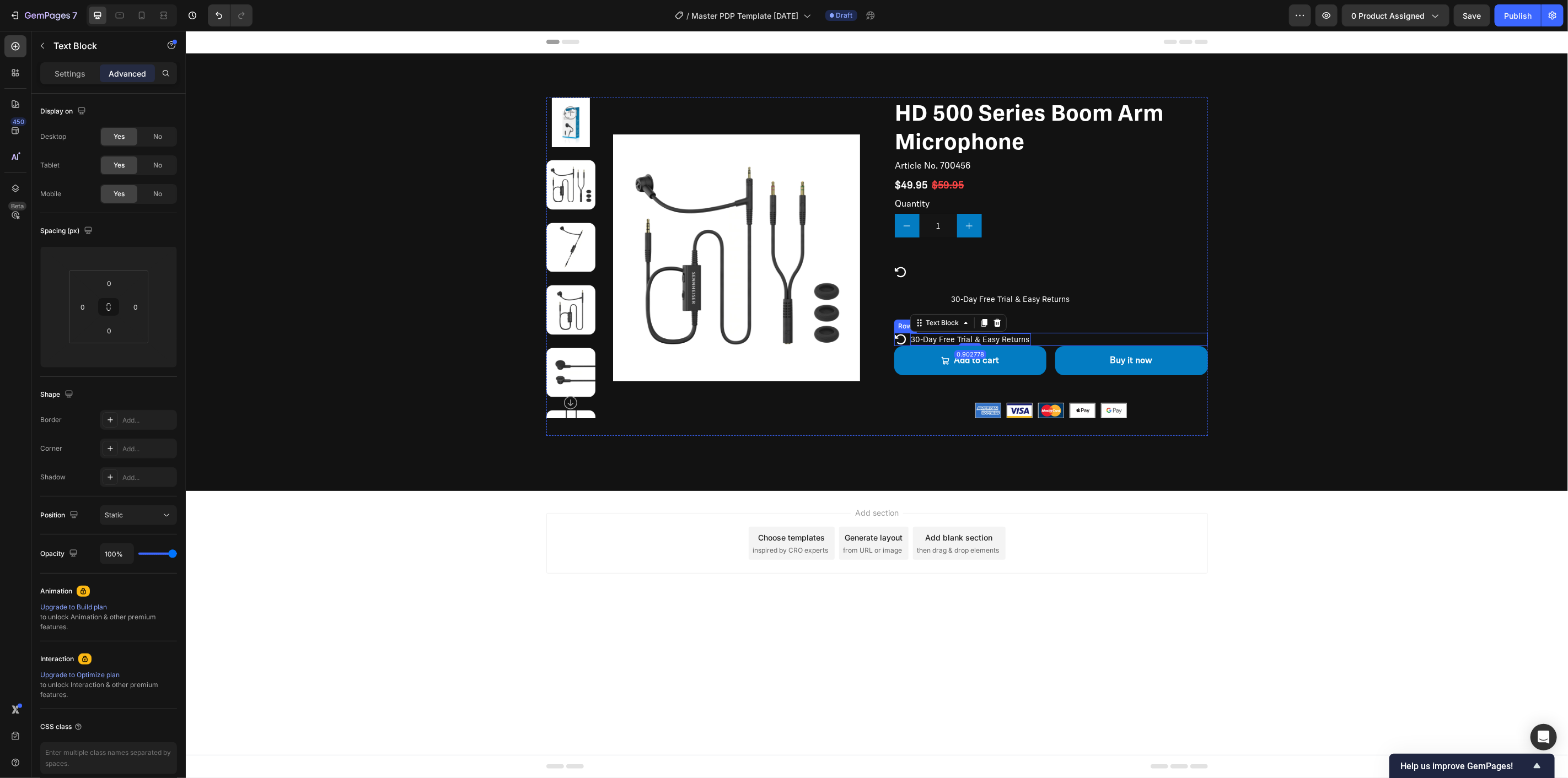
click at [1050, 336] on div "Icon 30-Day Free Trial & Easy Returns Text Block 0.902778 Row" at bounding box center [1050, 339] width 314 height 13
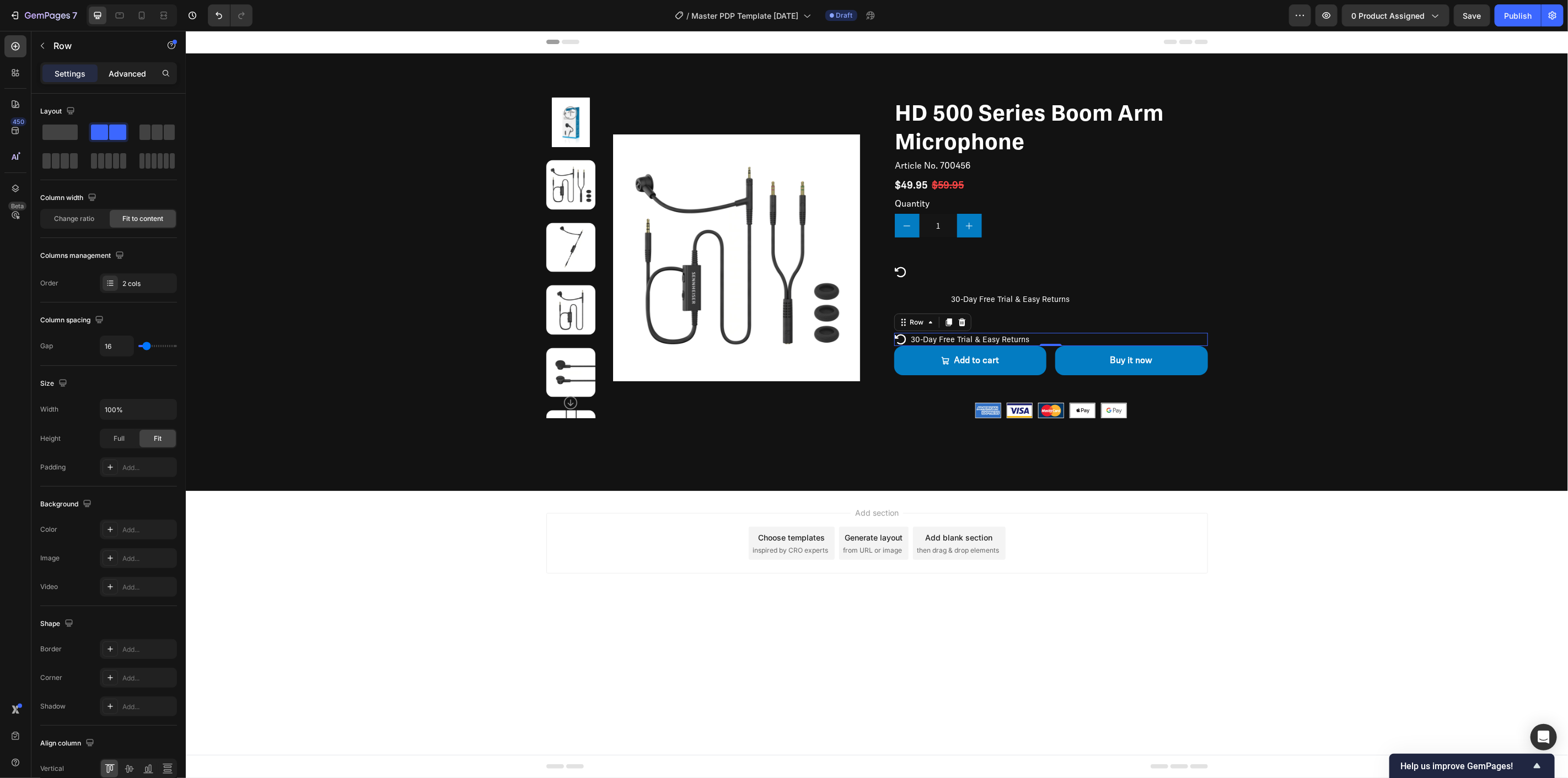
click at [125, 68] on p "Advanced" at bounding box center [128, 74] width 38 height 12
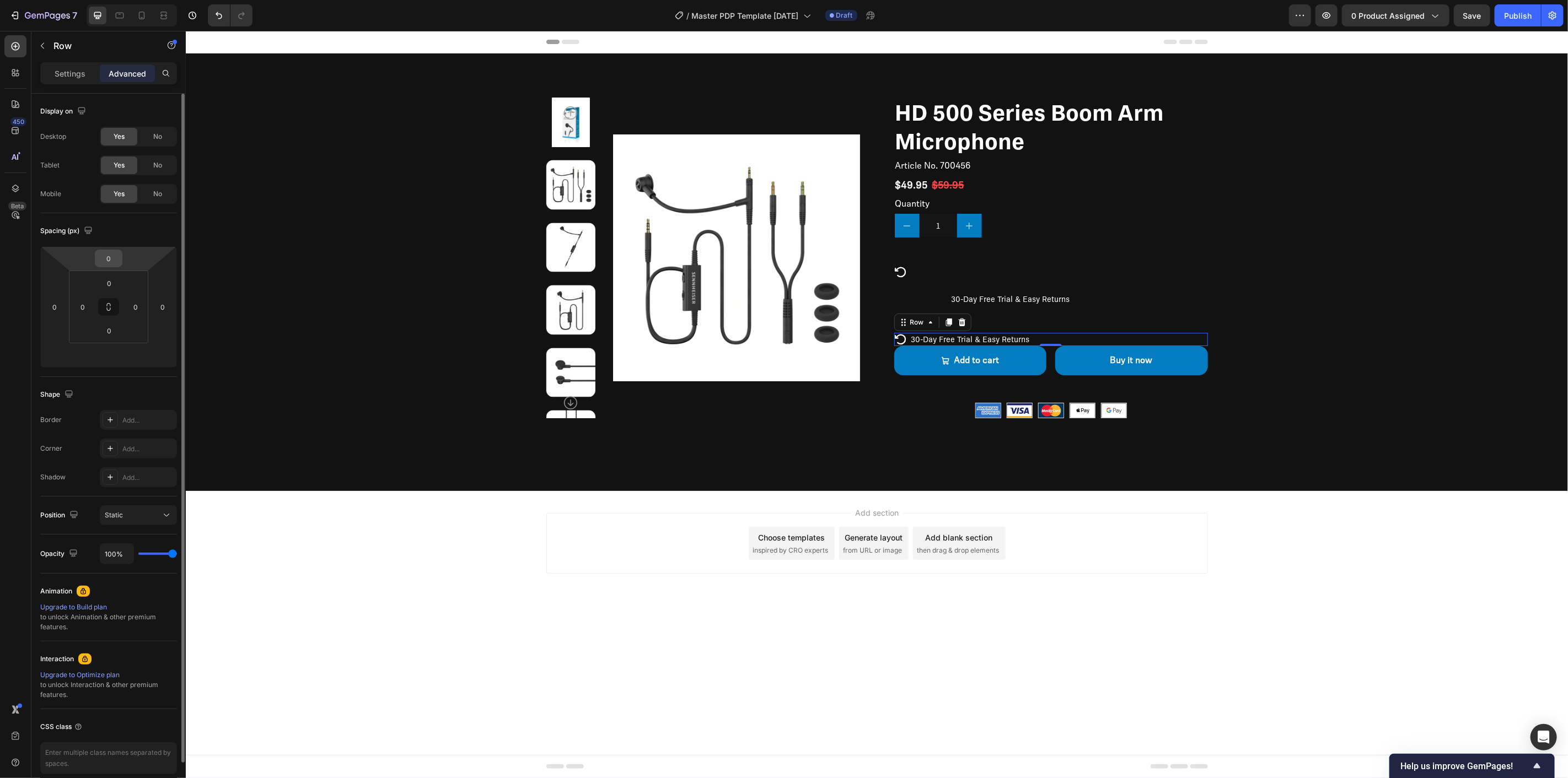
click at [113, 261] on input "0" at bounding box center [109, 259] width 22 height 17
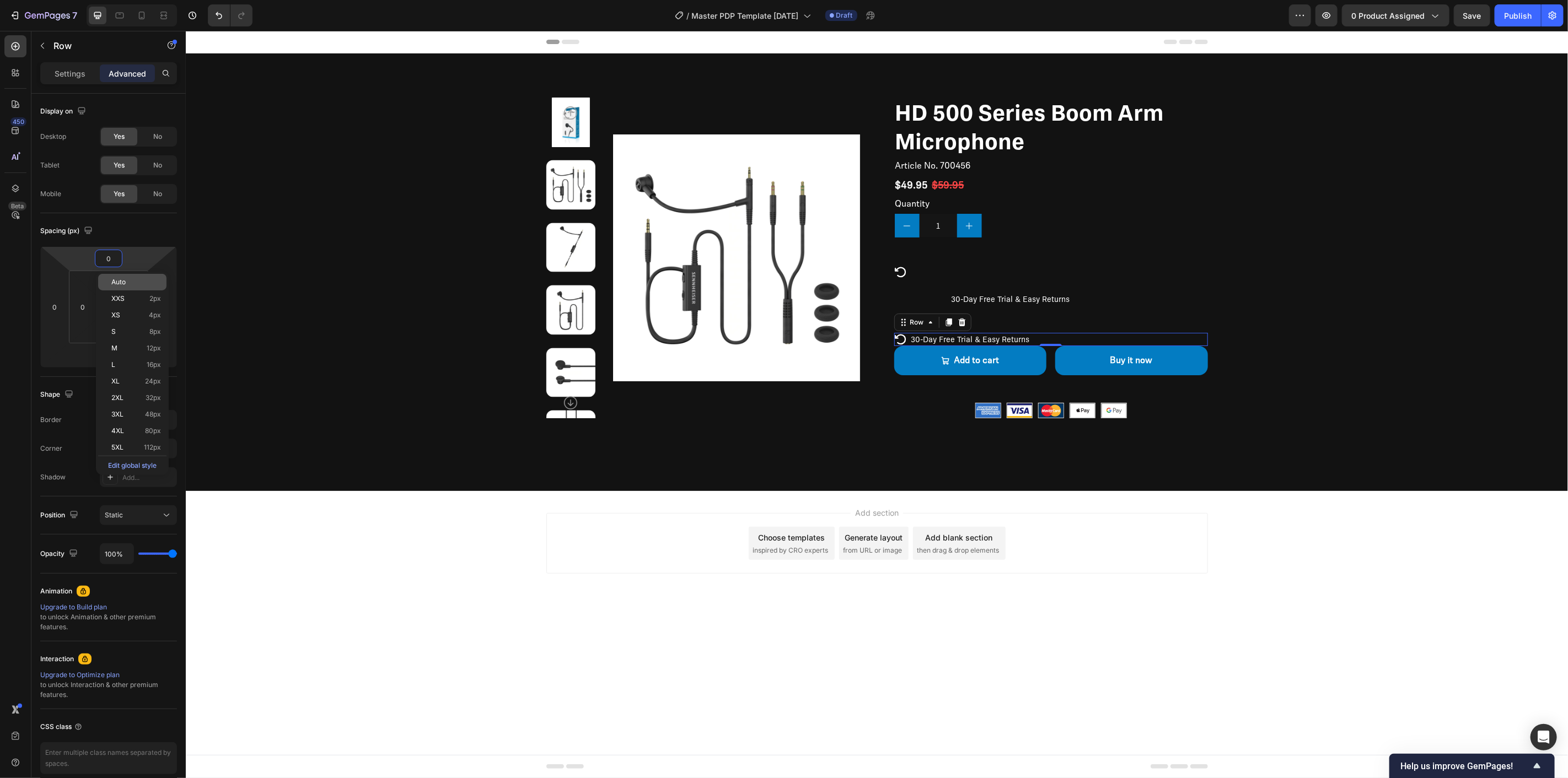
click at [120, 285] on span "Auto" at bounding box center [118, 282] width 14 height 8
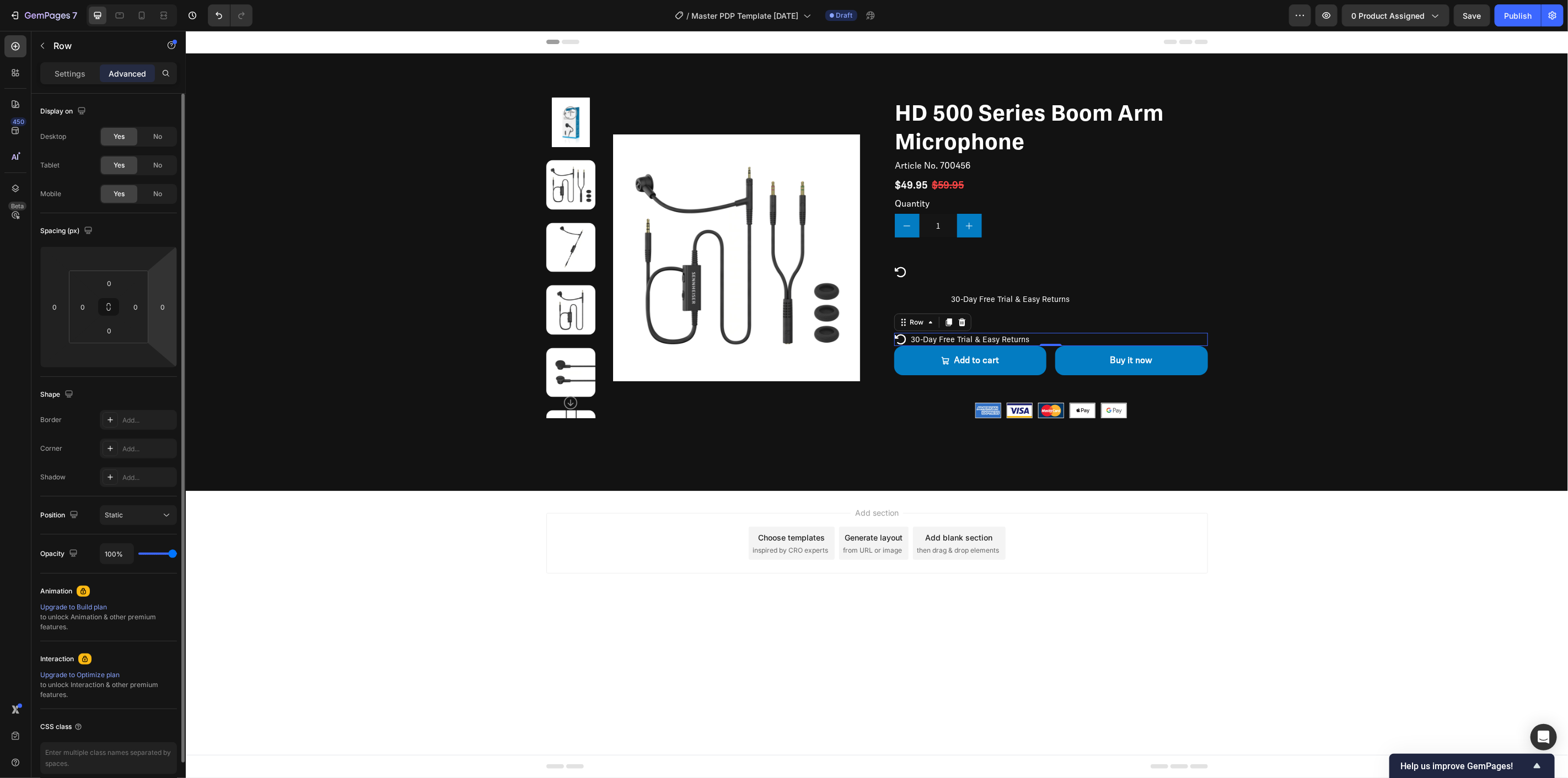
click at [166, 0] on html "7 / Master PDP Template [DATE] Draft Preview 0 product assigned Save Publish 45…" at bounding box center [784, 0] width 1568 height 0
click at [163, 313] on input "0" at bounding box center [162, 307] width 17 height 17
click at [168, 332] on span "Auto" at bounding box center [172, 331] width 14 height 8
click at [125, 0] on html "7 / Master PDP Template [DATE] Draft Preview 0 product assigned Save Publish 45…" at bounding box center [784, 0] width 1568 height 0
click at [106, 355] on input "number" at bounding box center [109, 356] width 22 height 17
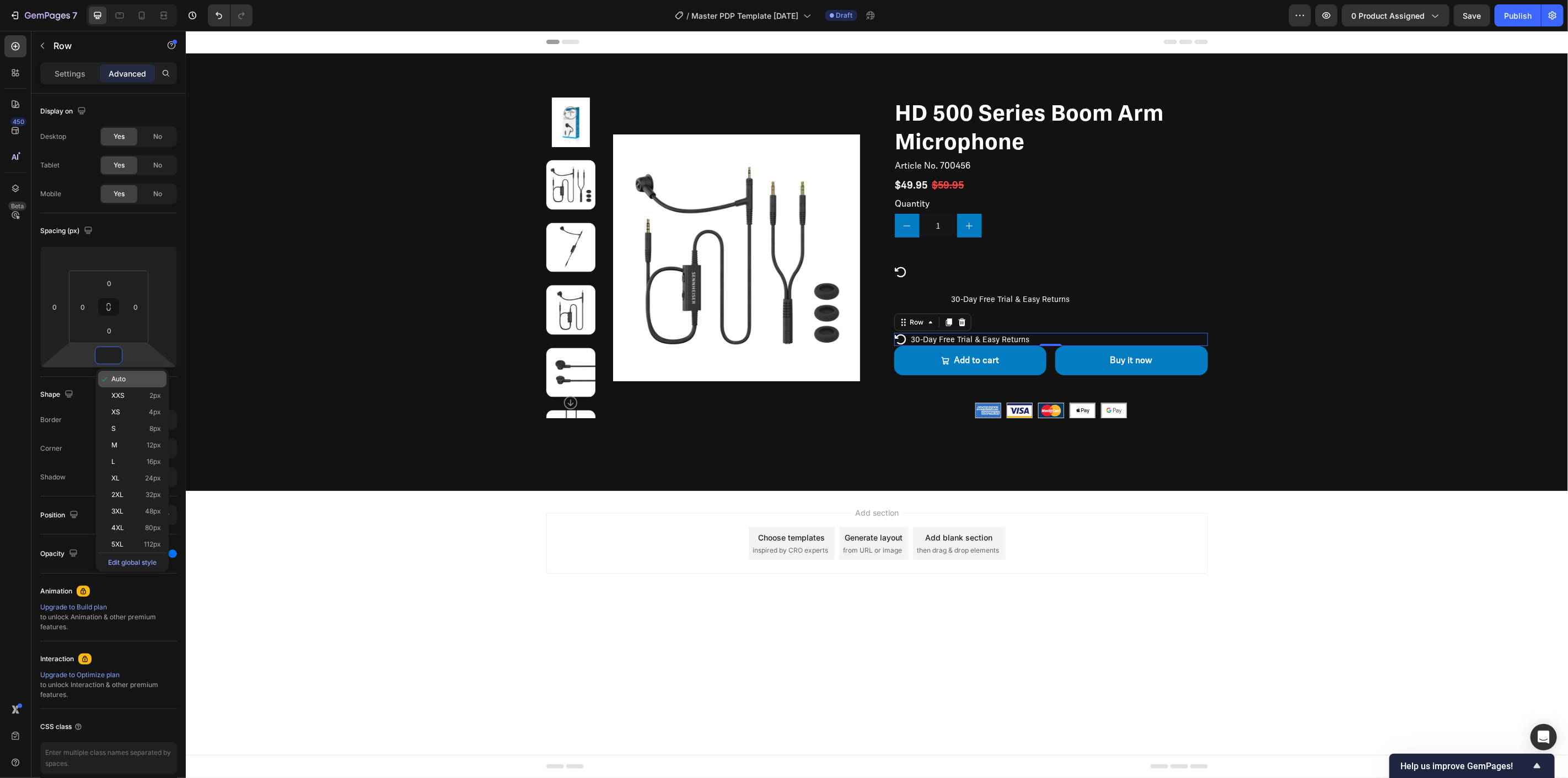
click at [127, 375] on div "Auto" at bounding box center [133, 379] width 69 height 17
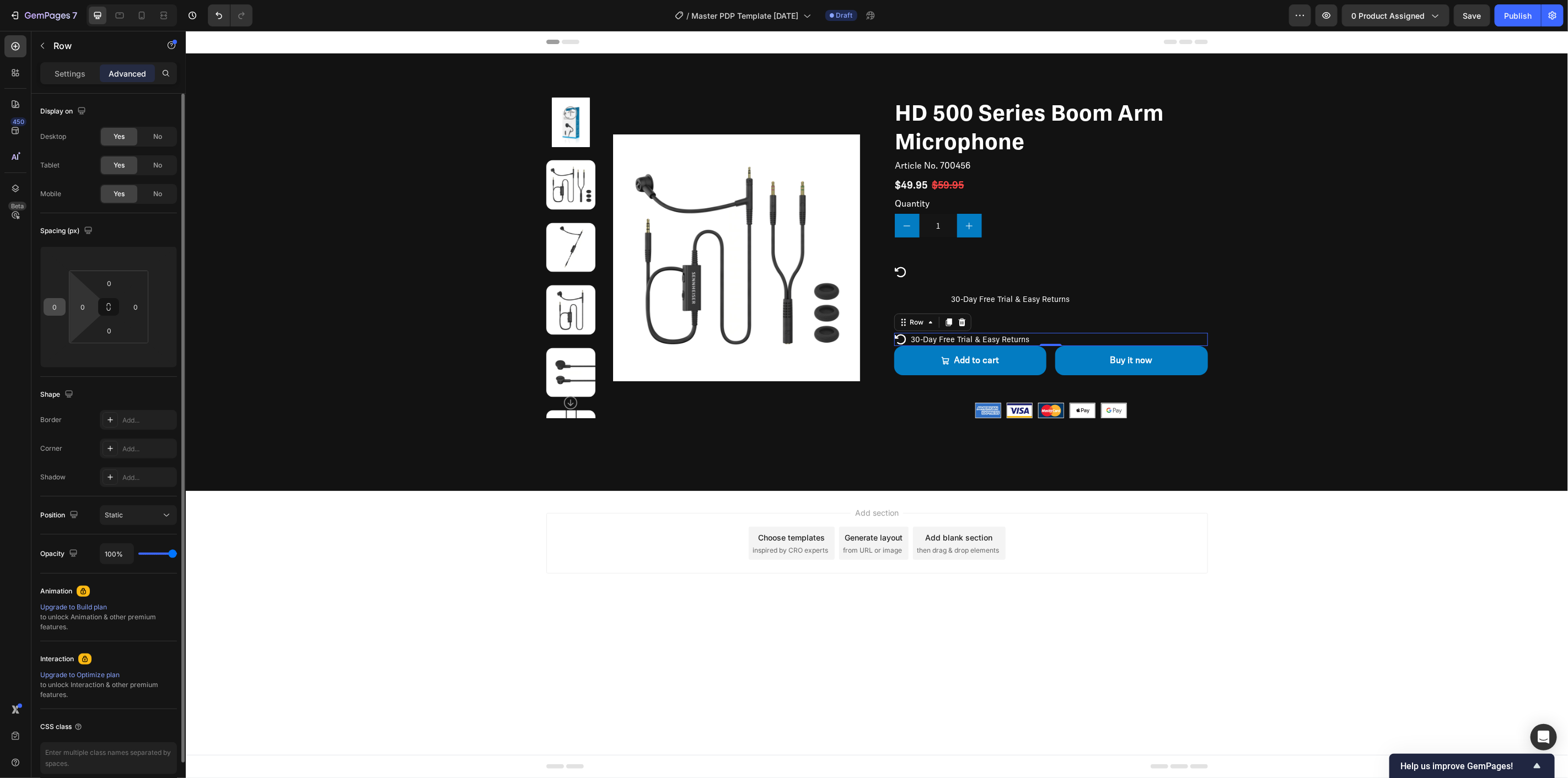
click at [62, 0] on html "7 / Master PDP Template [DATE] Draft Preview 0 product assigned Save Publish 45…" at bounding box center [784, 0] width 1568 height 0
click at [54, 302] on input "0" at bounding box center [55, 307] width 17 height 17
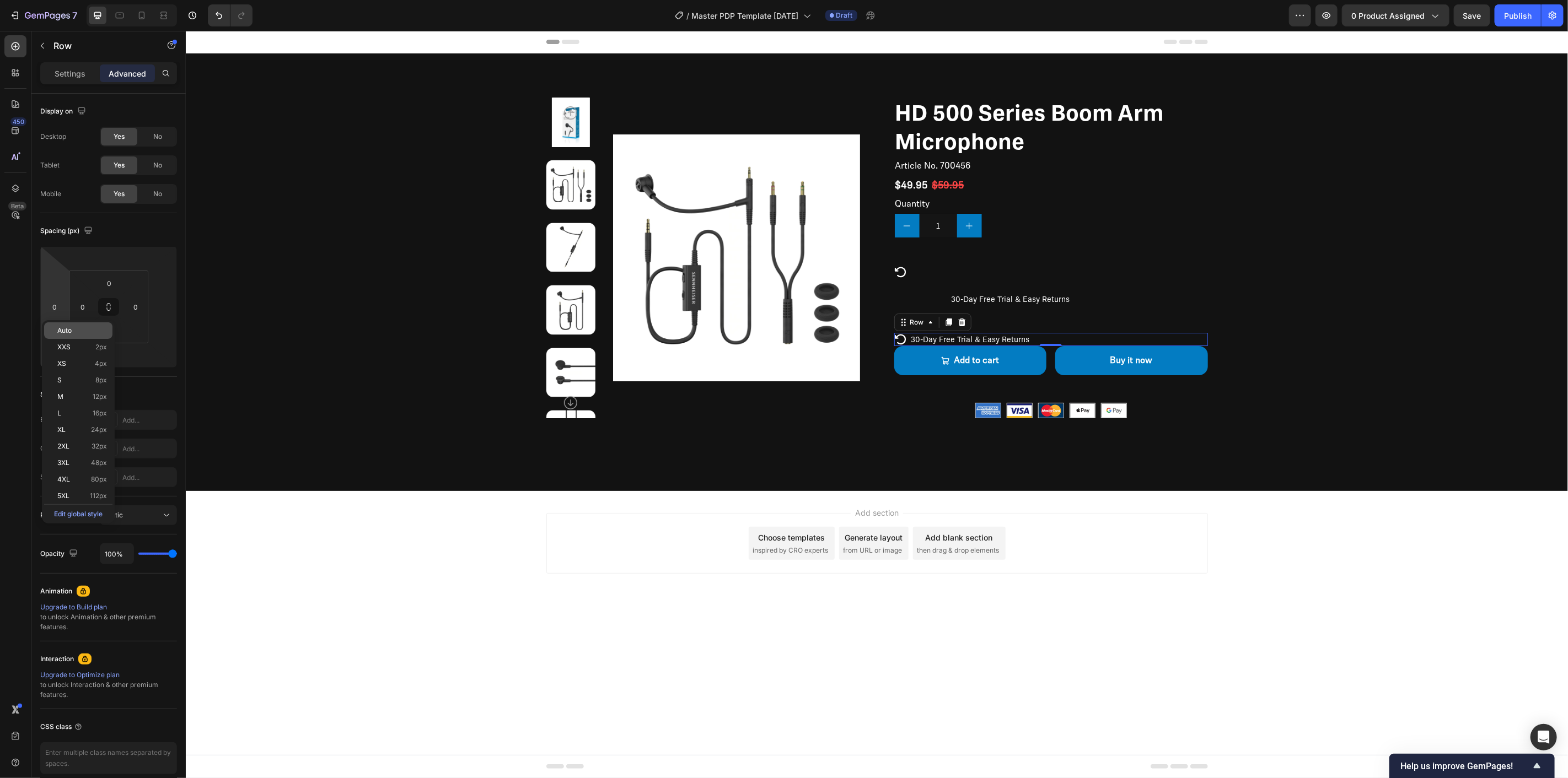
click at [73, 329] on p "Auto" at bounding box center [82, 331] width 50 height 8
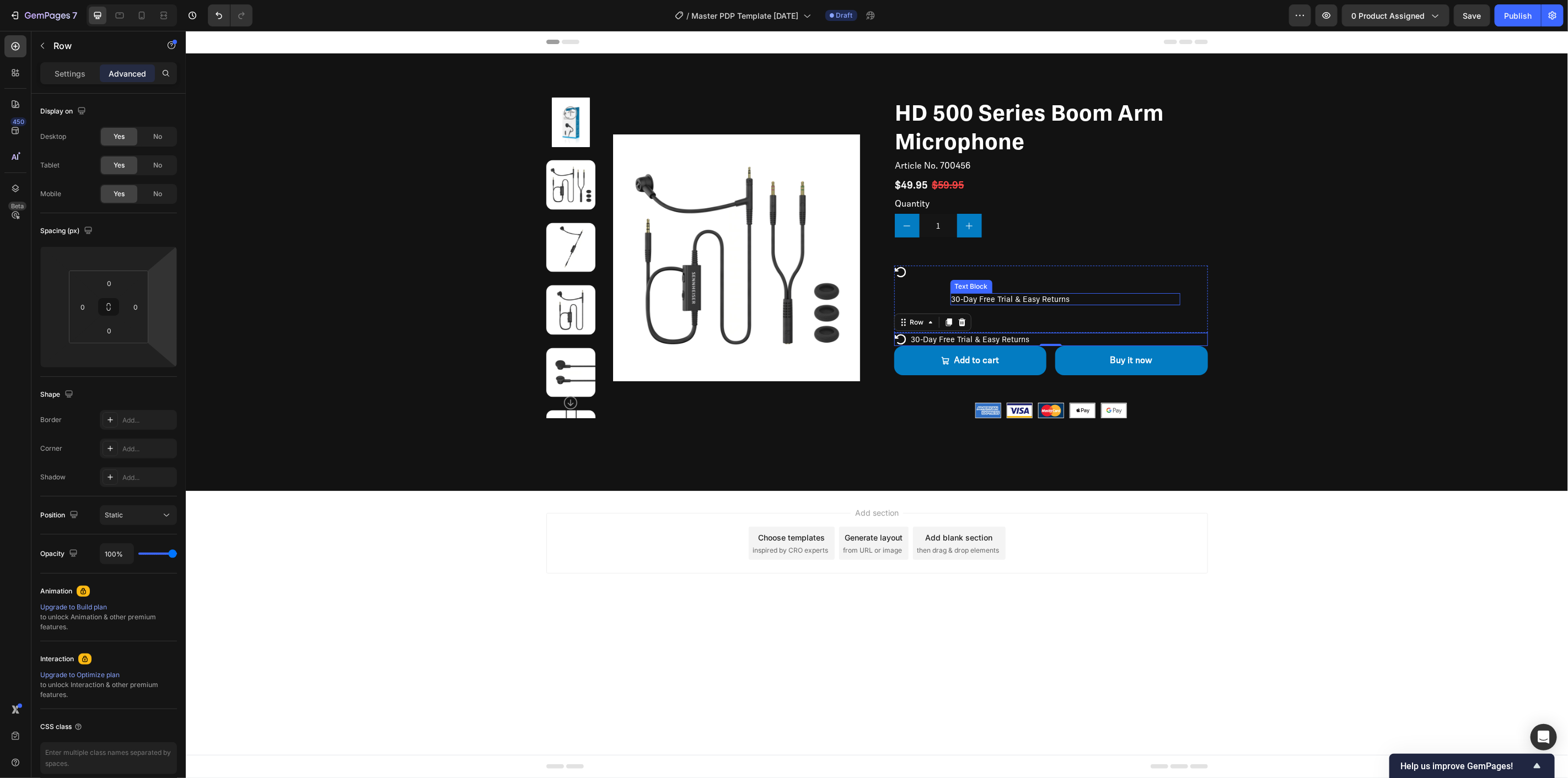
click at [964, 293] on div "30-Day Free Trial & Easy Returns" at bounding box center [1064, 298] width 230 height 12
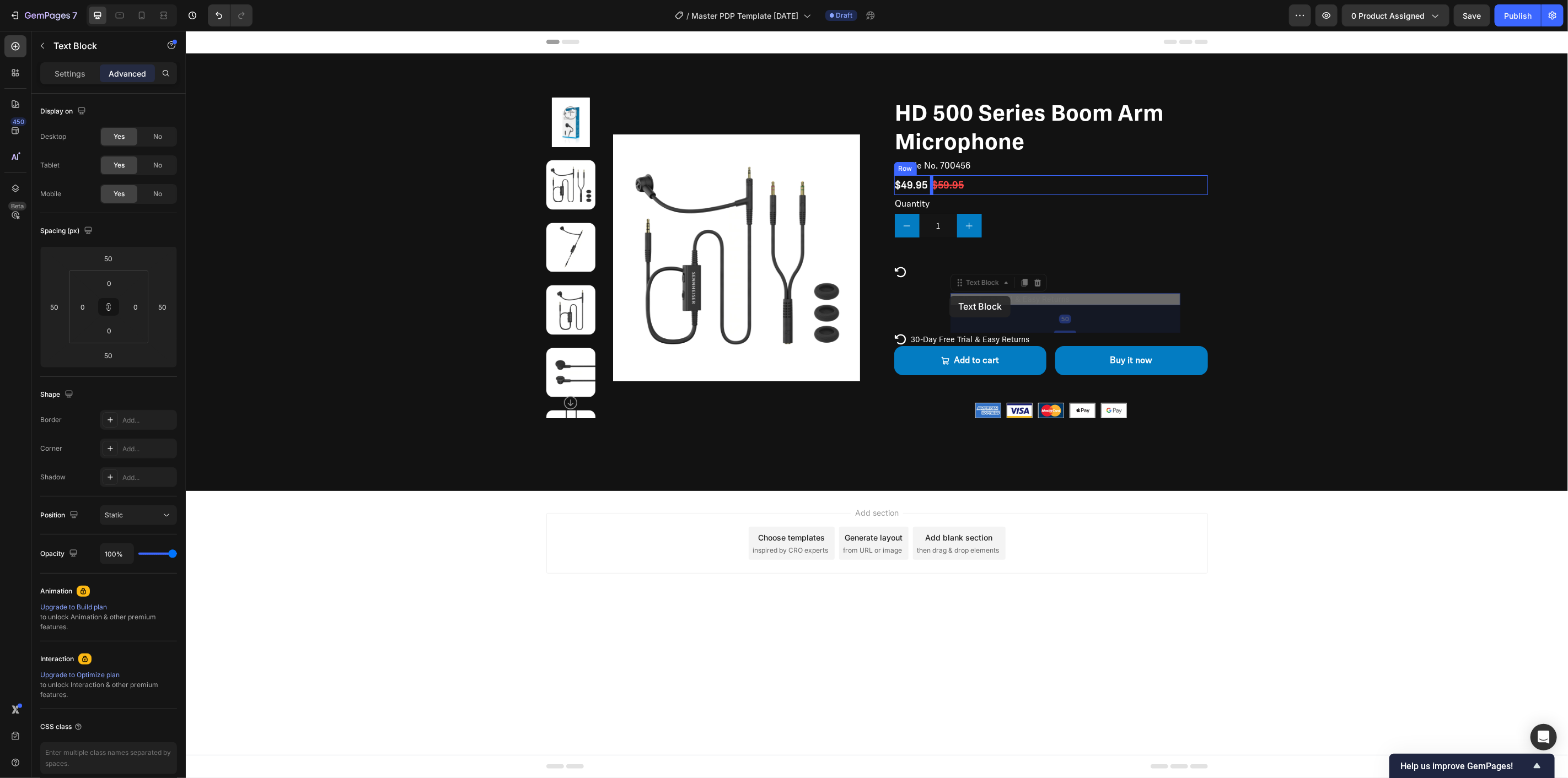
drag, startPoint x: 957, startPoint y: 298, endPoint x: 949, endPoint y: 295, distance: 8.5
click at [949, 295] on div "Header Product Images HD 400S Product Title $89.98 Product Price Product Price …" at bounding box center [876, 328] width 1382 height 596
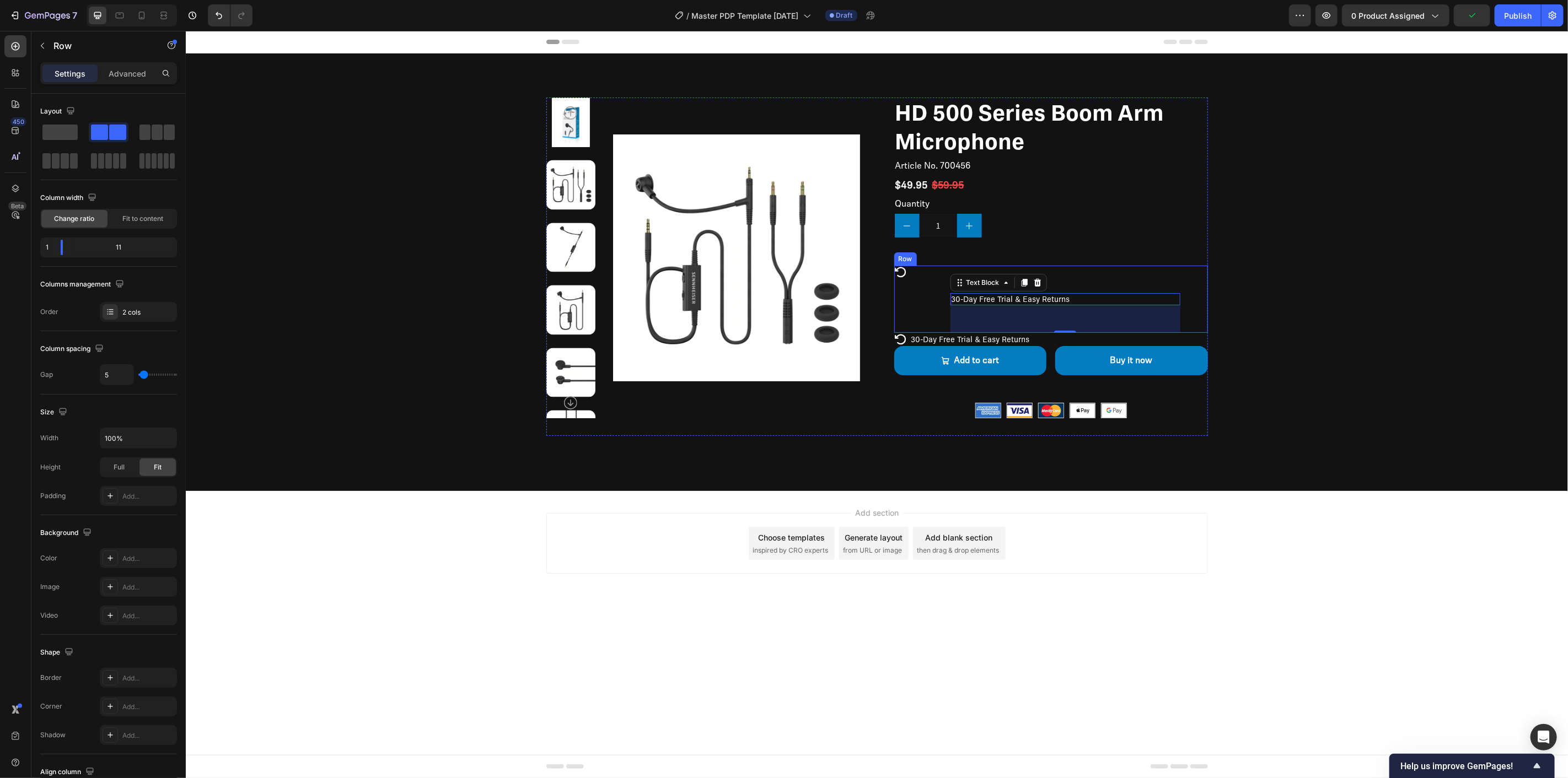
click at [912, 311] on div "Icon" at bounding box center [906, 299] width 26 height 67
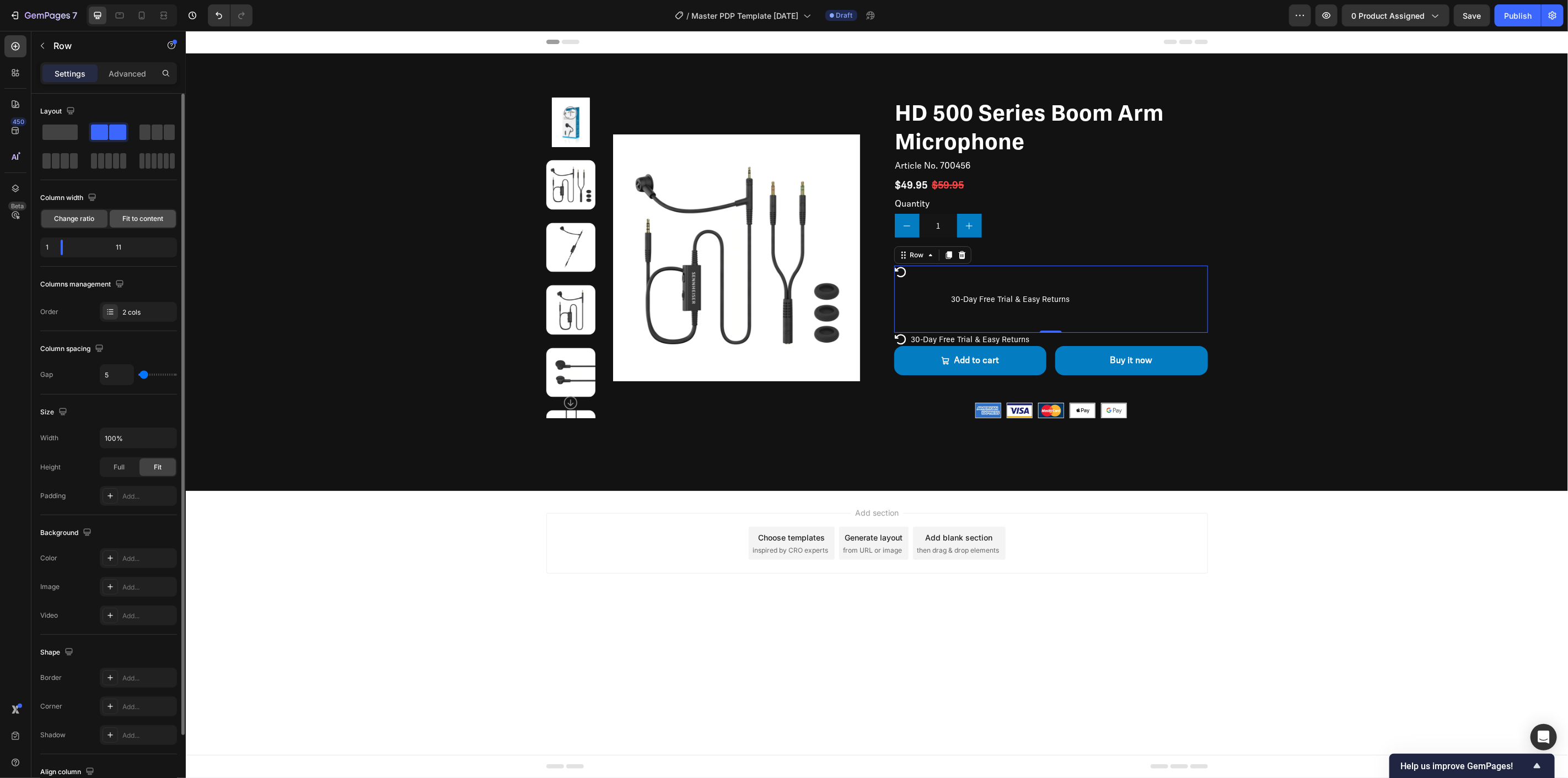
click at [139, 212] on div "Change ratio Fit to content" at bounding box center [108, 219] width 137 height 20
click at [139, 214] on span "Fit to content" at bounding box center [142, 218] width 41 height 10
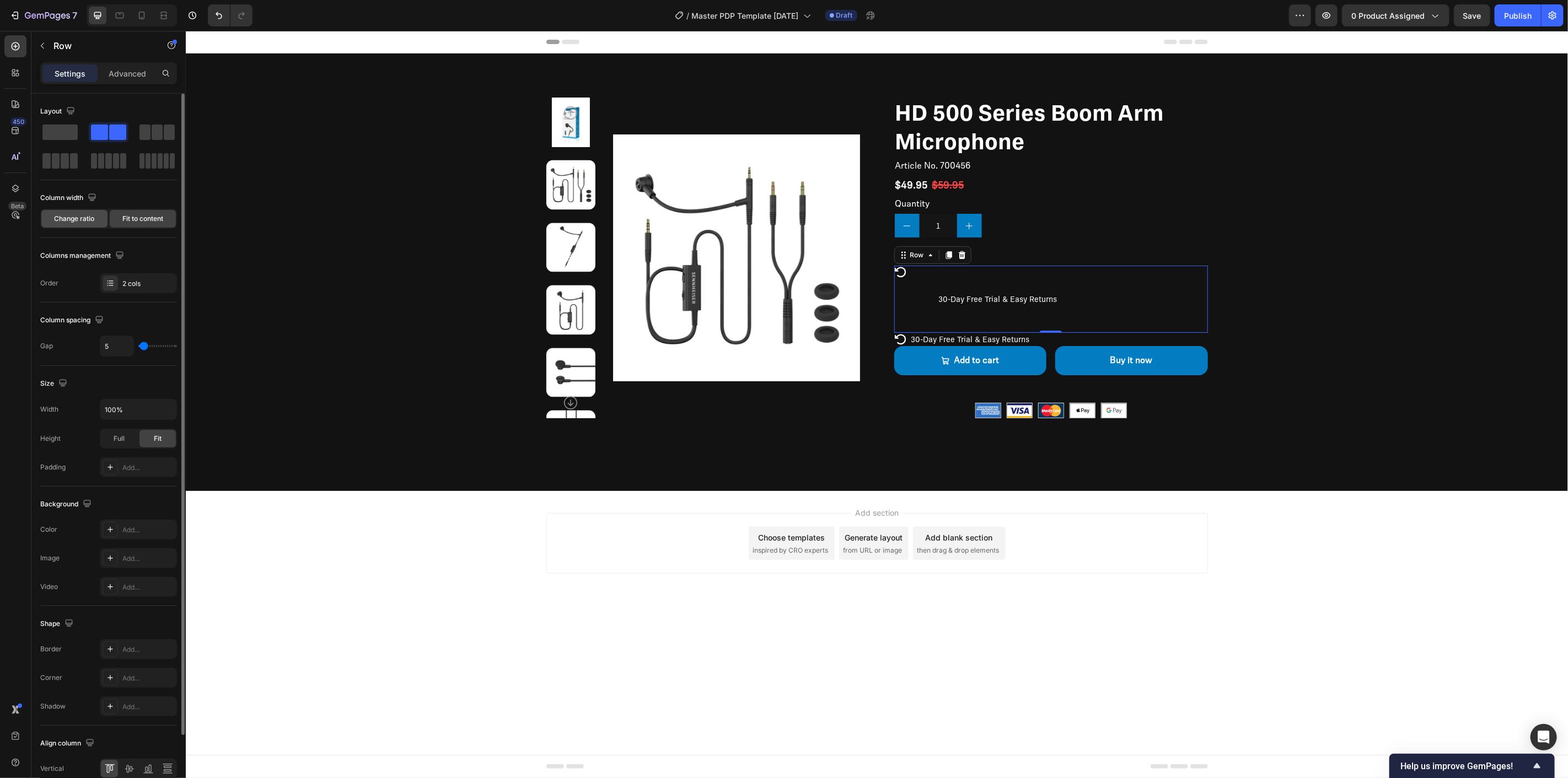
click at [66, 221] on span "Change ratio" at bounding box center [74, 218] width 40 height 10
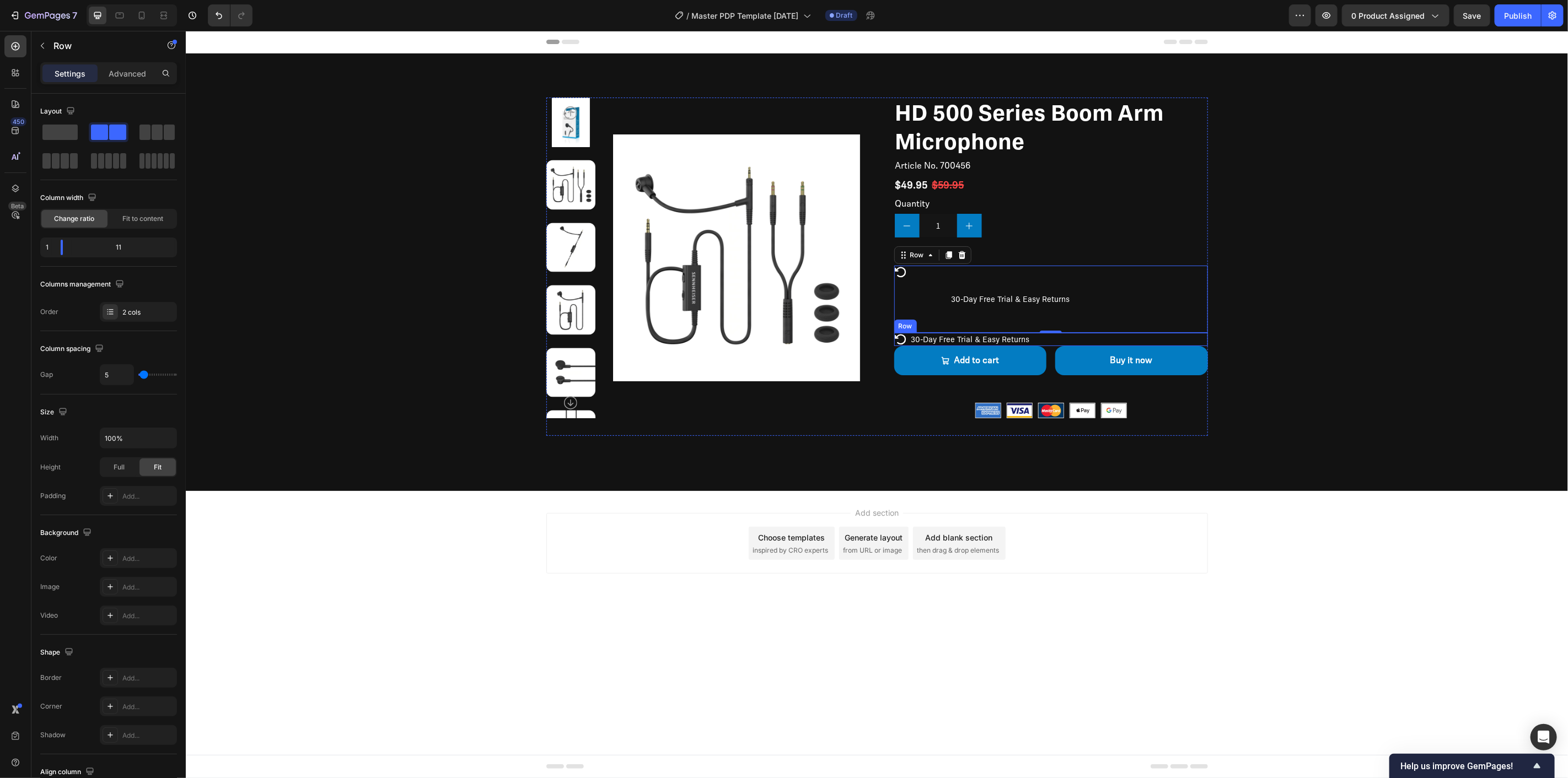
click at [1035, 339] on div "Icon 30-Day Free Trial & Easy Returns Text Block Row" at bounding box center [1050, 339] width 314 height 13
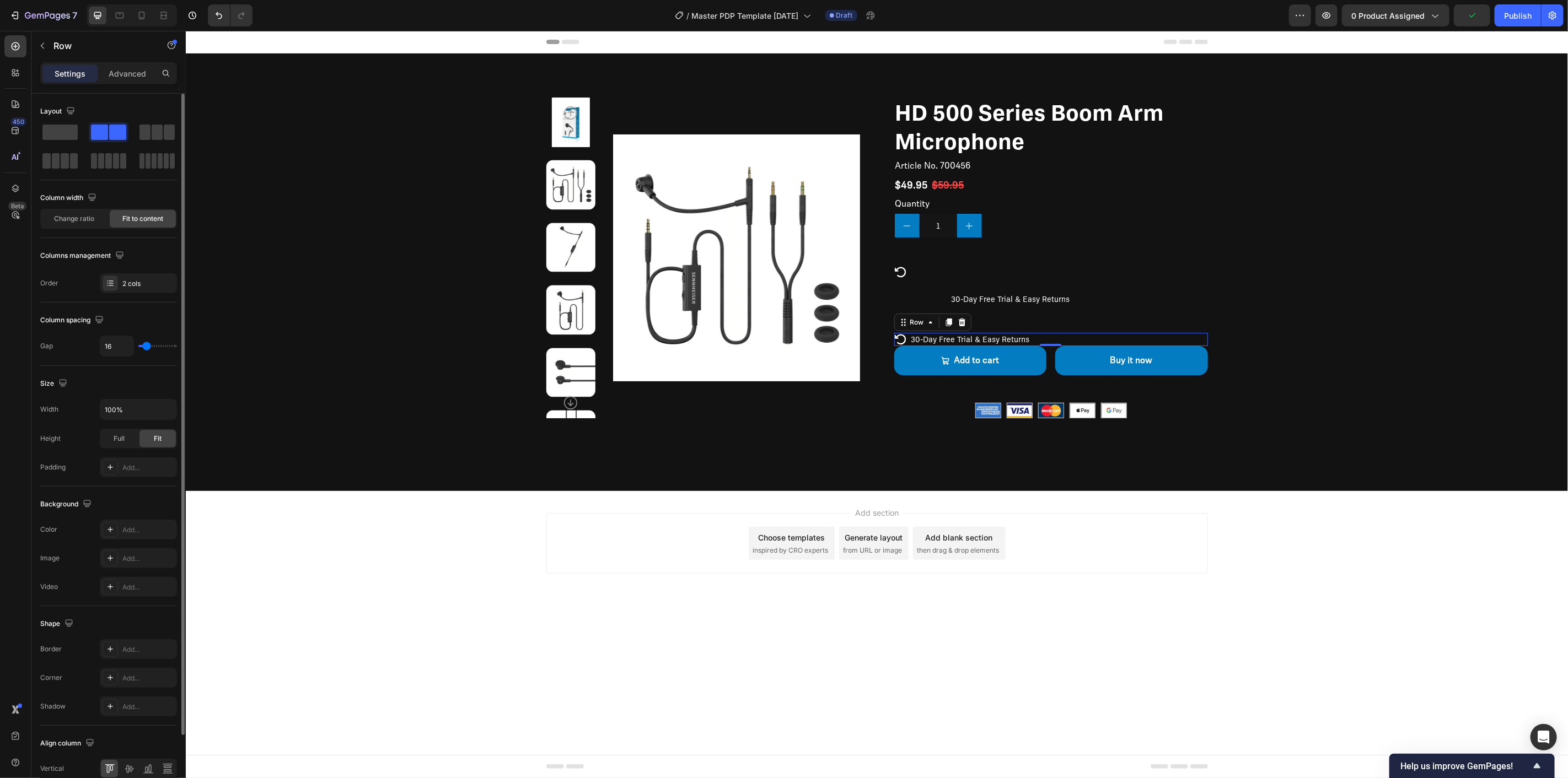
scroll to position [61, 0]
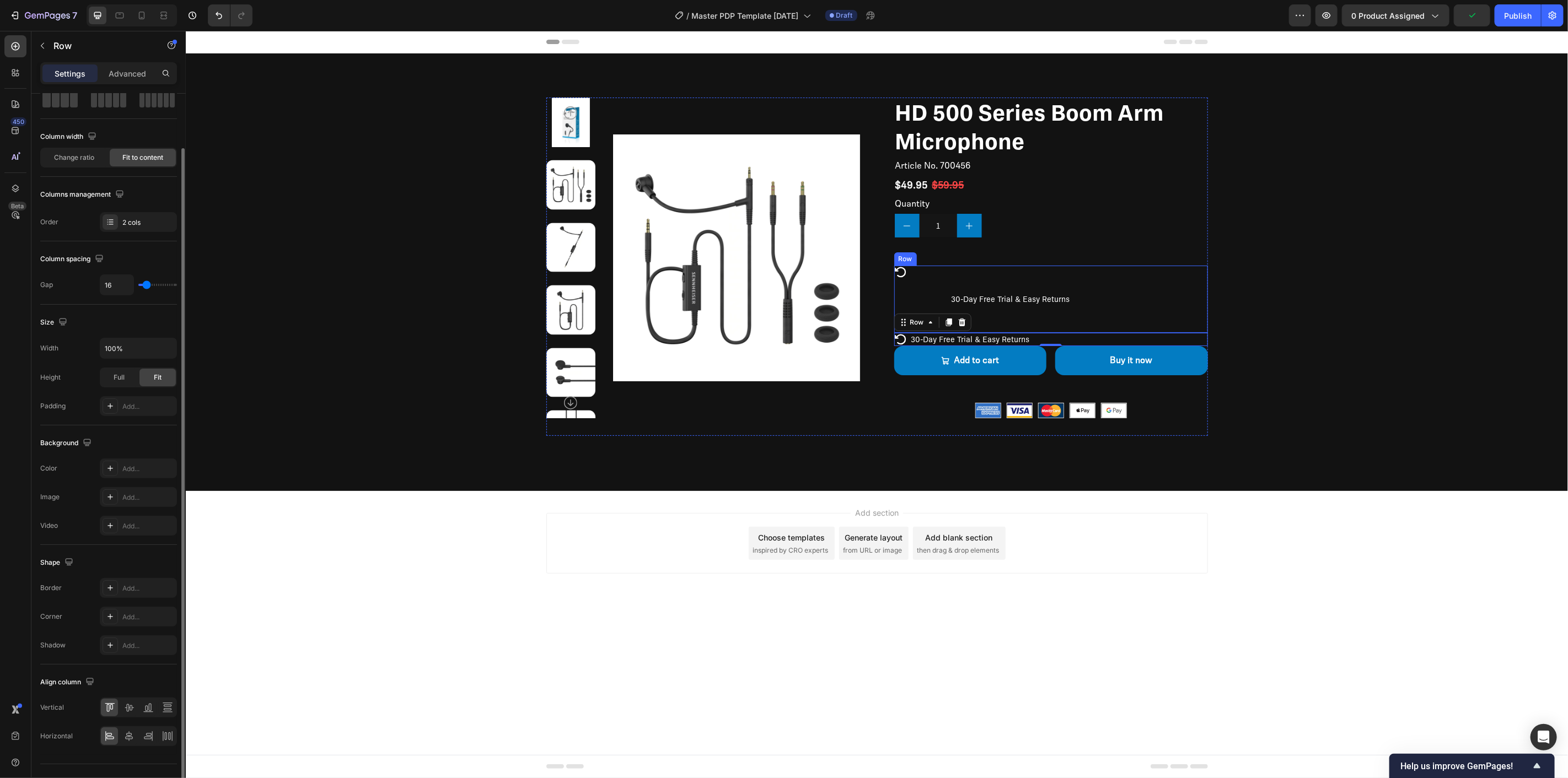
click at [1094, 301] on p "30-Day Free Trial & Easy Returns" at bounding box center [1065, 298] width 228 height 10
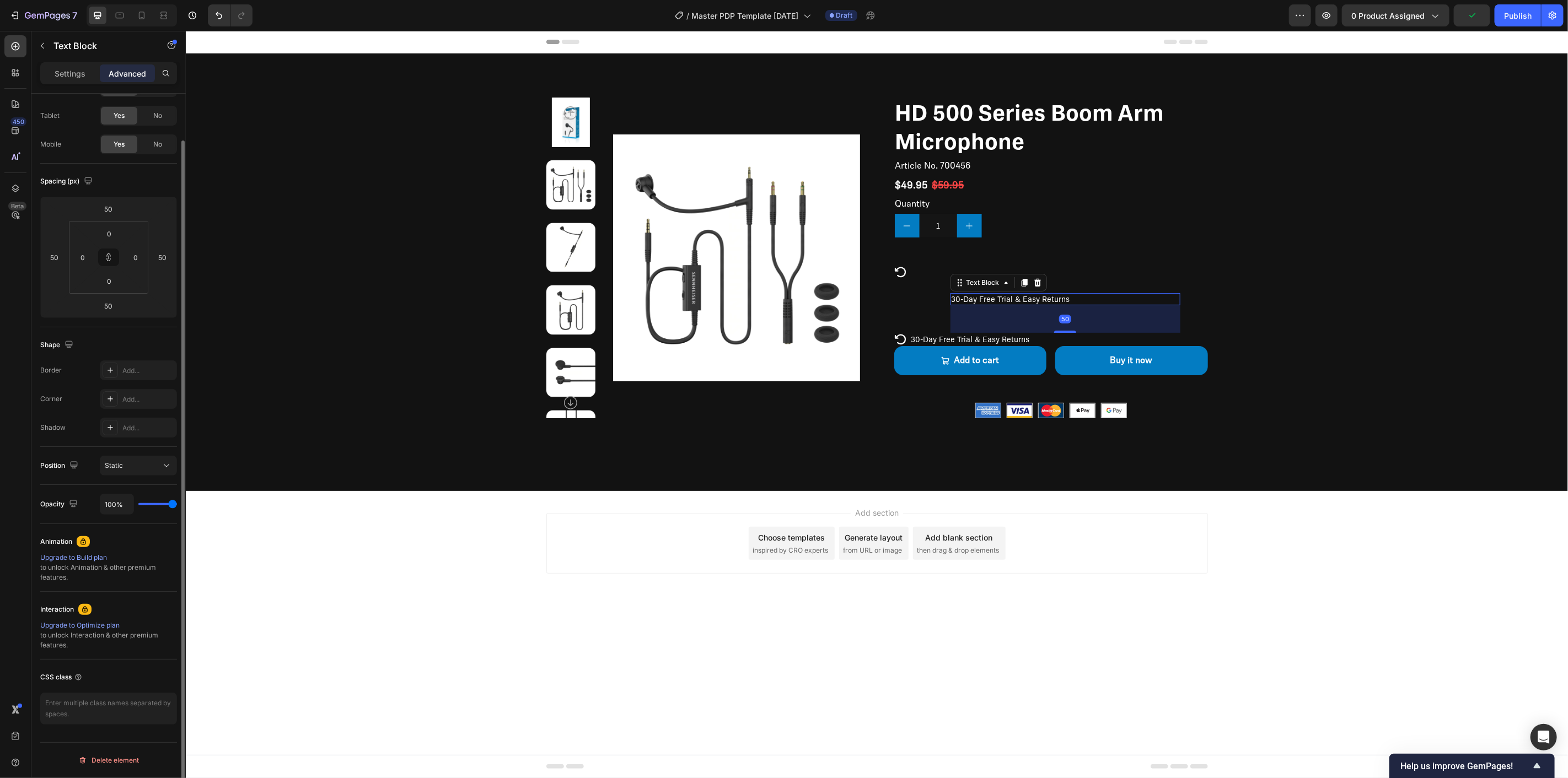
scroll to position [0, 0]
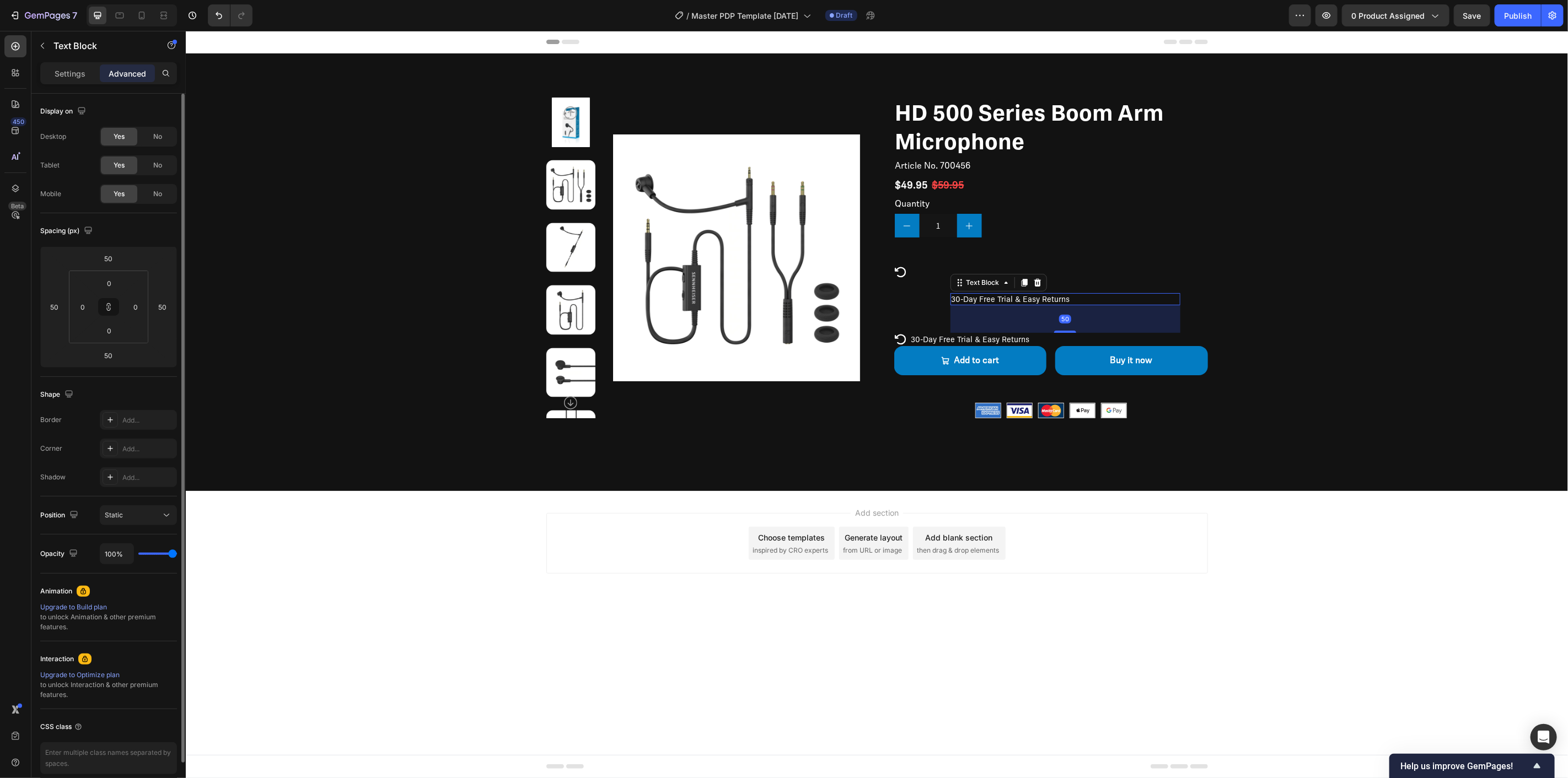
click at [1147, 319] on div "50" at bounding box center [1064, 318] width 230 height 28
click at [1193, 317] on div "30-Day Free Trial & Easy Returns Text Block 50" at bounding box center [1065, 299] width 285 height 67
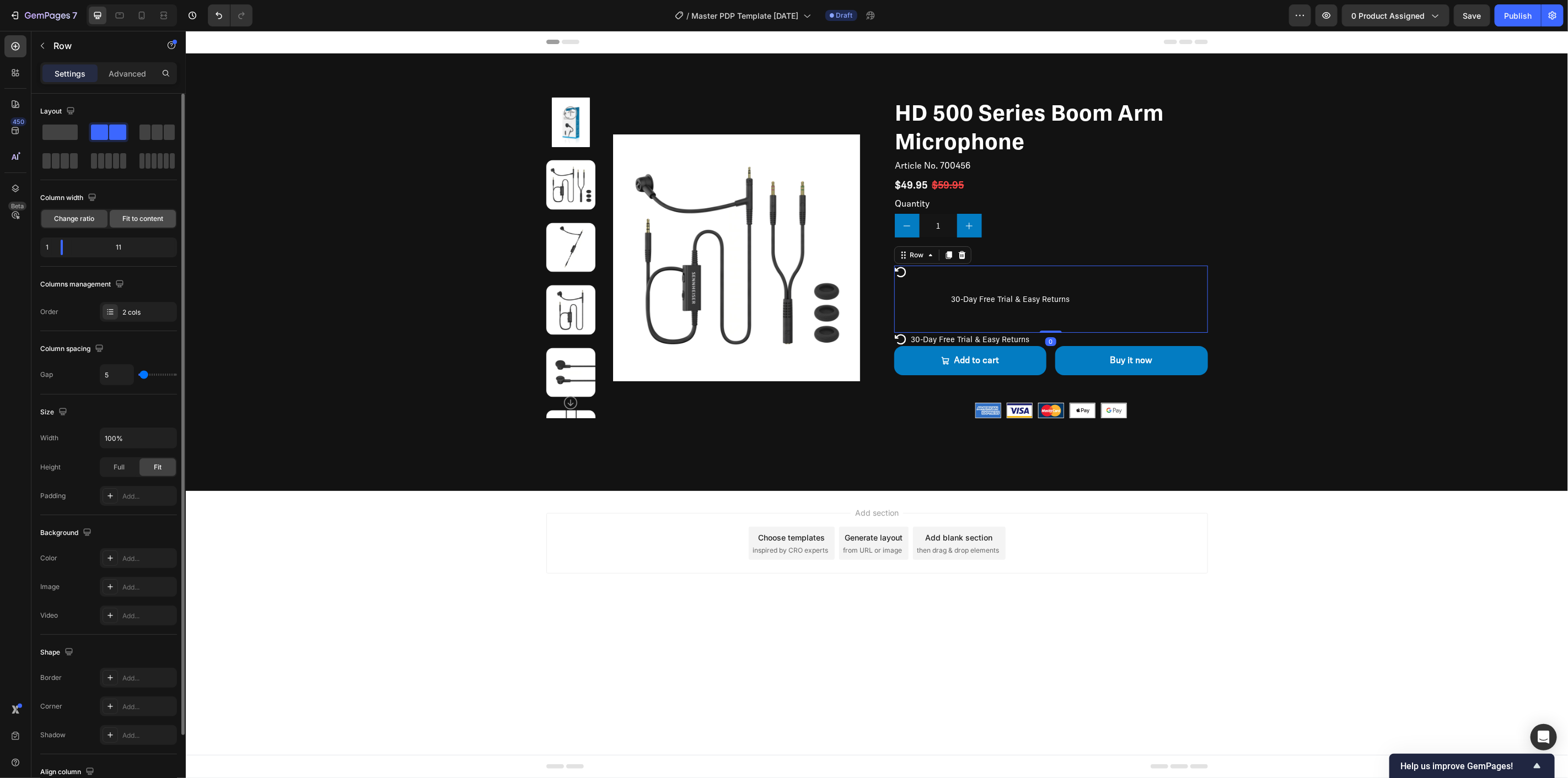
click at [158, 212] on div "Fit to content" at bounding box center [142, 218] width 66 height 17
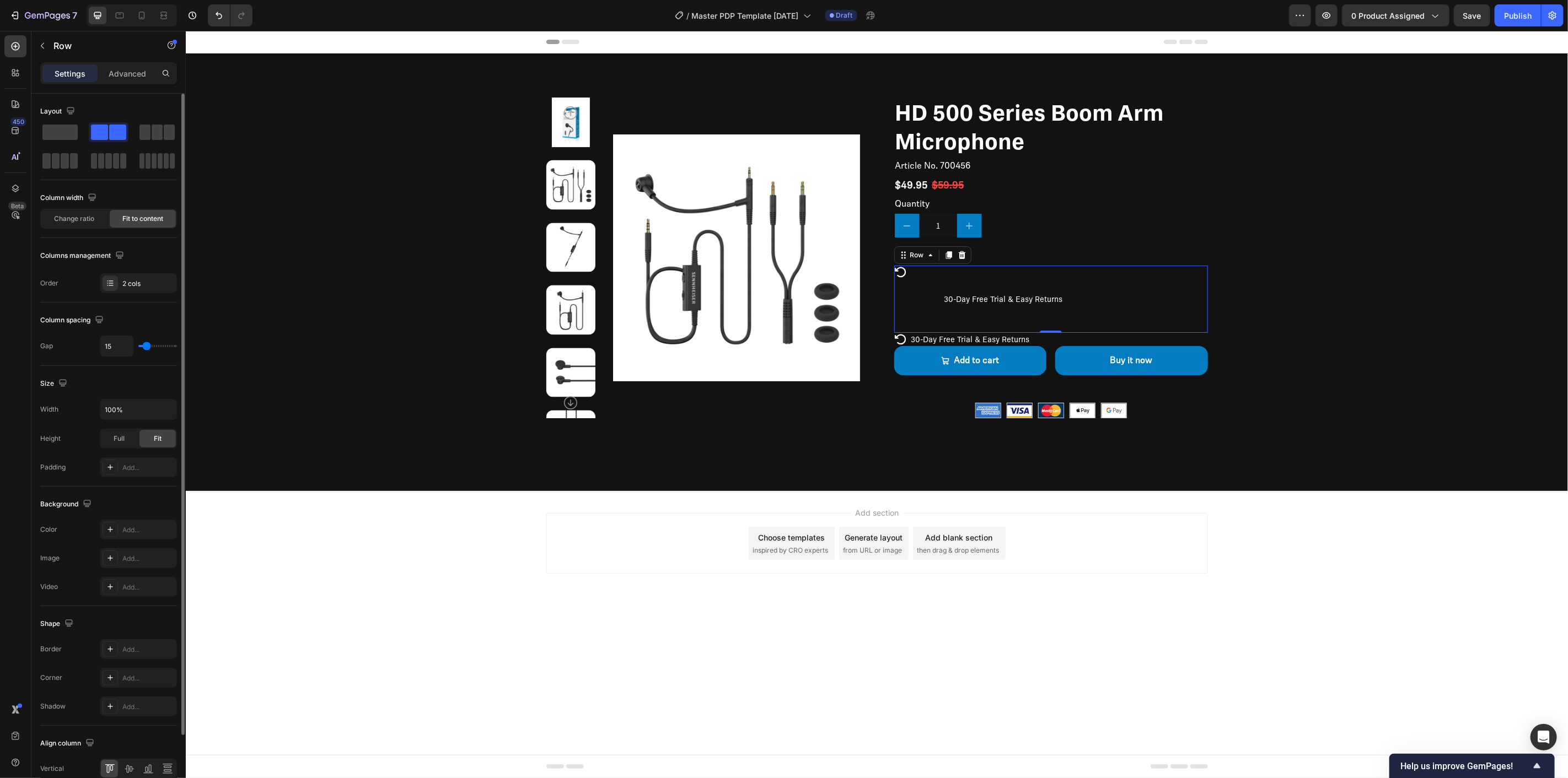
click at [146, 348] on input "range" at bounding box center [158, 346] width 39 height 2
click at [116, 351] on input "15" at bounding box center [117, 346] width 33 height 20
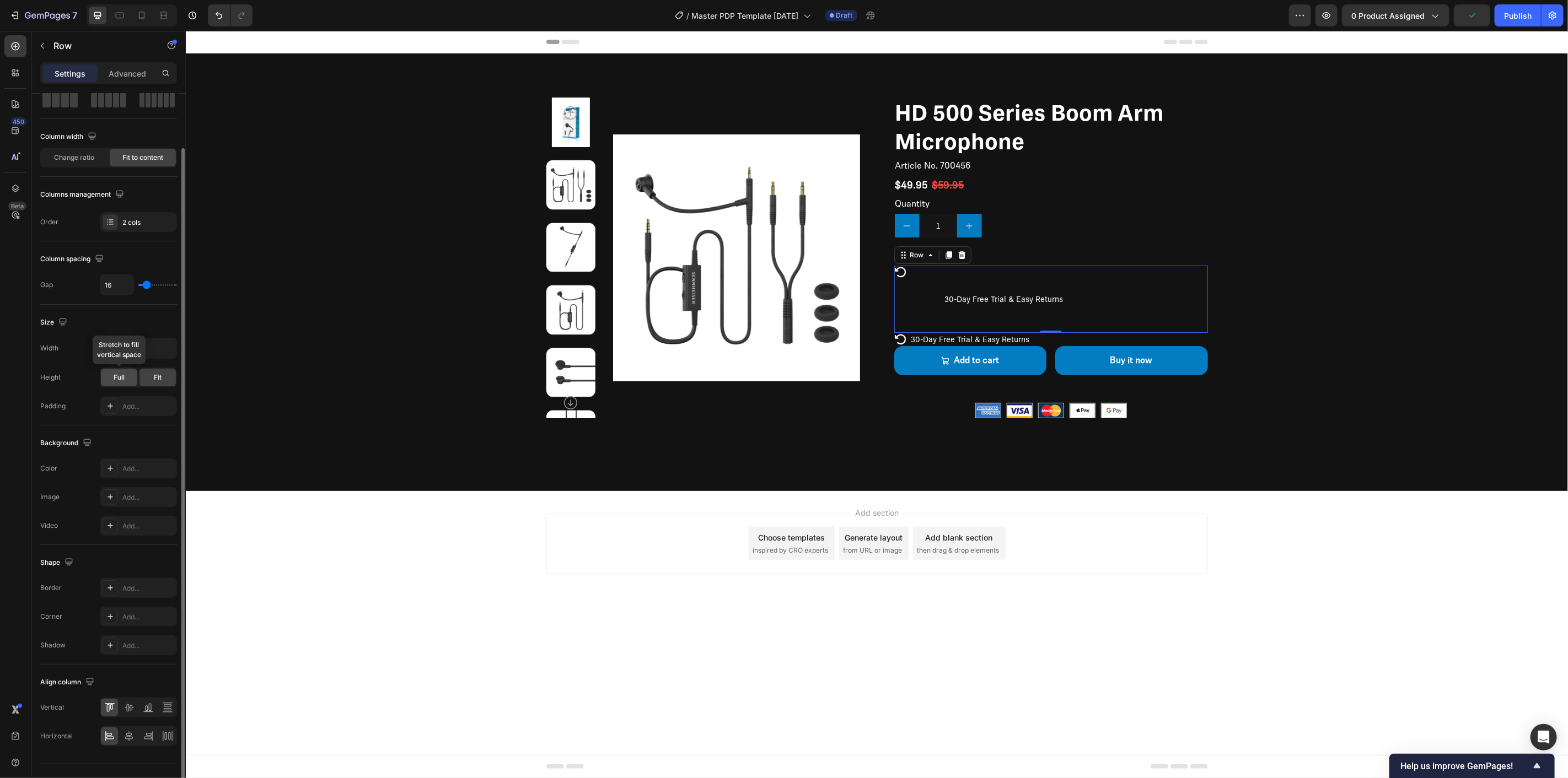
click at [127, 377] on div "Full" at bounding box center [119, 377] width 36 height 17
click at [159, 377] on span "Fit" at bounding box center [158, 377] width 8 height 10
click at [133, 350] on input "100%" at bounding box center [139, 348] width 76 height 20
click at [177, 359] on div "Width 100% Height Full Fit Padding Add..." at bounding box center [108, 377] width 137 height 78
click at [172, 353] on button "button" at bounding box center [166, 348] width 20 height 20
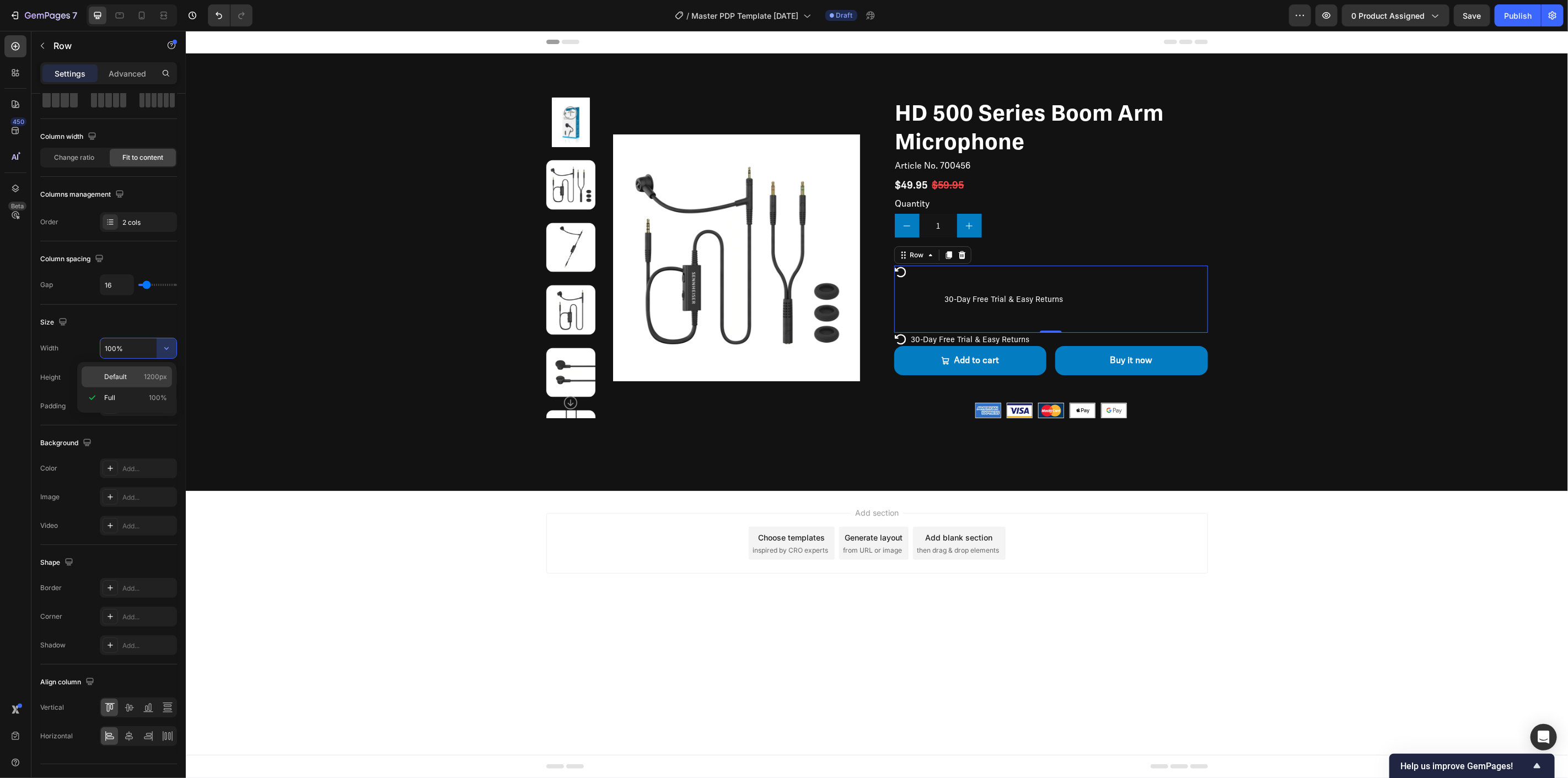
click at [160, 375] on span "1200px" at bounding box center [155, 377] width 23 height 10
click at [172, 344] on icon "button" at bounding box center [166, 348] width 11 height 11
click at [156, 390] on div "Full 100%" at bounding box center [127, 398] width 91 height 21
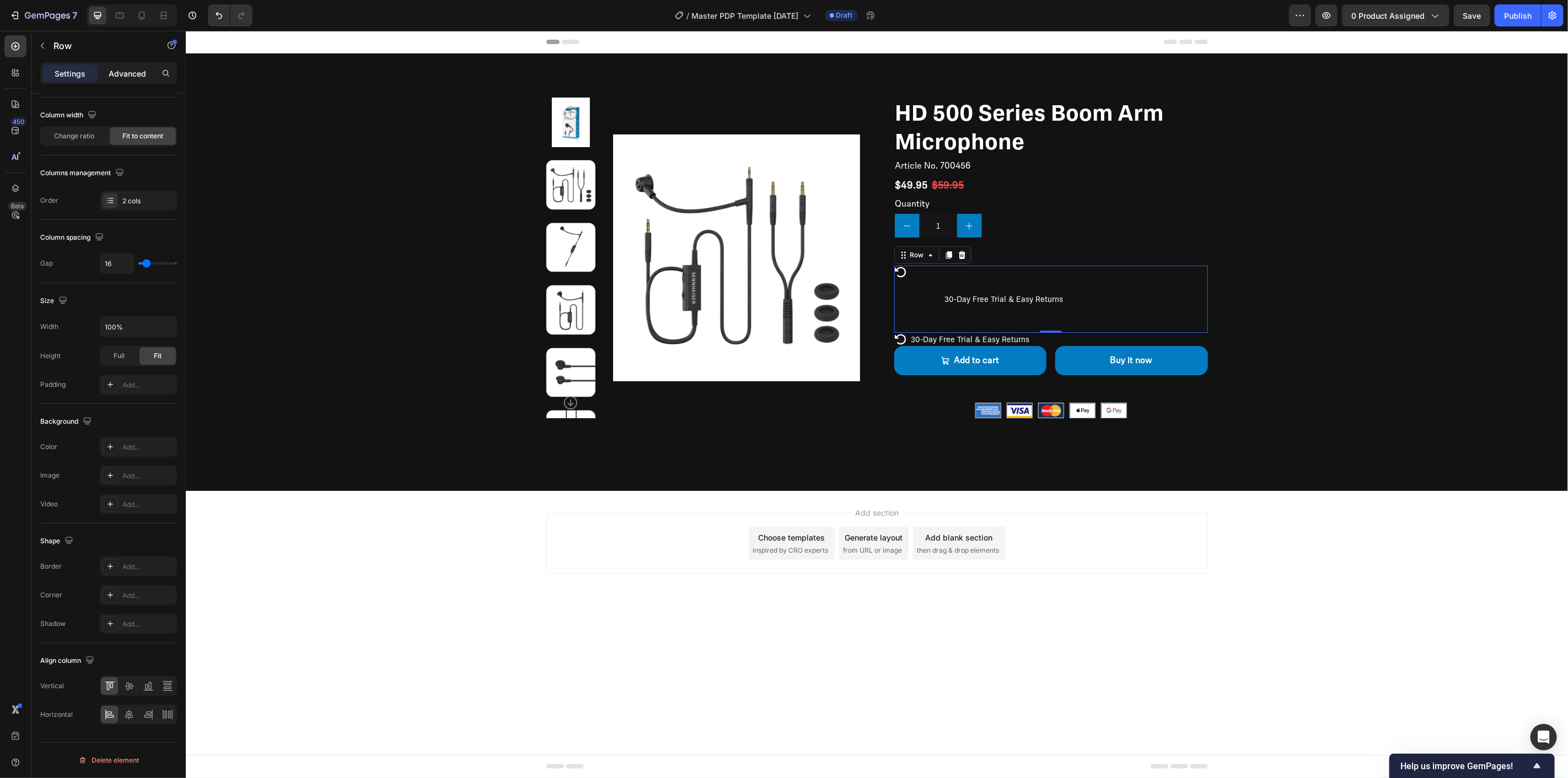
click at [121, 69] on p "Advanced" at bounding box center [128, 74] width 38 height 12
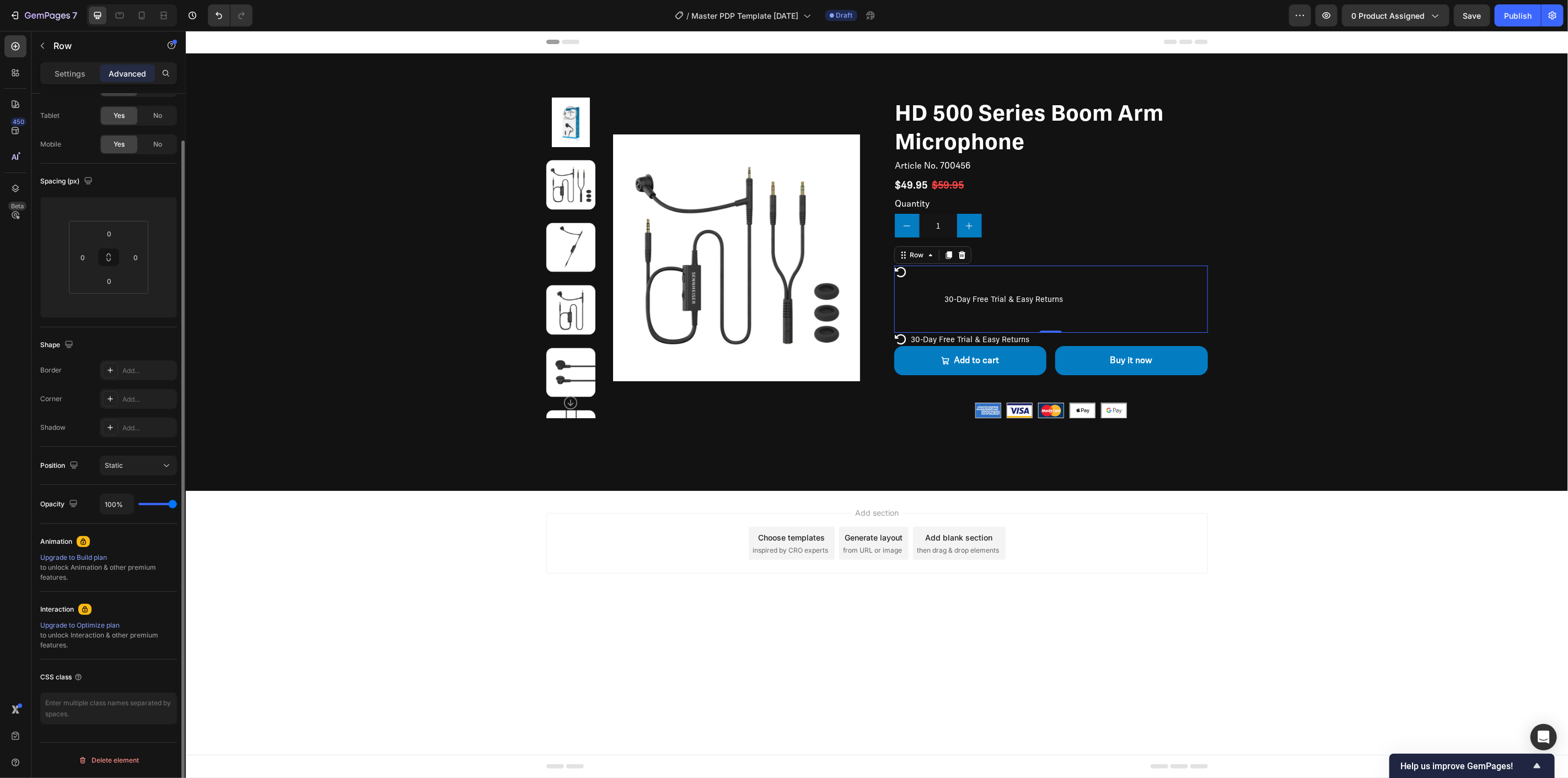
scroll to position [50, 0]
click at [115, 299] on input "number" at bounding box center [109, 306] width 22 height 17
click at [158, 254] on input "number" at bounding box center [162, 258] width 17 height 17
click at [124, 0] on html "7 / Master PDP Template [DATE] Draft Preview 0 product assigned Save Publish 45…" at bounding box center [784, 0] width 1568 height 0
click at [50, 259] on input "number" at bounding box center [55, 258] width 17 height 17
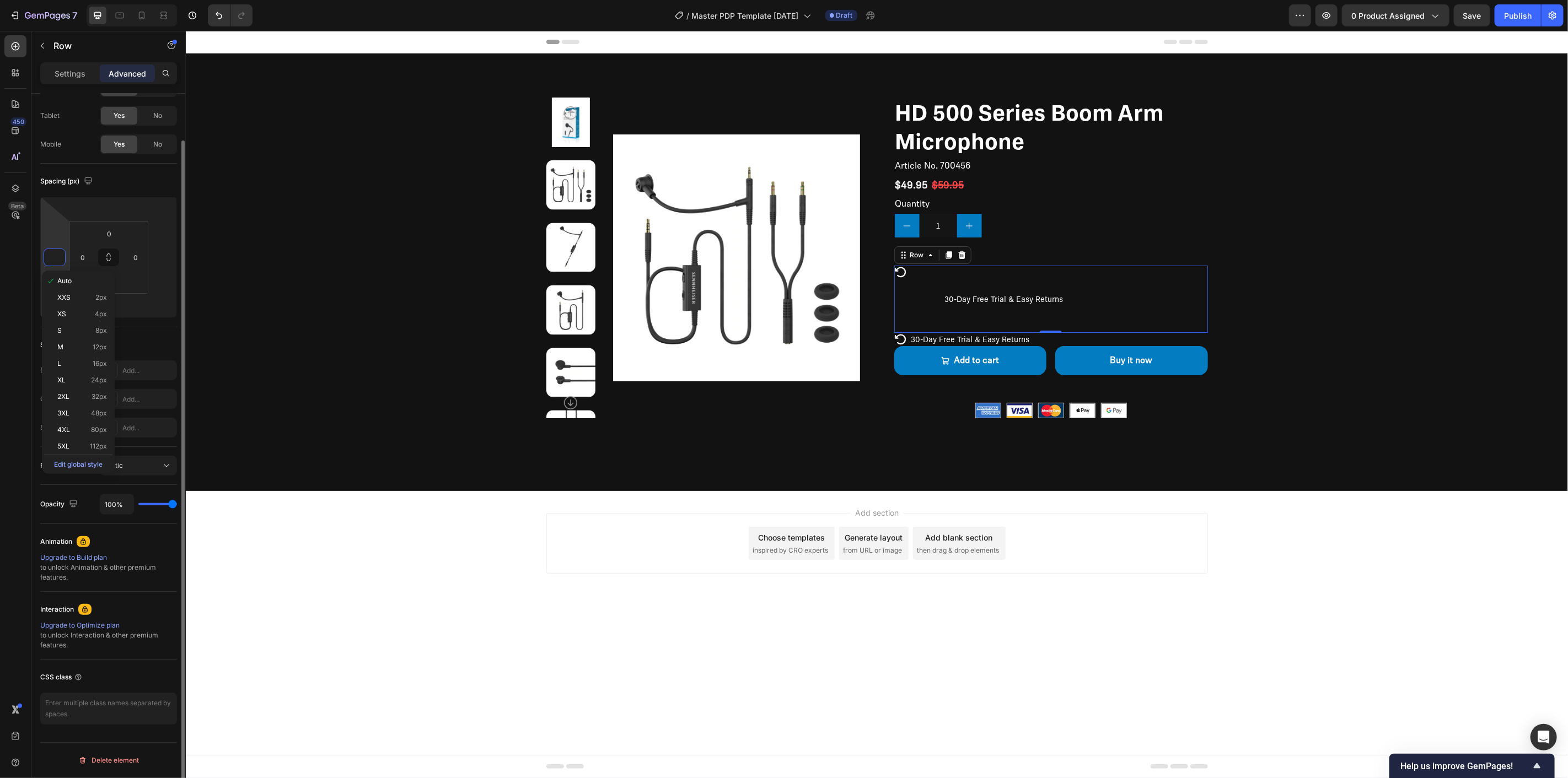
click at [164, 333] on div "Shape Border Add... Corner Add... Shadow Add..." at bounding box center [108, 387] width 137 height 120
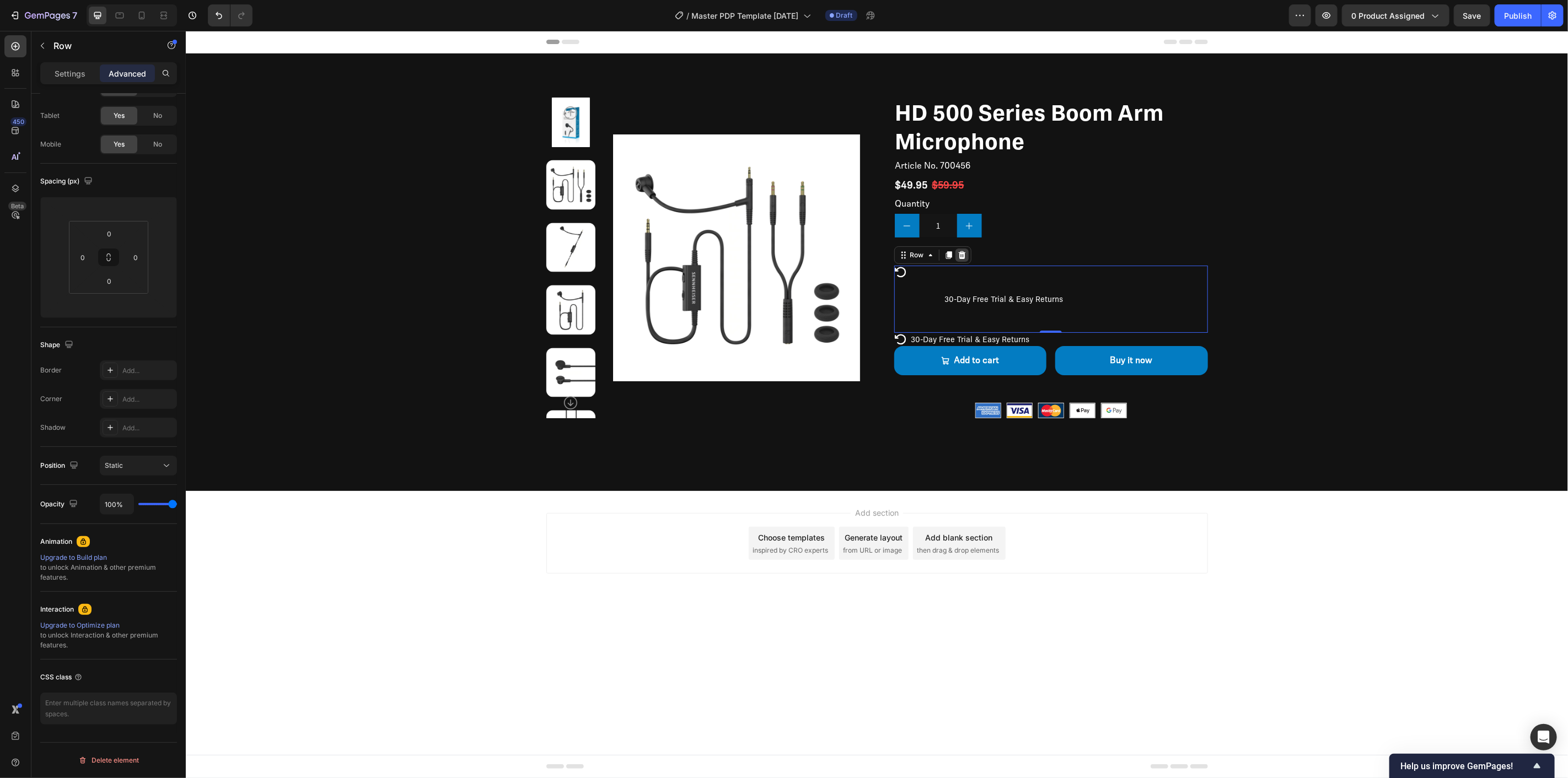
click at [964, 254] on icon at bounding box center [961, 255] width 9 height 9
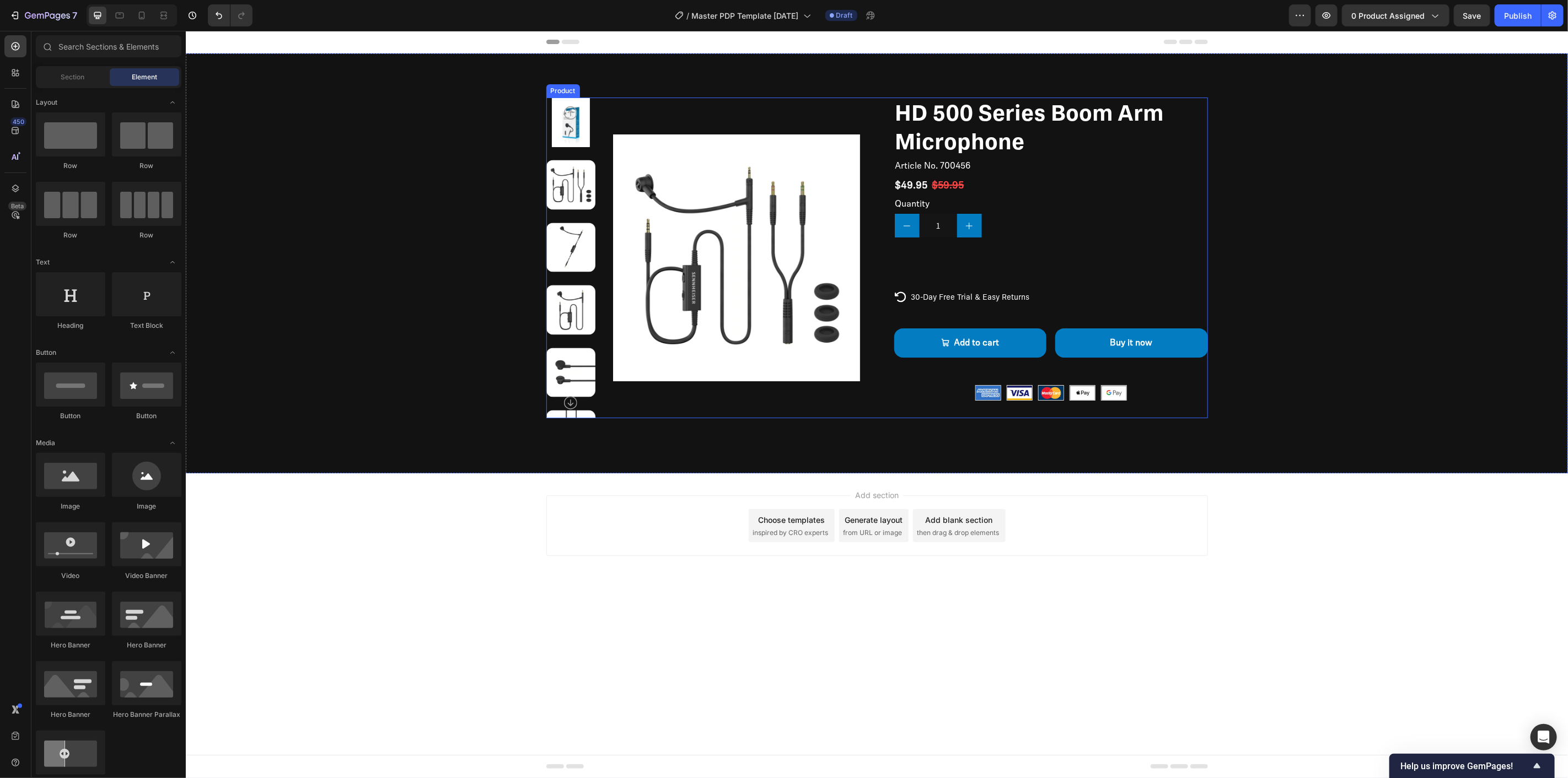
click at [971, 250] on div "HD 500 Series Boom Arm Microphone Product Title Article No. 700456 Product SKU …" at bounding box center [1050, 258] width 314 height 321
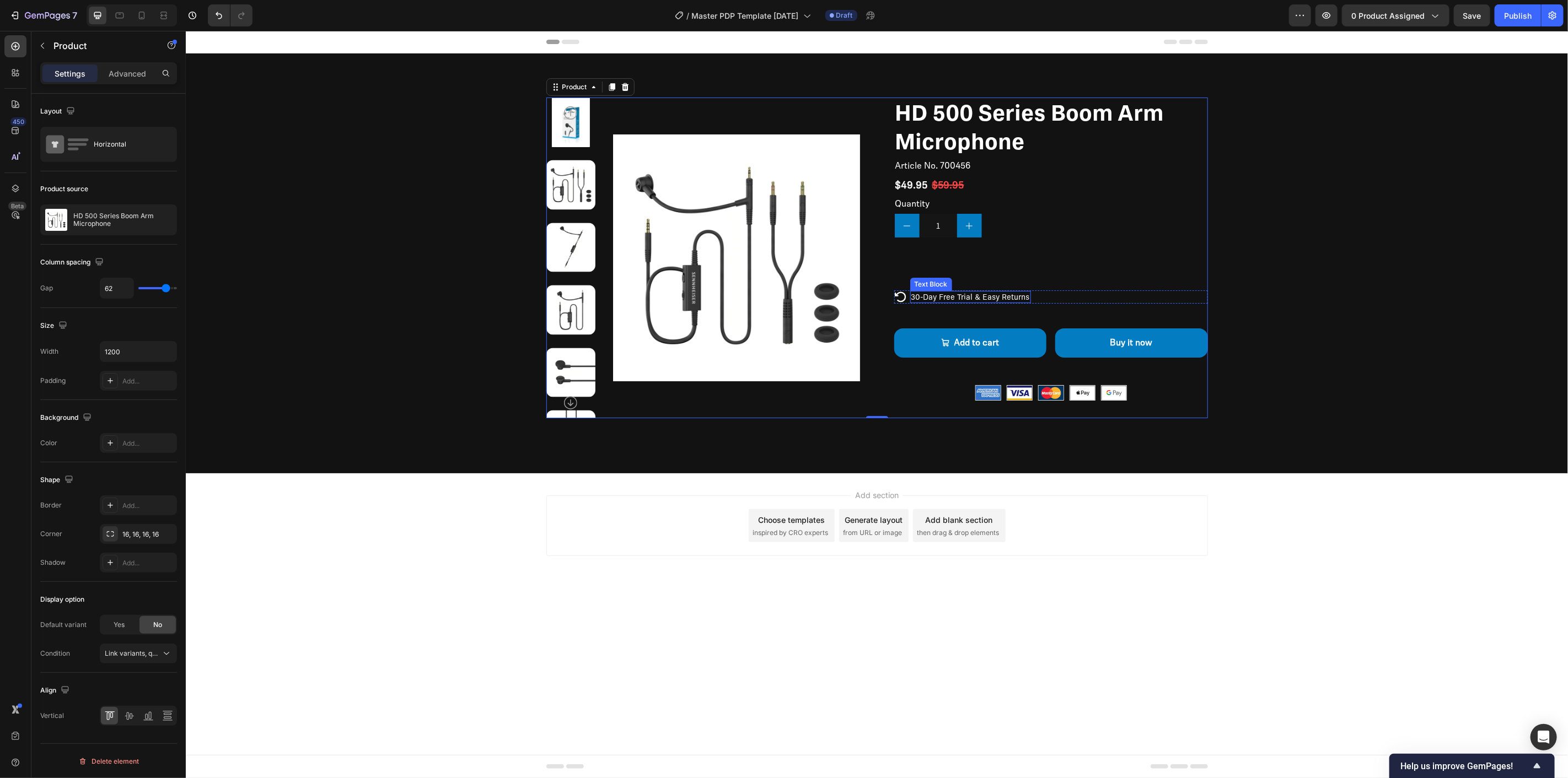
click at [960, 293] on p "30-Day Free Trial & Easy Returns" at bounding box center [970, 296] width 118 height 10
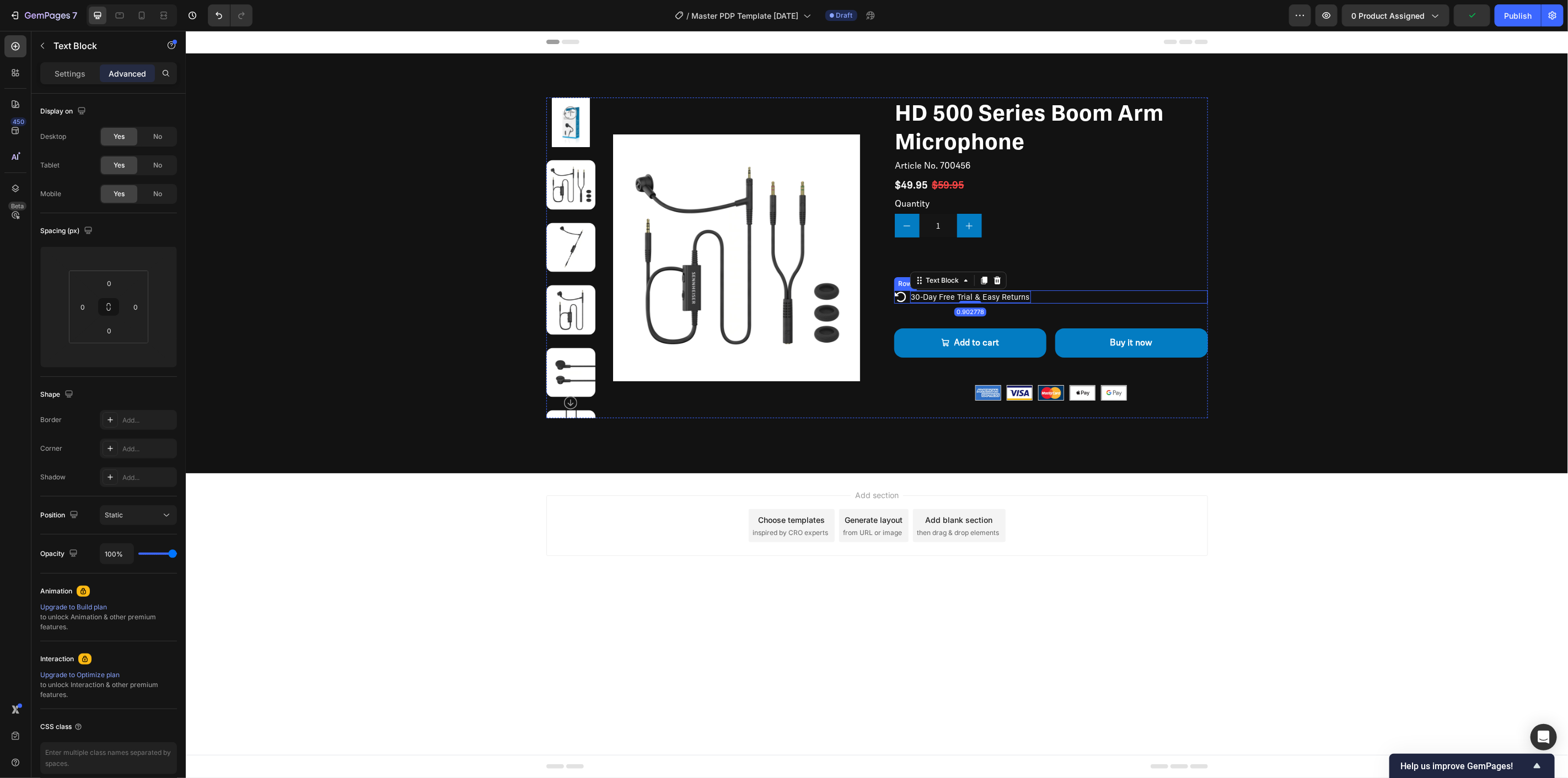
click at [1052, 294] on div "Icon 30-Day Free Trial & Easy Returns Text Block 0.902778 Row" at bounding box center [1050, 296] width 314 height 13
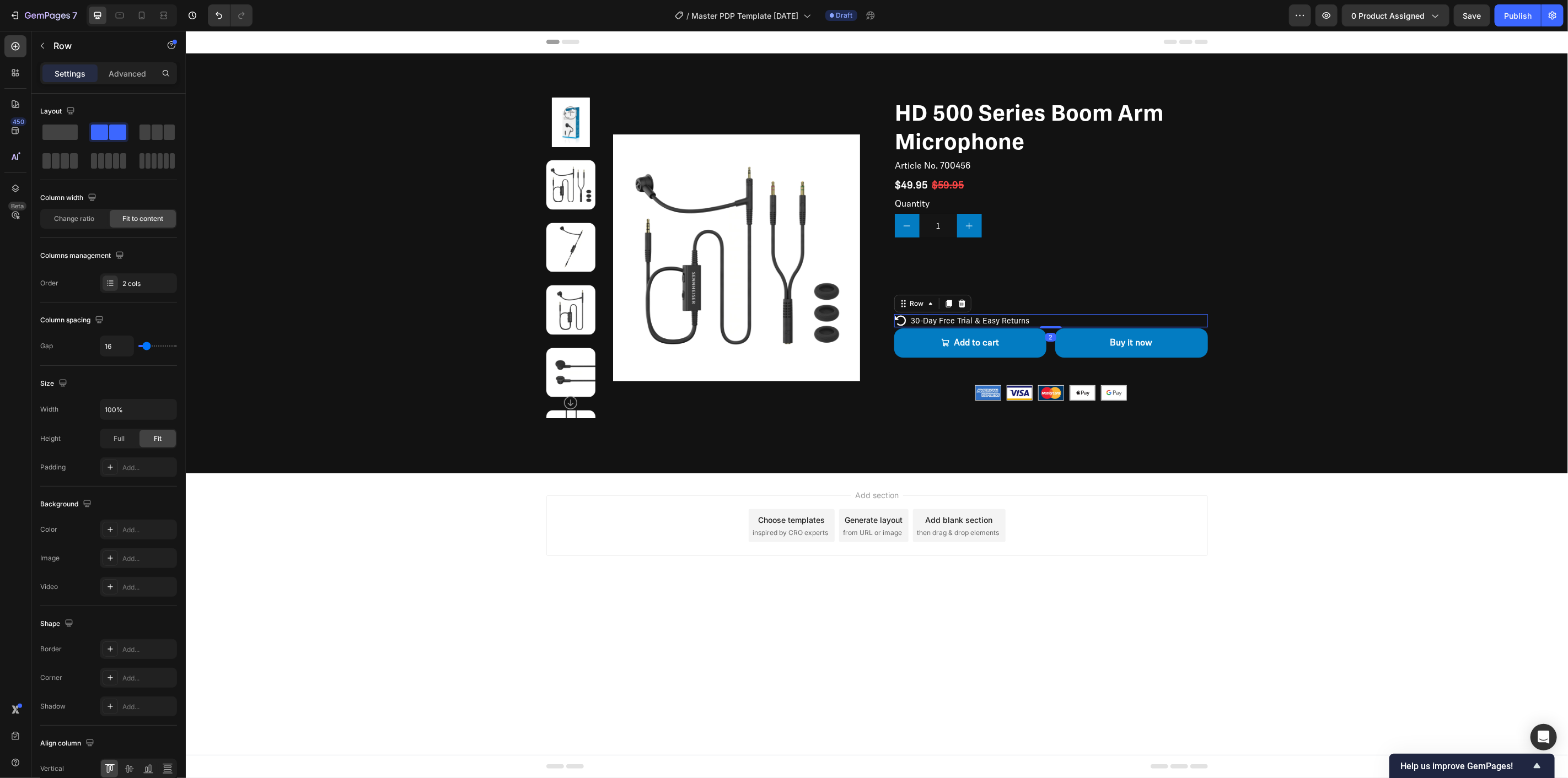
click at [1049, 307] on div "HD 500 Series Boom Arm Microphone Product Title Article No. 700456 Product SKU …" at bounding box center [1050, 258] width 314 height 321
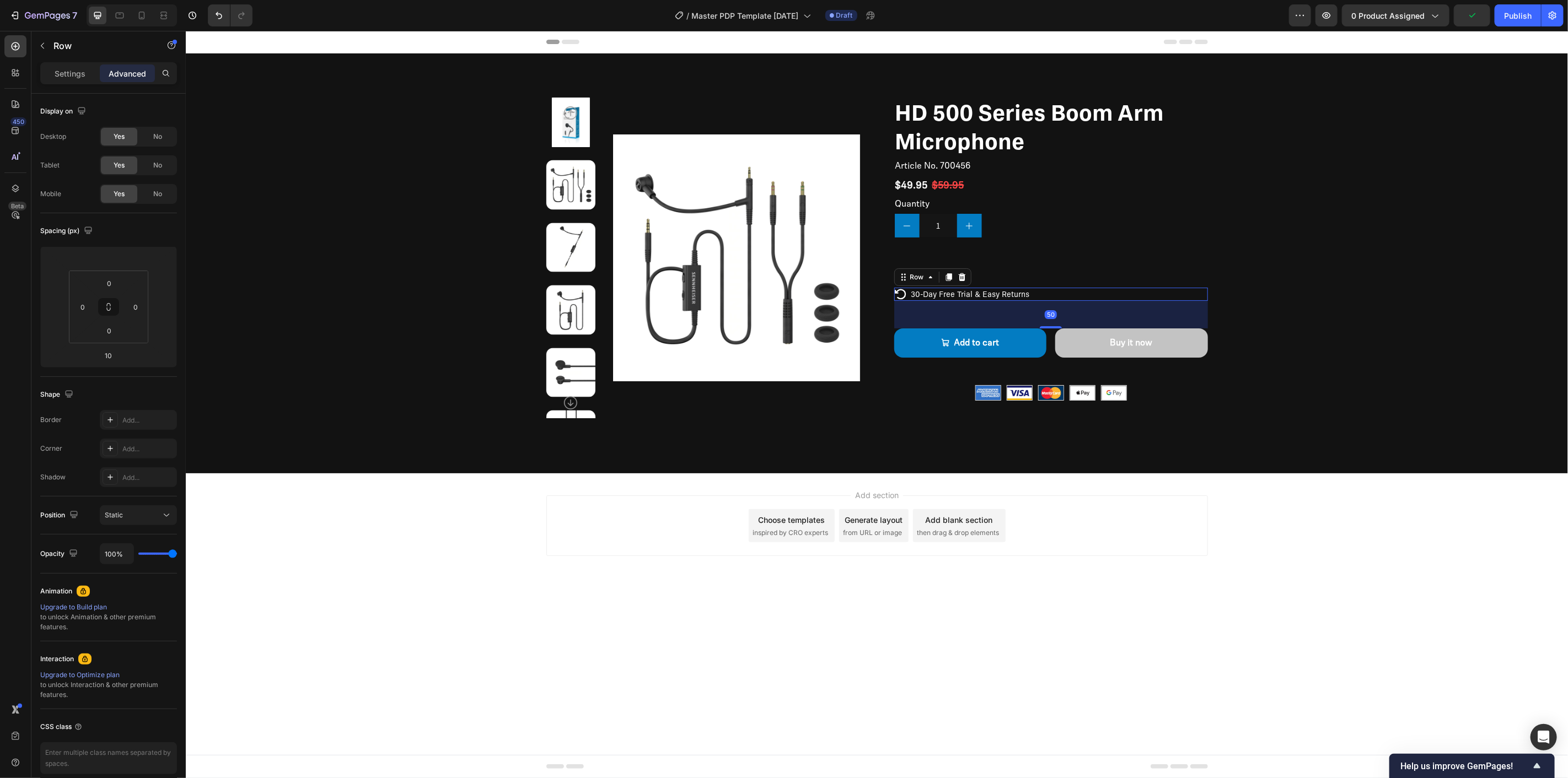
drag, startPoint x: 1047, startPoint y: 327, endPoint x: 1062, endPoint y: 349, distance: 26.6
click at [1062, 349] on div "HD 500 Series Boom Arm Microphone Product Title Article No. 700456 Product SKU …" at bounding box center [1050, 258] width 314 height 321
click at [1044, 278] on div "HD 500 Series Boom Arm Microphone Product Title Article No. 700456 Product SKU …" at bounding box center [1050, 258] width 314 height 321
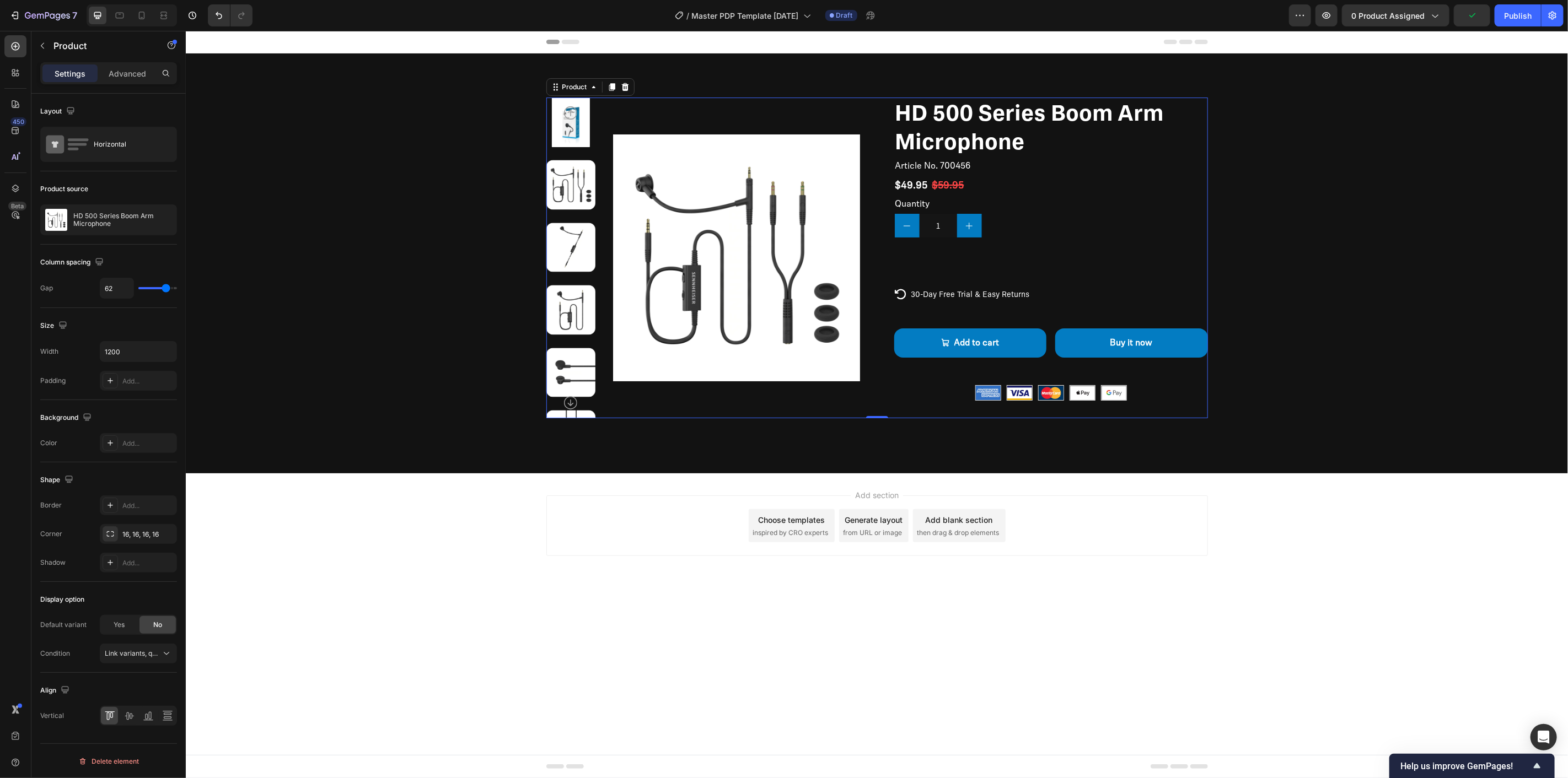
click at [1046, 287] on div "HD 500 Series Boom Arm Microphone Product Title Article No. 700456 Product SKU …" at bounding box center [1050, 258] width 314 height 321
click at [1046, 287] on div "Icon 30-Day Free Trial & Easy Returns Text Block Row" at bounding box center [1050, 294] width 314 height 13
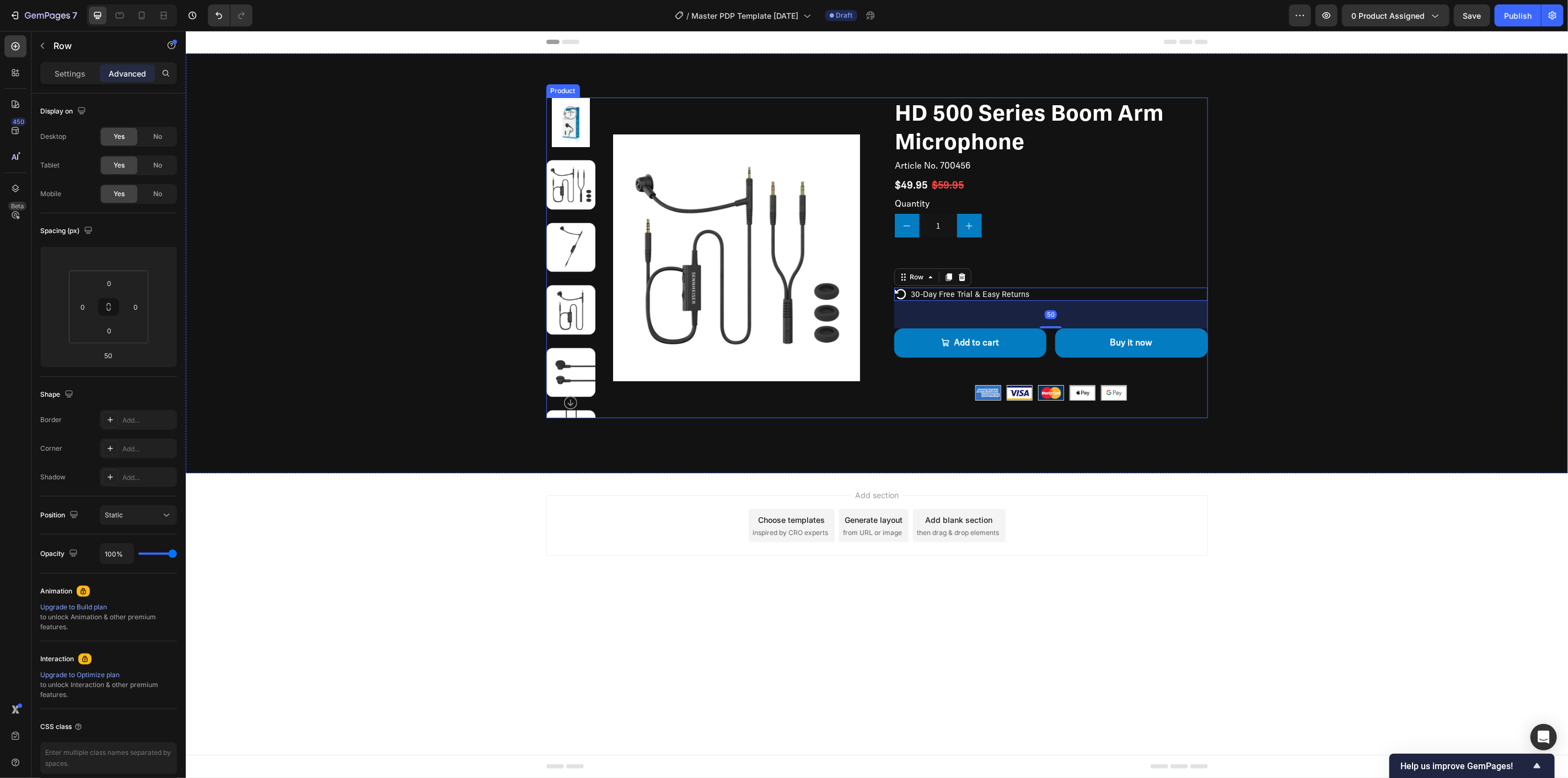
click at [1047, 285] on div "HD 500 Series Boom Arm Microphone Product Title Article No. 700456 Product SKU …" at bounding box center [1050, 258] width 314 height 321
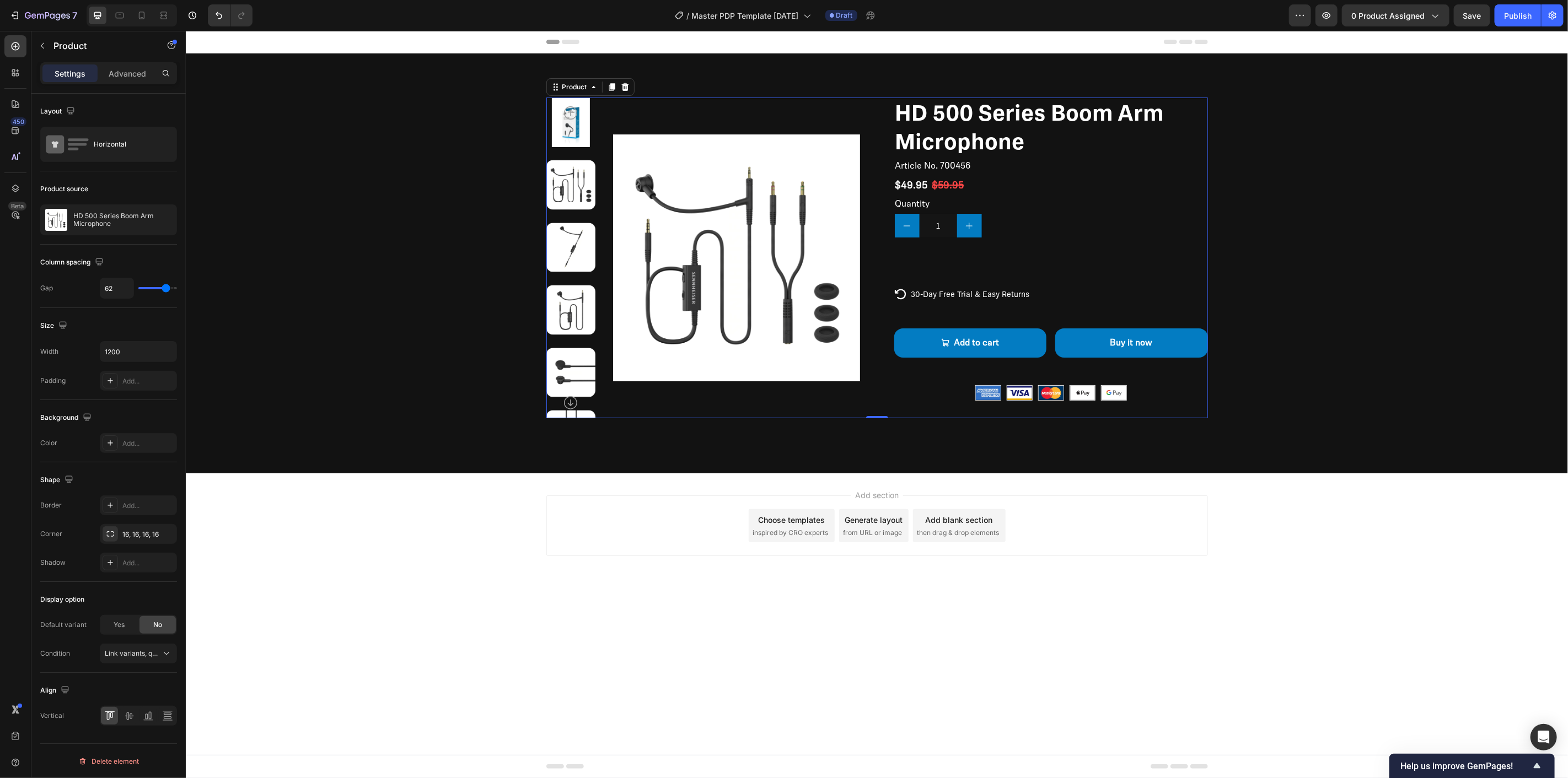
click at [1033, 307] on div "HD 500 Series Boom Arm Microphone Product Title Article No. 700456 Product SKU …" at bounding box center [1050, 258] width 314 height 321
click at [946, 289] on p "30-Day Free Trial & Easy Returns" at bounding box center [970, 293] width 118 height 10
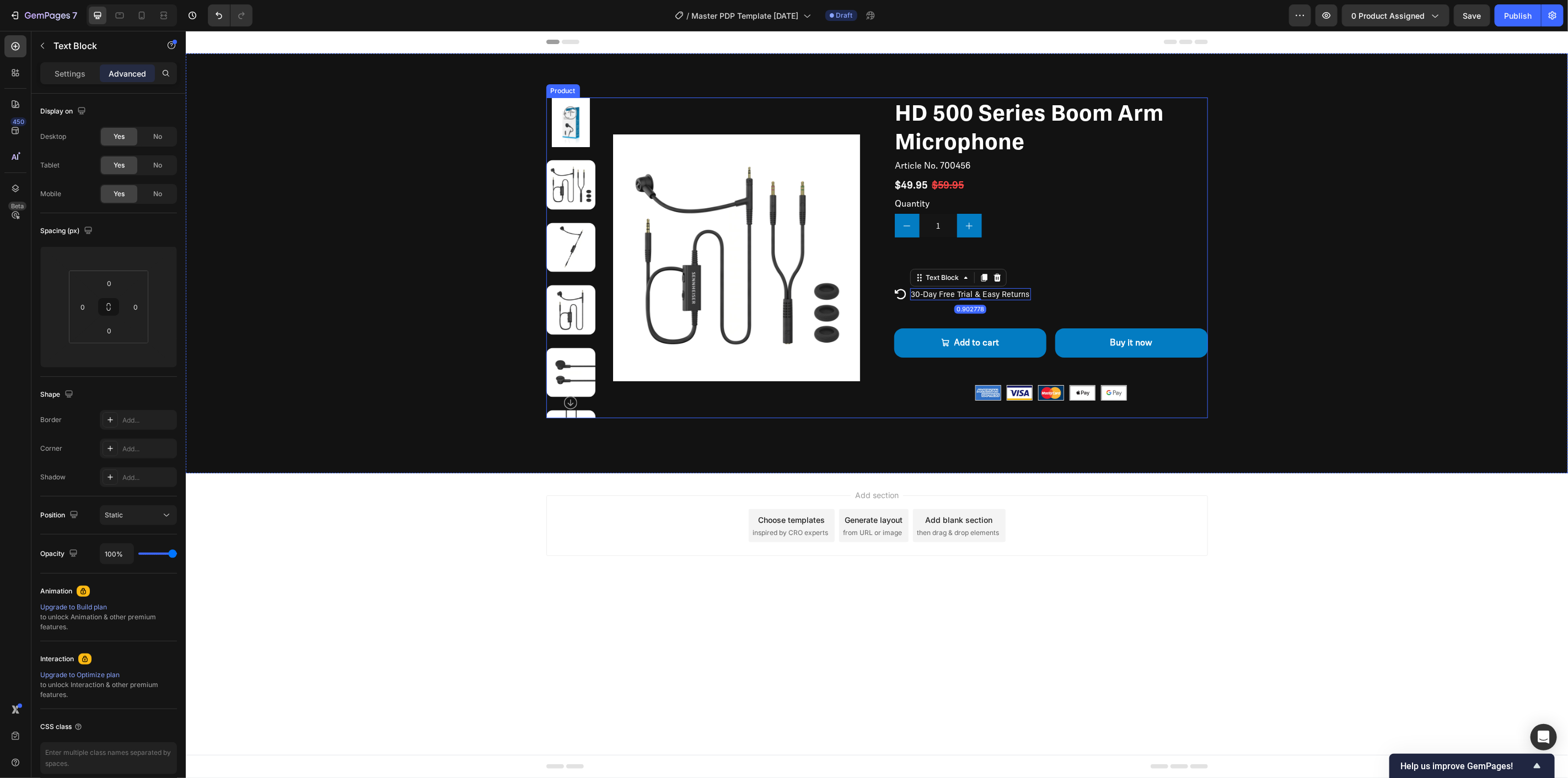
click at [1037, 308] on div "HD 500 Series Boom Arm Microphone Product Title Article No. 700456 Product SKU …" at bounding box center [1050, 258] width 314 height 321
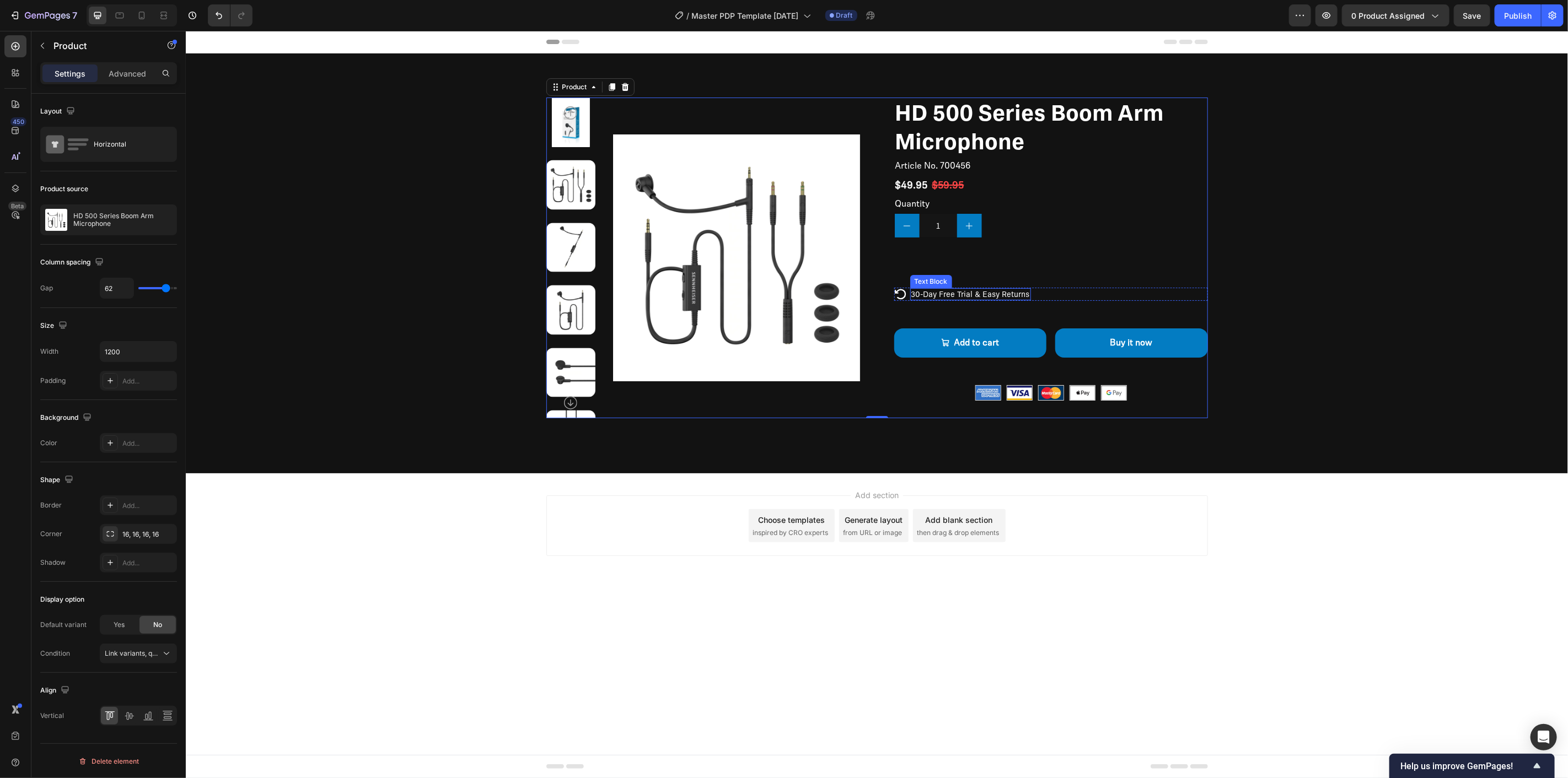
click at [969, 298] on p "30-Day Free Trial & Easy Returns" at bounding box center [970, 293] width 118 height 10
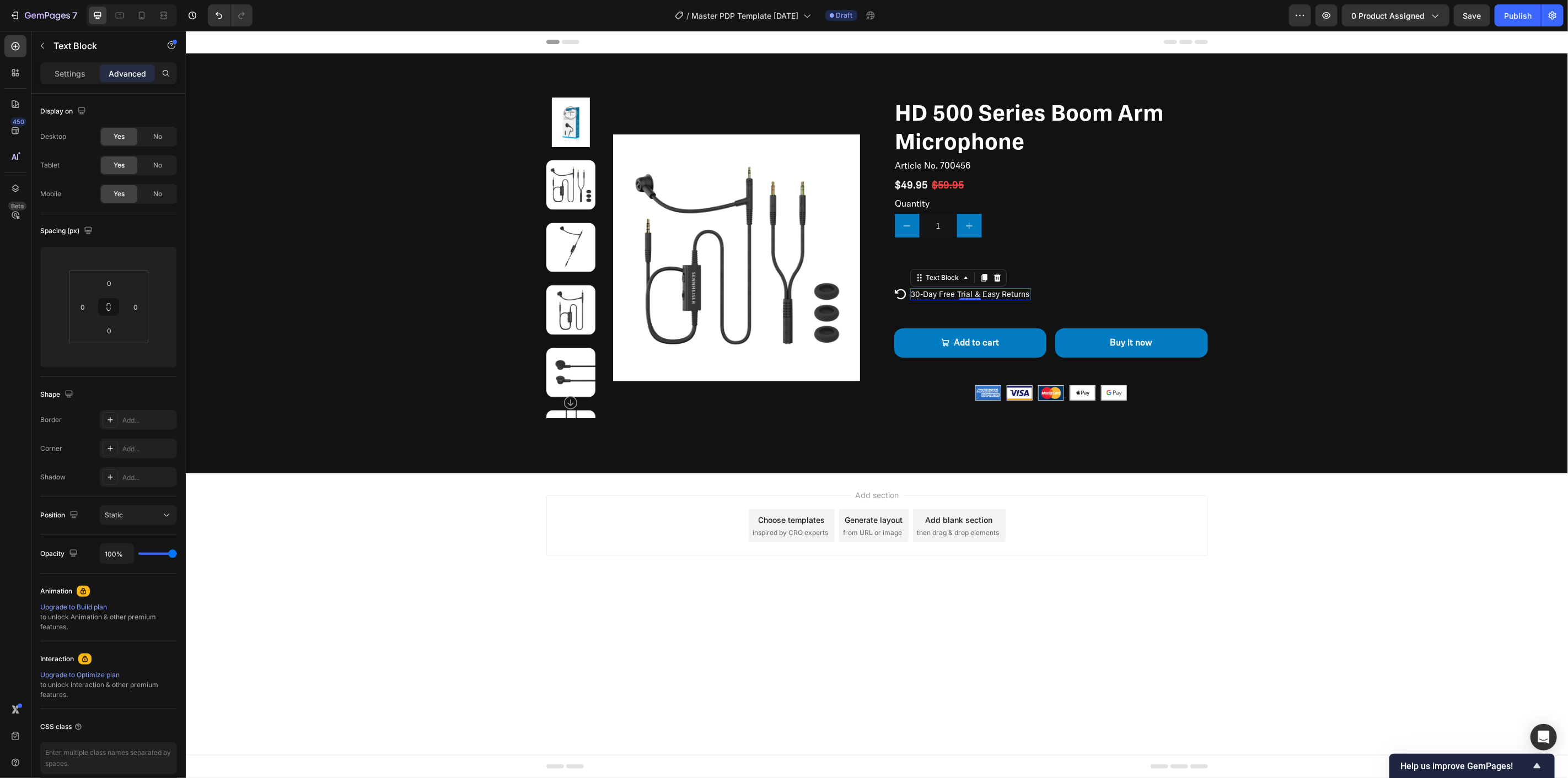
click at [968, 309] on div "0.902778" at bounding box center [969, 309] width 32 height 9
click at [958, 276] on div "Text Block" at bounding box center [942, 277] width 38 height 10
click at [894, 292] on icon at bounding box center [899, 294] width 11 height 10
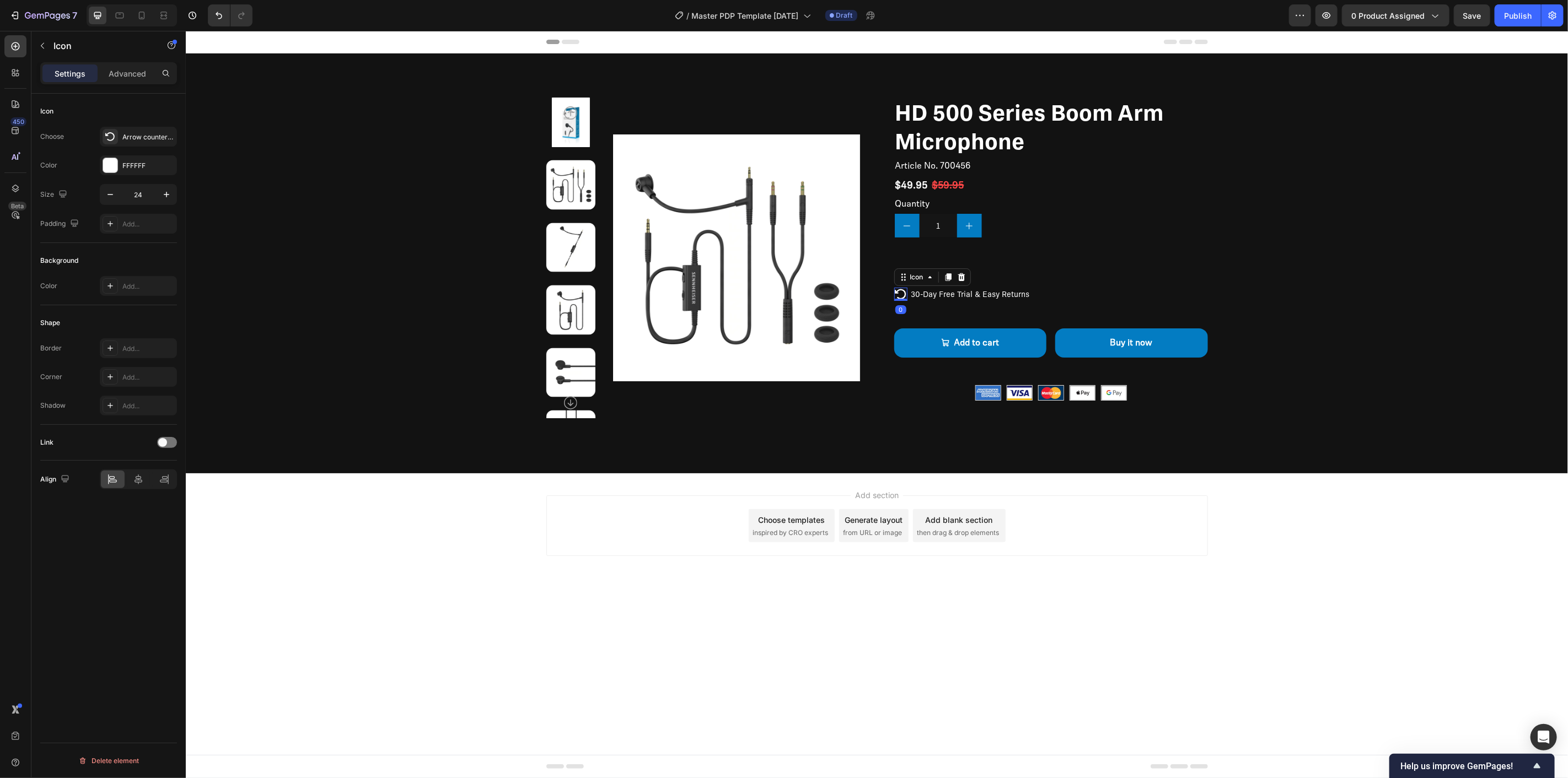
click at [941, 298] on p "30-Day Free Trial & Easy Returns" at bounding box center [970, 293] width 118 height 10
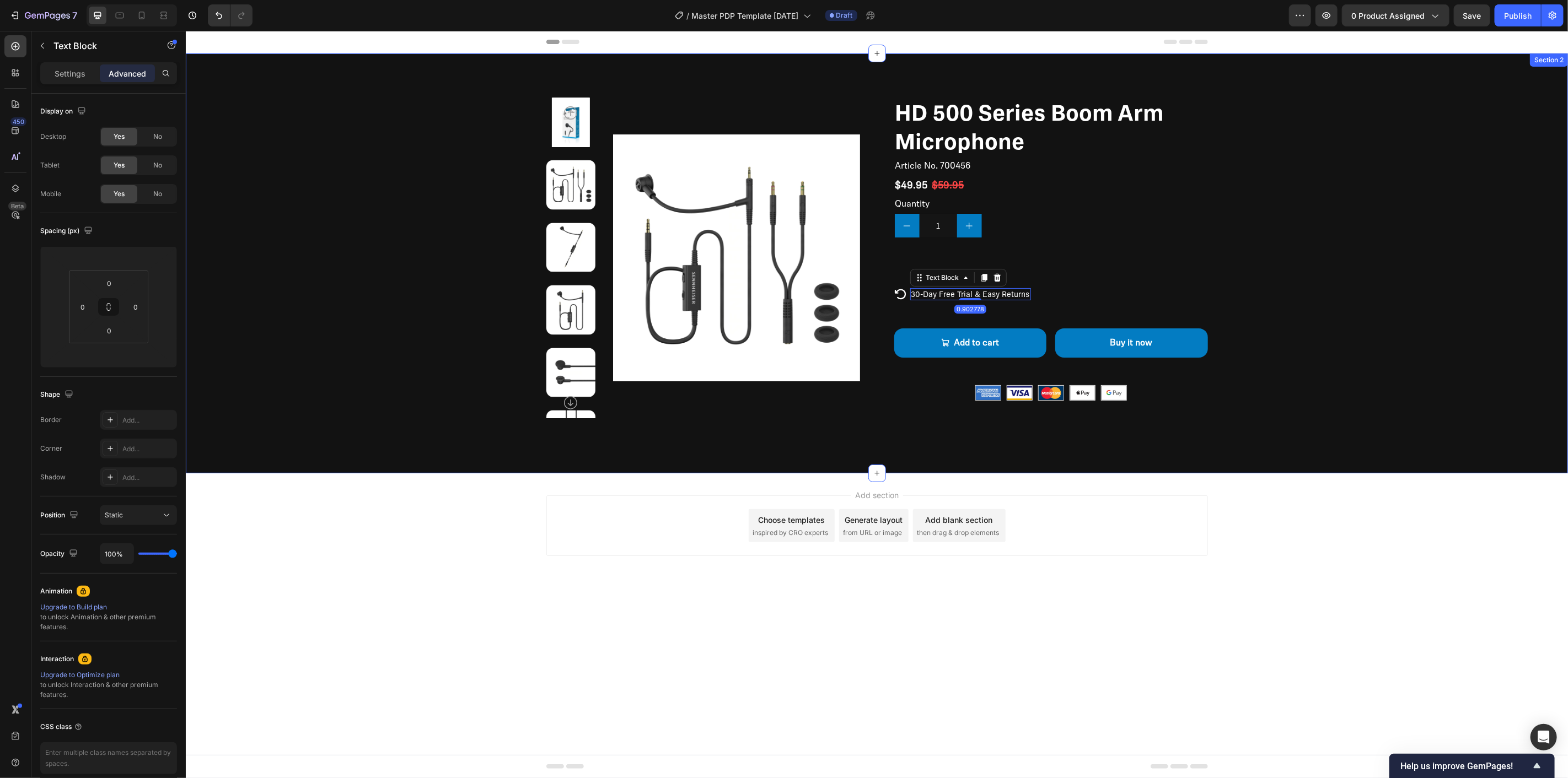
click at [1254, 325] on div "Product Images HD 500 Series Boom Arm Microphone Product Title Article No. 7004…" at bounding box center [876, 258] width 1294 height 321
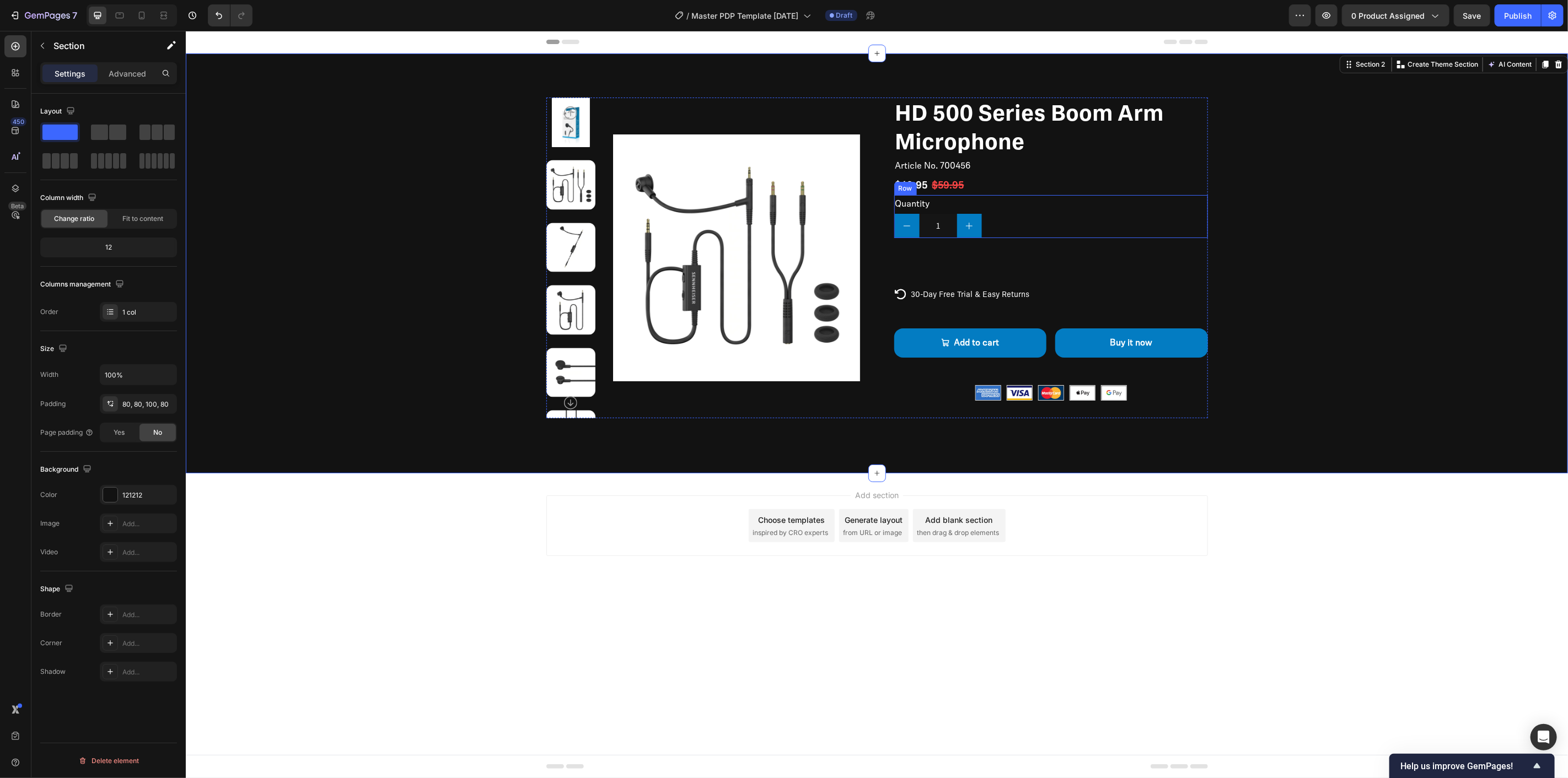
click at [1045, 226] on div "Quantity Text Block 1 Product Quantity Row" at bounding box center [1050, 216] width 314 height 43
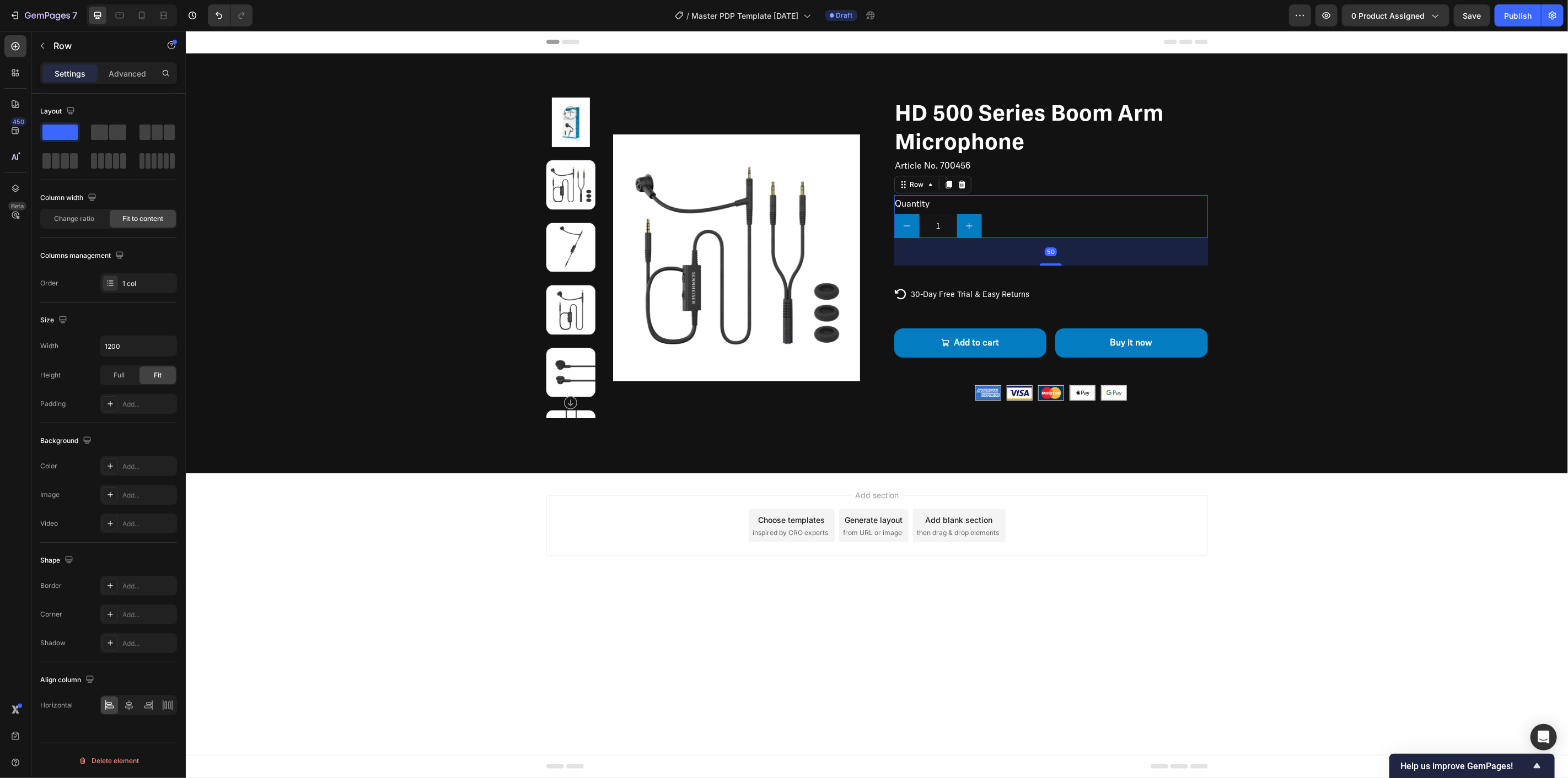
click at [1053, 260] on div "50" at bounding box center [1050, 251] width 314 height 28
drag, startPoint x: 1053, startPoint y: 262, endPoint x: 1057, endPoint y: 254, distance: 8.9
click at [1057, 254] on div at bounding box center [1050, 255] width 22 height 3
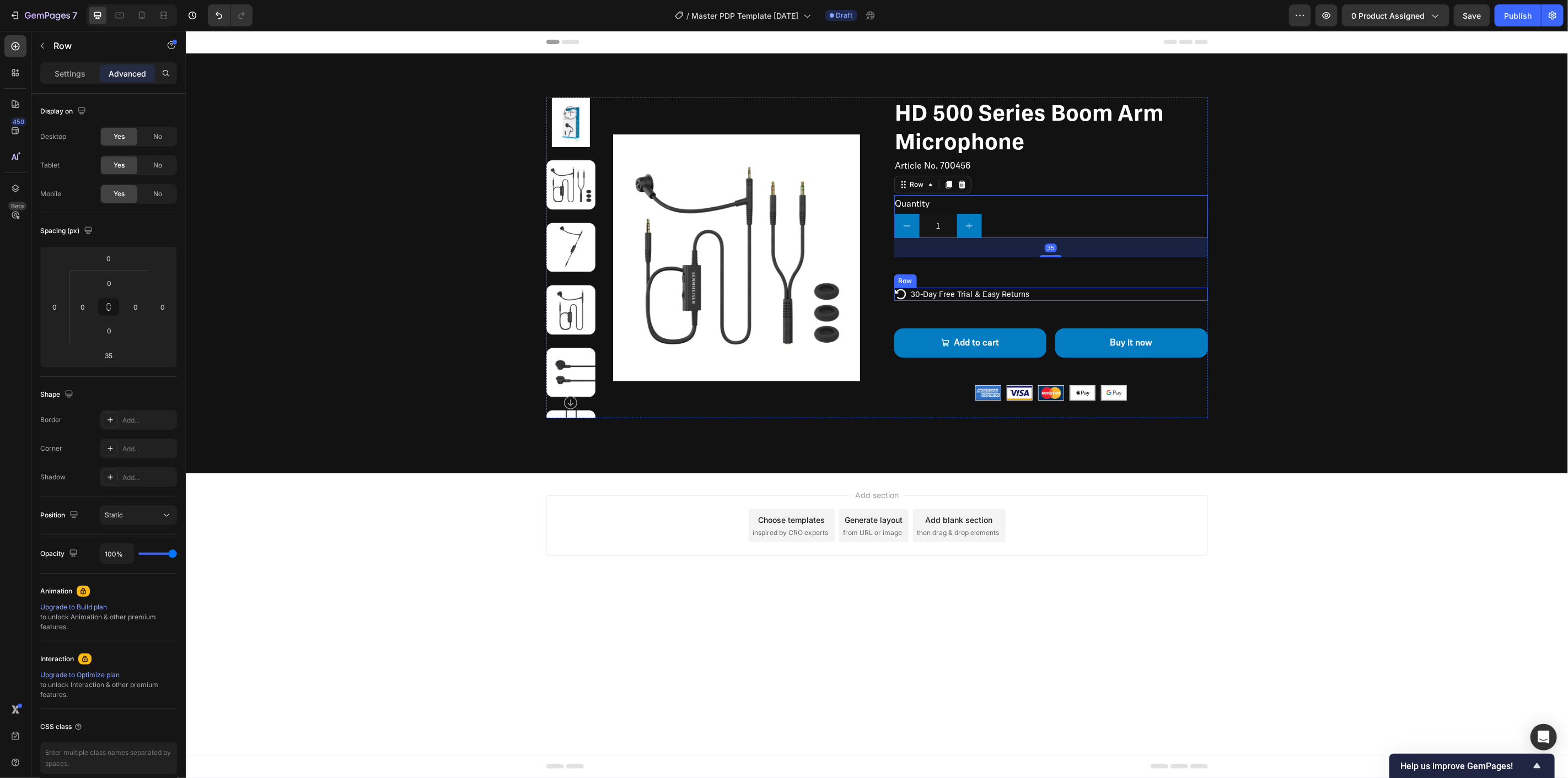
click at [1014, 287] on div "30-Day Free Trial & Easy Returns Text Block" at bounding box center [970, 294] width 121 height 13
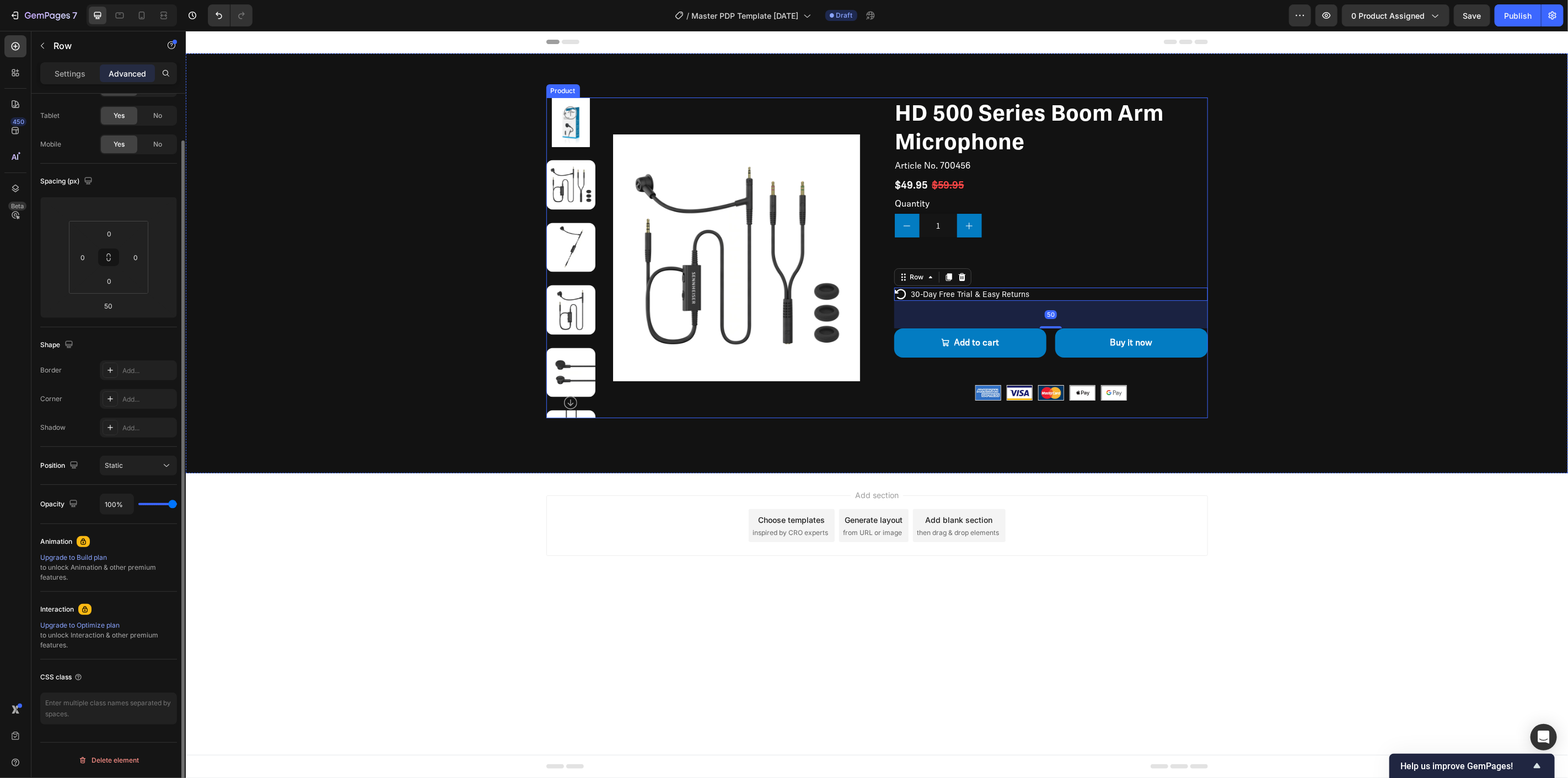
click at [1006, 267] on div "HD 500 Series Boom Arm Microphone Product Title Article No. 700456 Product SKU …" at bounding box center [1050, 258] width 314 height 321
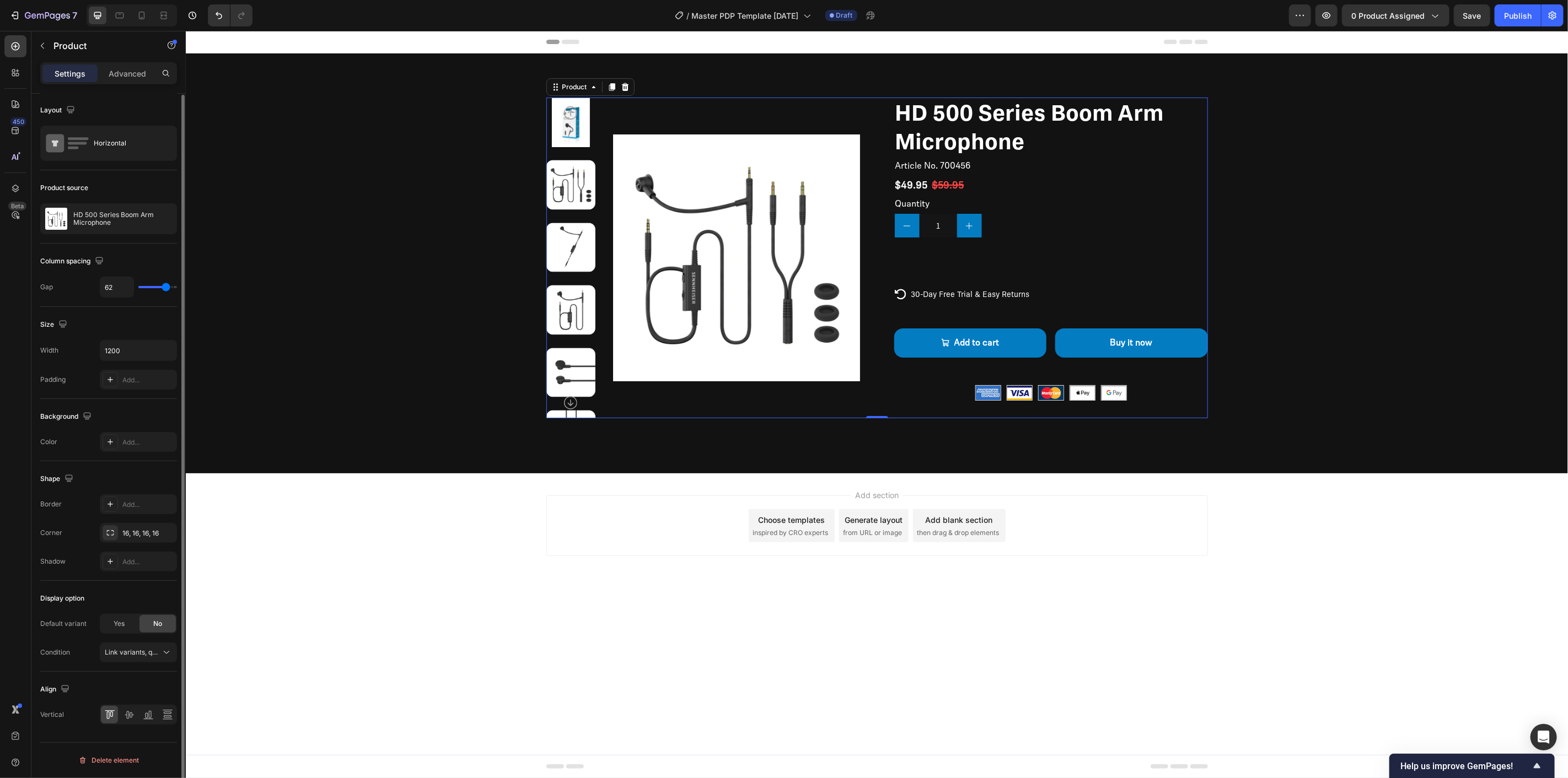
scroll to position [0, 0]
click at [890, 173] on div "Product Images HD 500 Series Boom Arm Microphone Product Title Article No. 7004…" at bounding box center [877, 258] width 662 height 321
click at [1002, 169] on h2 "Article No. 700456" at bounding box center [1050, 166] width 314 height 18
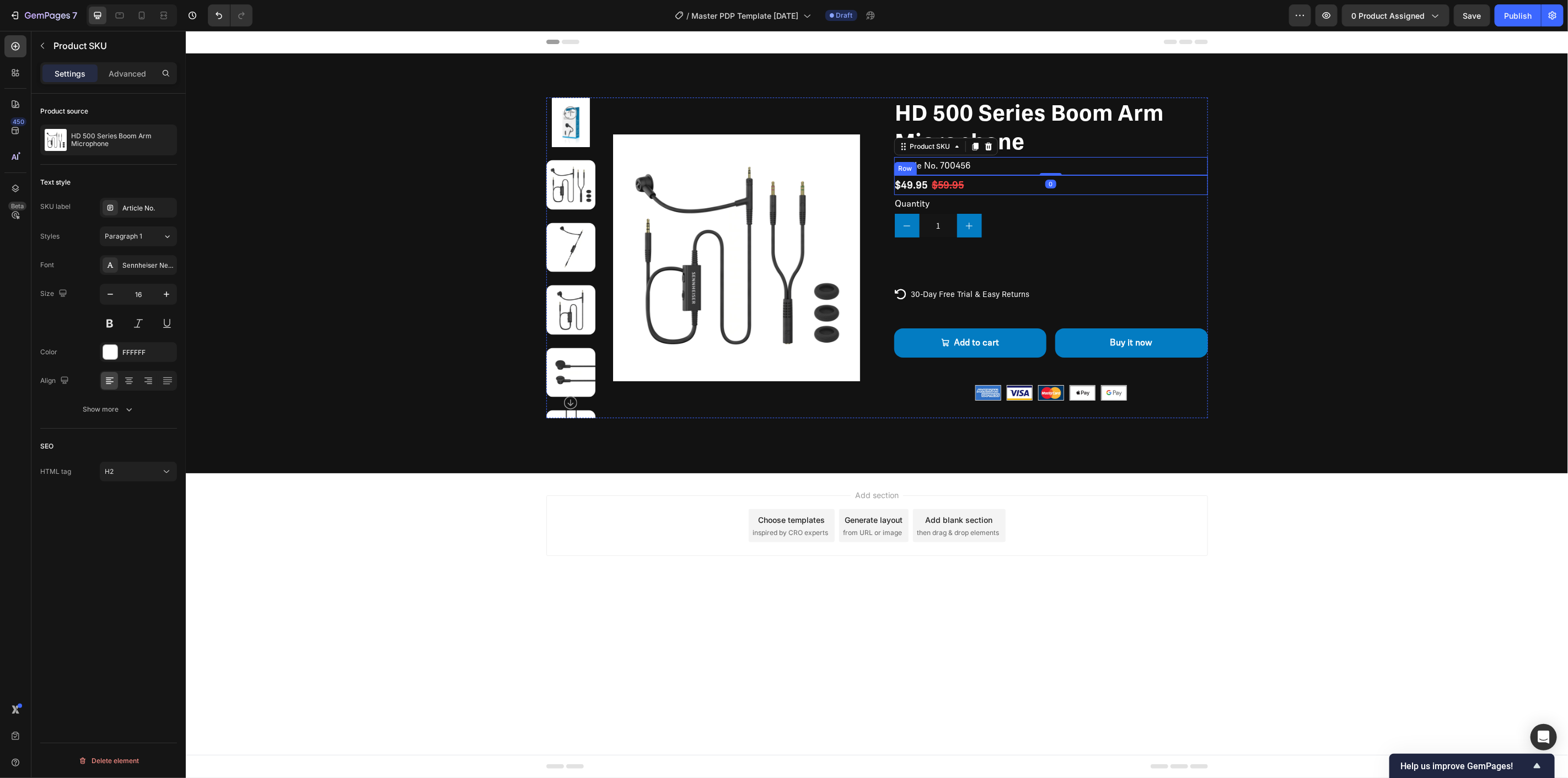
click at [1072, 187] on div "$49.95 Product Price Product Price $59.95 Compare Price Compare Price Row" at bounding box center [1050, 184] width 314 height 20
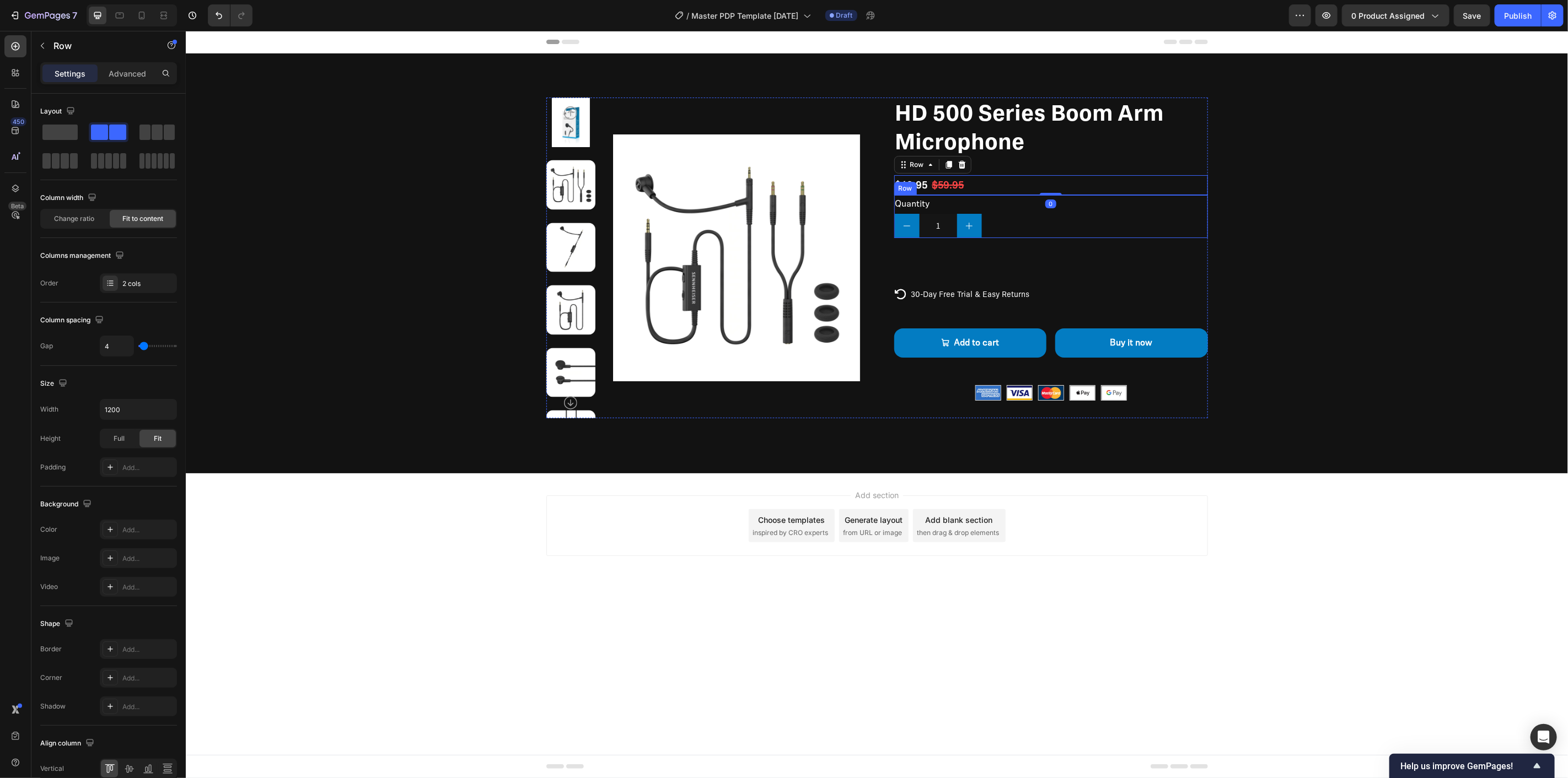
click at [1129, 204] on div "Quantity Text Block 1 Product Quantity Row" at bounding box center [1050, 216] width 314 height 43
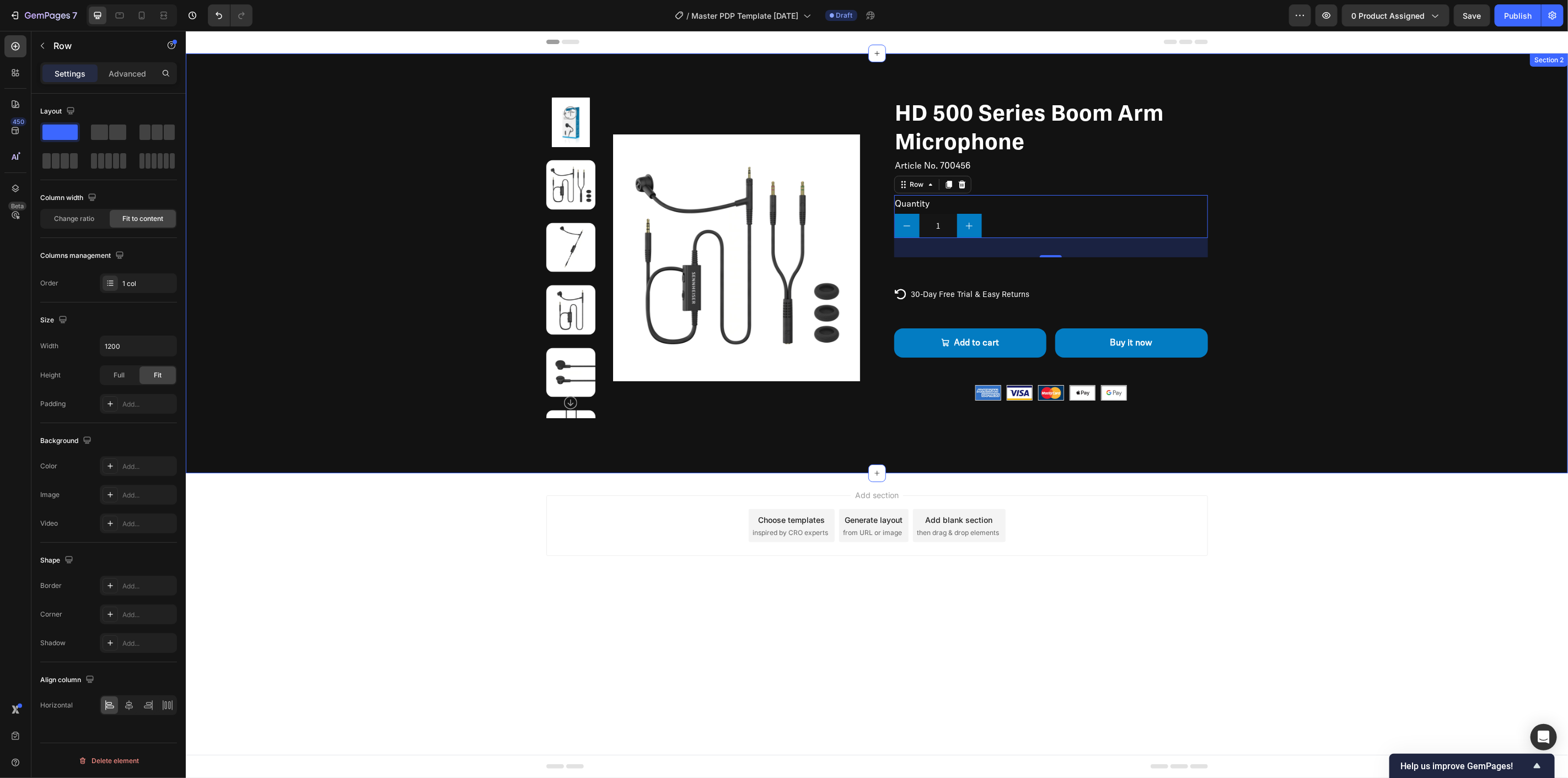
click at [1328, 256] on div "Product Images HD 500 Series Boom Arm Microphone Product Title Article No. 7004…" at bounding box center [876, 258] width 1294 height 321
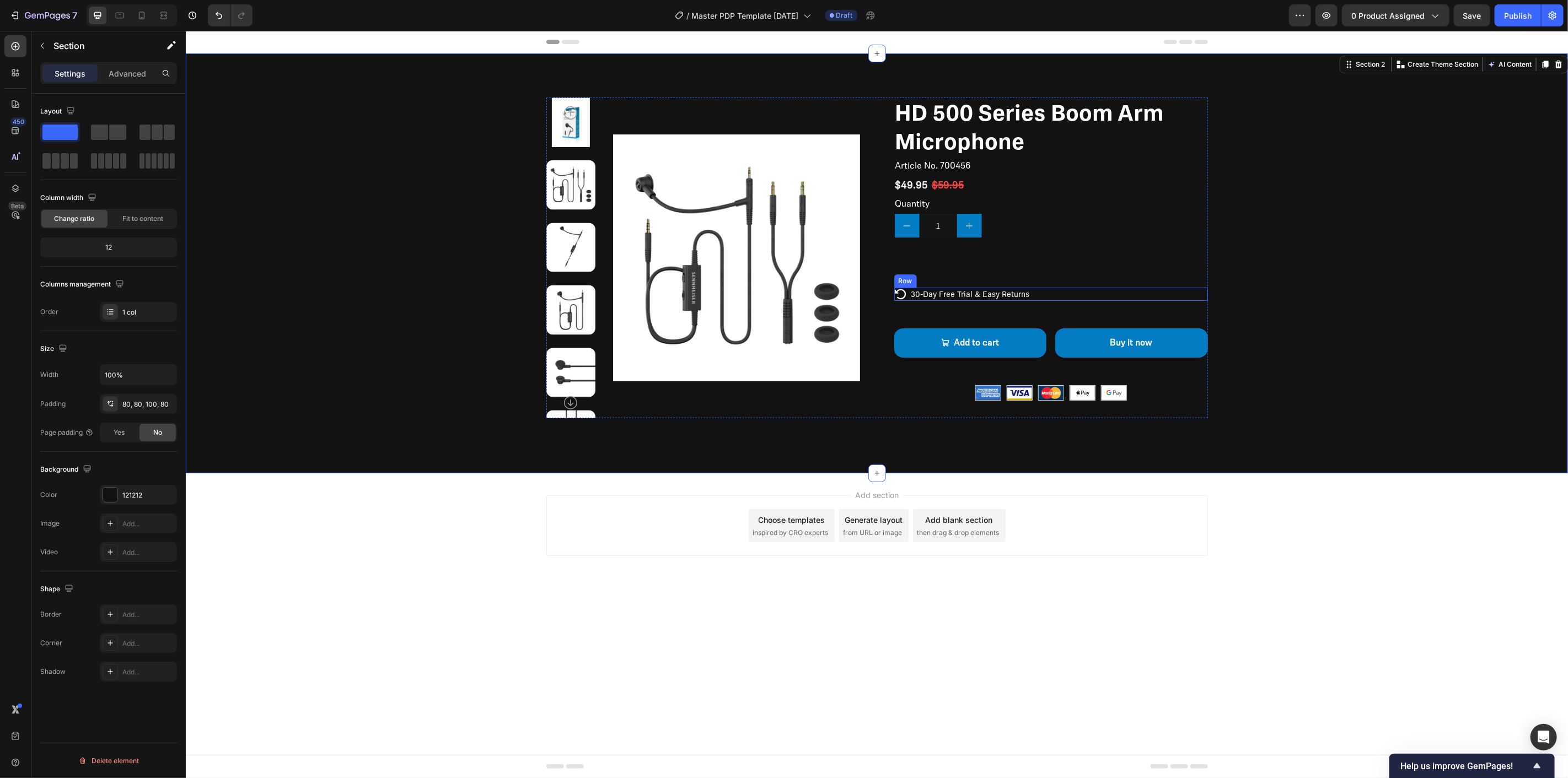
click at [1064, 293] on div "Icon 30-Day Free Trial & Easy Returns Text Block Row" at bounding box center [1050, 294] width 314 height 13
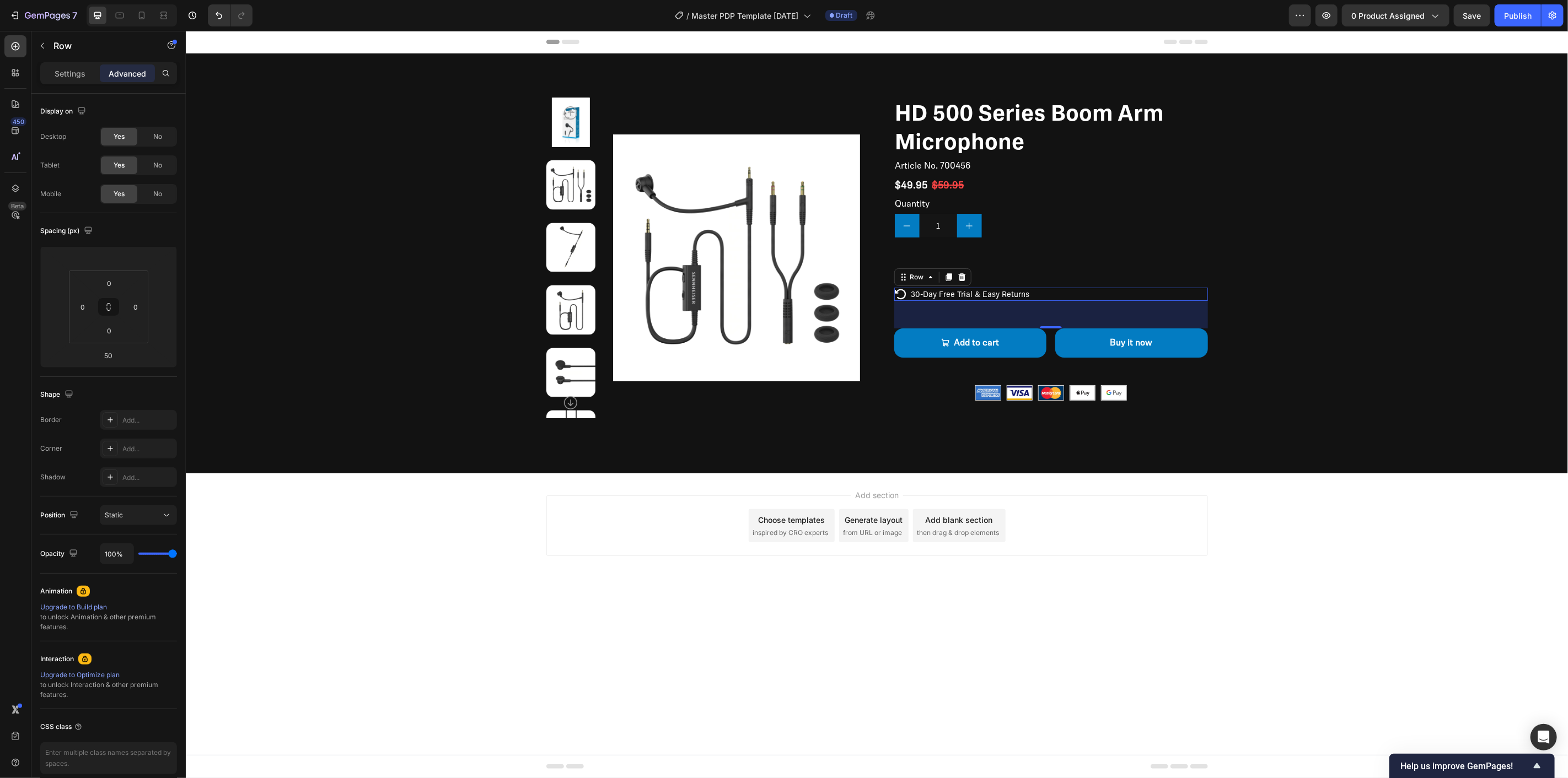
click at [1054, 287] on div "Icon 30-Day Free Trial & Easy Returns Text Block Row 50" at bounding box center [1050, 294] width 314 height 13
click at [47, 43] on button "button" at bounding box center [42, 45] width 17 height 17
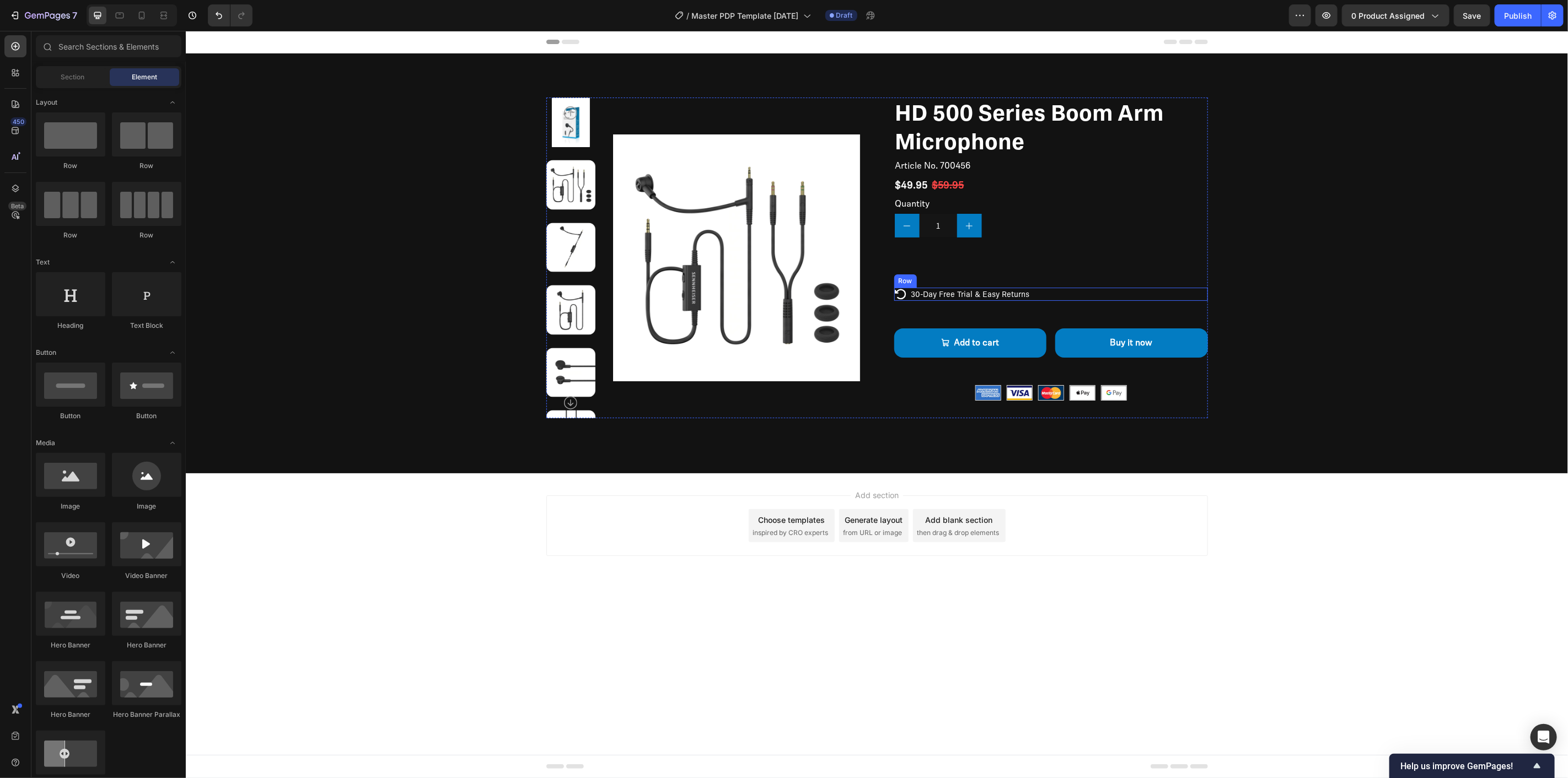
click at [1033, 295] on div "Icon 30-Day Free Trial & Easy Returns Text Block Row" at bounding box center [1050, 294] width 314 height 13
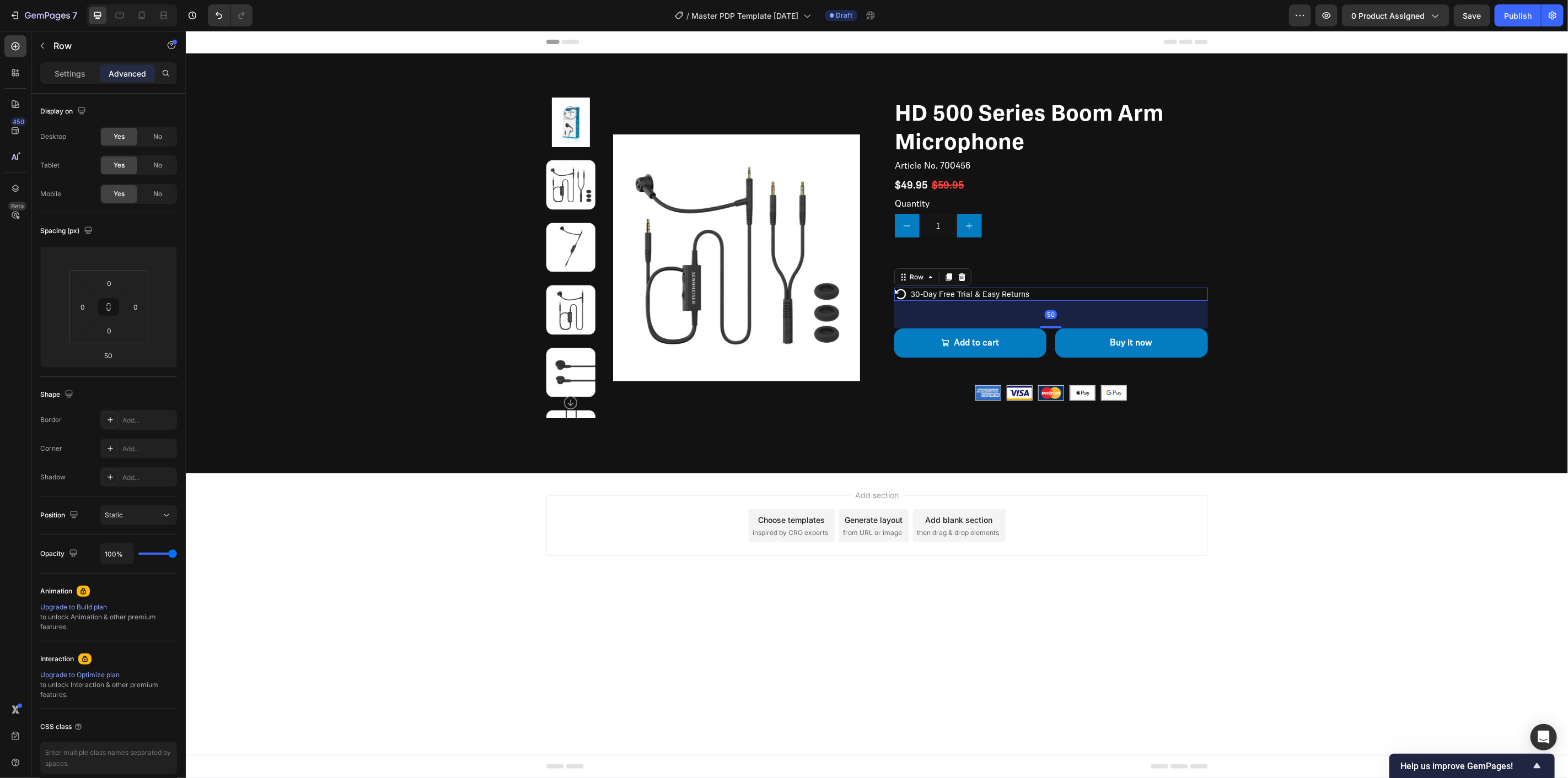
click at [1046, 289] on div "Icon 30-Day Free Trial & Easy Returns Text Block Row 50" at bounding box center [1050, 294] width 314 height 13
click at [945, 274] on icon at bounding box center [948, 277] width 9 height 9
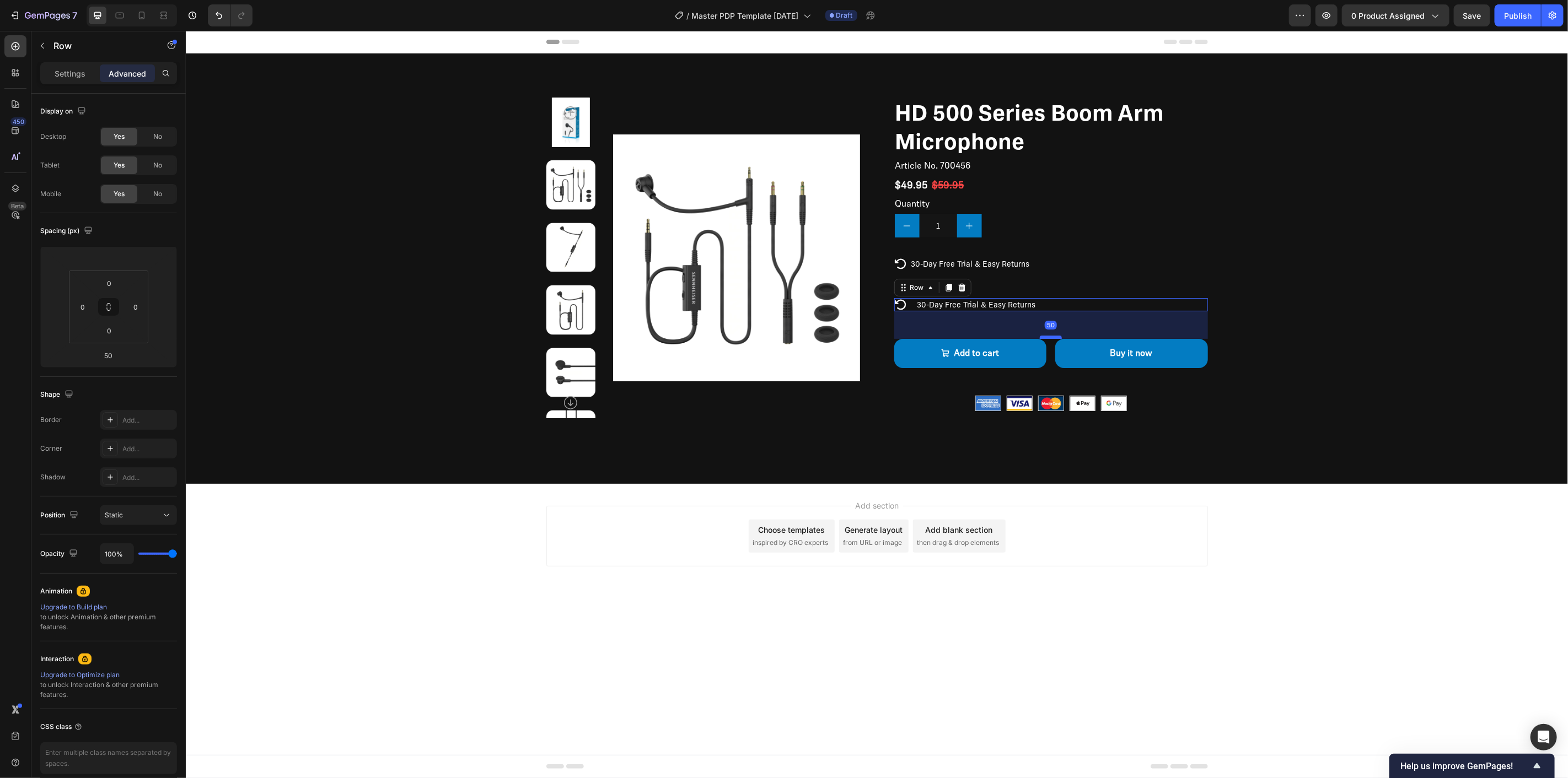
click at [1046, 336] on div at bounding box center [1050, 337] width 22 height 3
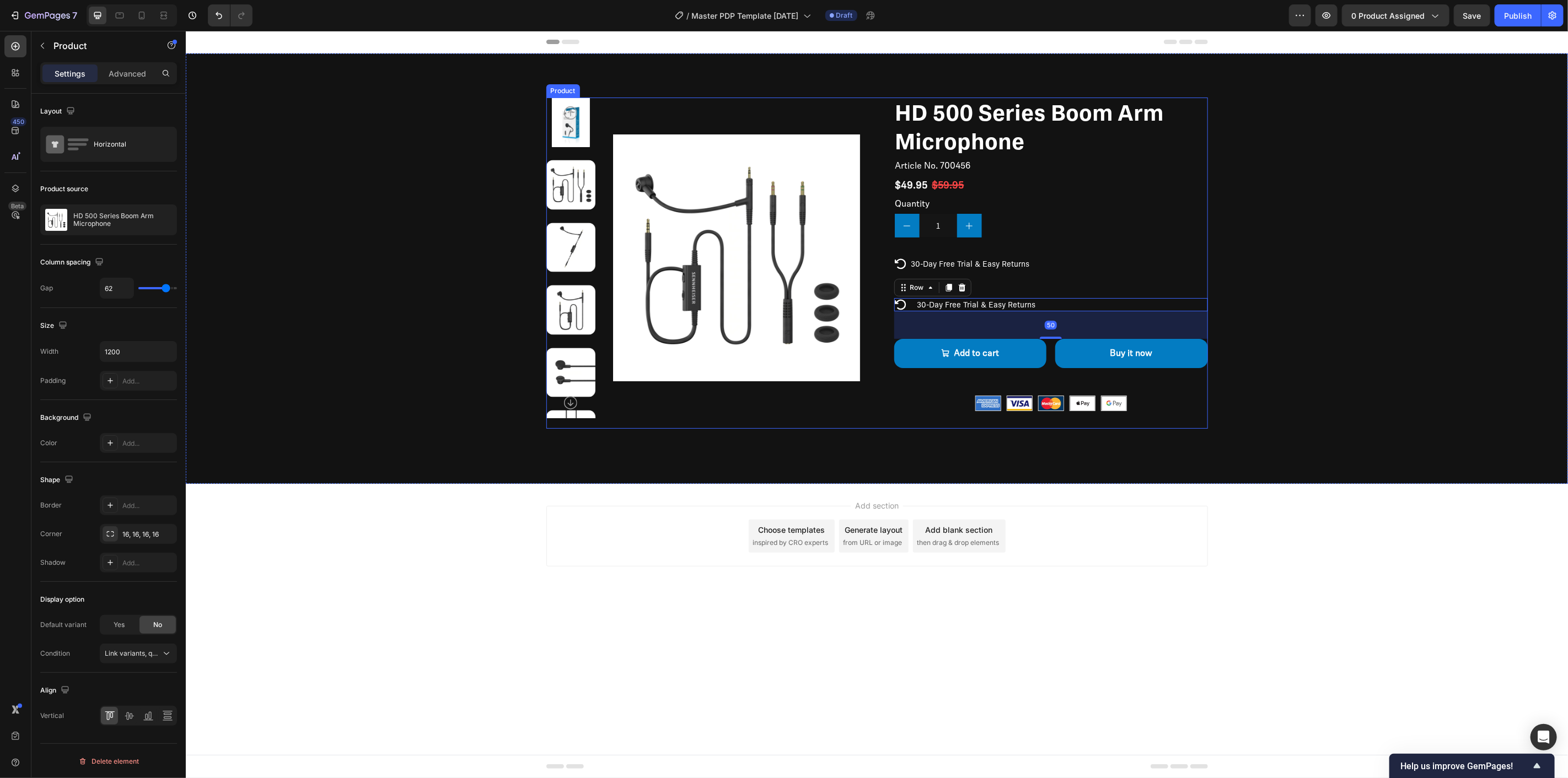
click at [1046, 283] on div "HD 500 Series Boom Arm Microphone Product Title Article No. 700456 Product SKU …" at bounding box center [1050, 263] width 314 height 331
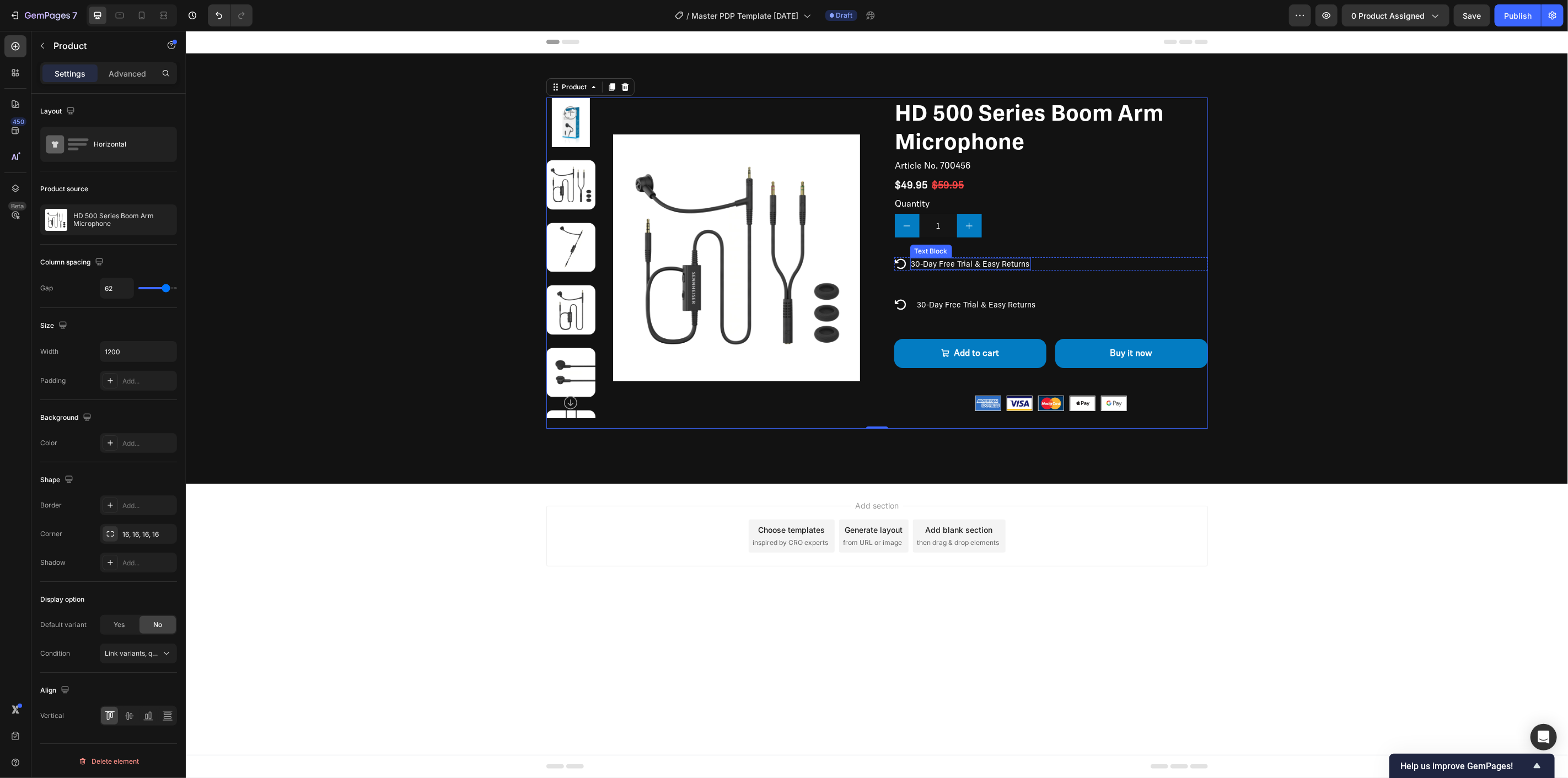
click at [1015, 261] on p "30-Day Free Trial & Easy Returns" at bounding box center [970, 263] width 118 height 10
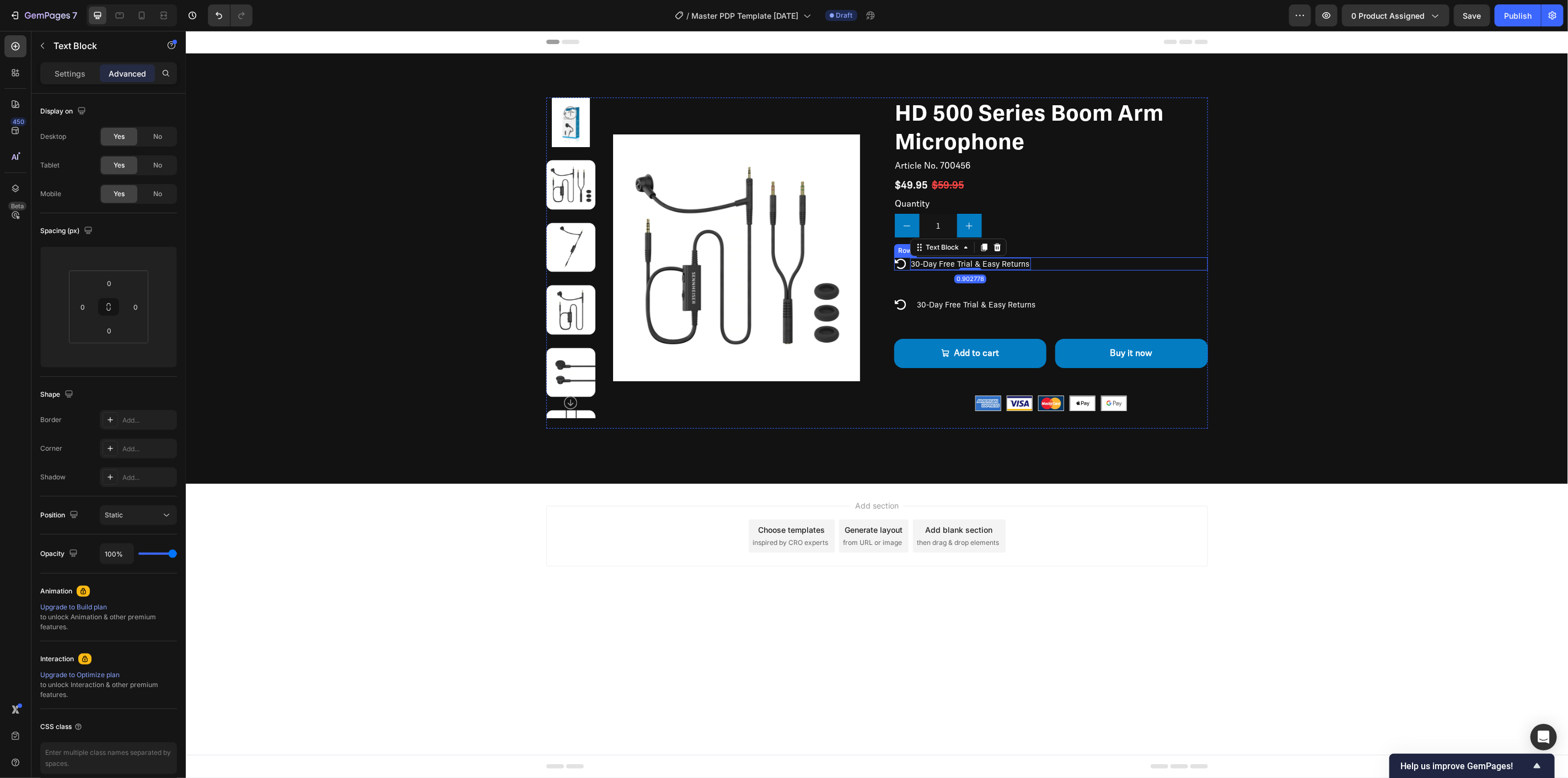
click at [1045, 265] on div "Icon 30-Day Free Trial & Easy Returns Text Block 0.902778 Row" at bounding box center [1050, 263] width 314 height 13
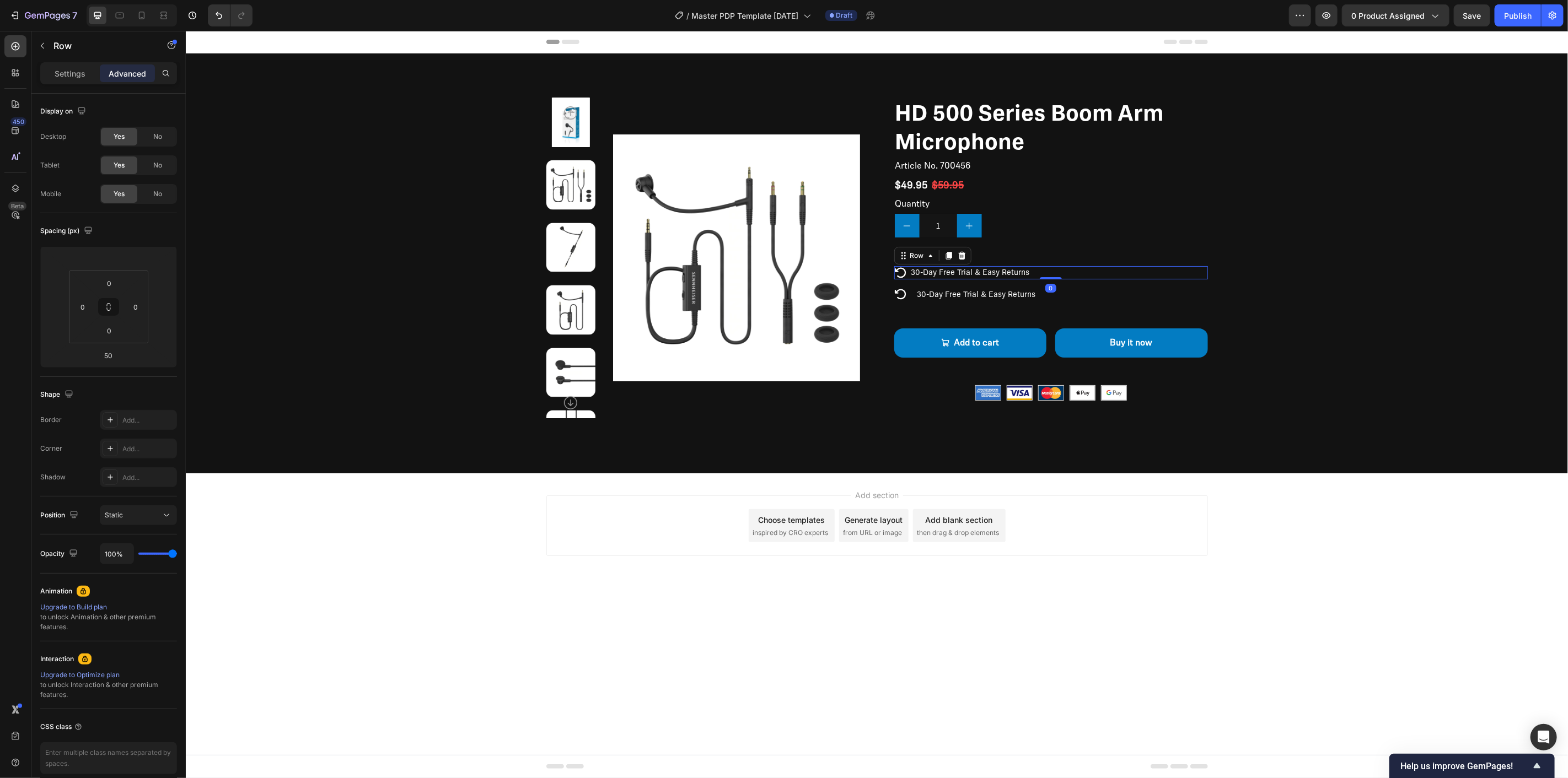
drag, startPoint x: 1053, startPoint y: 297, endPoint x: 1057, endPoint y: 261, distance: 36.2
click at [1057, 261] on div "HD 500 Series Boom Arm Microphone Product Title Article No. 700456 Product SKU …" at bounding box center [1050, 258] width 314 height 321
click at [907, 289] on div "Icon 30-Day Free Trial & Easy Returns Text Block Row" at bounding box center [1050, 294] width 314 height 13
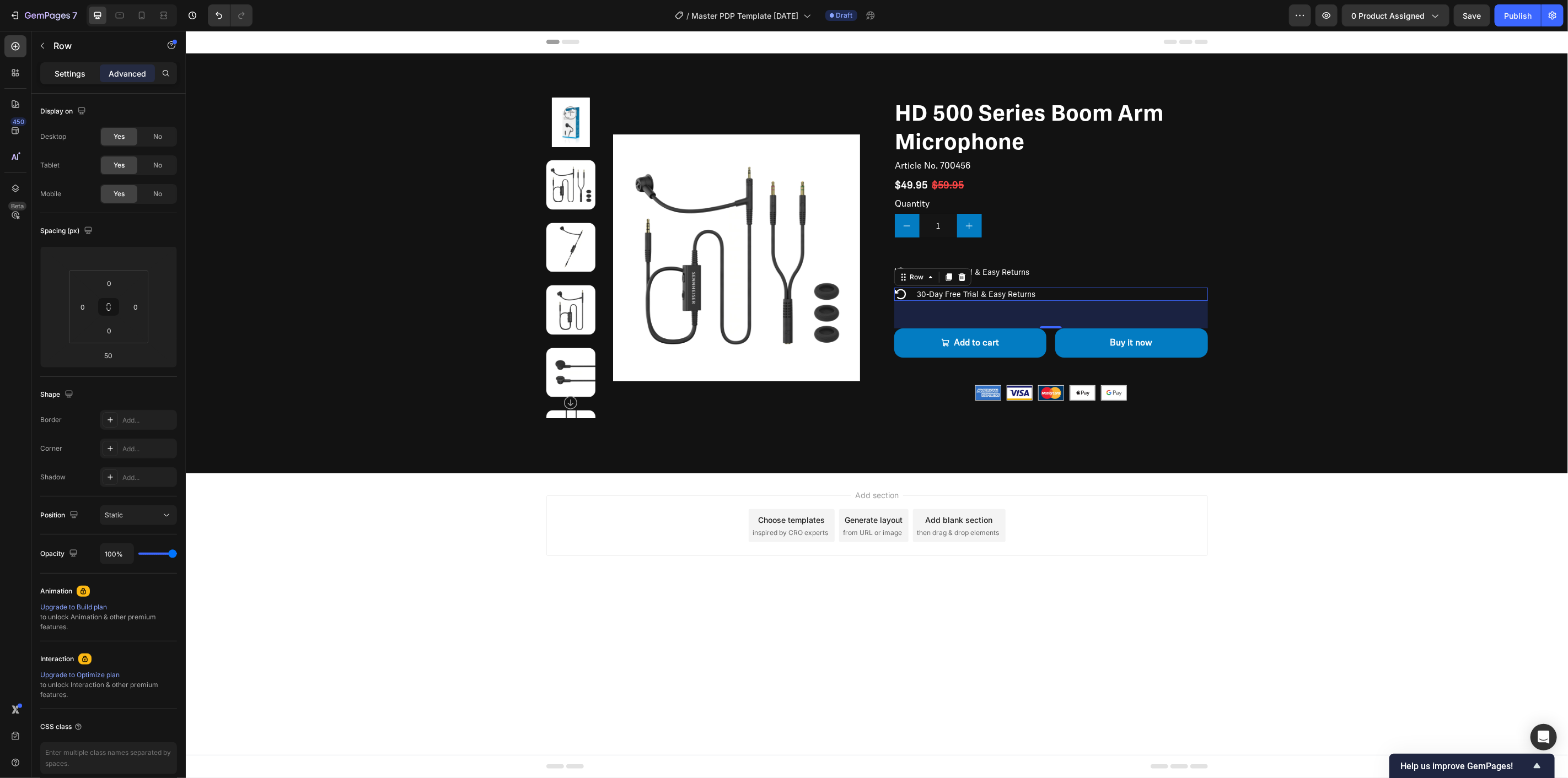
click at [70, 72] on p "Settings" at bounding box center [70, 74] width 31 height 12
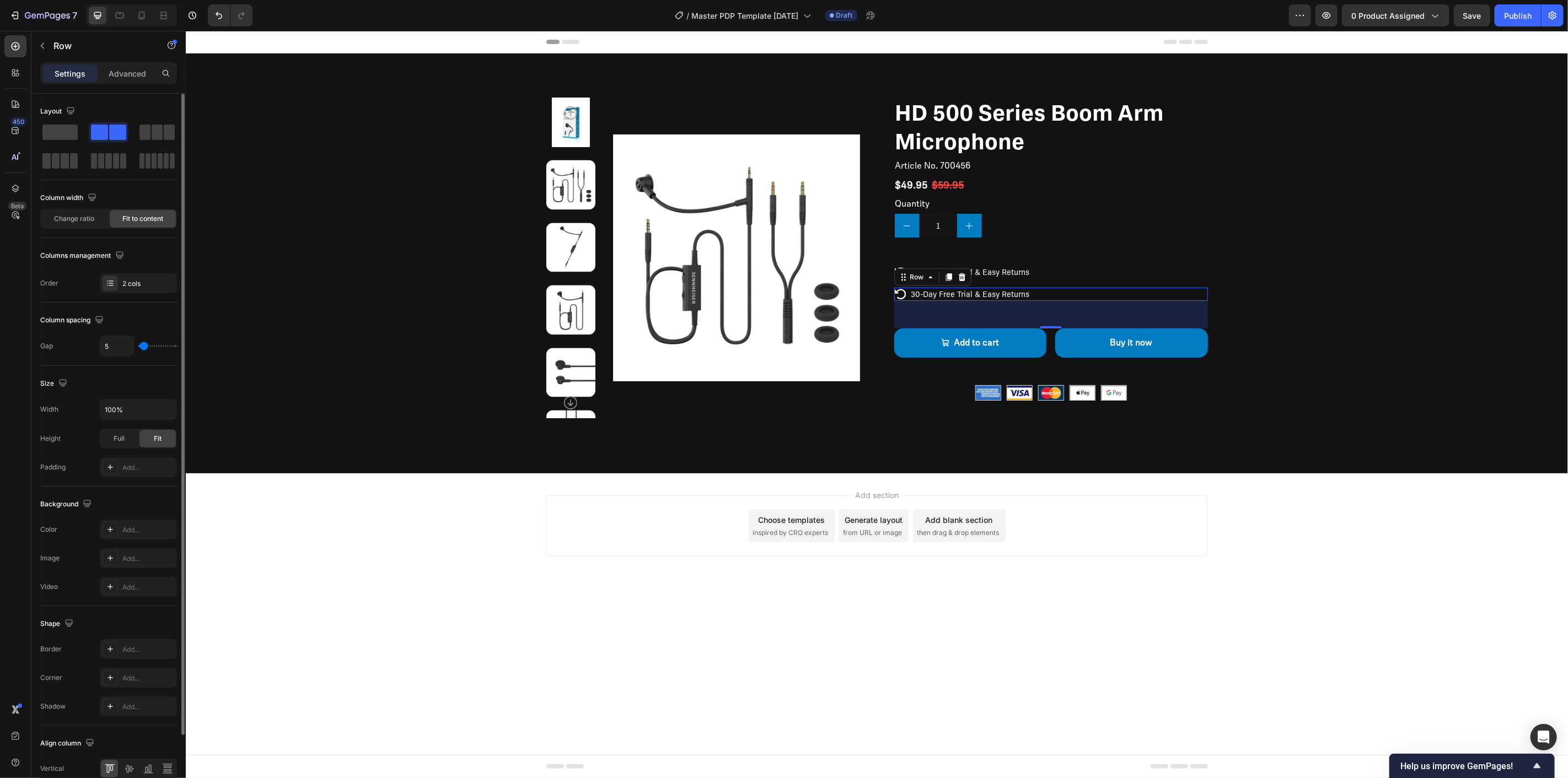
click at [144, 348] on input "range" at bounding box center [158, 346] width 39 height 2
click at [1021, 271] on p "30-Day Free Trial & Easy Returns" at bounding box center [970, 271] width 118 height 10
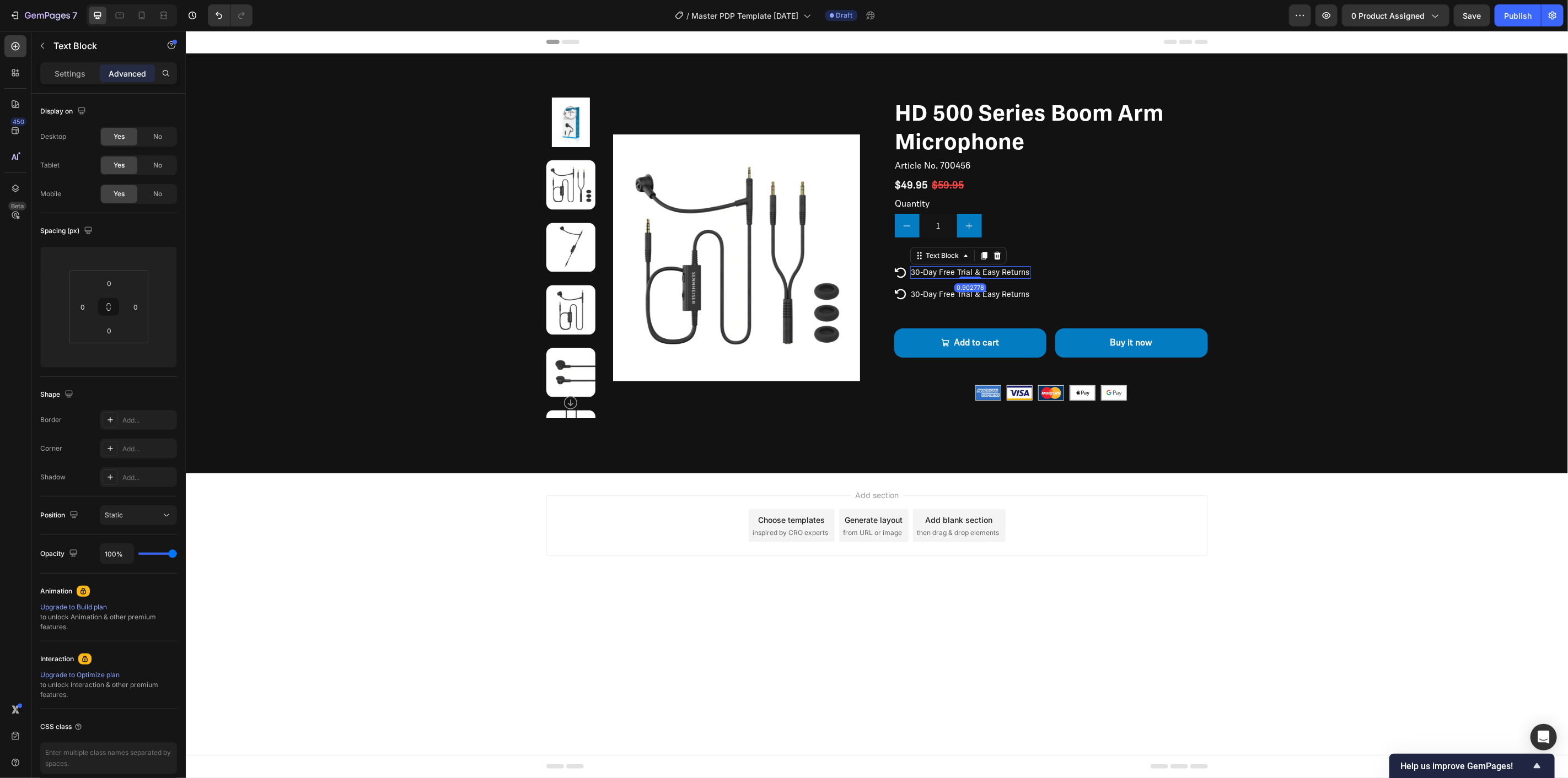
click at [1052, 270] on div "Icon 30-Day Free Trial & Easy Returns Text Block 0.902778 Row" at bounding box center [1050, 272] width 314 height 13
click at [84, 72] on p "Settings" at bounding box center [70, 74] width 31 height 12
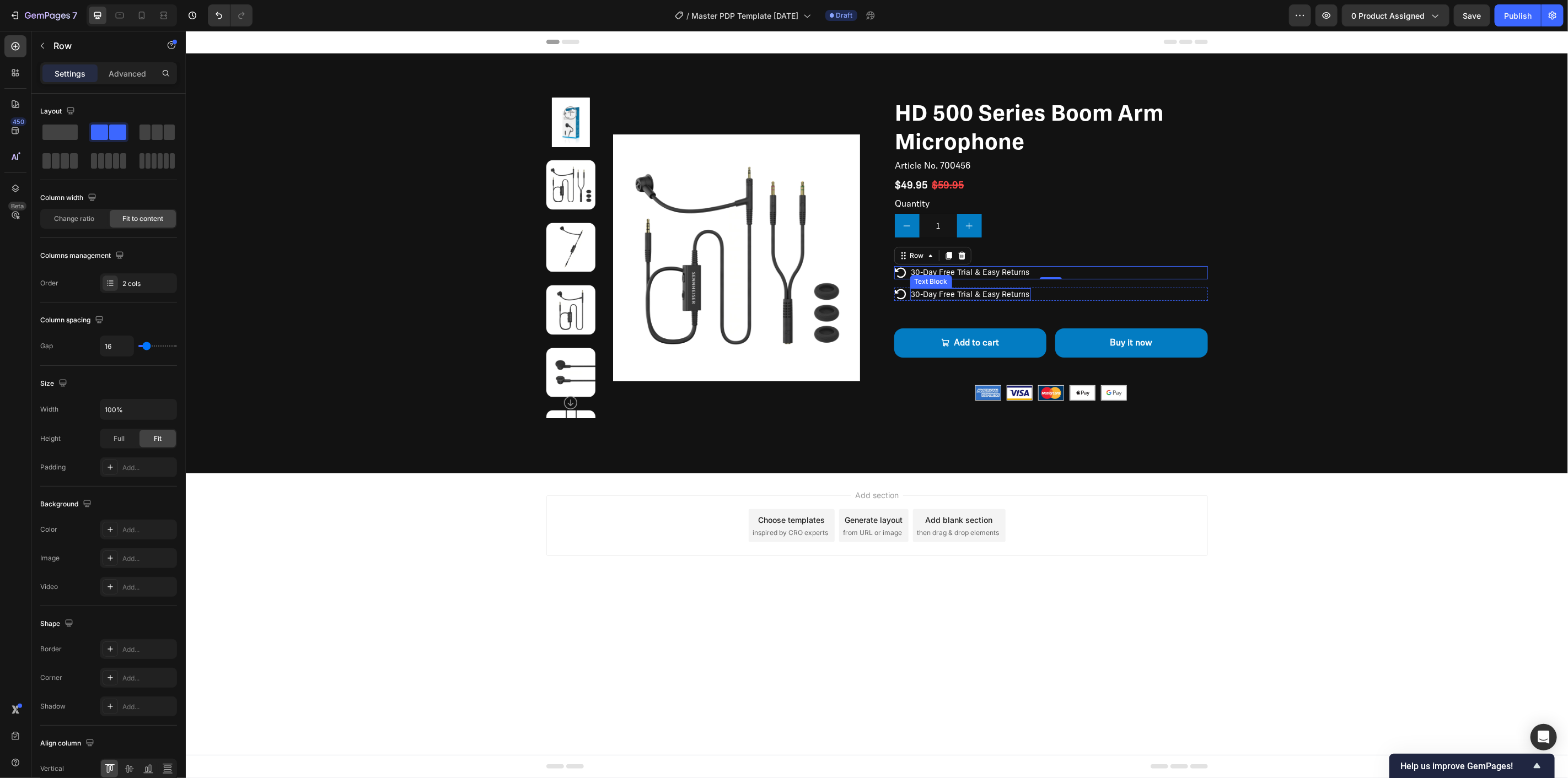
click at [1028, 291] on div "30-Day Free Trial & Easy Returns" at bounding box center [970, 294] width 121 height 12
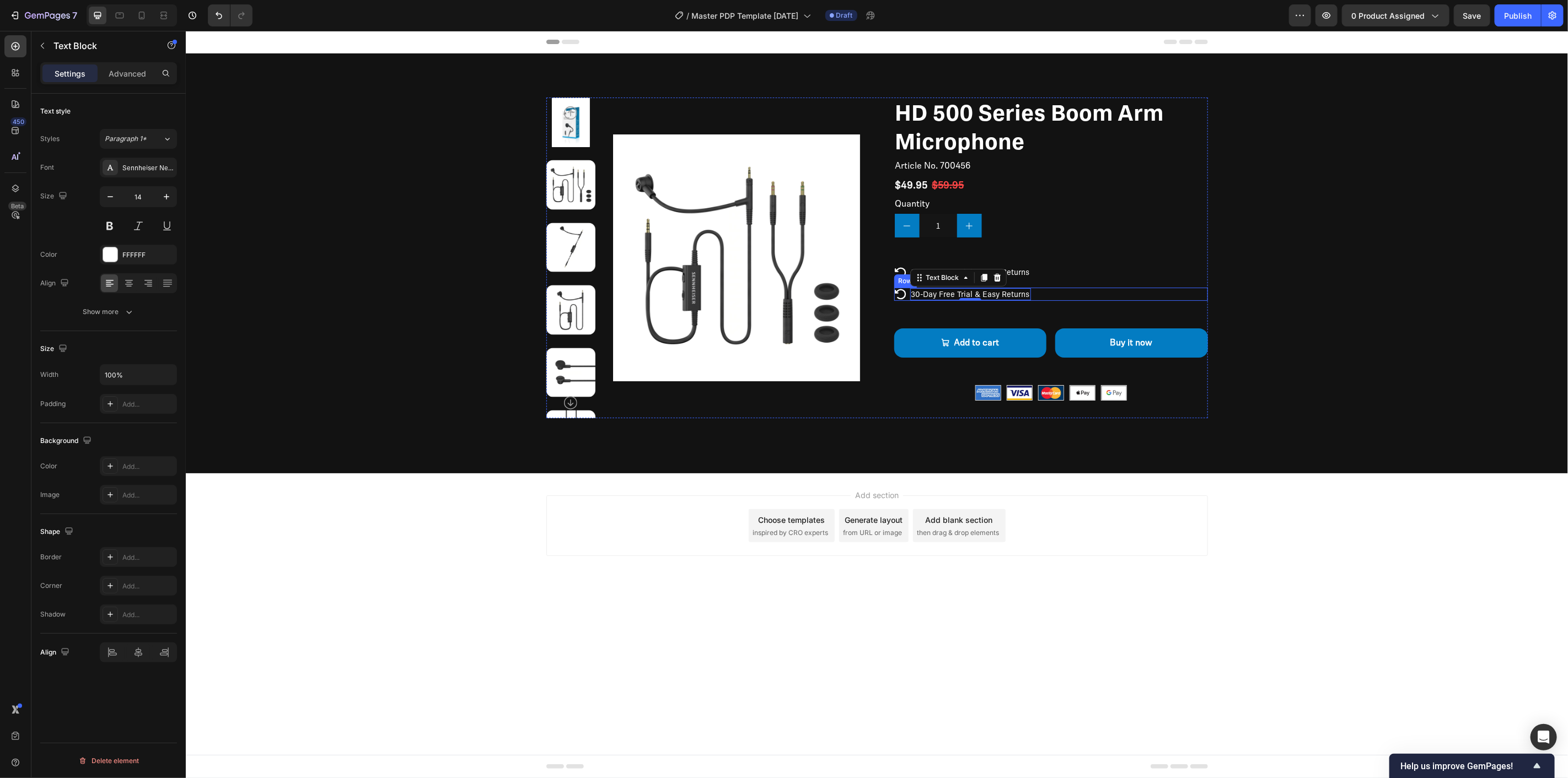
click at [1047, 293] on div "Icon 30-Day Free Trial & Easy Returns Text Block 0.902778 Row" at bounding box center [1050, 294] width 314 height 13
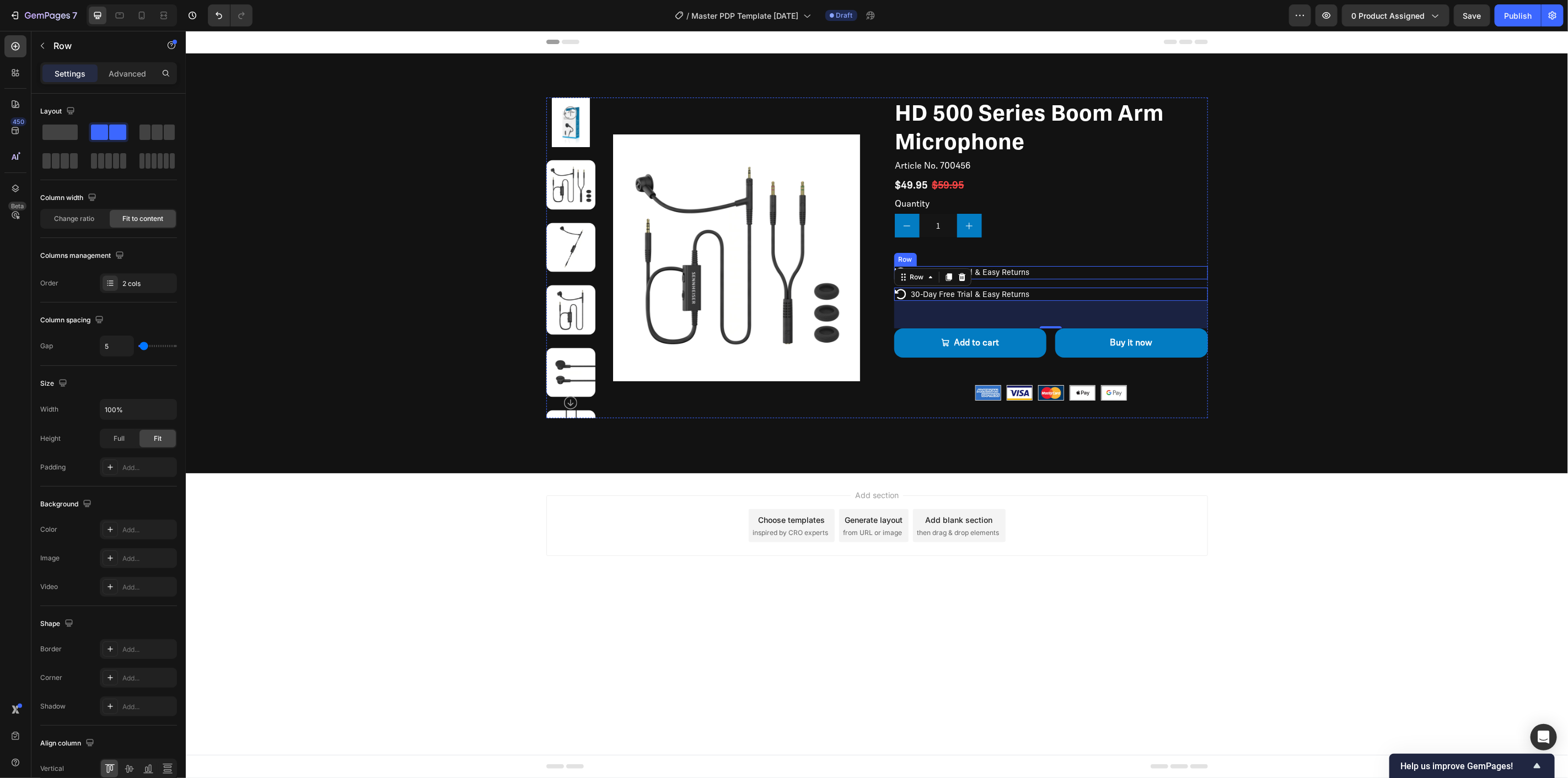
click at [1040, 268] on div "Icon 30-Day Free Trial & Easy Returns Text Block Row" at bounding box center [1050, 272] width 314 height 13
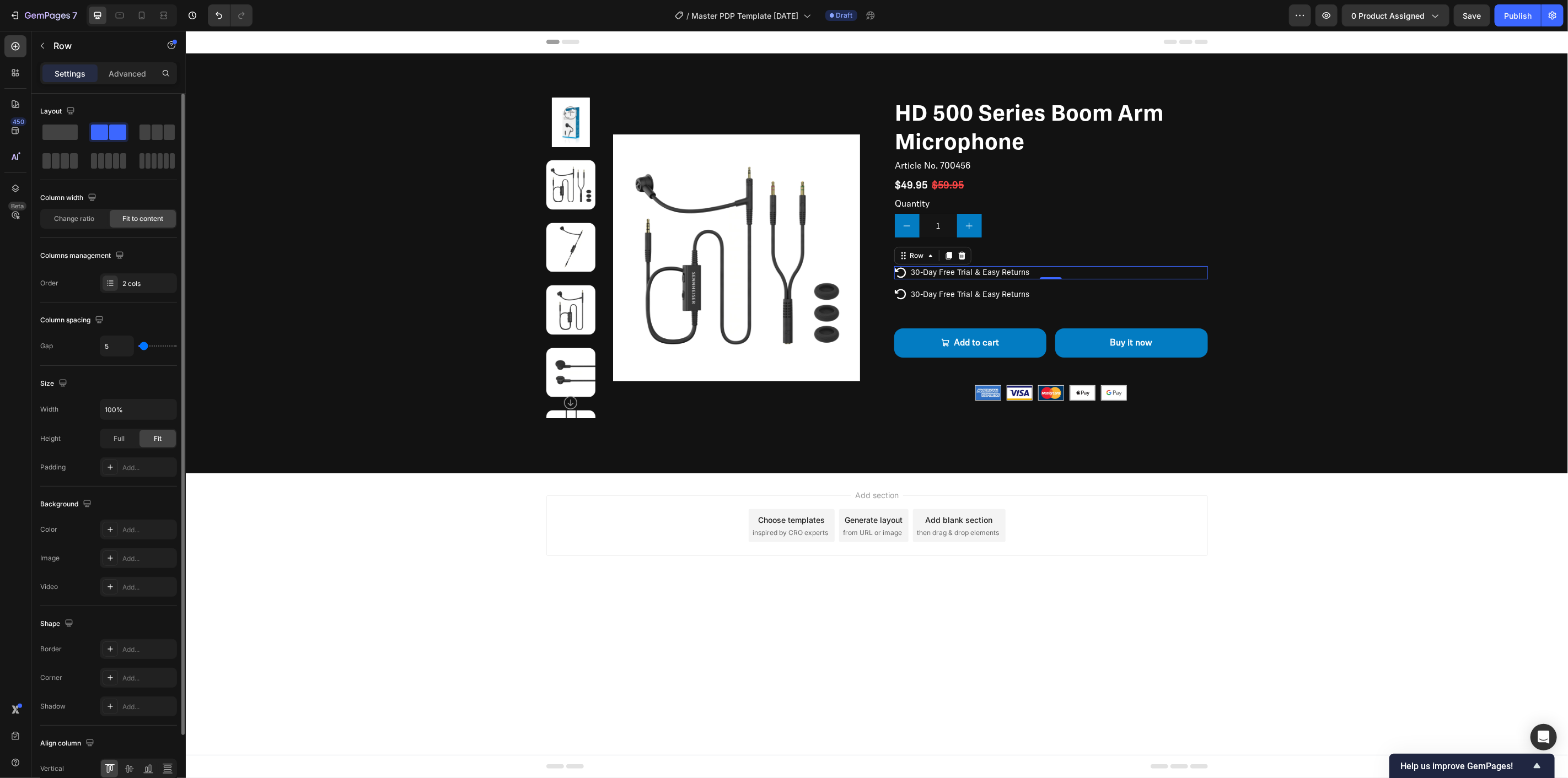
drag, startPoint x: 147, startPoint y: 348, endPoint x: 144, endPoint y: 355, distance: 7.6
click at [144, 348] on input "range" at bounding box center [158, 346] width 39 height 2
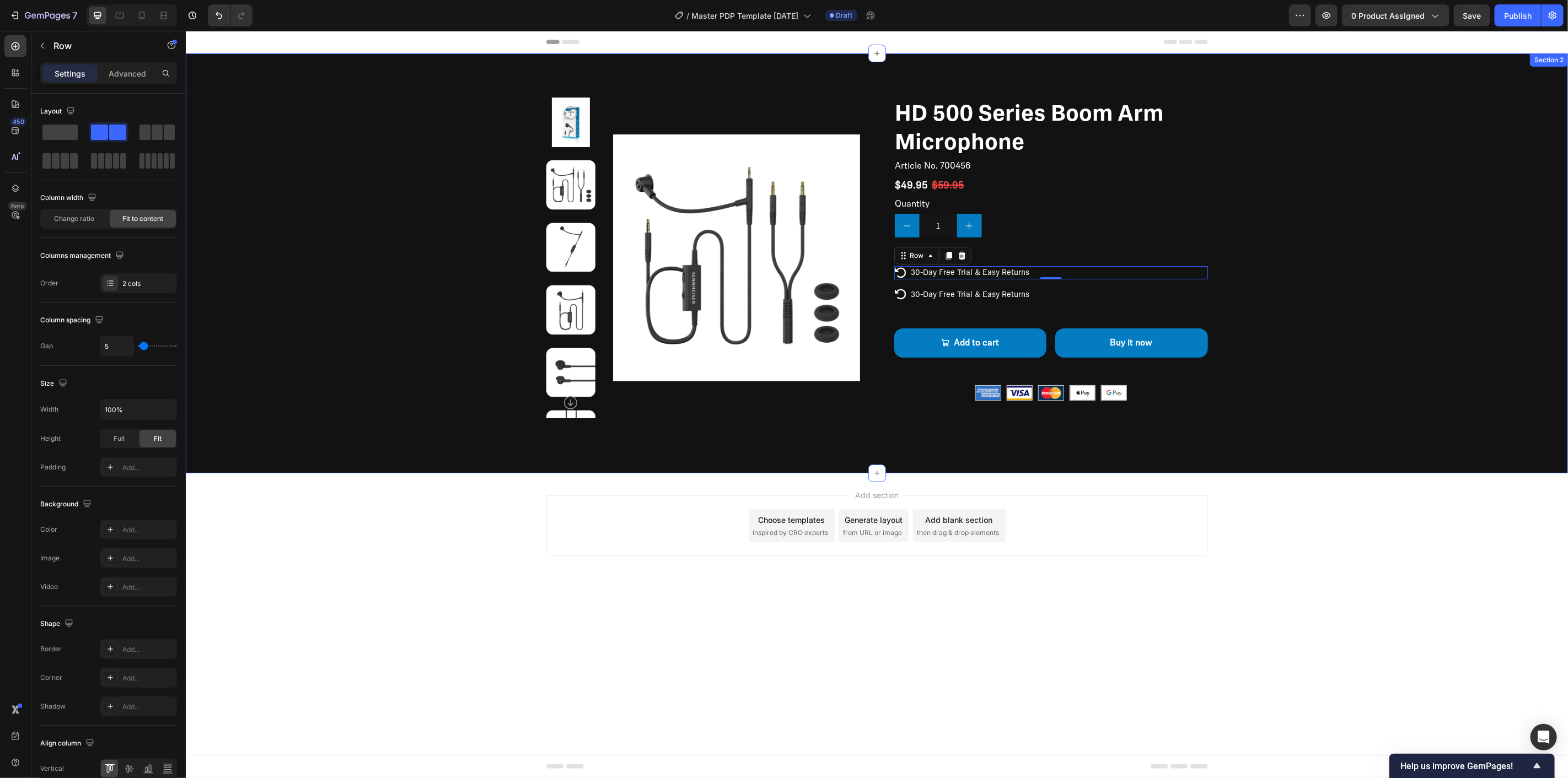
click at [333, 375] on div "Product Images HD 500 Series Boom Arm Microphone Product Title Article No. 7004…" at bounding box center [876, 258] width 1294 height 321
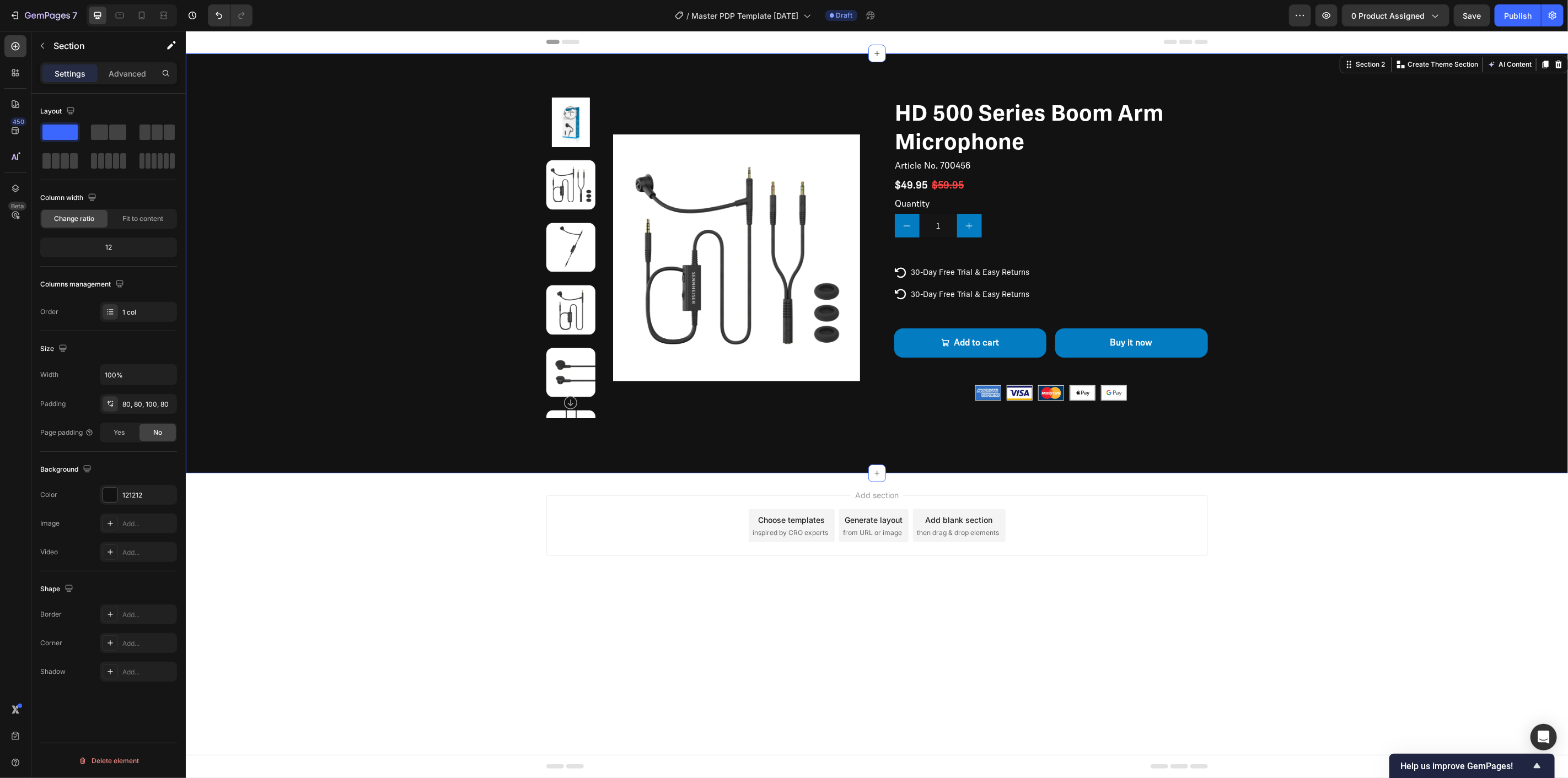
click at [1265, 288] on div "Product Images HD 500 Series Boom Arm Microphone Product Title Article No. 7004…" at bounding box center [876, 258] width 1294 height 321
click at [1004, 292] on p "30-Day Free Trial & Easy Returns" at bounding box center [970, 293] width 118 height 10
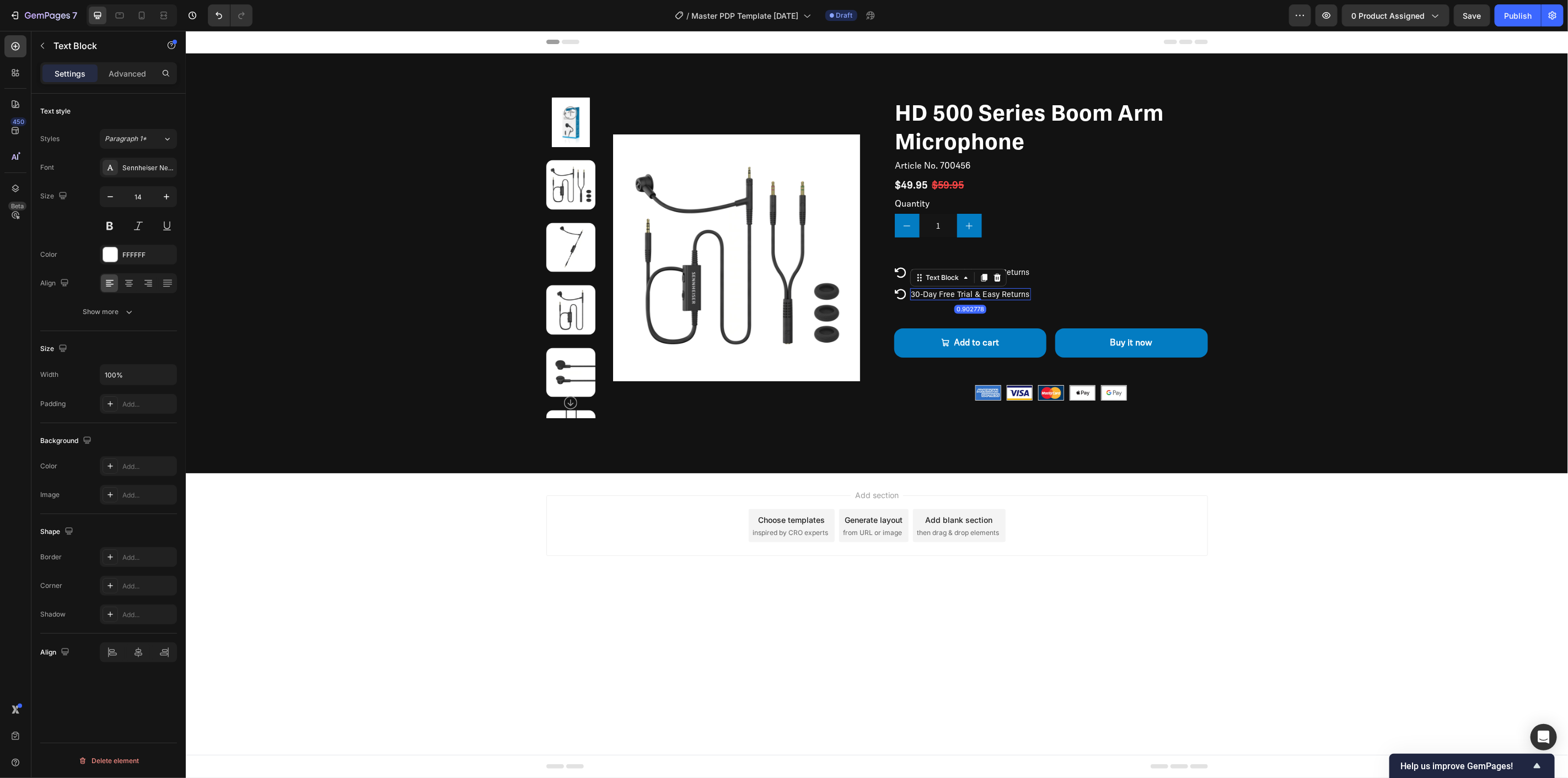
click at [1004, 292] on p "30-Day Free Trial & Easy Returns" at bounding box center [970, 293] width 118 height 10
click at [942, 293] on p "30-Day Free Trial & Easy Returns" at bounding box center [970, 293] width 118 height 10
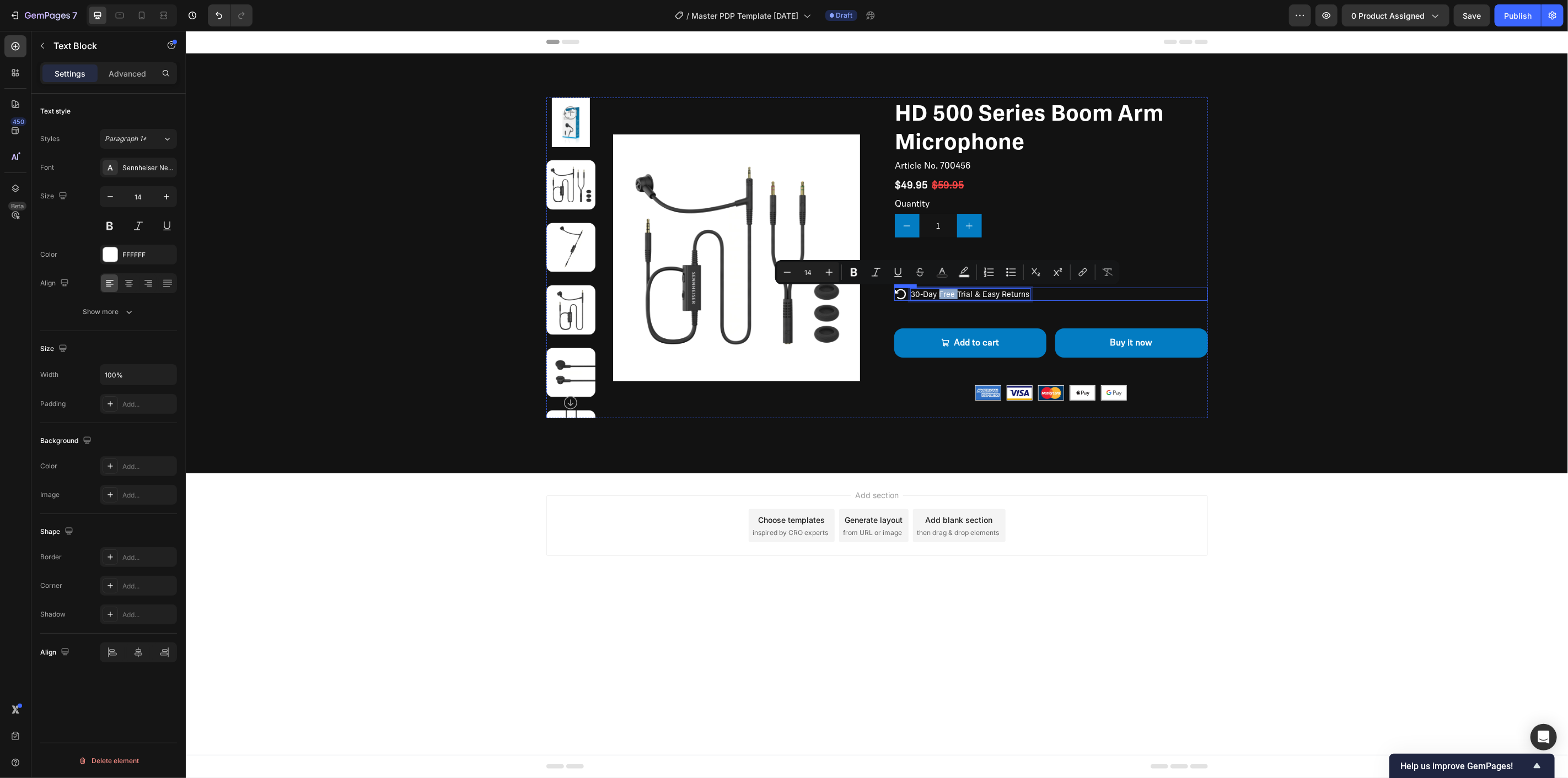
click at [1074, 296] on div "Icon 30-Day Free Trial & Easy Returns Text Block 0.902778 Row" at bounding box center [1050, 294] width 314 height 13
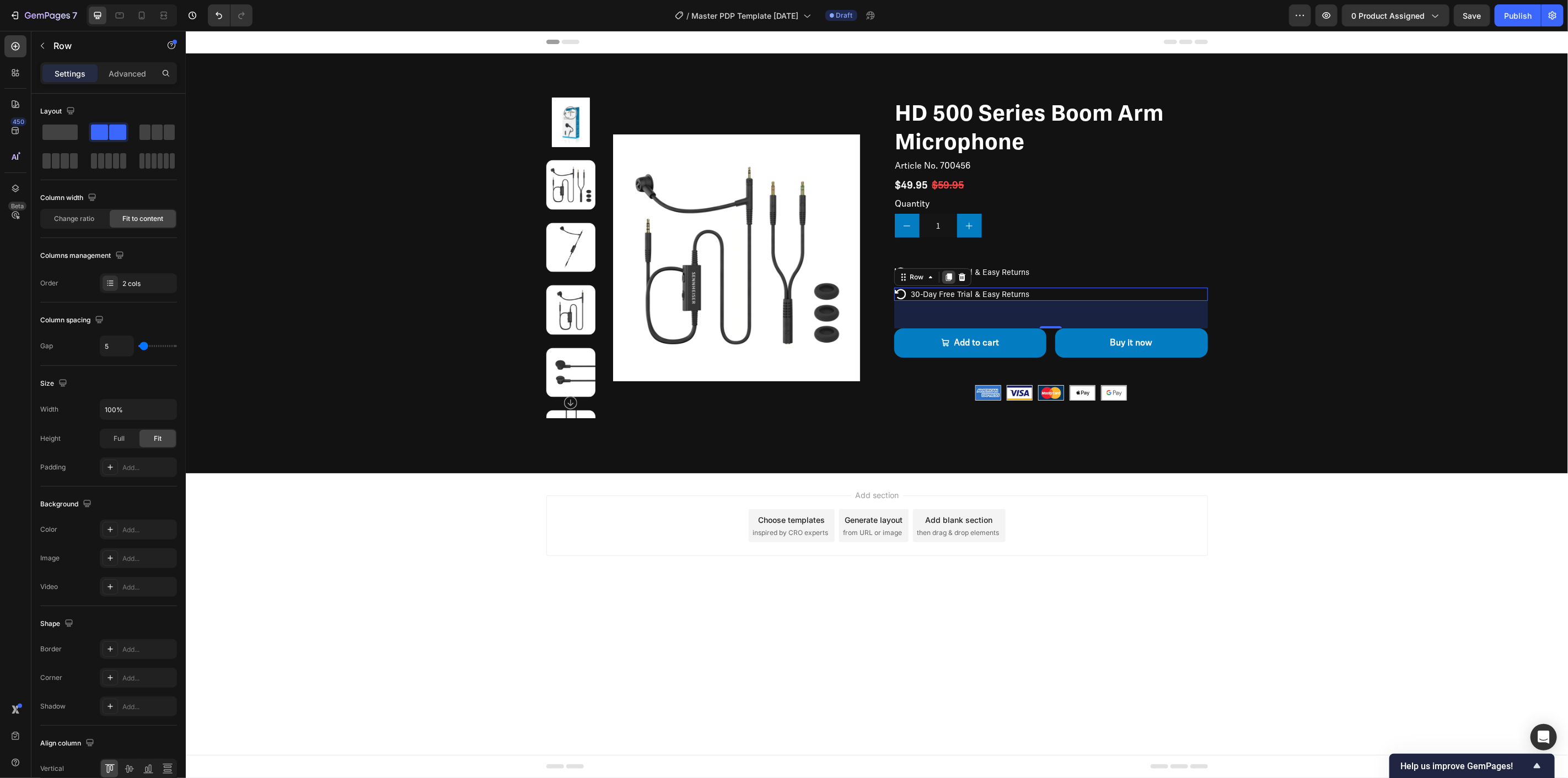
click at [946, 277] on icon at bounding box center [948, 277] width 6 height 8
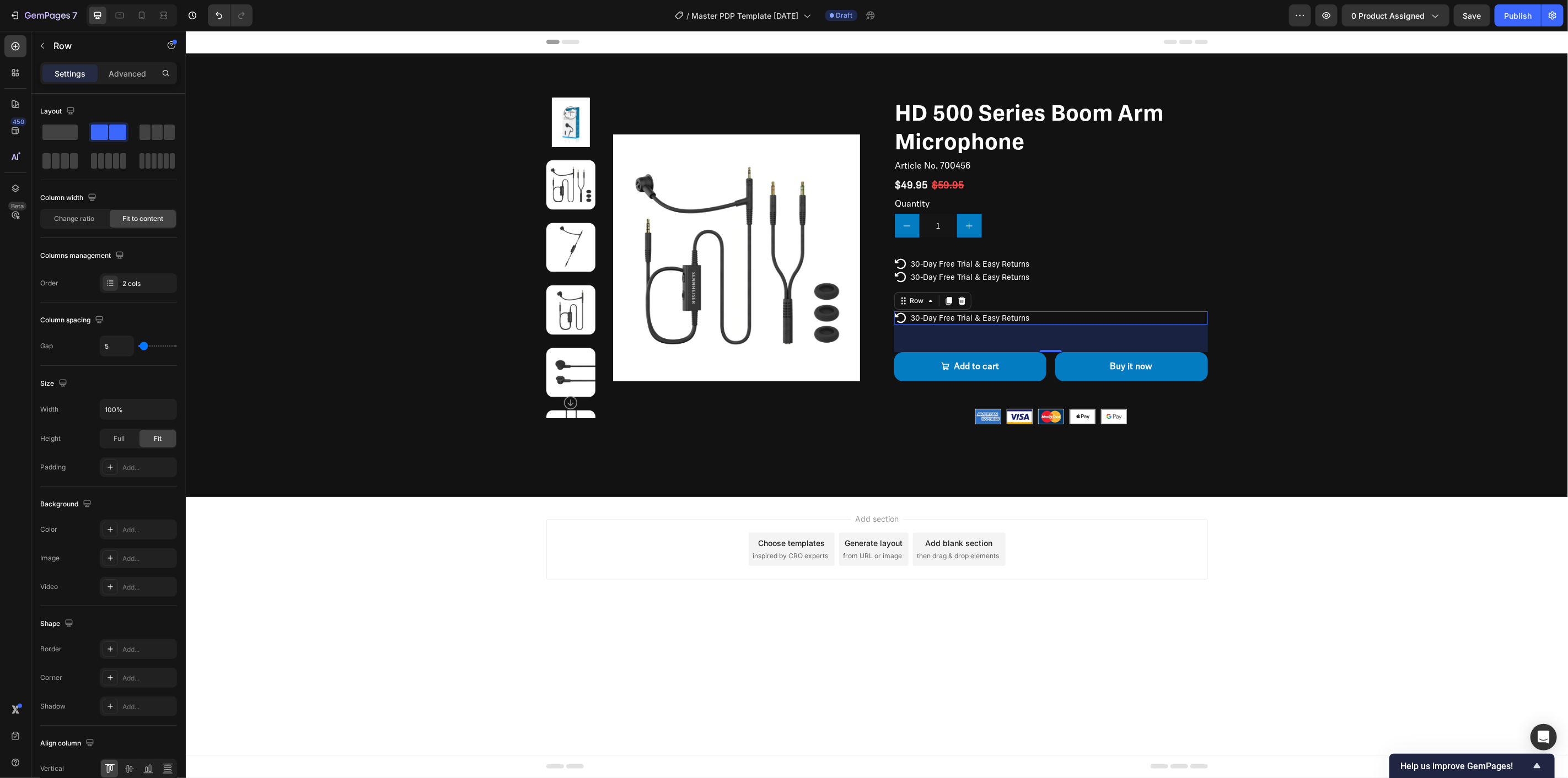
click at [1040, 307] on div "HD 500 Series Boom Arm Microphone Product Title Article No. 700456 Product SKU …" at bounding box center [1050, 269] width 314 height 344
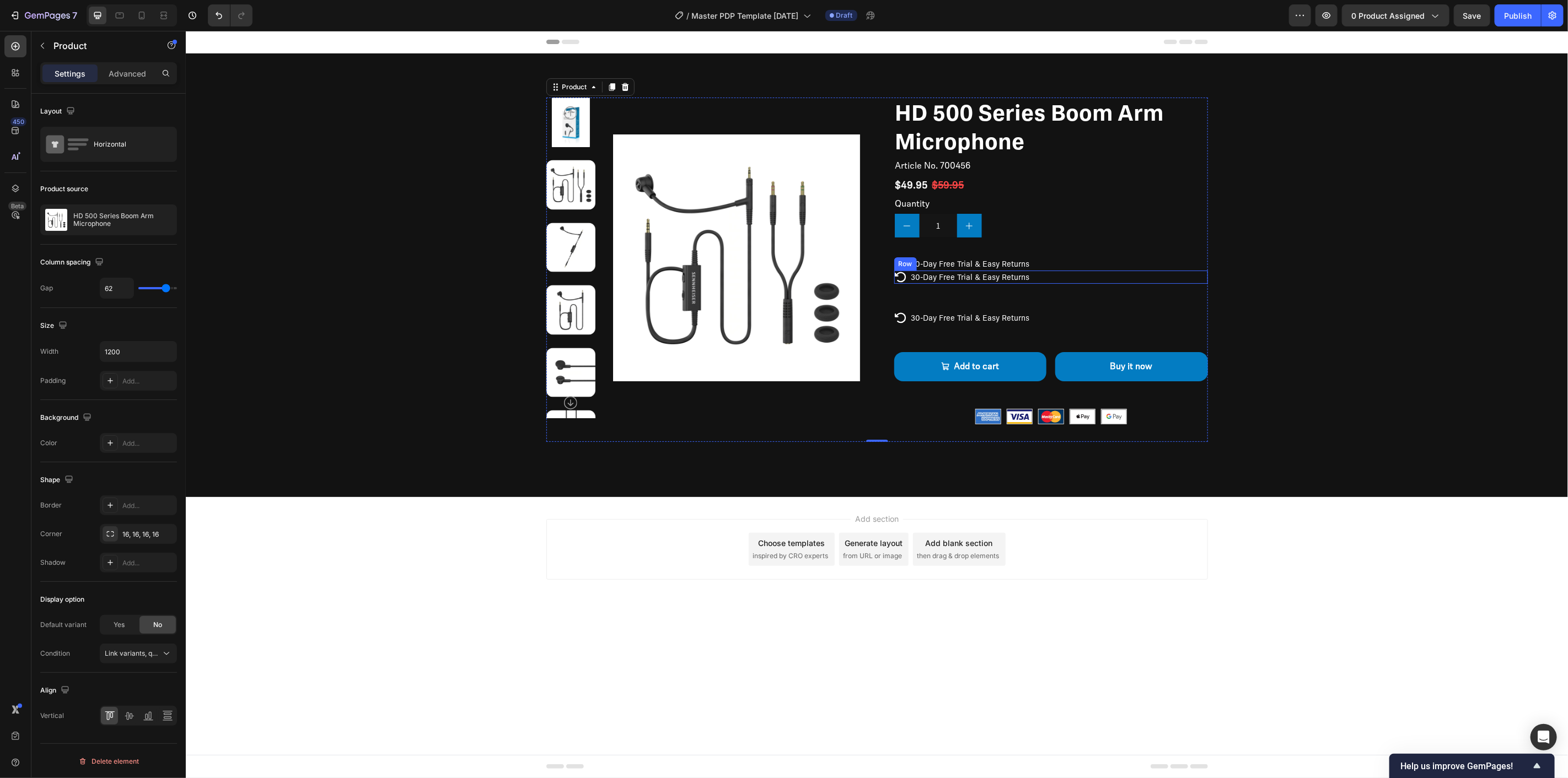
click at [1013, 280] on p "30-Day Free Trial & Easy Returns" at bounding box center [970, 276] width 118 height 10
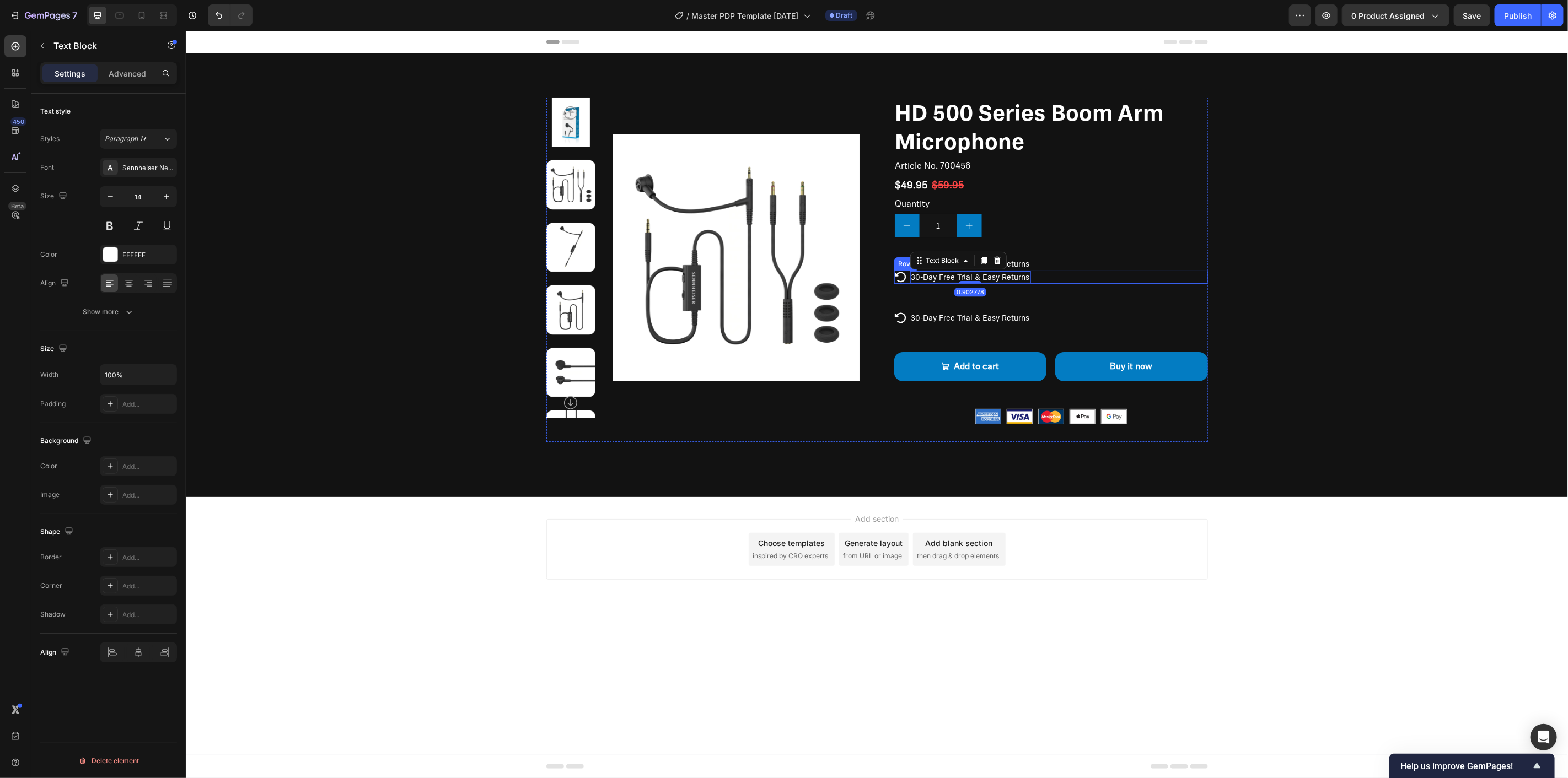
click at [1053, 278] on div "Icon 30-Day Free Trial & Easy Returns Text Block 0.902778 Row" at bounding box center [1050, 276] width 314 height 13
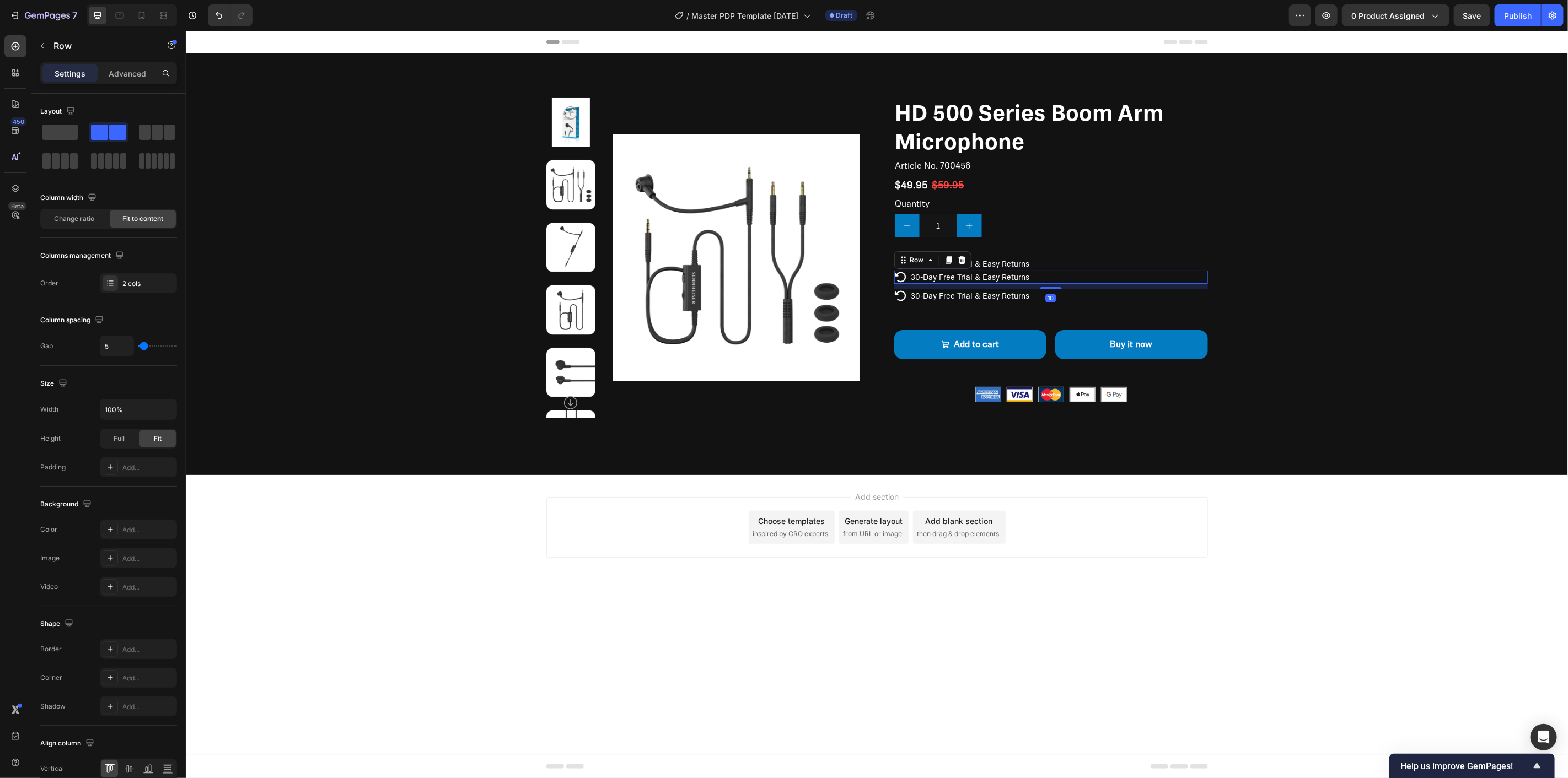
drag, startPoint x: 1054, startPoint y: 308, endPoint x: 1063, endPoint y: 286, distance: 23.8
click at [1063, 283] on div "10" at bounding box center [1050, 283] width 314 height 0
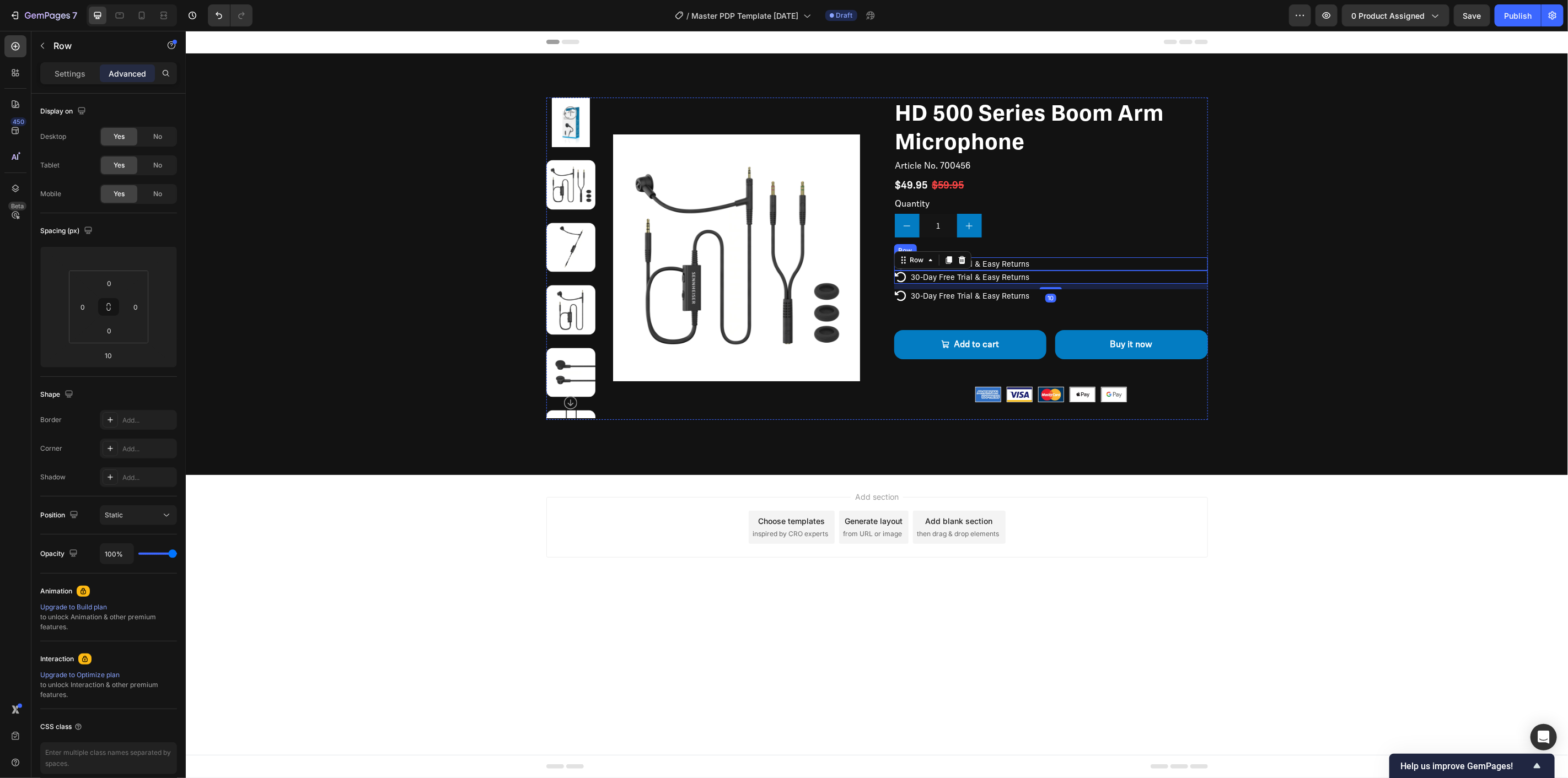
click at [1051, 263] on div "Icon 30-Day Free Trial & Easy Returns Text Block Row" at bounding box center [1050, 263] width 314 height 13
click at [1075, 280] on div "Icon 30-Day Free Trial & Easy Returns Text Block Row" at bounding box center [1050, 276] width 314 height 13
click at [1049, 264] on div "Icon 30-Day Free Trial & Easy Returns Text Block Row" at bounding box center [1050, 263] width 314 height 13
click at [1053, 270] on div at bounding box center [1050, 269] width 22 height 2
click at [1066, 282] on div "Icon 30-Day Free Trial & Easy Returns Text Block Row" at bounding box center [1050, 277] width 314 height 13
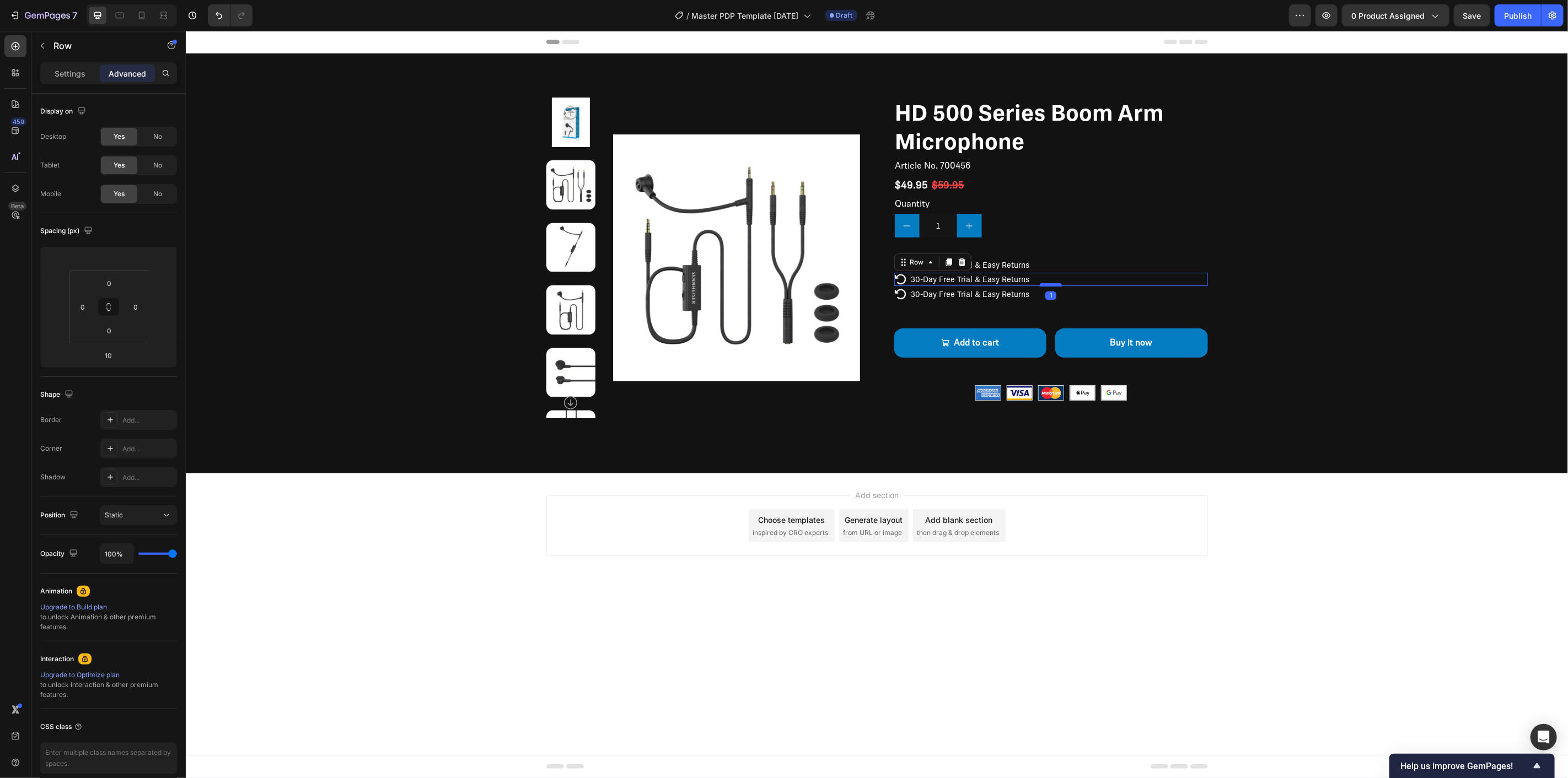
click at [1056, 283] on div at bounding box center [1050, 284] width 22 height 3
click at [1073, 293] on div "Icon 30-Day Free Trial & Easy Returns Text Block Row" at bounding box center [1050, 294] width 314 height 13
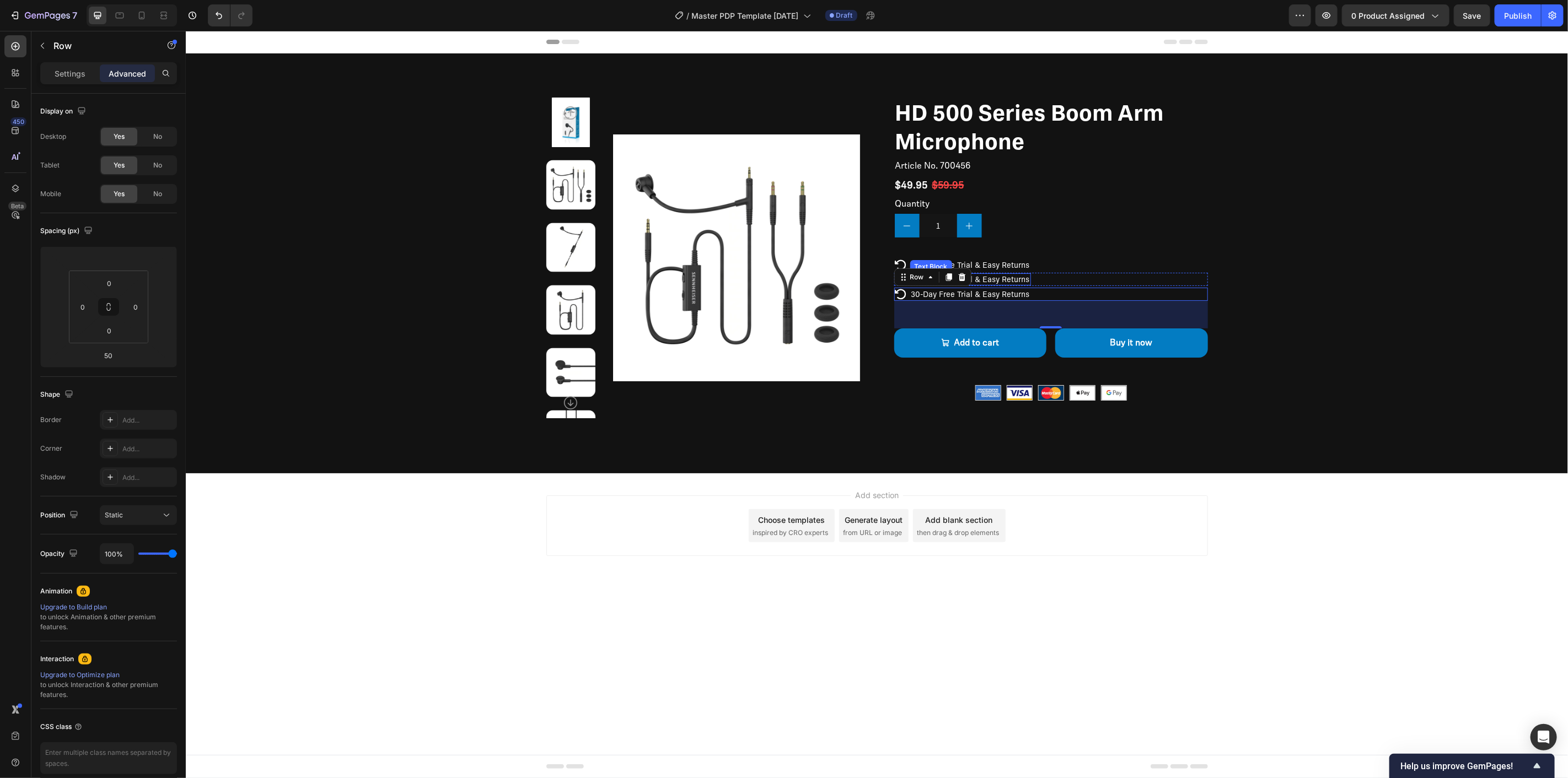
click at [1008, 276] on p "30-Day Free Trial & Easy Returns" at bounding box center [970, 278] width 118 height 10
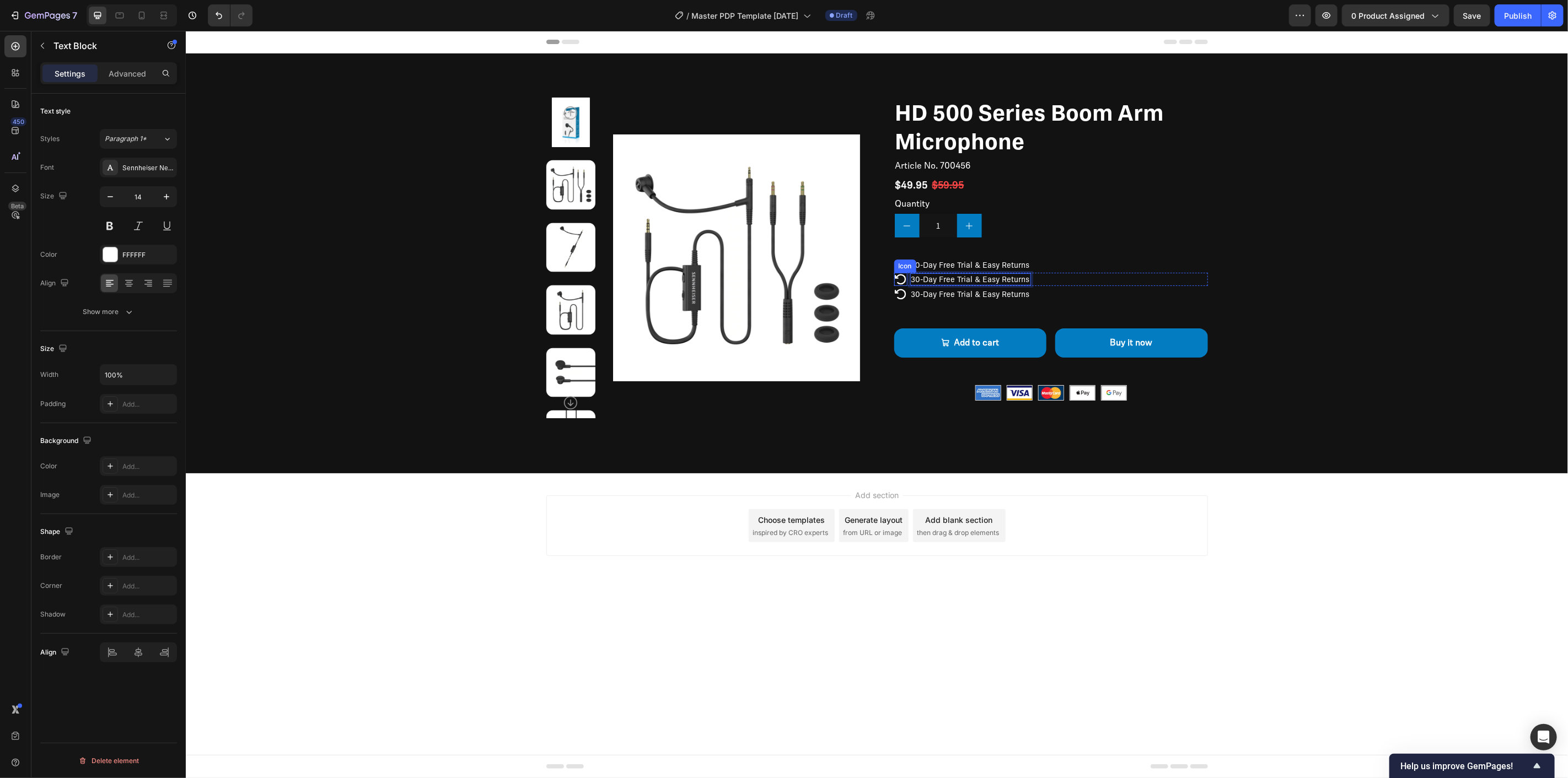
click at [901, 278] on icon at bounding box center [900, 279] width 13 height 13
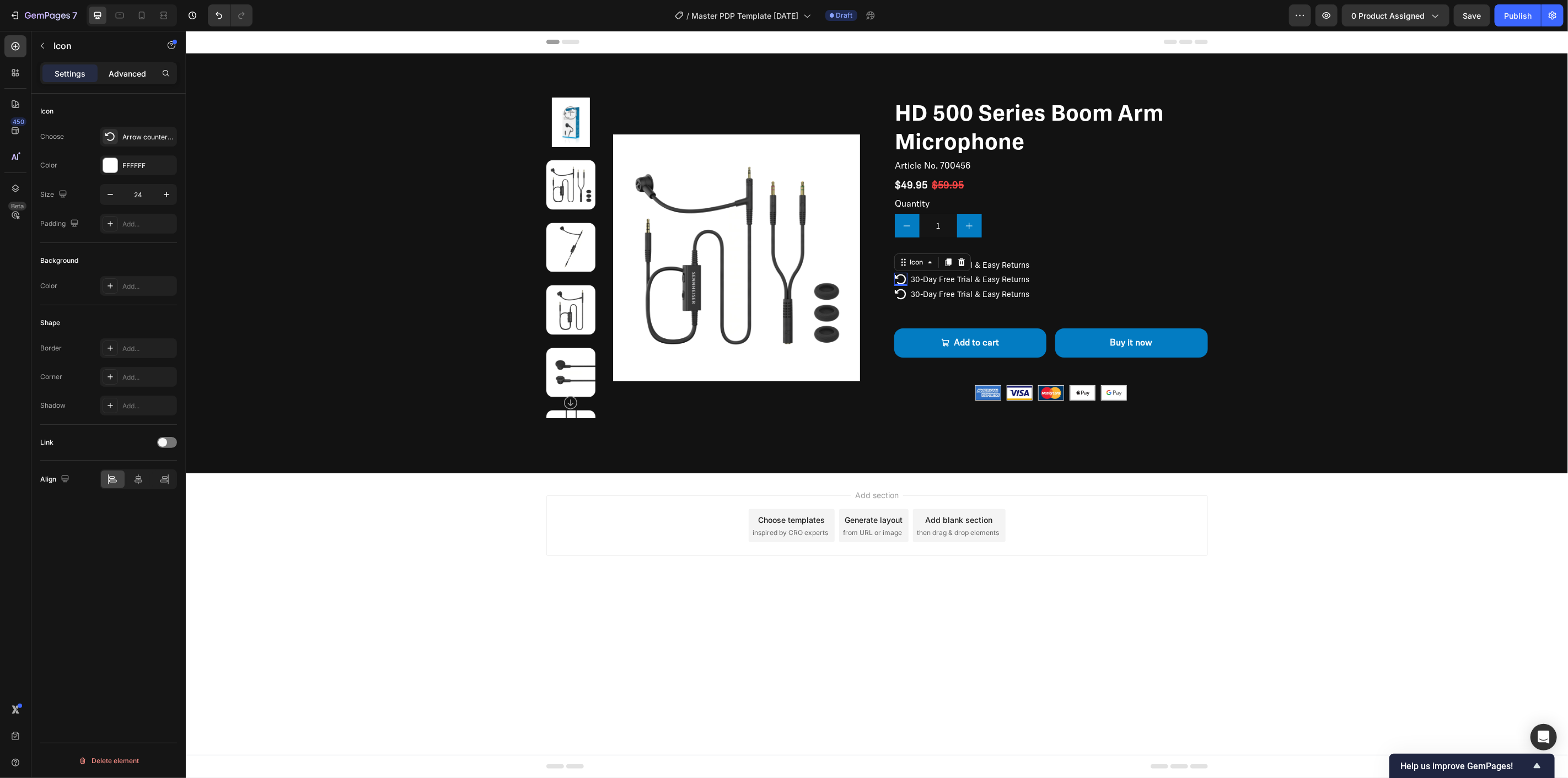
click at [132, 78] on p "Advanced" at bounding box center [128, 74] width 38 height 12
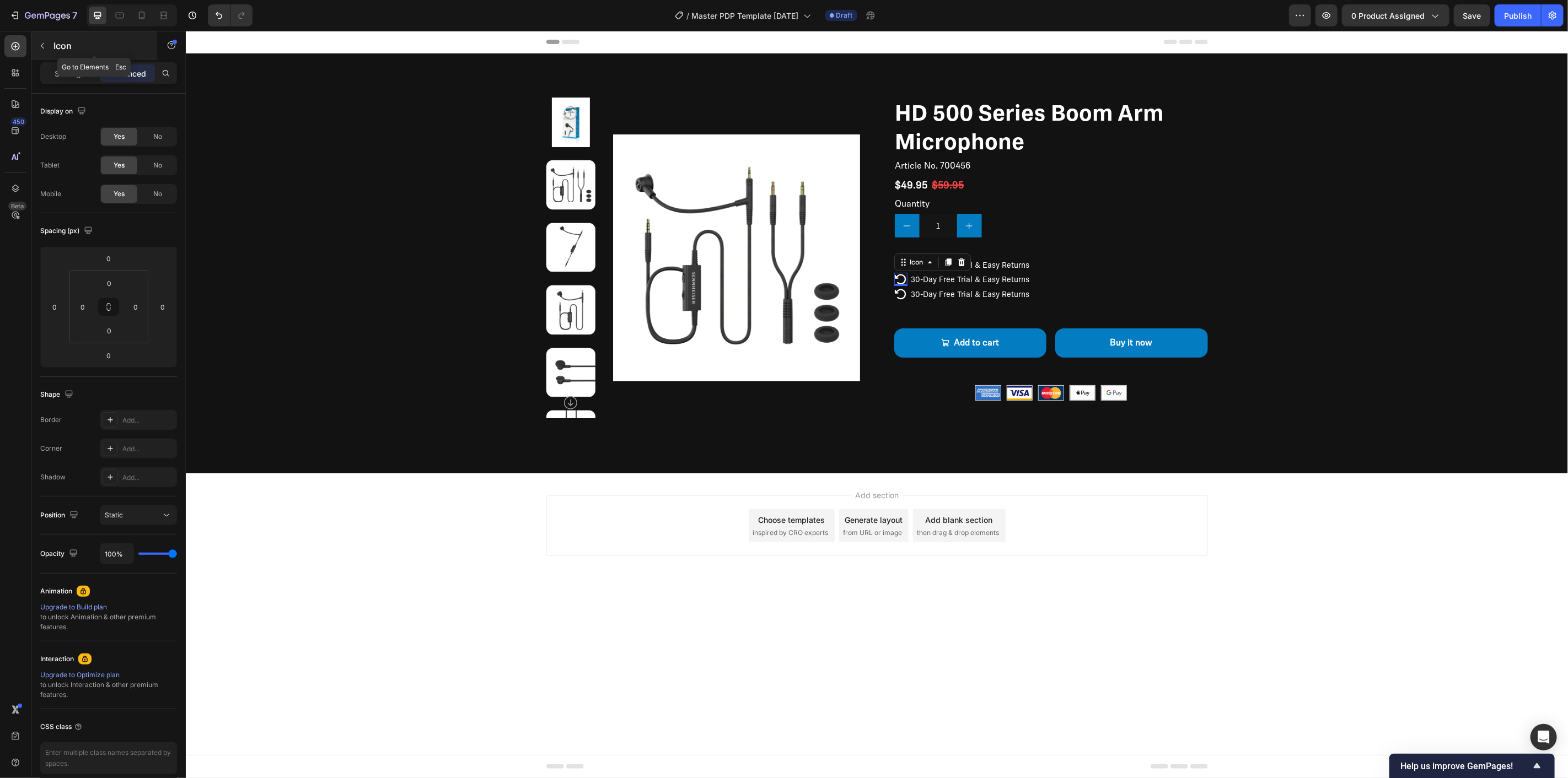
click at [39, 45] on icon "button" at bounding box center [43, 46] width 9 height 9
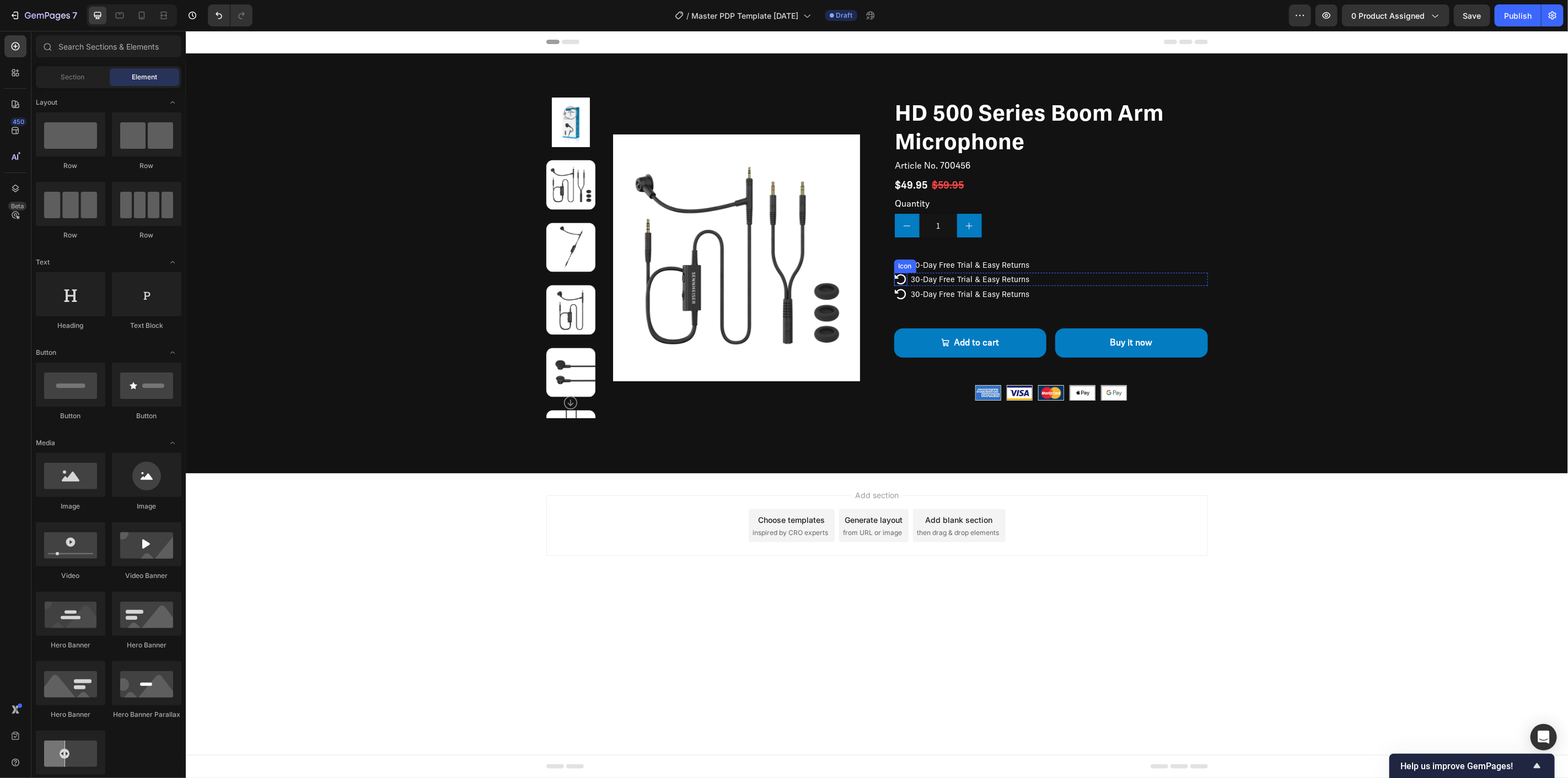
click at [901, 280] on icon at bounding box center [900, 279] width 13 height 13
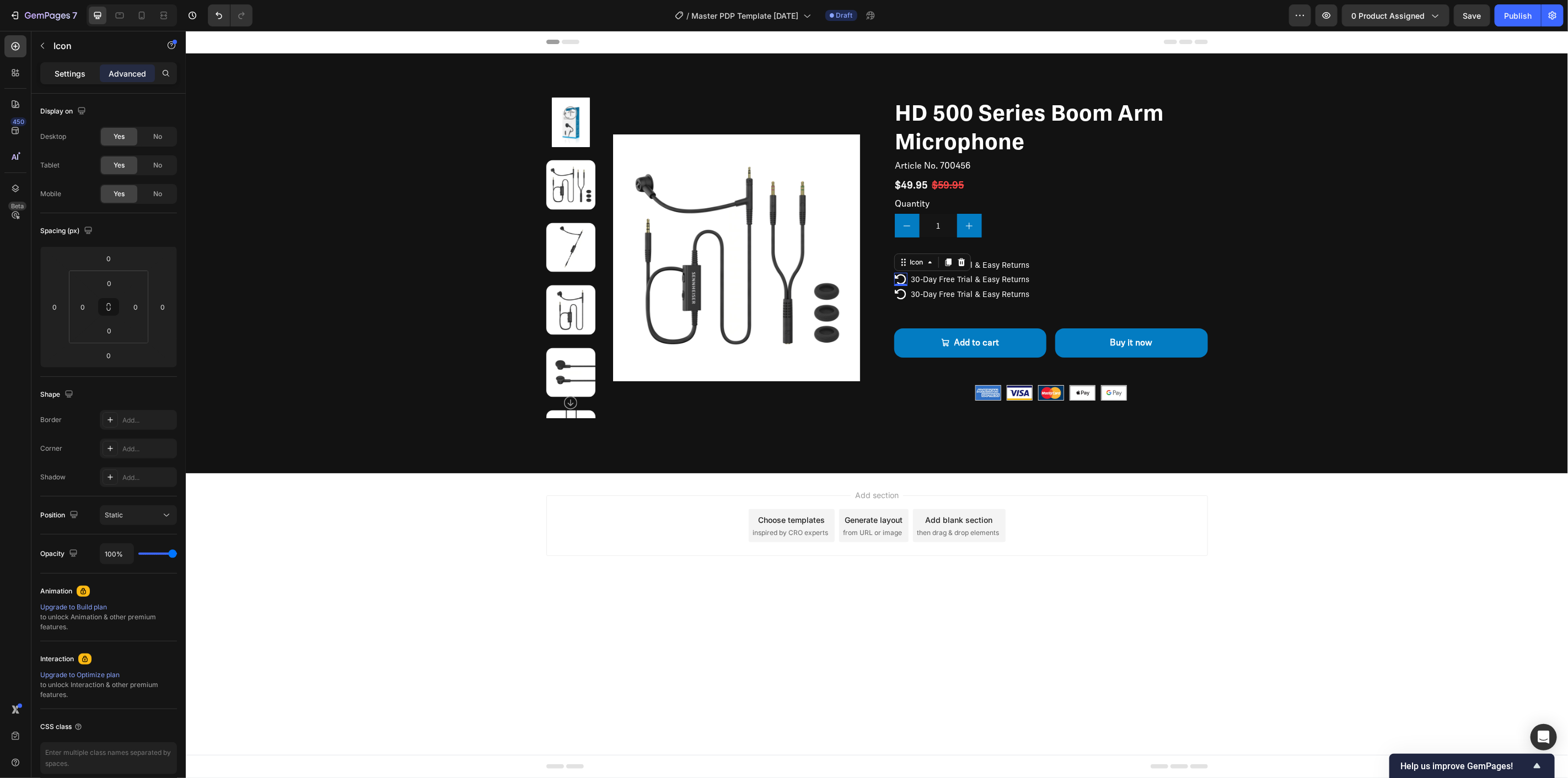
click at [65, 72] on p "Settings" at bounding box center [70, 74] width 31 height 12
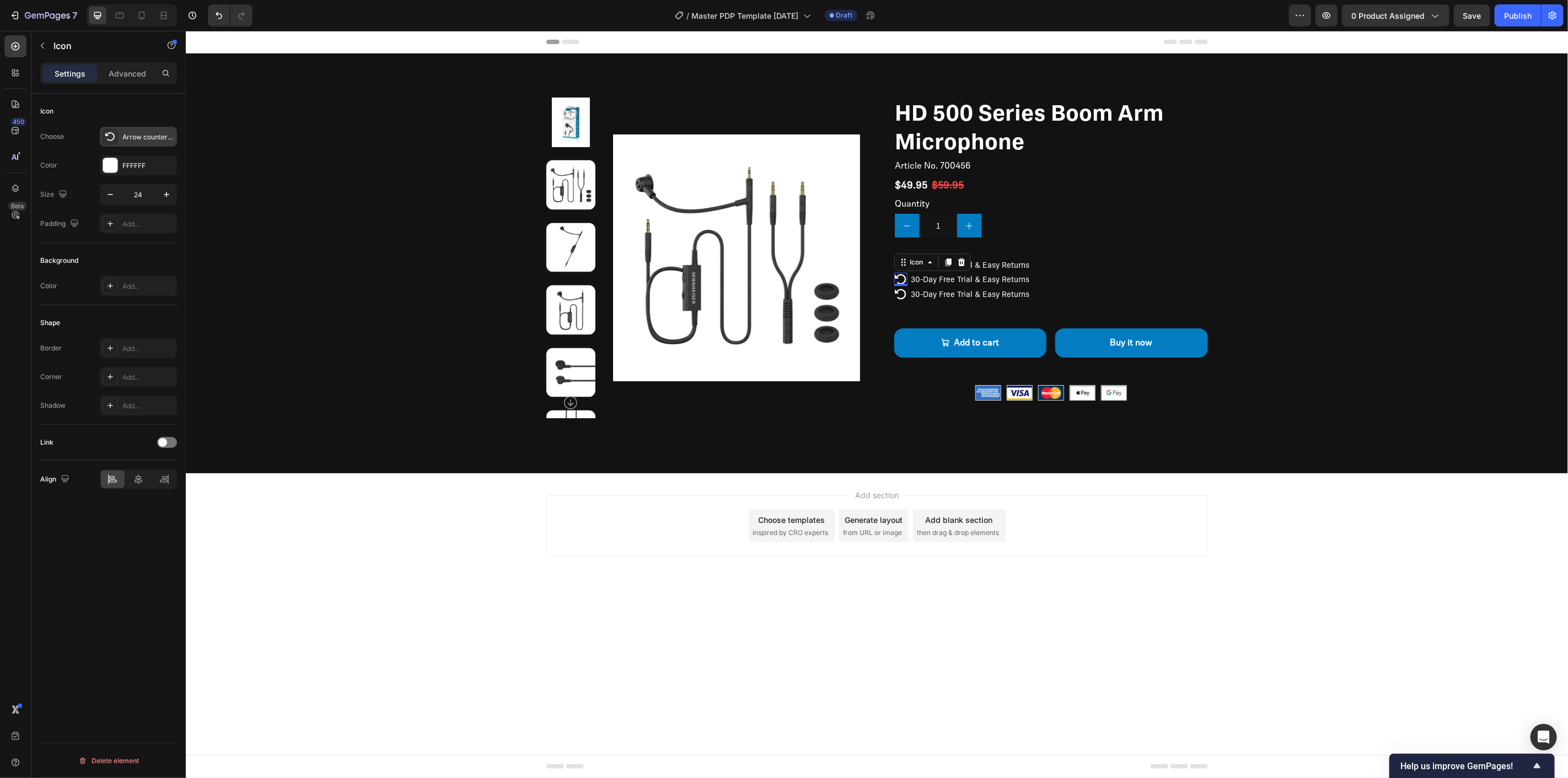
click at [133, 135] on div "Arrow counter clockwise bold" at bounding box center [148, 137] width 52 height 10
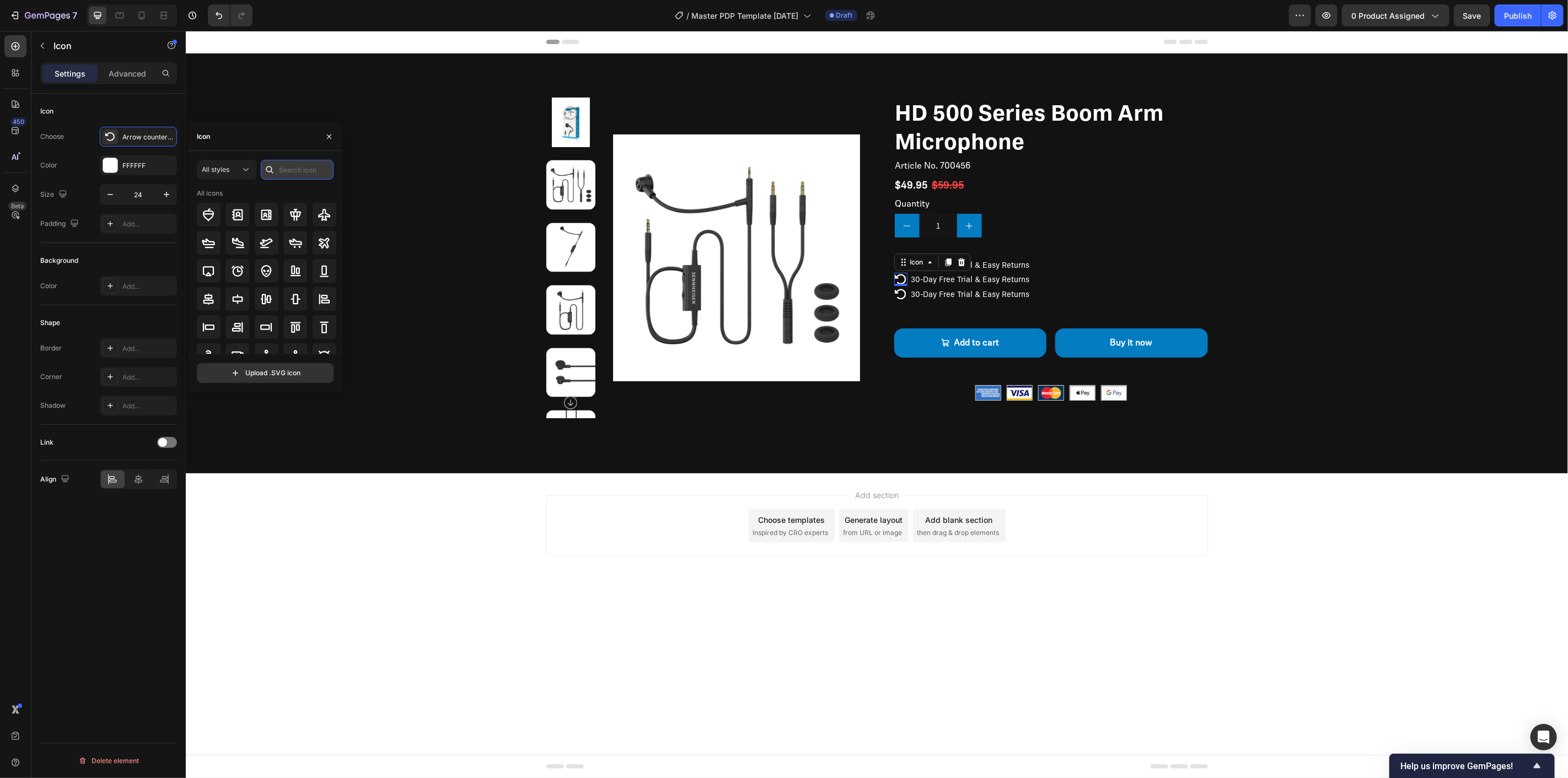
click at [313, 166] on input "text" at bounding box center [297, 170] width 73 height 20
click at [217, 216] on div at bounding box center [208, 214] width 24 height 24
click at [978, 276] on p "30-Day Free Trial & Easy Returns" at bounding box center [970, 278] width 118 height 10
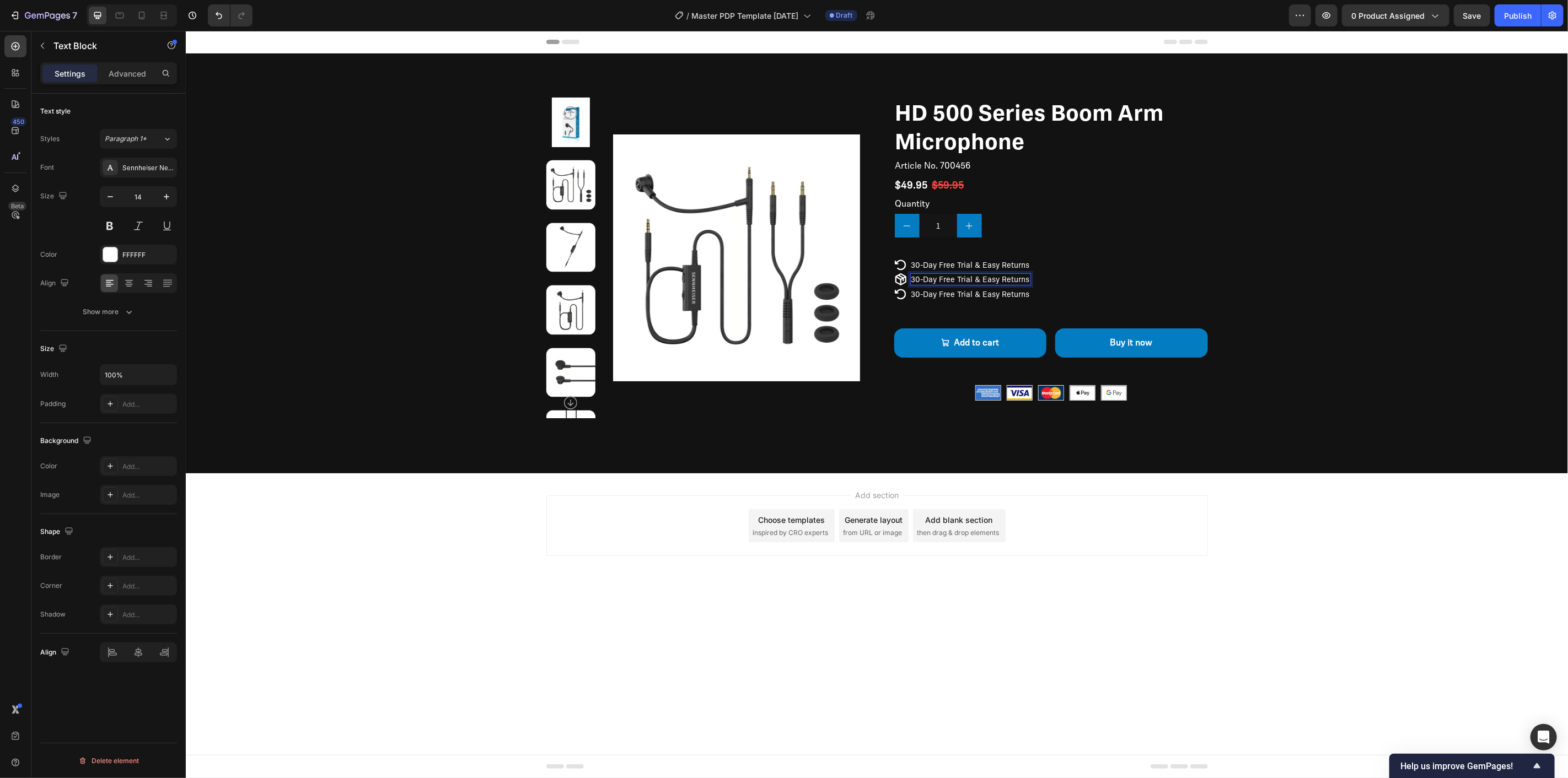
click at [978, 276] on p "30-Day Free Trial & Easy Returns" at bounding box center [970, 278] width 118 height 10
click at [961, 297] on p "30-Day Free Trial & Easy Returns" at bounding box center [970, 293] width 118 height 10
click at [1045, 277] on div "Icon Free Shipping Text Block Row" at bounding box center [1050, 279] width 314 height 13
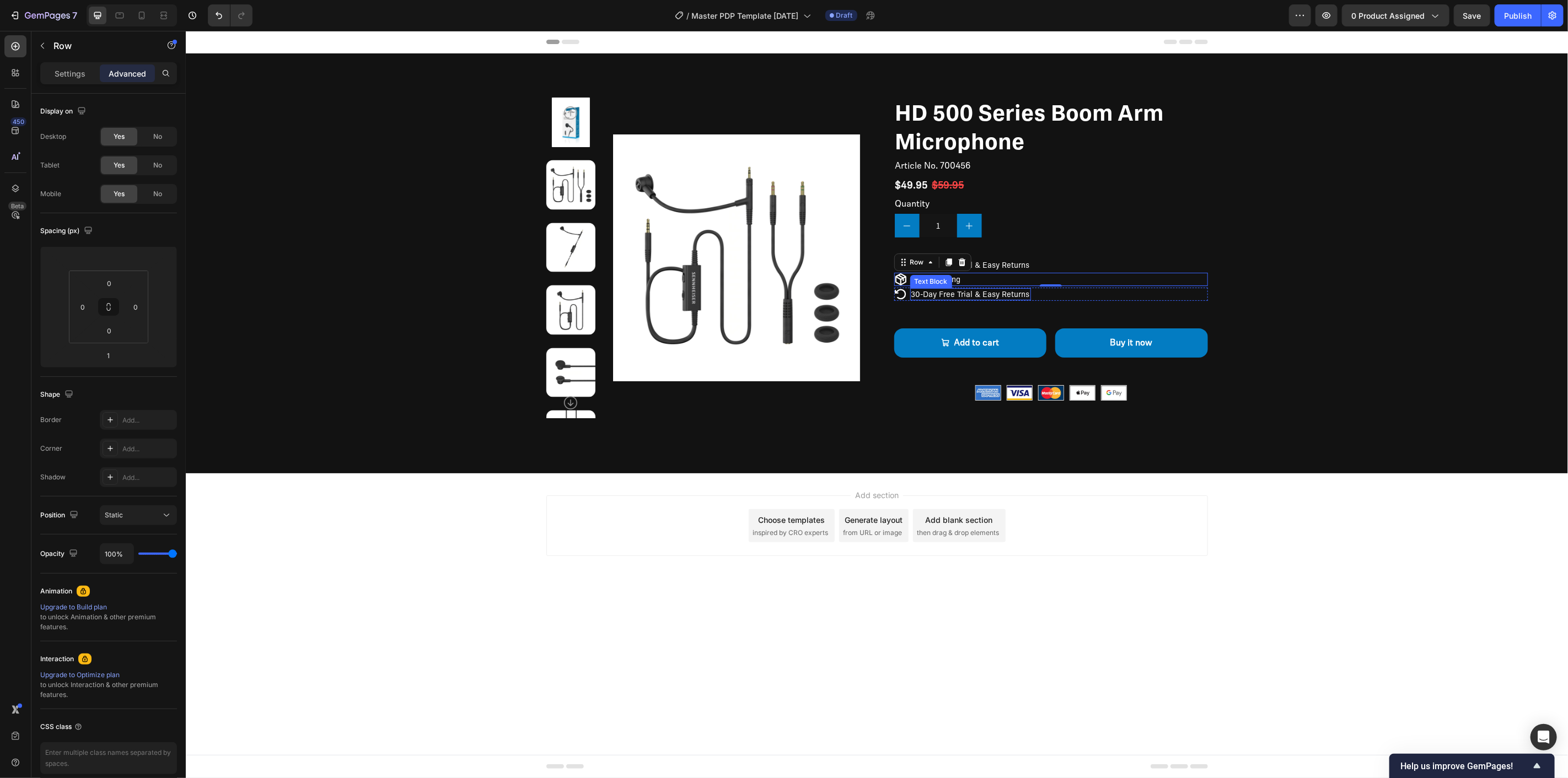
click at [979, 292] on p "30-Day Free Trial & Easy Returns" at bounding box center [970, 293] width 118 height 10
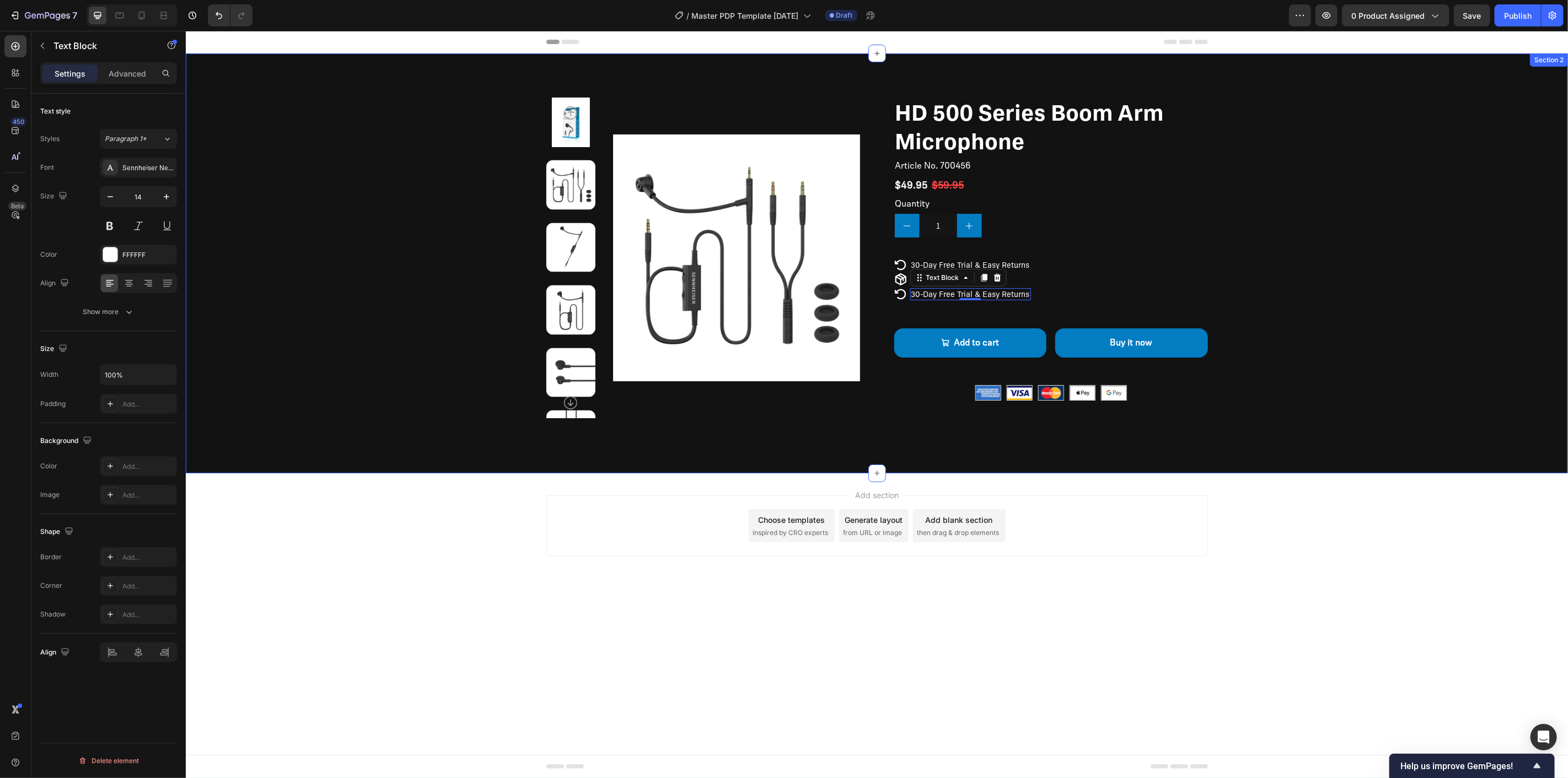
click at [928, 450] on div "Product Images HD 500 Series Boom Arm Microphone Product Title Article No. 7004…" at bounding box center [876, 263] width 1382 height 420
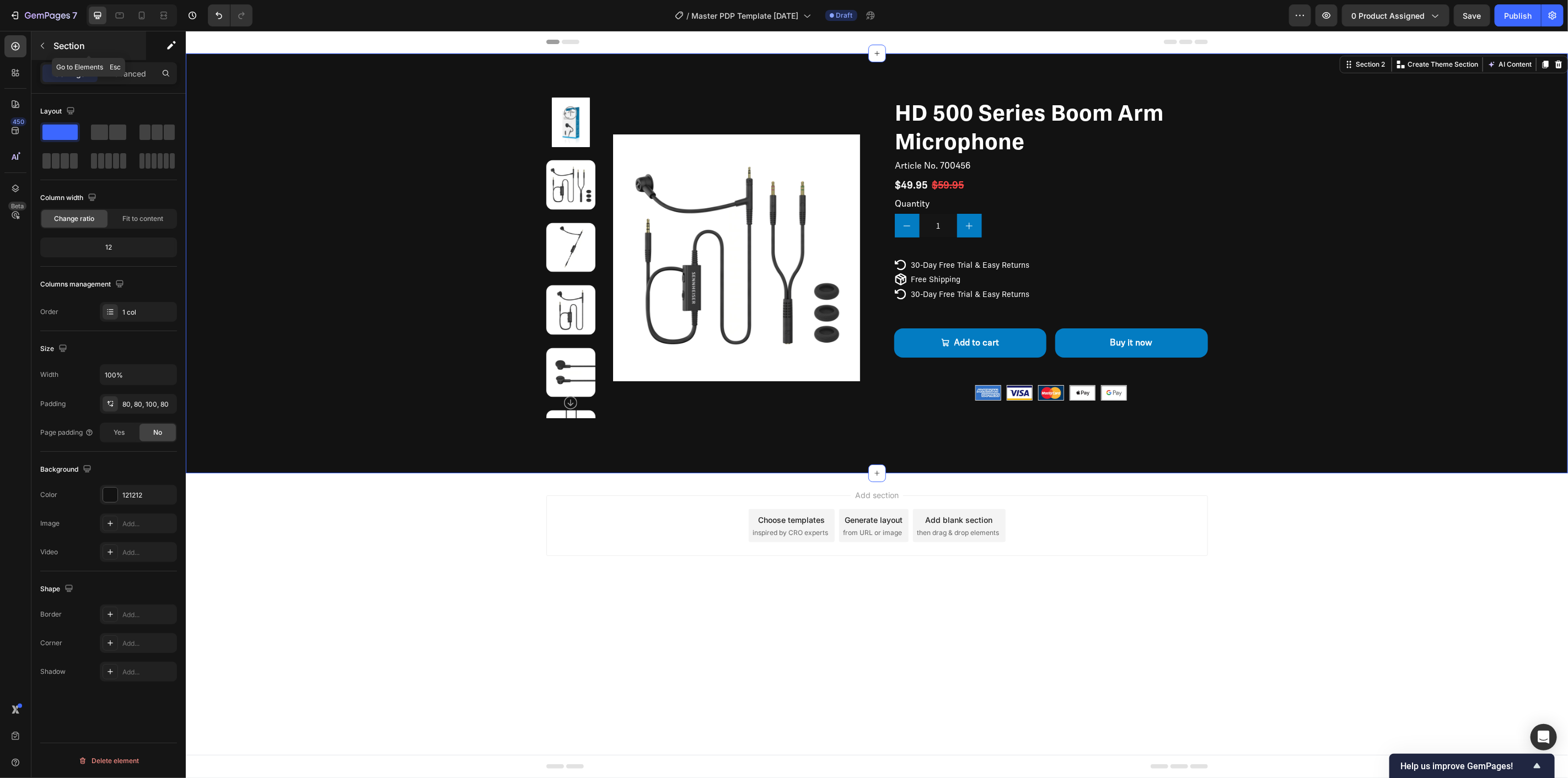
click at [45, 45] on icon "button" at bounding box center [43, 46] width 9 height 9
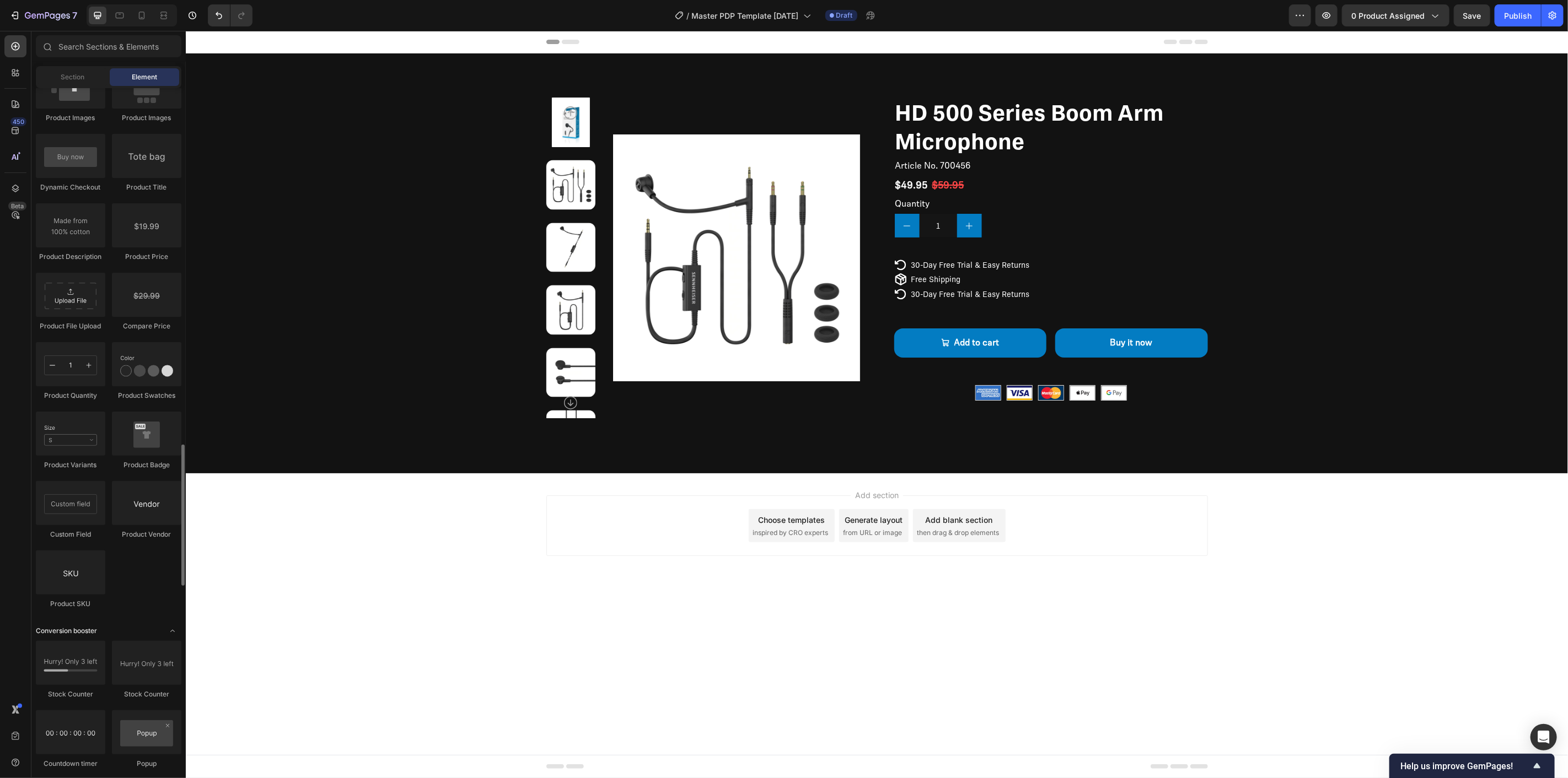
scroll to position [1549, 0]
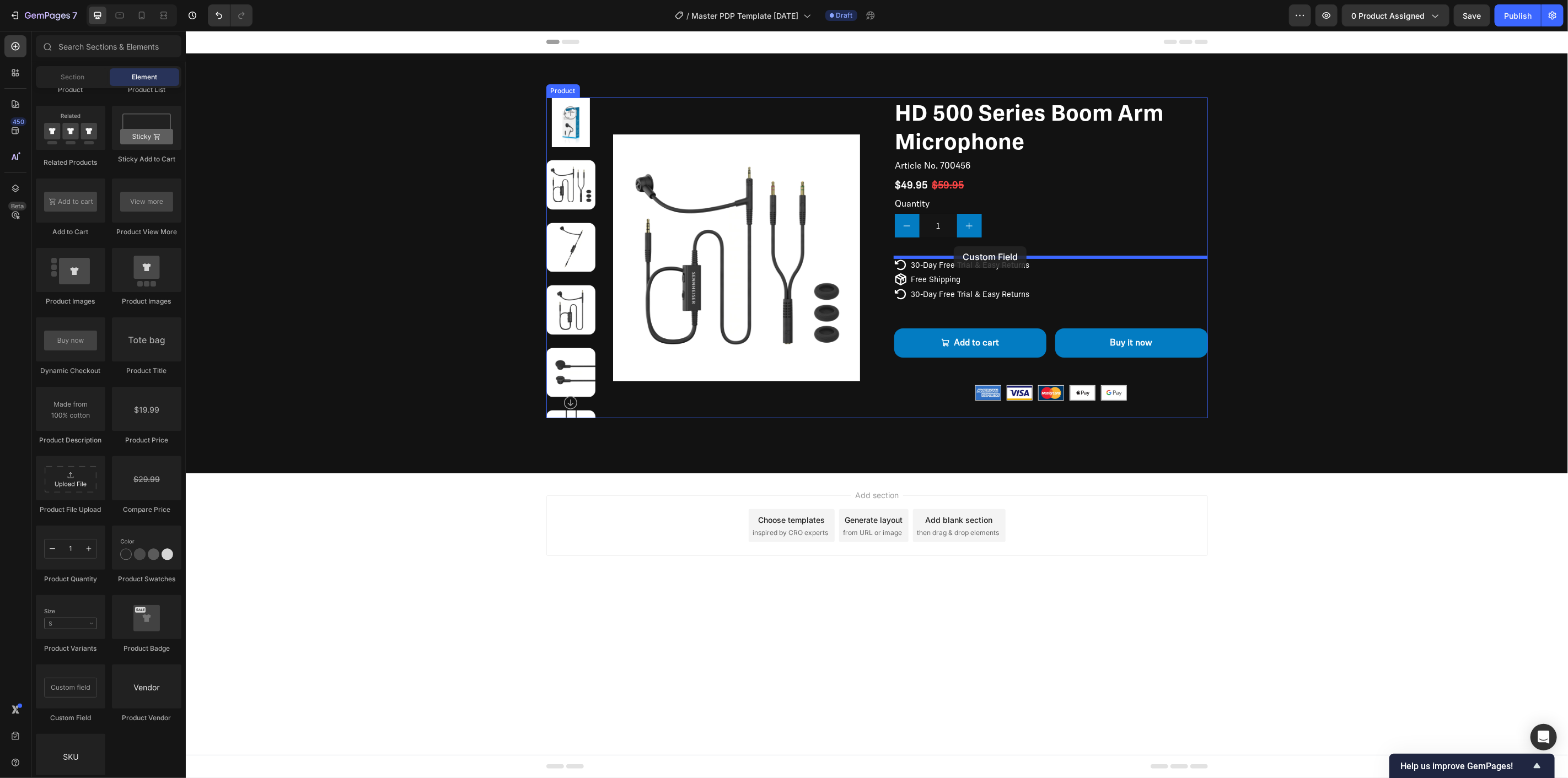
drag, startPoint x: 247, startPoint y: 715, endPoint x: 953, endPoint y: 246, distance: 847.6
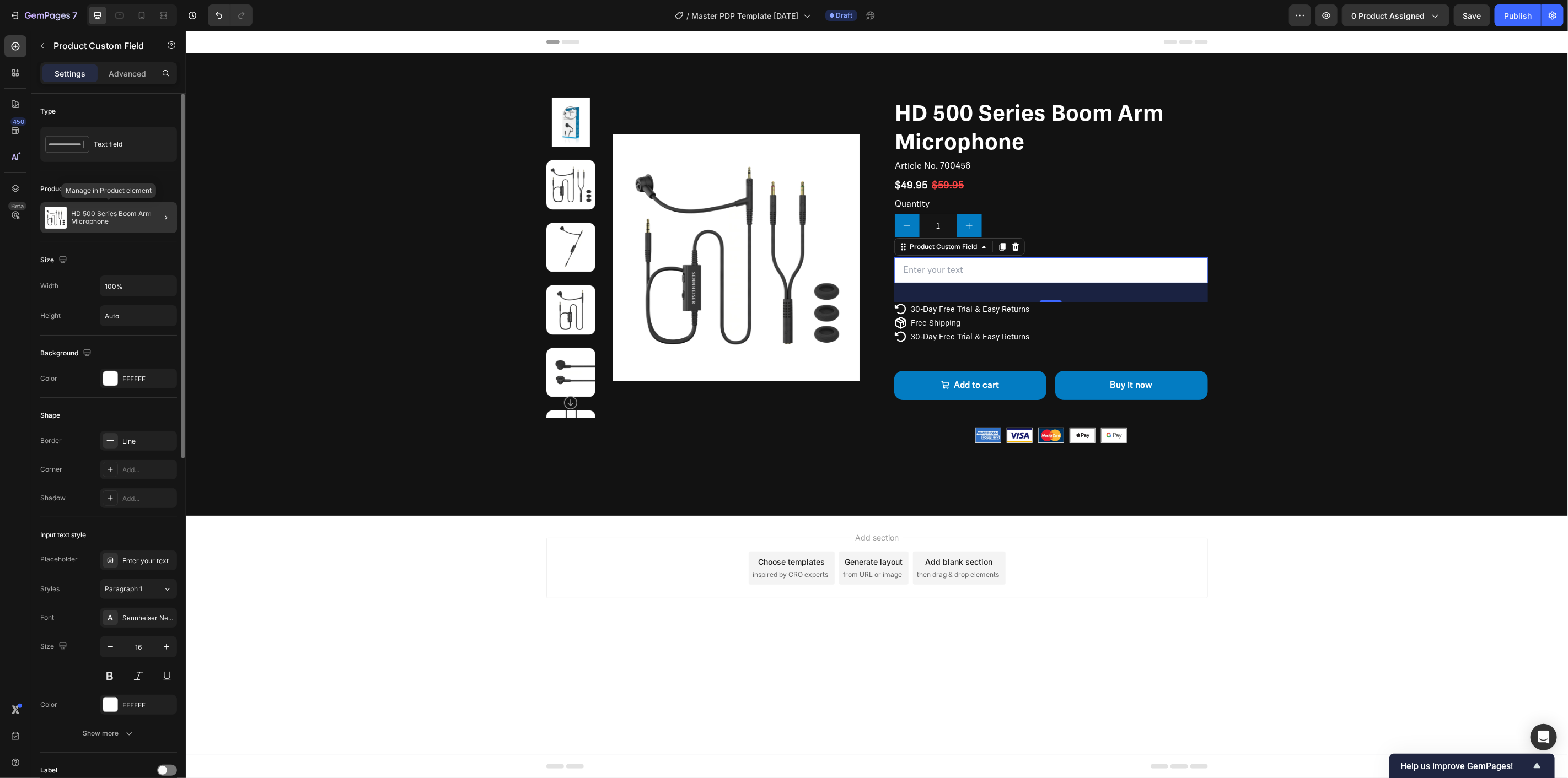
click at [154, 221] on div at bounding box center [162, 218] width 31 height 31
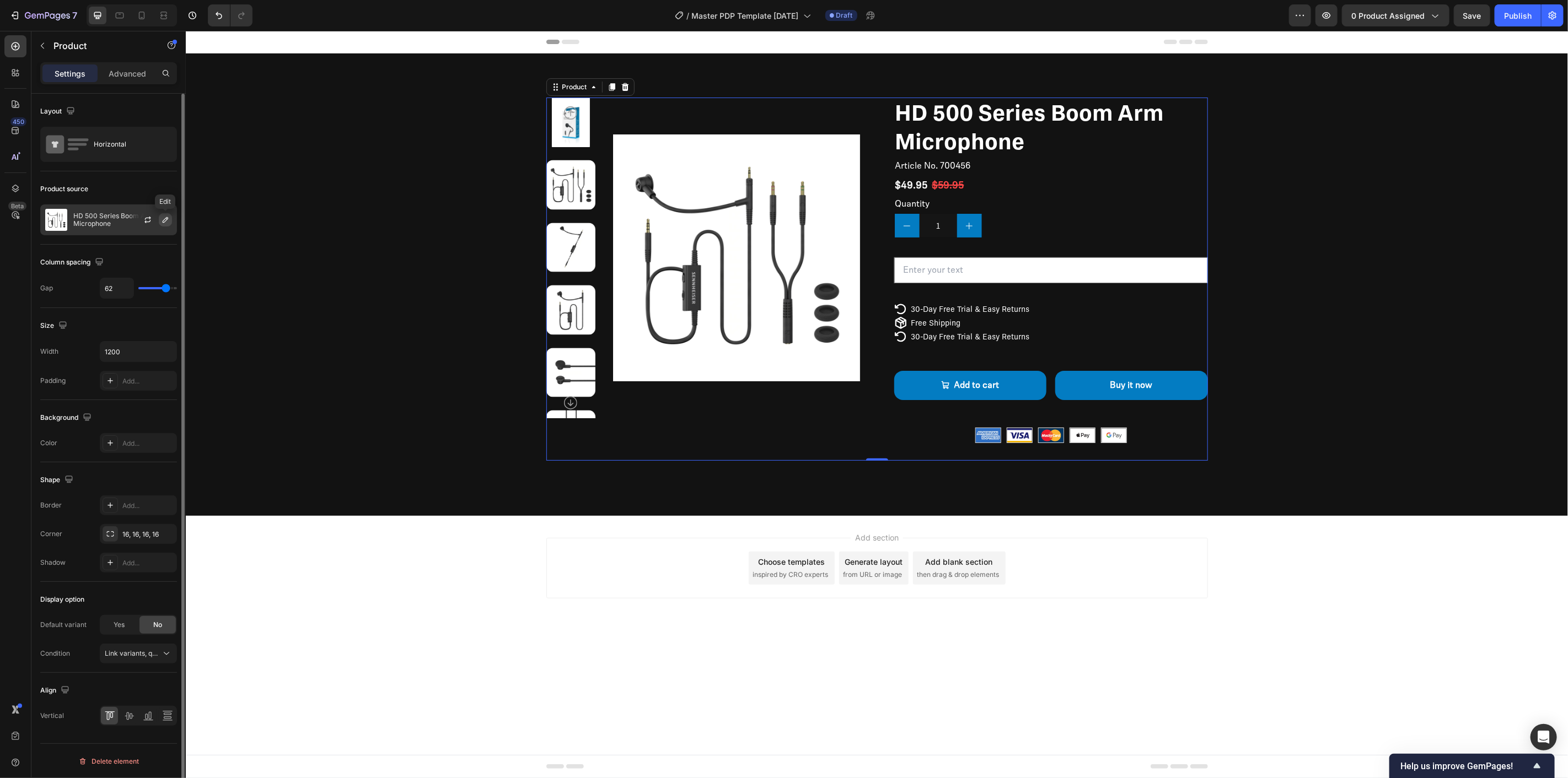
click at [164, 221] on icon "button" at bounding box center [166, 220] width 9 height 9
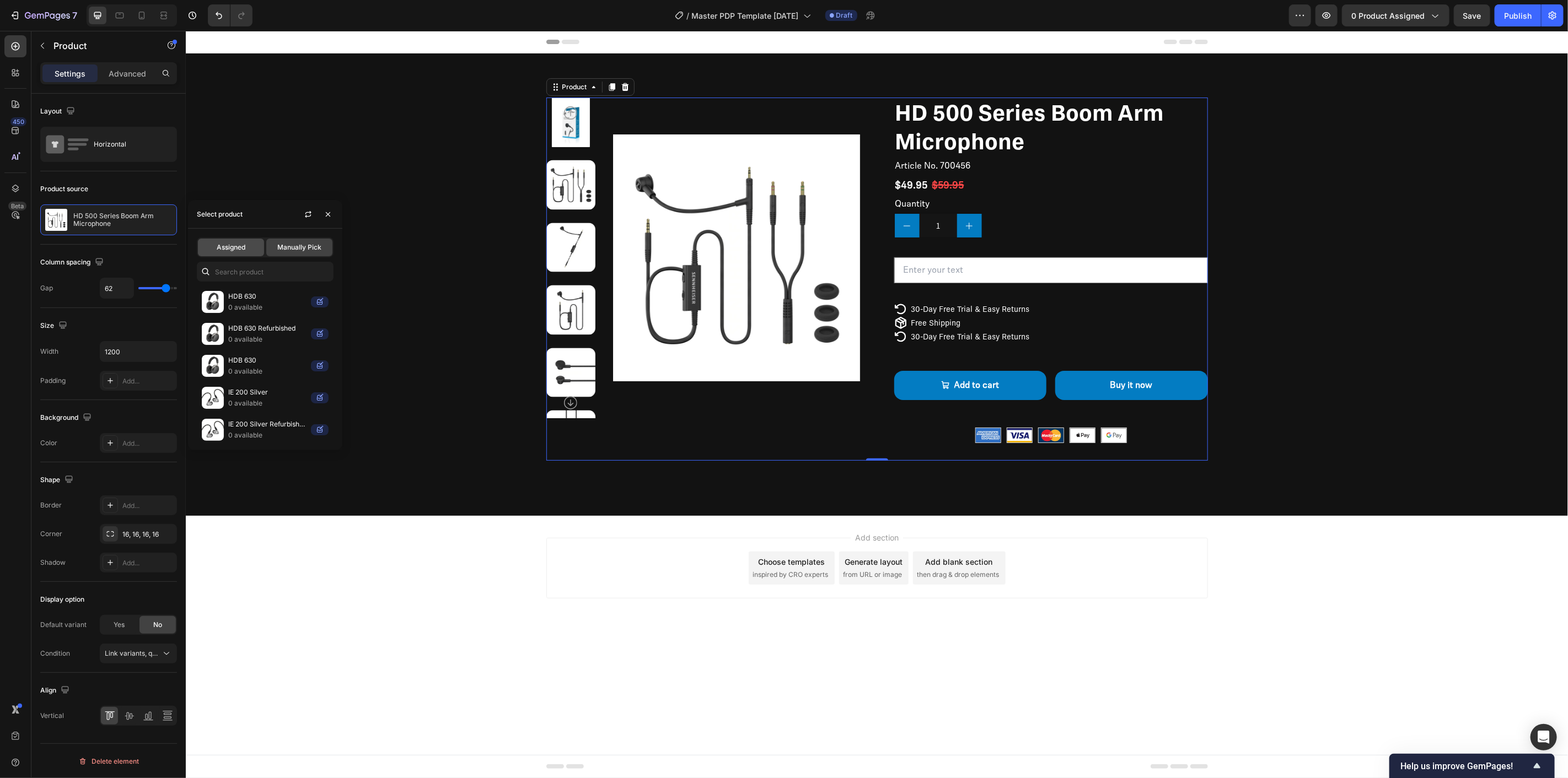
click at [210, 245] on div "Assigned" at bounding box center [231, 247] width 66 height 17
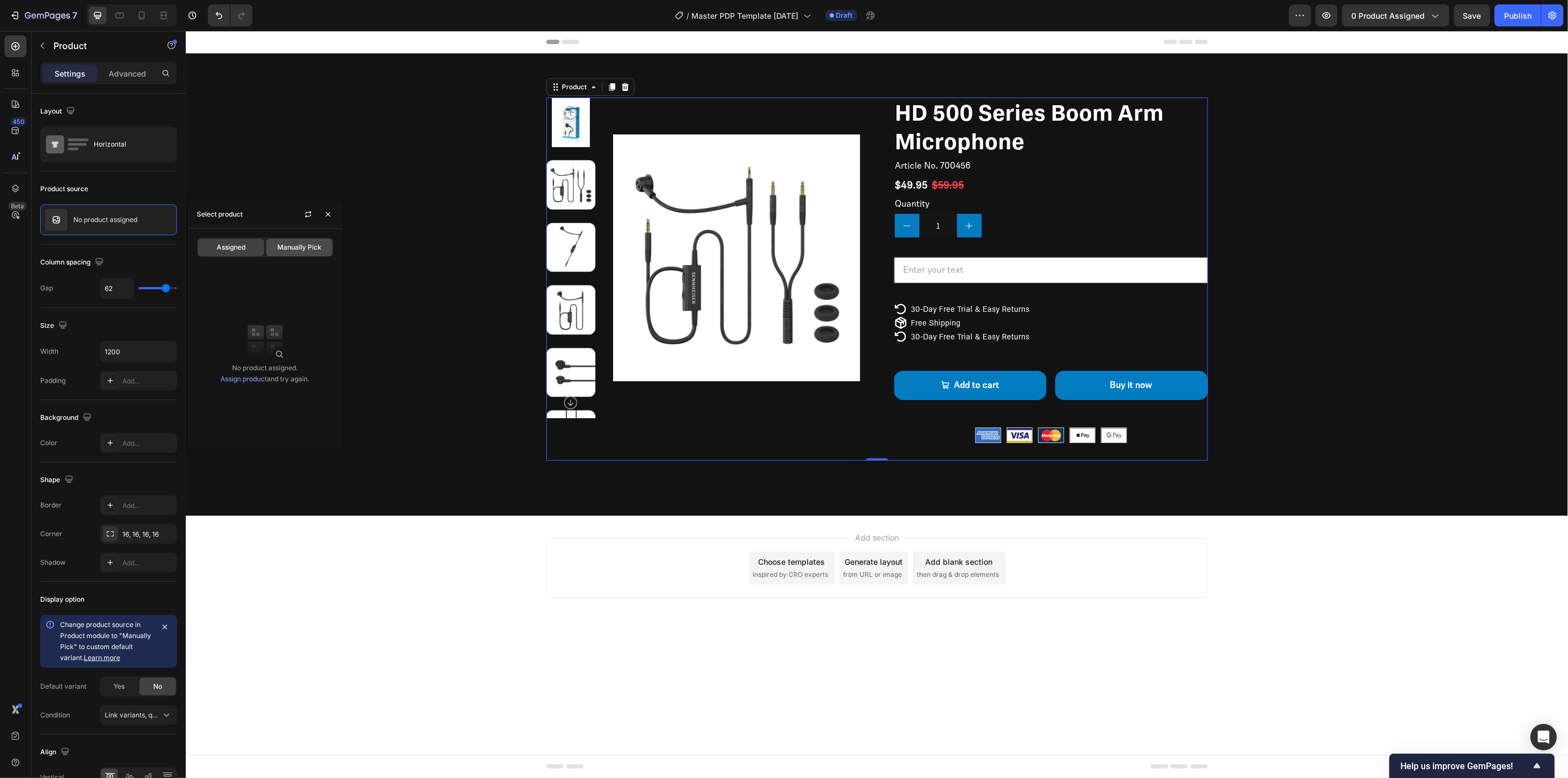
click at [297, 243] on span "Manually Pick" at bounding box center [299, 247] width 44 height 10
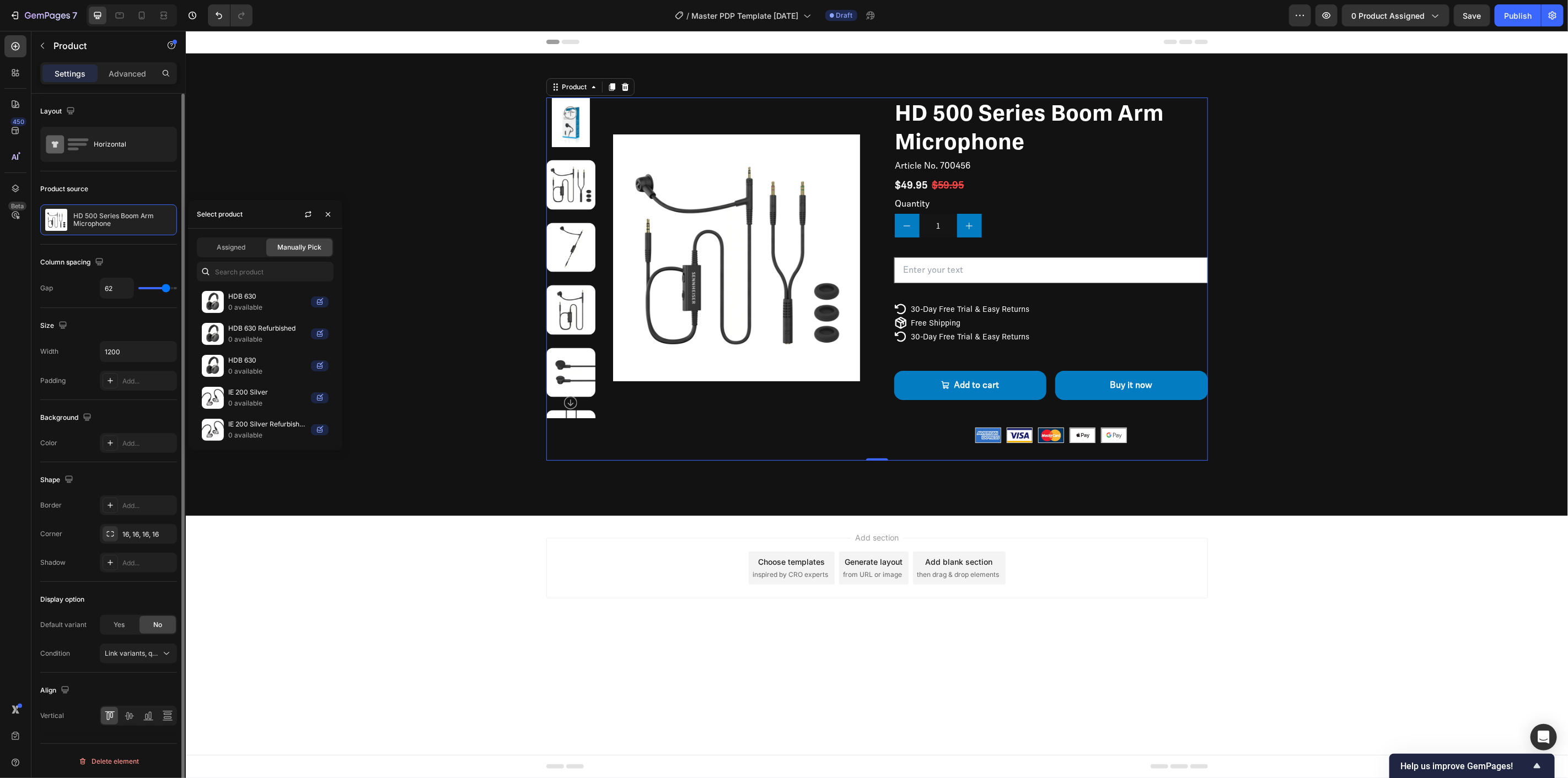
click at [143, 252] on div "Column spacing Gap 62" at bounding box center [108, 276] width 137 height 63
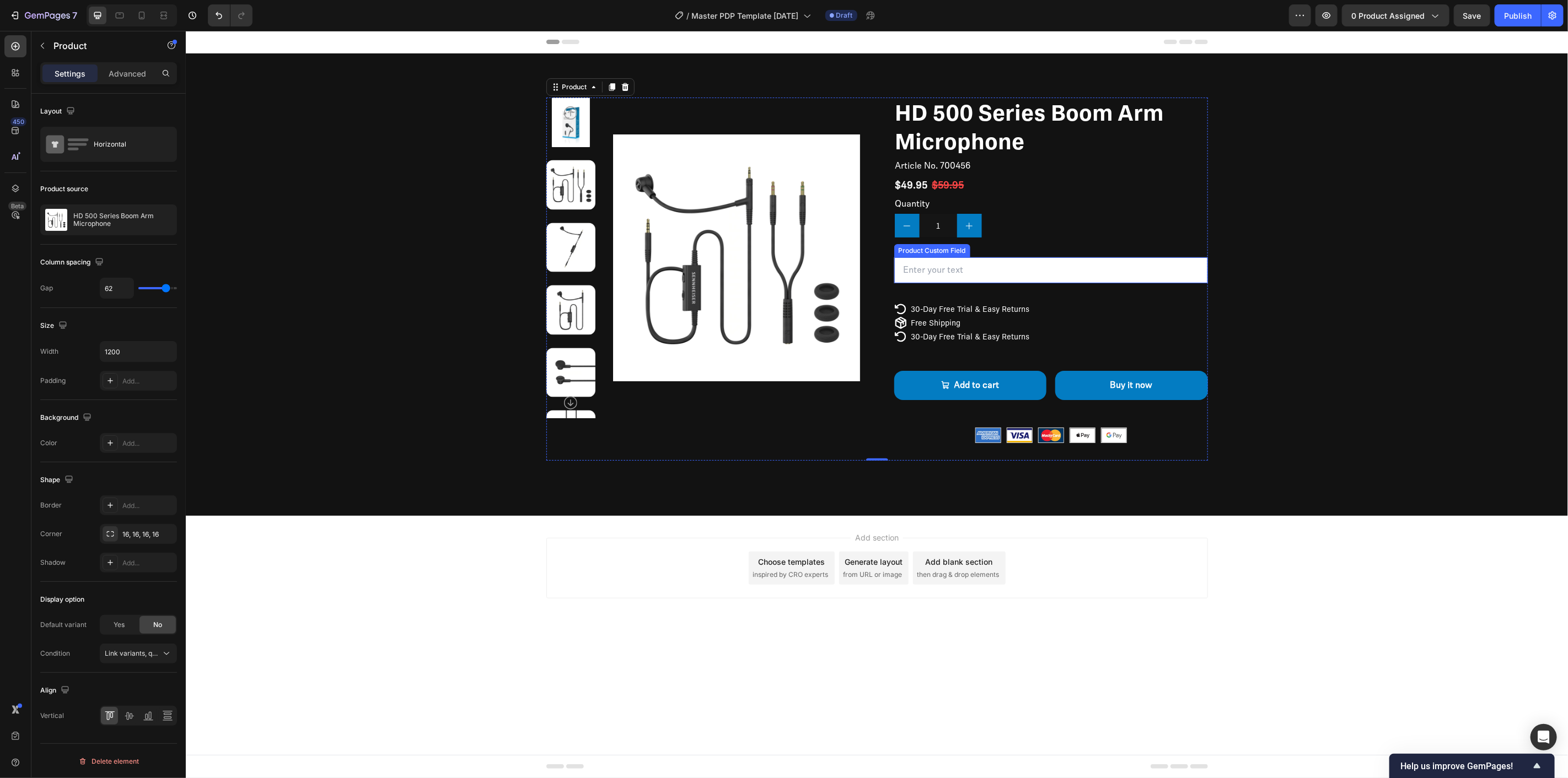
click at [978, 259] on input "text" at bounding box center [1050, 270] width 314 height 26
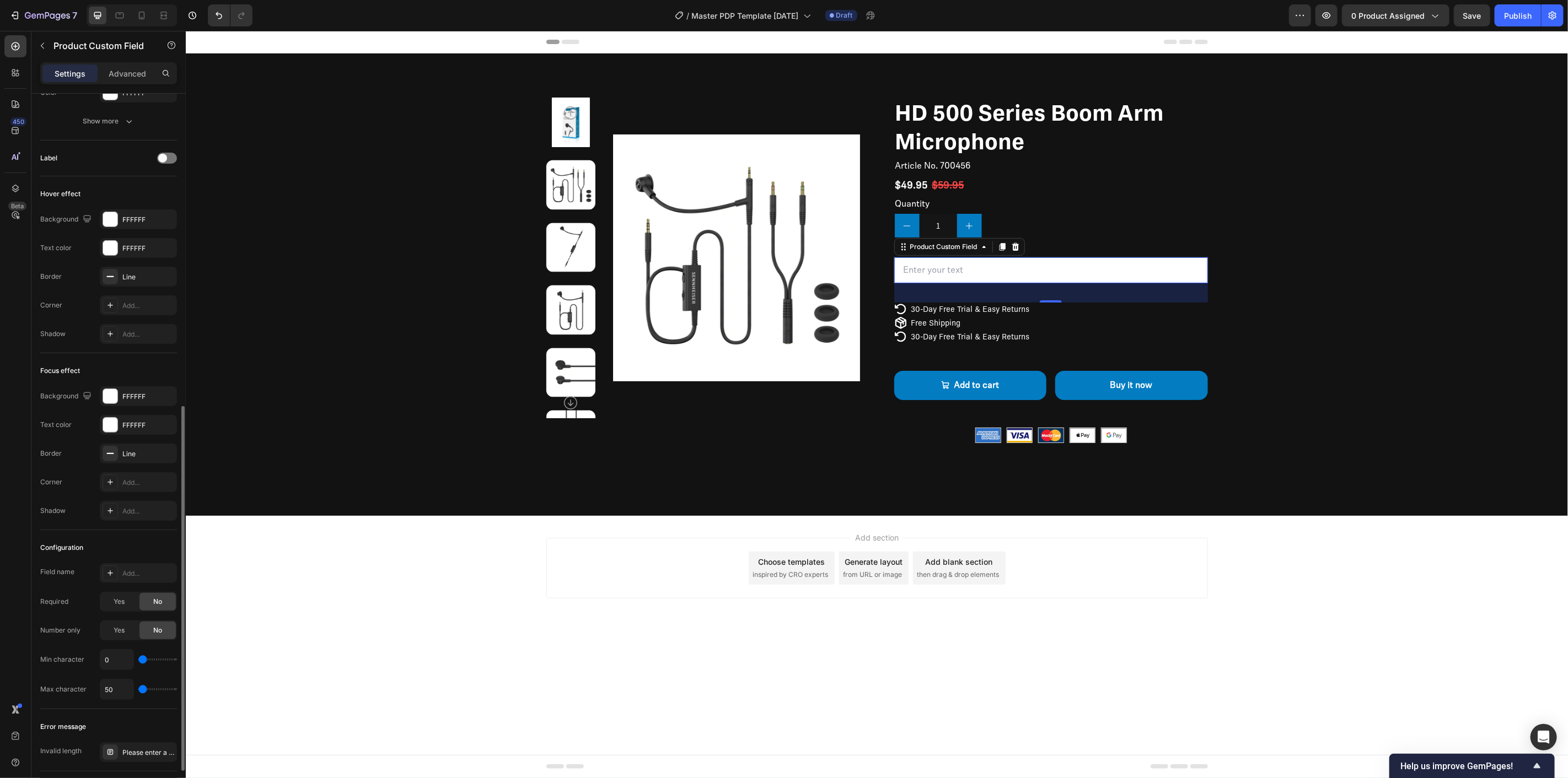
scroll to position [688, 0]
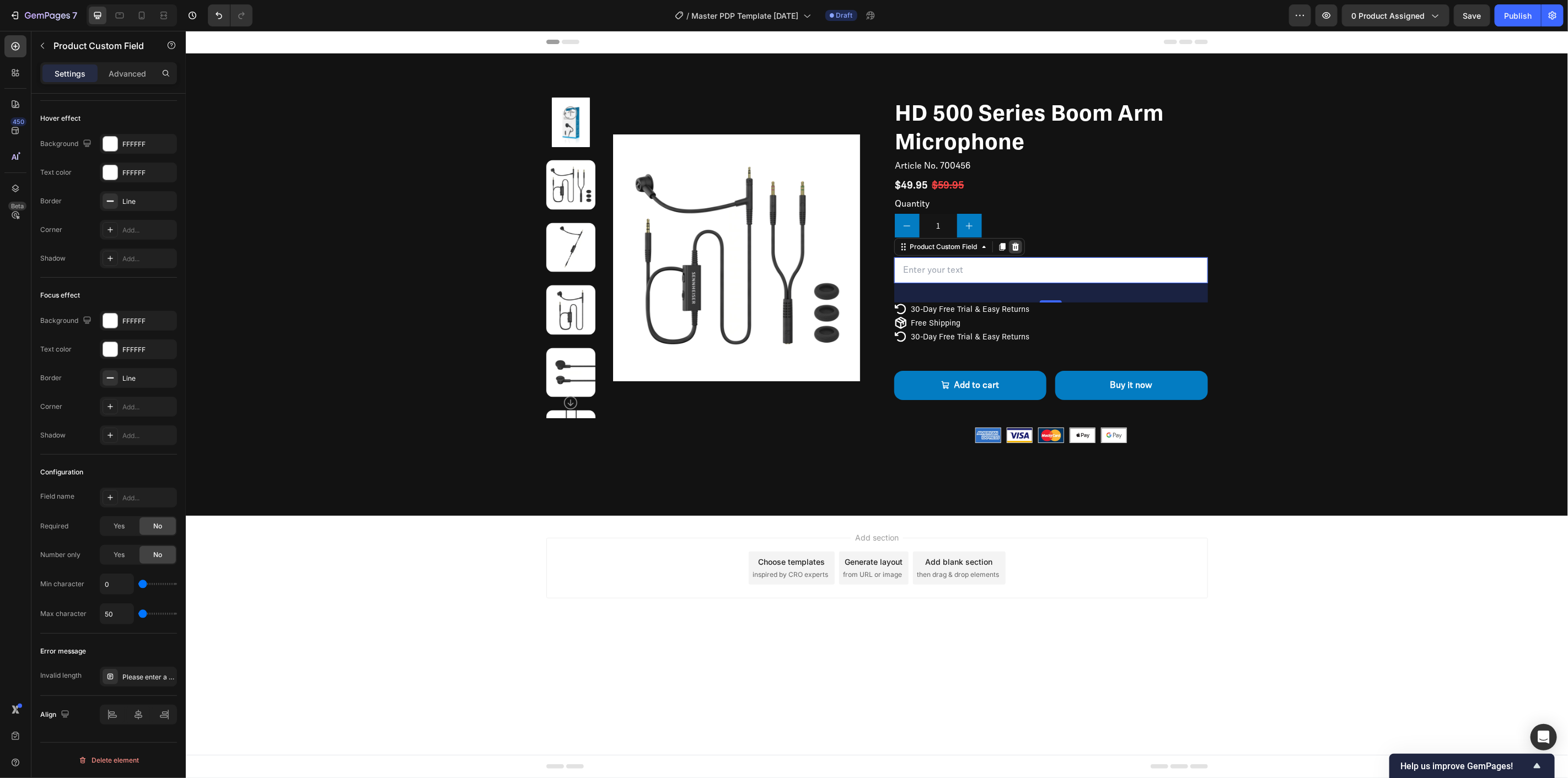
click at [1013, 250] on icon at bounding box center [1015, 247] width 9 height 9
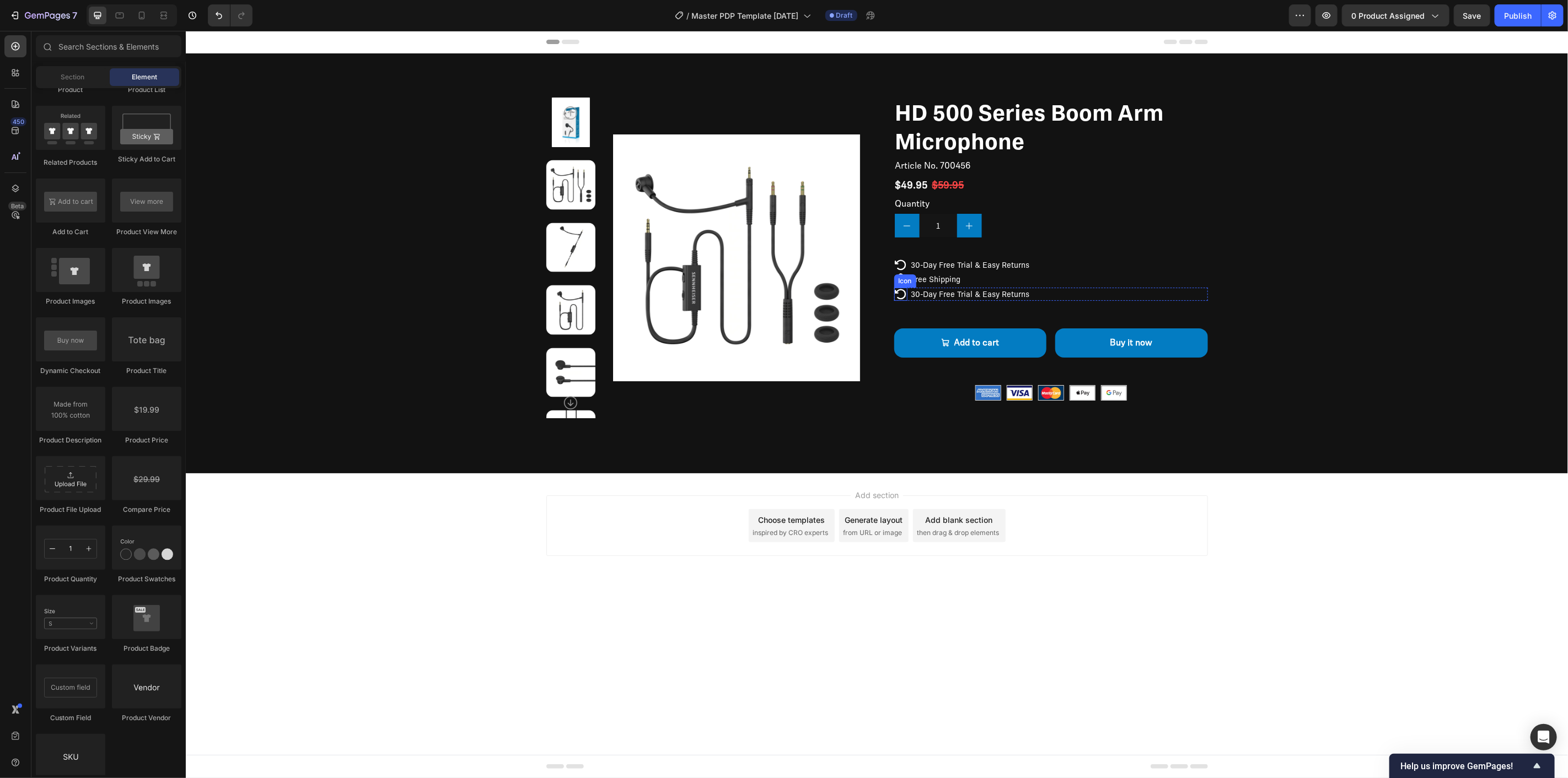
click at [901, 296] on icon at bounding box center [900, 294] width 13 height 13
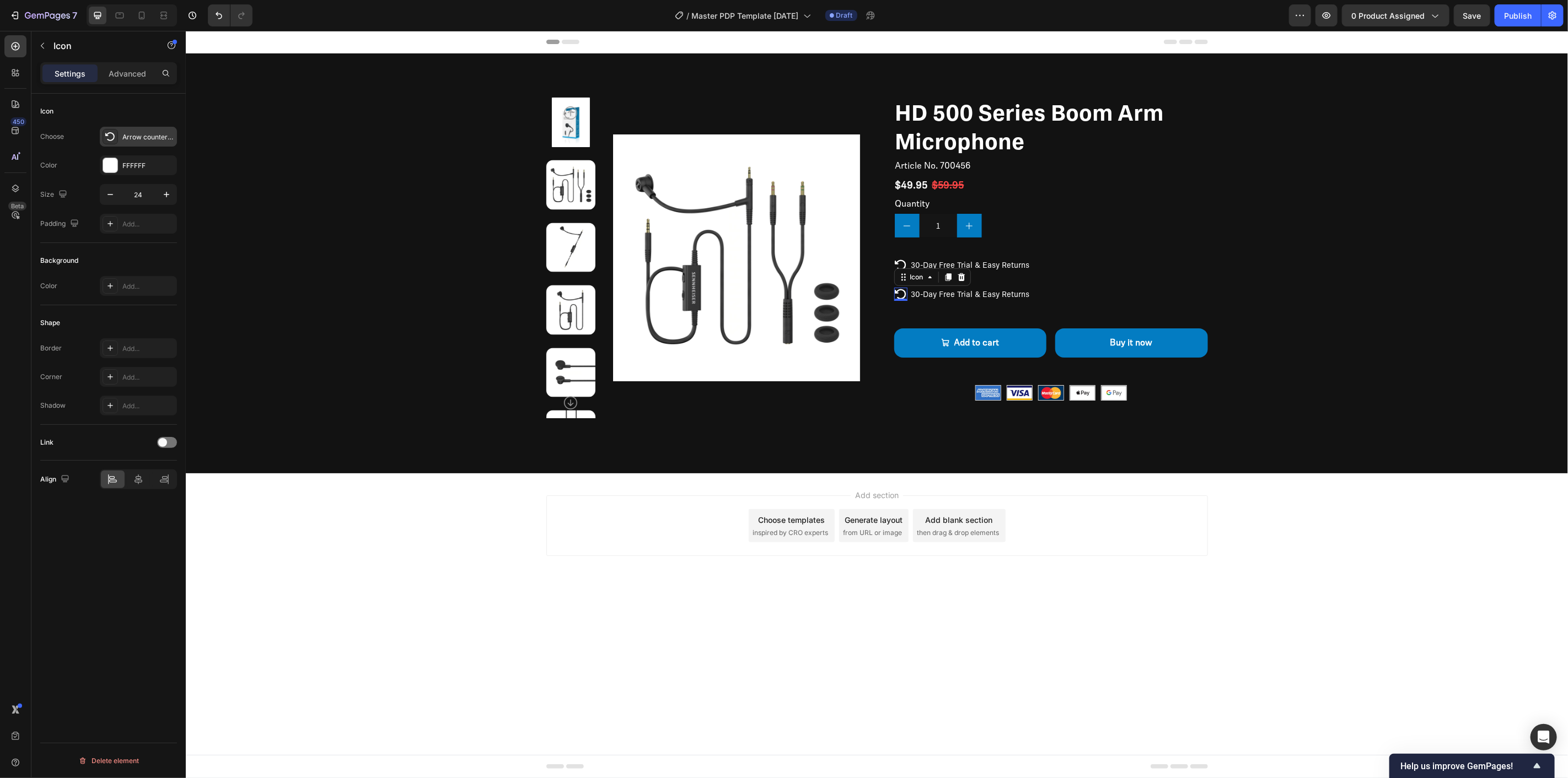
click at [112, 138] on icon at bounding box center [110, 137] width 11 height 11
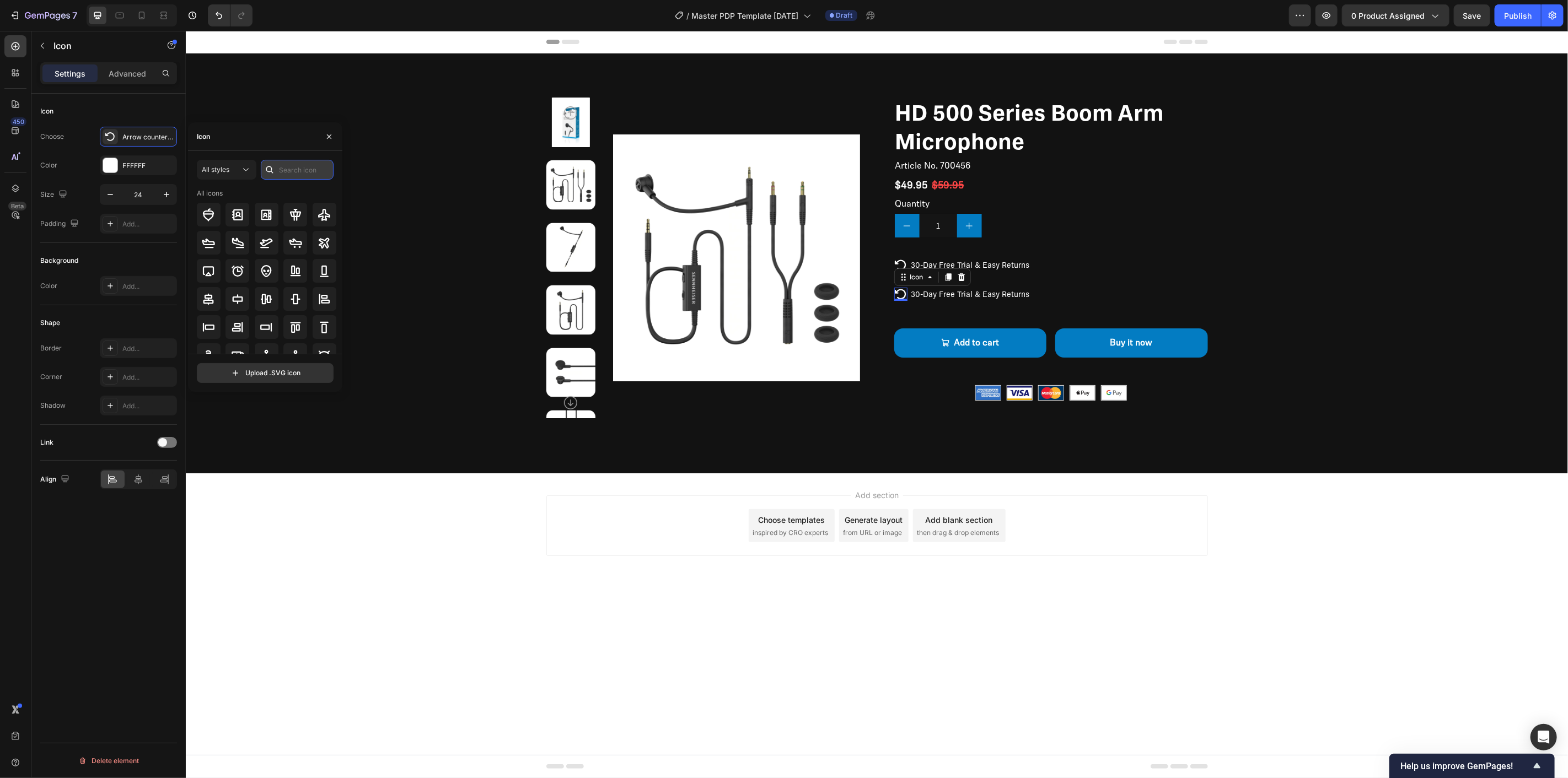
click at [287, 168] on input "text" at bounding box center [297, 170] width 73 height 20
click at [302, 171] on input "Authentic" at bounding box center [297, 170] width 73 height 20
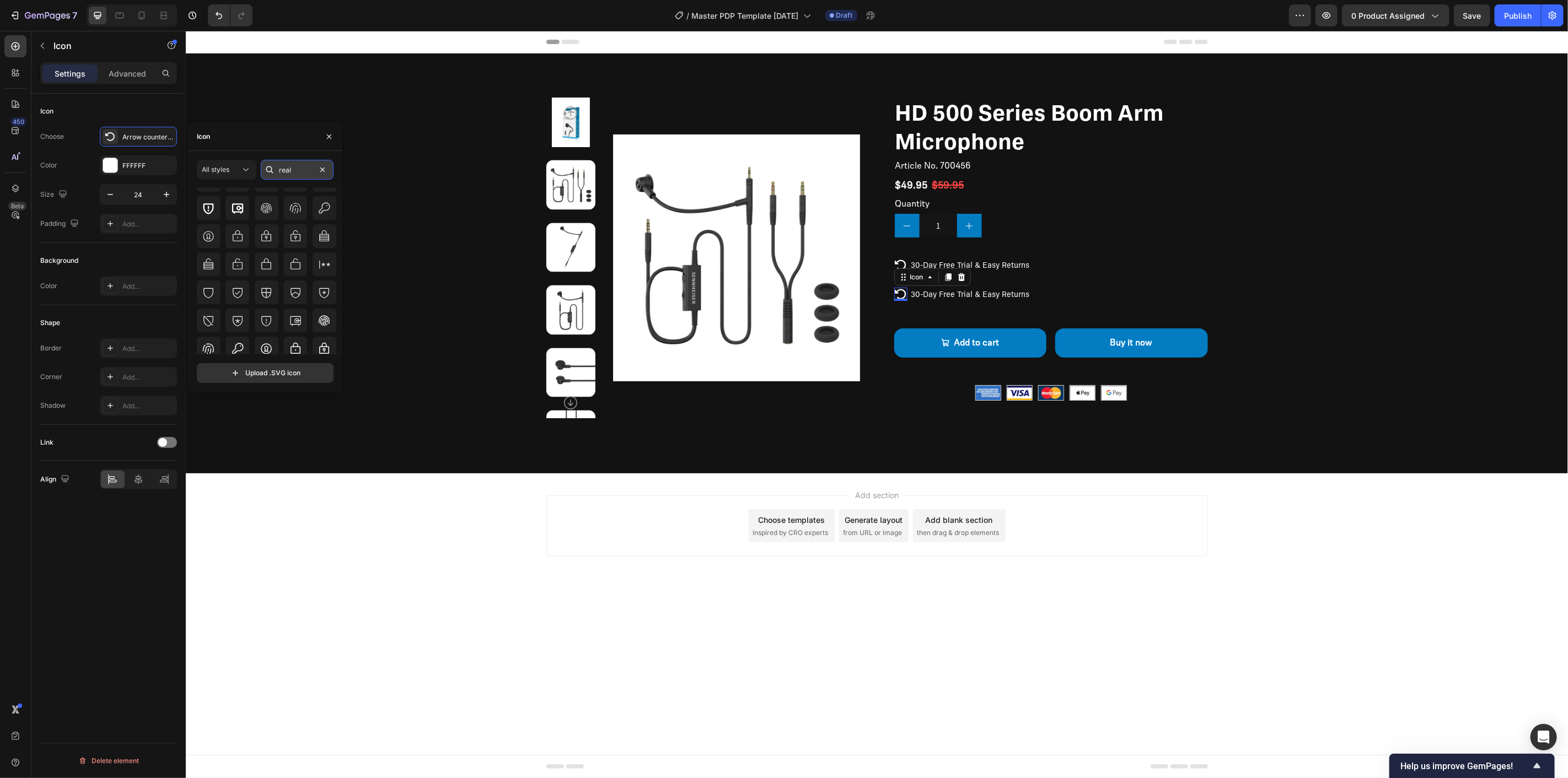
scroll to position [0, 0]
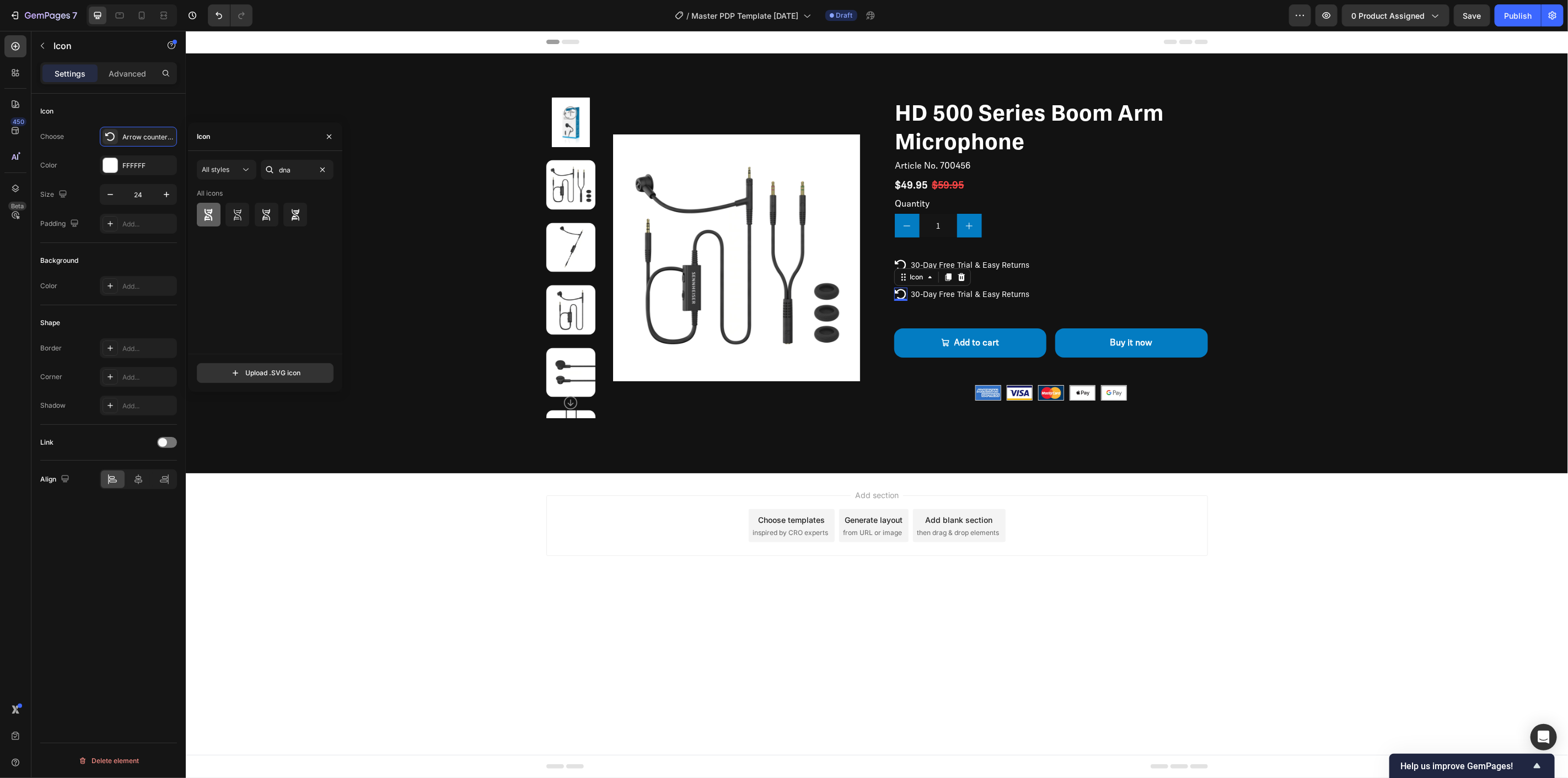
click at [208, 217] on icon at bounding box center [208, 215] width 8 height 12
click at [1002, 293] on p "30-Day Free Trial & Easy Returns" at bounding box center [970, 293] width 118 height 10
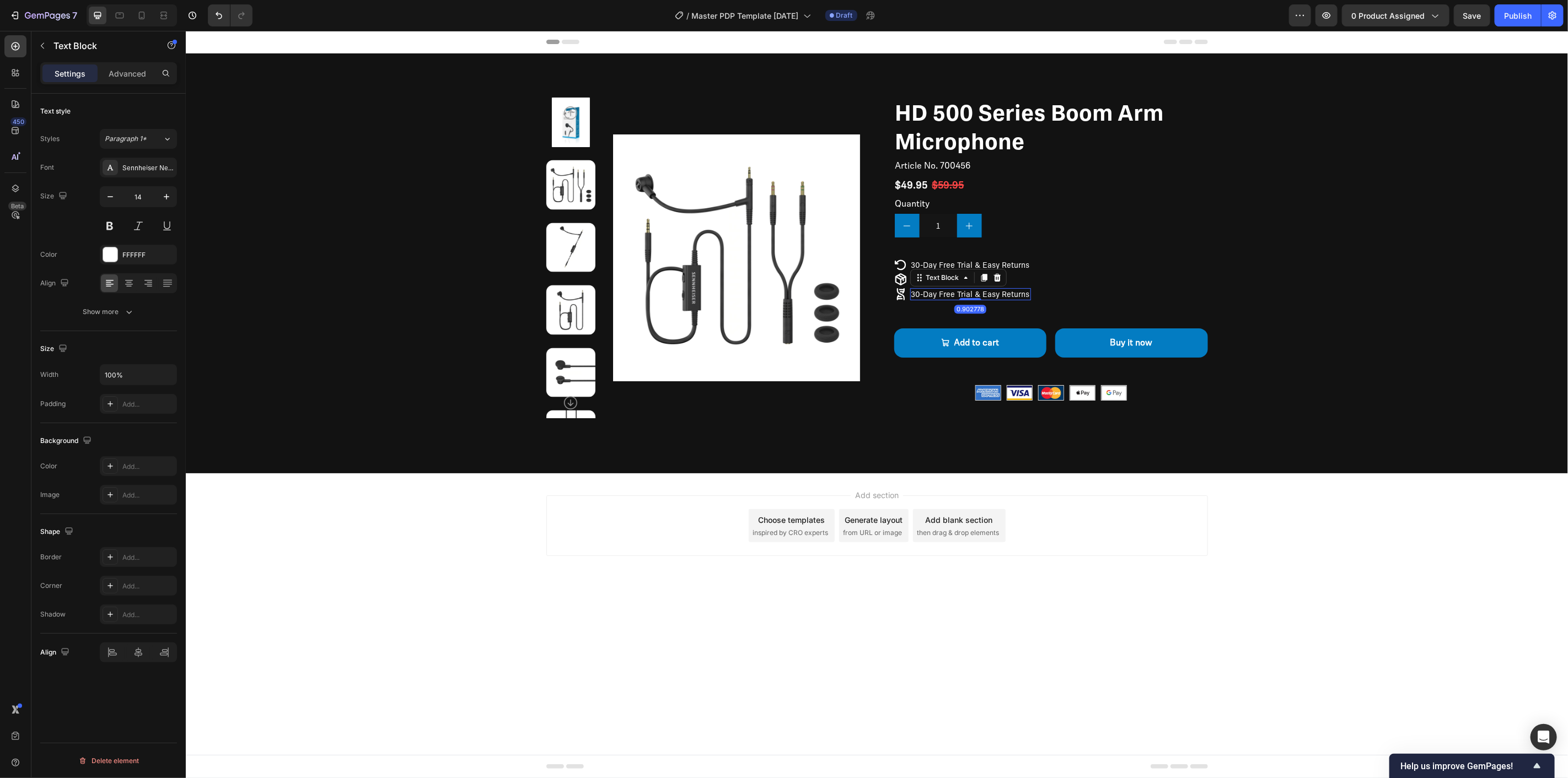
click at [1002, 293] on p "30-Day Free Trial & Easy Returns" at bounding box center [970, 293] width 118 height 10
click at [1469, 333] on div "Product Images HD 500 Series Boom Arm Microphone Product Title Article No. 7004…" at bounding box center [876, 258] width 1294 height 321
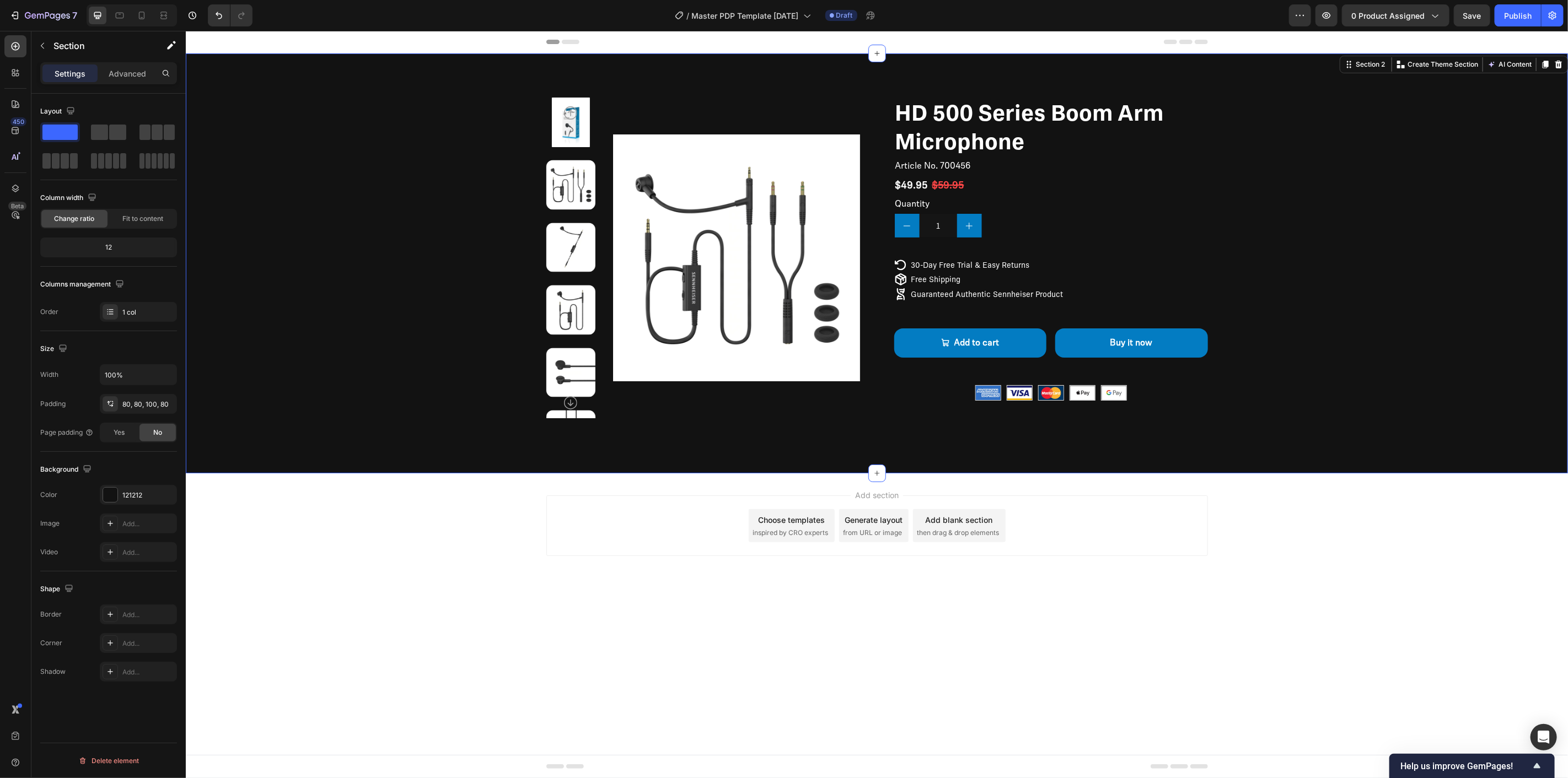
click at [1316, 463] on div "Product Images HD 500 Series Boom Arm Microphone Product Title Article No. 7004…" at bounding box center [876, 263] width 1382 height 420
click at [1518, 317] on div "Product Images HD 500 Series Boom Arm Microphone Product Title Article No. 7004…" at bounding box center [876, 258] width 1294 height 321
click at [1012, 206] on div "Quantity Text Block 1 Product Quantity Row" at bounding box center [1050, 216] width 314 height 43
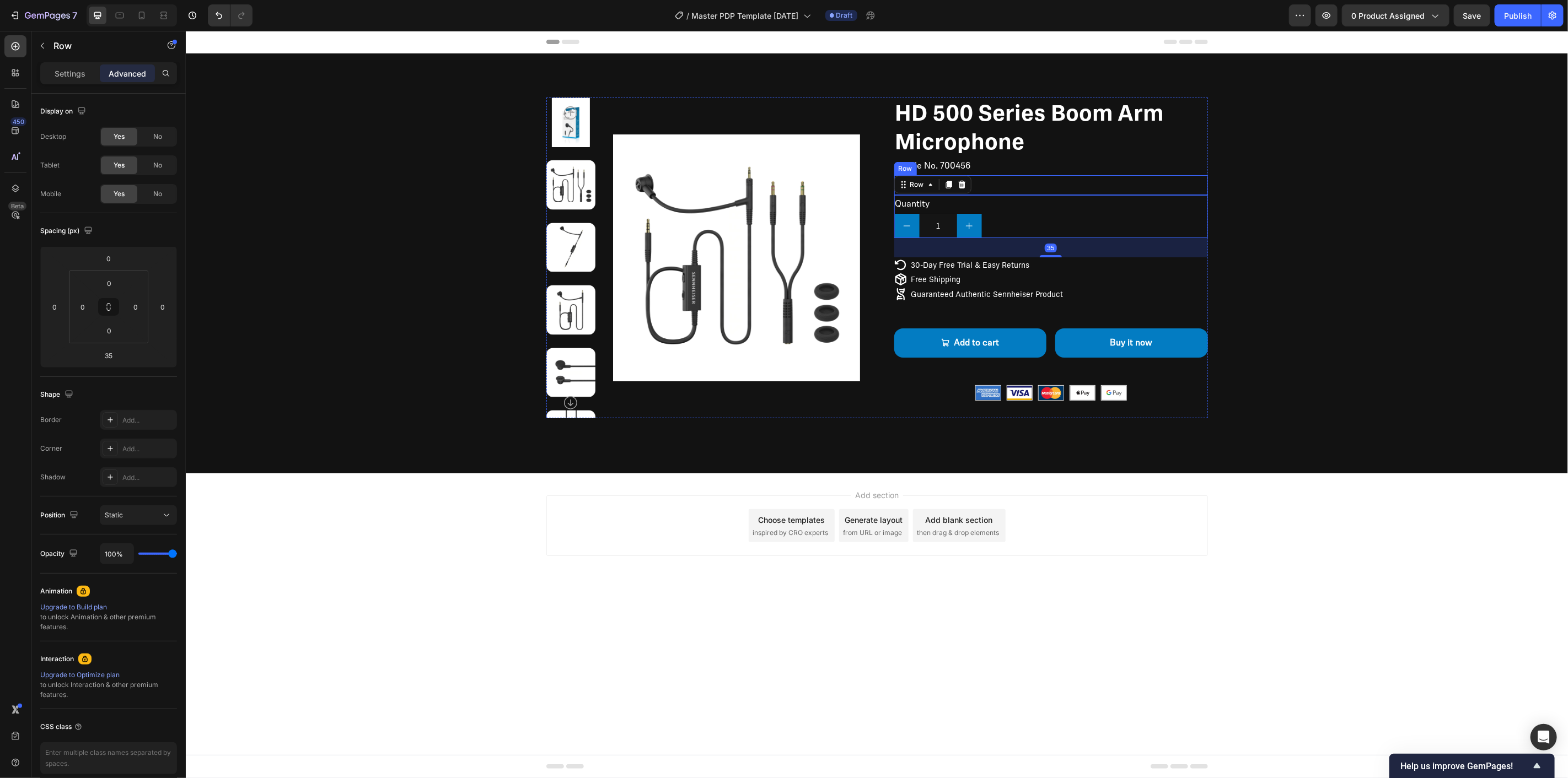
click at [1021, 180] on div "$49.95 Product Price Product Price $59.95 Compare Price Compare Price Row" at bounding box center [1050, 184] width 314 height 20
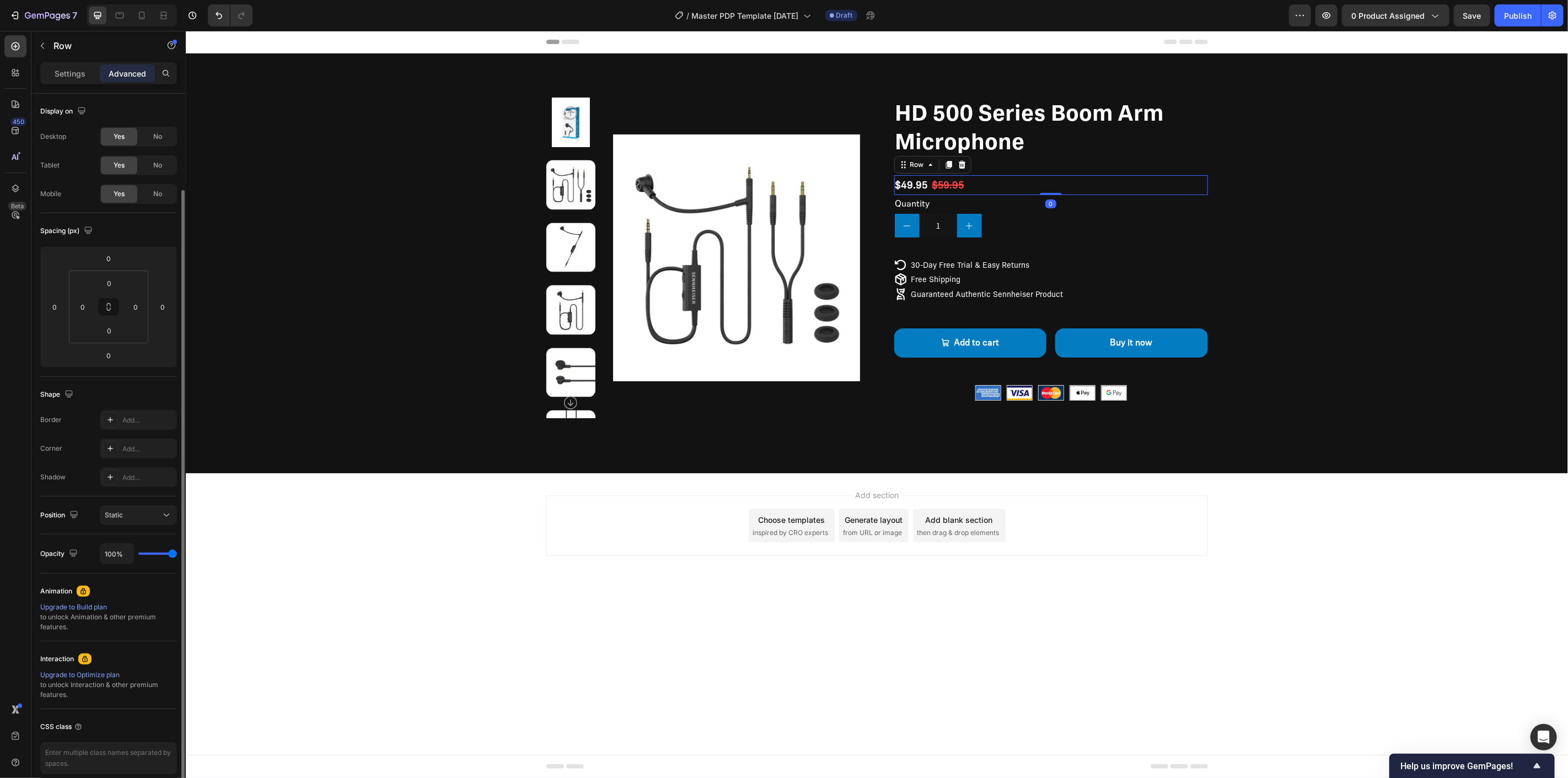
scroll to position [50, 0]
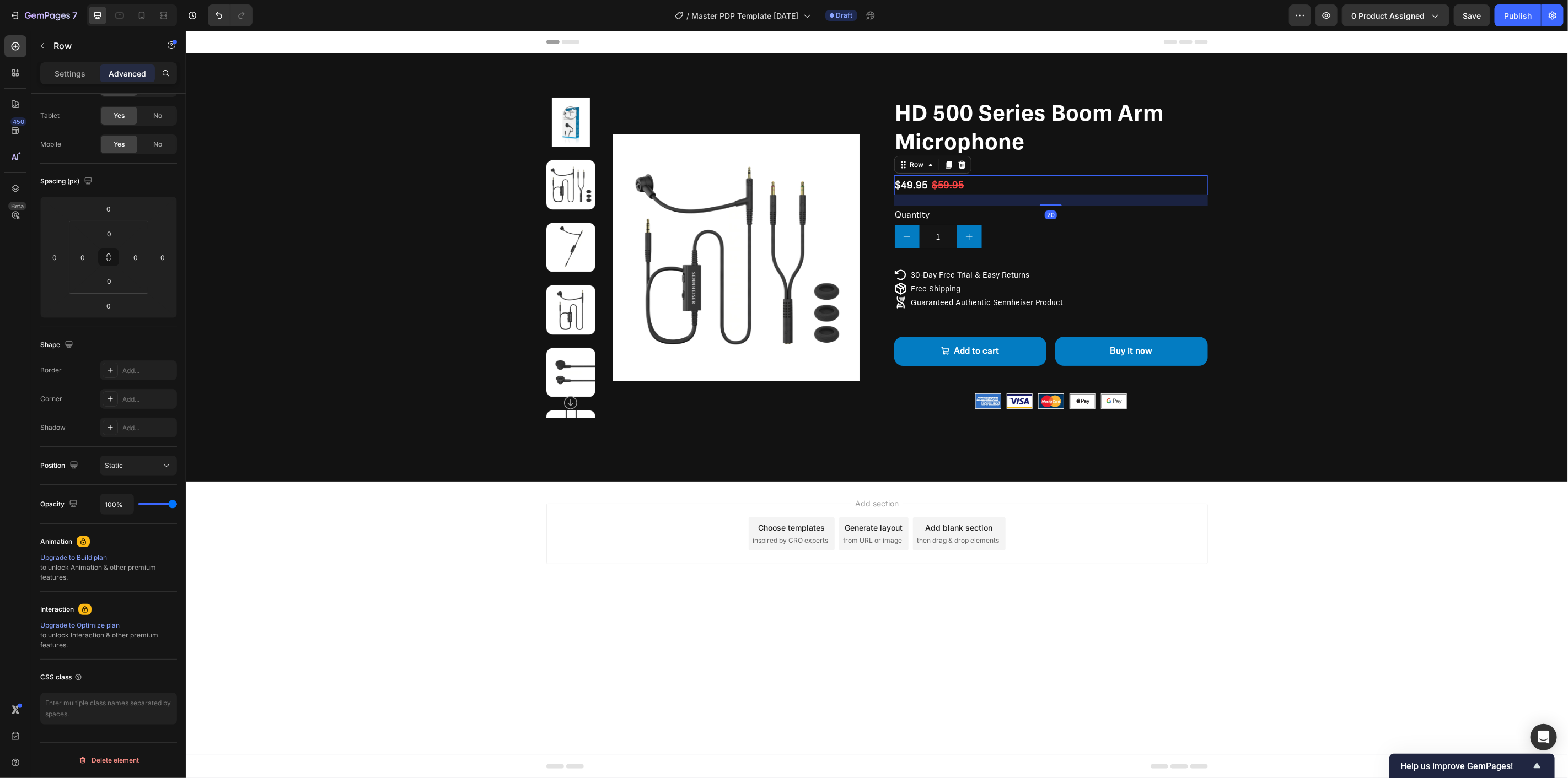
drag, startPoint x: 1057, startPoint y: 192, endPoint x: 1061, endPoint y: 203, distance: 11.7
click at [1061, 203] on div at bounding box center [1050, 204] width 22 height 2
type input "20"
click at [1380, 235] on div "Product Images HD 500 Series Boom Arm Microphone Product Title Article No. 7004…" at bounding box center [876, 261] width 1294 height 329
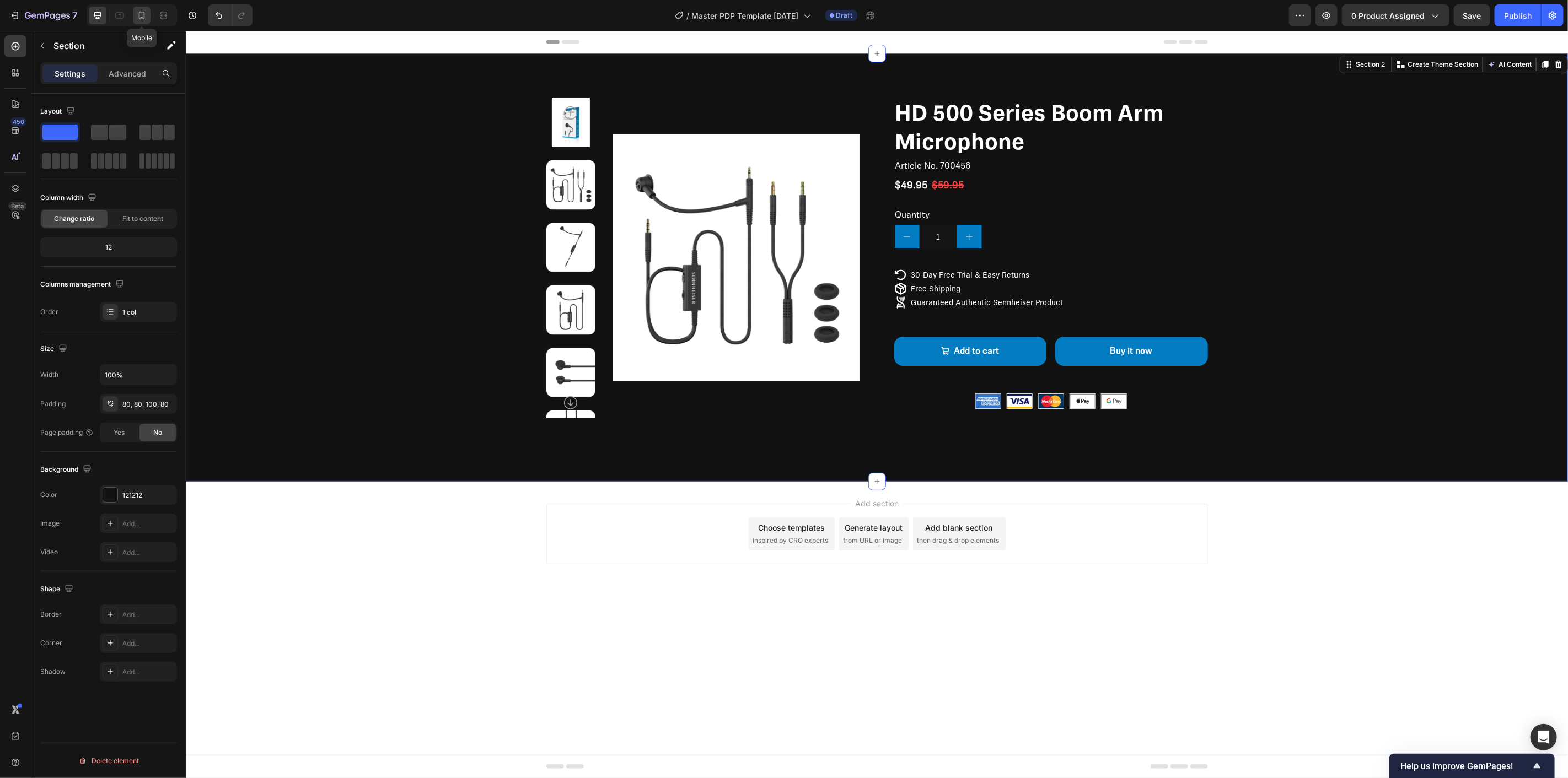
click at [141, 16] on icon at bounding box center [141, 15] width 11 height 11
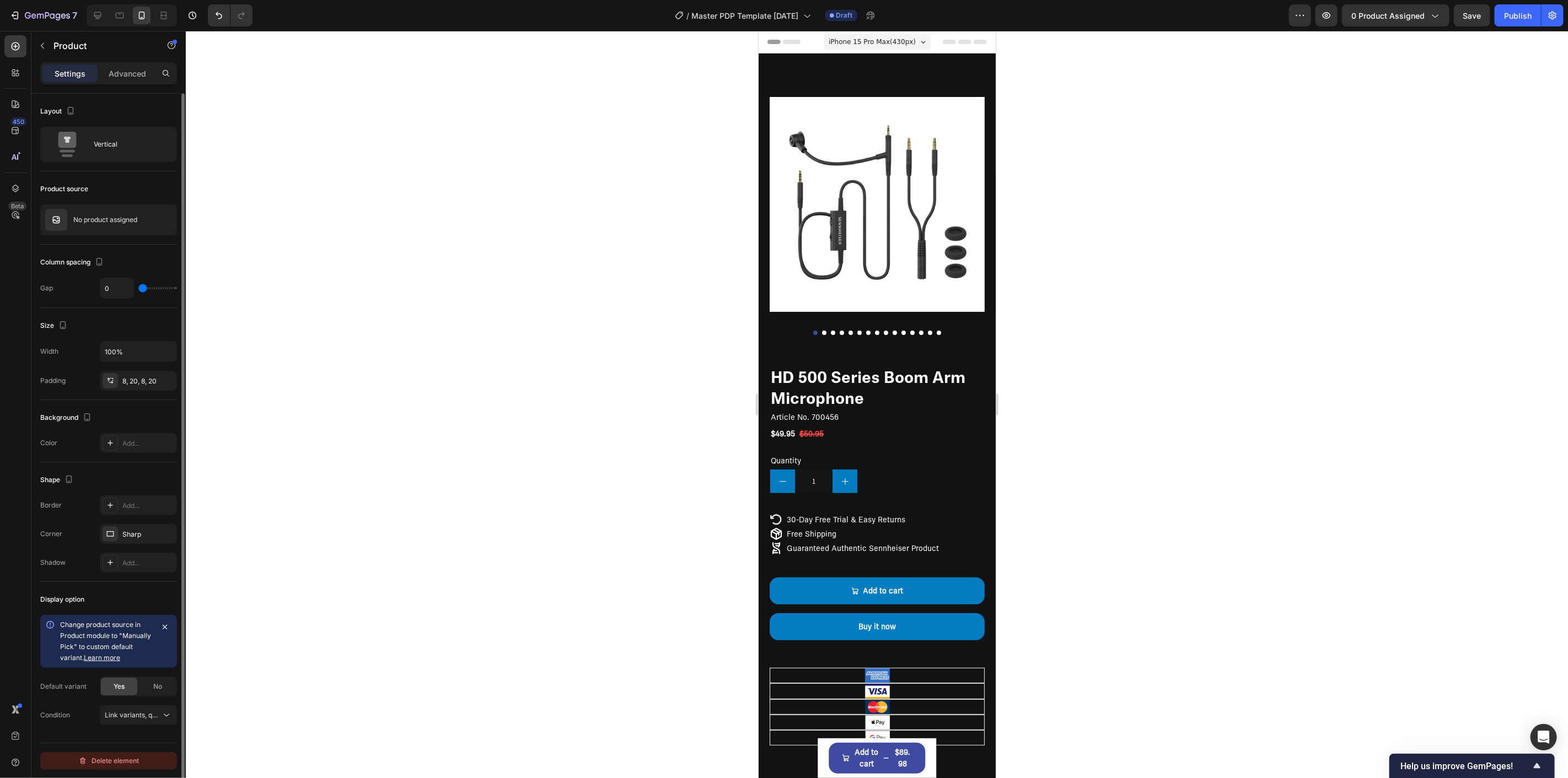
click at [97, 765] on div "Delete element" at bounding box center [109, 761] width 61 height 13
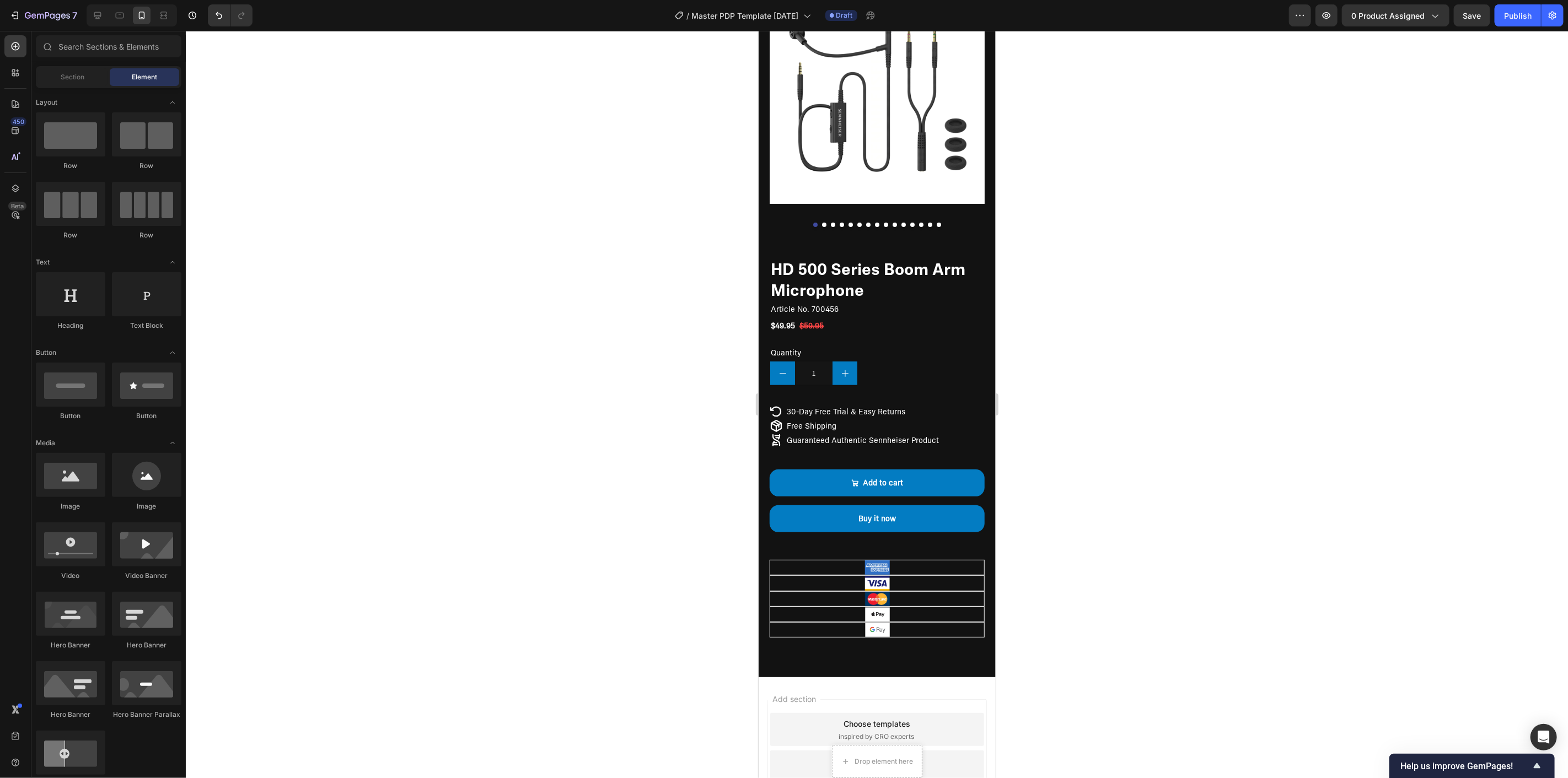
scroll to position [122, 0]
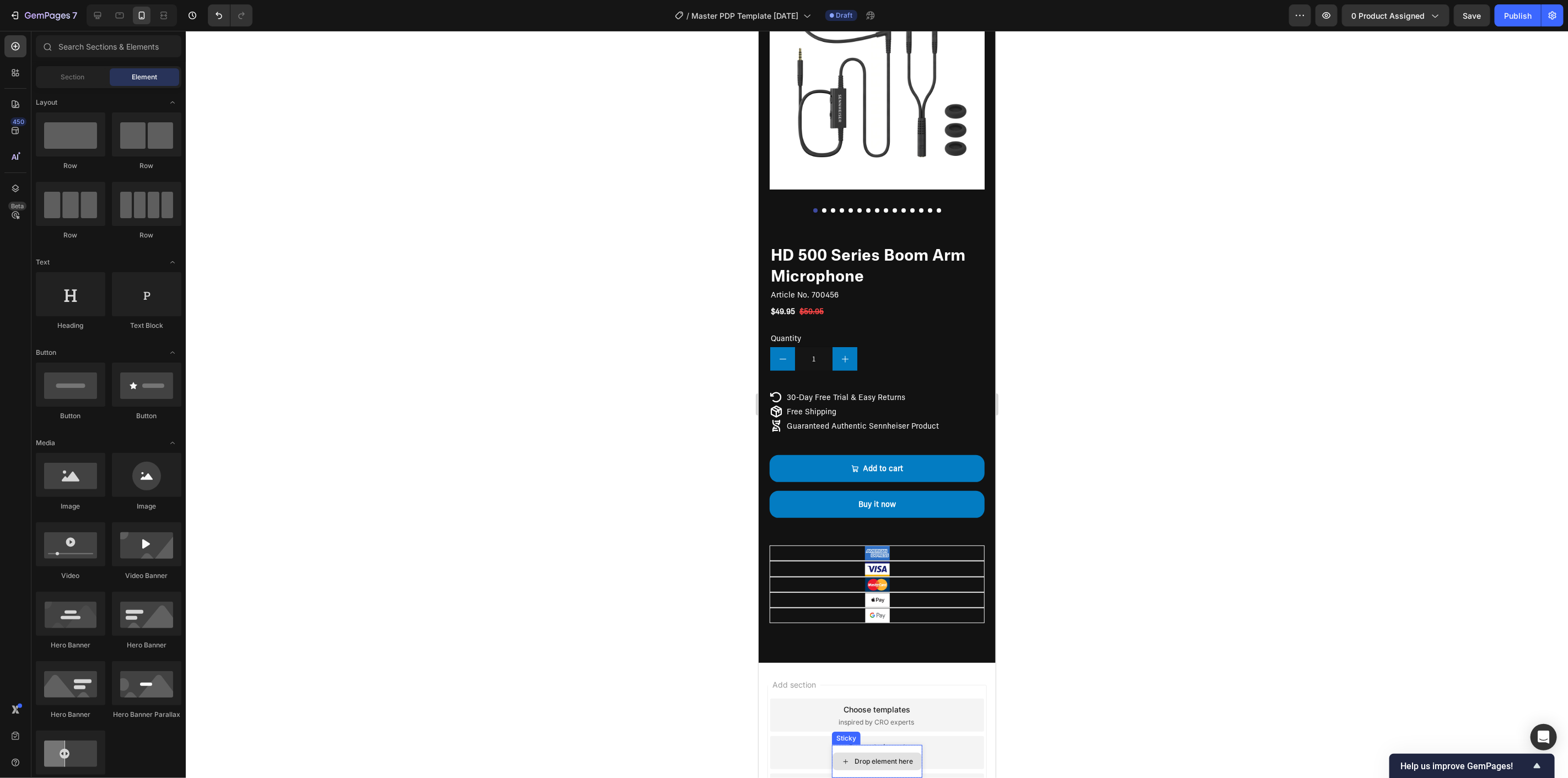
click at [893, 751] on div "Drop element here" at bounding box center [877, 761] width 91 height 33
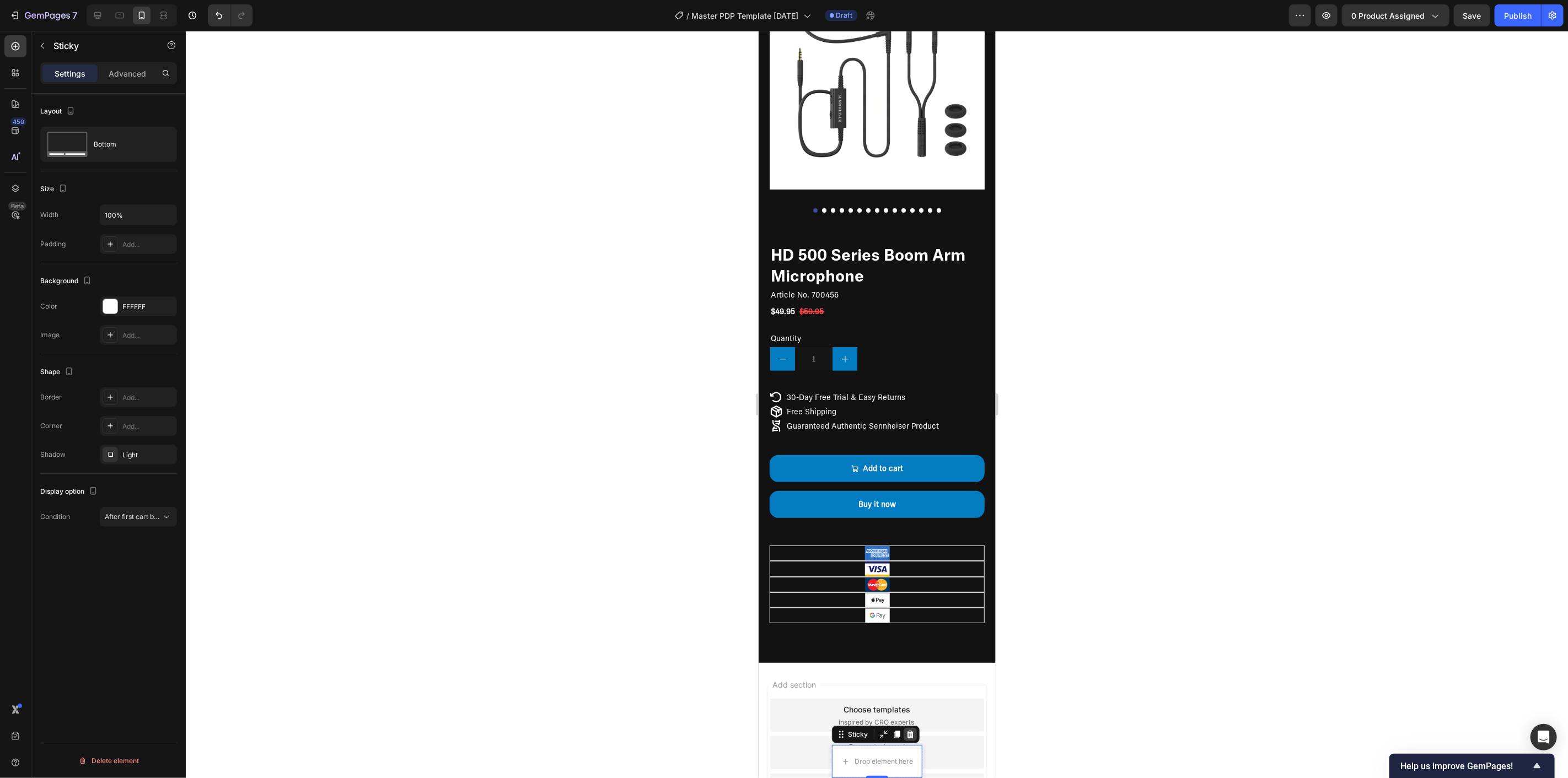
click at [905, 736] on icon at bounding box center [910, 735] width 9 height 9
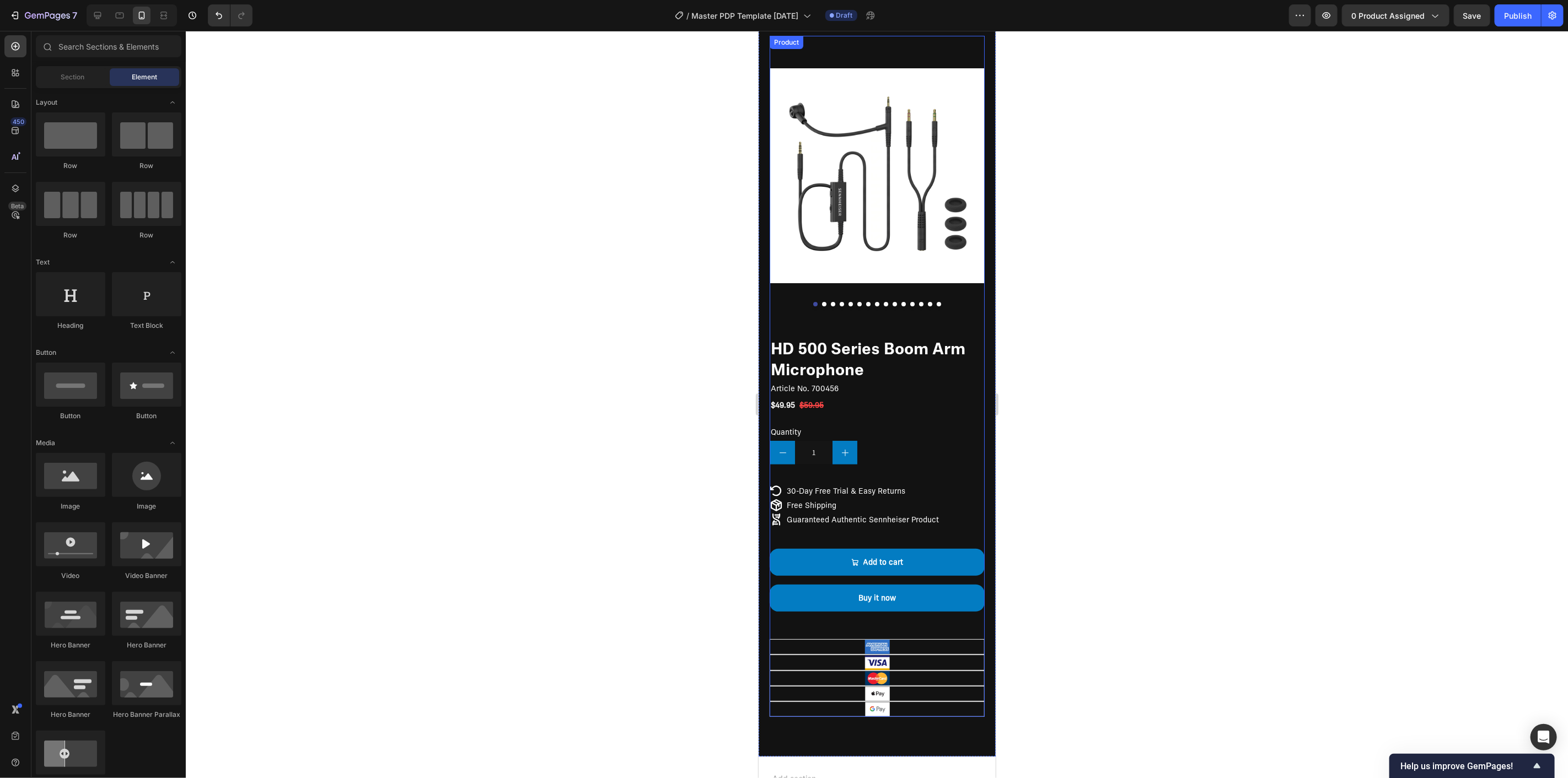
scroll to position [0, 0]
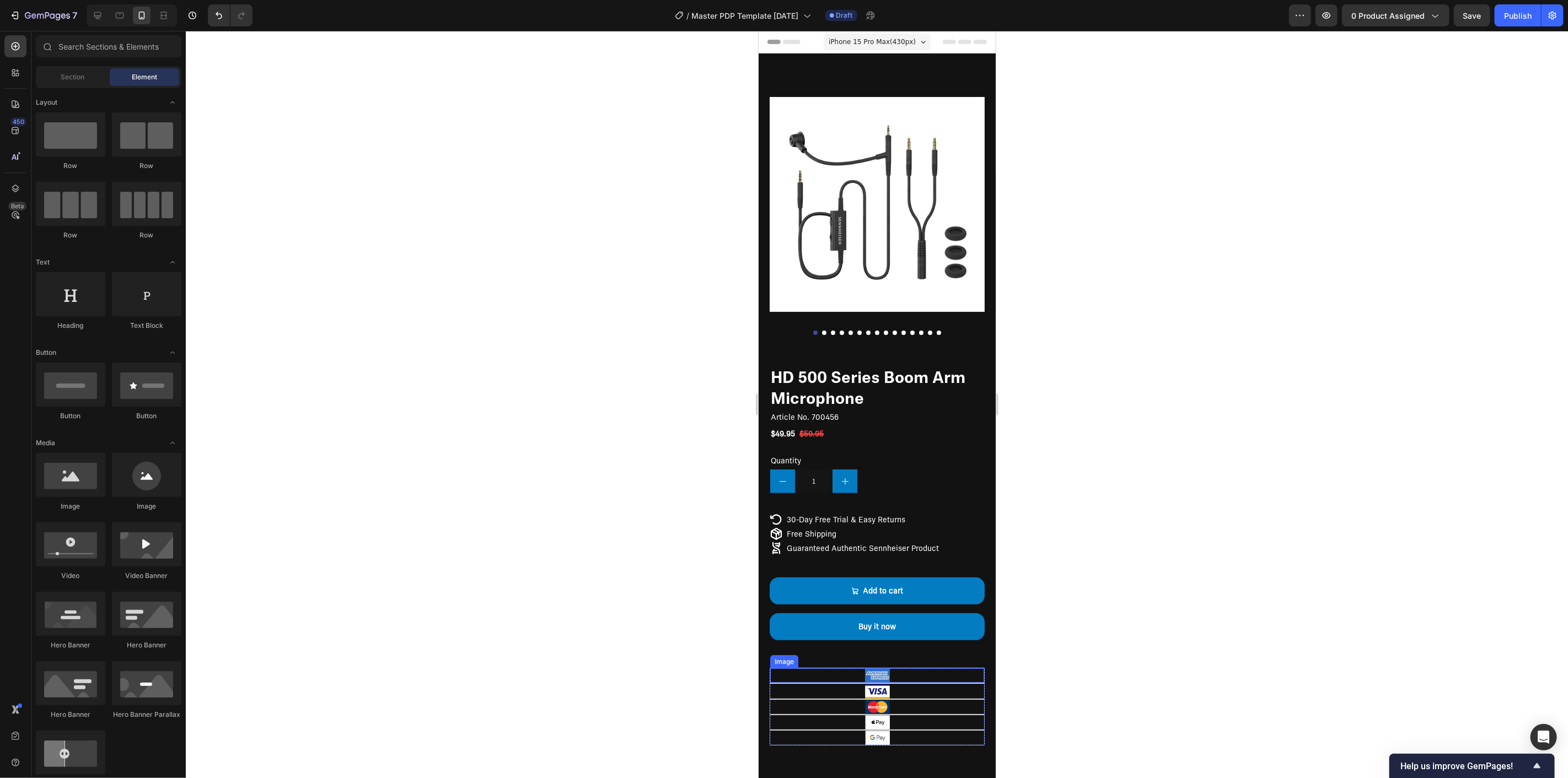
click at [826, 668] on div at bounding box center [877, 675] width 214 height 14
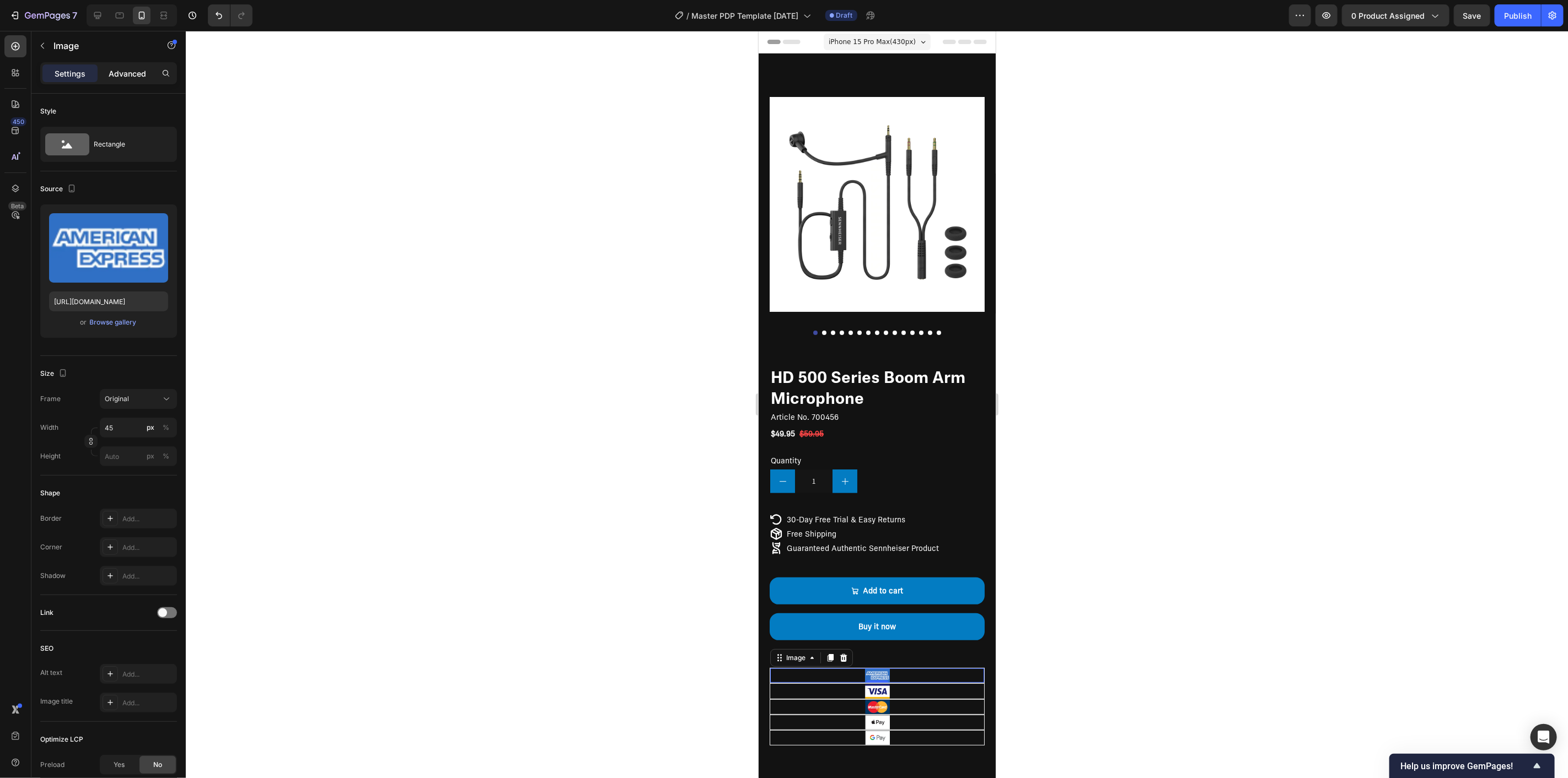
click at [141, 74] on p "Advanced" at bounding box center [128, 74] width 38 height 12
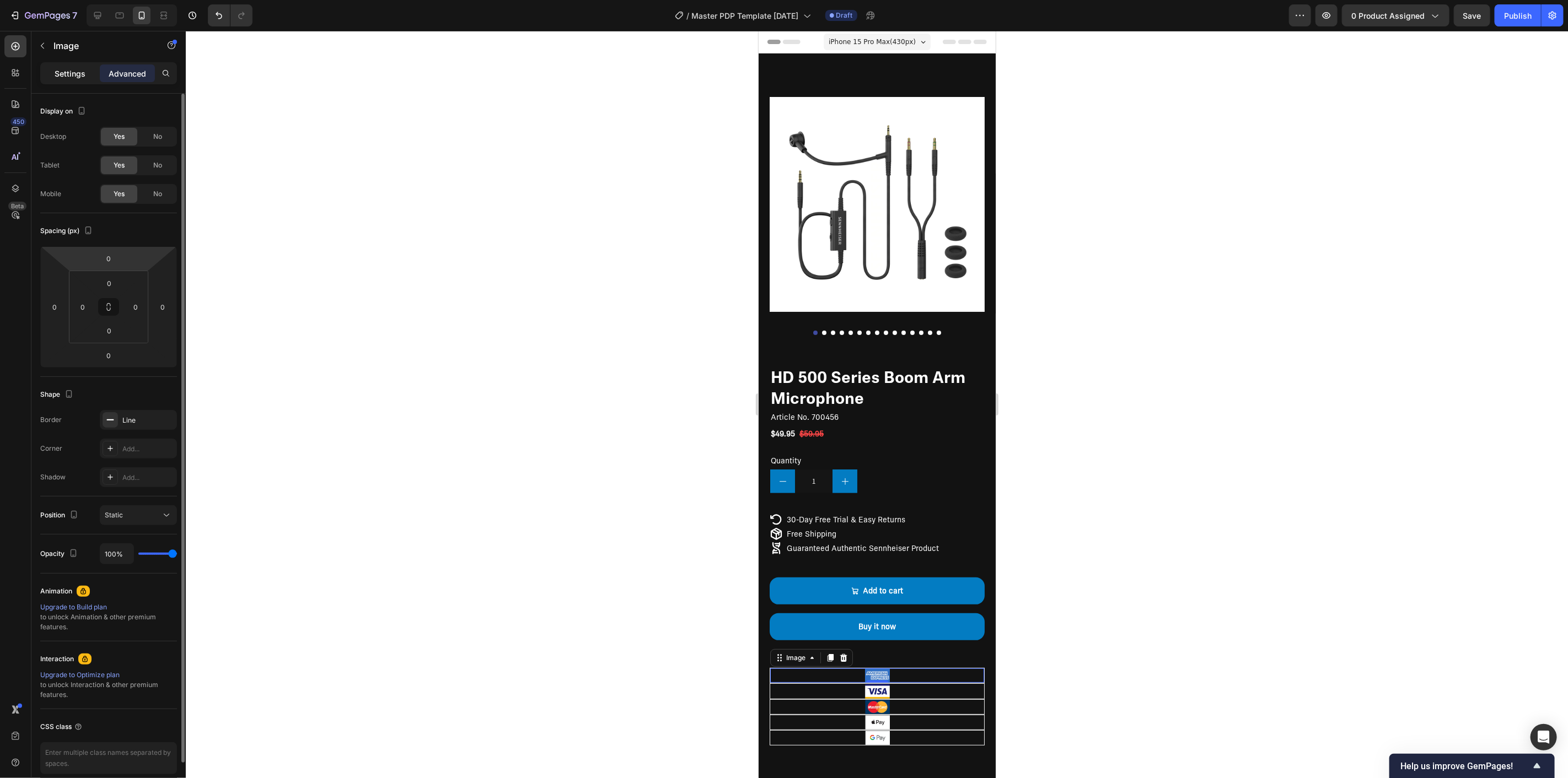
click at [61, 72] on p "Settings" at bounding box center [70, 74] width 31 height 12
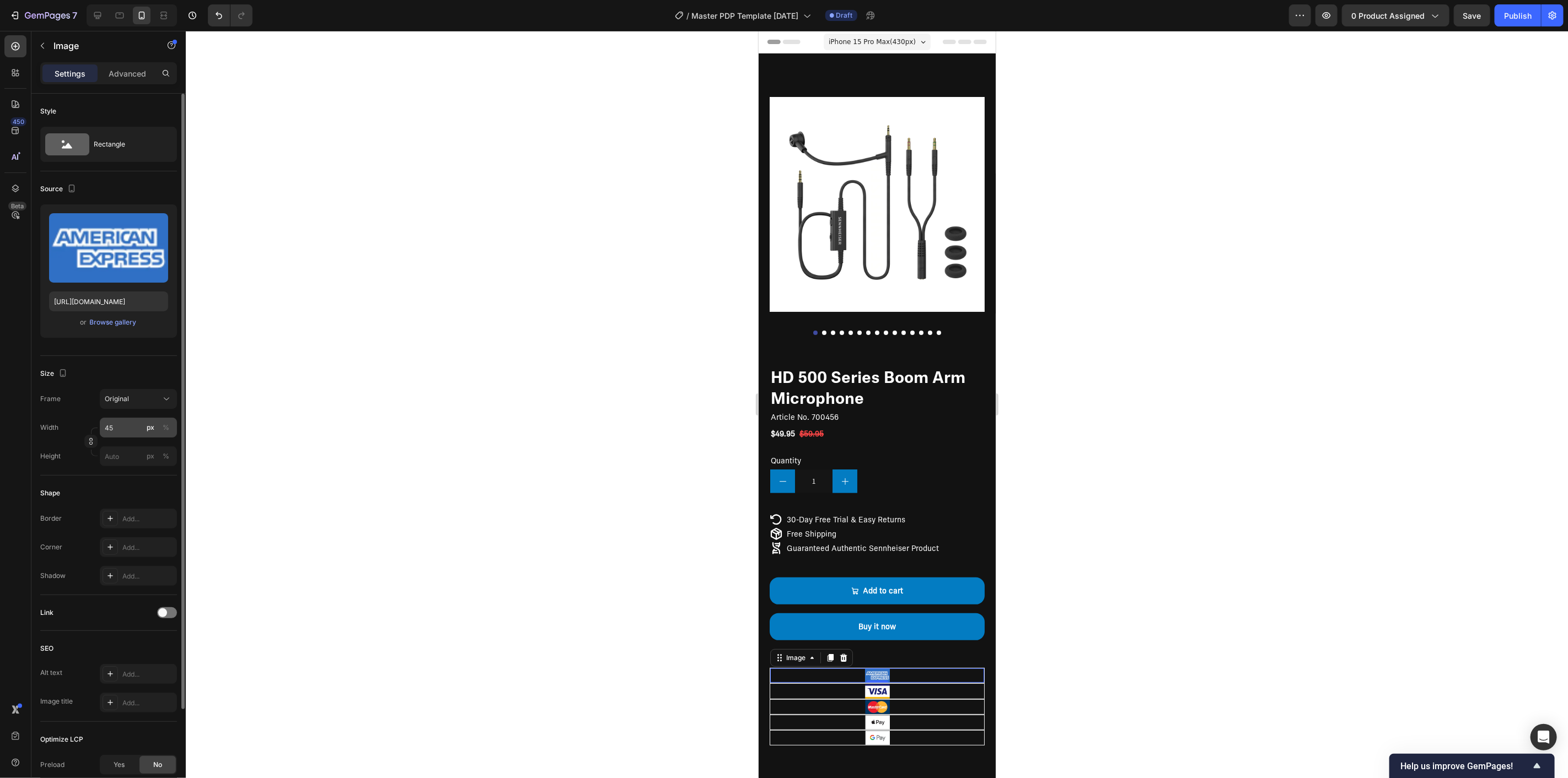
scroll to position [61, 0]
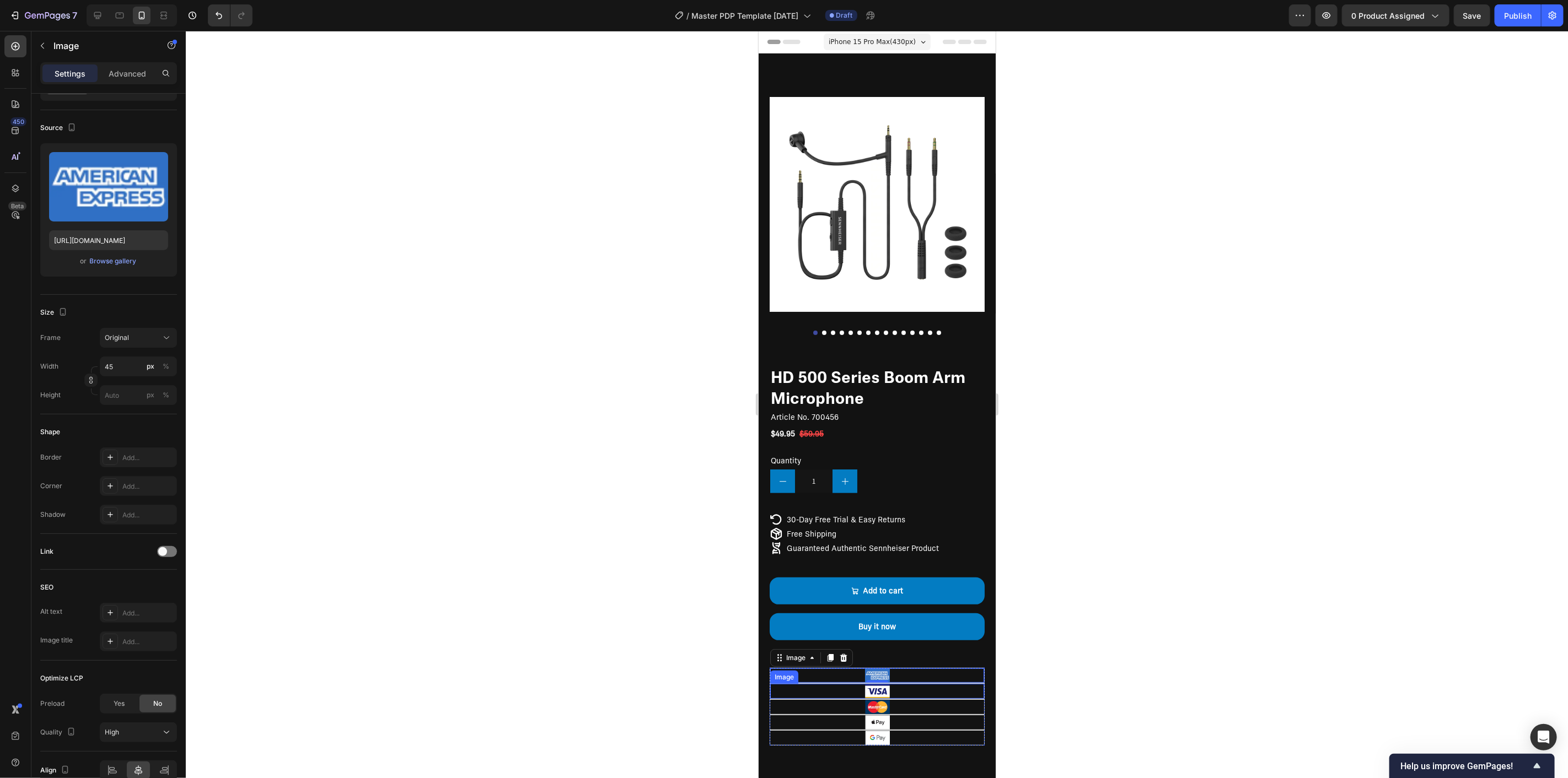
click at [971, 684] on div at bounding box center [877, 691] width 214 height 14
click at [974, 700] on div at bounding box center [877, 707] width 214 height 14
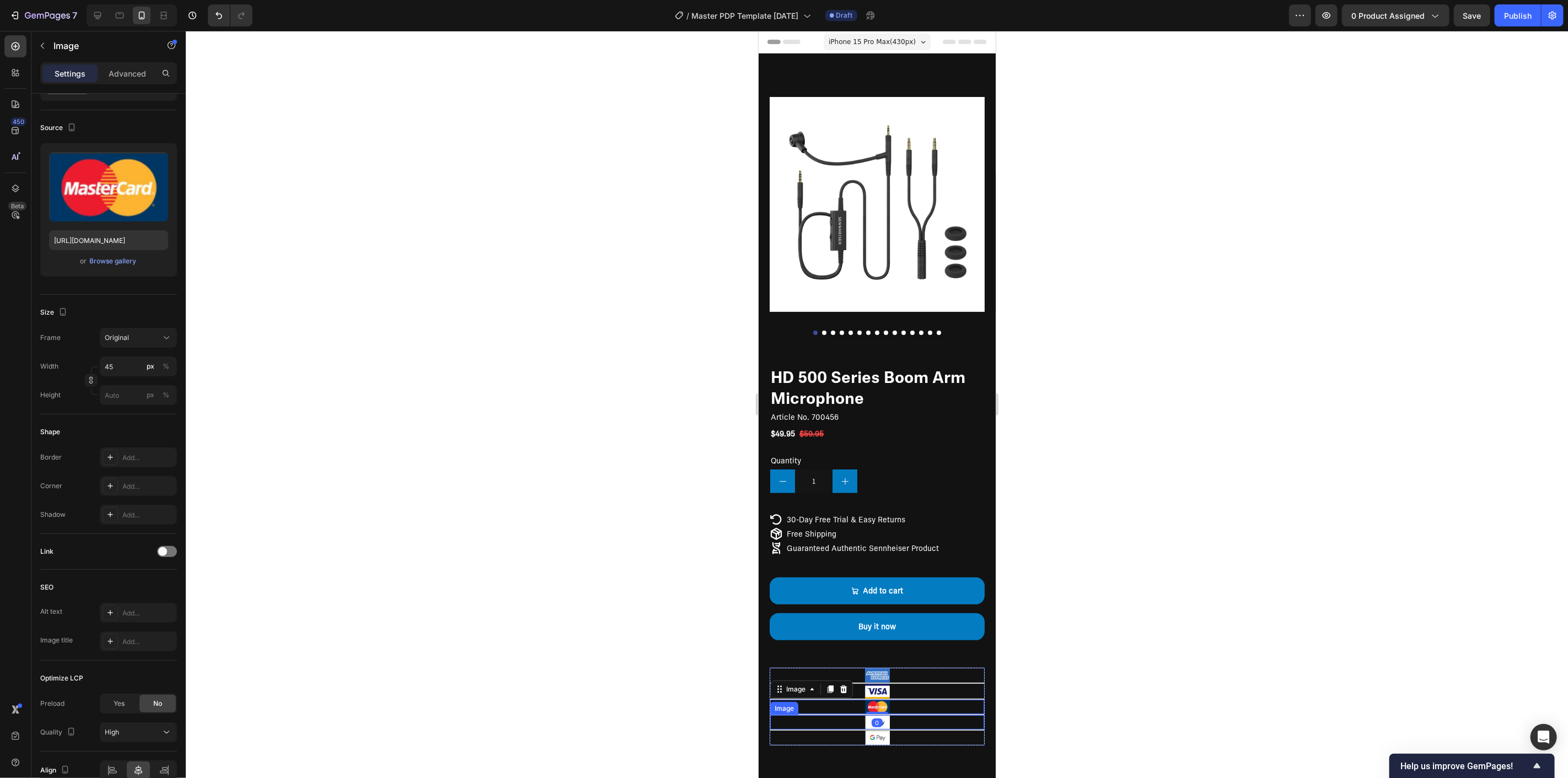
click at [970, 715] on div at bounding box center [877, 722] width 214 height 14
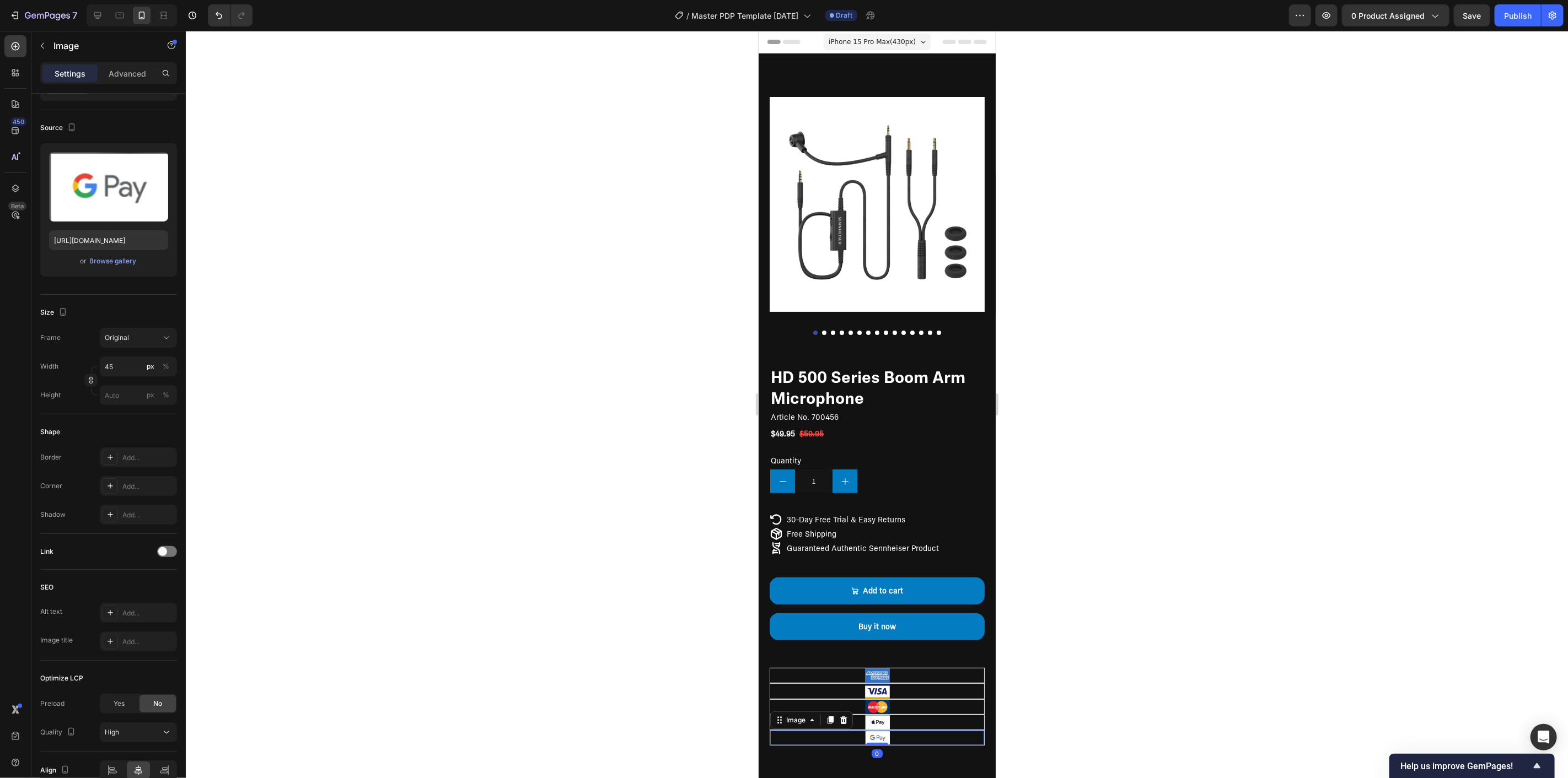
click at [968, 733] on div at bounding box center [877, 737] width 214 height 14
click at [848, 668] on div at bounding box center [877, 675] width 214 height 14
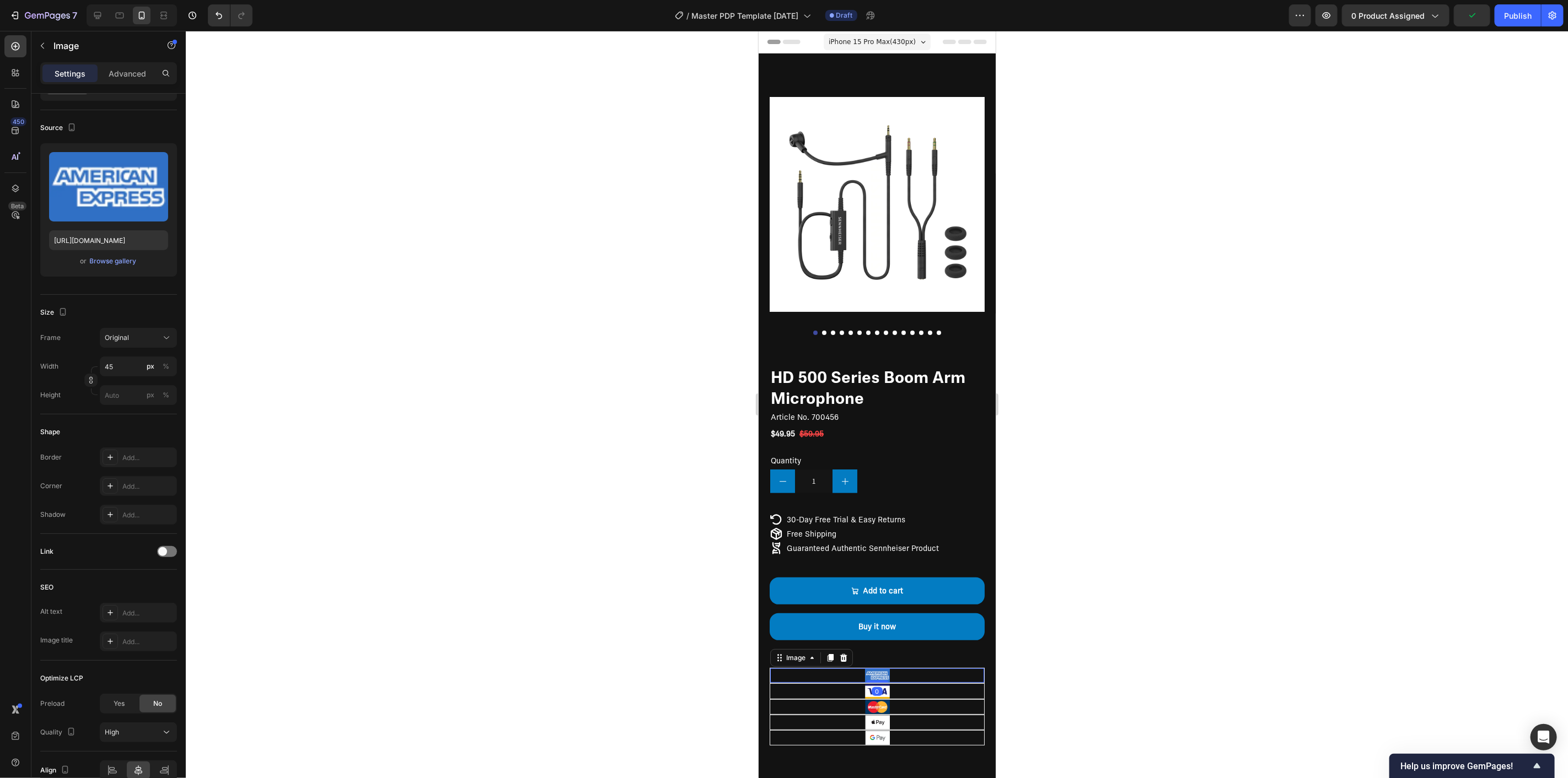
click at [848, 654] on div "Image" at bounding box center [811, 657] width 83 height 17
click at [100, 8] on div at bounding box center [97, 15] width 17 height 17
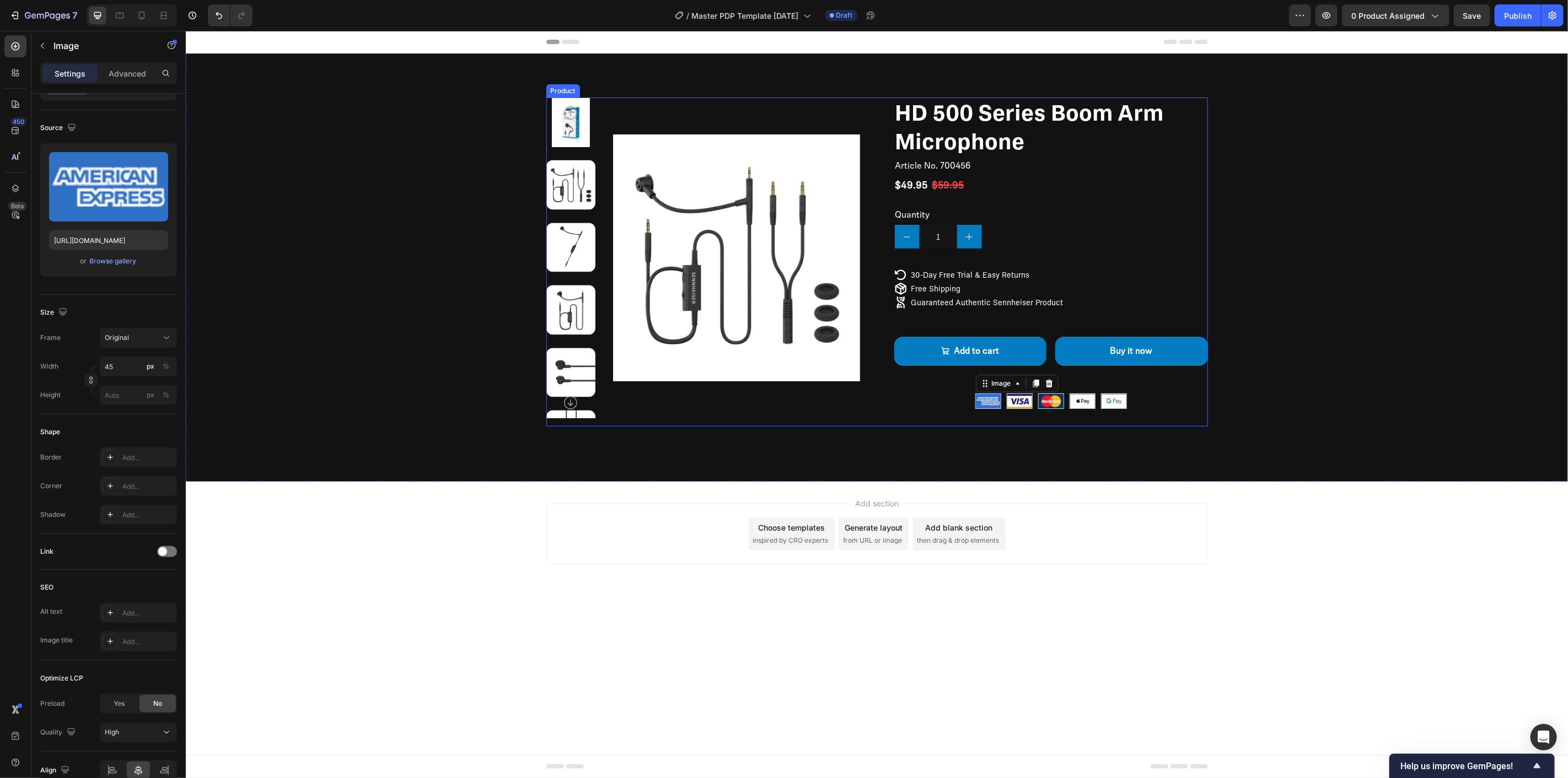
click at [1130, 395] on div "HD 500 Series Boom Arm Microphone Product Title Article No. 700456 Product SKU …" at bounding box center [1050, 261] width 314 height 329
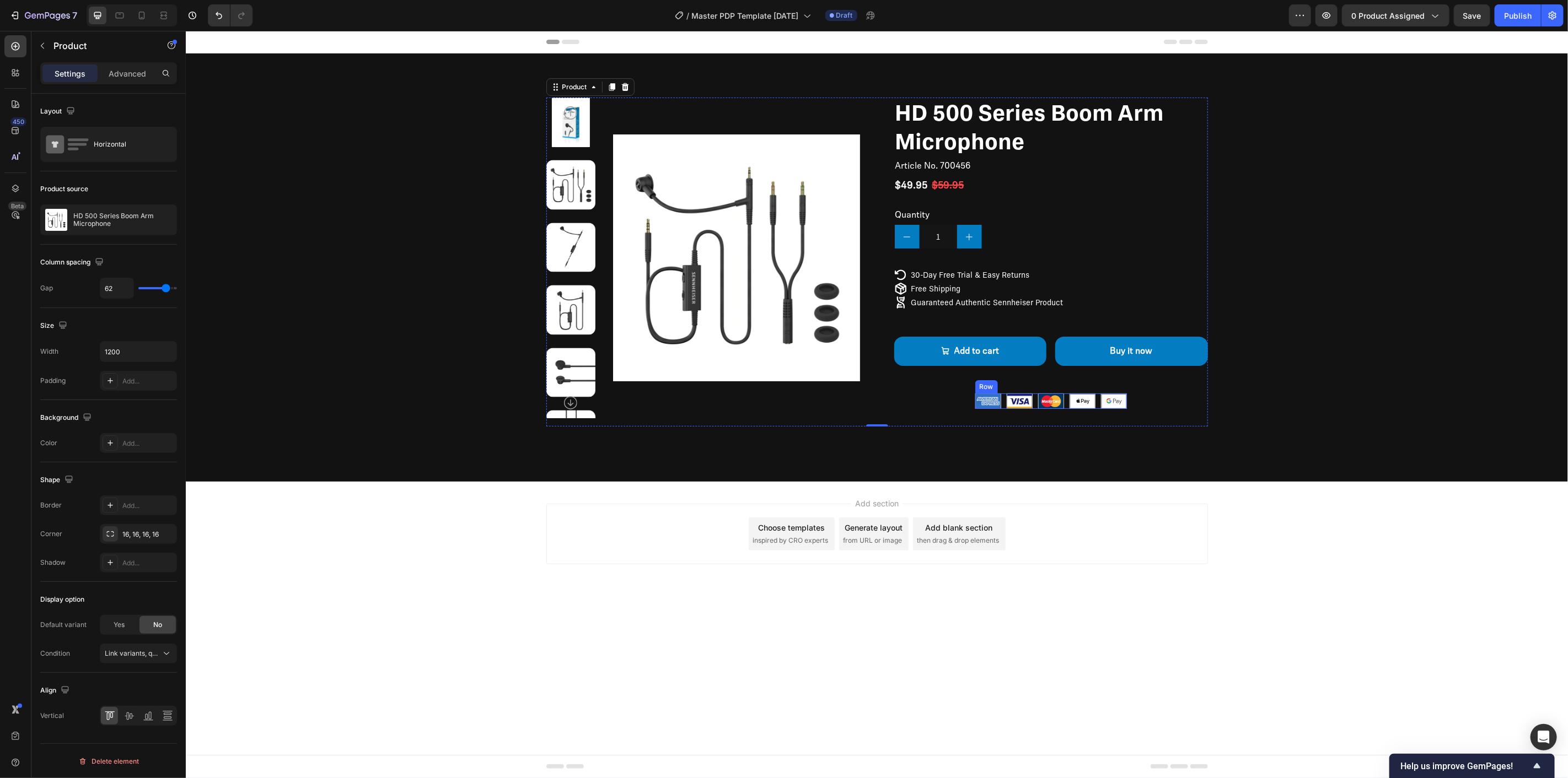
click at [1001, 397] on div "Image Image Image Image Image Row" at bounding box center [1051, 401] width 151 height 16
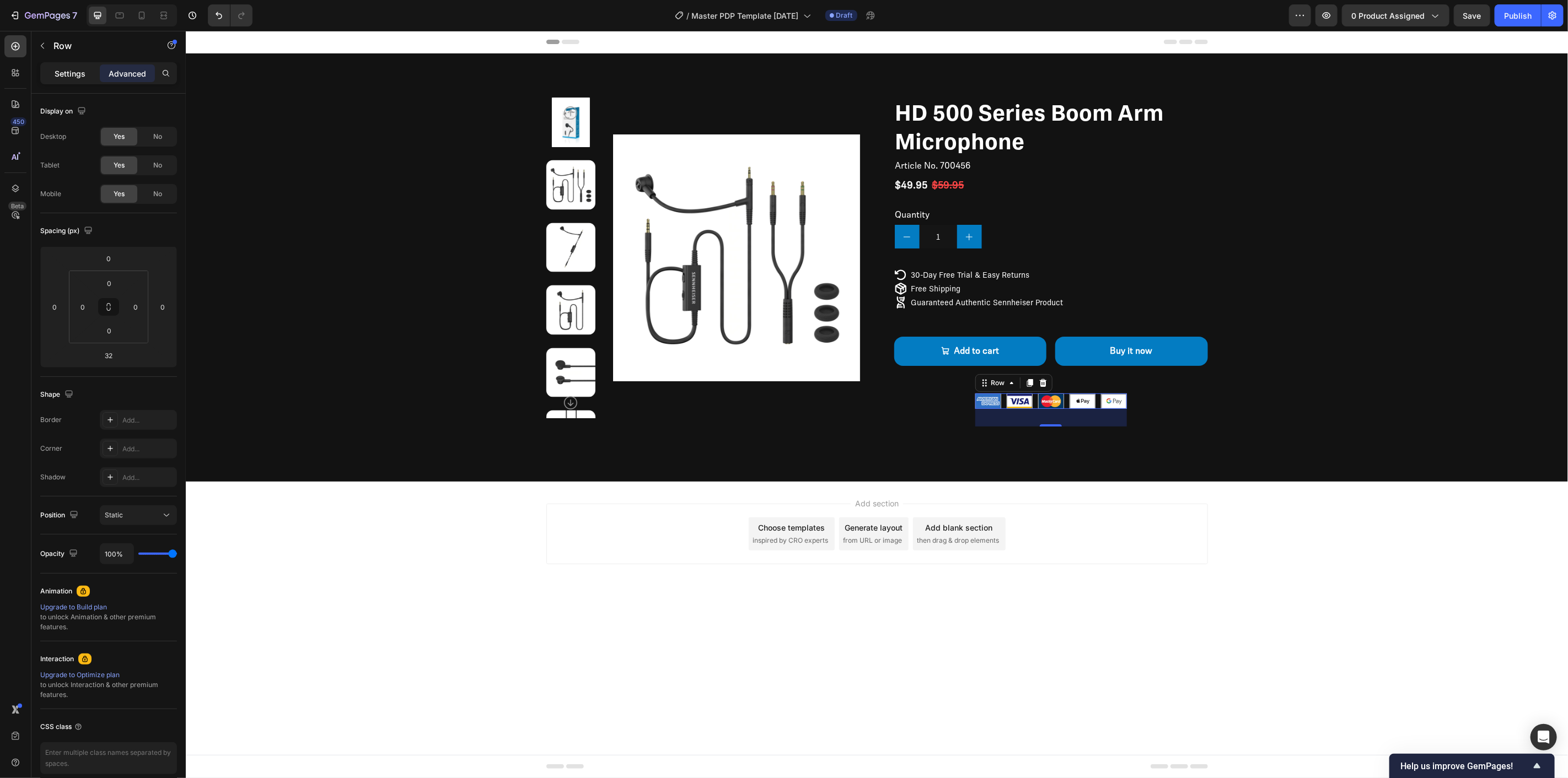
click at [74, 77] on p "Settings" at bounding box center [70, 74] width 31 height 12
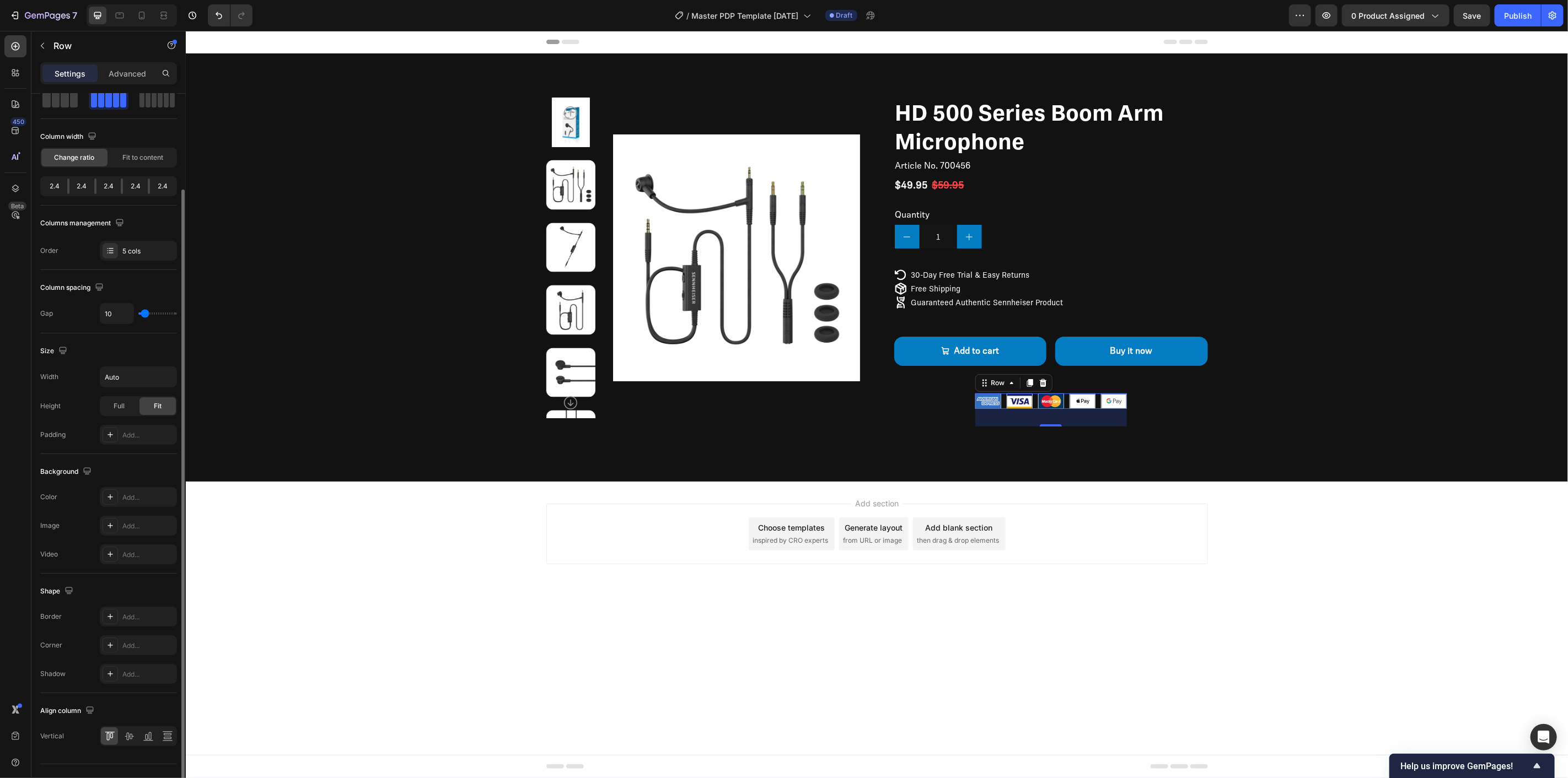
scroll to position [83, 0]
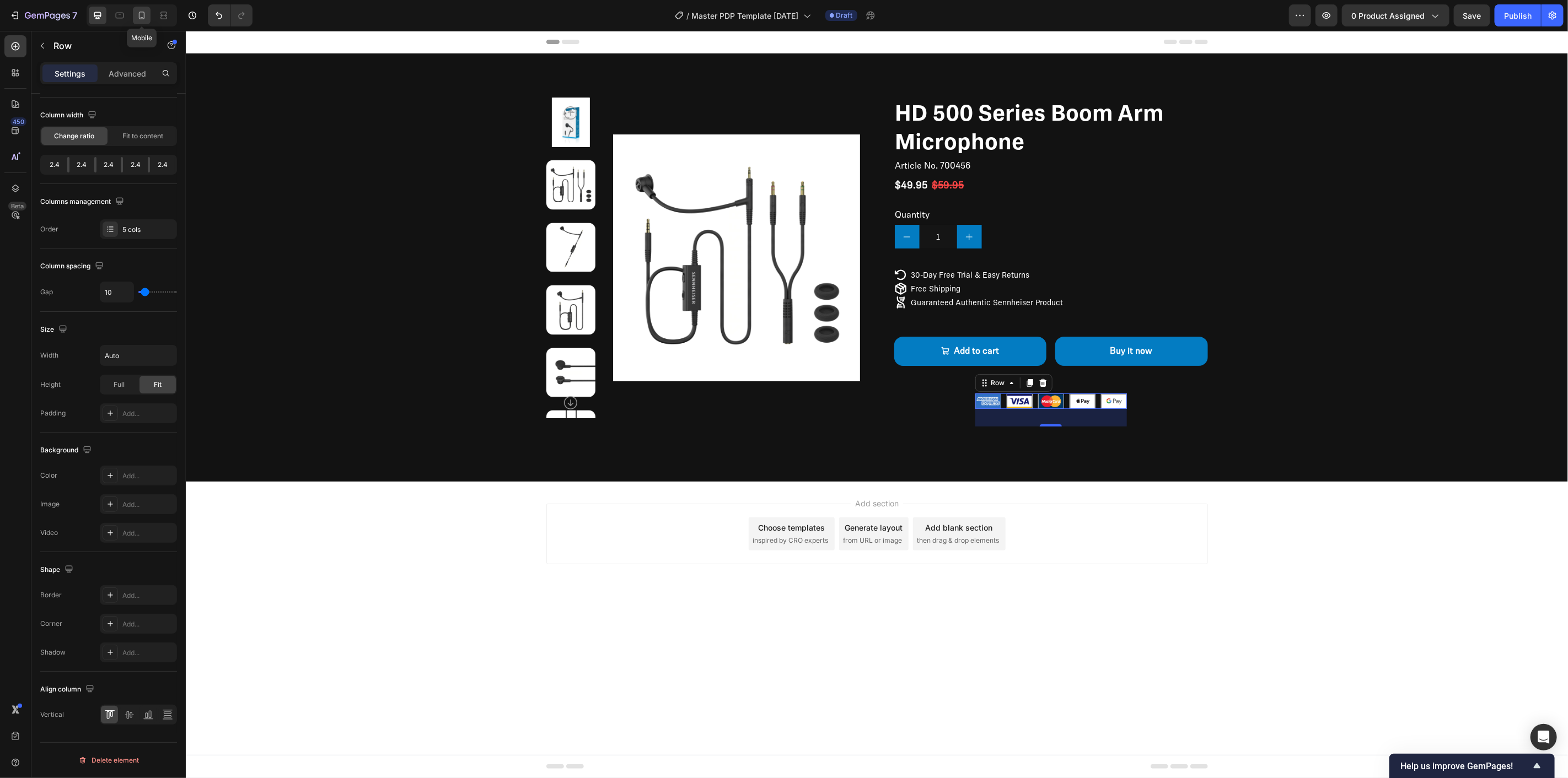
click at [147, 17] on icon at bounding box center [141, 15] width 11 height 11
type input "0"
type input "100%"
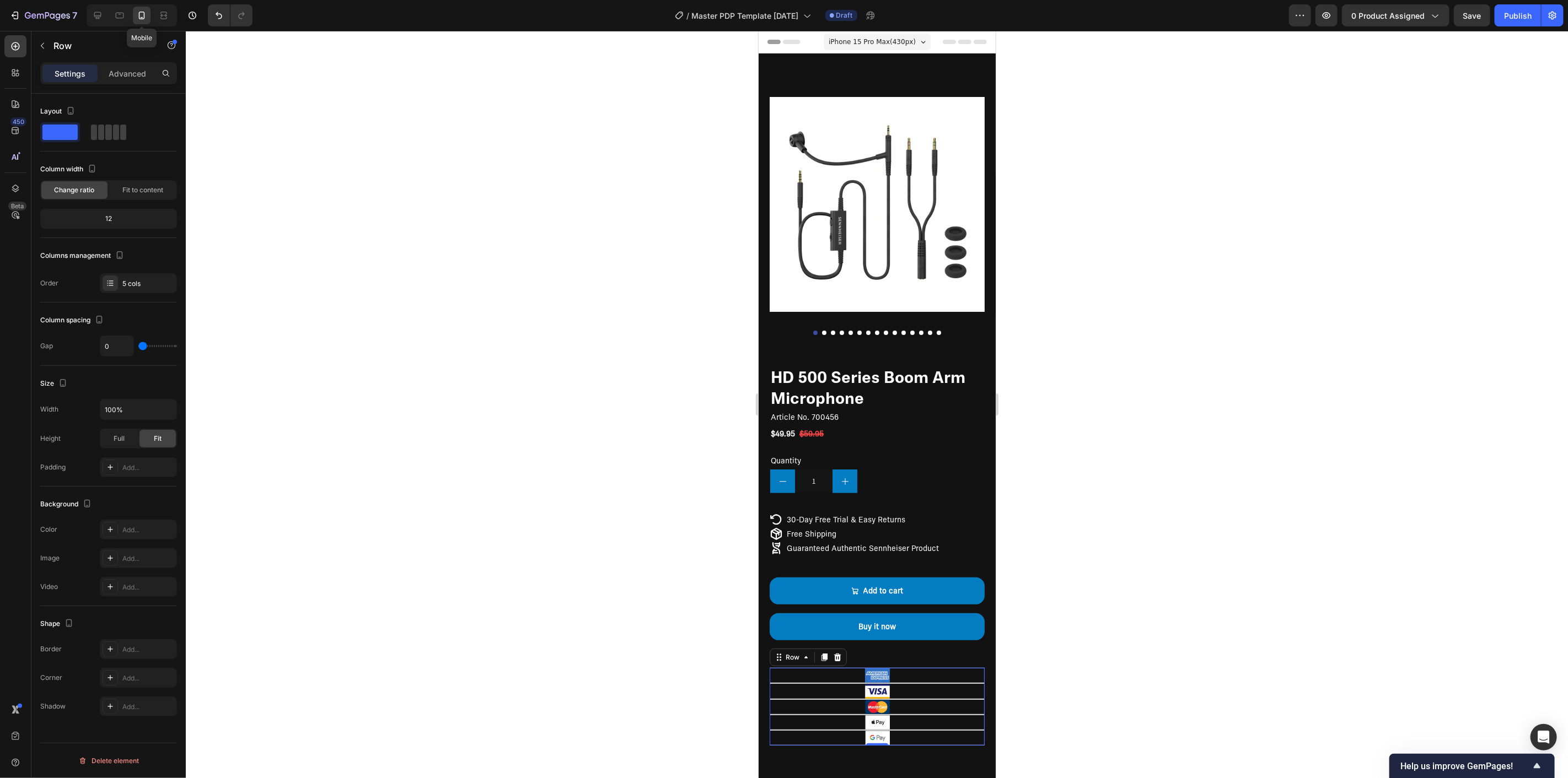
scroll to position [229, 0]
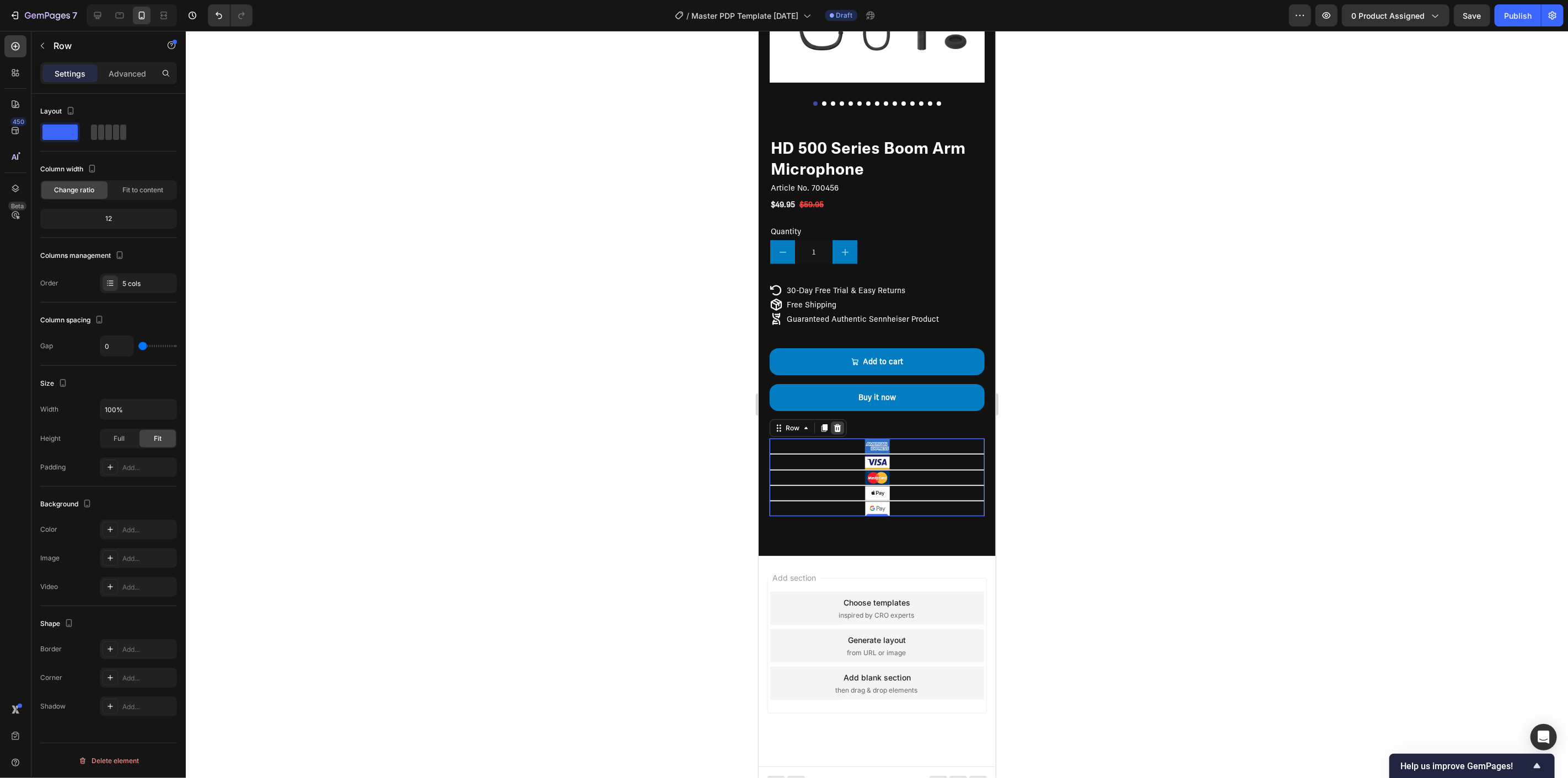
click at [839, 424] on icon at bounding box center [837, 428] width 7 height 8
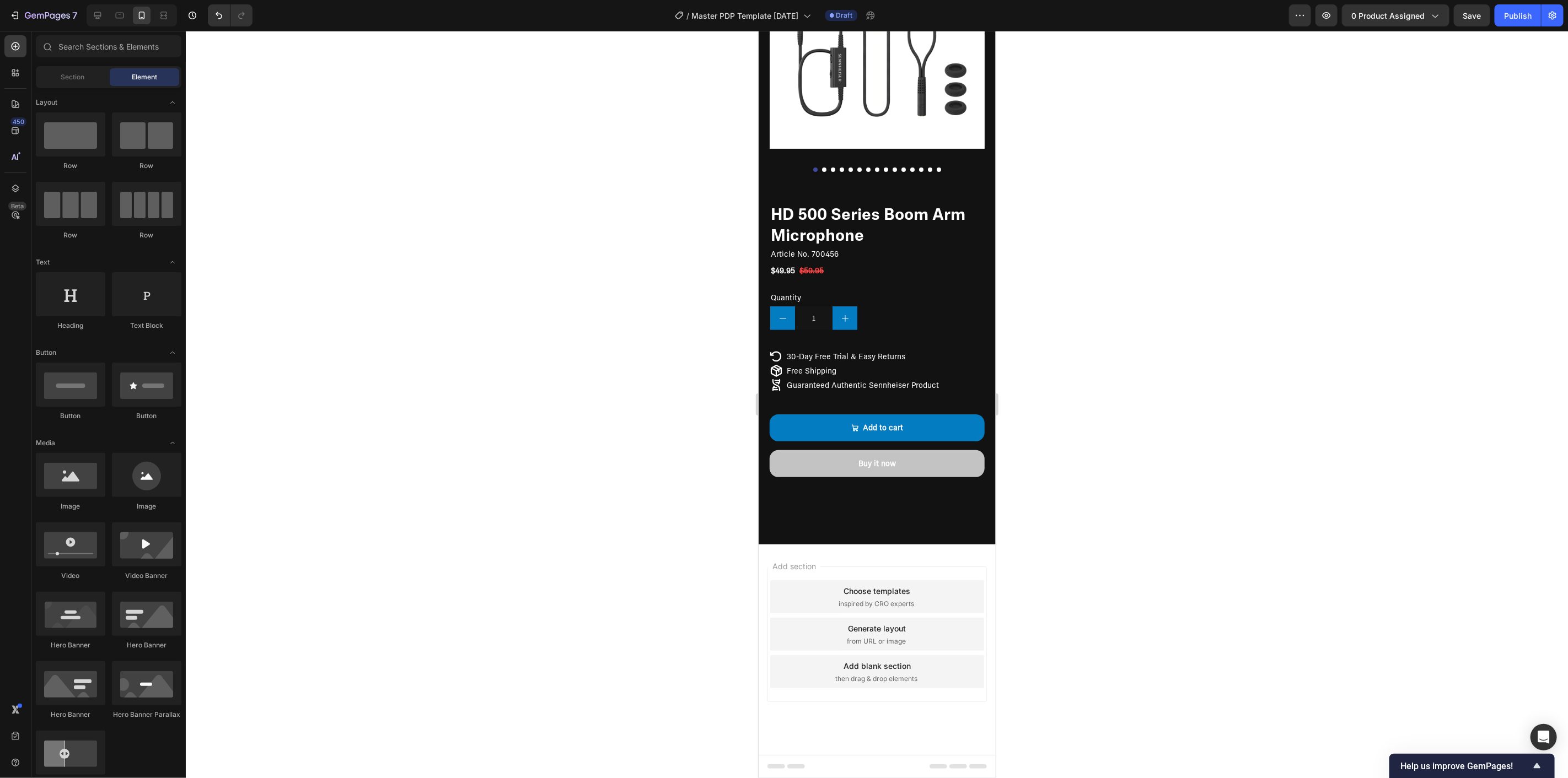
scroll to position [151, 0]
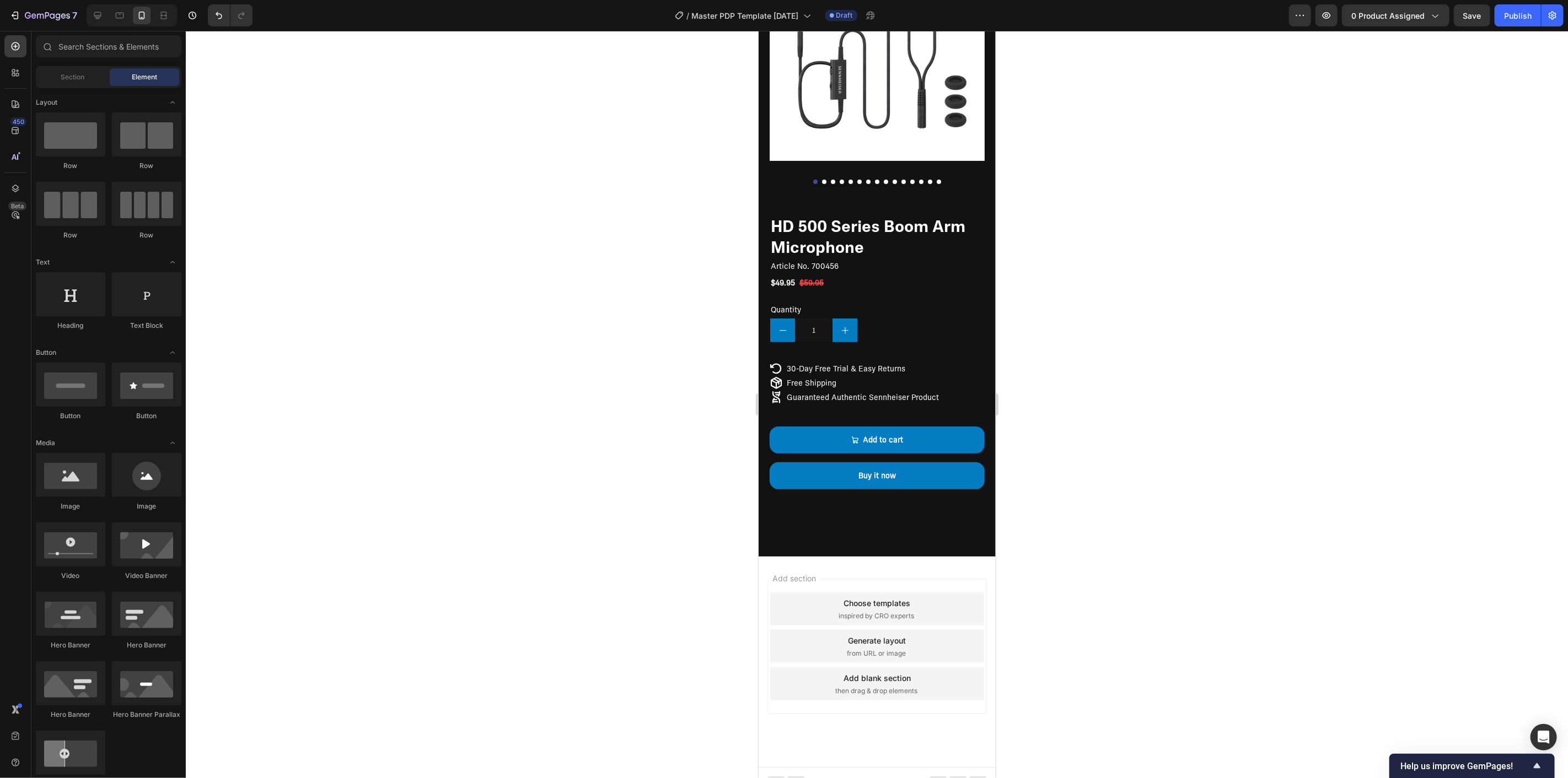
click at [425, 452] on div at bounding box center [877, 405] width 1382 height 748
click at [884, 318] on div "Quantity Text Block 1 Product Quantity Row" at bounding box center [877, 322] width 215 height 41
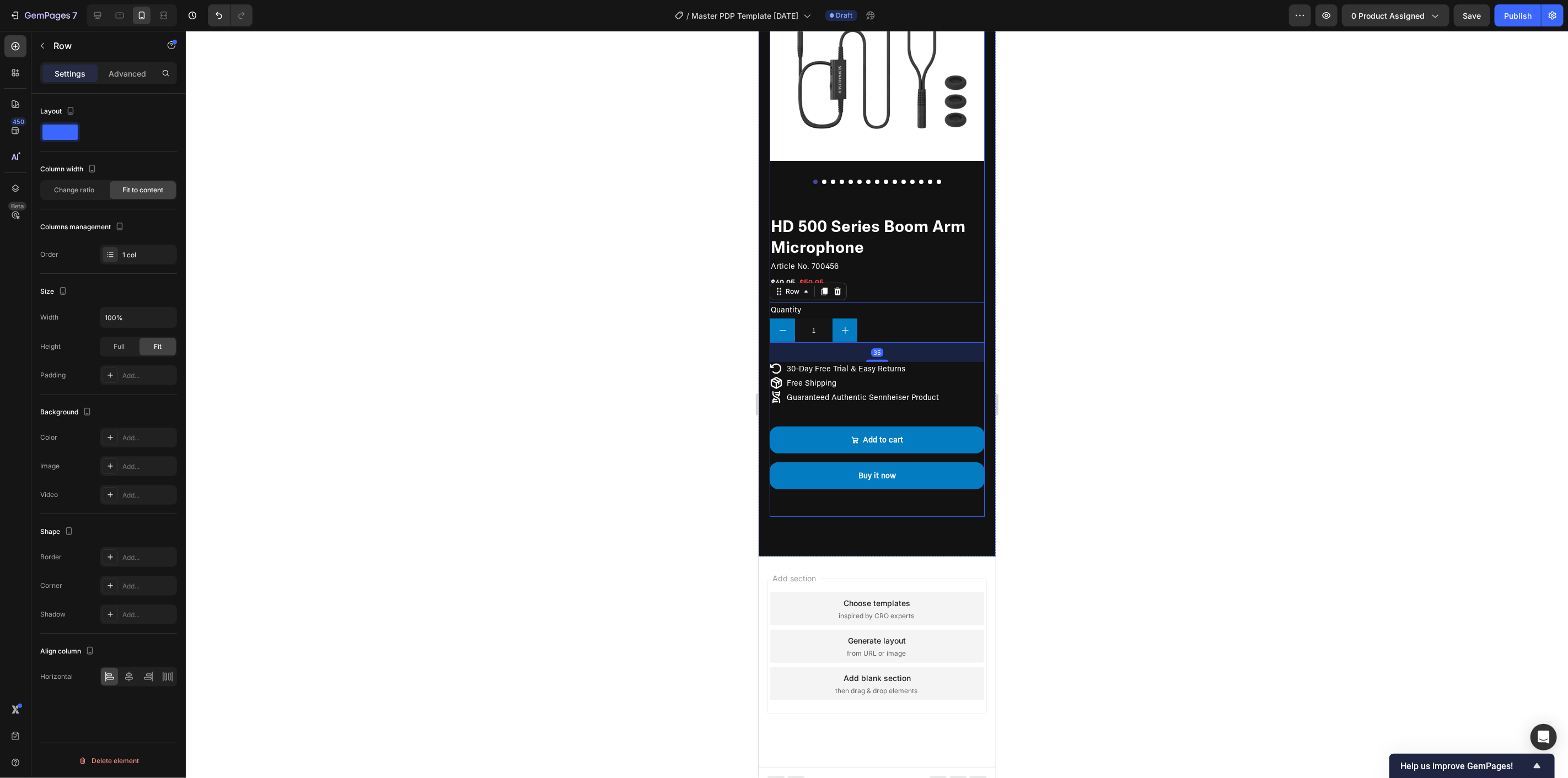
click at [881, 280] on div "HD 500 Series Boom Arm Microphone Product Title Article No. 700456 Product SKU …" at bounding box center [877, 365] width 215 height 302
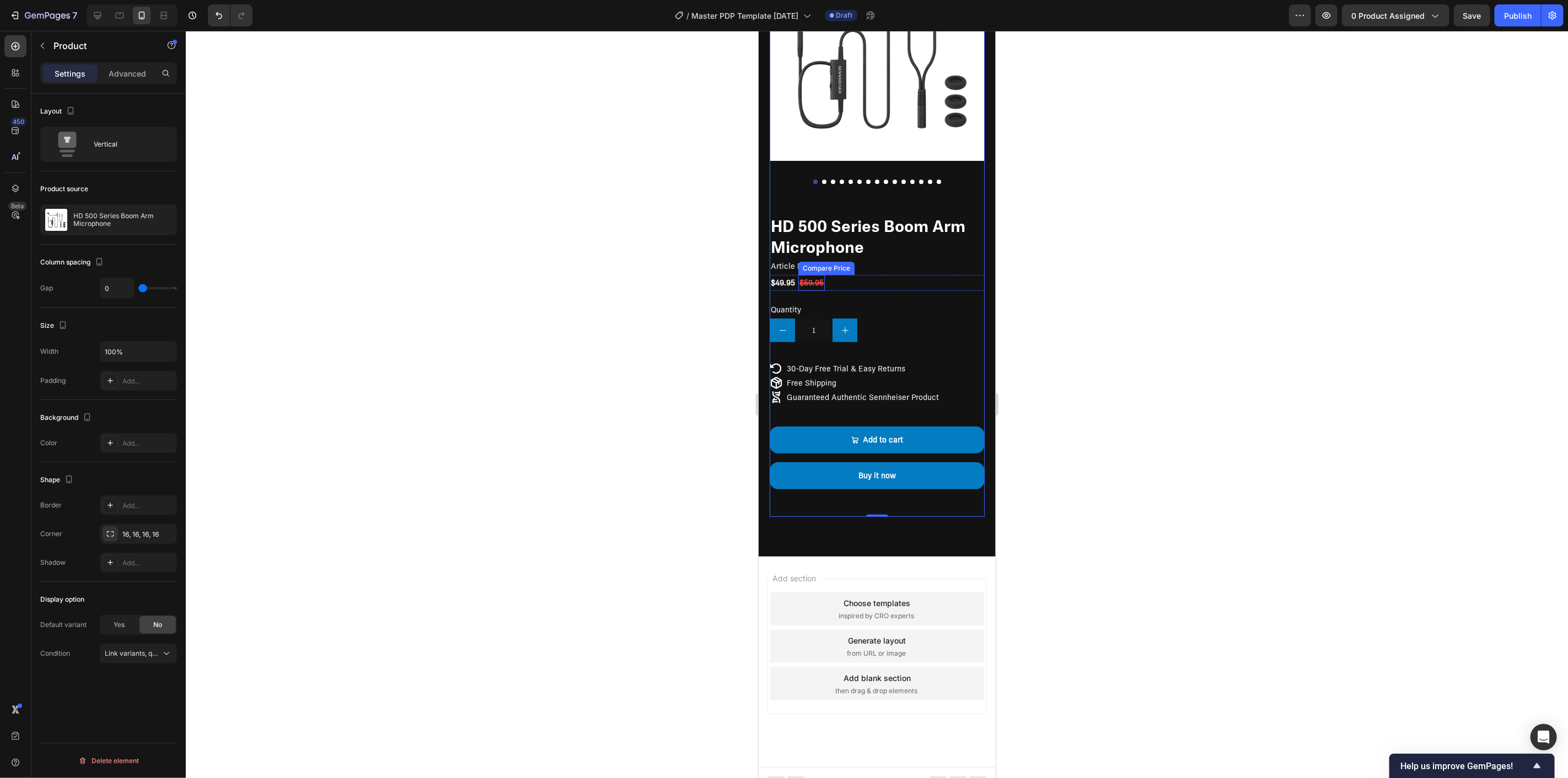
click at [824, 274] on div "$59.95" at bounding box center [811, 282] width 27 height 16
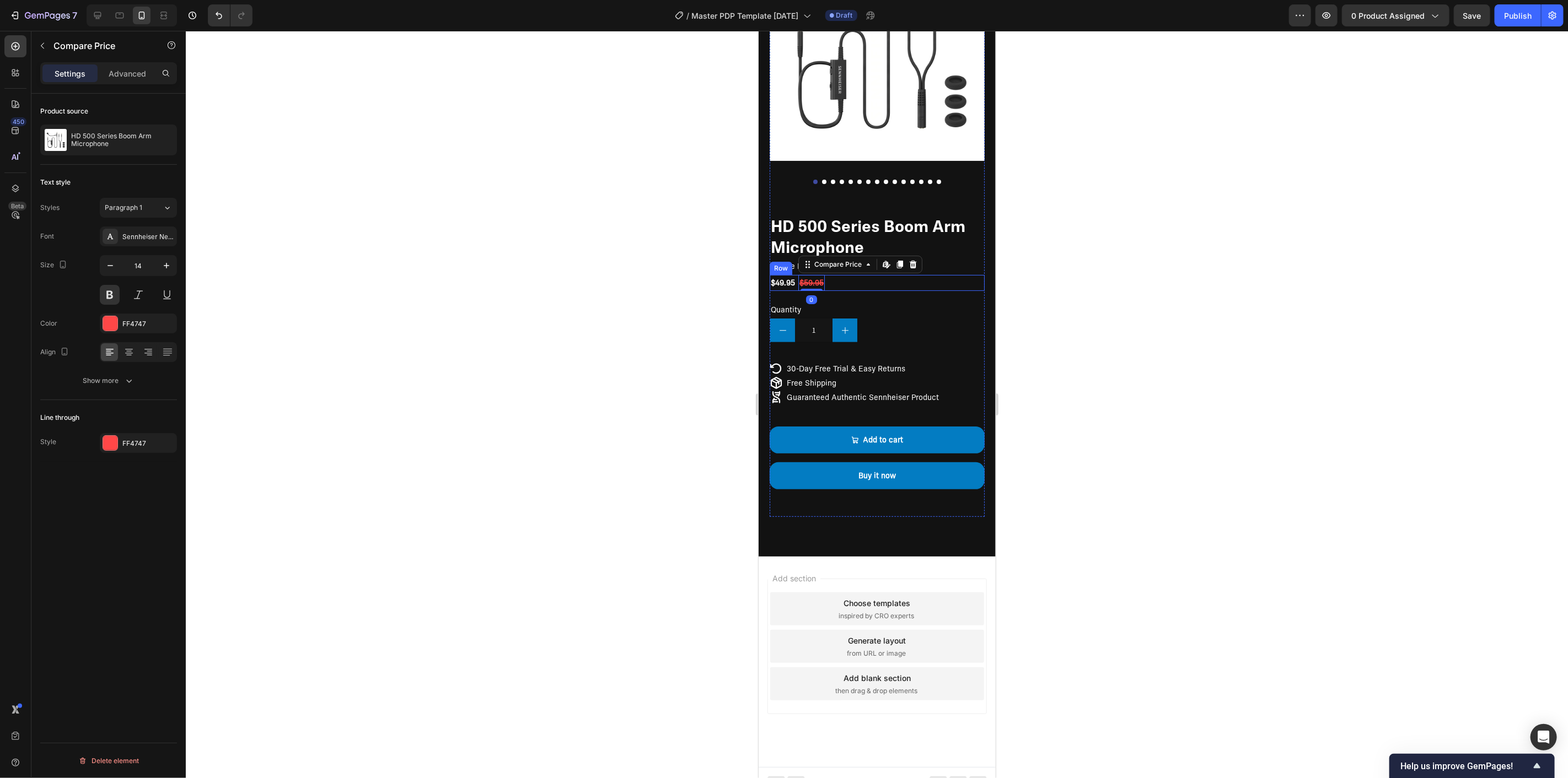
click at [848, 274] on div "$49.95 Product Price Product Price $59.95 Compare Price Edit content in Shopify…" at bounding box center [877, 282] width 215 height 16
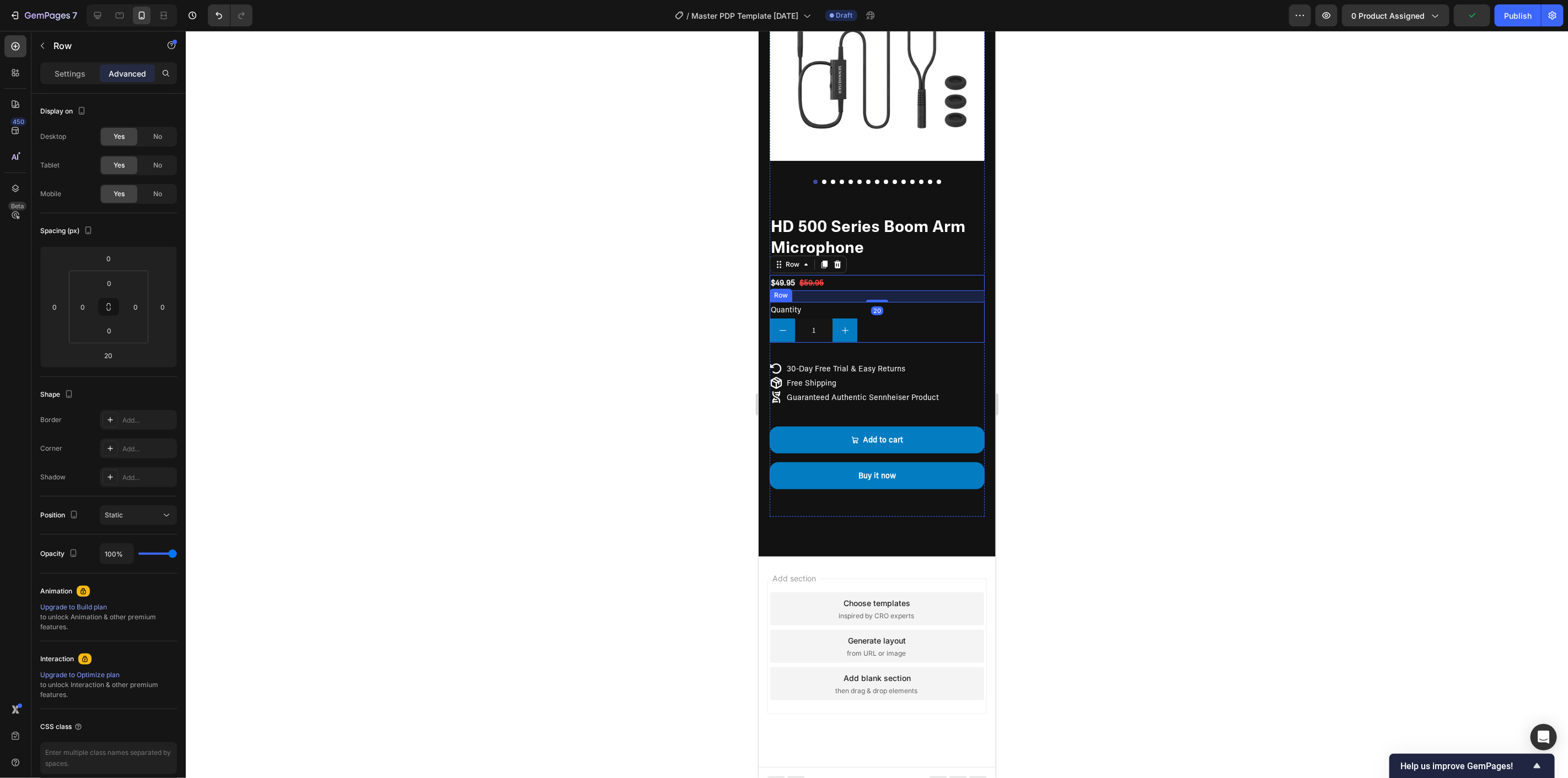
click at [899, 318] on div "Quantity Text Block 1 Product Quantity Row" at bounding box center [877, 322] width 215 height 41
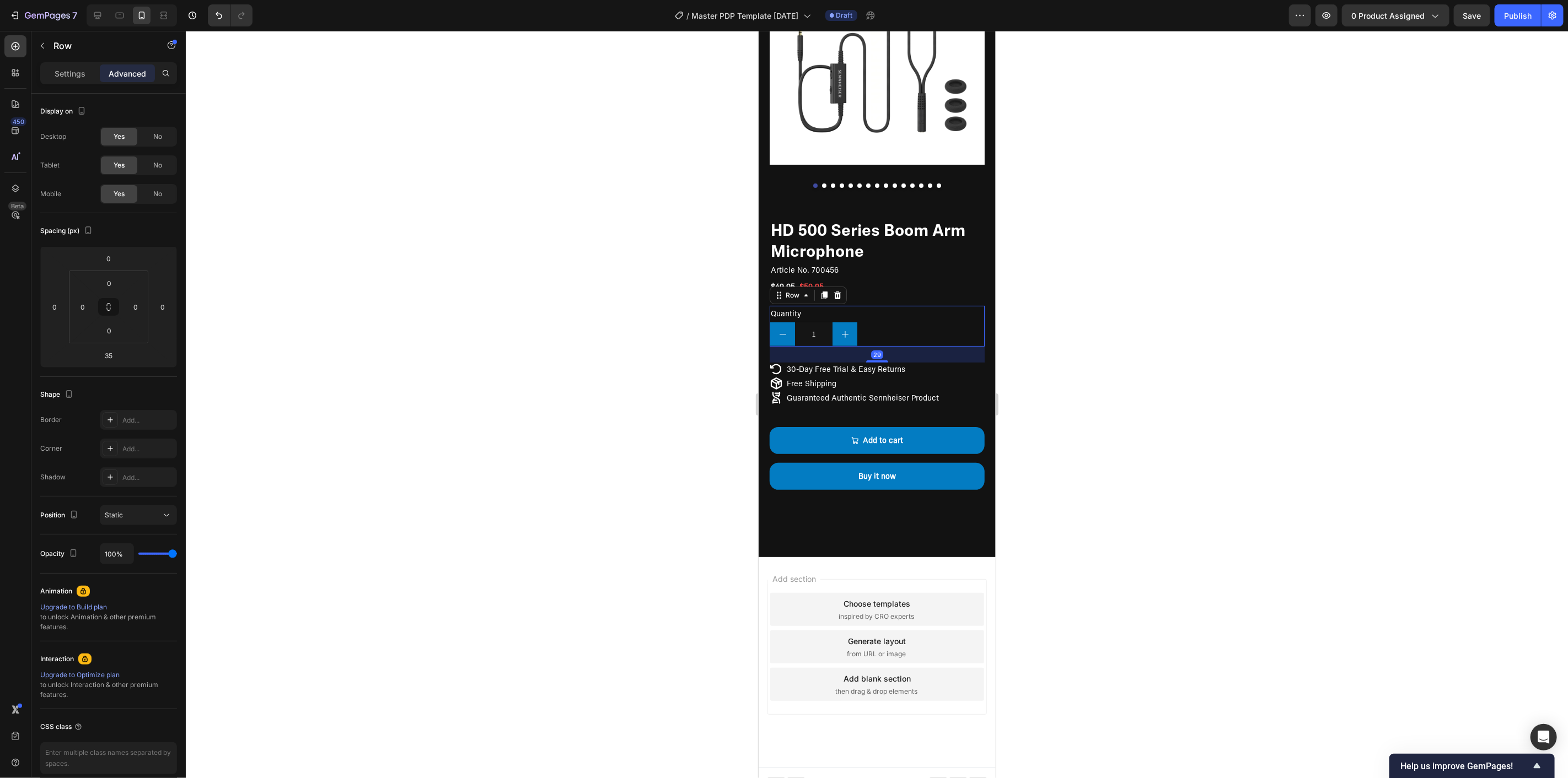
scroll to position [149, 0]
drag, startPoint x: 873, startPoint y: 348, endPoint x: 888, endPoint y: 345, distance: 15.3
click at [888, 344] on div "30" at bounding box center [877, 344] width 215 height 0
type input "30"
click at [877, 283] on div "HD 500 Series Boom Arm Microphone Product Title Article No. 700456 Product SKU …" at bounding box center [877, 366] width 215 height 299
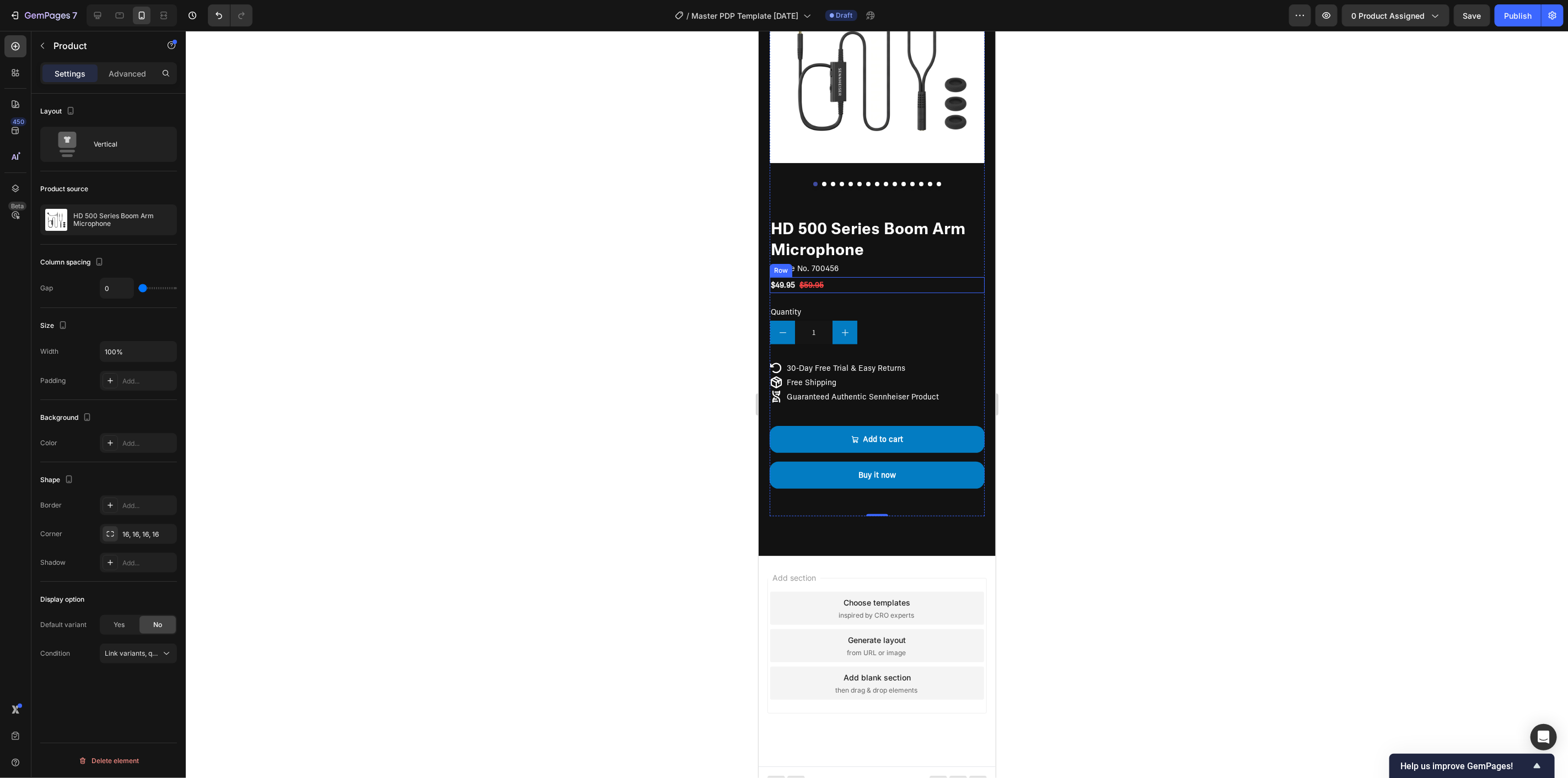
click at [830, 277] on div "$49.95 Product Price Product Price $59.95 Compare Price Compare Price Row" at bounding box center [877, 285] width 215 height 16
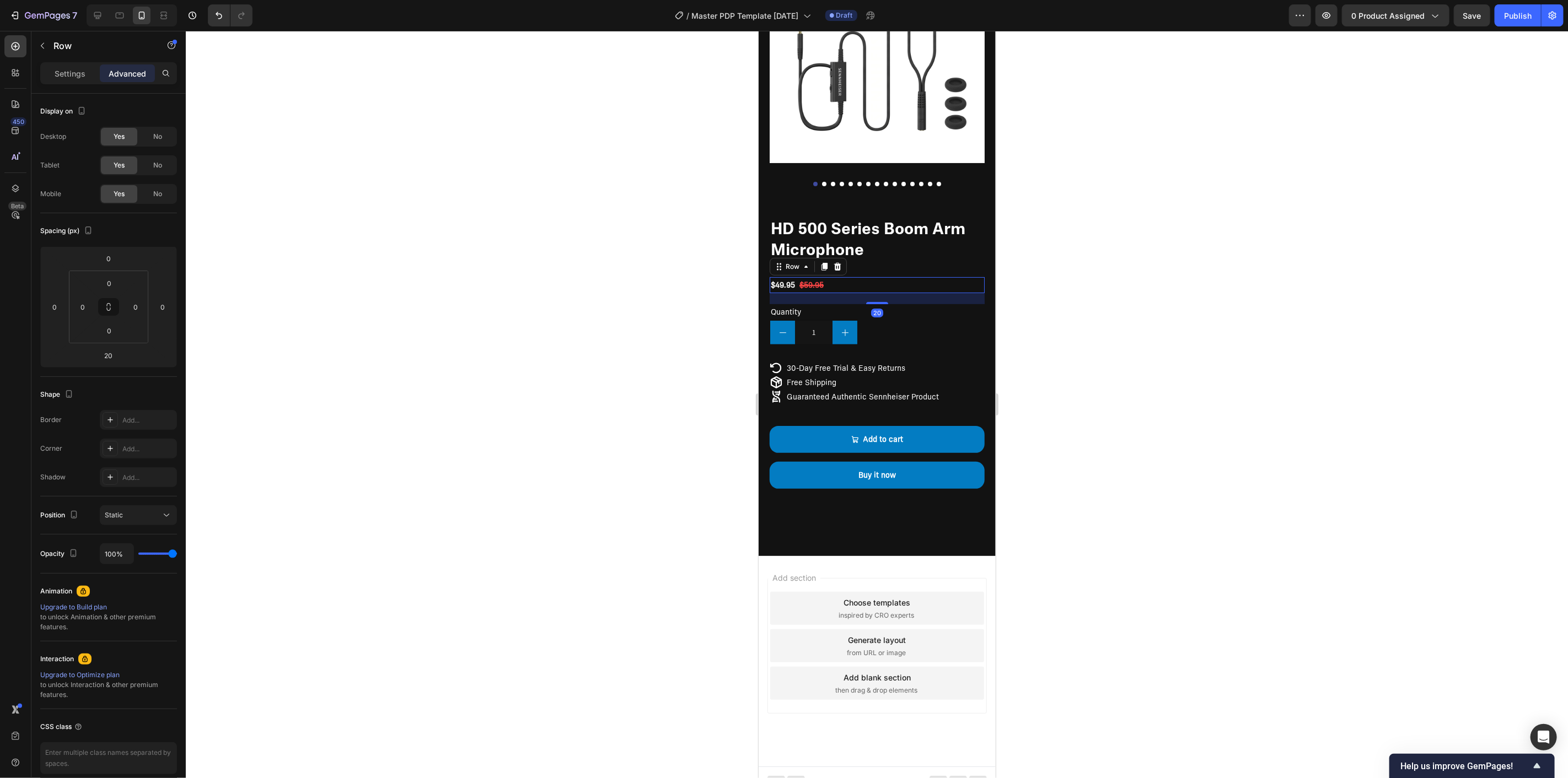
click at [882, 302] on div at bounding box center [877, 302] width 22 height 2
click at [1079, 293] on div at bounding box center [877, 405] width 1382 height 748
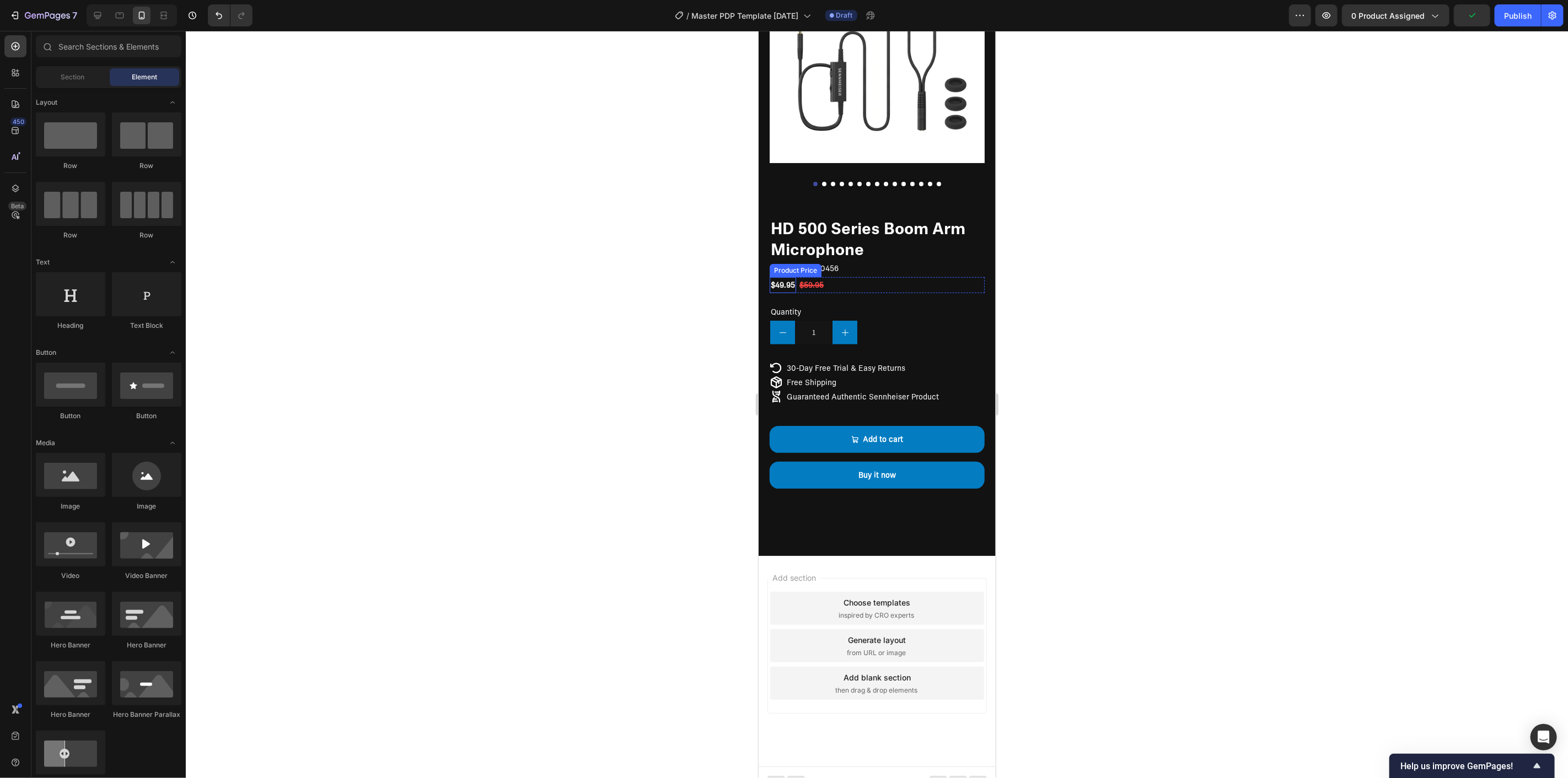
click at [780, 277] on div "$49.95" at bounding box center [782, 285] width 27 height 16
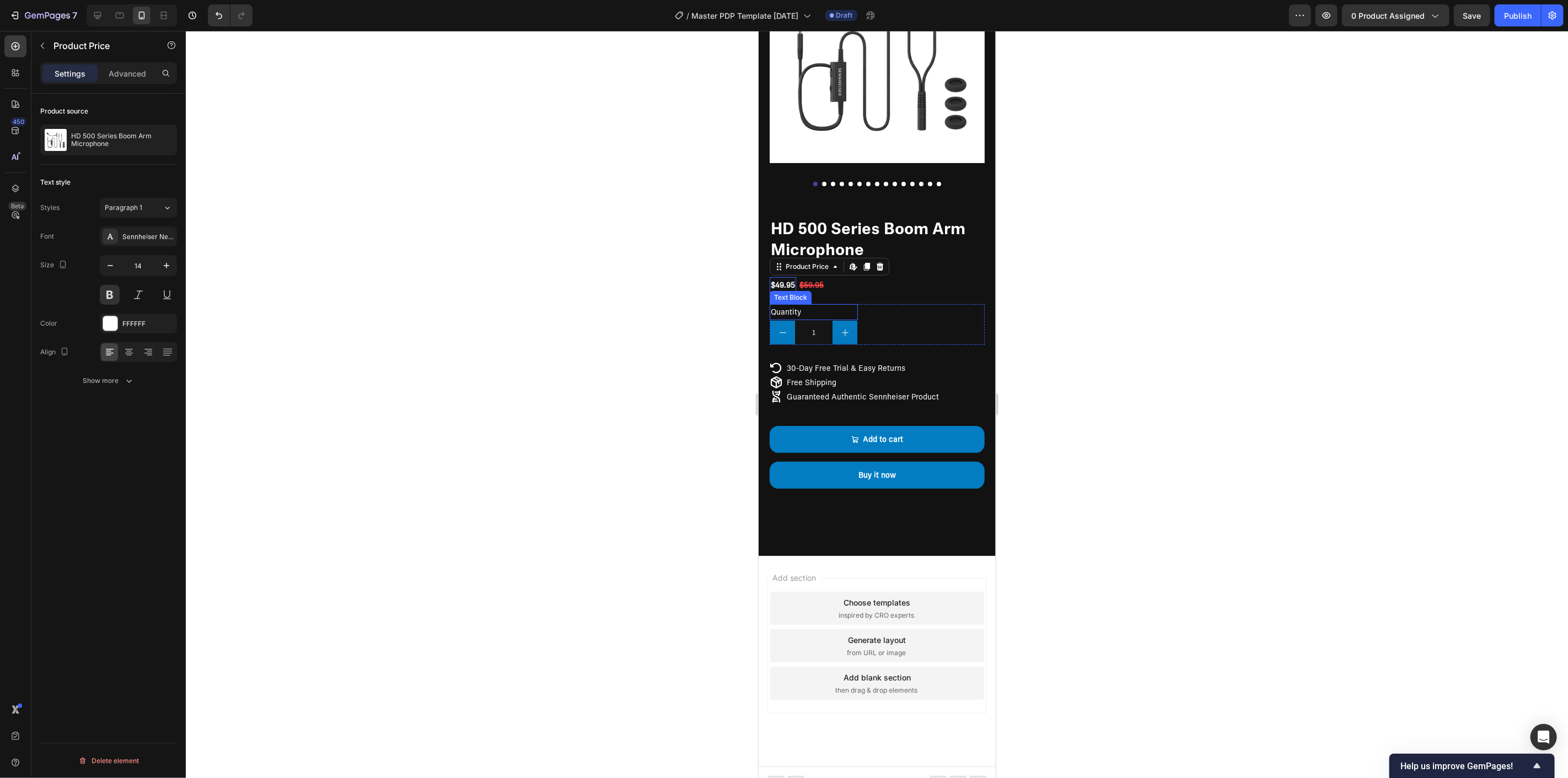
click at [787, 304] on div "Quantity" at bounding box center [813, 311] width 88 height 16
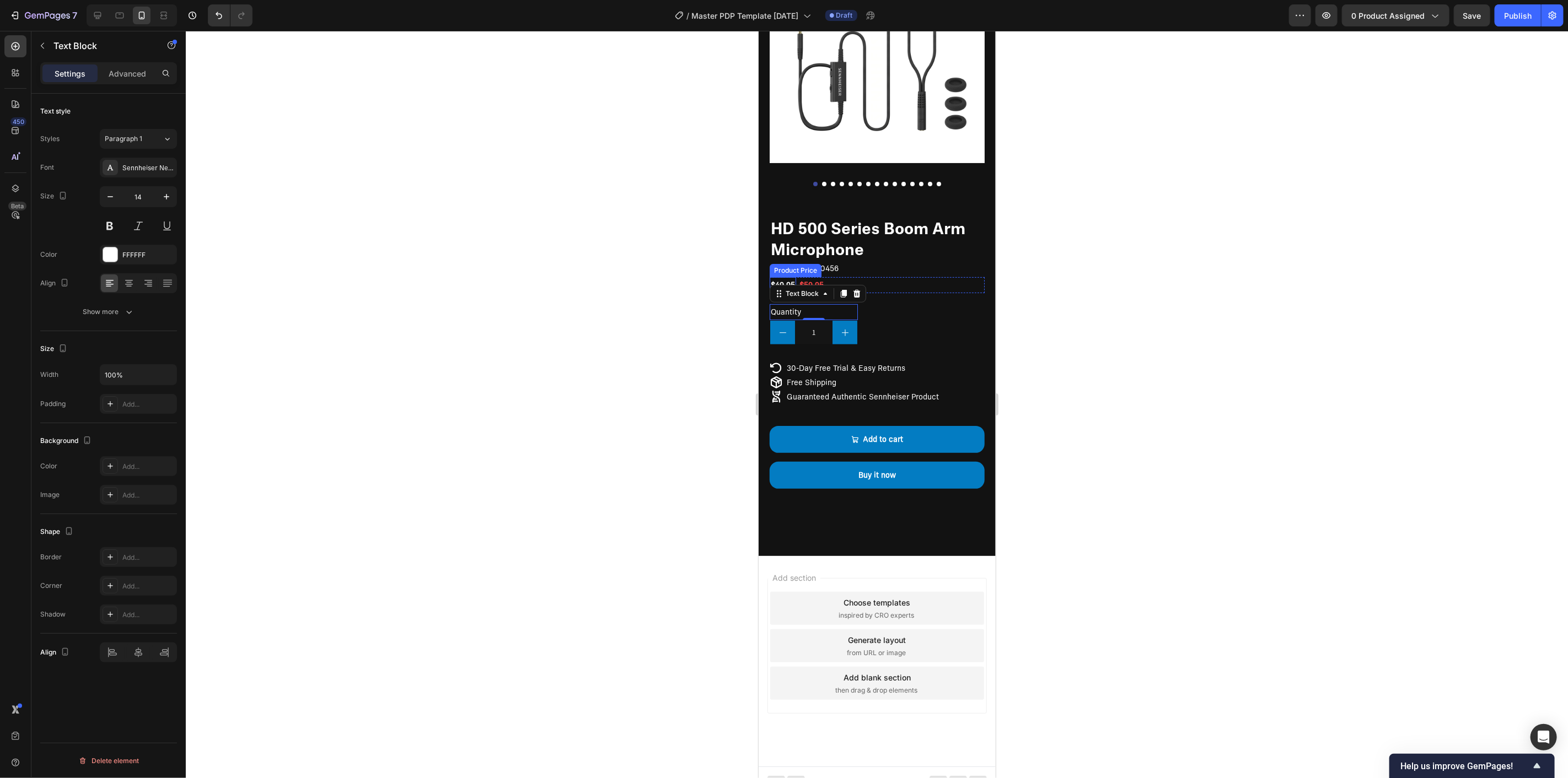
click at [788, 277] on div "$49.95" at bounding box center [782, 285] width 27 height 16
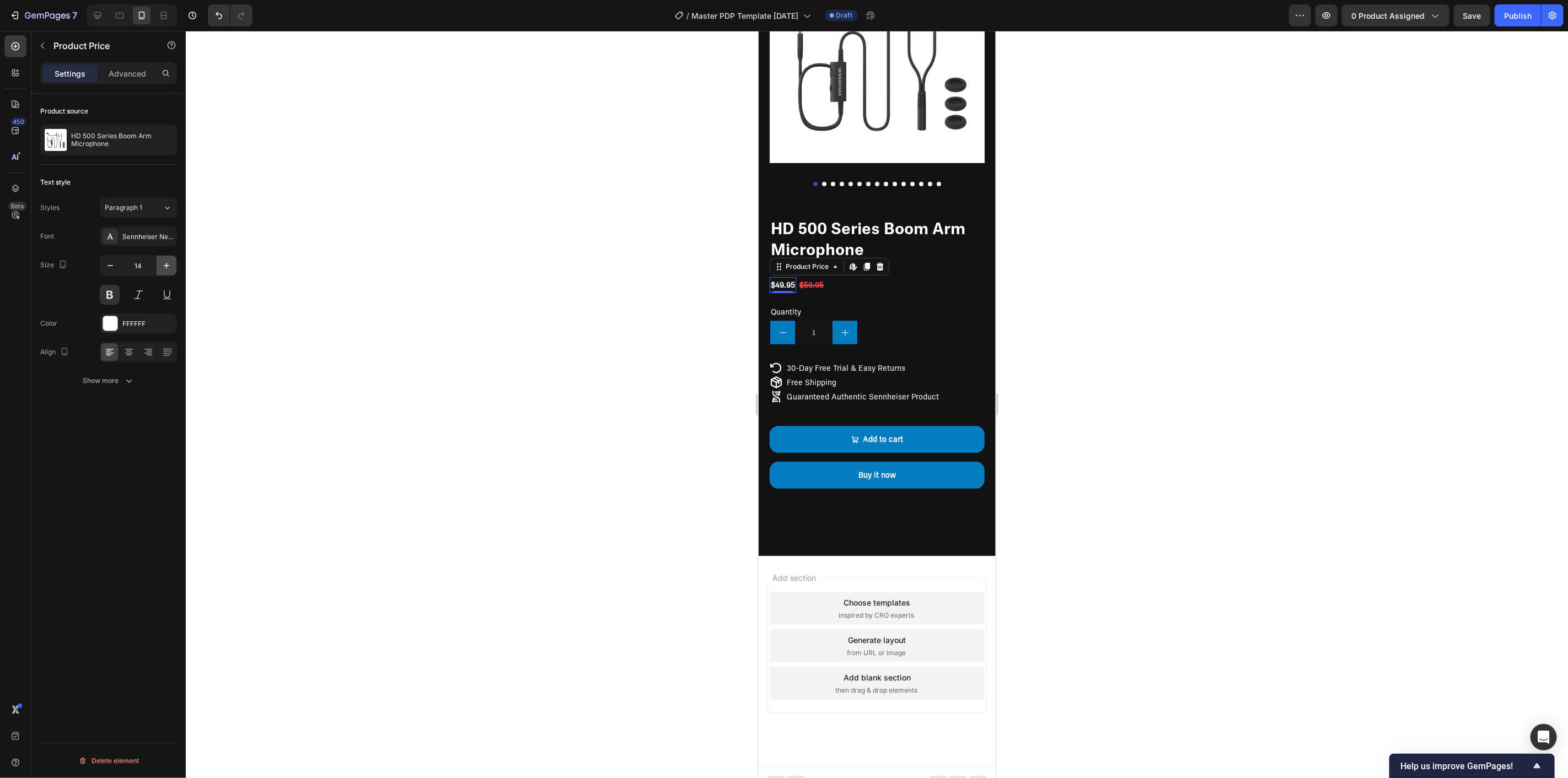
click at [164, 263] on icon "button" at bounding box center [166, 265] width 11 height 11
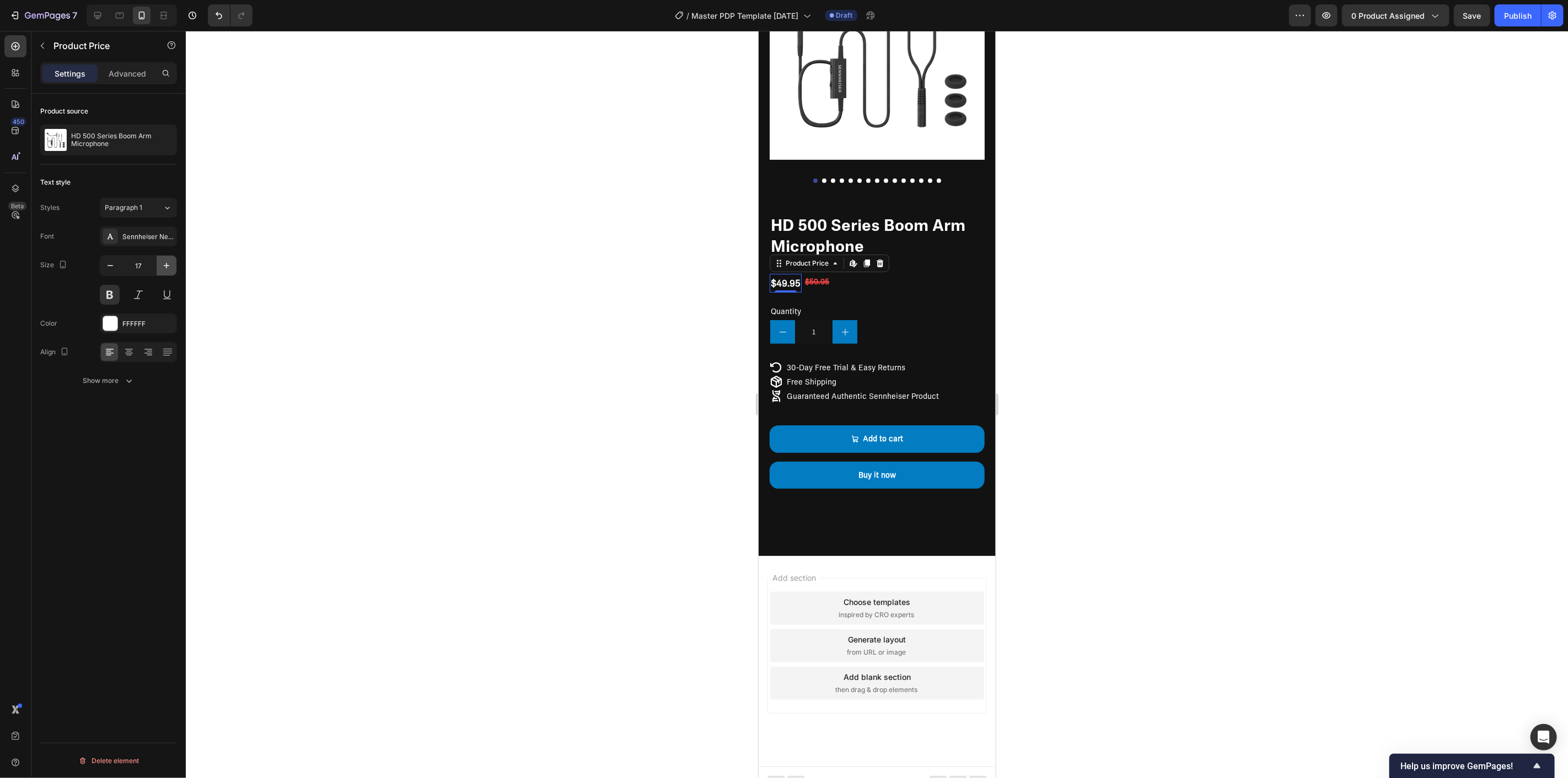
type input "18"
click at [823, 273] on div "$59.95" at bounding box center [819, 281] width 27 height 16
click at [166, 268] on icon "button" at bounding box center [166, 265] width 6 height 6
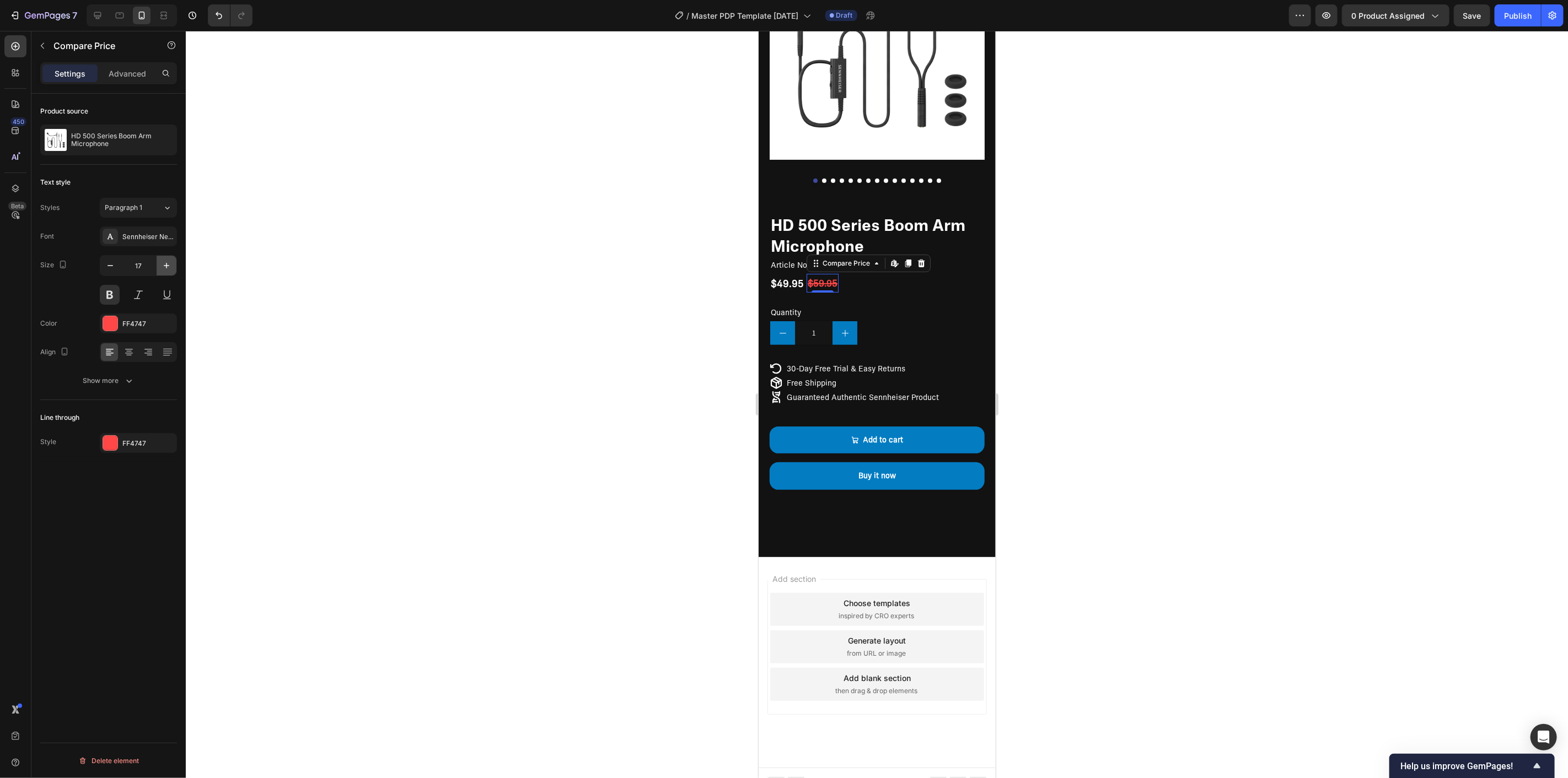
click at [166, 268] on icon "button" at bounding box center [166, 265] width 6 height 6
type input "18"
click at [566, 333] on div at bounding box center [877, 405] width 1382 height 748
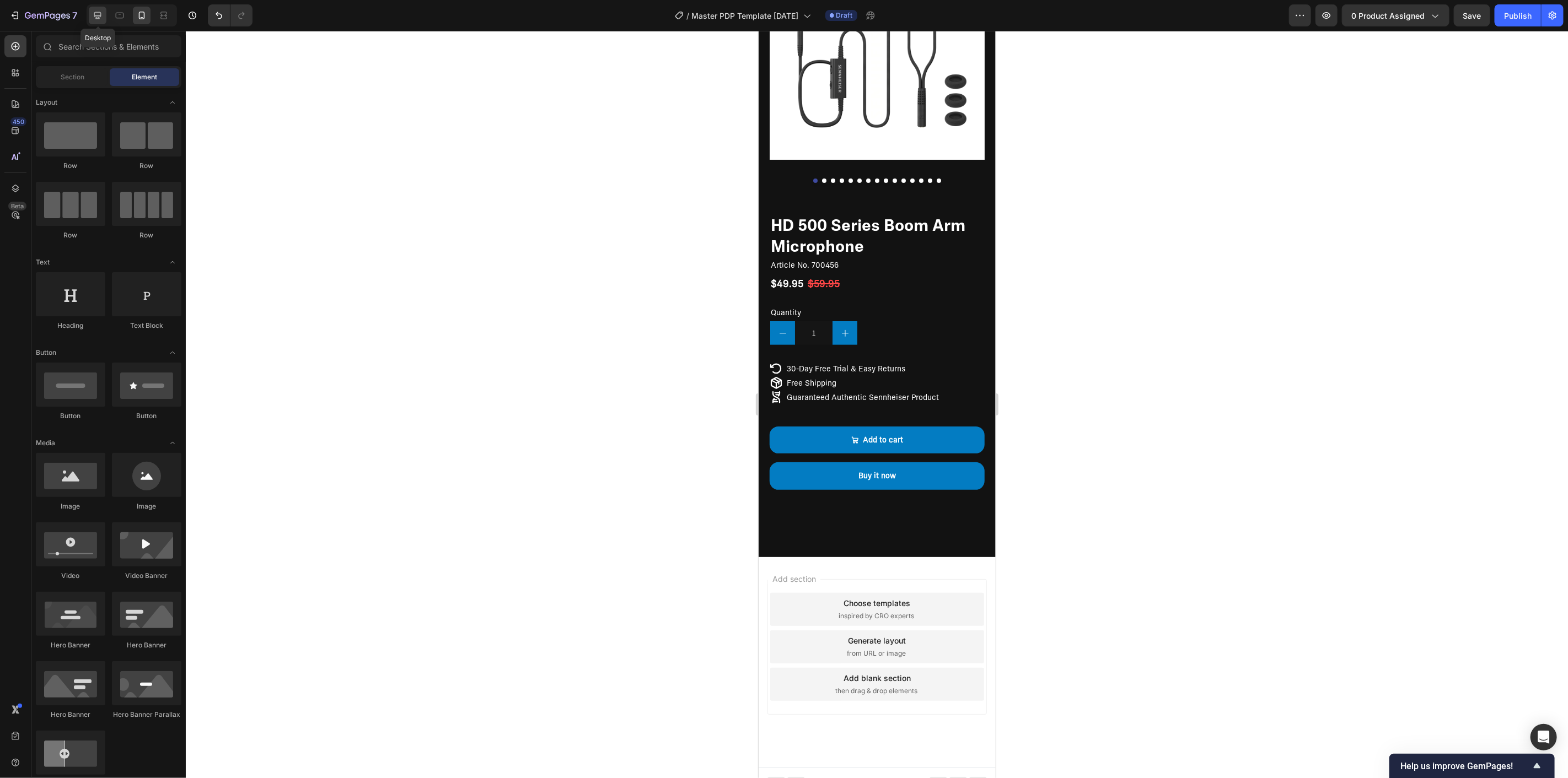
click at [106, 15] on div at bounding box center [97, 15] width 17 height 17
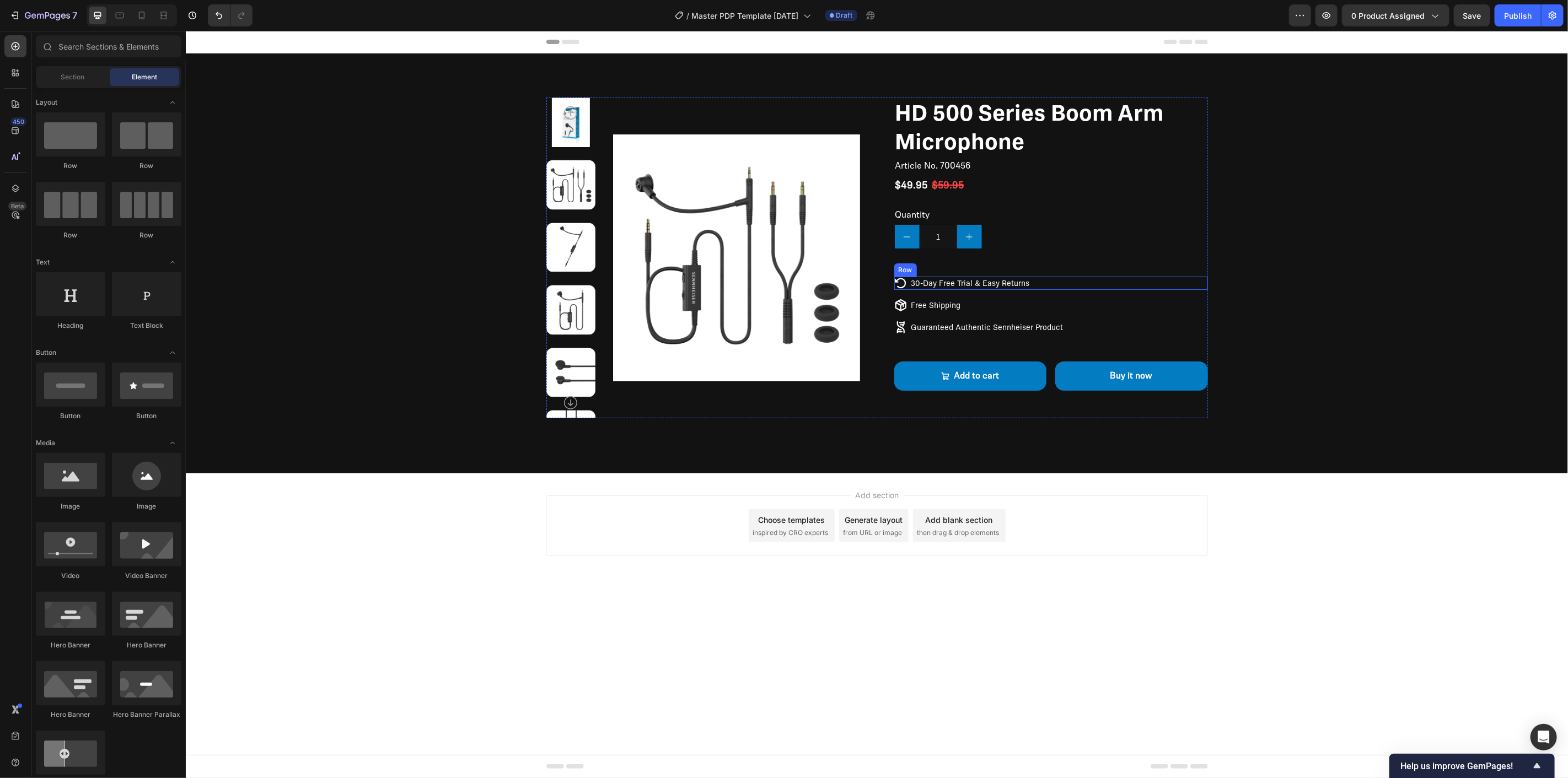
click at [1112, 286] on div "Icon 30-Day Free Trial & Easy Returns Text Block Row" at bounding box center [1050, 283] width 314 height 13
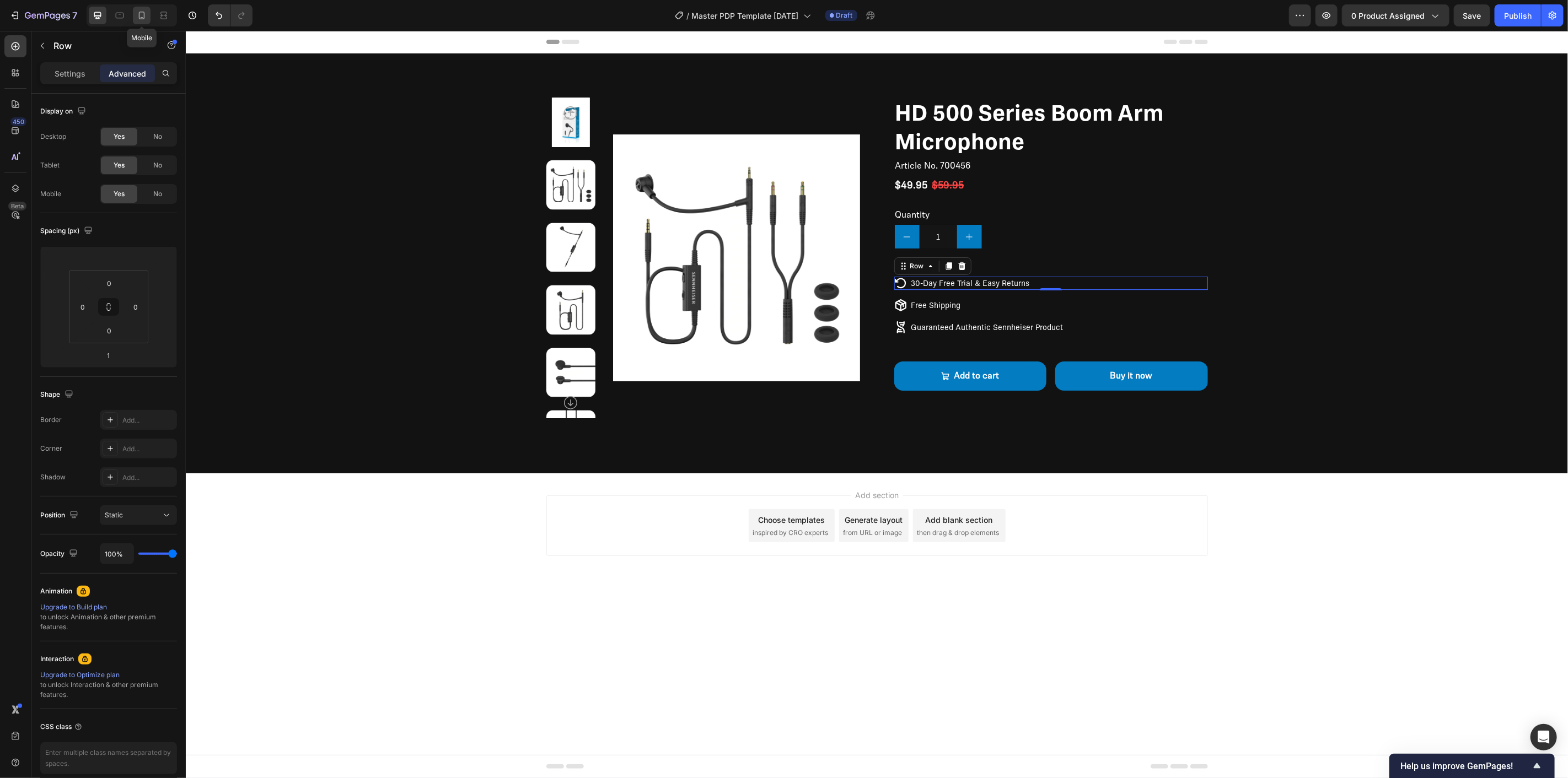
click at [139, 13] on icon at bounding box center [142, 16] width 6 height 8
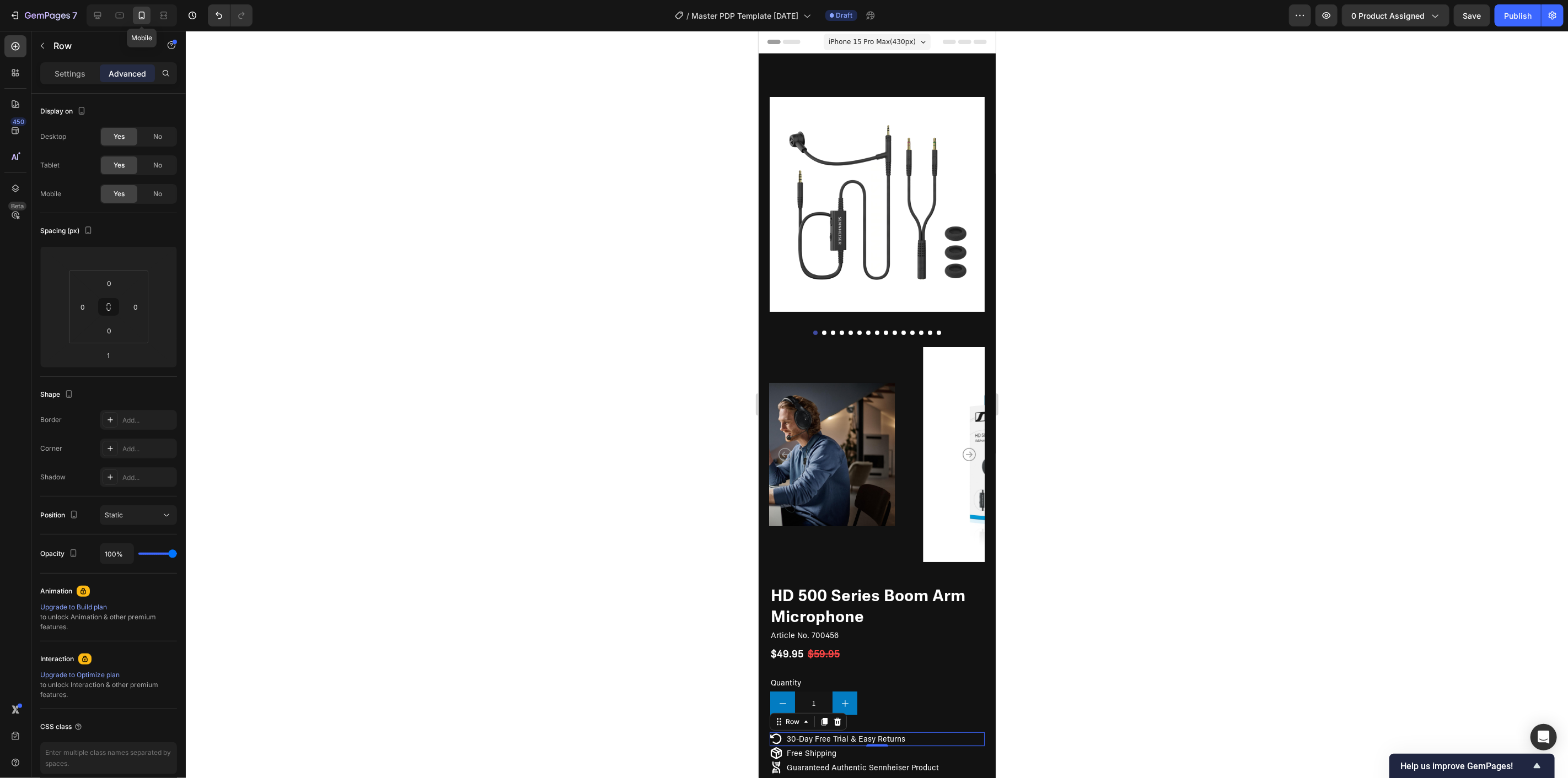
scroll to position [152, 0]
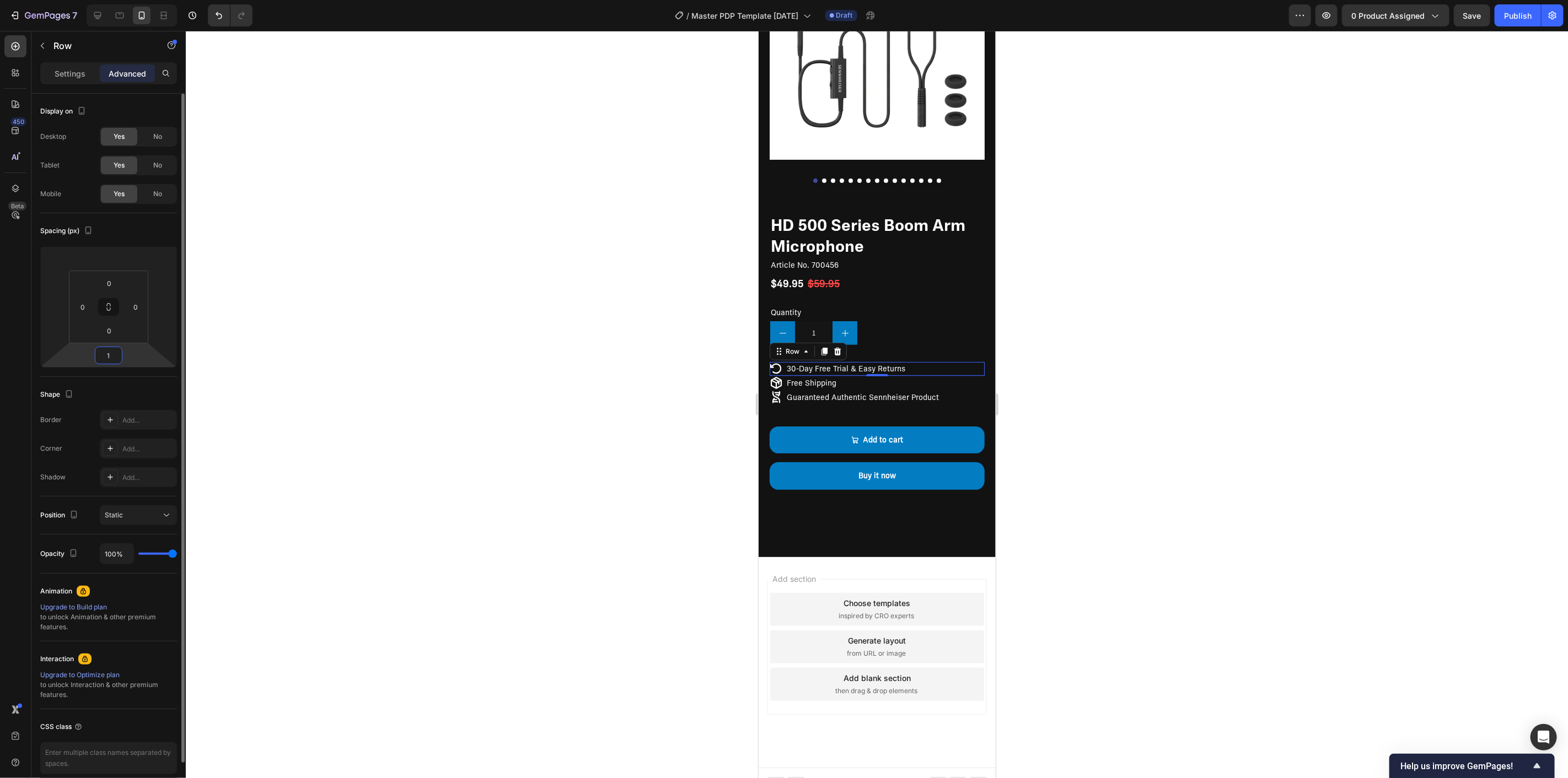
click at [108, 359] on input "1" at bounding box center [109, 356] width 22 height 17
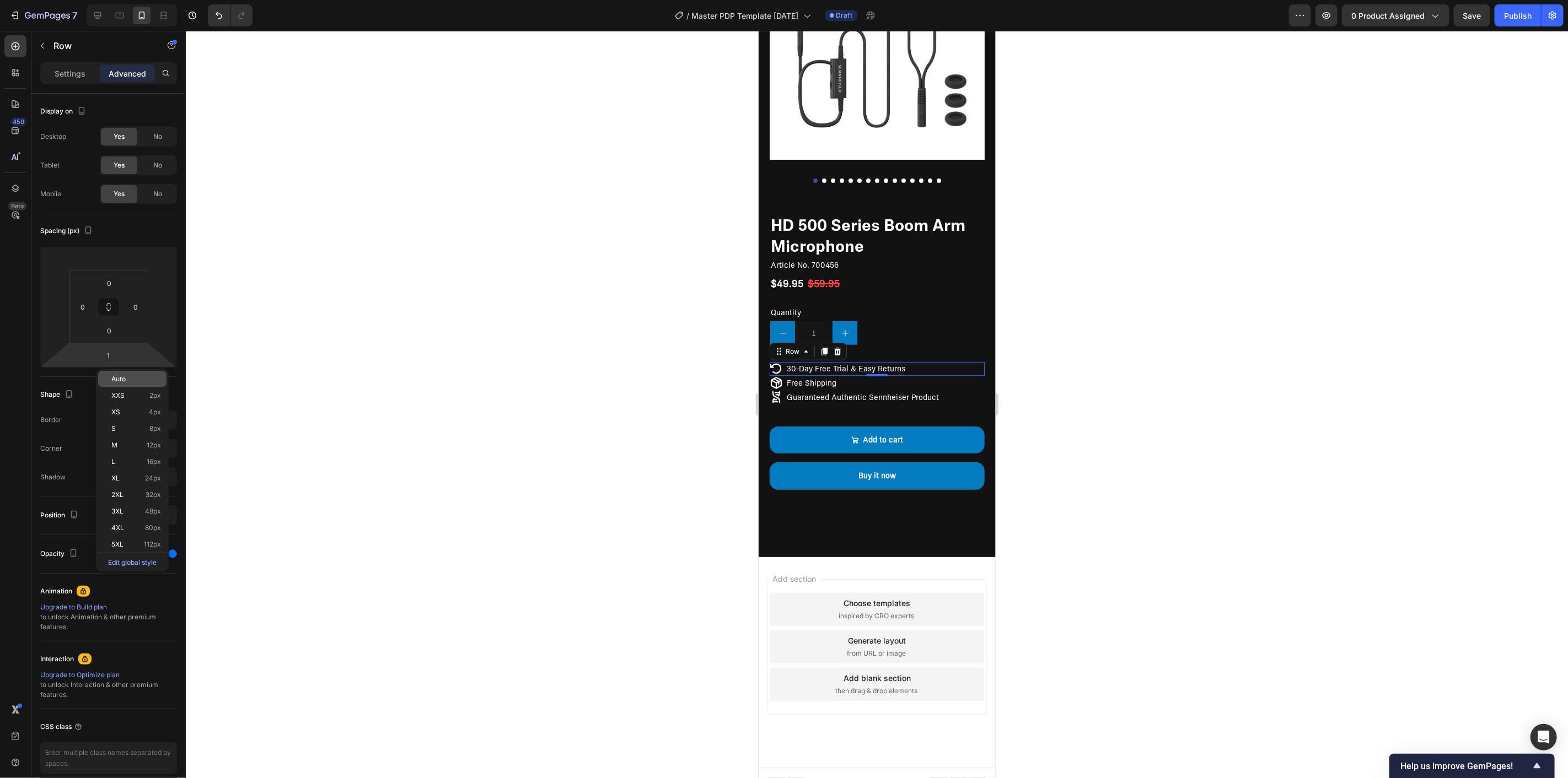
click at [117, 376] on span "Auto" at bounding box center [118, 379] width 14 height 8
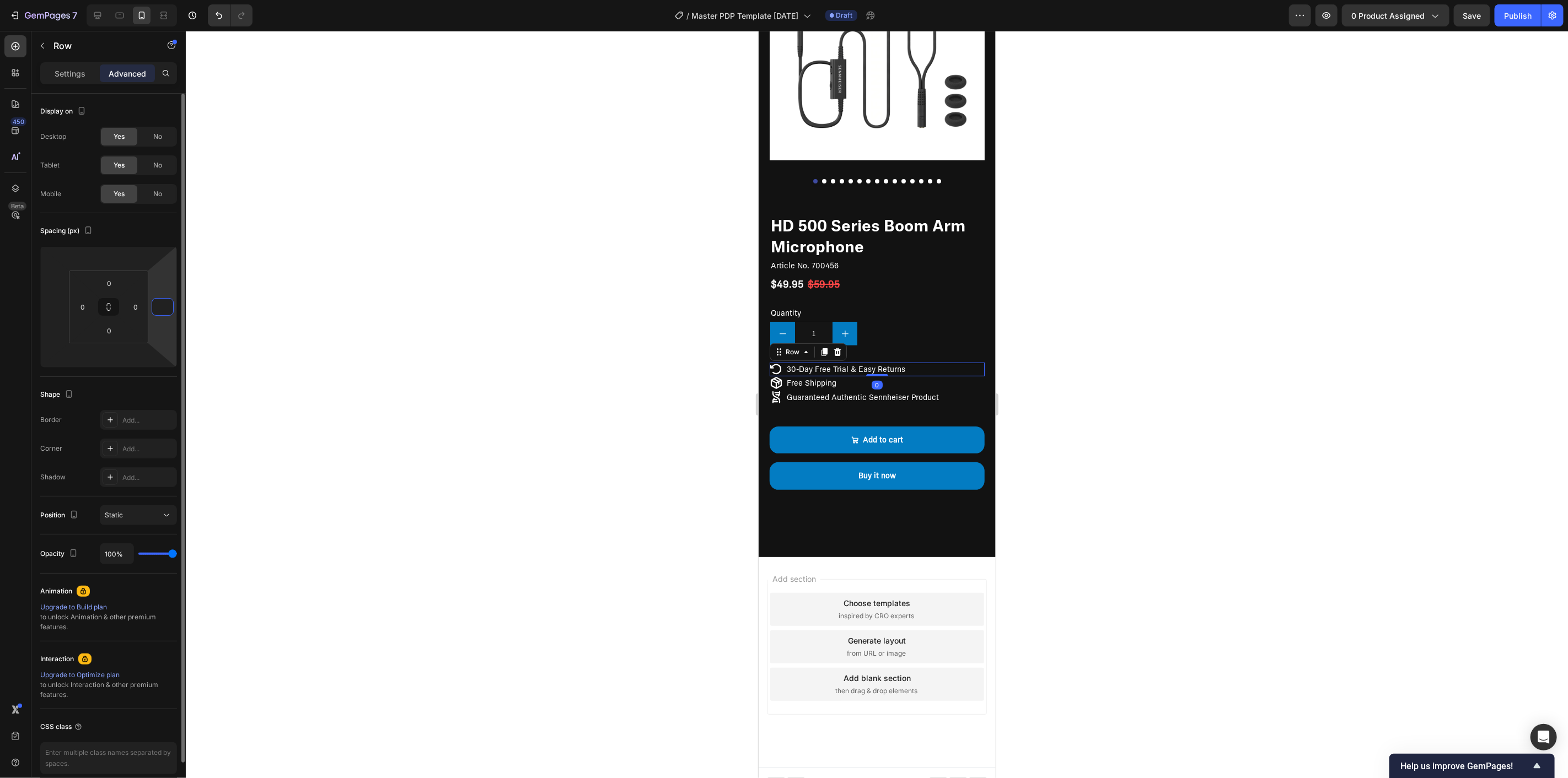
click at [169, 306] on input "number" at bounding box center [162, 307] width 17 height 17
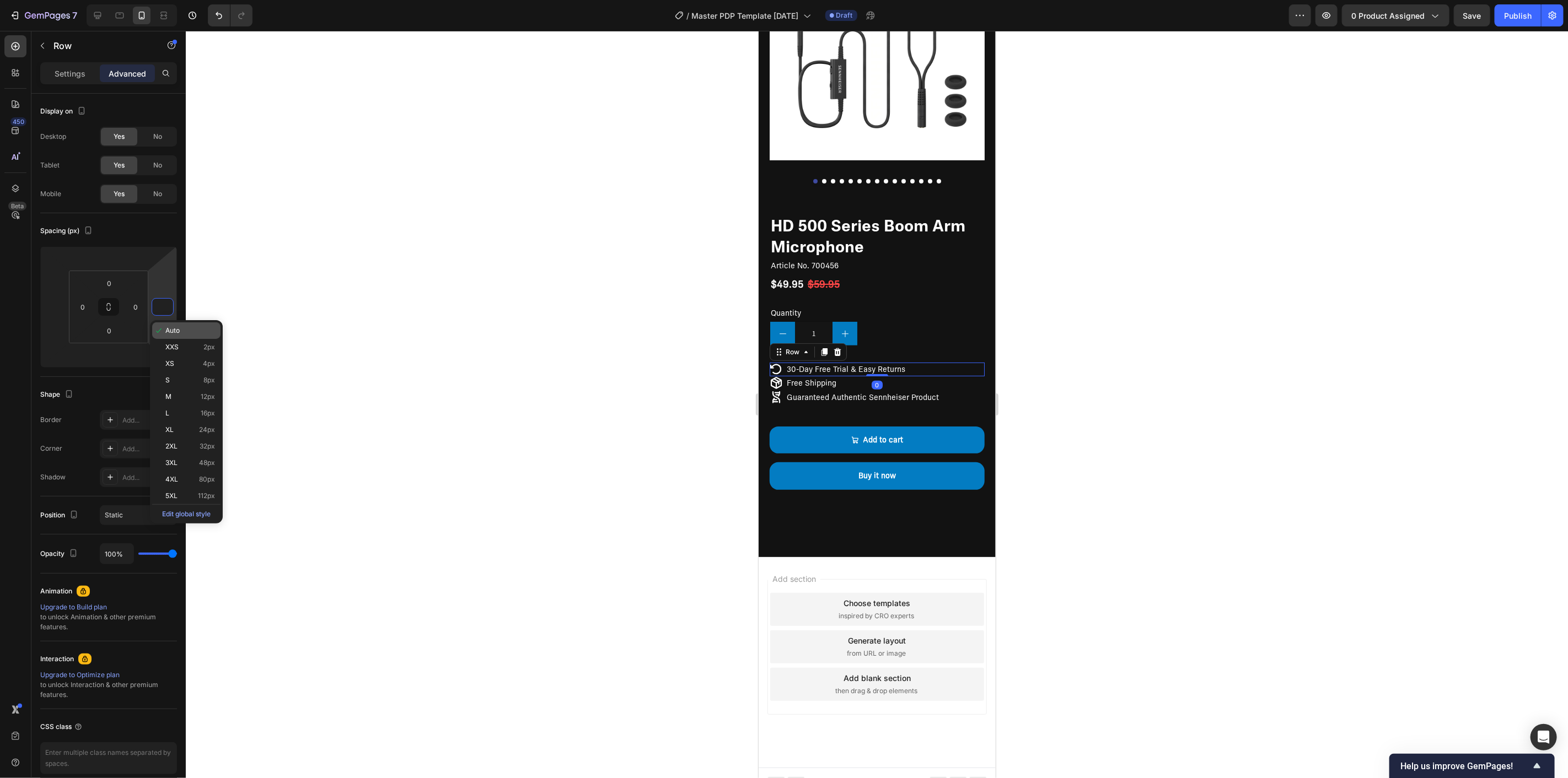
click at [166, 333] on span "Auto" at bounding box center [172, 331] width 14 height 8
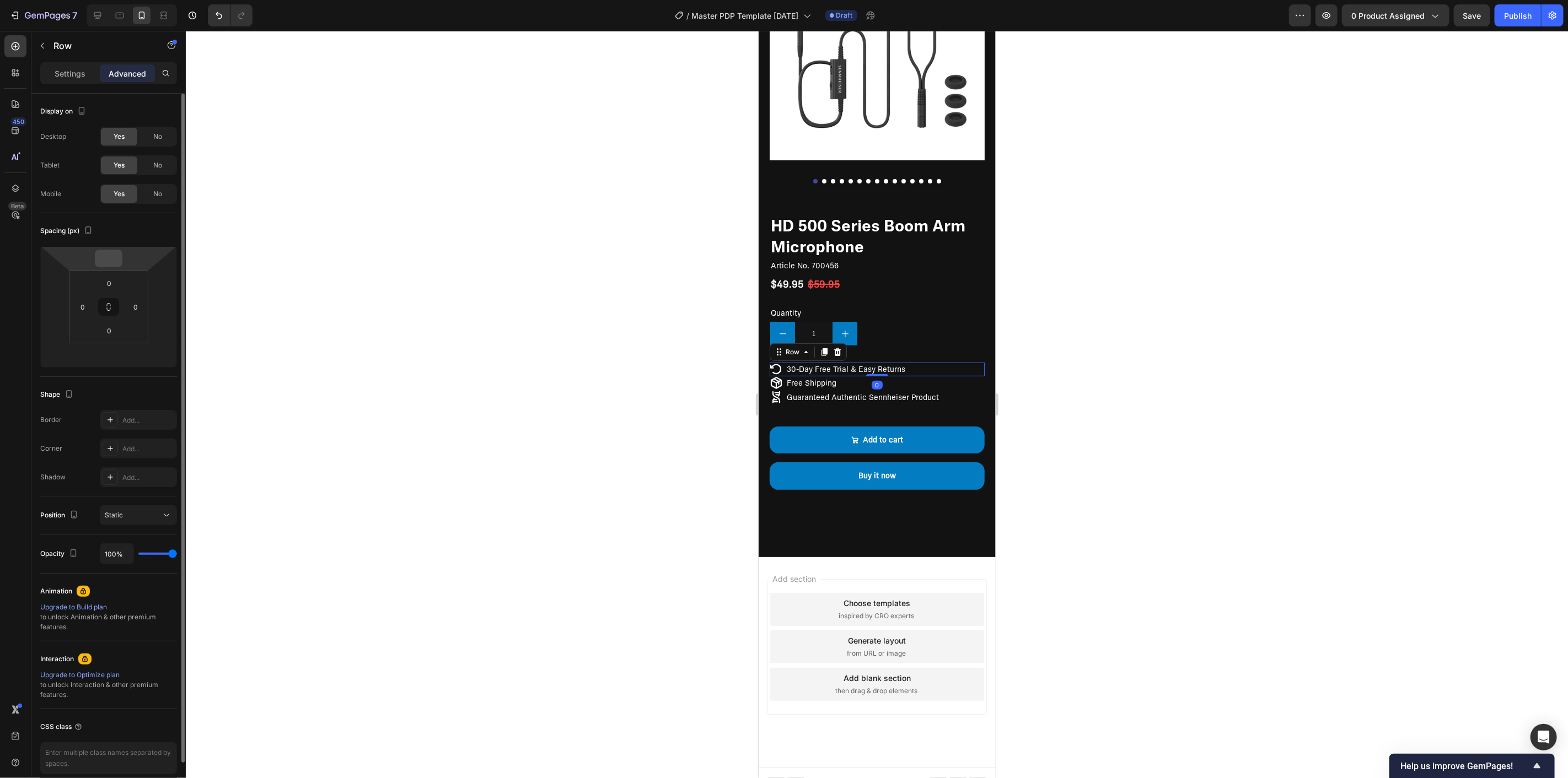
click at [108, 256] on input "number" at bounding box center [109, 259] width 22 height 17
click at [62, 0] on html "7 / Master PDP Template [DATE] Draft Preview 0 product assigned Save Publish 45…" at bounding box center [784, 0] width 1568 height 0
click at [60, 313] on input "number" at bounding box center [55, 307] width 17 height 17
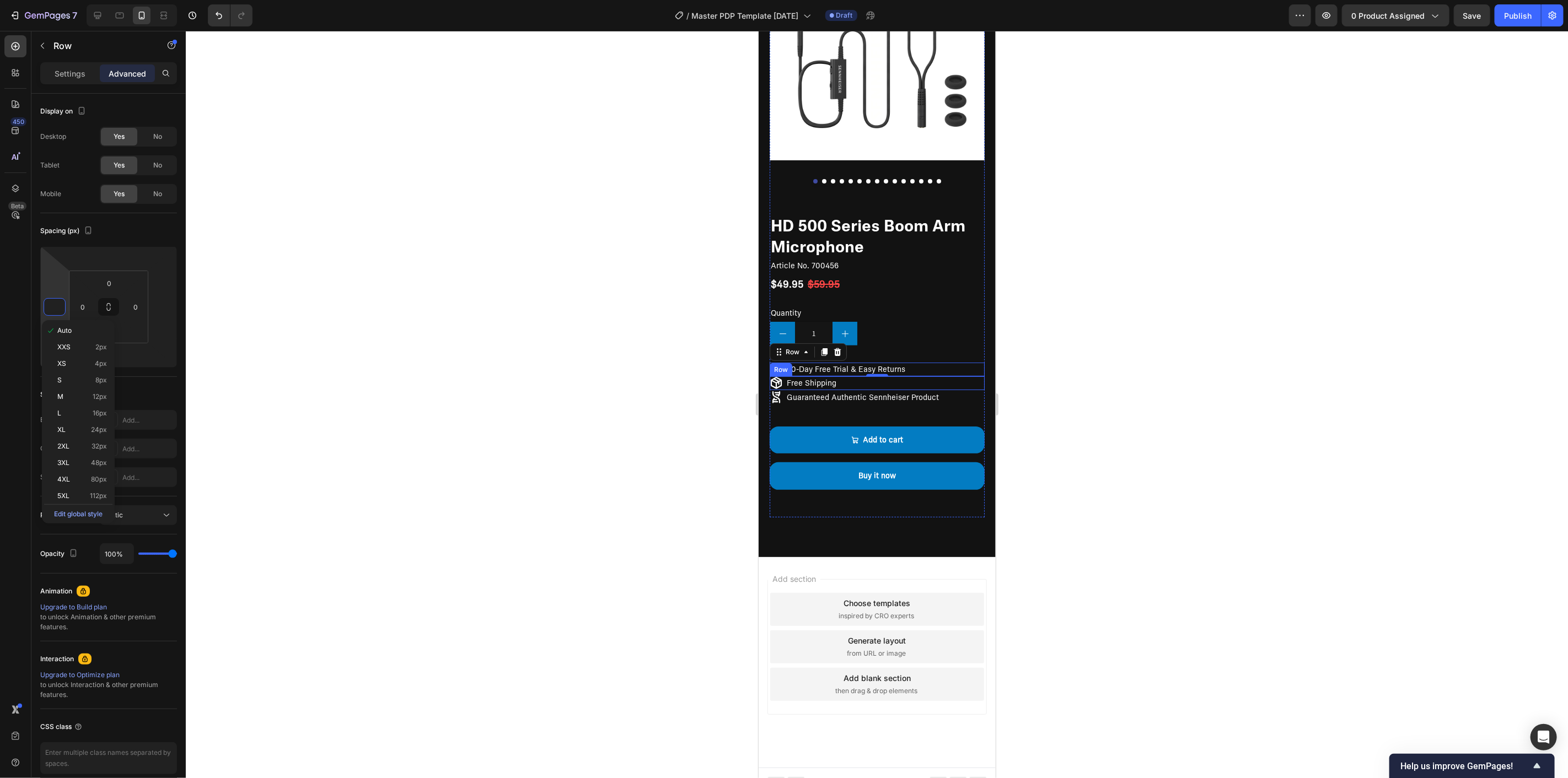
click at [849, 376] on div "Icon Free Shipping Text Block Row" at bounding box center [877, 383] width 215 height 14
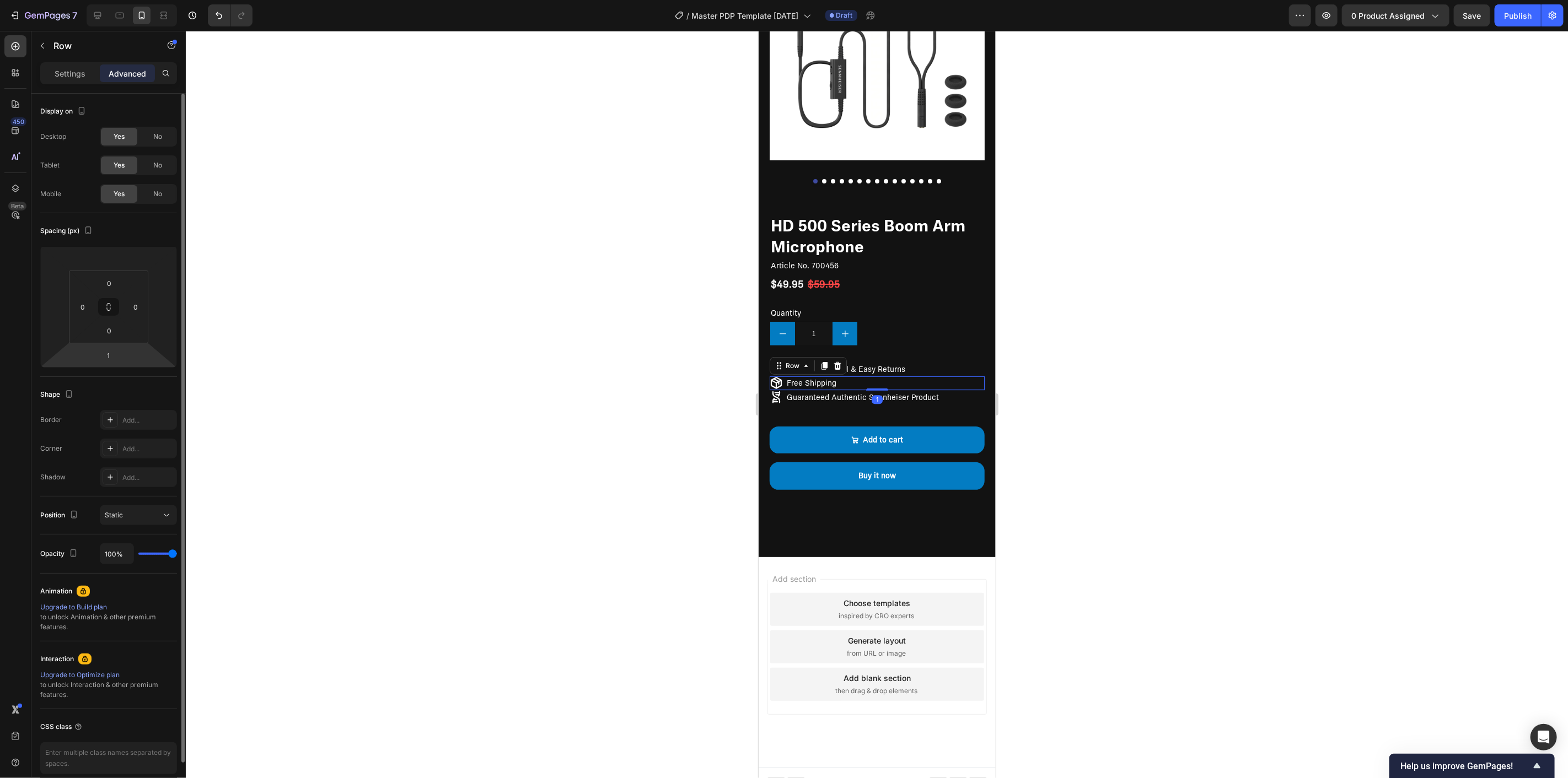
click at [124, 0] on html "7 / Master PDP Template [DATE] Draft Preview 0 product assigned Save Publish 45…" at bounding box center [784, 0] width 1568 height 0
type input "-1"
click at [106, 360] on input "-1" at bounding box center [109, 356] width 22 height 17
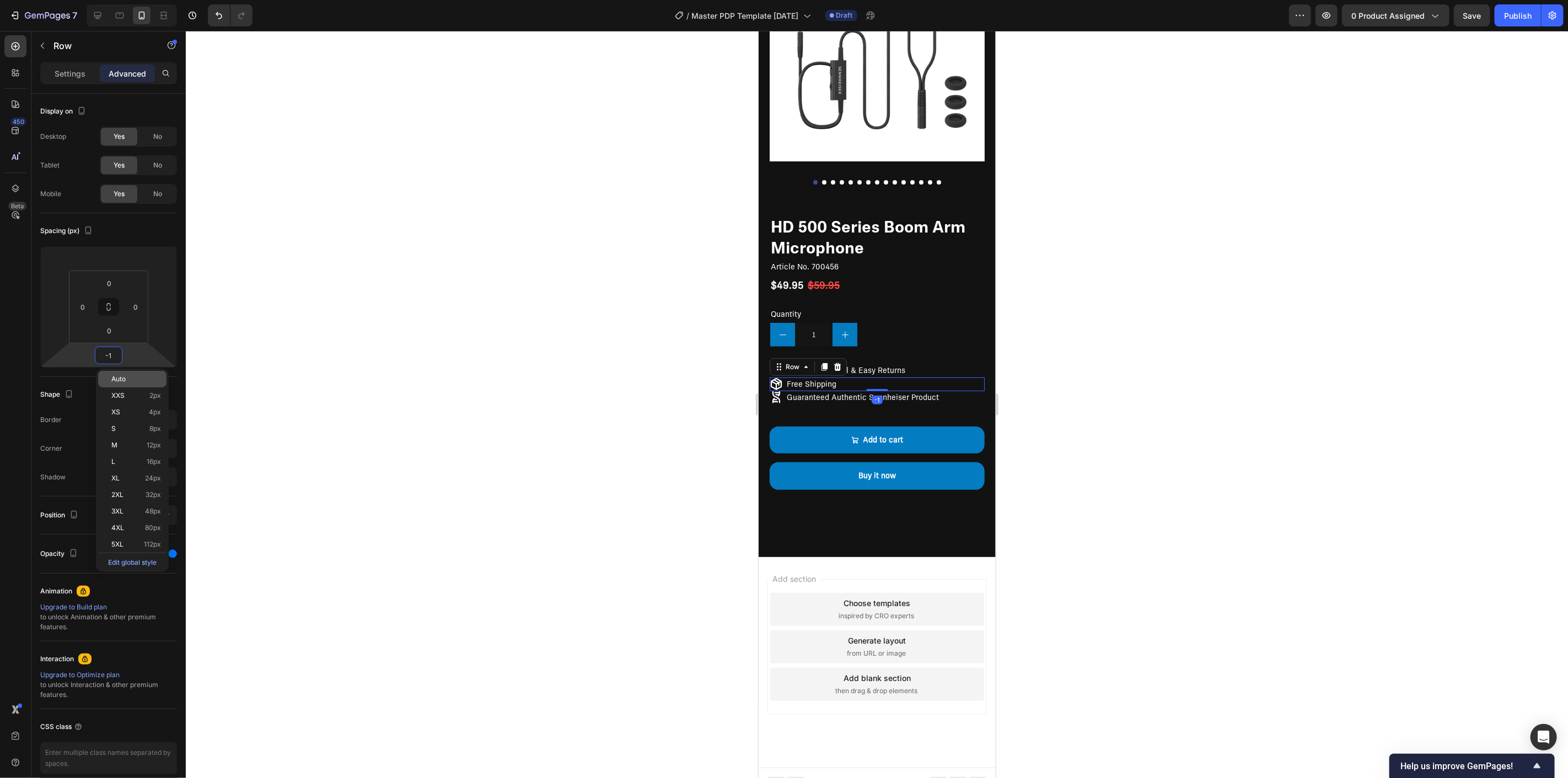
click at [121, 381] on span "Auto" at bounding box center [118, 379] width 14 height 8
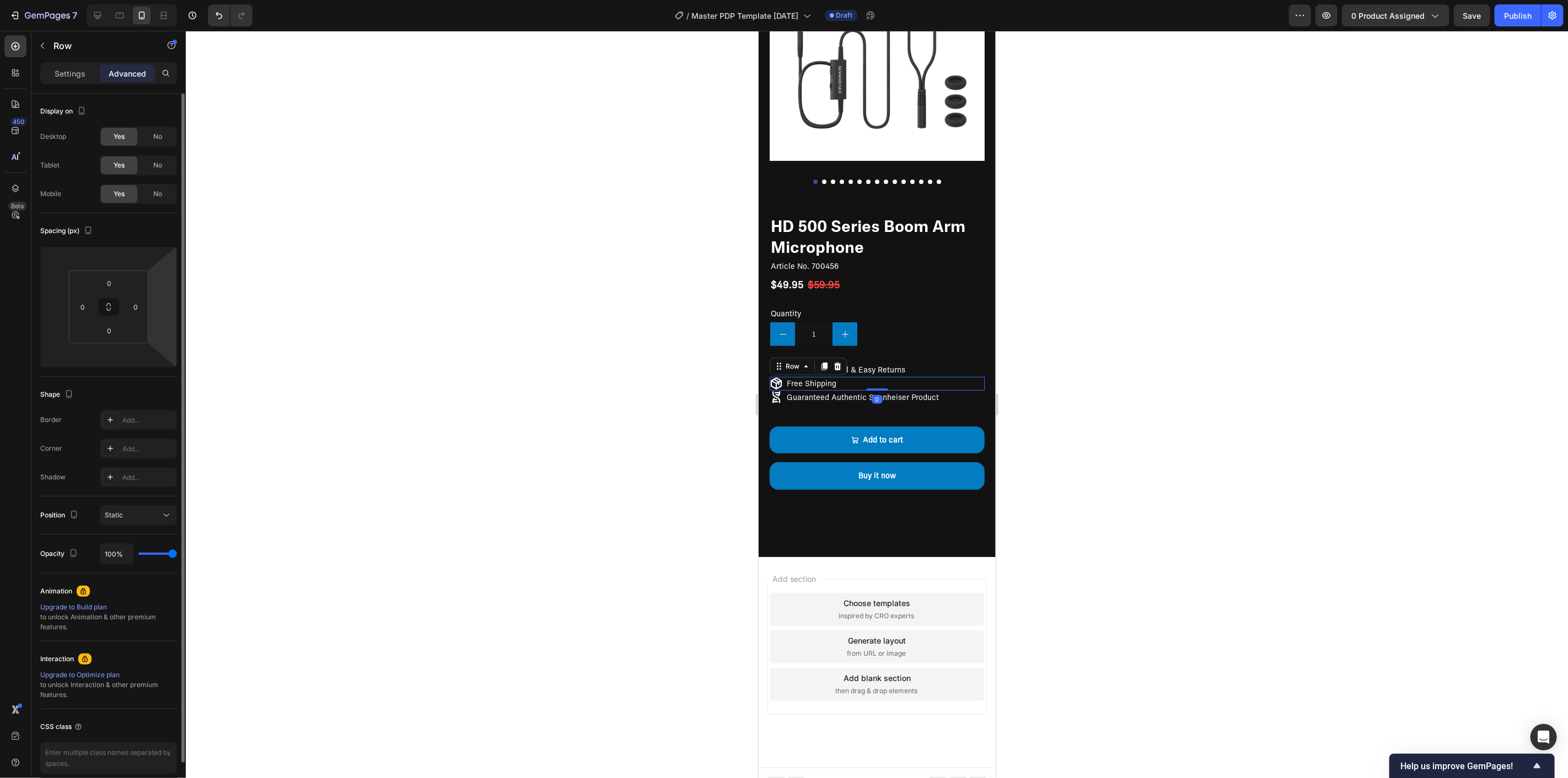
click at [168, 0] on html "7 / Master PDP Template [DATE] Draft Preview 0 product assigned Save Publish 45…" at bounding box center [784, 0] width 1568 height 0
click at [158, 304] on input "number" at bounding box center [162, 307] width 17 height 17
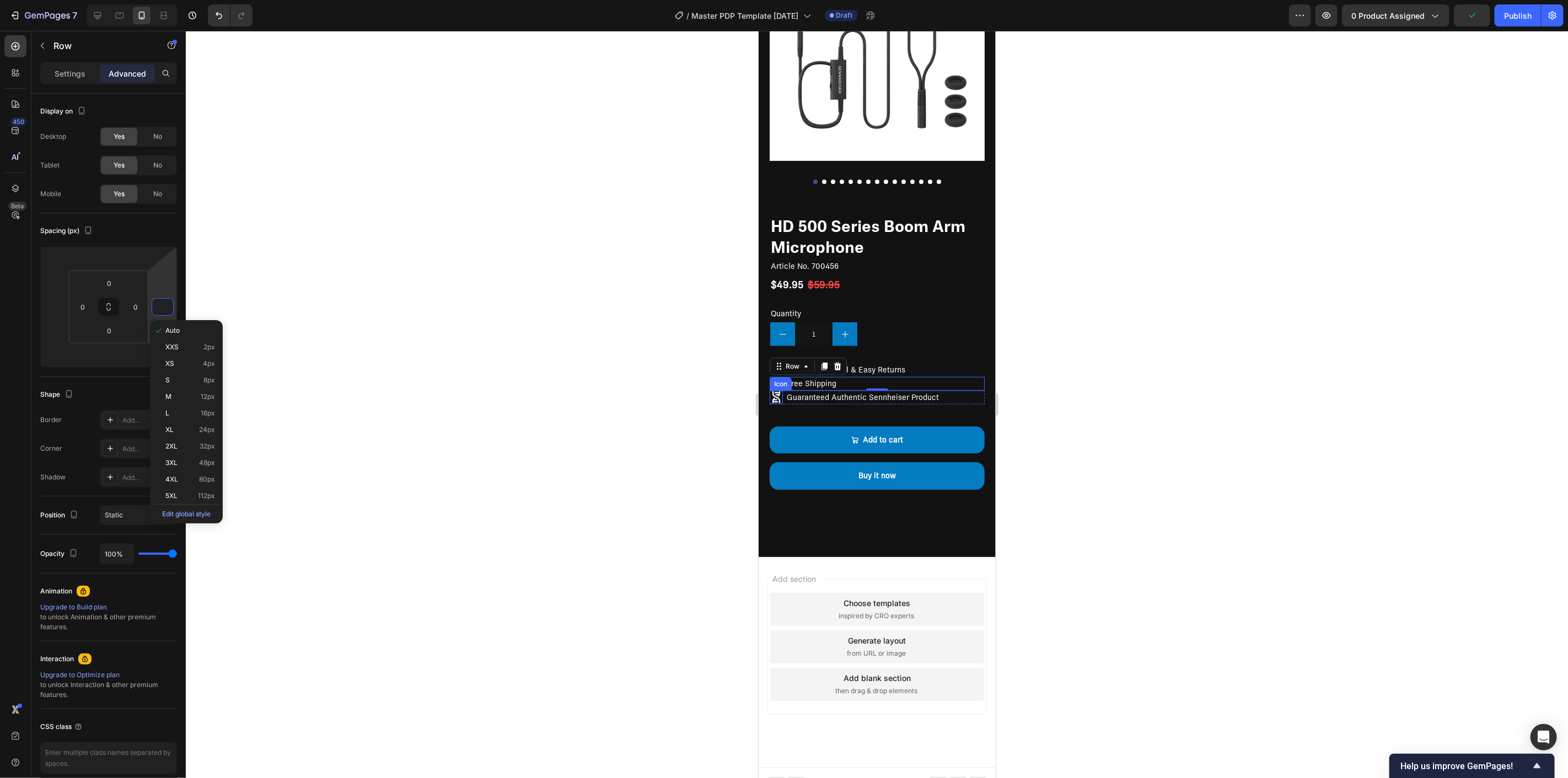
click at [794, 392] on p "Guaranteed Authentic Sennheiser Product" at bounding box center [862, 397] width 152 height 12
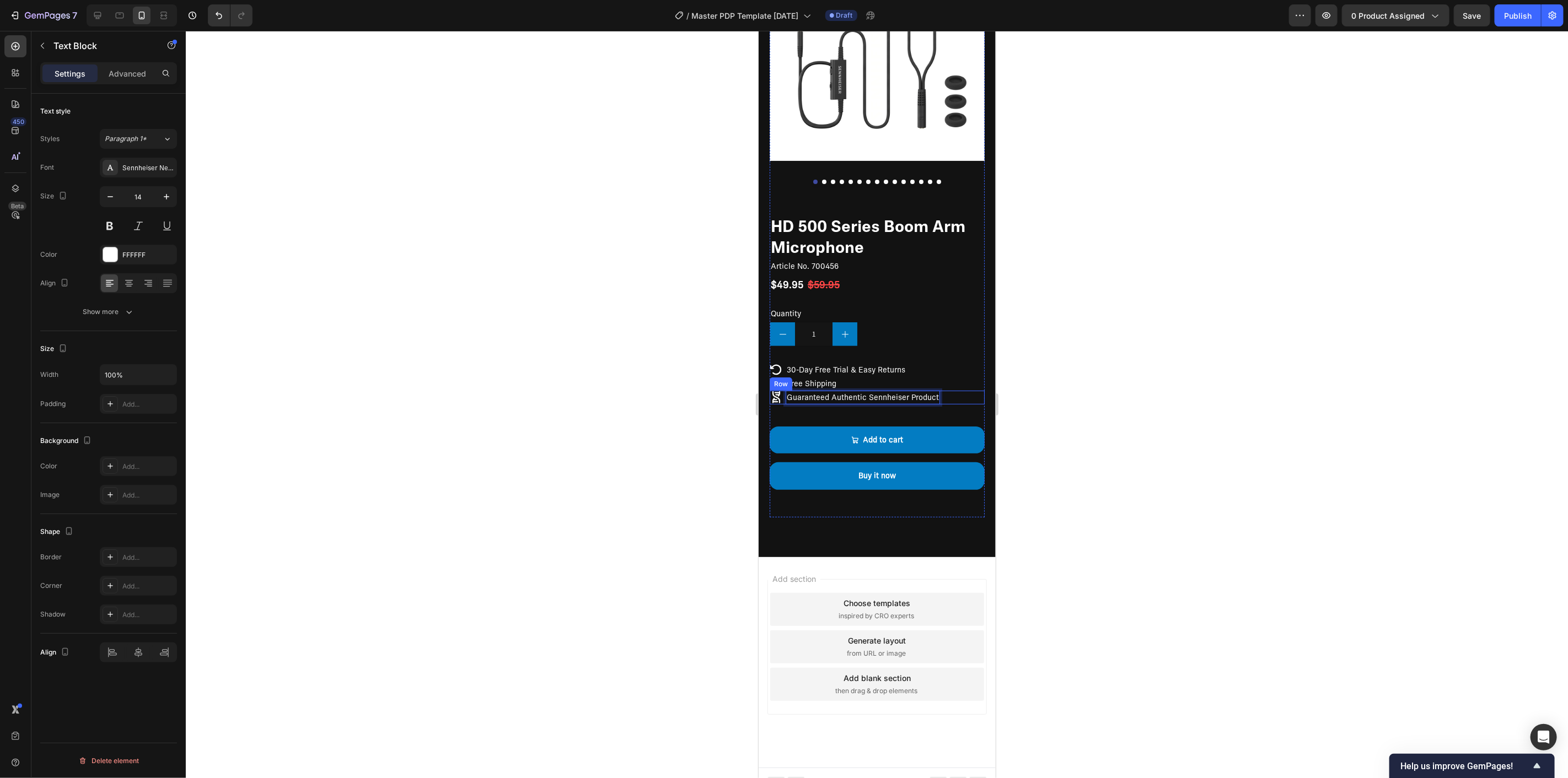
click at [946, 390] on div "Icon Guaranteed Authentic Sennheiser Product Text Block 0 Row" at bounding box center [877, 397] width 215 height 14
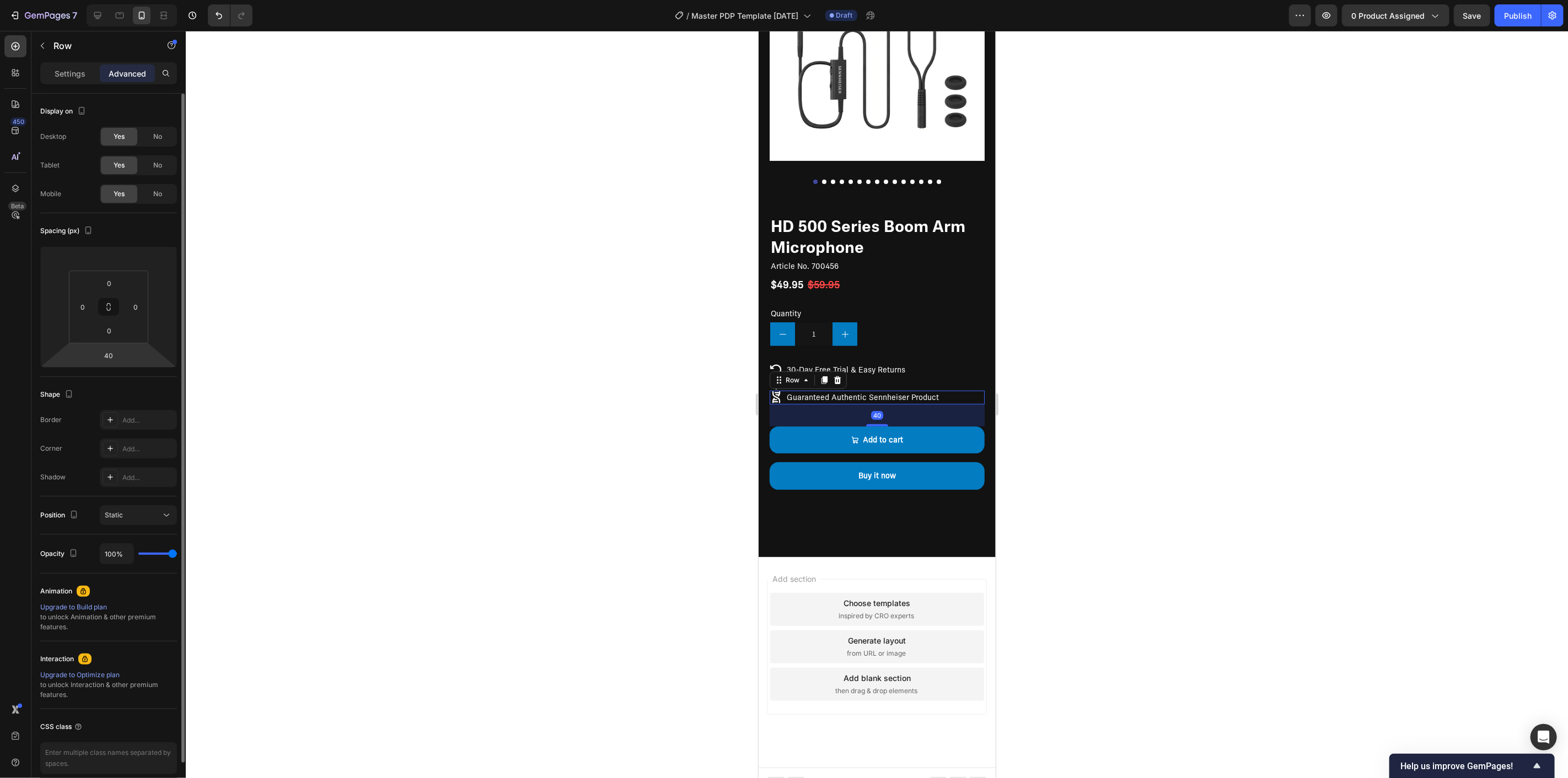
click at [126, 0] on html "7 / Master PDP Template [DATE] Draft Preview 0 product assigned Save Publish 45…" at bounding box center [784, 0] width 1568 height 0
click at [952, 390] on div "Icon Guaranteed Authentic Sennheiser Product Text Block Row 40" at bounding box center [877, 397] width 215 height 14
click at [583, 373] on div at bounding box center [877, 405] width 1382 height 748
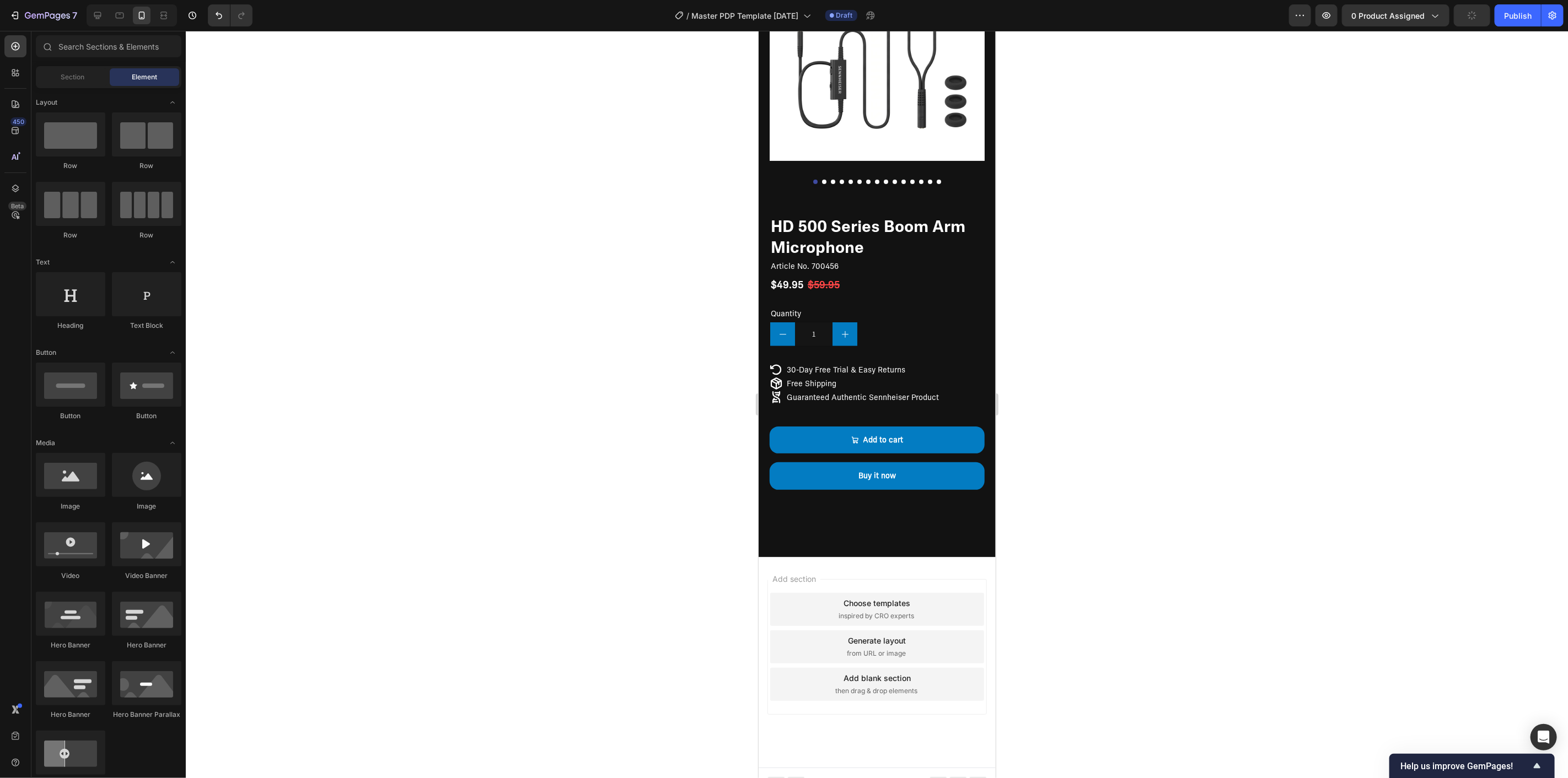
click at [495, 386] on div at bounding box center [877, 405] width 1382 height 748
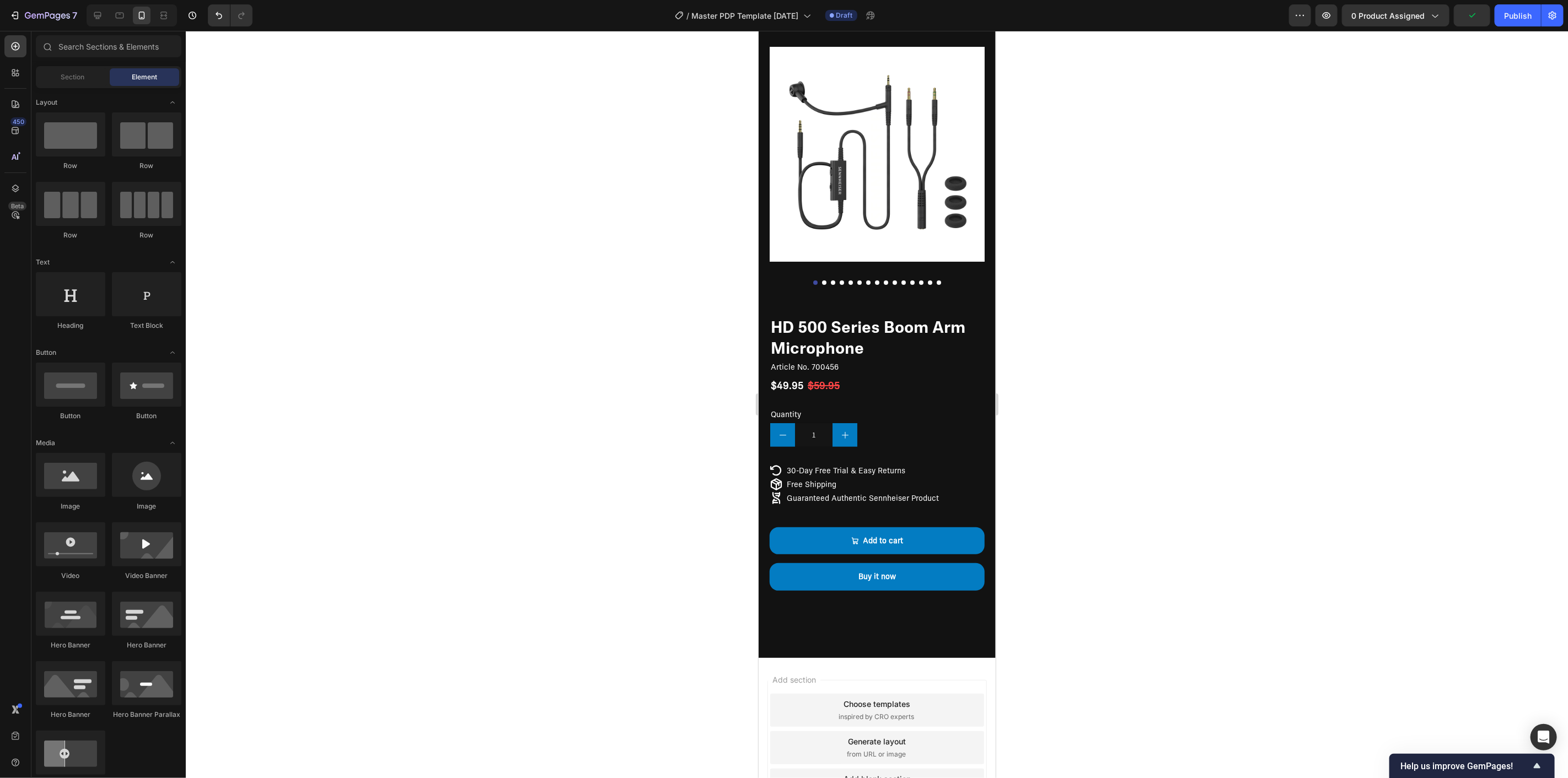
scroll to position [28, 0]
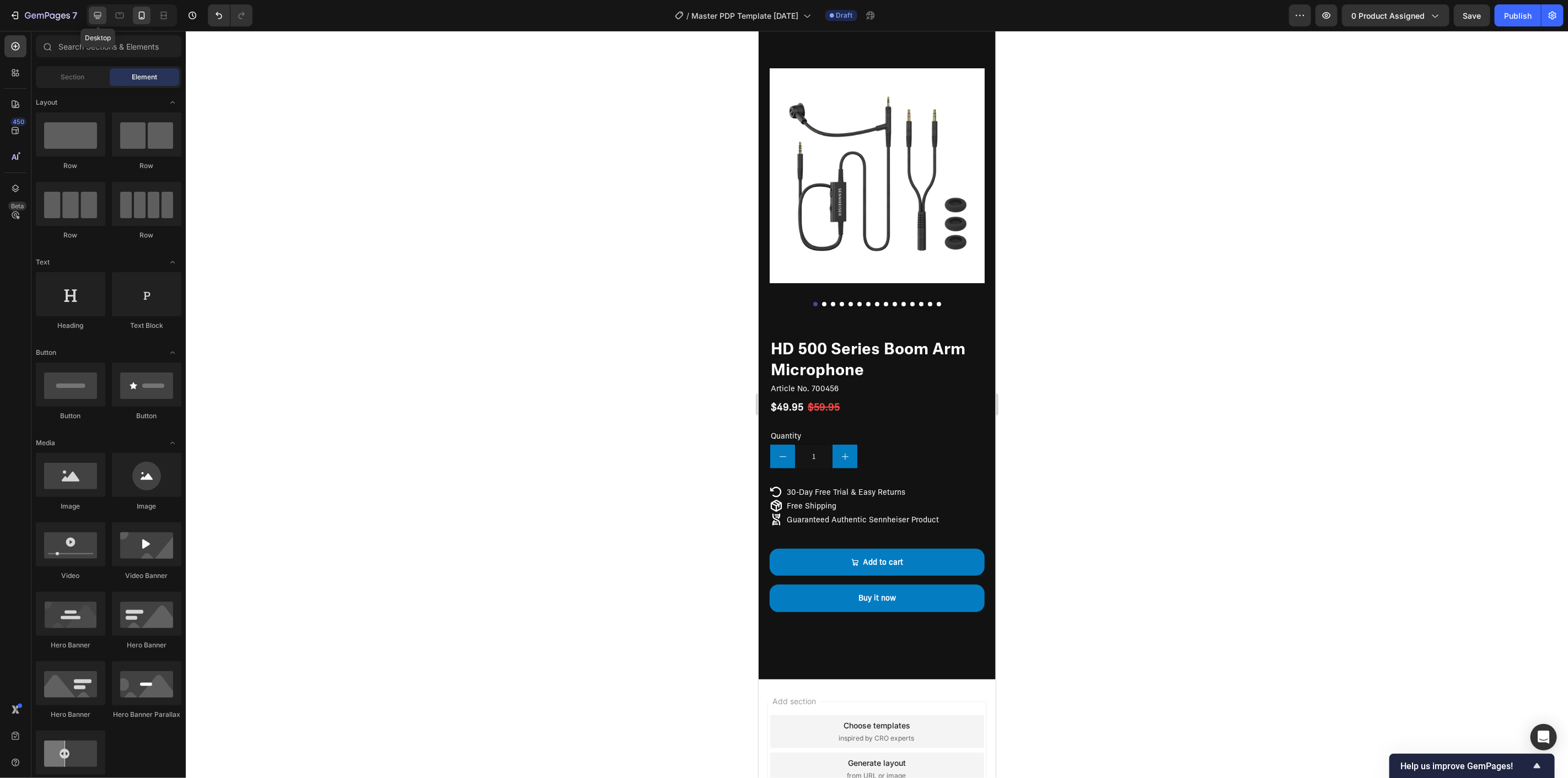
click at [103, 12] on div at bounding box center [97, 15] width 17 height 17
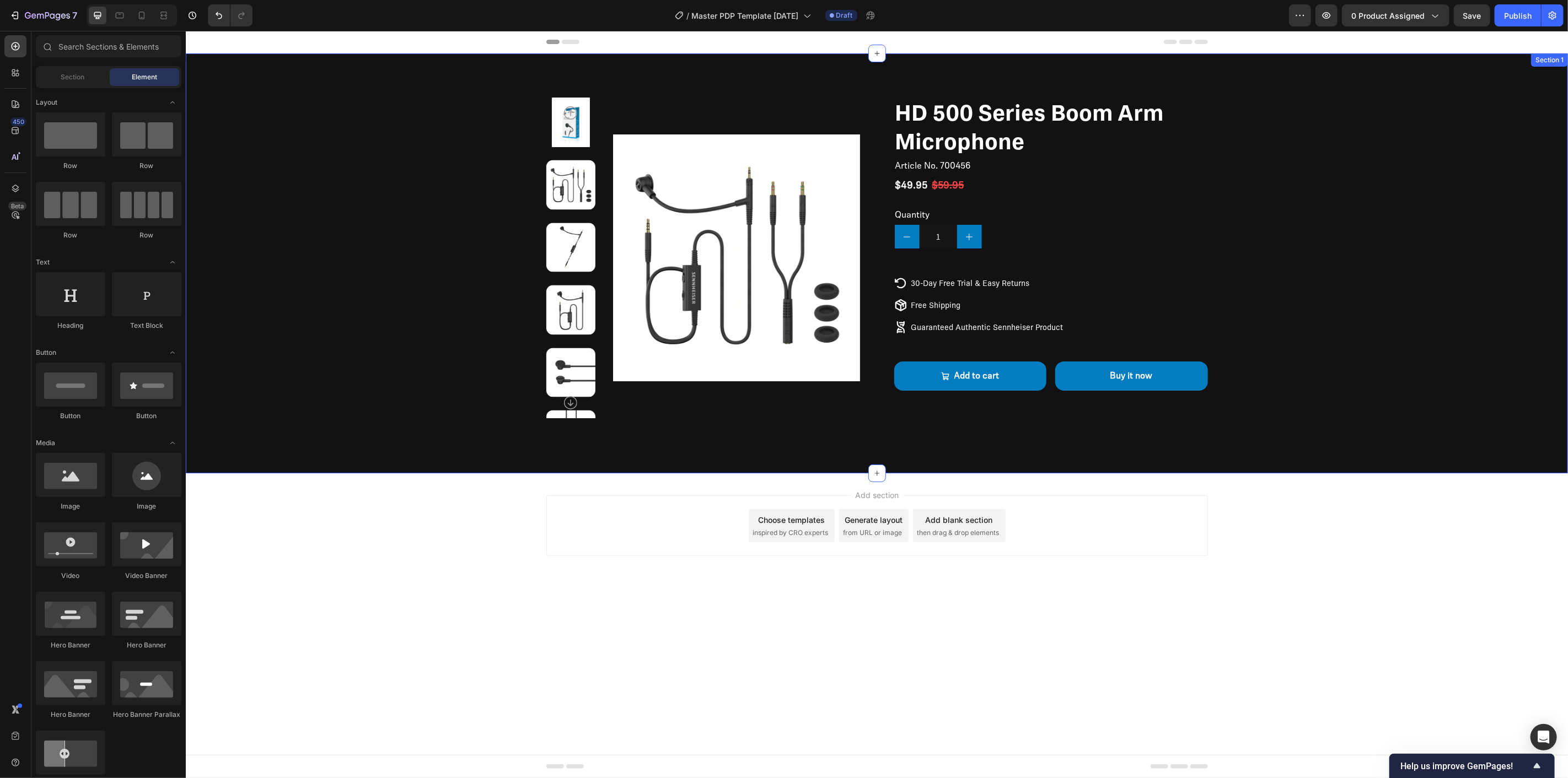
click at [1396, 382] on div "Product Images HD 500 Series Boom Arm Microphone Product Title Article No. 7004…" at bounding box center [876, 258] width 1294 height 321
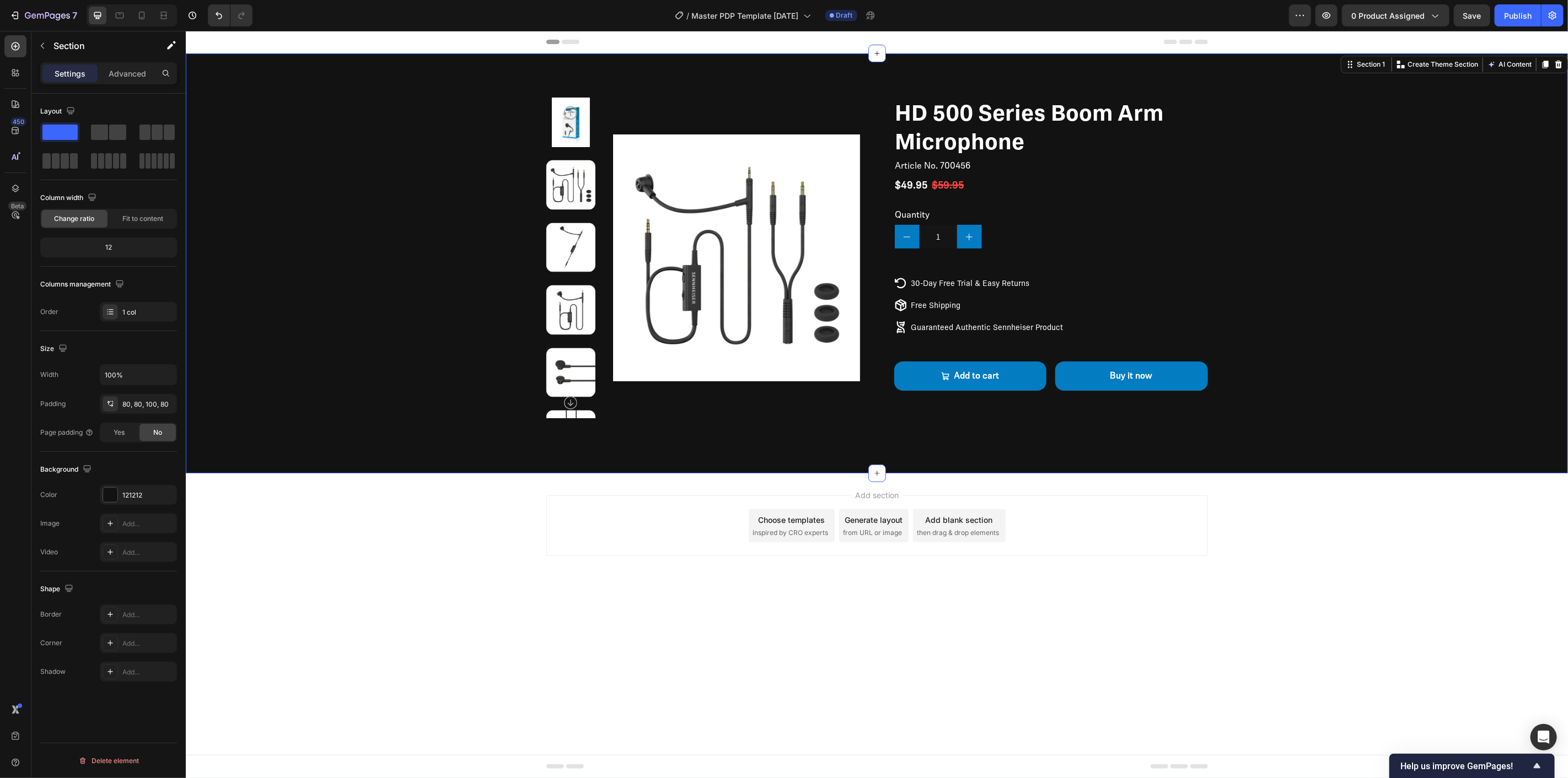
click at [808, 660] on body "Header Product Images HD 500 Series Boom Arm Microphone Product Title Article N…" at bounding box center [876, 404] width 1382 height 748
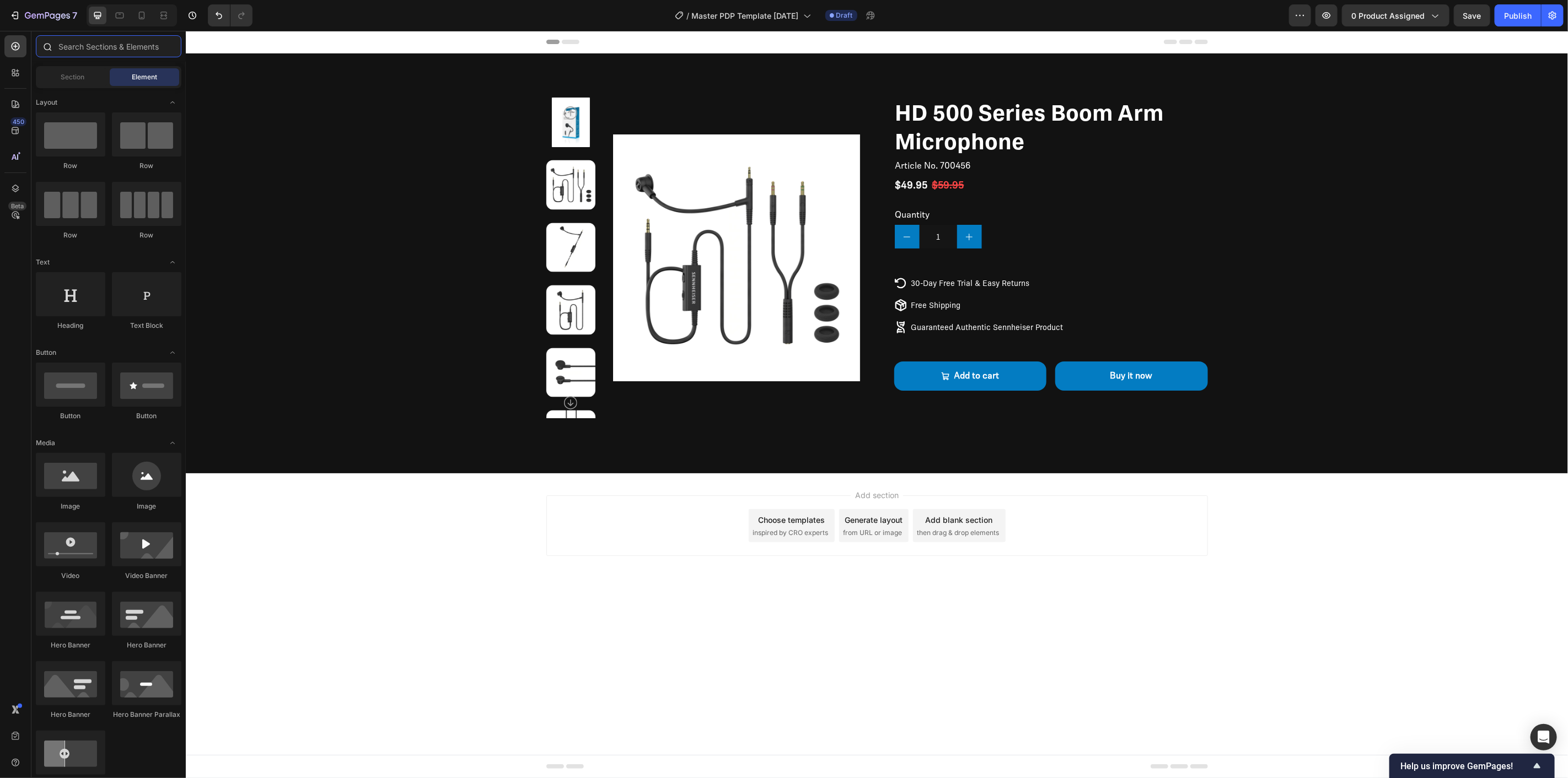
click at [124, 47] on input "text" at bounding box center [108, 47] width 146 height 22
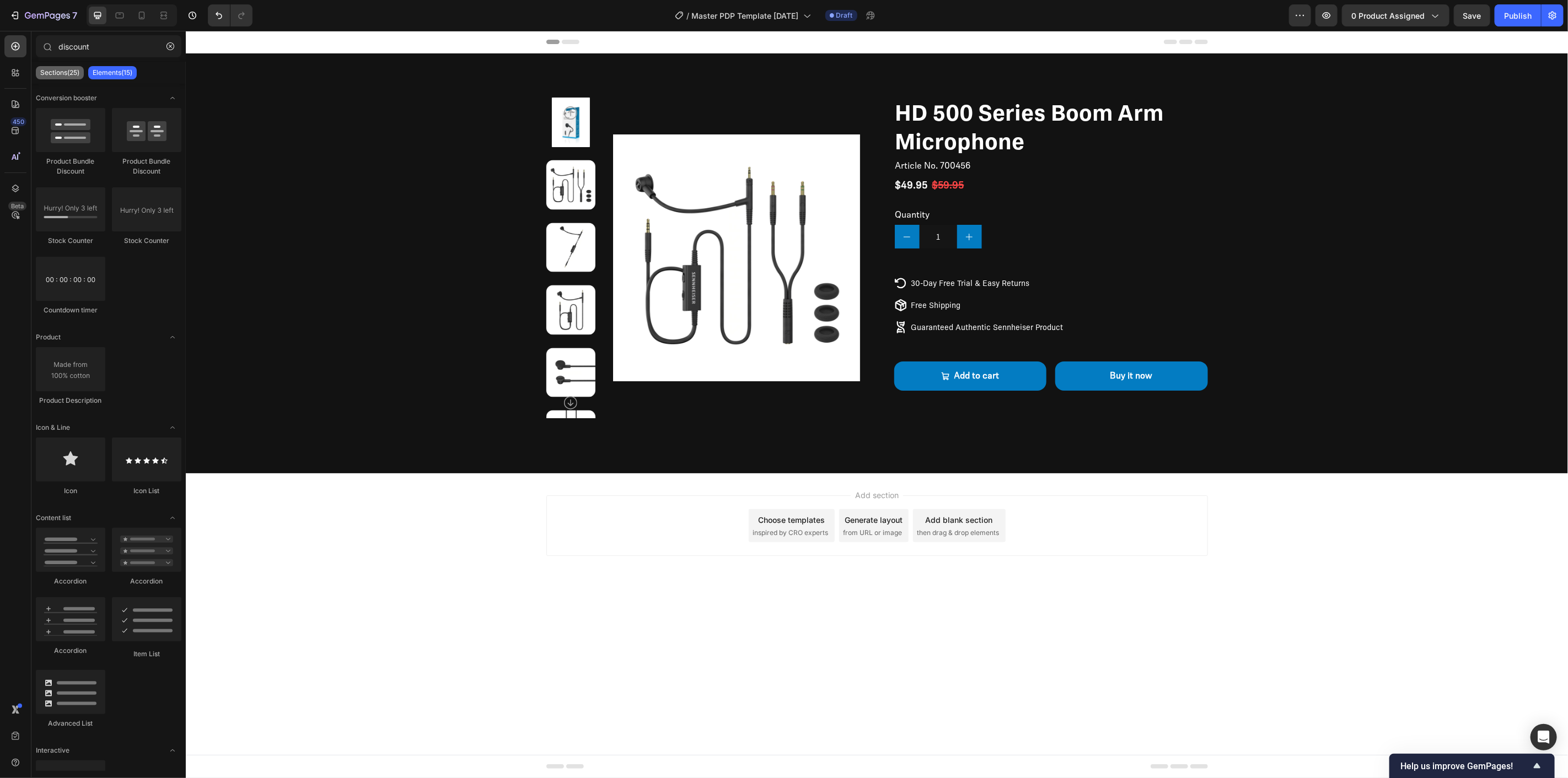
click at [65, 76] on p "Sections(25)" at bounding box center [60, 73] width 39 height 9
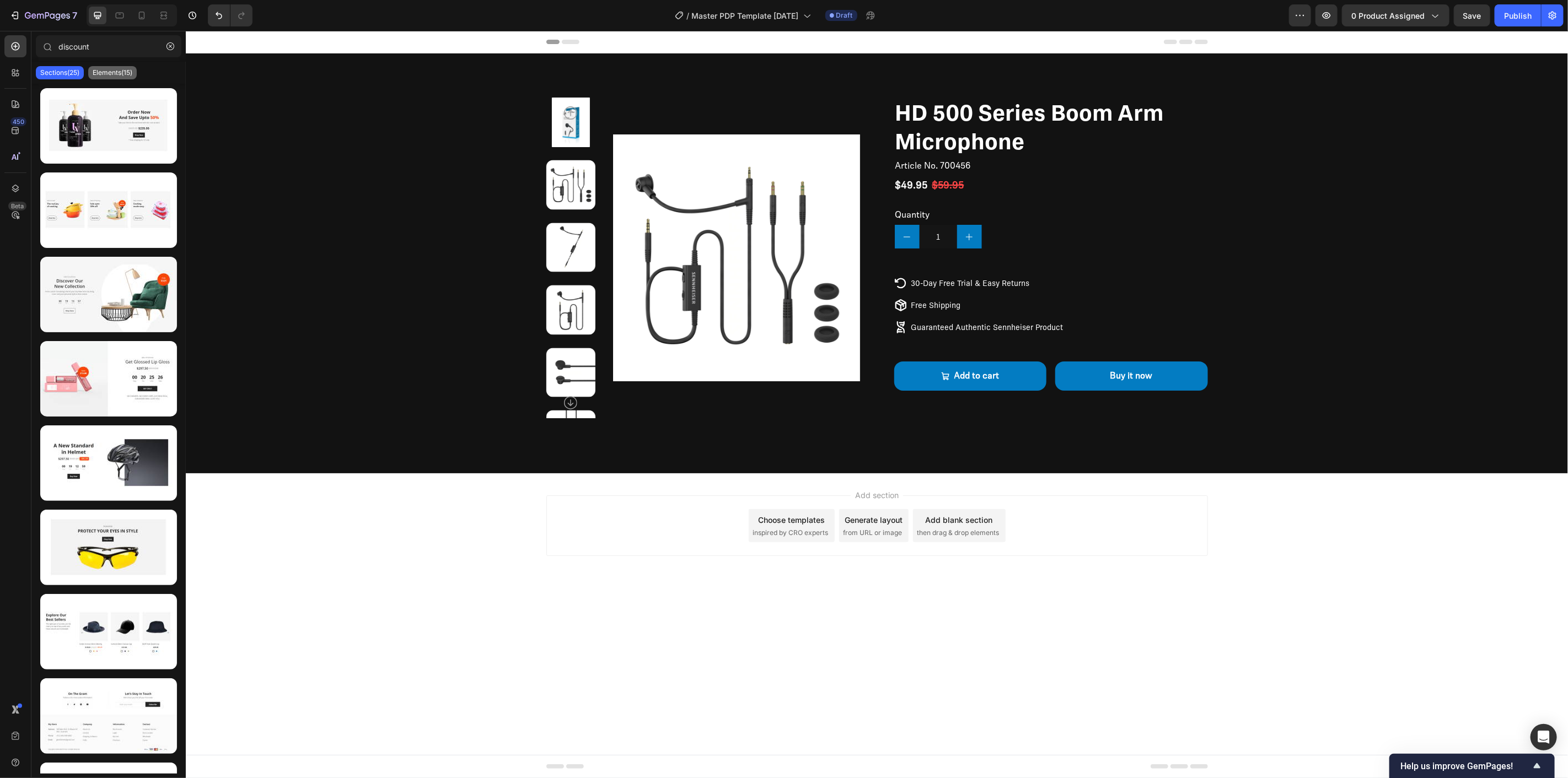
click at [113, 69] on p "Elements(15)" at bounding box center [112, 73] width 39 height 9
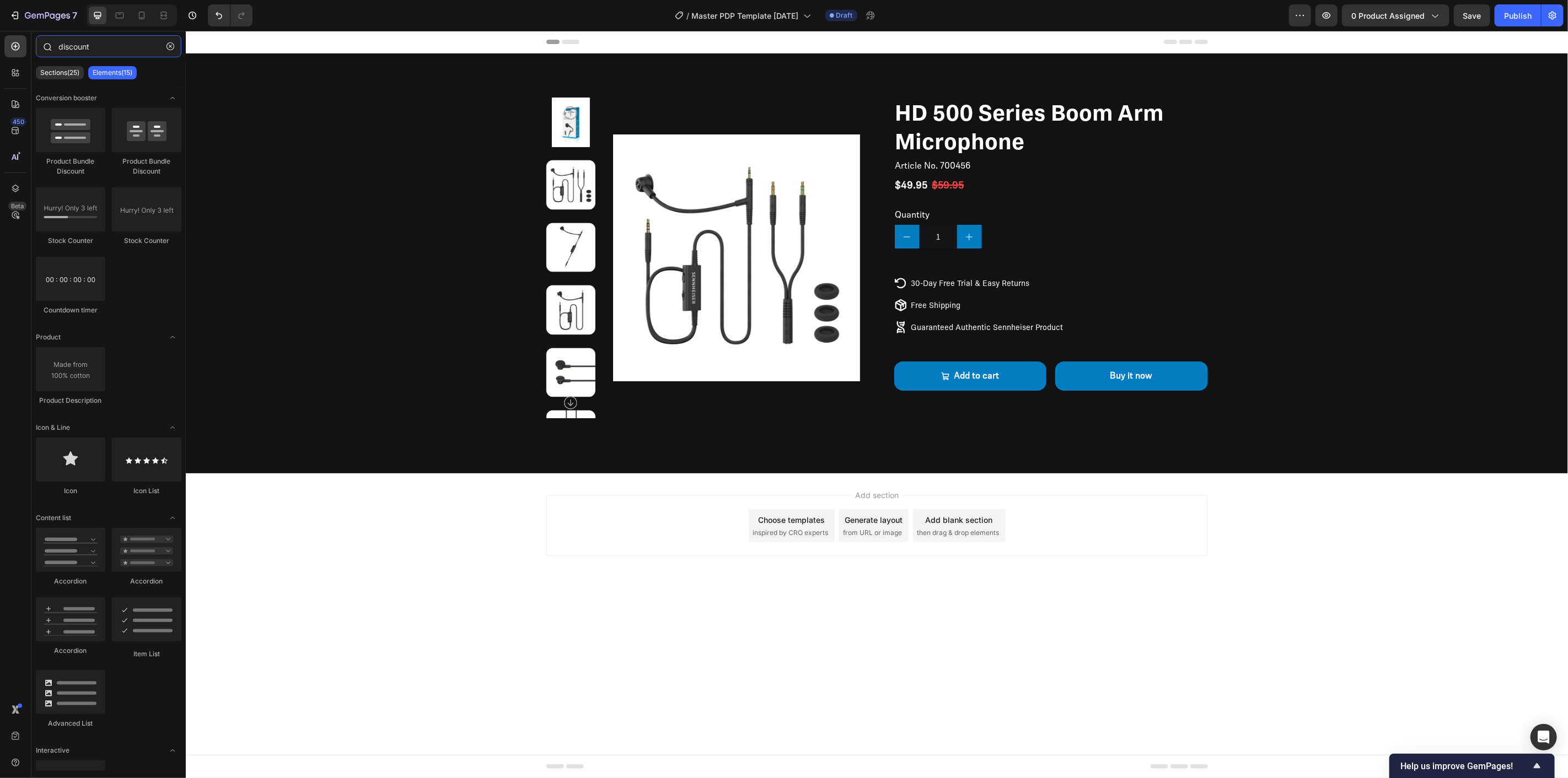
click at [117, 45] on input "discount" at bounding box center [108, 47] width 146 height 22
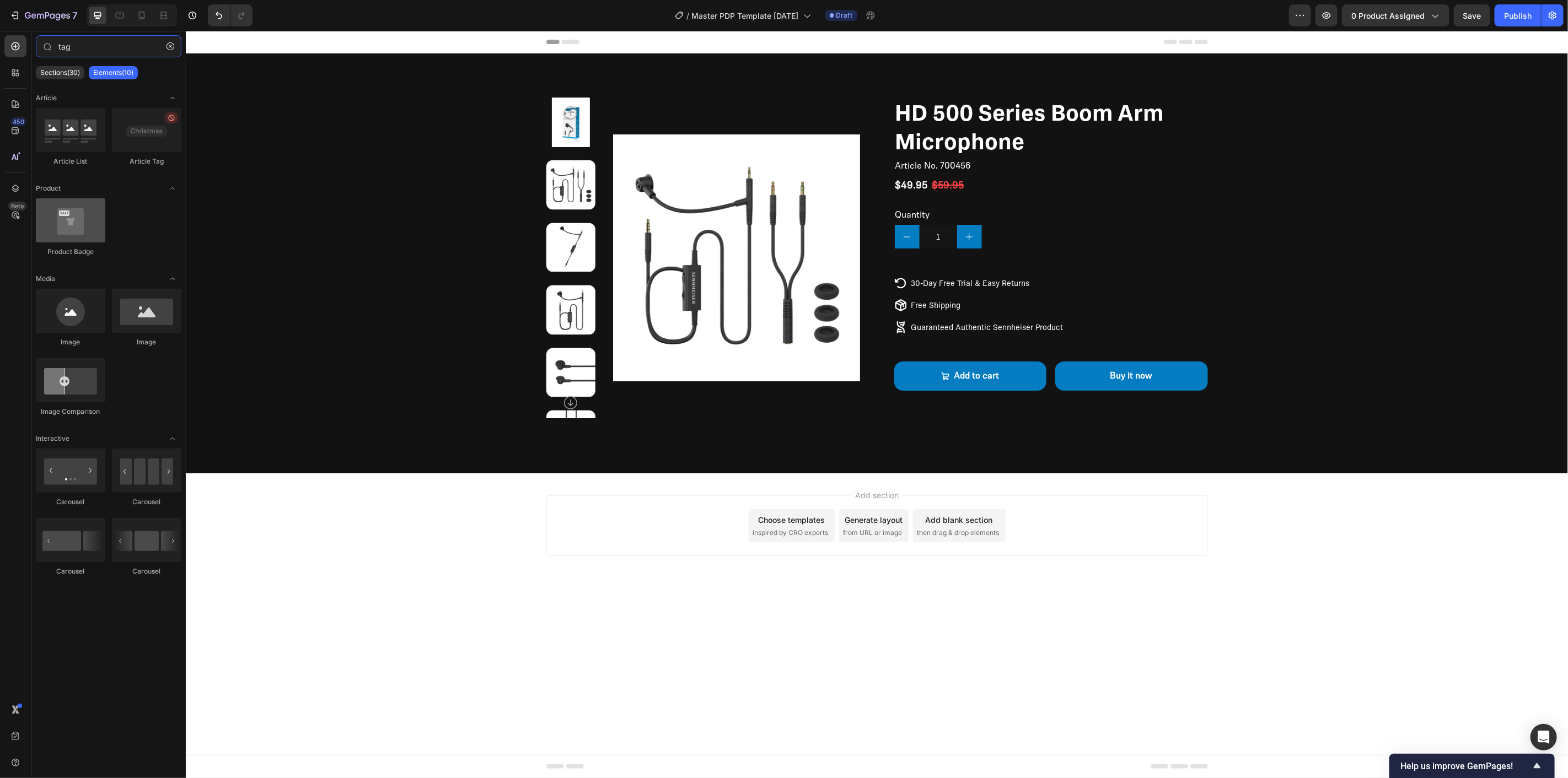
type input "tag"
click at [84, 214] on div at bounding box center [70, 221] width 69 height 44
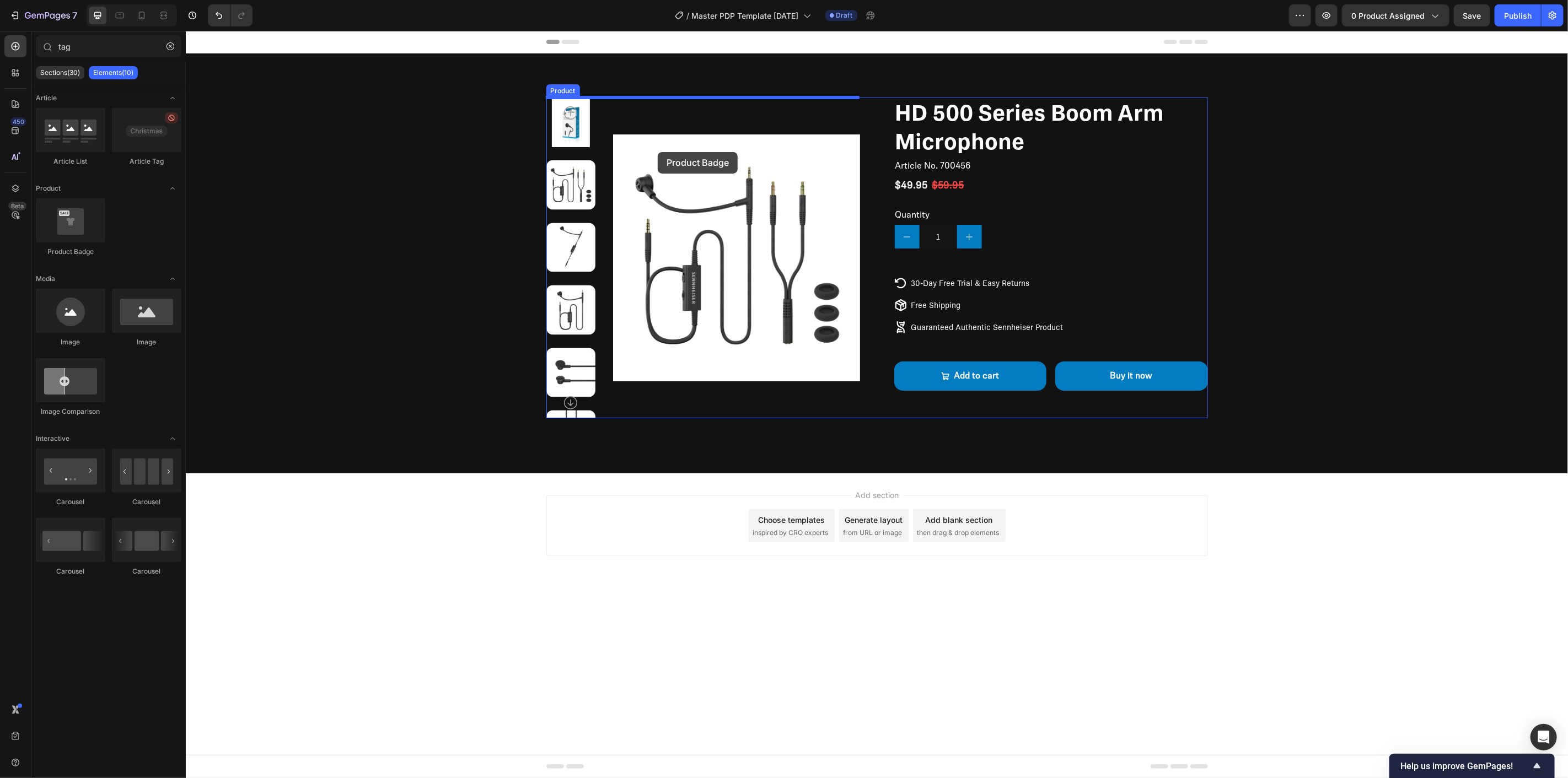
drag, startPoint x: 247, startPoint y: 252, endPoint x: 657, endPoint y: 151, distance: 422.3
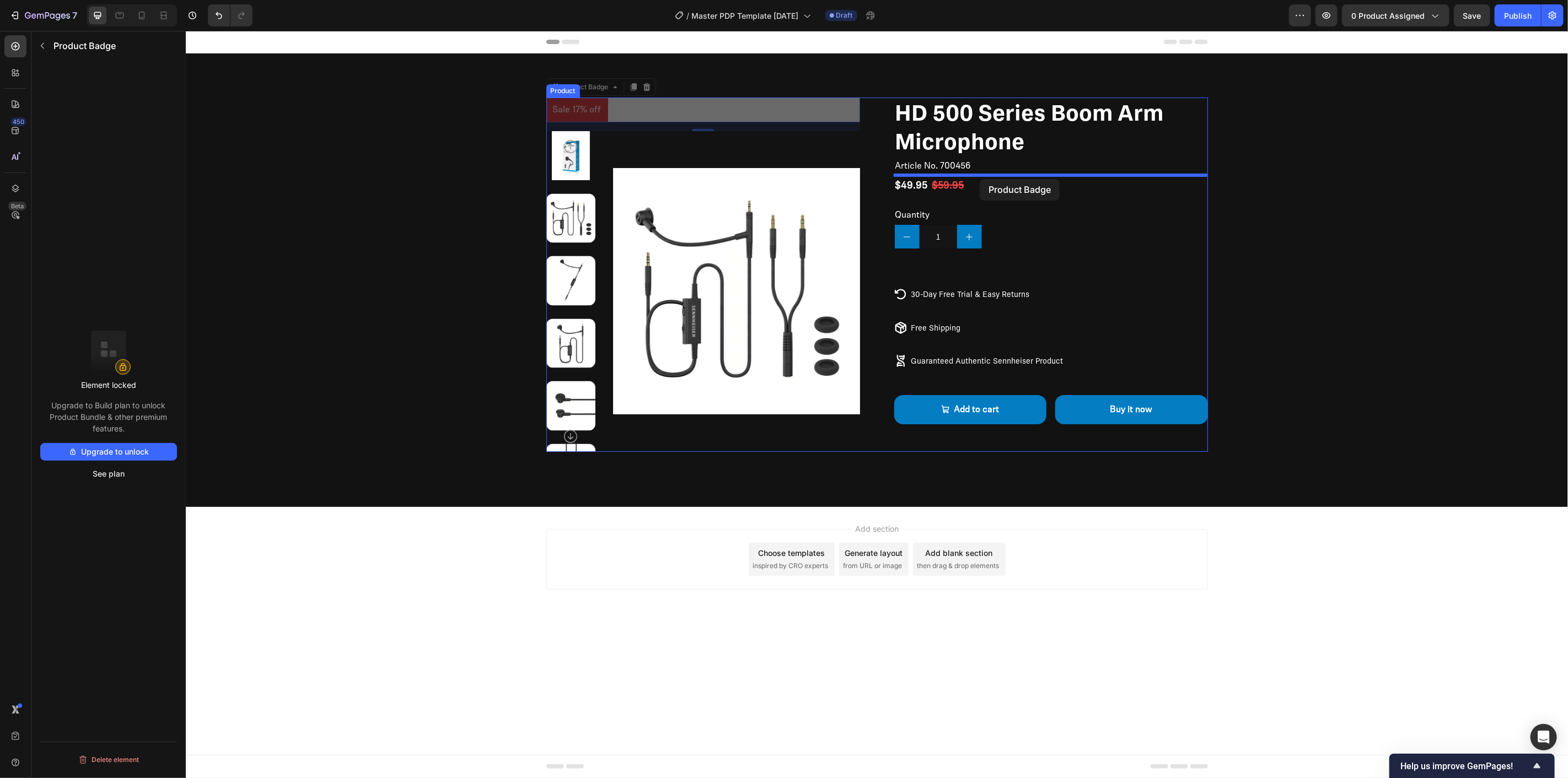
drag, startPoint x: 598, startPoint y: 109, endPoint x: 979, endPoint y: 179, distance: 387.4
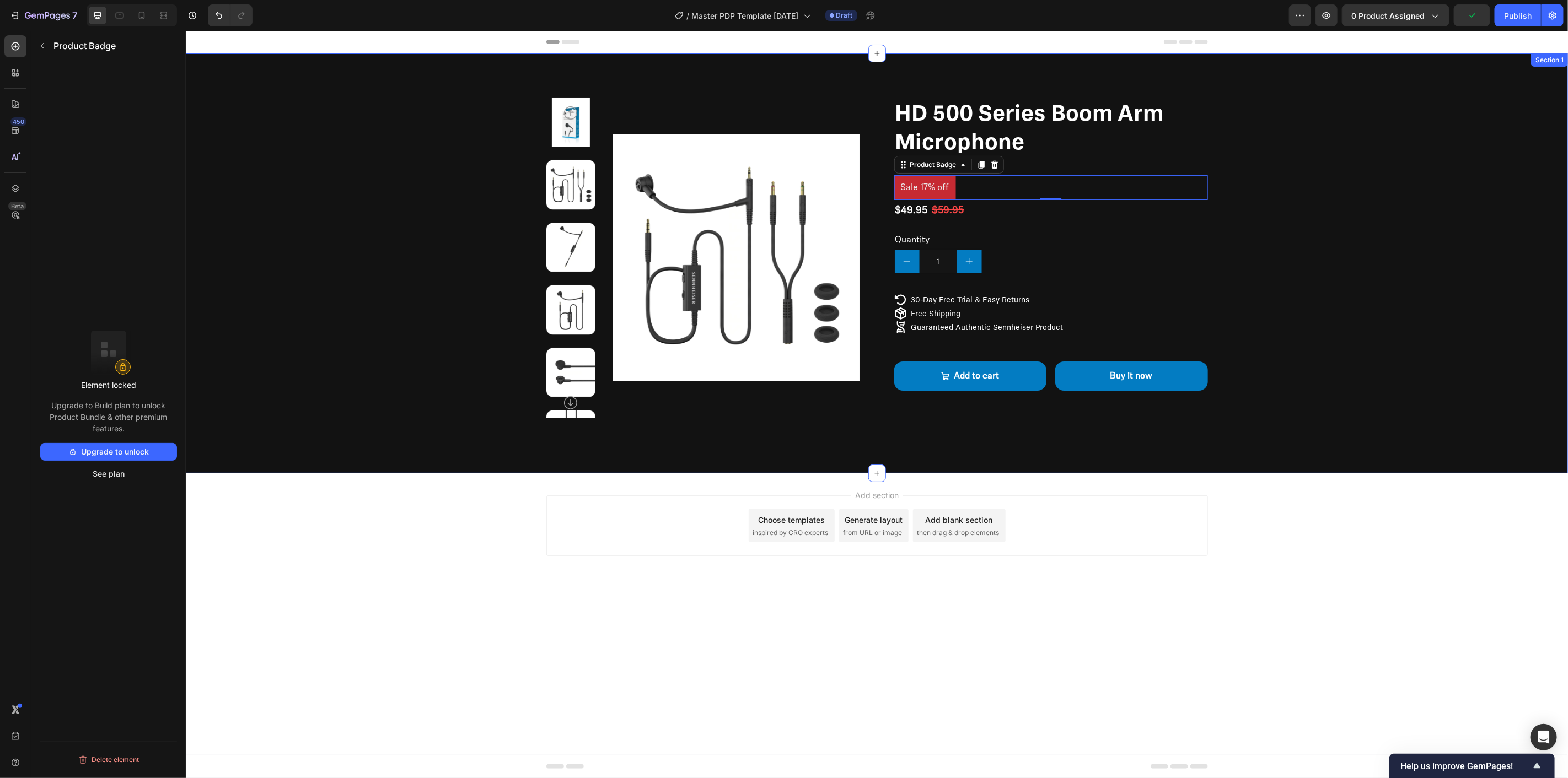
click at [1418, 360] on div "Product Images HD 500 Series Boom Arm Microphone Product Title Article No. 7004…" at bounding box center [876, 258] width 1294 height 321
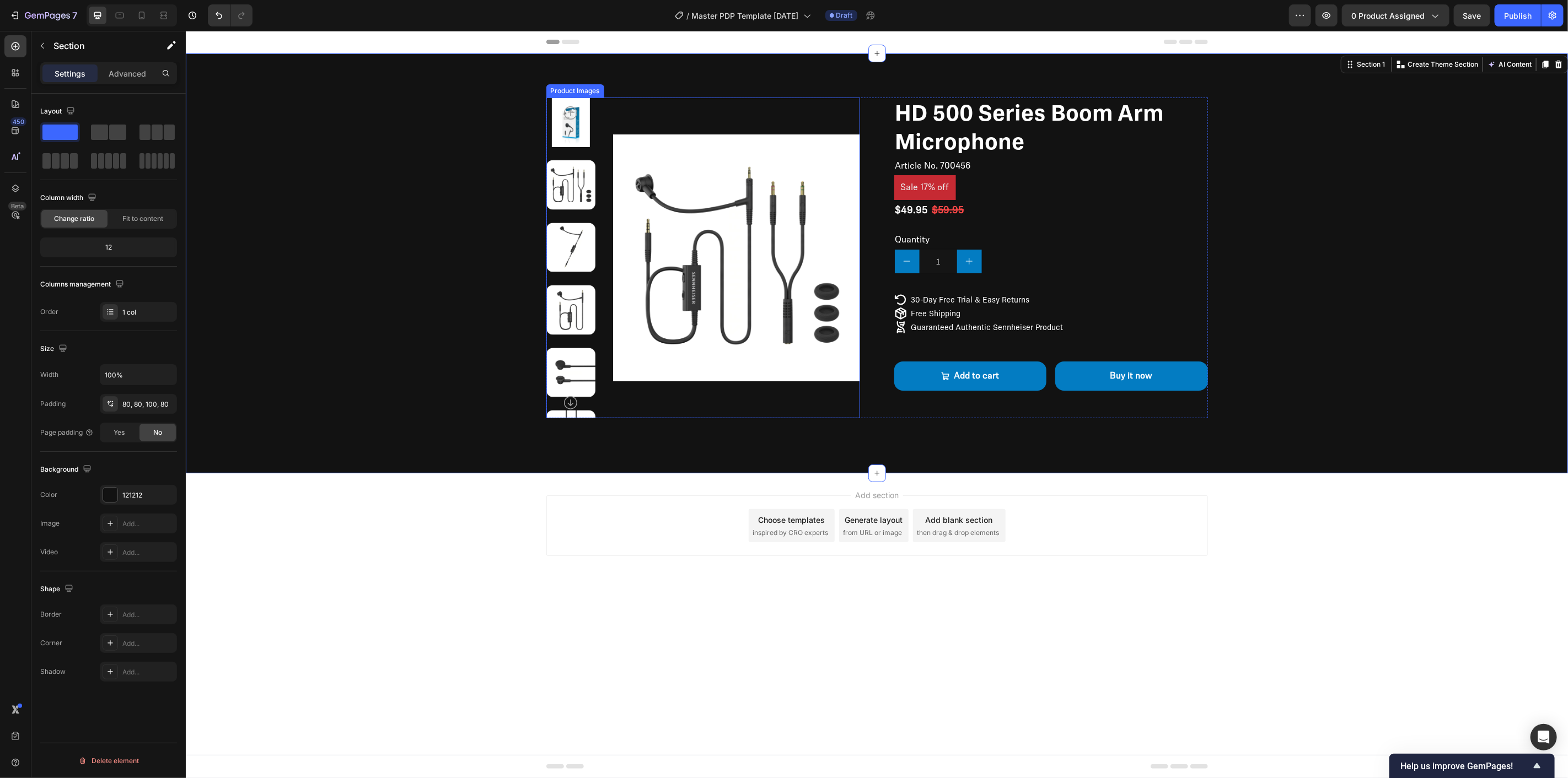
click at [730, 139] on img at bounding box center [736, 258] width 247 height 321
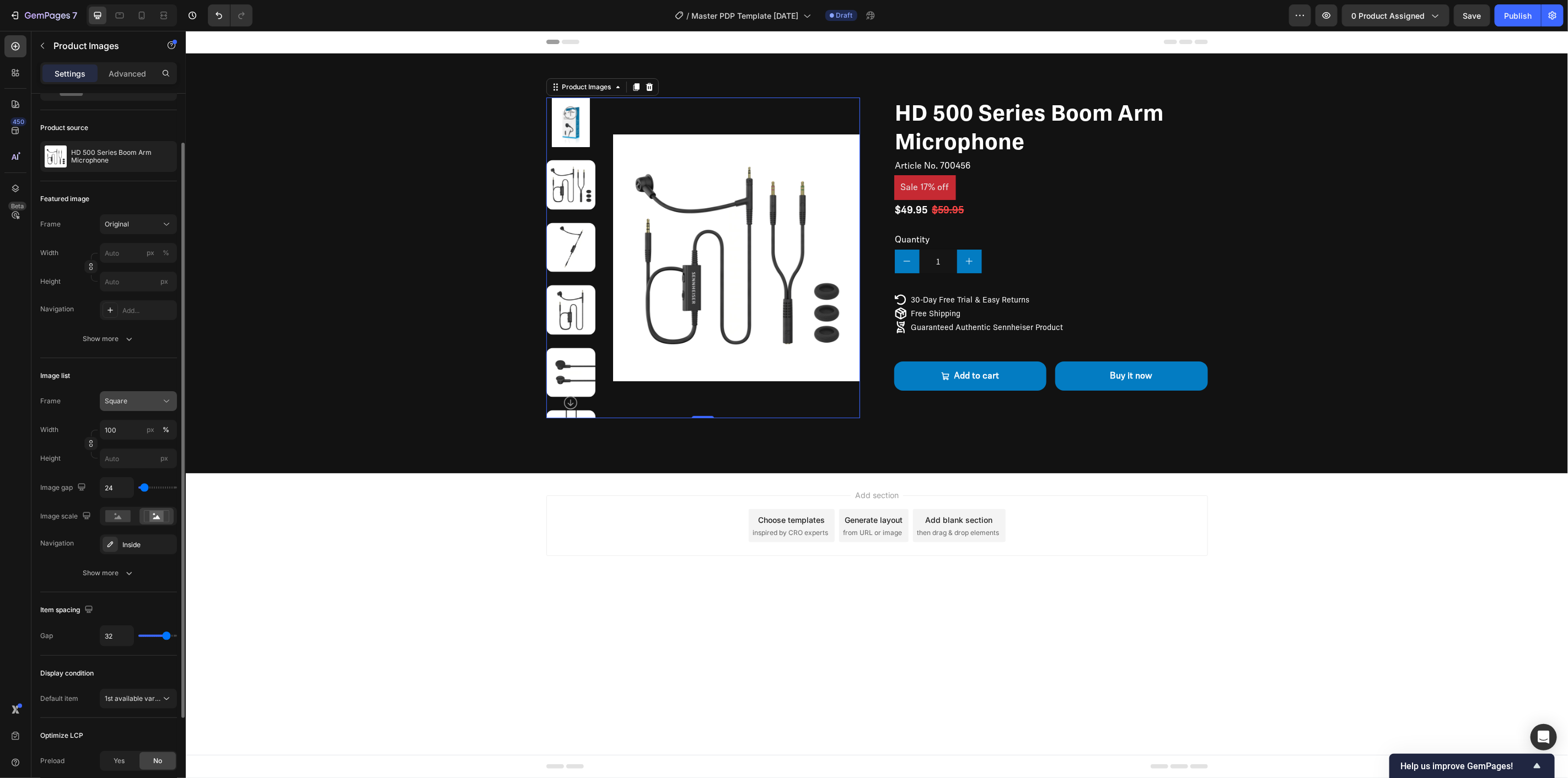
scroll to position [173, 0]
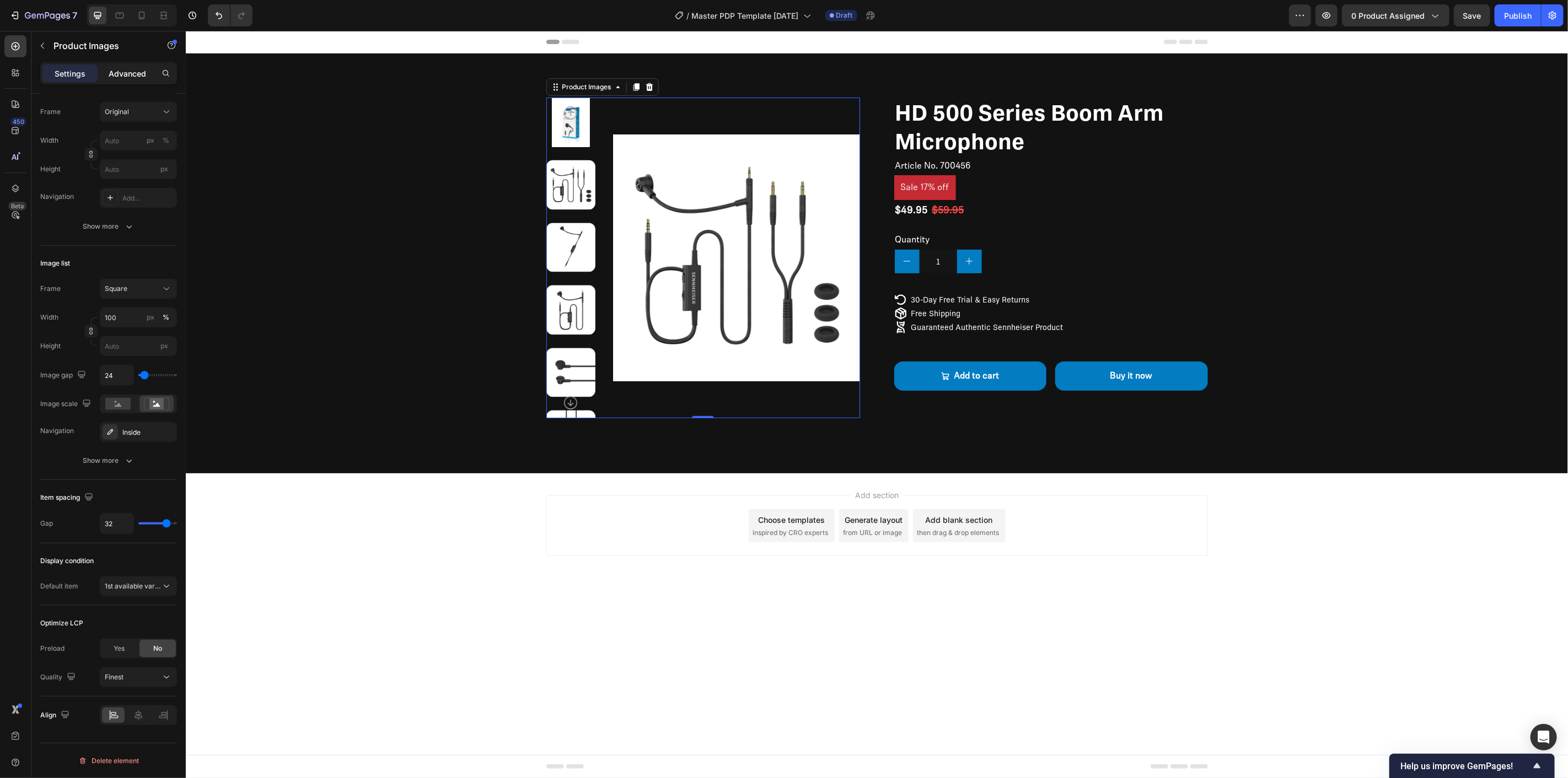
click at [125, 65] on div "Advanced" at bounding box center [127, 73] width 55 height 17
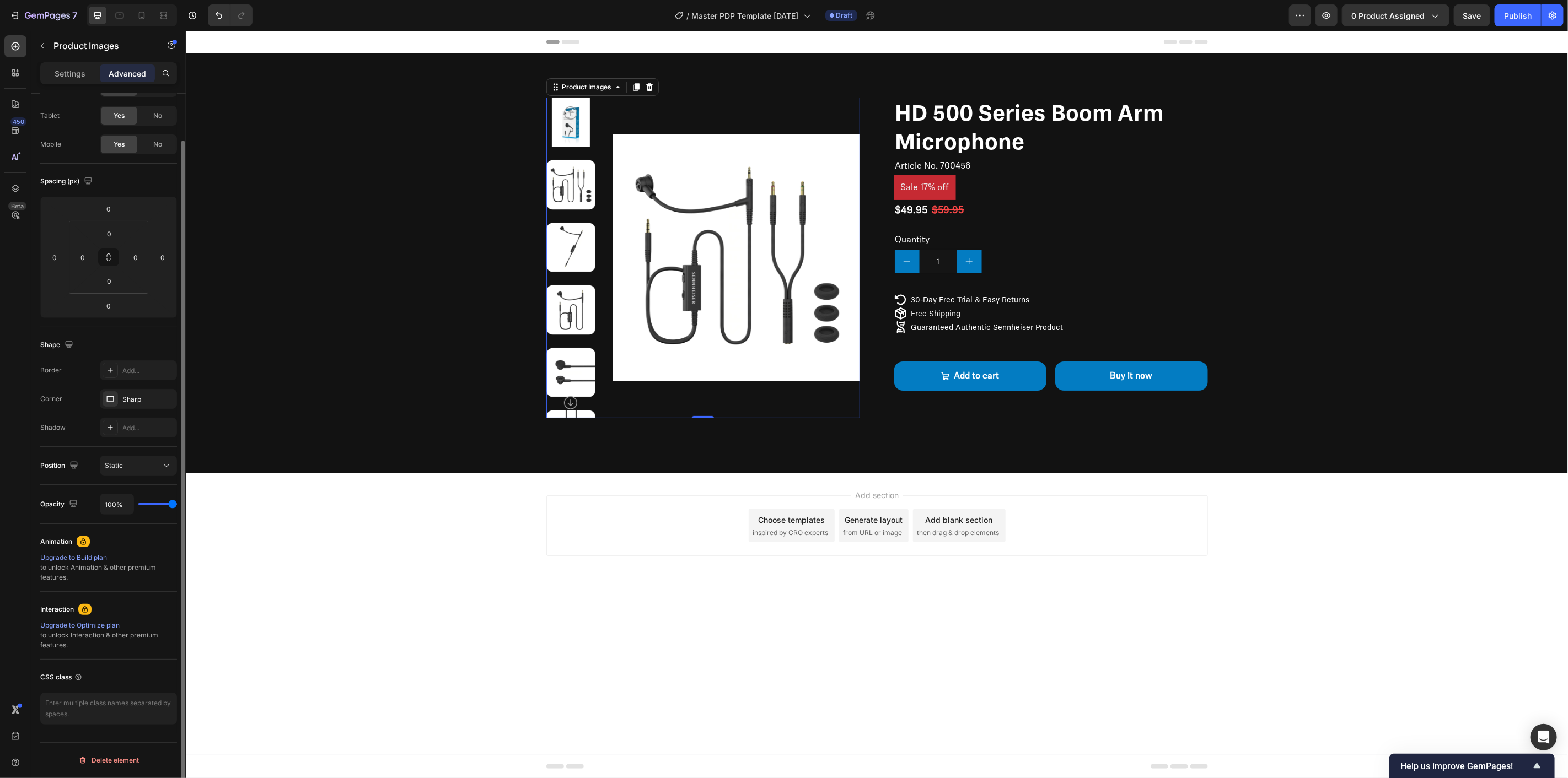
scroll to position [0, 0]
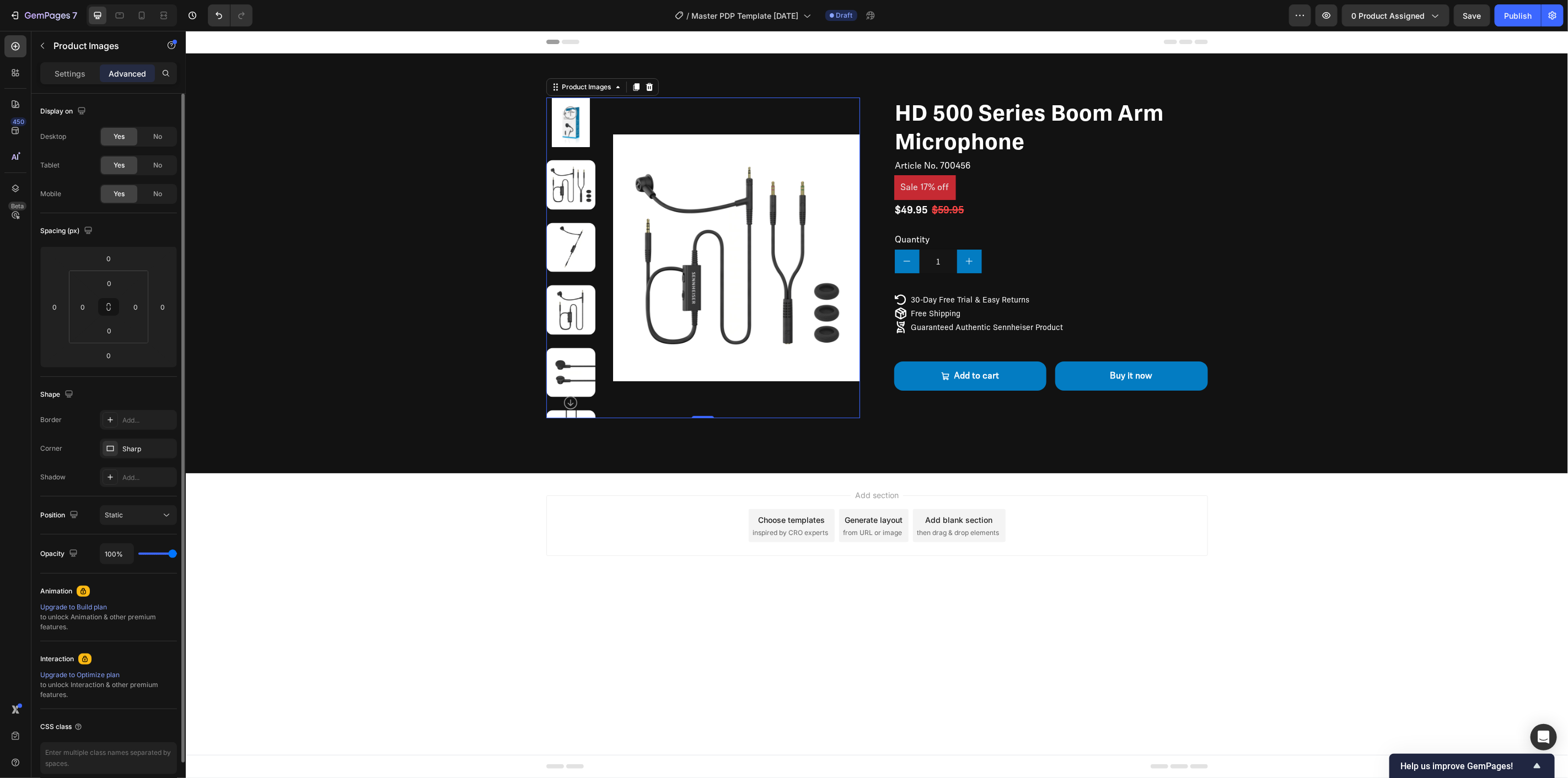
click at [68, 63] on div "Settings Advanced" at bounding box center [108, 73] width 137 height 22
click at [68, 65] on div "Settings" at bounding box center [70, 73] width 55 height 17
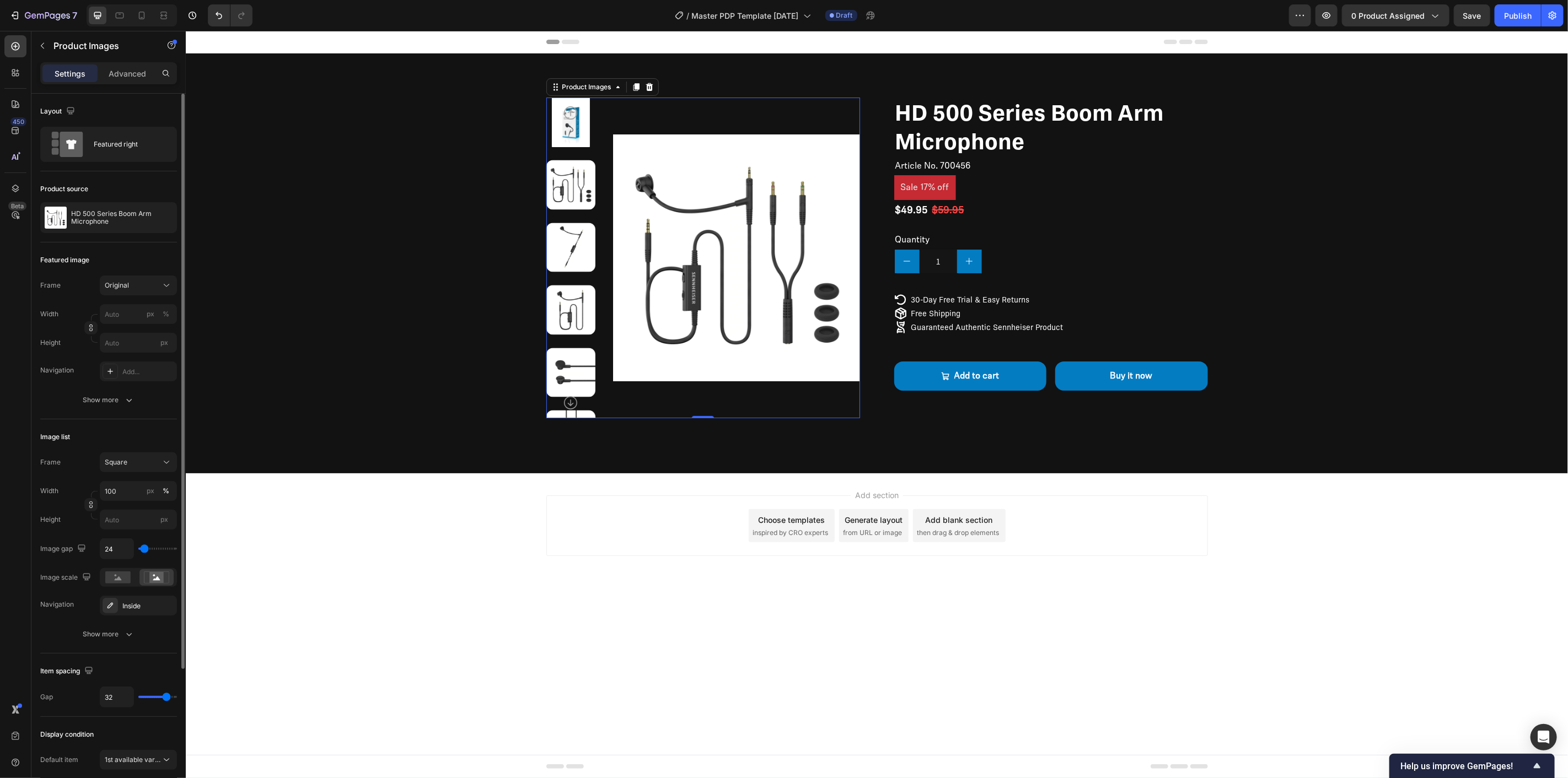
scroll to position [61, 0]
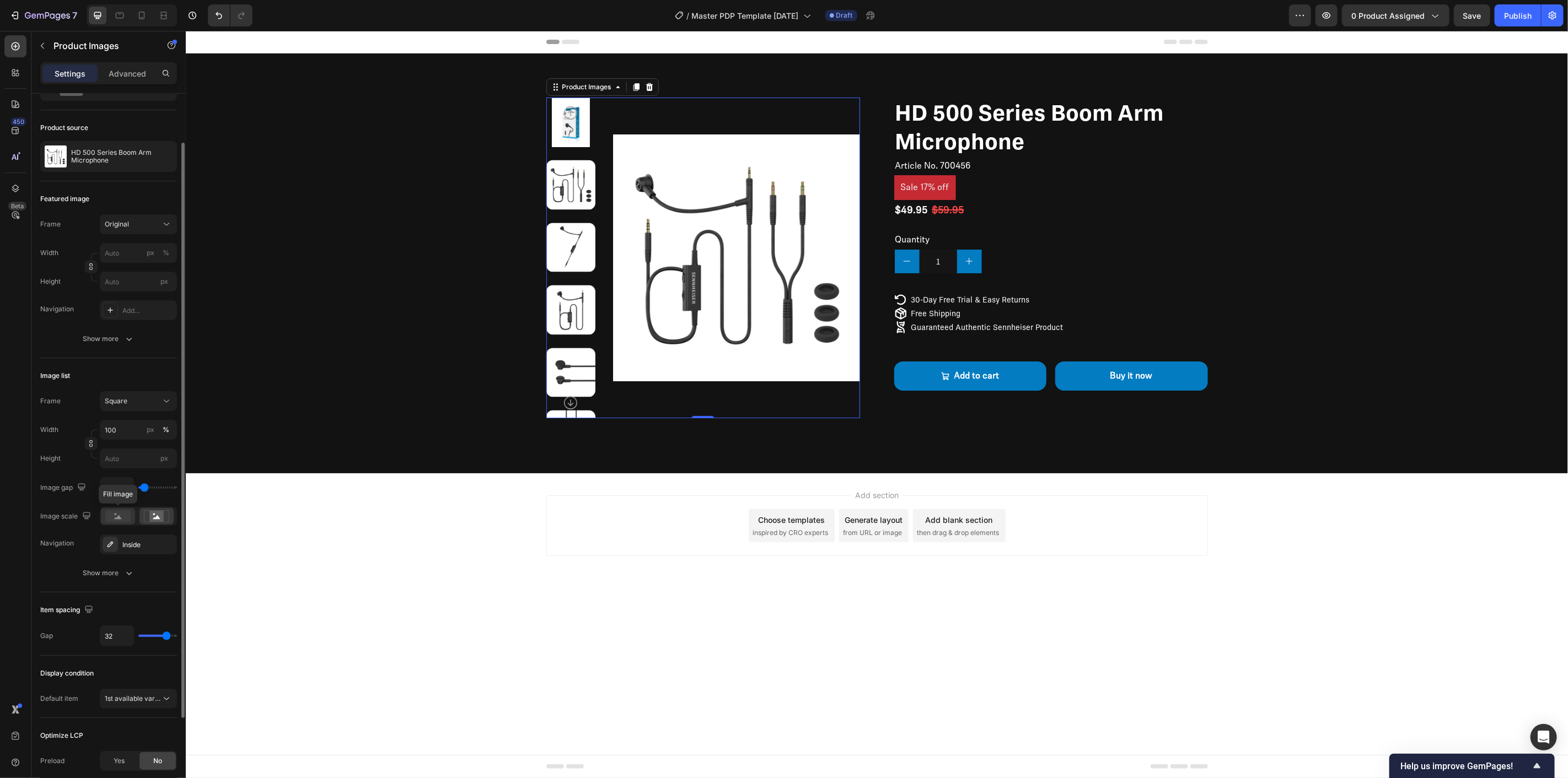
click at [109, 518] on rect at bounding box center [118, 517] width 25 height 12
click at [147, 514] on icon at bounding box center [156, 517] width 25 height 12
click at [122, 515] on rect at bounding box center [118, 517] width 25 height 12
click at [972, 183] on div "Sale 17% off" at bounding box center [1050, 187] width 314 height 25
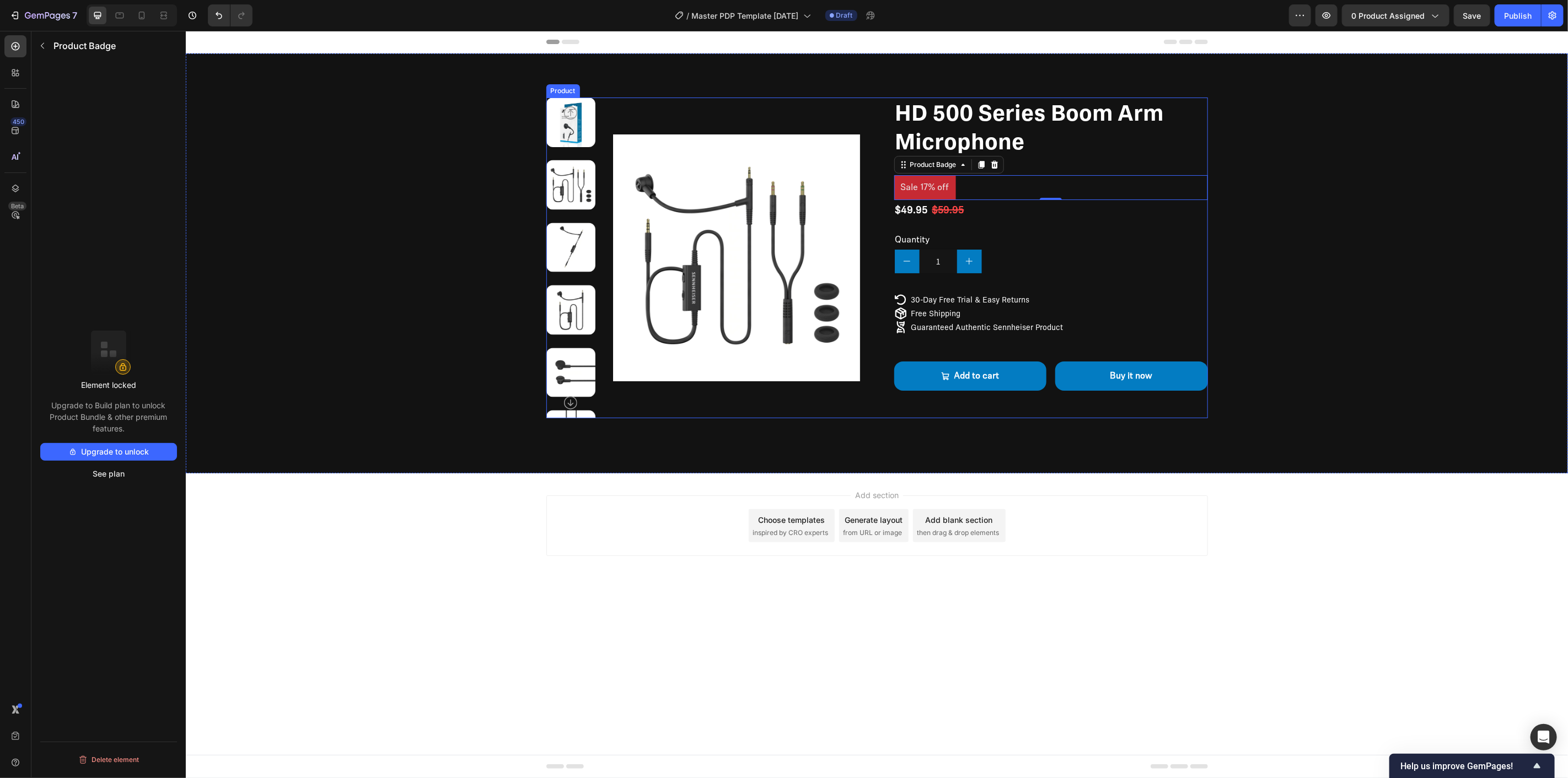
click at [884, 144] on div "Product Images HD 500 Series Boom Arm Microphone Product Title Article No. 7004…" at bounding box center [877, 258] width 662 height 321
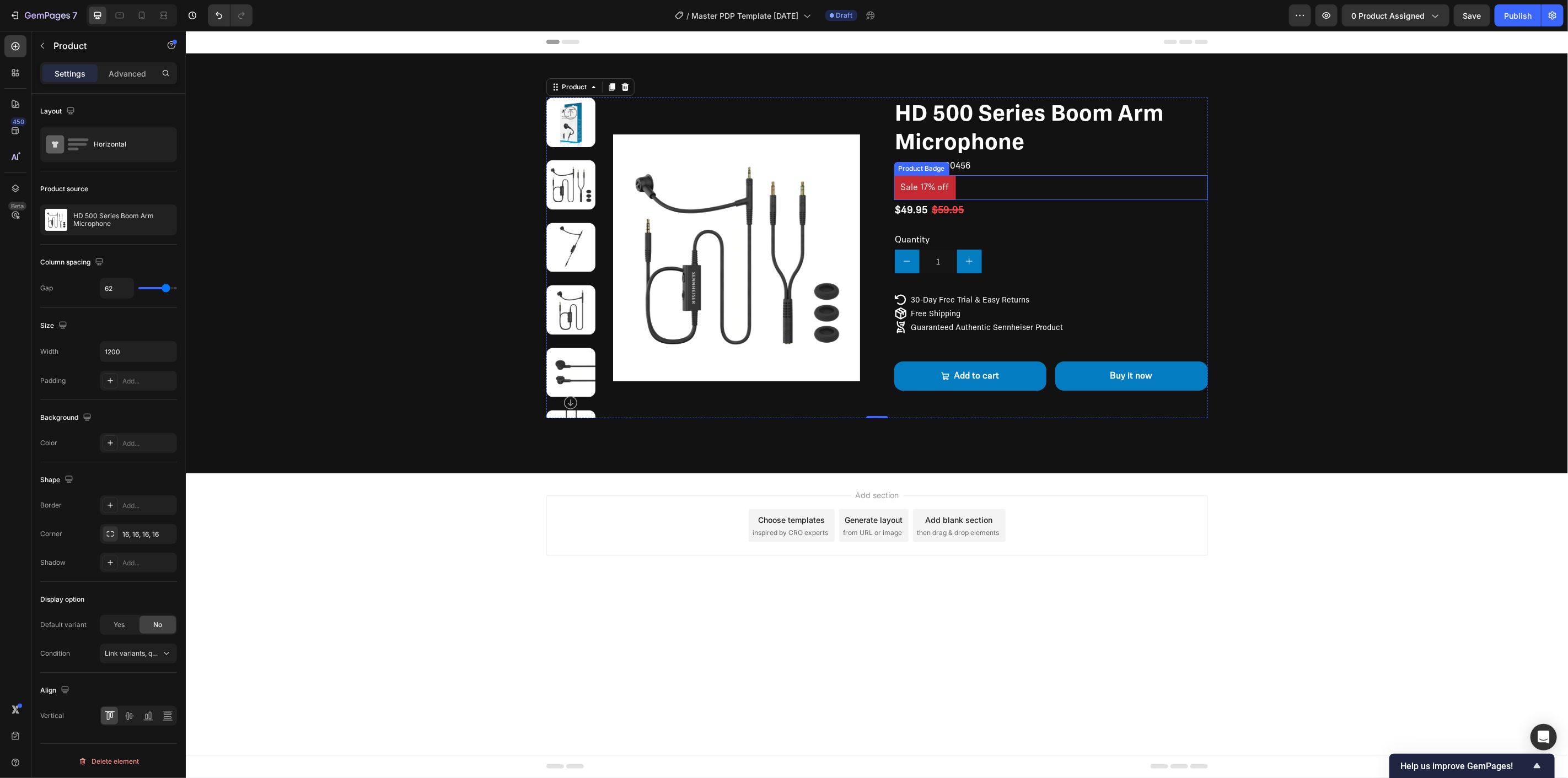
click at [977, 183] on div "Sale 17% off" at bounding box center [1050, 187] width 314 height 25
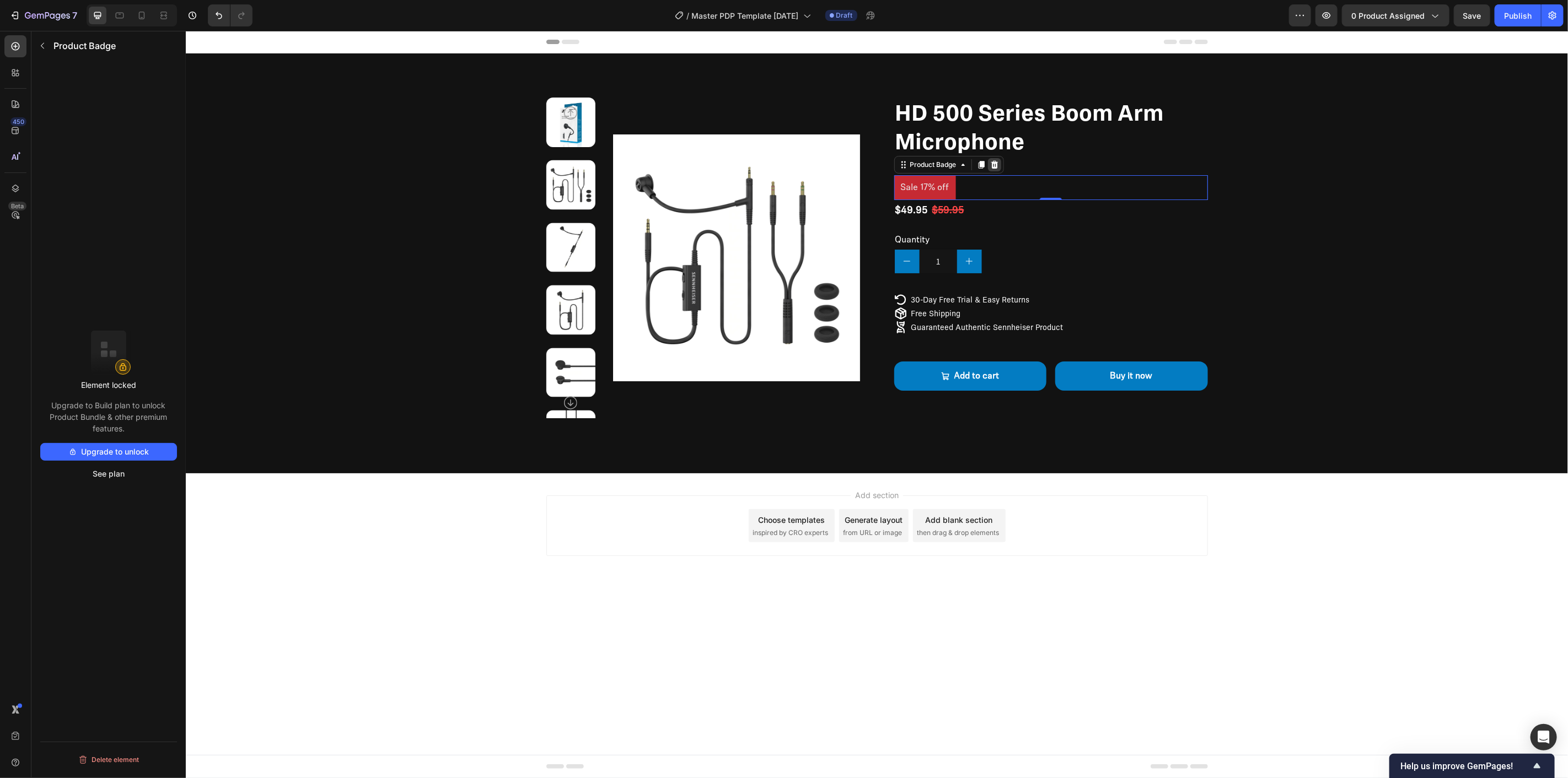
click at [990, 161] on icon at bounding box center [994, 164] width 9 height 9
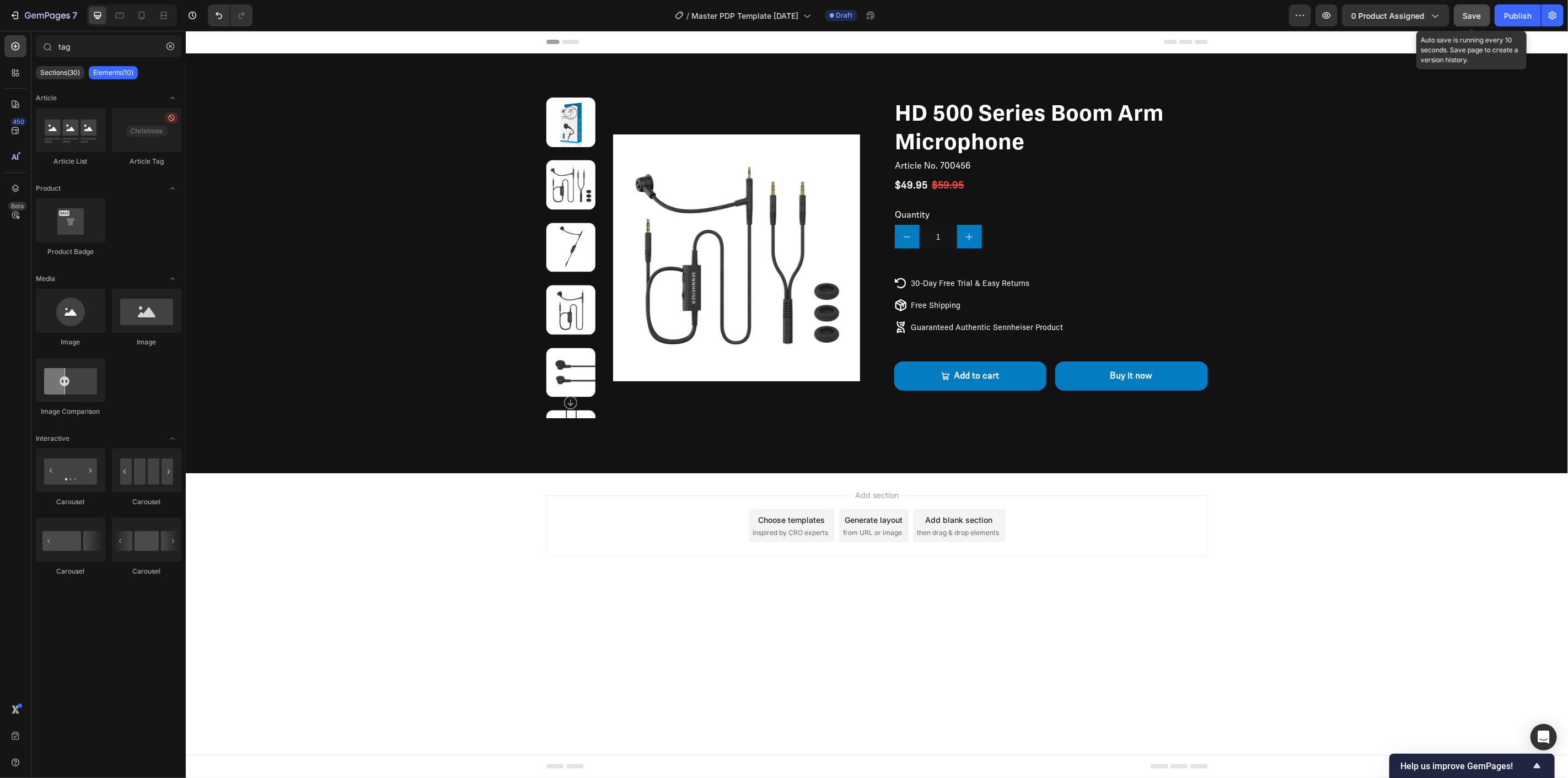
click at [1470, 17] on span "Save" at bounding box center [1472, 16] width 18 height 9
click at [569, 399] on icon "Carousel Next Arrow" at bounding box center [570, 402] width 13 height 13
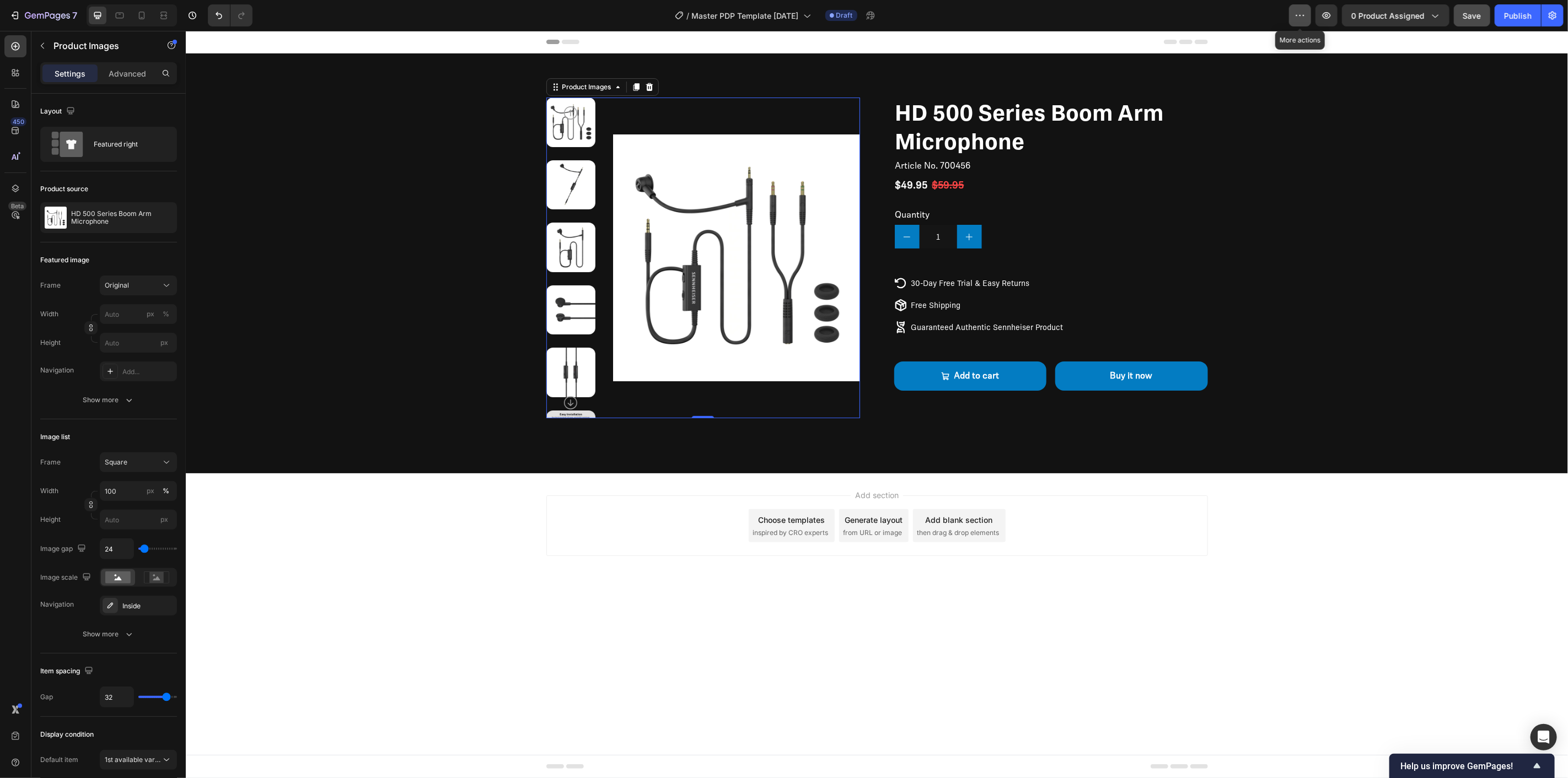
click at [1307, 13] on button "button" at bounding box center [1300, 16] width 22 height 22
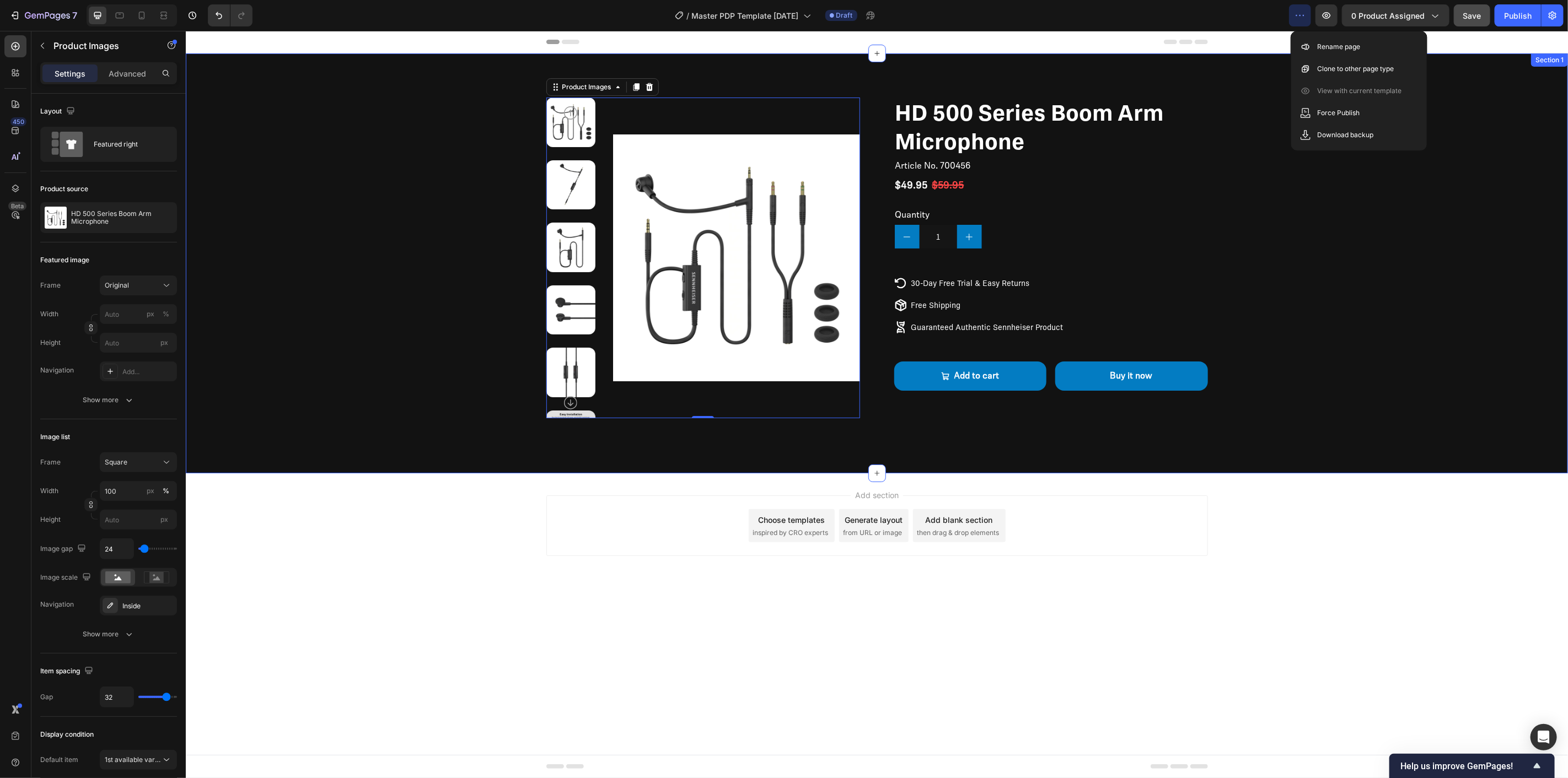
click at [1229, 56] on div "Product Images 0 HD 500 Series Boom Arm Microphone Product Title Article No. 70…" at bounding box center [876, 263] width 1382 height 420
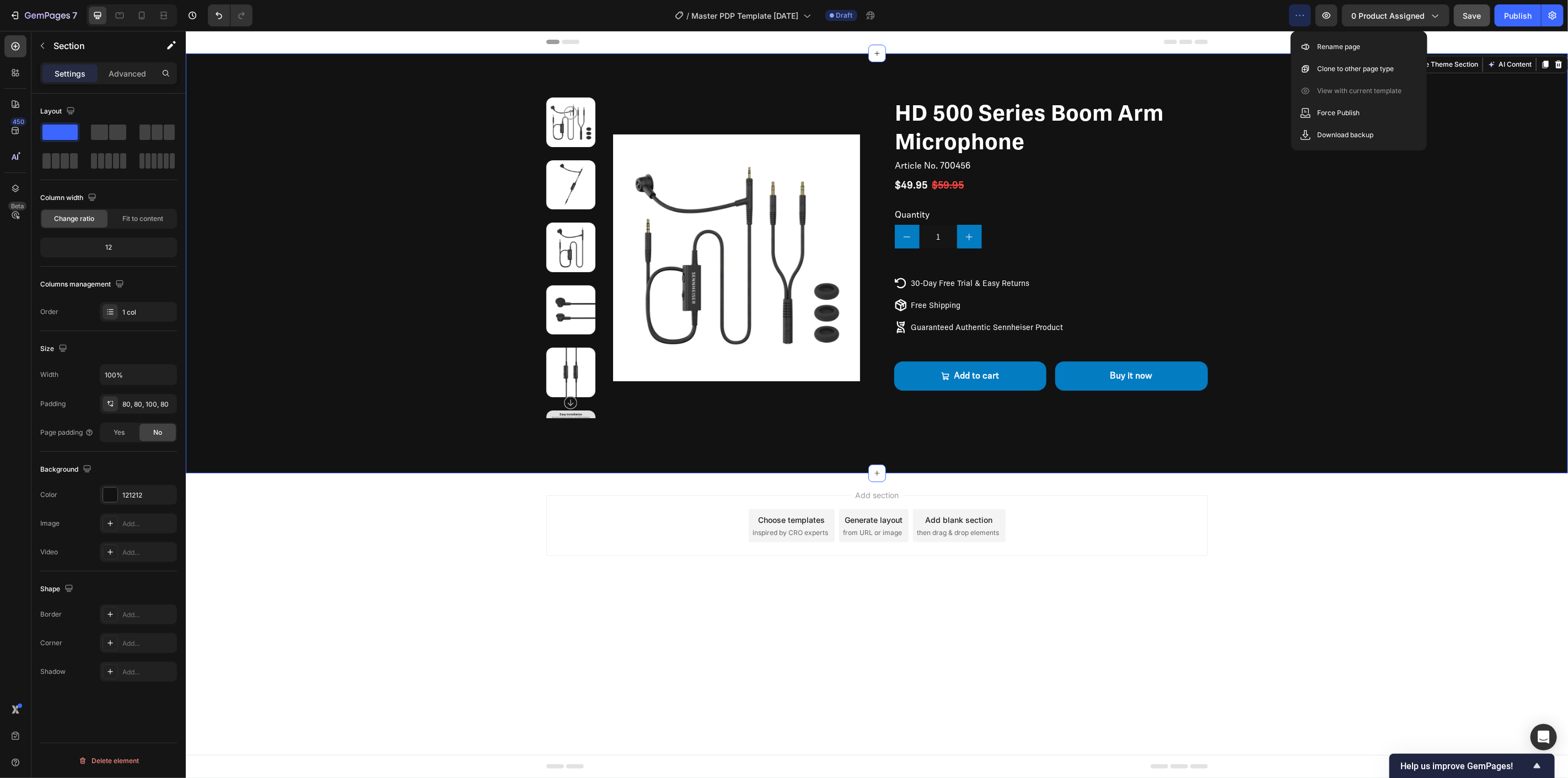
click at [1497, 548] on div "Add section Choose templates inspired by CRO experts Generate layout from URL o…" at bounding box center [876, 540] width 1382 height 135
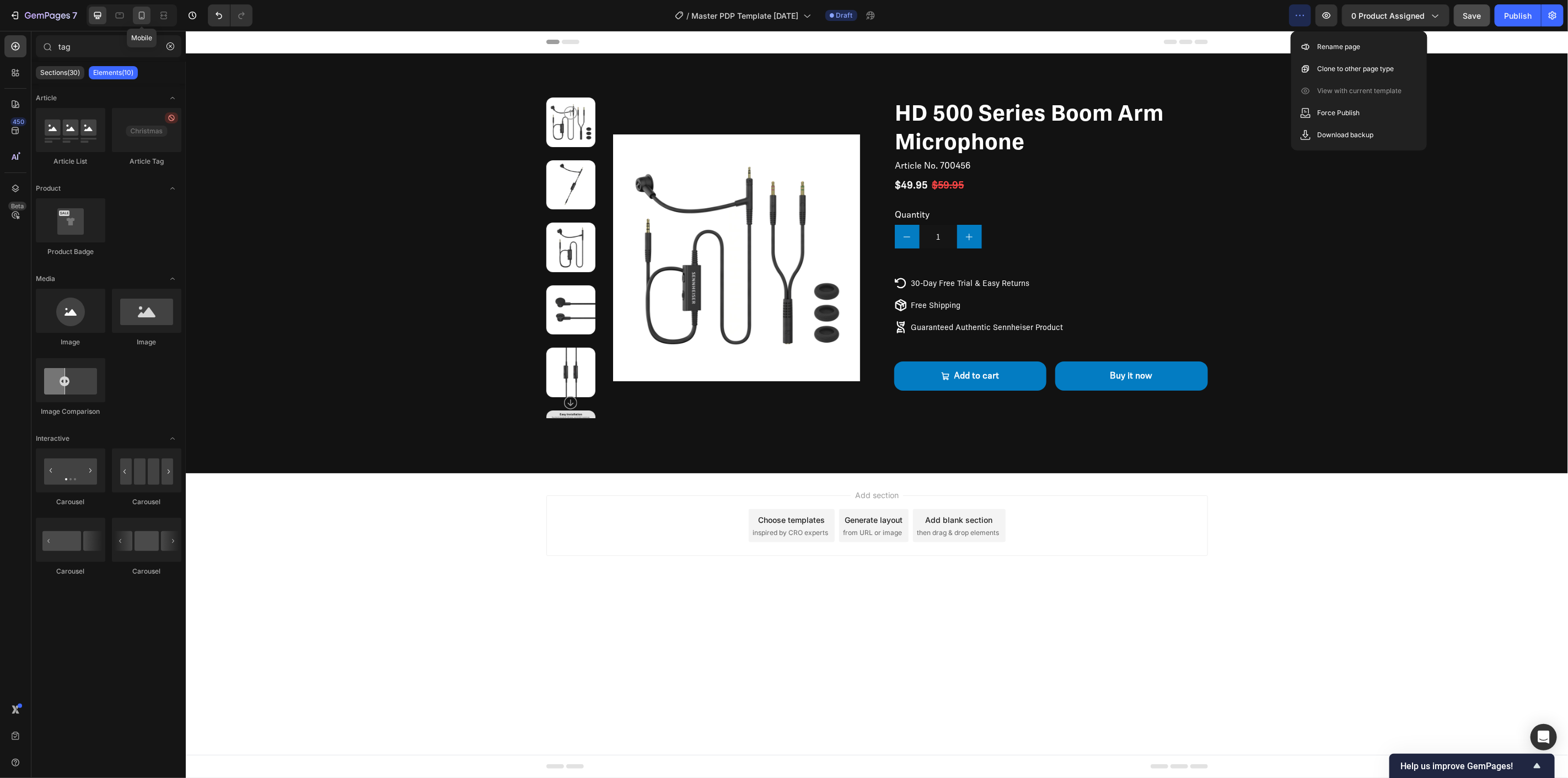
click at [136, 14] on icon at bounding box center [141, 15] width 11 height 11
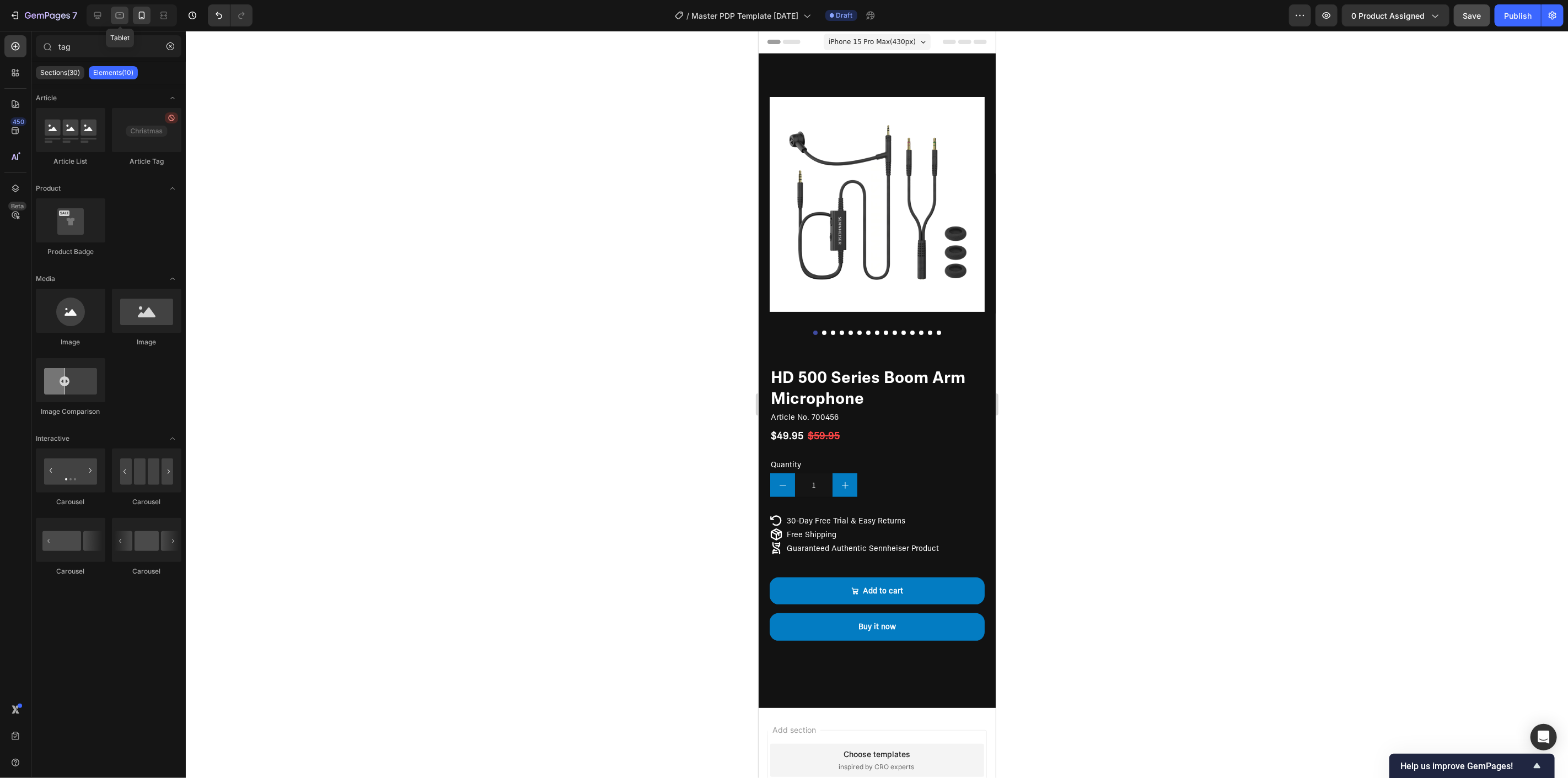
click at [123, 13] on icon at bounding box center [120, 16] width 8 height 6
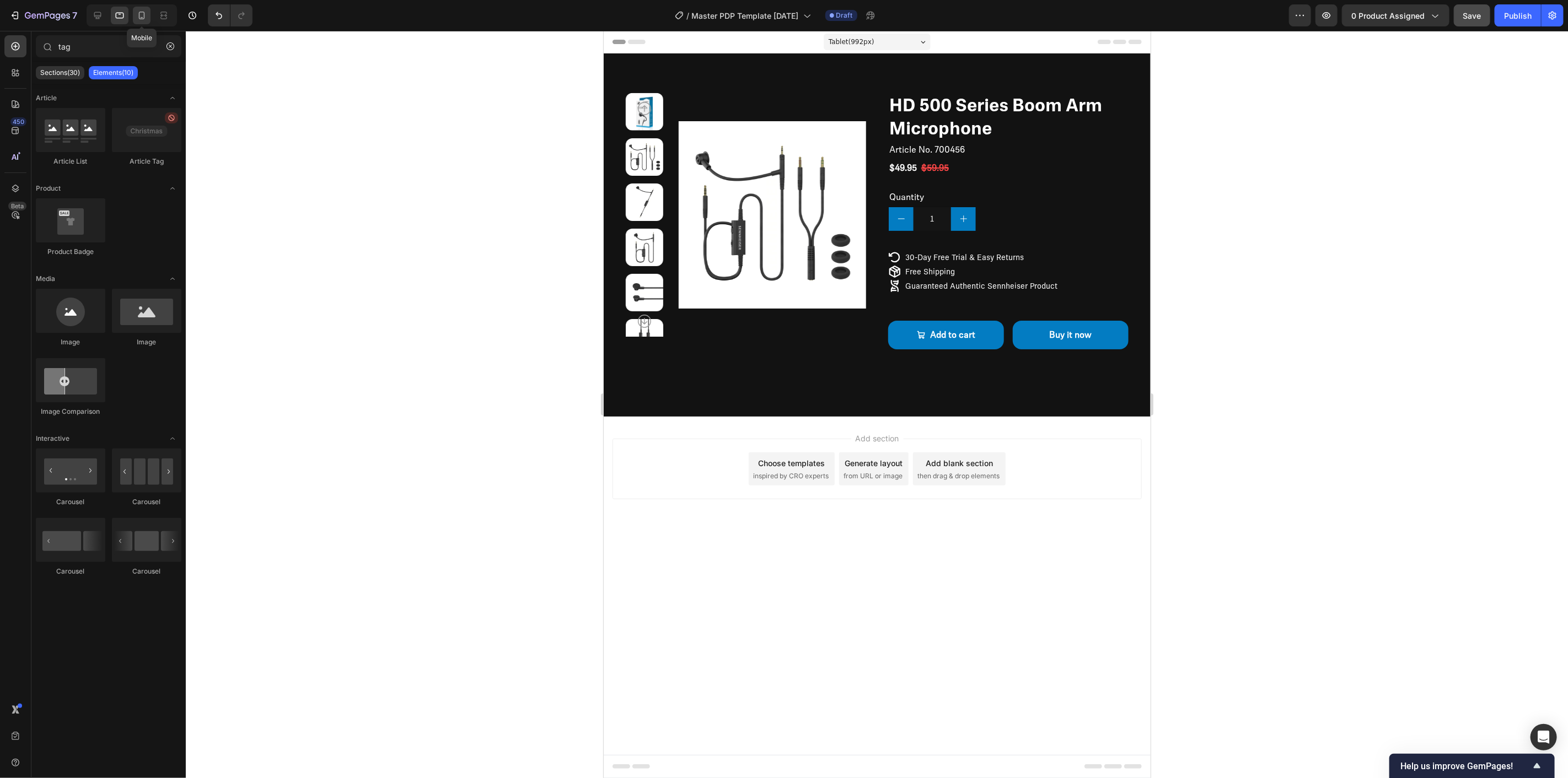
click at [142, 13] on icon at bounding box center [141, 15] width 11 height 11
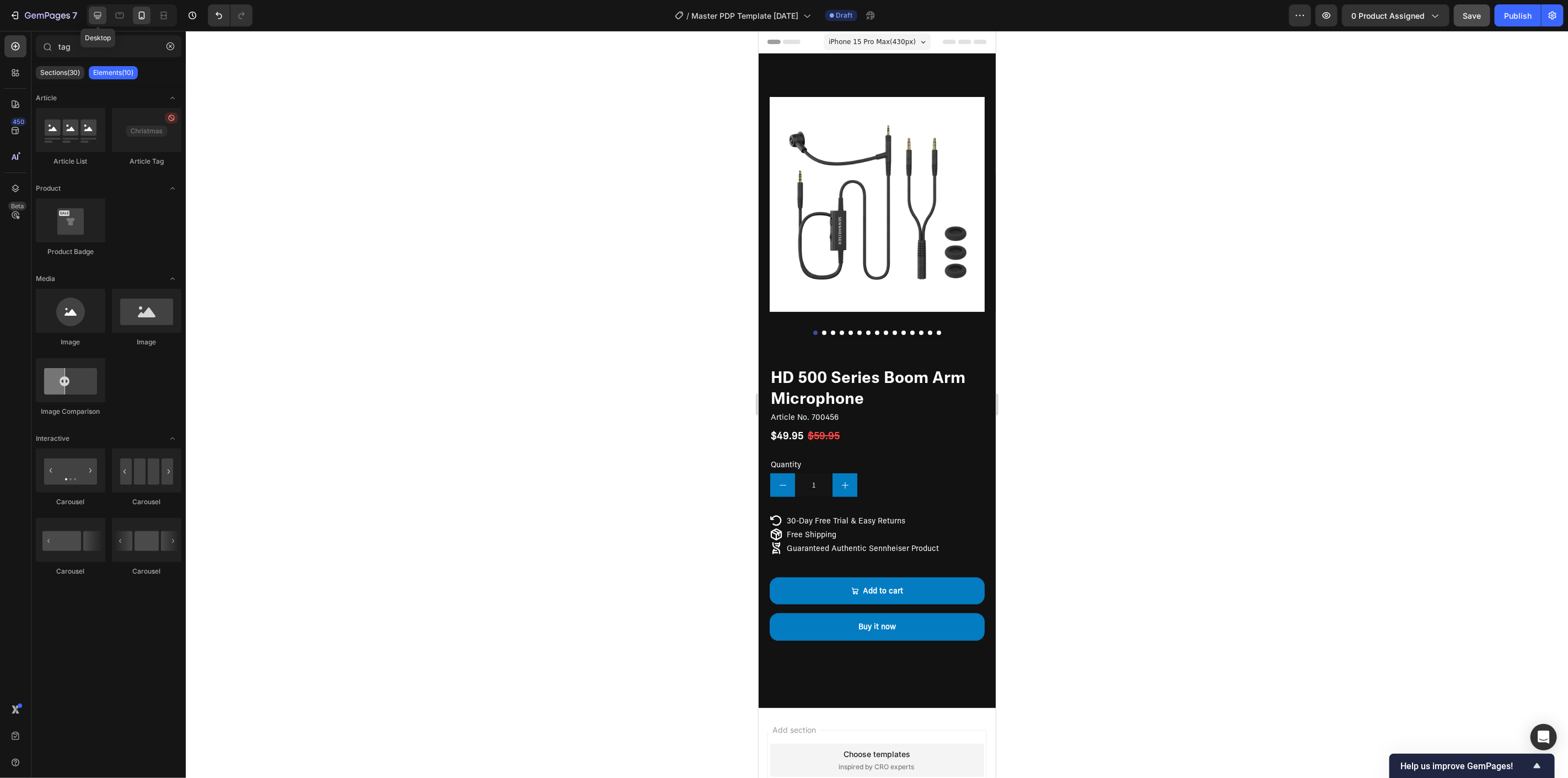
click at [100, 17] on icon at bounding box center [97, 15] width 11 height 11
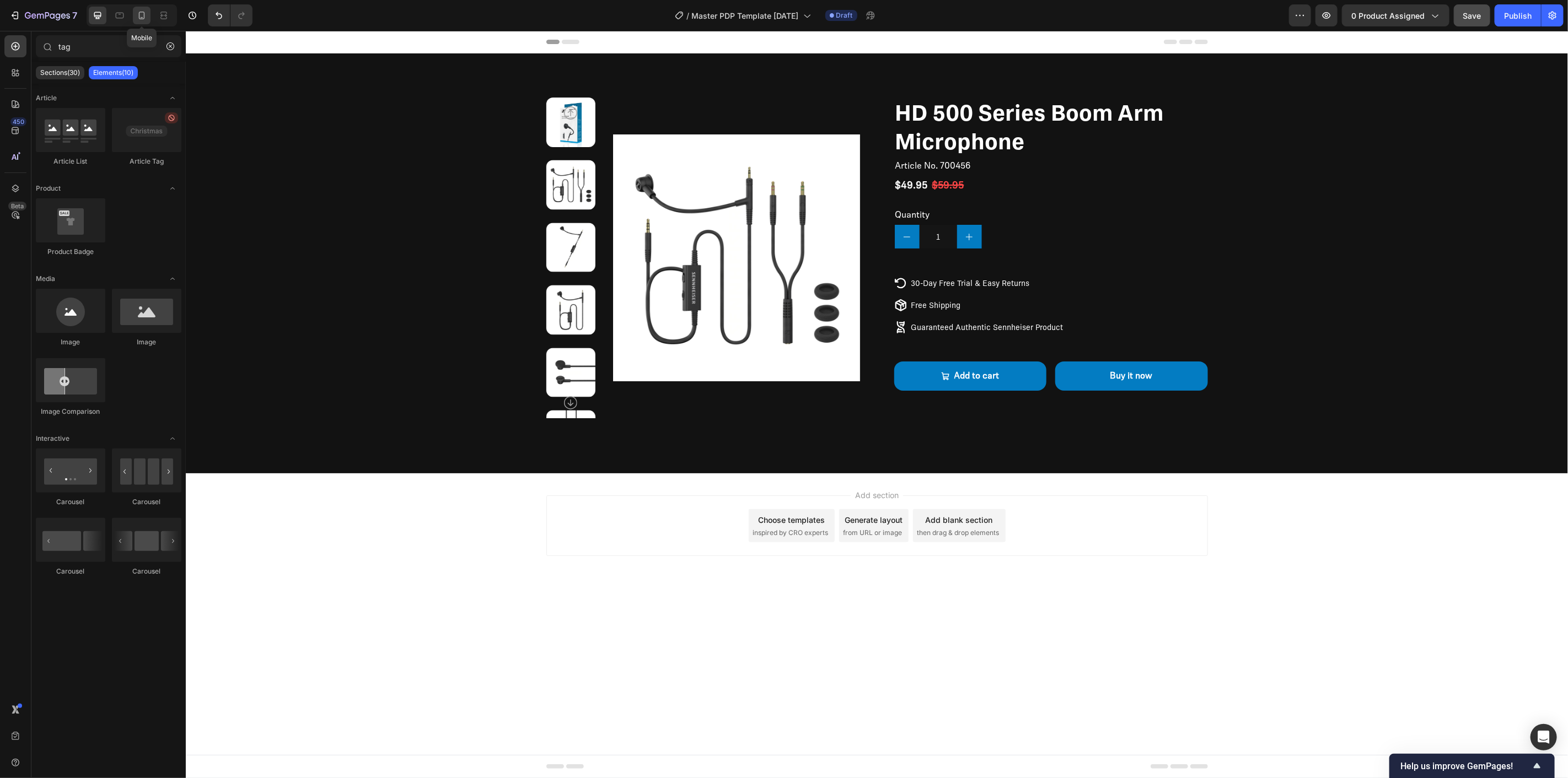
click at [140, 21] on icon at bounding box center [141, 15] width 11 height 11
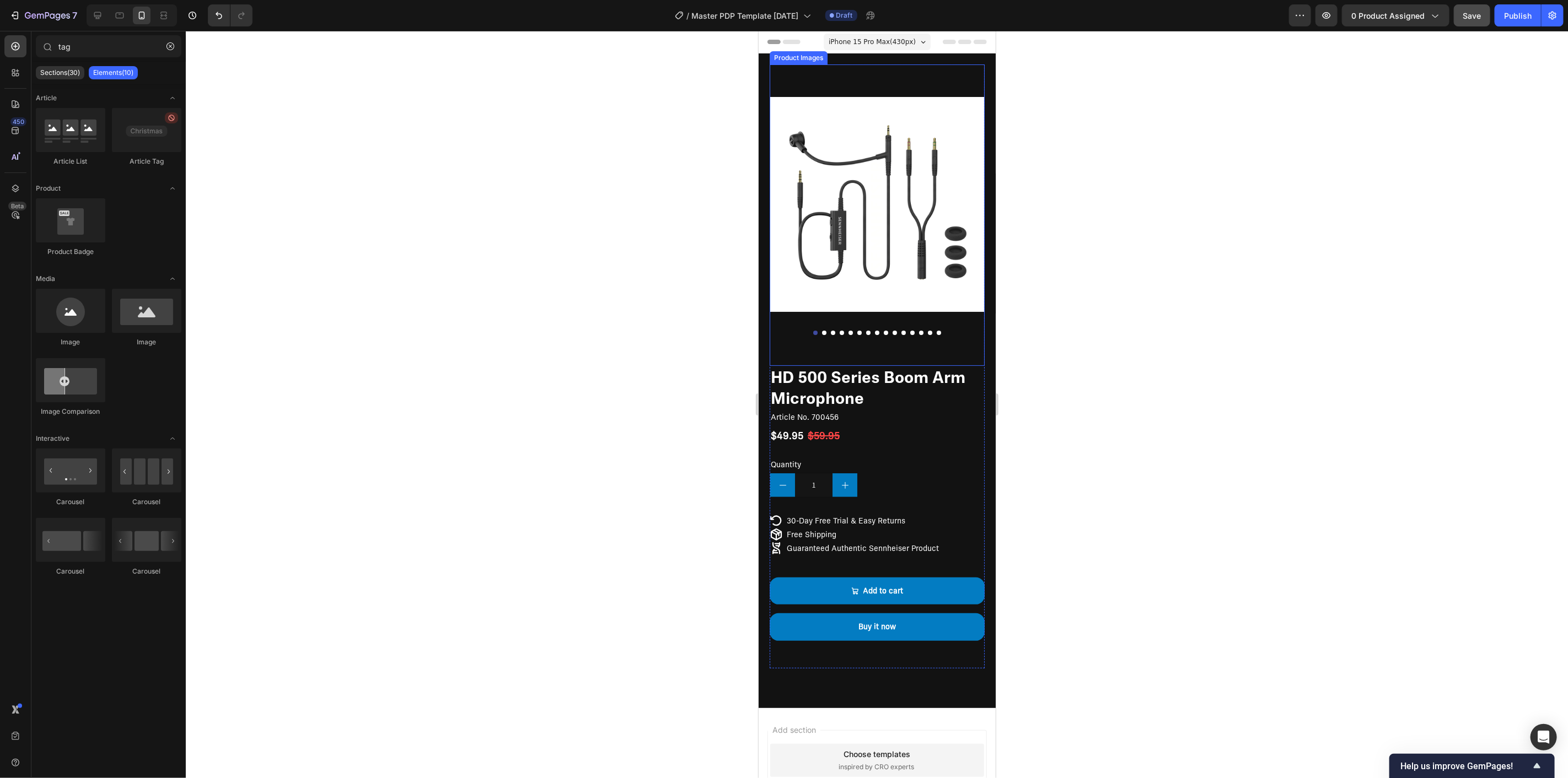
click at [934, 266] on img at bounding box center [877, 204] width 215 height 280
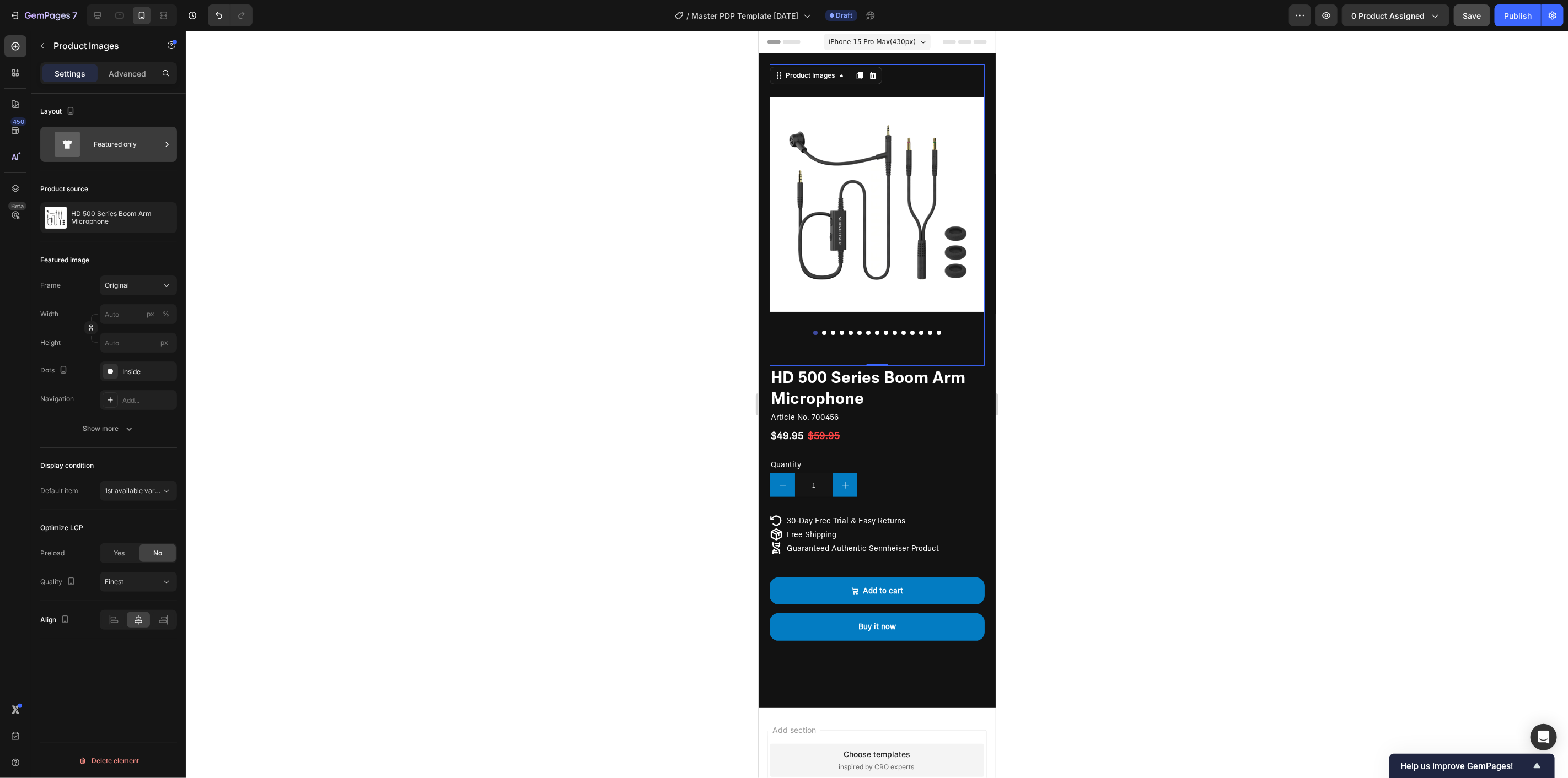
click at [162, 144] on icon at bounding box center [167, 144] width 11 height 11
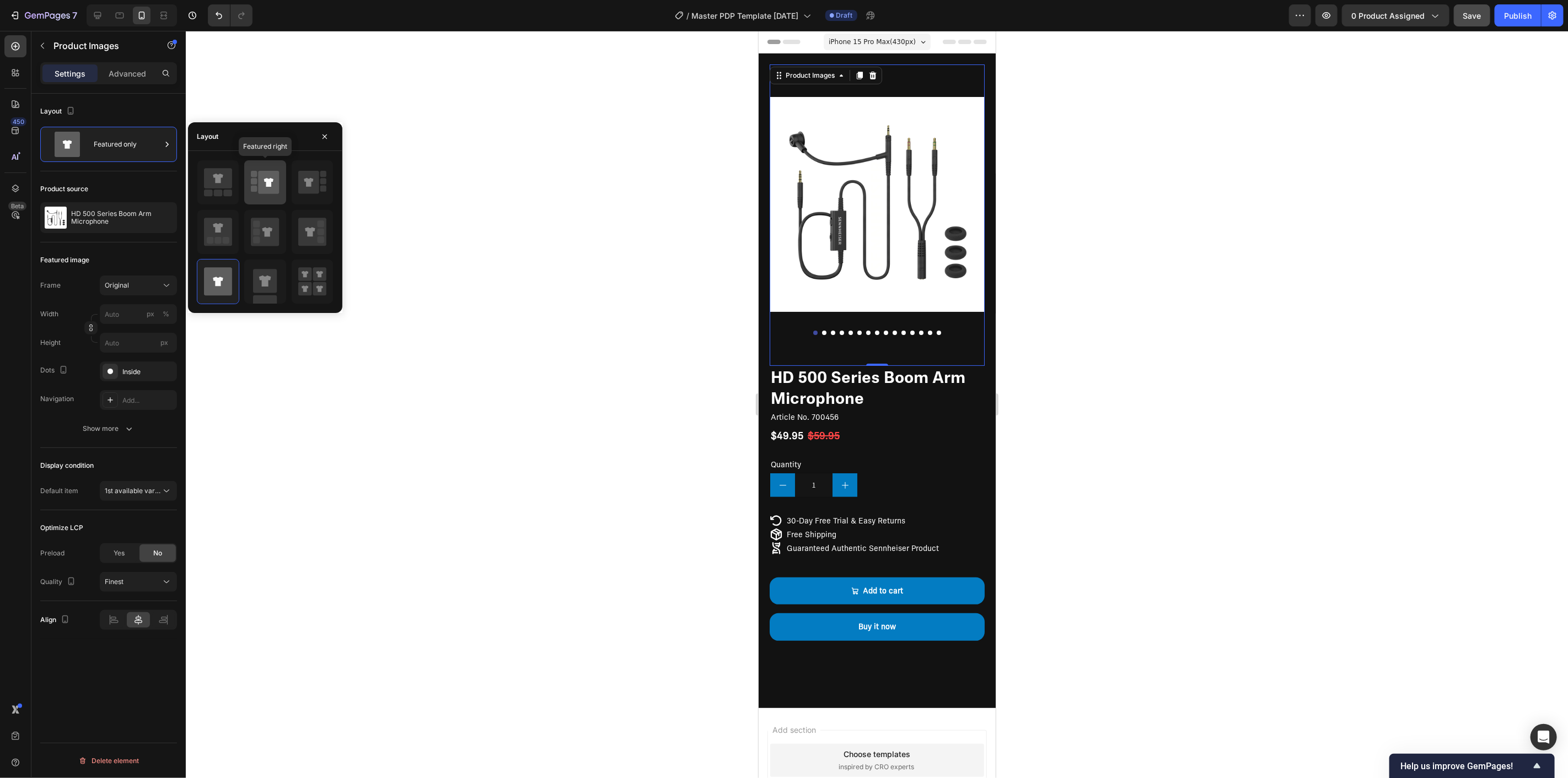
click at [265, 185] on icon at bounding box center [269, 183] width 21 height 23
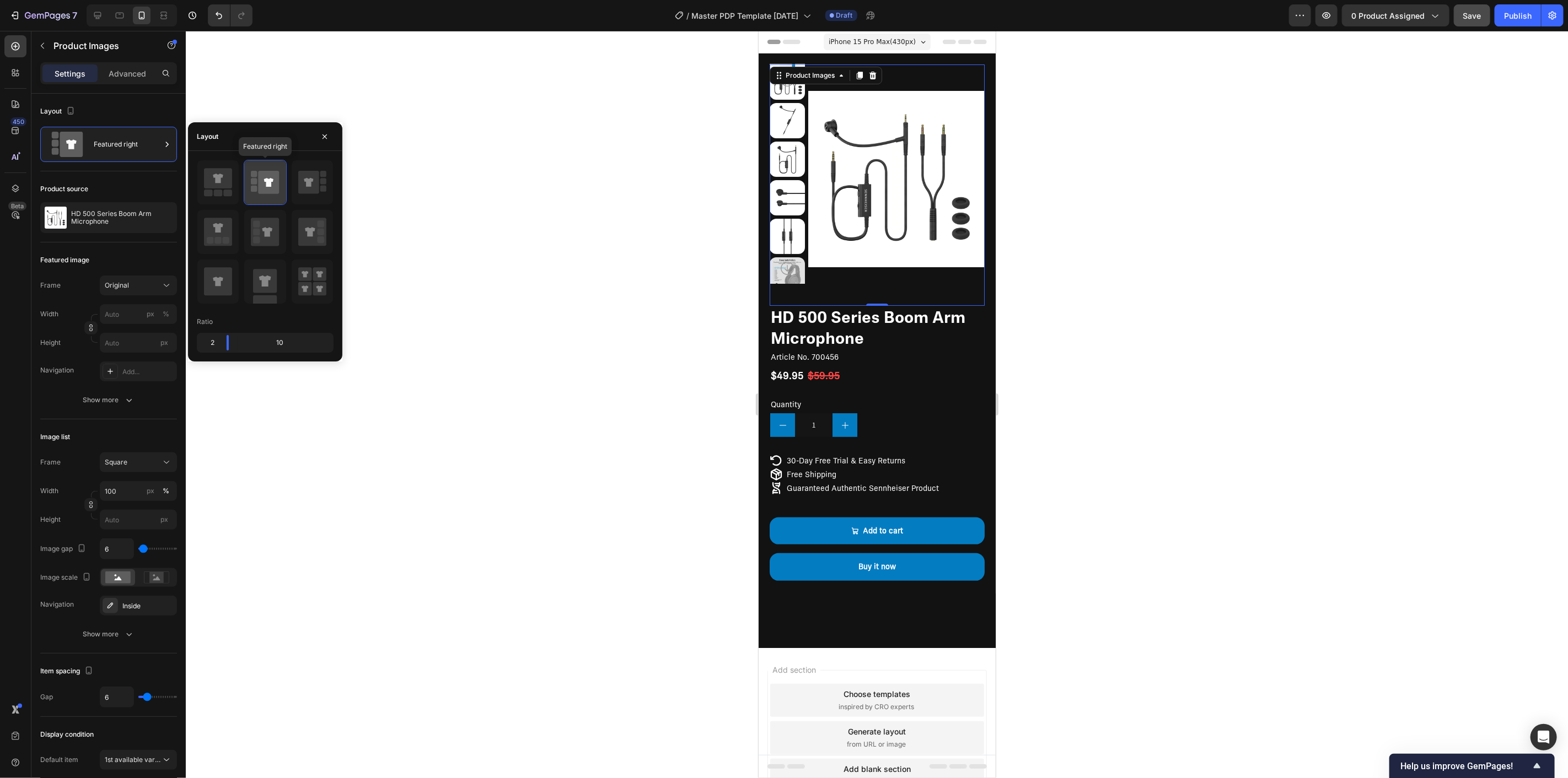
click at [267, 179] on icon at bounding box center [269, 183] width 9 height 9
click at [218, 181] on icon at bounding box center [218, 178] width 10 height 9
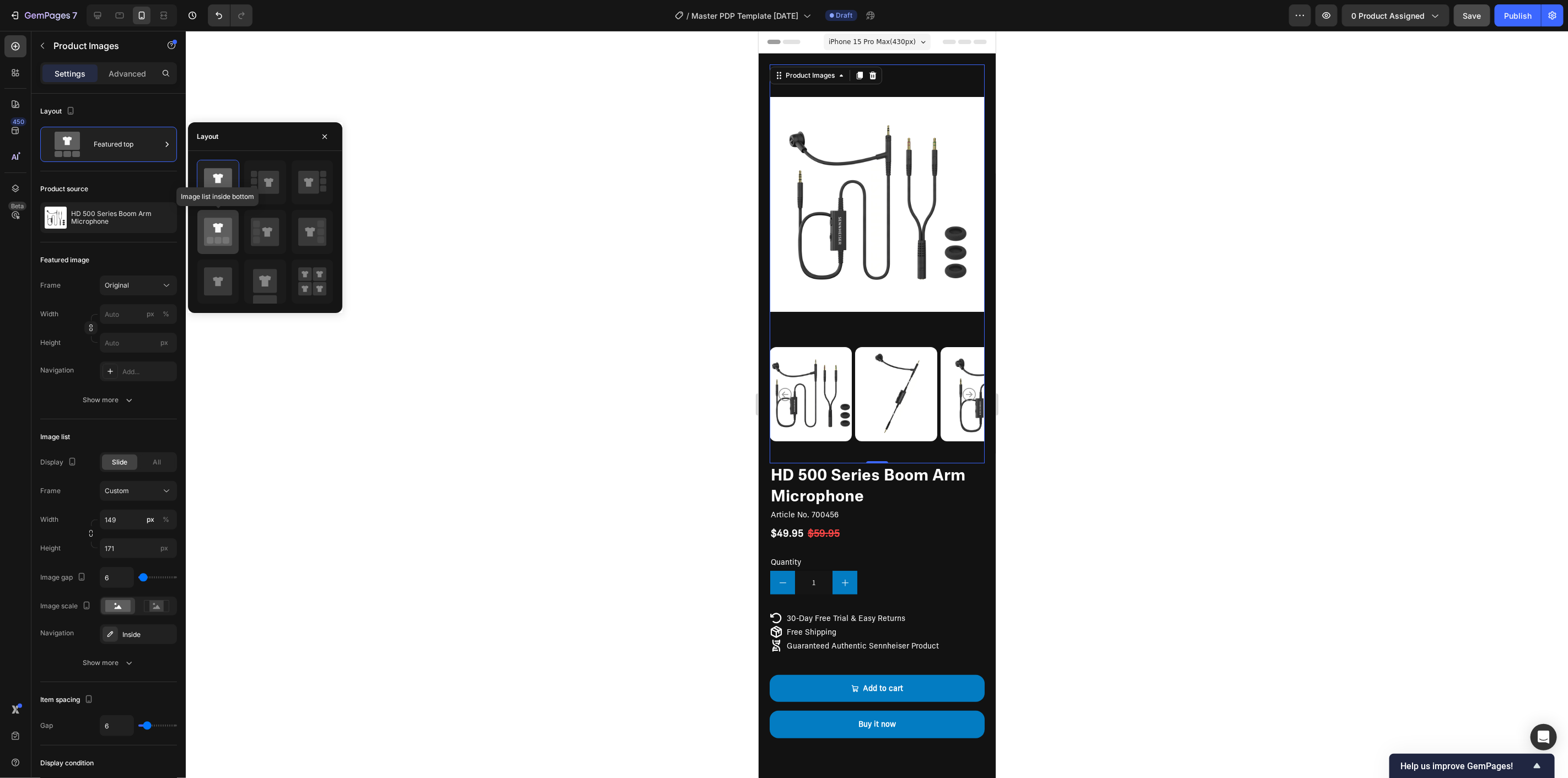
click at [221, 225] on icon at bounding box center [218, 228] width 10 height 9
type input "20"
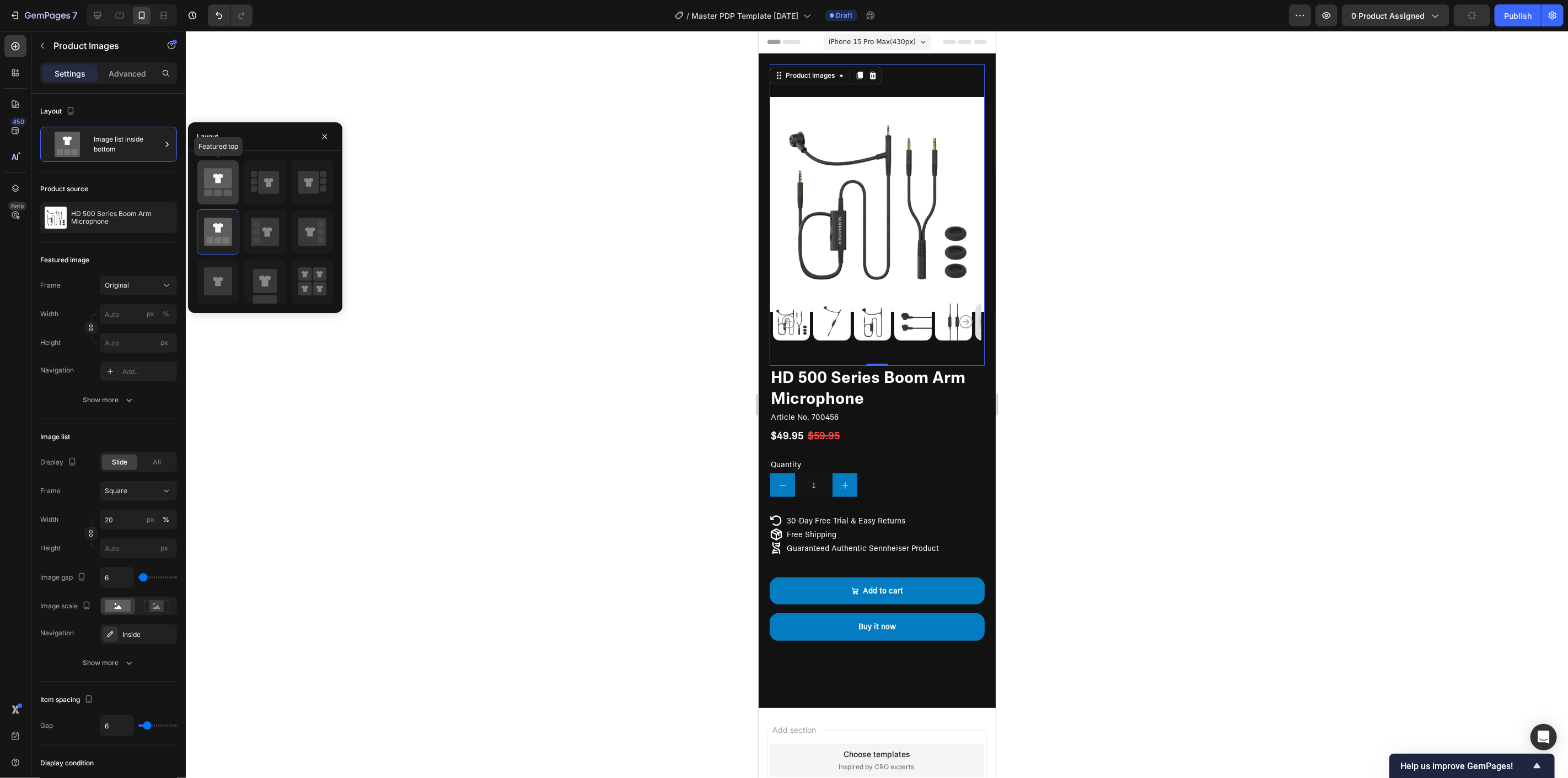
click at [219, 173] on icon at bounding box center [218, 179] width 28 height 21
type input "149"
type input "171"
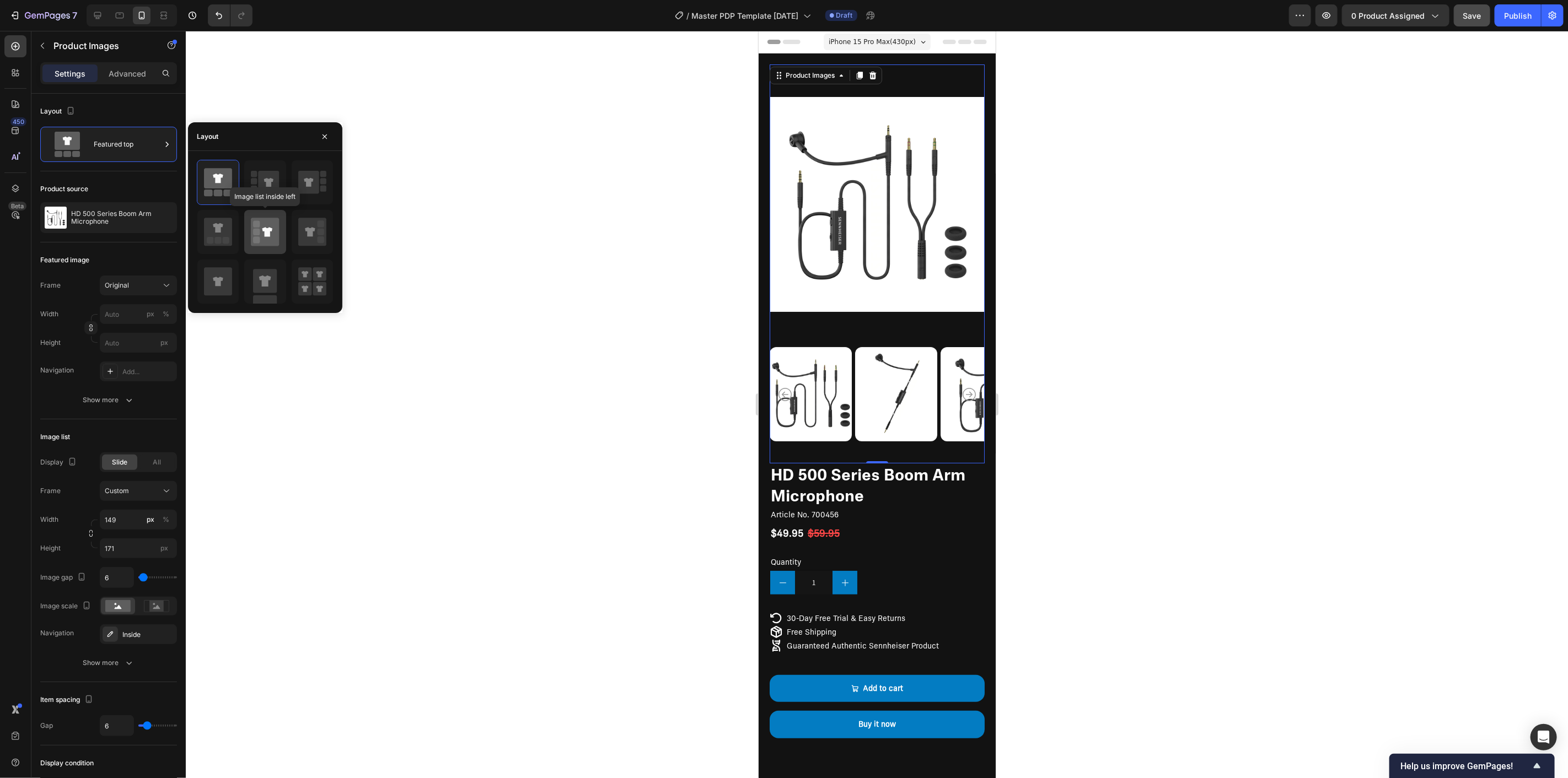
click at [281, 228] on div at bounding box center [265, 232] width 41 height 44
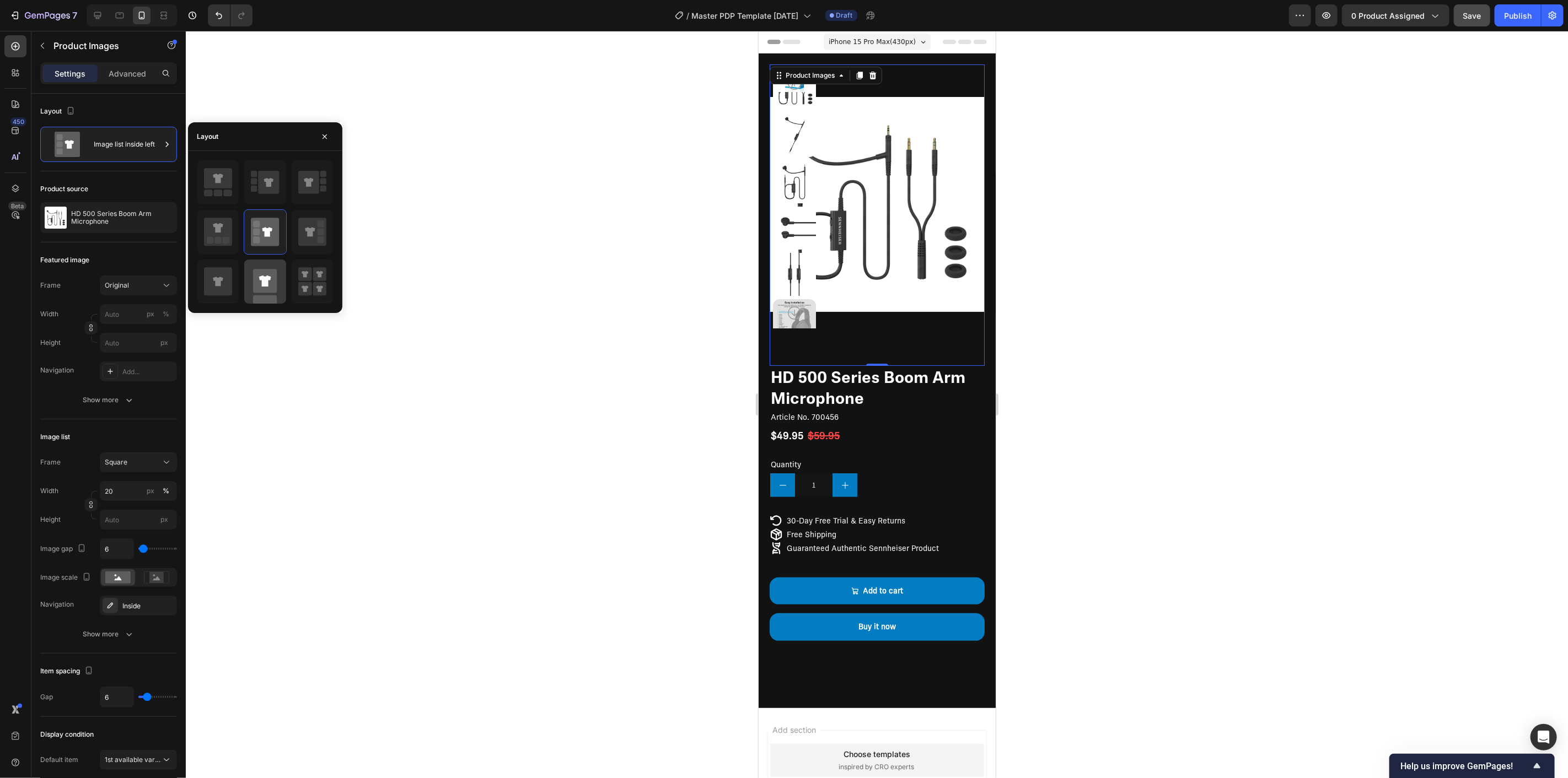
click at [272, 271] on rect at bounding box center [265, 281] width 24 height 24
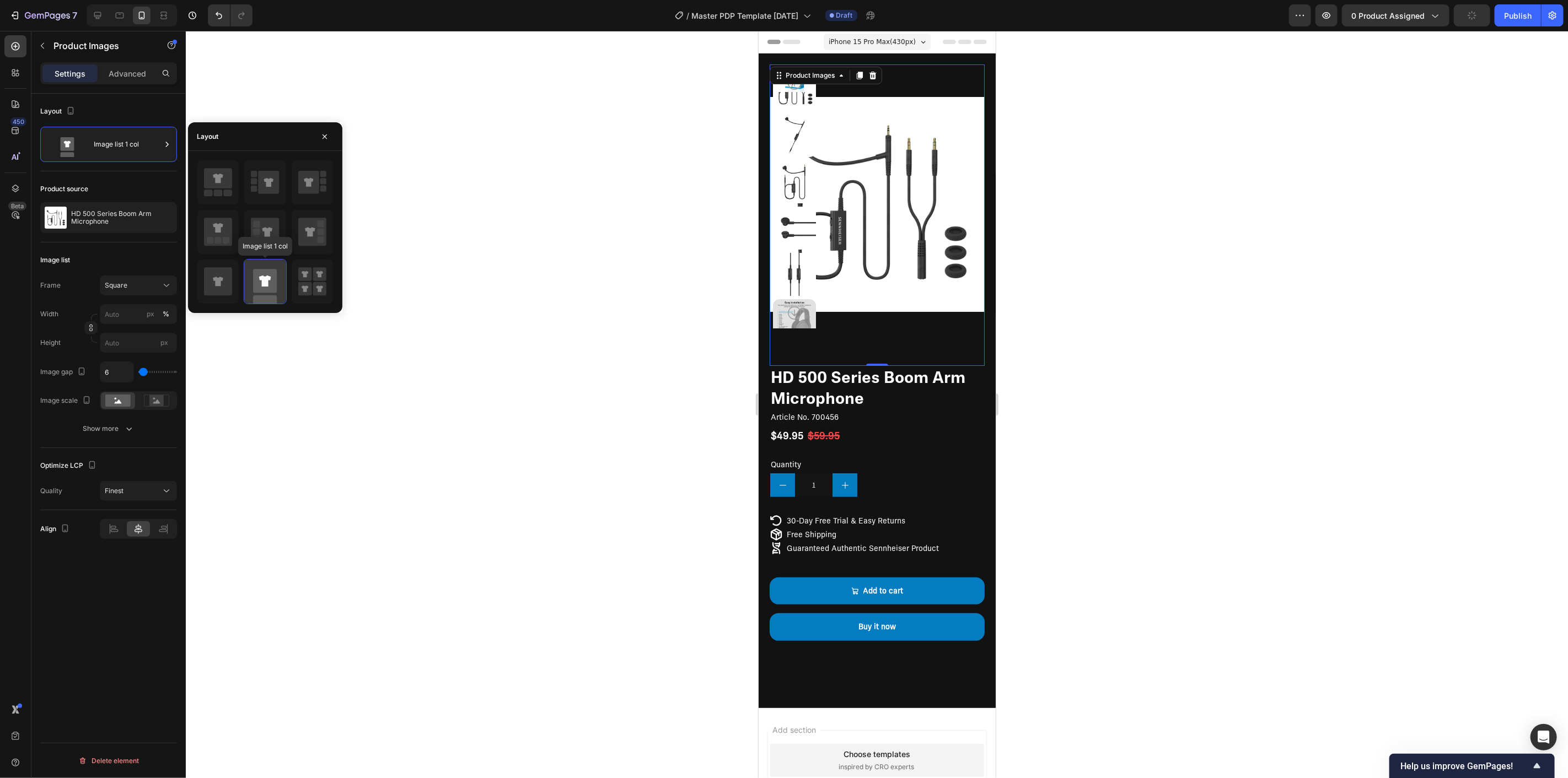
type input "100"
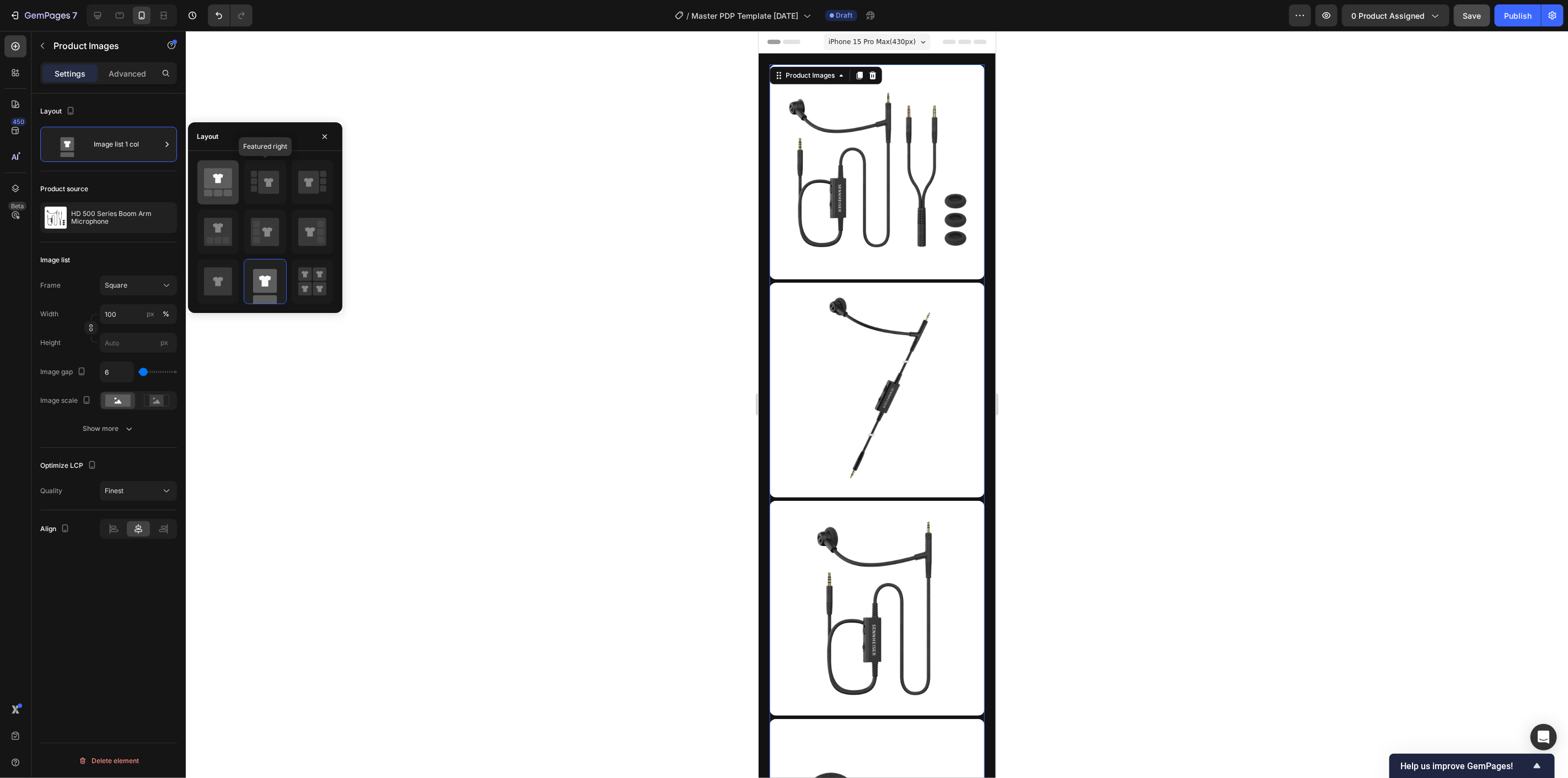
click at [212, 184] on icon at bounding box center [218, 179] width 28 height 21
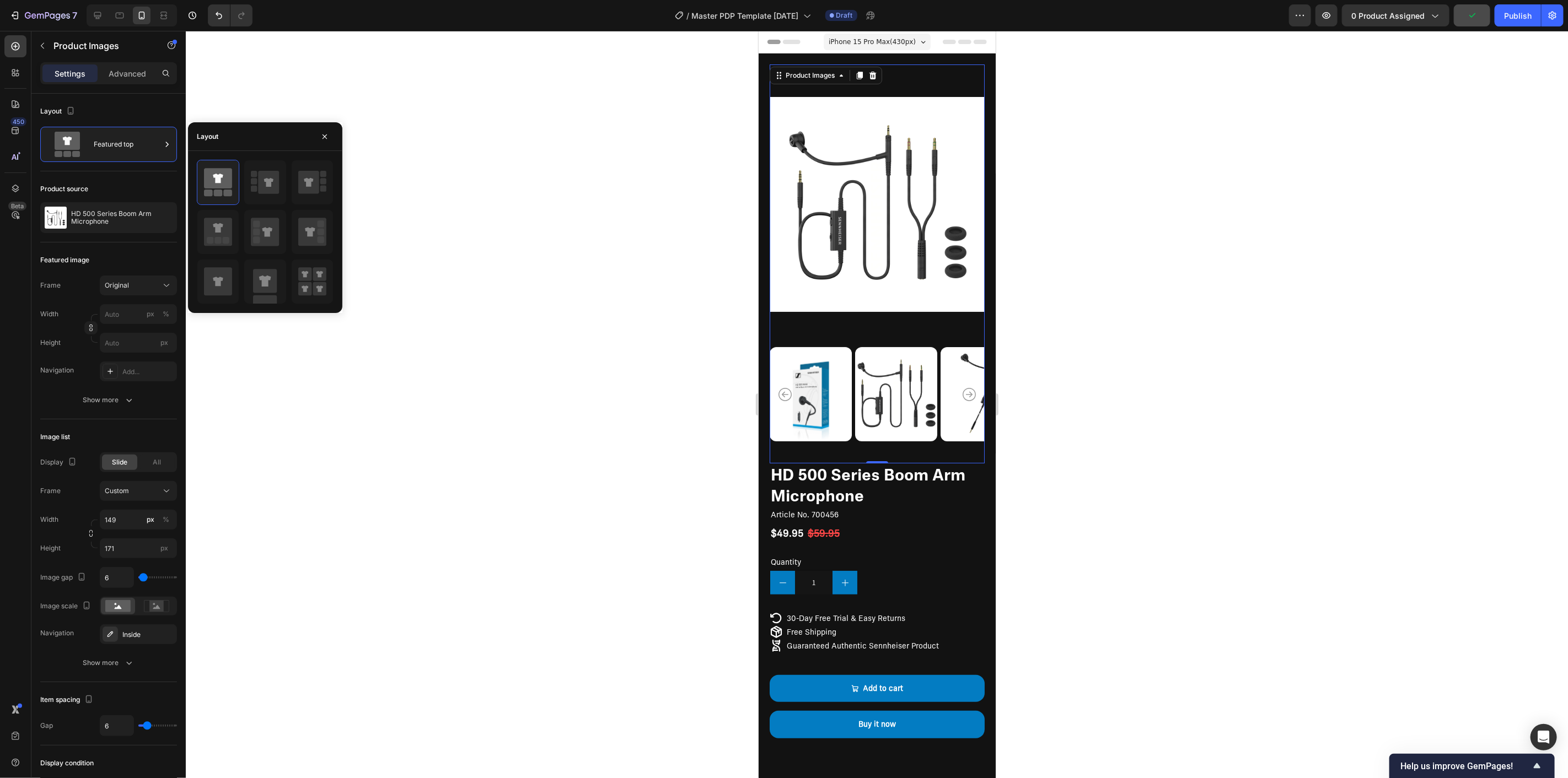
click at [660, 417] on div at bounding box center [877, 405] width 1382 height 748
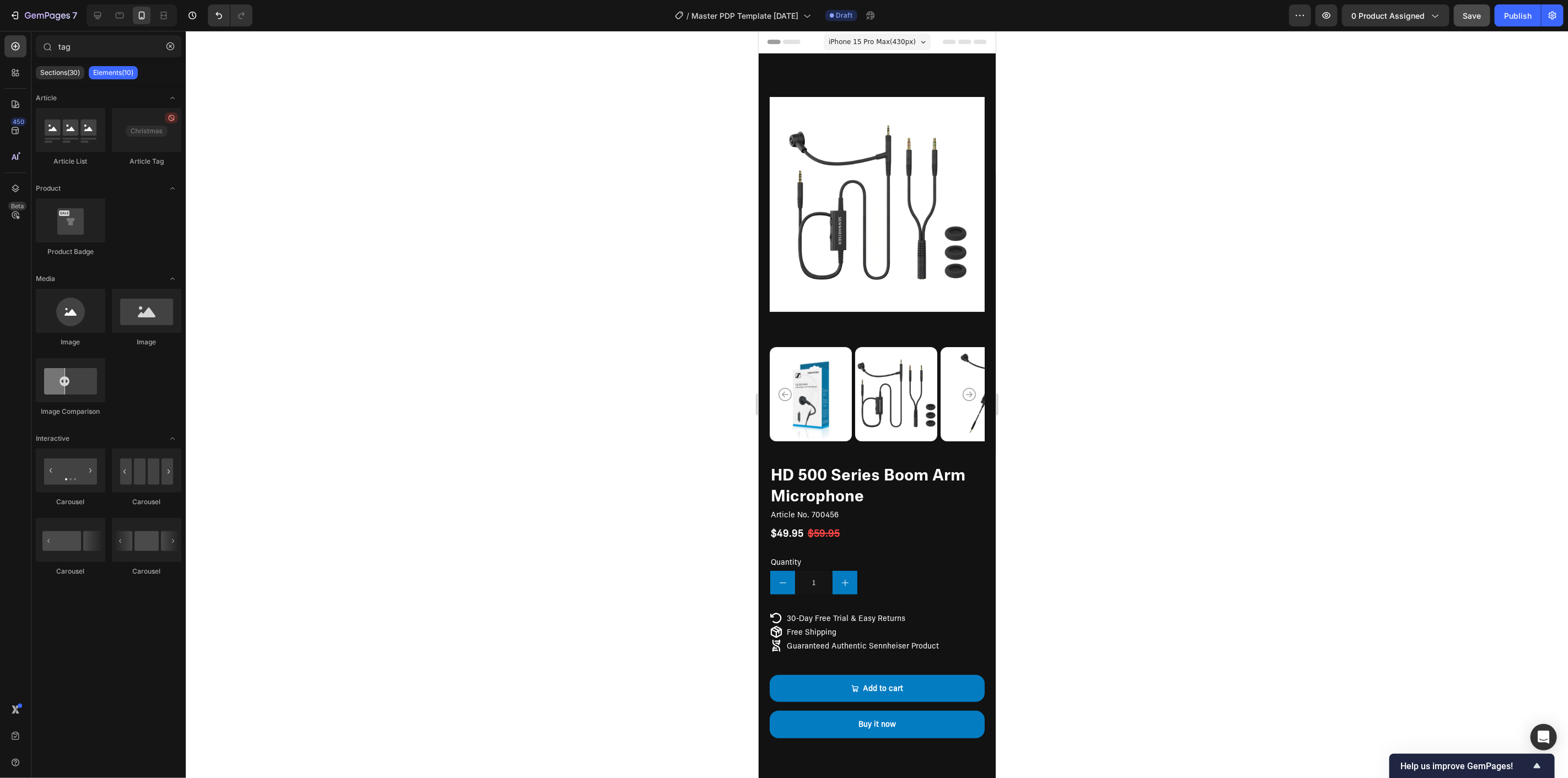
click at [678, 307] on div at bounding box center [877, 405] width 1382 height 748
click at [1160, 400] on div at bounding box center [877, 405] width 1382 height 748
click at [828, 523] on div "$59.95" at bounding box center [823, 533] width 34 height 20
click at [824, 523] on div "$59.95" at bounding box center [823, 533] width 34 height 20
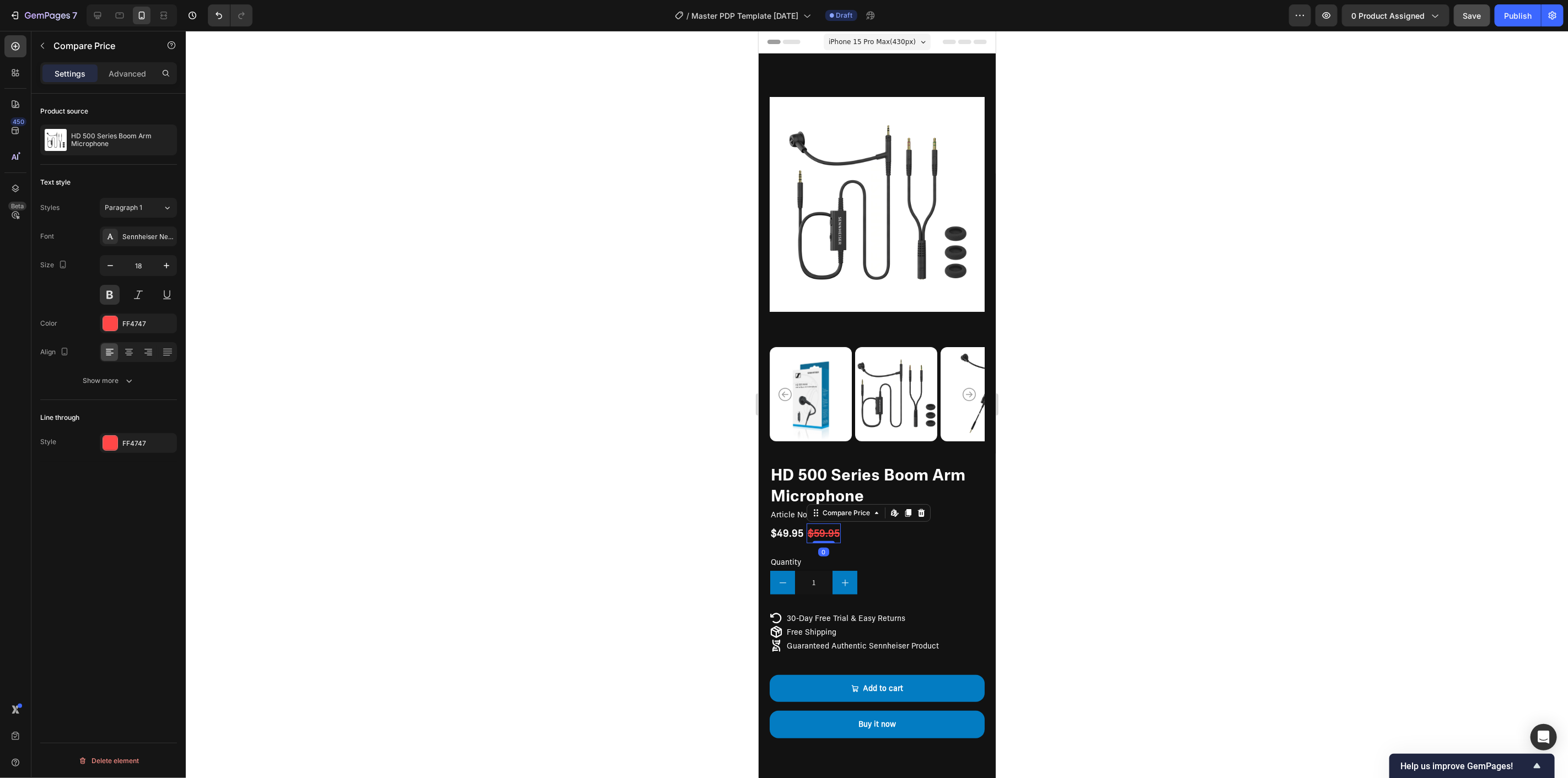
click at [824, 523] on div "$59.95" at bounding box center [823, 533] width 34 height 20
click at [1193, 520] on div at bounding box center [877, 405] width 1382 height 748
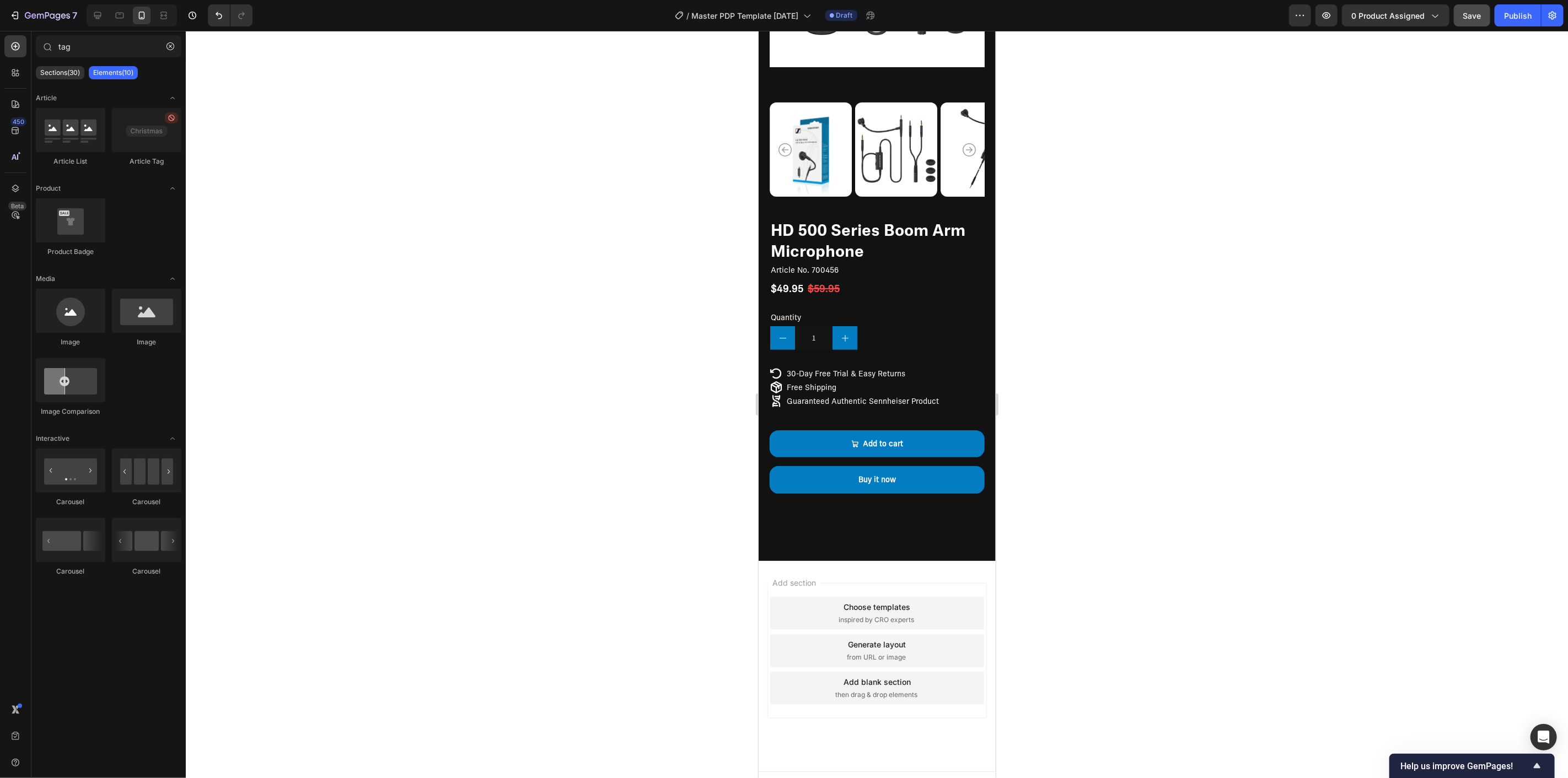
scroll to position [249, 0]
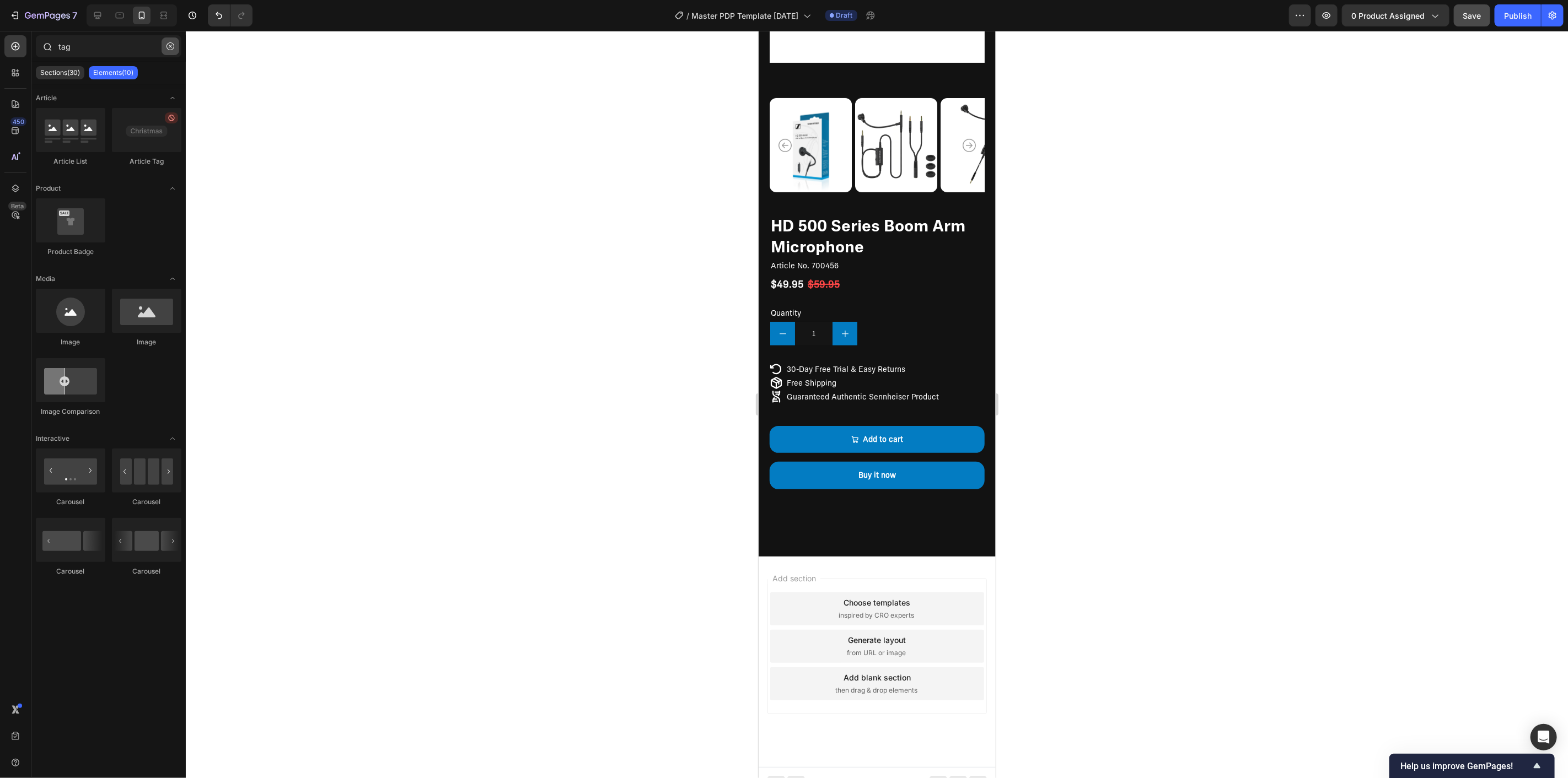
click at [173, 45] on icon "button" at bounding box center [170, 47] width 8 height 8
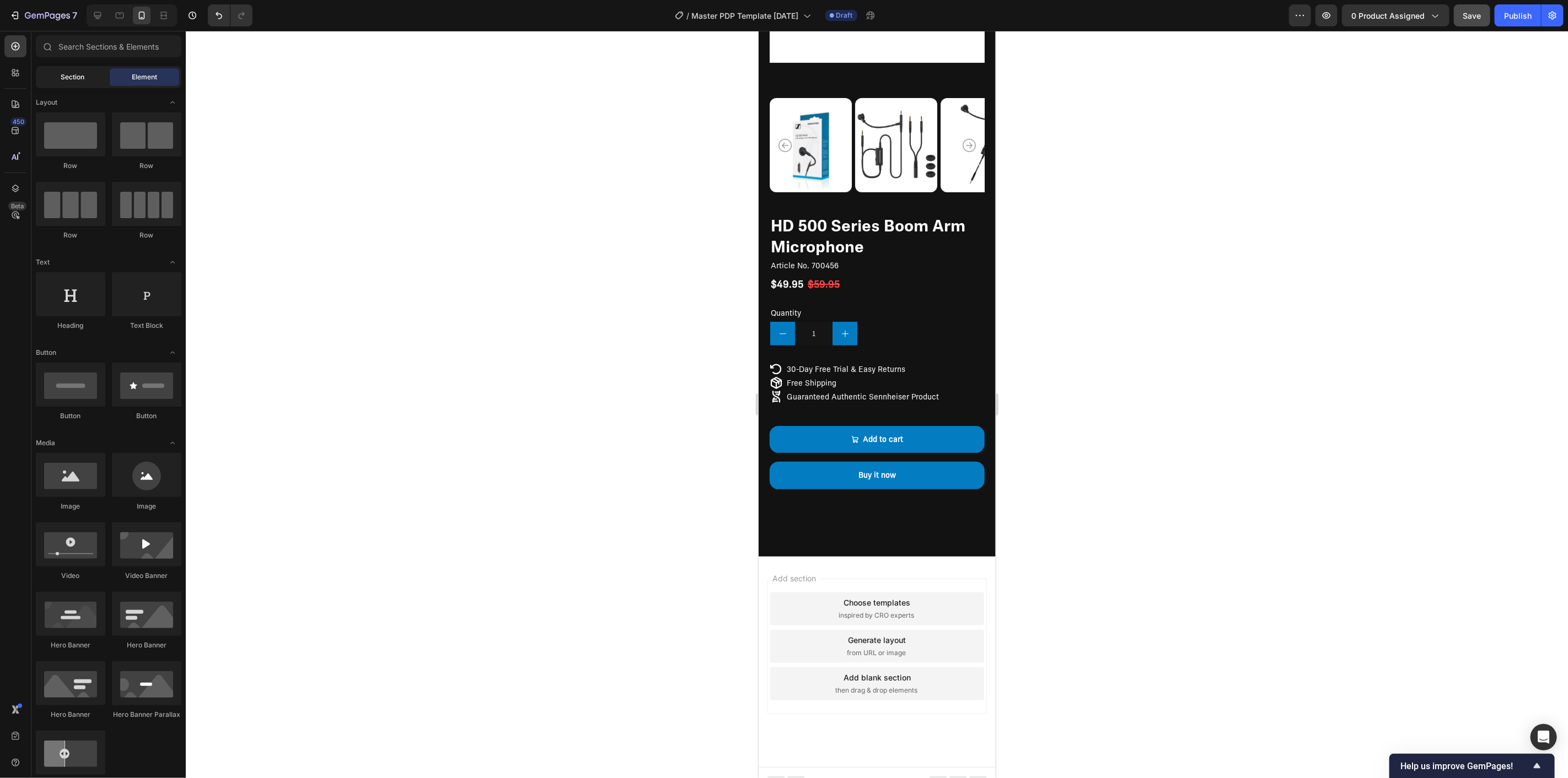
click at [69, 80] on span "Section" at bounding box center [73, 77] width 24 height 10
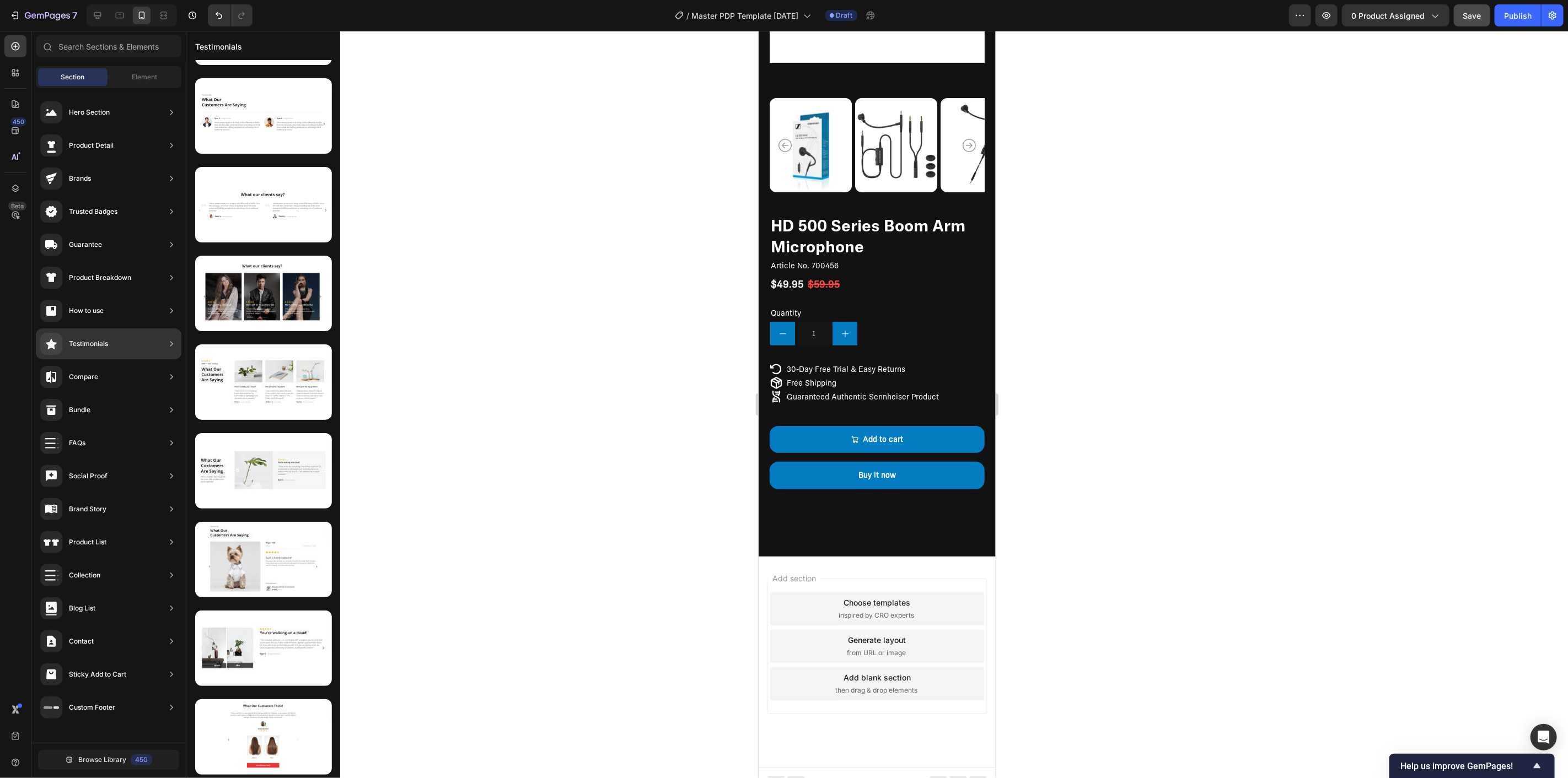
scroll to position [0, 0]
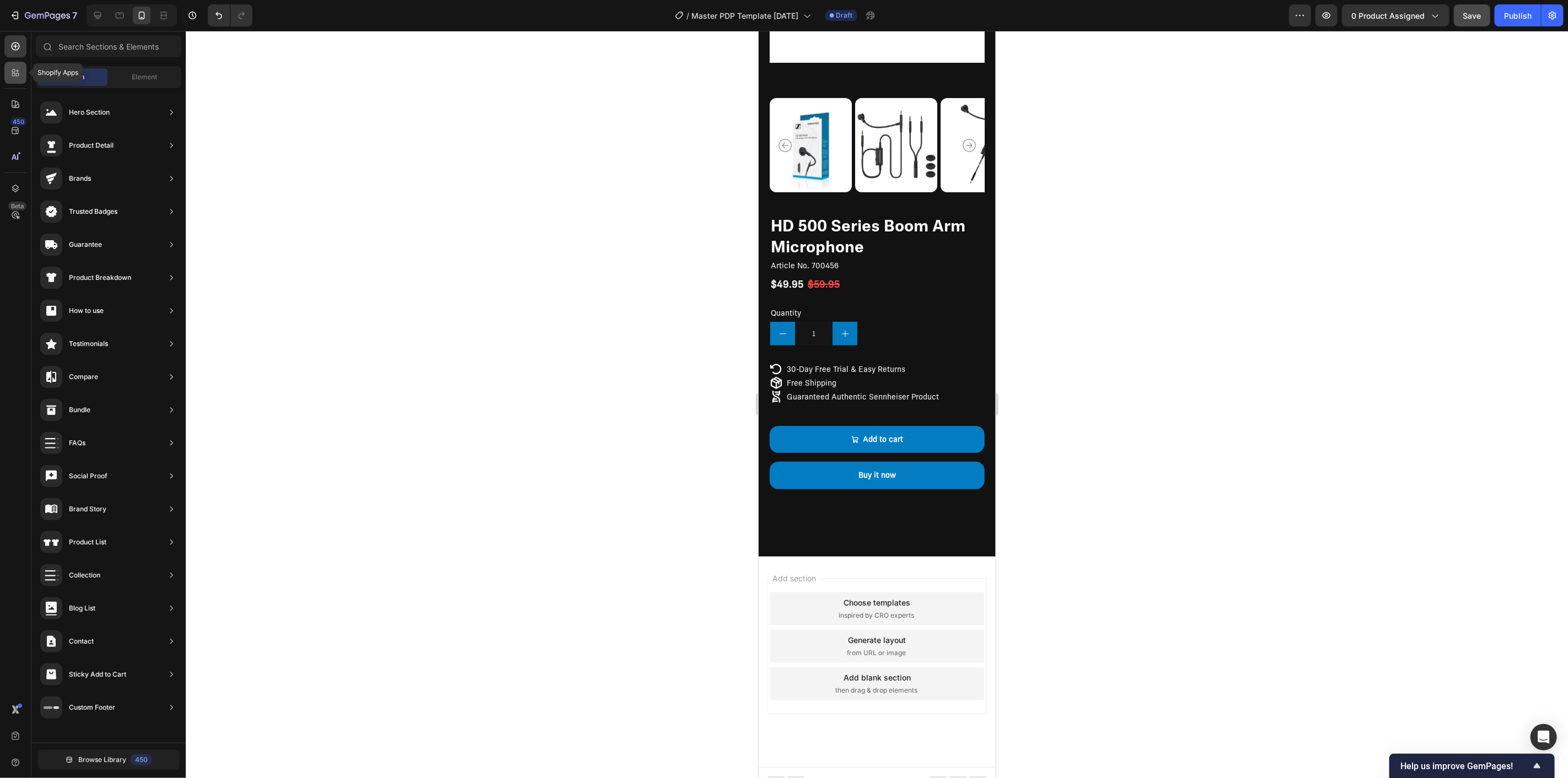
click at [18, 72] on icon at bounding box center [15, 72] width 11 height 11
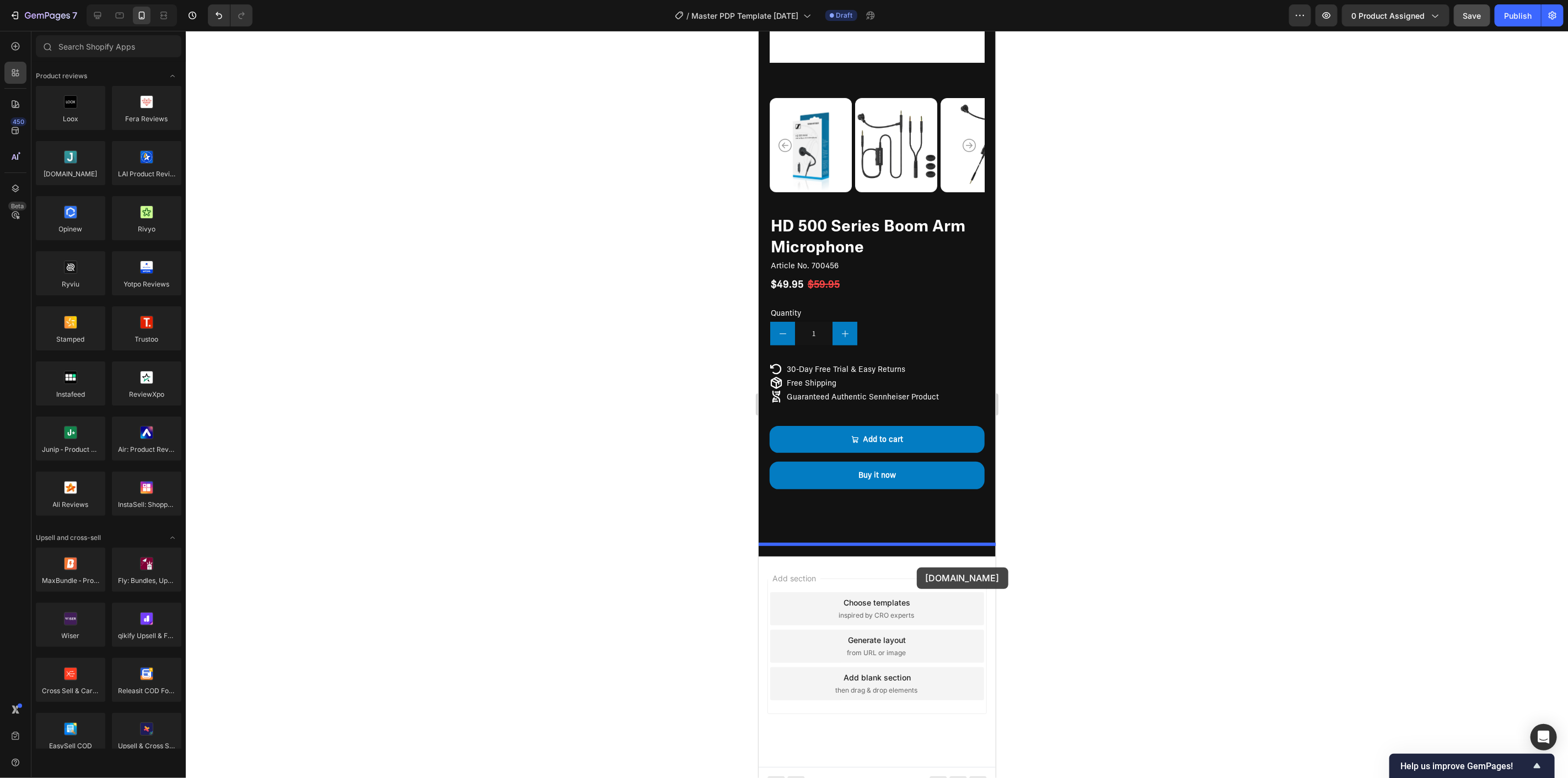
drag, startPoint x: 827, startPoint y: 195, endPoint x: 915, endPoint y: 566, distance: 381.3
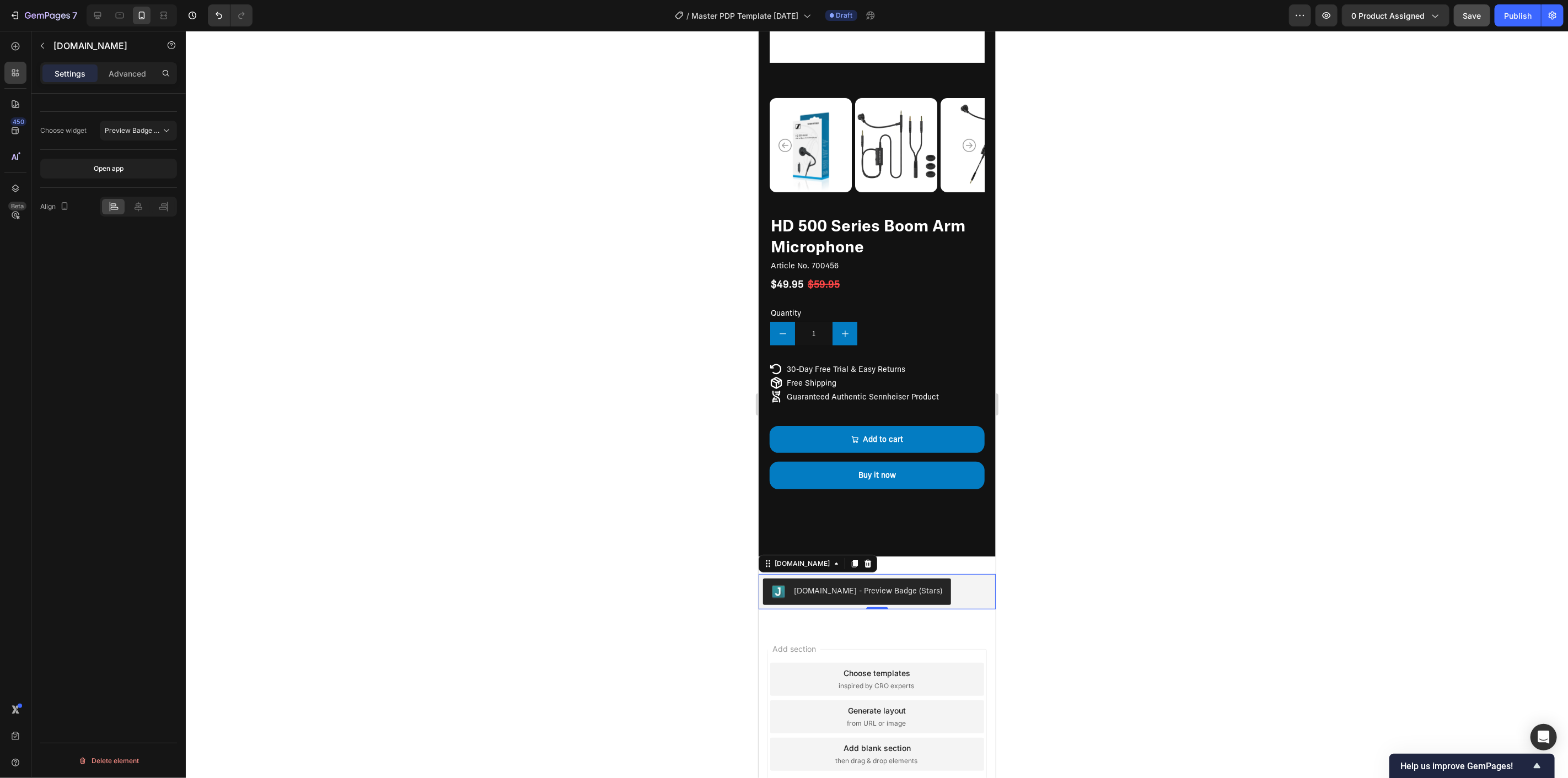
click at [941, 587] on div "[DOMAIN_NAME] - Preview Badge (Stars)" at bounding box center [877, 591] width 229 height 27
click at [44, 44] on icon "button" at bounding box center [43, 46] width 9 height 9
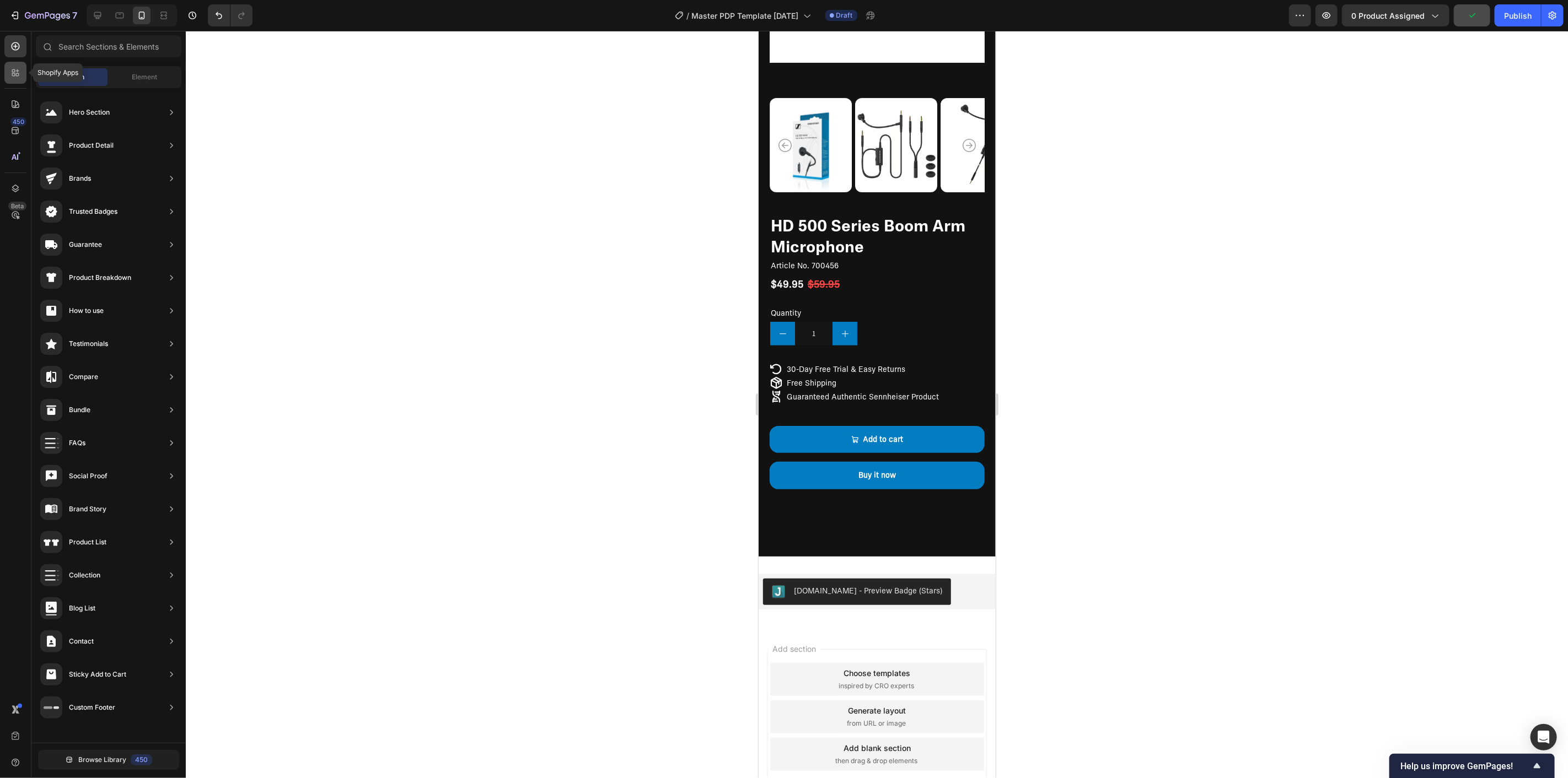
click at [12, 72] on icon at bounding box center [14, 71] width 3 height 3
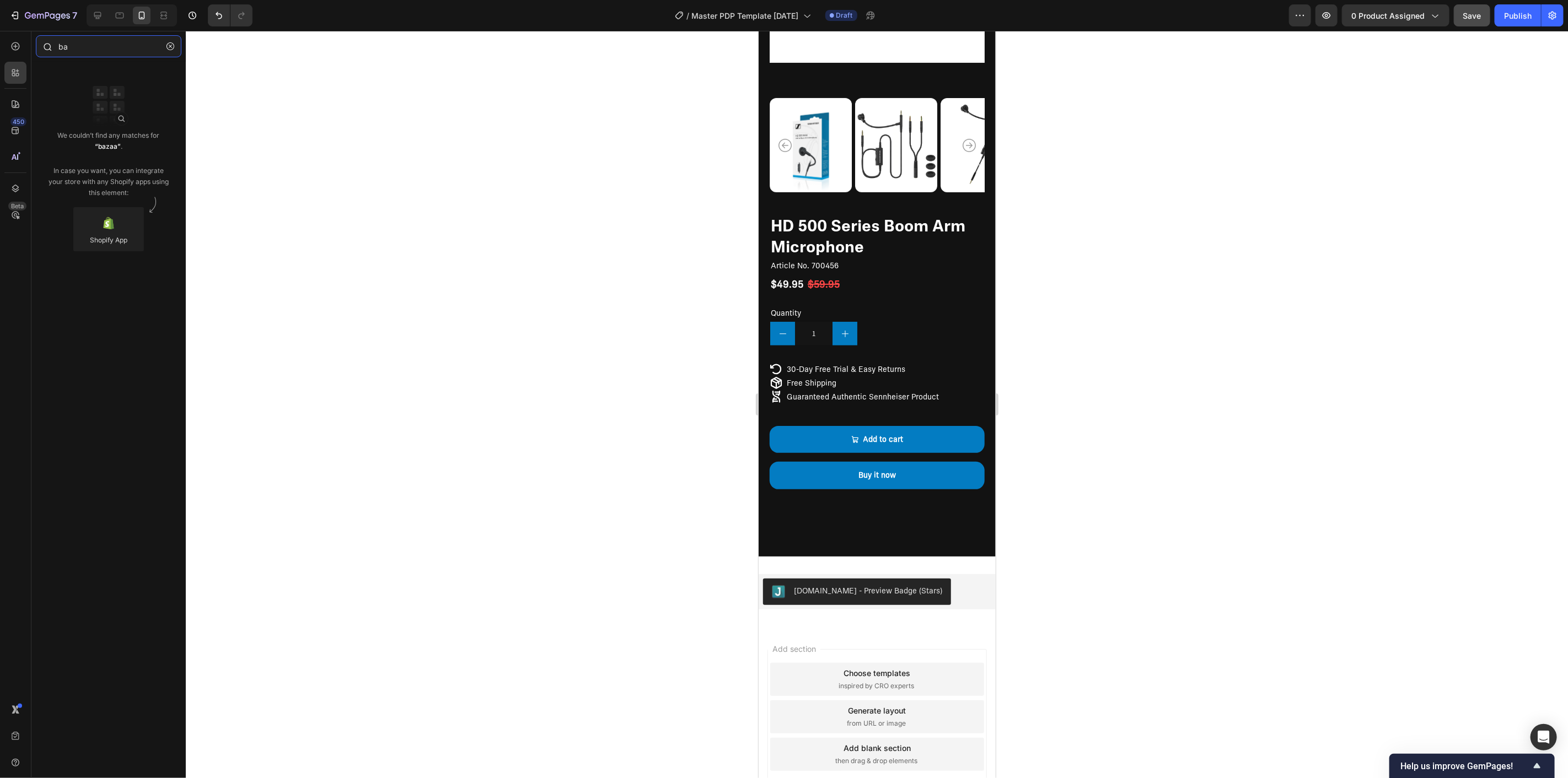
type input "b"
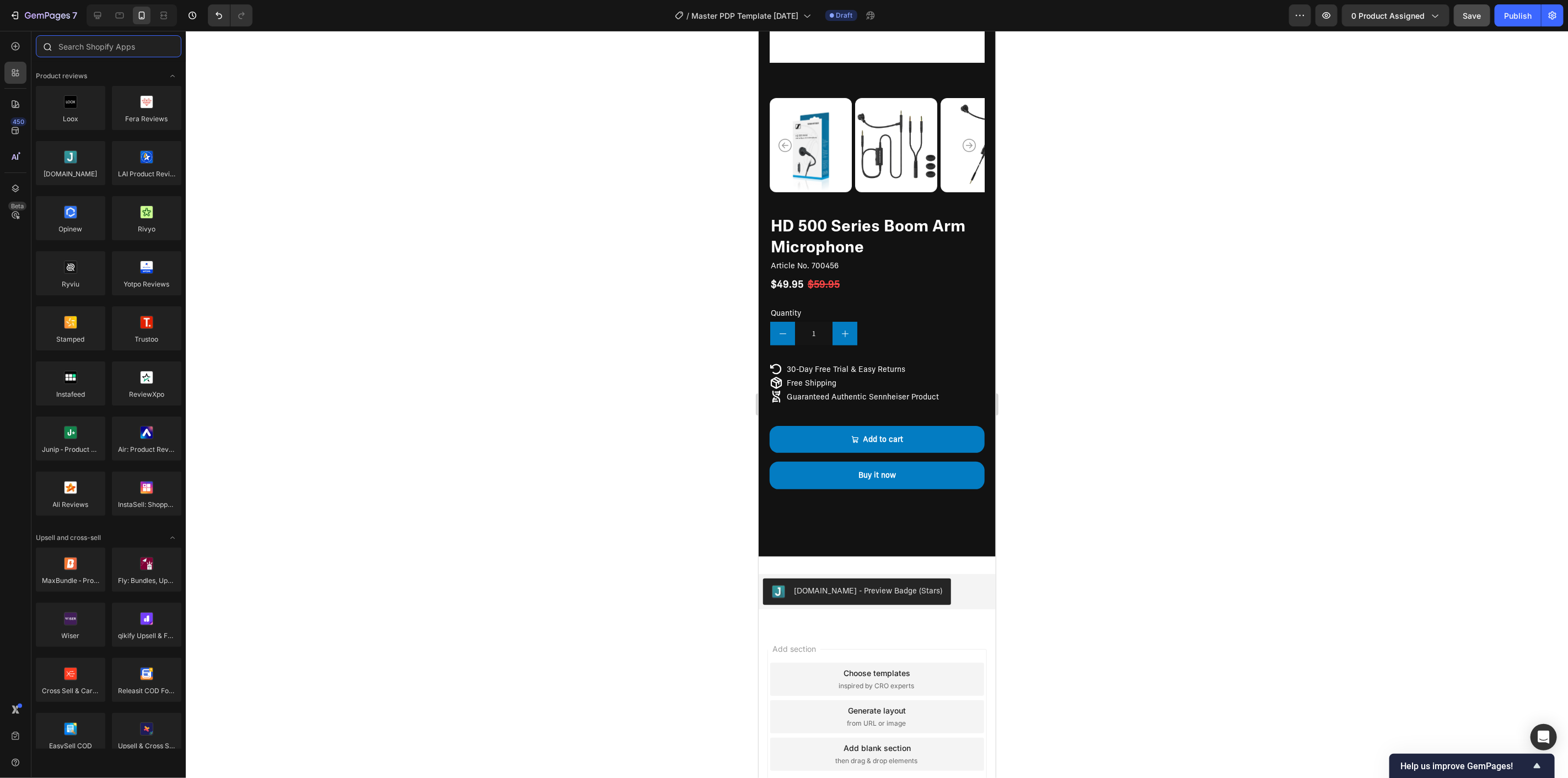
click at [107, 47] on input "text" at bounding box center [108, 47] width 146 height 22
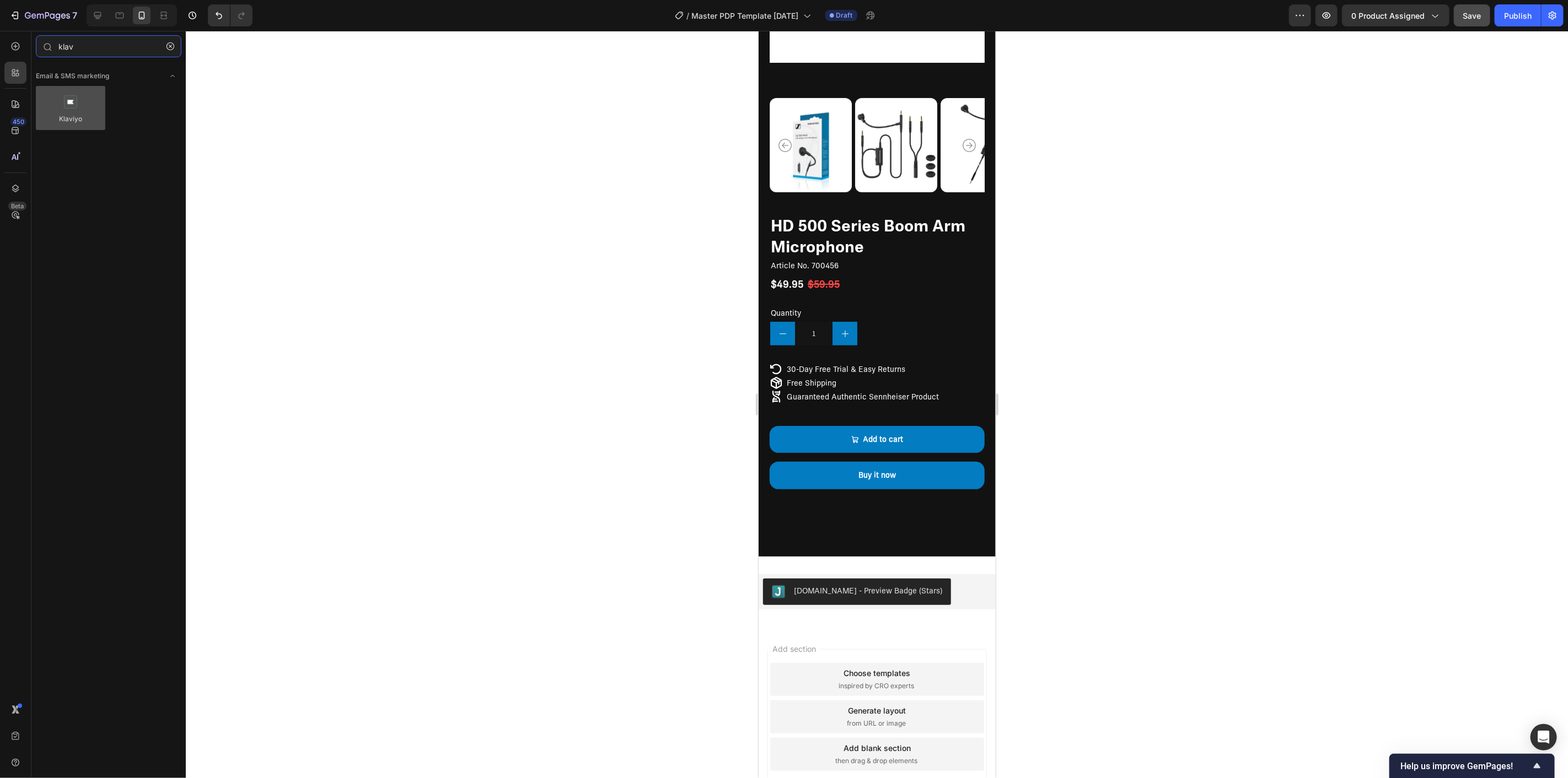
type input "klav"
click at [83, 121] on div at bounding box center [70, 108] width 69 height 44
click at [171, 43] on icon "button" at bounding box center [170, 47] width 8 height 8
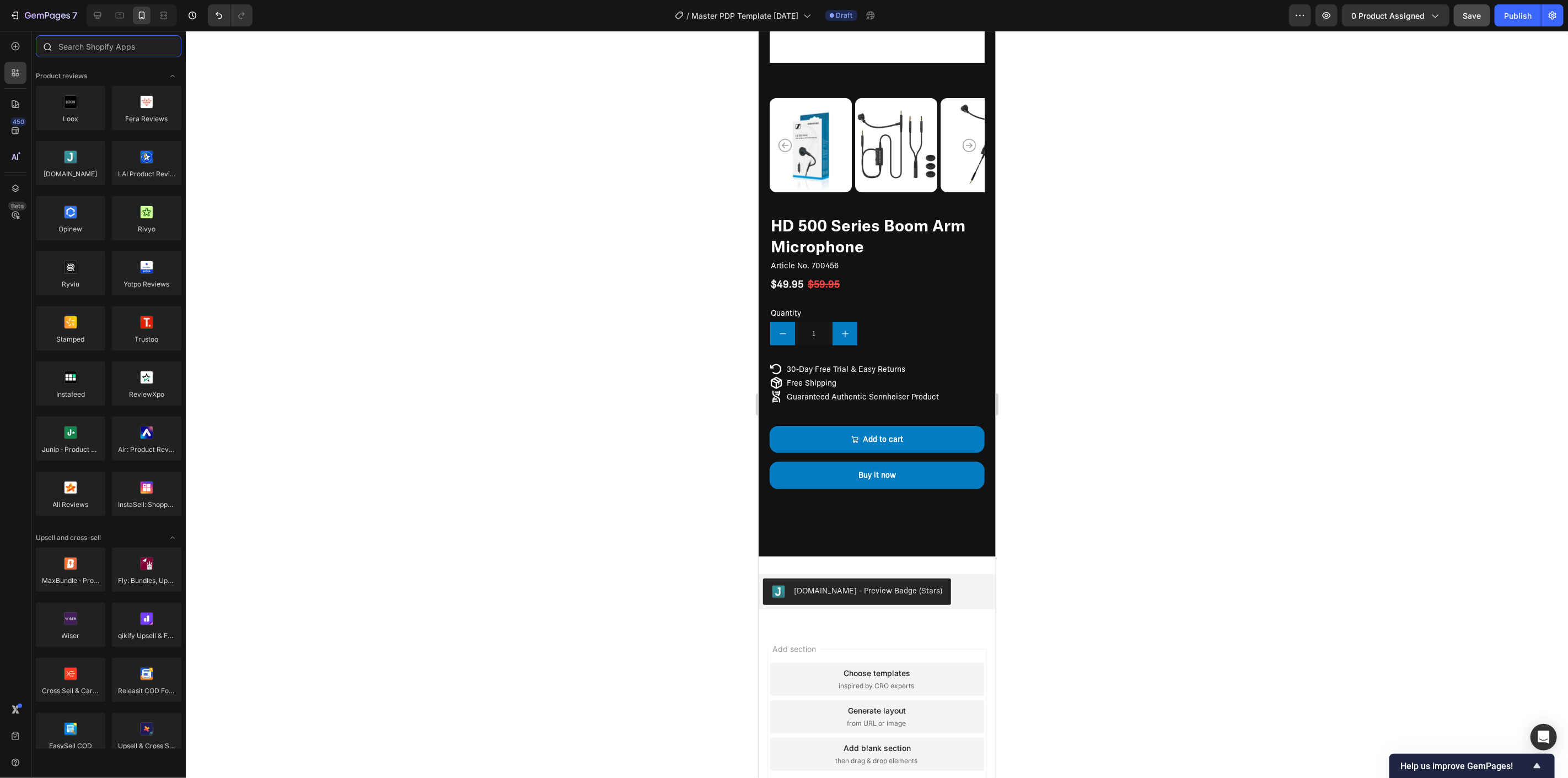
click at [119, 52] on input "text" at bounding box center [108, 47] width 146 height 22
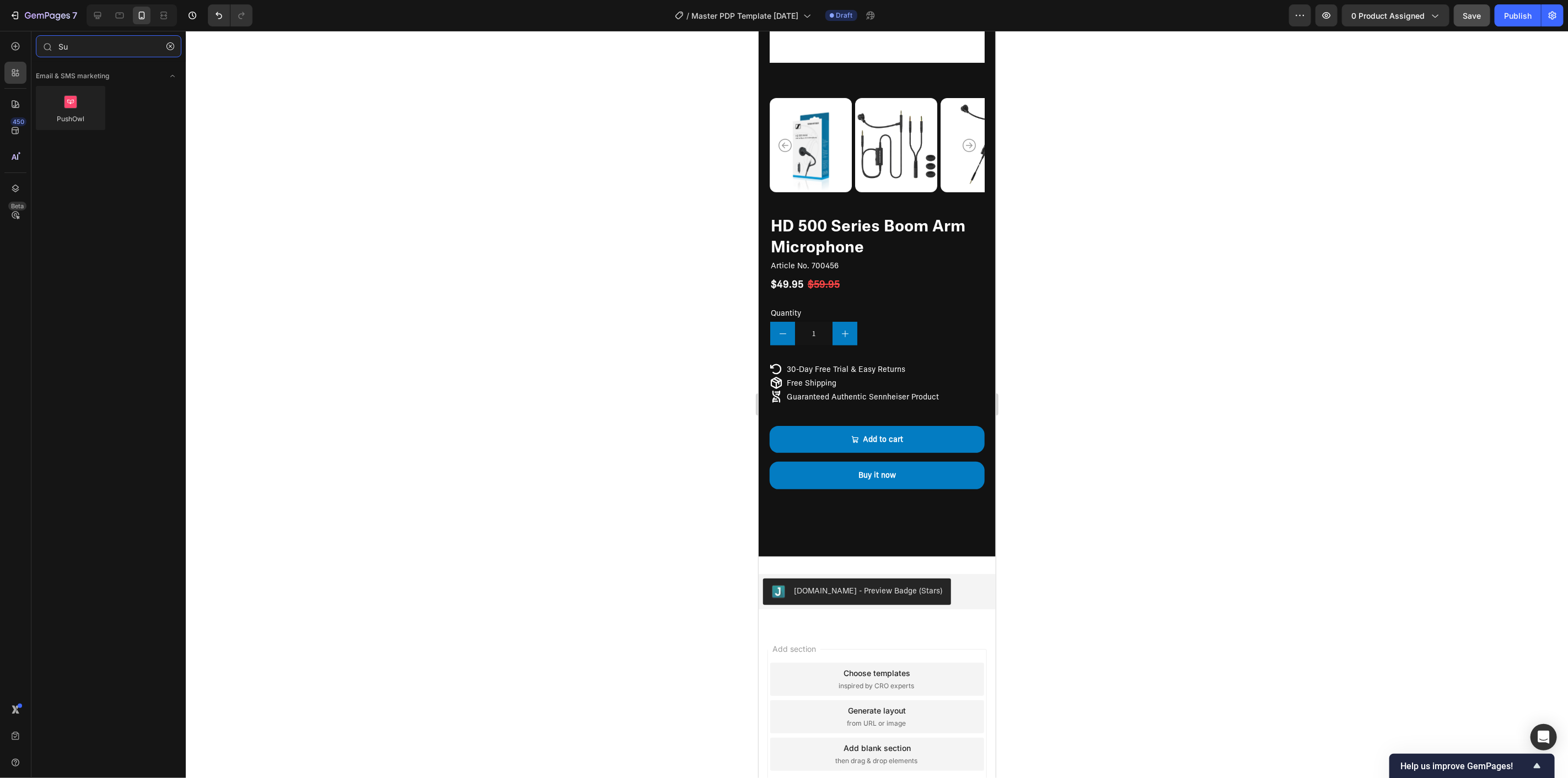
type input "S"
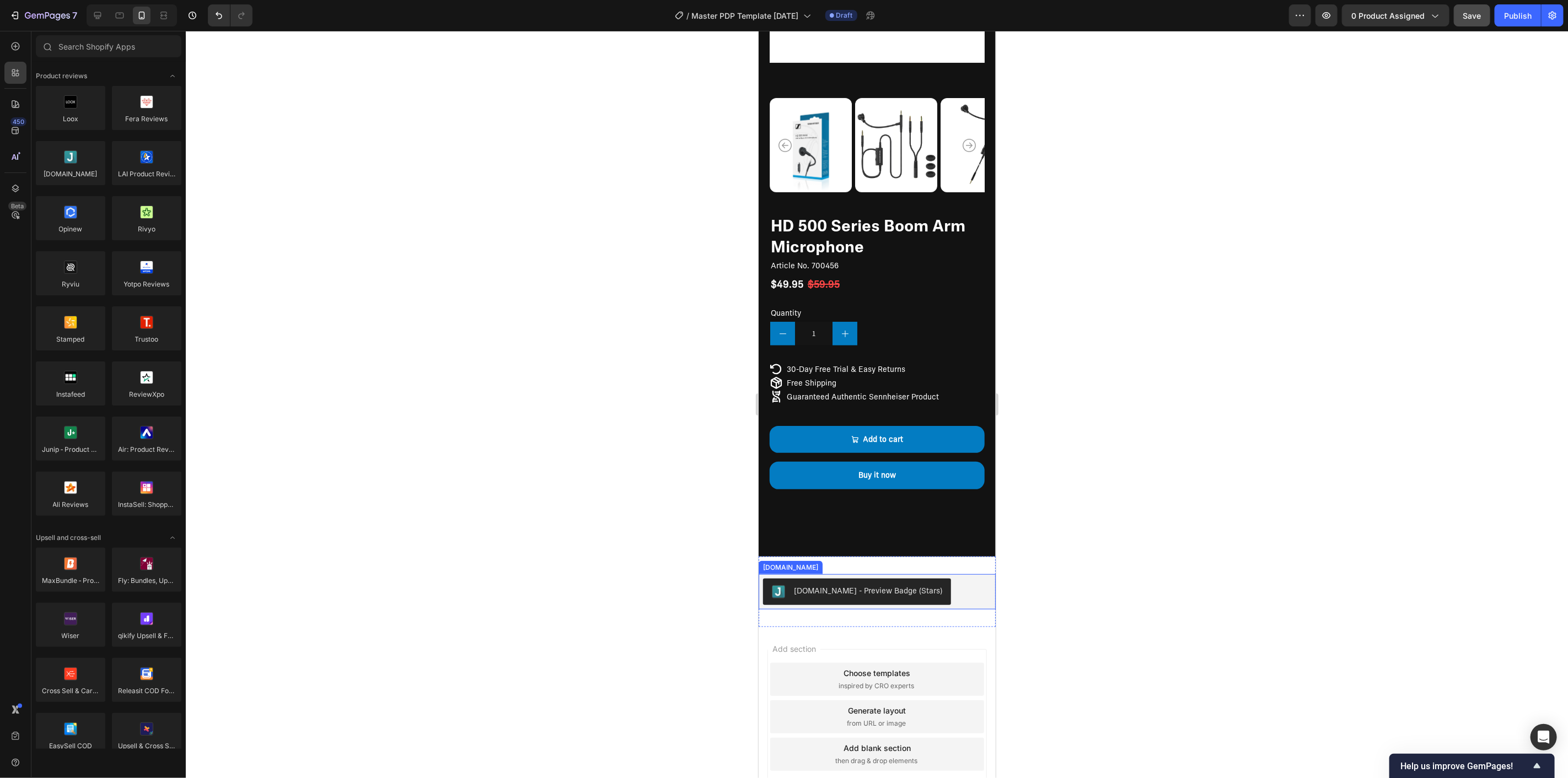
click at [943, 578] on div "[DOMAIN_NAME] - Preview Badge (Stars)" at bounding box center [877, 591] width 229 height 27
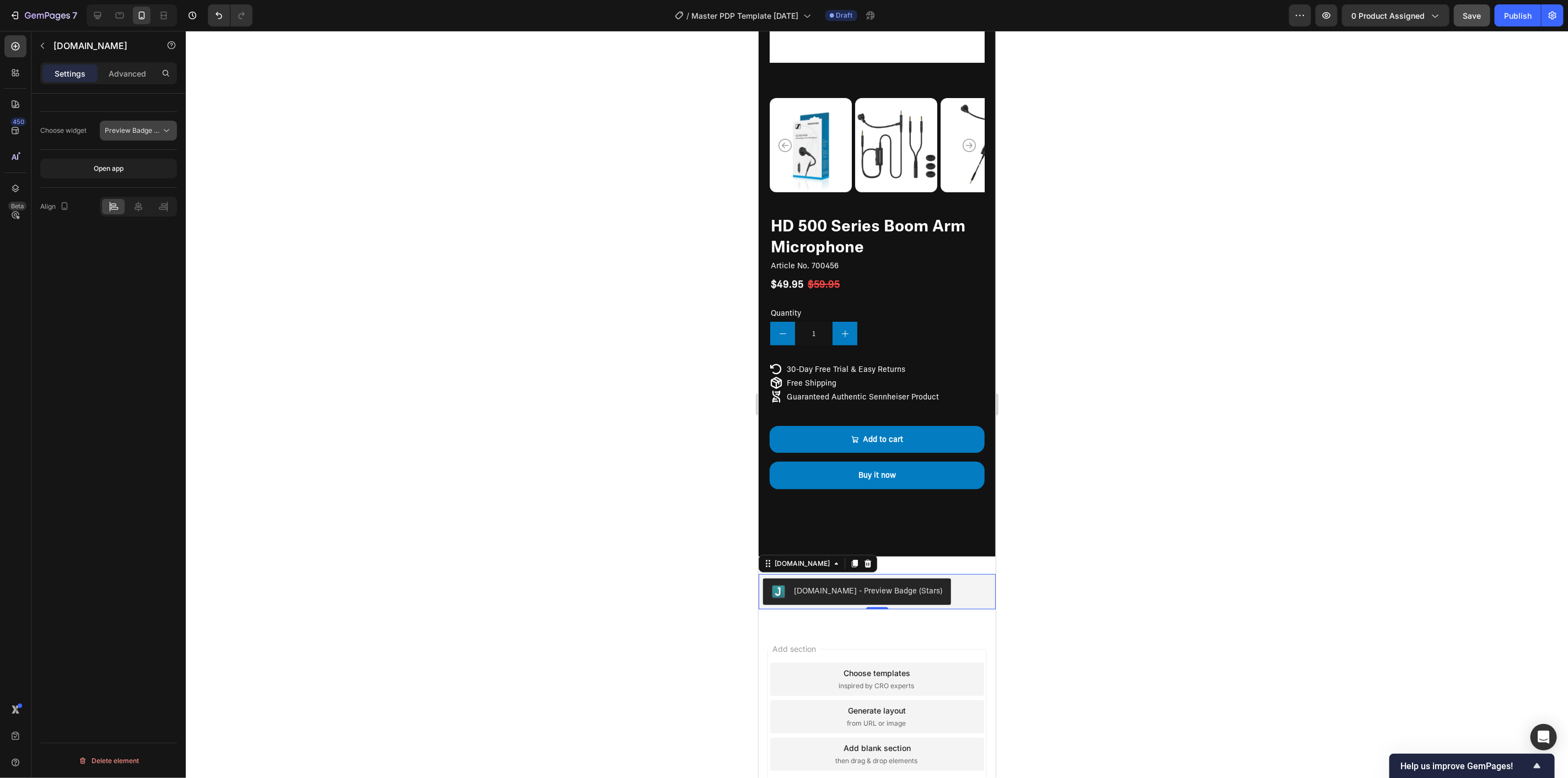
click at [125, 132] on span "Preview Badge (Stars)" at bounding box center [140, 130] width 70 height 8
click at [137, 177] on p "Review Widget" at bounding box center [127, 178] width 73 height 10
click at [863, 559] on icon at bounding box center [868, 564] width 9 height 9
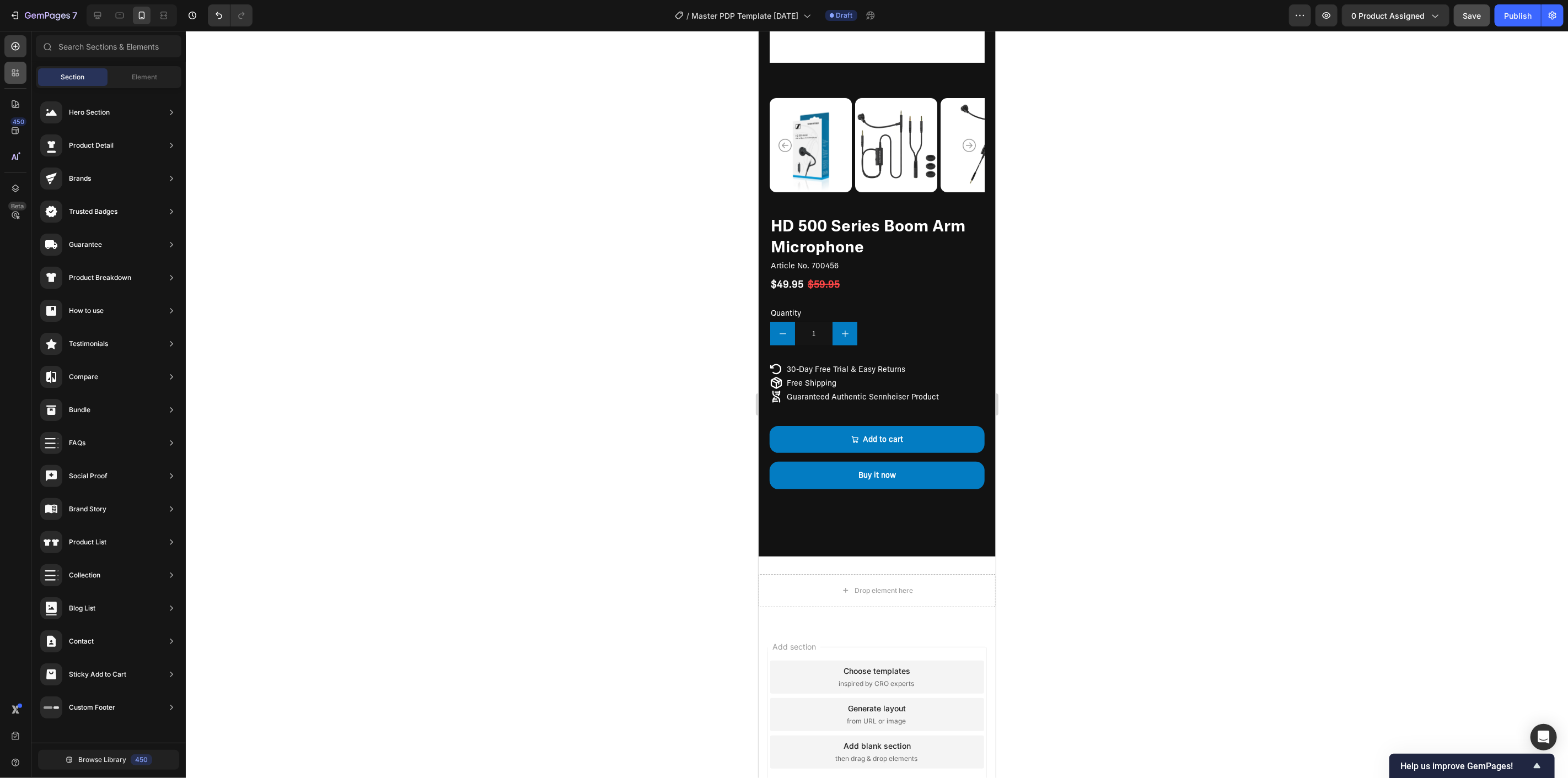
click at [13, 63] on div at bounding box center [16, 72] width 22 height 22
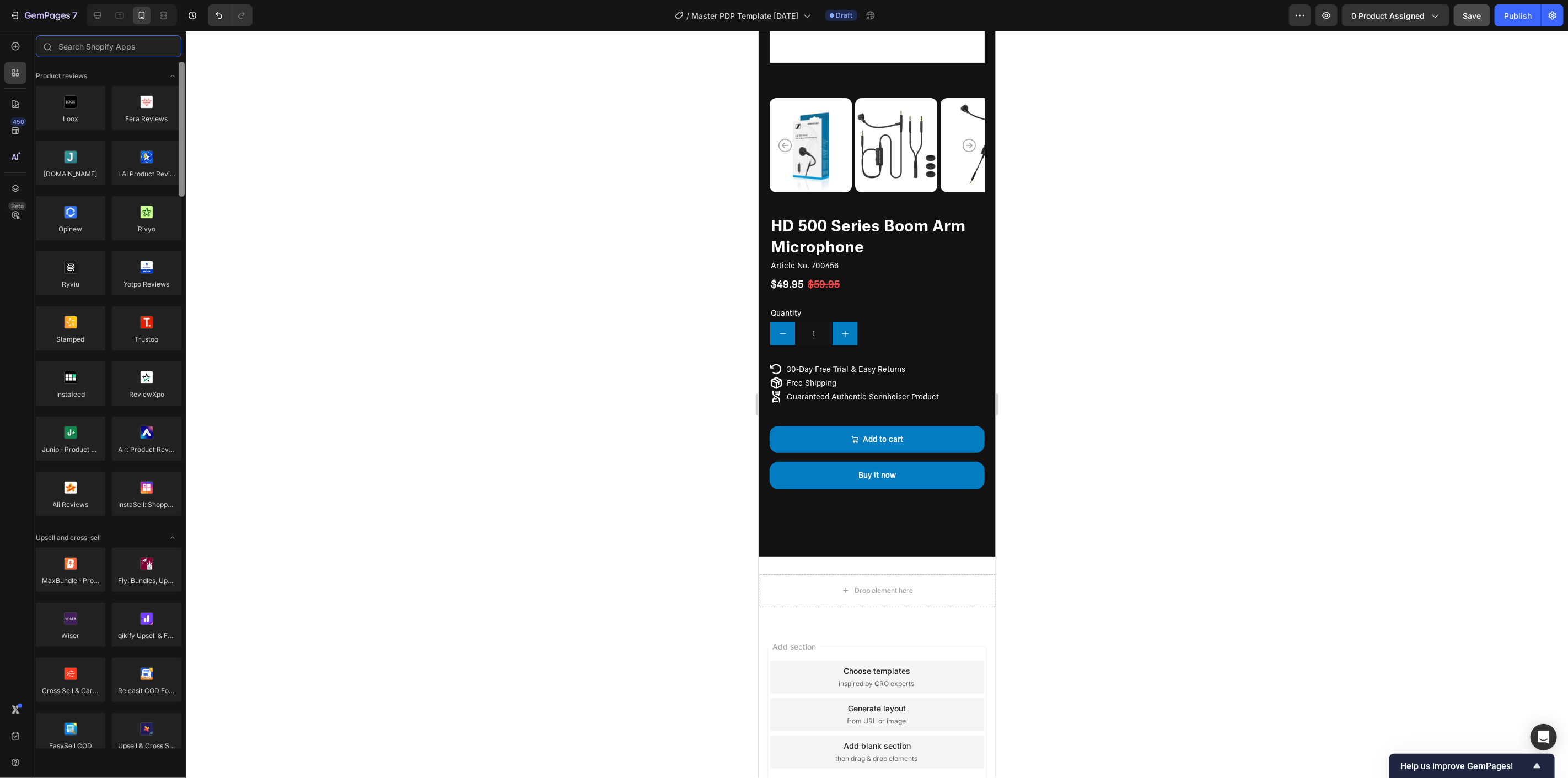
drag, startPoint x: 183, startPoint y: 272, endPoint x: 214, endPoint y: 98, distance: 176.7
click at [214, 0] on div "7 / Master PDP Template [DATE] Draft Preview 0 product assigned Save Publish 45…" at bounding box center [784, 0] width 1568 height 0
drag, startPoint x: 842, startPoint y: 197, endPoint x: 889, endPoint y: 555, distance: 361.1
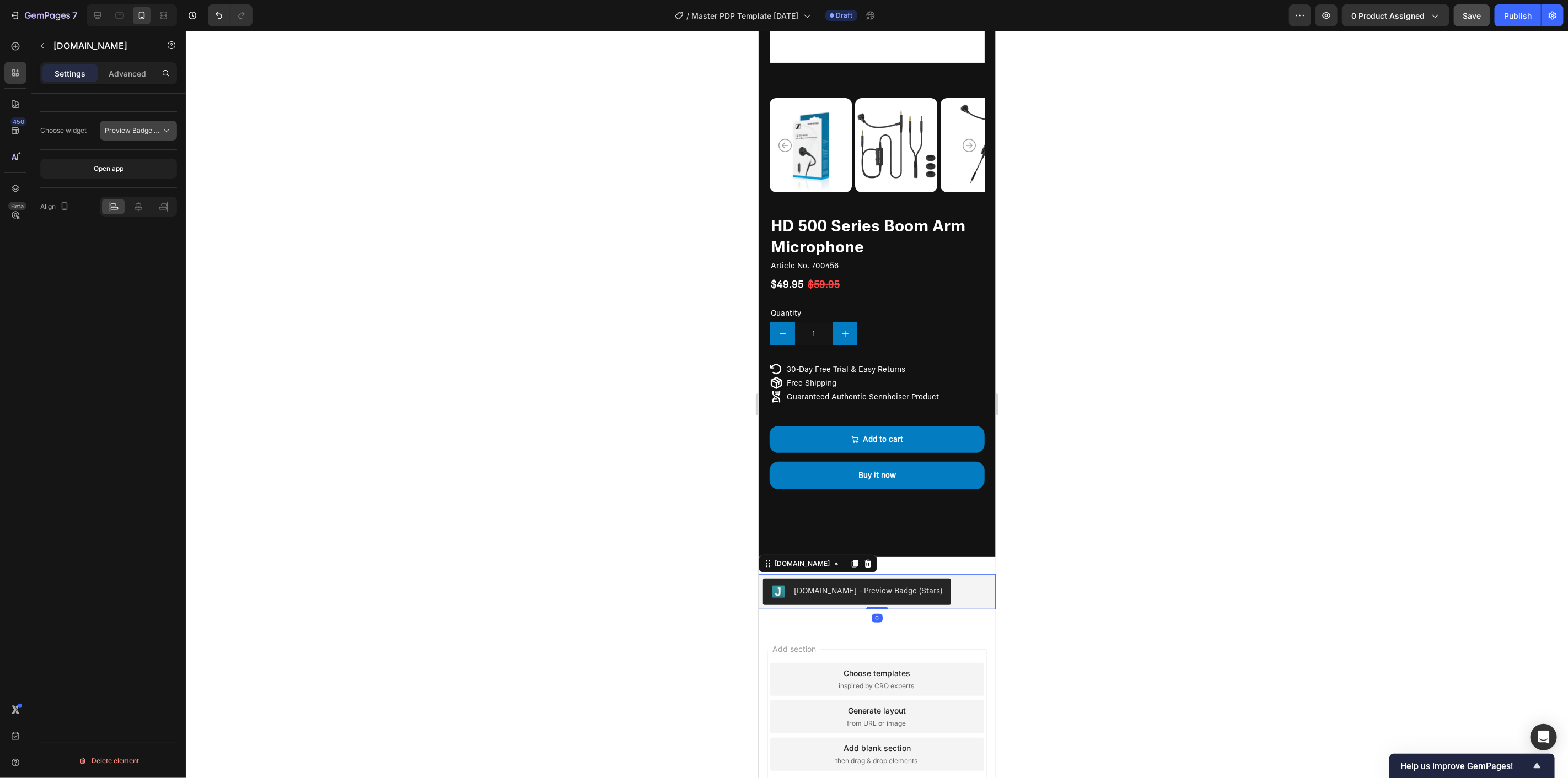
click at [142, 126] on span "Preview Badge (Stars)" at bounding box center [133, 130] width 56 height 10
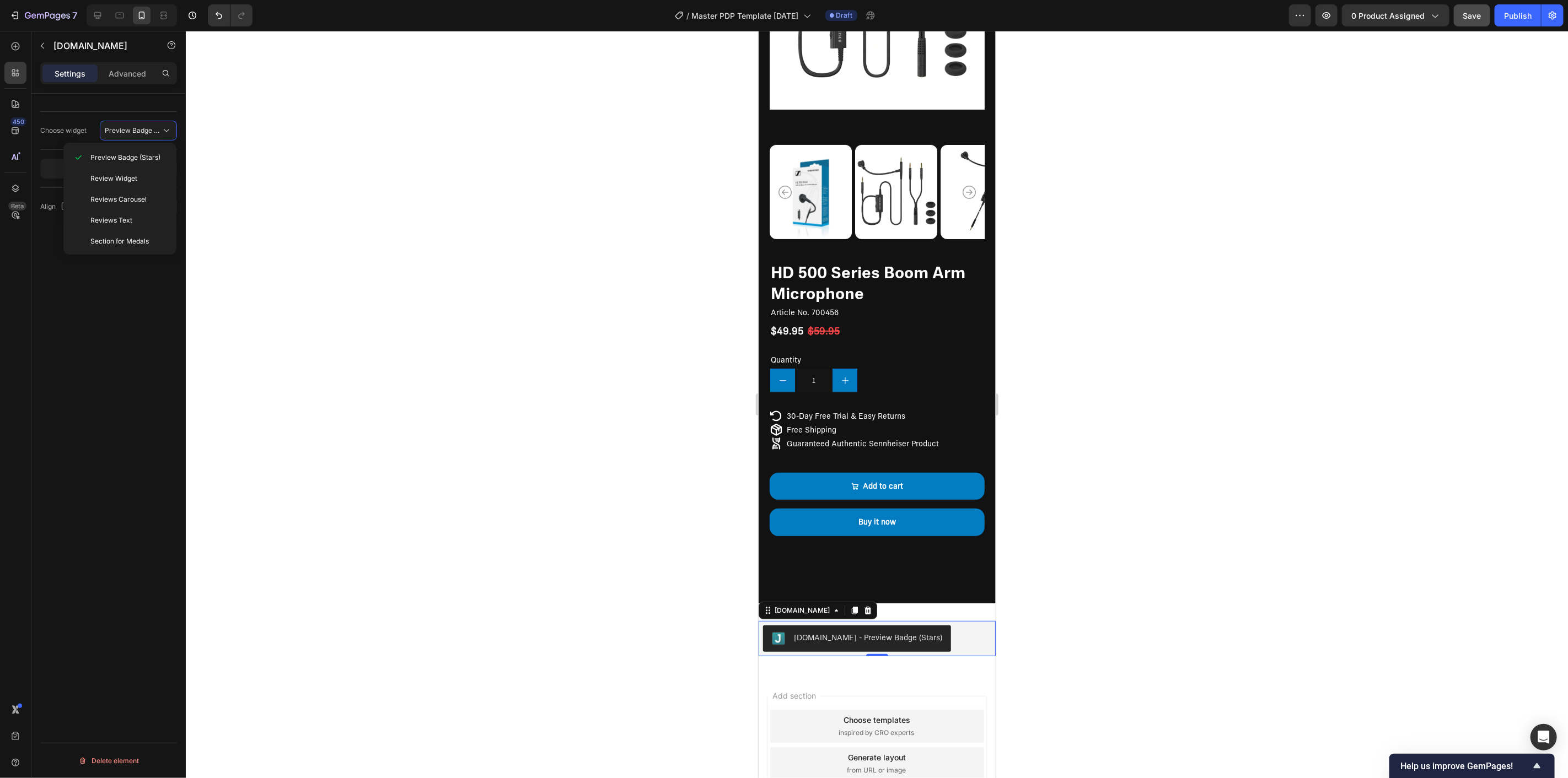
scroll to position [127, 0]
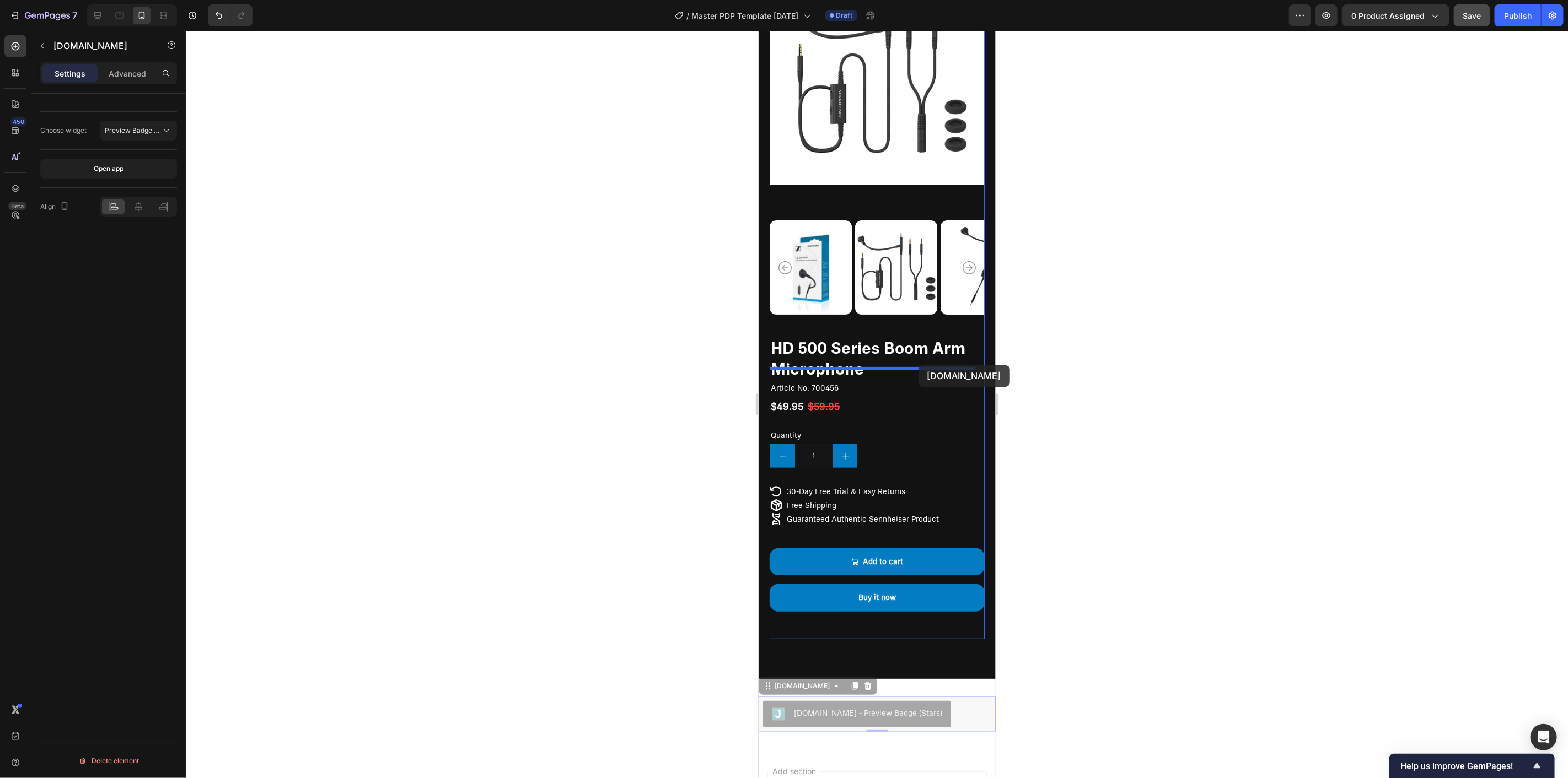
drag, startPoint x: 952, startPoint y: 701, endPoint x: 918, endPoint y: 365, distance: 337.7
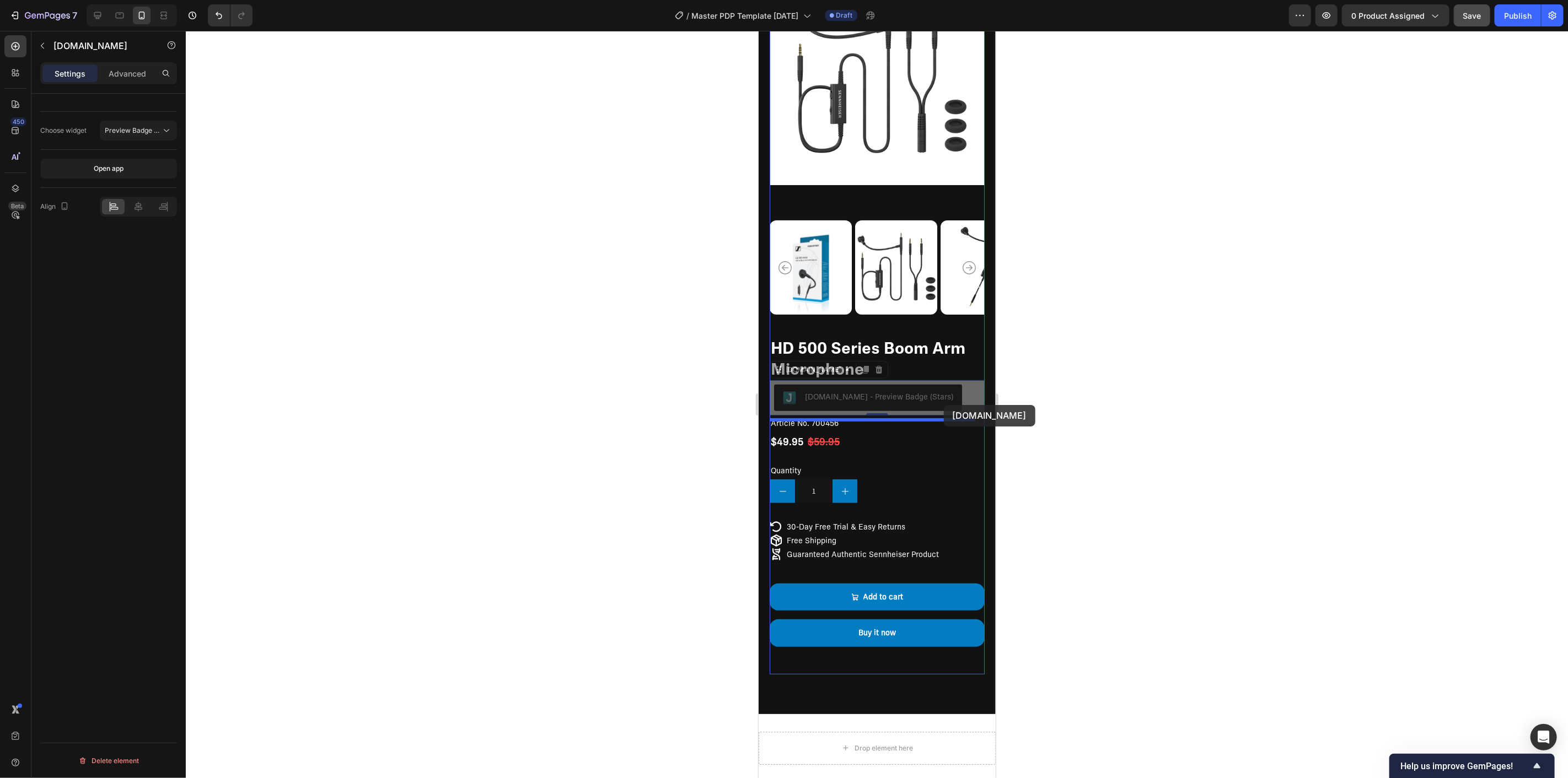
drag, startPoint x: 945, startPoint y: 376, endPoint x: 943, endPoint y: 405, distance: 29.1
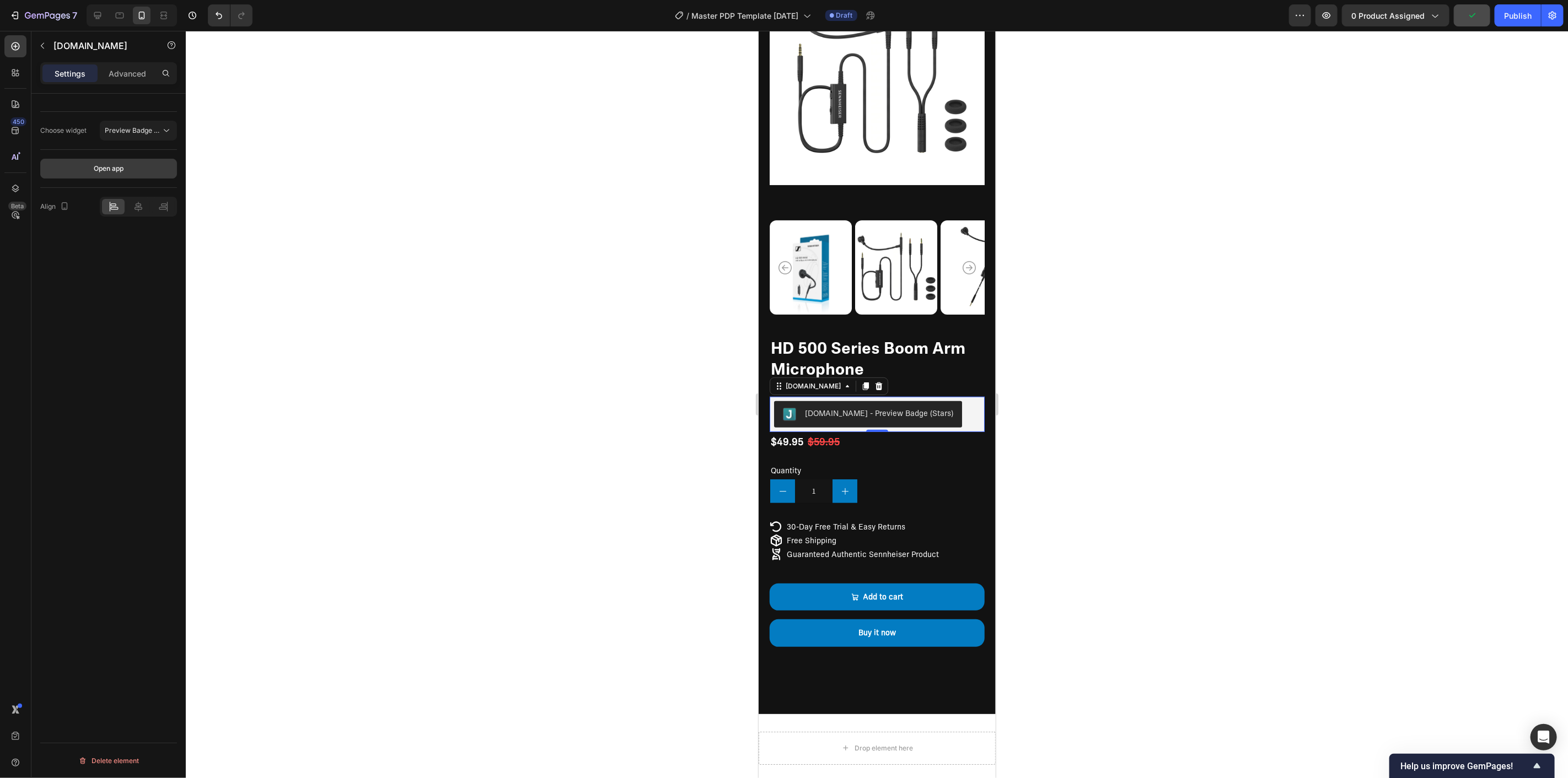
click at [81, 162] on button "Open app" at bounding box center [108, 168] width 137 height 20
click at [128, 72] on p "Advanced" at bounding box center [128, 74] width 38 height 12
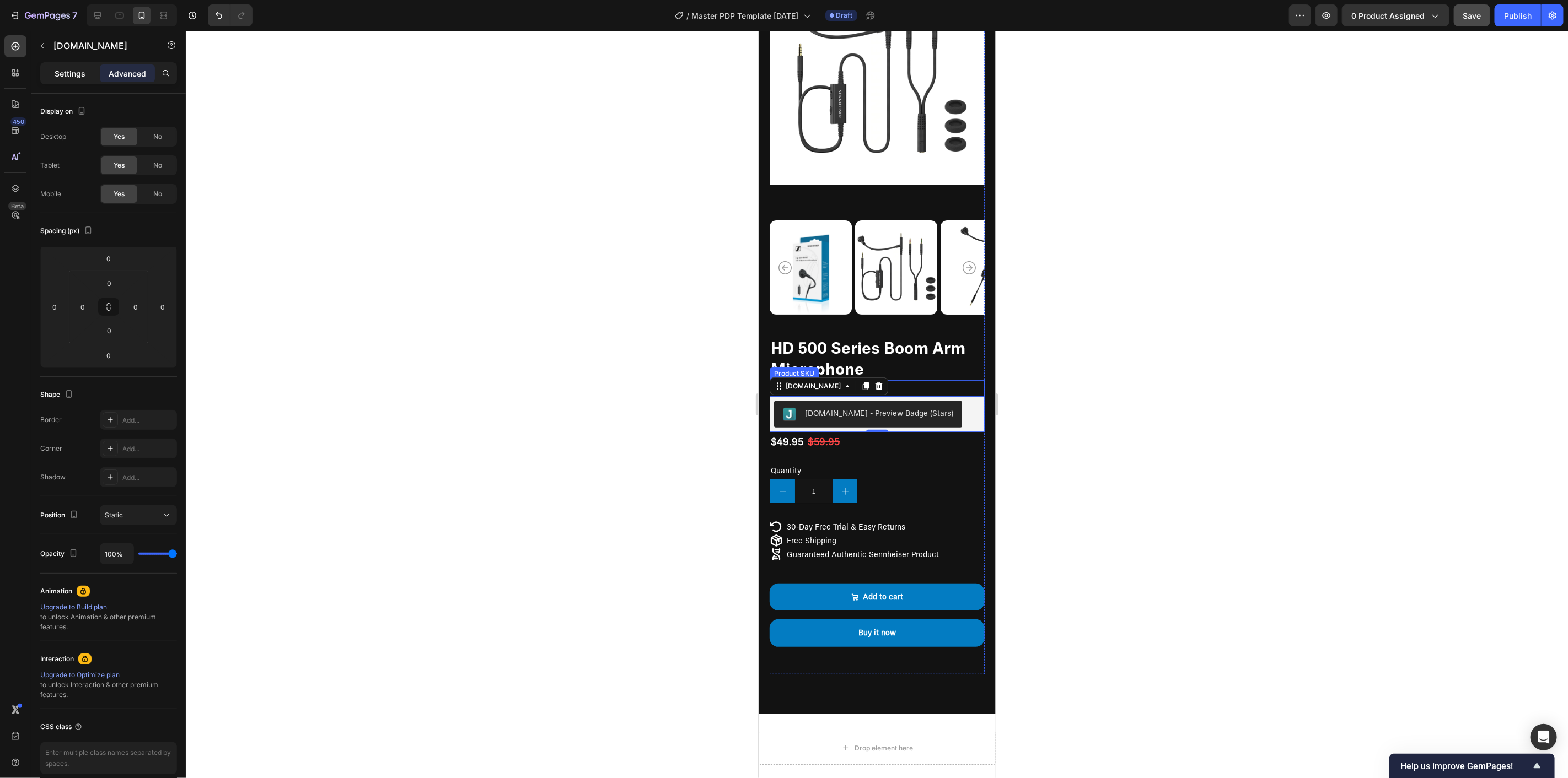
click at [54, 69] on p "Settings" at bounding box center [70, 74] width 31 height 12
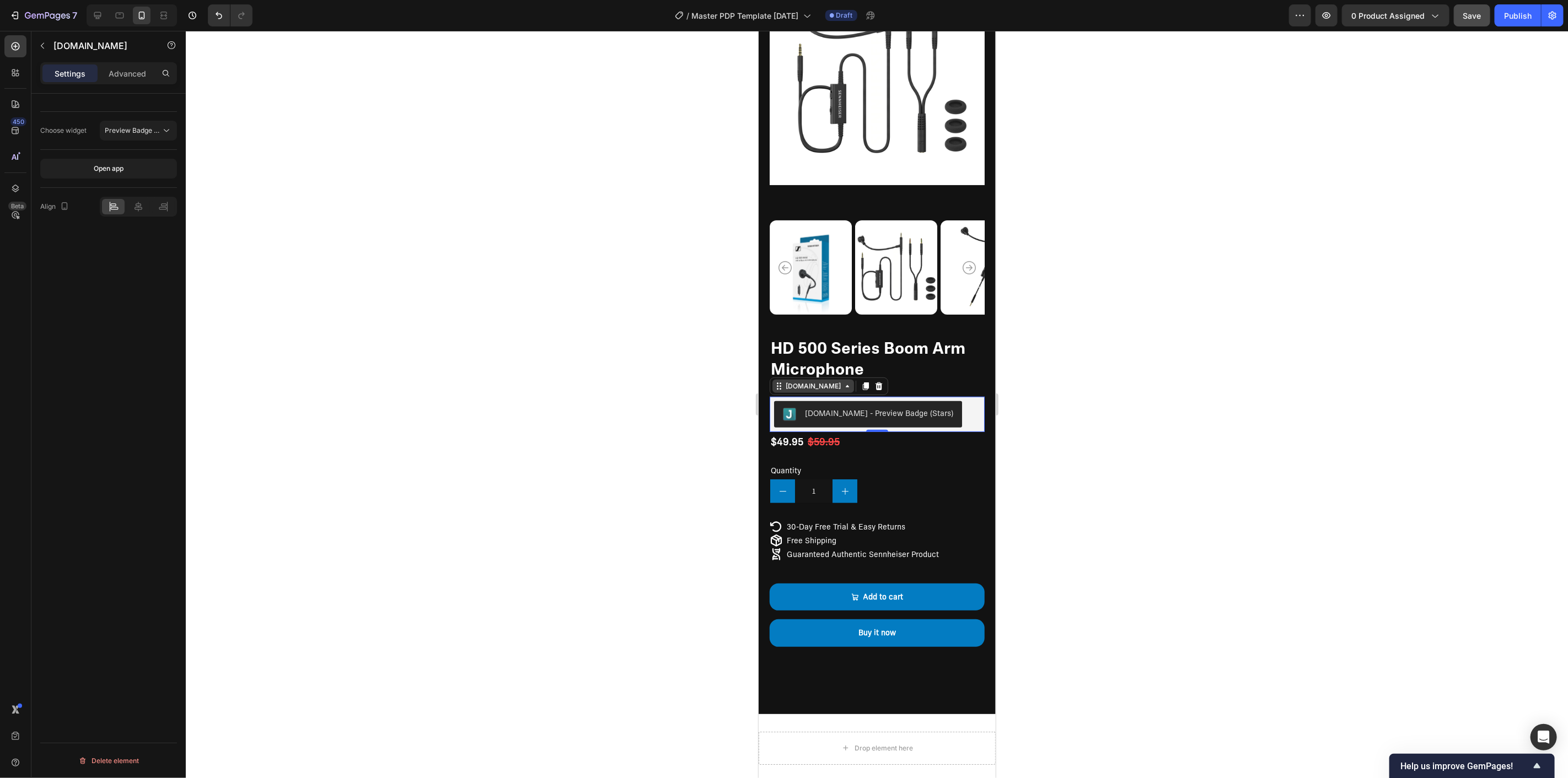
click at [842, 381] on icon at bounding box center [847, 386] width 9 height 9
click at [148, 146] on div "Choose widget Preview Badge (Stars)" at bounding box center [108, 131] width 137 height 38
click at [167, 135] on icon at bounding box center [166, 130] width 11 height 11
click at [127, 273] on div "Choose widget Preview Badge (Stars) Open app Align Delete element" at bounding box center [109, 452] width 154 height 716
click at [1299, 18] on icon "button" at bounding box center [1300, 15] width 11 height 11
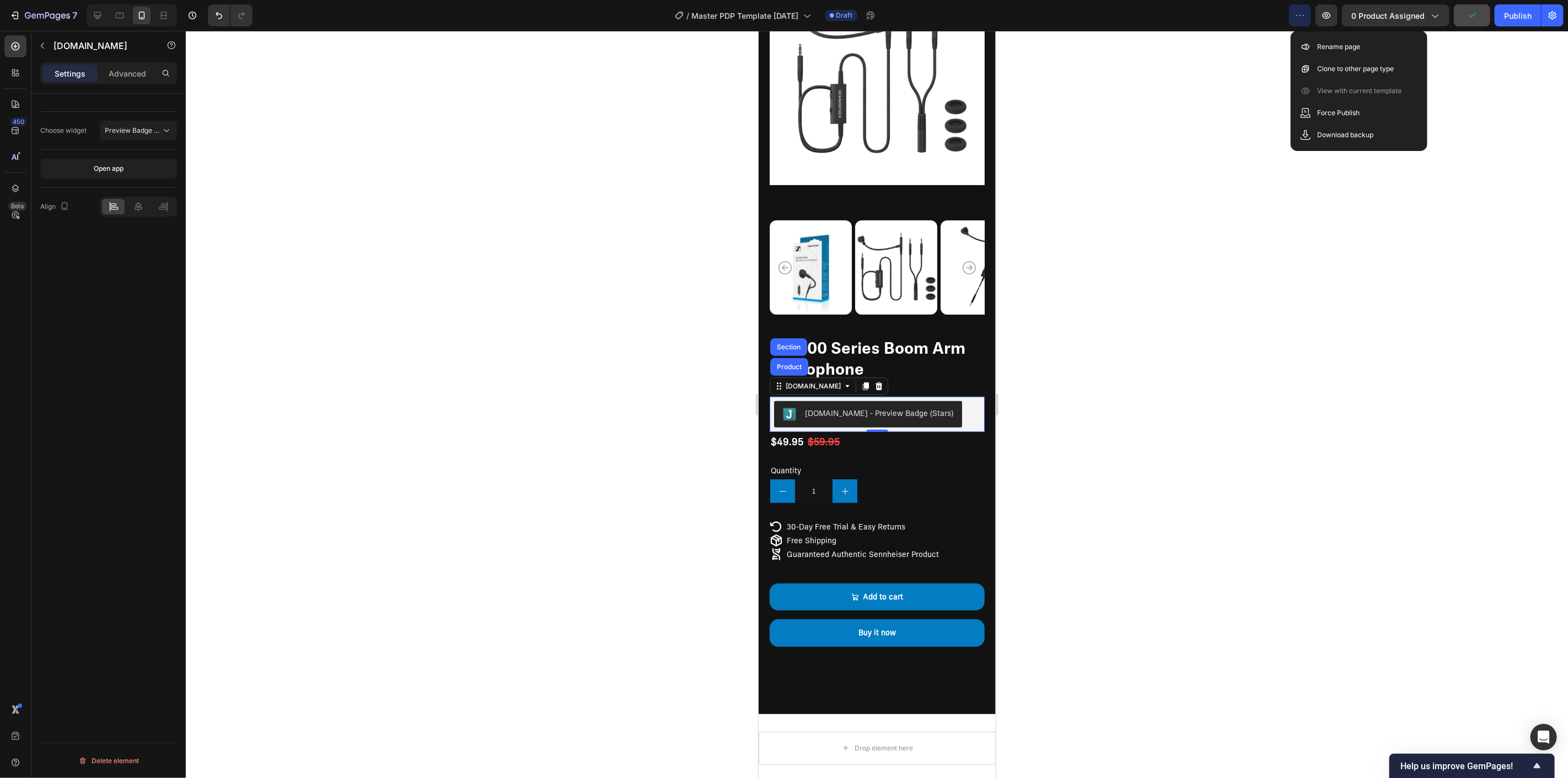
click at [1205, 67] on div at bounding box center [877, 405] width 1382 height 748
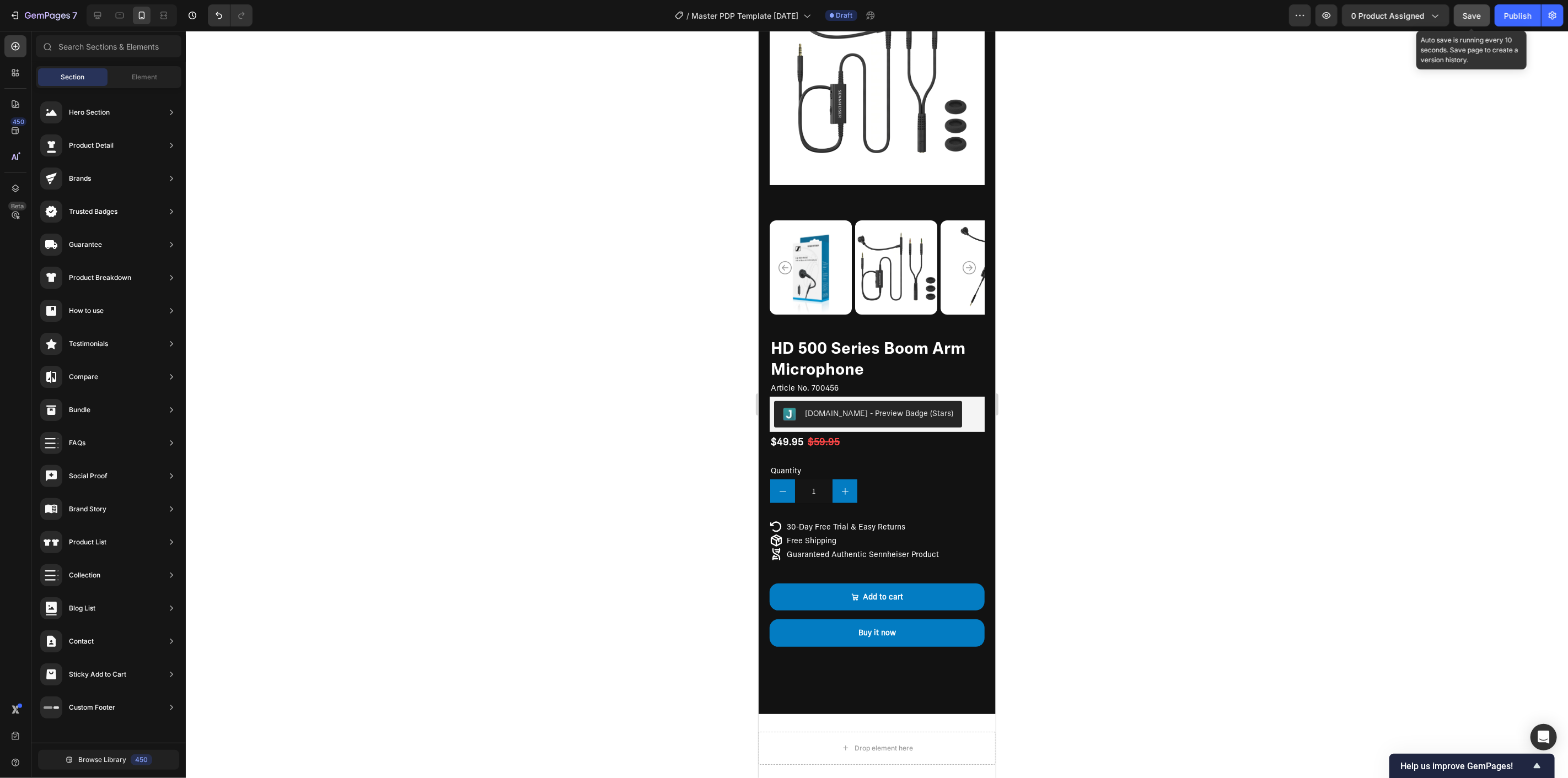
click at [1470, 17] on span "Save" at bounding box center [1472, 16] width 18 height 9
click at [1418, 13] on span "0 product assigned" at bounding box center [1387, 16] width 73 height 12
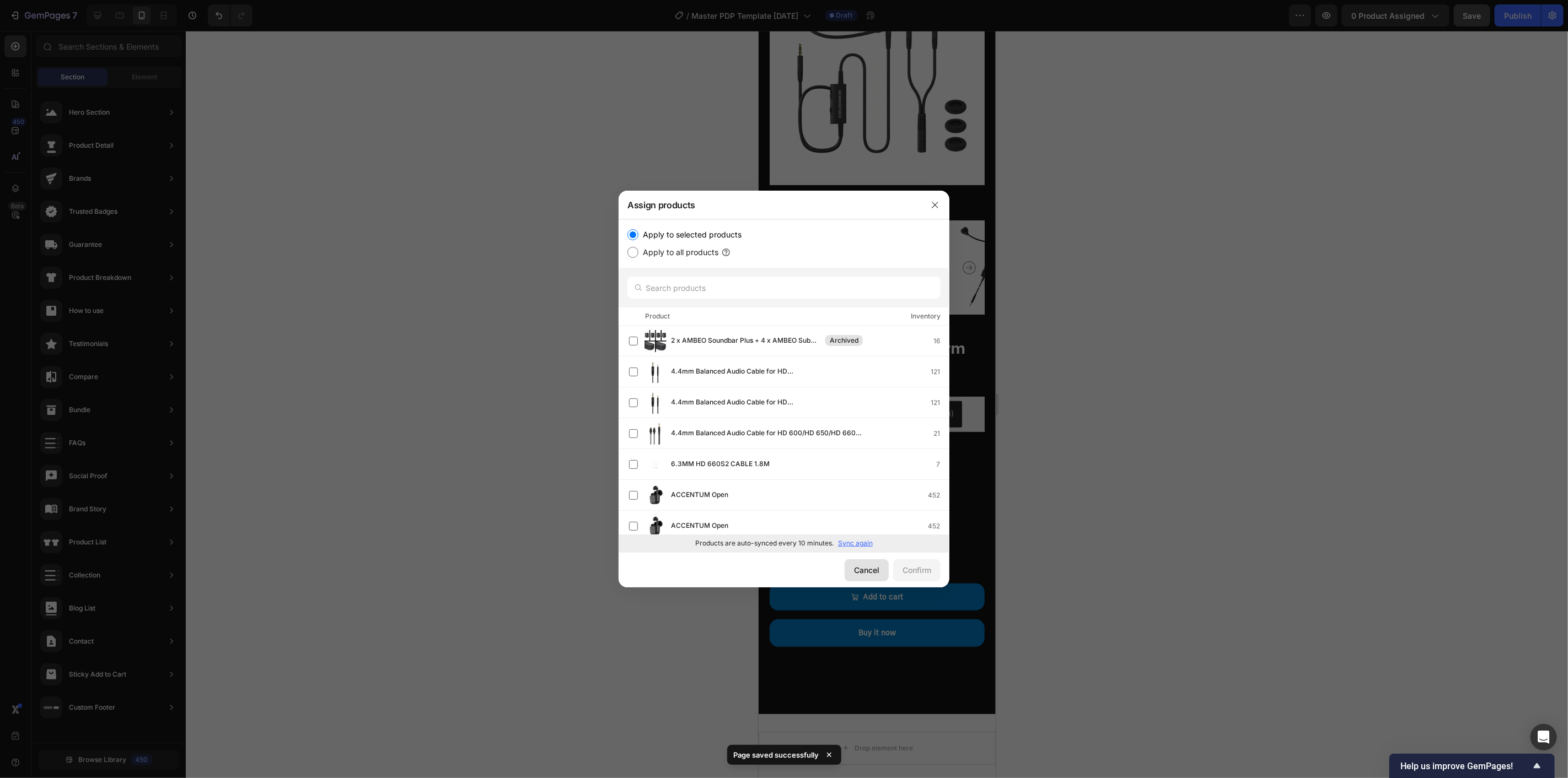
click at [864, 568] on div "Cancel" at bounding box center [866, 570] width 25 height 12
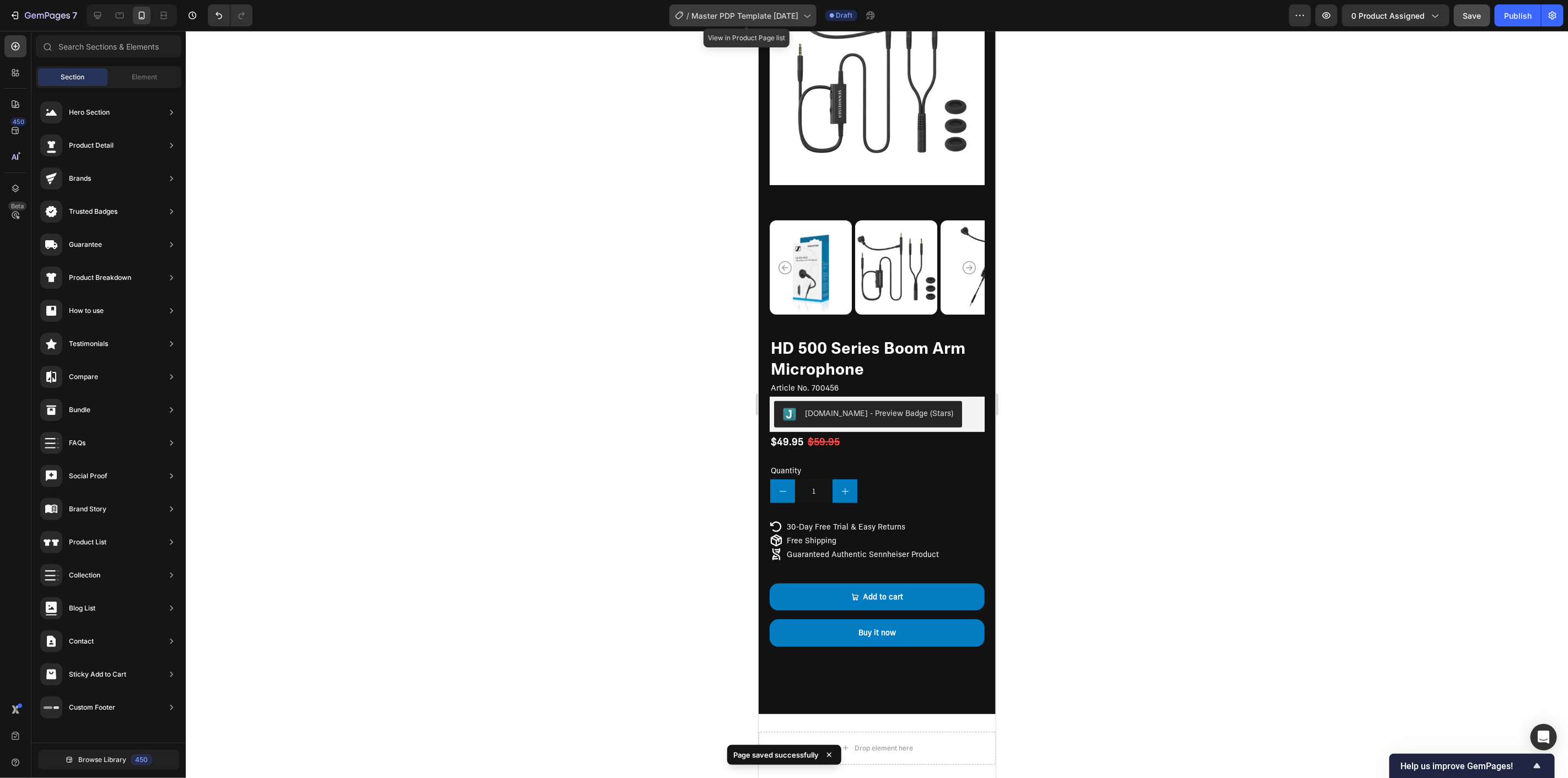
click at [774, 12] on span "Master PDP Template [DATE]" at bounding box center [745, 16] width 107 height 12
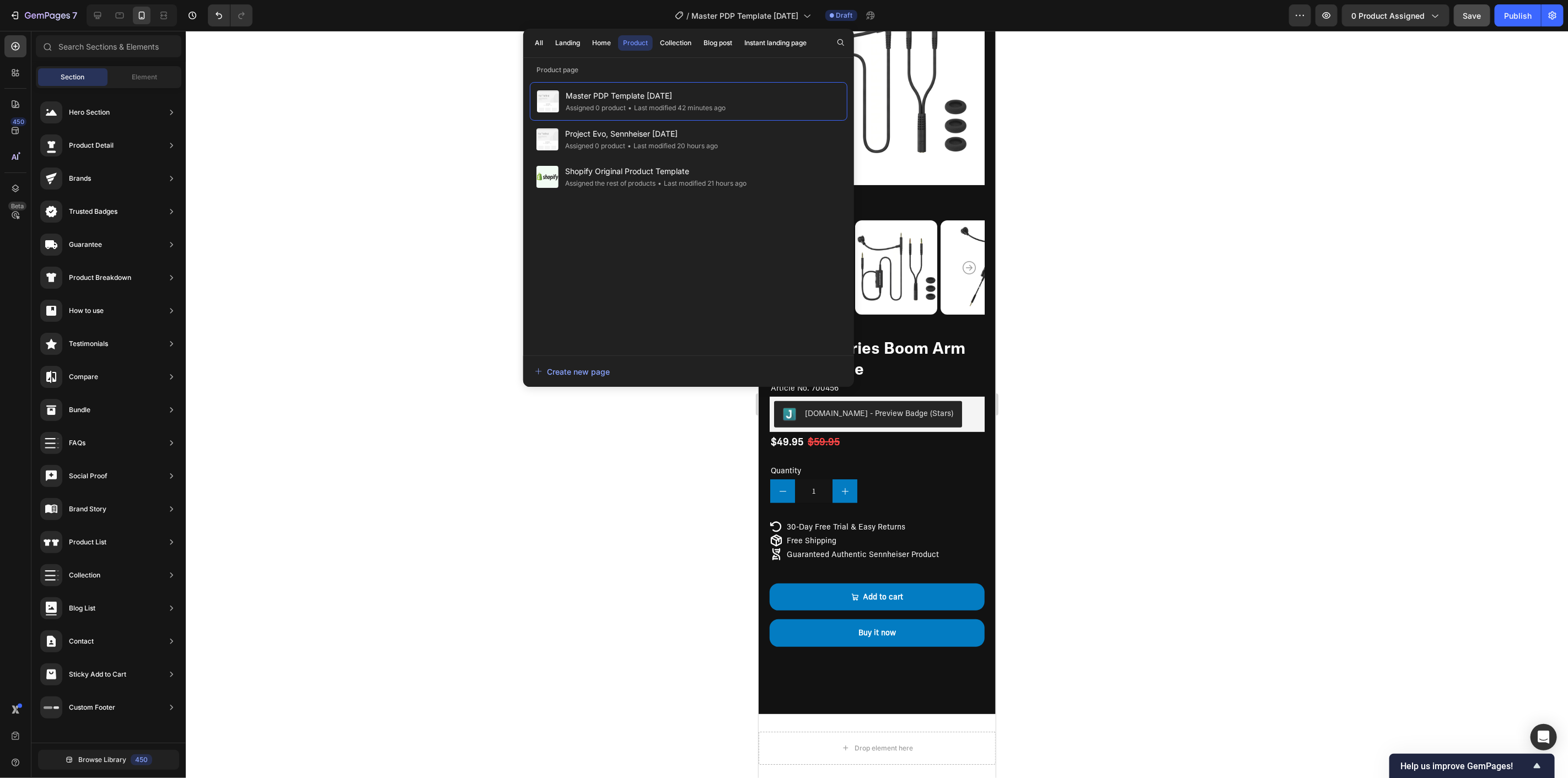
click at [410, 201] on div at bounding box center [877, 405] width 1382 height 748
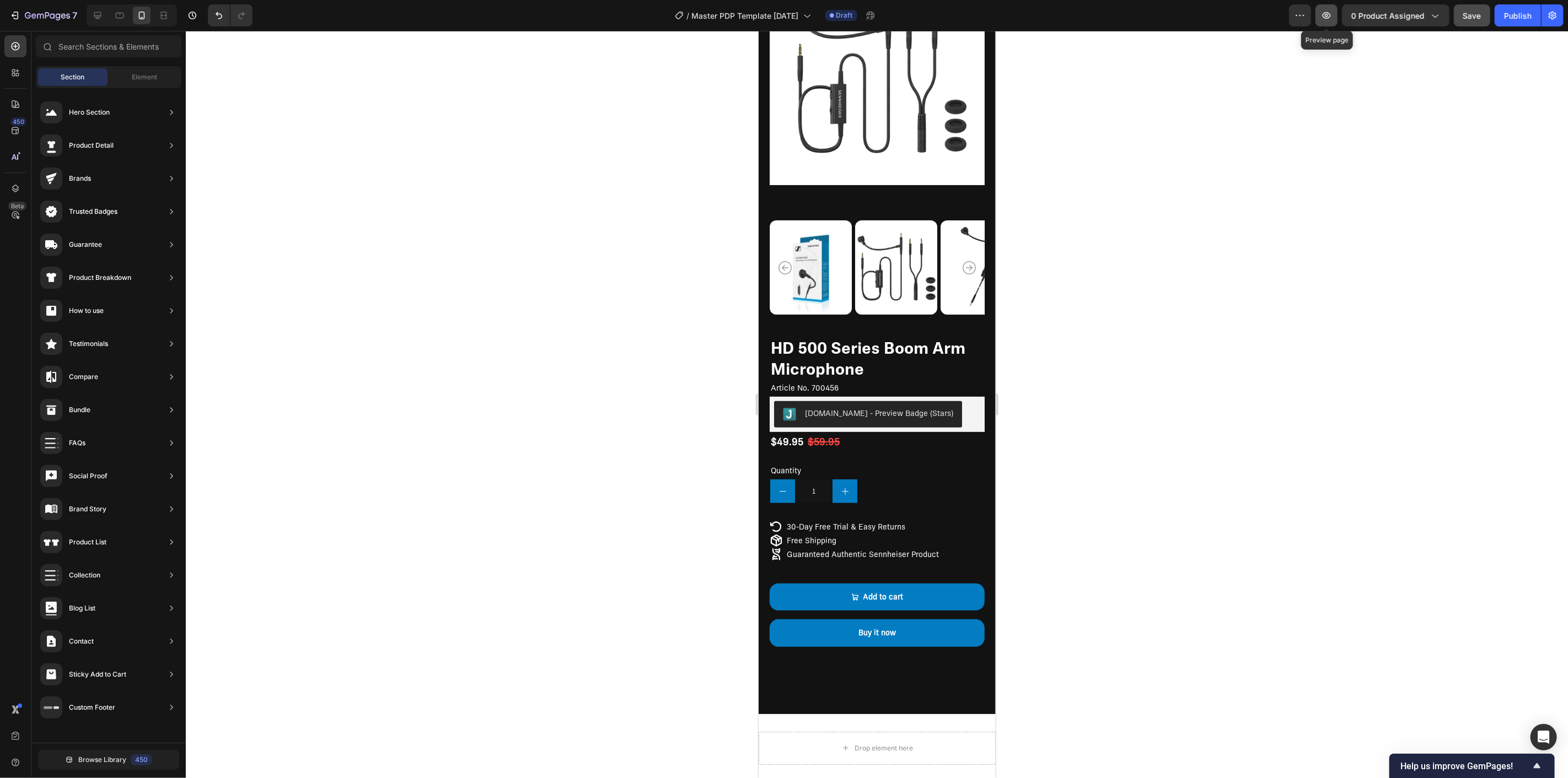
click at [1332, 10] on icon "button" at bounding box center [1326, 15] width 11 height 11
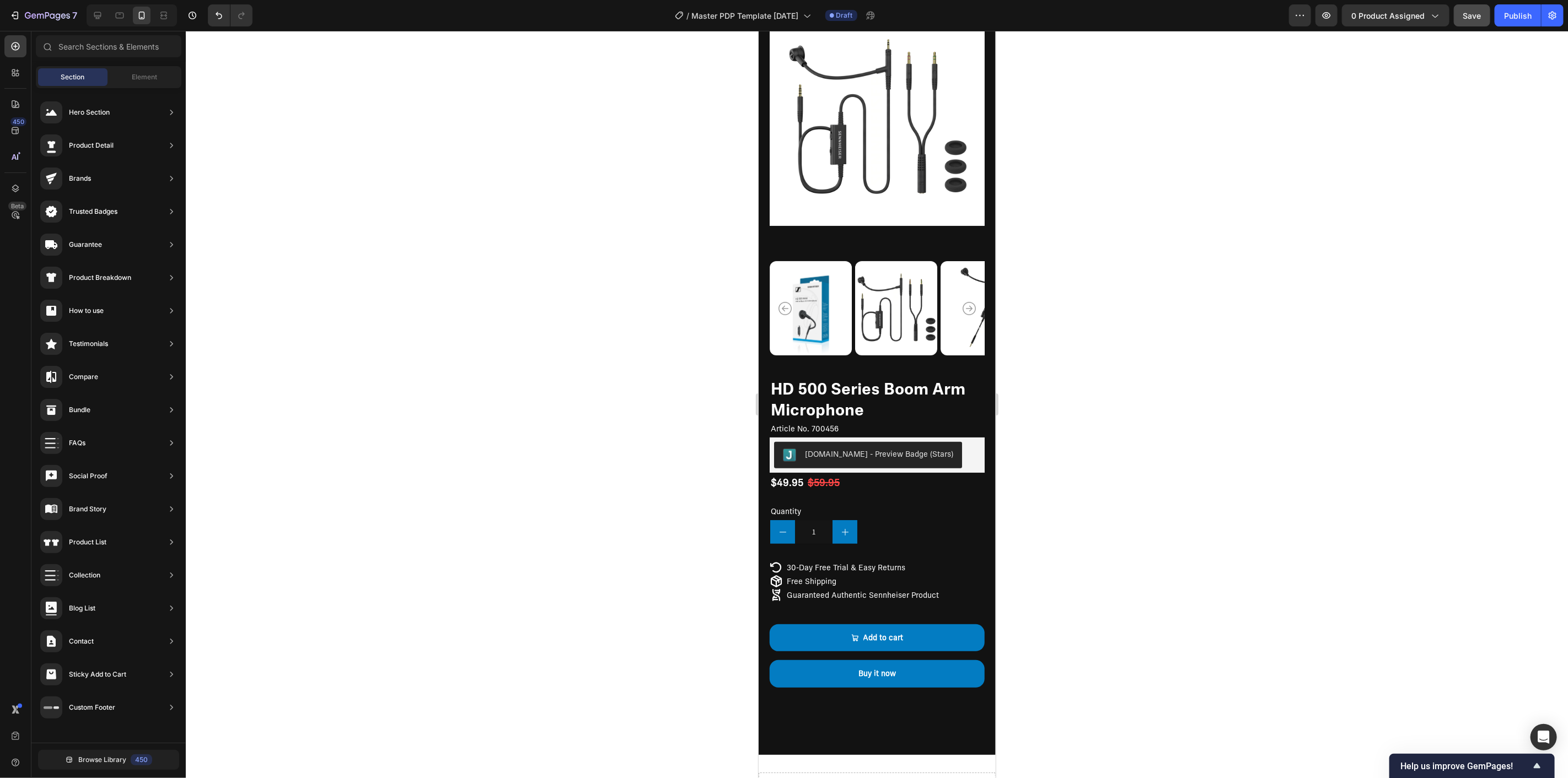
scroll to position [84, 0]
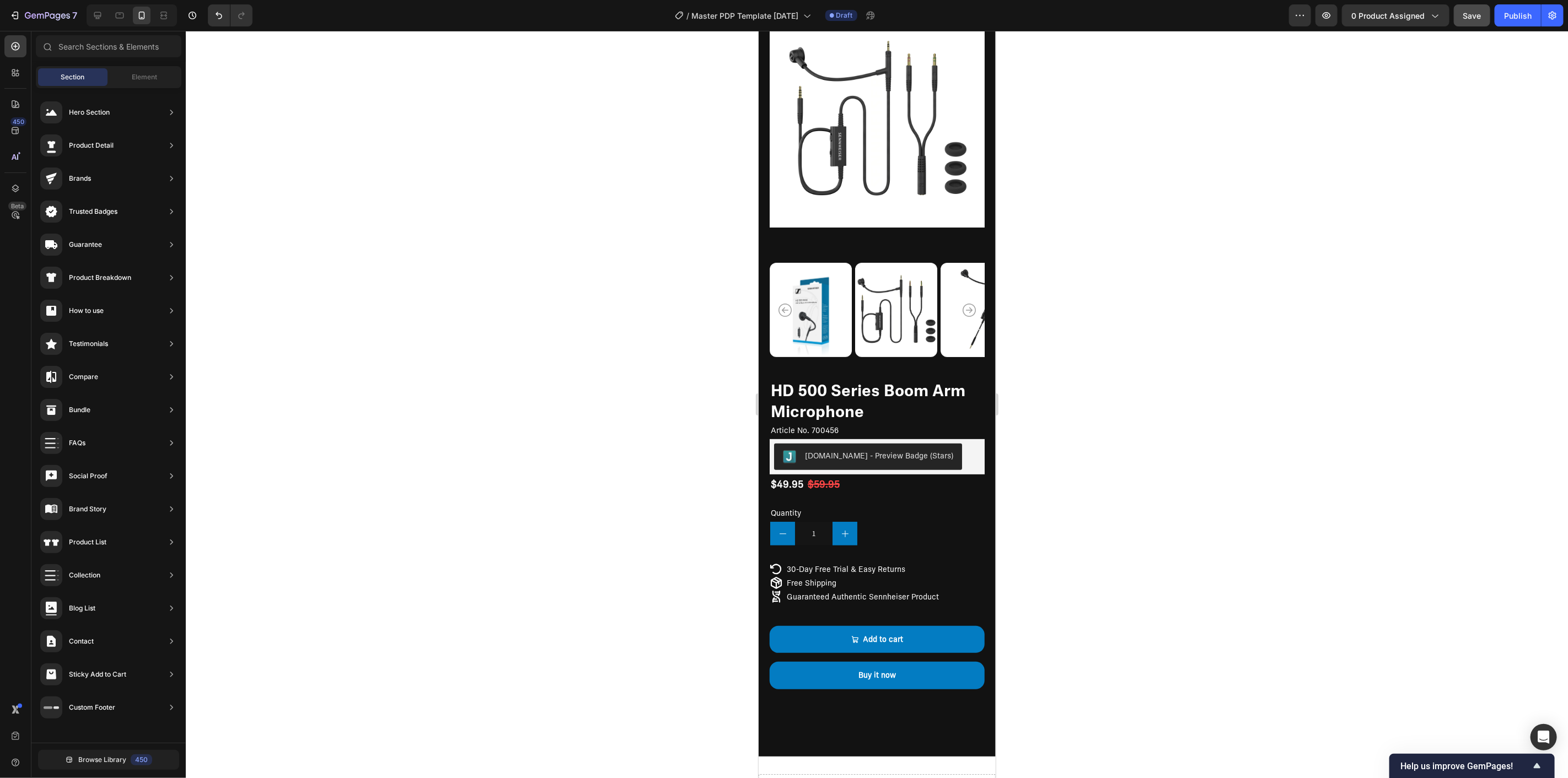
drag, startPoint x: 993, startPoint y: 145, endPoint x: 1753, endPoint y: 309, distance: 777.5
click at [934, 443] on div "[DOMAIN_NAME] - Preview Badge (Stars)" at bounding box center [877, 456] width 207 height 27
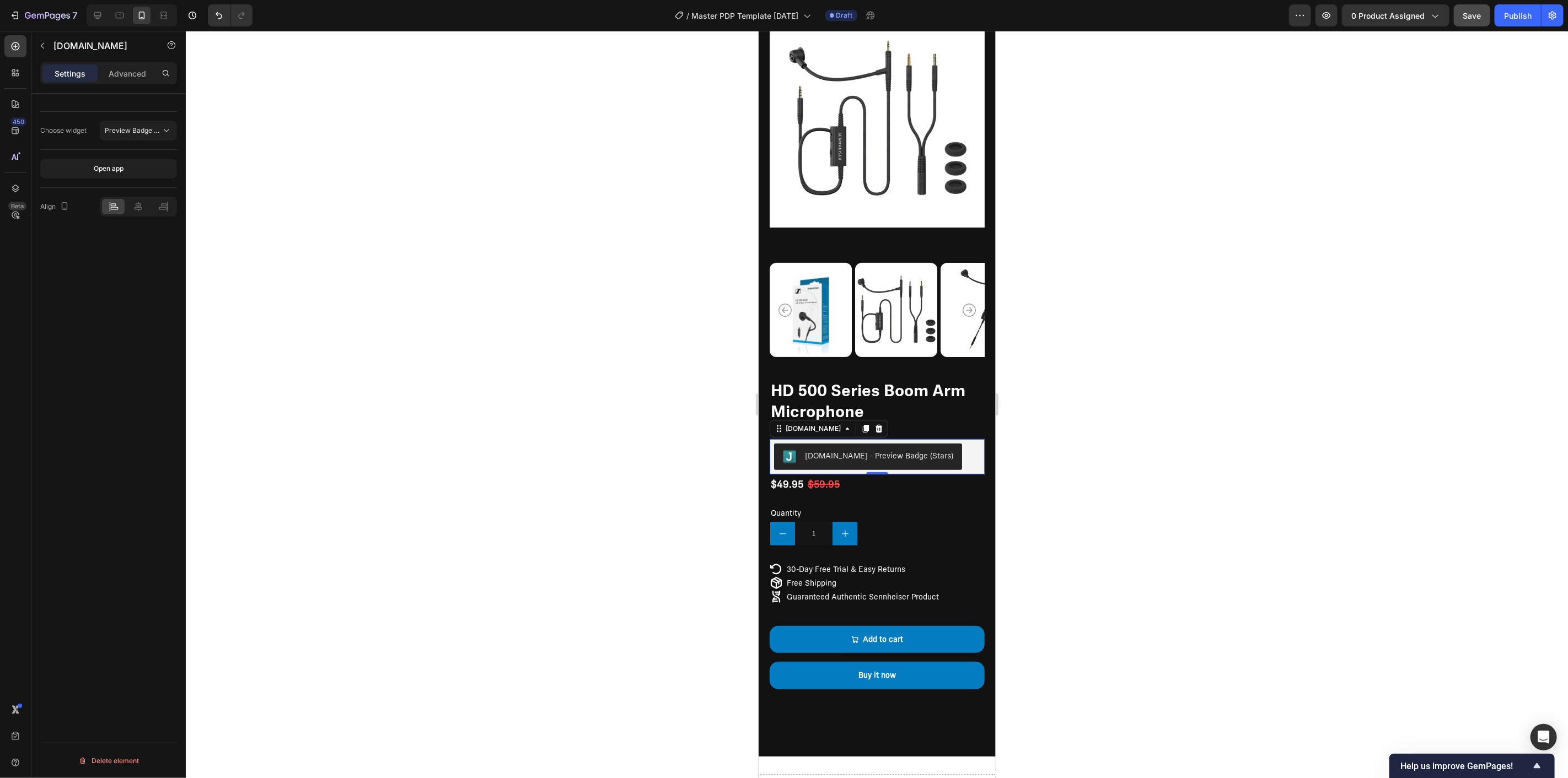
click at [1220, 463] on div at bounding box center [877, 405] width 1382 height 748
click at [959, 443] on div "[DOMAIN_NAME] - Preview Badge (Stars)" at bounding box center [877, 456] width 207 height 27
click at [874, 424] on icon at bounding box center [879, 428] width 9 height 9
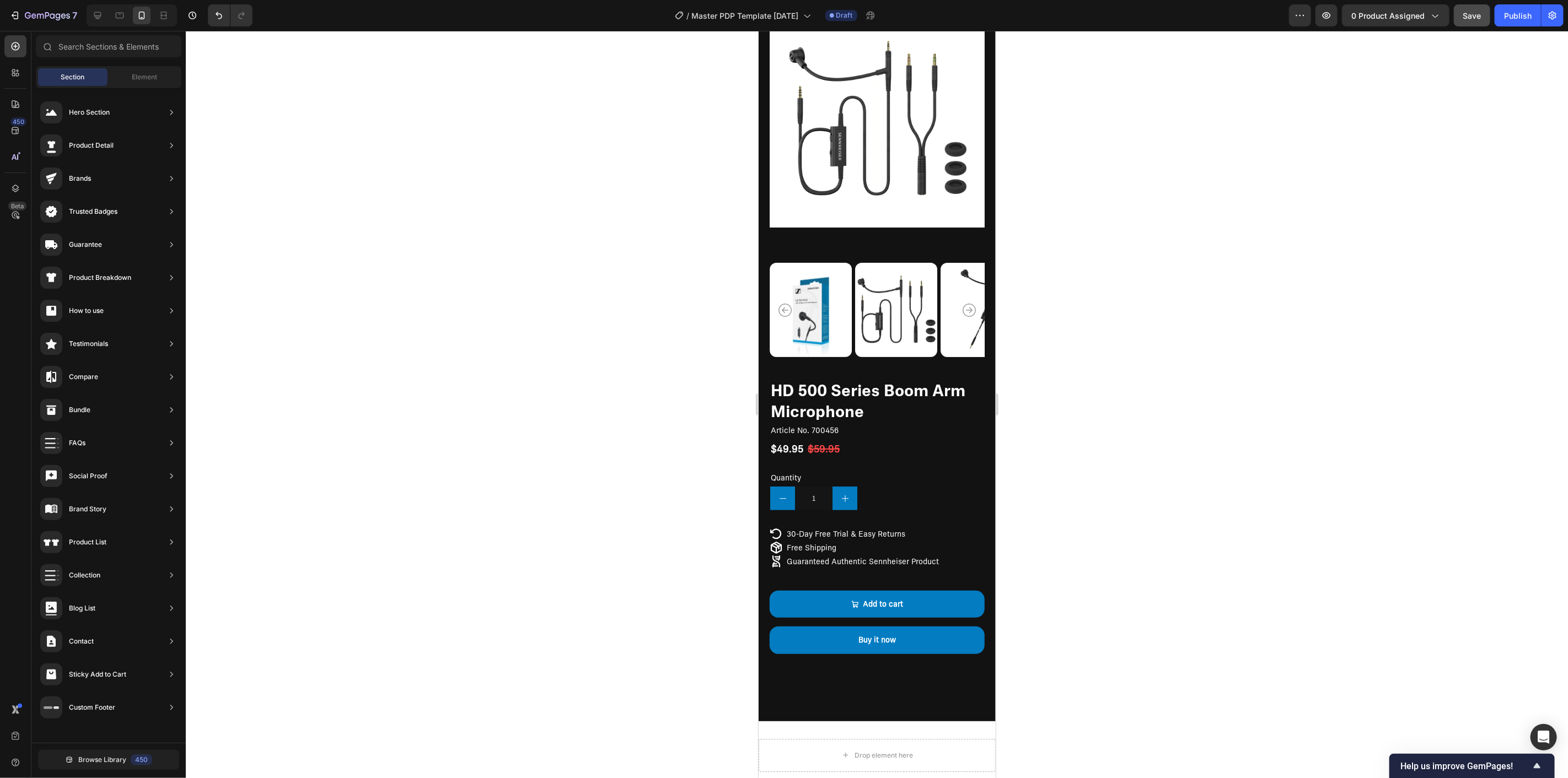
click at [489, 390] on div at bounding box center [877, 405] width 1382 height 748
click at [91, 9] on div at bounding box center [97, 15] width 17 height 17
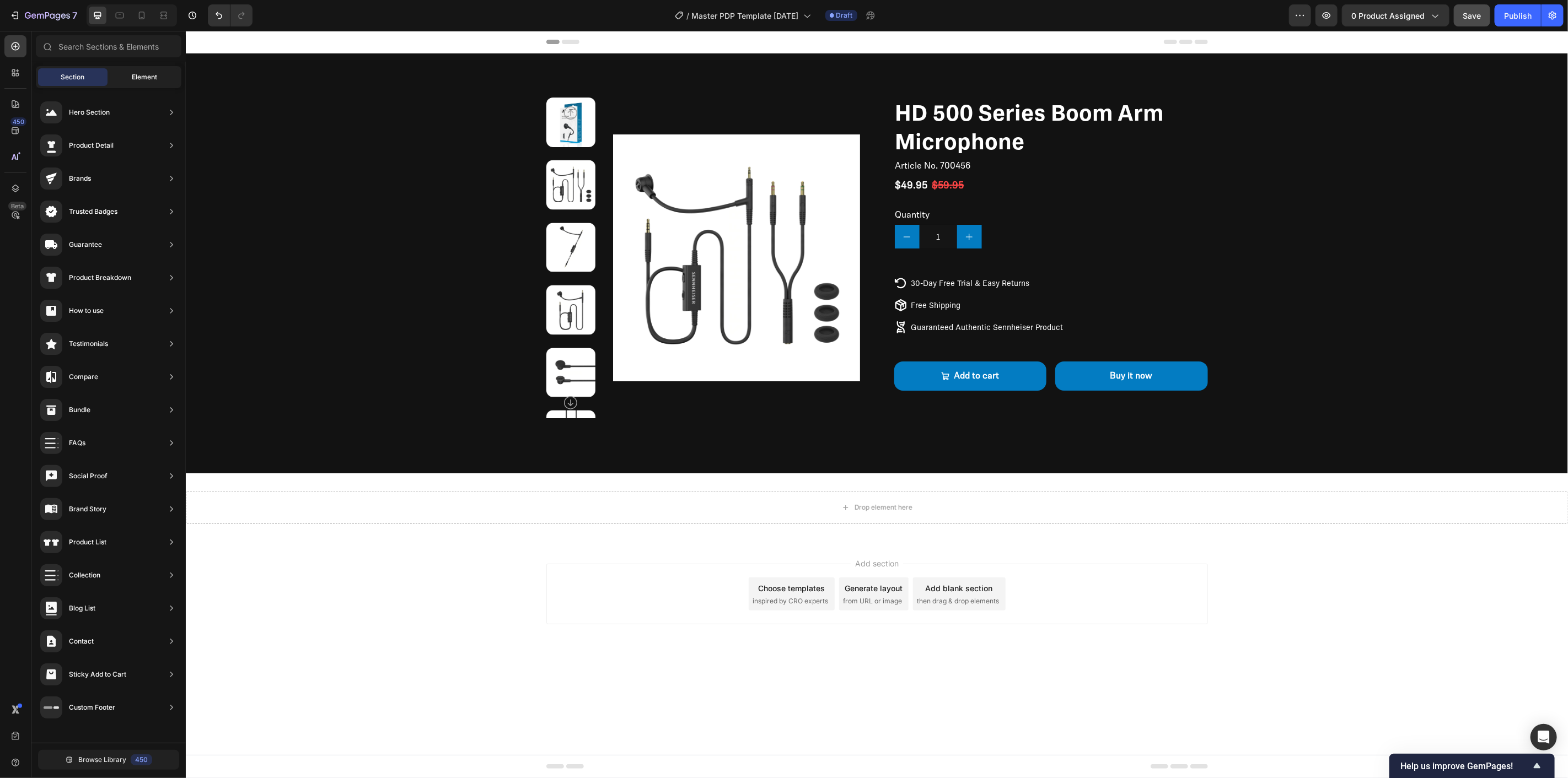
click at [126, 73] on div "Element" at bounding box center [144, 77] width 69 height 17
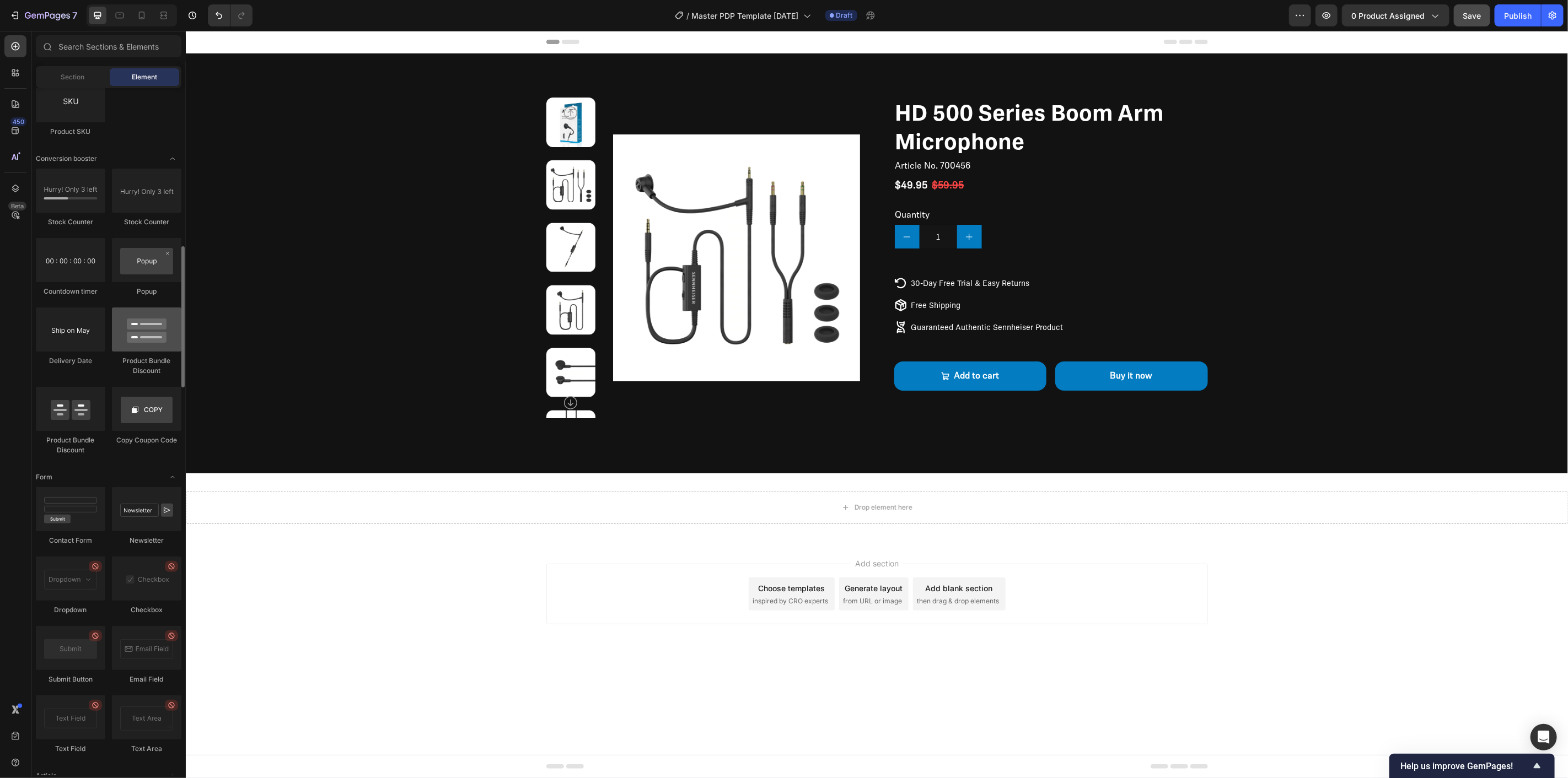
scroll to position [2266, 0]
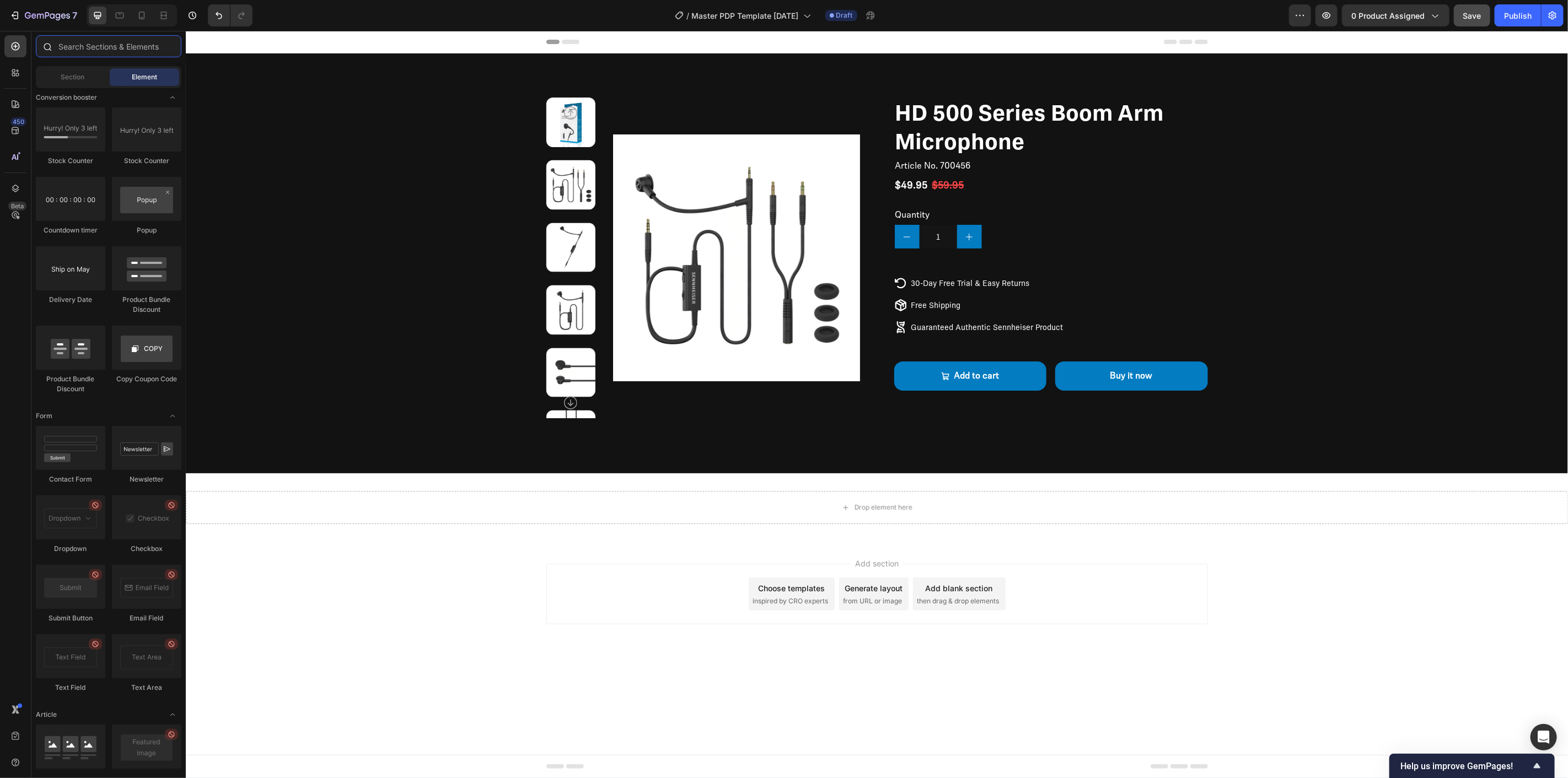
click at [120, 48] on input "text" at bounding box center [108, 47] width 146 height 22
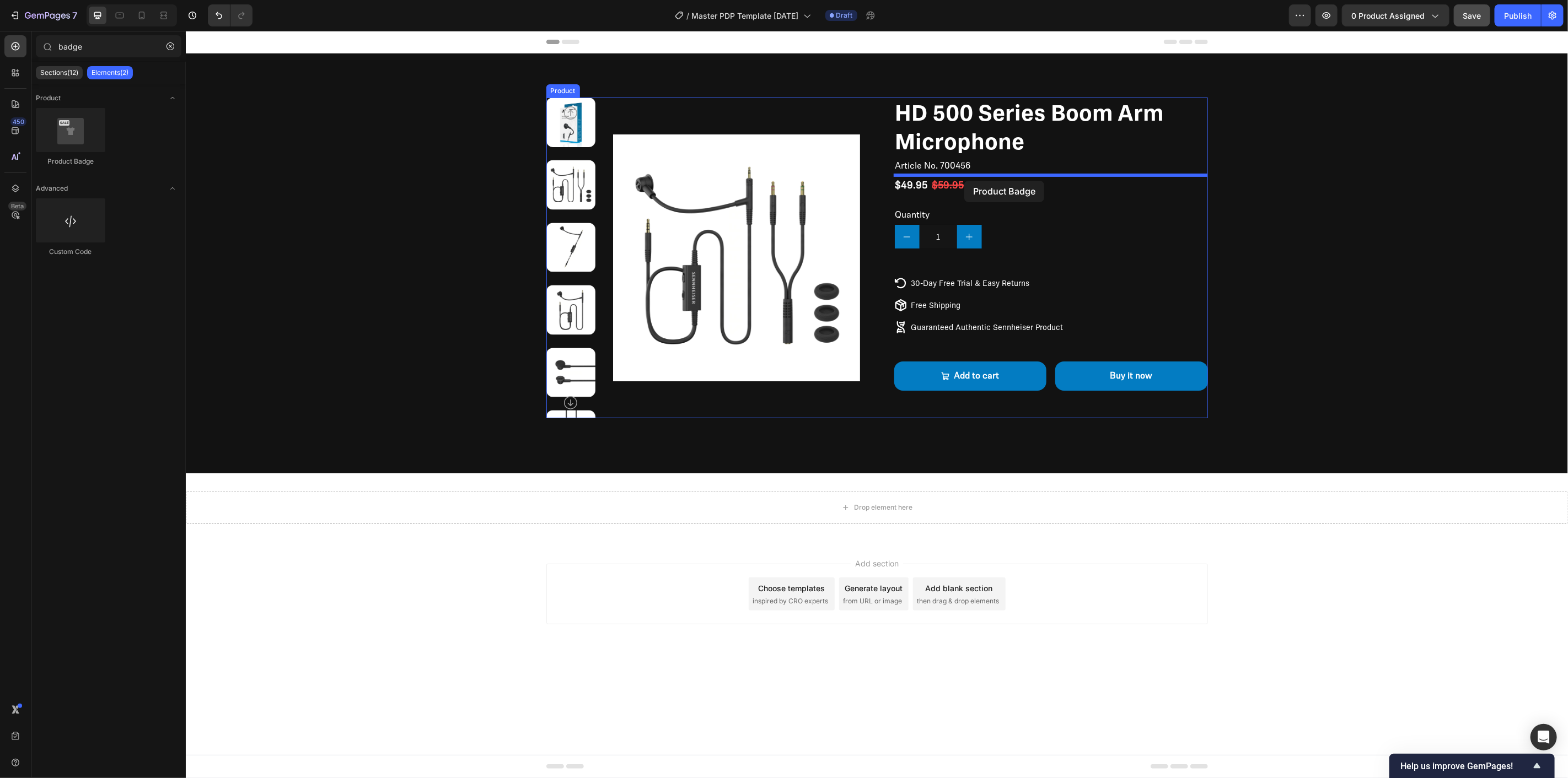
drag, startPoint x: 256, startPoint y: 164, endPoint x: 964, endPoint y: 180, distance: 708.2
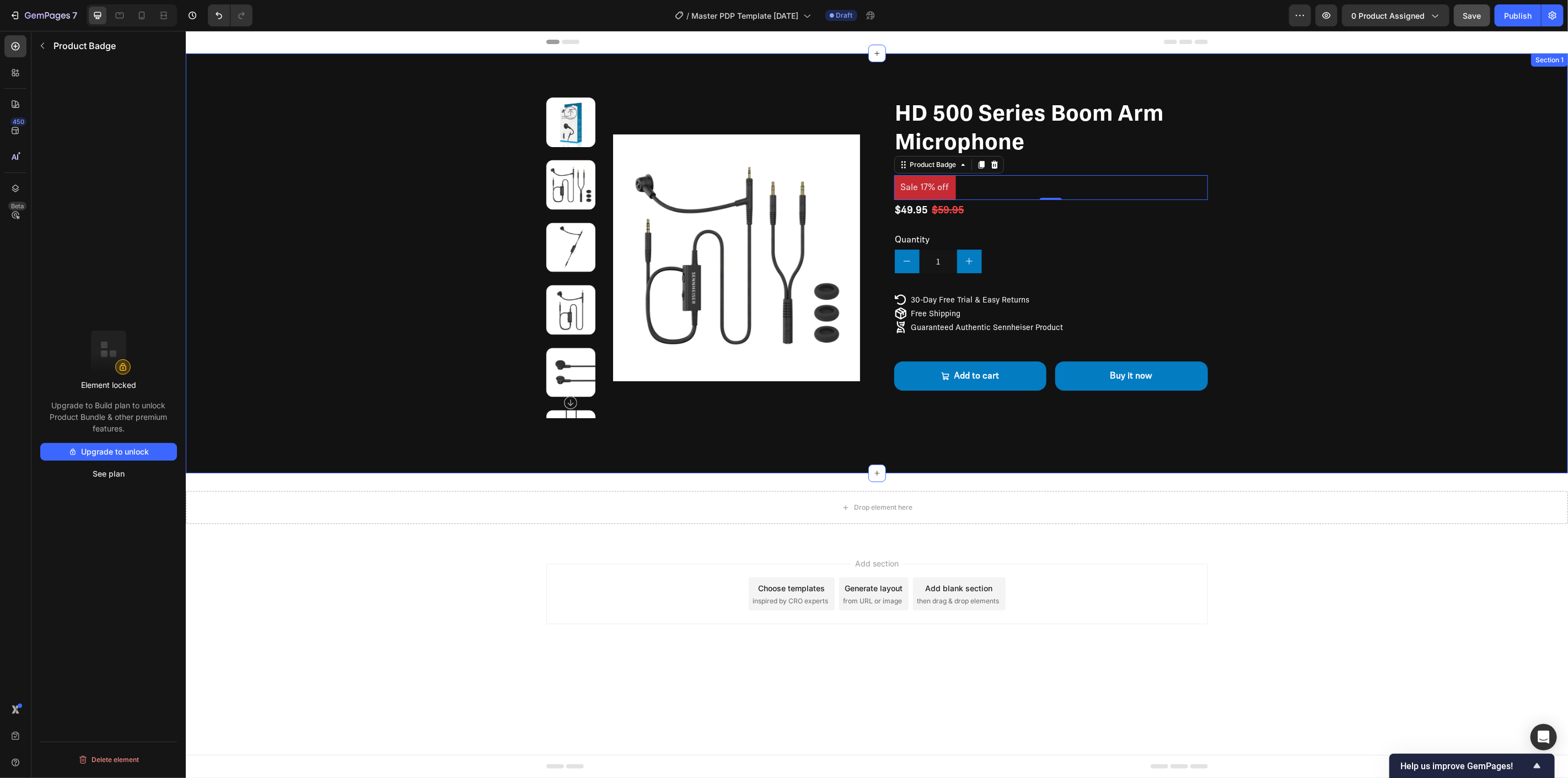
click at [1295, 348] on div "Product Images HD 500 Series Boom Arm Microphone Product Title Article No. 7004…" at bounding box center [876, 258] width 1294 height 321
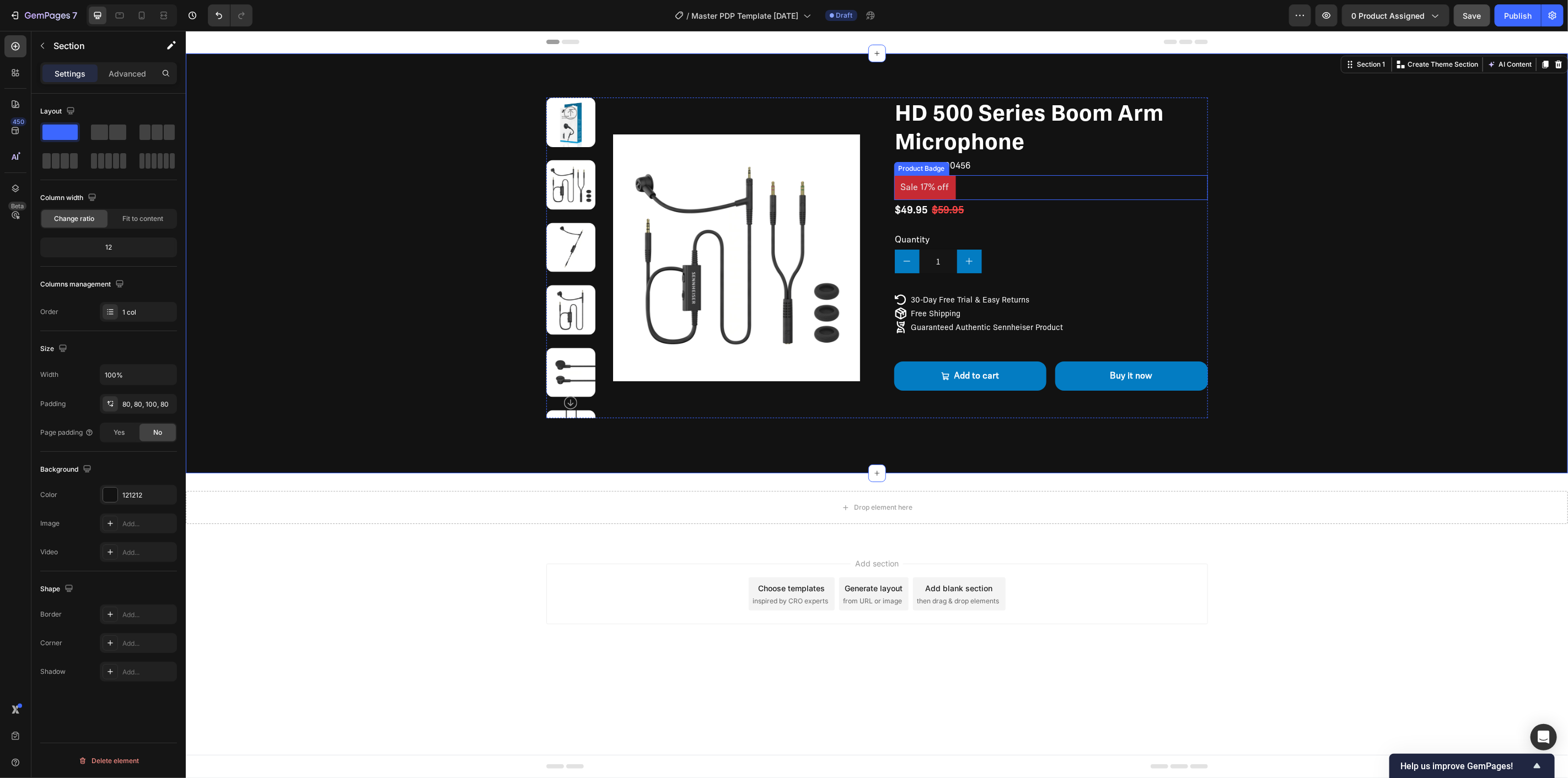
click at [969, 187] on div "Sale 17% off" at bounding box center [1050, 187] width 314 height 25
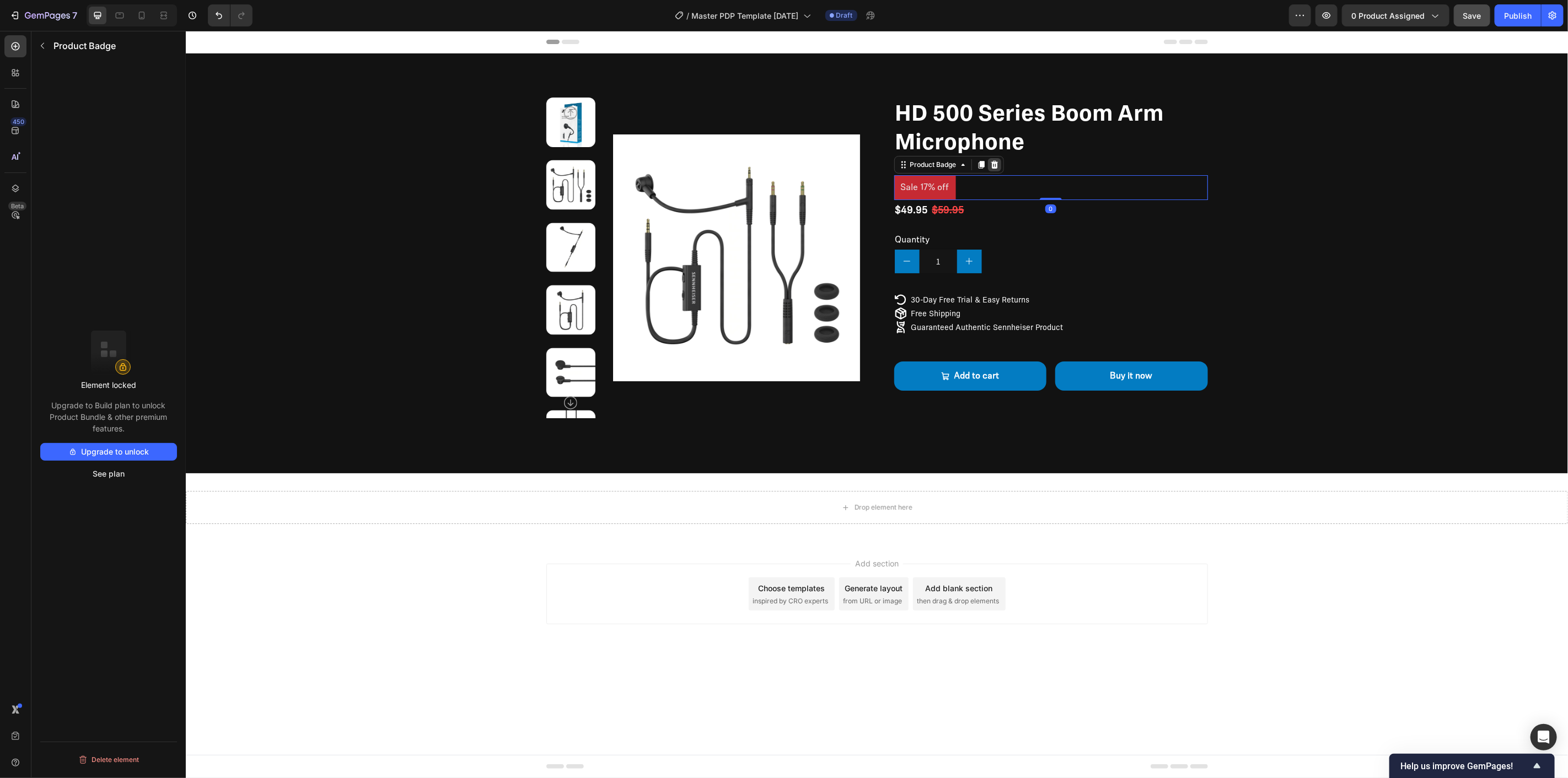
click at [994, 163] on icon at bounding box center [994, 164] width 7 height 8
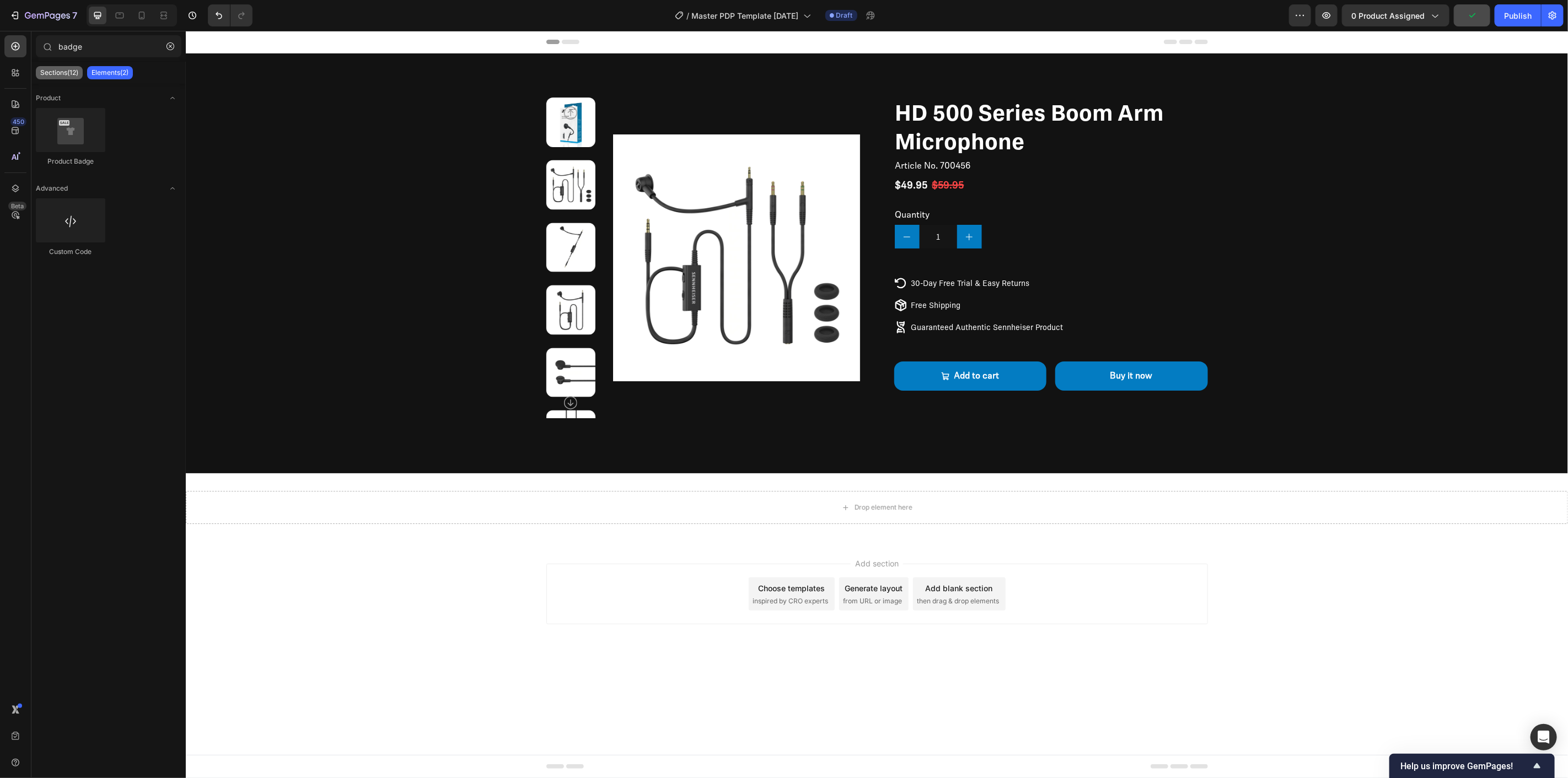
click at [64, 70] on p "Sections(12)" at bounding box center [59, 73] width 38 height 9
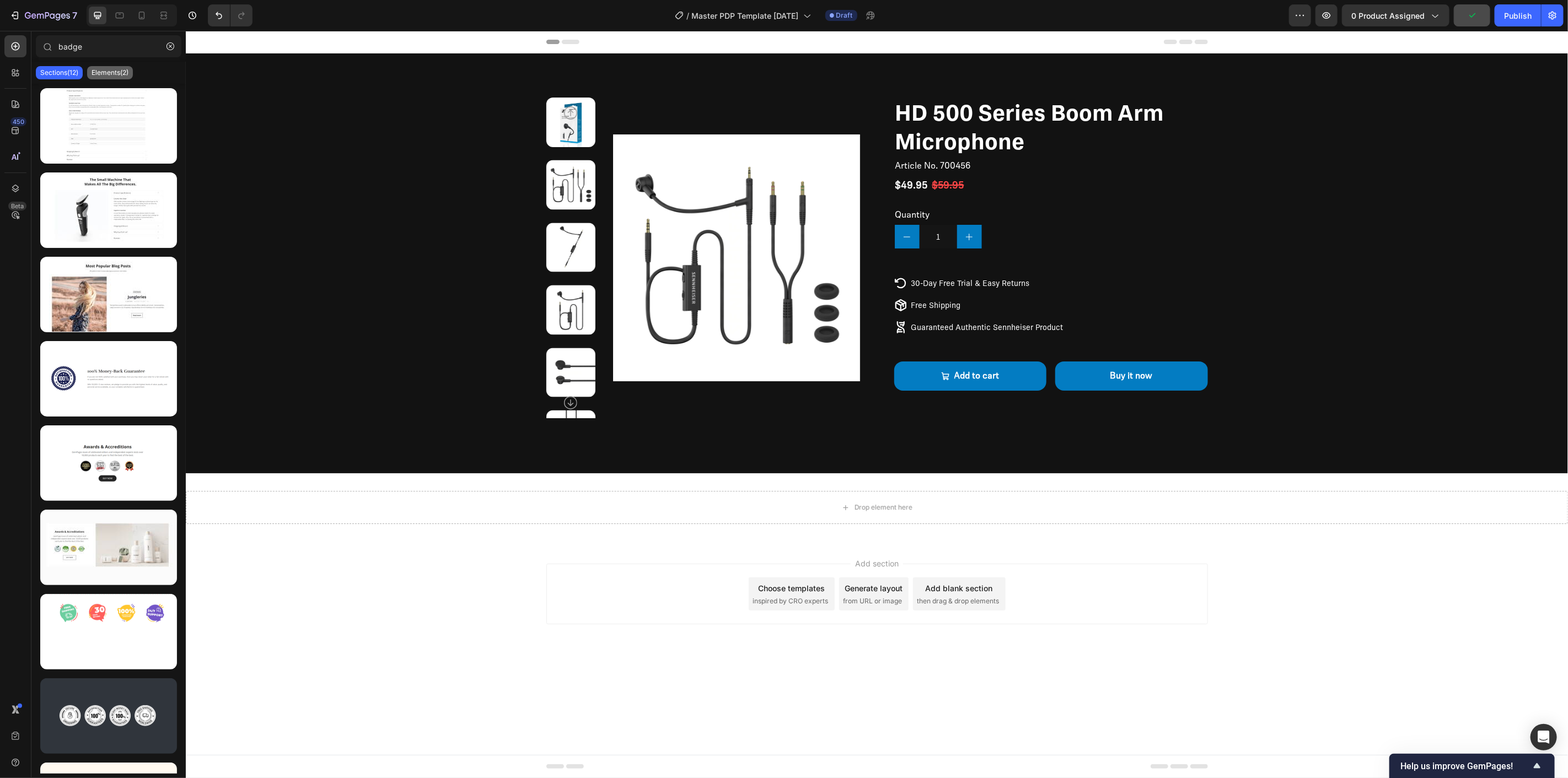
click at [102, 66] on div "Elements(2)" at bounding box center [110, 72] width 46 height 13
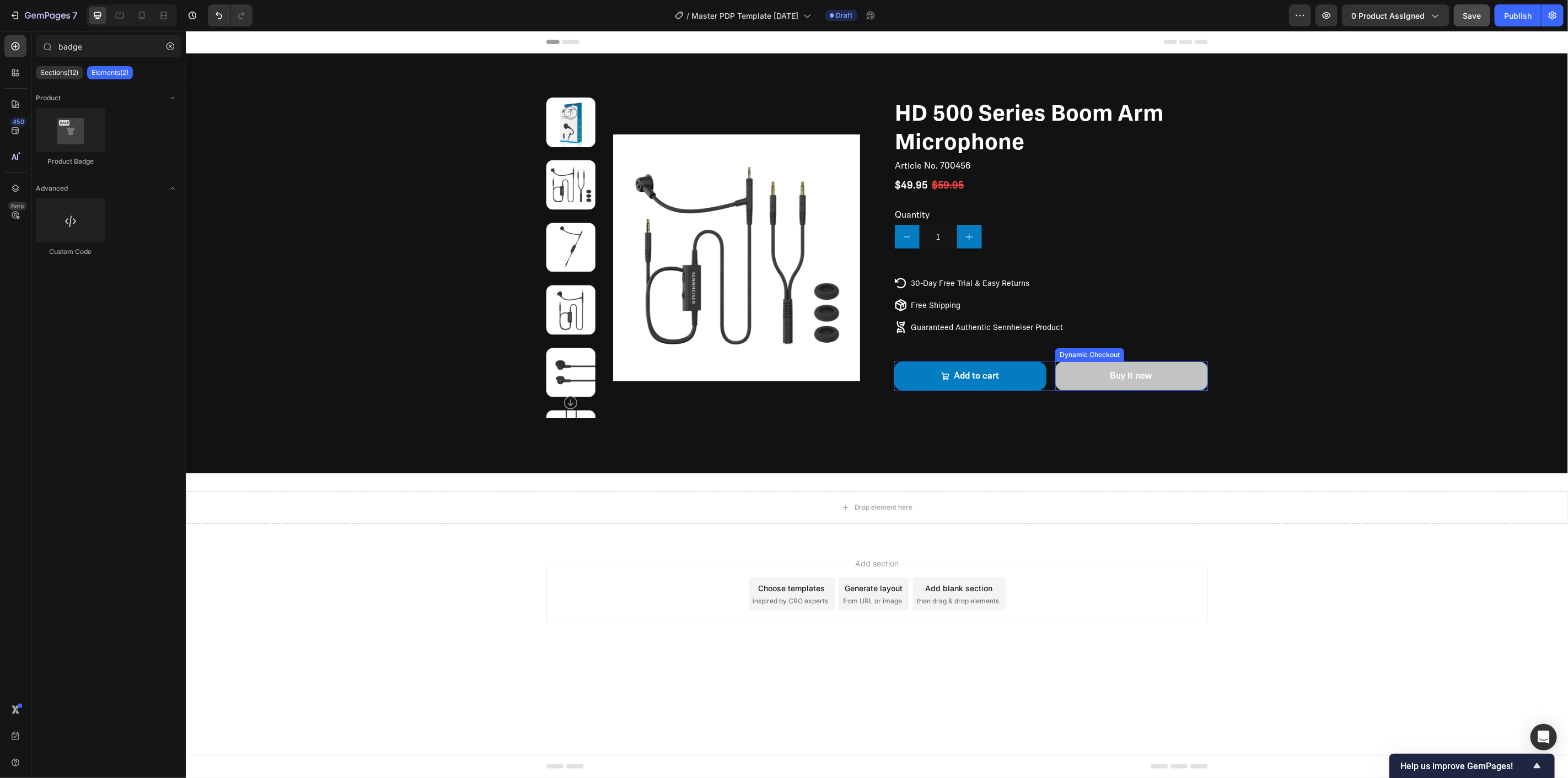
click at [1117, 366] on button "Buy it now" at bounding box center [1131, 375] width 153 height 29
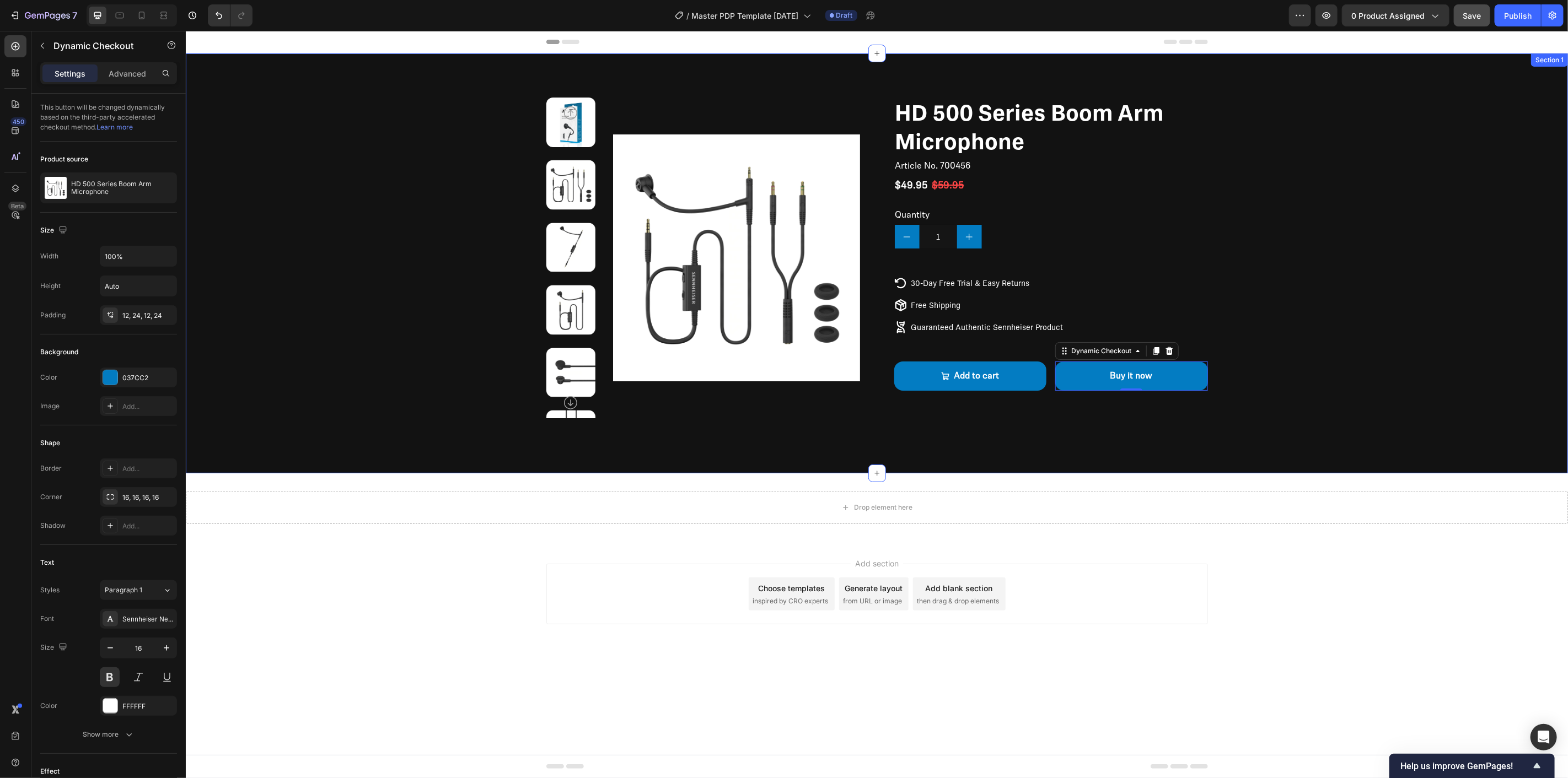
click at [1336, 389] on div "Product Images HD 500 Series Boom Arm Microphone Product Title Article No. 7004…" at bounding box center [876, 258] width 1294 height 321
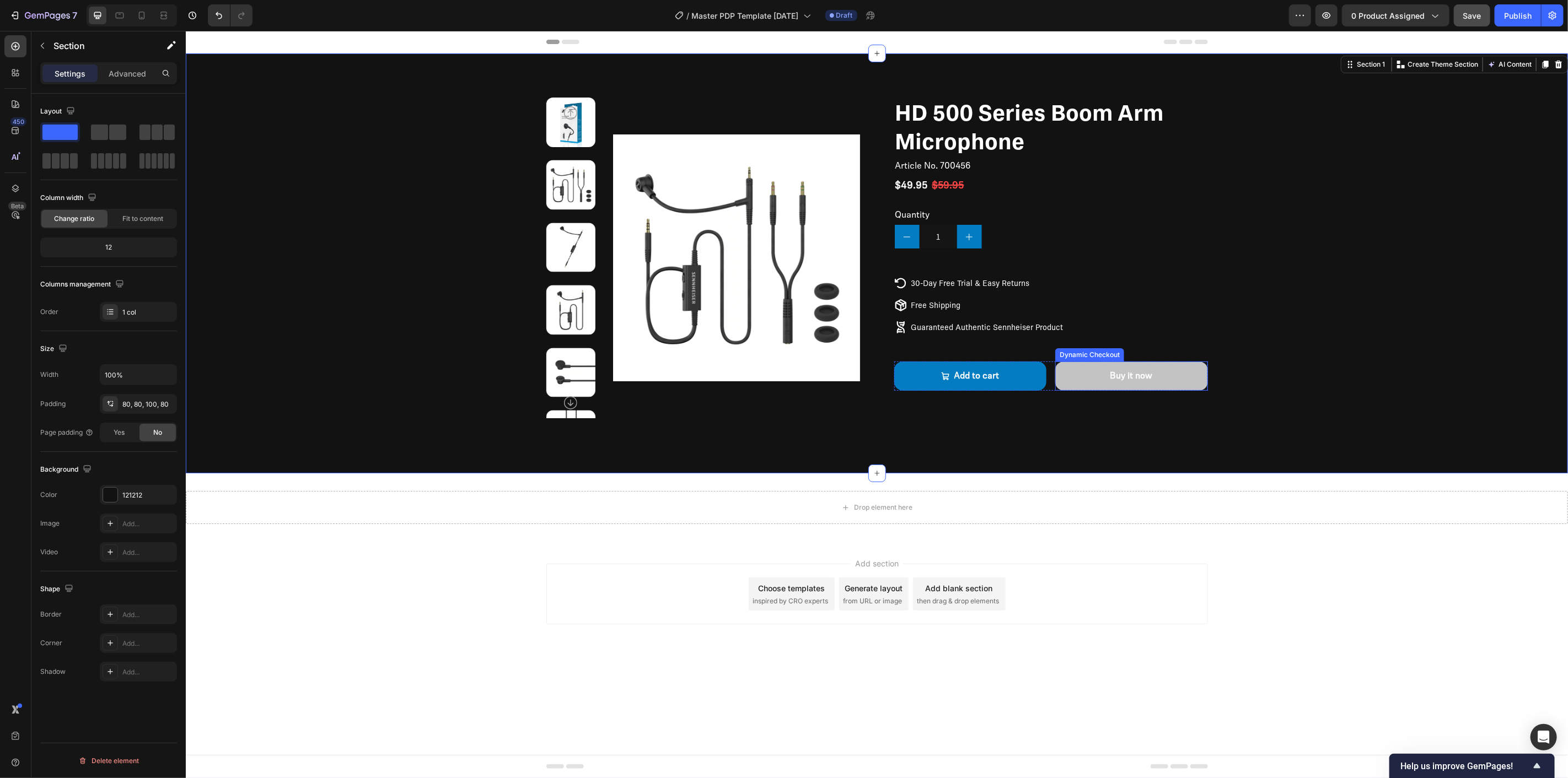
click at [1104, 369] on button "Buy it now" at bounding box center [1131, 375] width 153 height 29
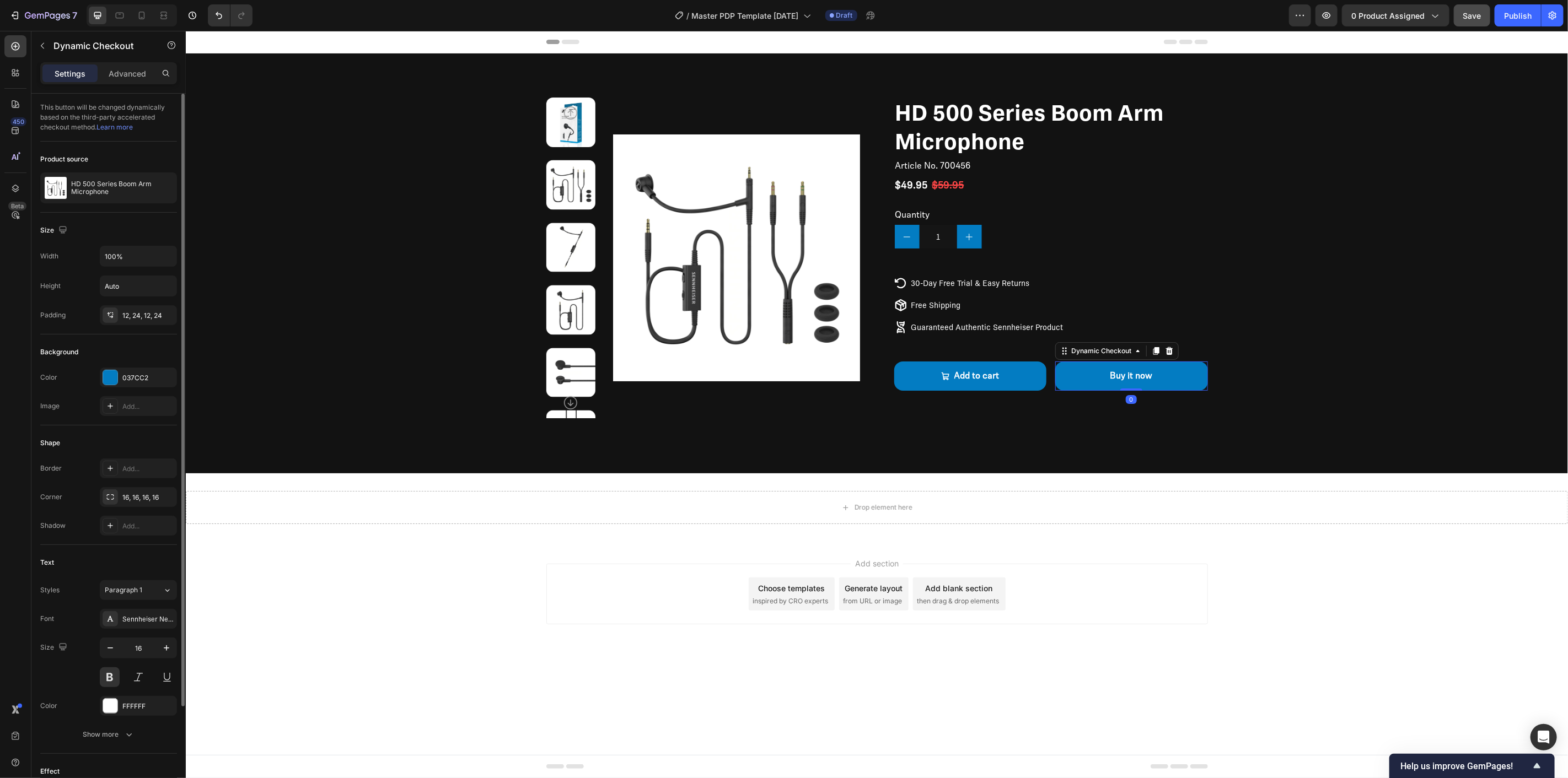
scroll to position [120, 0]
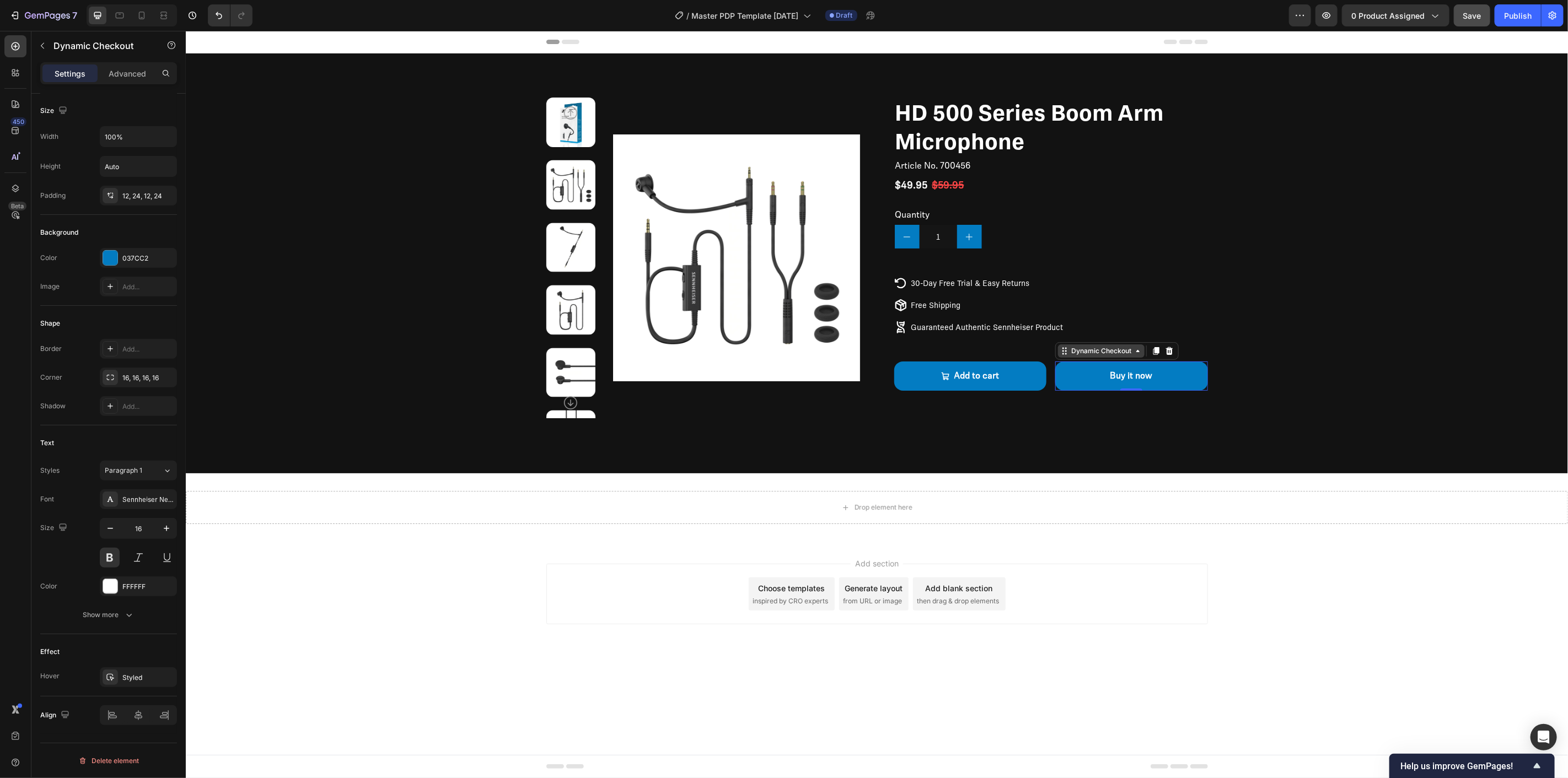
click at [1102, 351] on div "Dynamic Checkout" at bounding box center [1101, 350] width 65 height 10
click at [98, 236] on div "Background" at bounding box center [108, 232] width 137 height 17
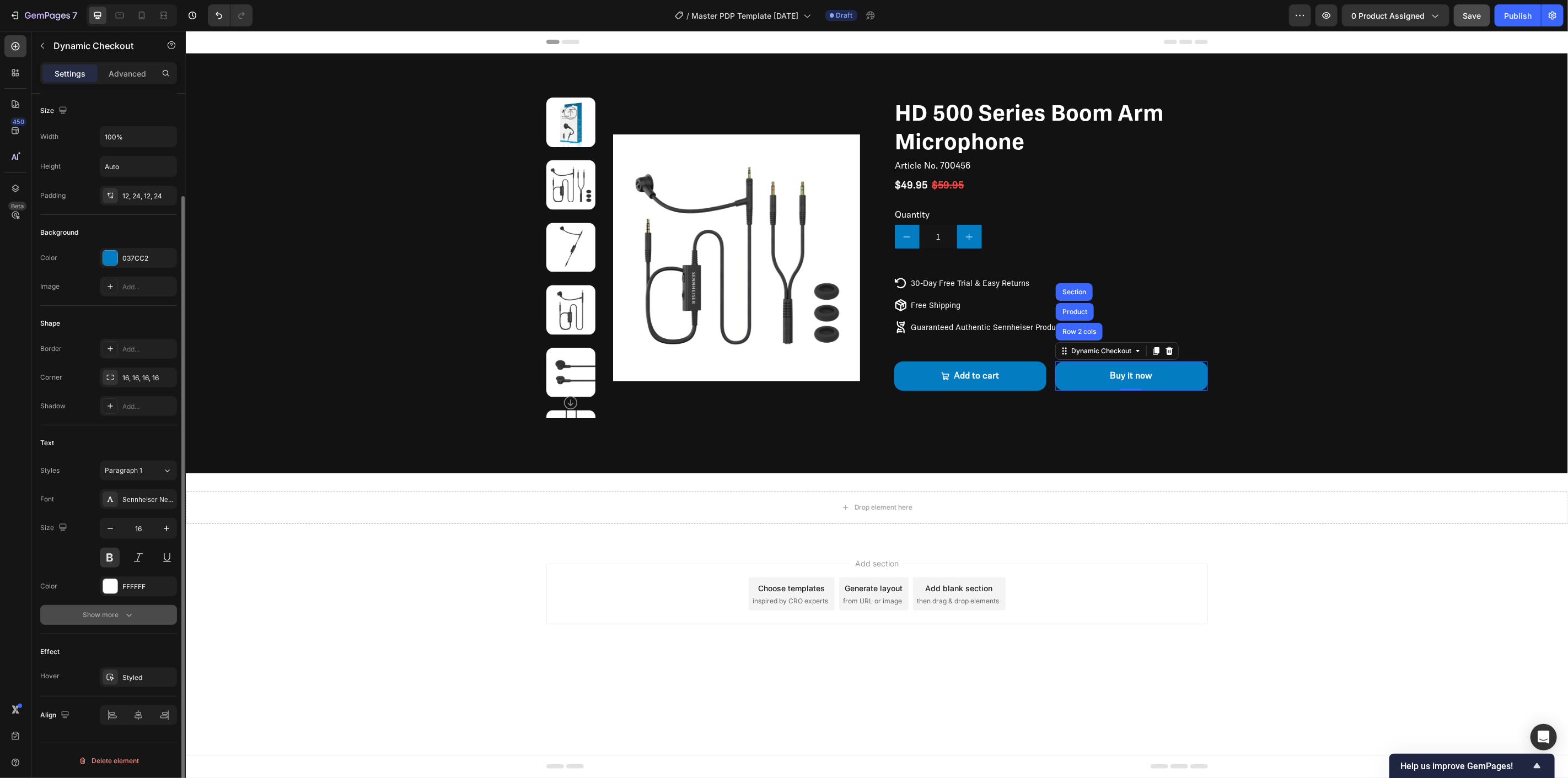
click at [102, 616] on div "Show more" at bounding box center [109, 615] width 51 height 11
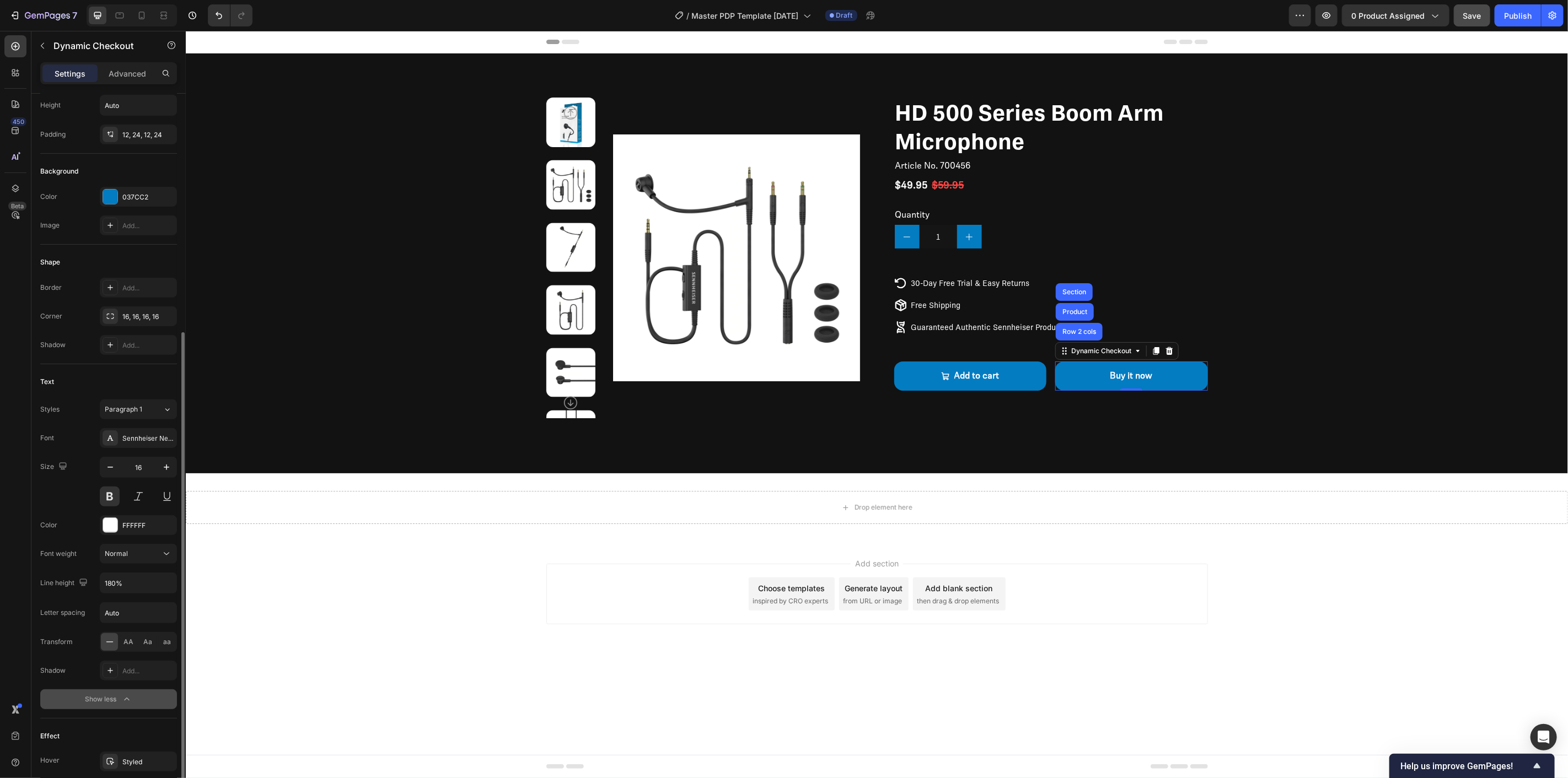
scroll to position [265, 0]
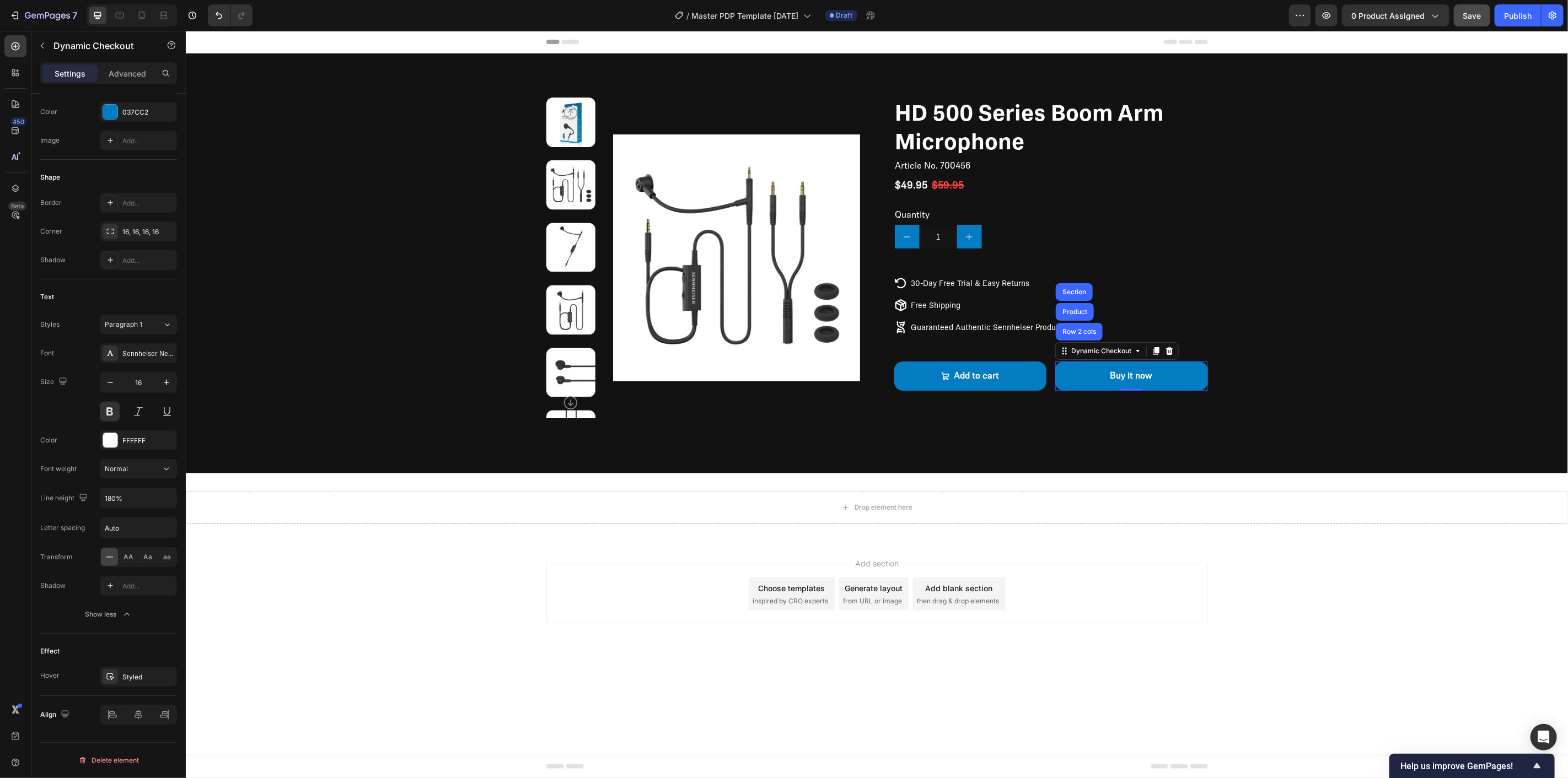
click at [124, 83] on div "Settings Advanced" at bounding box center [108, 73] width 137 height 22
click at [126, 72] on p "Advanced" at bounding box center [128, 74] width 38 height 12
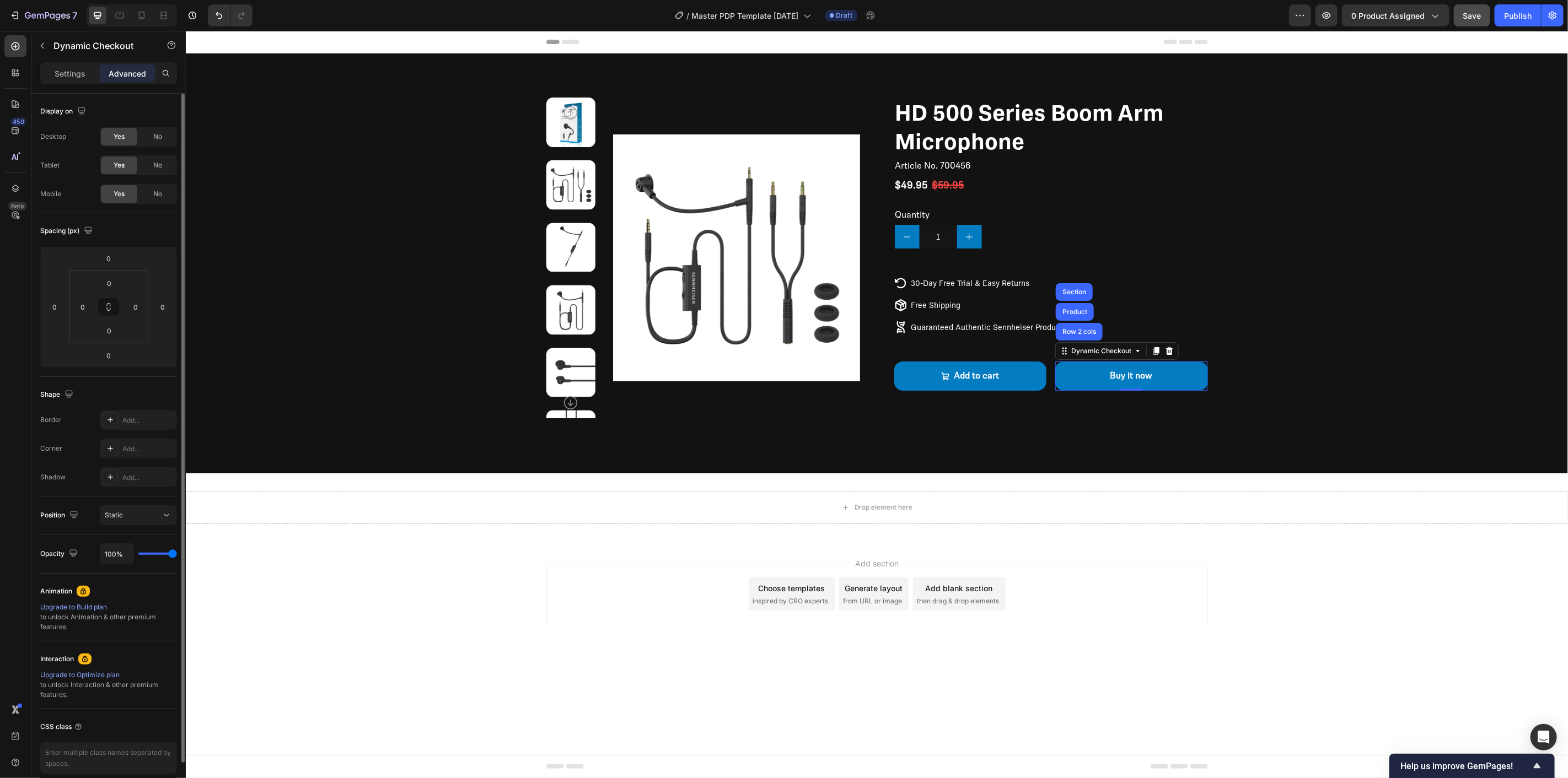
scroll to position [50, 0]
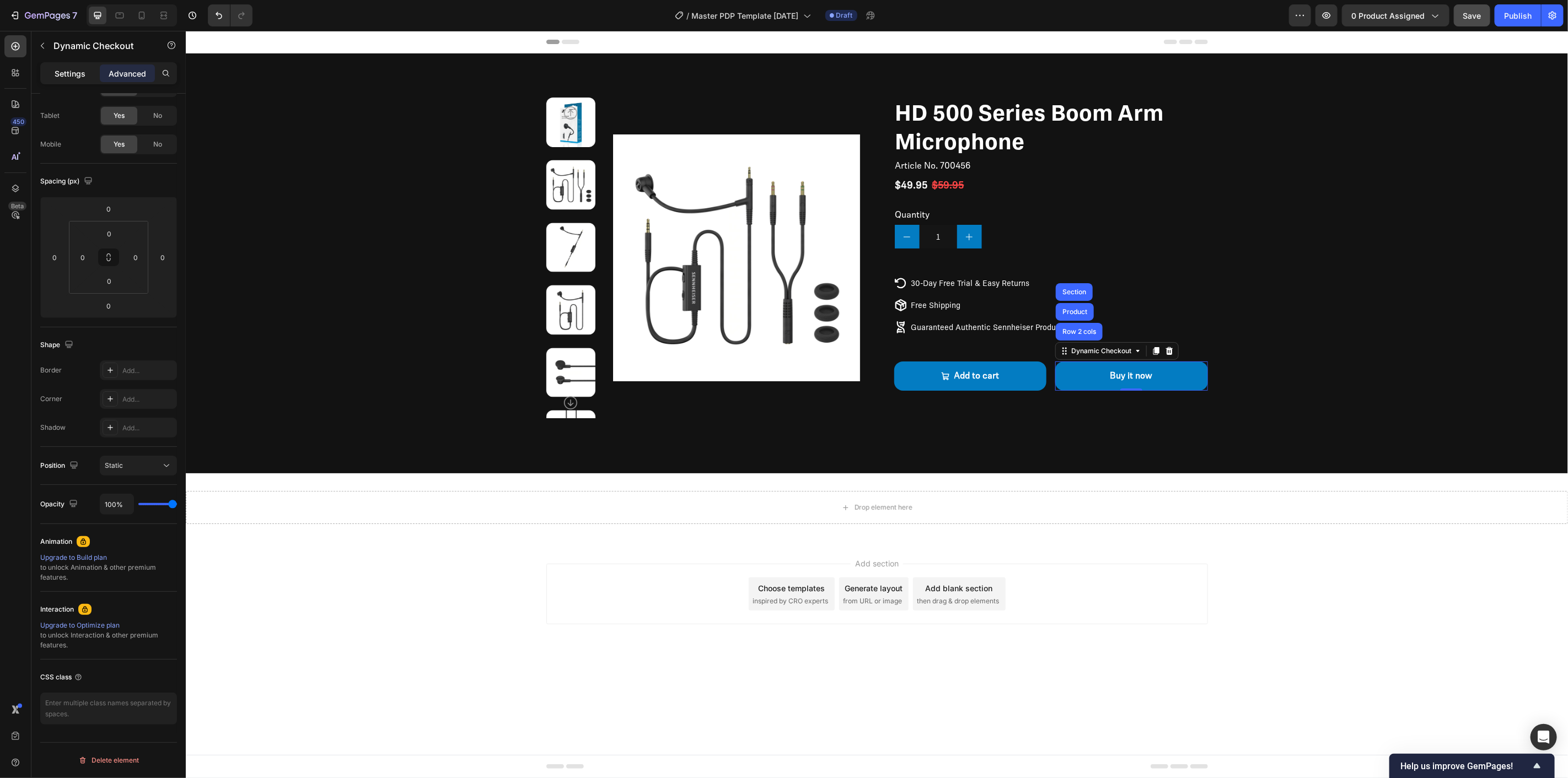
click at [88, 65] on div "Settings" at bounding box center [70, 73] width 55 height 17
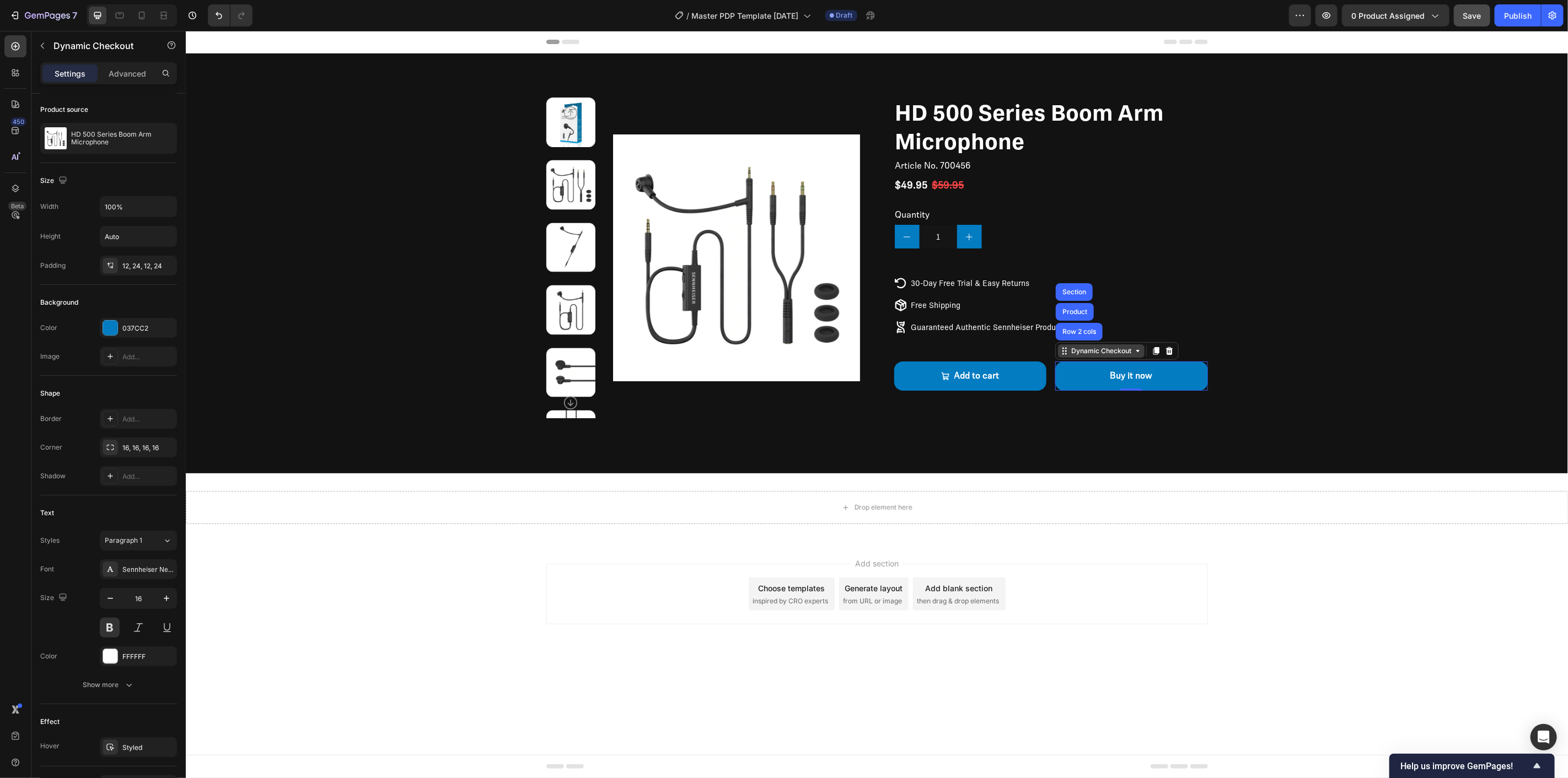
click at [1106, 353] on div "Dynamic Checkout" at bounding box center [1101, 350] width 65 height 10
click at [41, 45] on icon "button" at bounding box center [42, 45] width 3 height 6
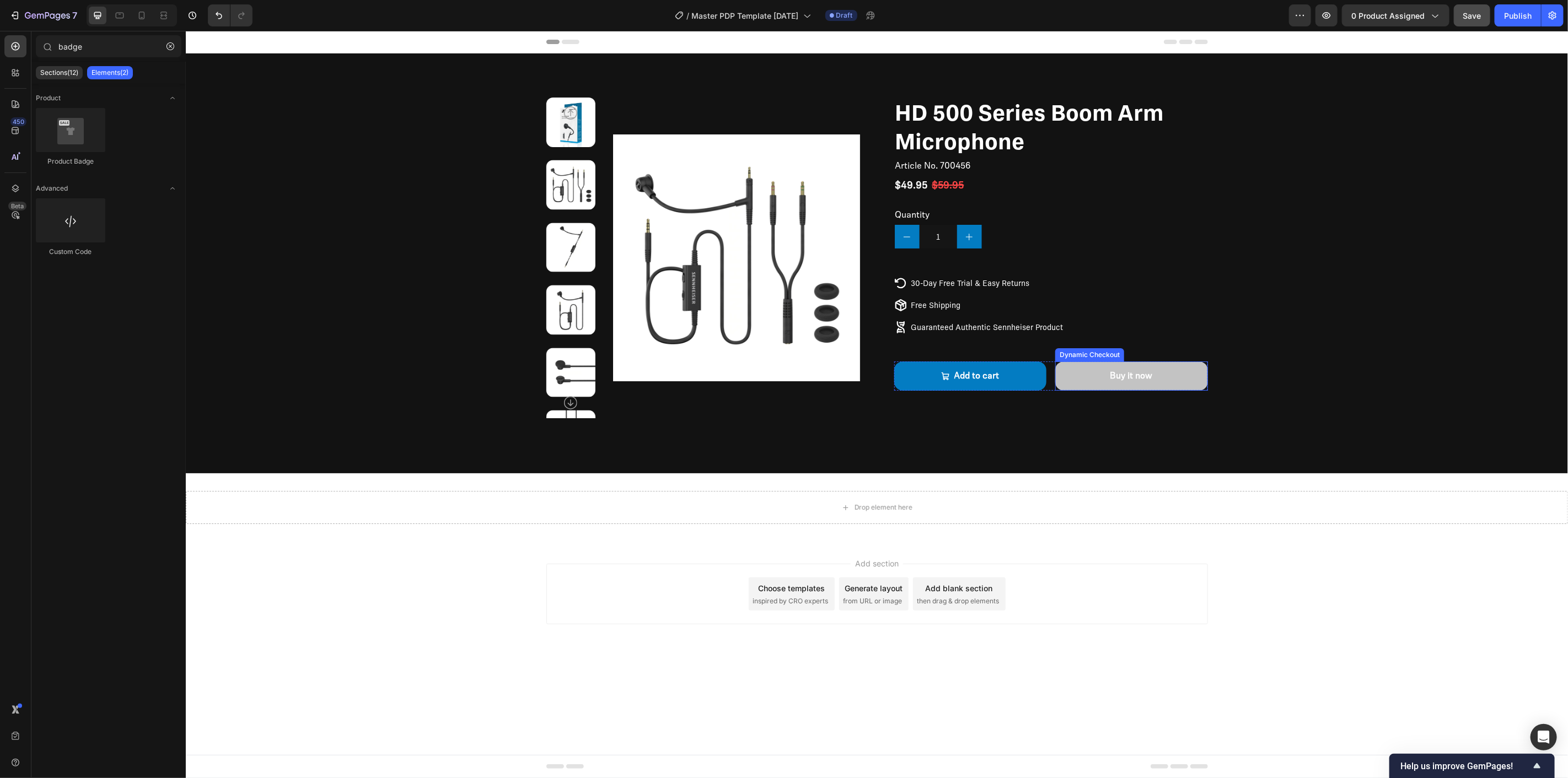
click at [1064, 368] on button "Buy it now" at bounding box center [1131, 375] width 153 height 29
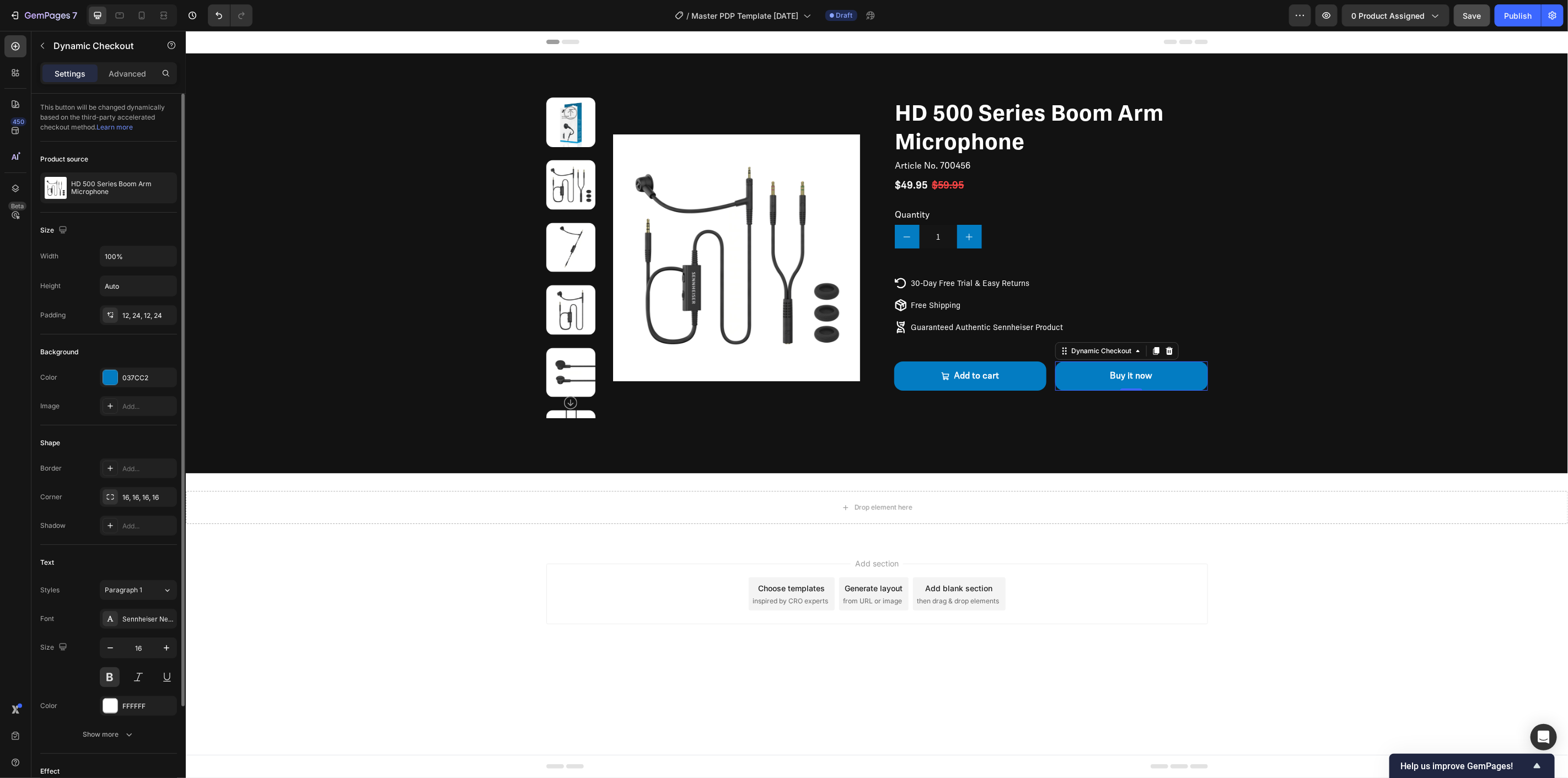
scroll to position [120, 0]
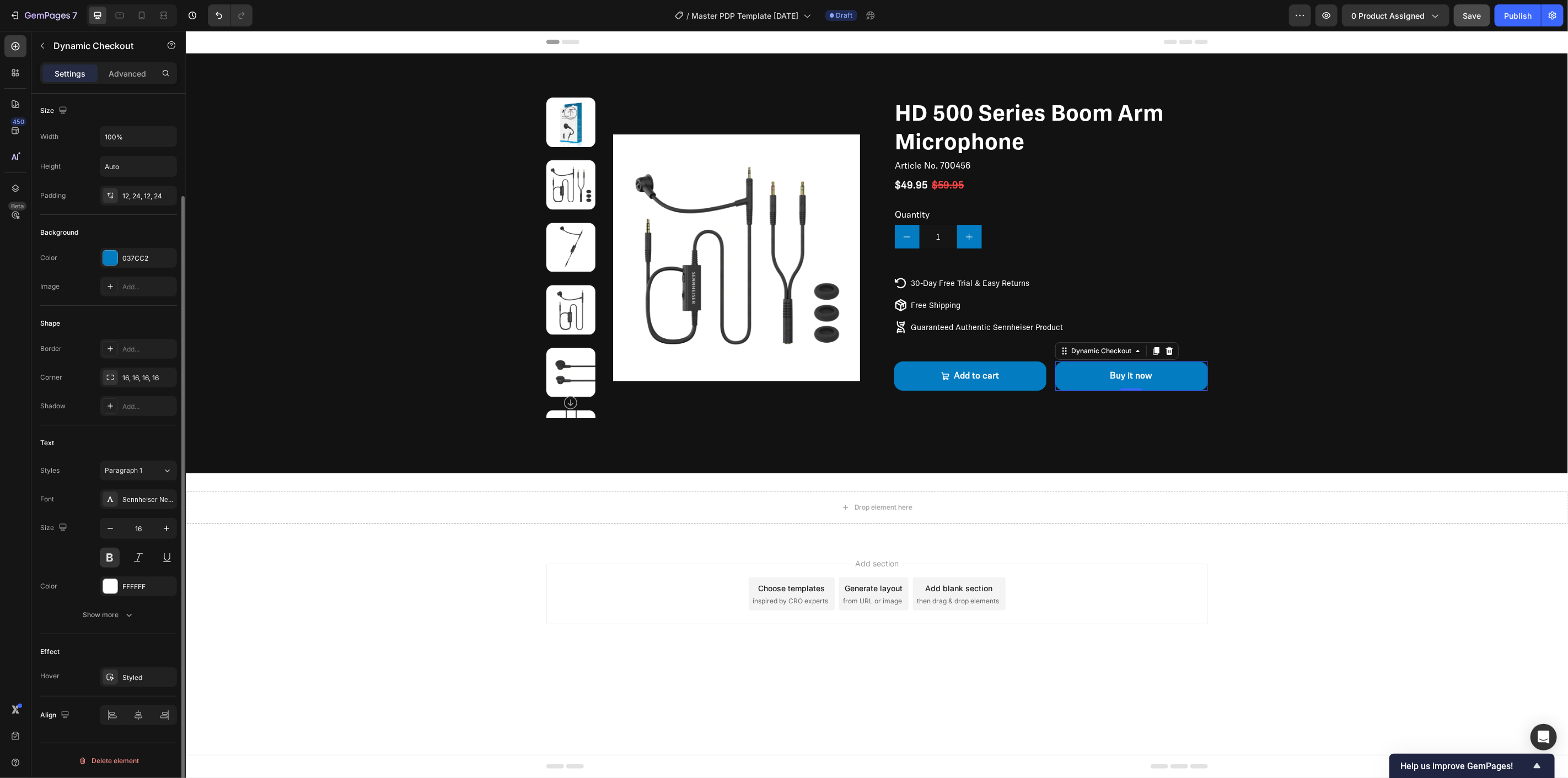
click at [117, 628] on div "Text Styles Paragraph 1 Font Sennheiser Neue VM Regular Size 16 Color FFFFFF Sh…" at bounding box center [108, 529] width 137 height 209
click at [120, 619] on div "Show more" at bounding box center [109, 615] width 51 height 11
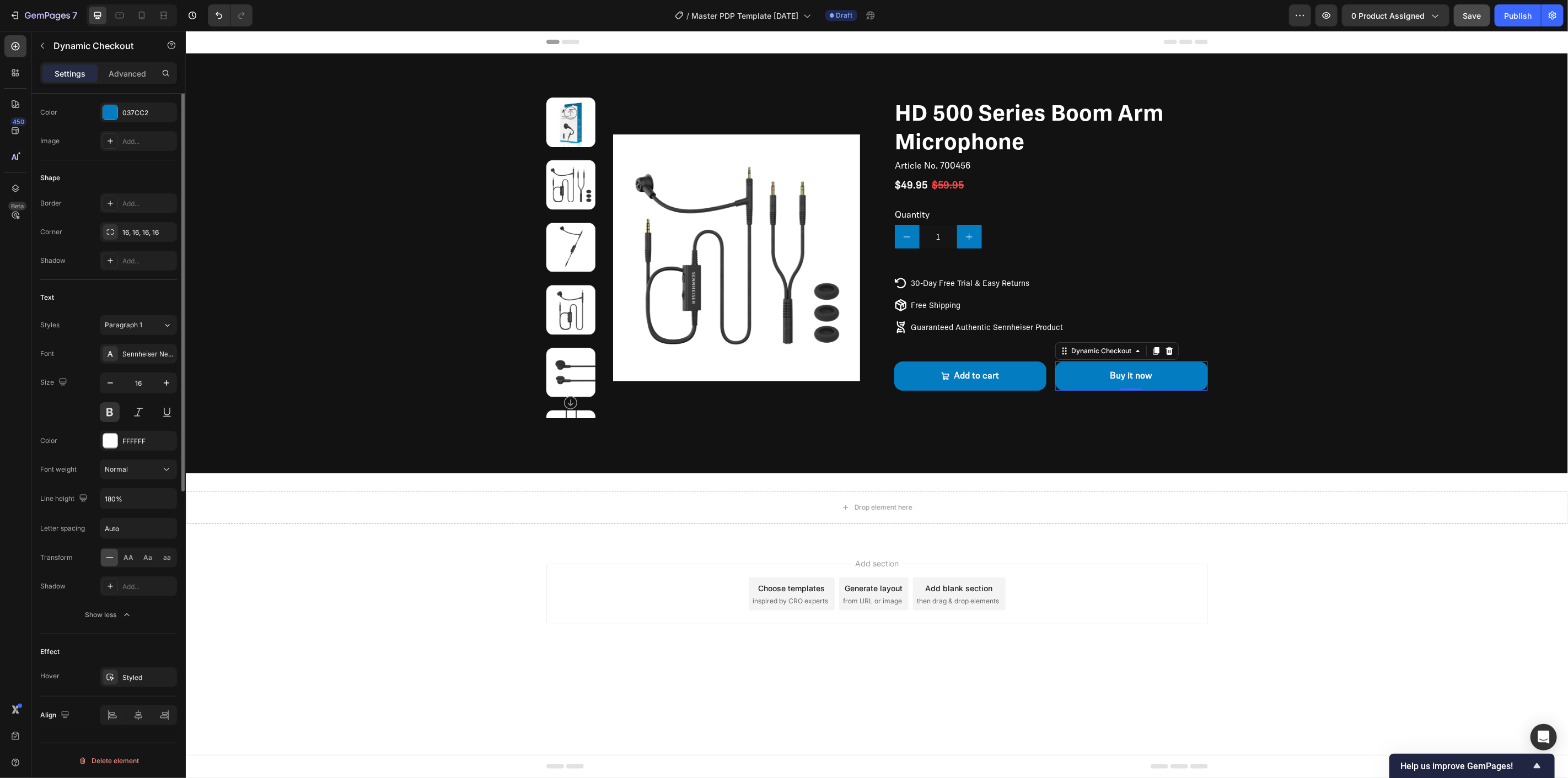
scroll to position [0, 0]
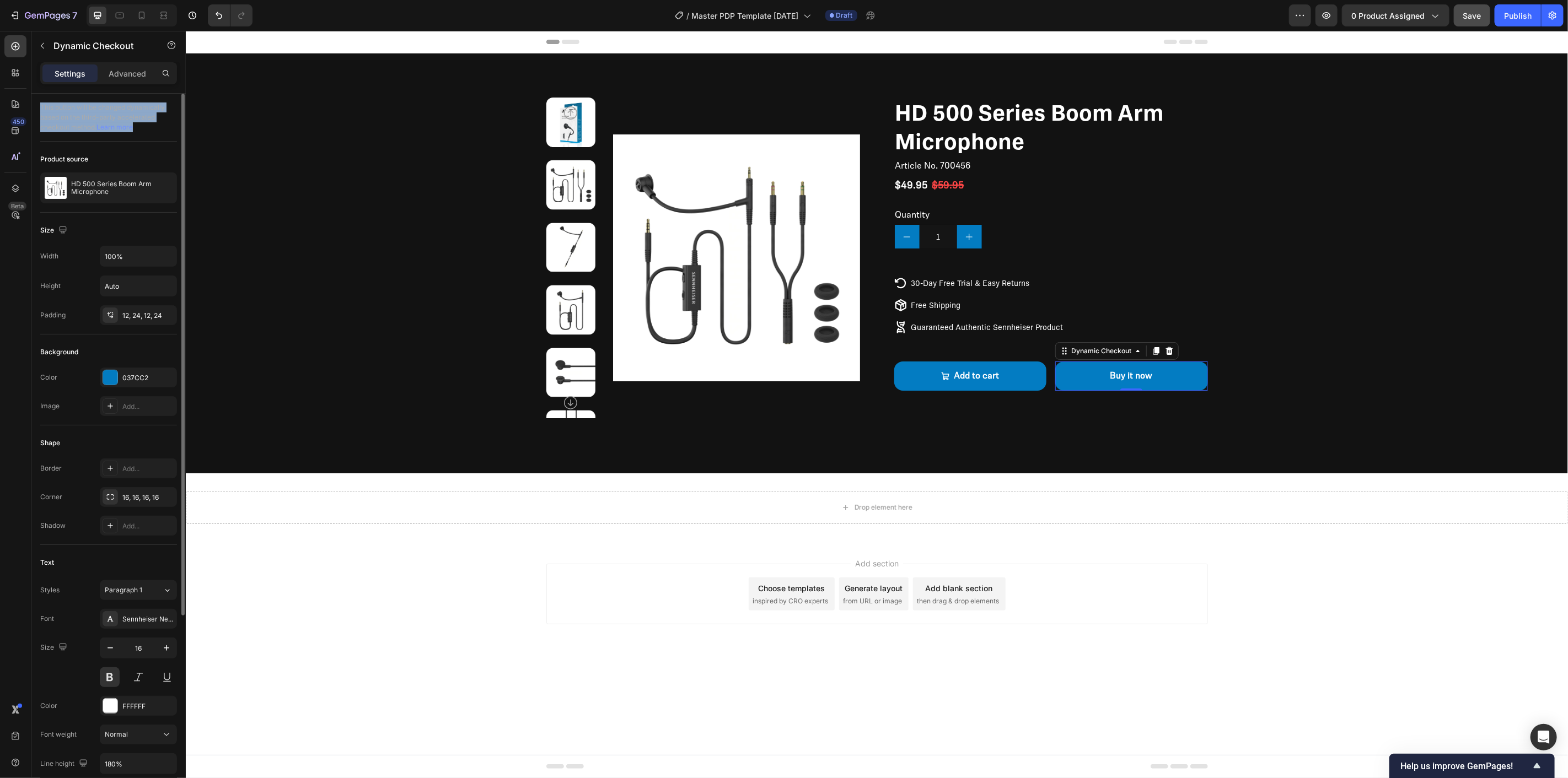
drag, startPoint x: 153, startPoint y: 129, endPoint x: 37, endPoint y: 105, distance: 118.5
click at [37, 105] on div "This button will be changed dynamically based on the third-party accelerated ch…" at bounding box center [109, 584] width 154 height 981
click at [123, 128] on link "Learn more" at bounding box center [115, 127] width 36 height 8
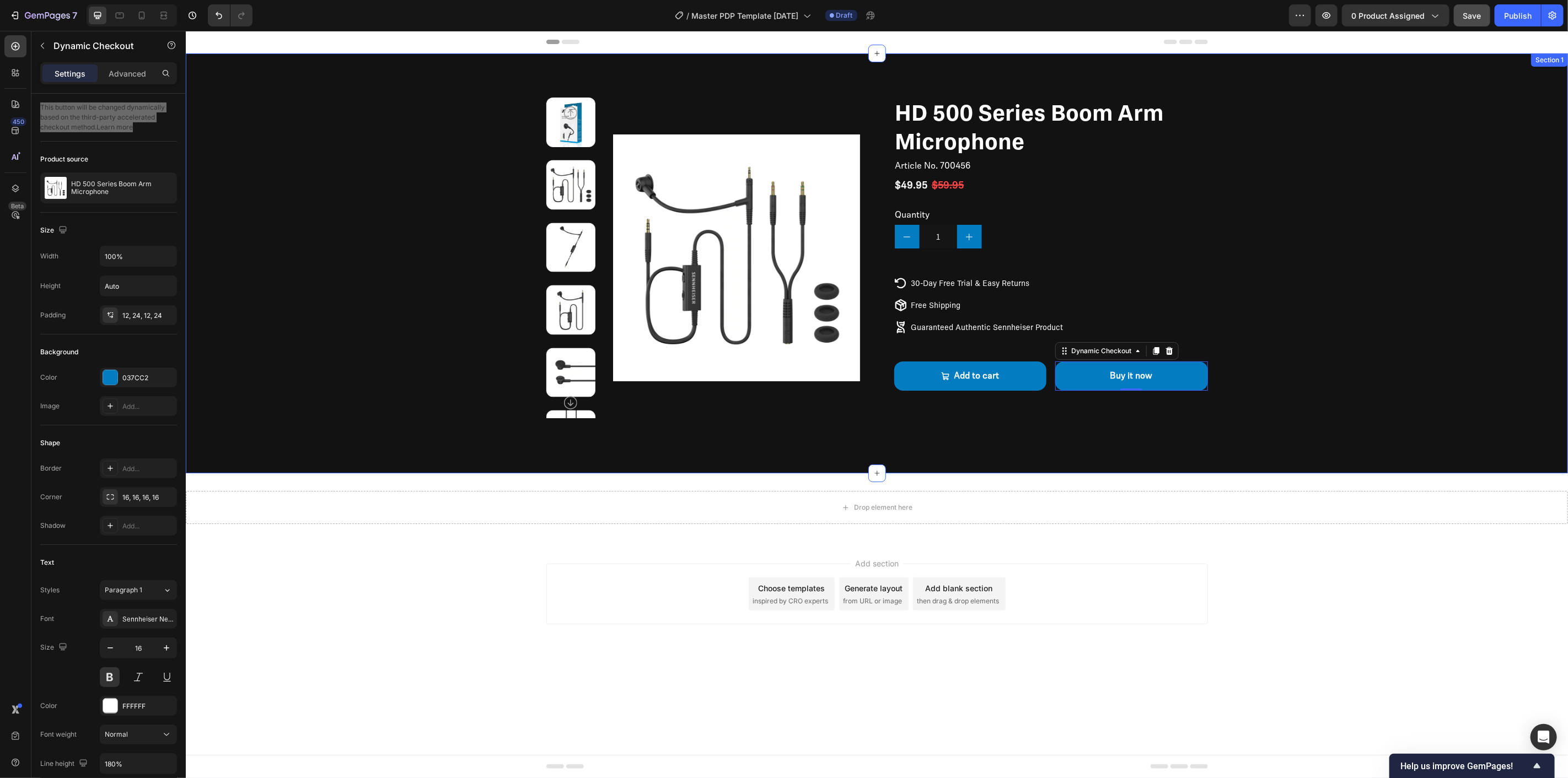
click at [1440, 432] on div "Product Images HD 500 Series Boom Arm Microphone Product Title Article No. 7004…" at bounding box center [876, 263] width 1382 height 420
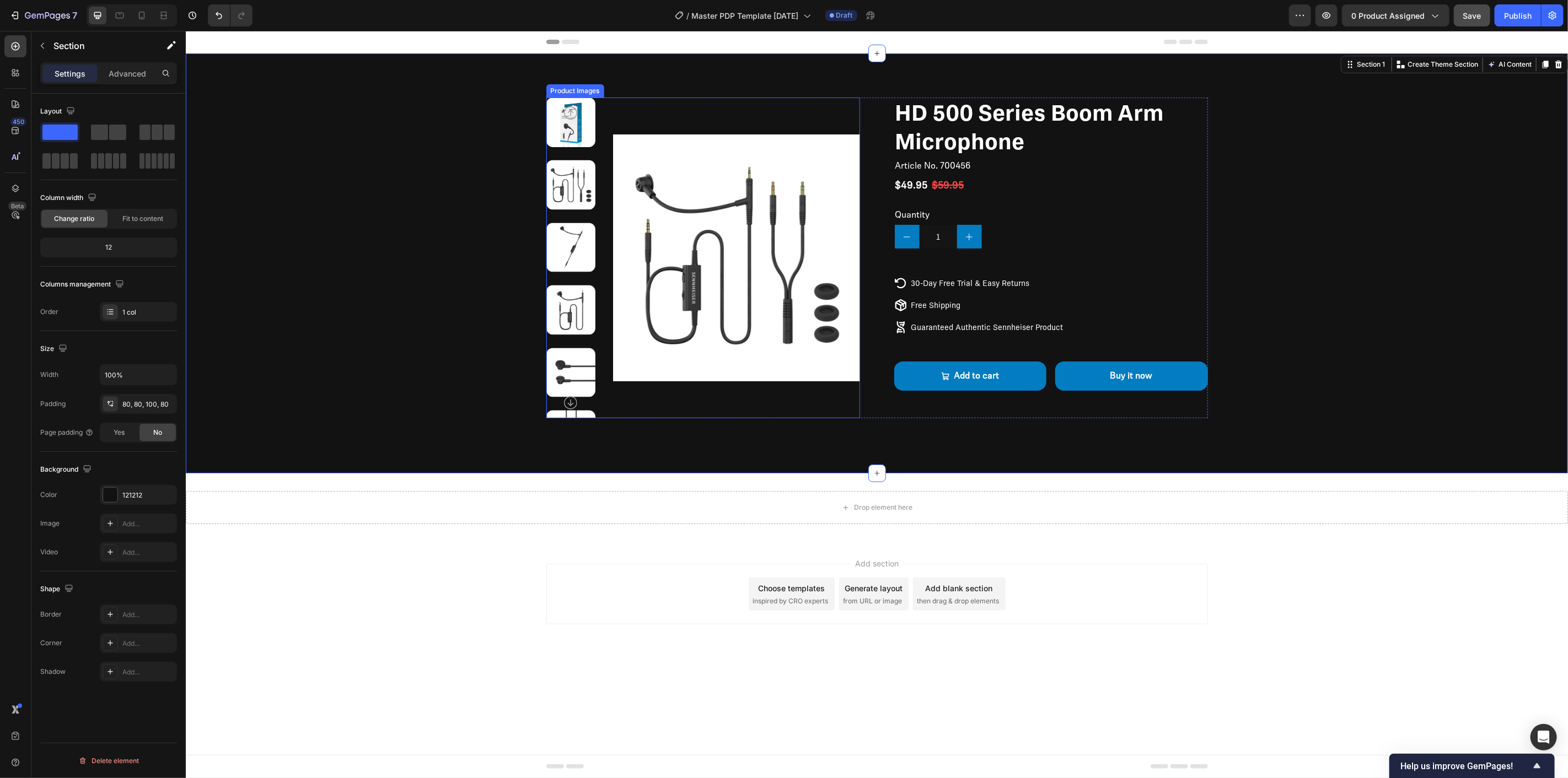
click at [570, 402] on icon "Carousel Next Arrow" at bounding box center [570, 402] width 13 height 13
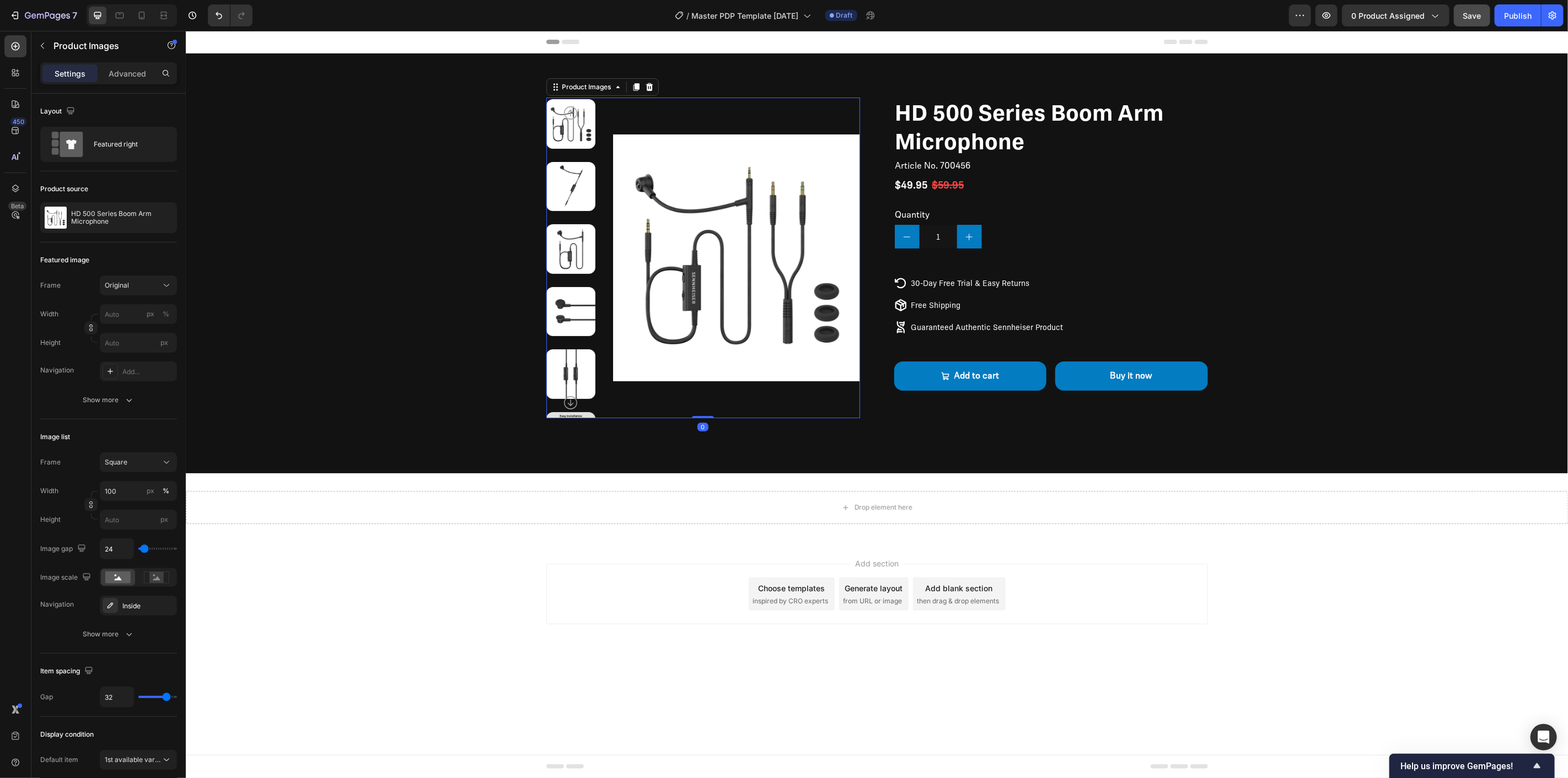
click at [570, 402] on icon "Carousel Next Arrow" at bounding box center [570, 402] width 13 height 13
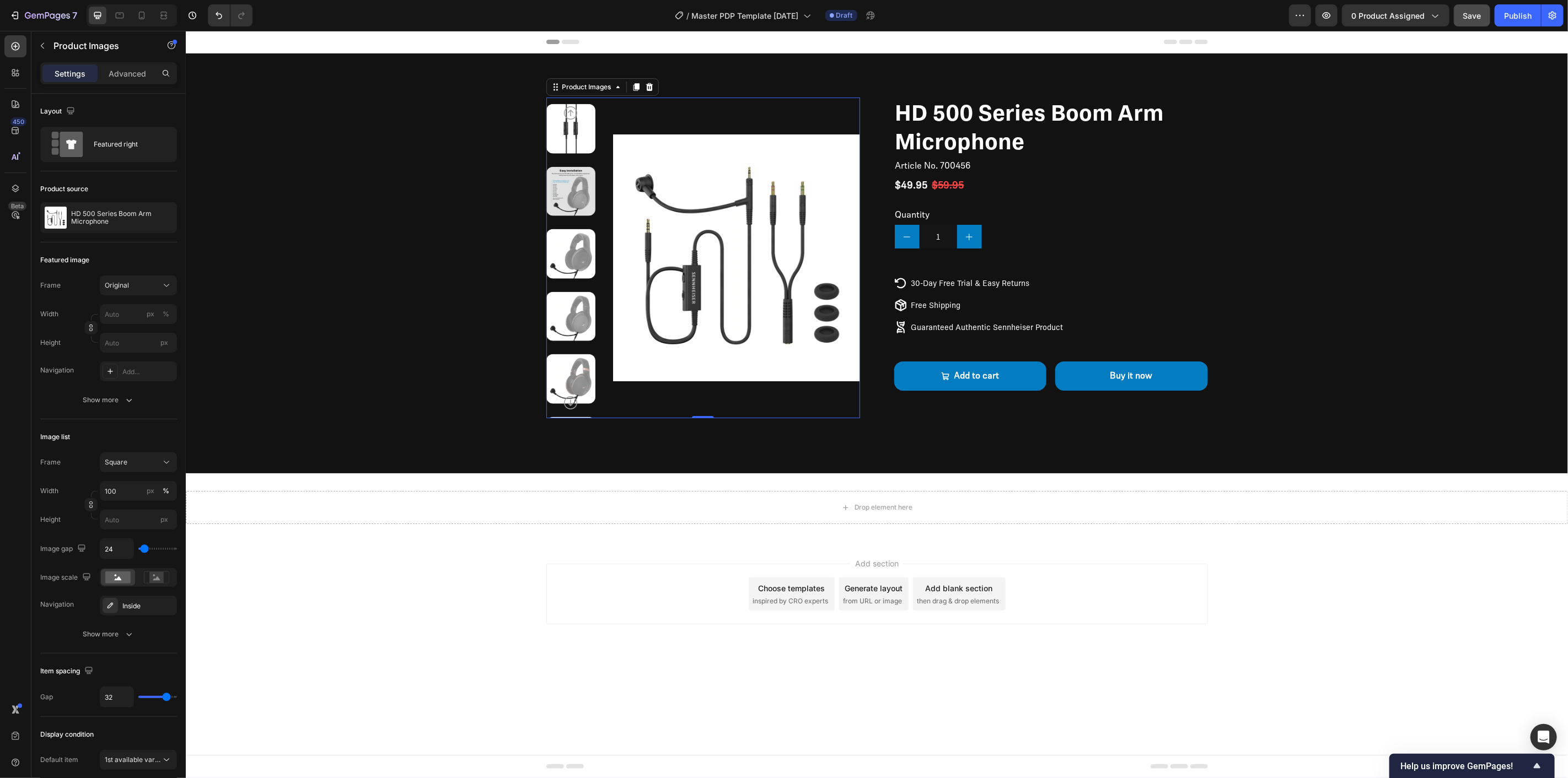
click at [570, 402] on icon "Carousel Next Arrow" at bounding box center [570, 402] width 13 height 13
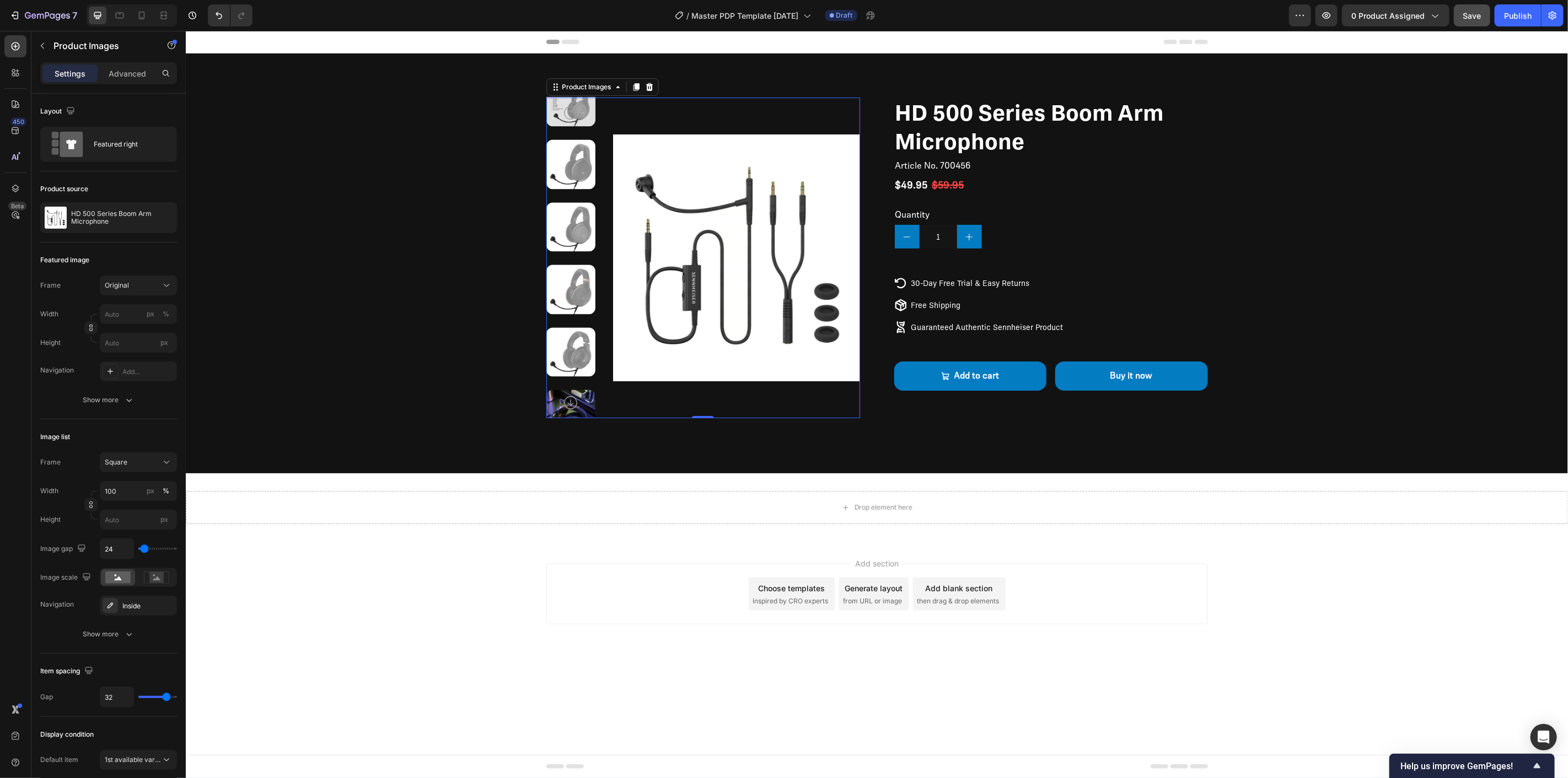
click at [570, 402] on icon "Carousel Next Arrow" at bounding box center [570, 402] width 13 height 13
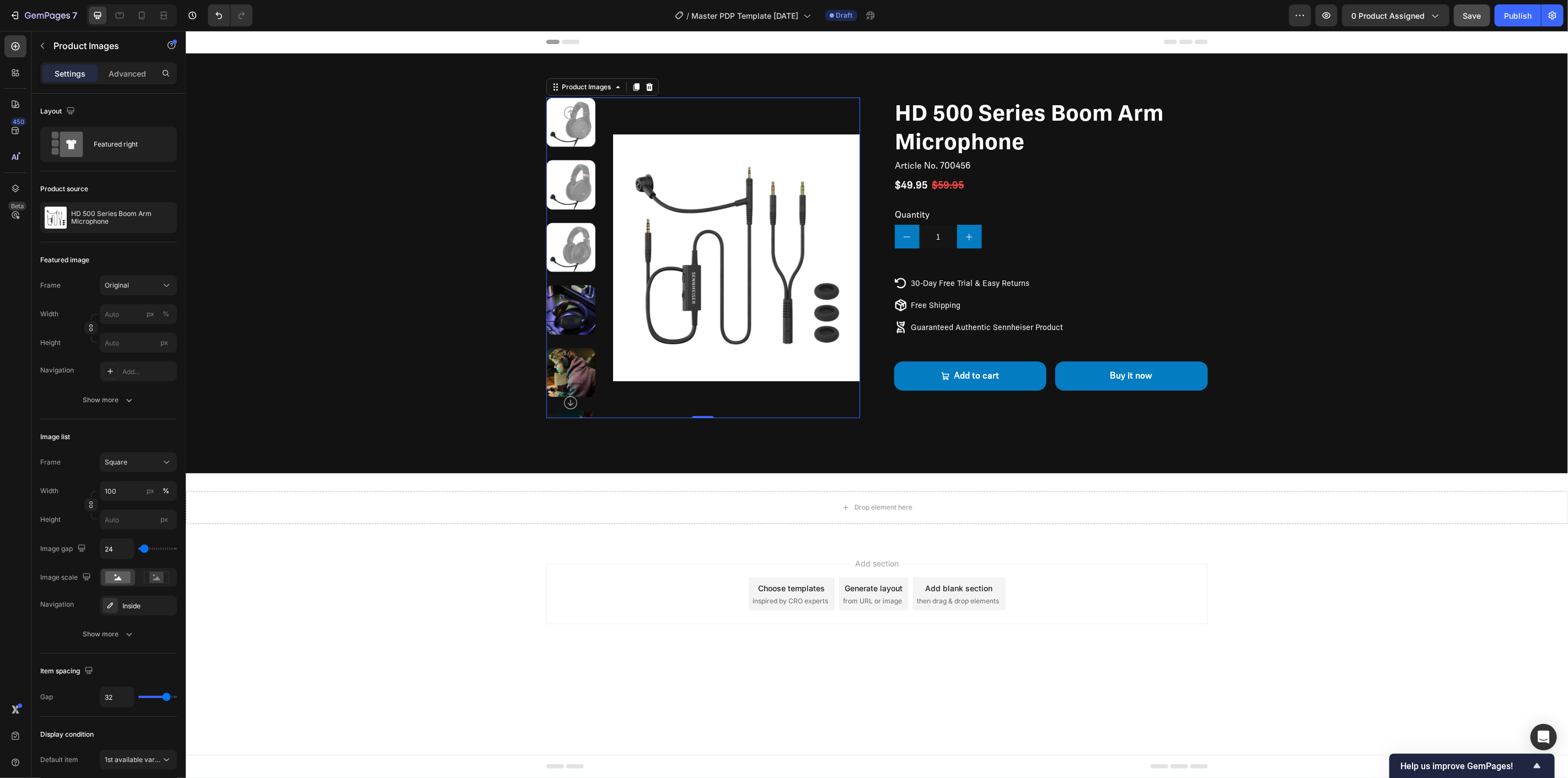
click at [570, 402] on icon "Carousel Next Arrow" at bounding box center [570, 402] width 13 height 13
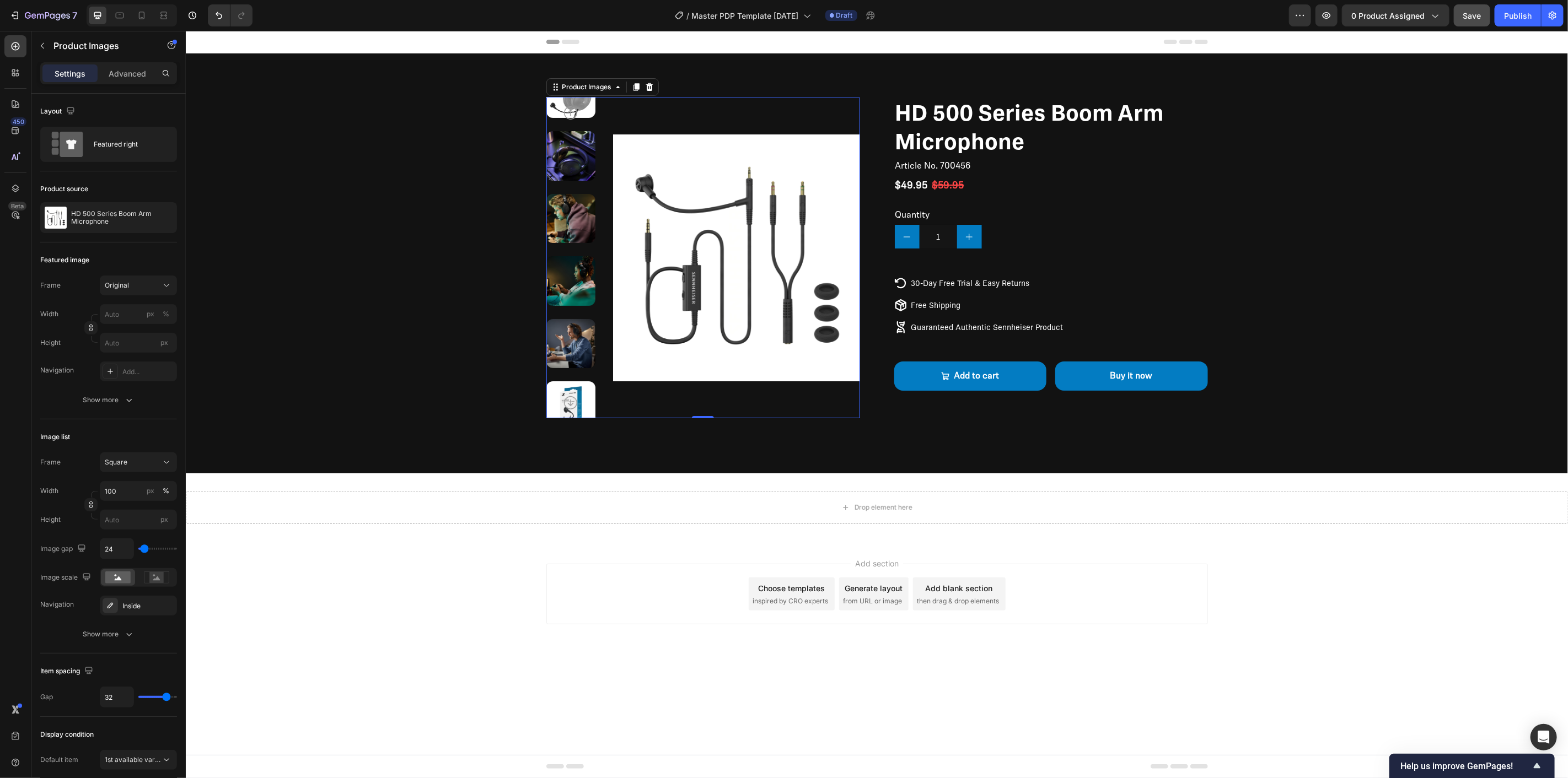
click at [570, 402] on icon "Carousel Next Arrow" at bounding box center [570, 402] width 13 height 13
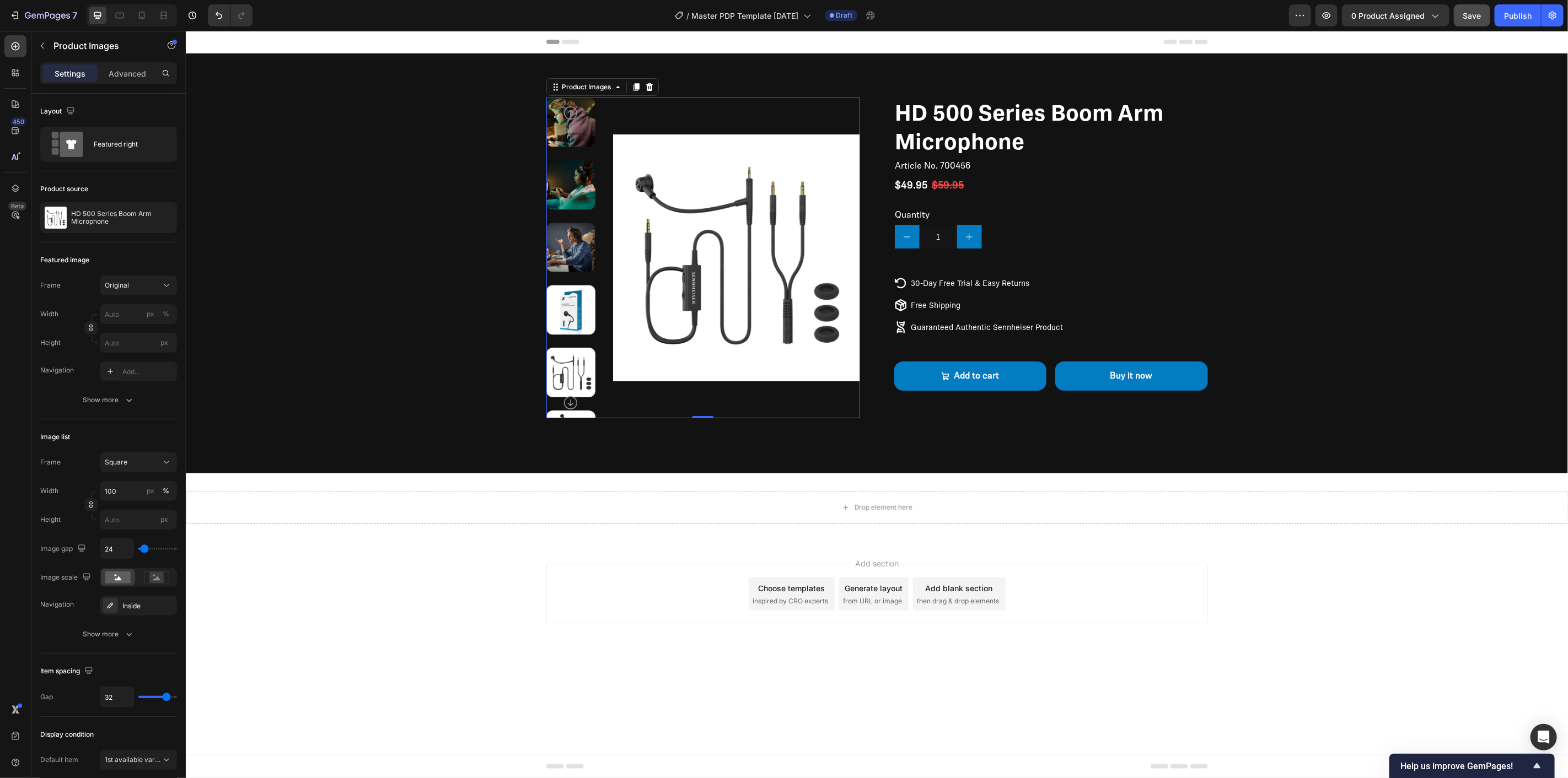
click at [570, 402] on icon "Carousel Next Arrow" at bounding box center [570, 402] width 13 height 13
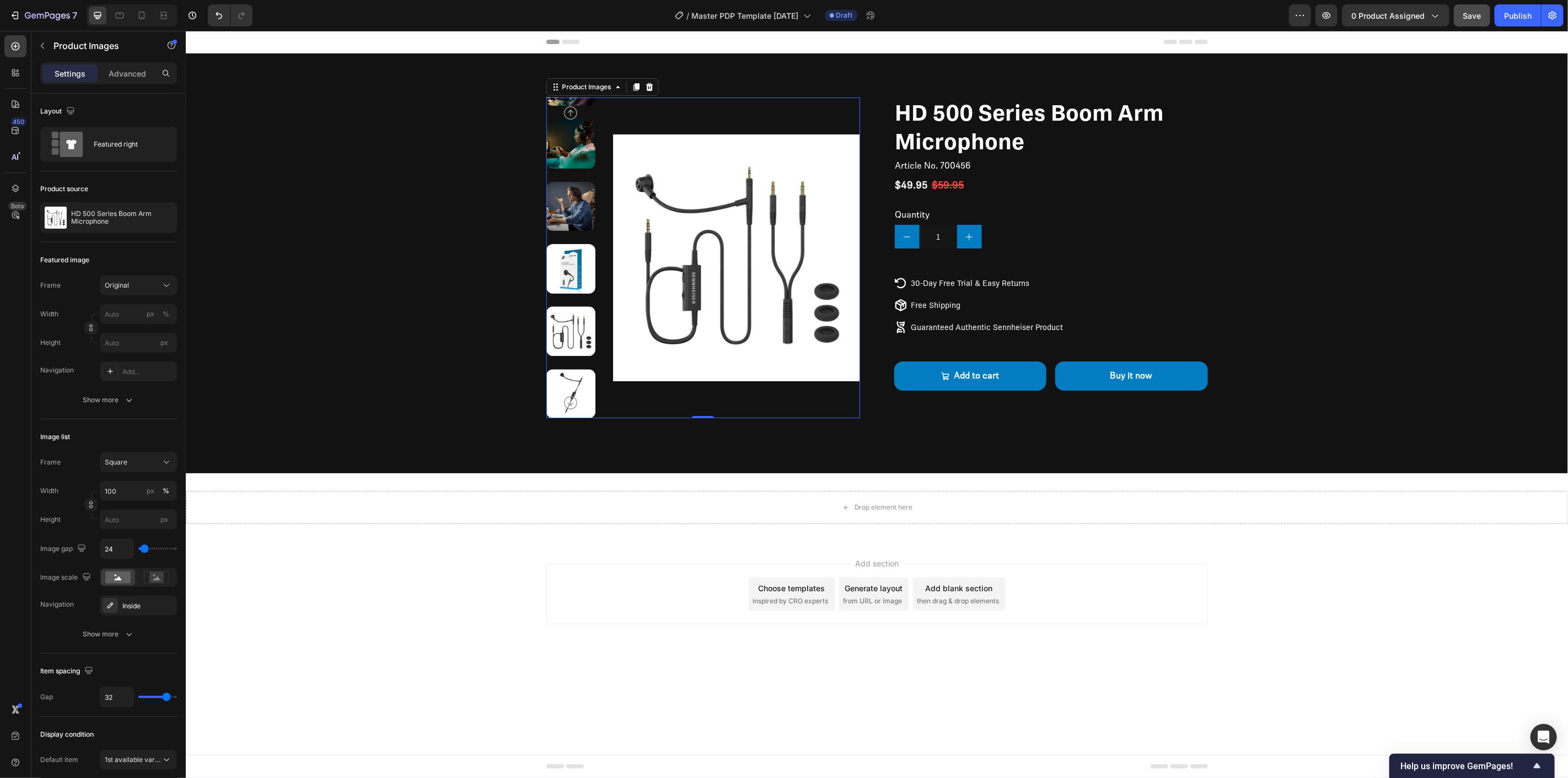
click at [570, 402] on icon "Carousel Next Arrow" at bounding box center [570, 402] width 13 height 13
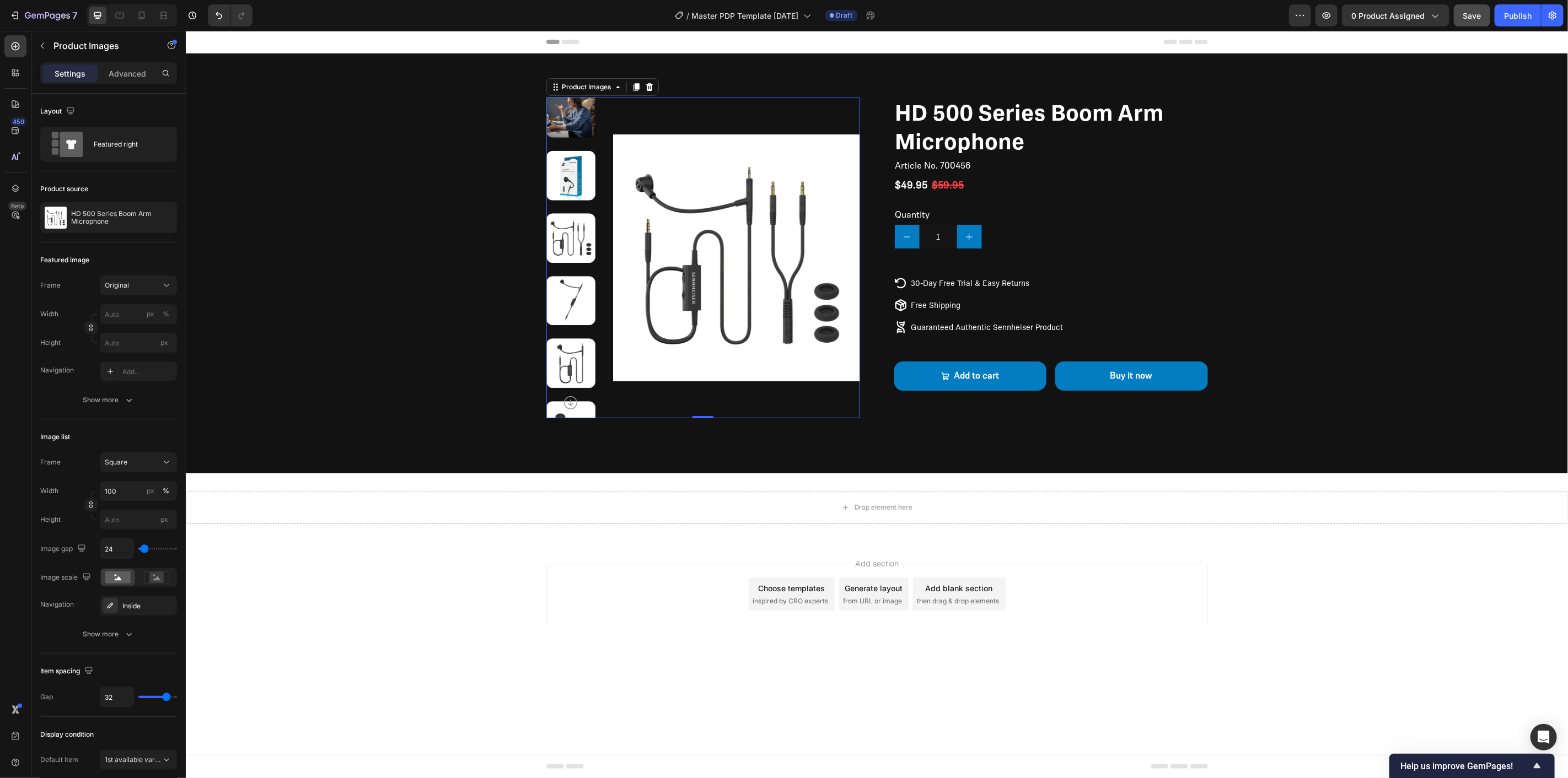
click at [570, 402] on icon "Carousel Next Arrow" at bounding box center [570, 402] width 13 height 13
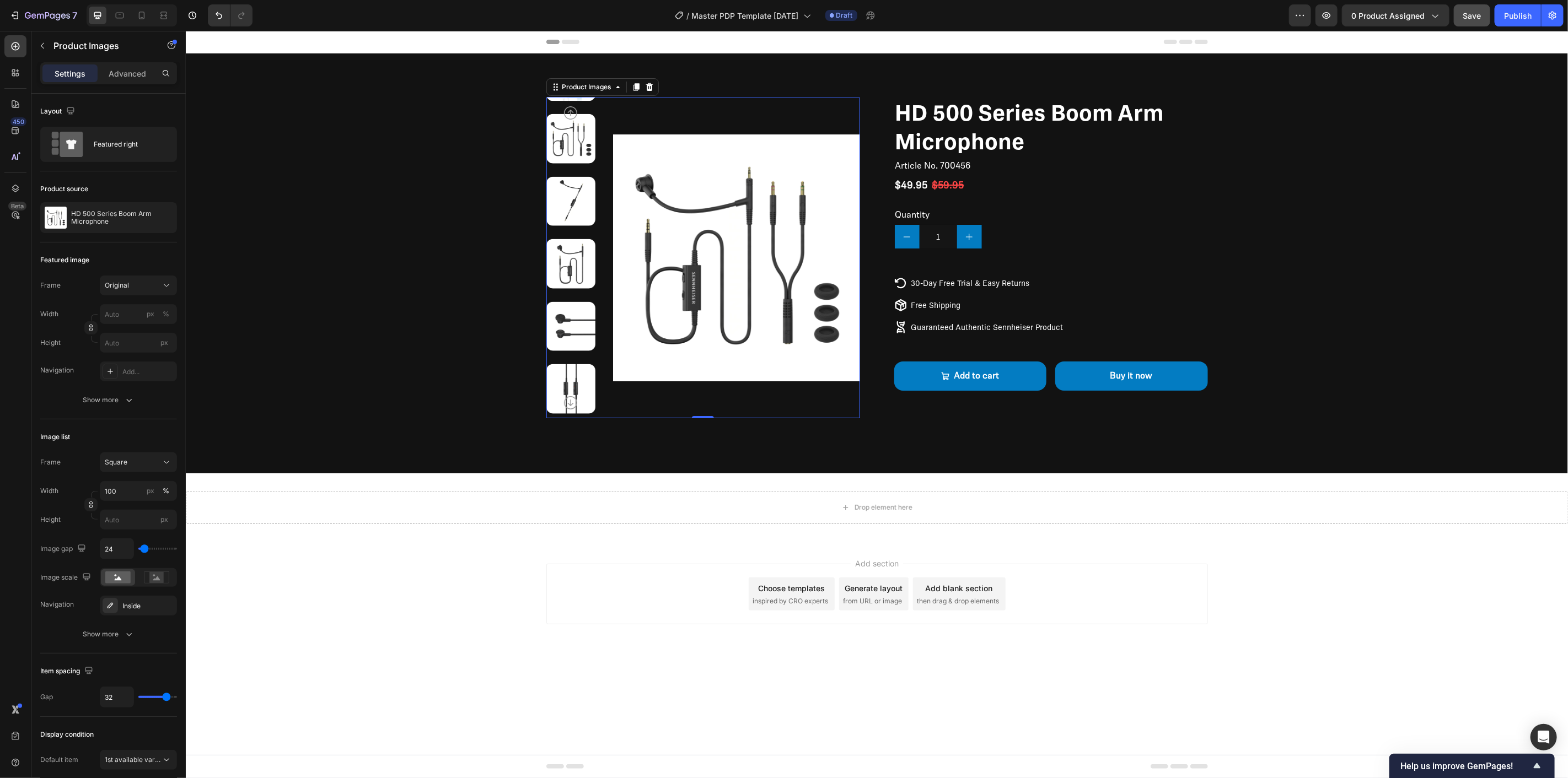
click at [570, 402] on icon "Carousel Next Arrow" at bounding box center [570, 402] width 13 height 13
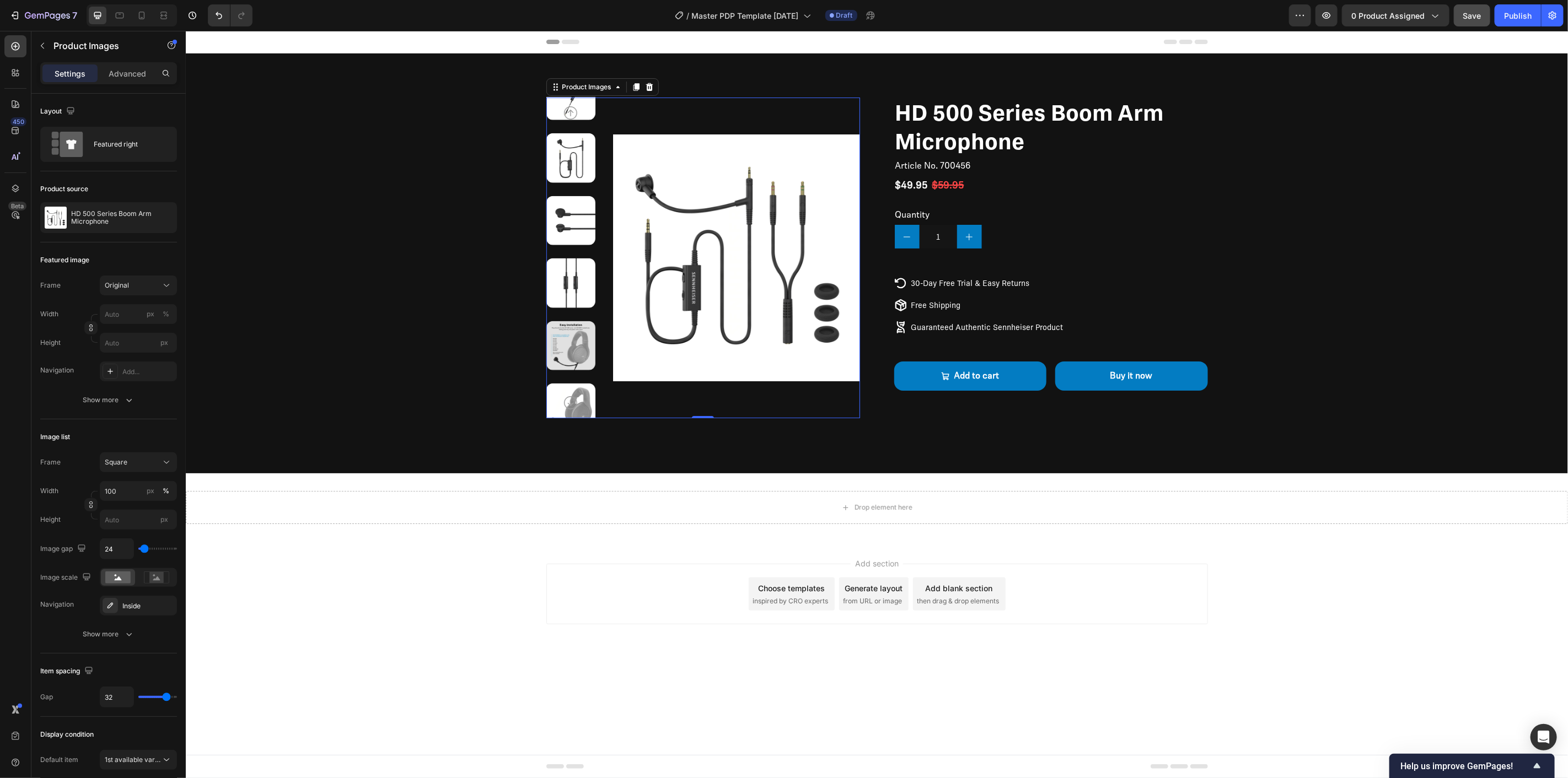
click at [570, 402] on icon "Carousel Next Arrow" at bounding box center [570, 402] width 13 height 13
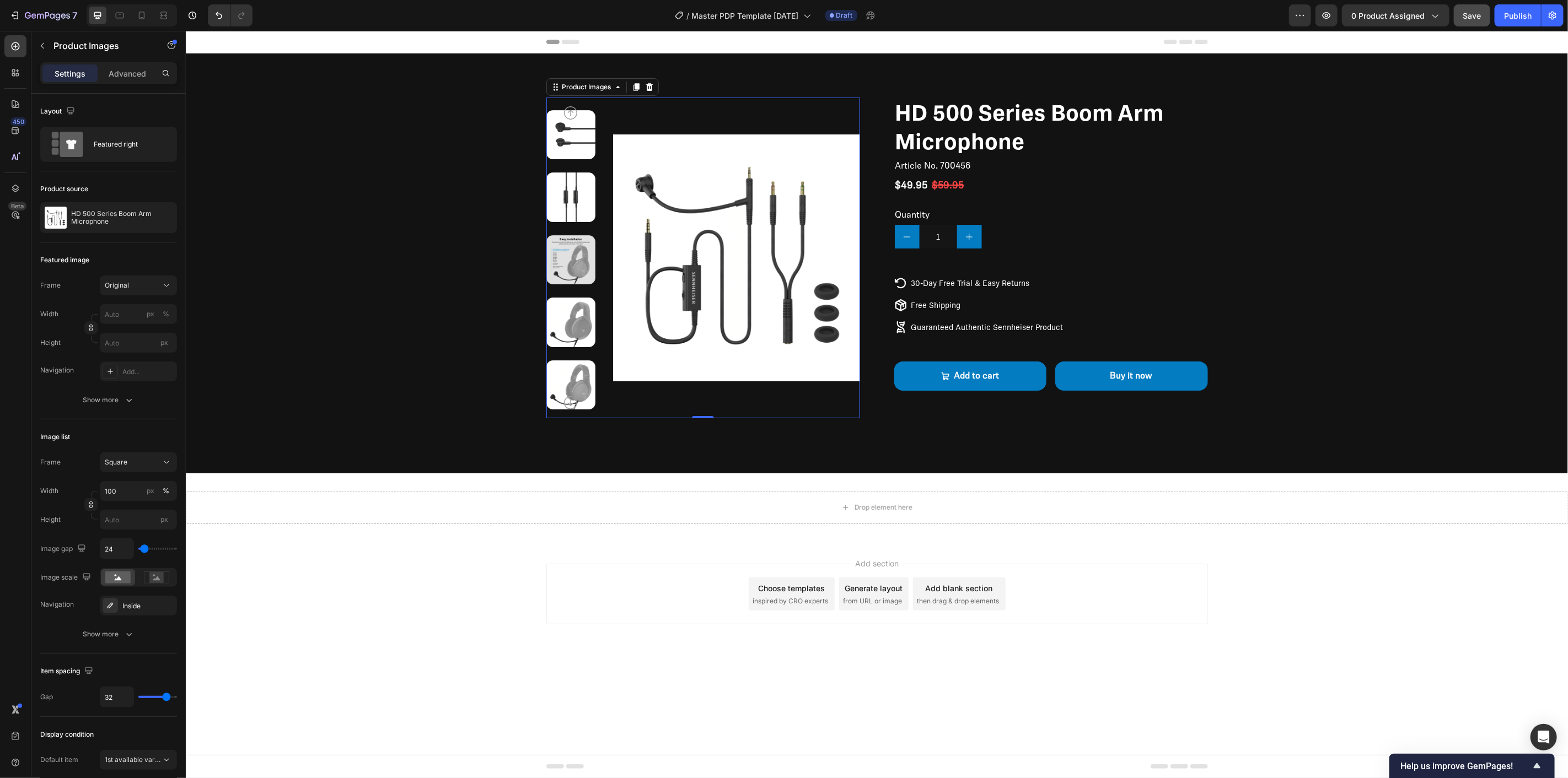
click at [570, 402] on icon "Carousel Next Arrow" at bounding box center [570, 402] width 13 height 13
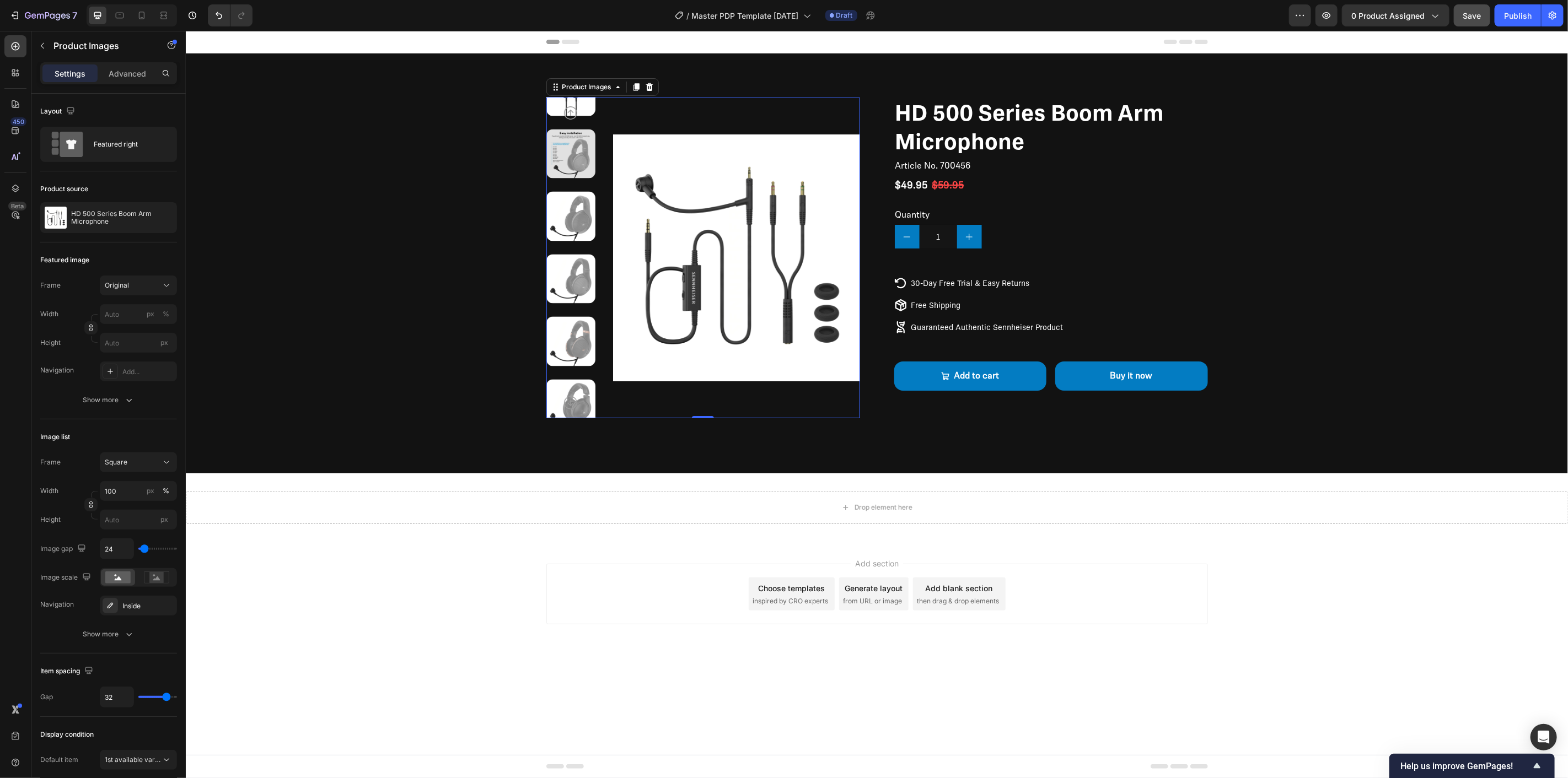
click at [570, 402] on icon "Carousel Next Arrow" at bounding box center [570, 402] width 13 height 13
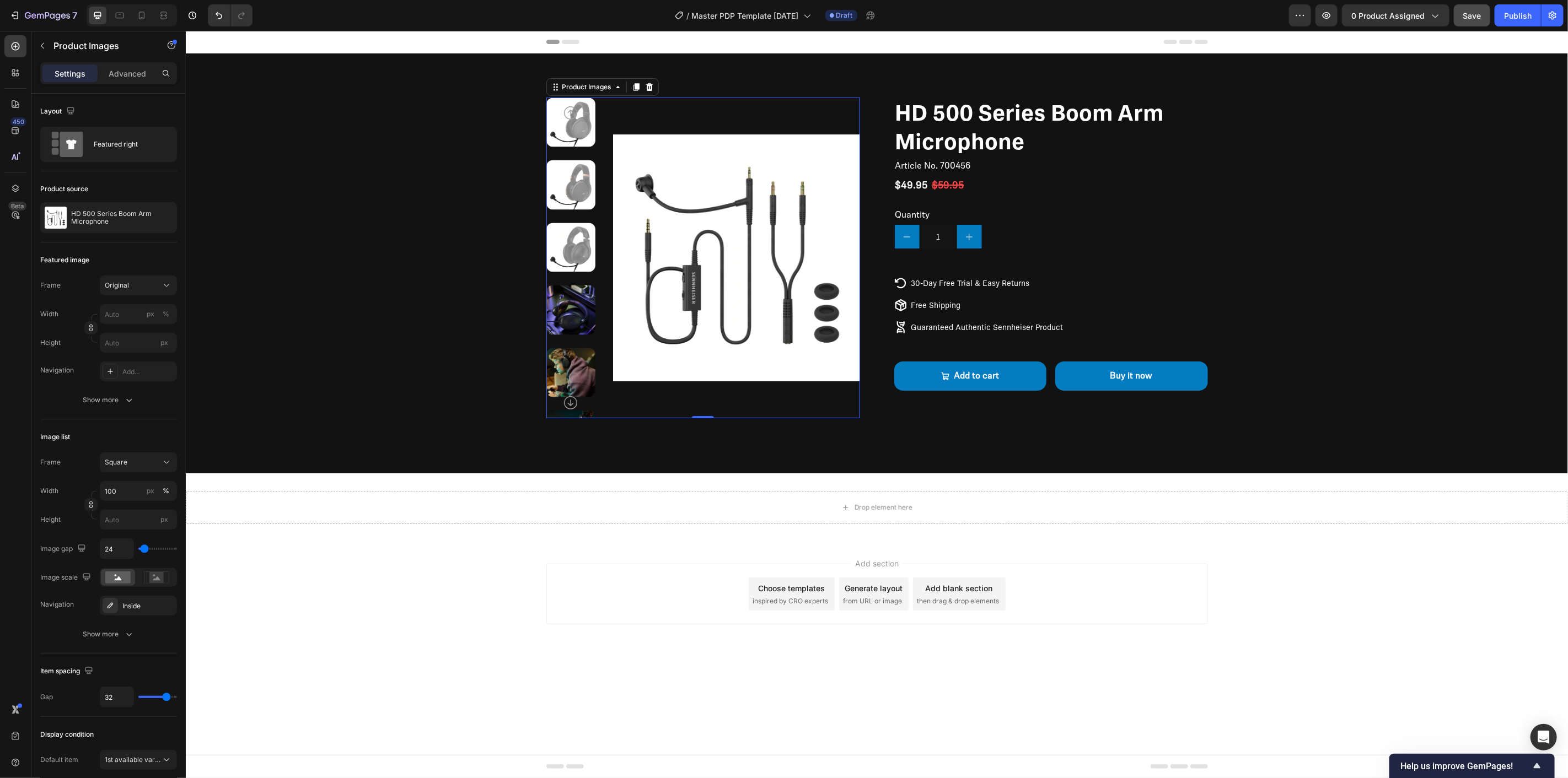
click at [604, 622] on div "Add section Choose templates inspired by CRO experts Generate layout from URL o…" at bounding box center [877, 594] width 662 height 61
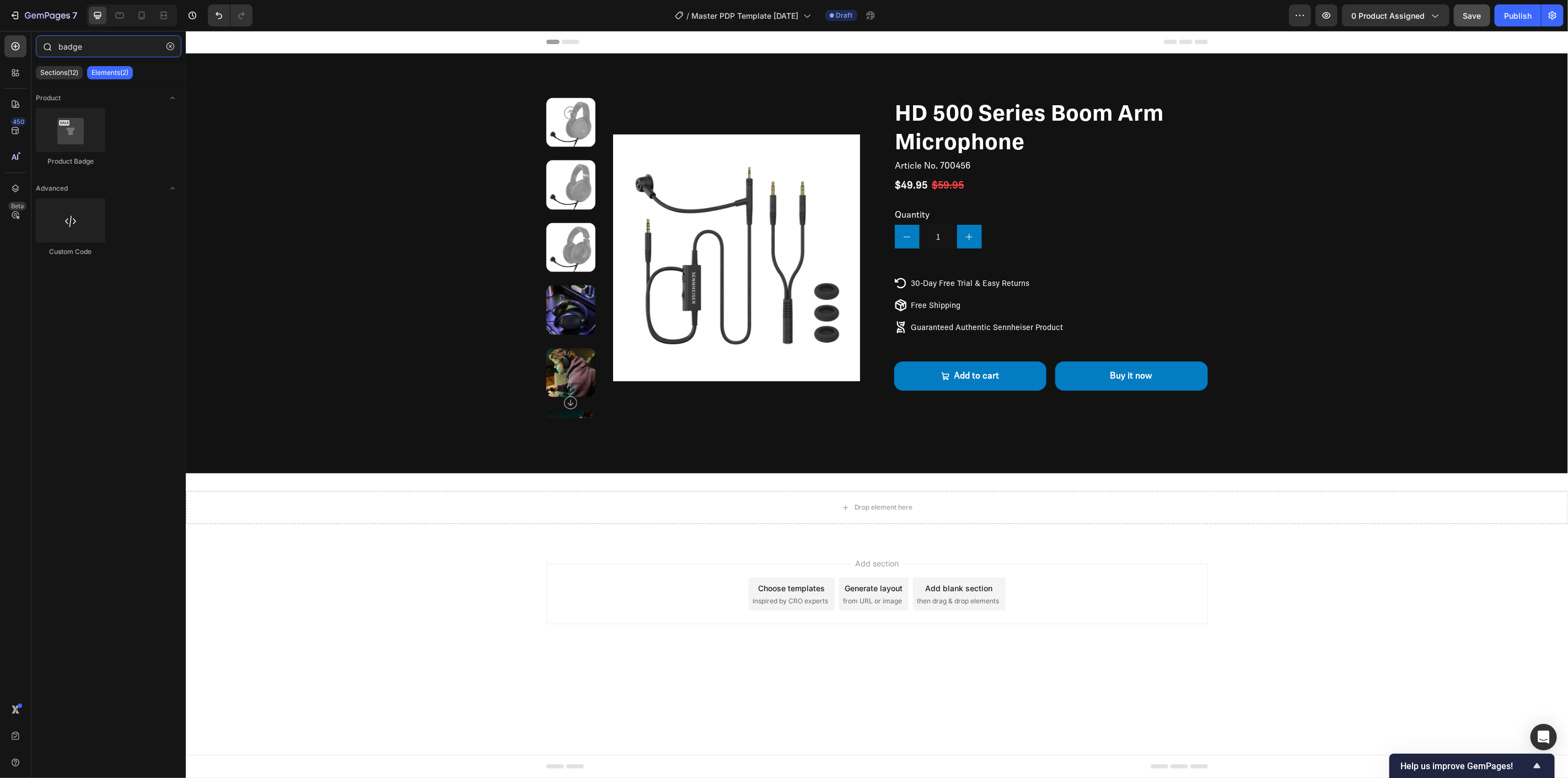
click at [91, 42] on input "badge" at bounding box center [108, 47] width 146 height 22
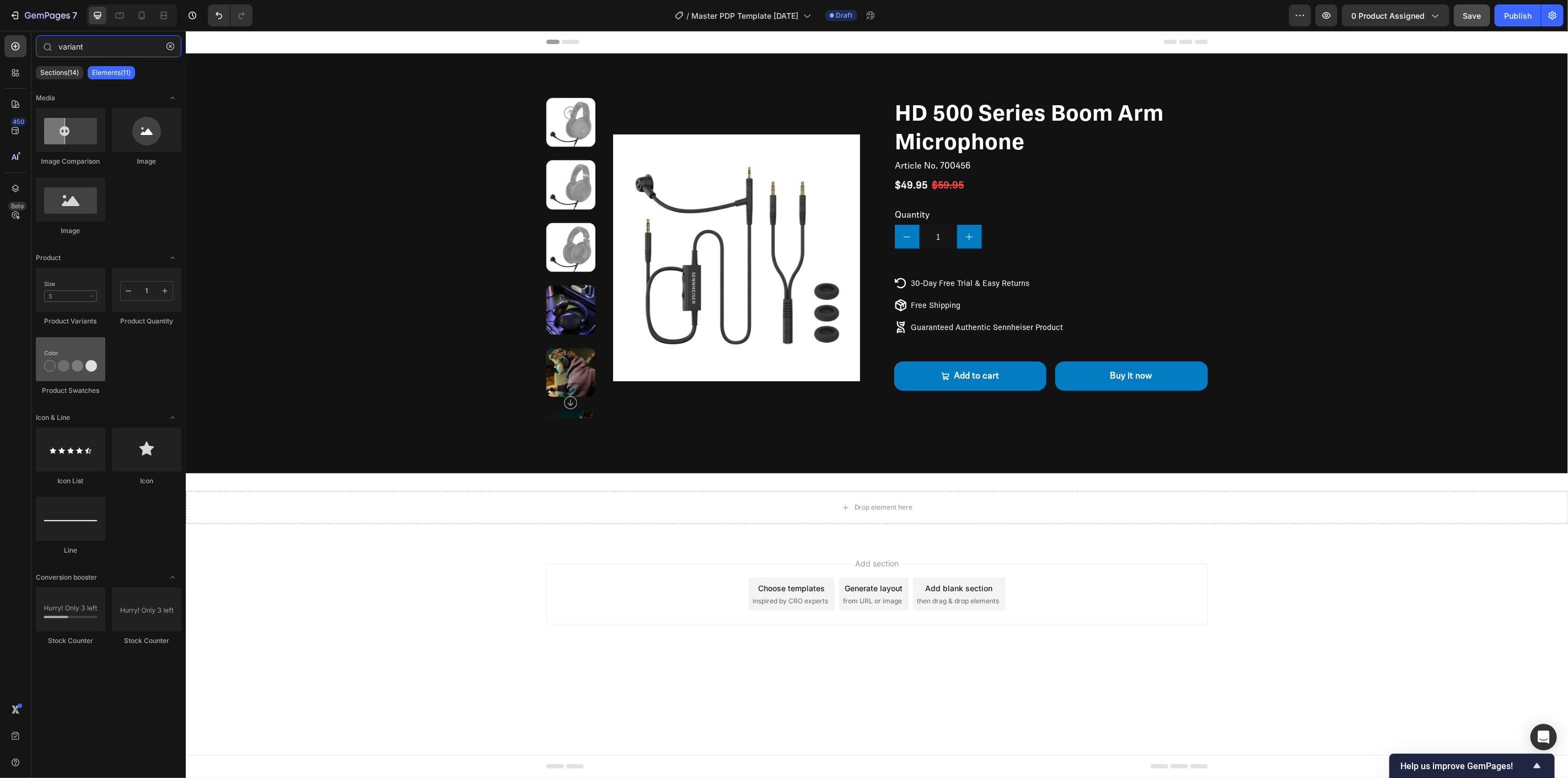
type input "variant"
drag, startPoint x: 249, startPoint y: 381, endPoint x: 994, endPoint y: 196, distance: 767.6
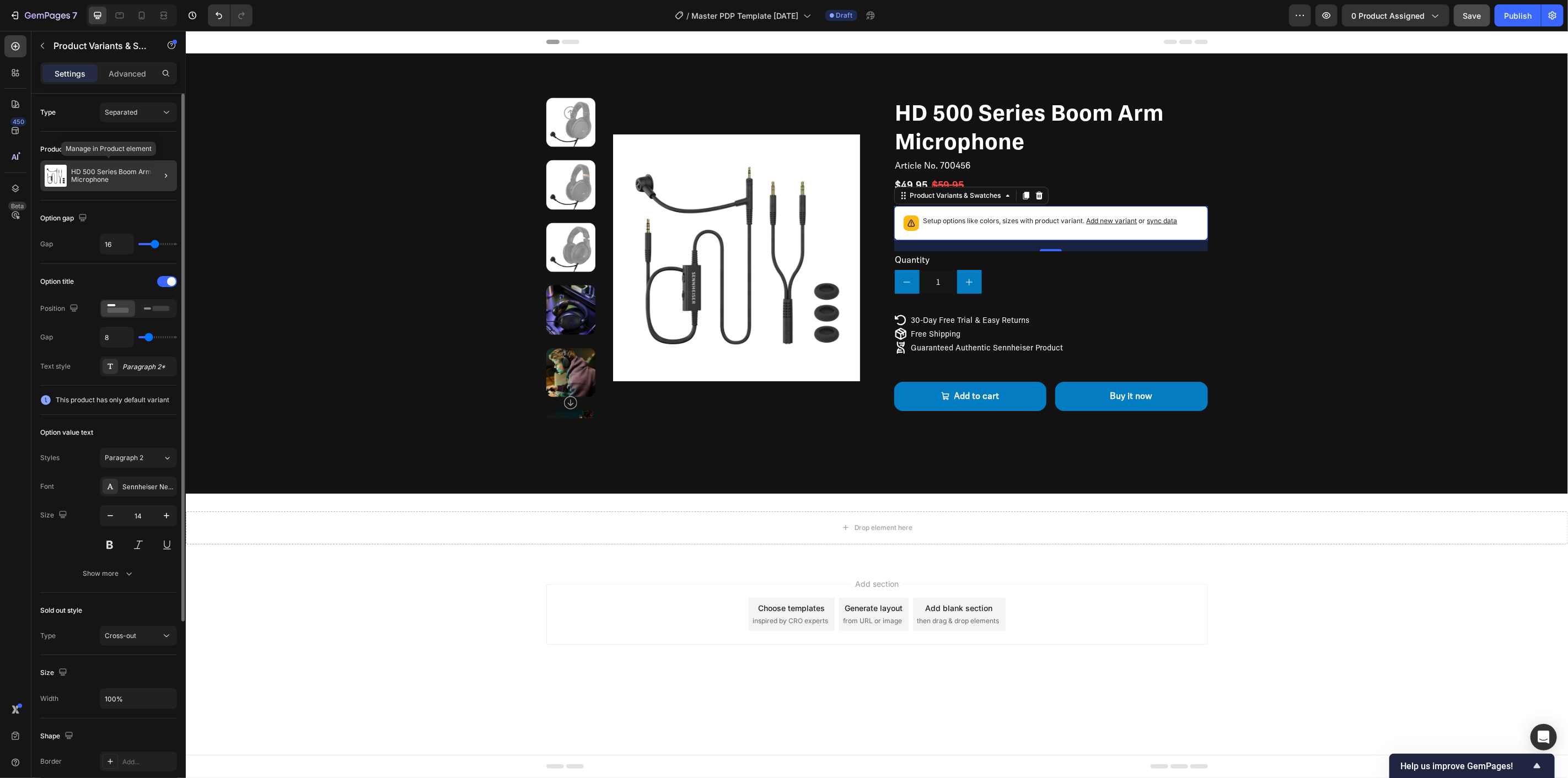
click at [102, 162] on div "HD 500 Series Boom Arm Microphone" at bounding box center [108, 176] width 137 height 31
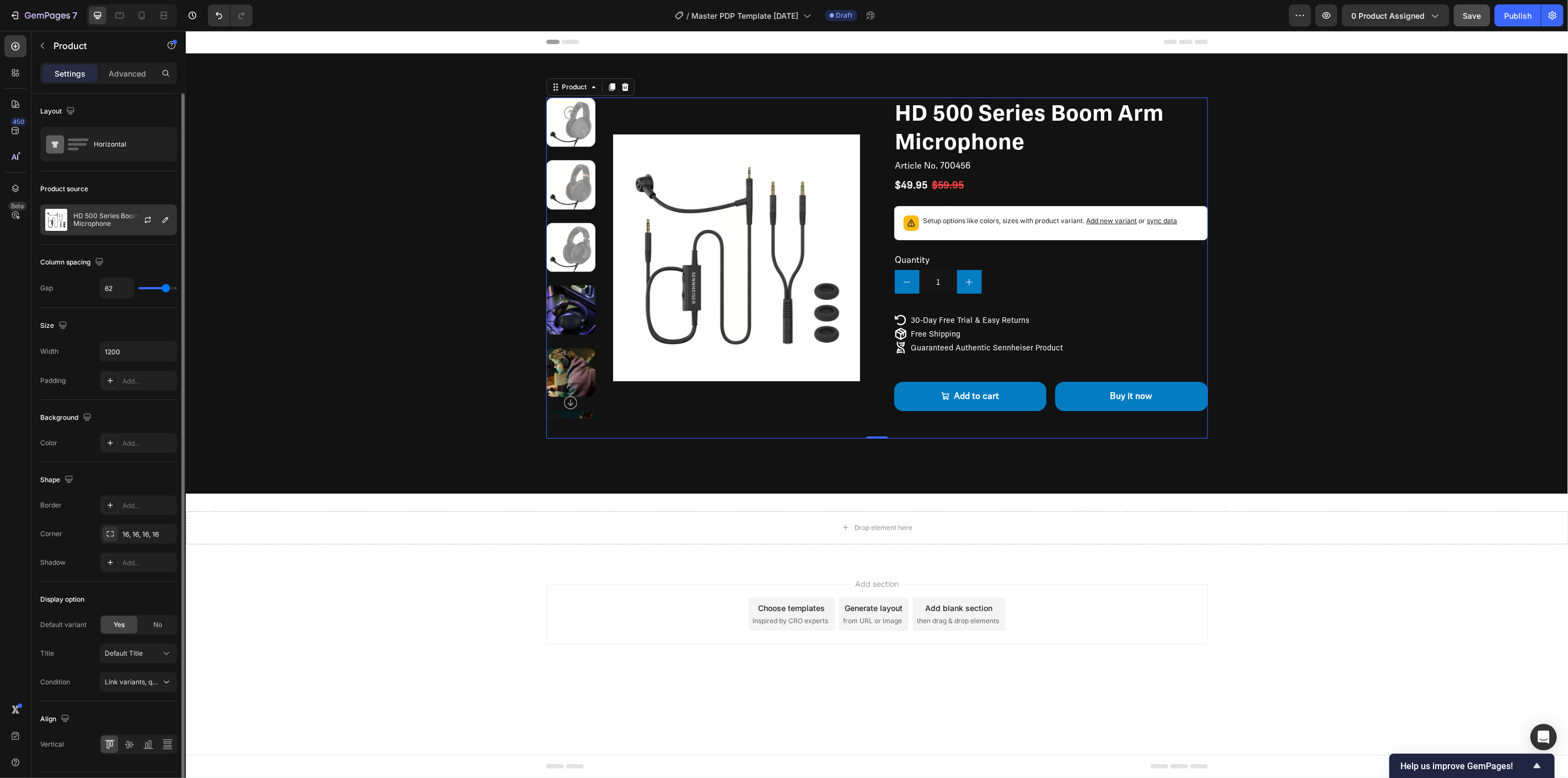
click at [155, 216] on div at bounding box center [152, 220] width 49 height 30
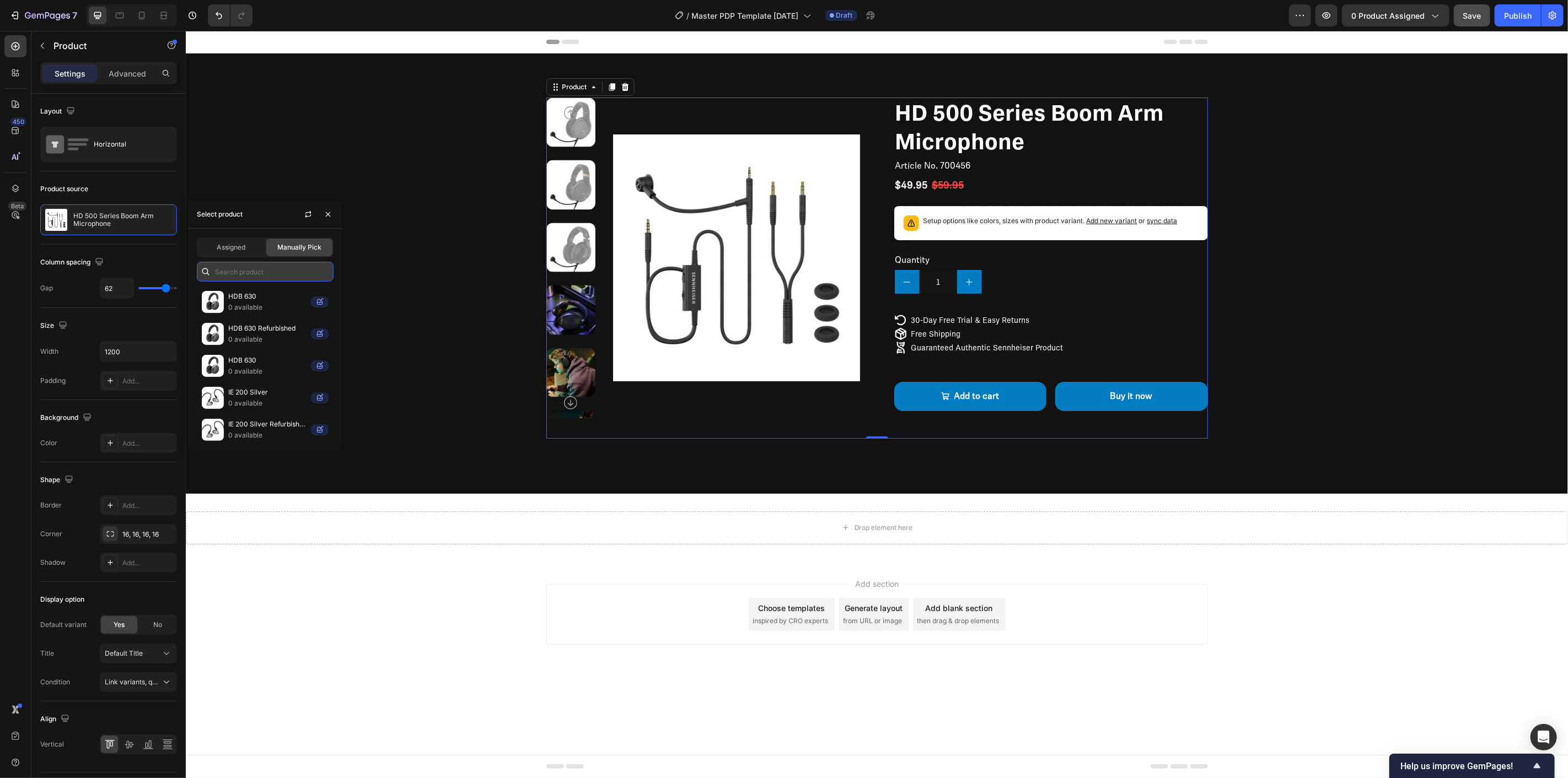
click at [291, 276] on input "text" at bounding box center [265, 272] width 137 height 20
type input "Momentum 4"
click at [299, 362] on p "MOMENTUM 4 Wireless" at bounding box center [278, 360] width 100 height 11
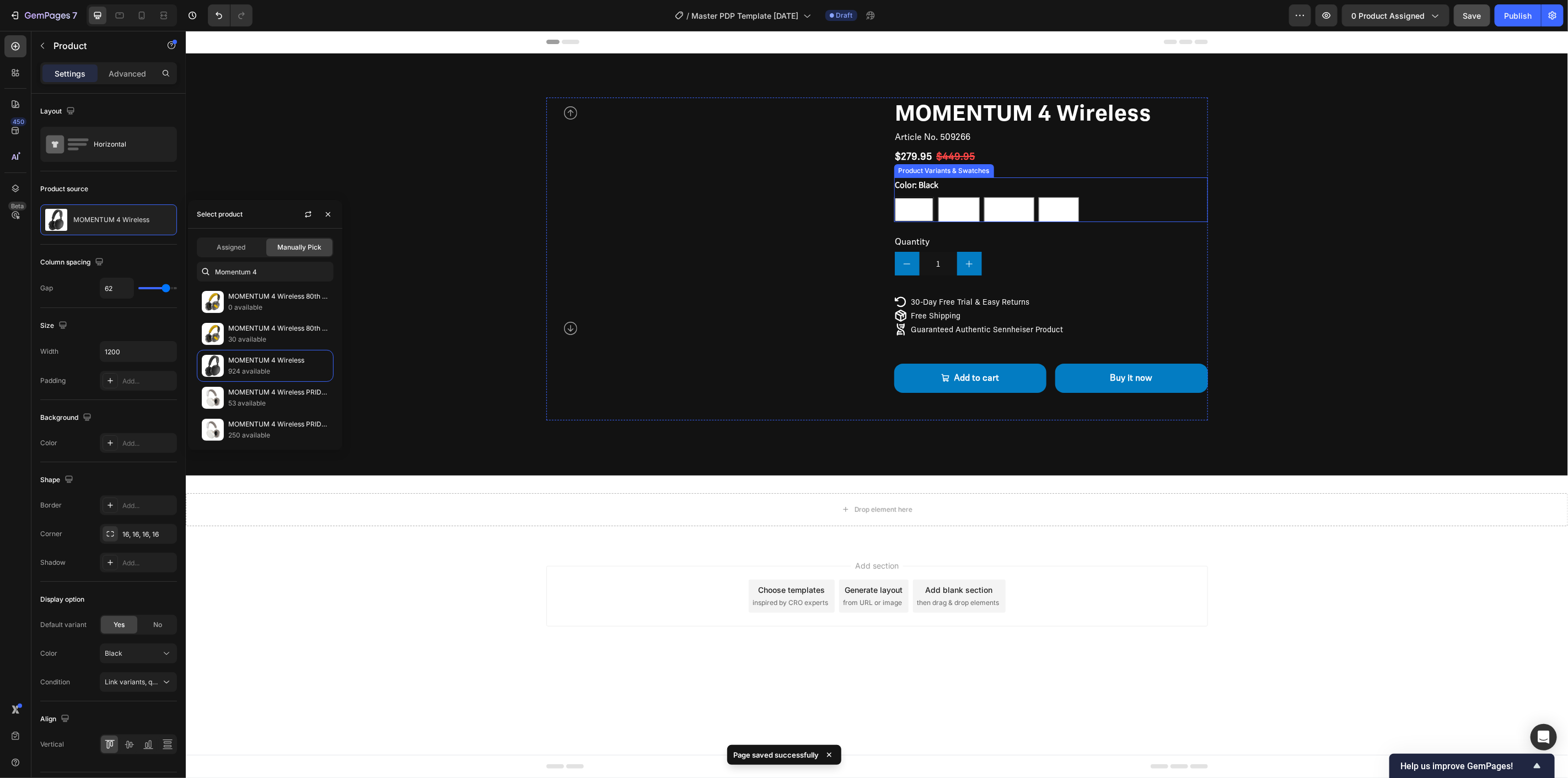
click at [1064, 180] on div "Color: Black Black Black Black Brown Brown Brown Graphite Graphite Graphite Whi…" at bounding box center [1050, 199] width 314 height 45
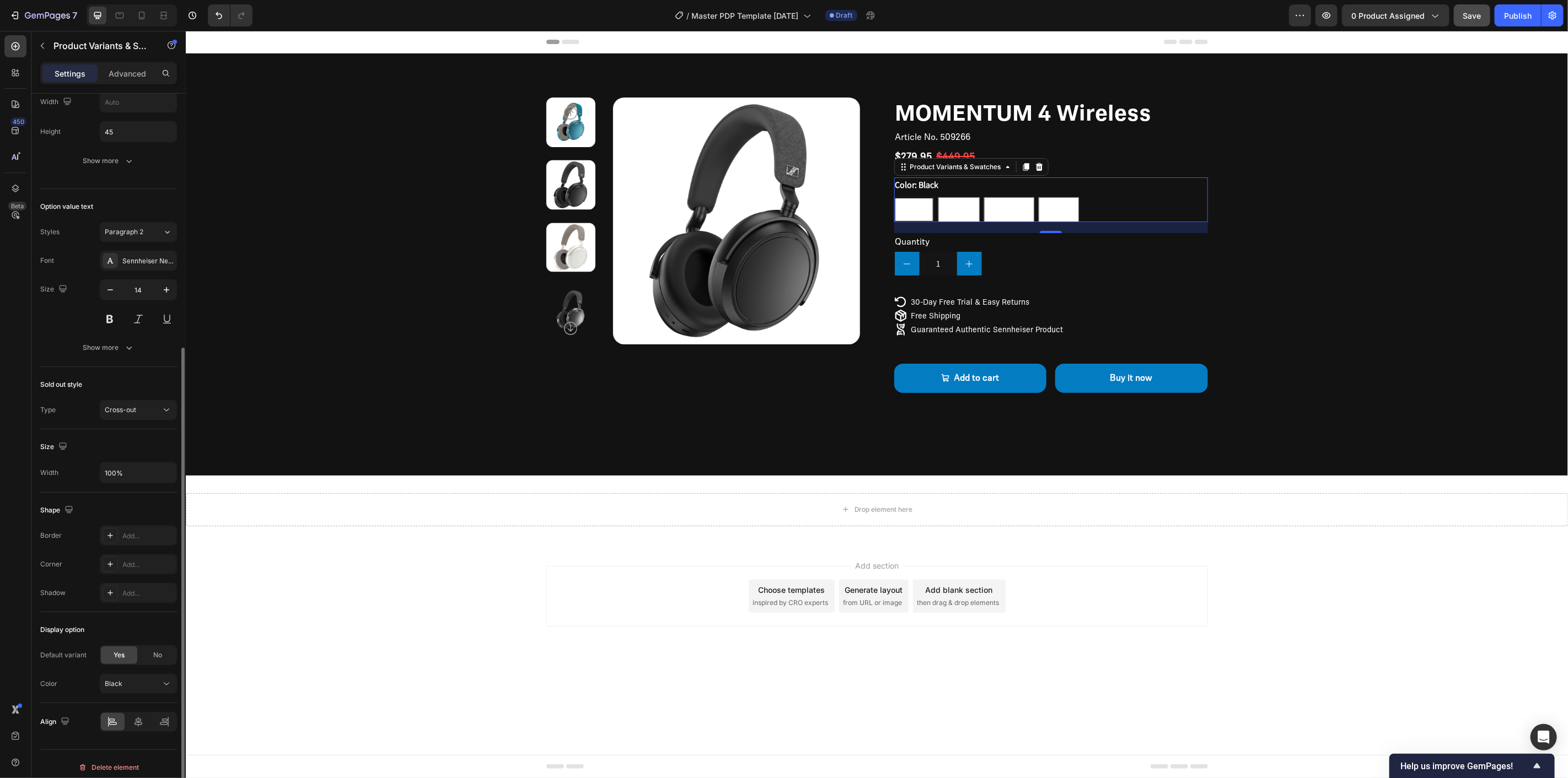
scroll to position [375, 0]
click at [156, 676] on div "Black" at bounding box center [131, 676] width 54 height 10
click at [71, 669] on div "Color Black Black Brown Graphite White" at bounding box center [108, 676] width 137 height 20
click at [1112, 188] on div "Color: Black Black Black Black Brown Brown Brown Graphite Graphite Graphite Whi…" at bounding box center [1050, 199] width 314 height 45
click at [1143, 193] on div "Color: Black Black Black Black Brown Brown Brown Graphite Graphite Graphite Whi…" at bounding box center [1050, 199] width 314 height 45
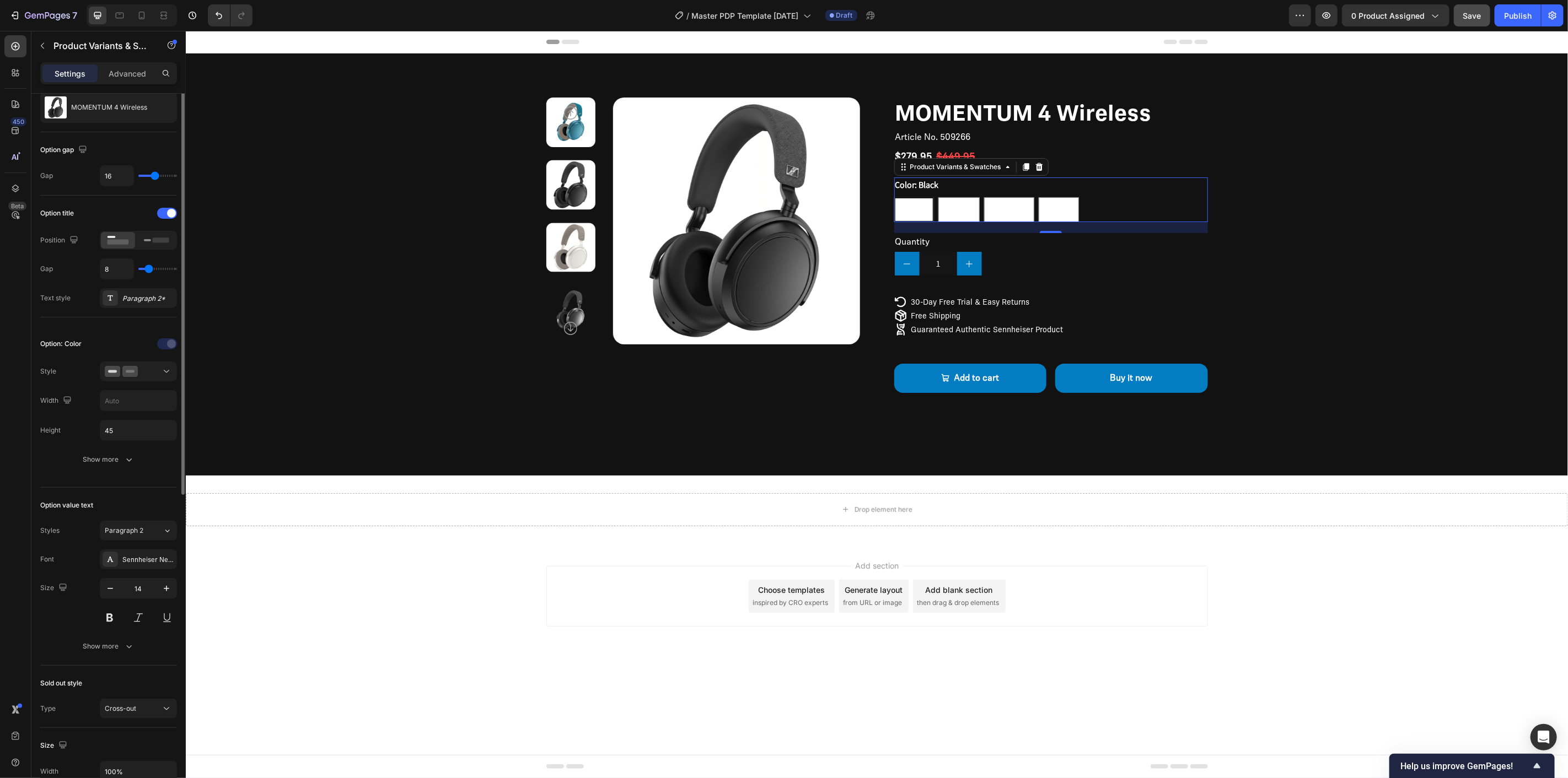
scroll to position [0, 0]
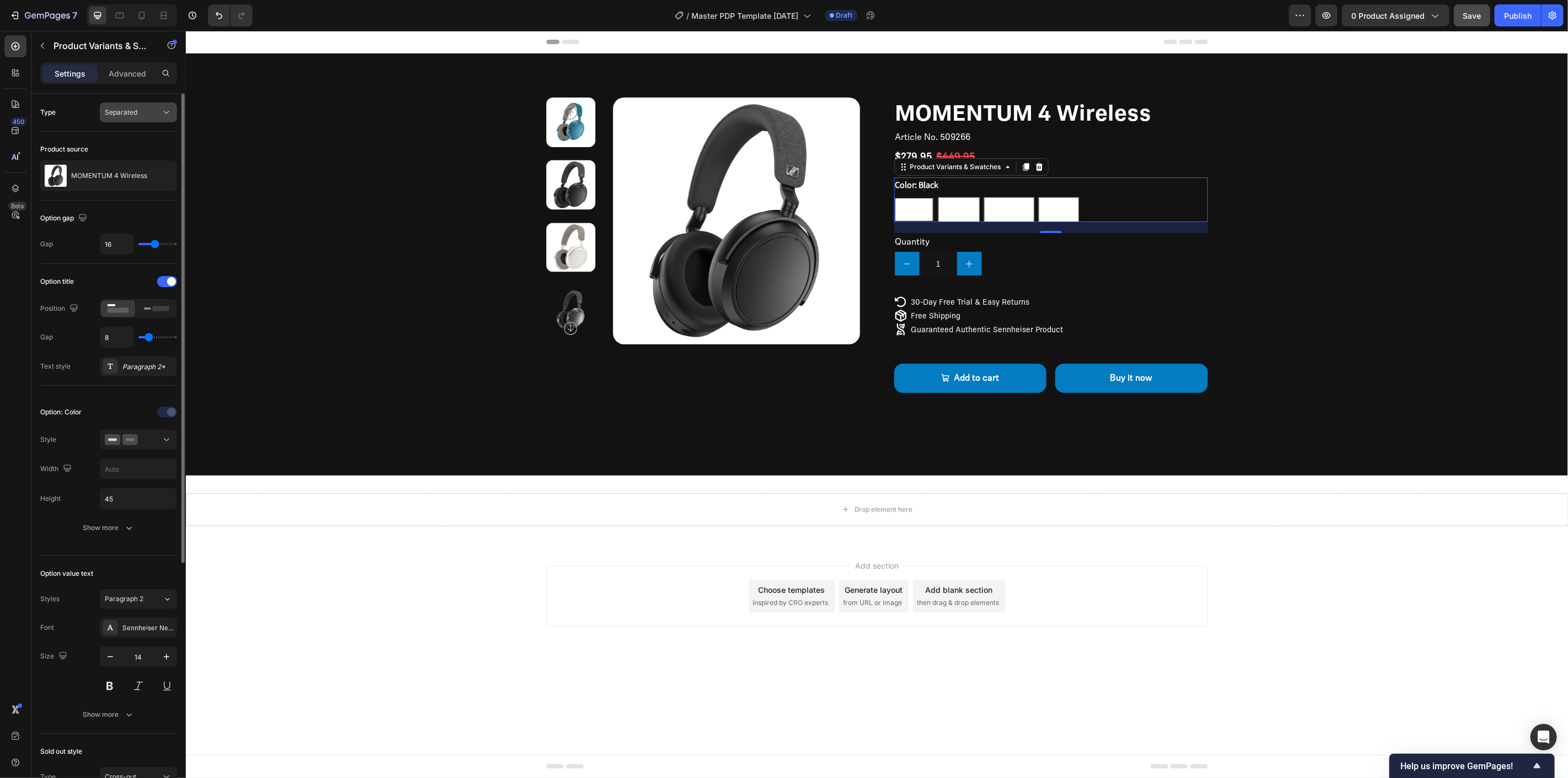
click at [136, 109] on span "Separated" at bounding box center [121, 112] width 32 height 8
click at [137, 158] on p "Combine" at bounding box center [136, 160] width 63 height 10
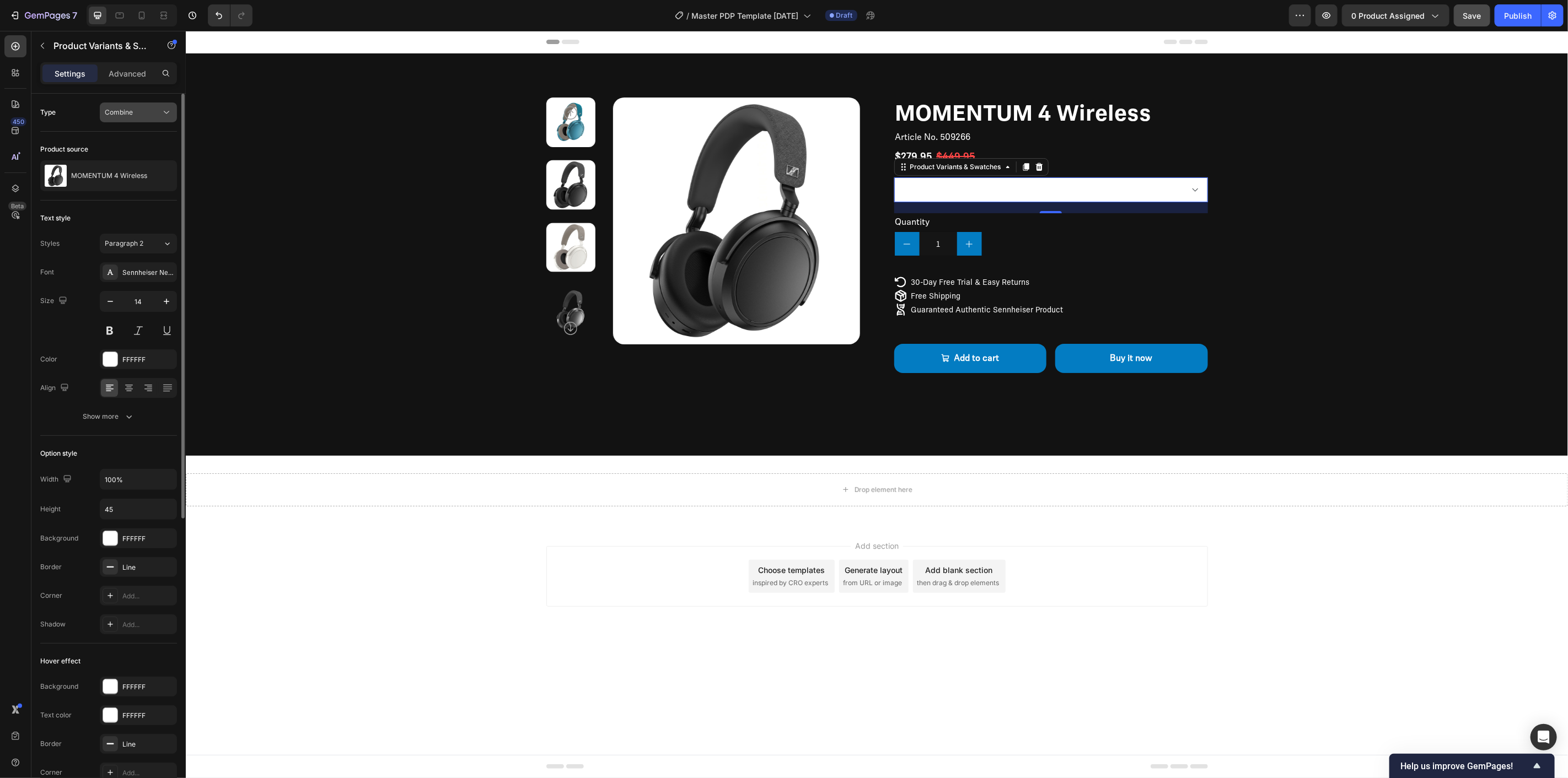
click at [144, 118] on button "Combine" at bounding box center [138, 112] width 77 height 20
click at [144, 135] on p "Separated" at bounding box center [136, 139] width 63 height 10
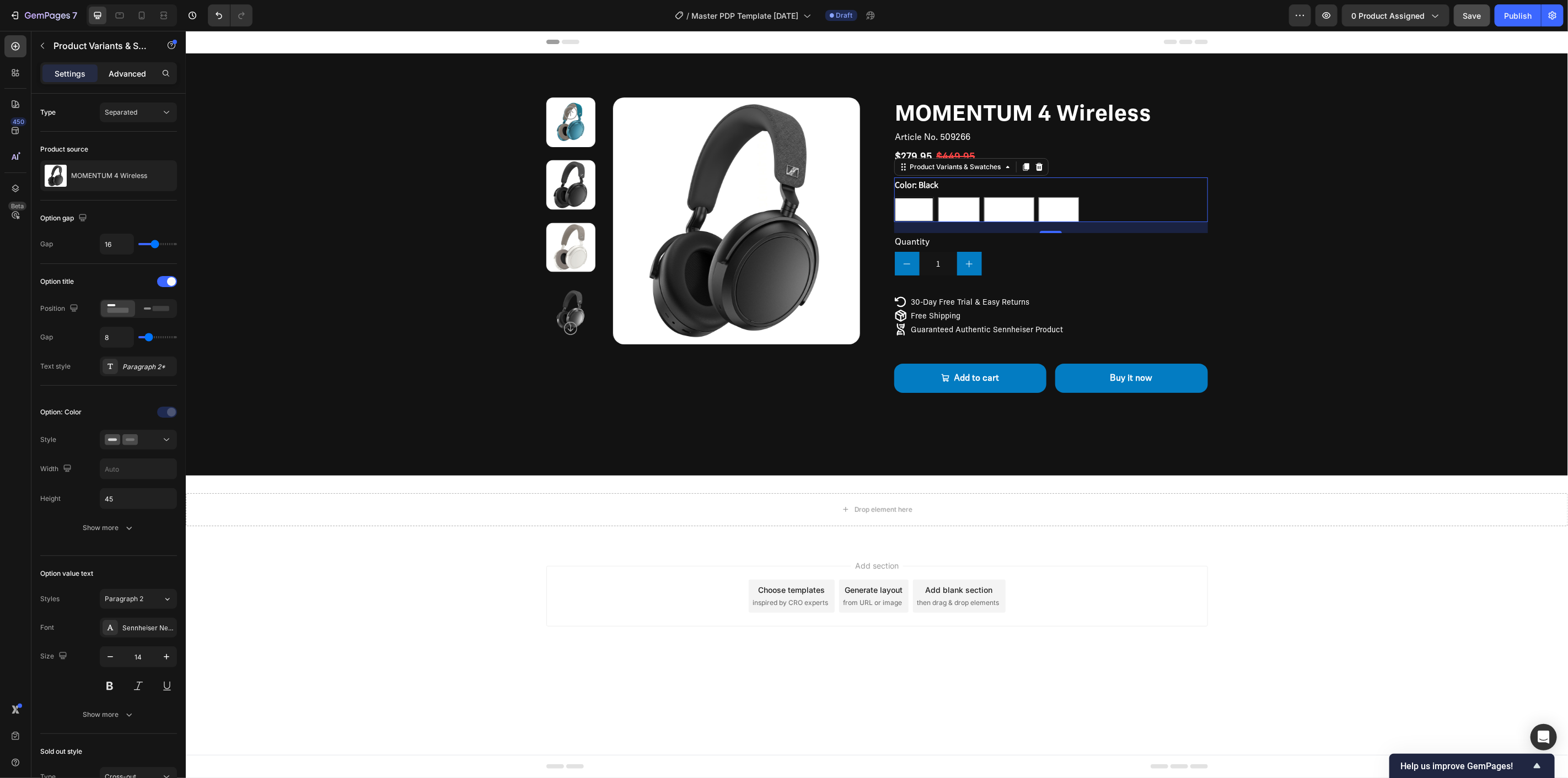
click at [125, 76] on p "Advanced" at bounding box center [128, 74] width 38 height 12
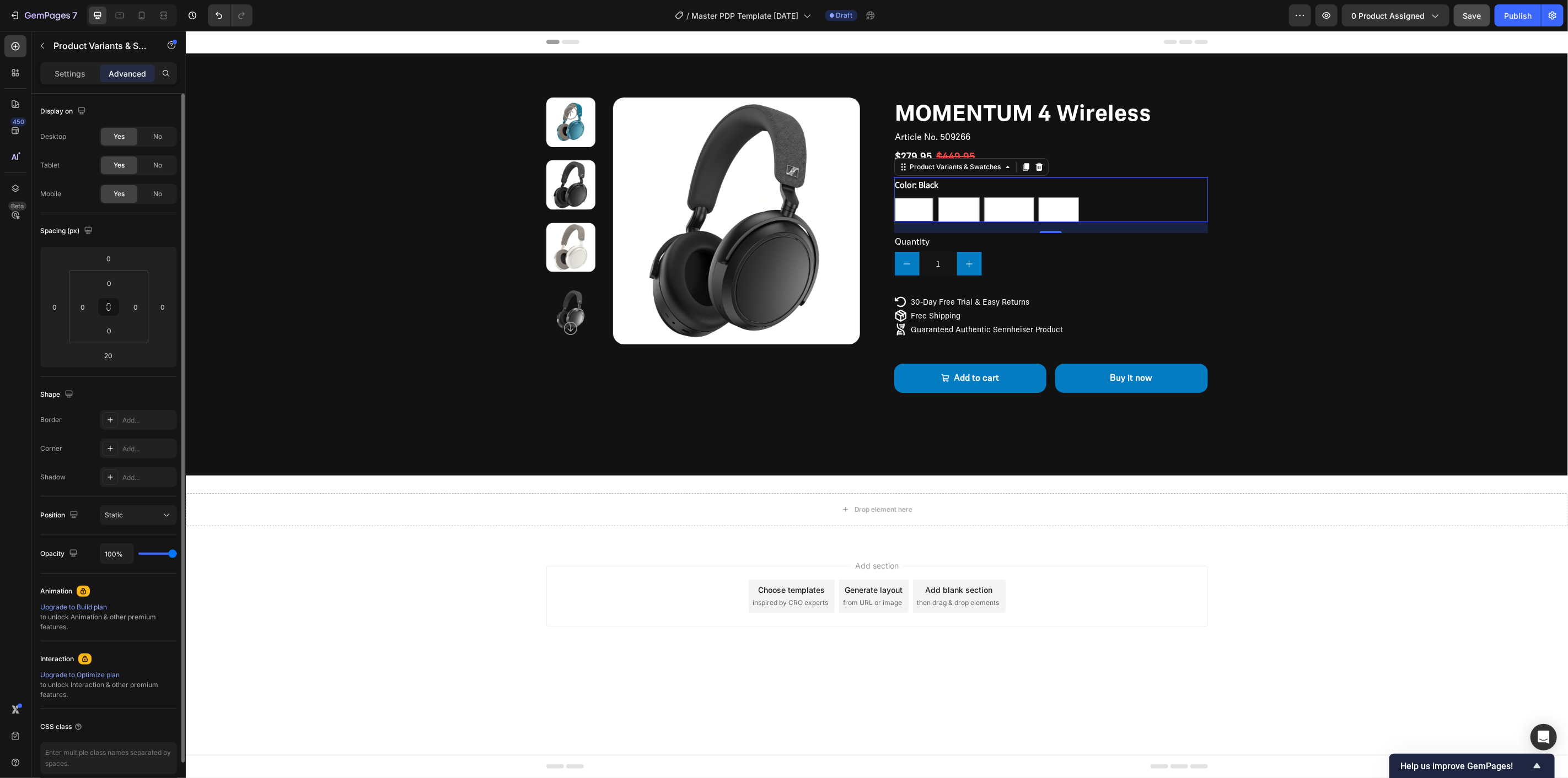
scroll to position [50, 0]
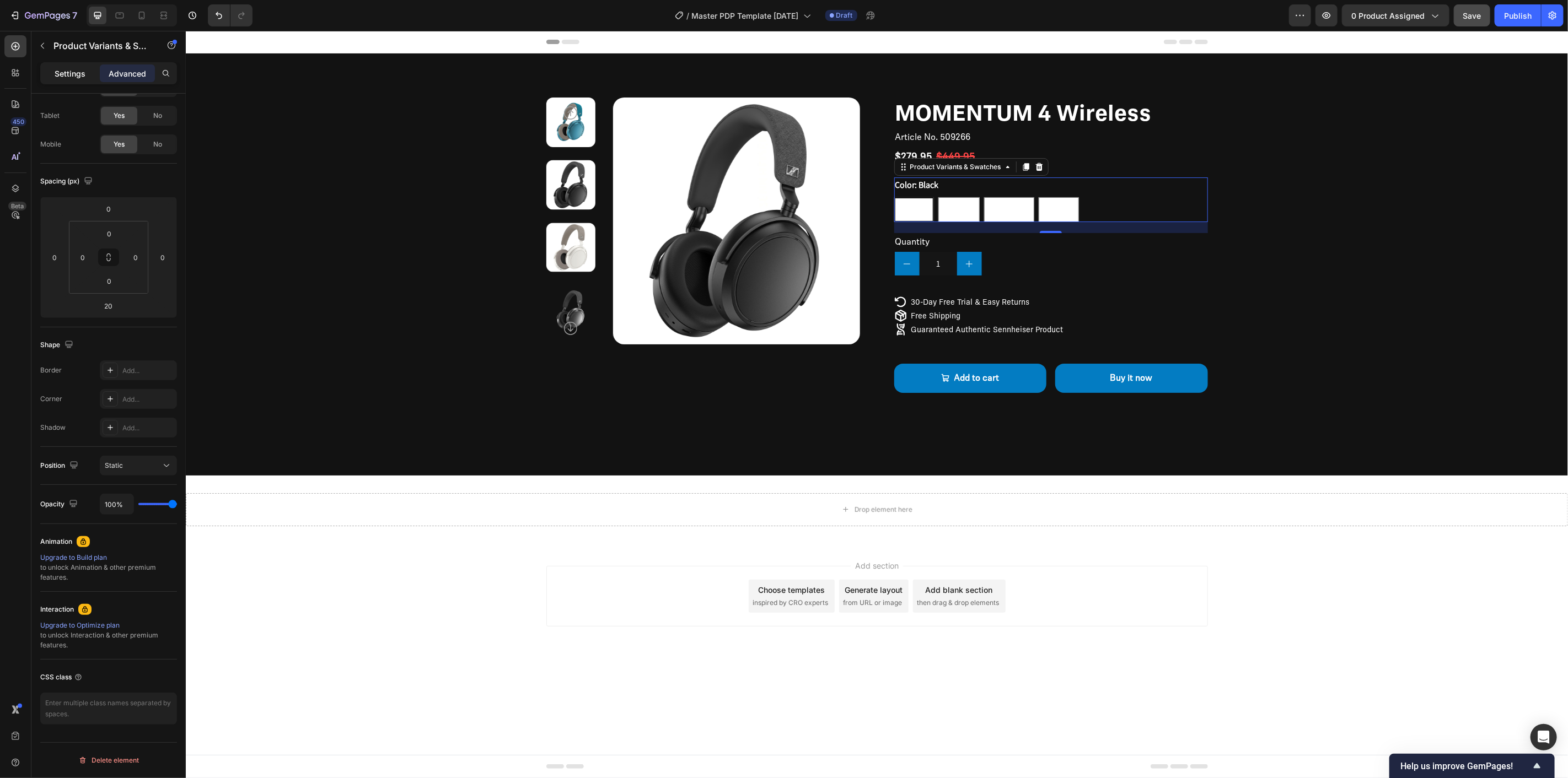
click at [82, 72] on p "Settings" at bounding box center [70, 74] width 31 height 12
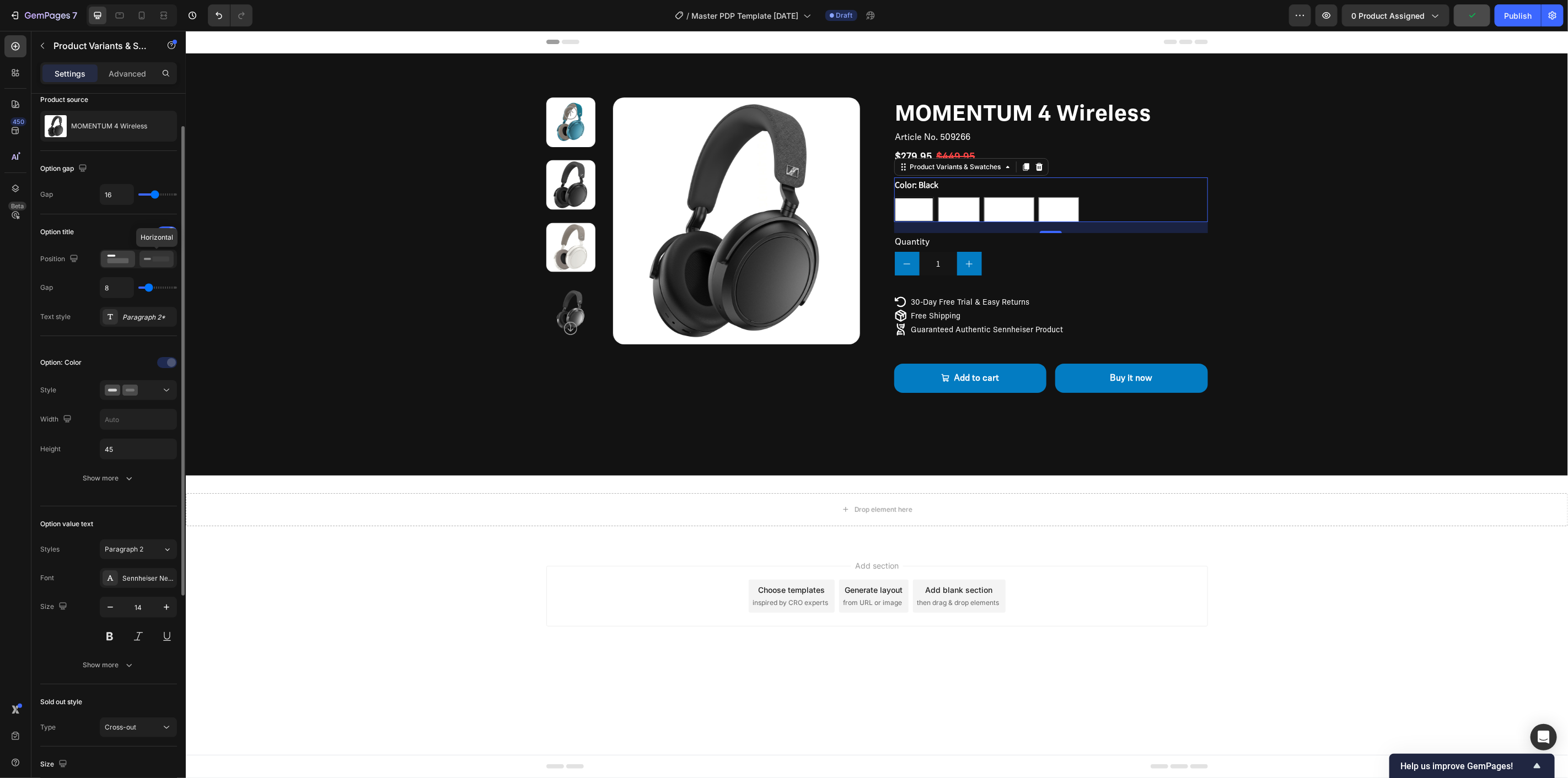
click at [149, 256] on icon at bounding box center [156, 259] width 25 height 12
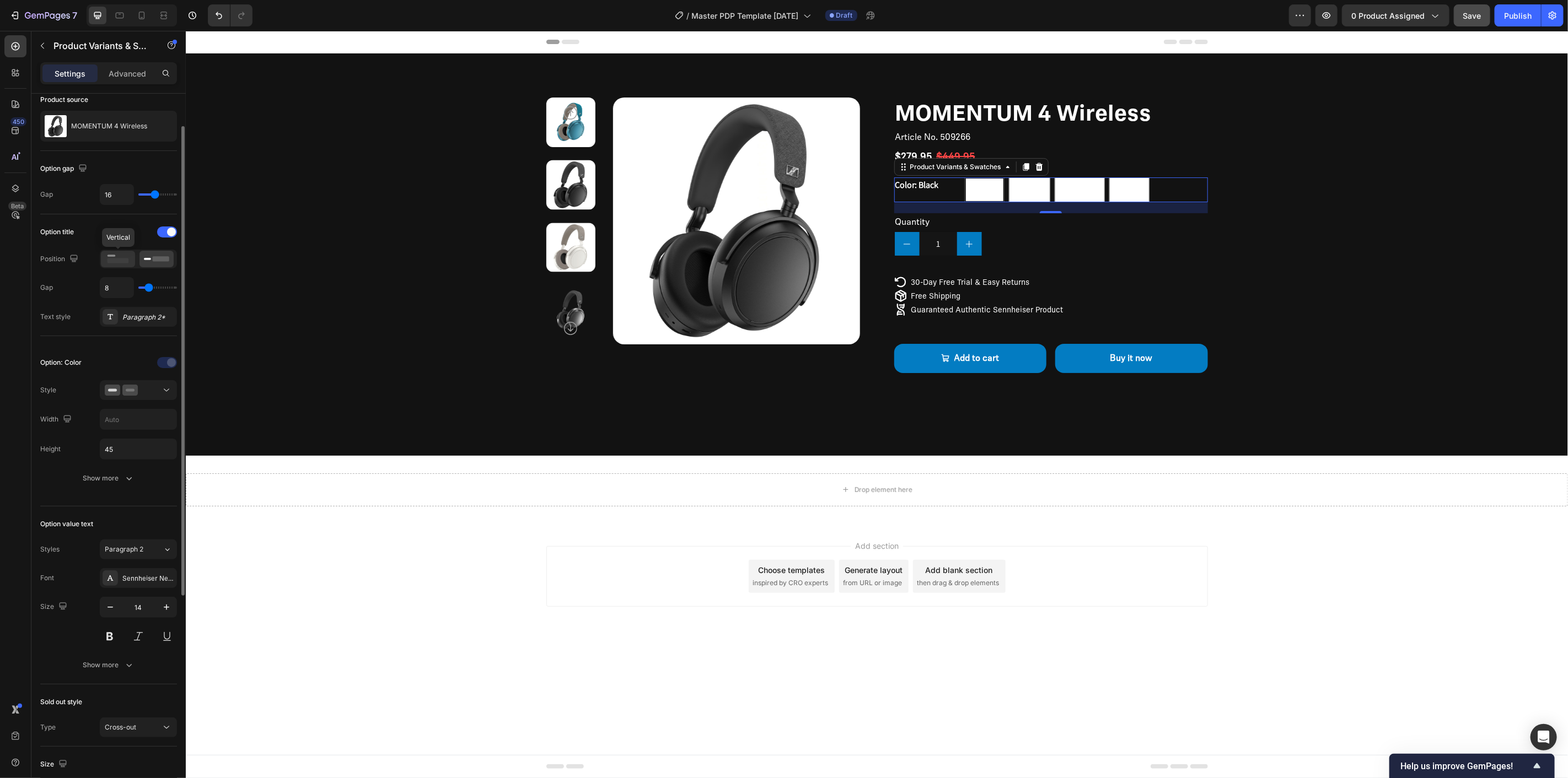
click at [122, 253] on icon at bounding box center [118, 259] width 25 height 12
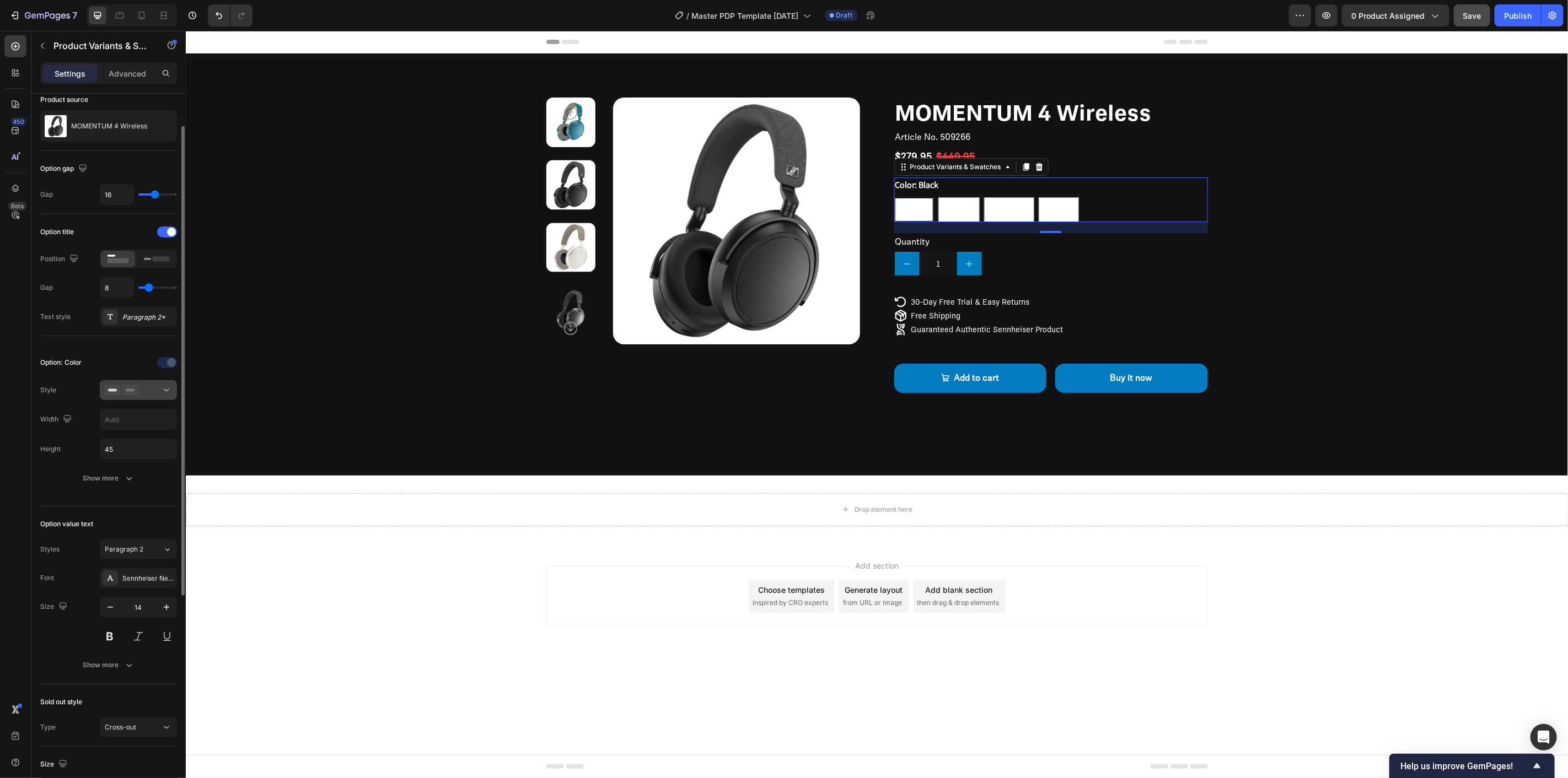
click at [143, 392] on div at bounding box center [139, 390] width 67 height 11
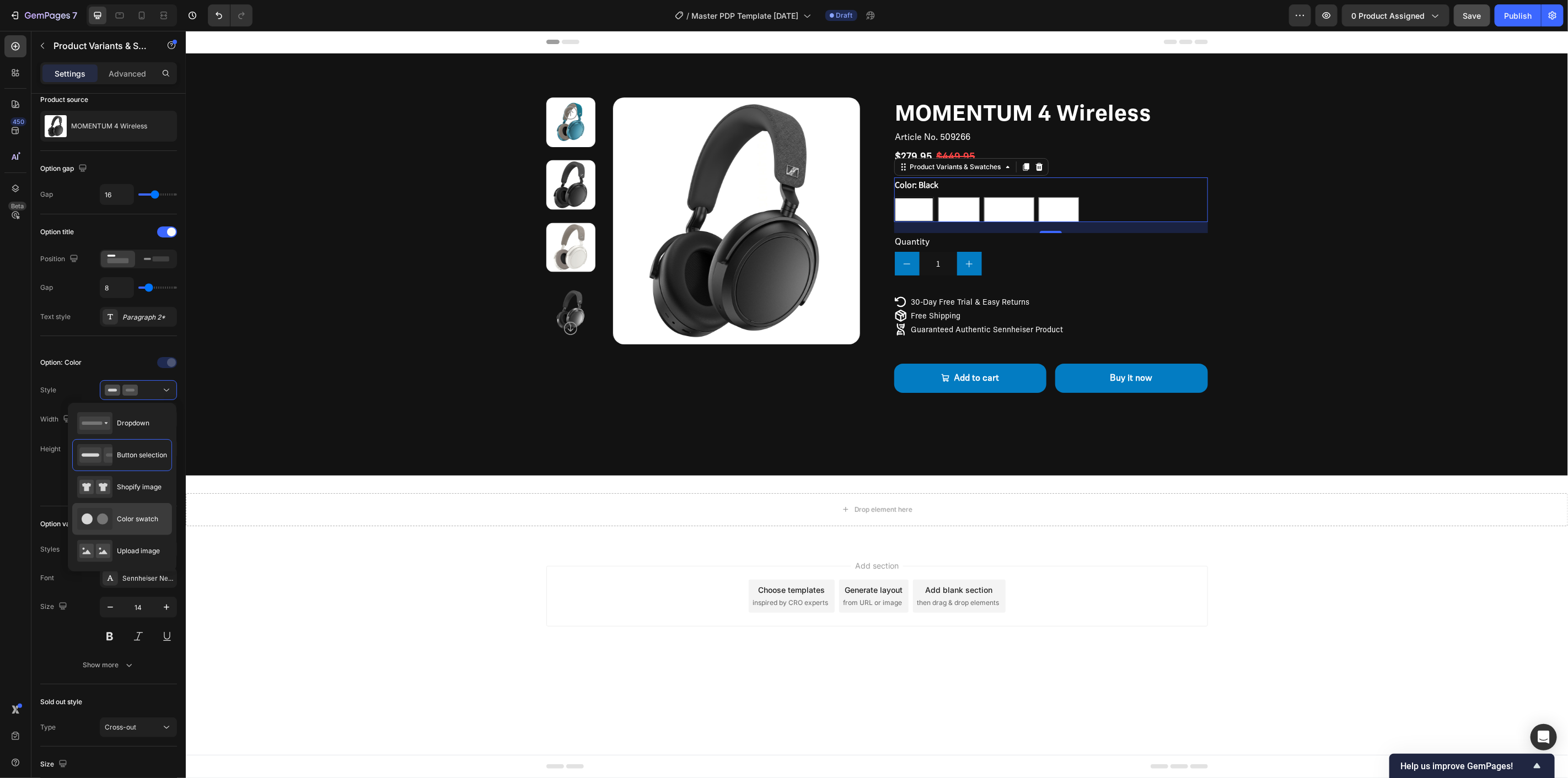
click at [144, 518] on span "Color swatch" at bounding box center [138, 519] width 41 height 10
type input "45"
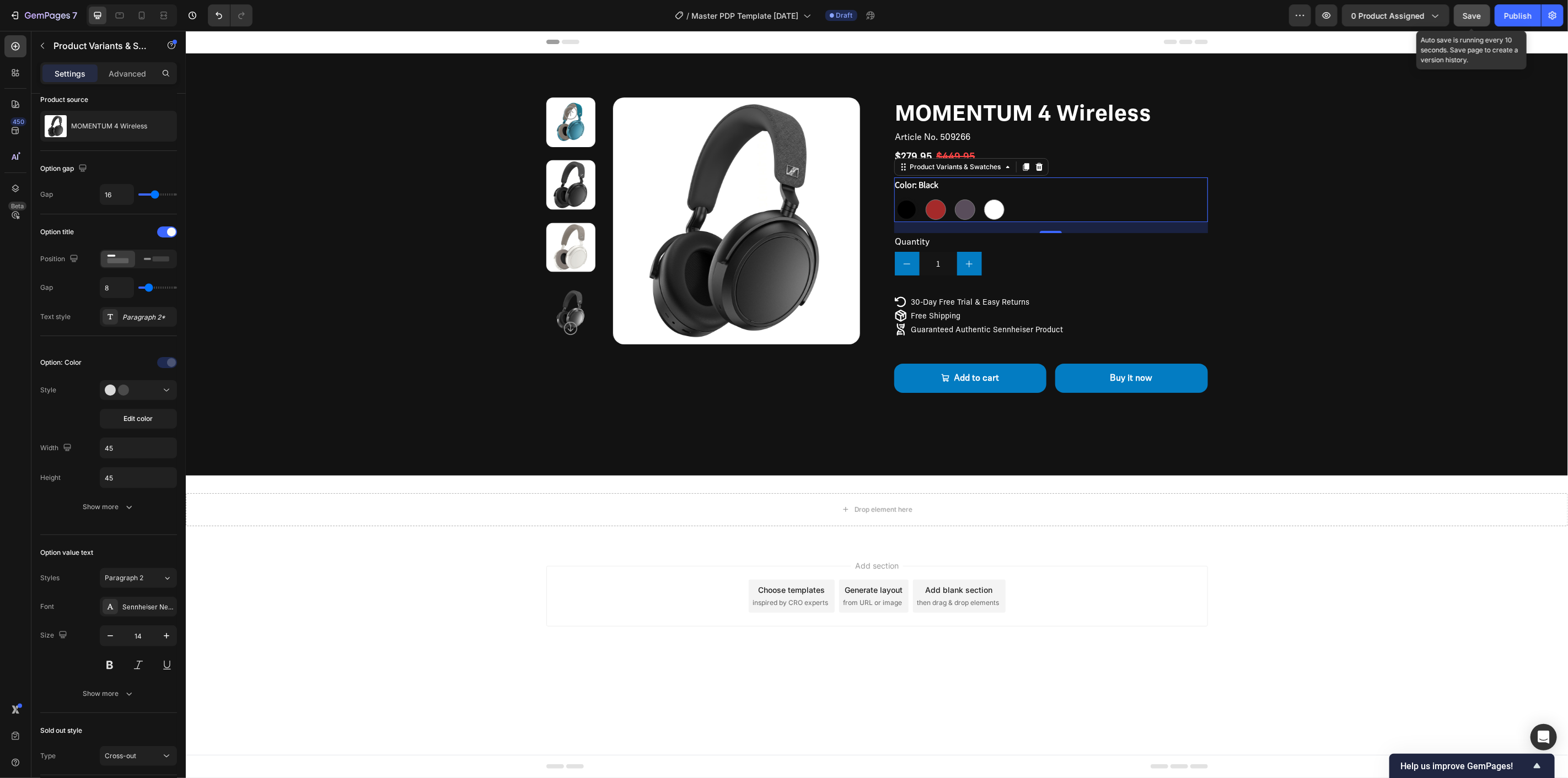
drag, startPoint x: 1486, startPoint y: 9, endPoint x: 980, endPoint y: 4, distance: 506.0
click at [1486, 9] on button "Save" at bounding box center [1472, 16] width 36 height 22
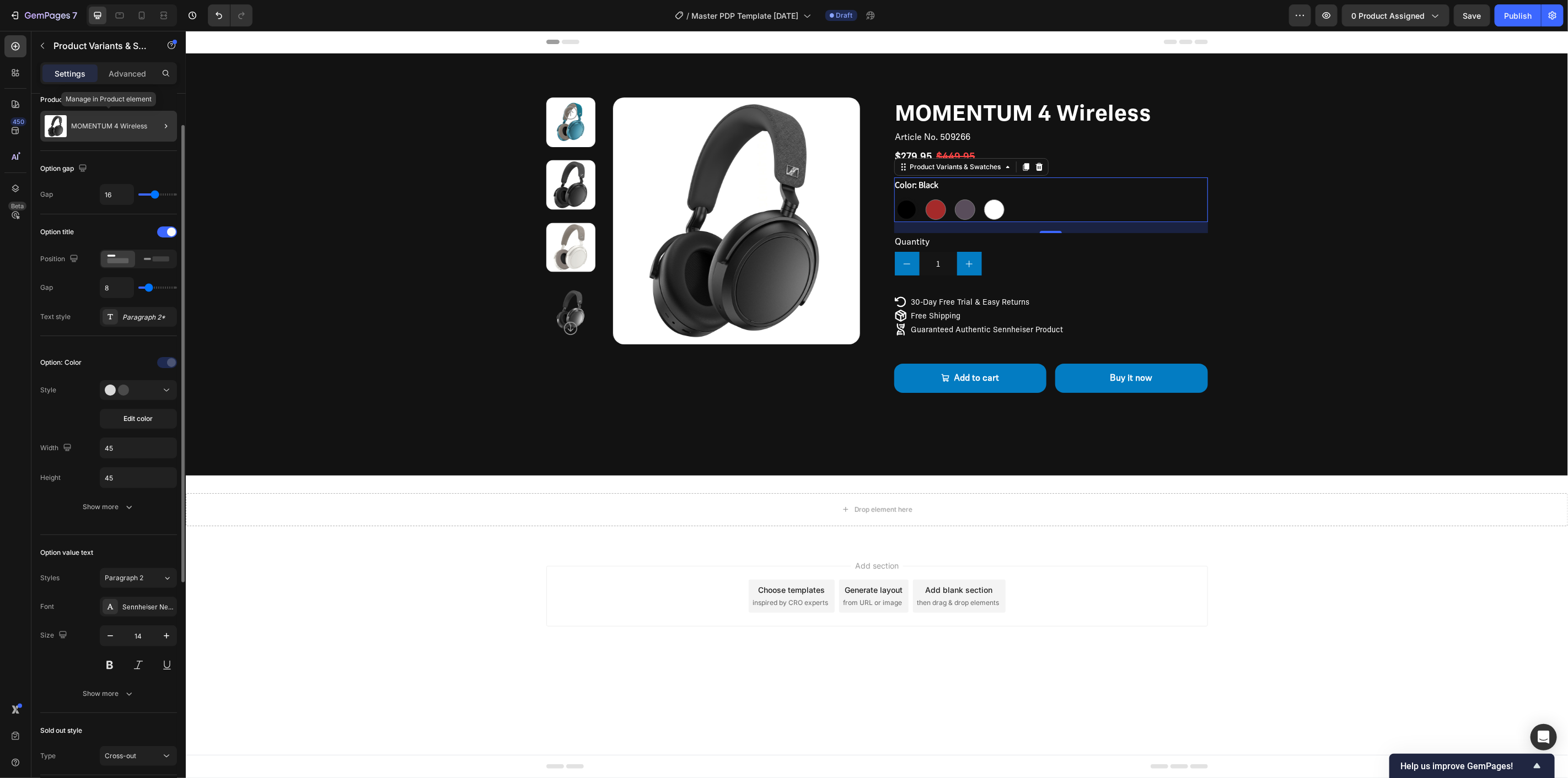
click at [139, 124] on p "MOMENTUM 4 Wireless" at bounding box center [109, 126] width 76 height 8
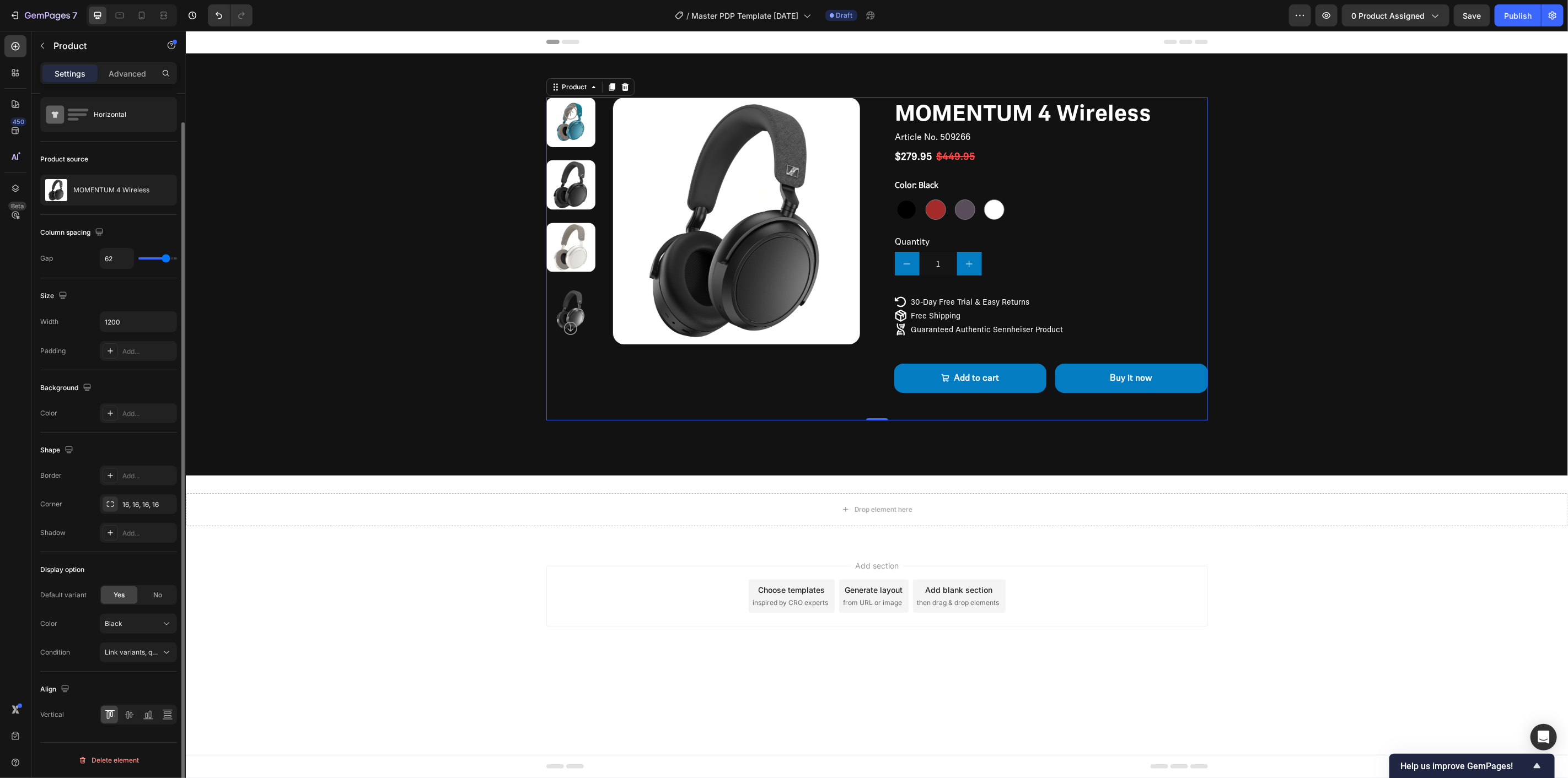
scroll to position [0, 0]
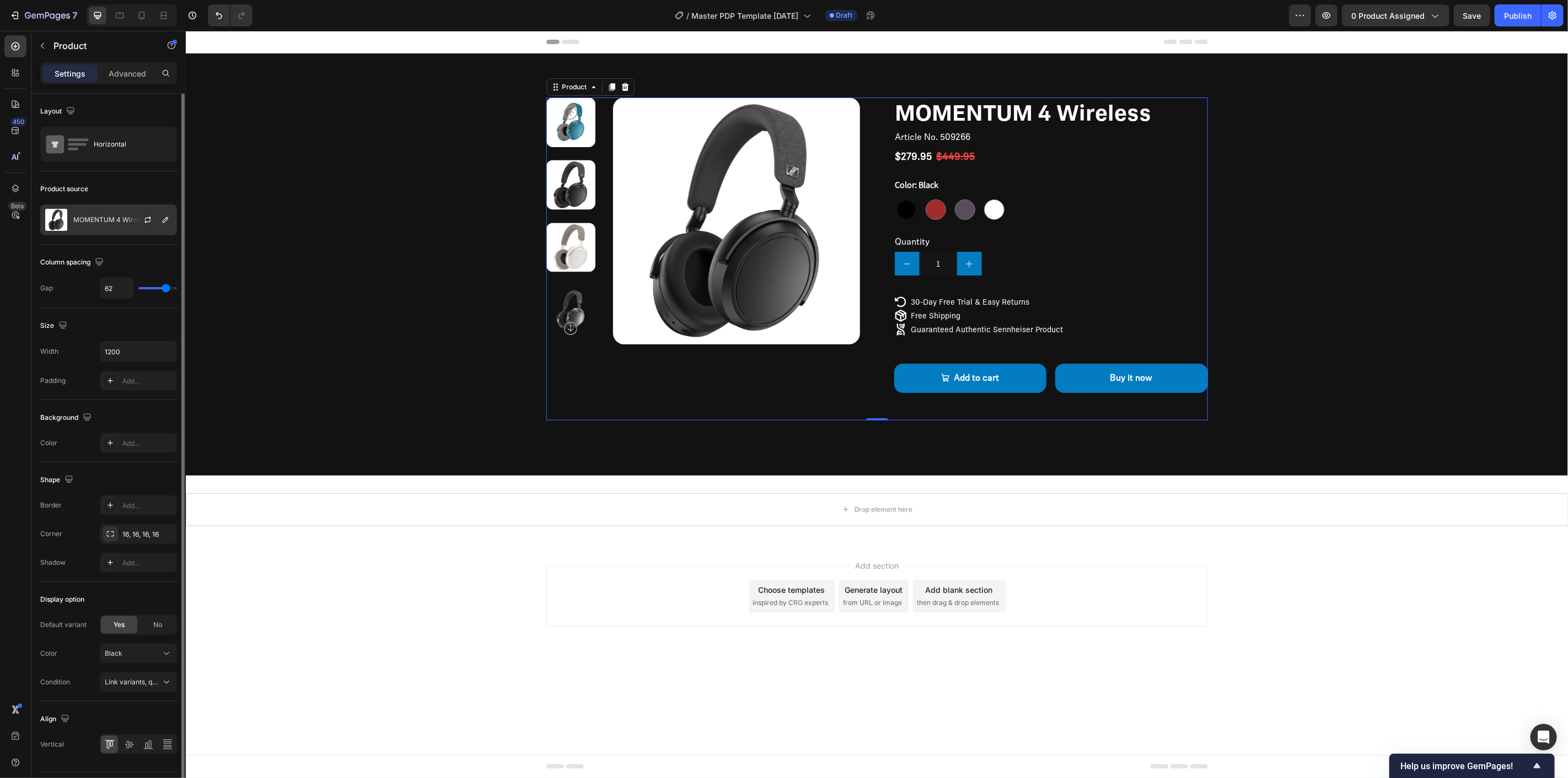
click at [144, 211] on div at bounding box center [152, 220] width 49 height 30
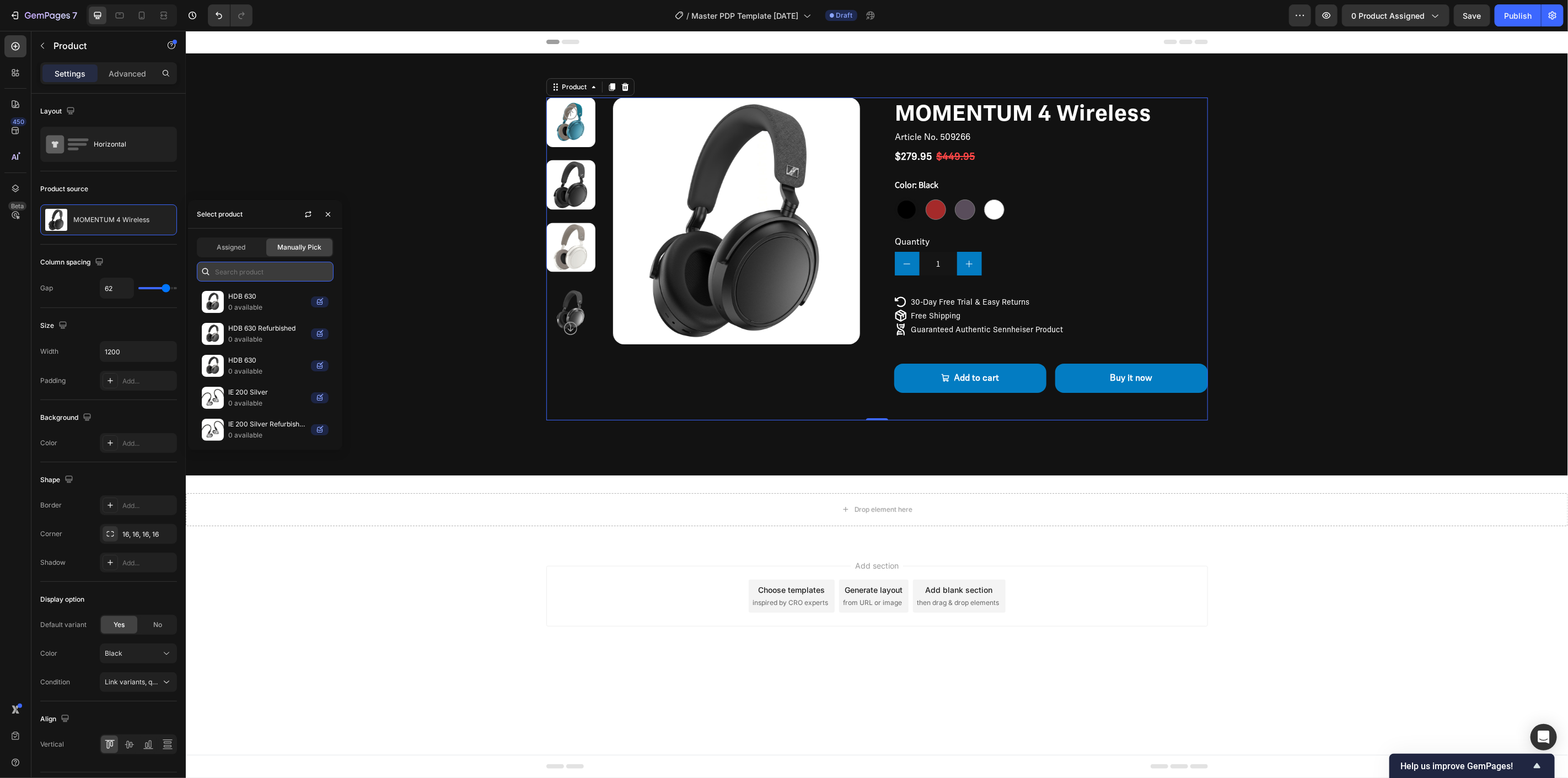
click at [292, 265] on input "text" at bounding box center [265, 272] width 137 height 20
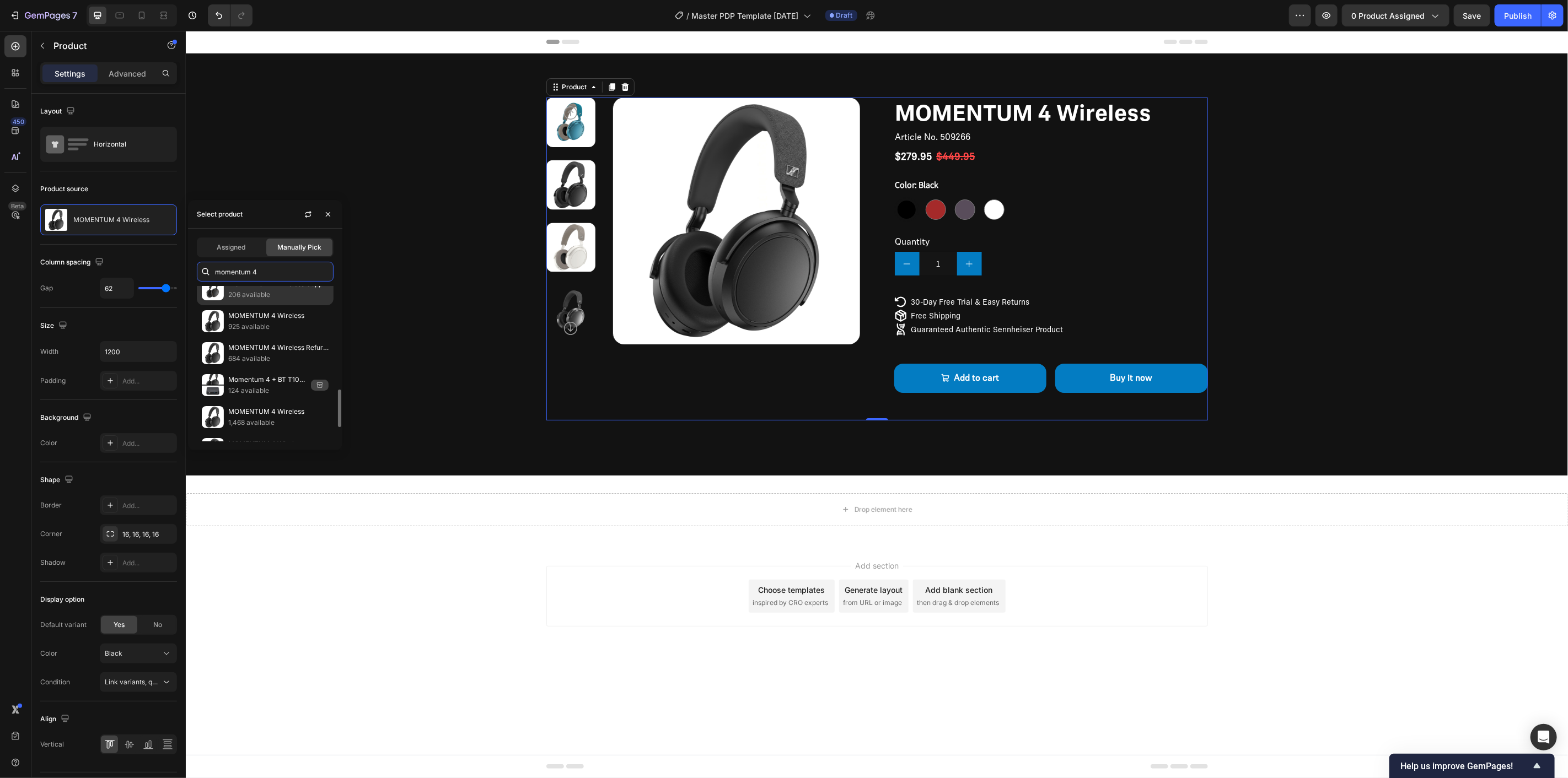
scroll to position [486, 0]
type input "momentum 4"
click at [286, 395] on p "571 available" at bounding box center [267, 397] width 78 height 11
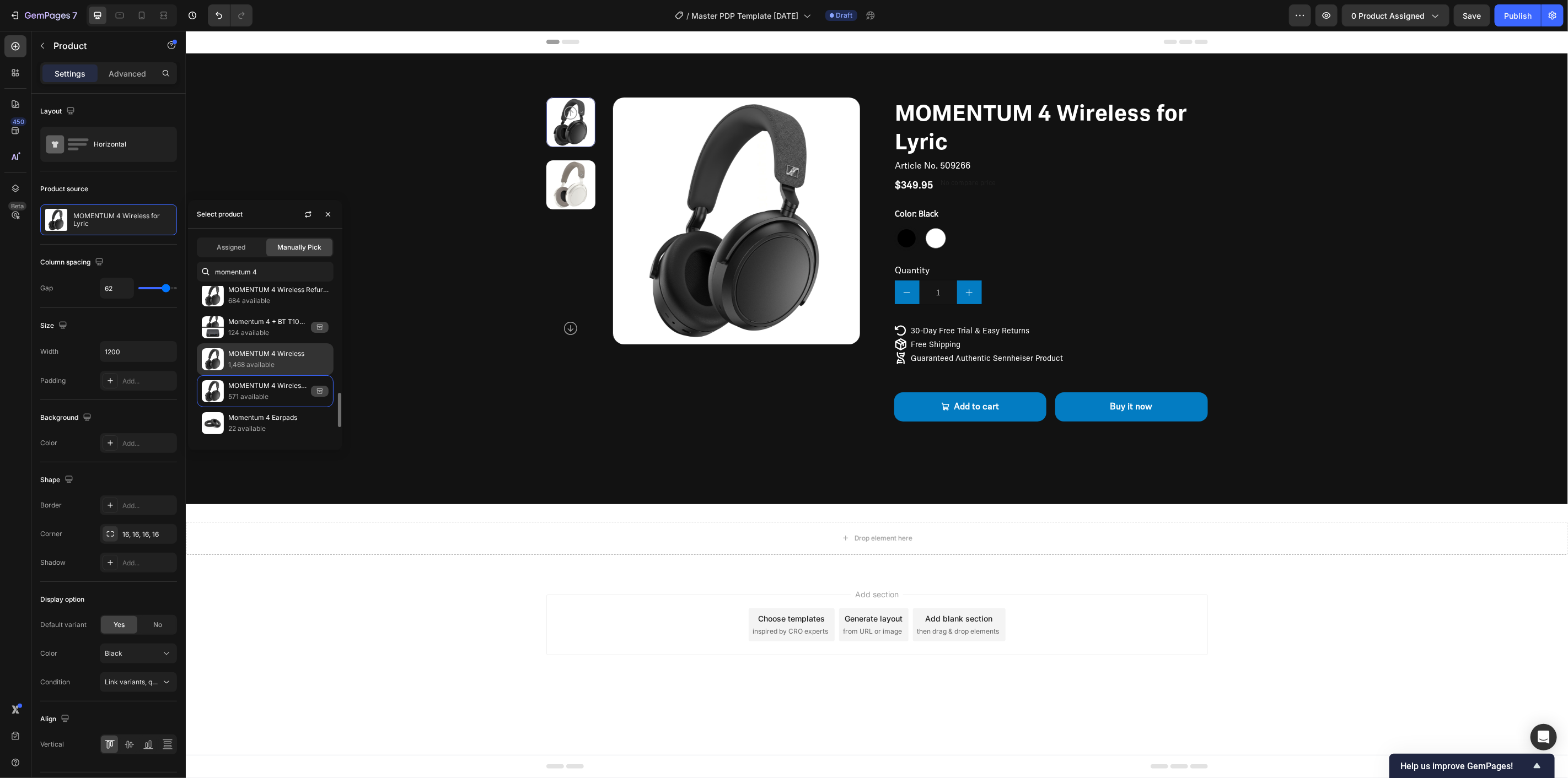
click at [278, 362] on p "1,468 available" at bounding box center [278, 364] width 100 height 11
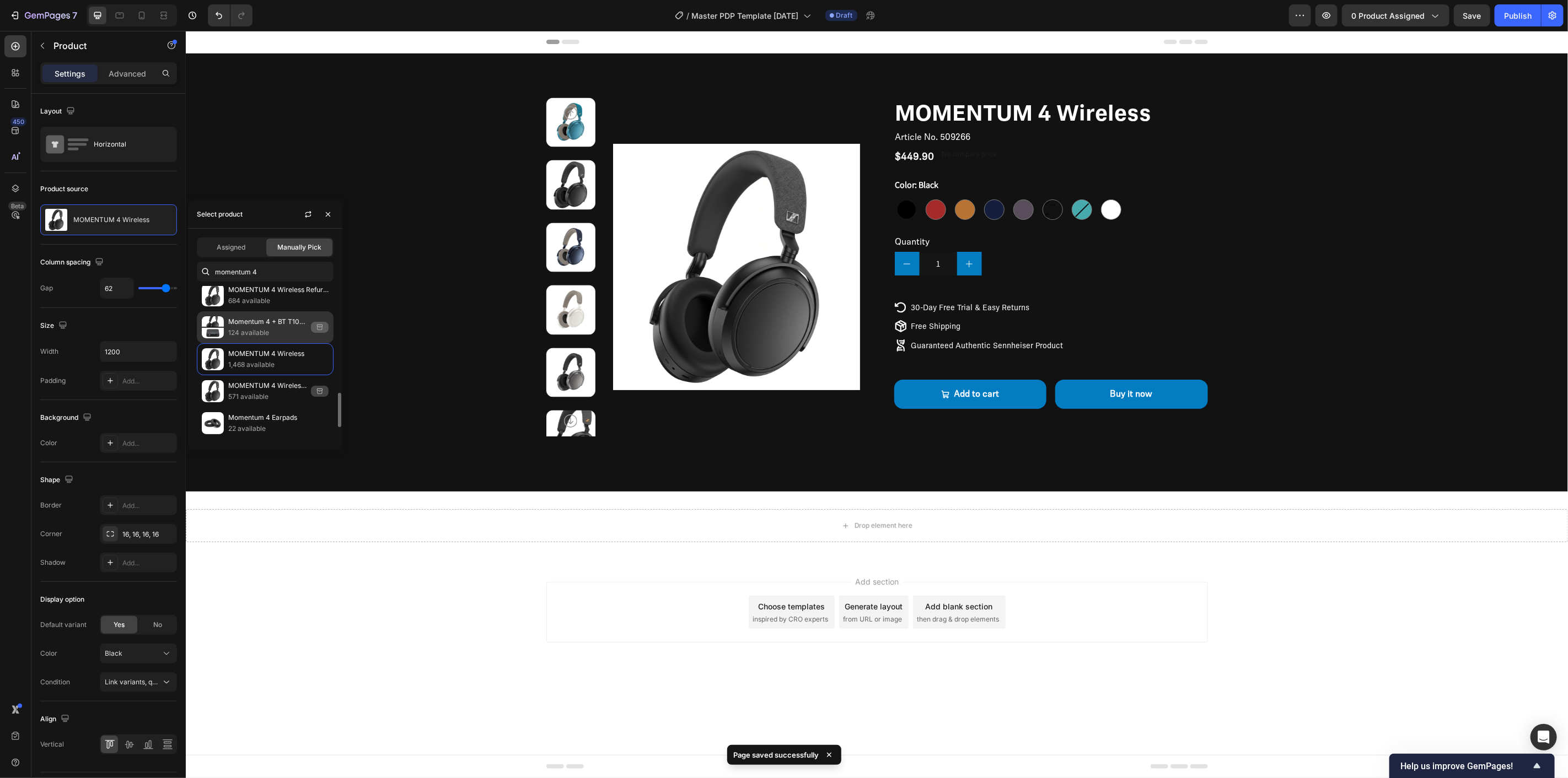
click at [271, 327] on p "Momentum 4 + BT T100 Bundle" at bounding box center [267, 322] width 78 height 11
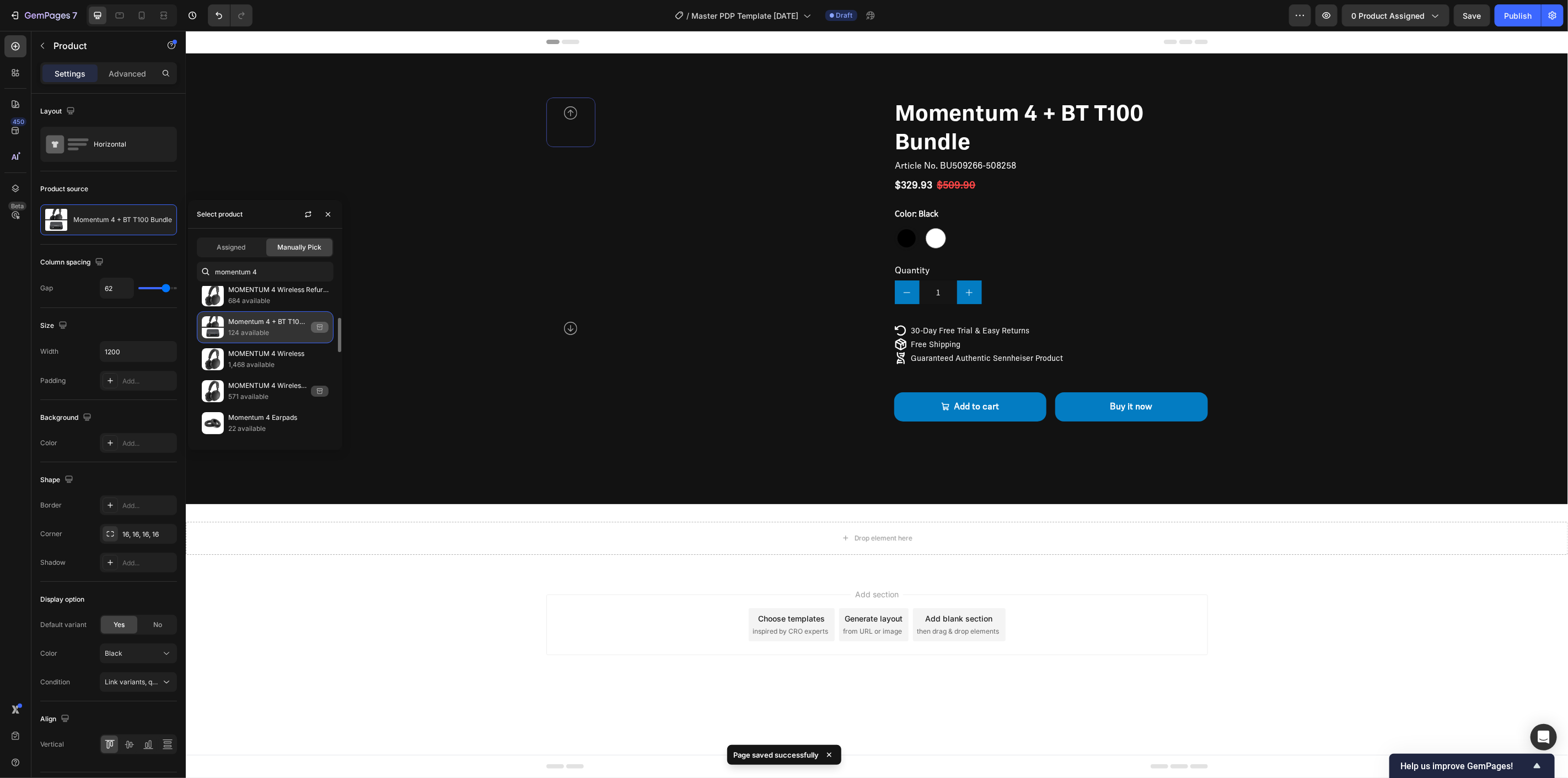
scroll to position [425, 0]
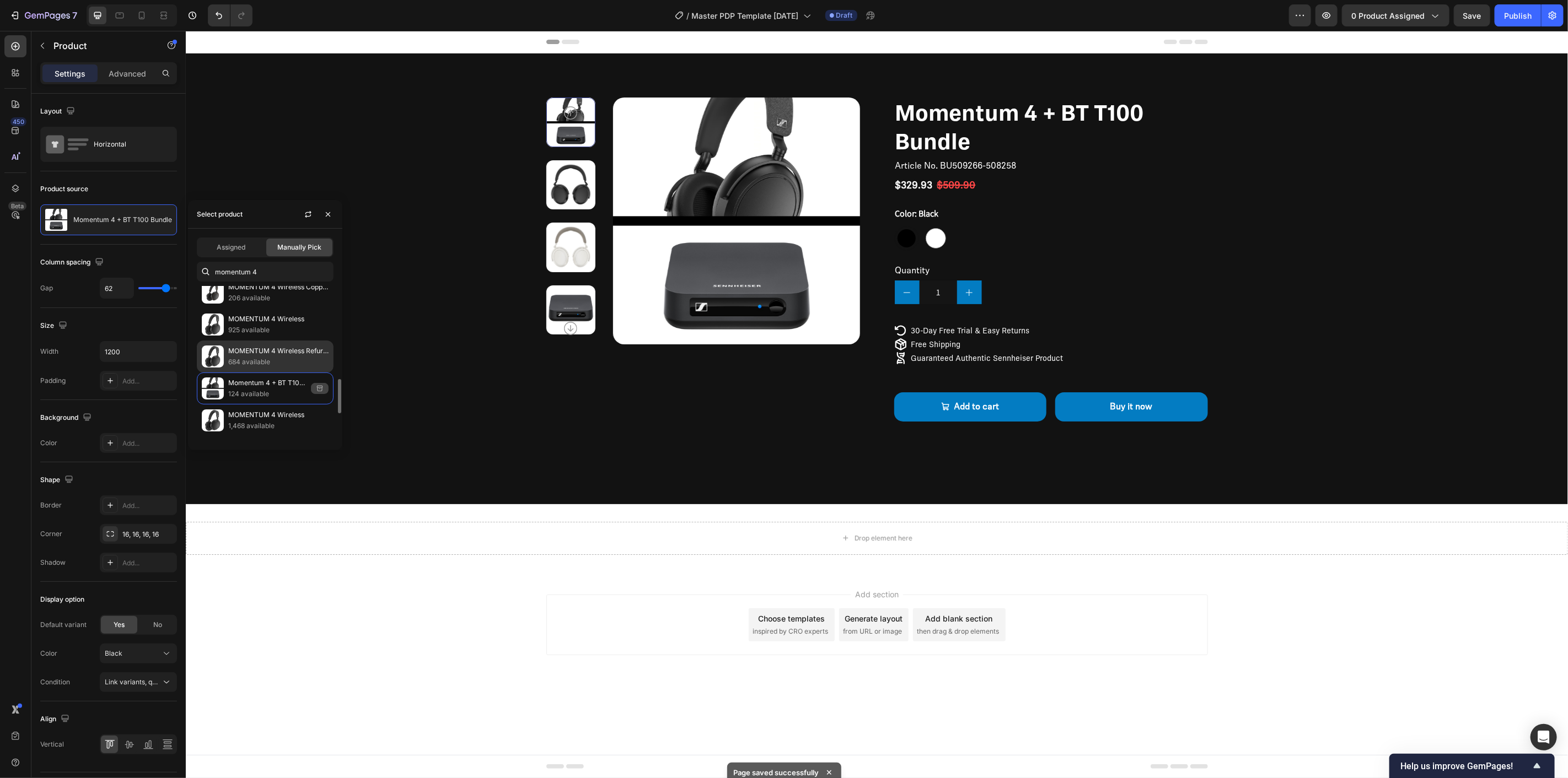
click at [271, 356] on p "MOMENTUM 4 Wireless Refurbished" at bounding box center [278, 351] width 100 height 11
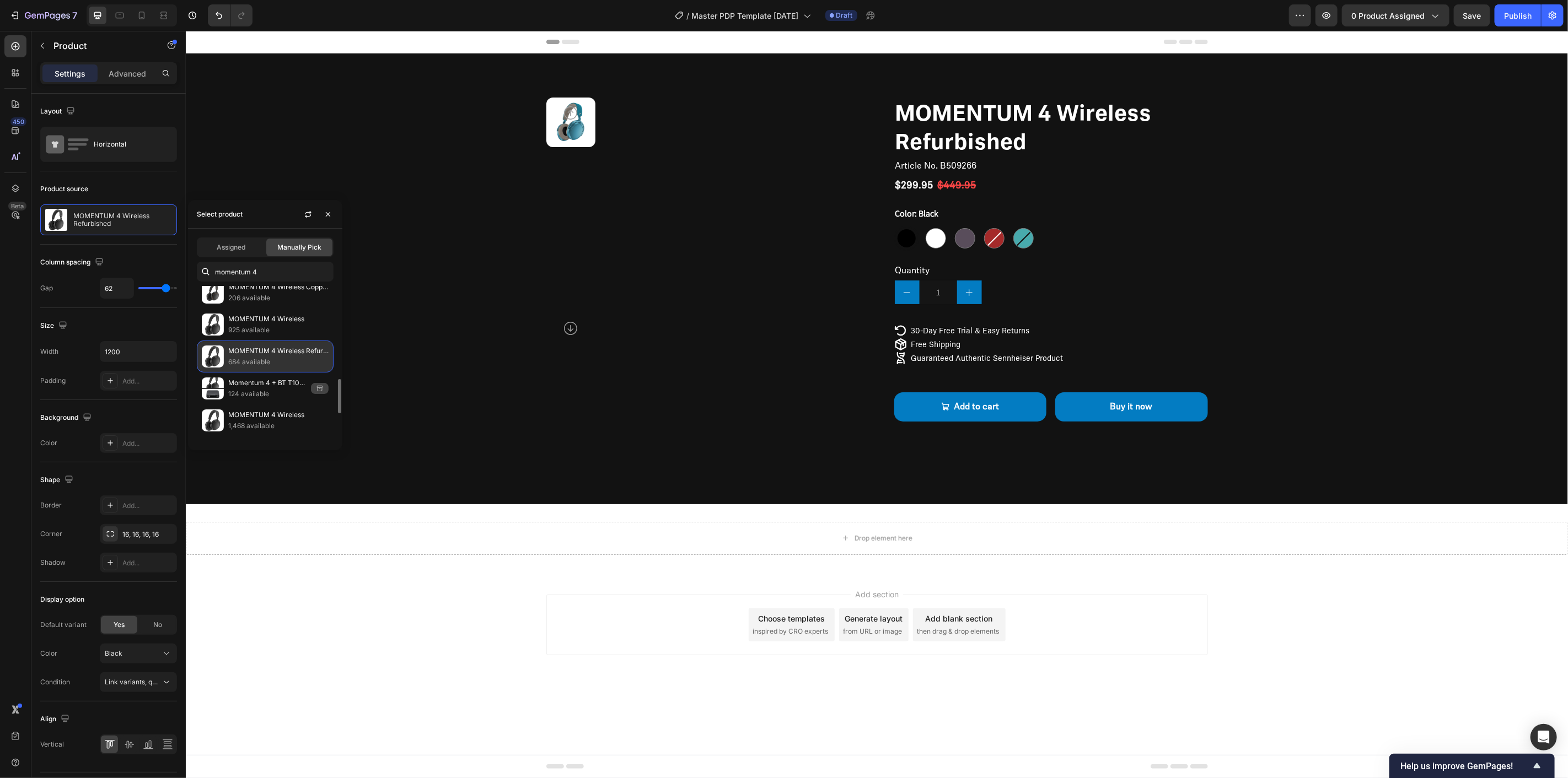
scroll to position [364, 0]
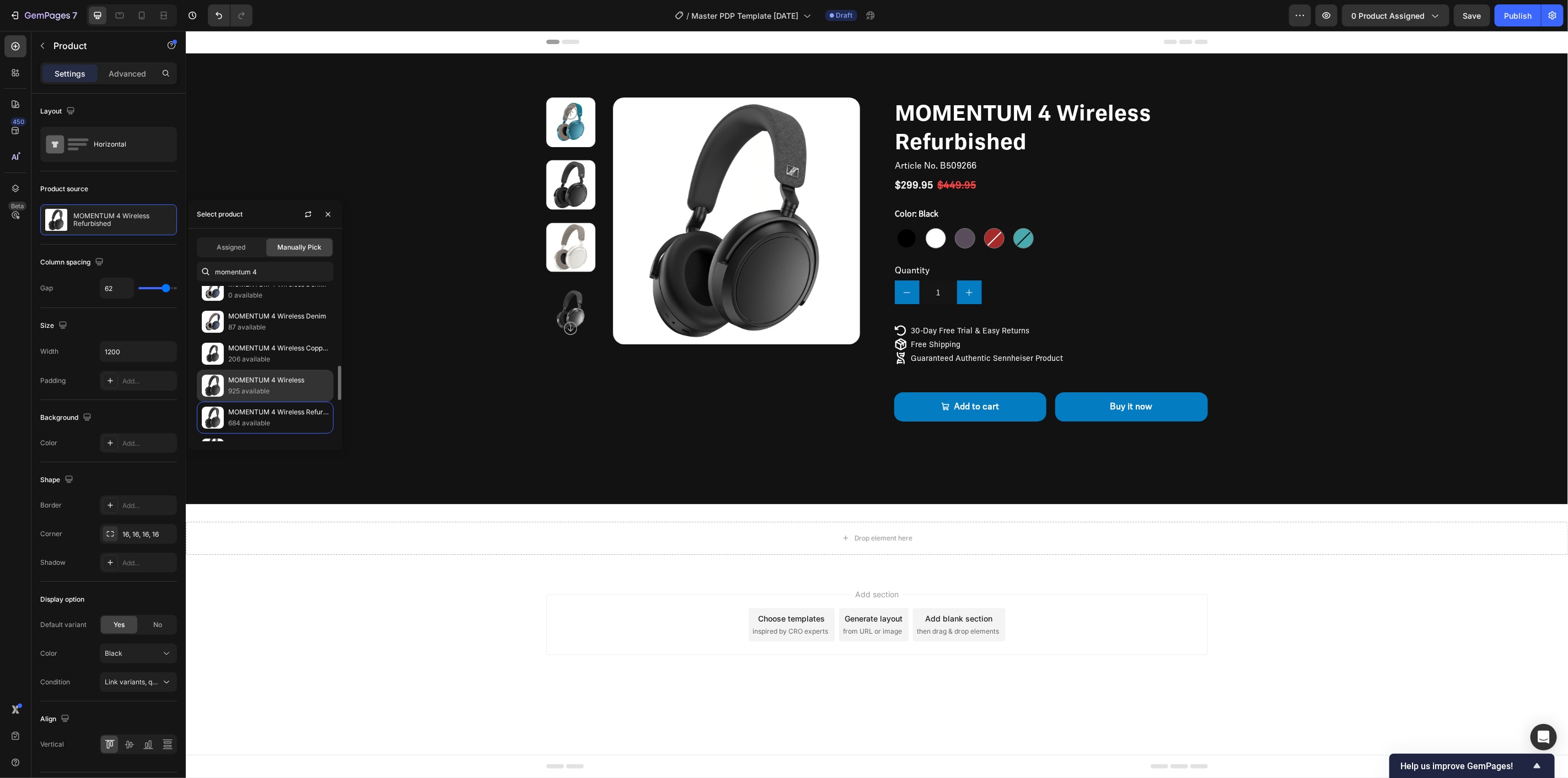
click at [273, 381] on p "MOMENTUM 4 Wireless" at bounding box center [278, 380] width 100 height 11
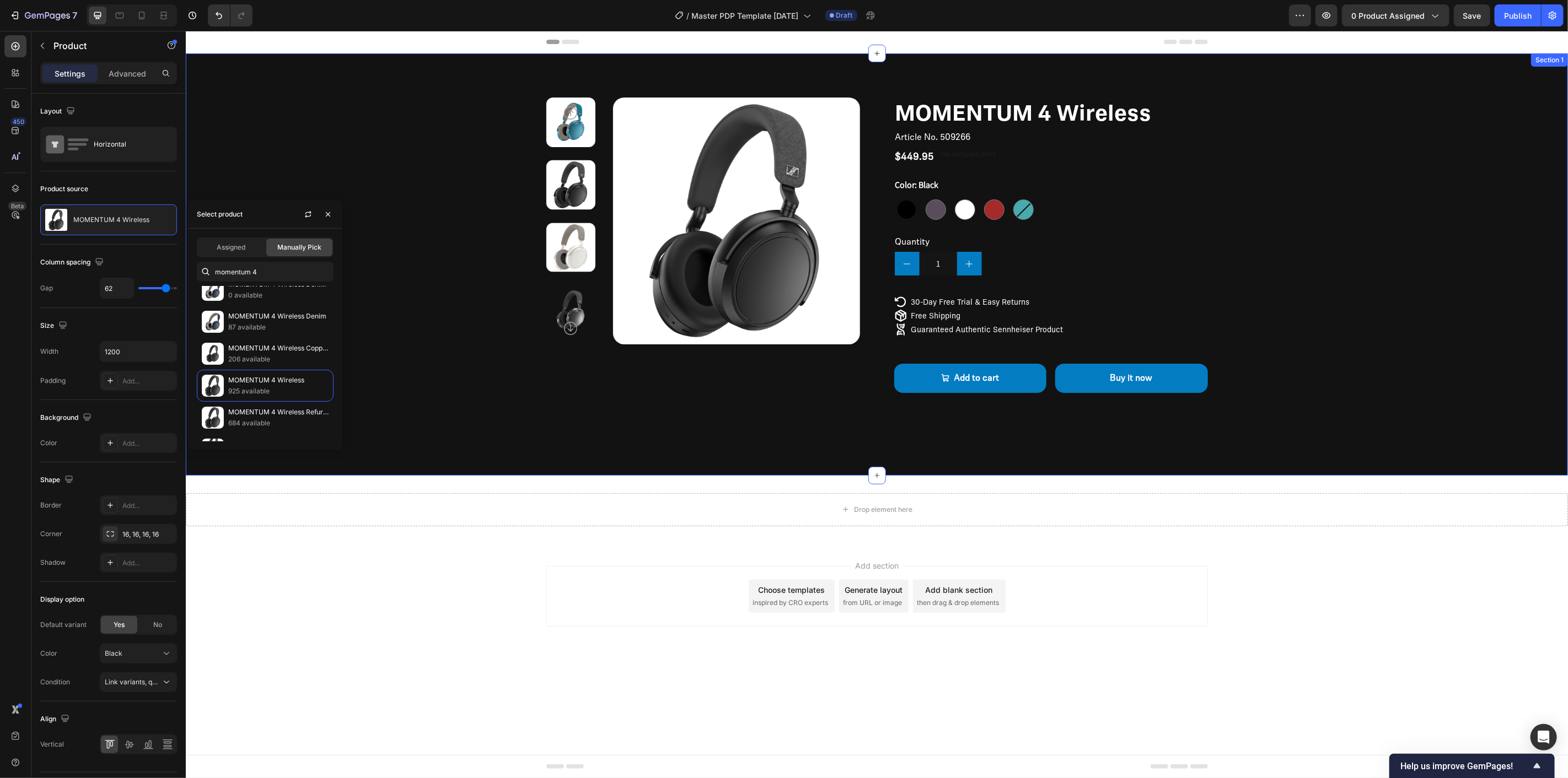
click at [465, 253] on div "Product Images MOMENTUM 4 Wireless Product Title Article No. 509266 Product SKU…" at bounding box center [876, 258] width 1294 height 323
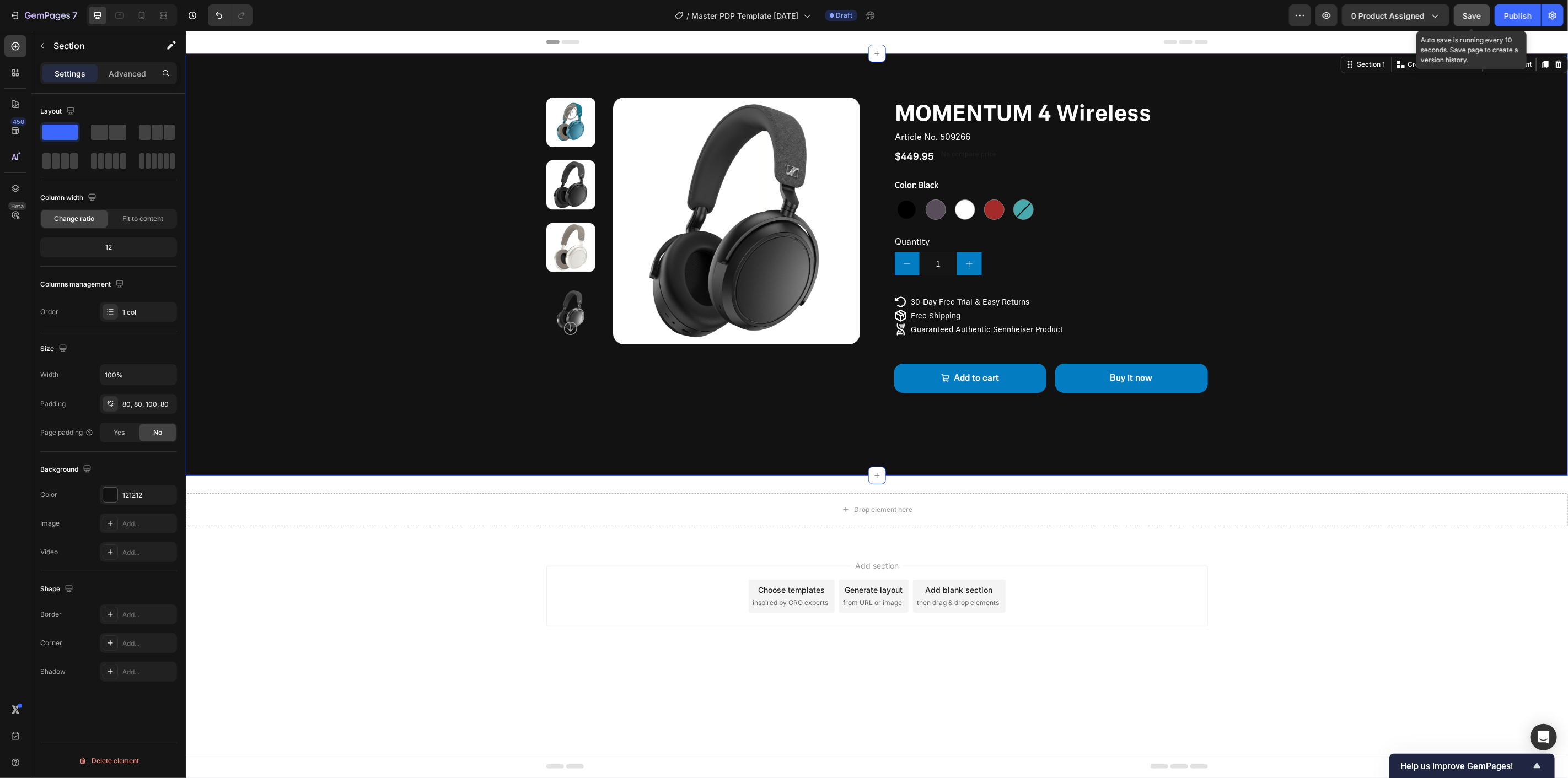
click at [1462, 11] on button "Save" at bounding box center [1472, 16] width 36 height 22
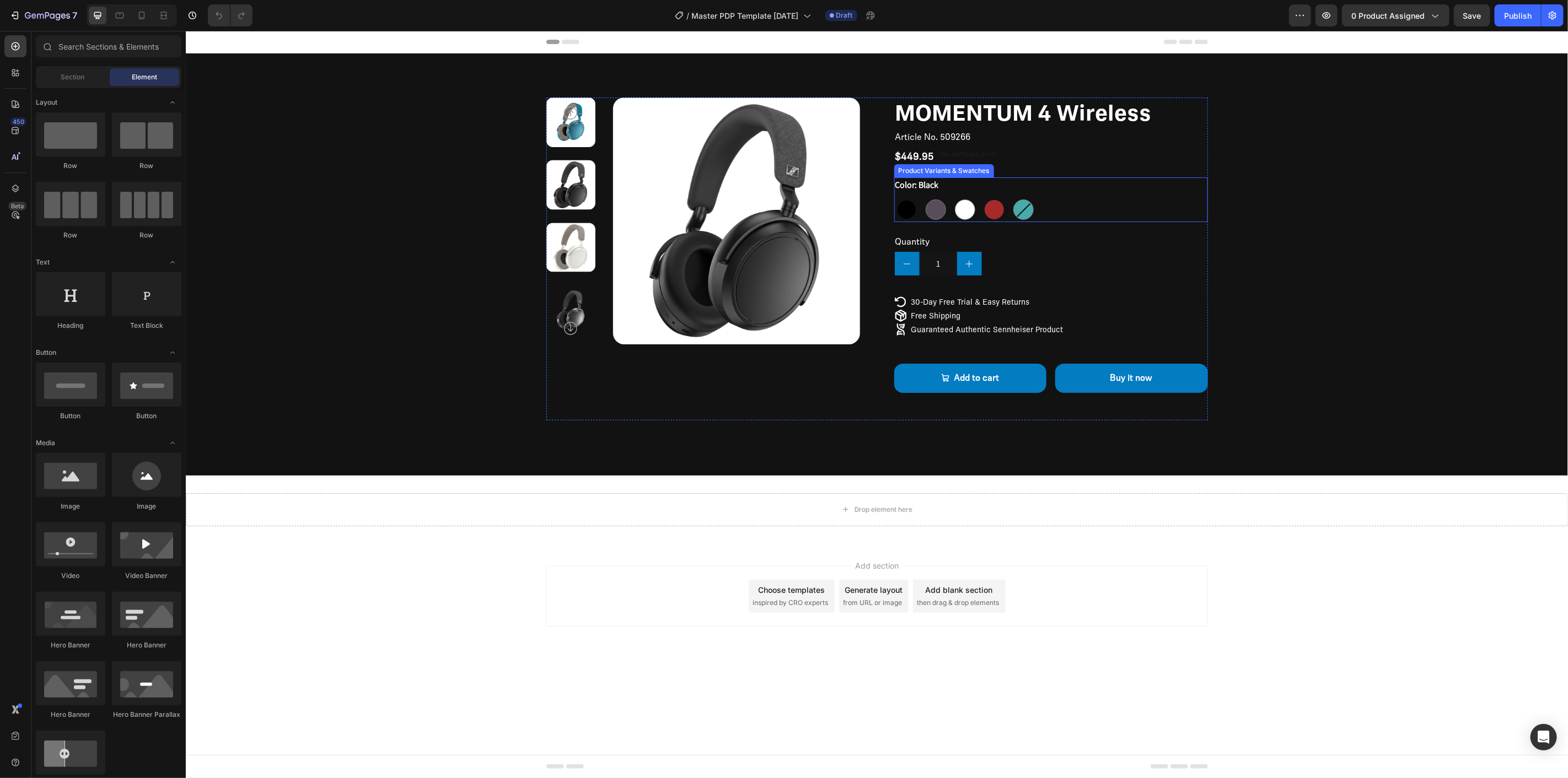
click at [996, 209] on div at bounding box center [994, 209] width 21 height 21
click at [981, 197] on input "Brown Brown" at bounding box center [981, 196] width 1 height 1
radio input "true"
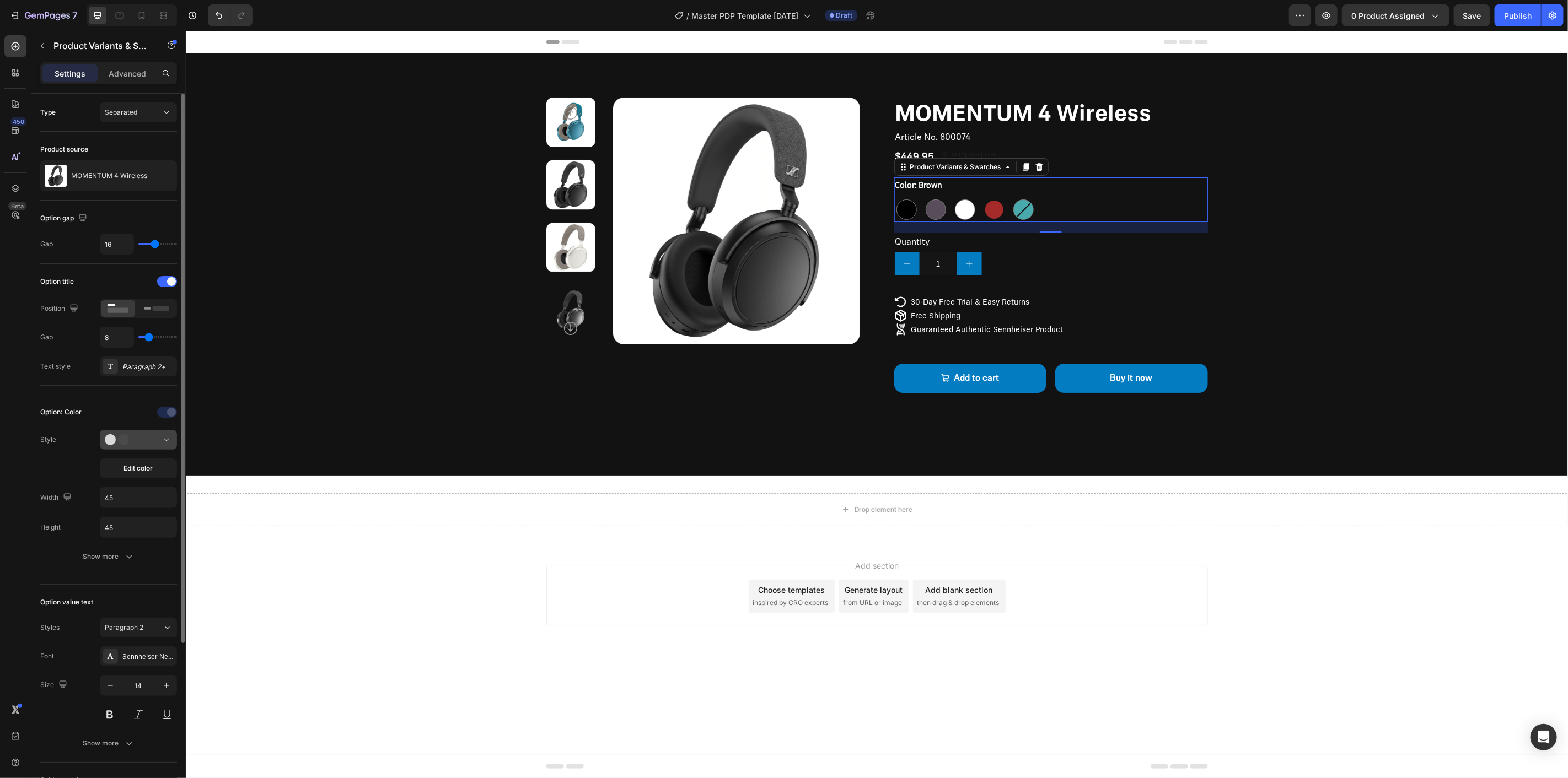
click at [146, 444] on div at bounding box center [139, 439] width 67 height 11
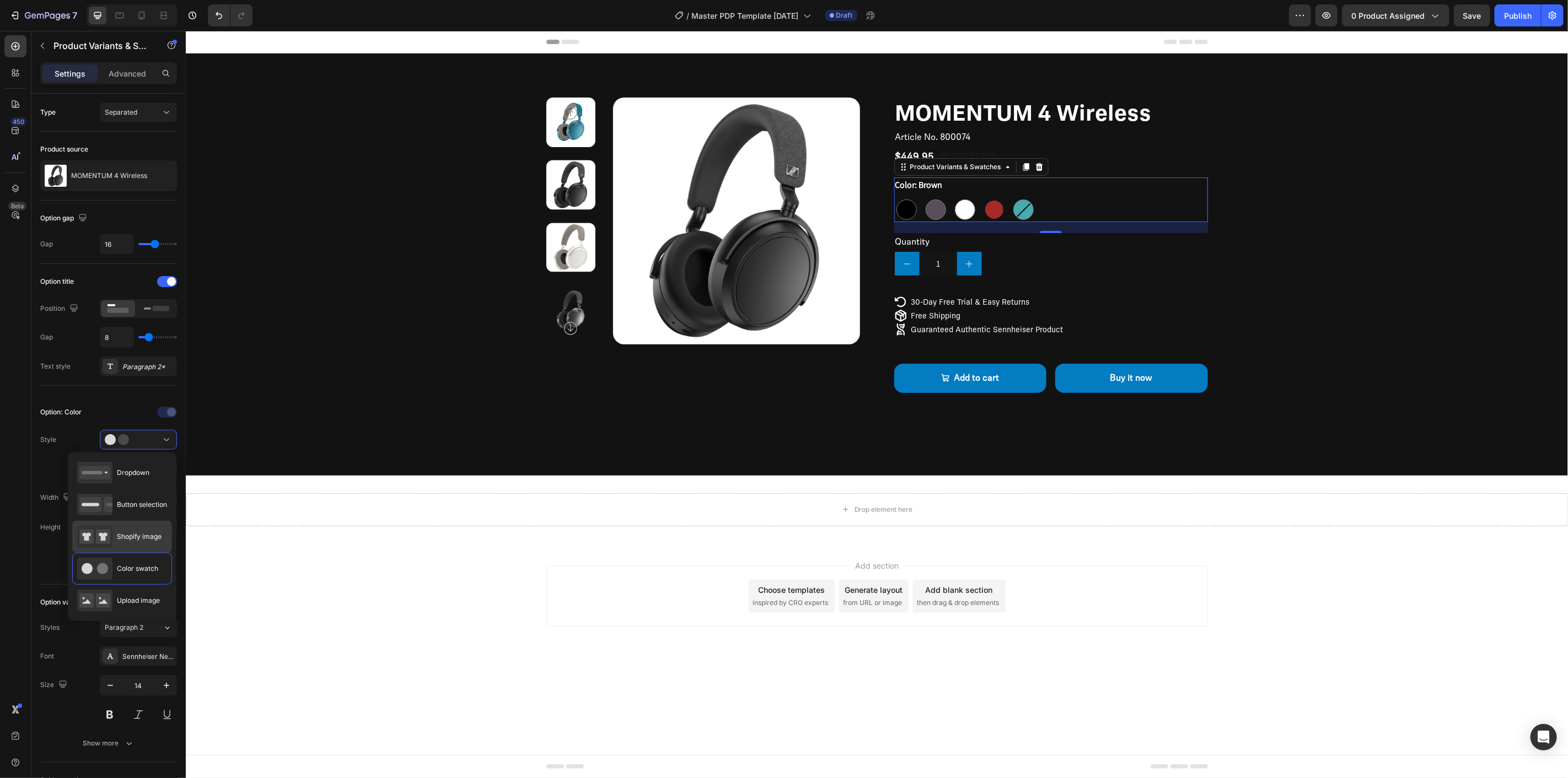
click at [133, 532] on span "Shopify image" at bounding box center [139, 537] width 45 height 10
type input "64"
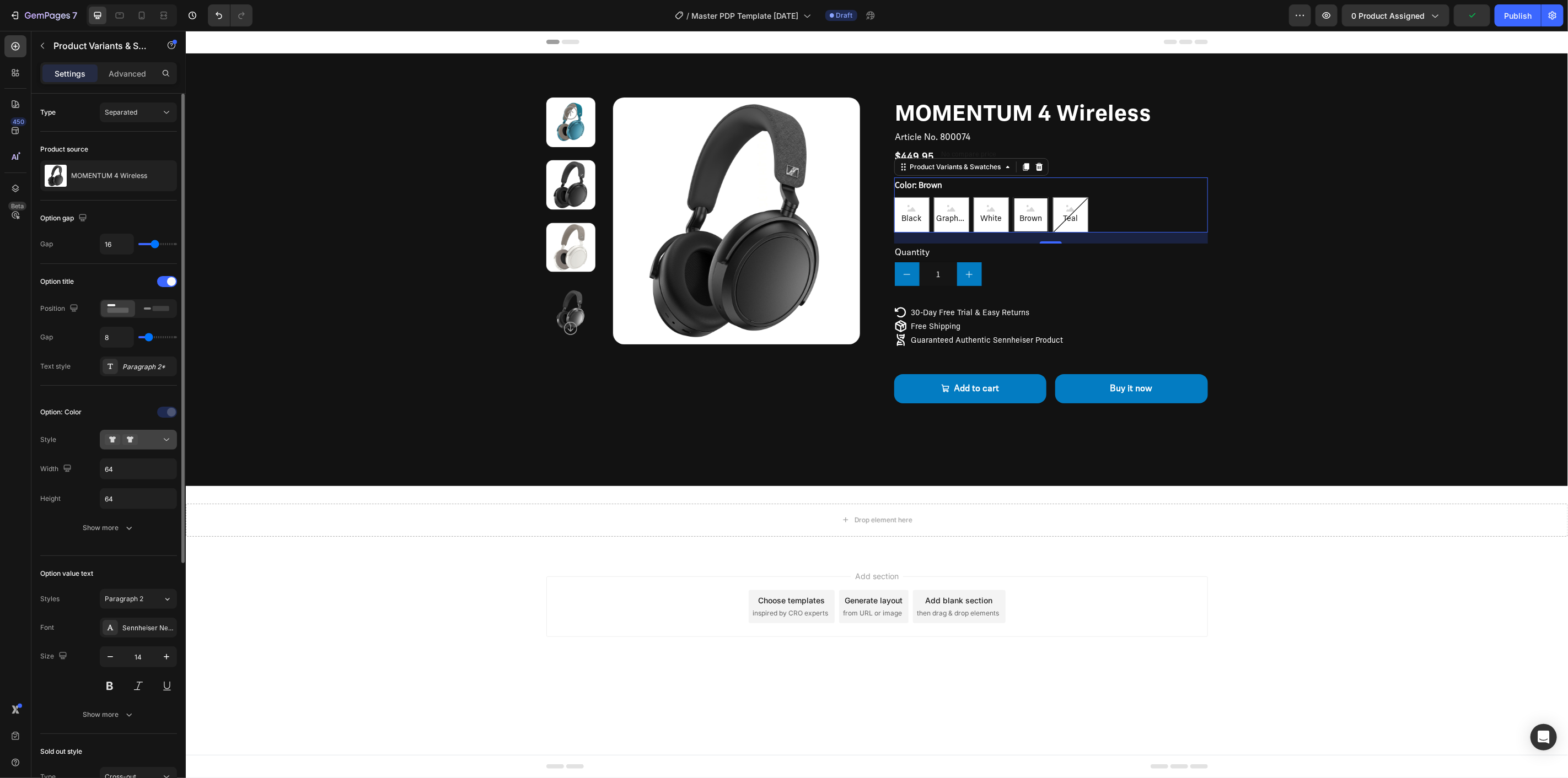
click at [150, 441] on div at bounding box center [139, 439] width 67 height 11
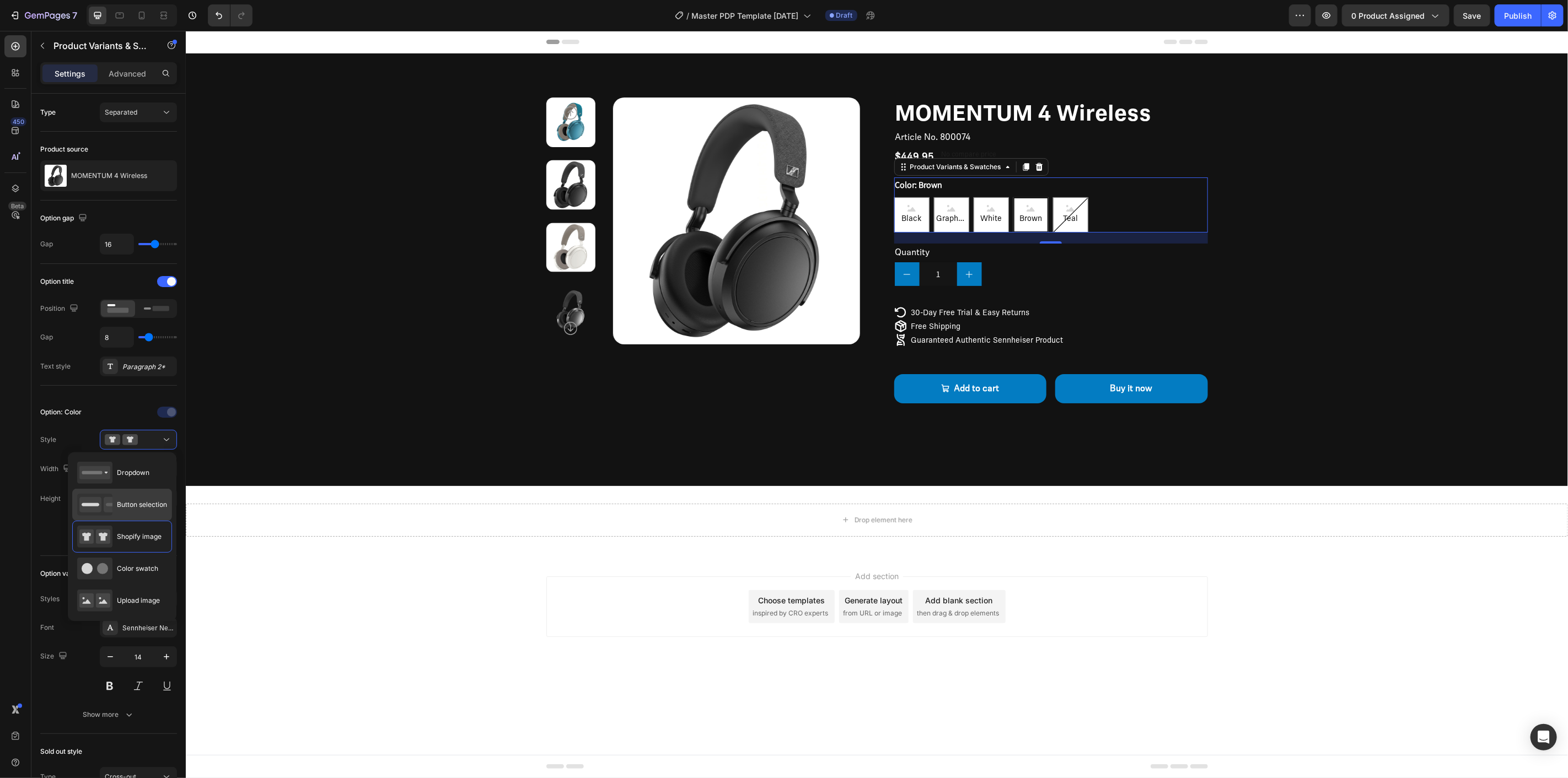
click at [157, 499] on div "Button selection" at bounding box center [122, 505] width 90 height 22
type input "45"
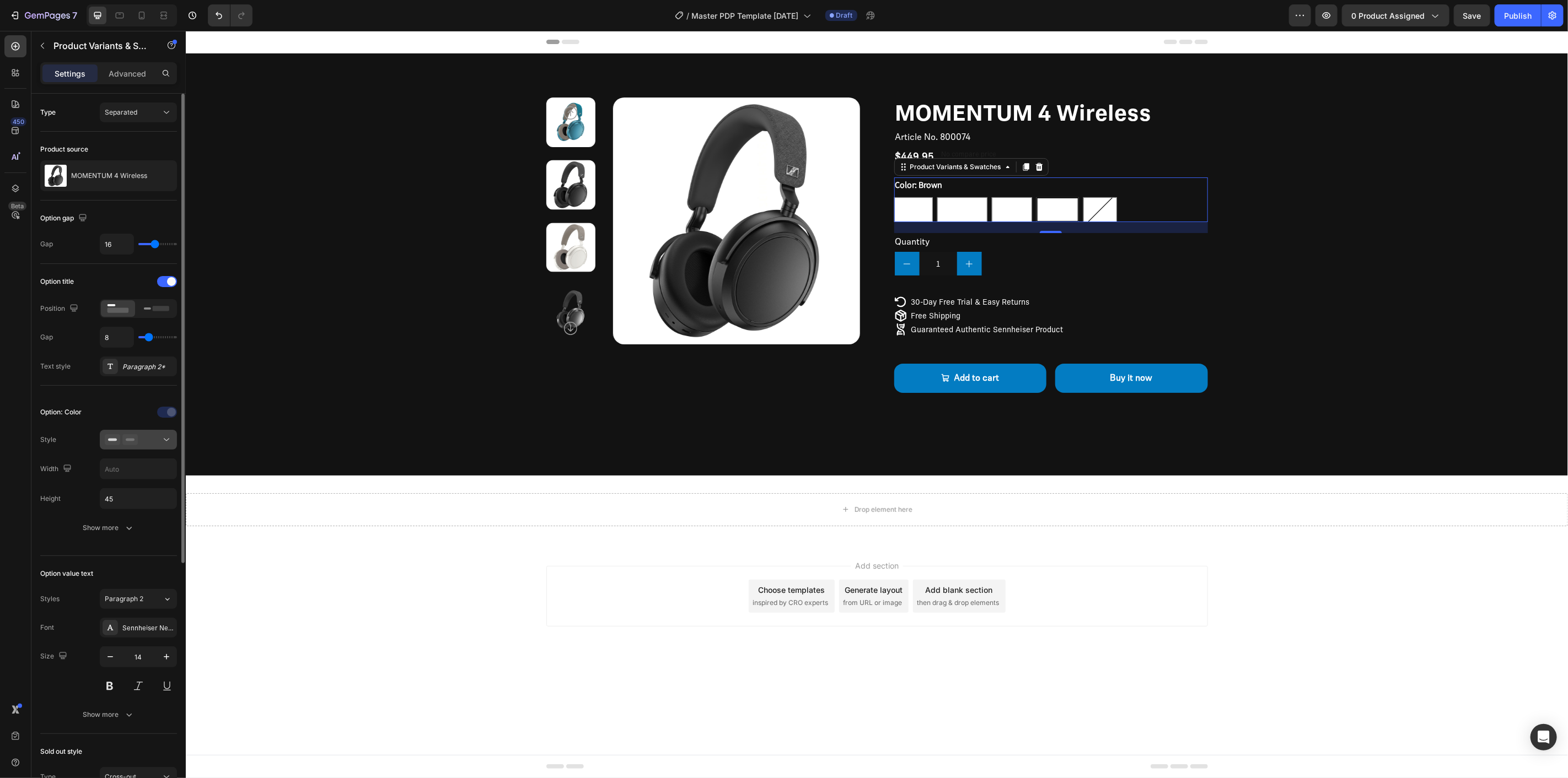
click at [166, 436] on icon at bounding box center [166, 439] width 11 height 11
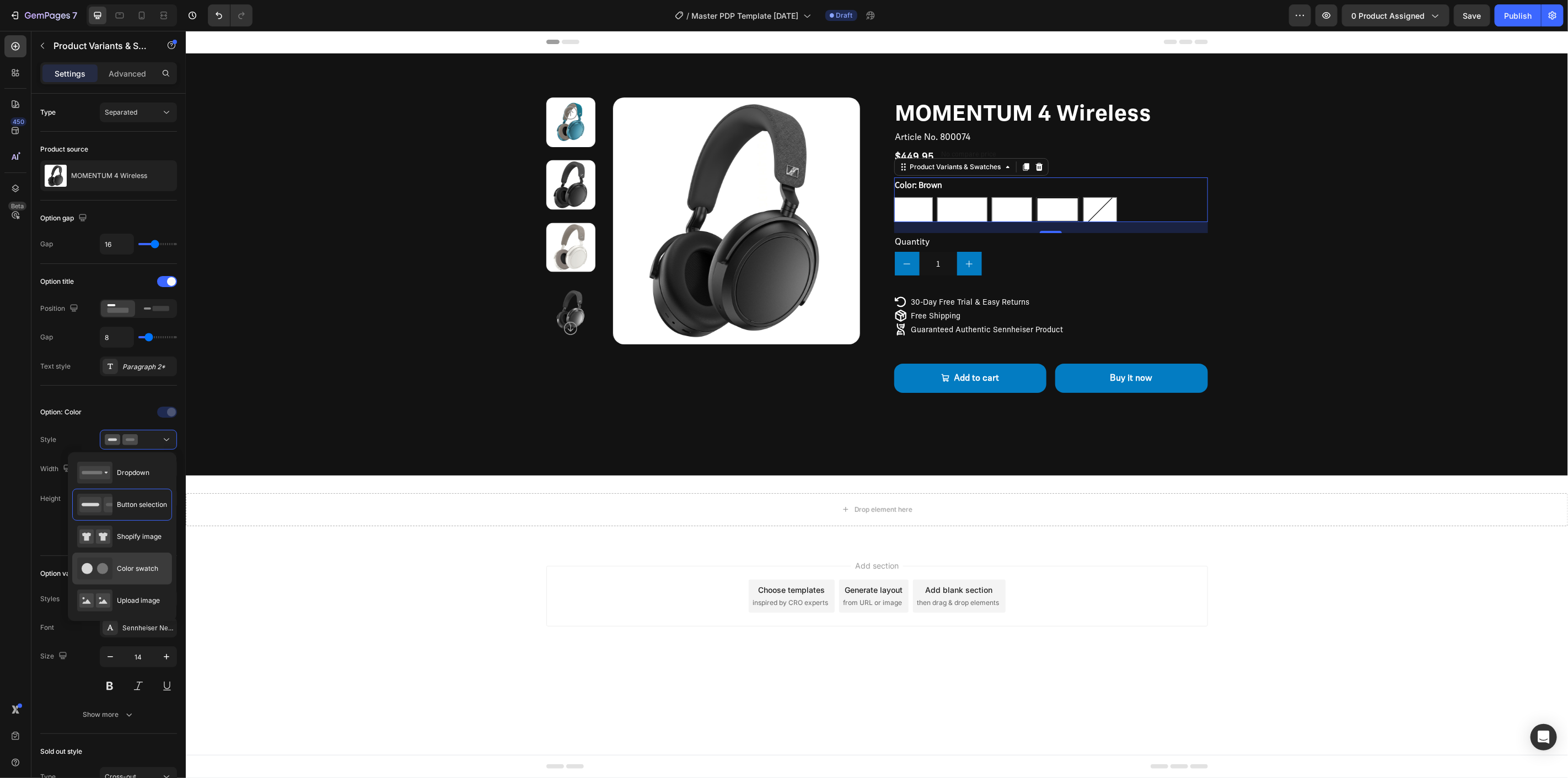
click at [142, 575] on div "Color swatch" at bounding box center [117, 569] width 81 height 22
type input "45"
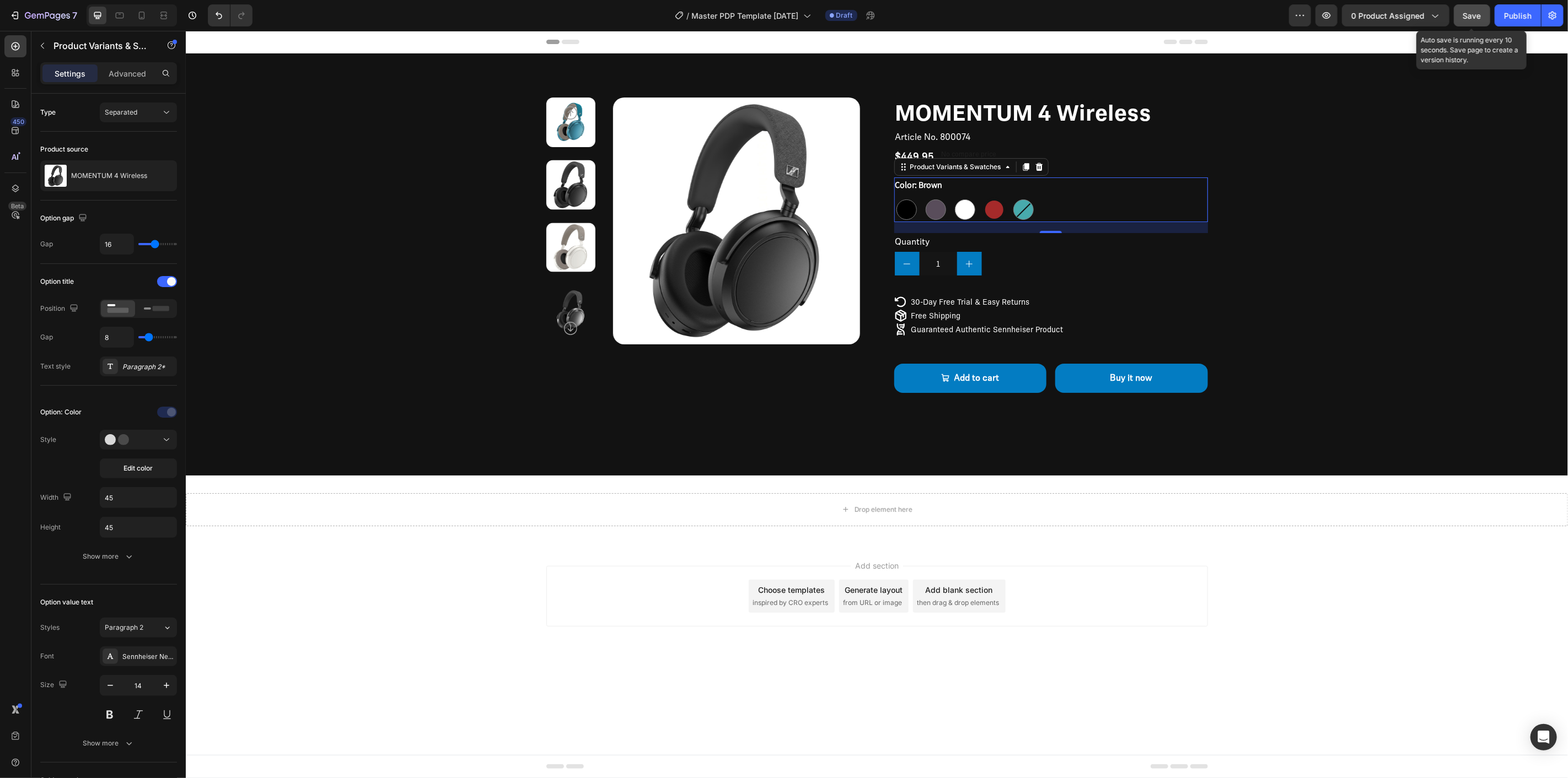
click at [1478, 17] on span "Save" at bounding box center [1472, 16] width 18 height 9
click at [994, 209] on div at bounding box center [994, 209] width 18 height 18
click at [981, 197] on input "Brown Brown" at bounding box center [981, 196] width 1 height 1
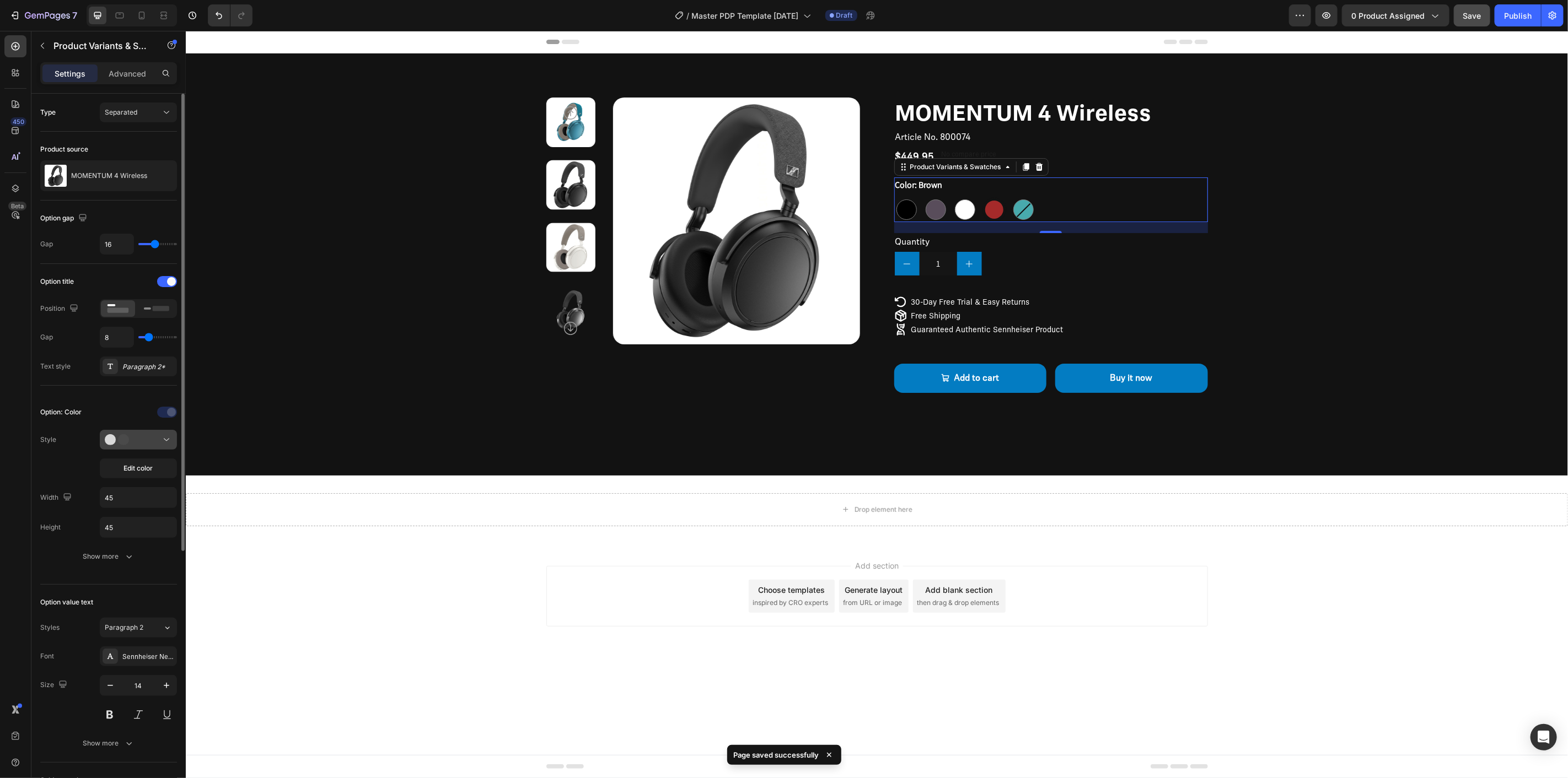
click at [162, 444] on icon at bounding box center [166, 439] width 11 height 11
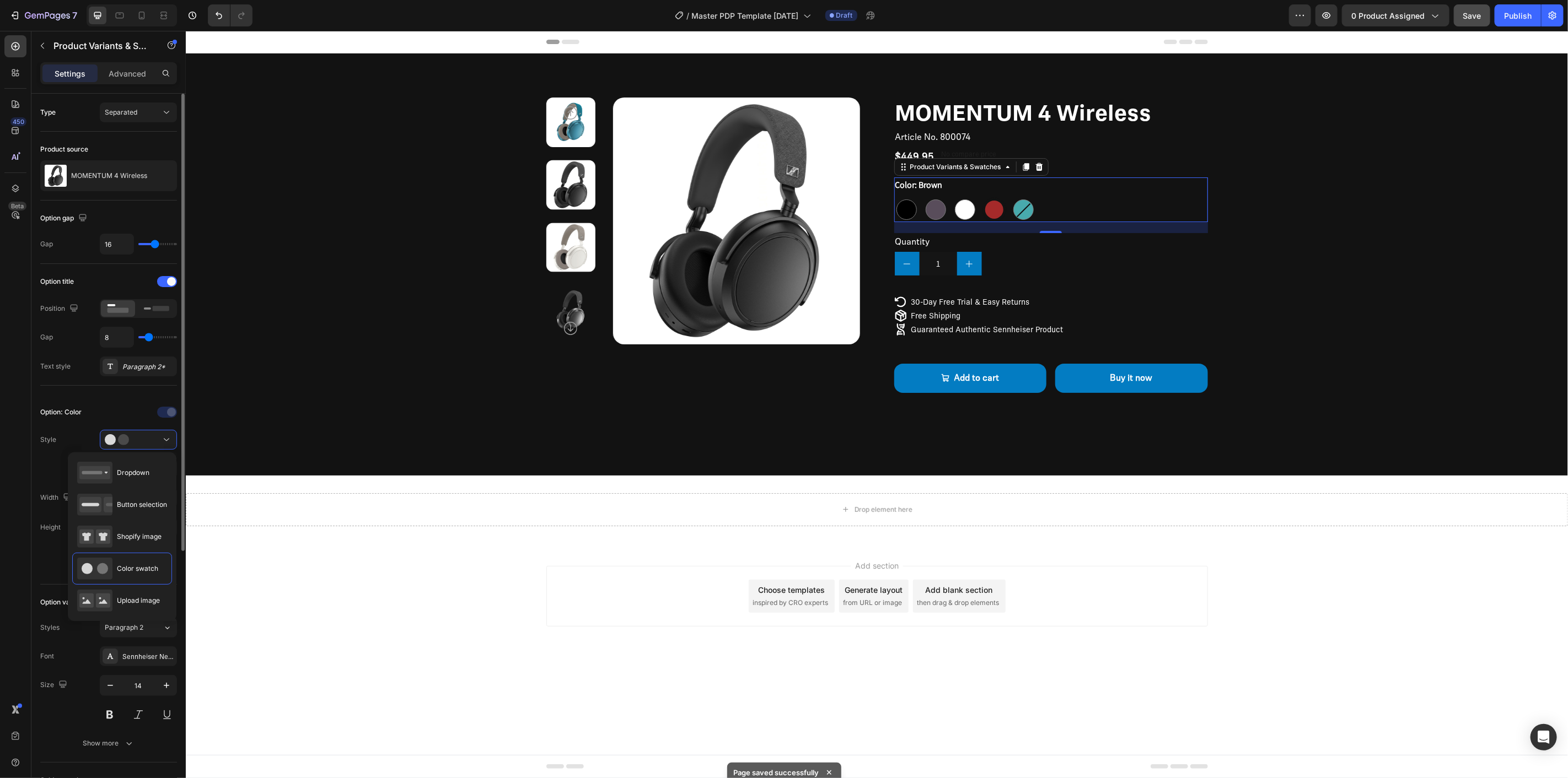
click at [60, 447] on div "Style Edit color" at bounding box center [108, 454] width 137 height 49
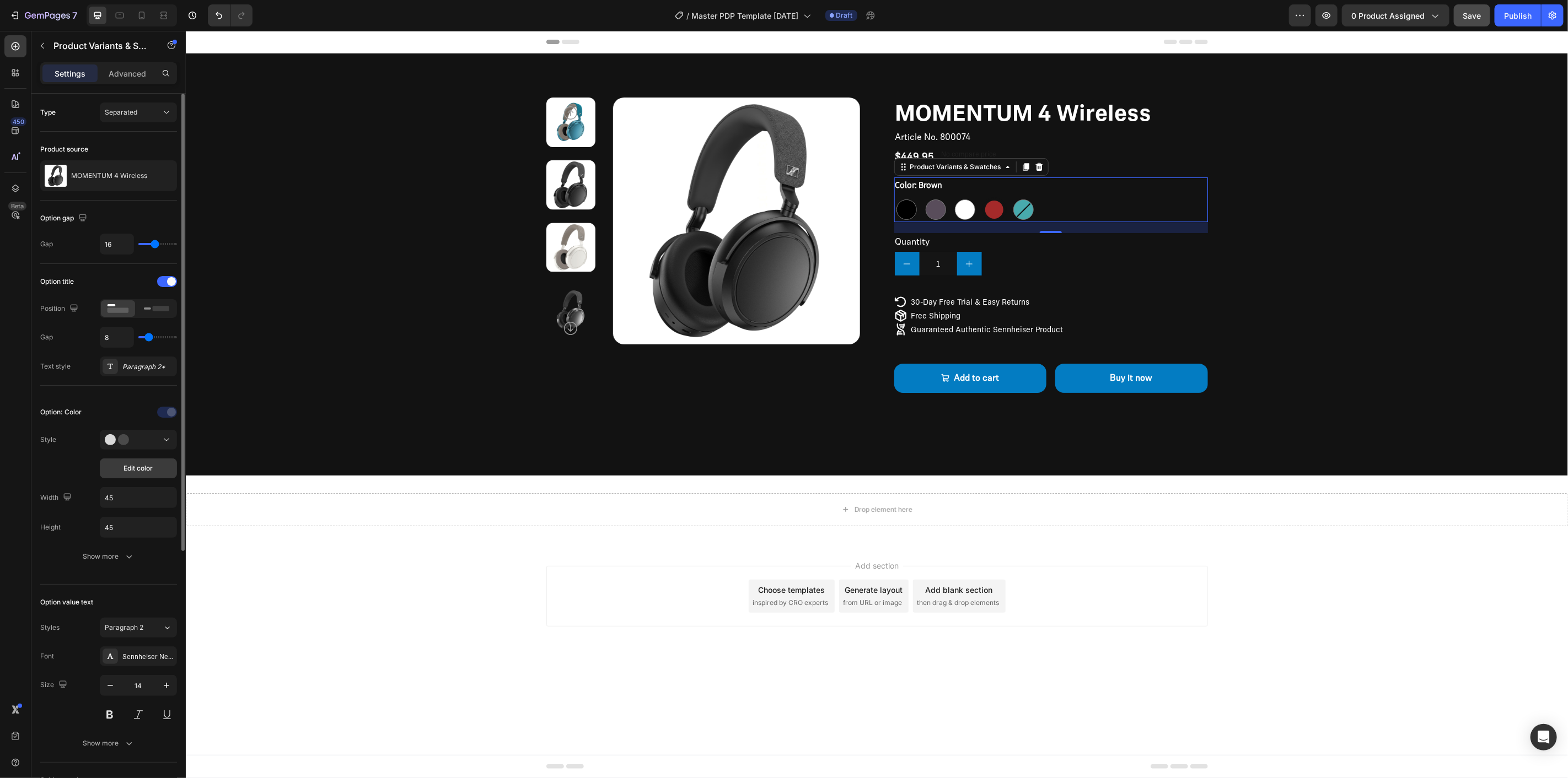
click at [150, 470] on span "Edit color" at bounding box center [139, 468] width 29 height 10
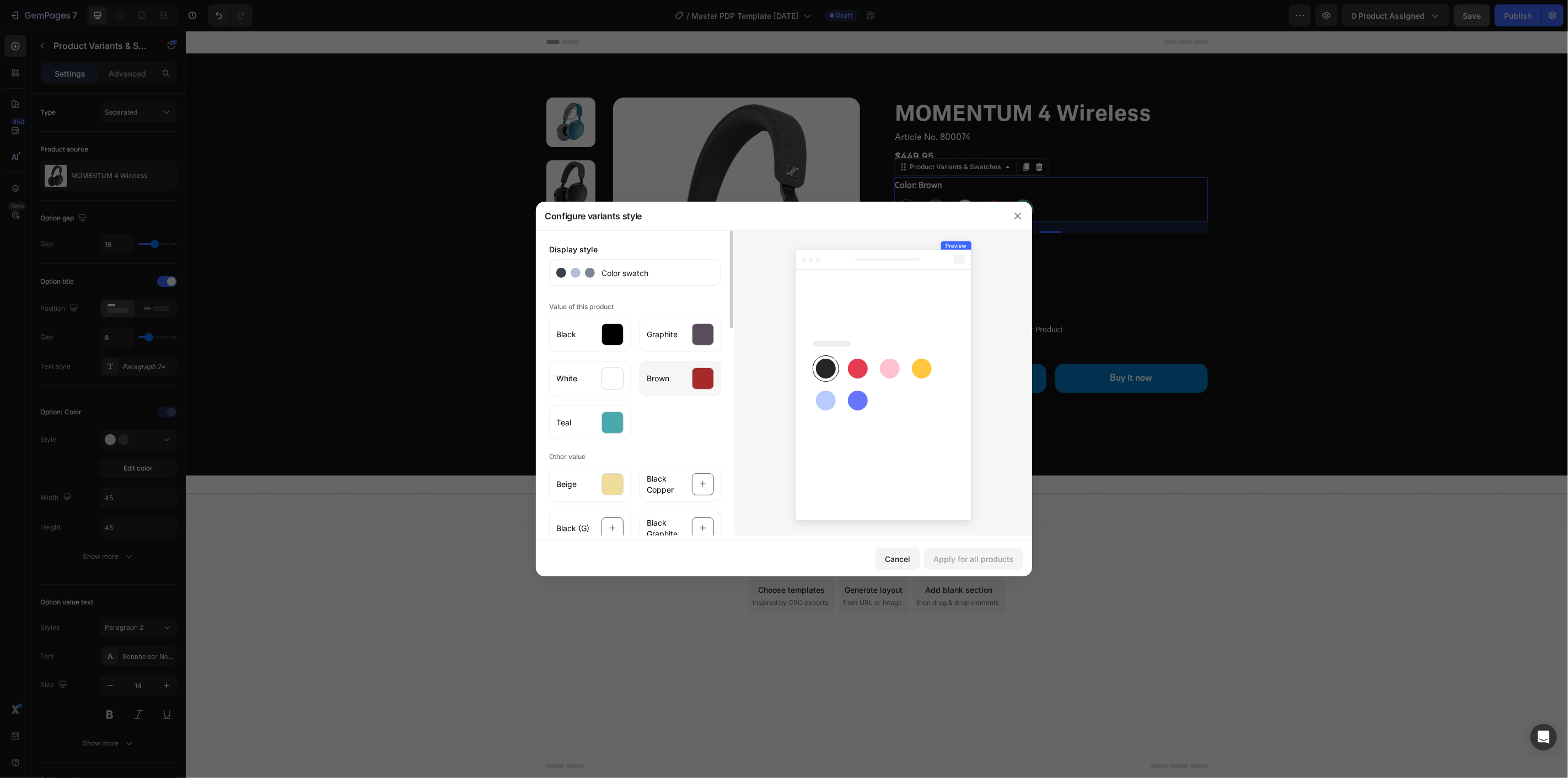
click at [704, 377] on div at bounding box center [703, 379] width 22 height 22
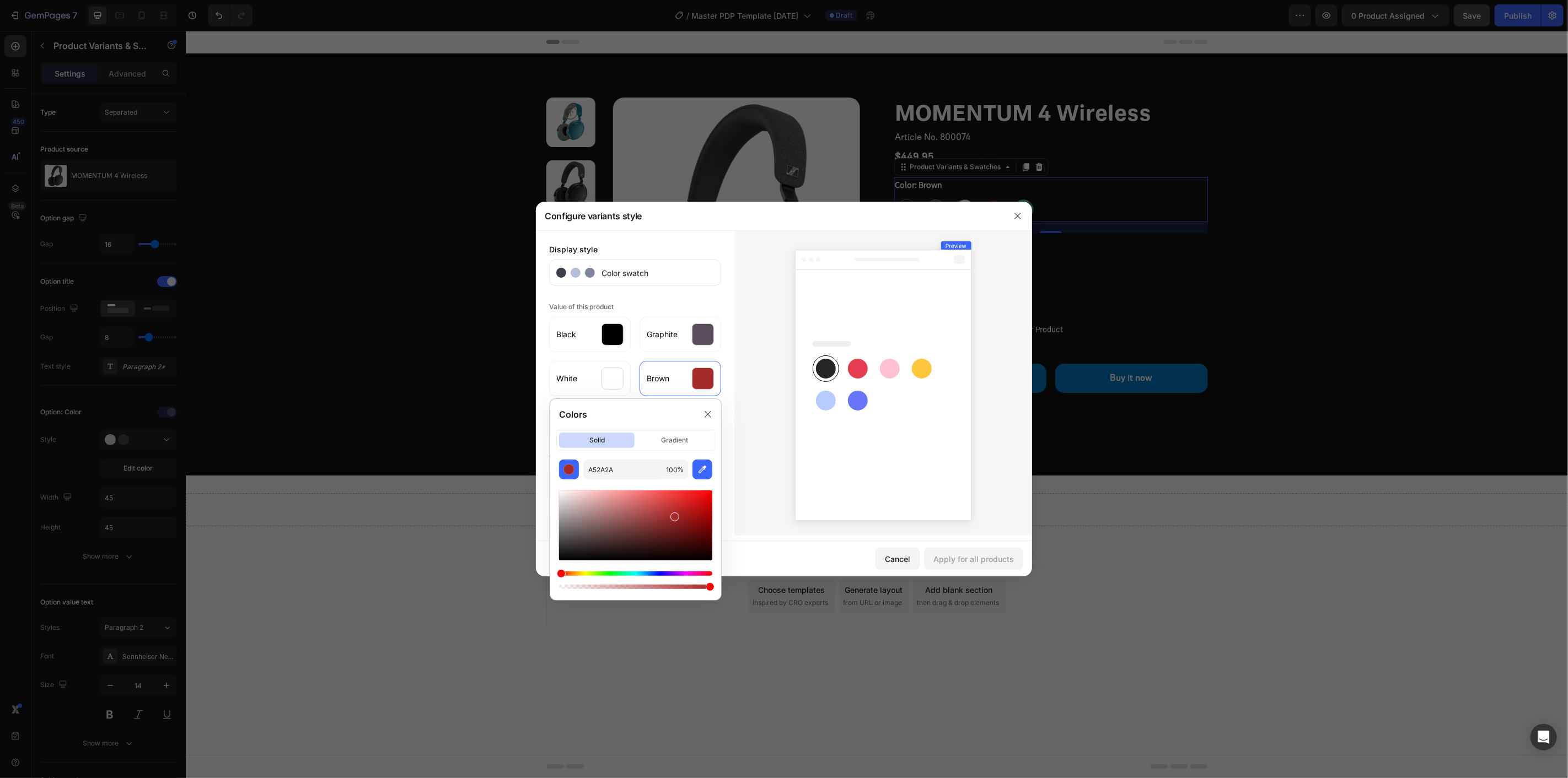
scroll to position [61, 0]
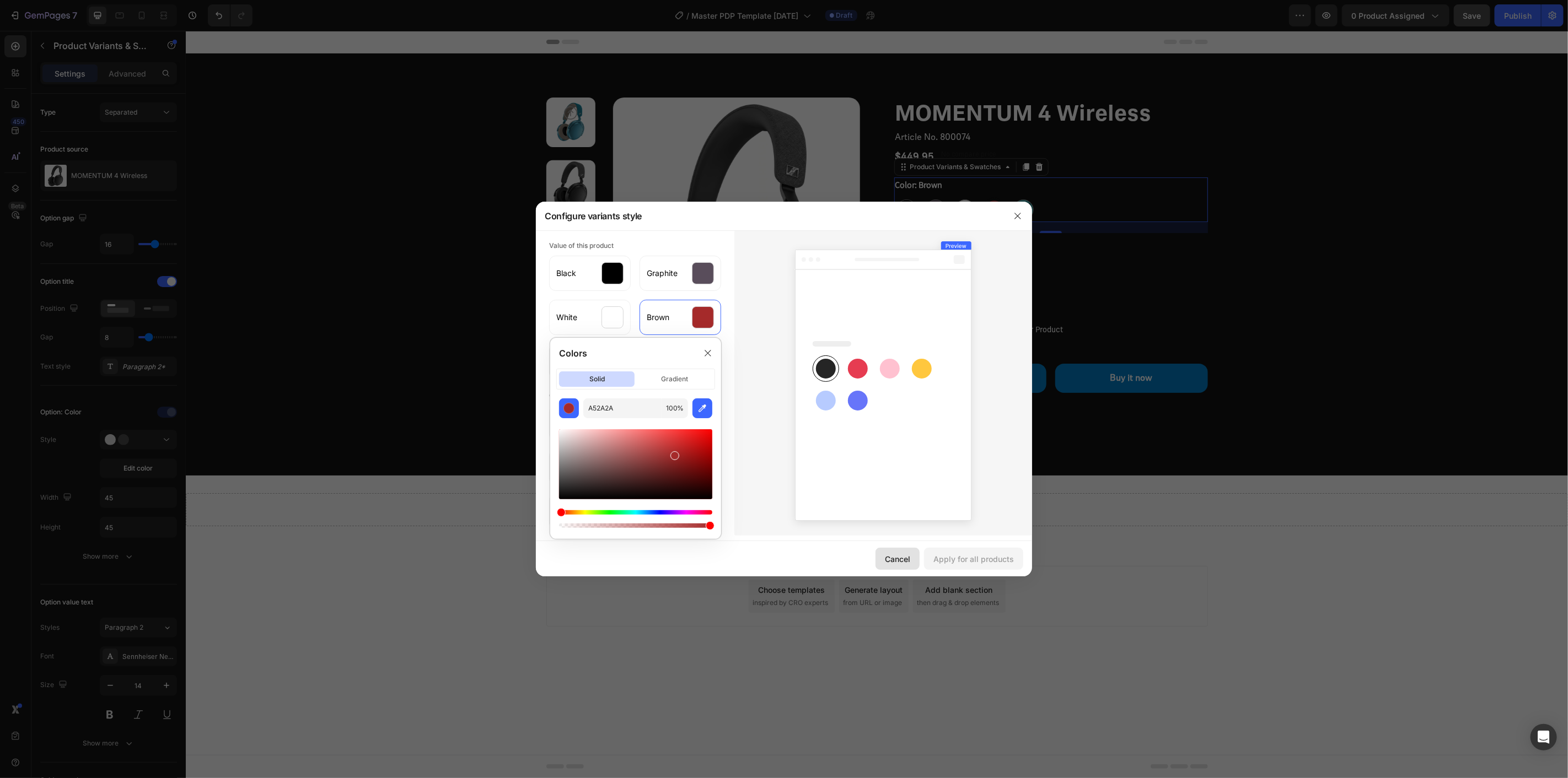
click at [892, 557] on div "Cancel" at bounding box center [897, 559] width 25 height 12
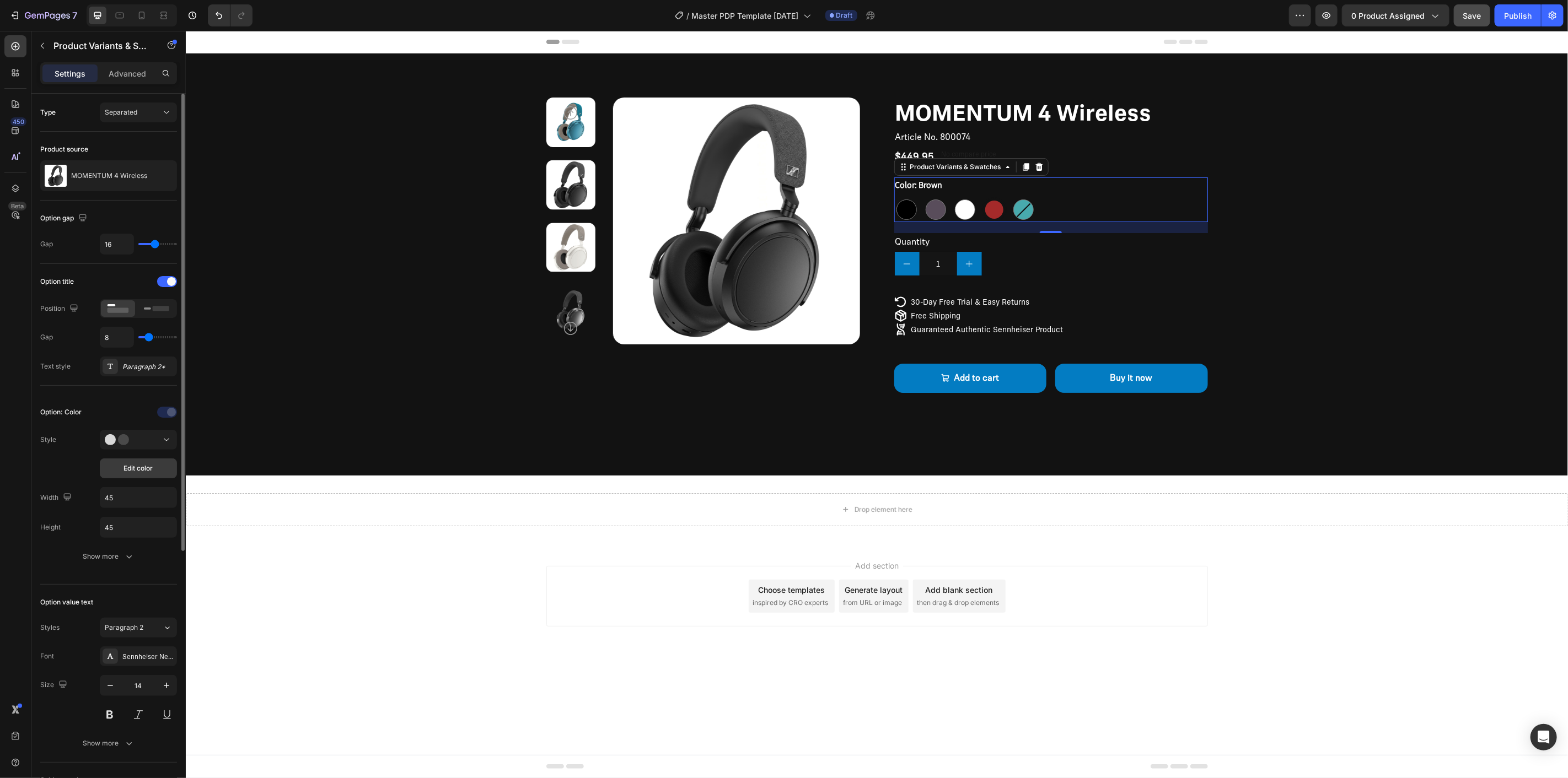
click at [133, 472] on span "Edit color" at bounding box center [139, 468] width 29 height 10
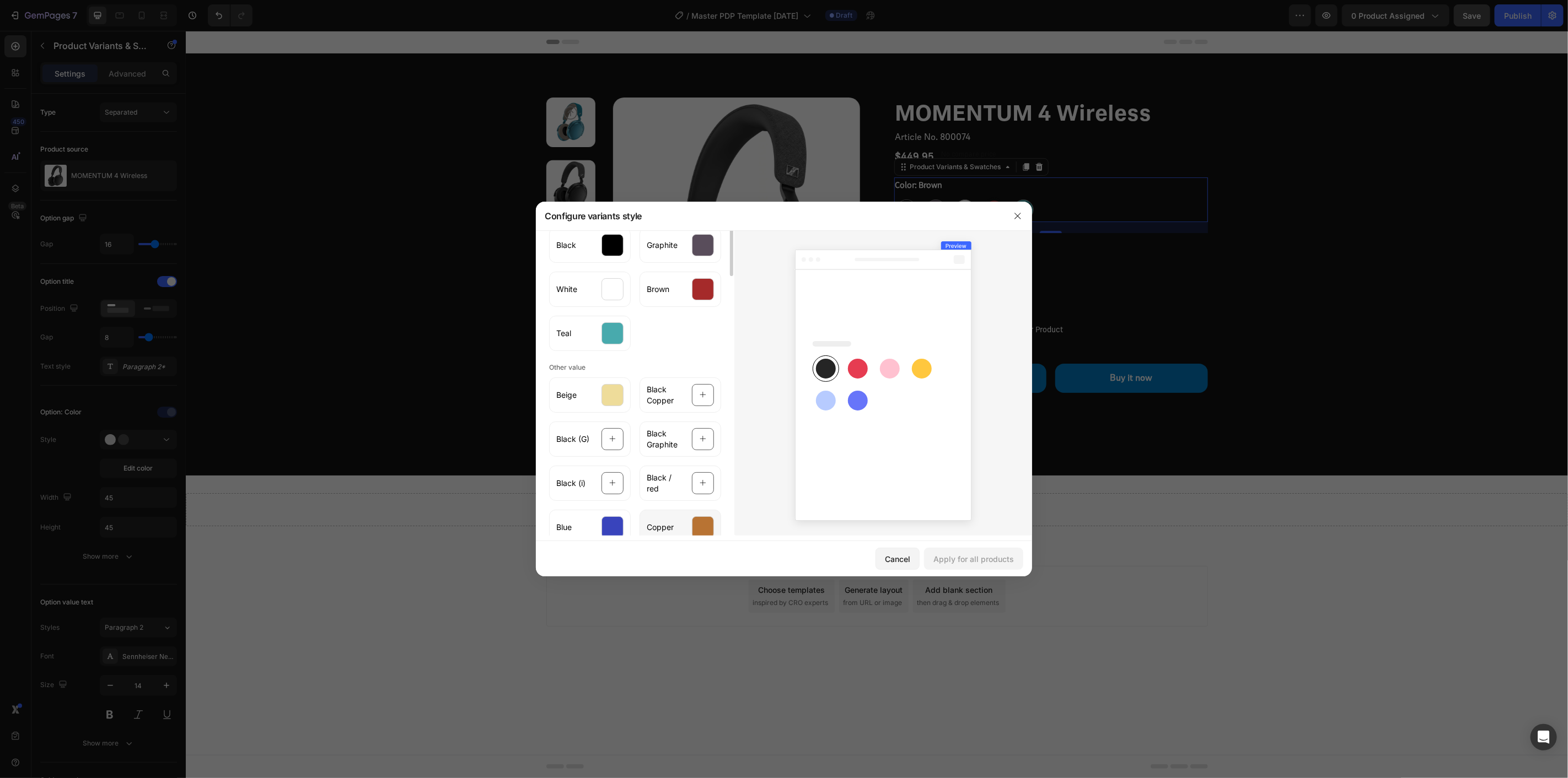
scroll to position [0, 0]
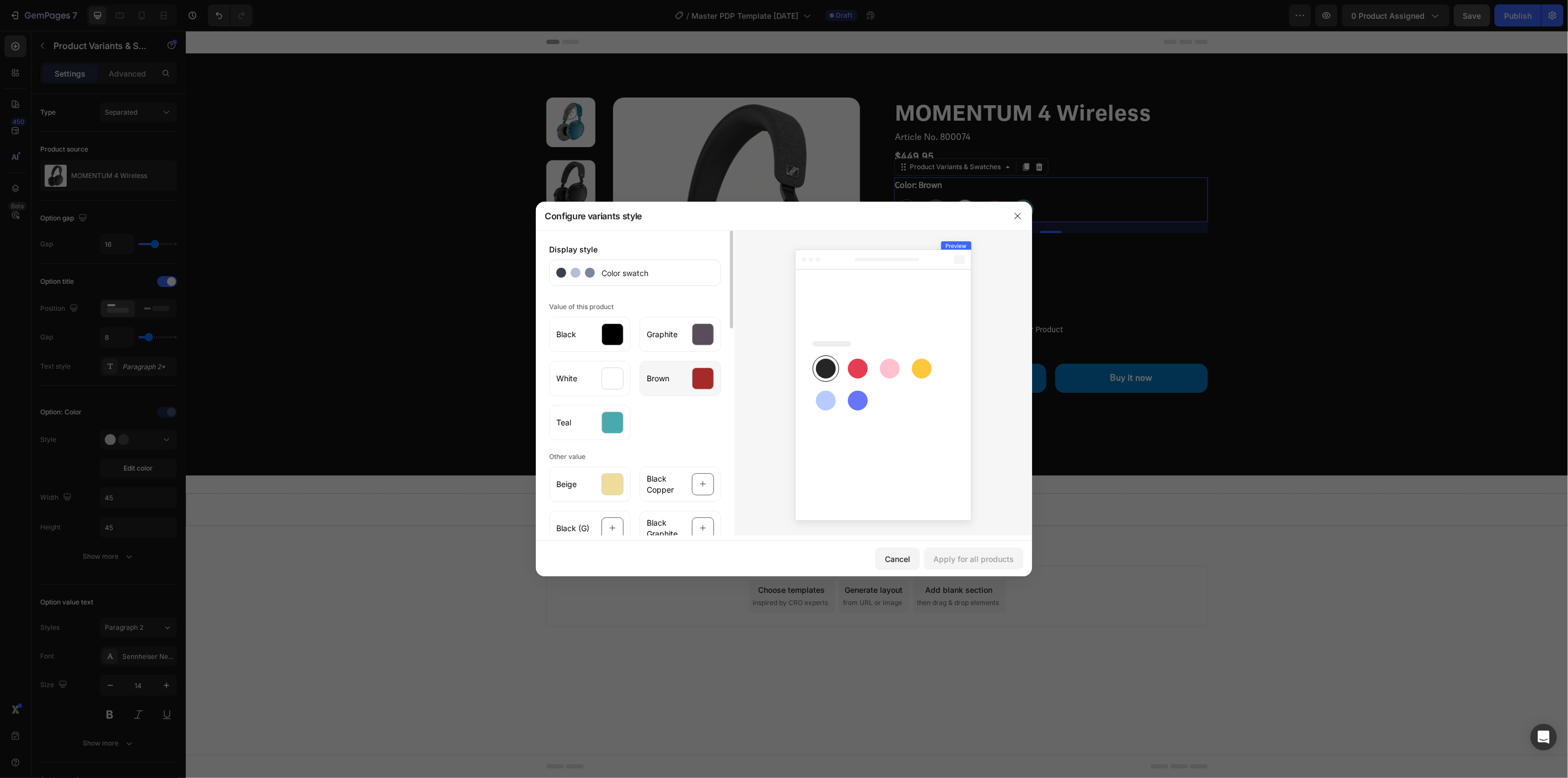
click at [693, 379] on div at bounding box center [703, 379] width 22 height 22
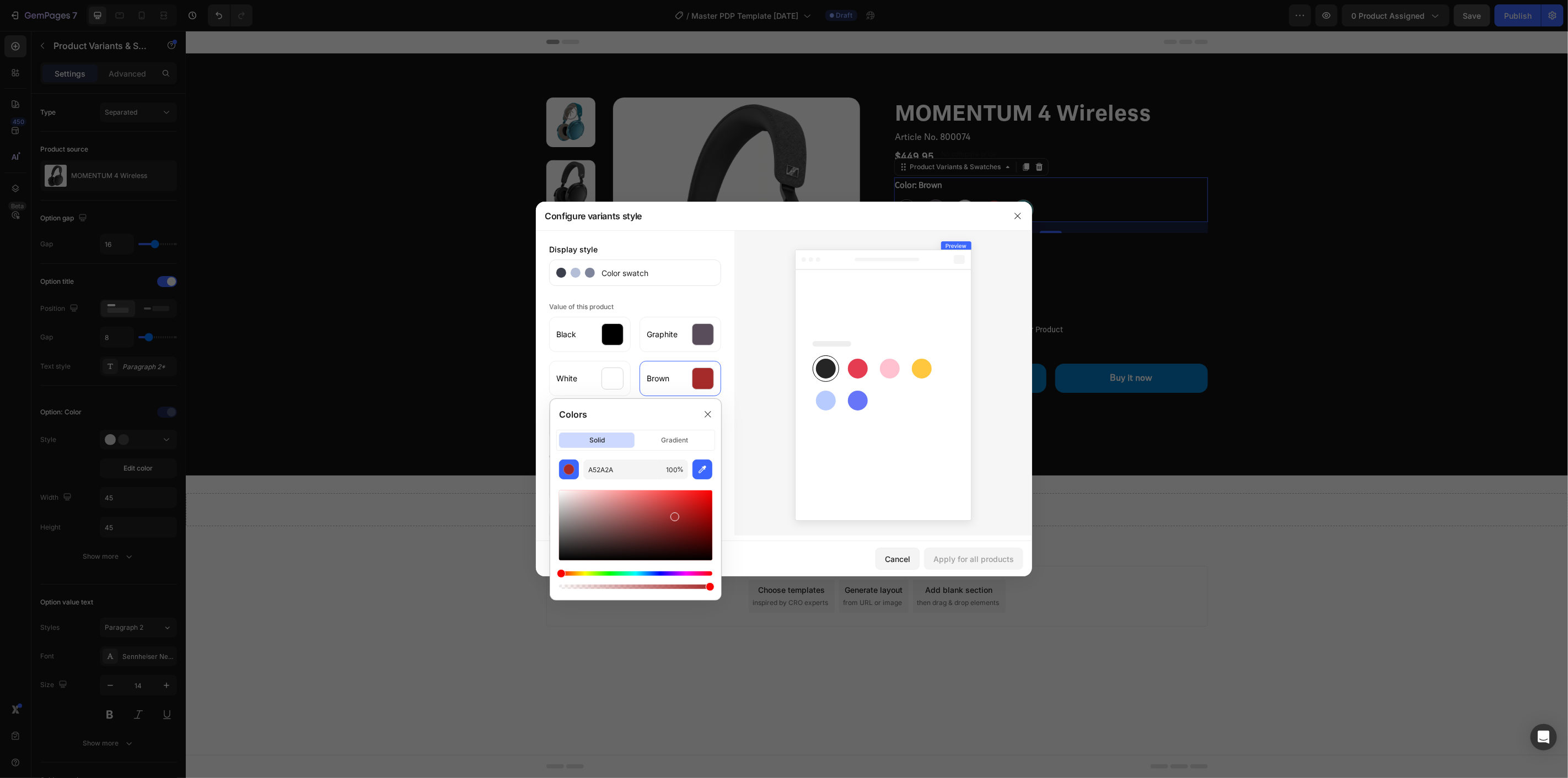
click at [554, 466] on div "A52A2A 100 %" at bounding box center [636, 526] width 171 height 132
click at [565, 469] on div "button" at bounding box center [568, 469] width 11 height 11
drag, startPoint x: 563, startPoint y: 574, endPoint x: 570, endPoint y: 577, distance: 7.6
click at [570, 577] on div "Hue" at bounding box center [571, 574] width 9 height 9
click at [689, 518] on div at bounding box center [636, 526] width 153 height 70
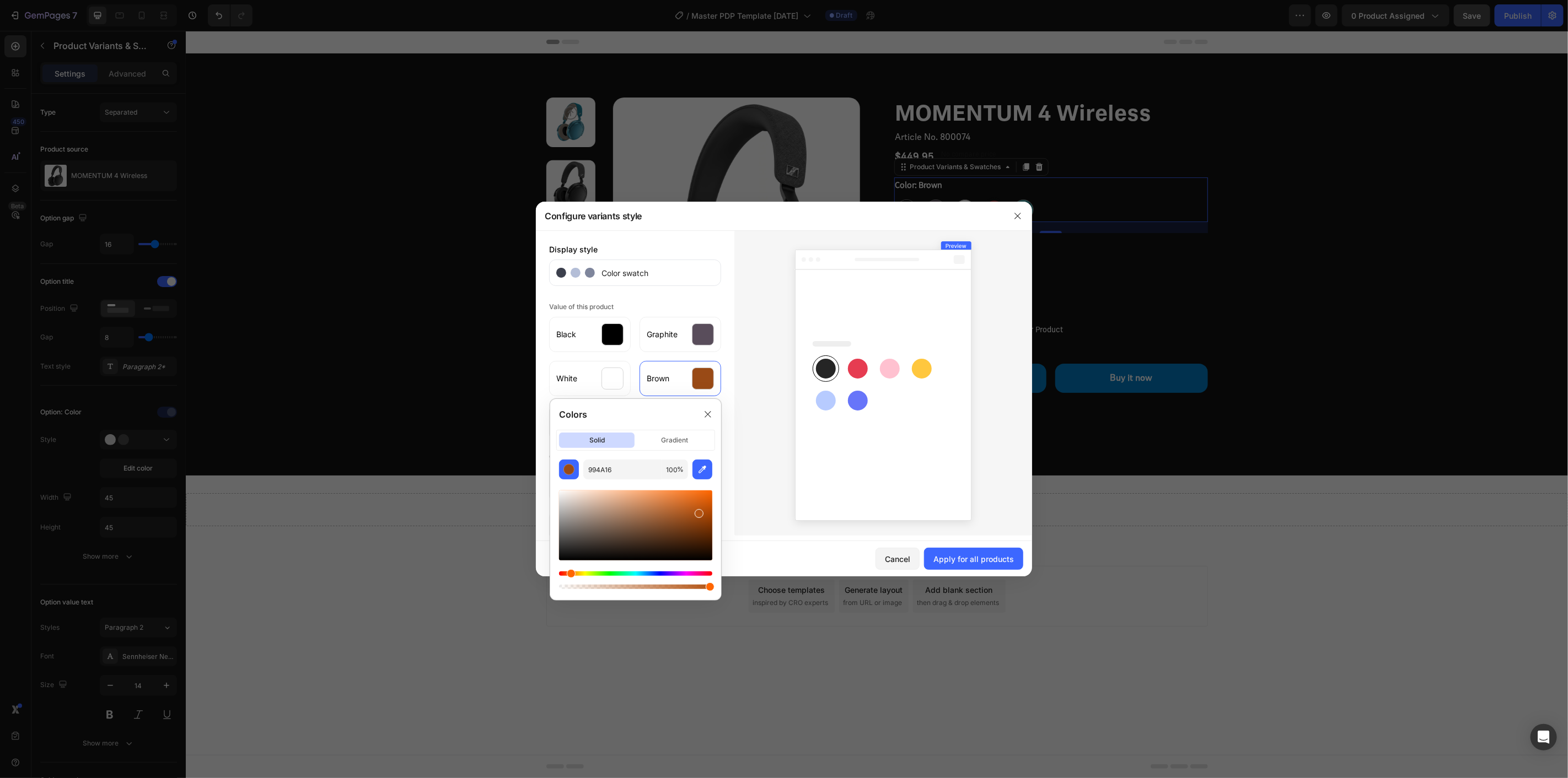
click at [698, 511] on div at bounding box center [636, 526] width 153 height 70
click at [700, 511] on div at bounding box center [702, 514] width 9 height 9
drag, startPoint x: 704, startPoint y: 511, endPoint x: 670, endPoint y: 520, distance: 35.2
click at [670, 520] on div at bounding box center [671, 522] width 9 height 9
type input "A8673C"
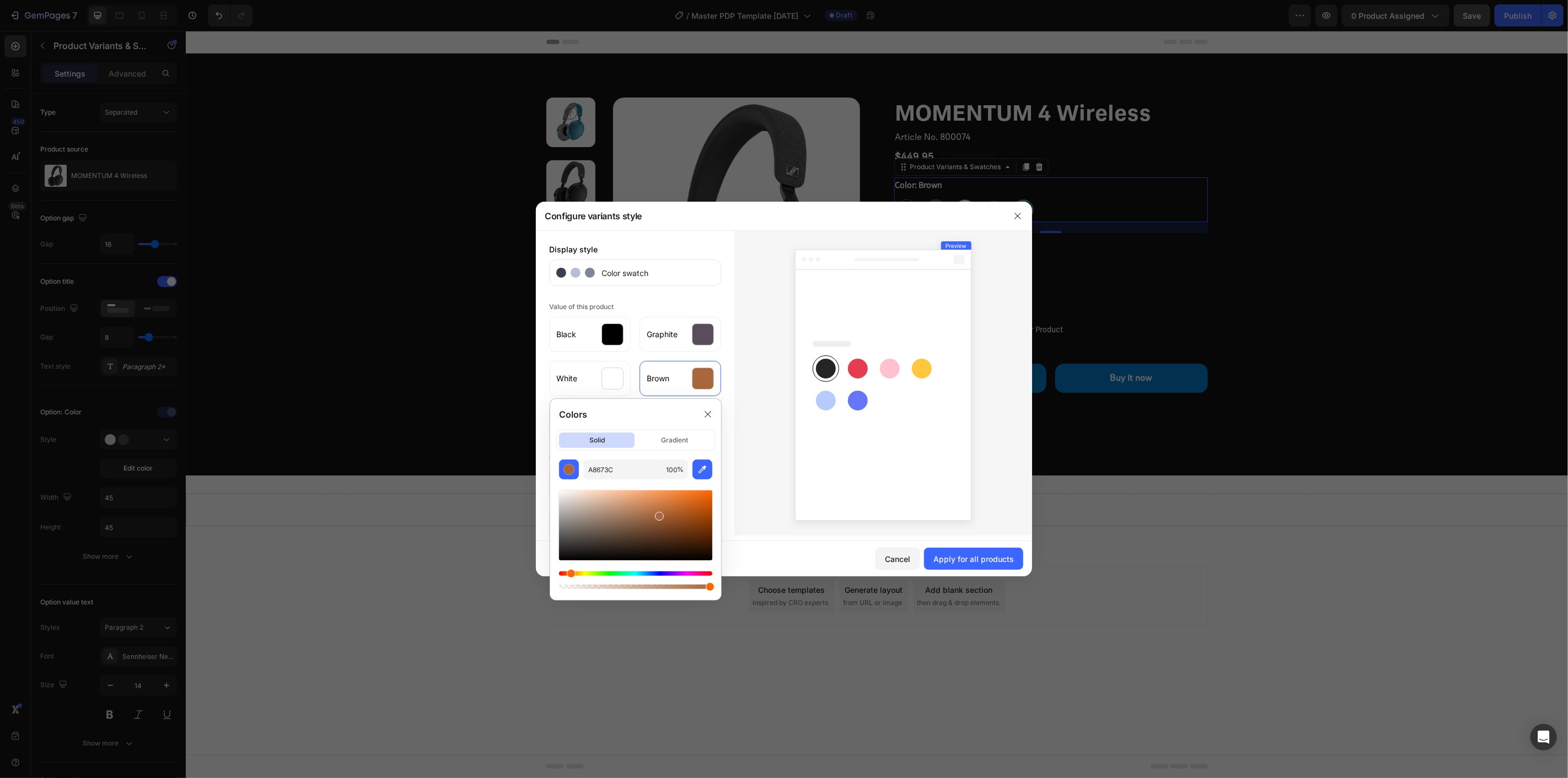
drag, startPoint x: 670, startPoint y: 520, endPoint x: 658, endPoint y: 515, distance: 13.0
click at [658, 515] on div at bounding box center [660, 517] width 9 height 9
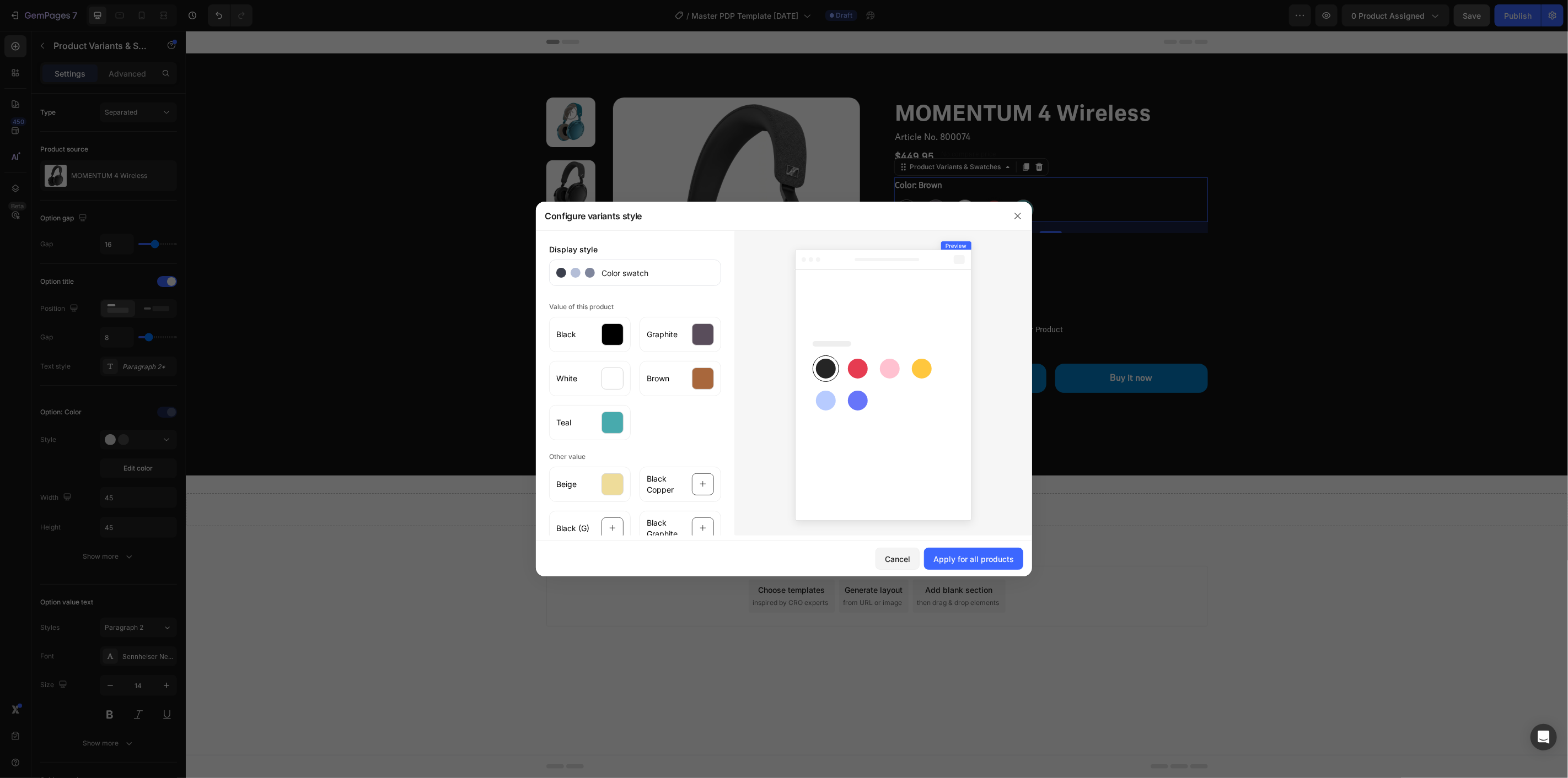
click at [748, 408] on div at bounding box center [883, 383] width 298 height 306
click at [990, 555] on div "Apply for all products" at bounding box center [974, 559] width 80 height 12
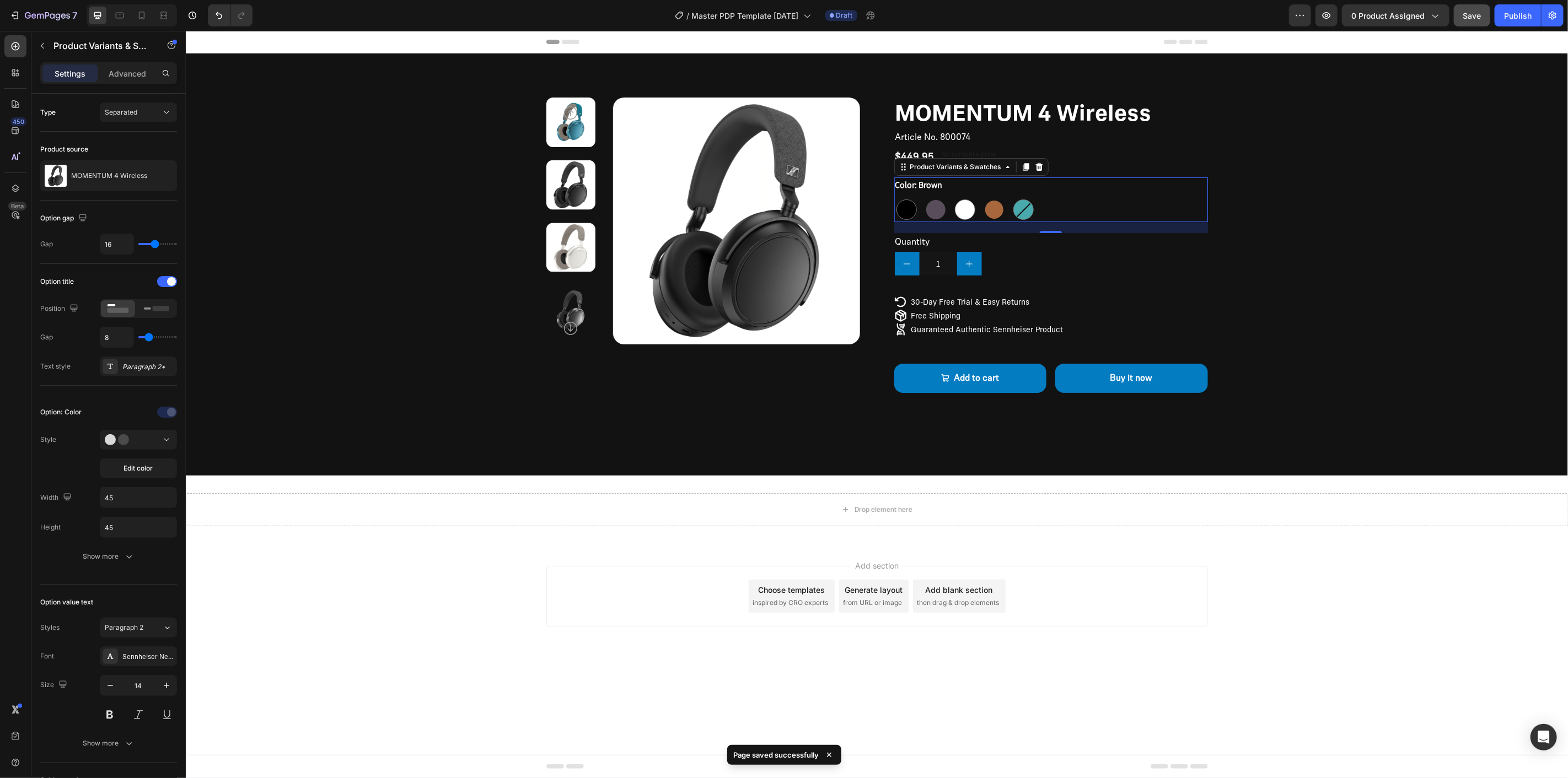
click at [937, 212] on div at bounding box center [935, 209] width 21 height 21
click at [923, 197] on input "Graphite Graphite" at bounding box center [923, 196] width 1 height 1
radio input "true"
click at [143, 470] on span "Edit color" at bounding box center [139, 468] width 29 height 10
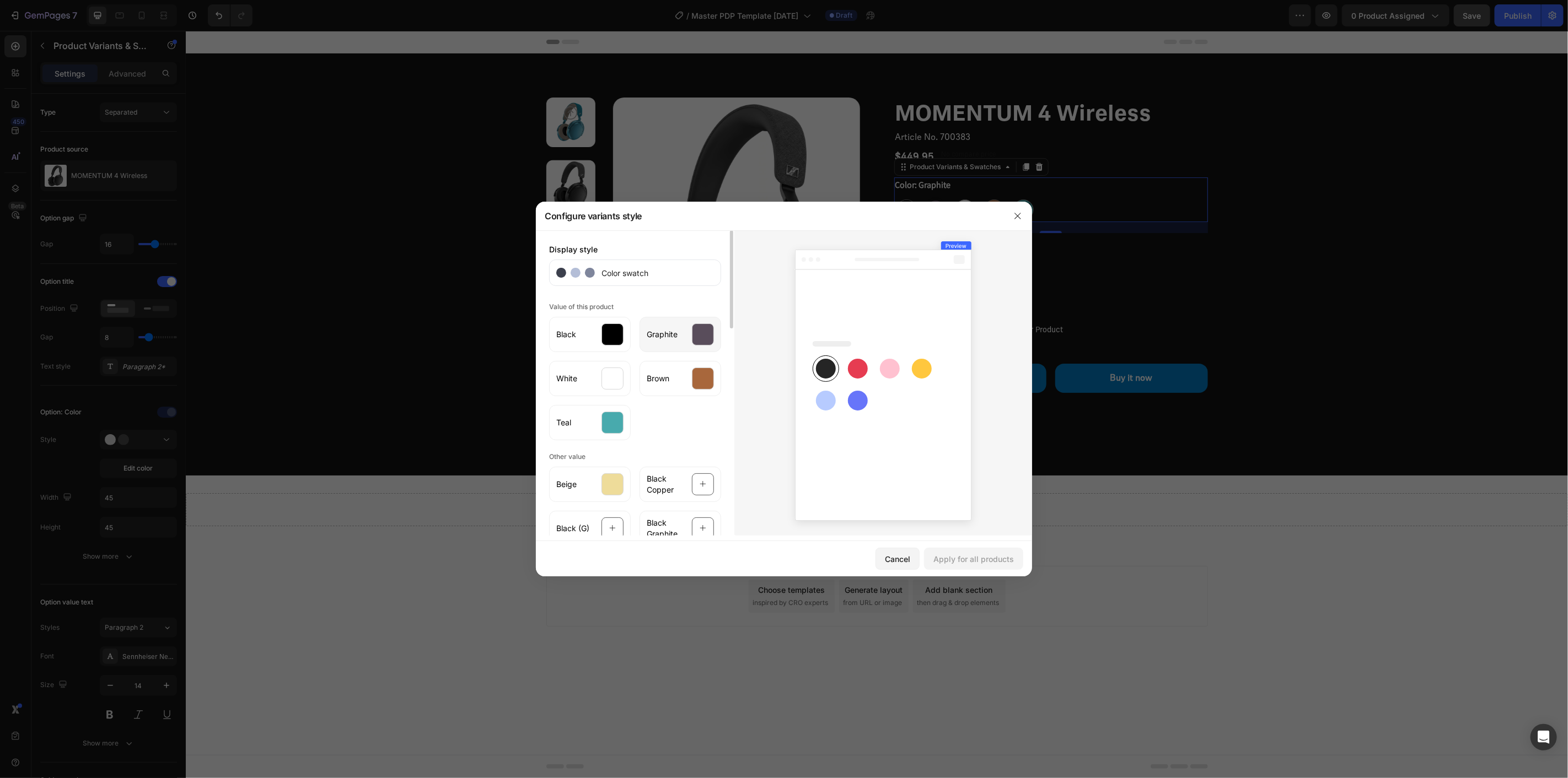
click at [670, 338] on span "Graphite" at bounding box center [662, 334] width 31 height 11
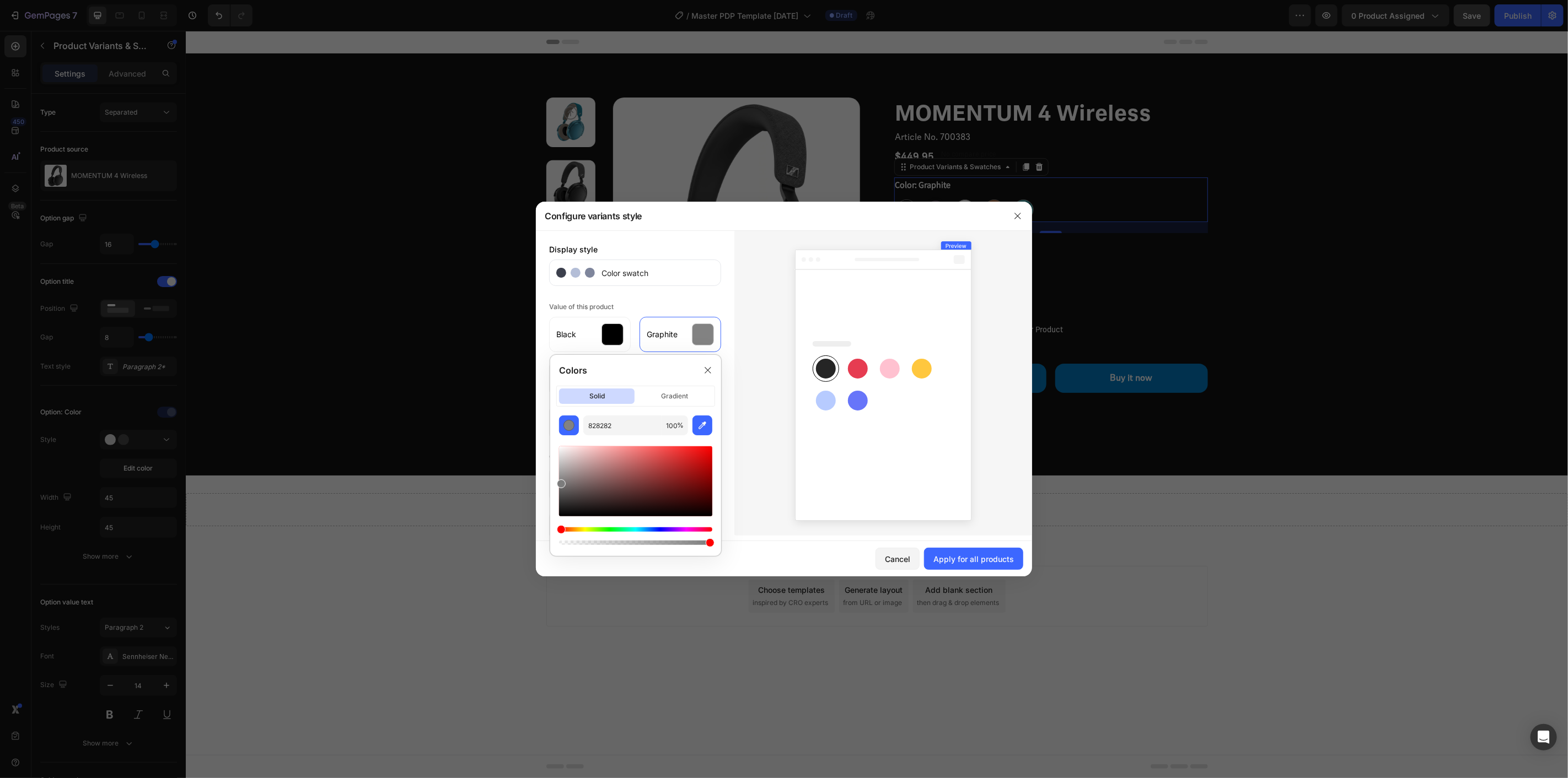
type input "7C7C7C"
drag, startPoint x: 585, startPoint y: 495, endPoint x: 554, endPoint y: 482, distance: 33.6
click at [554, 482] on div "7C7C7C 100 %" at bounding box center [636, 482] width 171 height 132
click at [973, 557] on div "Apply for all products" at bounding box center [974, 559] width 80 height 12
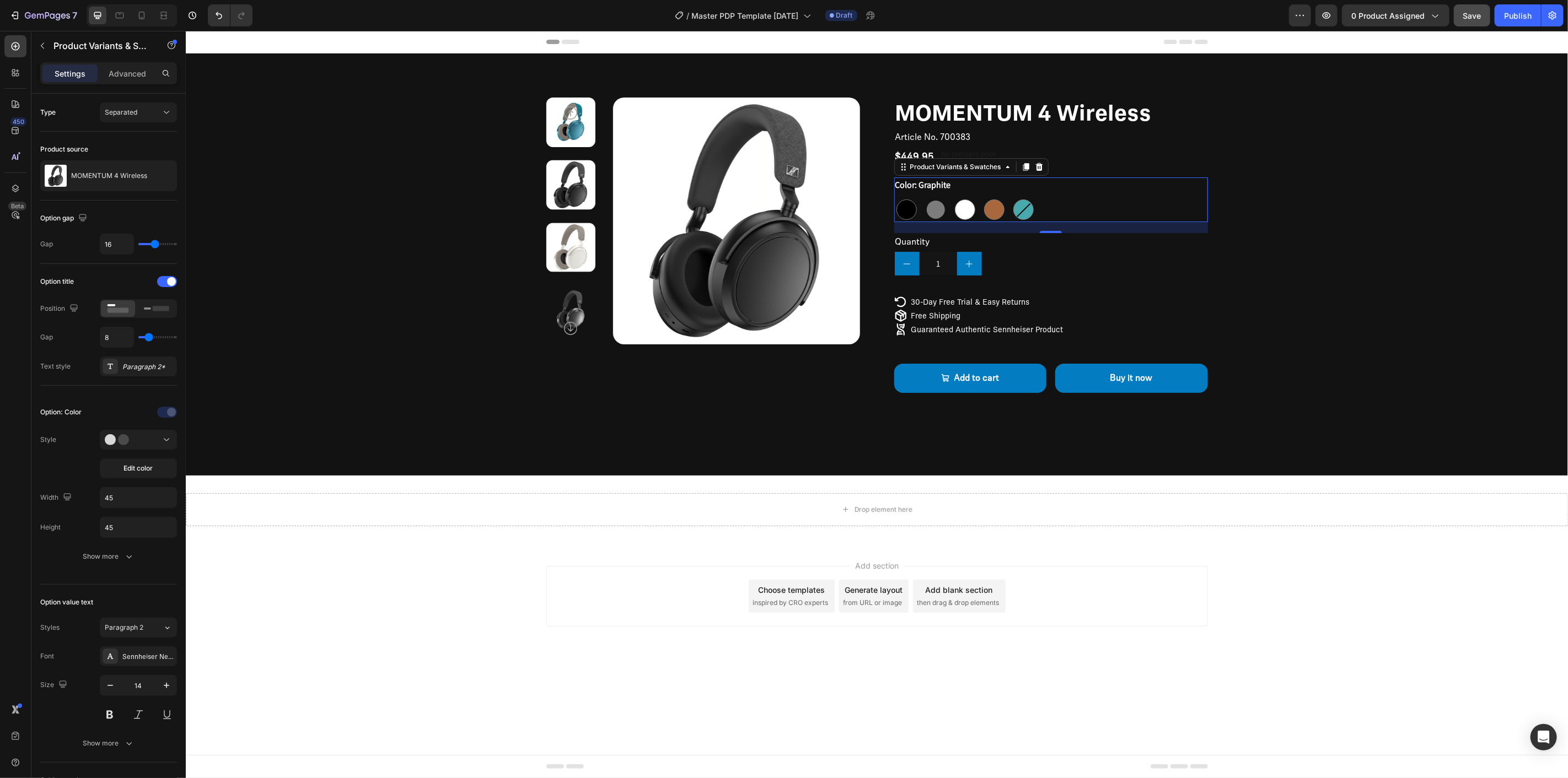
click at [937, 211] on div at bounding box center [935, 209] width 18 height 18
click at [923, 197] on input "Graphite Graphite" at bounding box center [923, 196] width 1 height 1
click at [128, 465] on span "Edit color" at bounding box center [139, 468] width 29 height 10
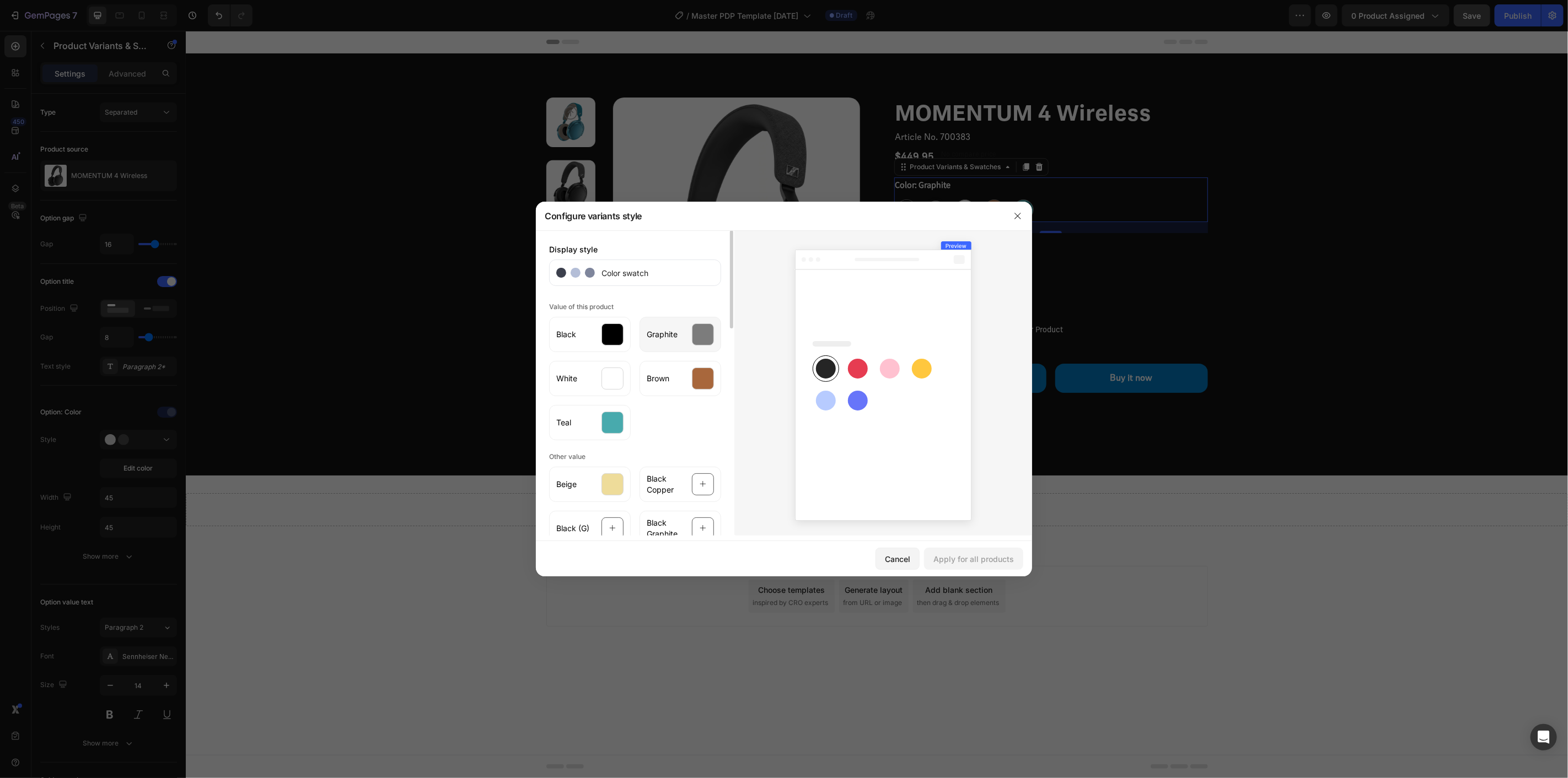
click at [673, 337] on span "Graphite" at bounding box center [662, 334] width 31 height 11
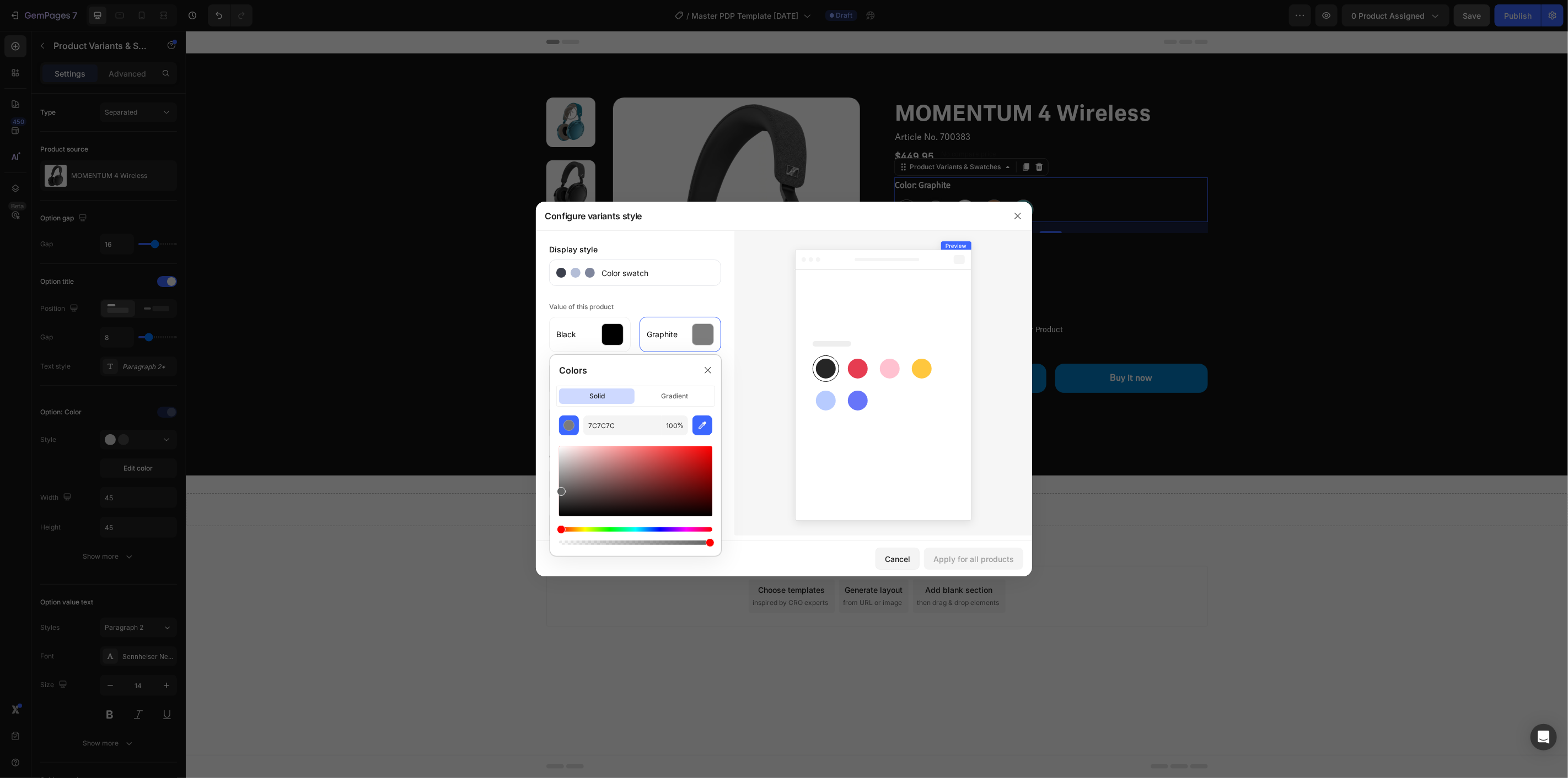
type input "606060"
drag, startPoint x: 563, startPoint y: 487, endPoint x: 555, endPoint y: 489, distance: 8.2
click at [555, 489] on div "606060 100 %" at bounding box center [636, 482] width 171 height 132
click at [972, 548] on button "Apply for all products" at bounding box center [973, 559] width 99 height 22
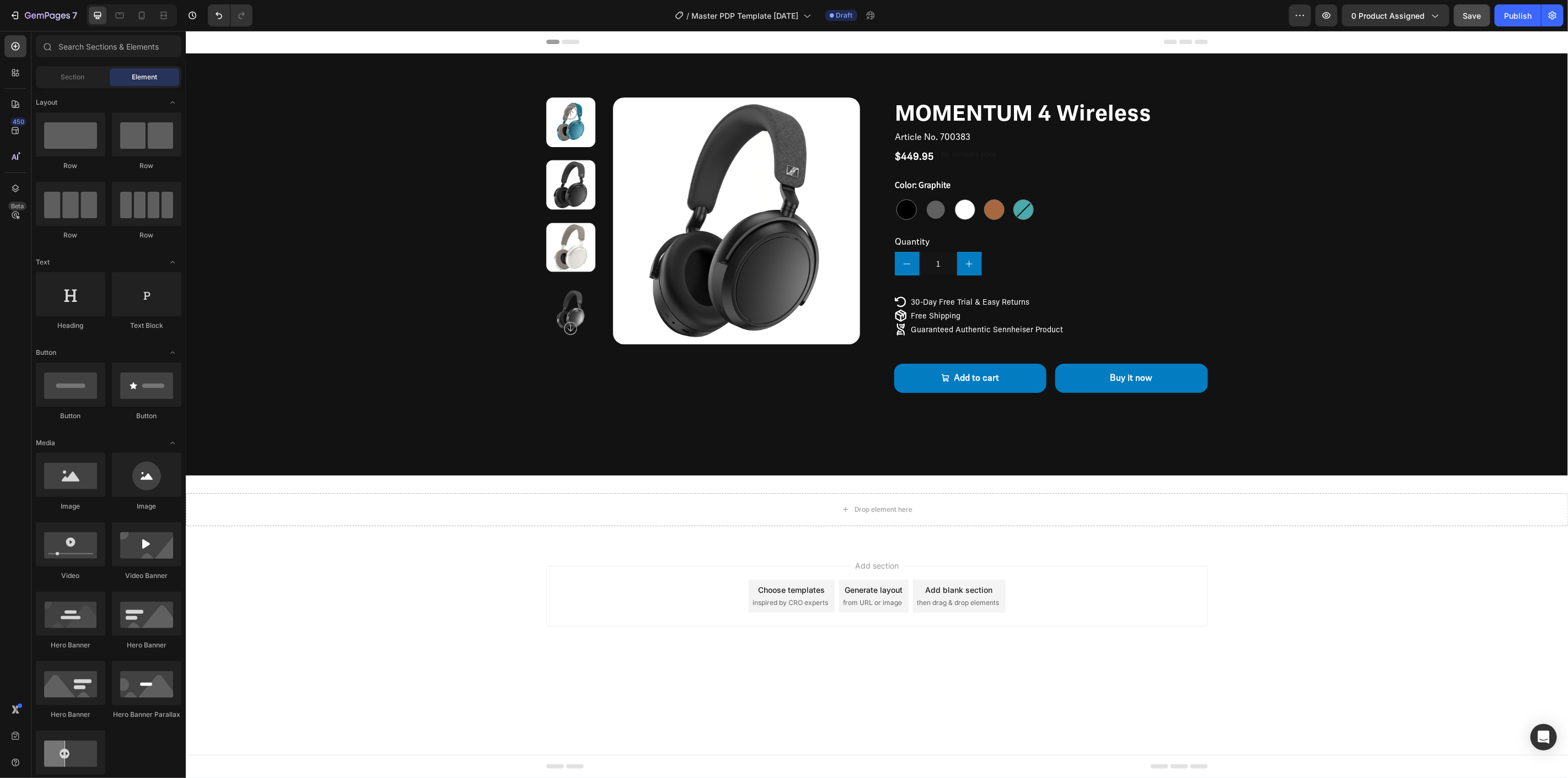
click at [1213, 581] on div "Add section Choose templates inspired by CRO experts Generate layout from URL o…" at bounding box center [876, 611] width 1382 height 135
click at [976, 150] on p "No compare price" at bounding box center [969, 153] width 55 height 6
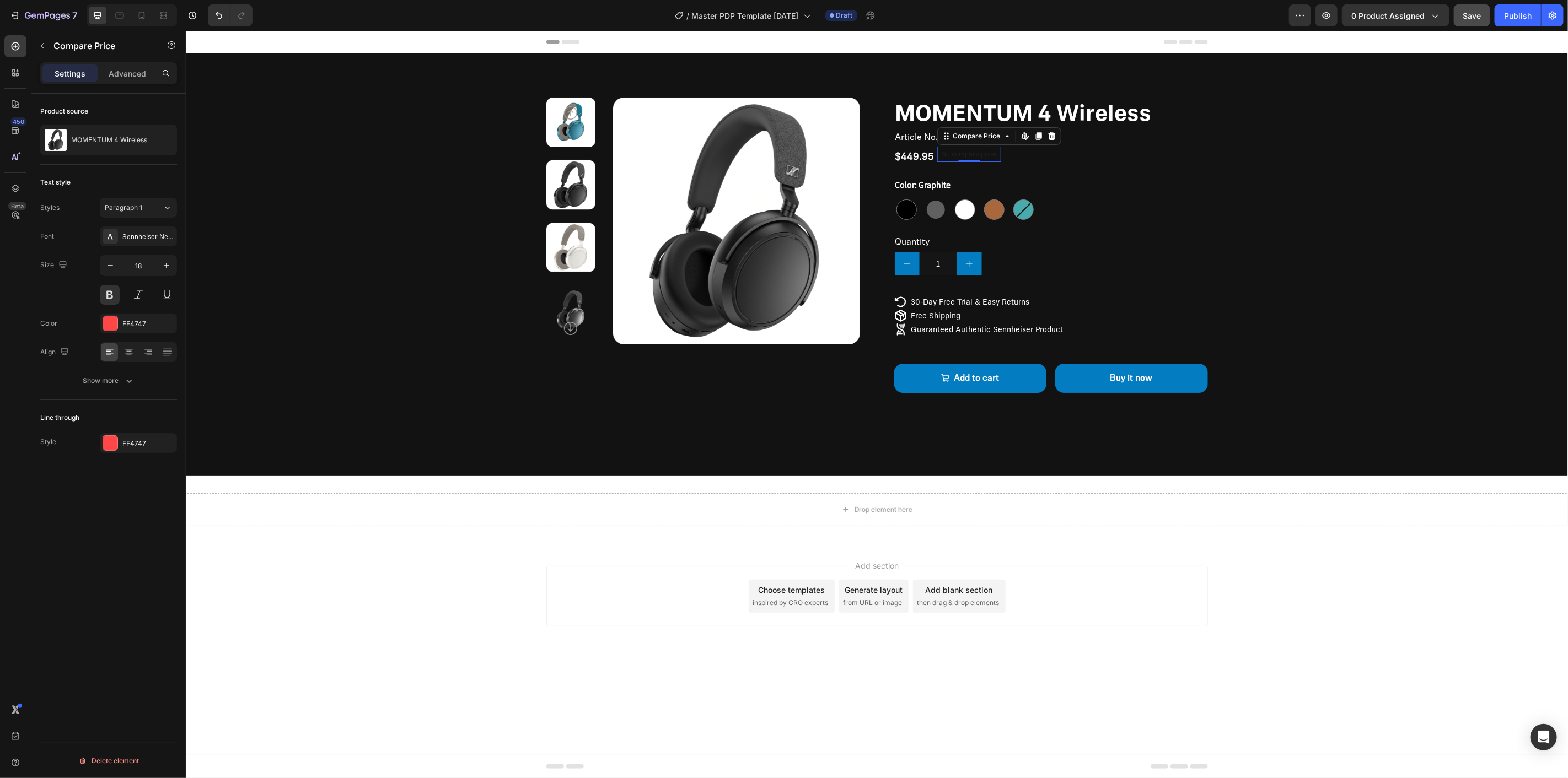
click at [179, 199] on div "Product source MOMENTUM 4 Wireless Text style Styles Paragraph 1 Font Sennheise…" at bounding box center [109, 452] width 154 height 716
click at [169, 206] on icon at bounding box center [167, 208] width 9 height 11
click at [178, 173] on div "Product source MOMENTUM 4 Wireless Text style Styles Paragraph 1 Font Sennheise…" at bounding box center [109, 452] width 154 height 716
click at [849, 420] on div "Product Images MOMENTUM 4 Wireless Product Title Article No. 700383 Product SKU…" at bounding box center [876, 264] width 1382 height 422
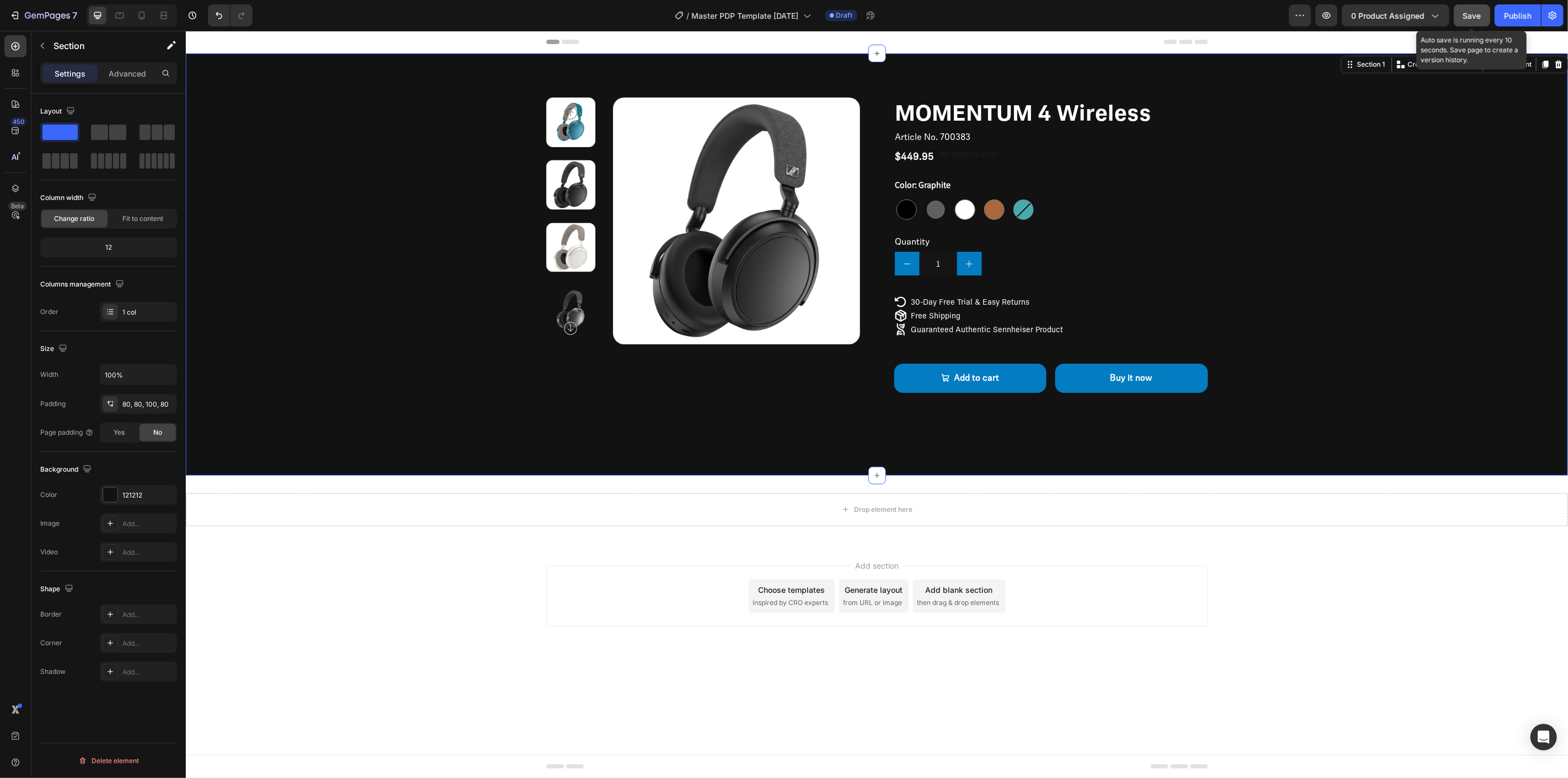
click at [1464, 11] on span "Save" at bounding box center [1472, 16] width 18 height 9
click at [974, 267] on button "increment" at bounding box center [969, 263] width 25 height 24
type input "2"
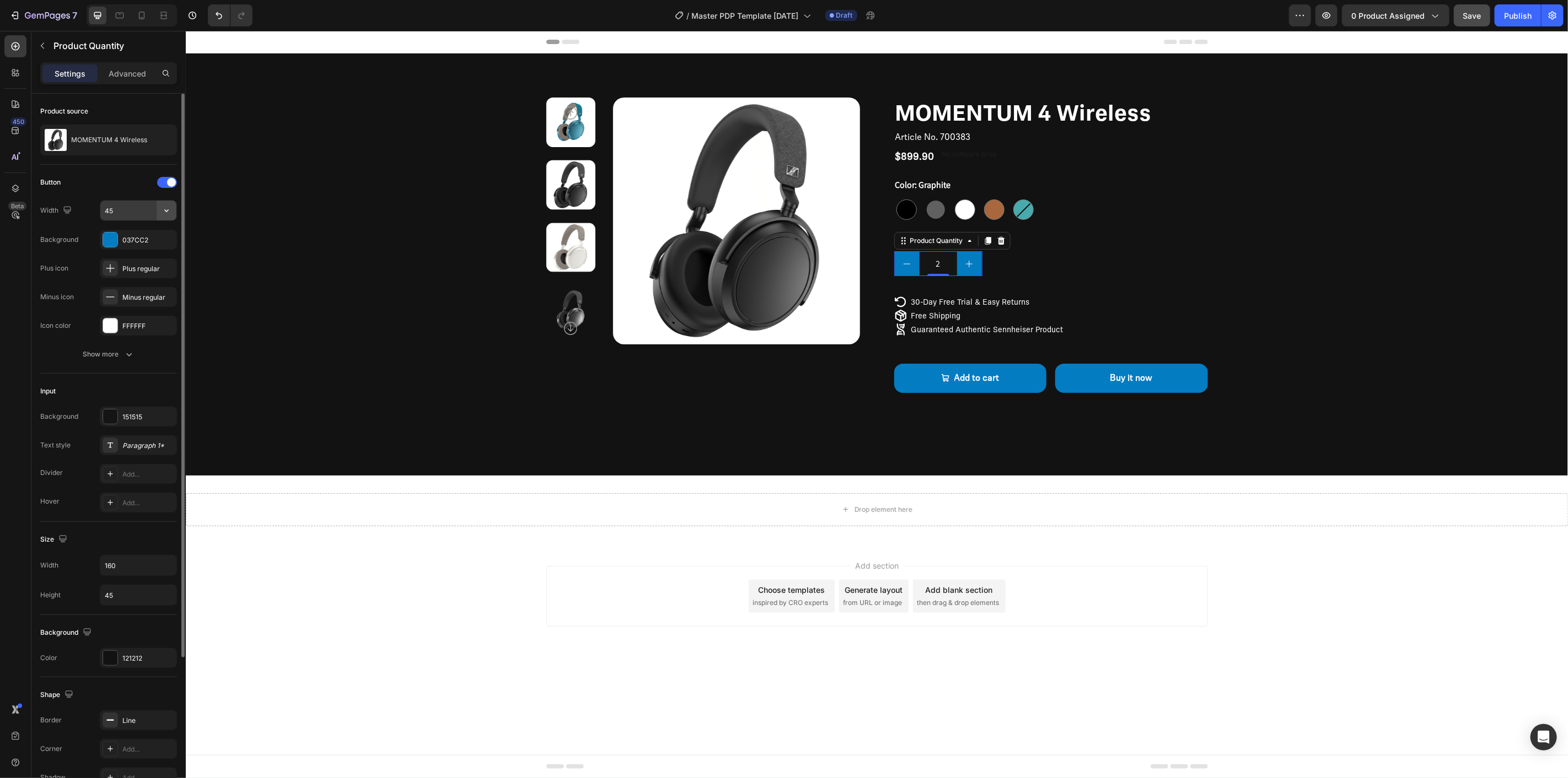
click at [173, 210] on button "button" at bounding box center [166, 210] width 20 height 20
click at [157, 236] on span "100%" at bounding box center [158, 238] width 18 height 10
drag, startPoint x: 166, startPoint y: 218, endPoint x: 169, endPoint y: 210, distance: 8.5
click at [169, 210] on icon "button" at bounding box center [166, 210] width 11 height 11
click at [141, 211] on input "100%" at bounding box center [139, 210] width 76 height 20
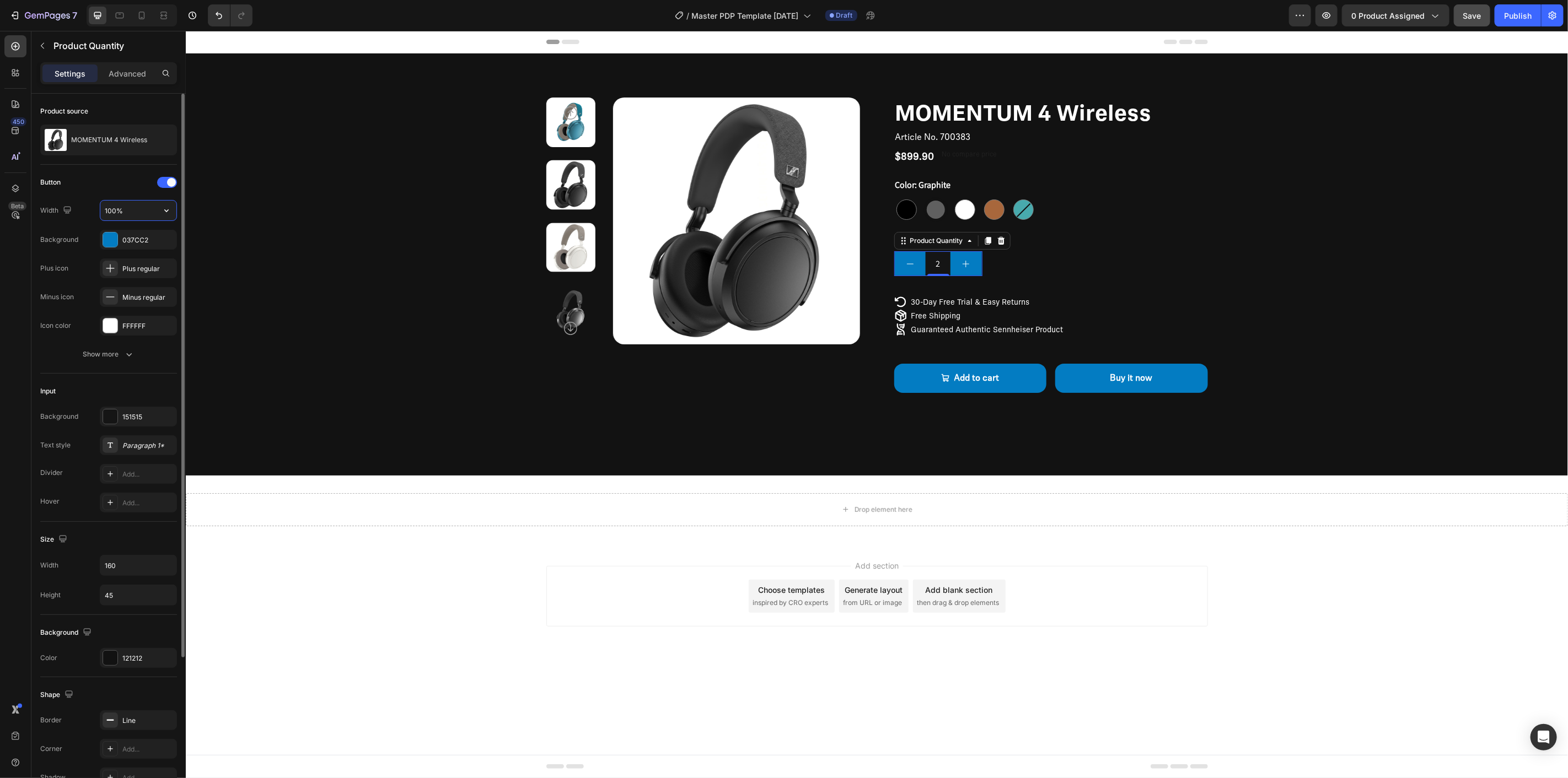
click at [141, 211] on input "100%" at bounding box center [139, 210] width 76 height 20
type input "25%"
click at [122, 259] on div "Plus regular" at bounding box center [138, 268] width 77 height 20
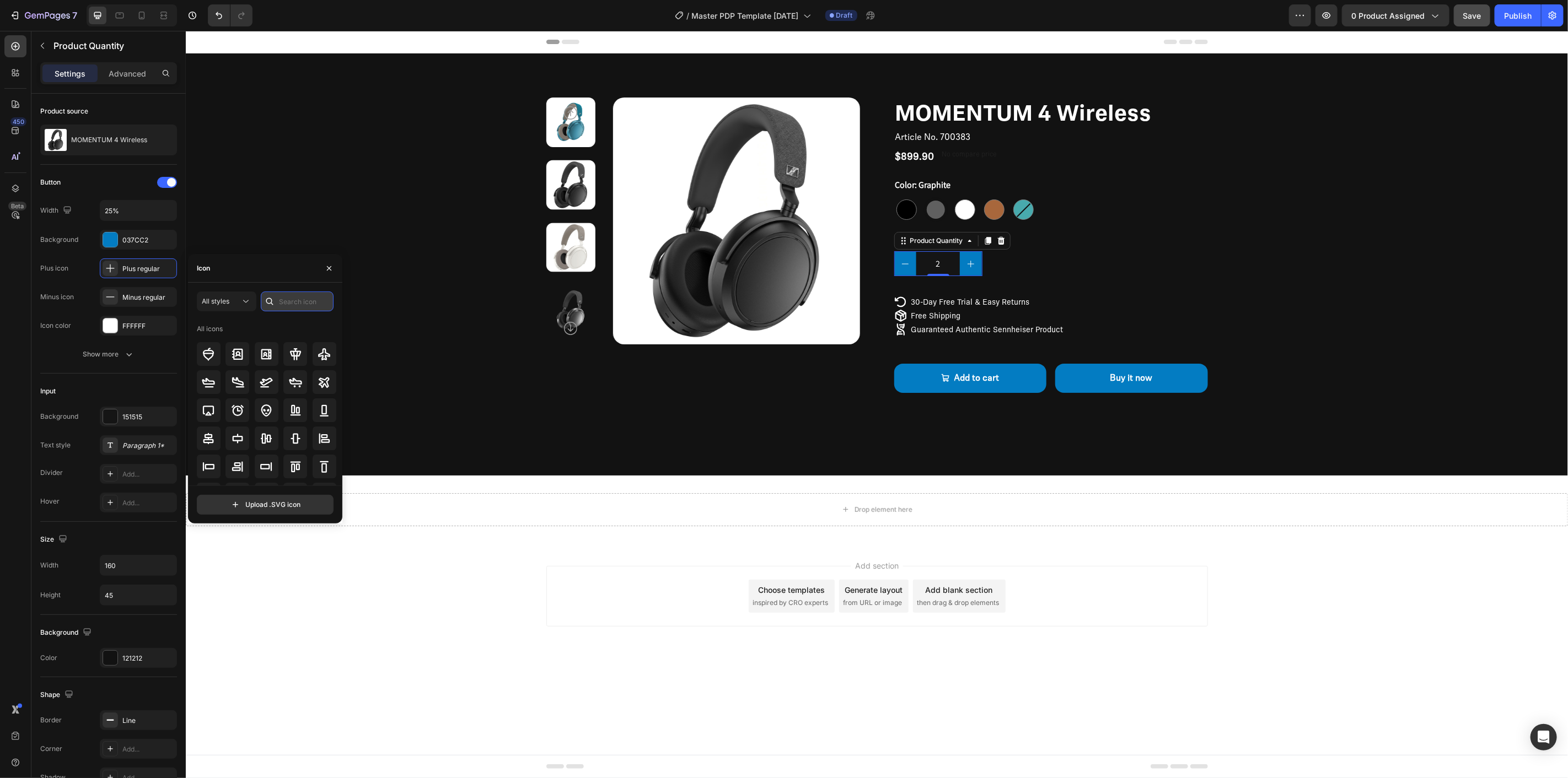
click at [302, 294] on input "text" at bounding box center [297, 302] width 73 height 20
type input "plus"
click at [216, 378] on div at bounding box center [208, 379] width 24 height 24
click at [212, 379] on icon at bounding box center [208, 379] width 13 height 13
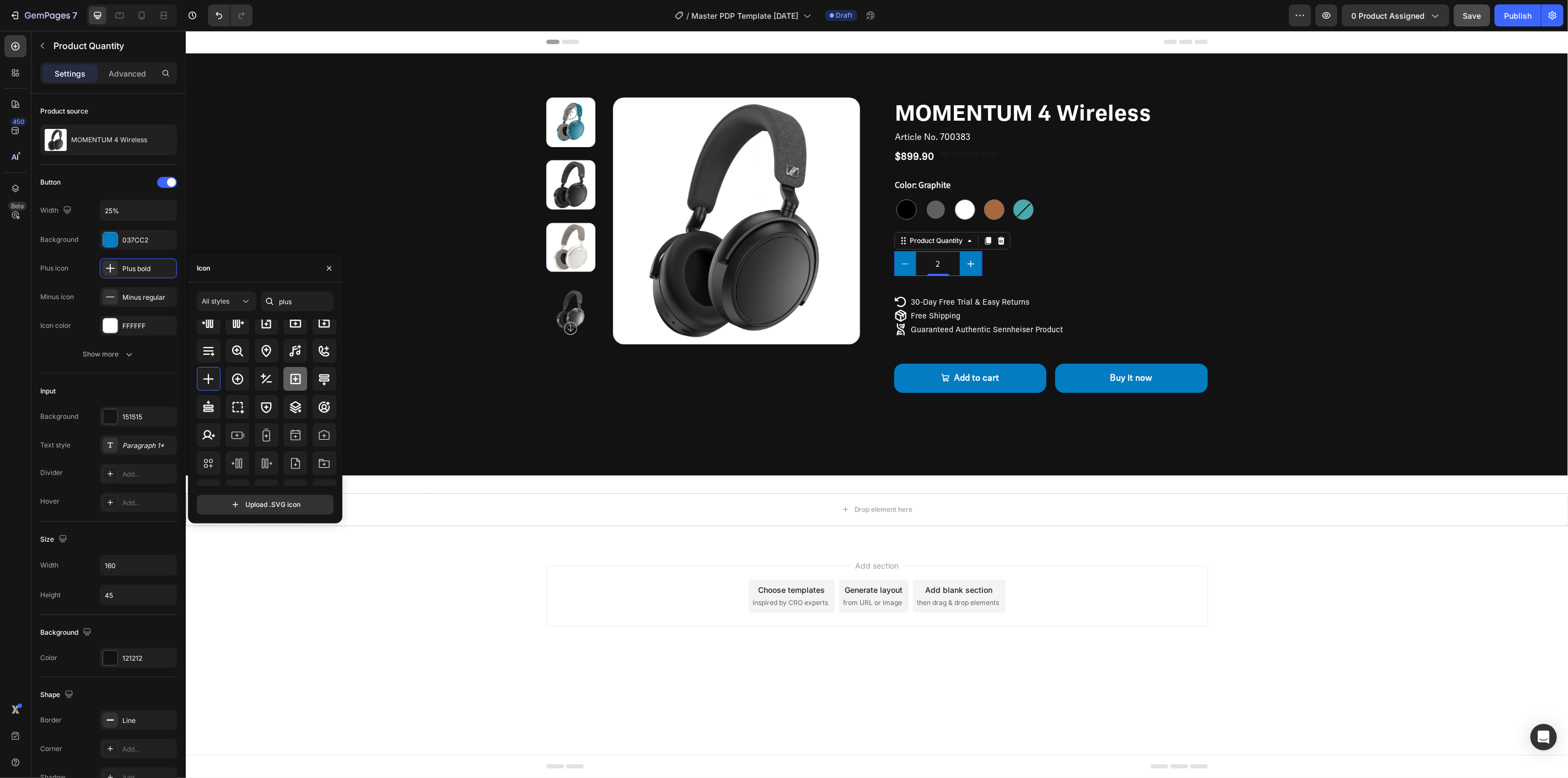
click at [289, 379] on icon at bounding box center [295, 379] width 13 height 13
click at [216, 378] on div at bounding box center [208, 379] width 24 height 24
click at [152, 296] on div "Minus regular" at bounding box center [148, 297] width 52 height 10
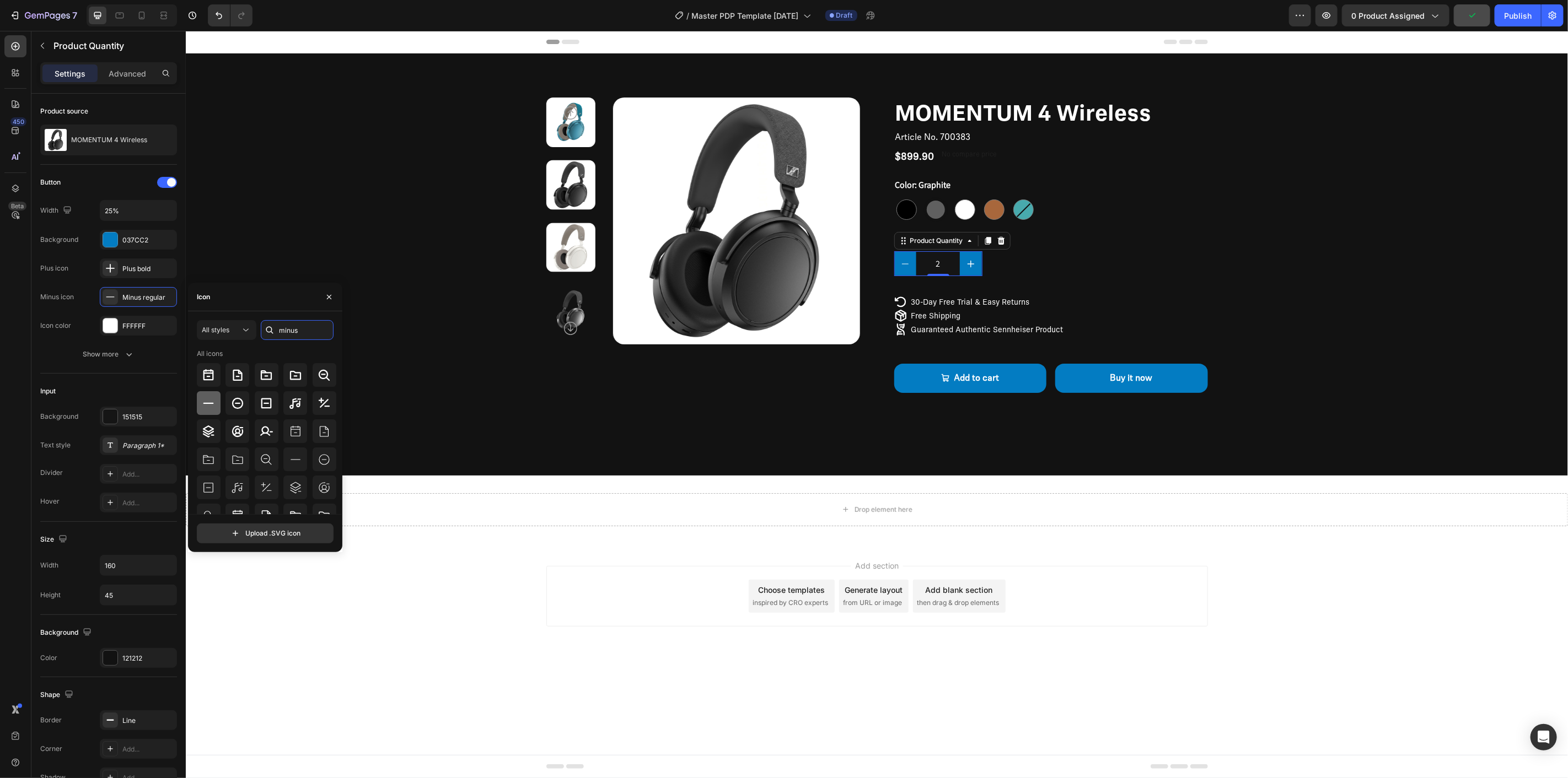
type input "minus"
click at [216, 406] on div at bounding box center [208, 403] width 24 height 24
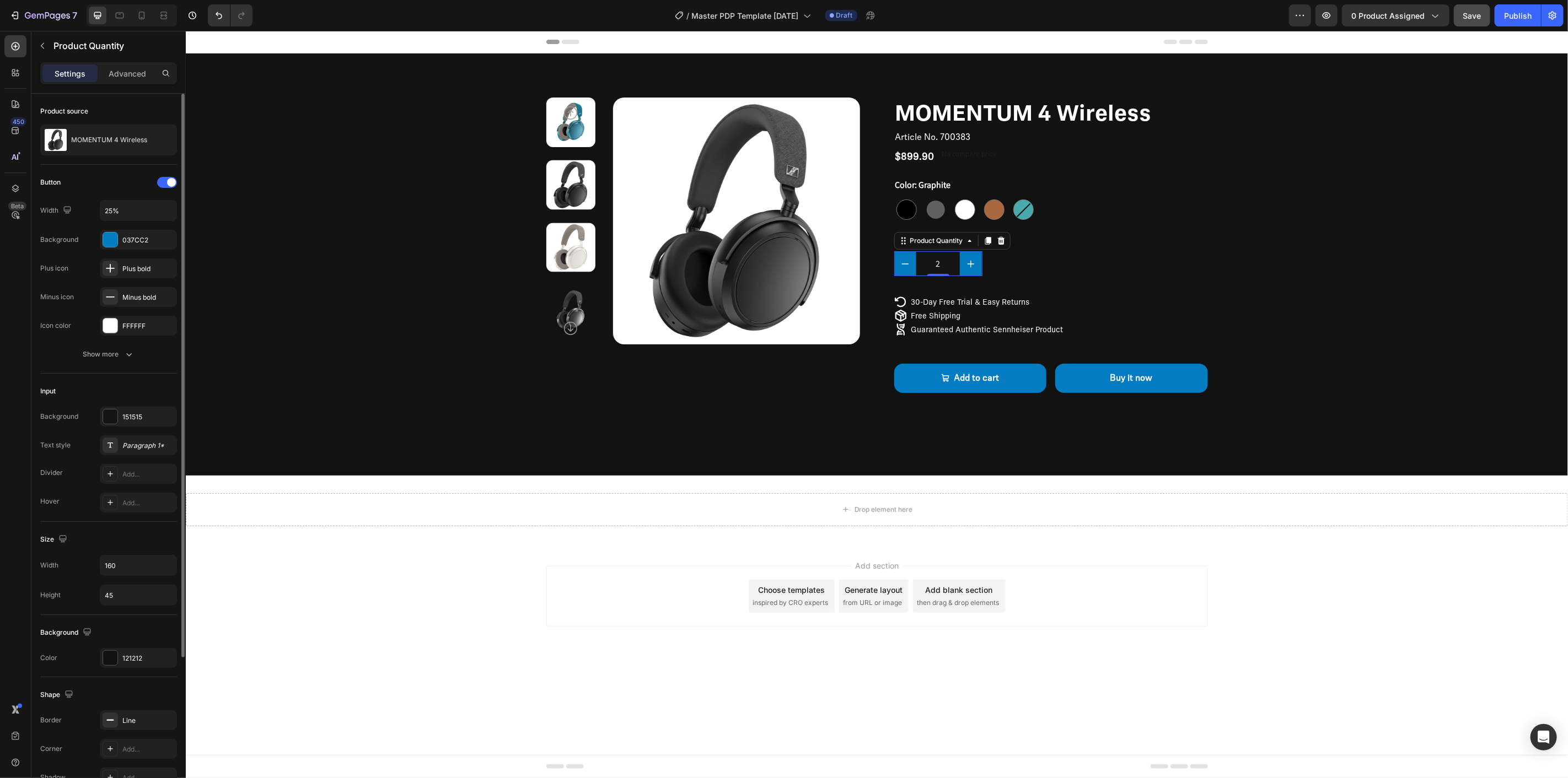
click at [164, 365] on div "Button Width 25% Background 037CC2 Plus icon Plus bold Minus icon Minus bold Ic…" at bounding box center [108, 269] width 137 height 209
click at [117, 417] on div at bounding box center [110, 417] width 14 height 14
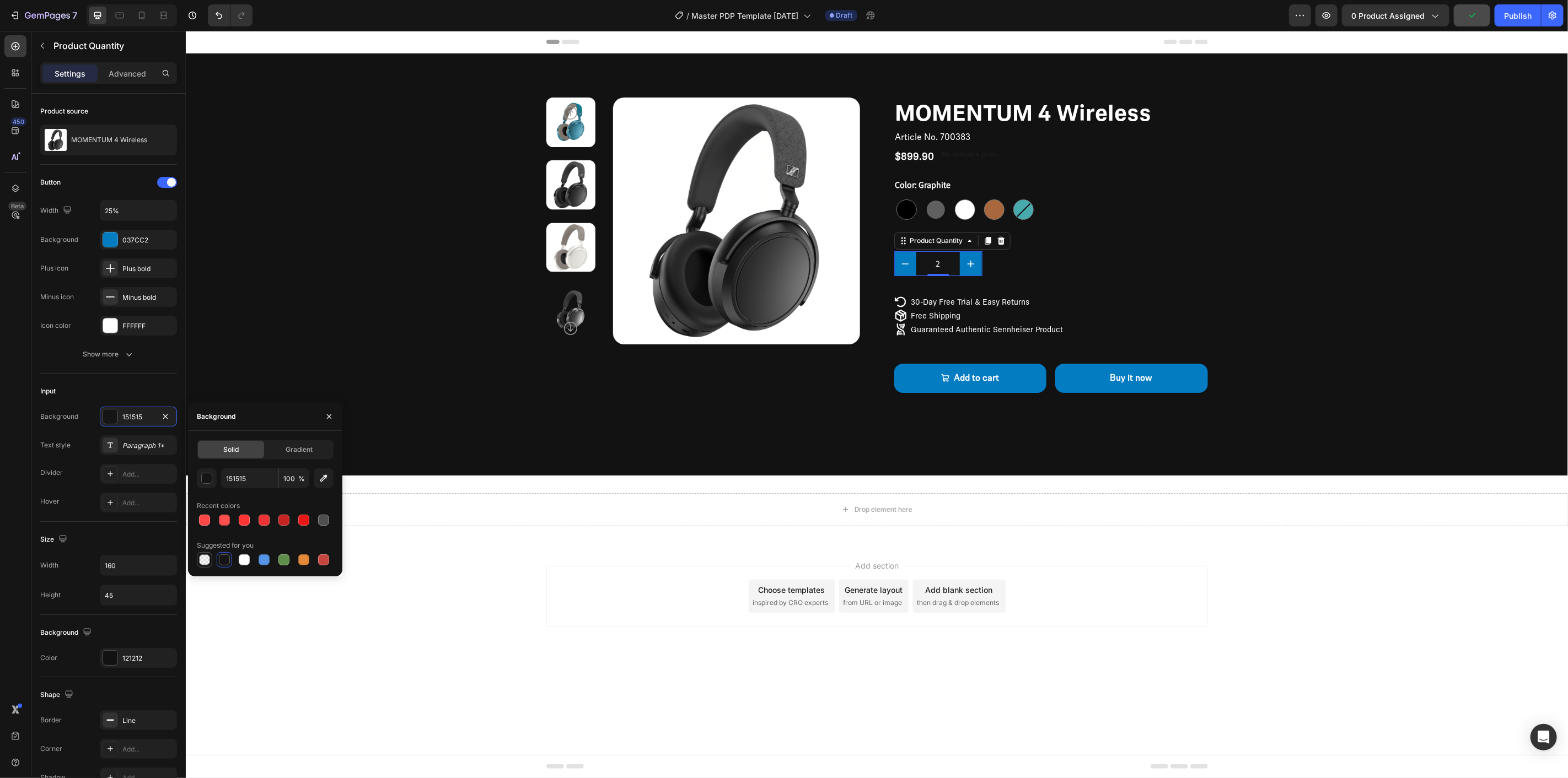
click at [208, 559] on div at bounding box center [204, 560] width 11 height 11
type input "000000"
type input "0"
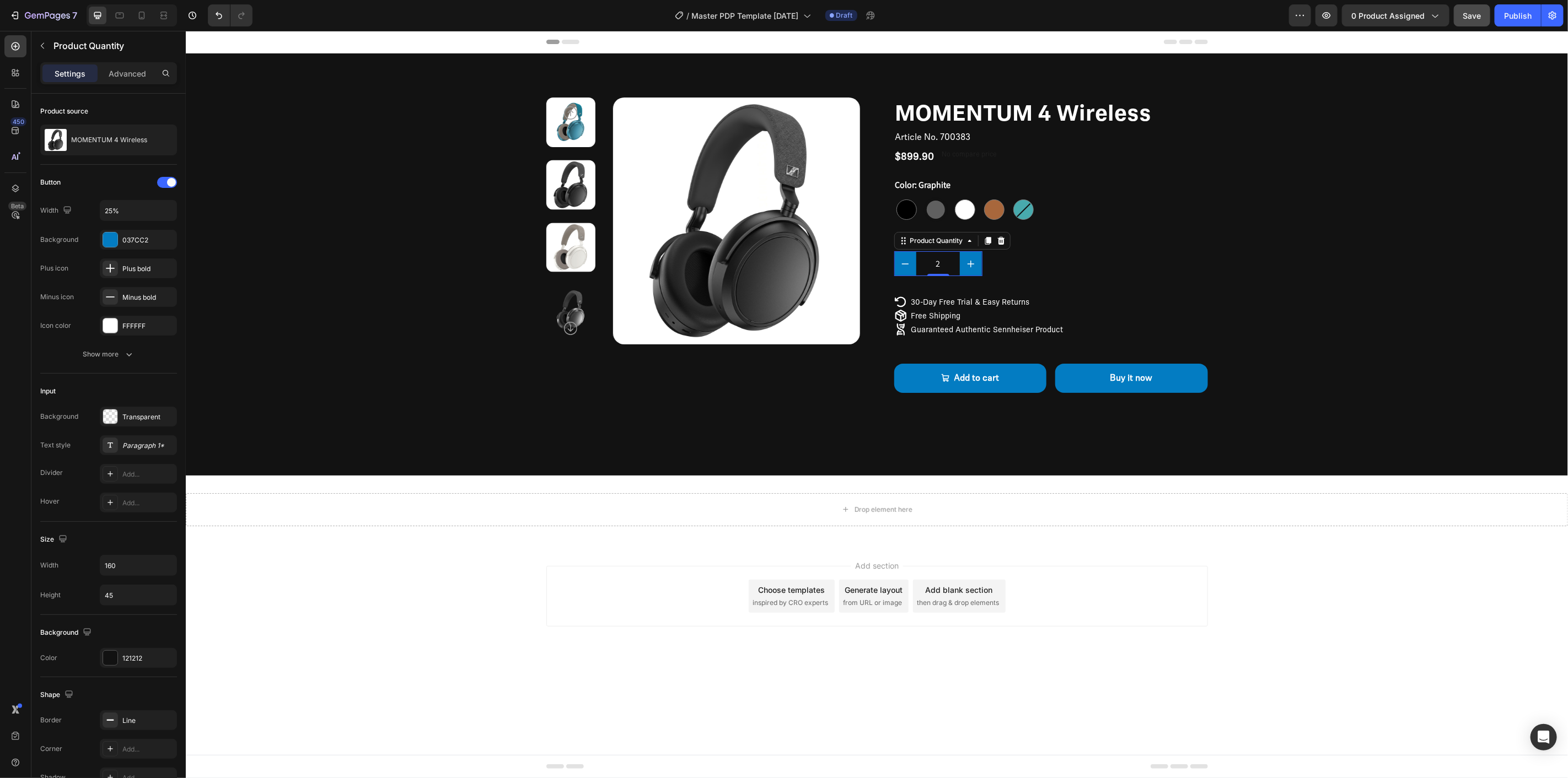
click at [909, 254] on button "decrement" at bounding box center [905, 263] width 22 height 24
type input "1"
click at [122, 243] on div "037CC2" at bounding box center [138, 240] width 32 height 10
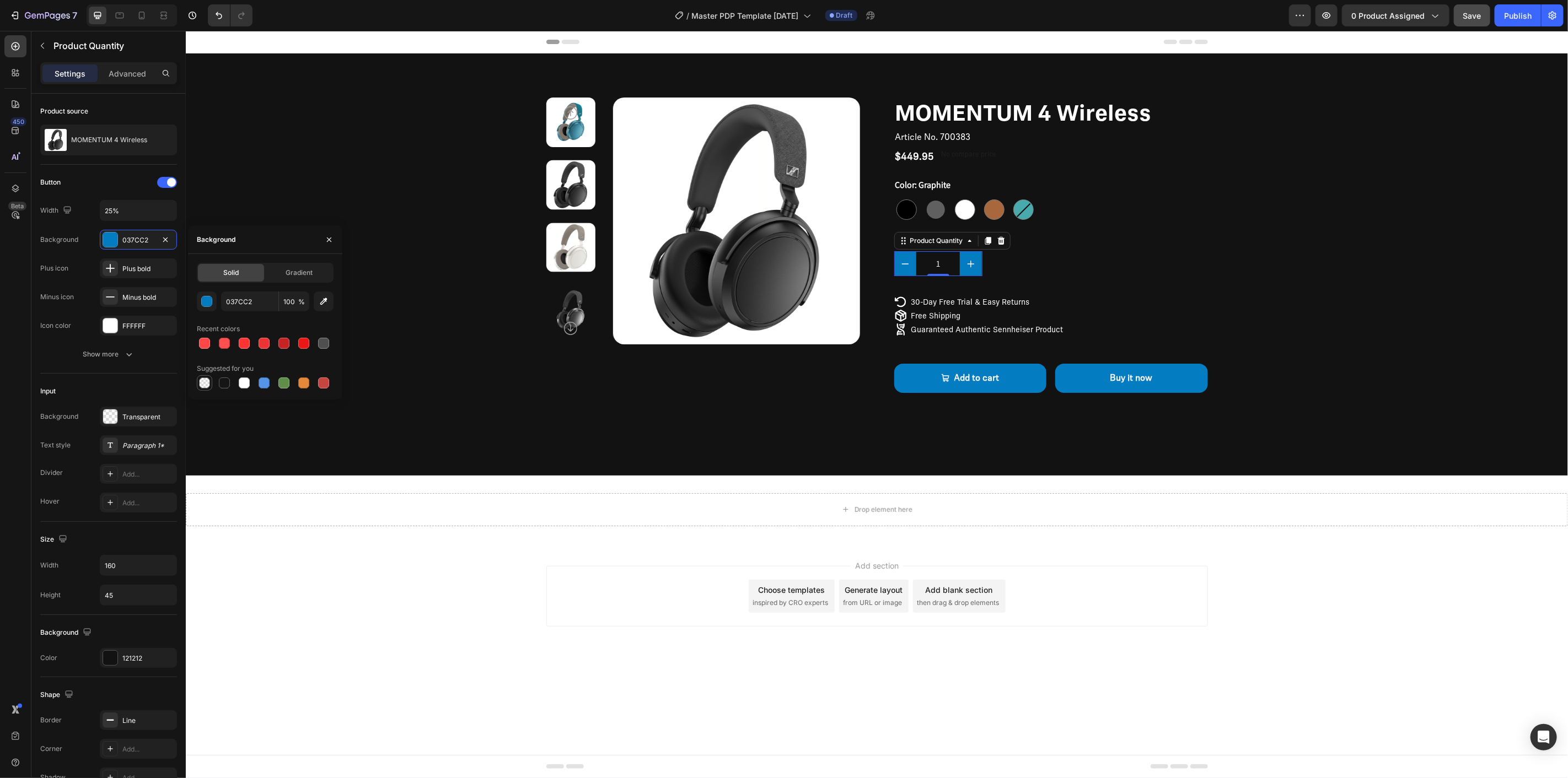
click at [207, 379] on div at bounding box center [204, 383] width 11 height 11
type input "000000"
type input "0"
click at [729, 413] on div "Product Images" at bounding box center [702, 258] width 314 height 323
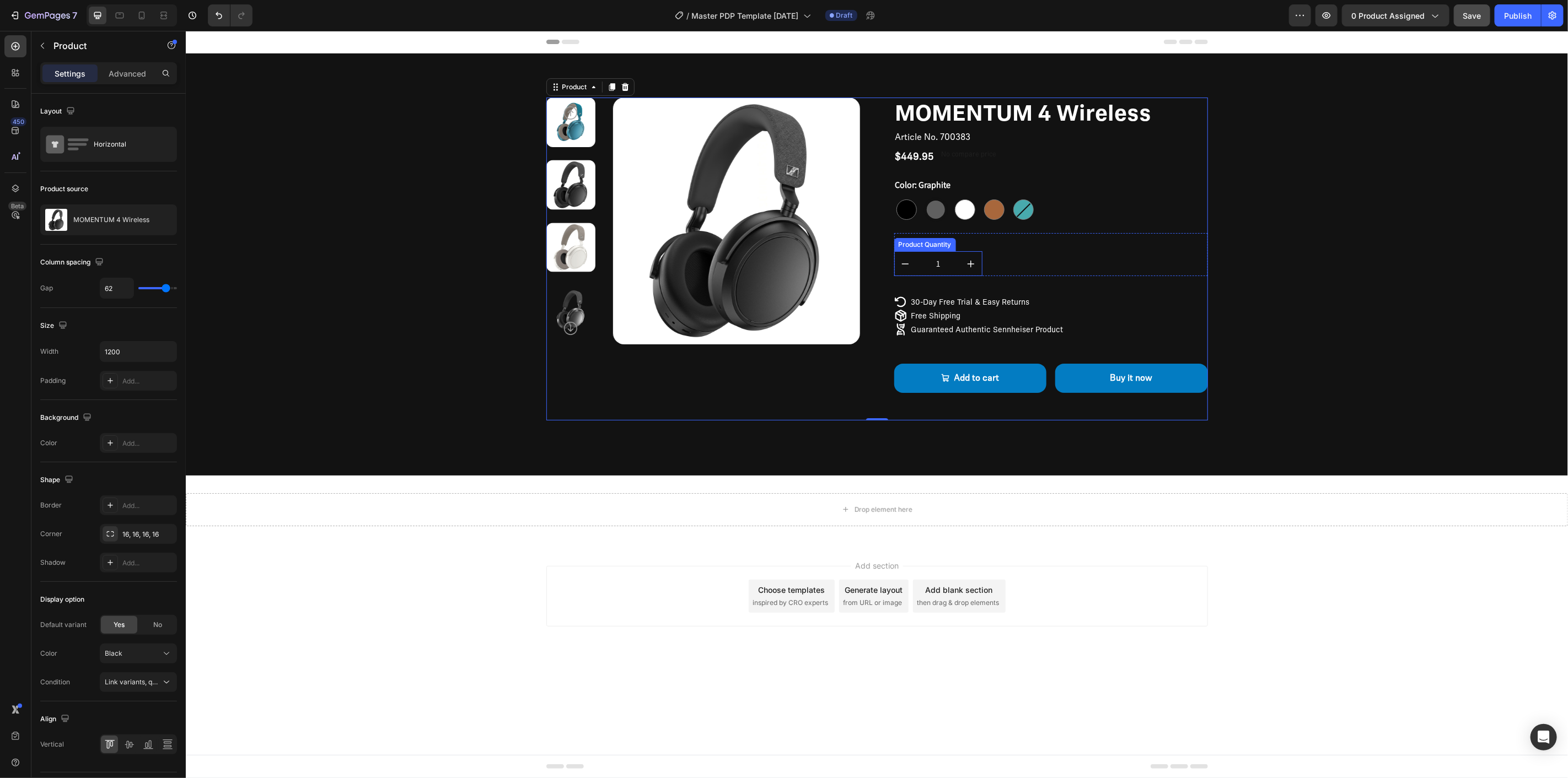
click at [964, 262] on button "increment" at bounding box center [970, 263] width 22 height 24
type input "2"
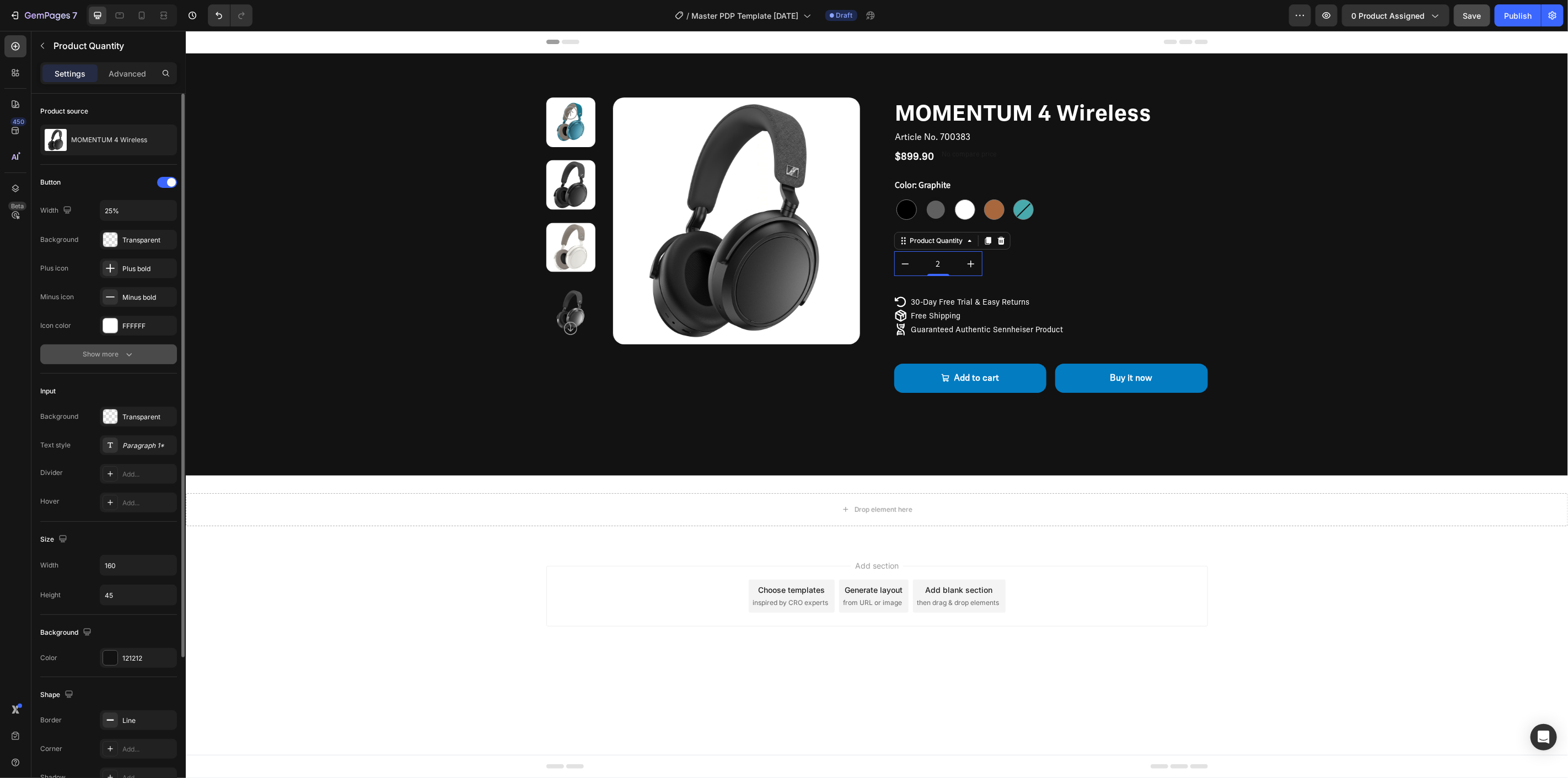
click at [128, 362] on button "Show more" at bounding box center [108, 354] width 137 height 20
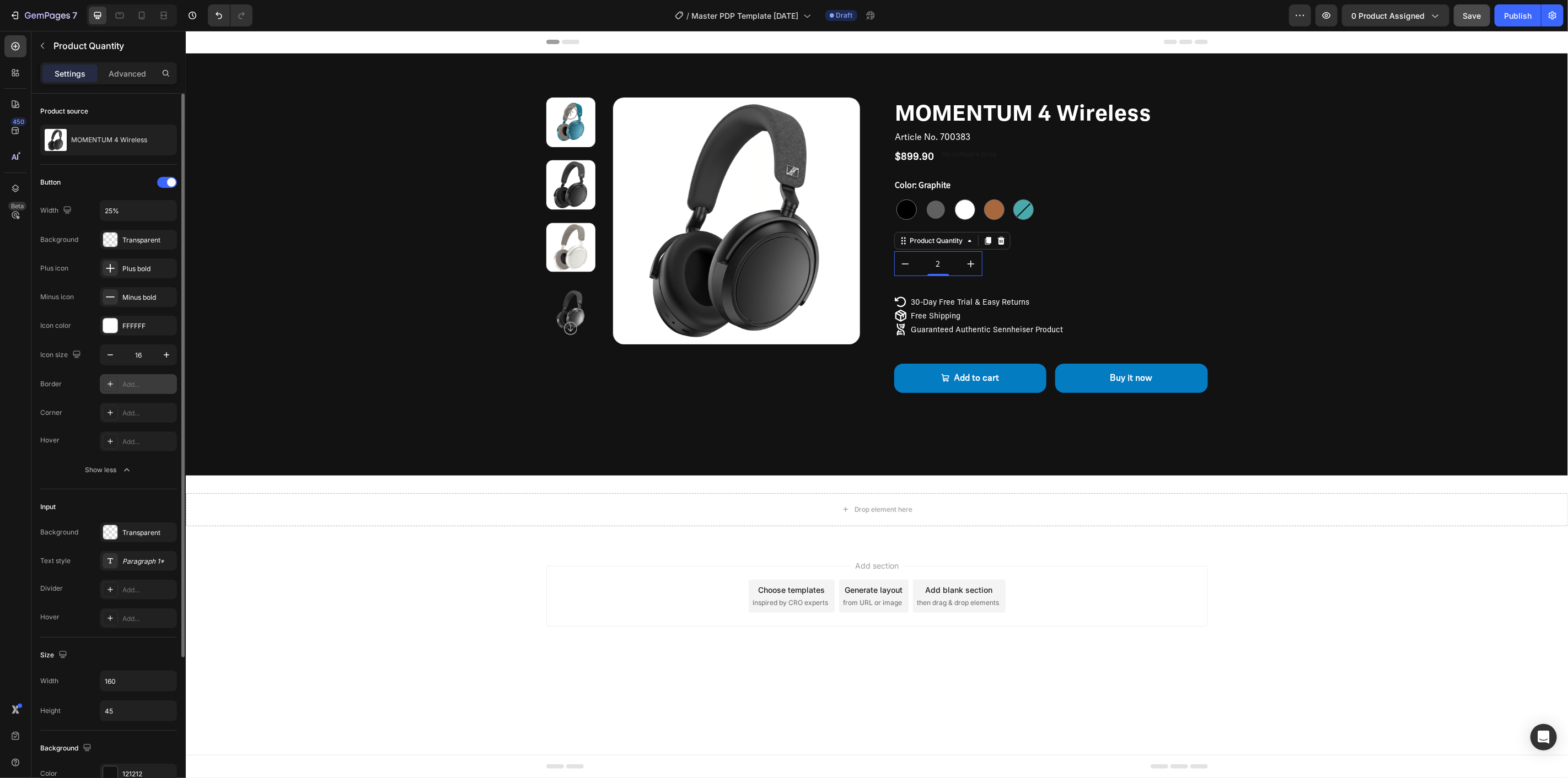
click at [131, 383] on div "Add..." at bounding box center [148, 384] width 52 height 10
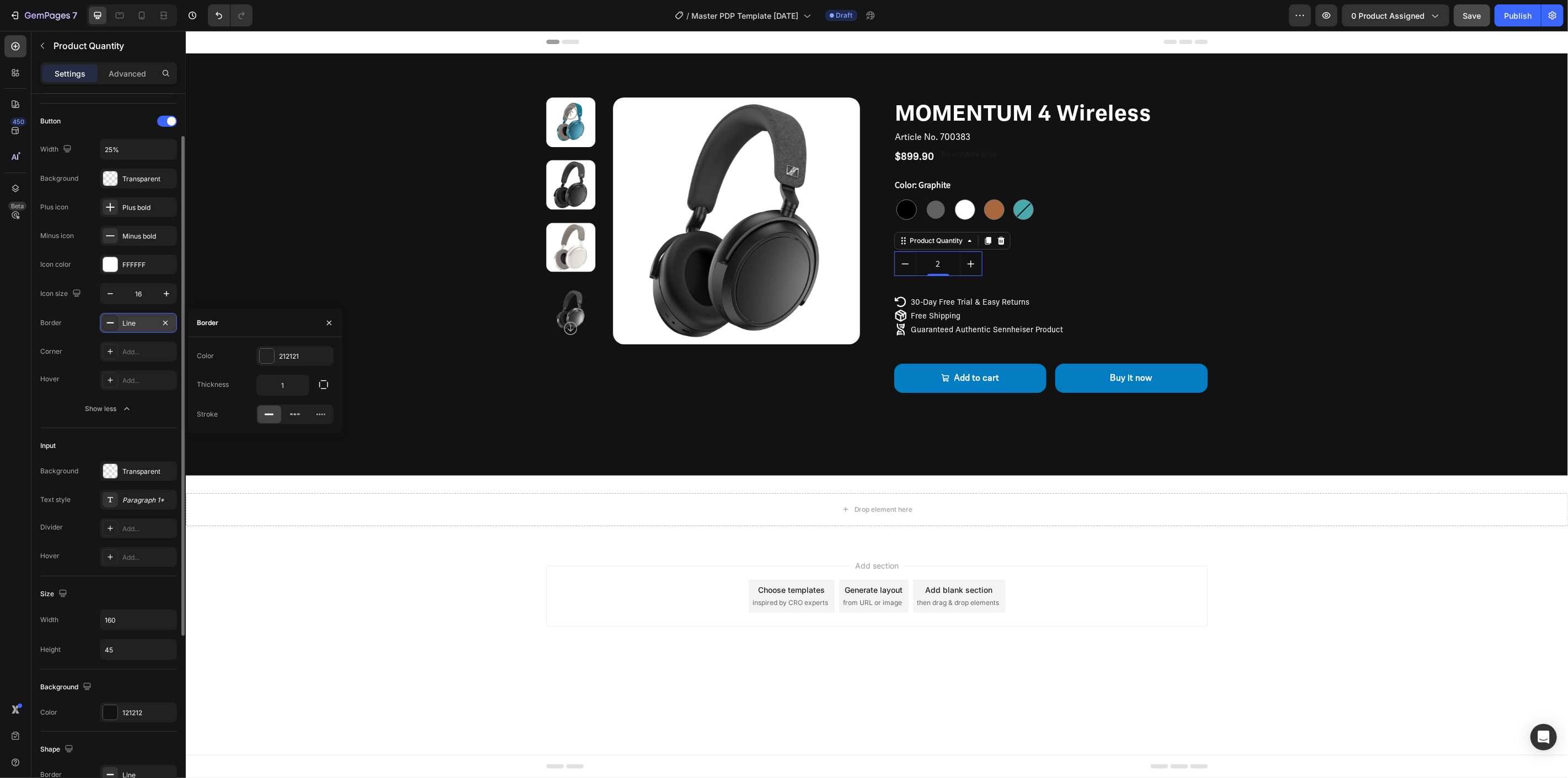
scroll to position [0, 0]
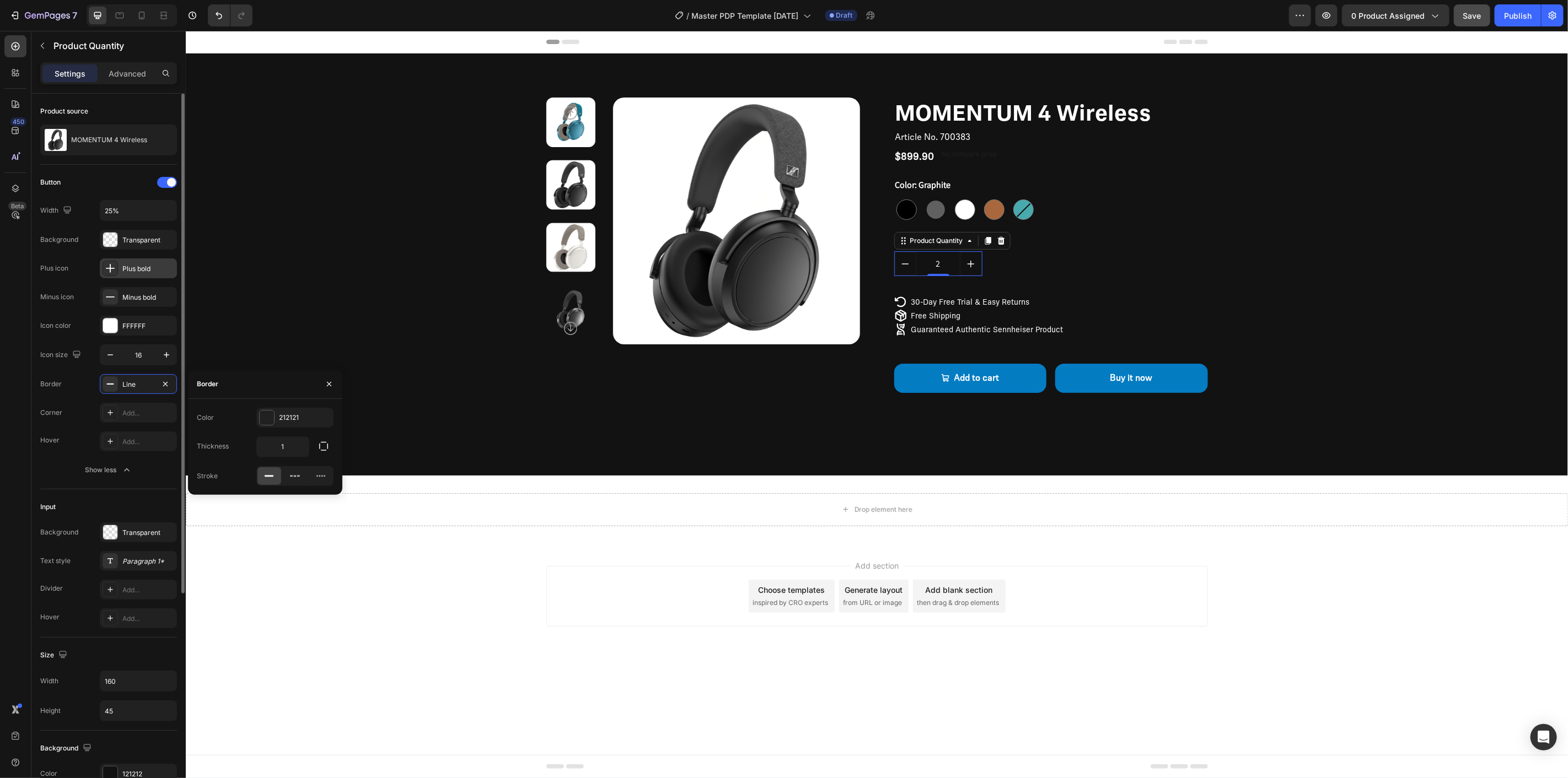
click at [147, 276] on div "Plus bold" at bounding box center [138, 268] width 77 height 20
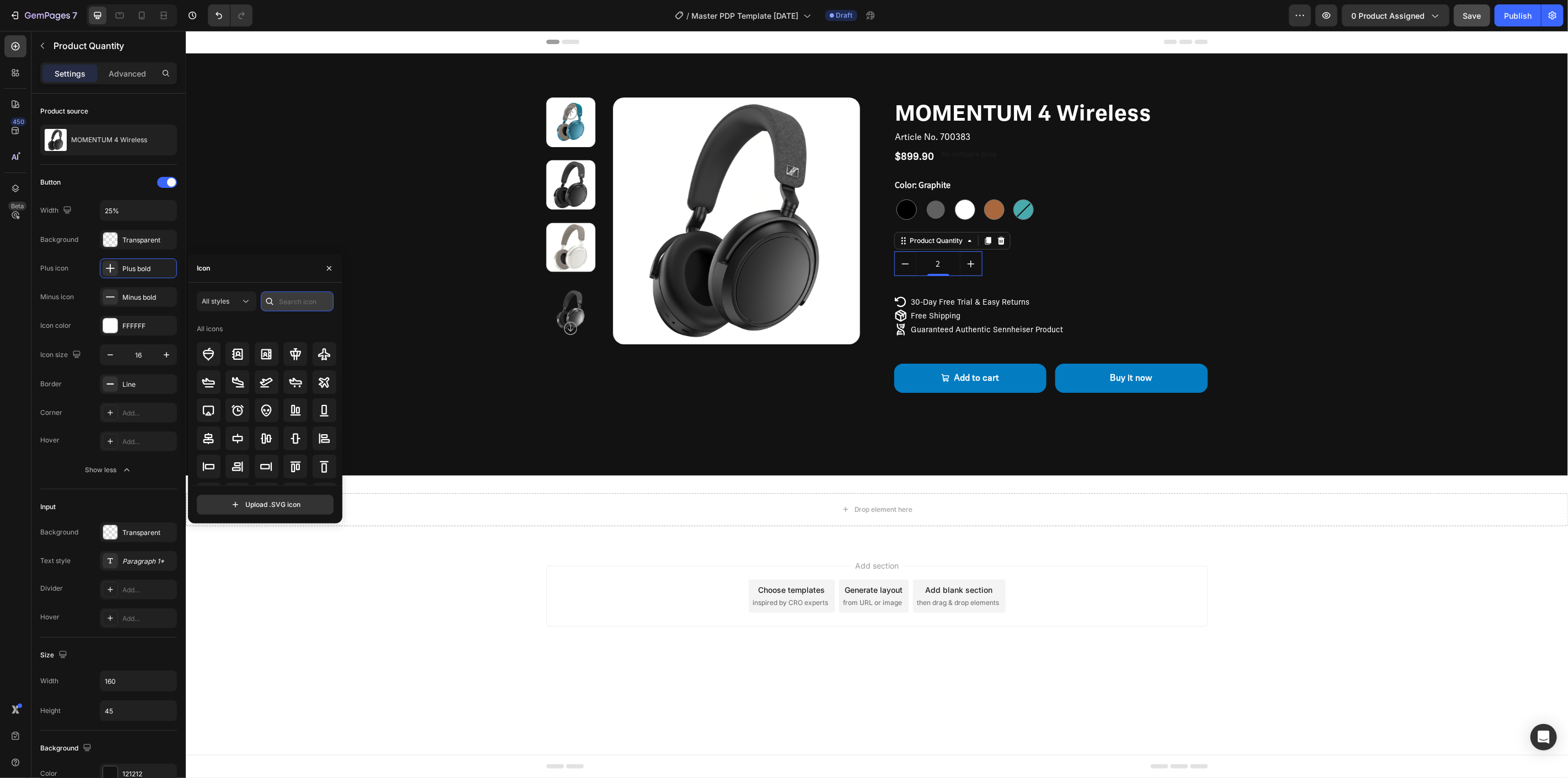
click at [304, 299] on input "text" at bounding box center [297, 302] width 73 height 20
type input "plus"
drag, startPoint x: 1347, startPoint y: 541, endPoint x: 1349, endPoint y: 487, distance: 54.0
click at [1347, 541] on div "Drop element here Section 2" at bounding box center [876, 509] width 1382 height 69
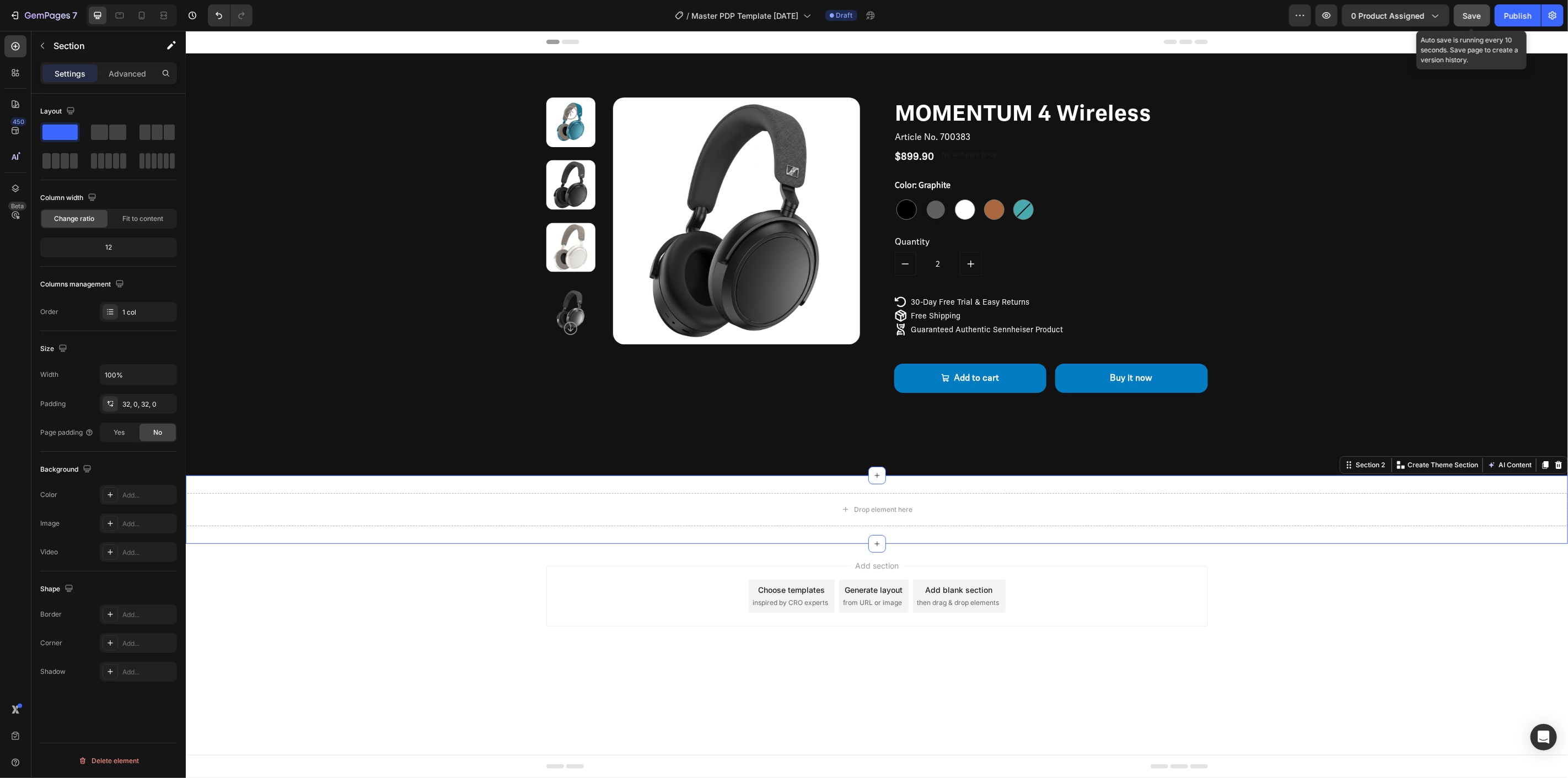
click at [1481, 3] on div "7 / Master PDP Template 09.26.25 Draft Preview 0 product assigned Save Auto sav…" at bounding box center [784, 16] width 1568 height 32
click at [1480, 17] on span "Save" at bounding box center [1472, 16] width 18 height 9
click at [903, 262] on icon "decrement" at bounding box center [905, 263] width 9 height 9
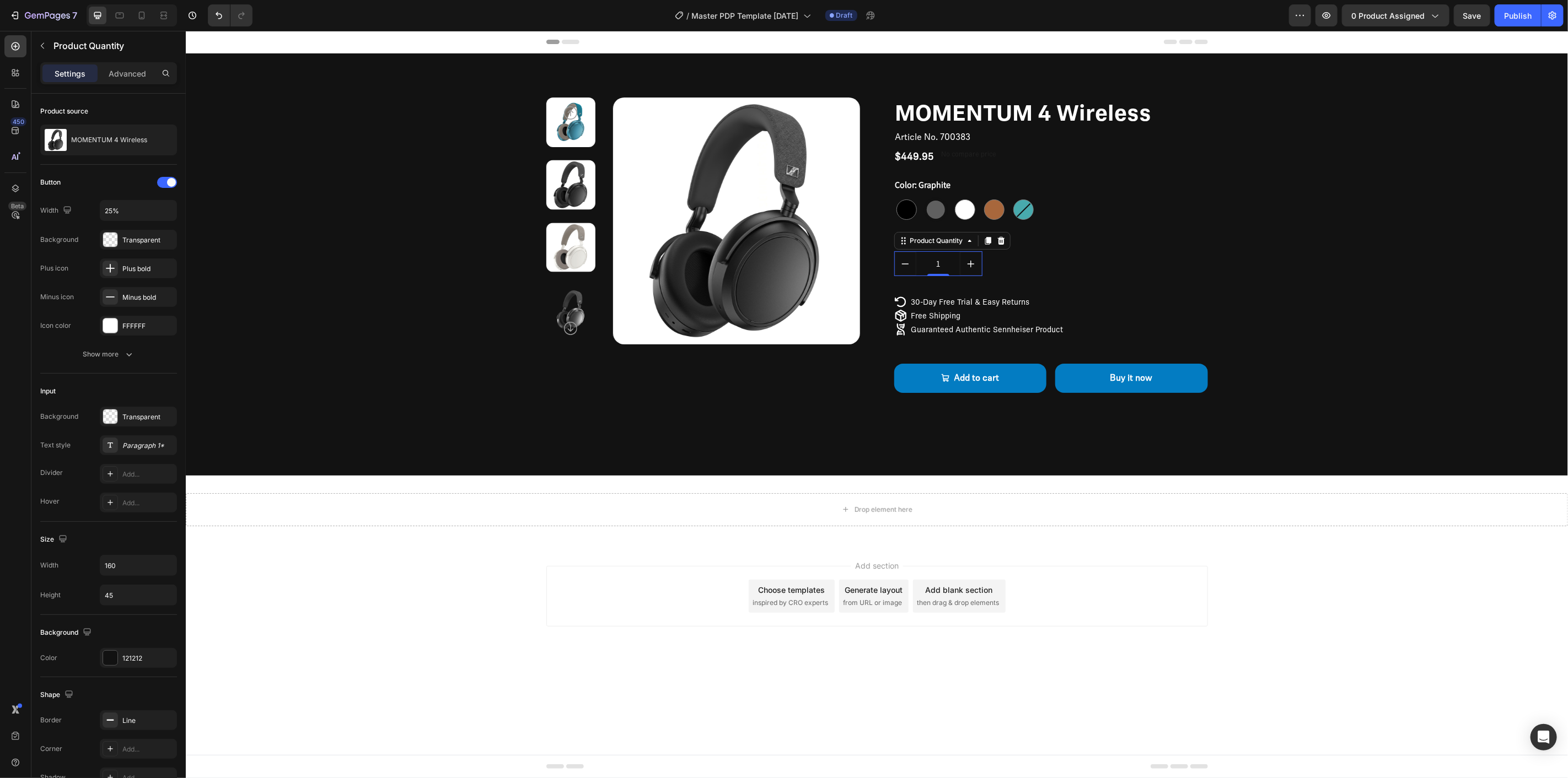
click at [975, 262] on button "increment" at bounding box center [970, 263] width 22 height 24
click at [974, 262] on icon "increment" at bounding box center [970, 263] width 9 height 9
click at [907, 265] on icon "decrement" at bounding box center [905, 263] width 9 height 9
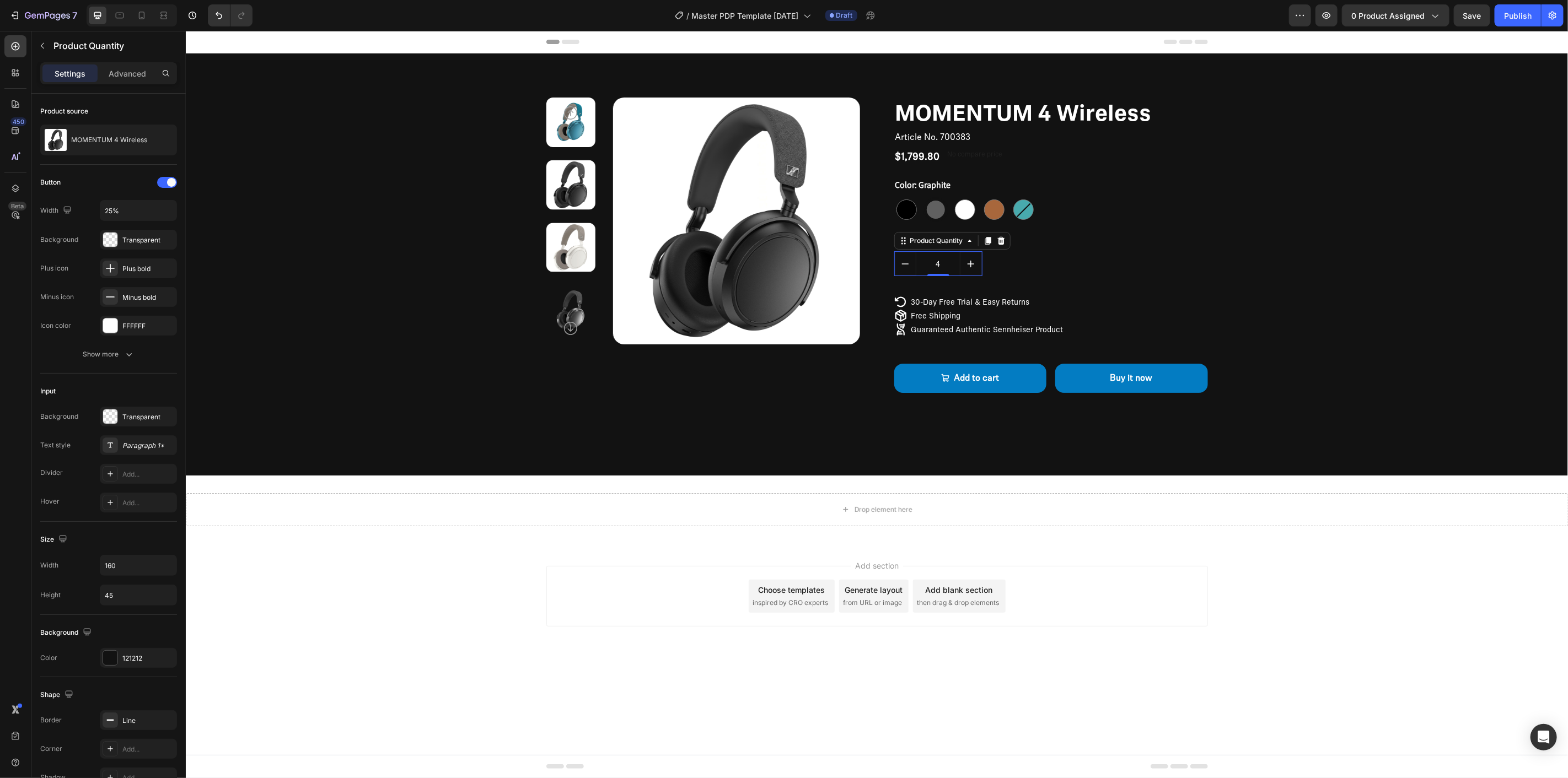
click at [907, 265] on icon "decrement" at bounding box center [905, 263] width 9 height 9
click at [970, 262] on icon "increment" at bounding box center [970, 263] width 7 height 7
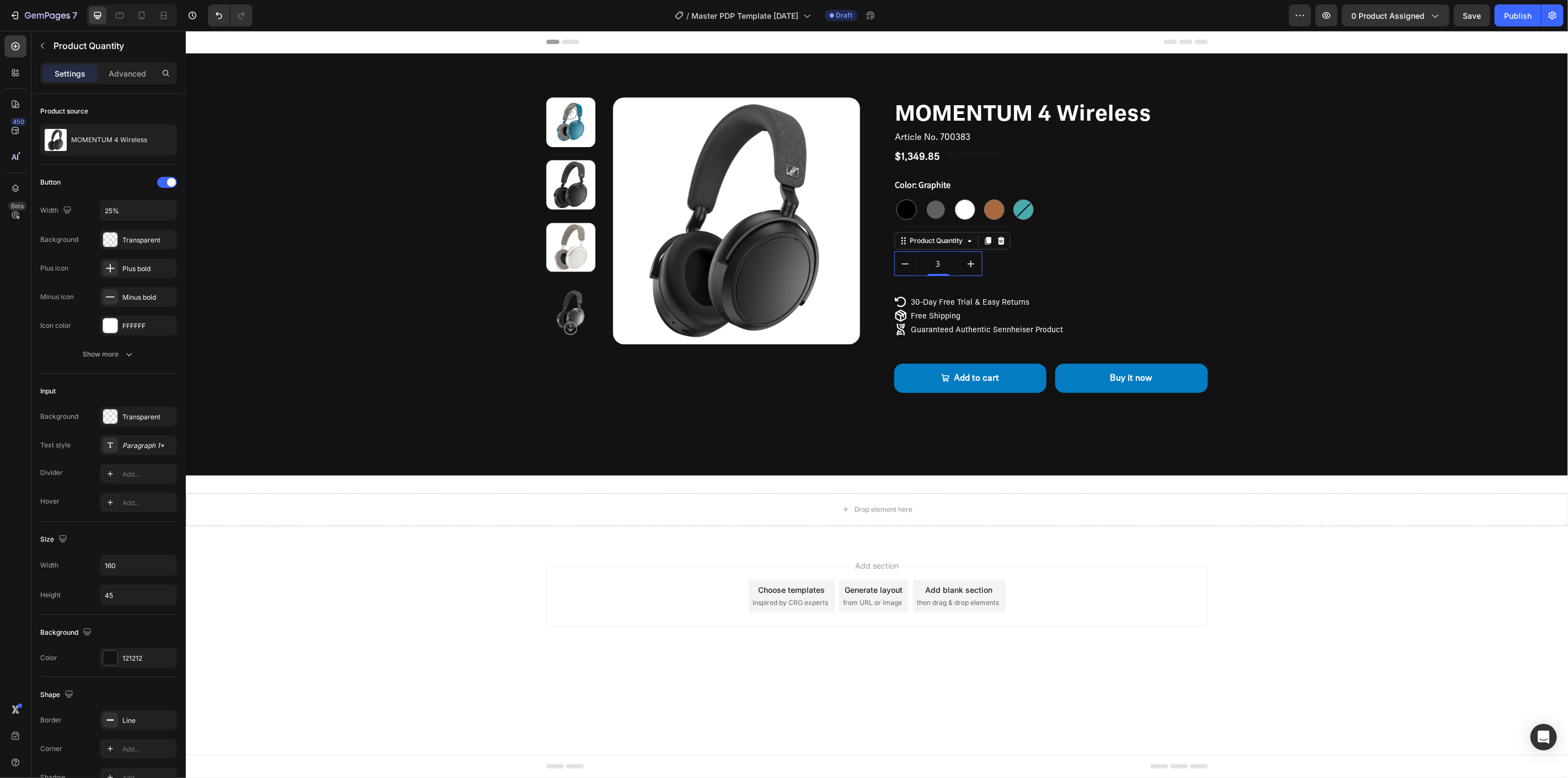
click at [970, 262] on icon "increment" at bounding box center [970, 263] width 7 height 7
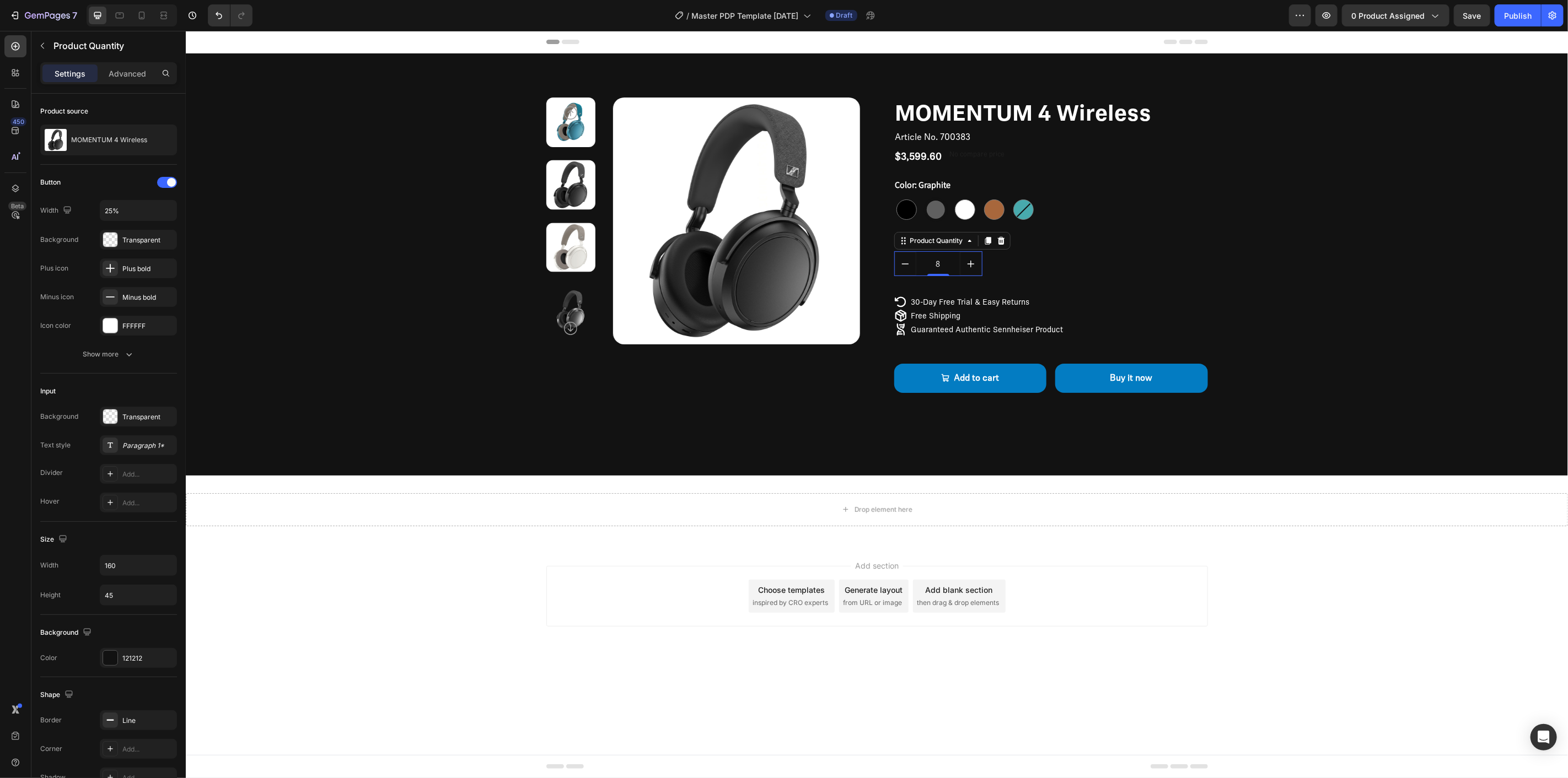
click at [970, 262] on icon "increment" at bounding box center [970, 263] width 7 height 7
click at [903, 269] on button "decrement" at bounding box center [905, 263] width 22 height 24
click at [903, 269] on button "decrement" at bounding box center [905, 263] width 22 height 24
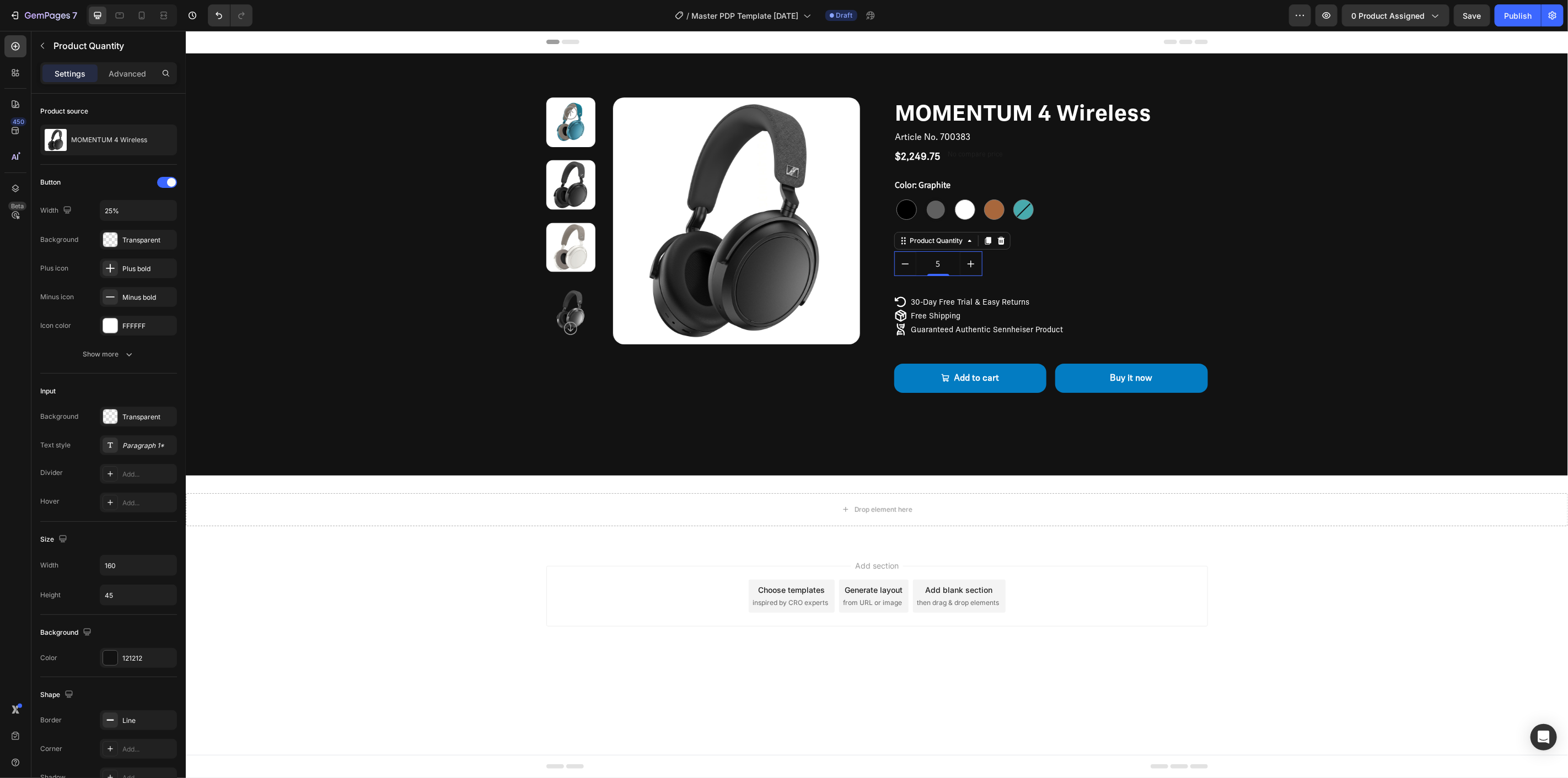
click at [903, 267] on button "decrement" at bounding box center [905, 263] width 22 height 24
click at [904, 265] on icon "decrement" at bounding box center [905, 263] width 9 height 9
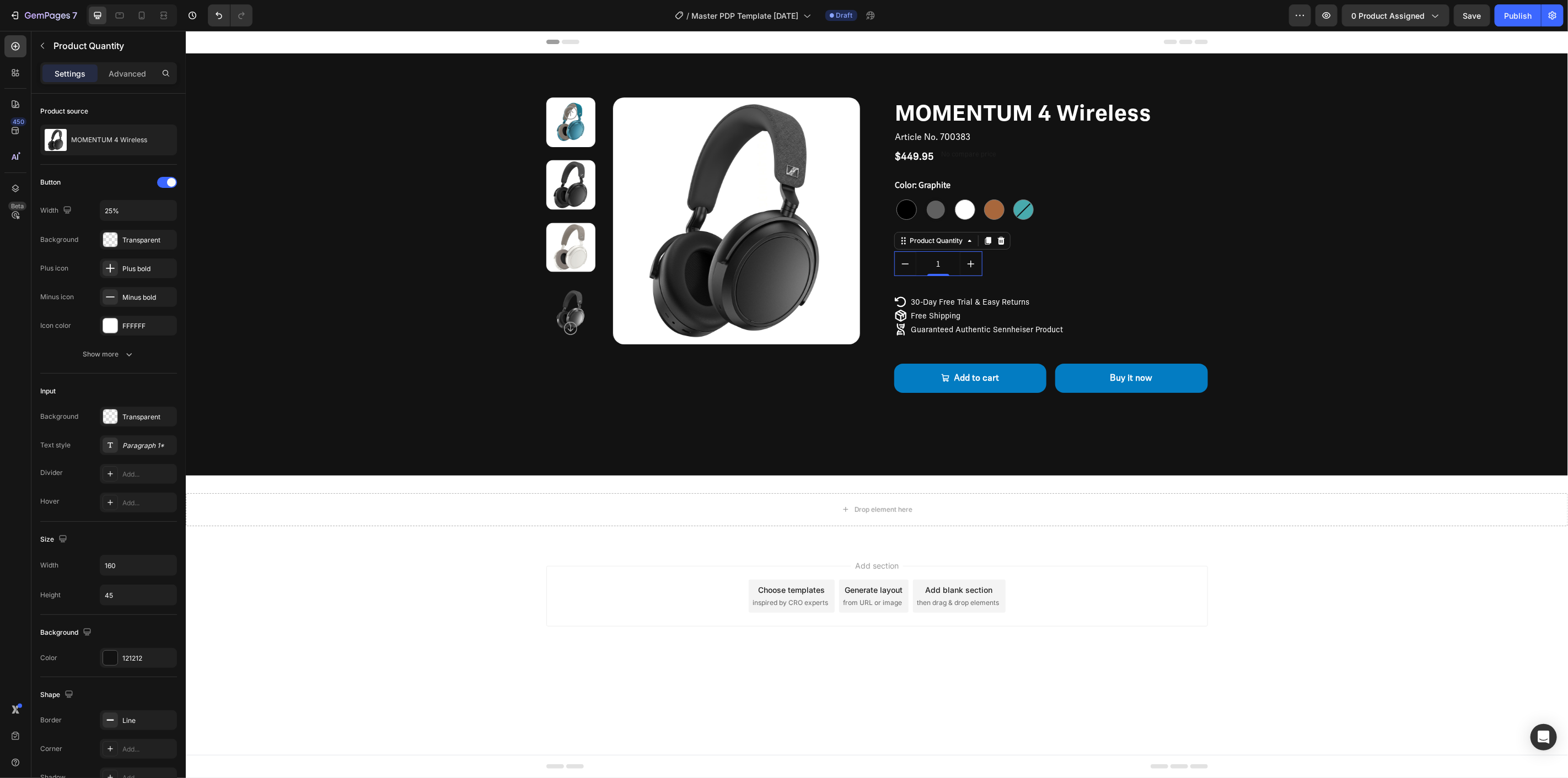
click at [898, 267] on button "decrement" at bounding box center [905, 263] width 22 height 24
click at [977, 269] on button "increment" at bounding box center [970, 263] width 22 height 24
click at [901, 265] on icon "decrement" at bounding box center [905, 263] width 9 height 9
type input "1"
click at [135, 265] on div "Plus bold" at bounding box center [148, 269] width 52 height 10
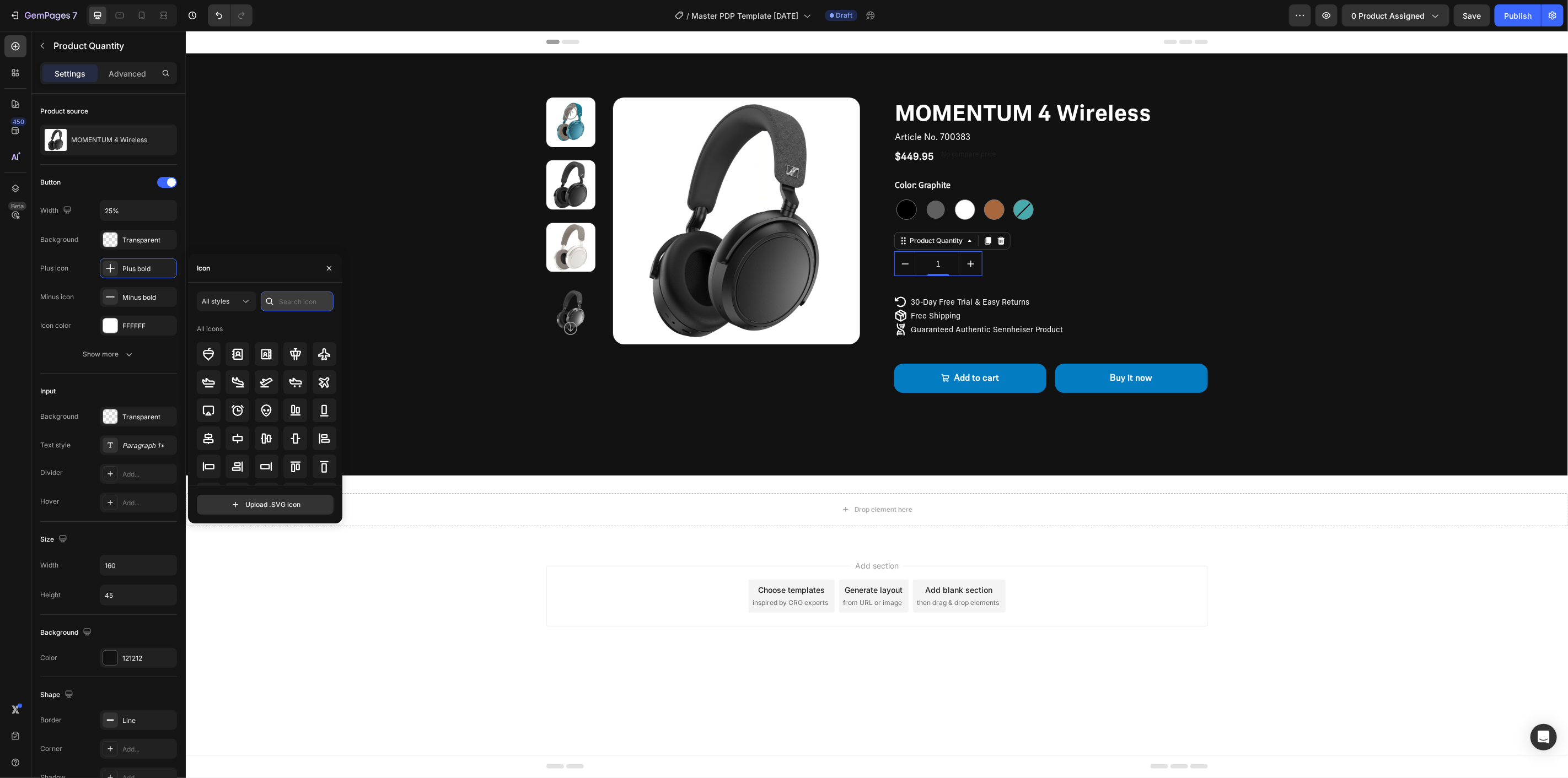
click at [287, 300] on input "text" at bounding box center [297, 302] width 73 height 20
type input "plus"
click at [293, 381] on icon at bounding box center [295, 377] width 13 height 13
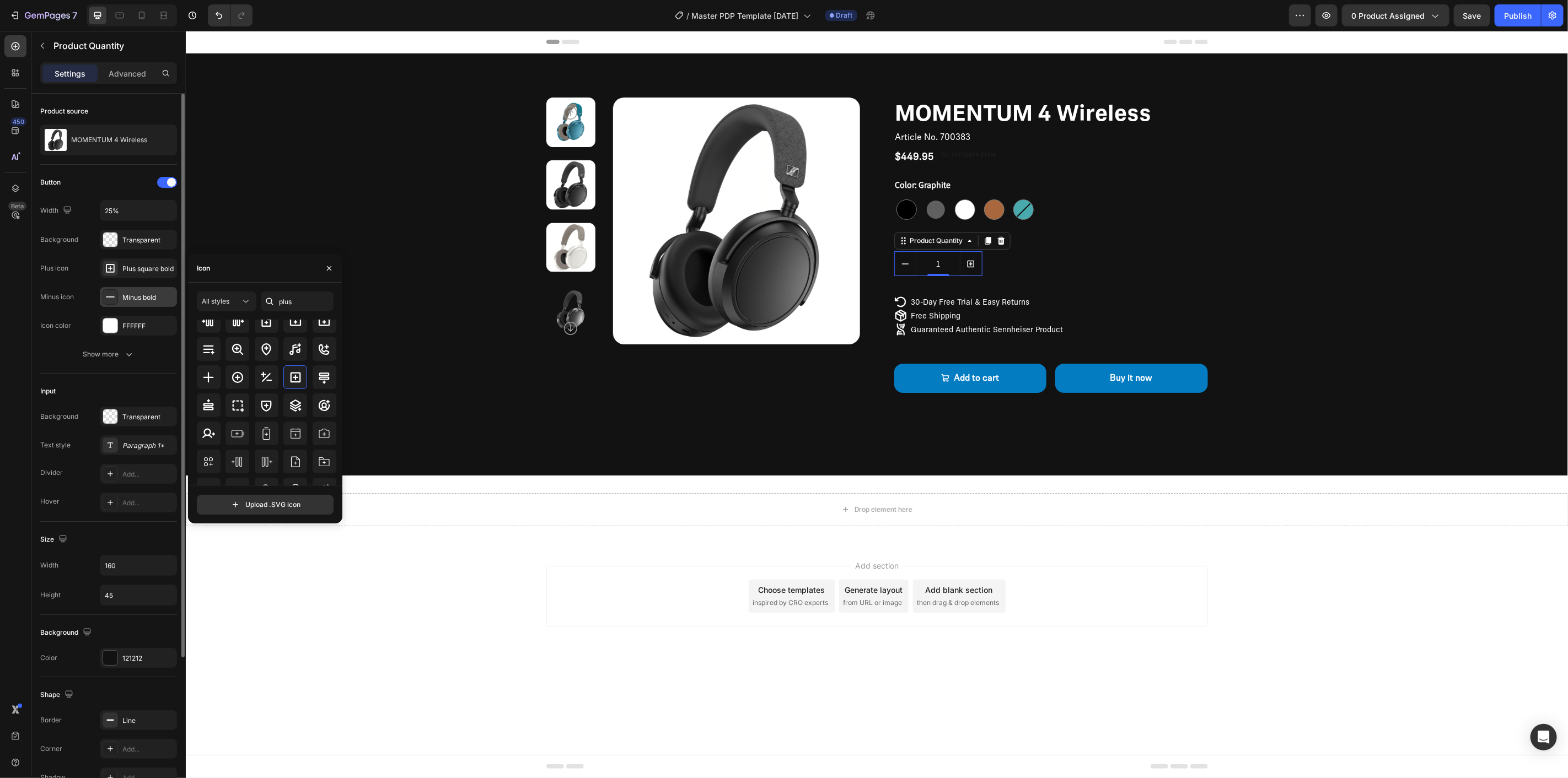
click at [156, 287] on div "Minus bold" at bounding box center [138, 297] width 77 height 20
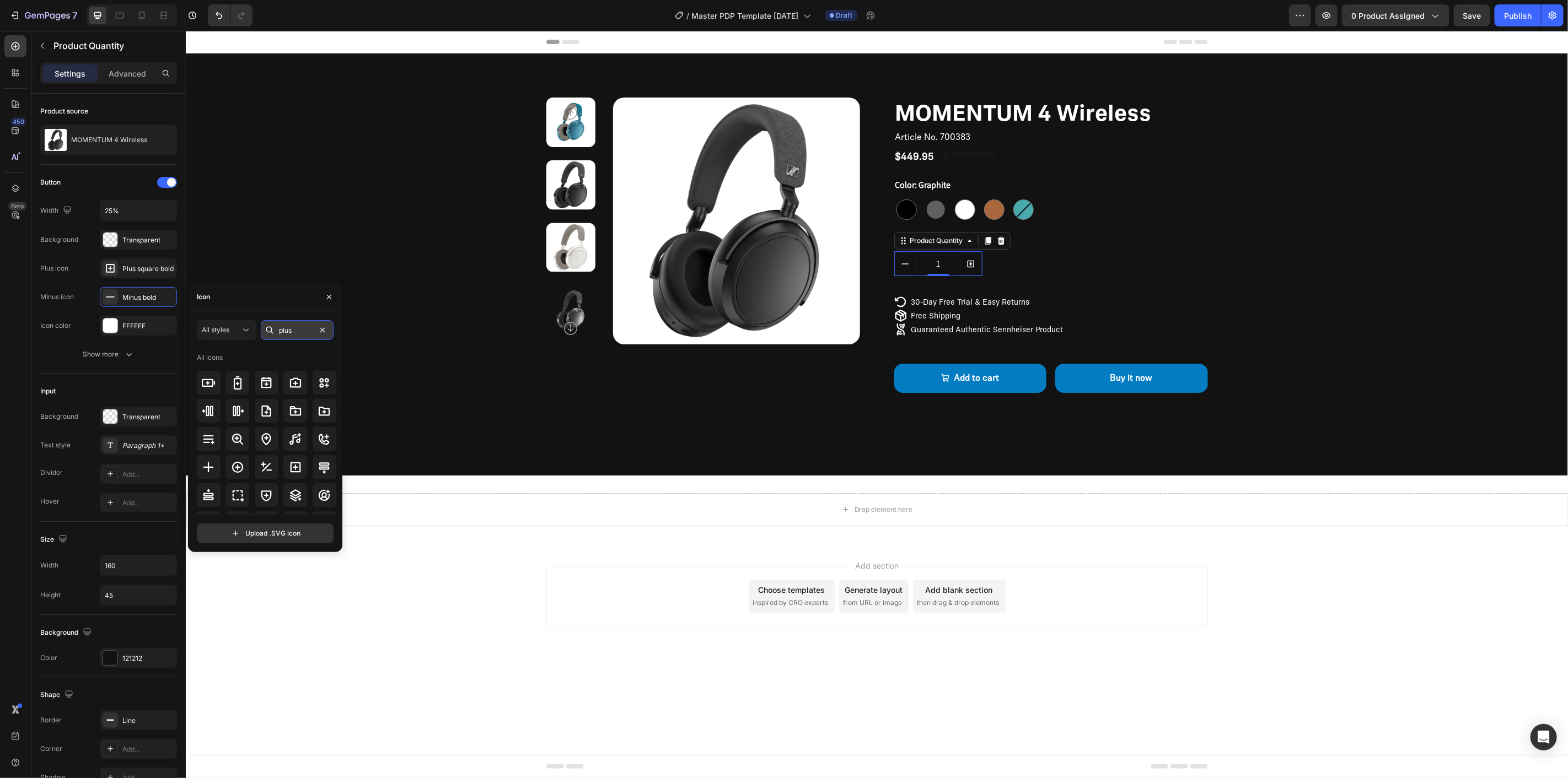
click at [304, 326] on input "plus" at bounding box center [297, 330] width 73 height 20
type input "minus"
click at [254, 399] on div at bounding box center [266, 403] width 24 height 24
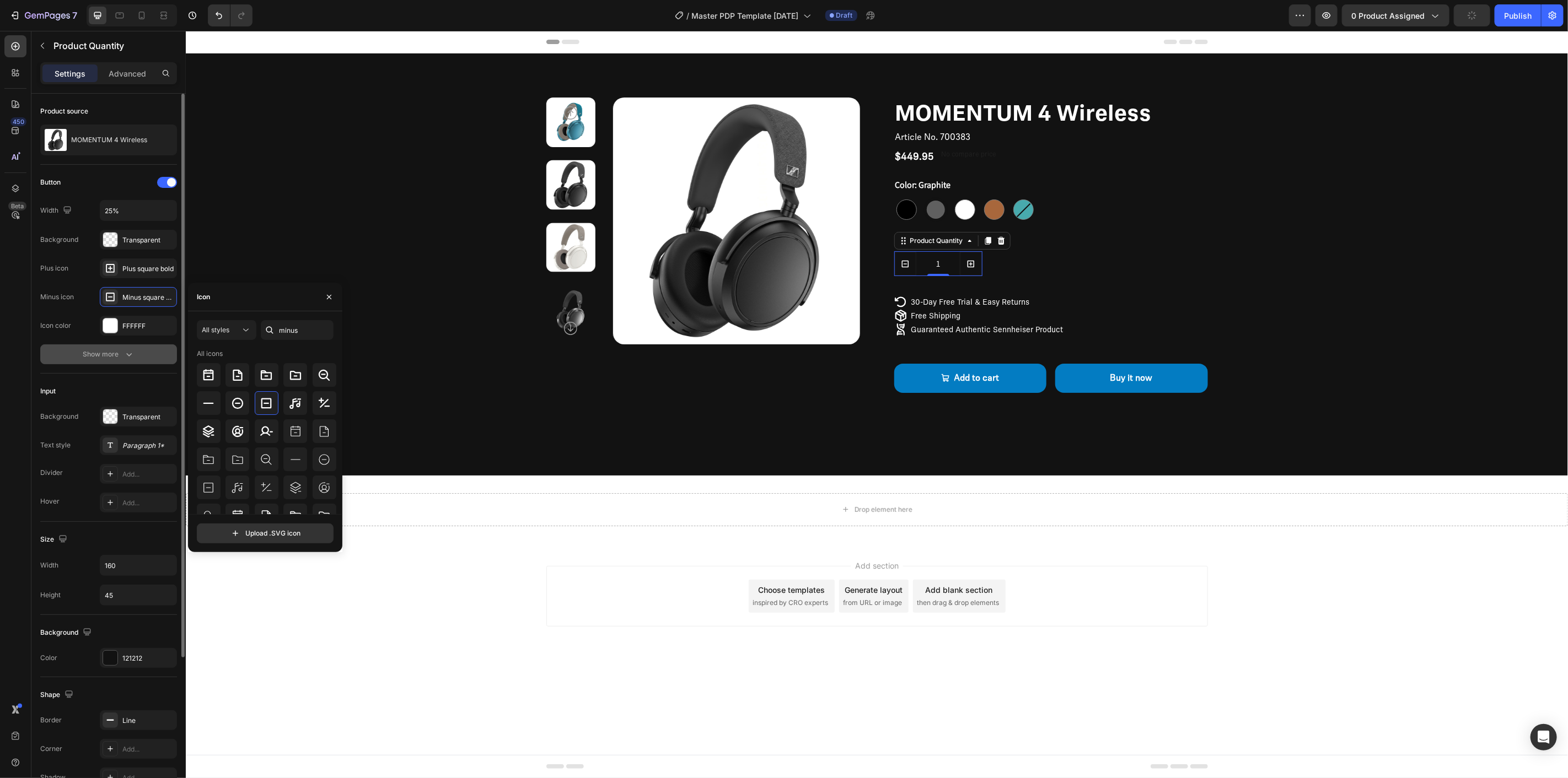
click at [120, 353] on div "Show more" at bounding box center [109, 354] width 51 height 11
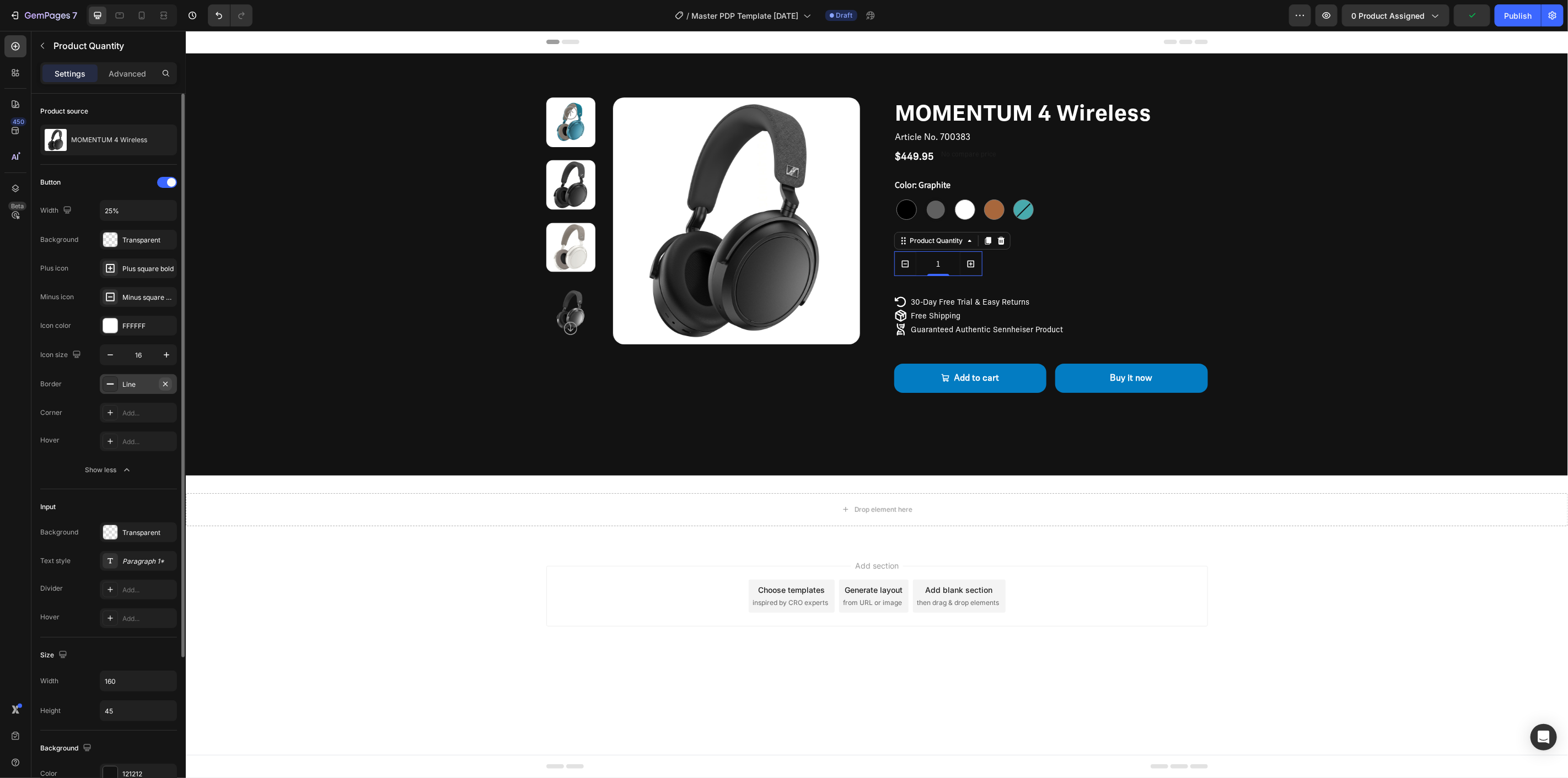
click at [167, 386] on icon "button" at bounding box center [165, 383] width 5 height 5
click at [163, 357] on icon "button" at bounding box center [166, 355] width 11 height 11
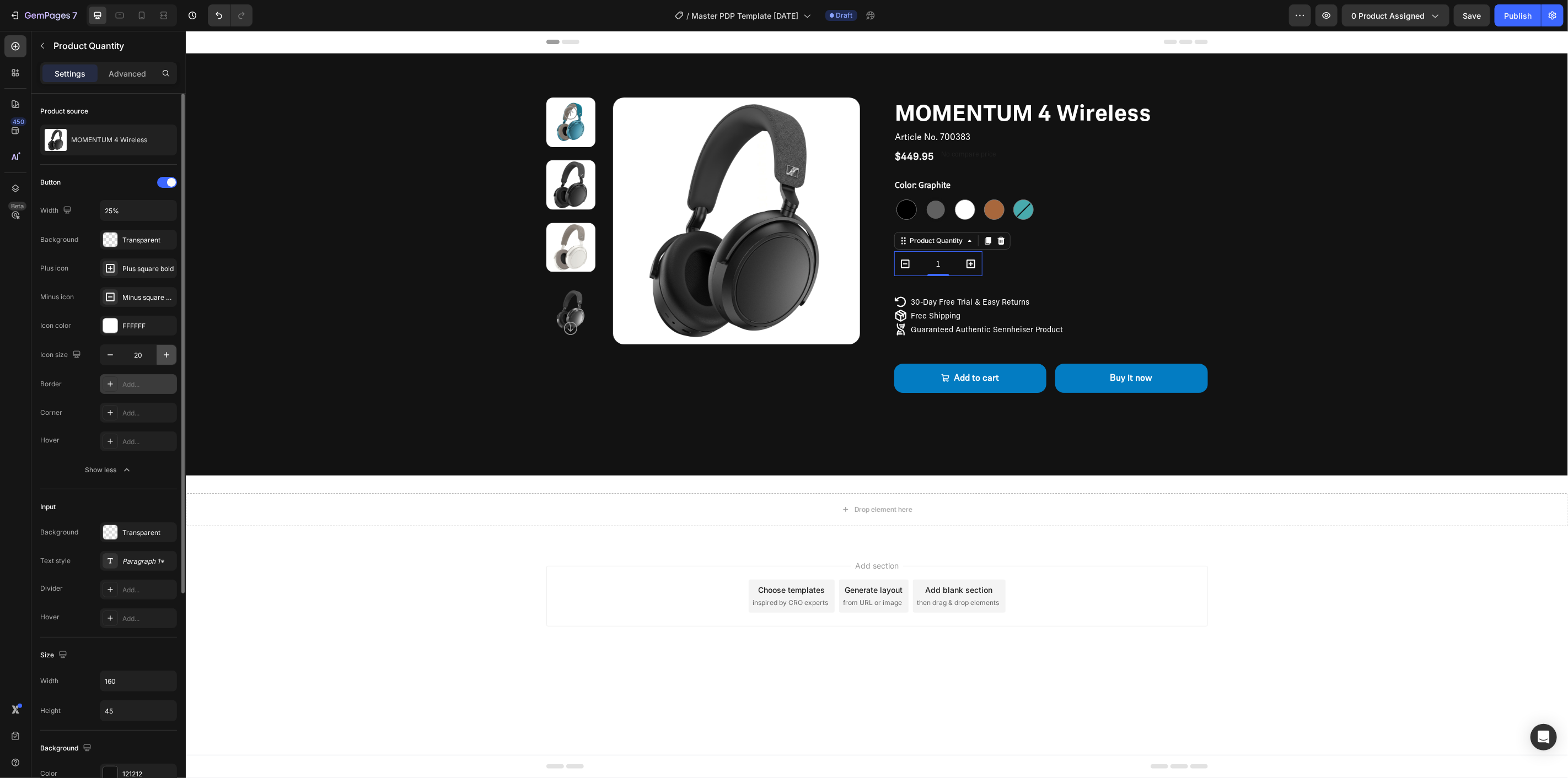
click at [163, 357] on icon "button" at bounding box center [166, 355] width 11 height 11
type input "22"
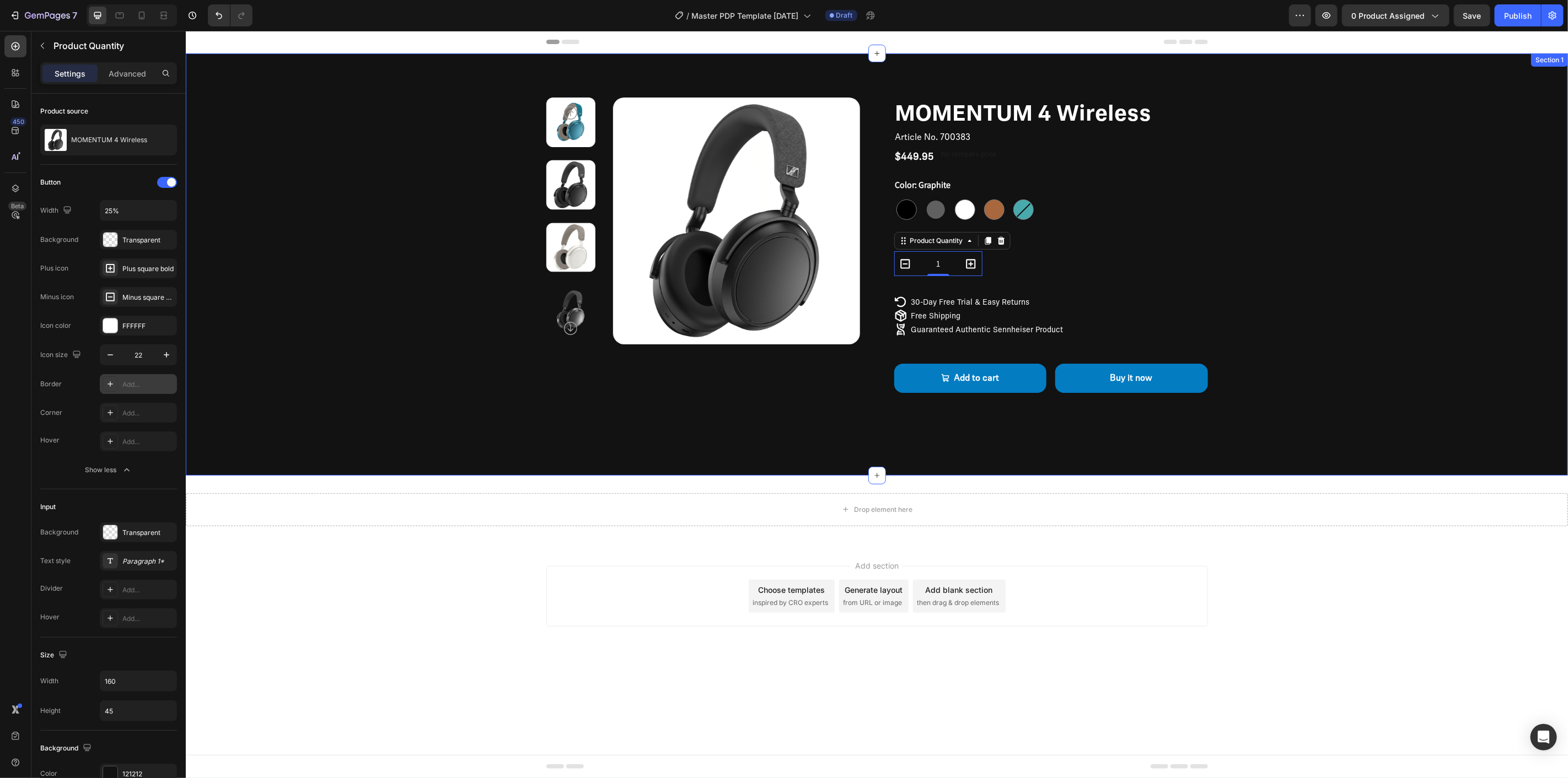
click at [445, 379] on div "Product Images MOMENTUM 4 Wireless Product Title Article No. 700383 Product SKU…" at bounding box center [876, 258] width 1294 height 323
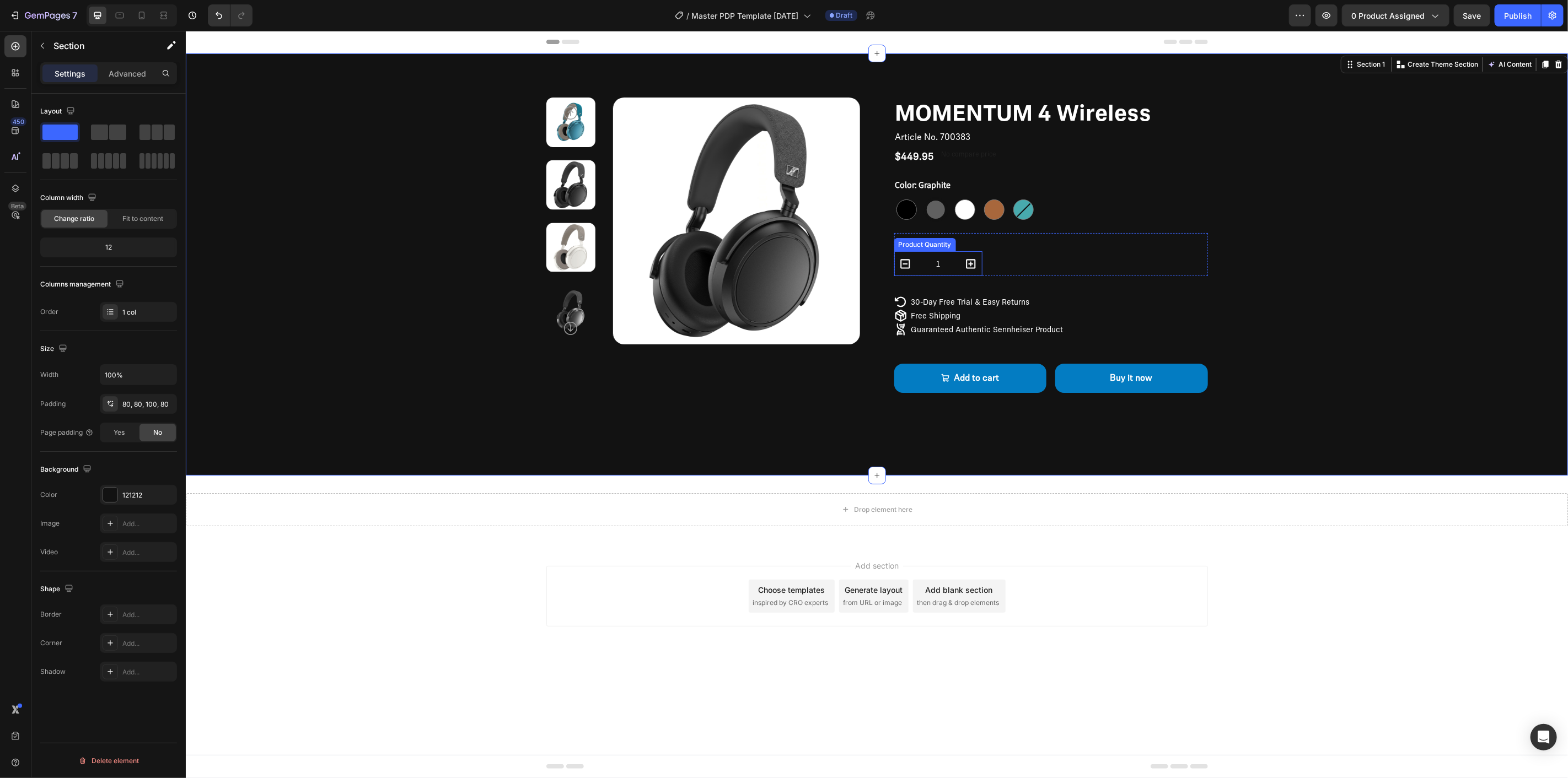
click at [950, 265] on input "1" at bounding box center [937, 263] width 43 height 24
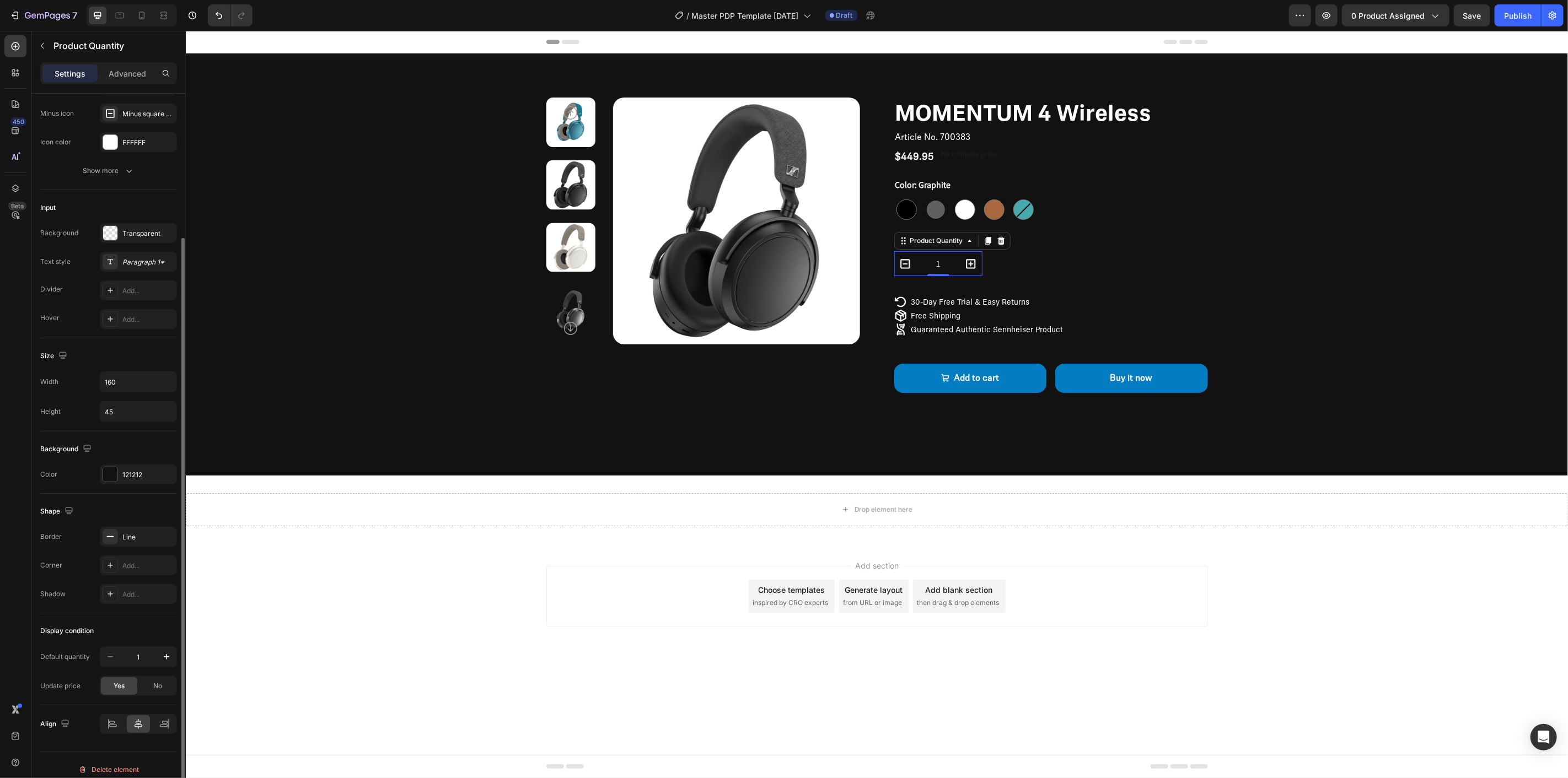
scroll to position [193, 0]
click at [142, 472] on div "121212" at bounding box center [138, 465] width 77 height 20
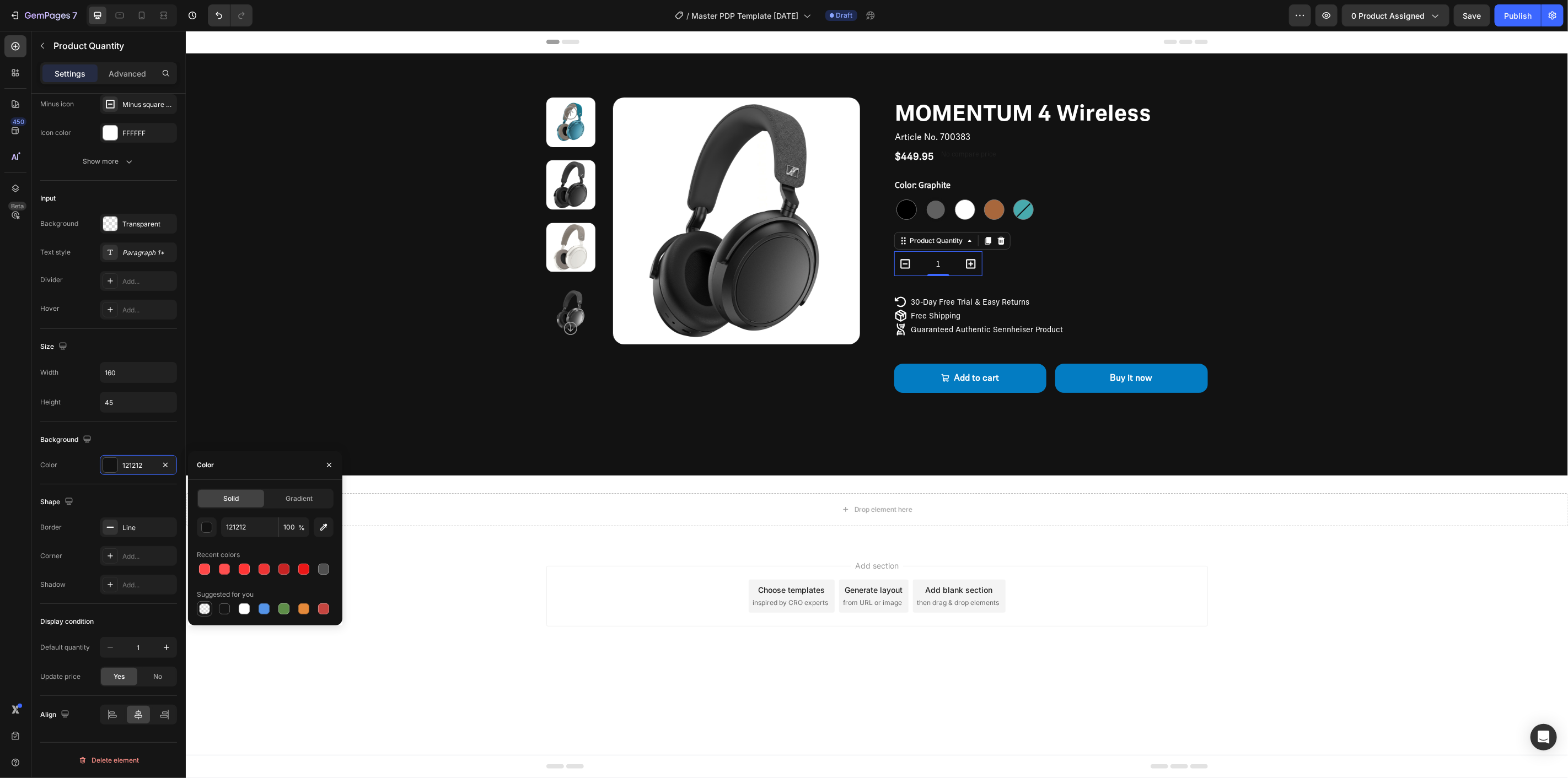
click at [203, 607] on div at bounding box center [204, 609] width 11 height 11
type input "000000"
type input "0"
click at [87, 504] on div "Shape" at bounding box center [108, 502] width 137 height 17
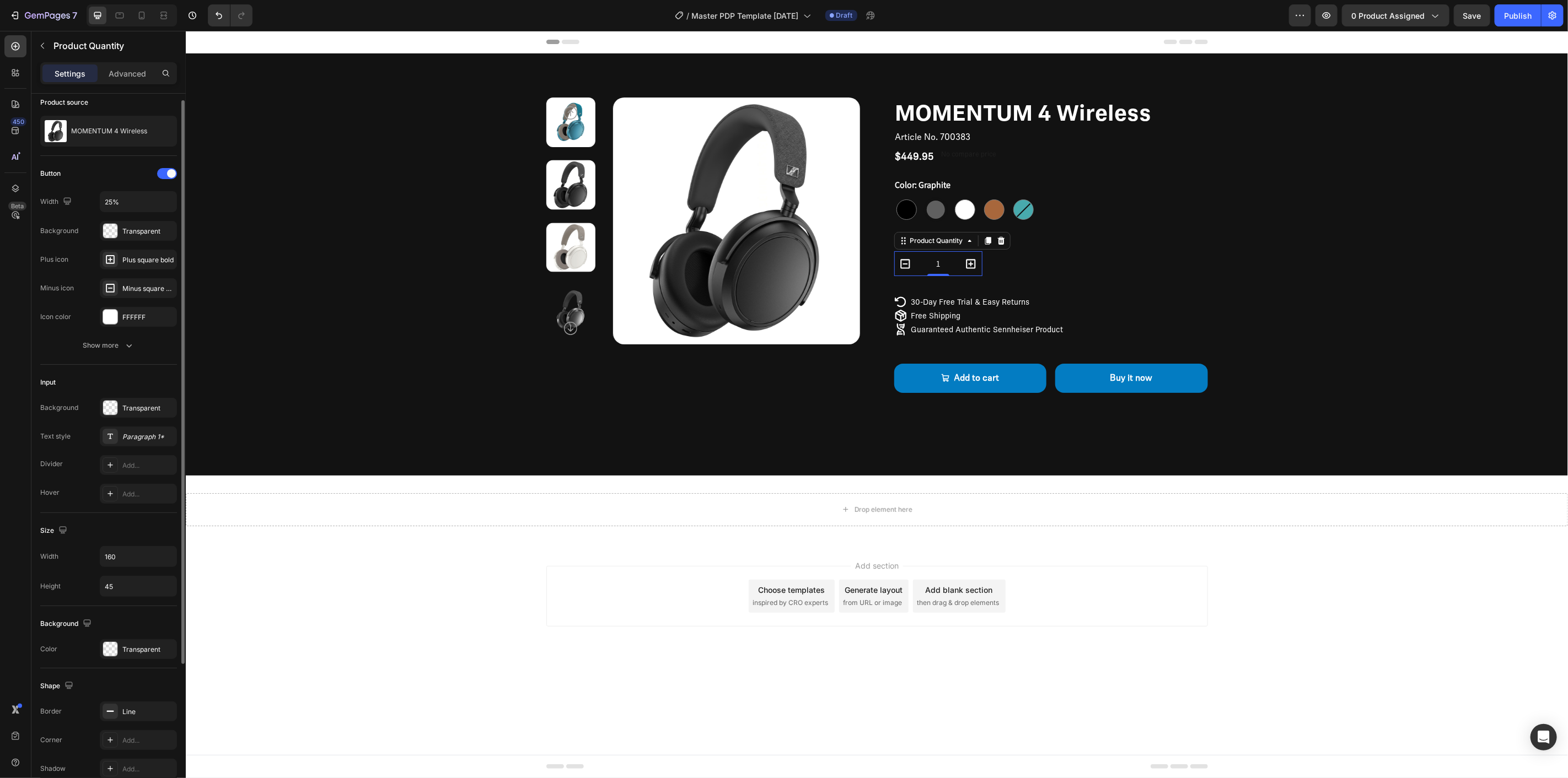
scroll to position [0, 0]
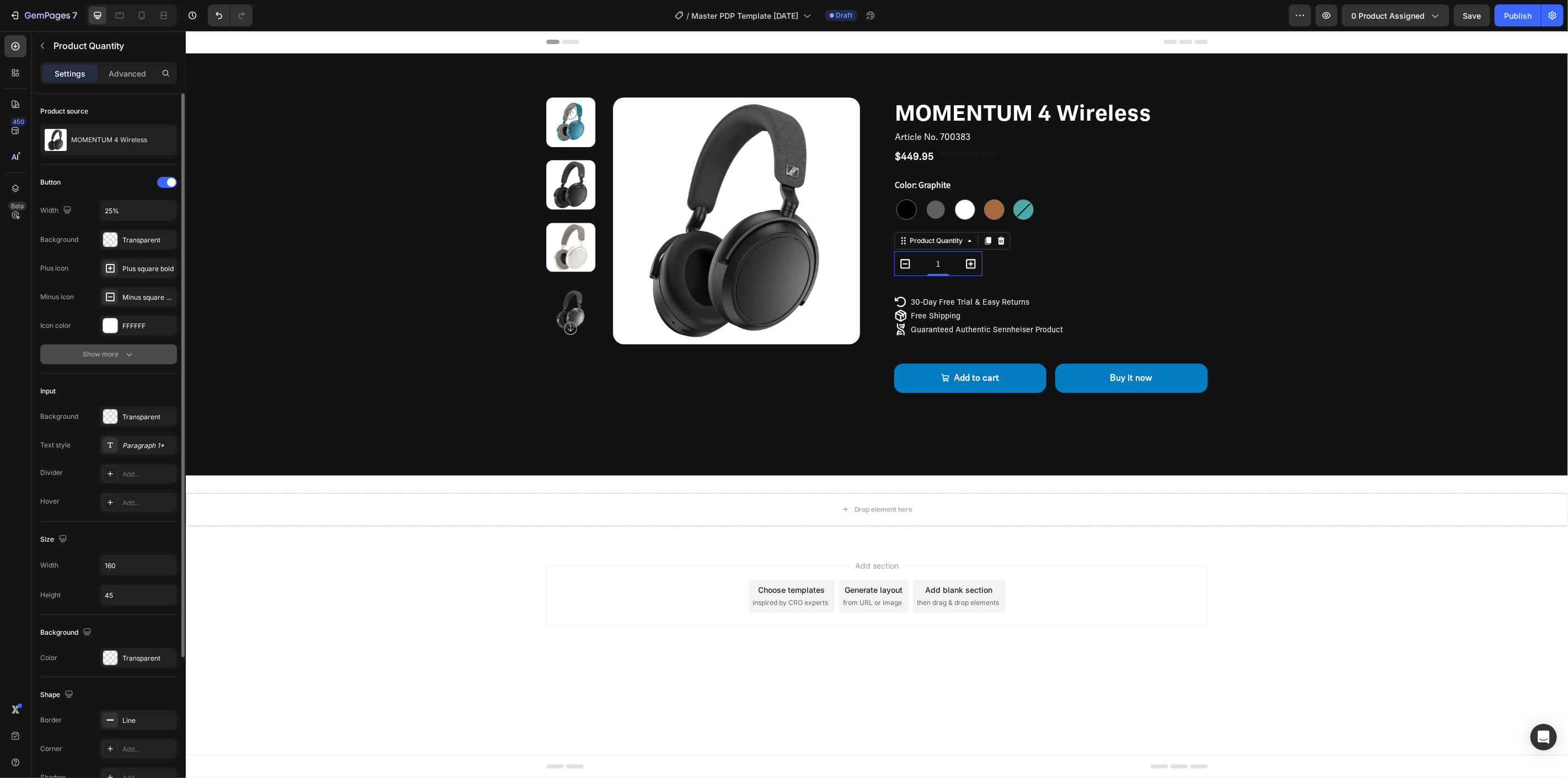
click at [92, 357] on div "Show more" at bounding box center [109, 354] width 51 height 11
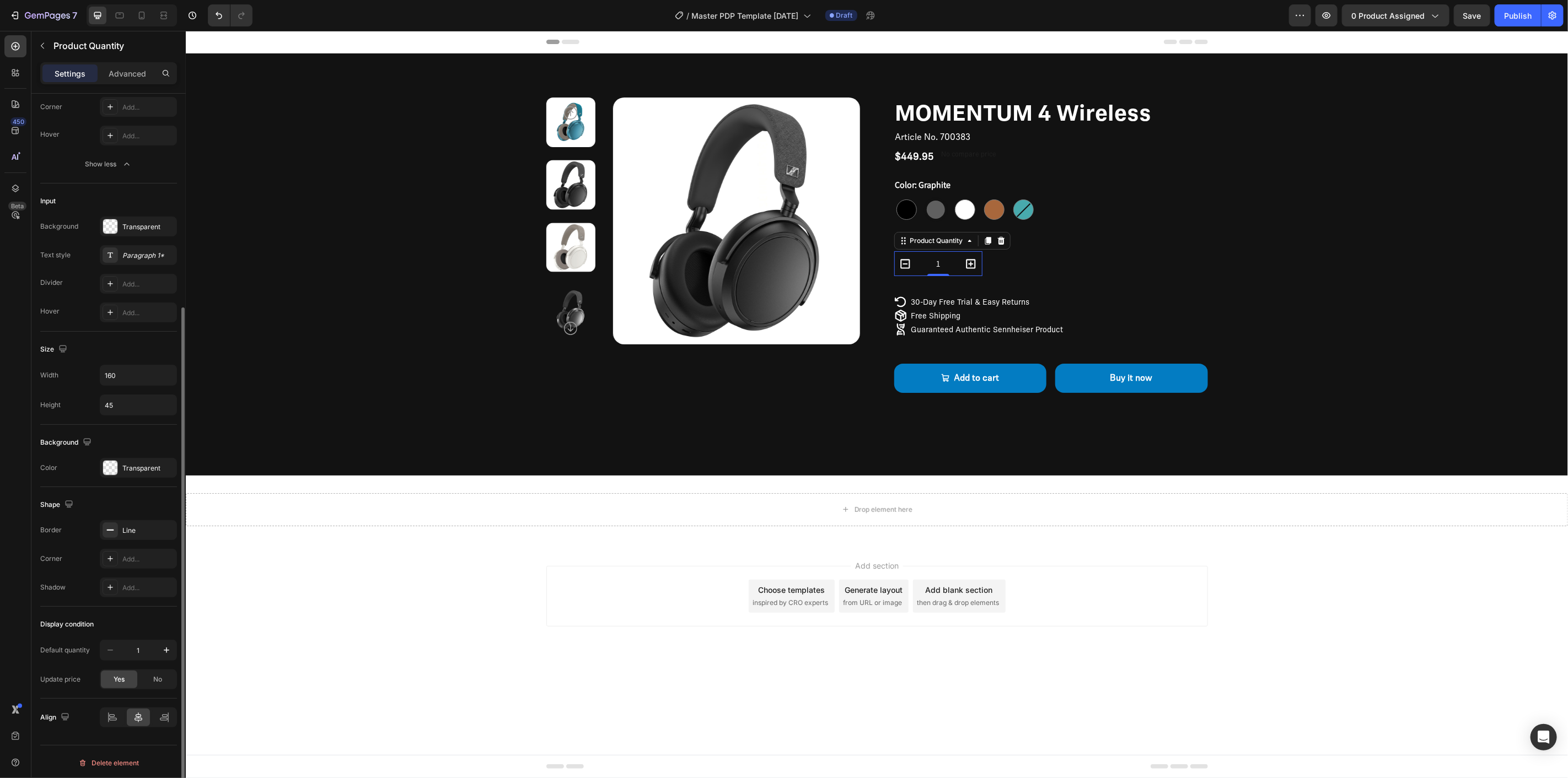
scroll to position [309, 0]
click at [142, 535] on div "Line" at bounding box center [138, 528] width 77 height 20
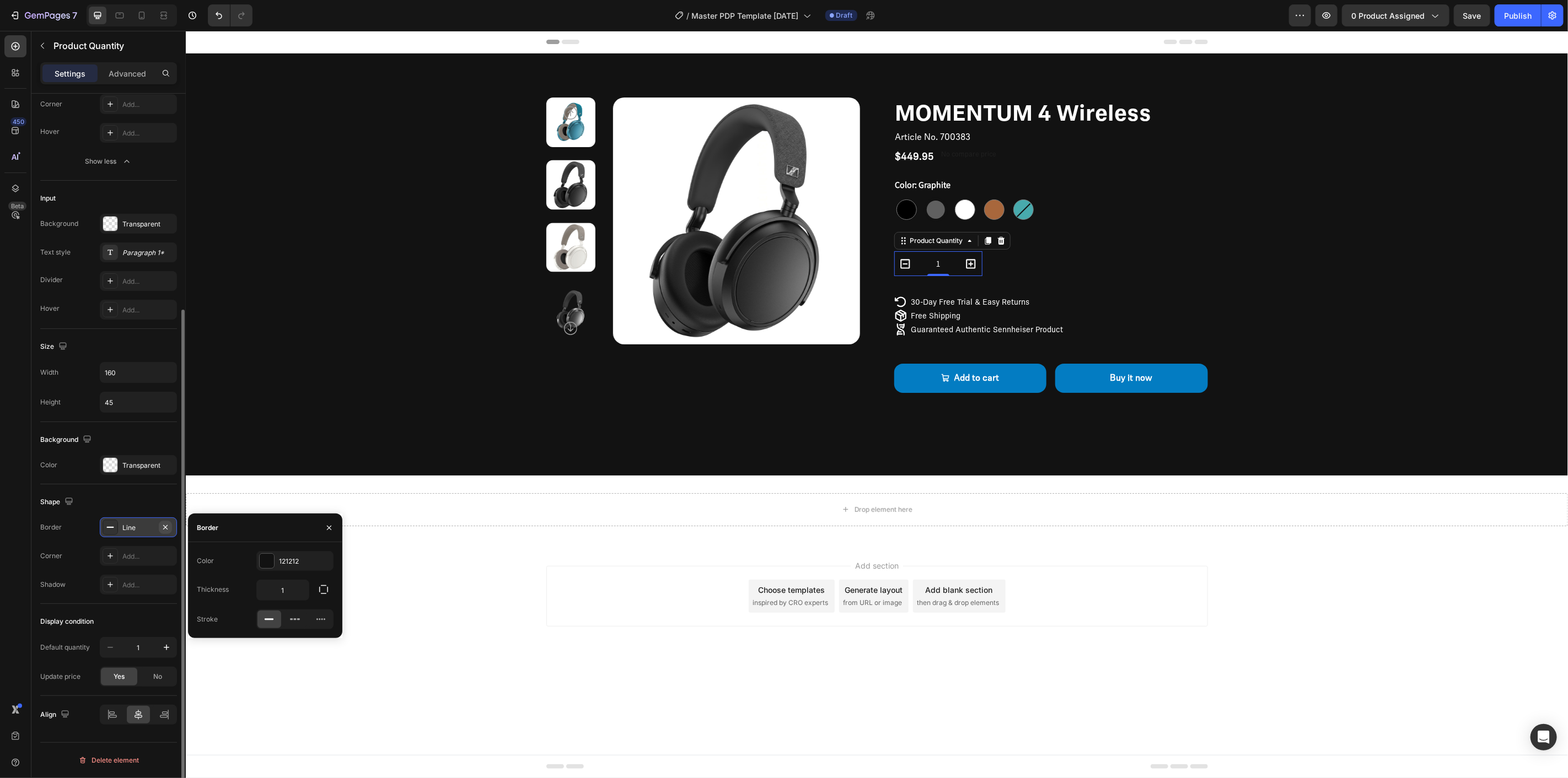
click at [164, 526] on icon "button" at bounding box center [165, 527] width 5 height 5
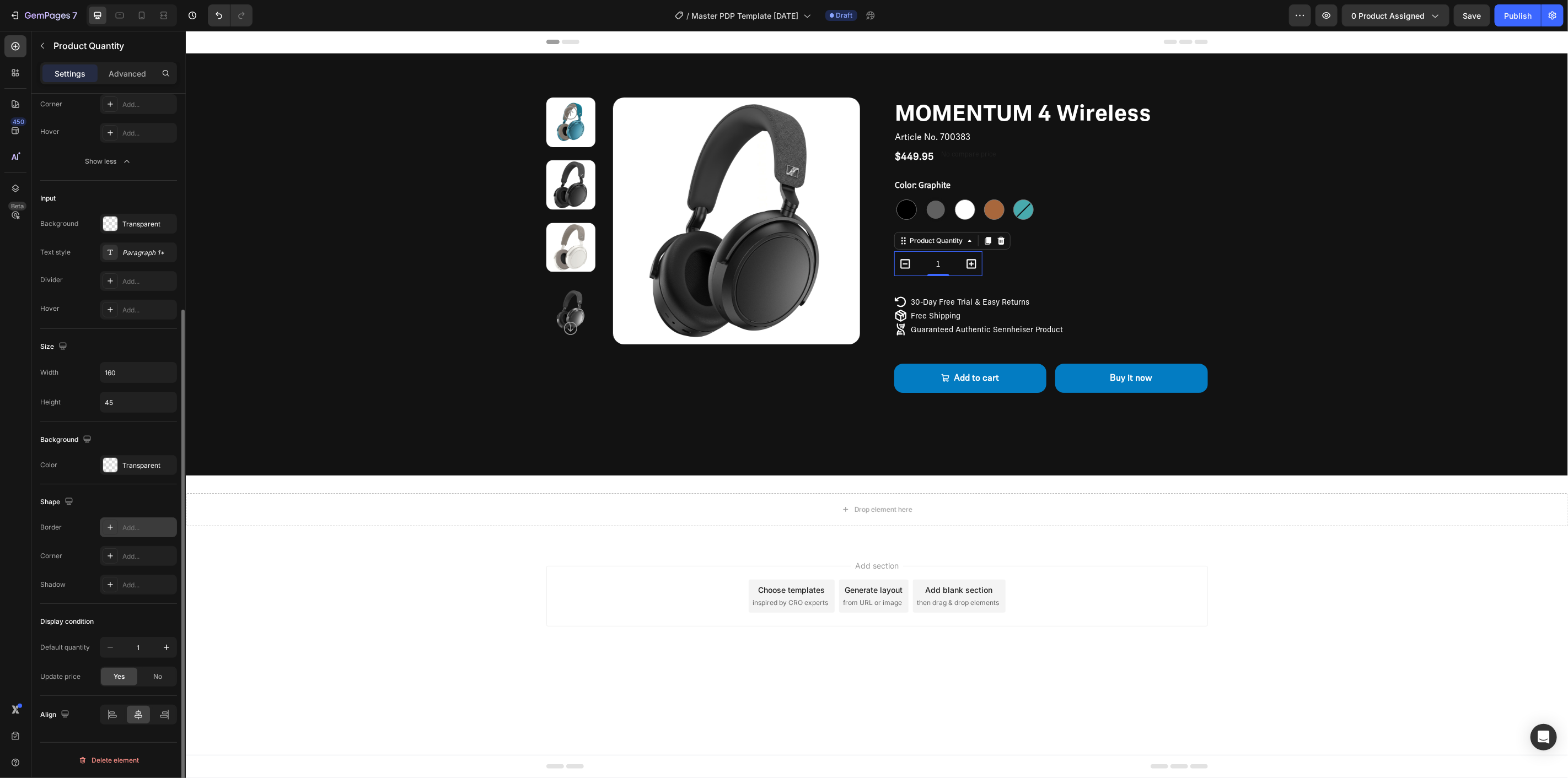
click at [140, 489] on div "Shape Border Add... Corner Add... Shadow Add..." at bounding box center [108, 544] width 137 height 120
click at [109, 225] on div at bounding box center [110, 224] width 14 height 14
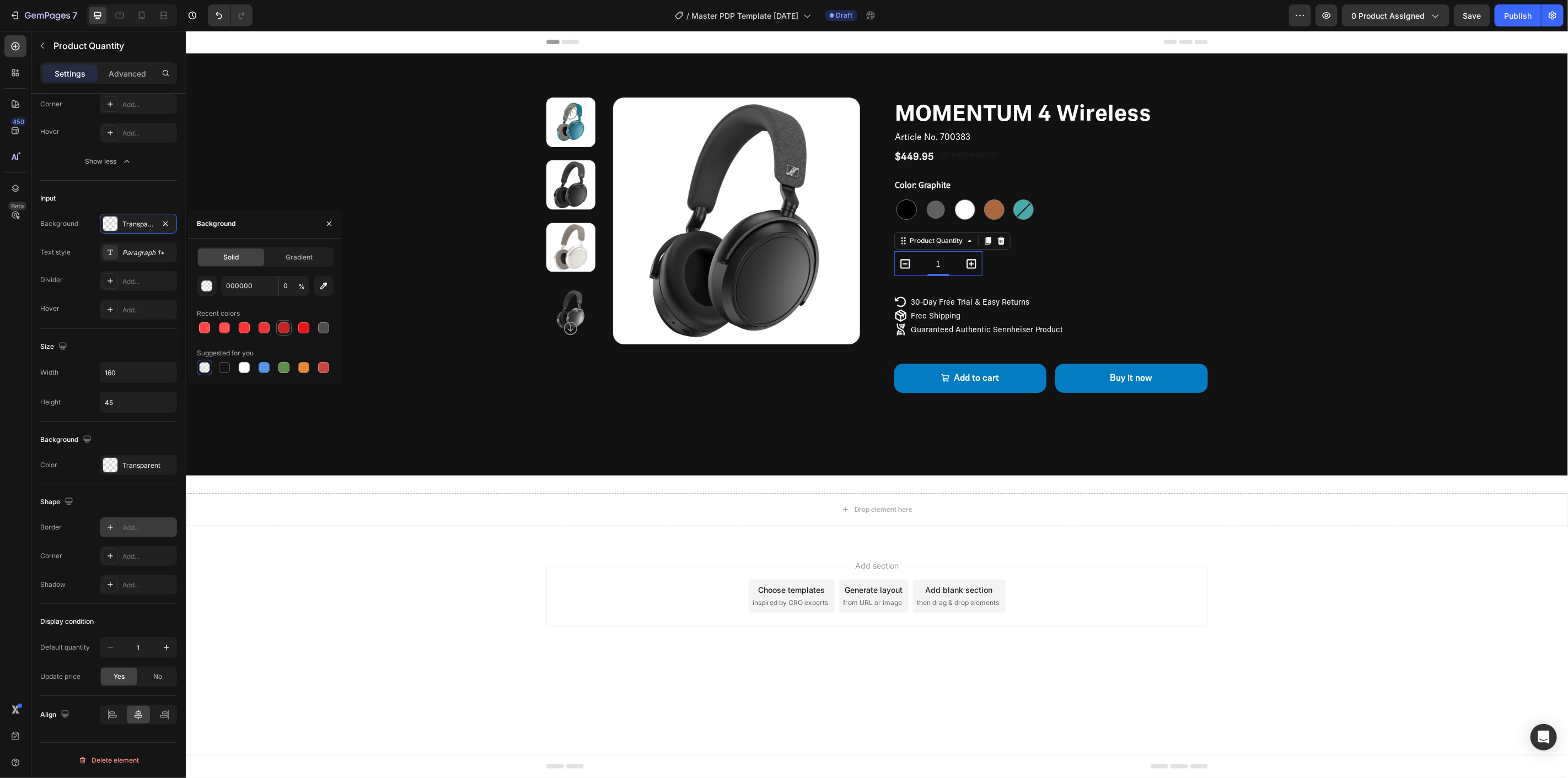
click at [276, 324] on div at bounding box center [284, 328] width 16 height 16
type input "C62323"
type input "100"
click at [205, 370] on div at bounding box center [204, 368] width 11 height 11
type input "000000"
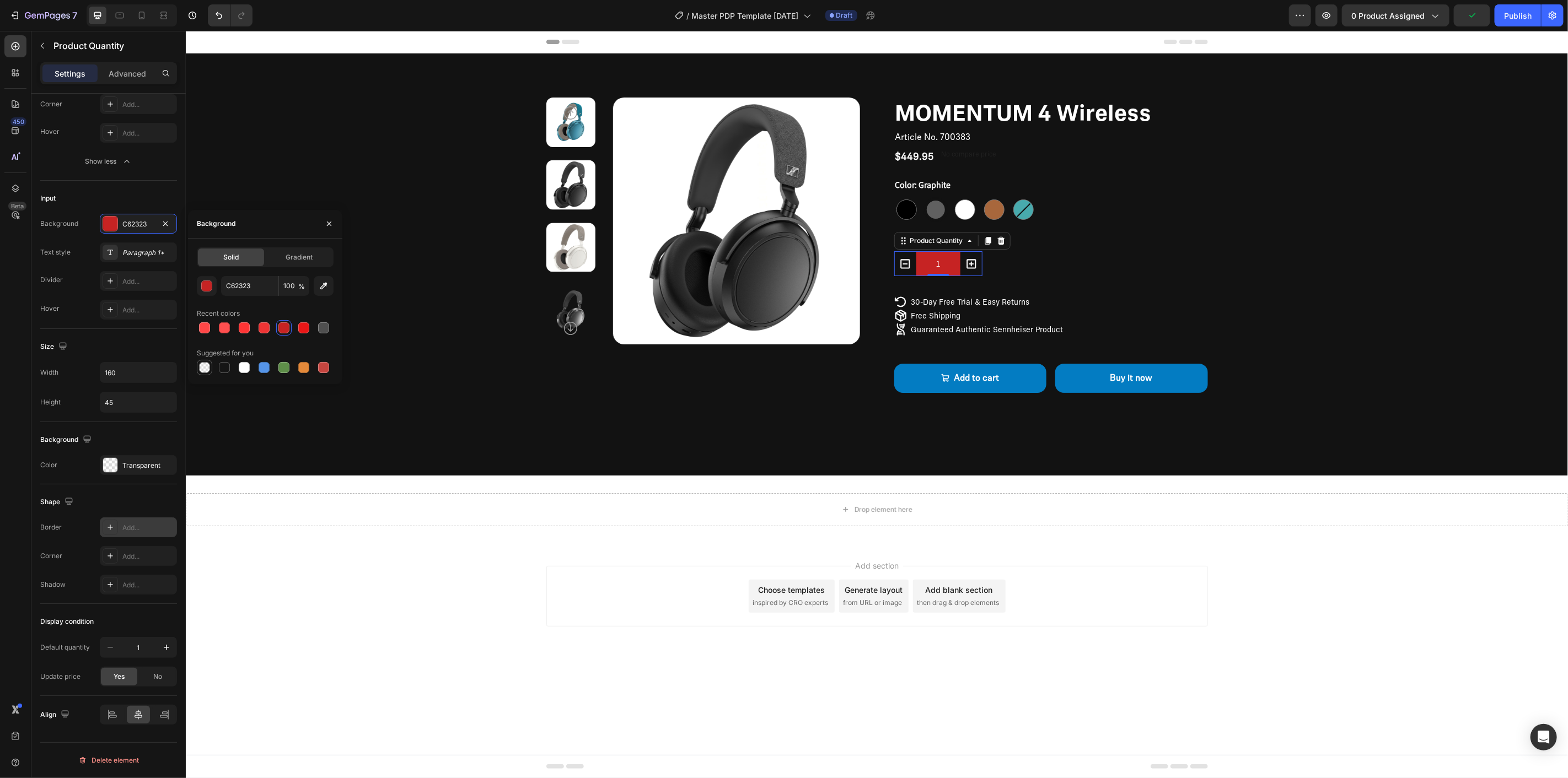
type input "0"
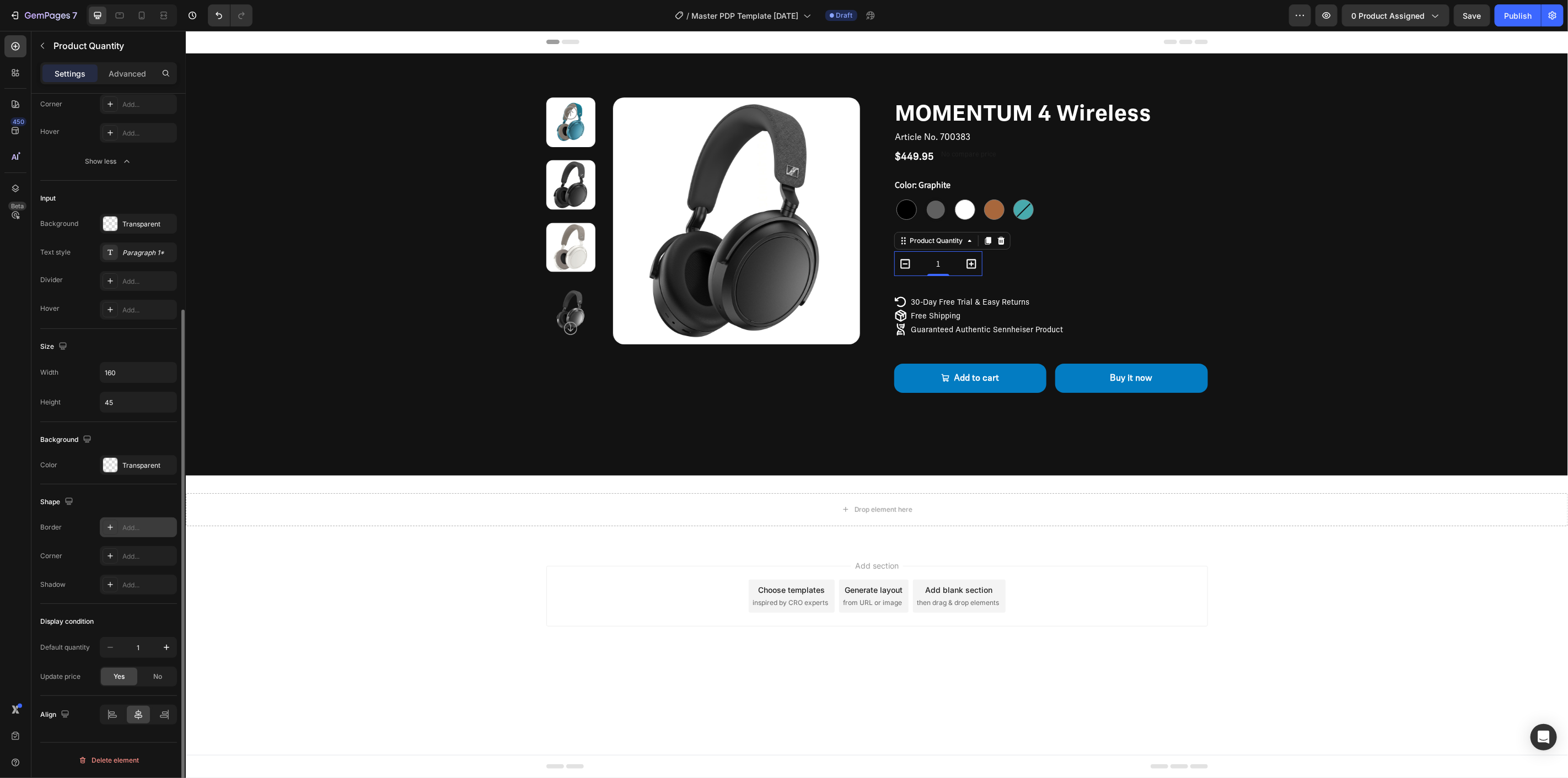
click at [135, 346] on div "Size" at bounding box center [108, 346] width 137 height 17
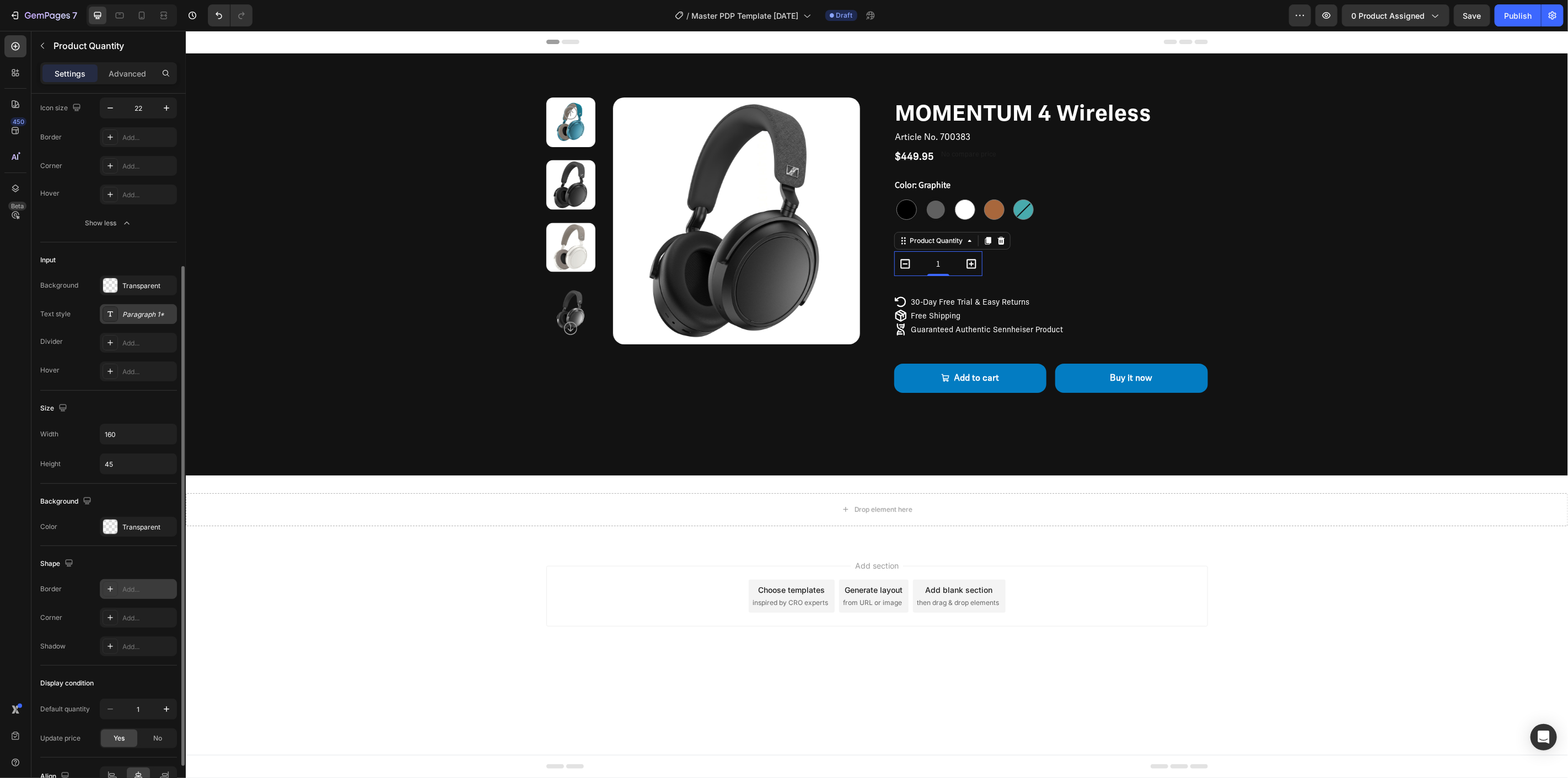
click at [120, 314] on div "Paragraph 1*" at bounding box center [138, 314] width 77 height 20
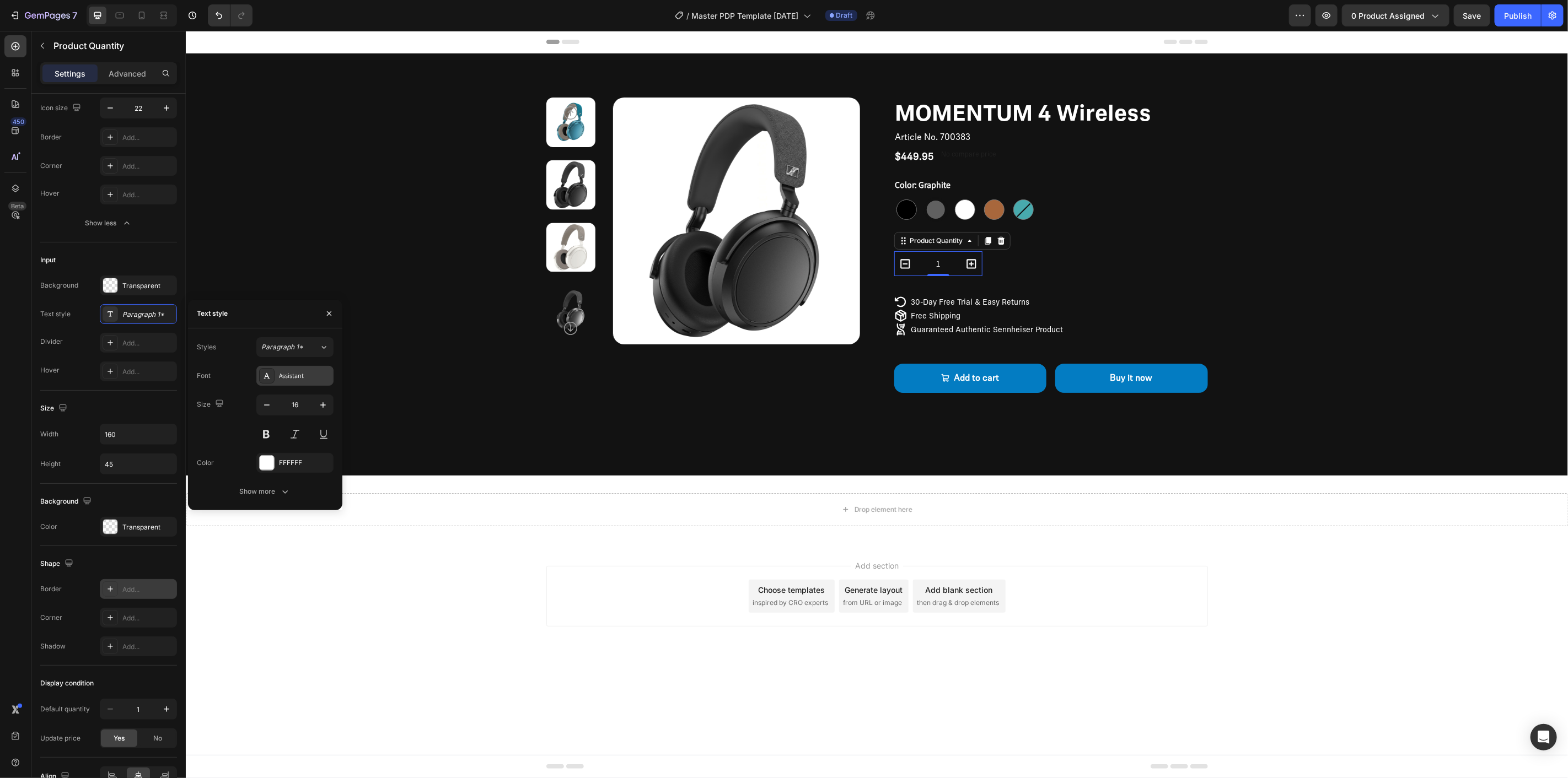
click at [302, 377] on div "Assistant" at bounding box center [305, 375] width 52 height 10
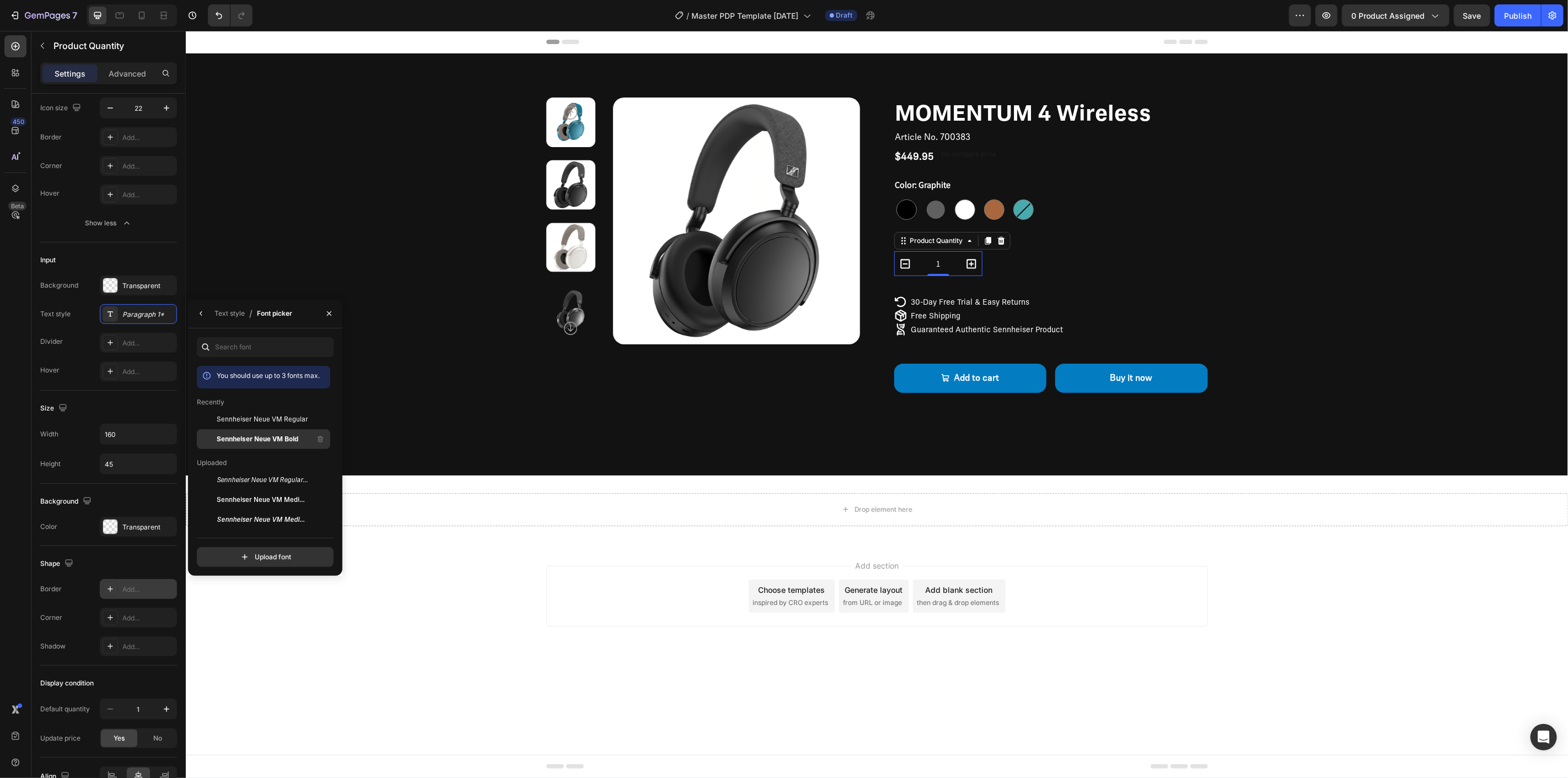
click at [283, 436] on span "Sennheiser Neue VM Bold" at bounding box center [258, 439] width 82 height 10
click at [203, 312] on icon "button" at bounding box center [201, 314] width 9 height 9
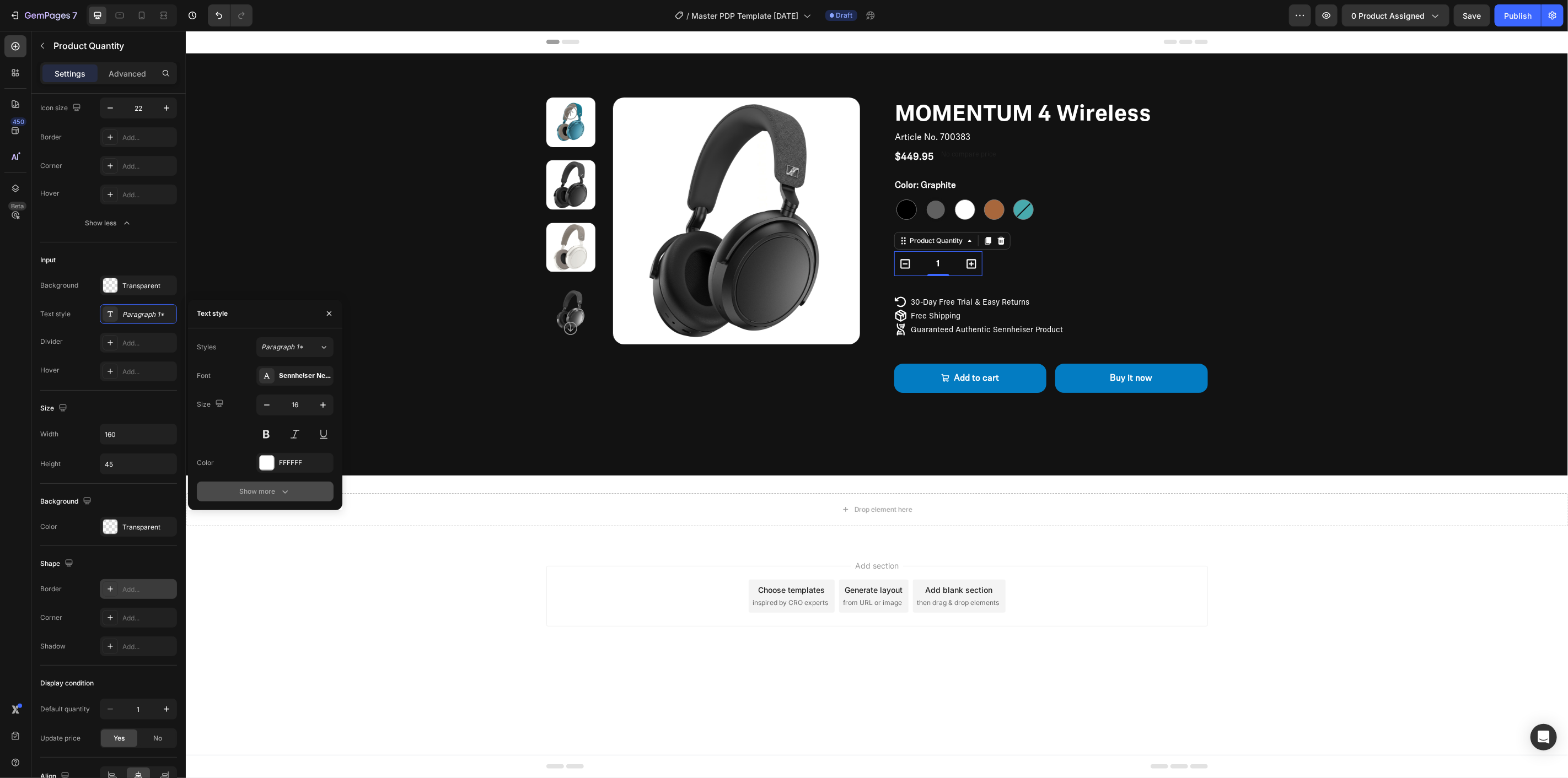
click at [273, 489] on div "Show more" at bounding box center [265, 491] width 51 height 11
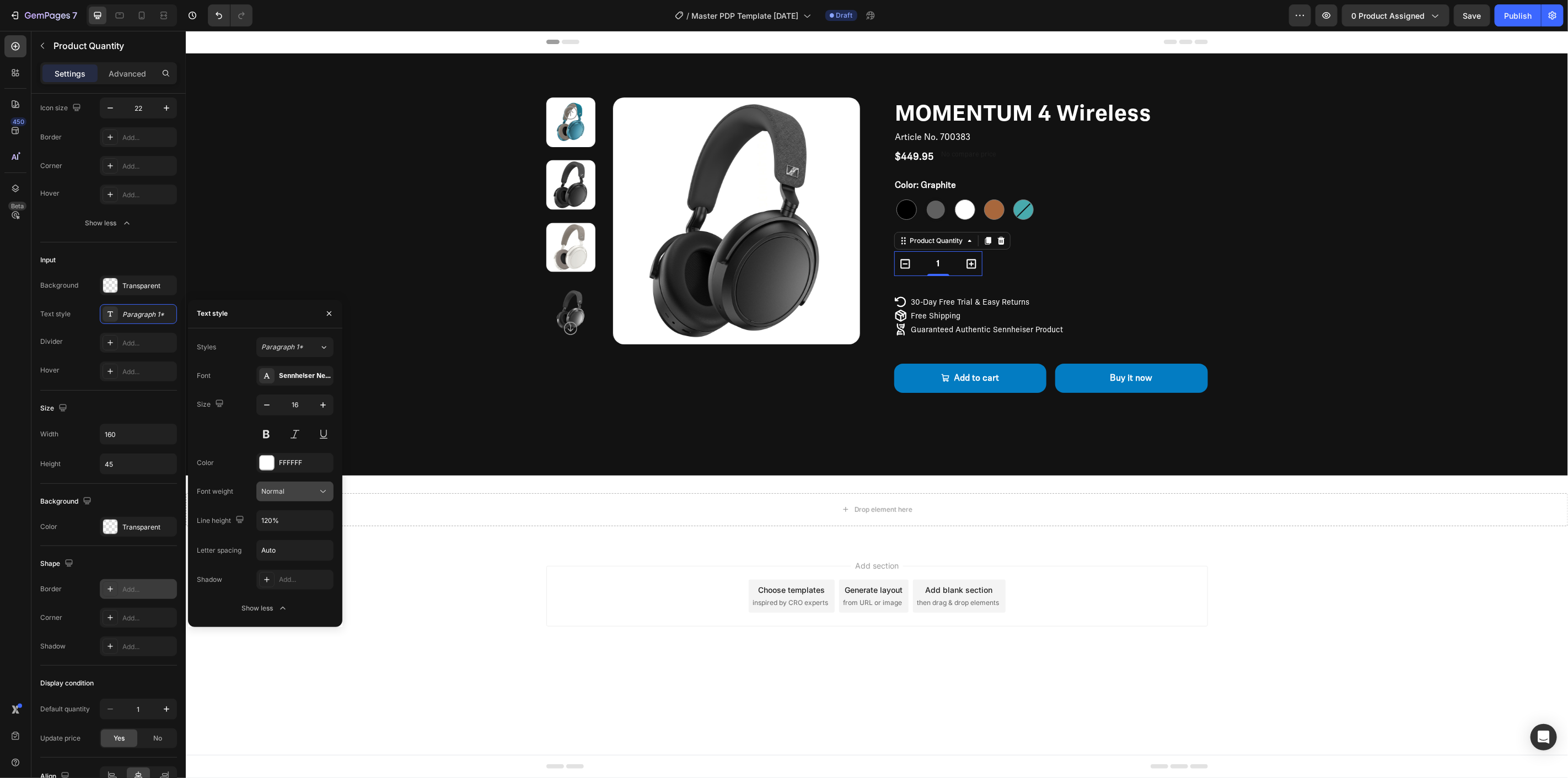
click at [298, 494] on div "Normal" at bounding box center [289, 491] width 56 height 10
click at [235, 478] on div "Font Sennheiser Neue VM Bold Size 16 Color FFFFFF Font weight Normal Line heigh…" at bounding box center [265, 492] width 137 height 252
click at [80, 384] on div "Input Background Transparent Text style Paragraph 1* Divider Add... Hover Add..." at bounding box center [108, 317] width 137 height 148
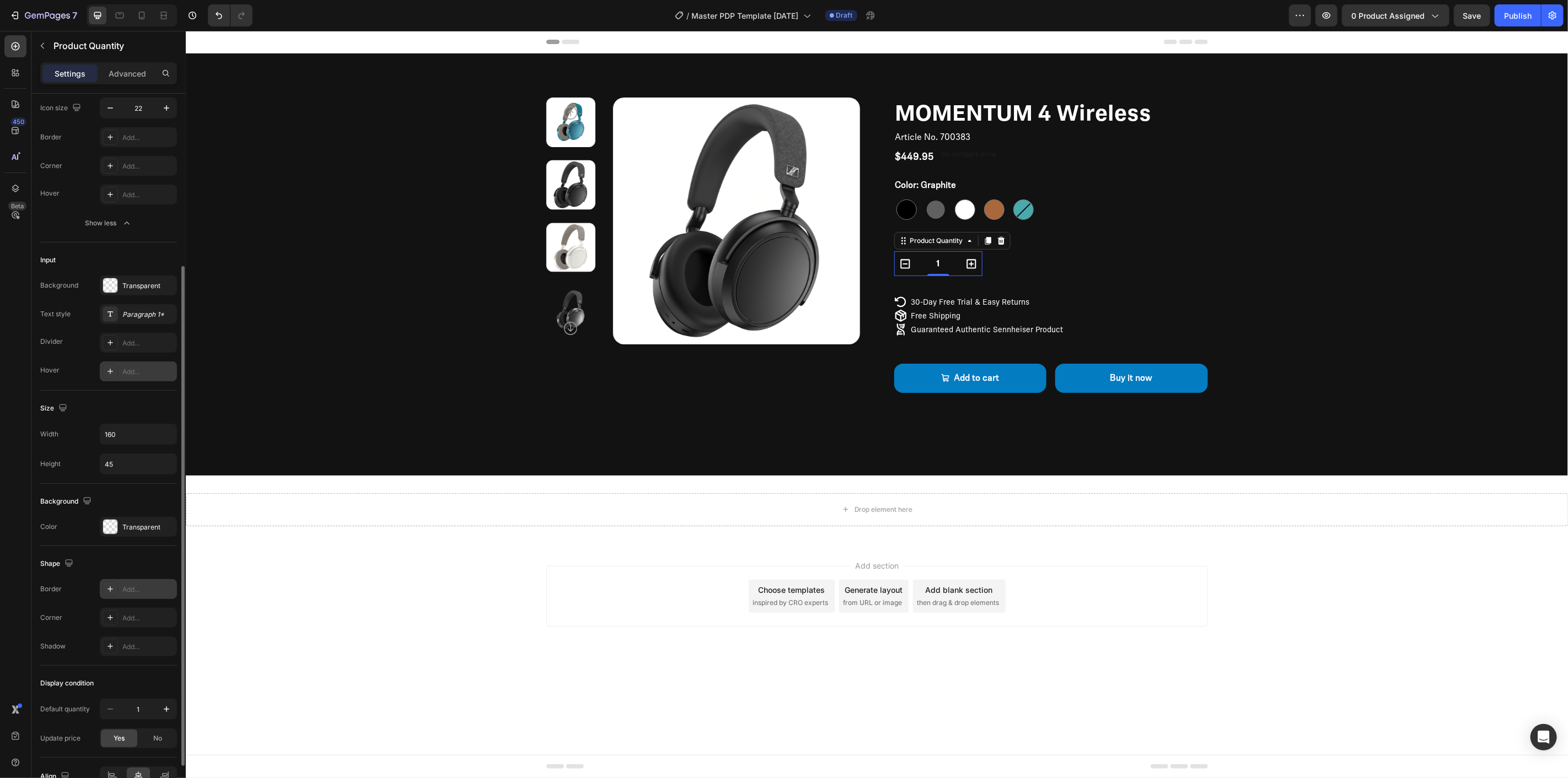
click at [139, 373] on div "Add..." at bounding box center [148, 372] width 52 height 10
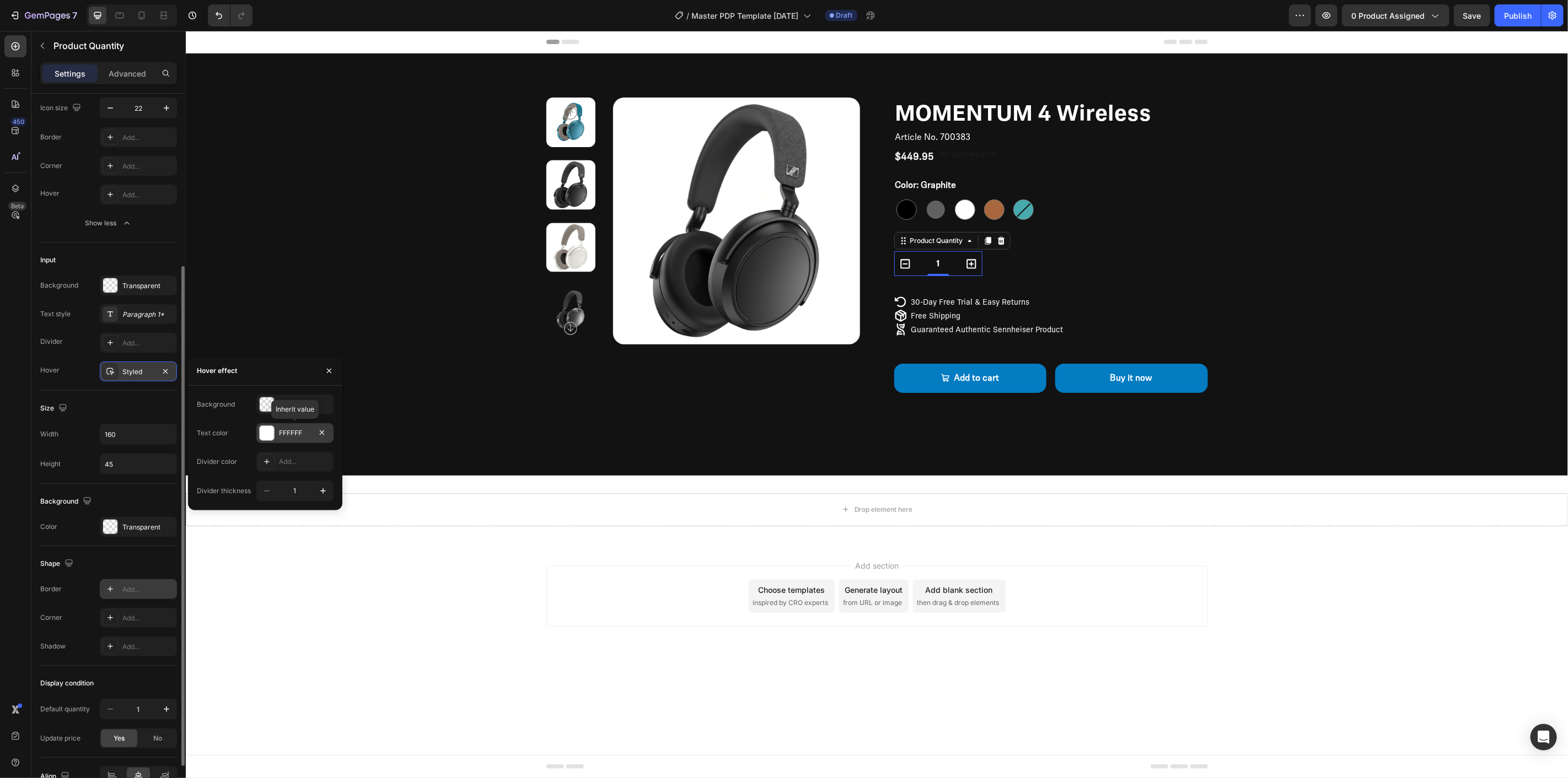
click at [285, 432] on div "FFFFFF" at bounding box center [295, 433] width 32 height 10
click at [102, 403] on div "Size" at bounding box center [108, 408] width 137 height 17
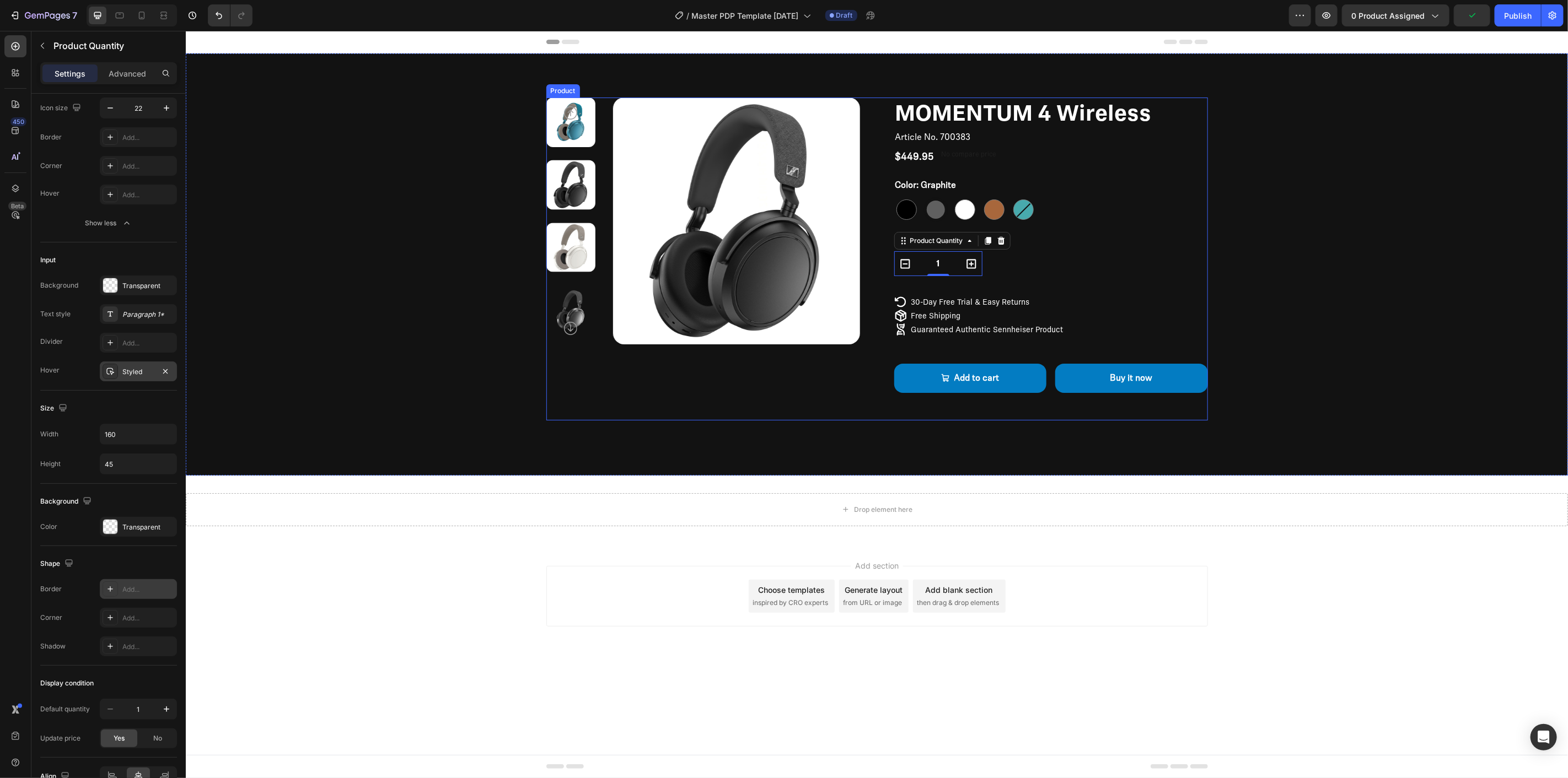
click at [834, 395] on div "Product Images" at bounding box center [702, 258] width 314 height 323
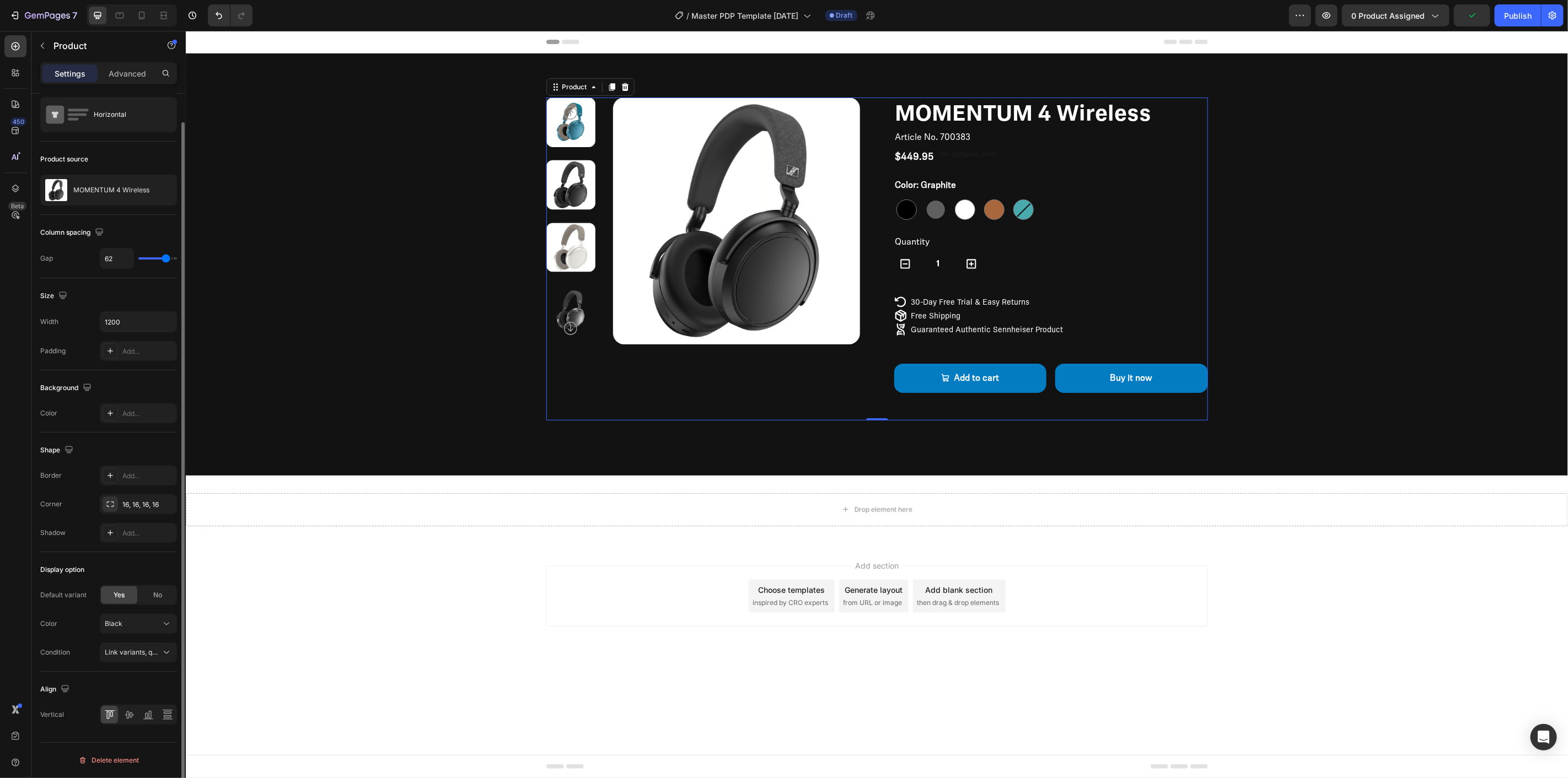
scroll to position [0, 0]
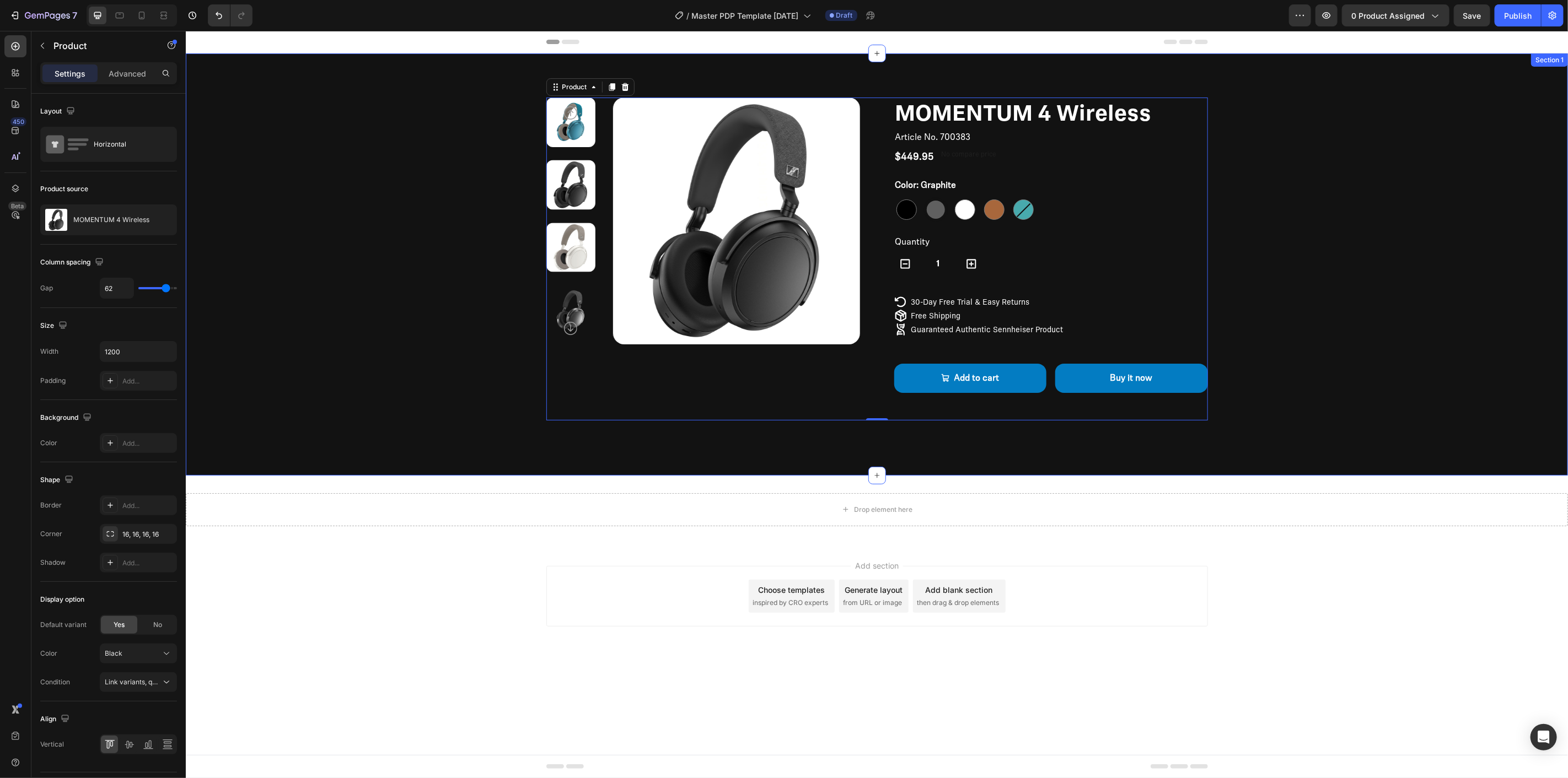
click at [1373, 265] on div "Product Images MOMENTUM 4 Wireless Product Title Article No. 700383 Product SKU…" at bounding box center [876, 258] width 1294 height 323
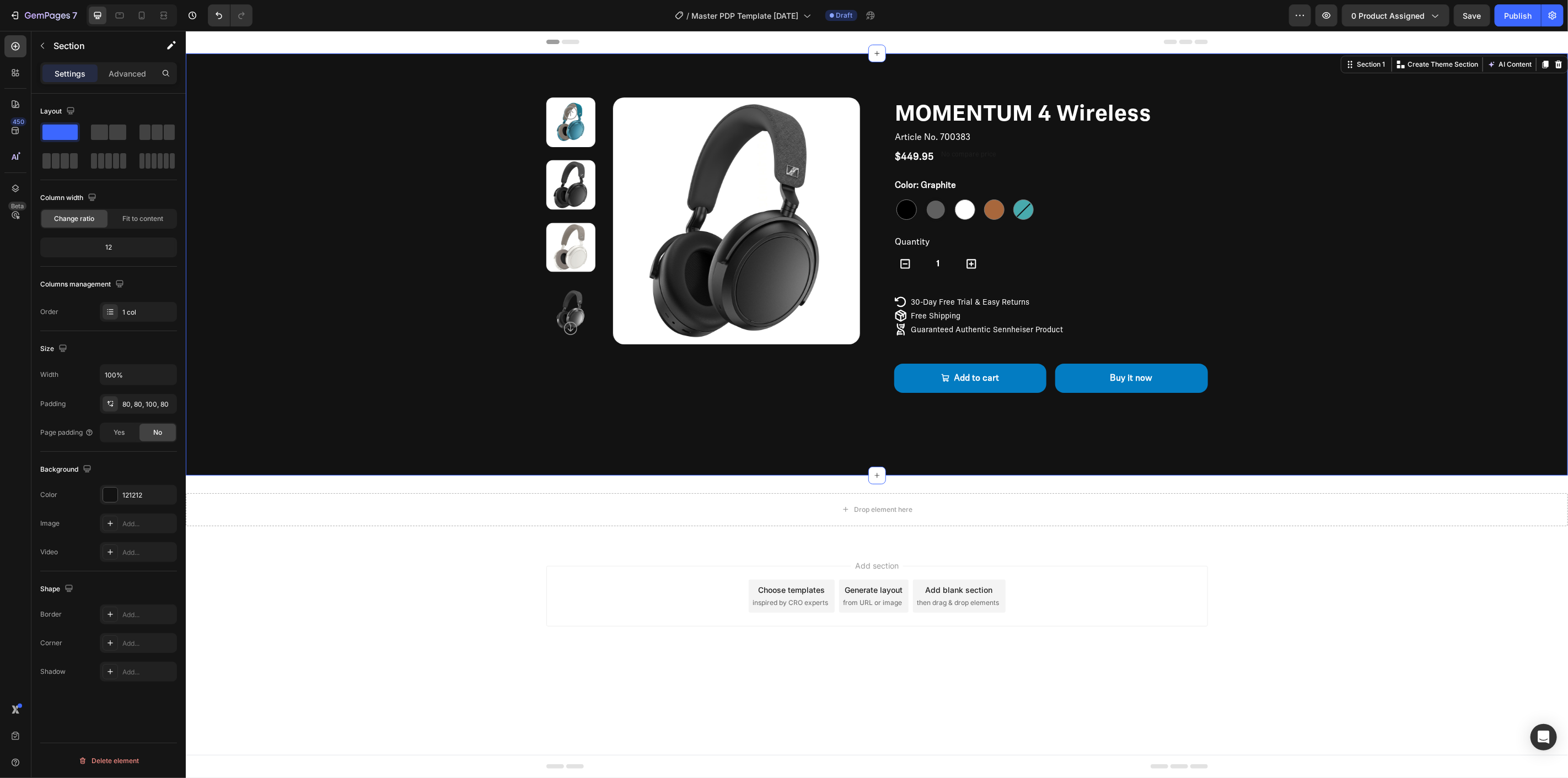
click at [1400, 359] on div "Product Images MOMENTUM 4 Wireless Product Title Article No. 700383 Product SKU…" at bounding box center [876, 258] width 1294 height 323
click at [571, 328] on icon "Carousel Next Arrow" at bounding box center [570, 328] width 13 height 13
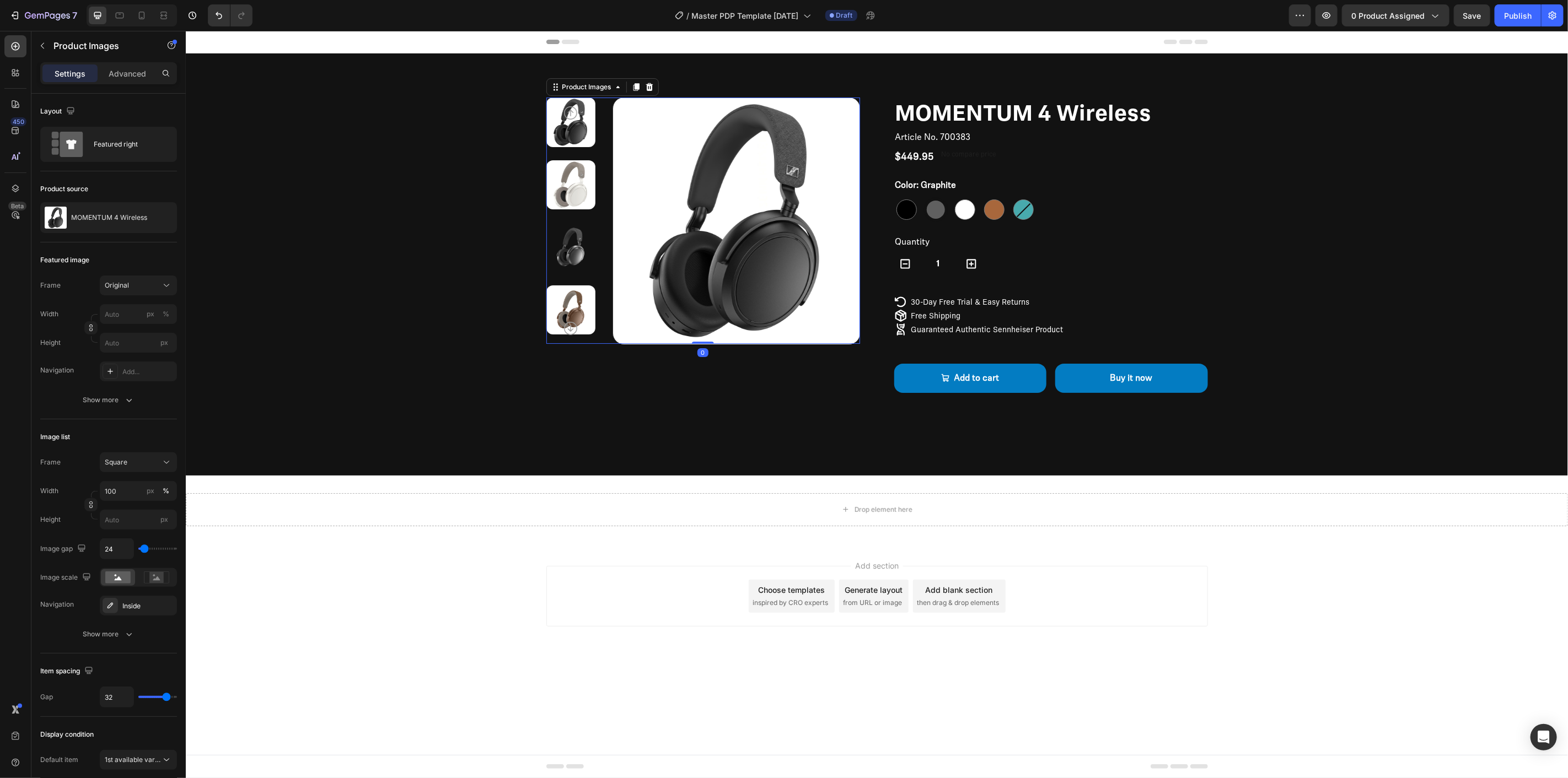
click at [565, 249] on img at bounding box center [570, 247] width 50 height 50
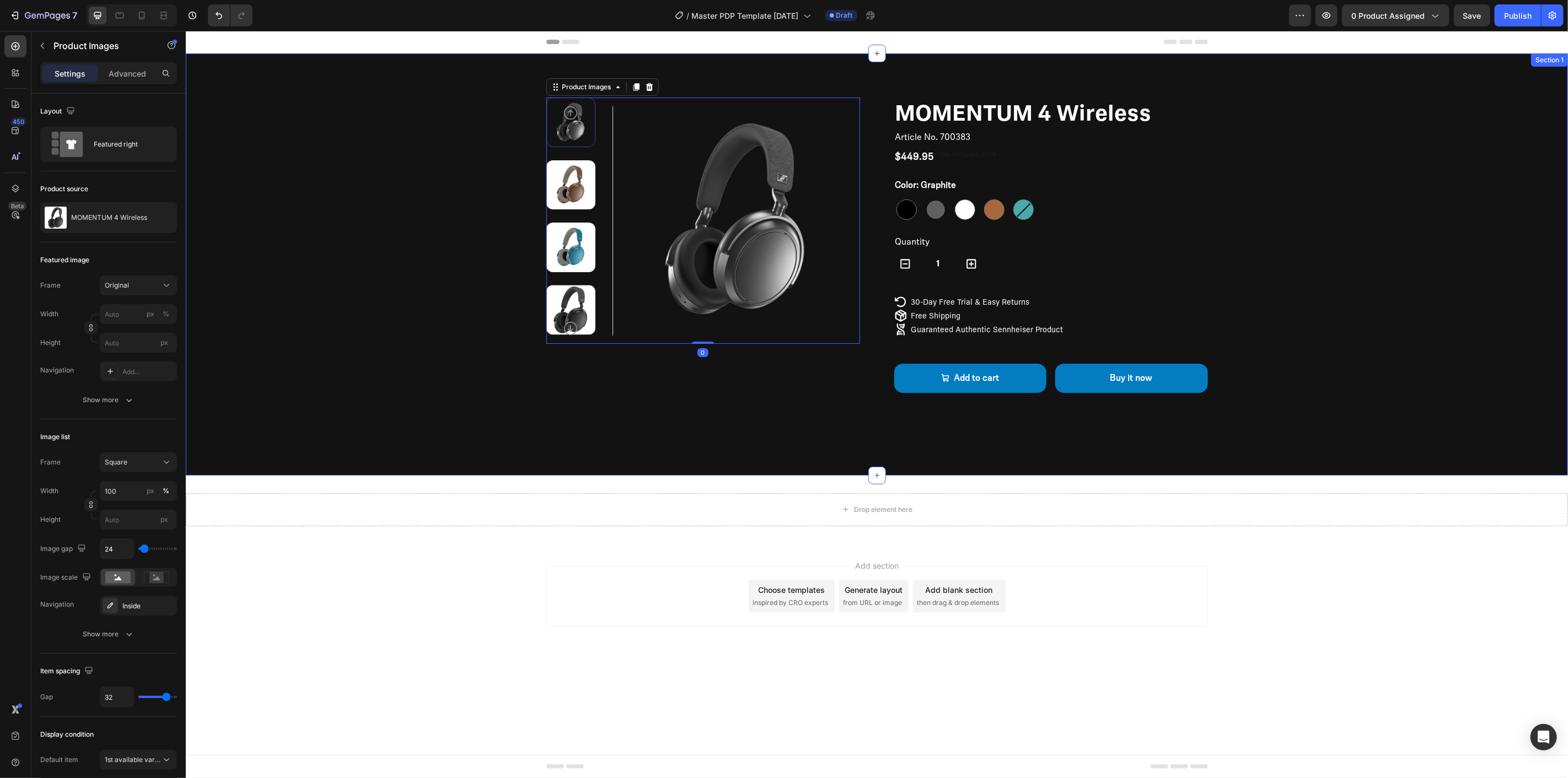
click at [381, 283] on div "Product Images 0 MOMENTUM 4 Wireless Product Title Article No. 700383 Product S…" at bounding box center [876, 258] width 1294 height 323
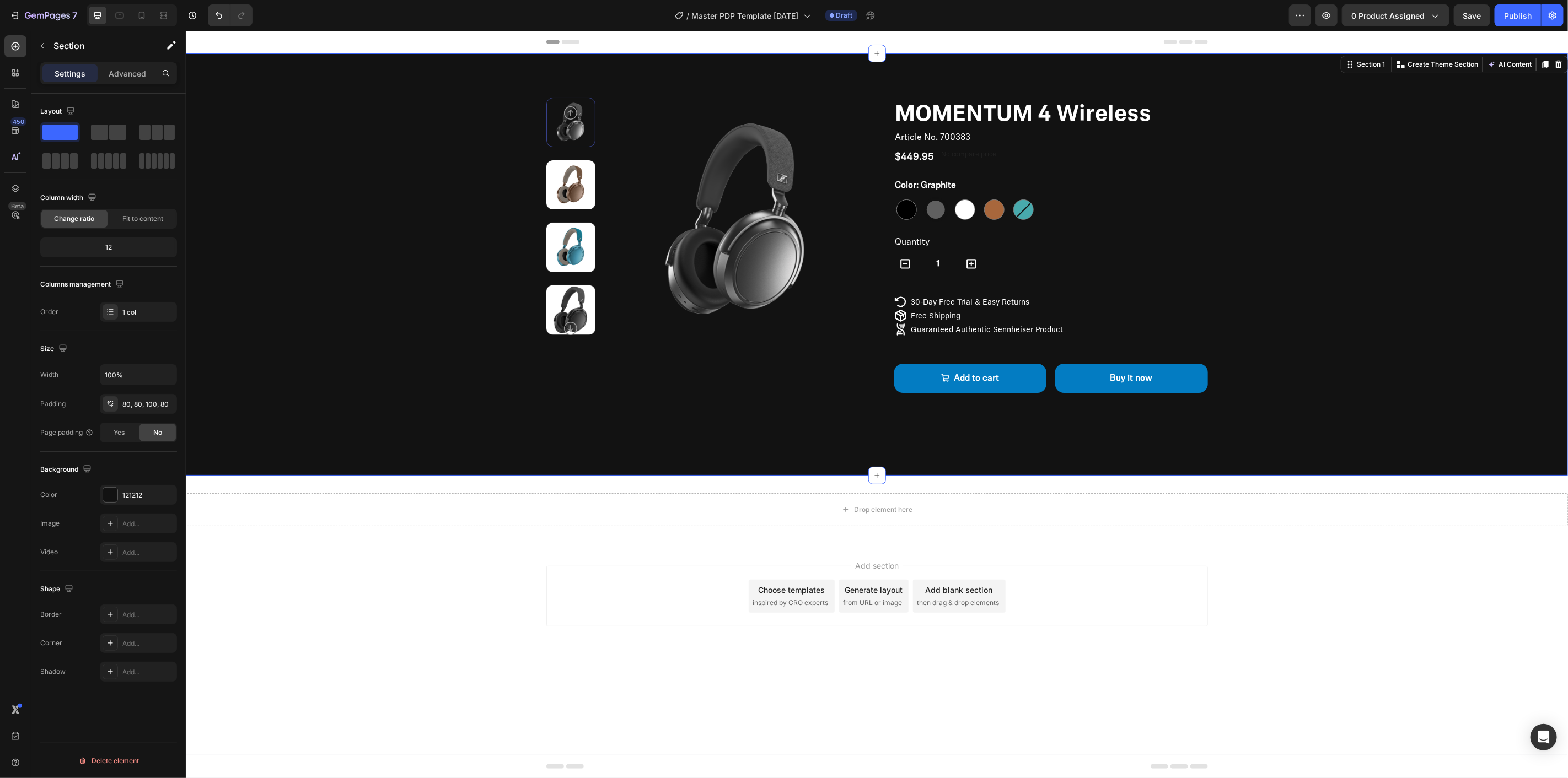
click at [1324, 329] on div "Product Images MOMENTUM 4 Wireless Product Title Article No. 700383 Product SKU…" at bounding box center [876, 258] width 1294 height 323
click at [1024, 298] on p "30-Day Free Trial & Easy Returns" at bounding box center [970, 301] width 118 height 10
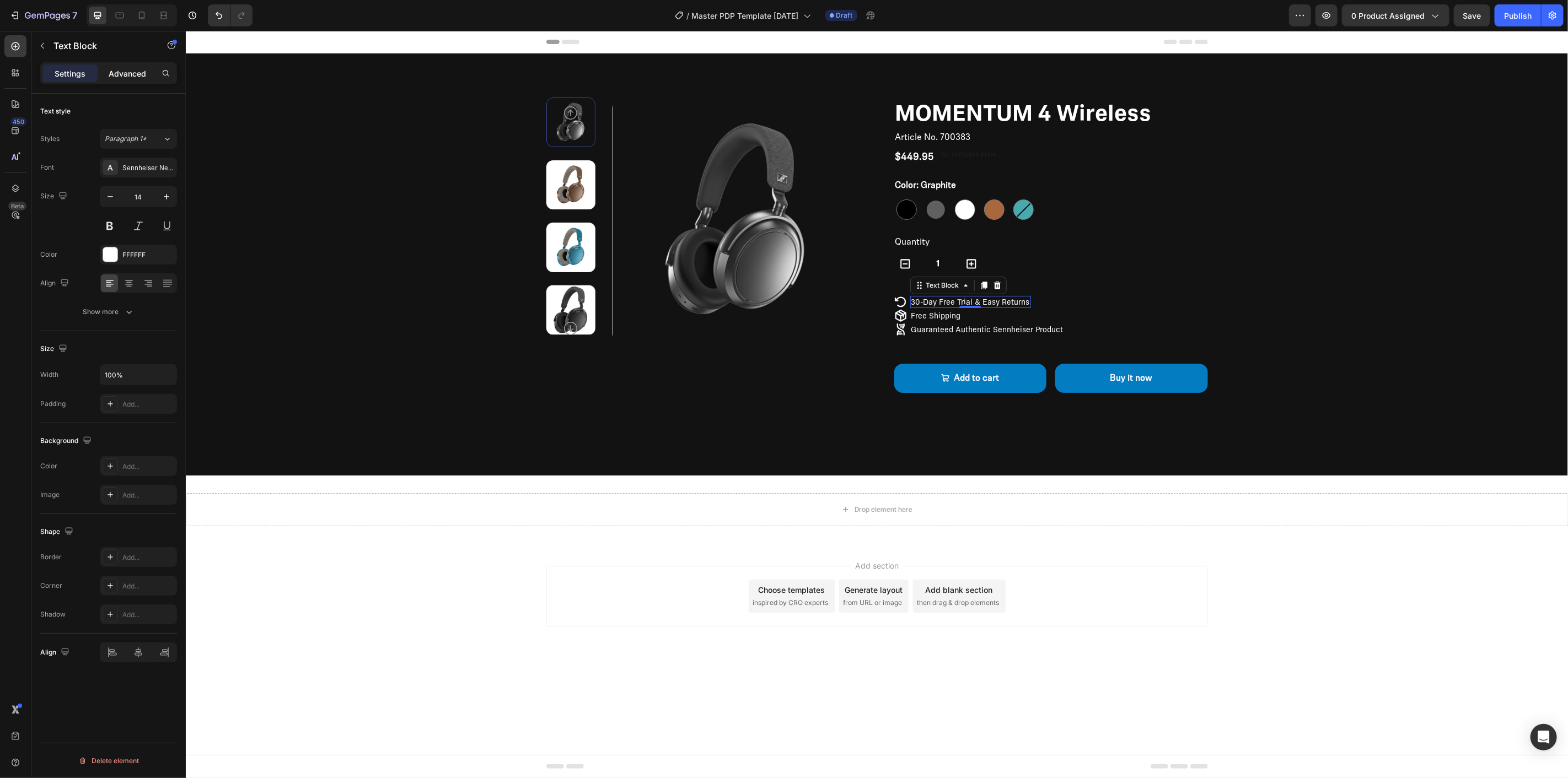
click at [138, 73] on p "Advanced" at bounding box center [128, 74] width 38 height 12
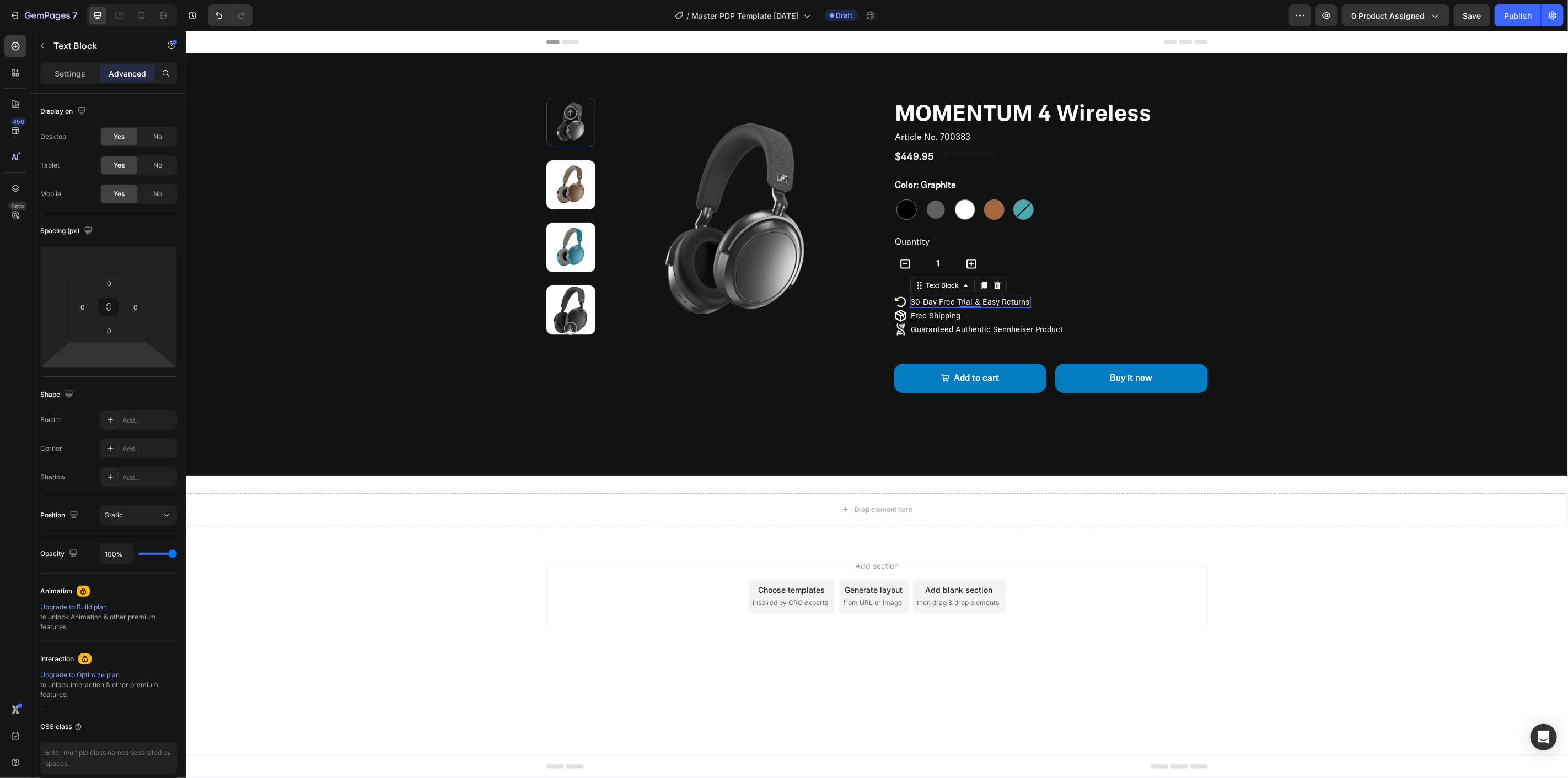
click at [116, 0] on html "7 / Master PDP Template 09.26.25 Draft Preview 0 product assigned Save Publish …" at bounding box center [784, 0] width 1568 height 0
type input "5"
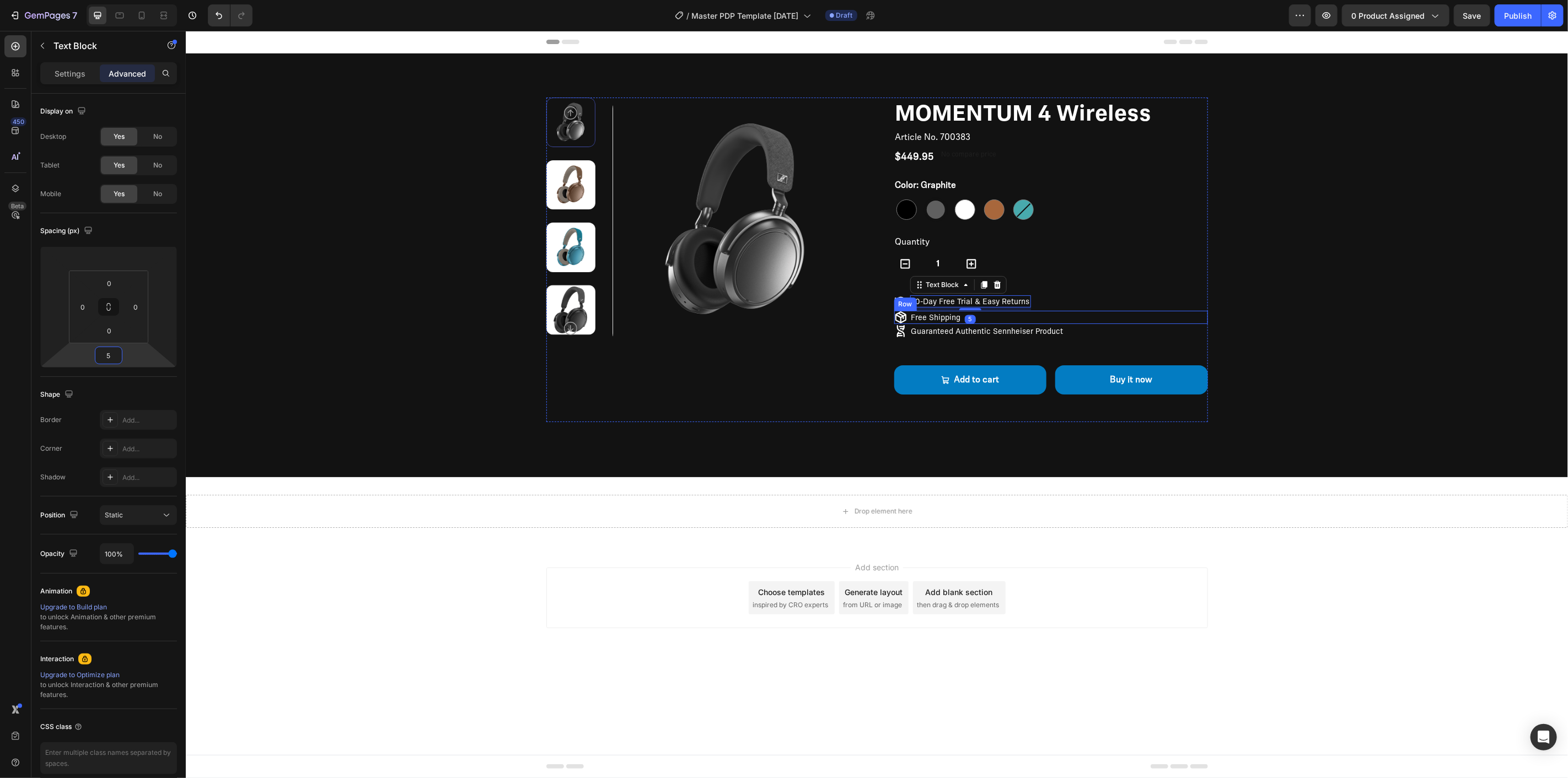
click at [979, 312] on div "Icon Free Shipping Text Block Row" at bounding box center [1050, 317] width 314 height 13
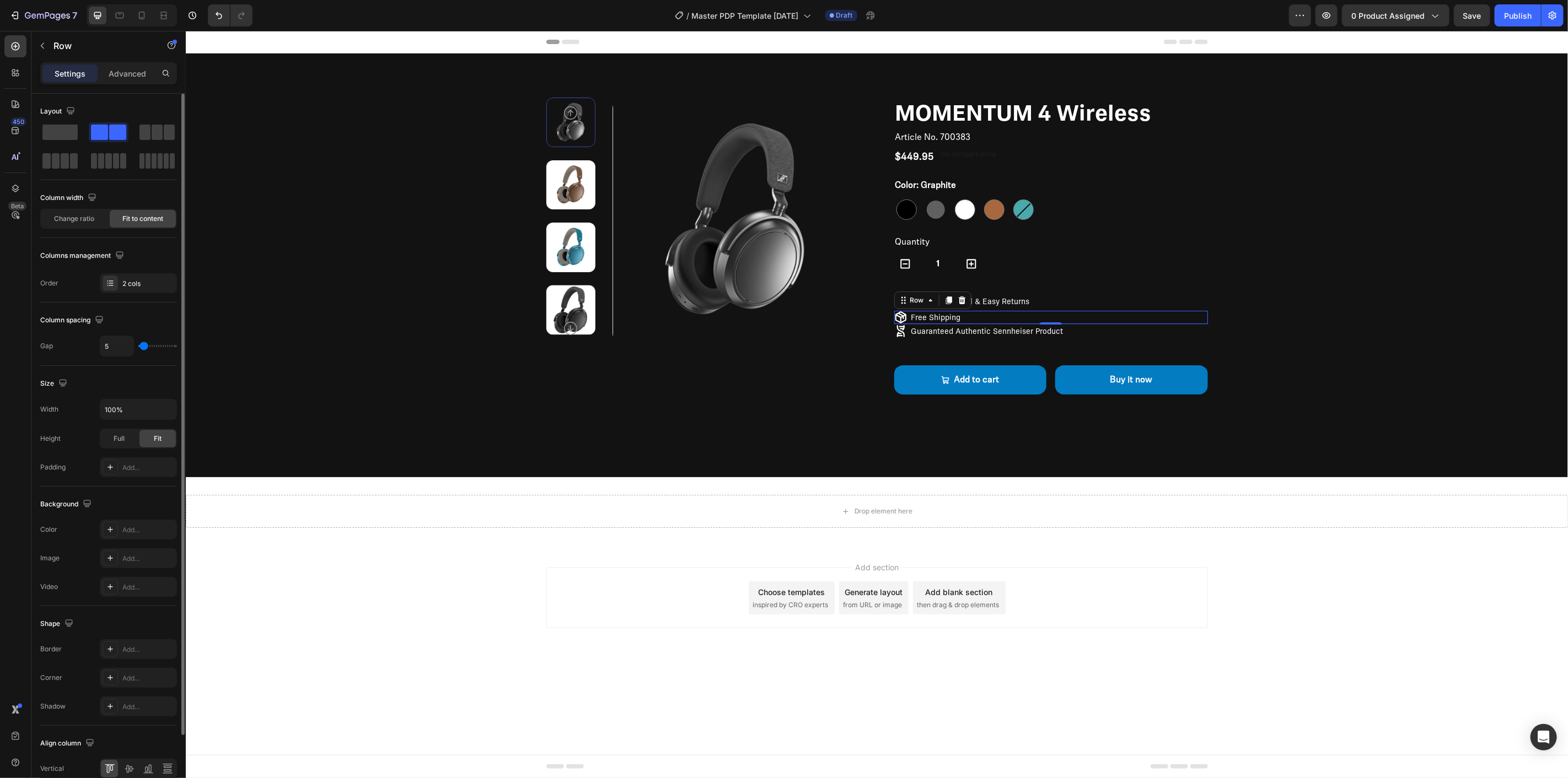
click at [129, 70] on p "Advanced" at bounding box center [128, 74] width 38 height 12
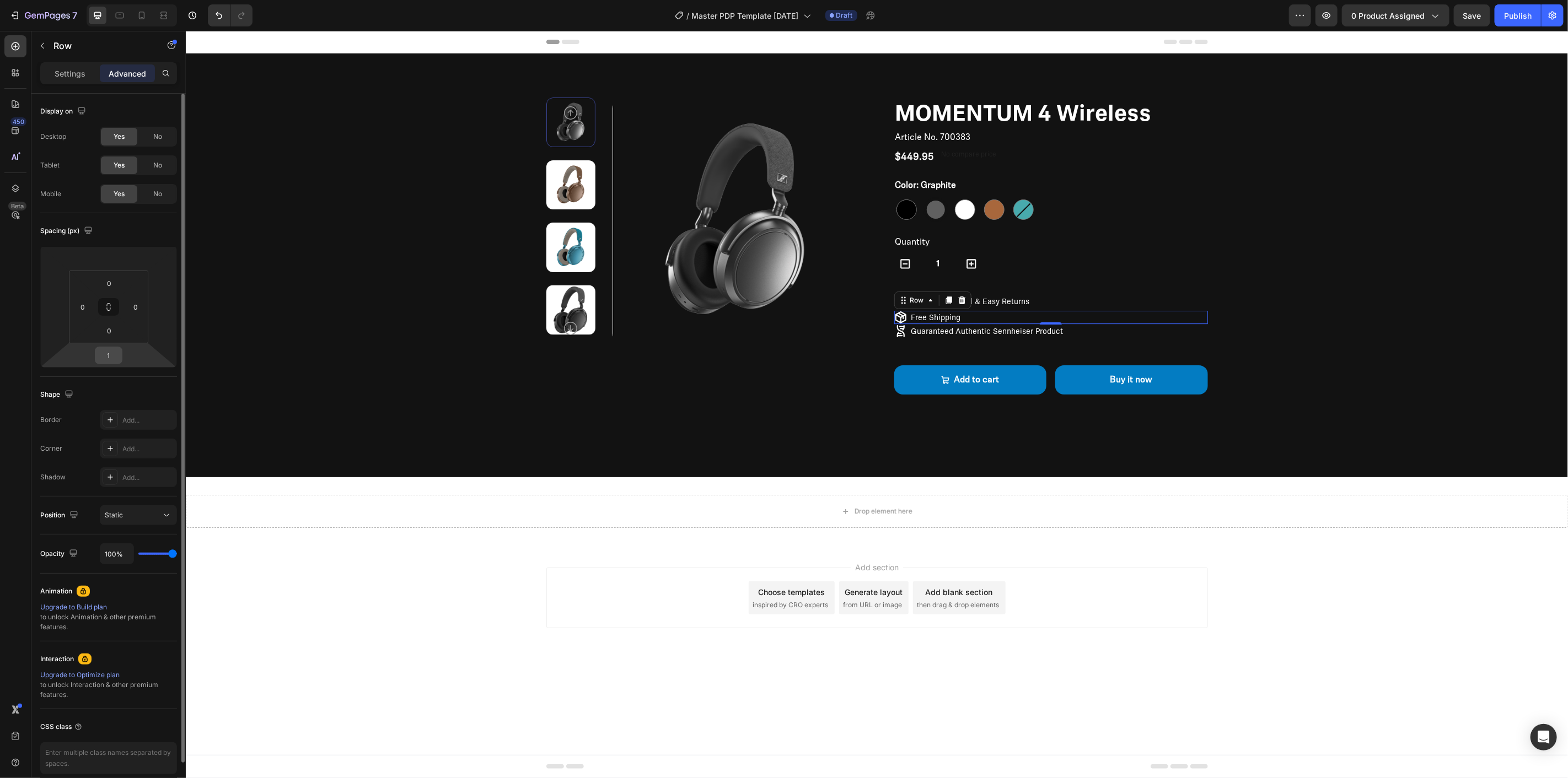
click at [113, 351] on input "1" at bounding box center [109, 356] width 22 height 17
type input "5"
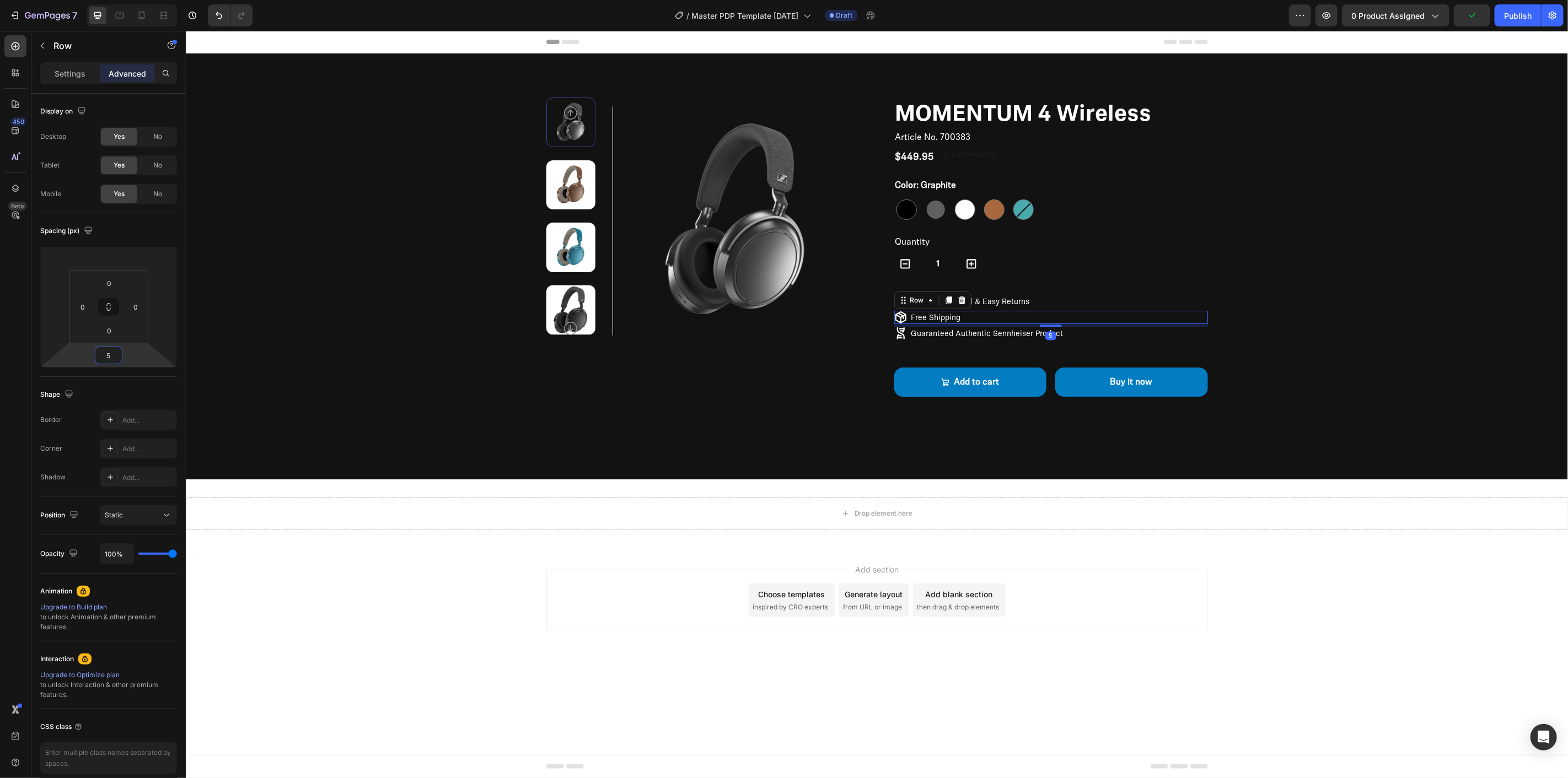
click at [954, 333] on p "Guaranteed Authentic Sennheiser Product" at bounding box center [987, 333] width 152 height 10
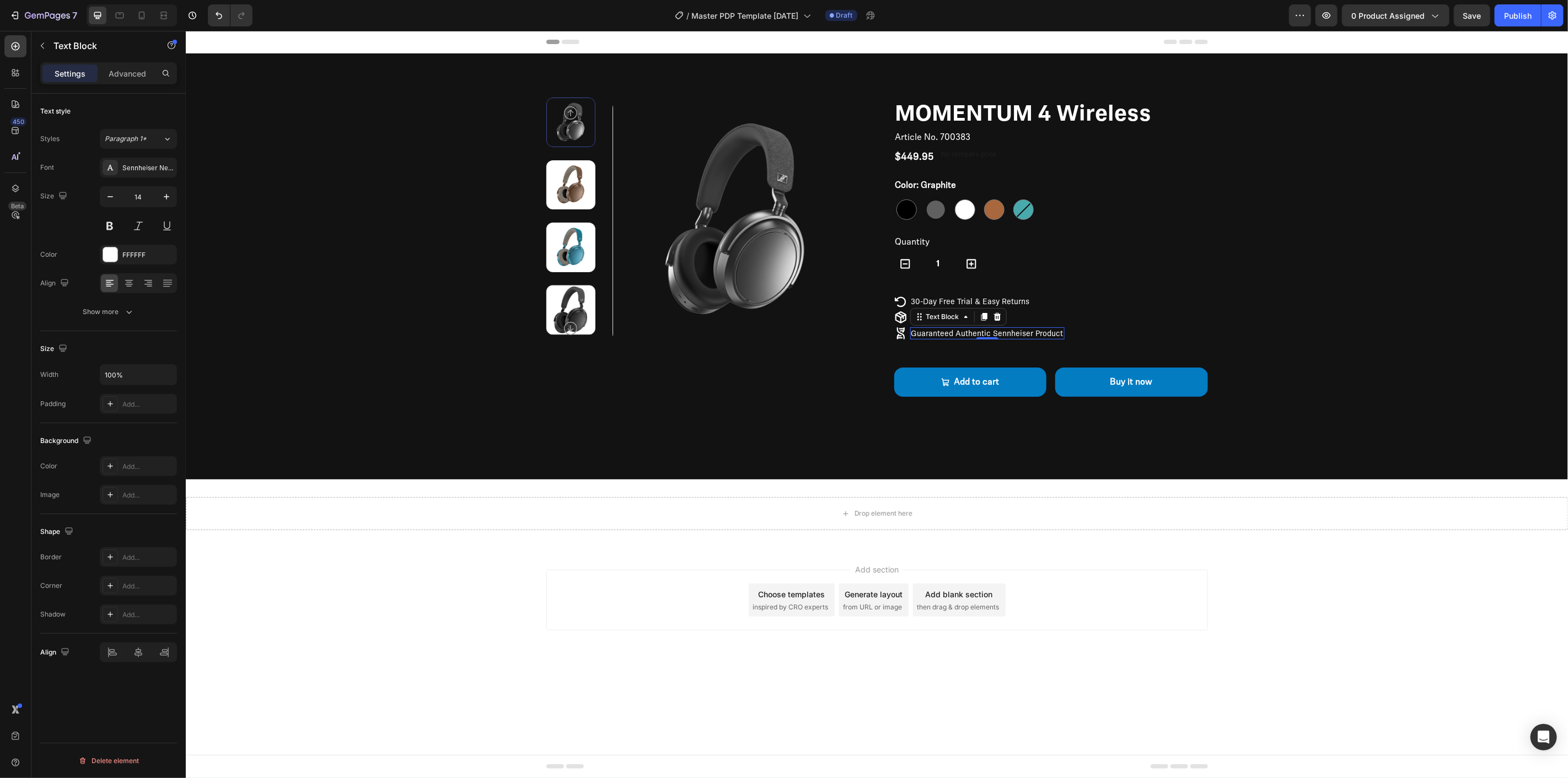
click at [147, 85] on div "Settings Advanced" at bounding box center [109, 78] width 154 height 32
click at [140, 77] on p "Advanced" at bounding box center [128, 74] width 38 height 12
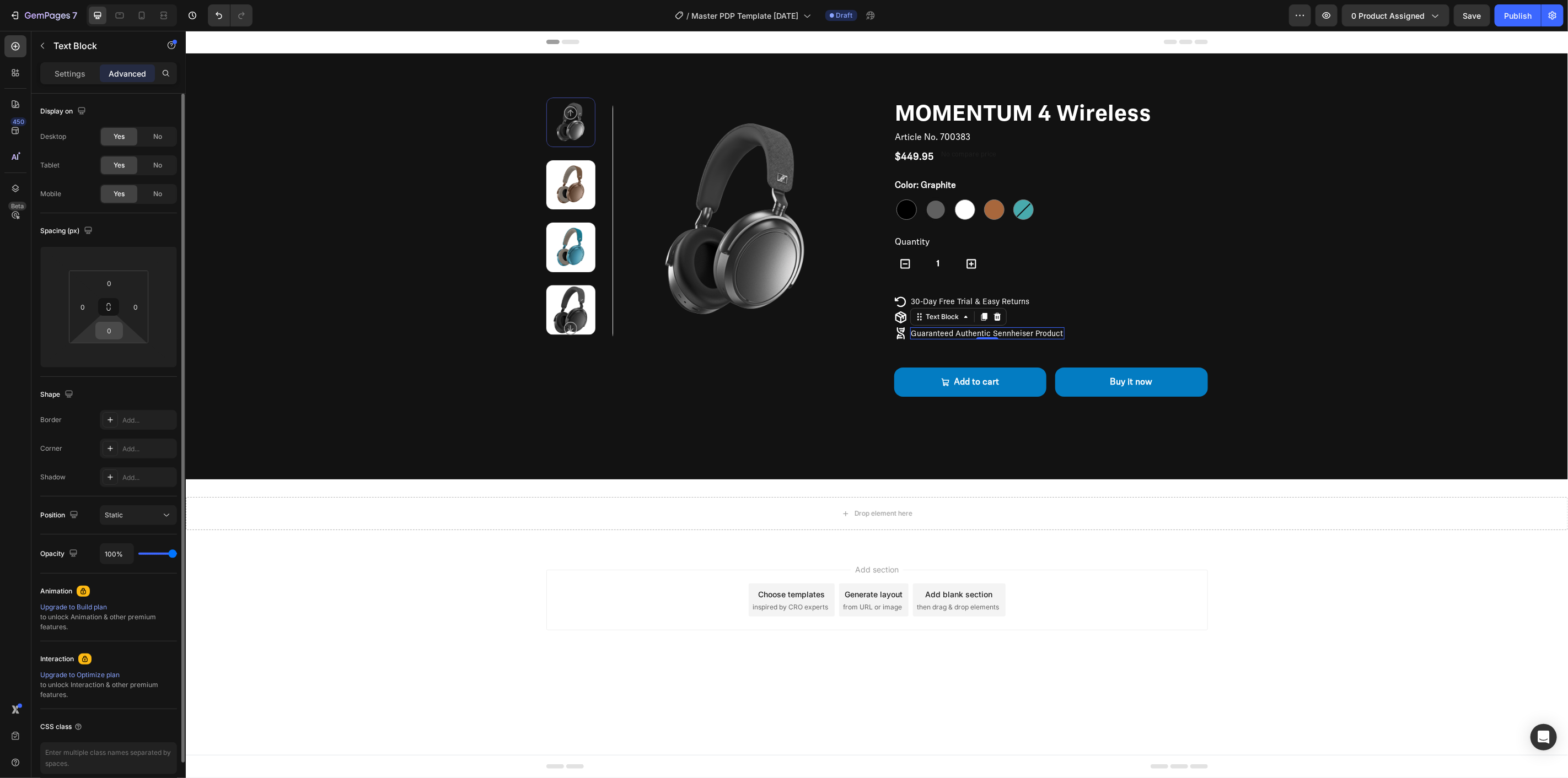
click at [114, 329] on input "0" at bounding box center [109, 331] width 22 height 17
type input "5"
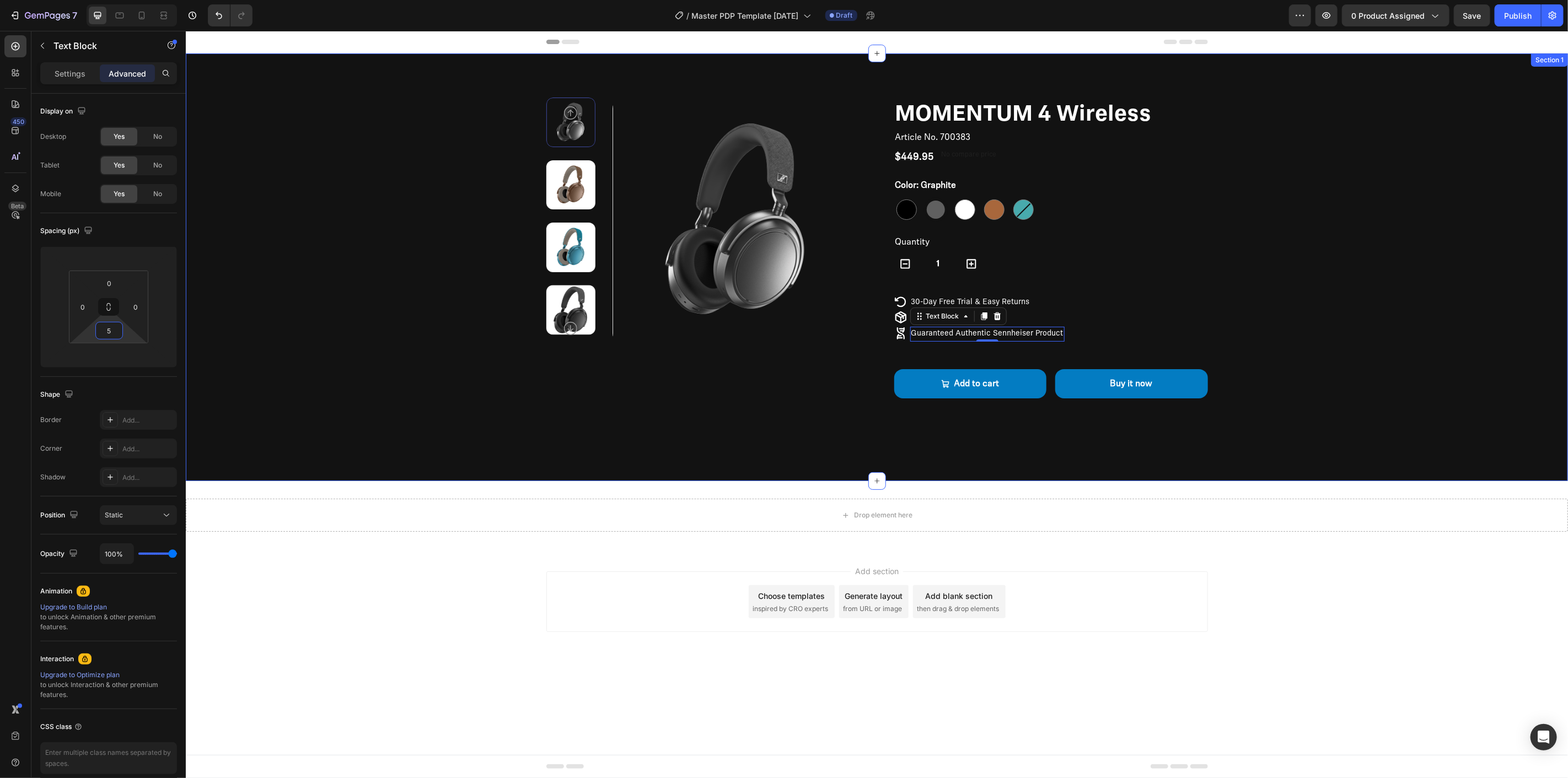
click at [530, 430] on div "Product Images MOMENTUM 4 Wireless Product Title Article No. 700383 Product SKU…" at bounding box center [876, 267] width 1382 height 428
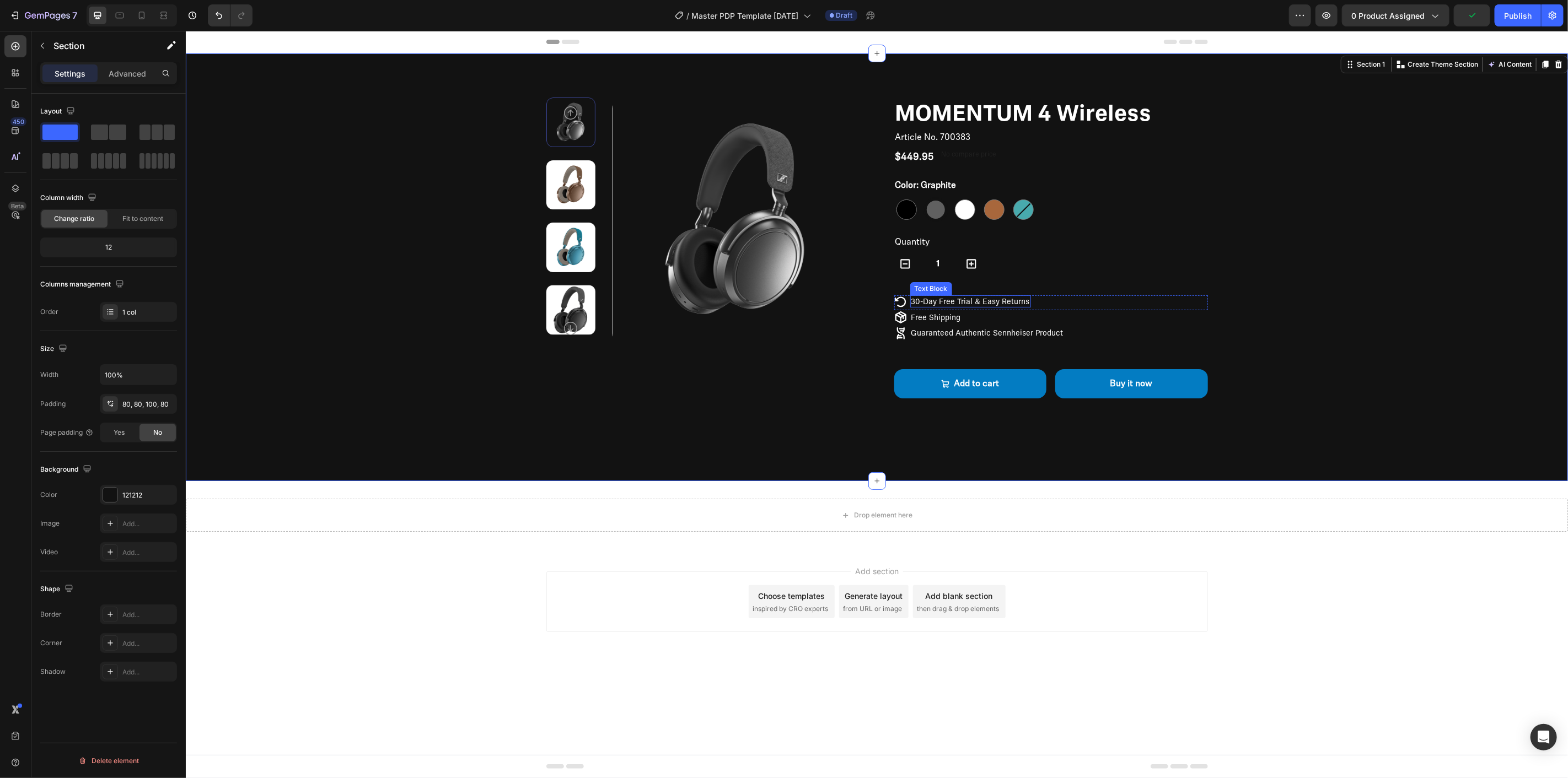
click at [979, 300] on p "30-Day Free Trial & Easy Returns" at bounding box center [970, 300] width 118 height 10
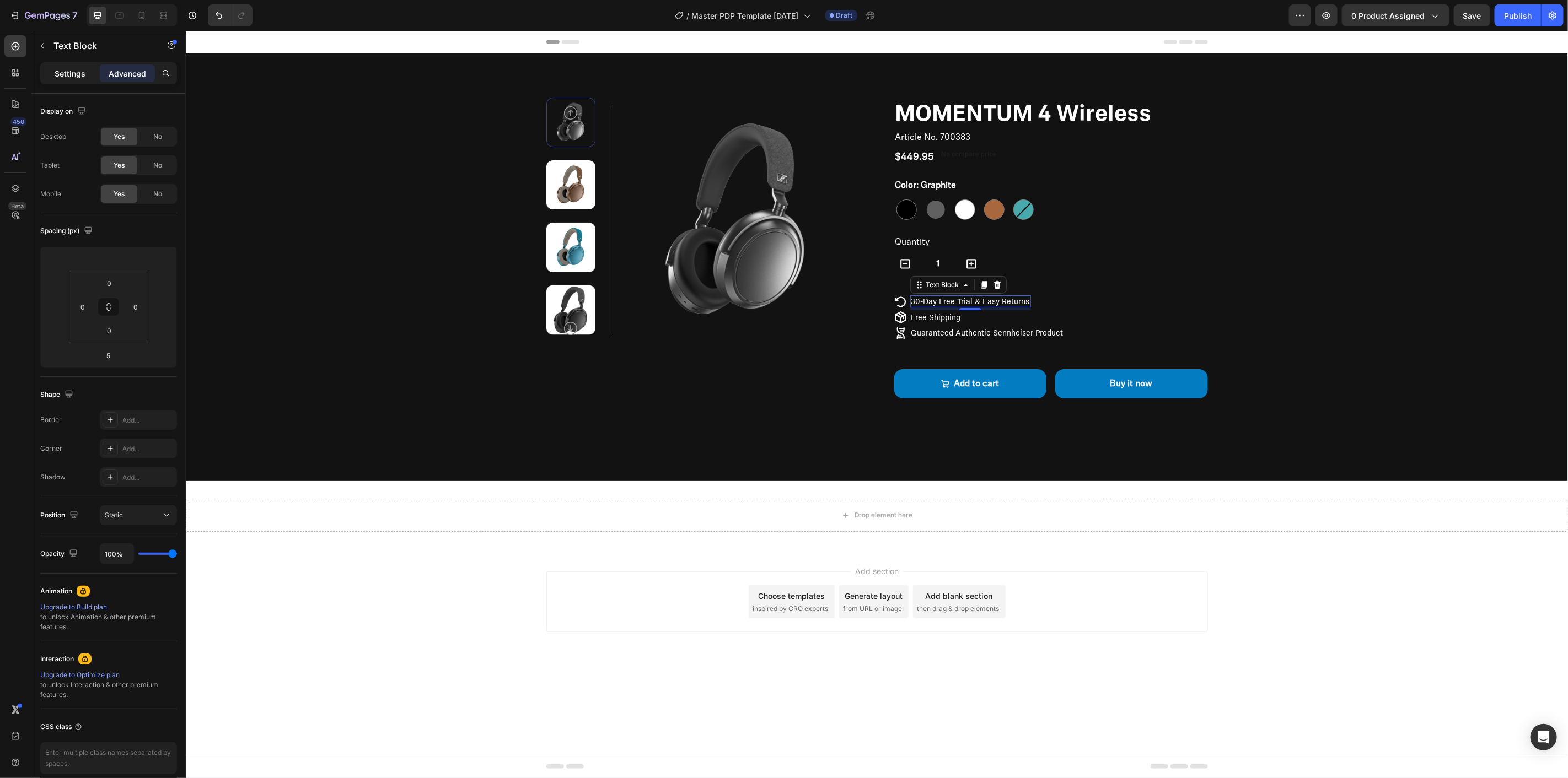
click at [67, 66] on div "Settings" at bounding box center [70, 73] width 55 height 17
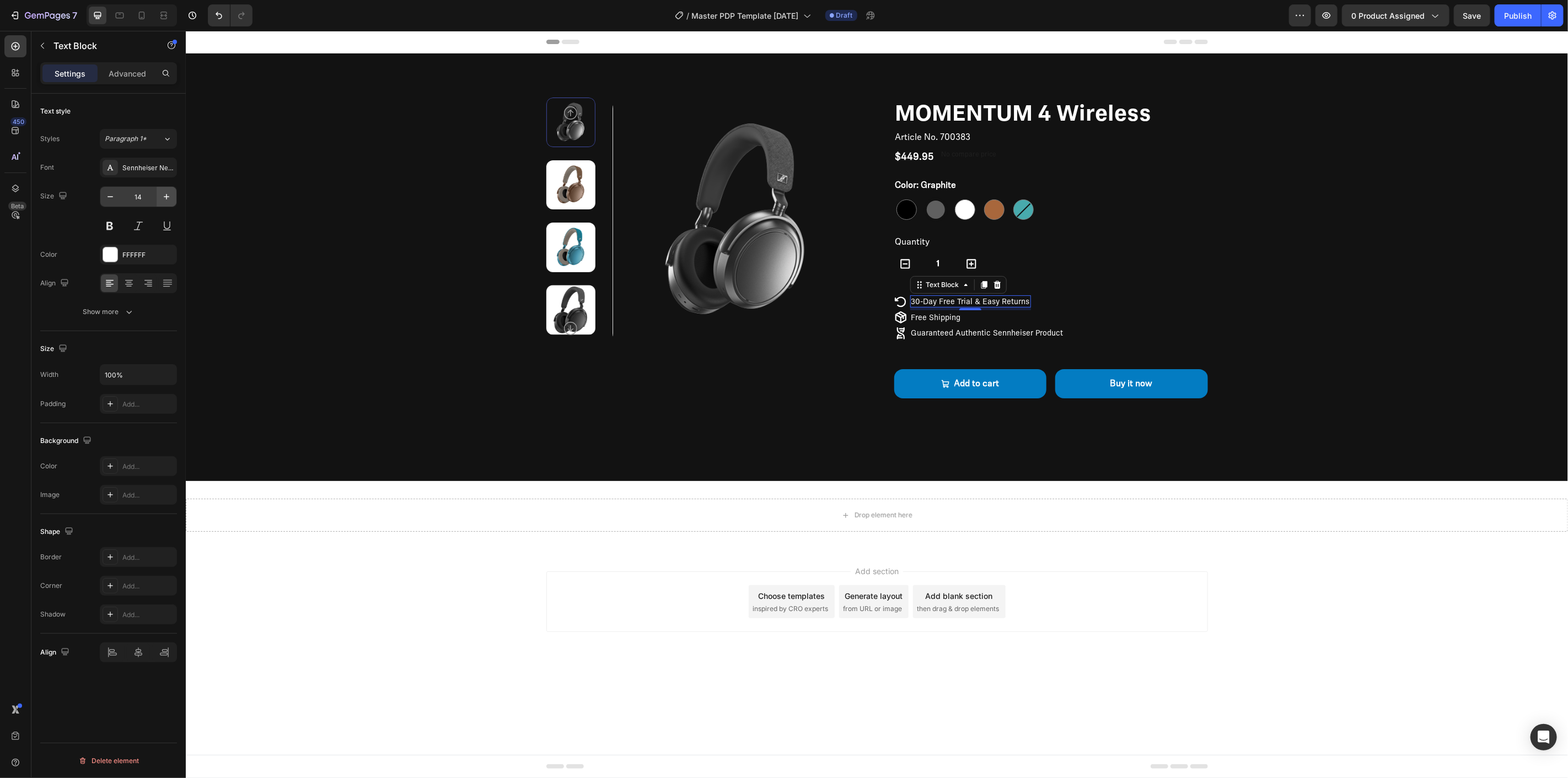
click at [162, 195] on icon "button" at bounding box center [166, 197] width 11 height 11
type input "16"
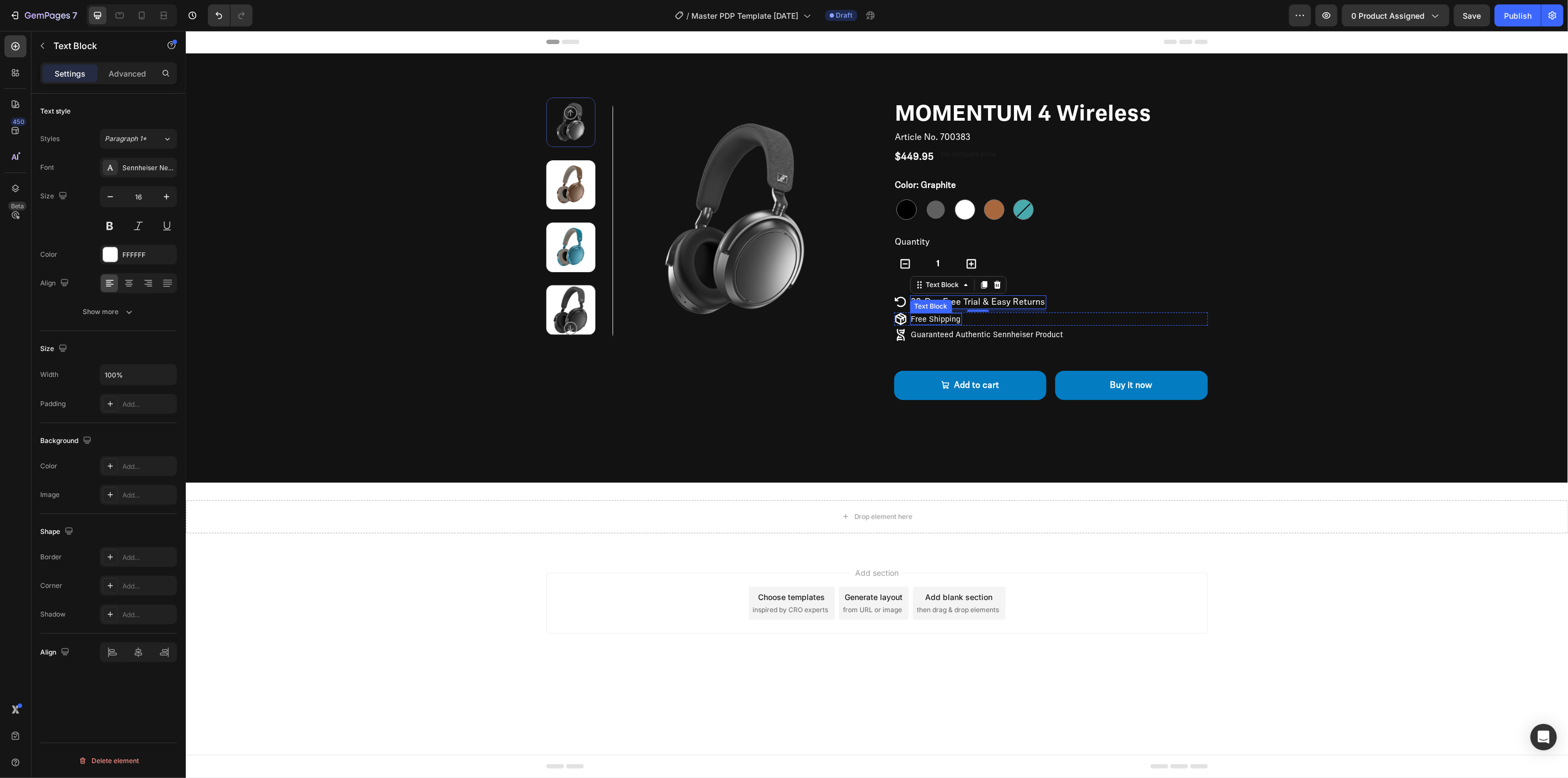
click at [935, 319] on p "Free Shipping" at bounding box center [935, 318] width 50 height 10
click at [174, 203] on button "button" at bounding box center [166, 197] width 20 height 20
type input "16"
click at [1005, 329] on div "Guaranteed Authentic Sennheiser Product" at bounding box center [987, 335] width 154 height 12
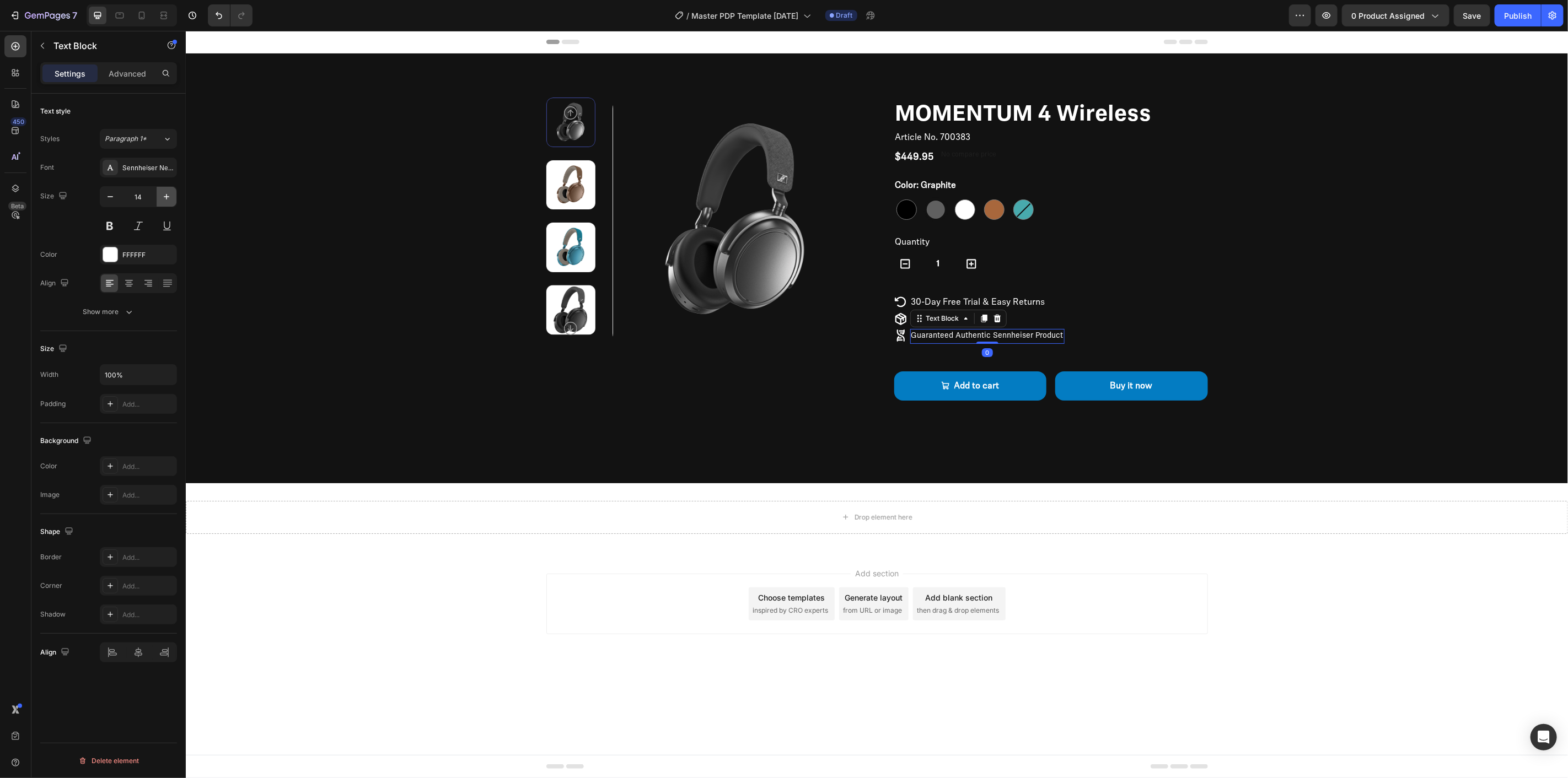
click at [173, 199] on button "button" at bounding box center [166, 197] width 20 height 20
type input "16"
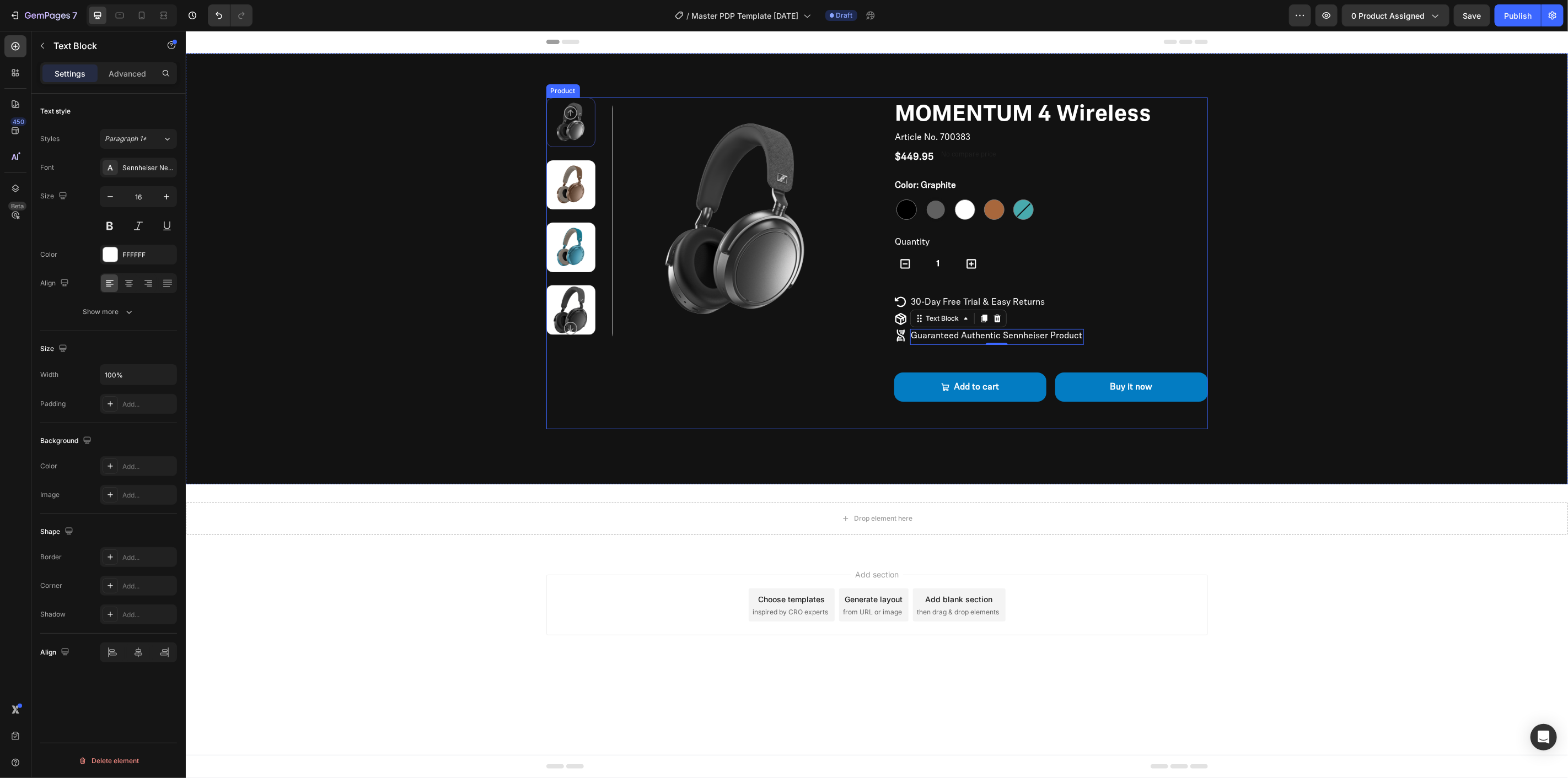
click at [578, 349] on div "Product Images" at bounding box center [702, 263] width 314 height 332
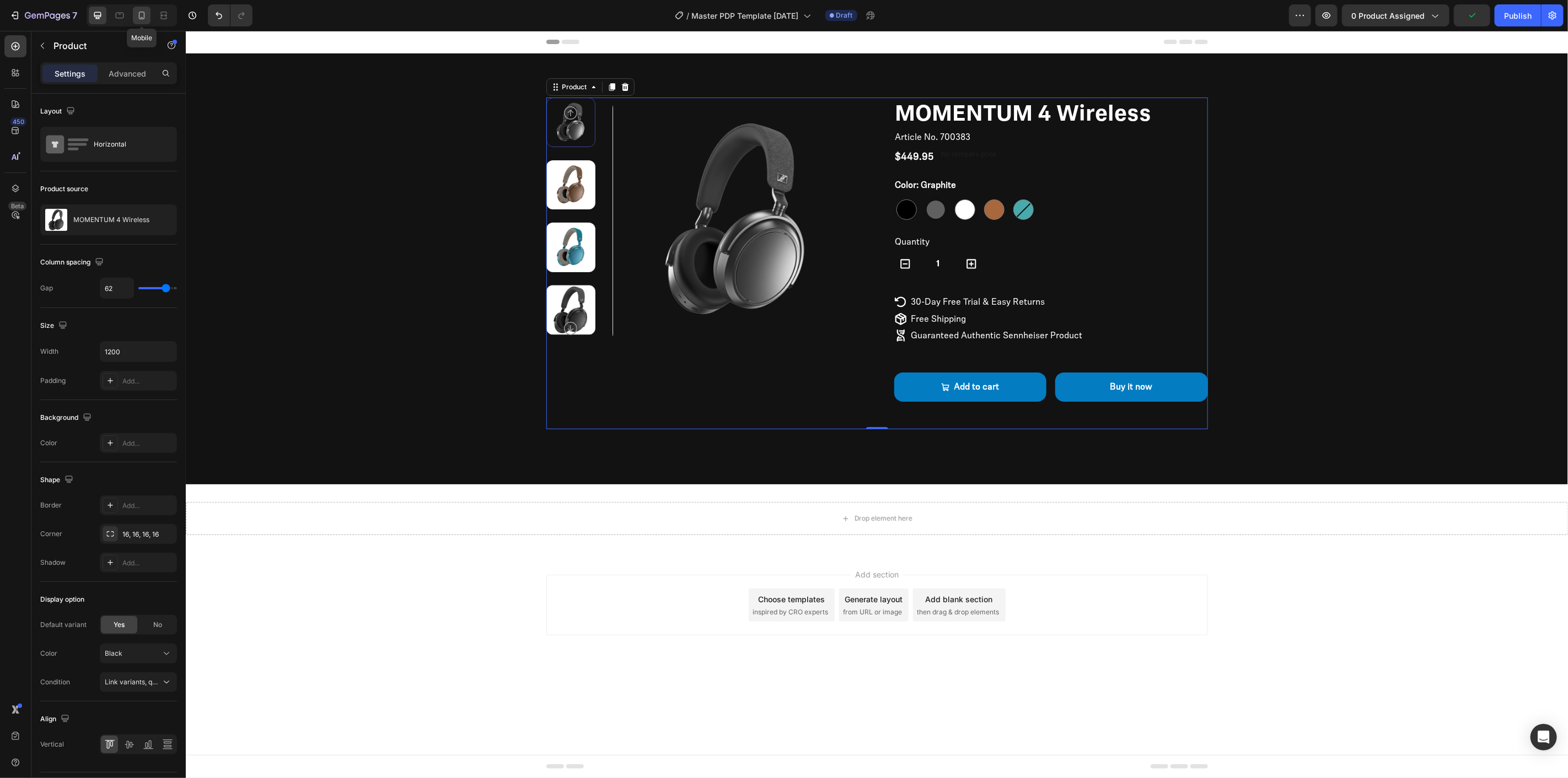
click at [144, 6] on div at bounding box center [141, 15] width 17 height 17
type input "0"
type input "100%"
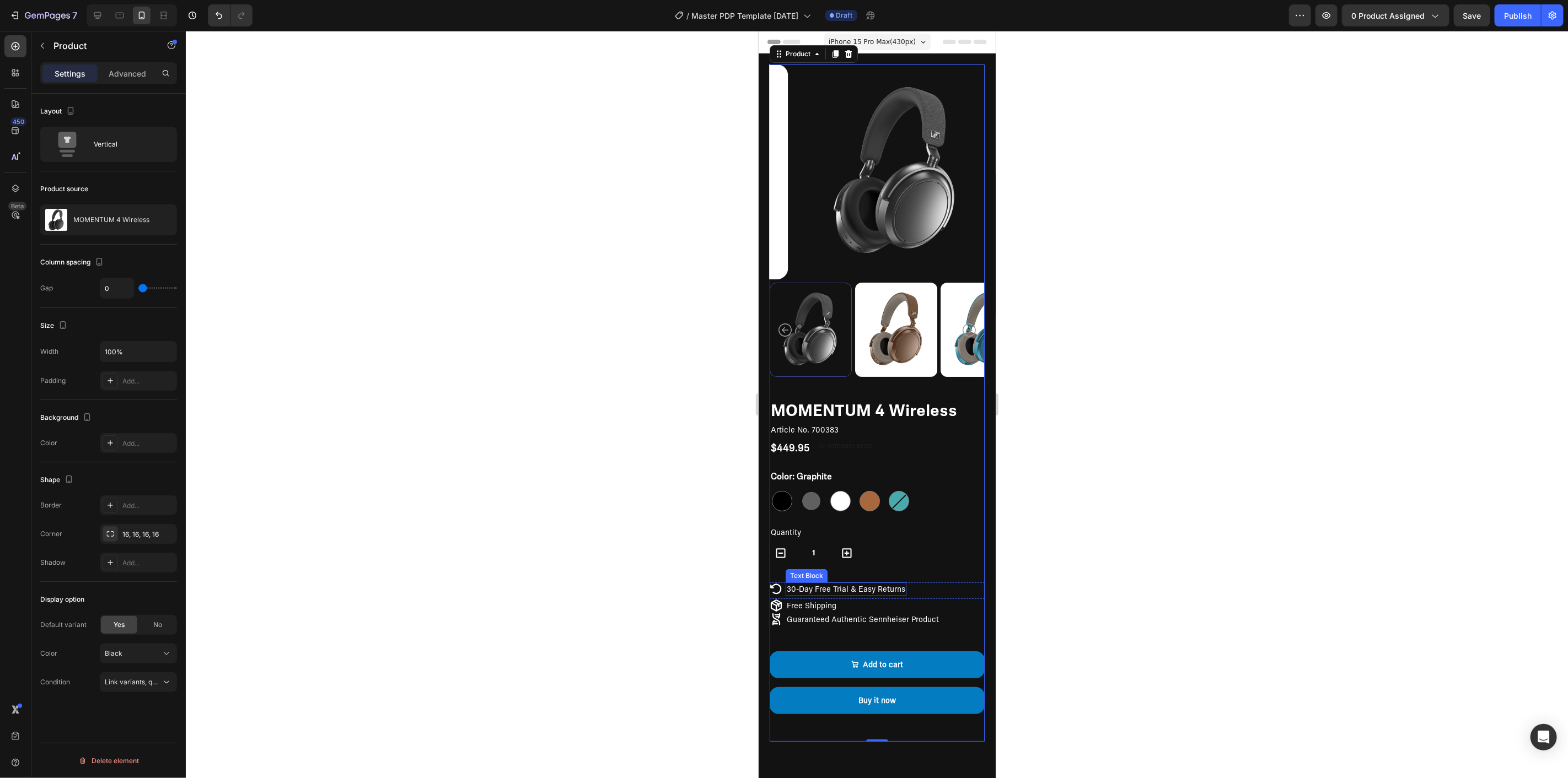
click at [847, 583] on p "30-Day Free Trial & Easy Returns" at bounding box center [845, 589] width 118 height 12
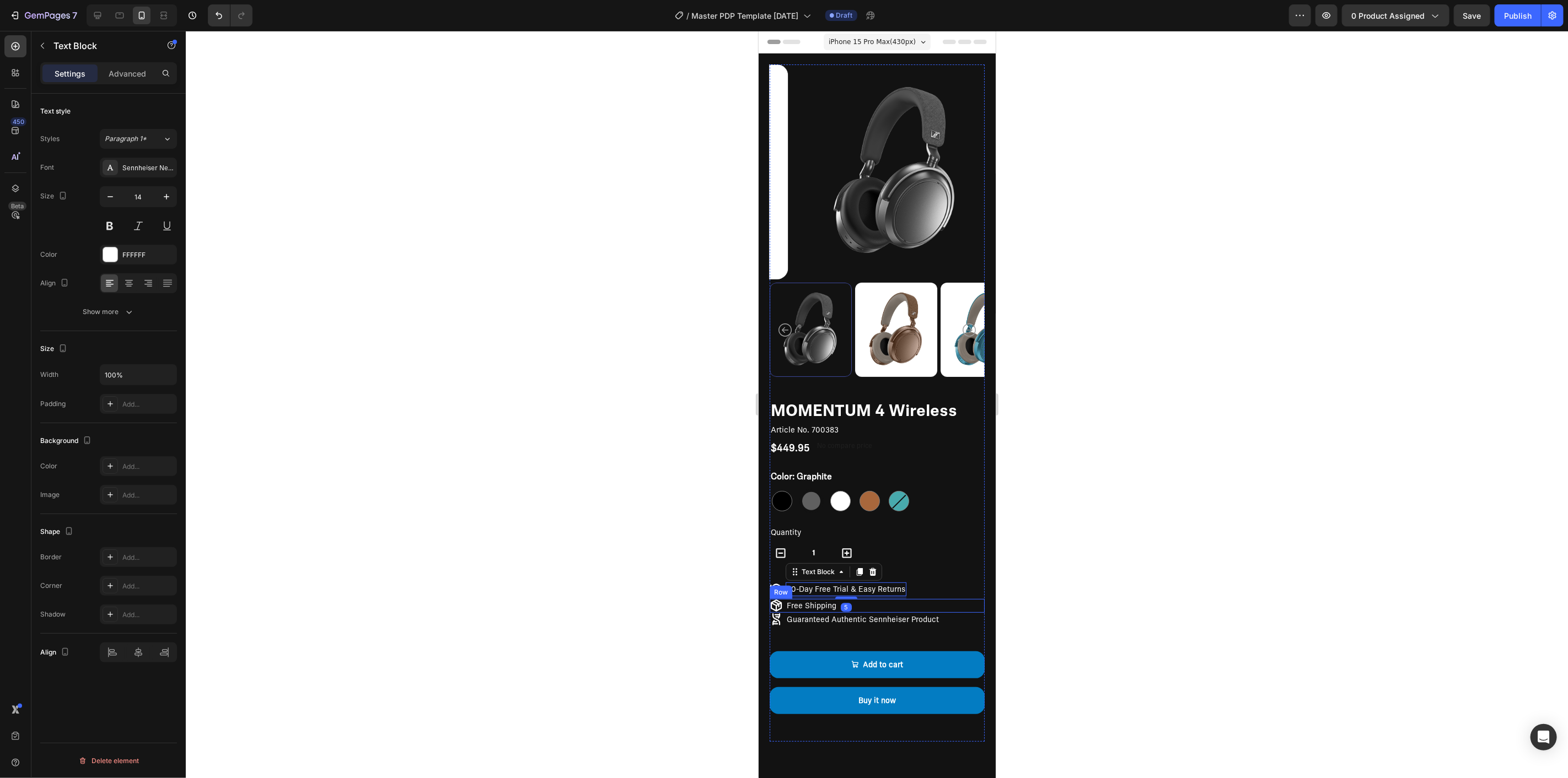
click at [882, 599] on div "Icon Free Shipping Text Block Row" at bounding box center [877, 605] width 215 height 14
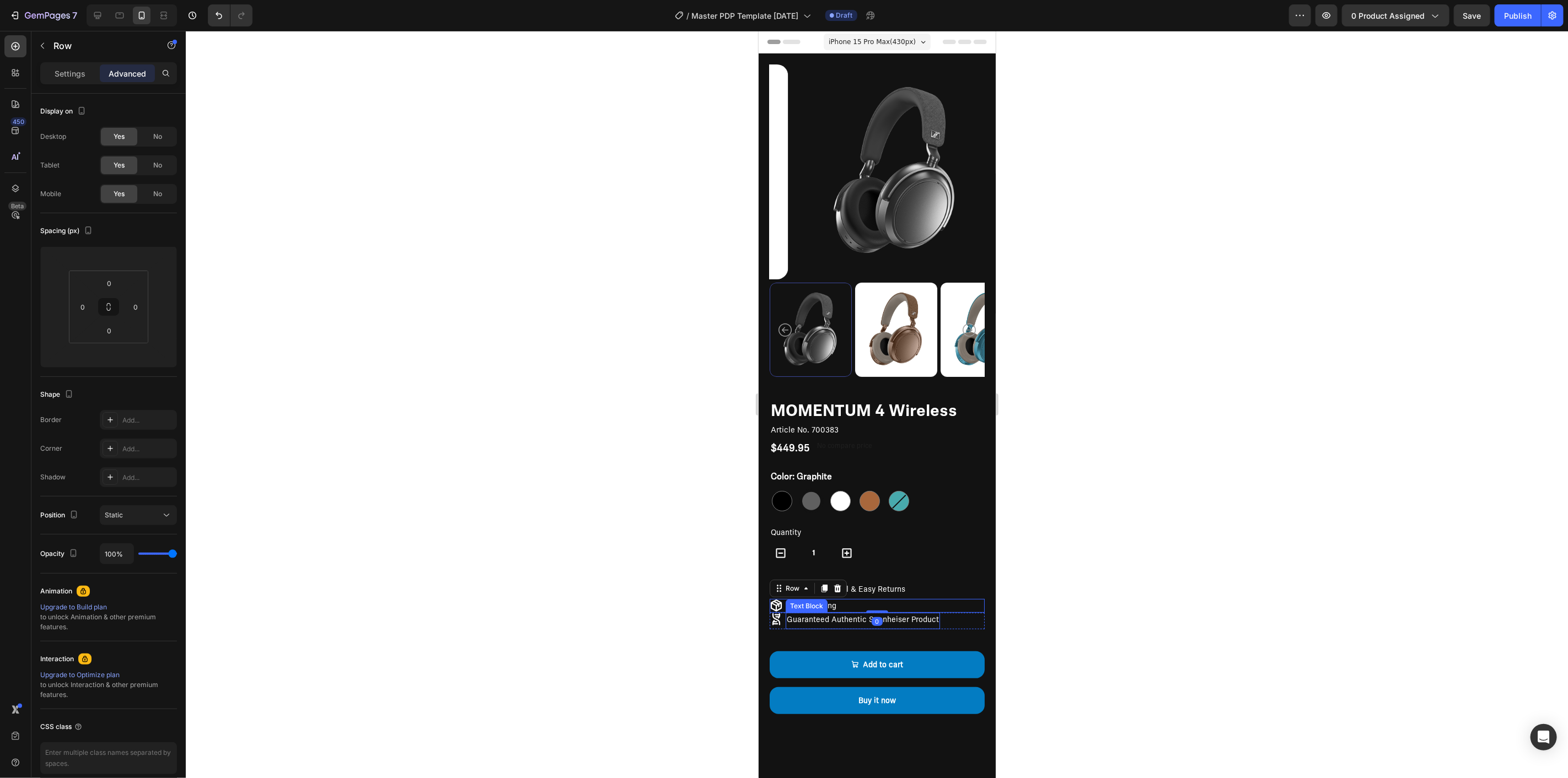
click at [880, 614] on p "Guaranteed Authentic Sennheiser Product" at bounding box center [862, 619] width 152 height 12
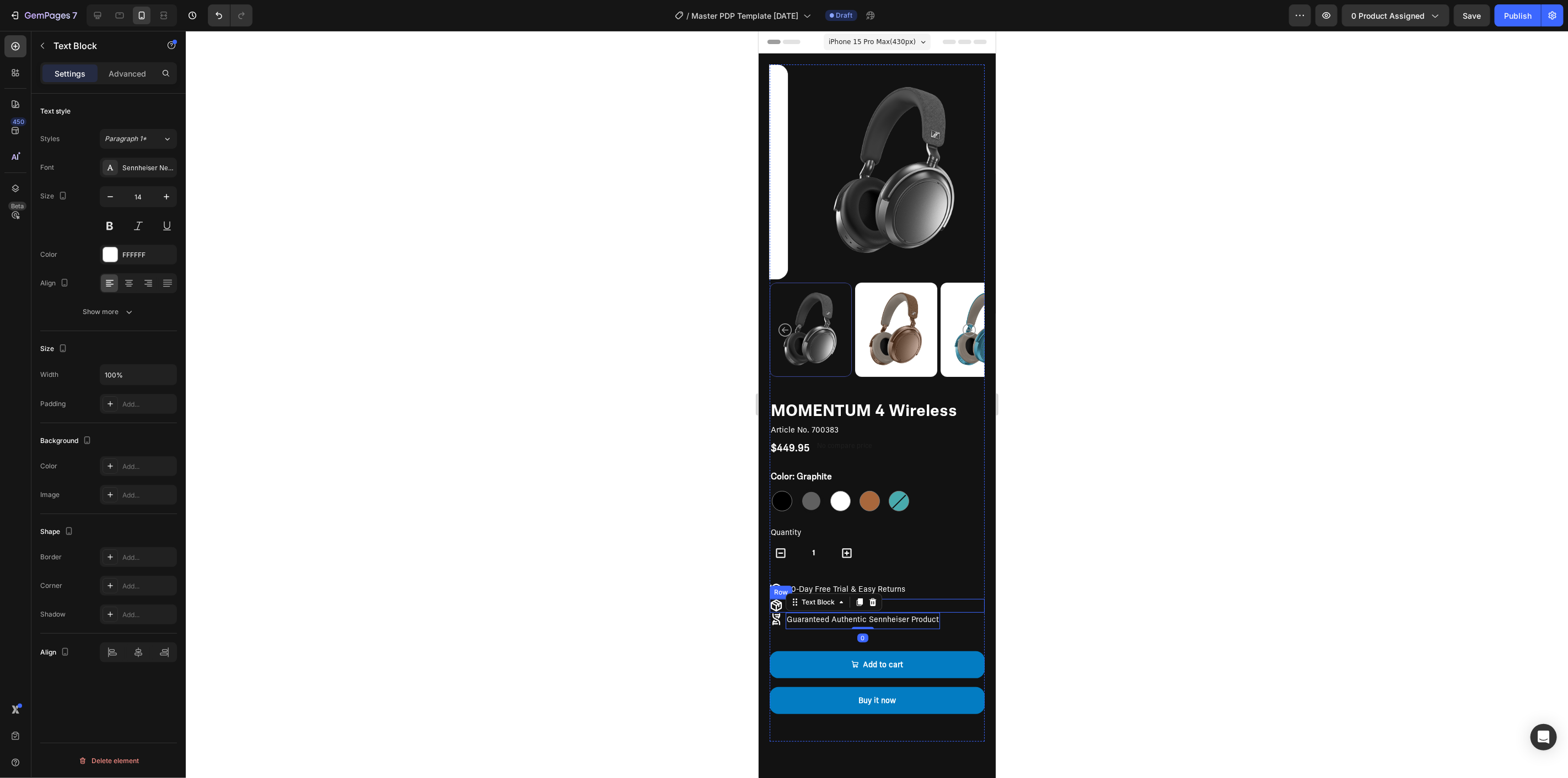
click at [890, 599] on div "Icon Free Shipping Text Block Row" at bounding box center [877, 605] width 215 height 14
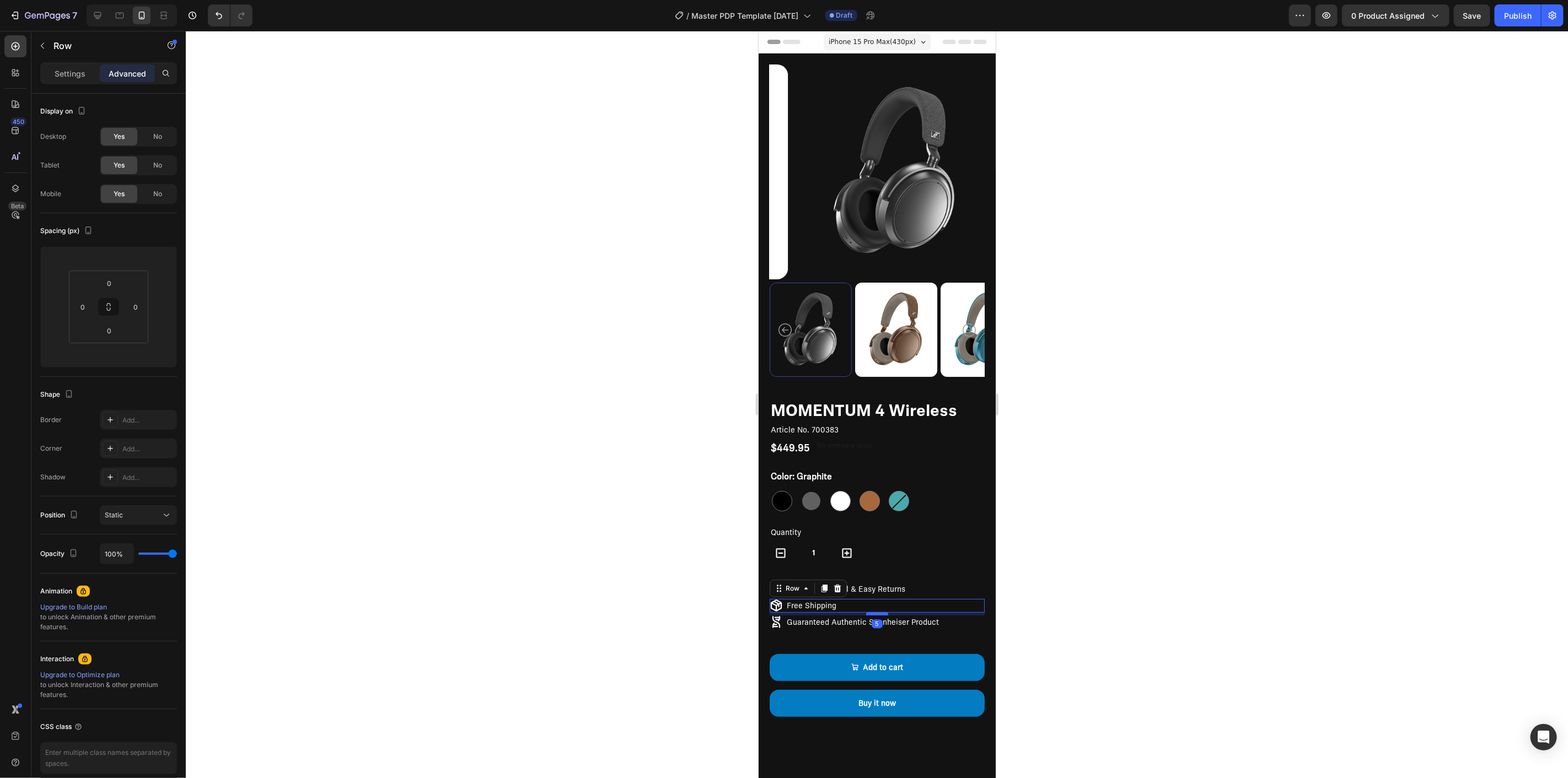
click at [881, 612] on div at bounding box center [877, 613] width 22 height 3
type input "5"
click at [890, 616] on p "Guaranteed Authentic Sennheiser Product" at bounding box center [862, 622] width 152 height 12
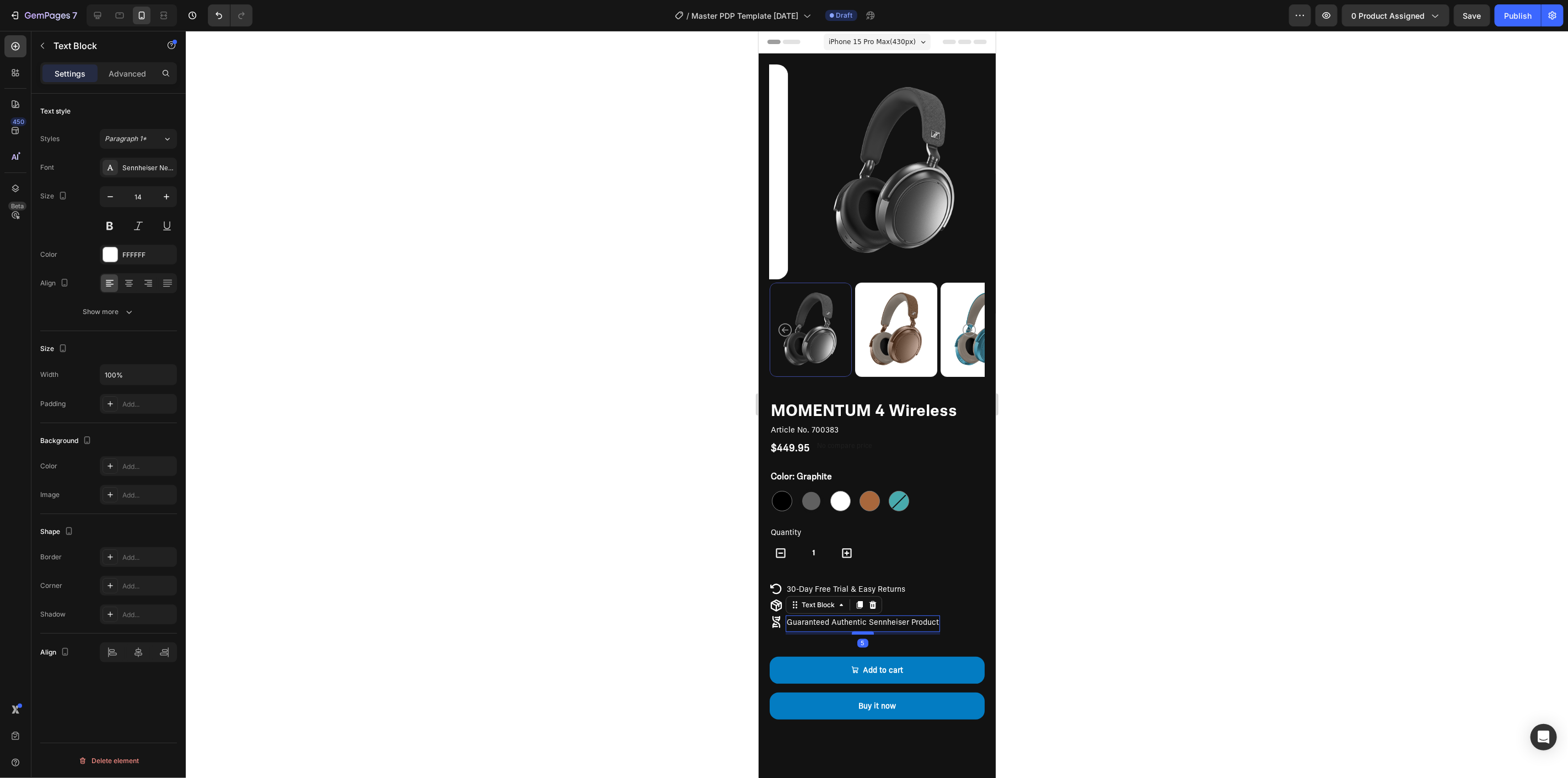
click at [866, 631] on div at bounding box center [862, 632] width 22 height 3
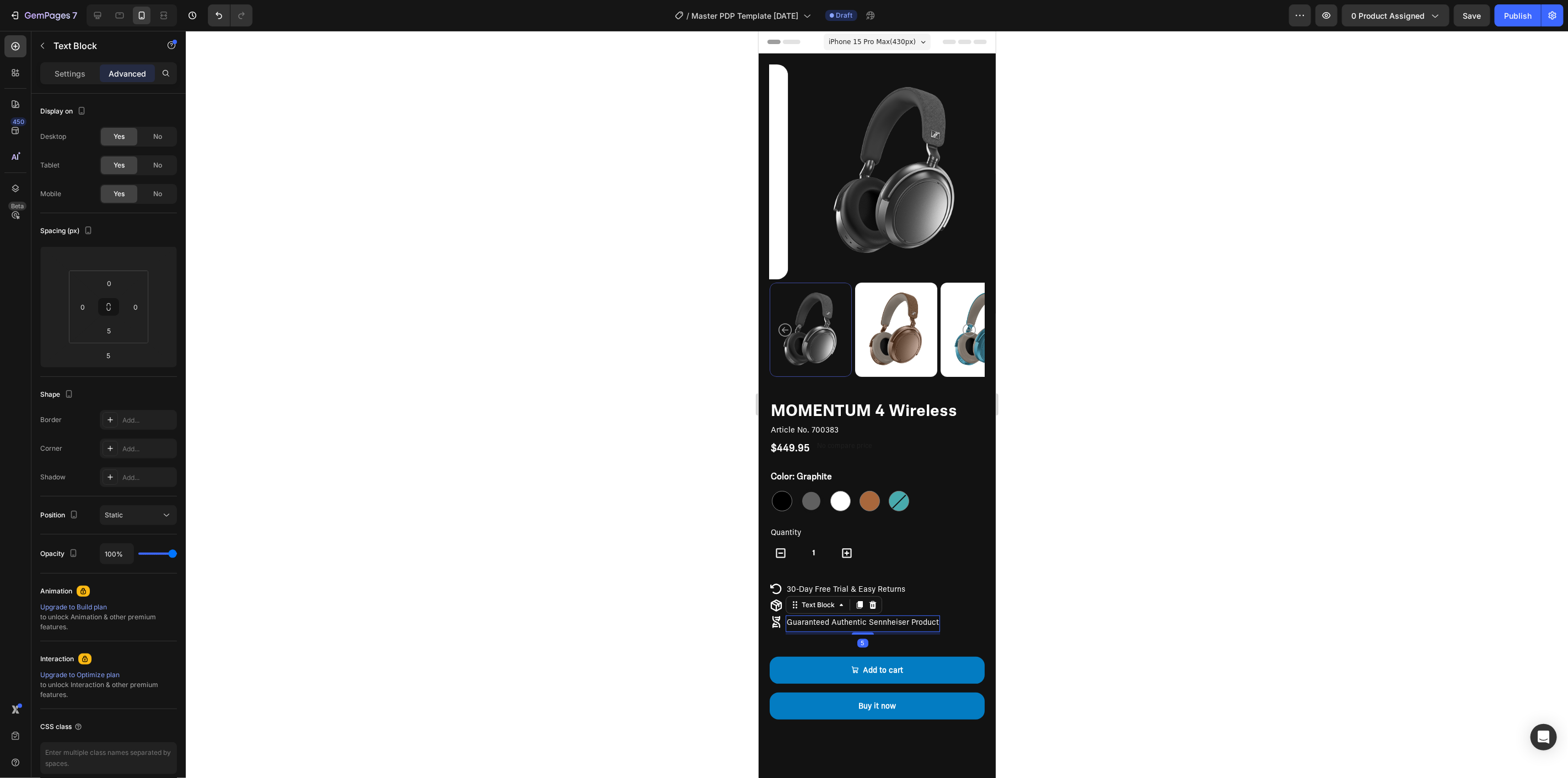
click at [598, 613] on div at bounding box center [877, 405] width 1382 height 748
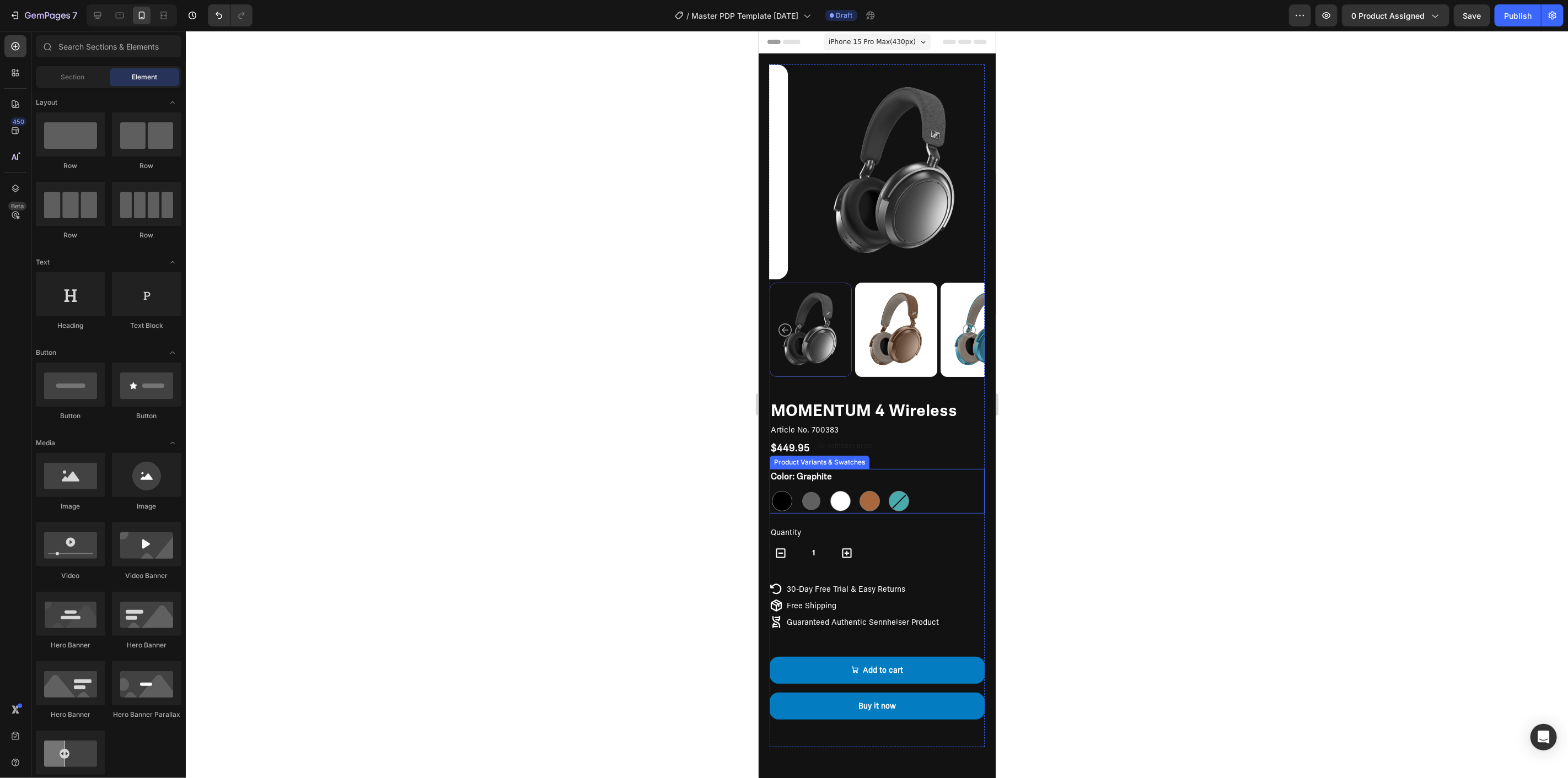
click at [633, 522] on div at bounding box center [877, 405] width 1382 height 748
click at [599, 261] on div at bounding box center [877, 405] width 1382 height 748
click at [785, 323] on icon "Carousel Back Arrow" at bounding box center [785, 329] width 13 height 13
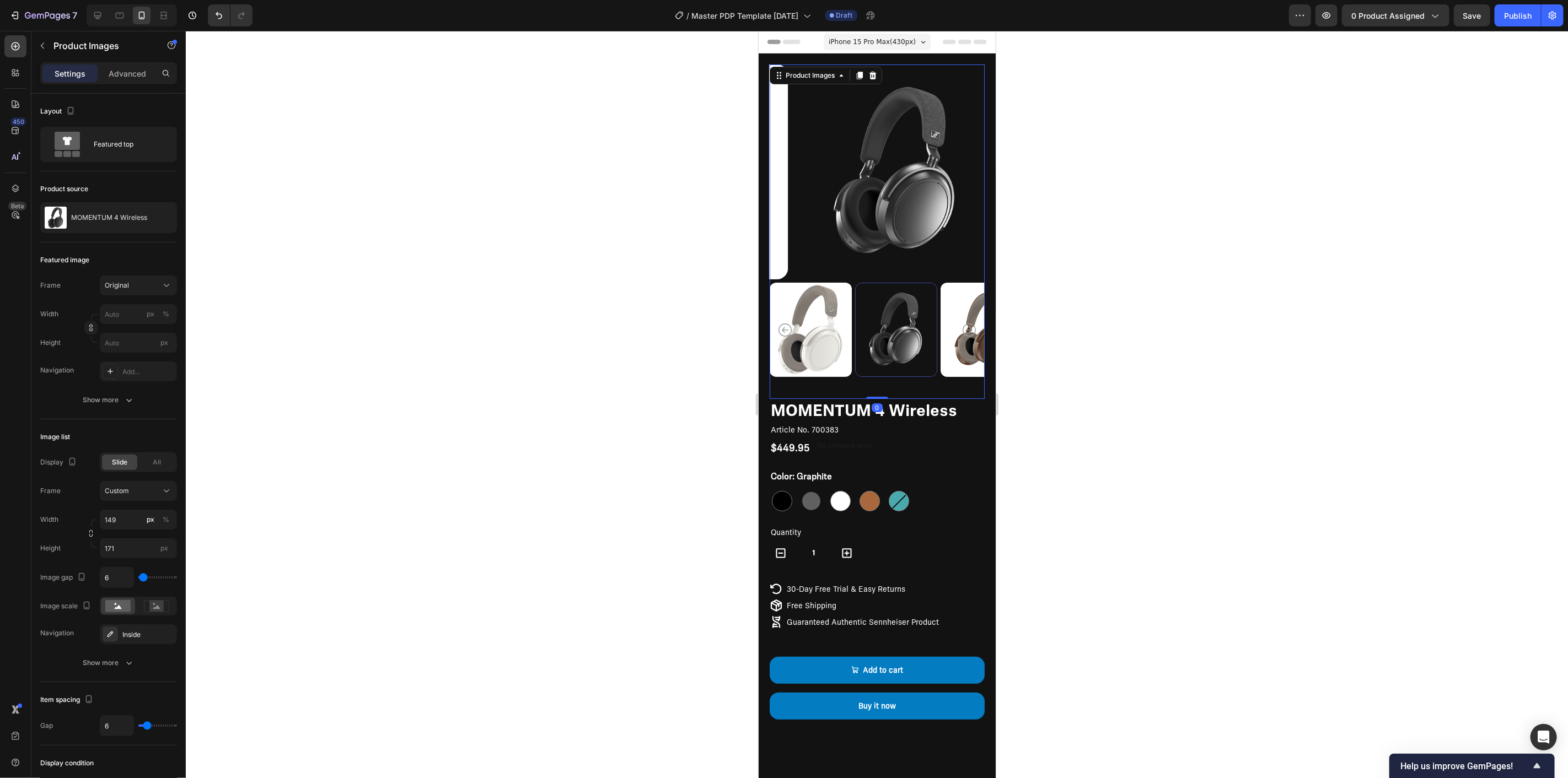
click at [785, 323] on icon "Carousel Back Arrow" at bounding box center [785, 329] width 13 height 13
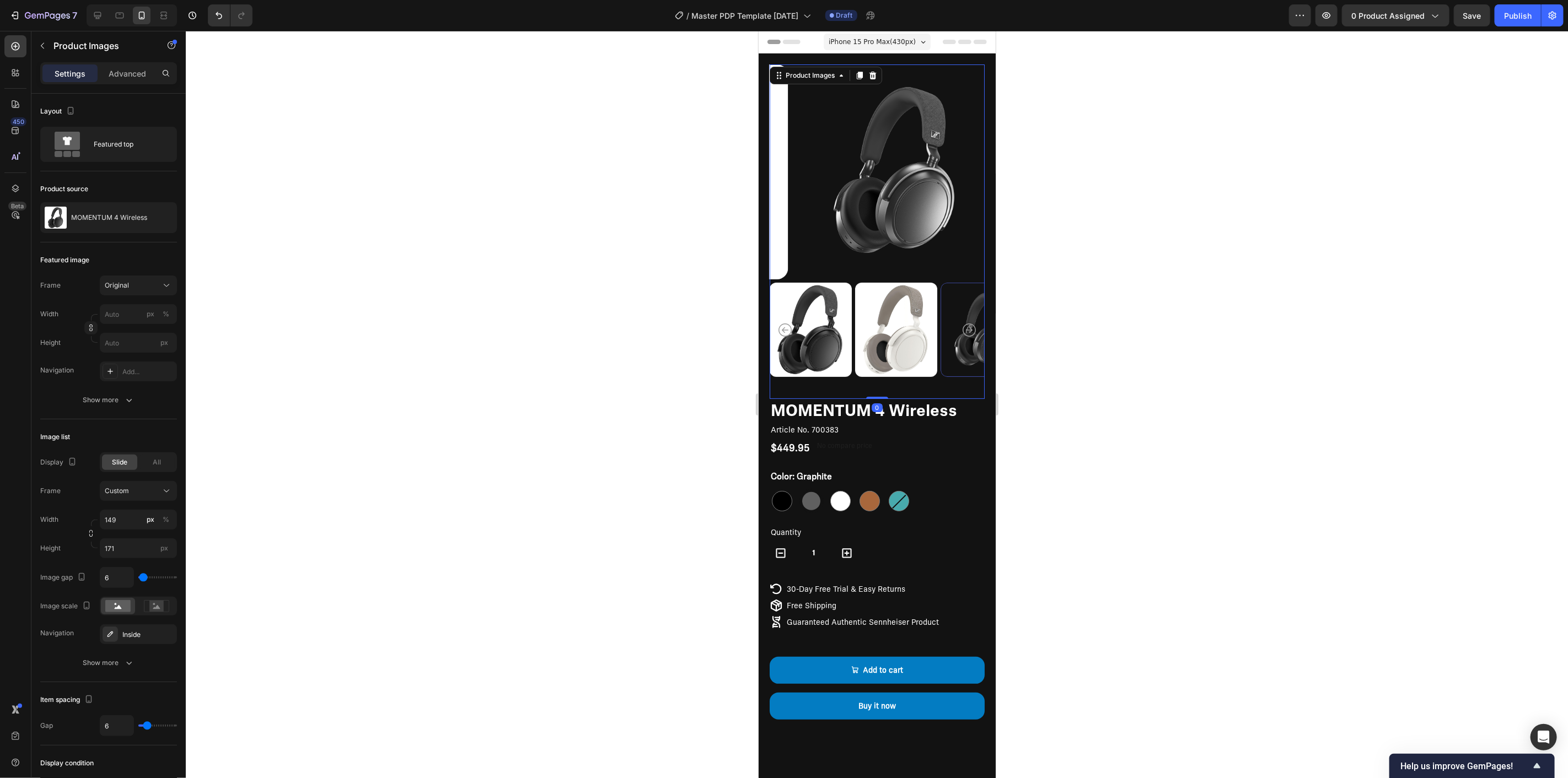
click at [962, 323] on icon "Carousel Next Arrow" at bounding box center [969, 329] width 13 height 13
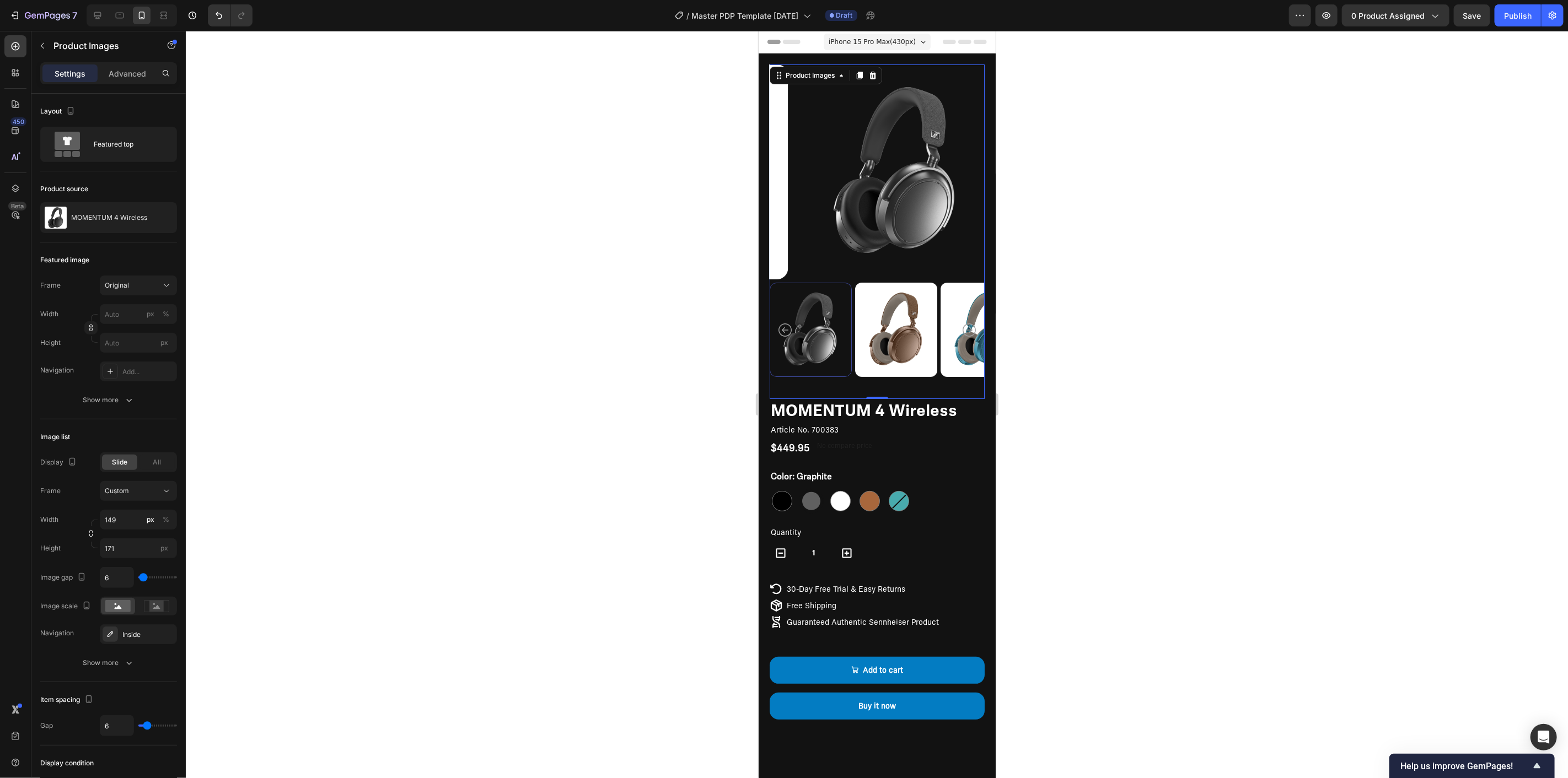
click at [1139, 372] on div at bounding box center [877, 405] width 1382 height 748
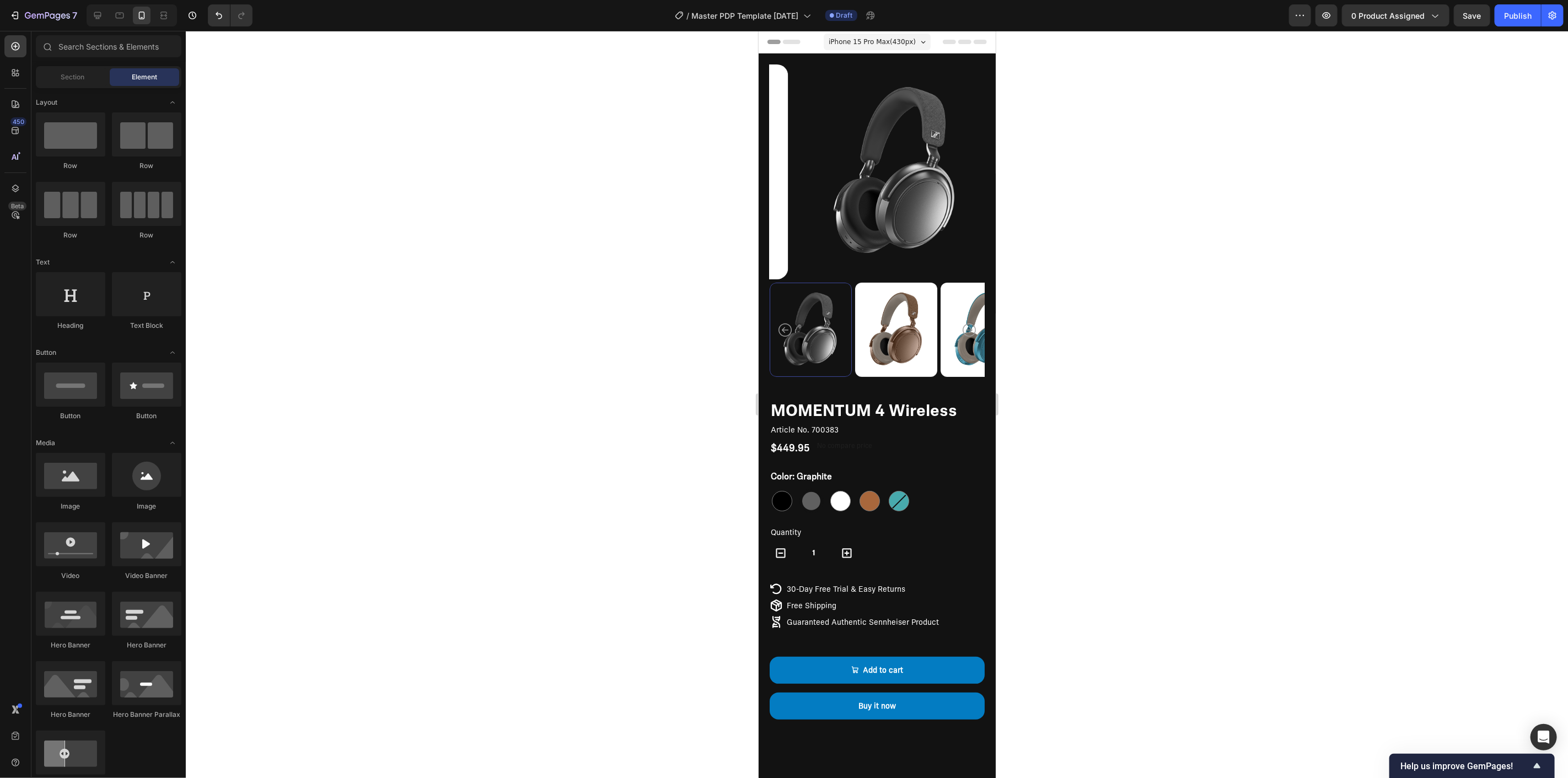
click at [552, 285] on div at bounding box center [877, 405] width 1382 height 748
click at [383, 177] on div at bounding box center [877, 405] width 1382 height 748
click at [715, 276] on div at bounding box center [877, 405] width 1382 height 748
click at [1470, 11] on span "Save" at bounding box center [1472, 16] width 18 height 9
drag, startPoint x: 1335, startPoint y: 221, endPoint x: 1308, endPoint y: 317, distance: 99.7
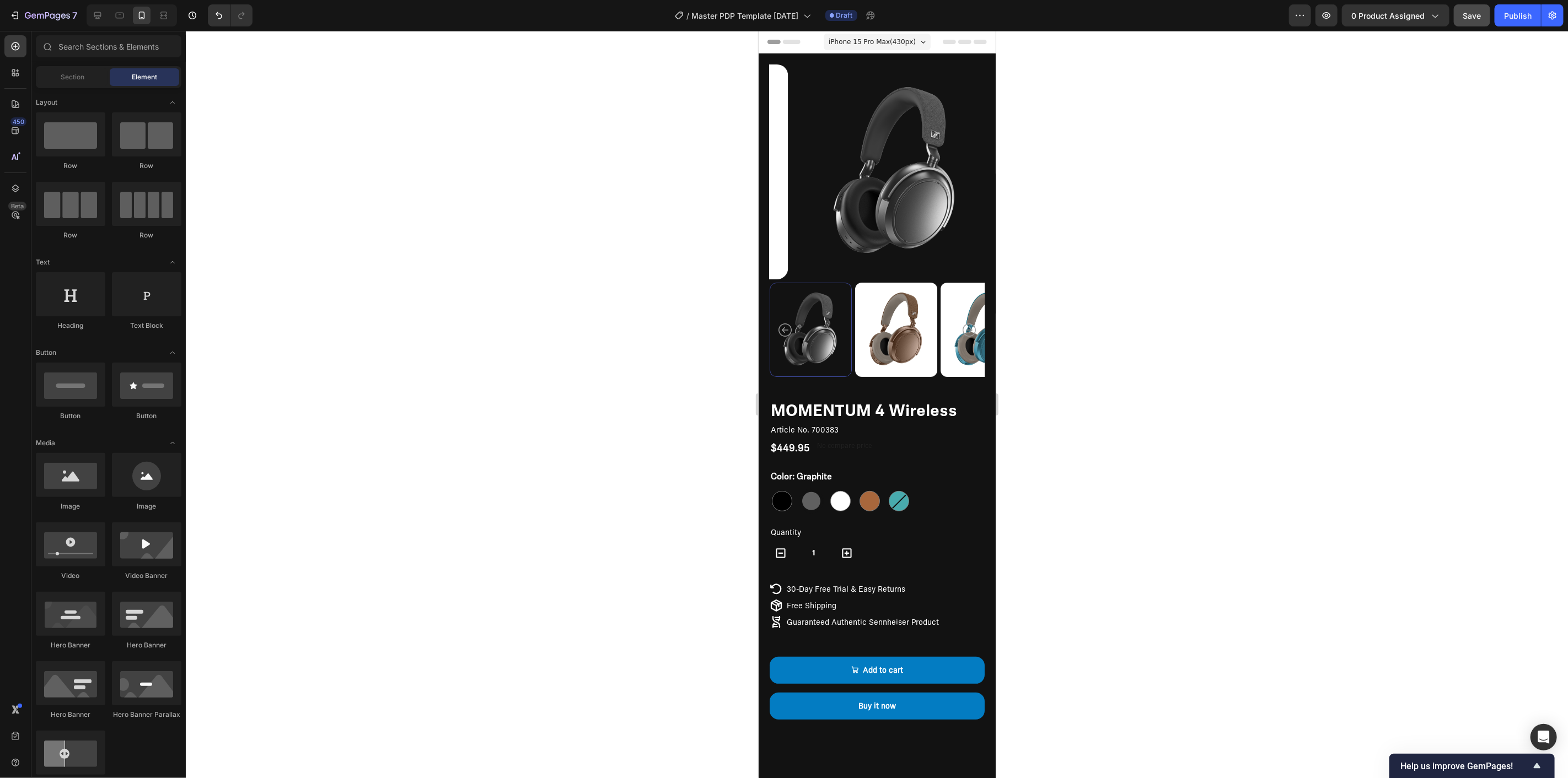
drag, startPoint x: 1308, startPoint y: 317, endPoint x: 1178, endPoint y: 307, distance: 130.4
click at [1178, 307] on div at bounding box center [877, 405] width 1382 height 748
click at [1157, 417] on div at bounding box center [877, 405] width 1382 height 748
click at [1410, 429] on div at bounding box center [877, 405] width 1382 height 748
click at [1477, 19] on span "Save" at bounding box center [1472, 16] width 18 height 9
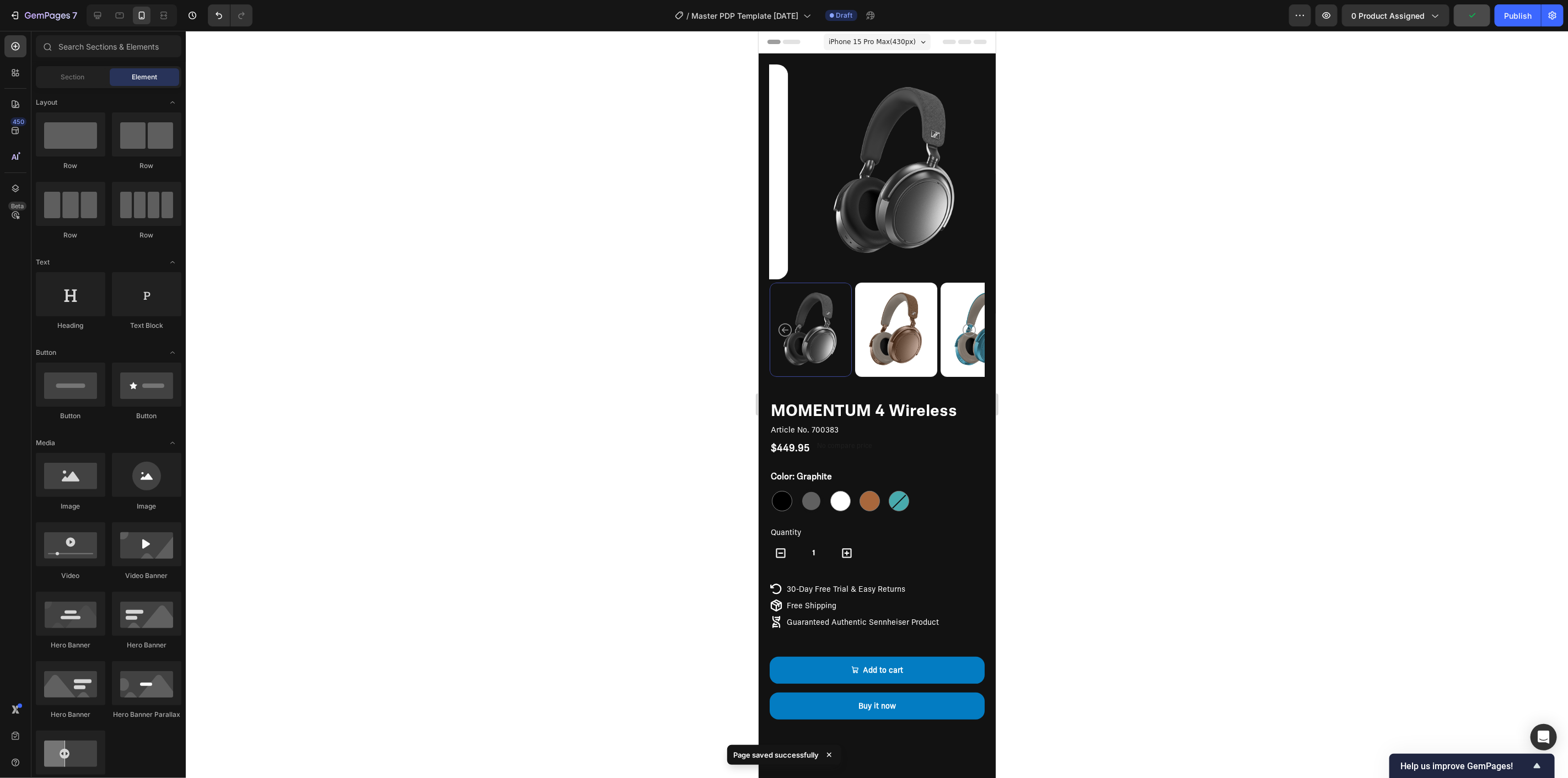
click at [1357, 361] on div at bounding box center [877, 405] width 1382 height 748
click at [888, 663] on div "Add to cart" at bounding box center [883, 670] width 40 height 14
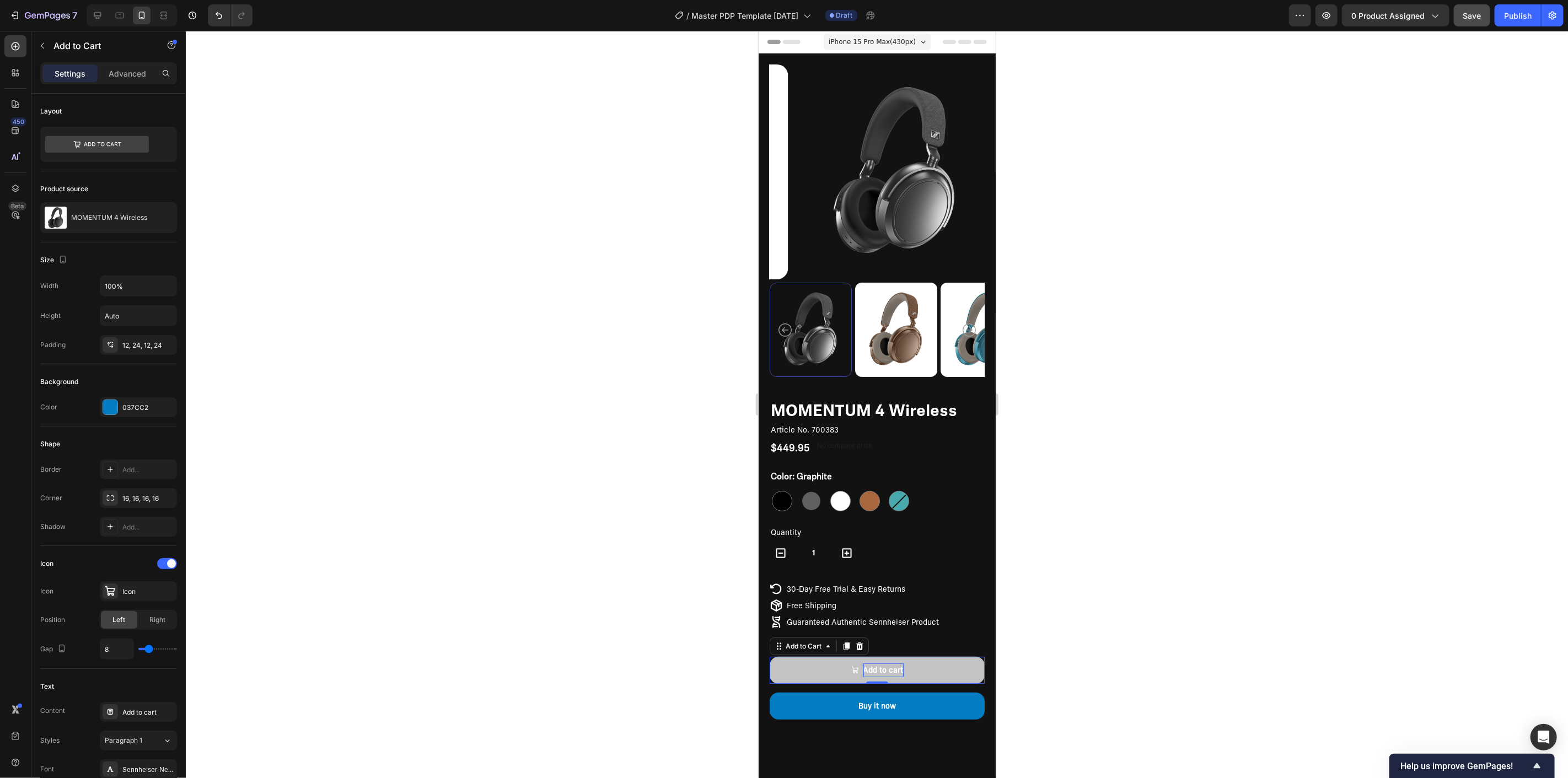
click at [880, 663] on div "Add to cart" at bounding box center [883, 670] width 40 height 14
click at [878, 663] on p "Add to cart" at bounding box center [883, 670] width 40 height 14
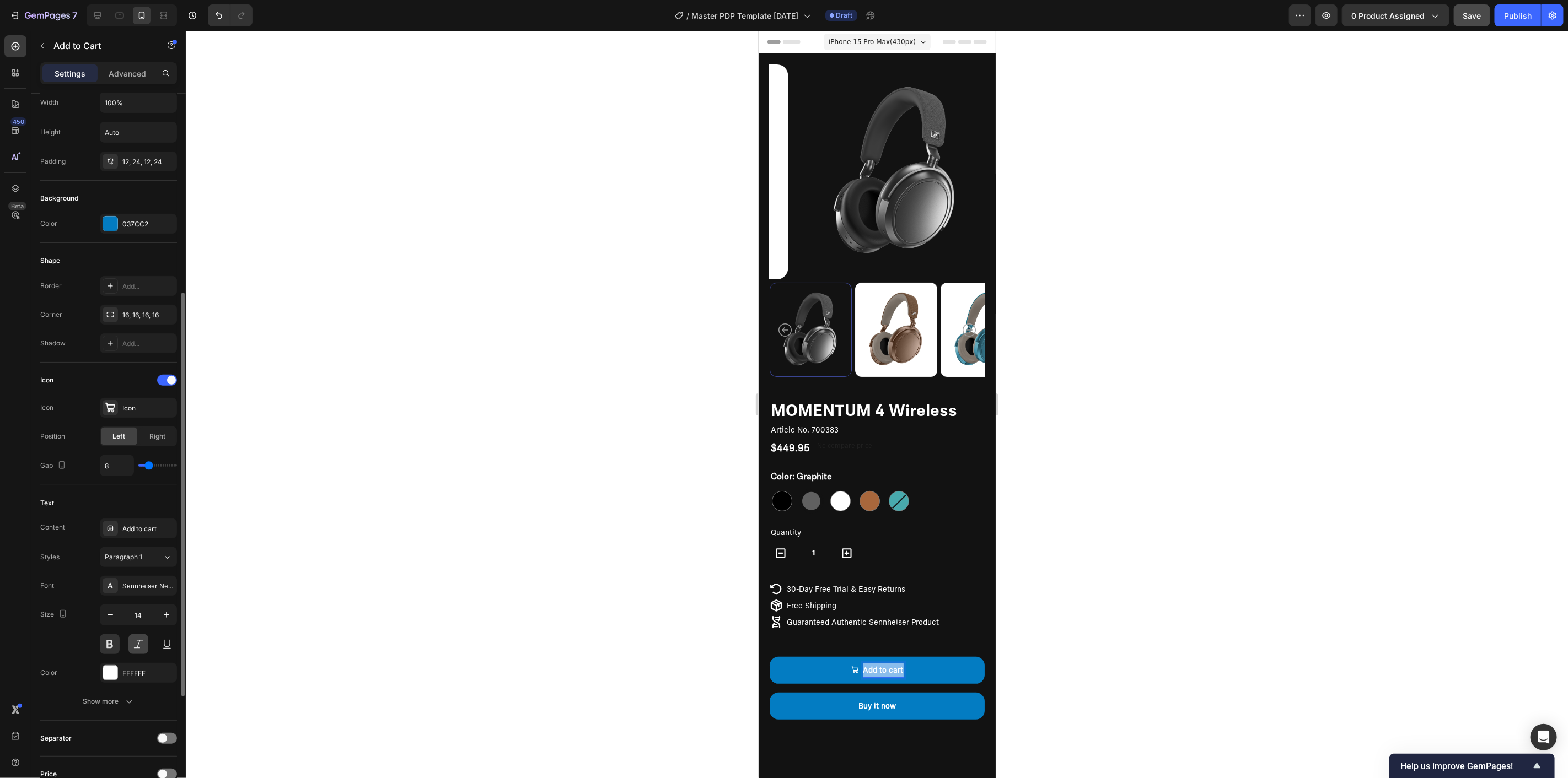
scroll to position [245, 0]
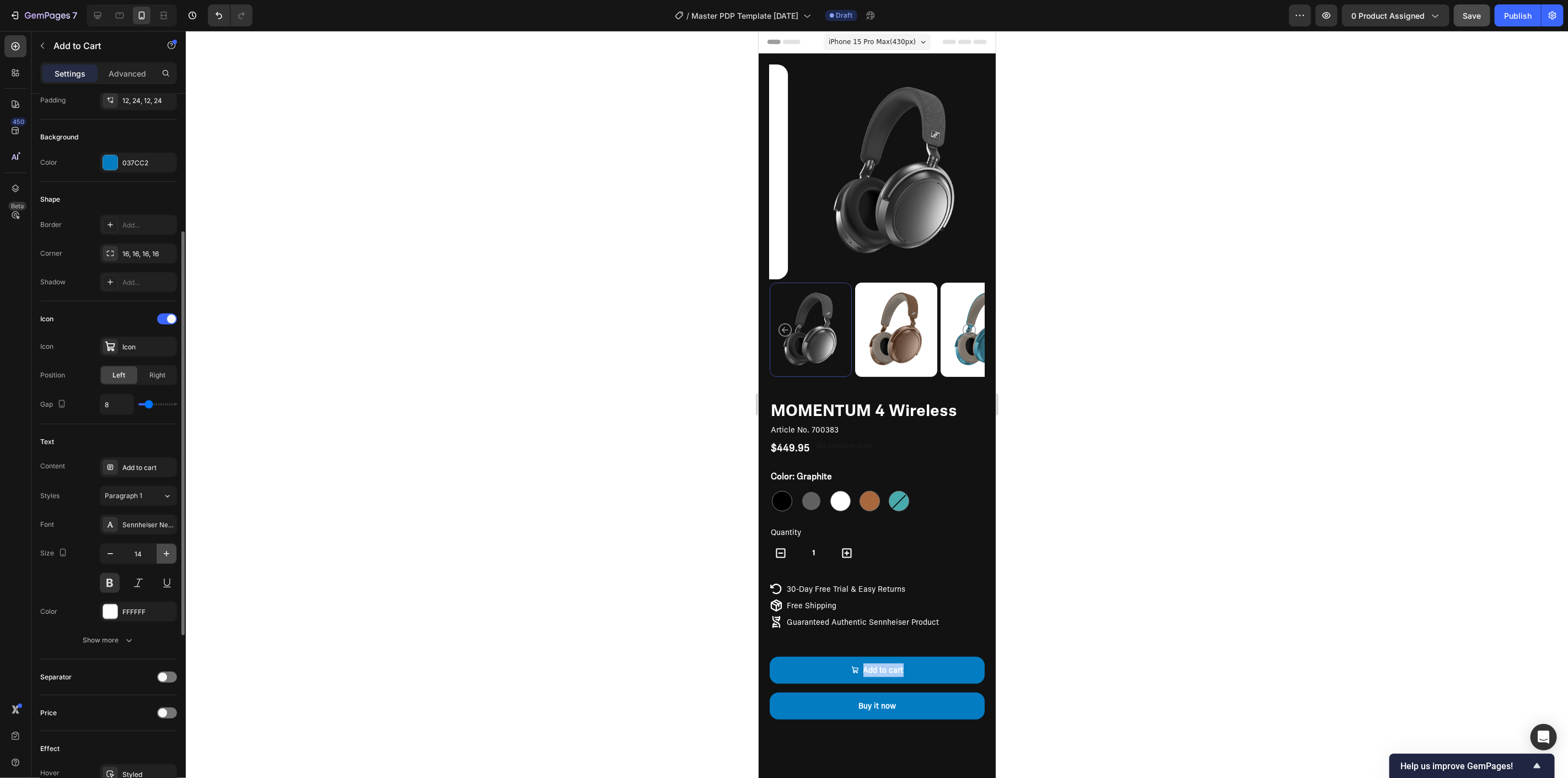
click at [169, 555] on icon "button" at bounding box center [166, 553] width 11 height 11
type input "17"
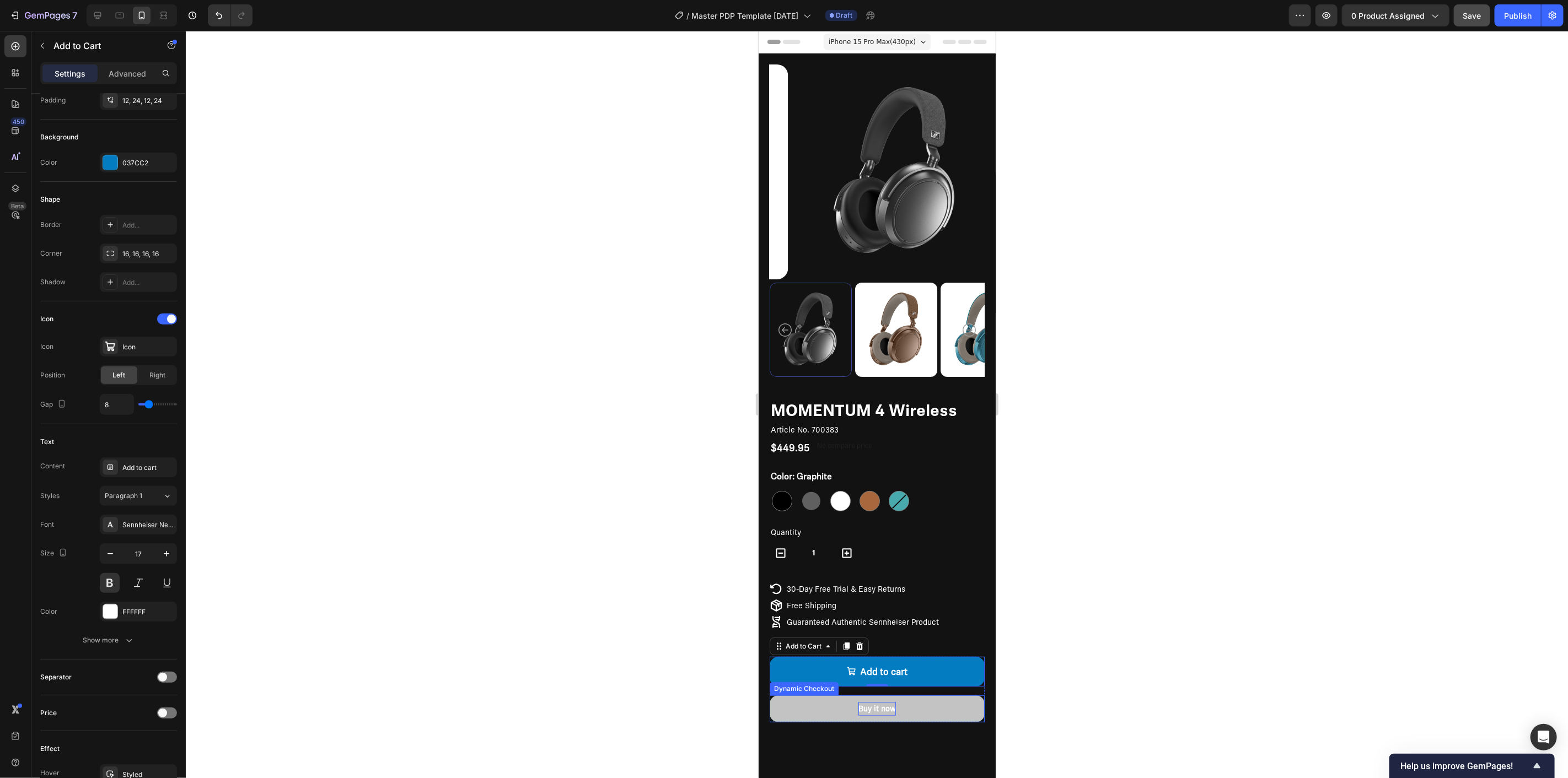
click at [881, 702] on div "Buy it now" at bounding box center [877, 708] width 38 height 14
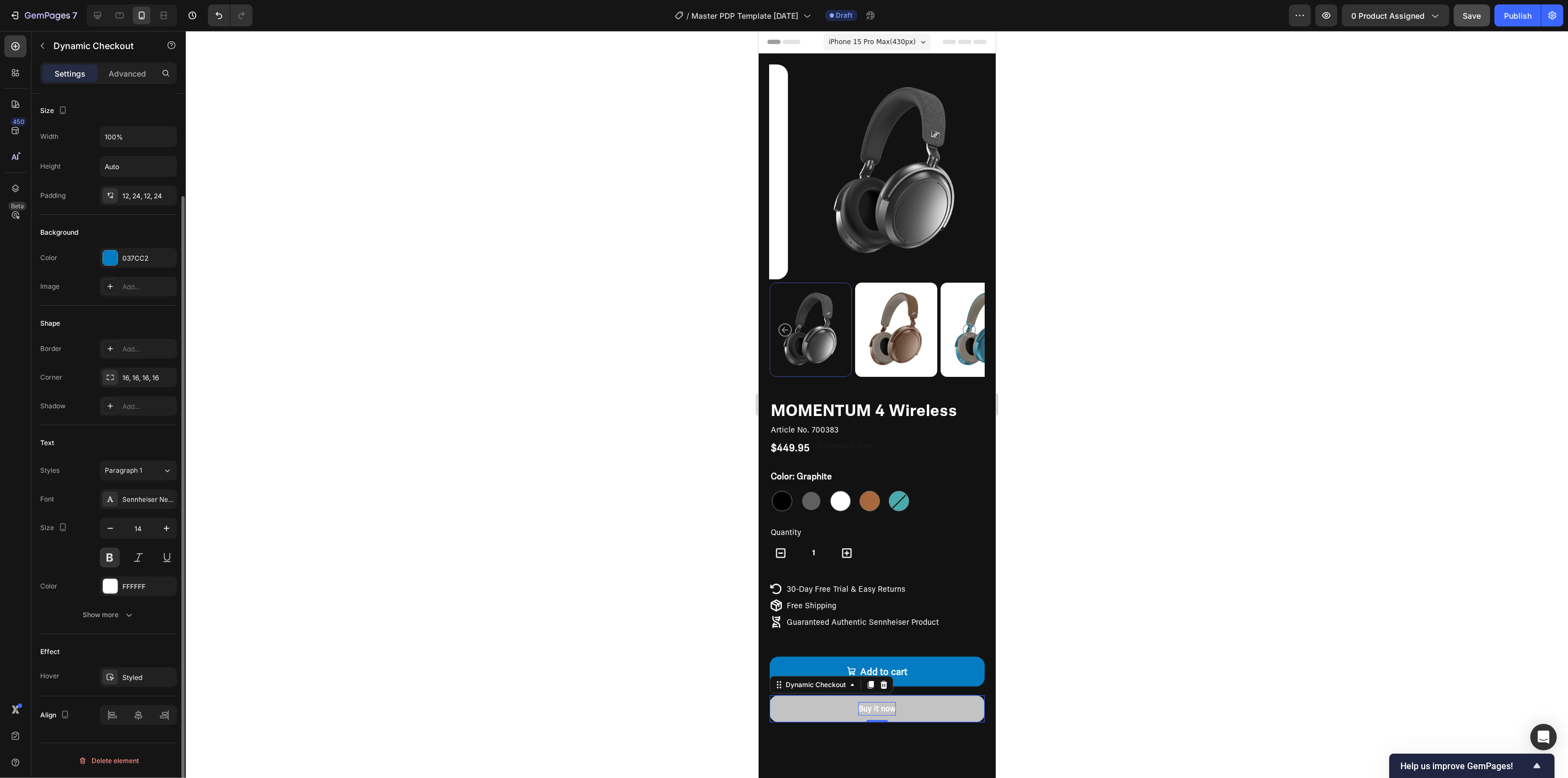
scroll to position [0, 0]
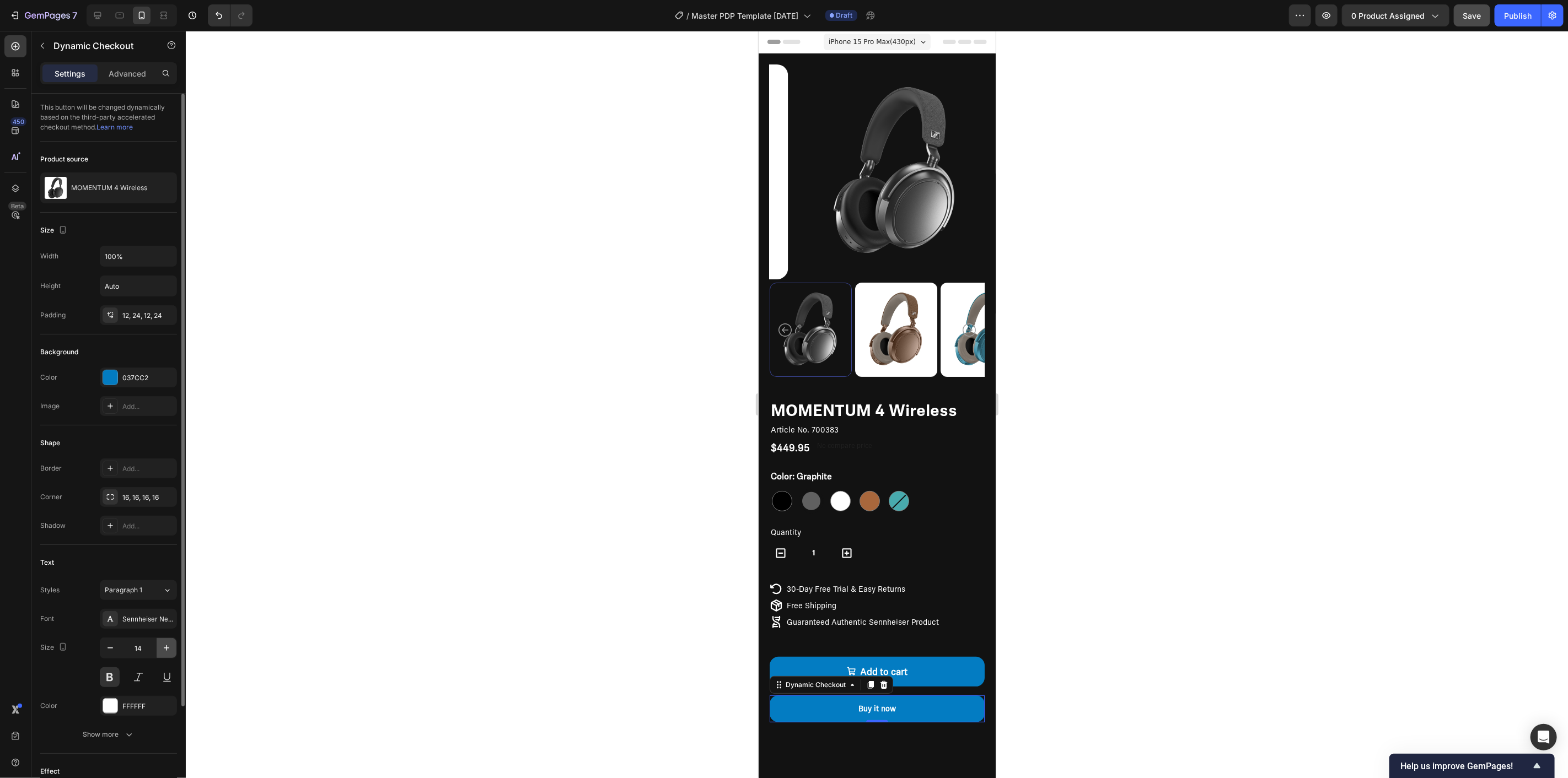
click at [169, 641] on button "button" at bounding box center [166, 648] width 20 height 20
click at [169, 642] on button "button" at bounding box center [166, 648] width 20 height 20
type input "16"
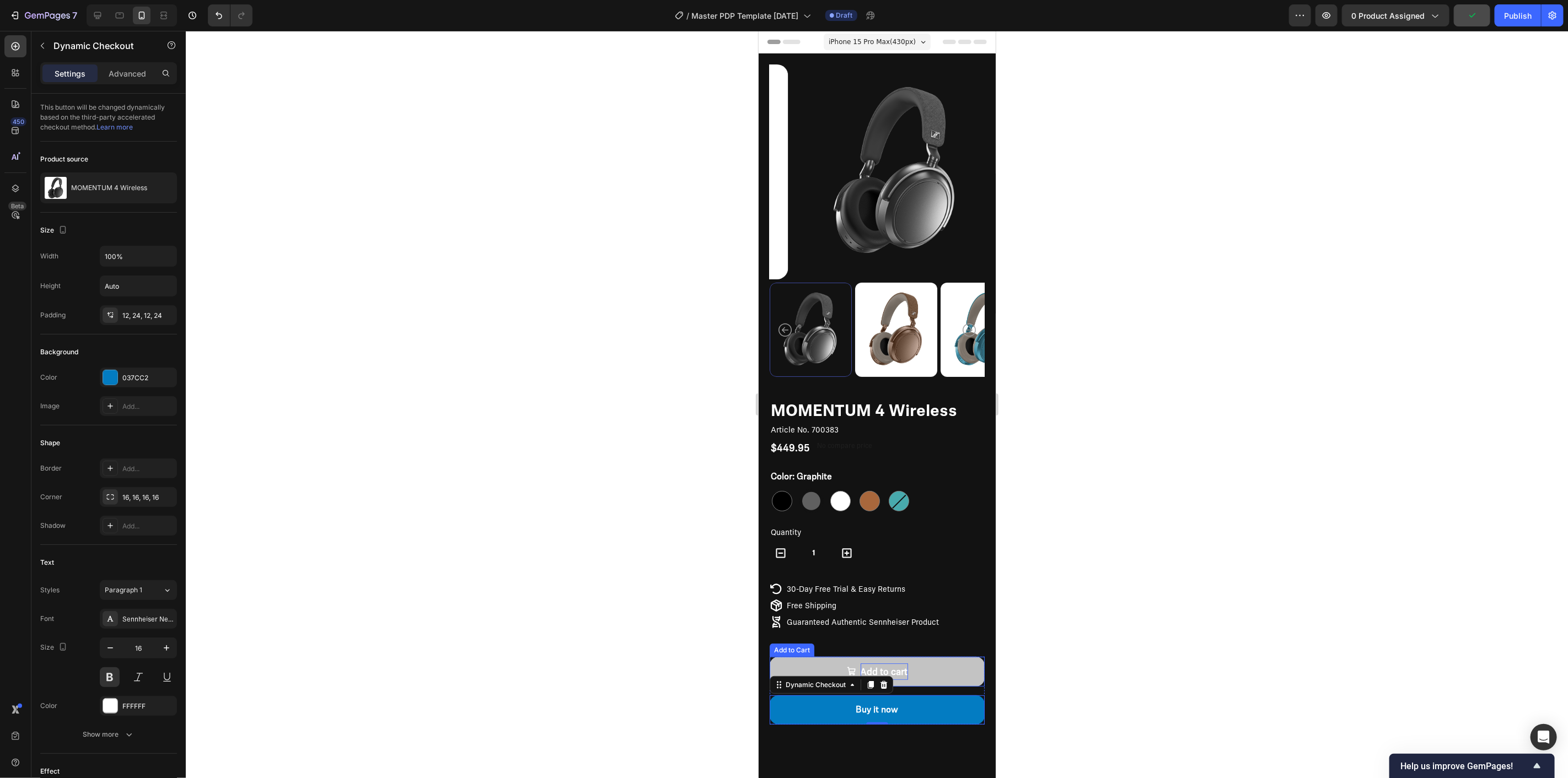
click at [865, 663] on p "Add to cart" at bounding box center [884, 672] width 47 height 17
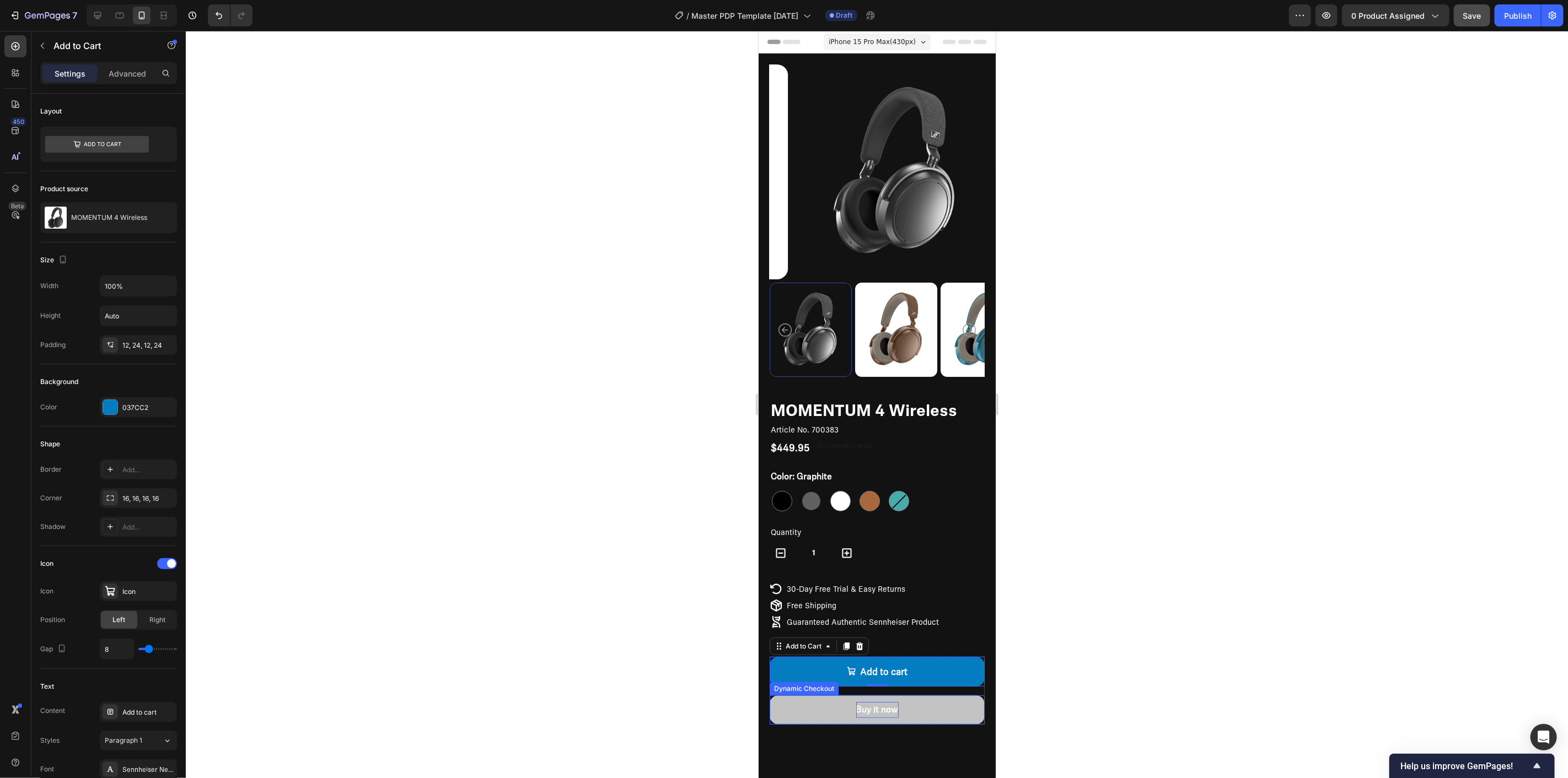
click at [875, 702] on div "Buy it now" at bounding box center [877, 709] width 43 height 16
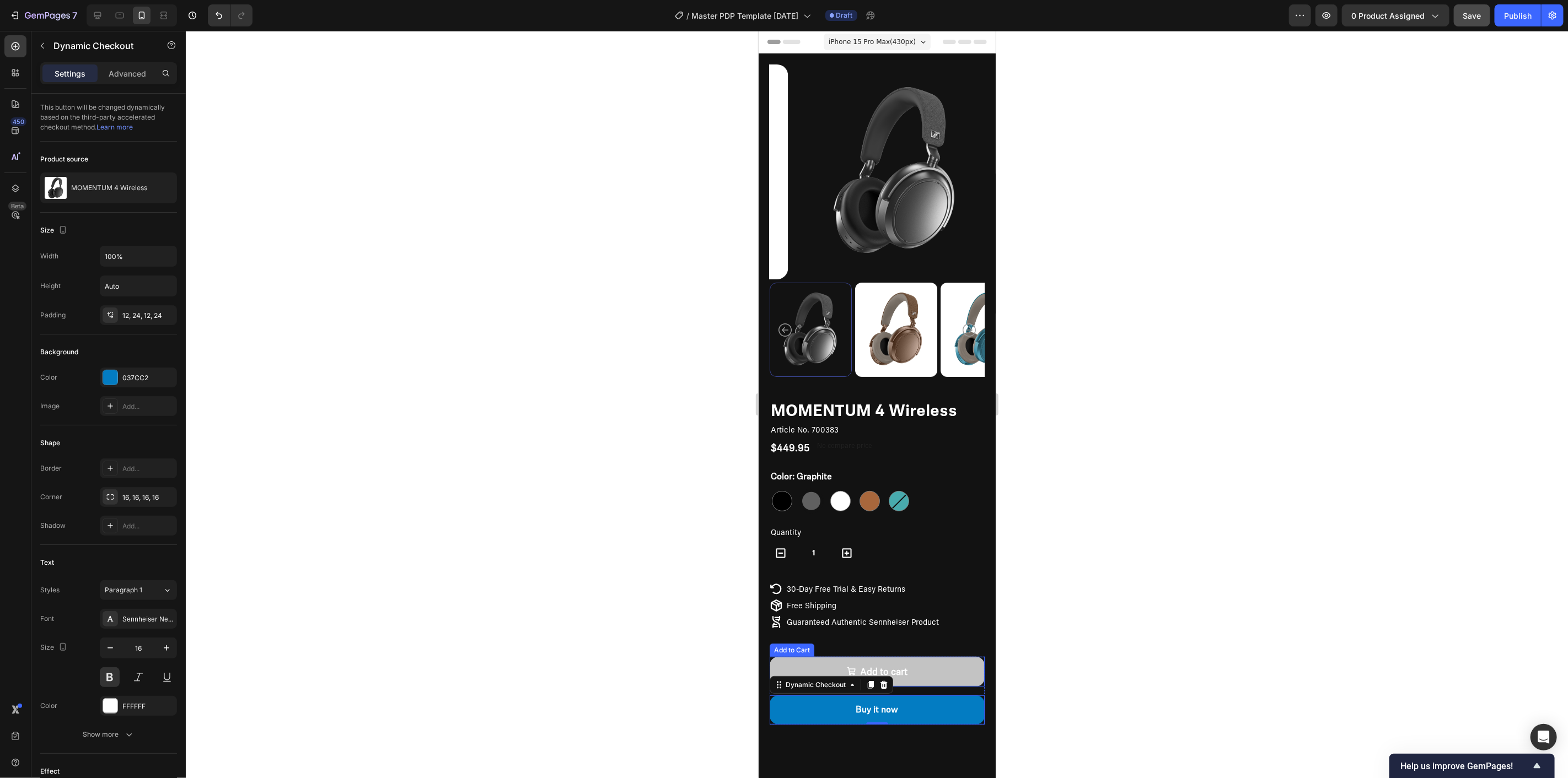
click at [913, 660] on button "Add to cart" at bounding box center [877, 671] width 215 height 30
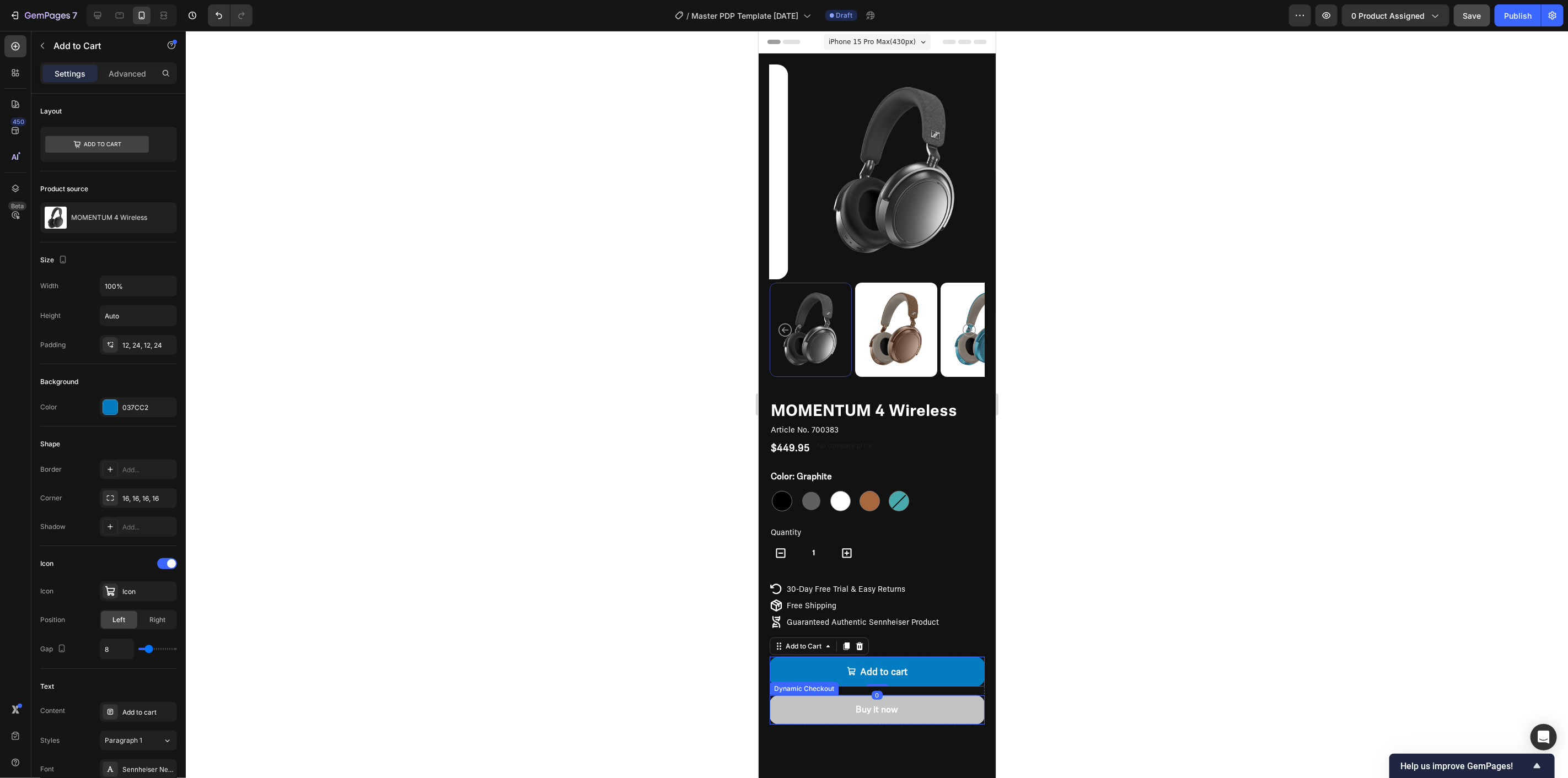
click at [910, 695] on button "Buy it now" at bounding box center [877, 709] width 215 height 29
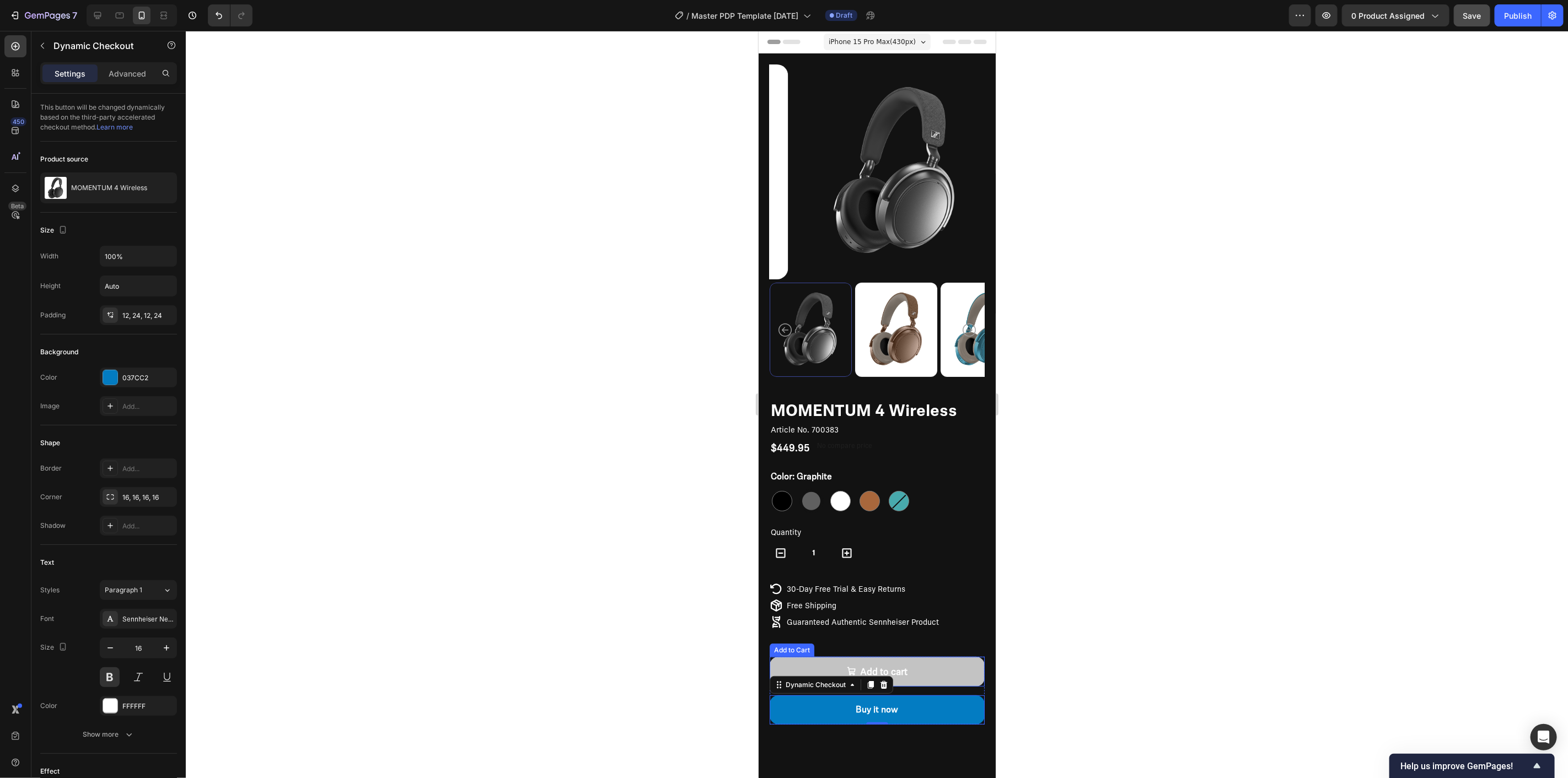
click at [923, 665] on button "Add to cart" at bounding box center [877, 671] width 215 height 30
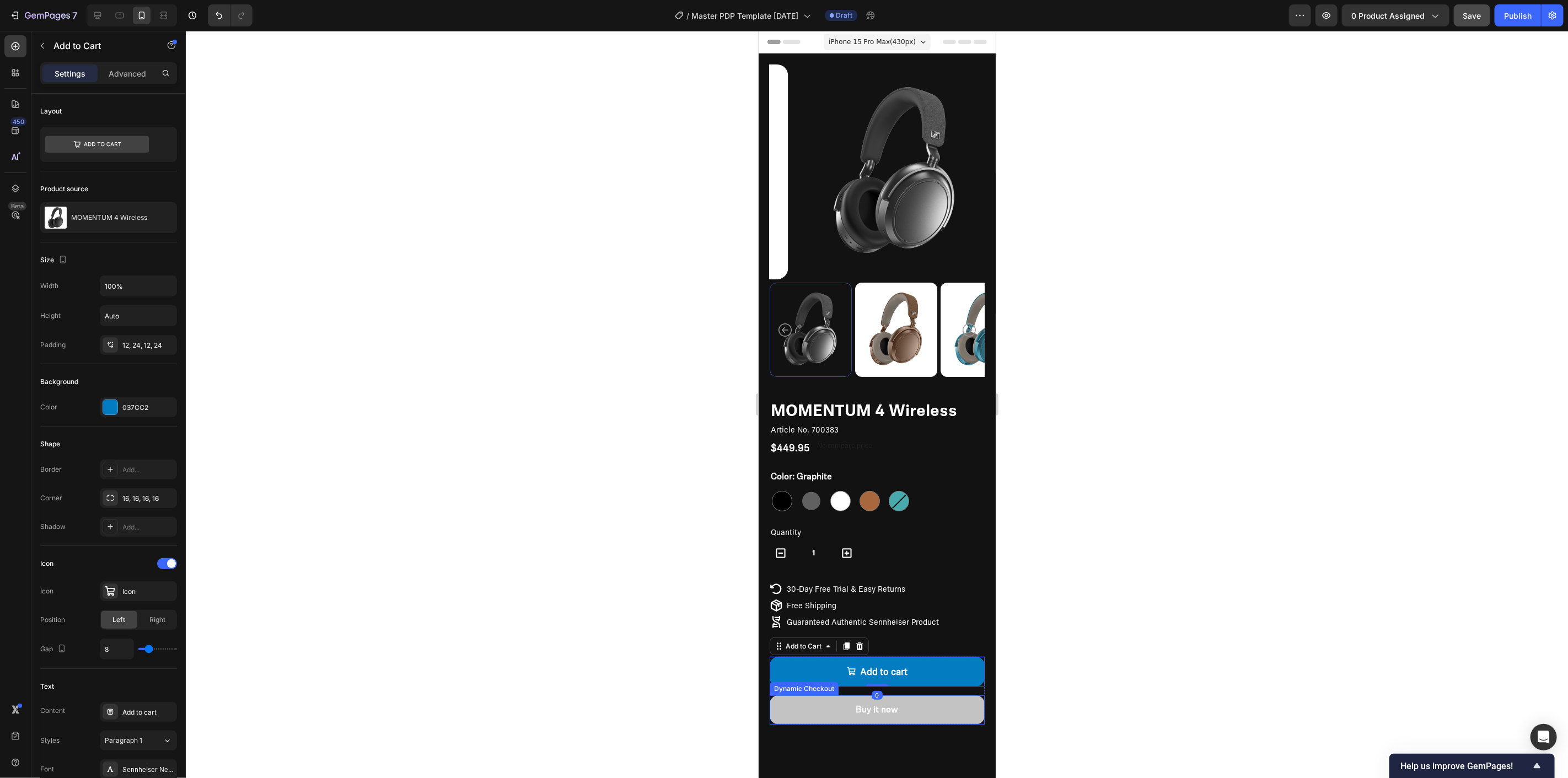
click at [918, 695] on button "Buy it now" at bounding box center [877, 709] width 215 height 29
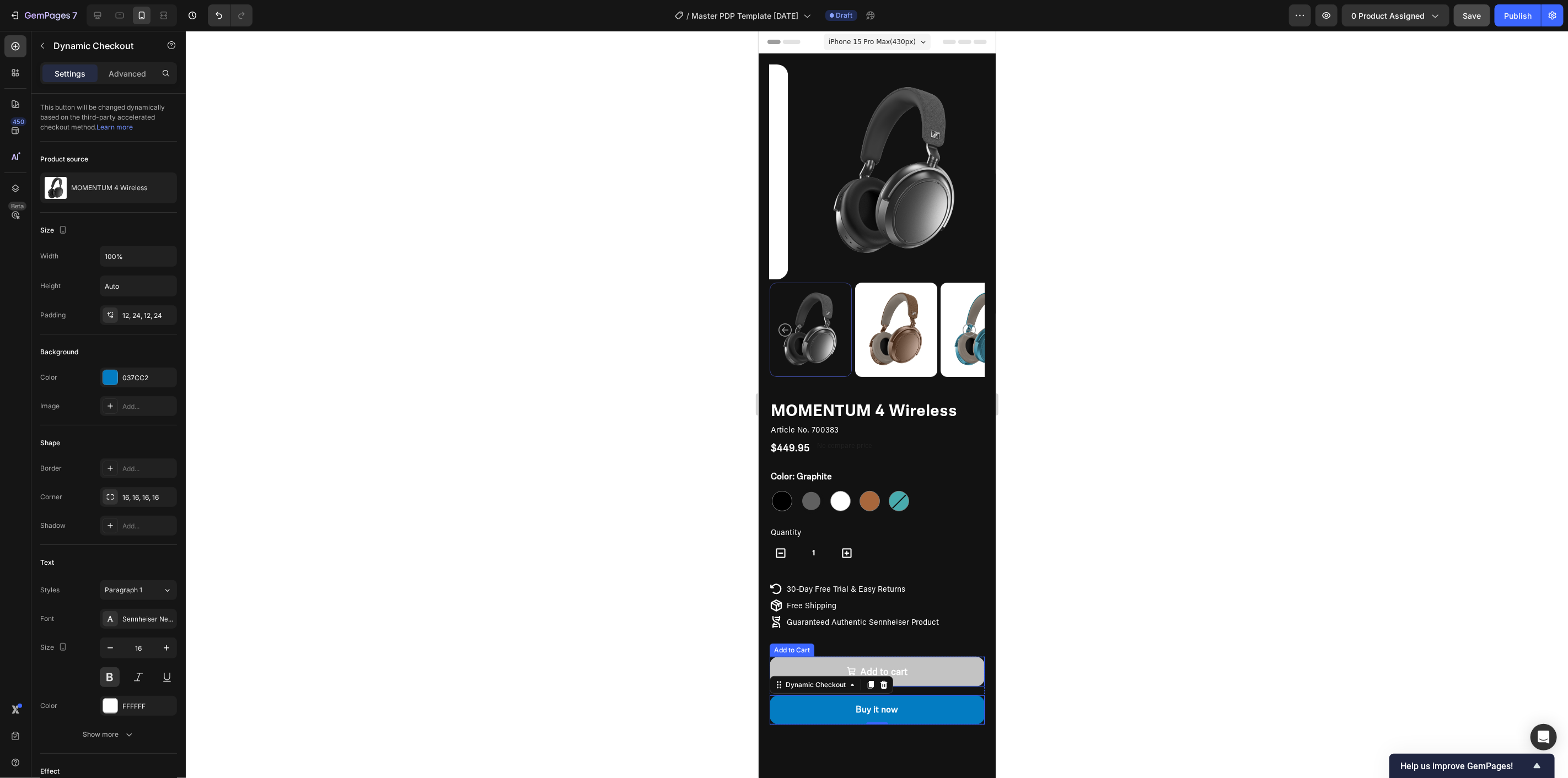
click at [918, 663] on button "Add to cart" at bounding box center [877, 671] width 215 height 30
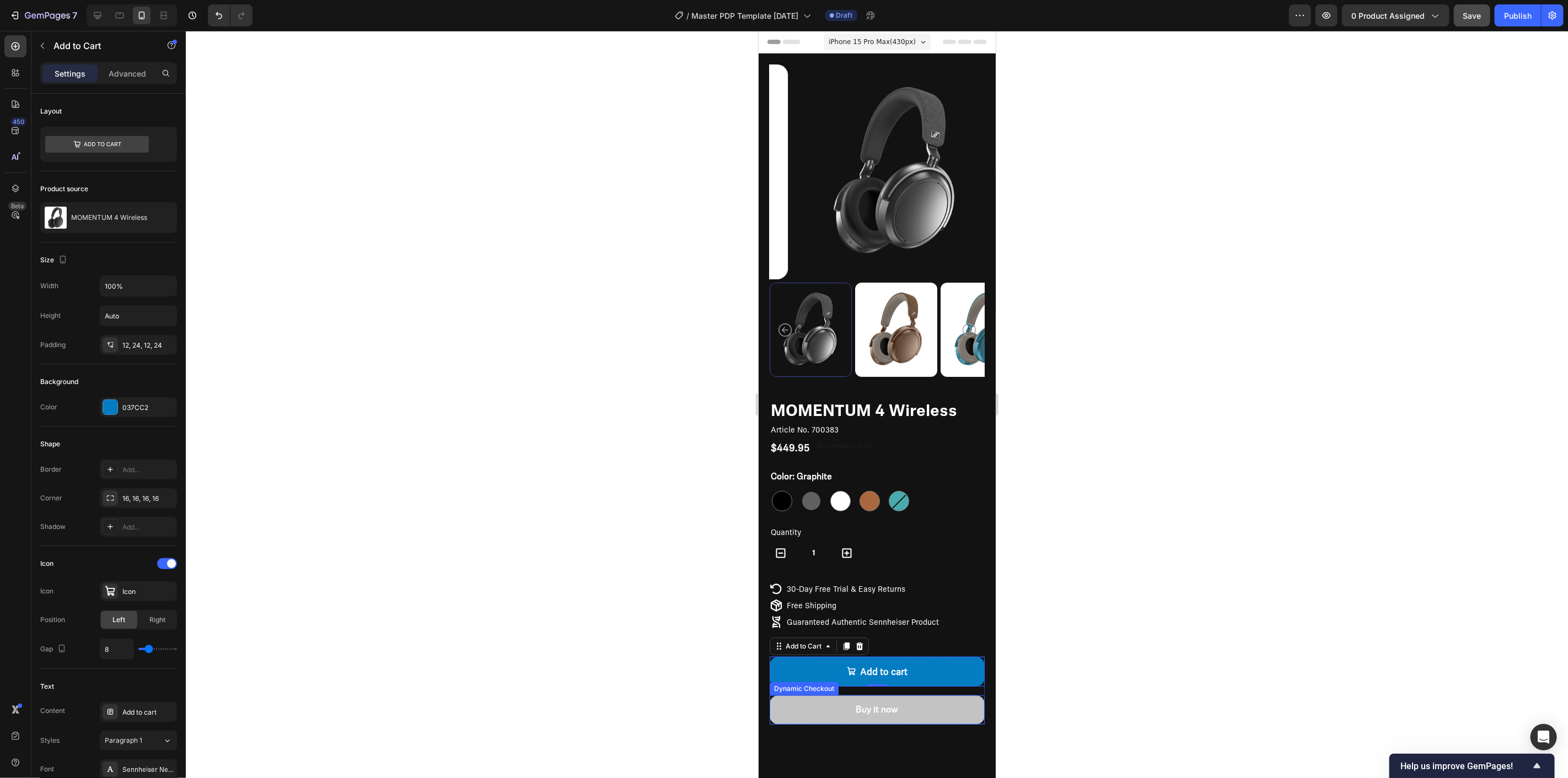
click at [927, 698] on button "Buy it now" at bounding box center [877, 709] width 215 height 29
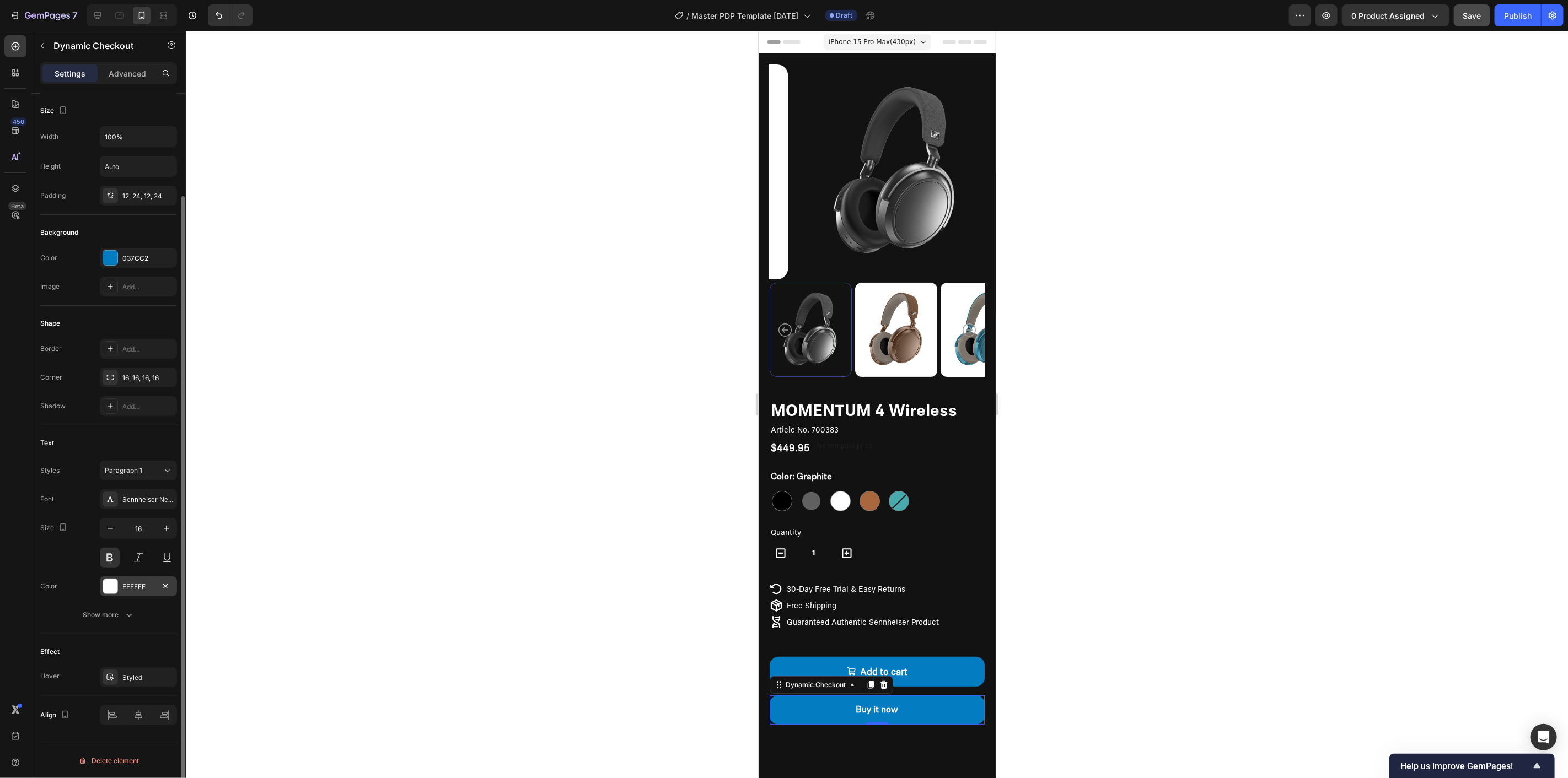
scroll to position [58, 0]
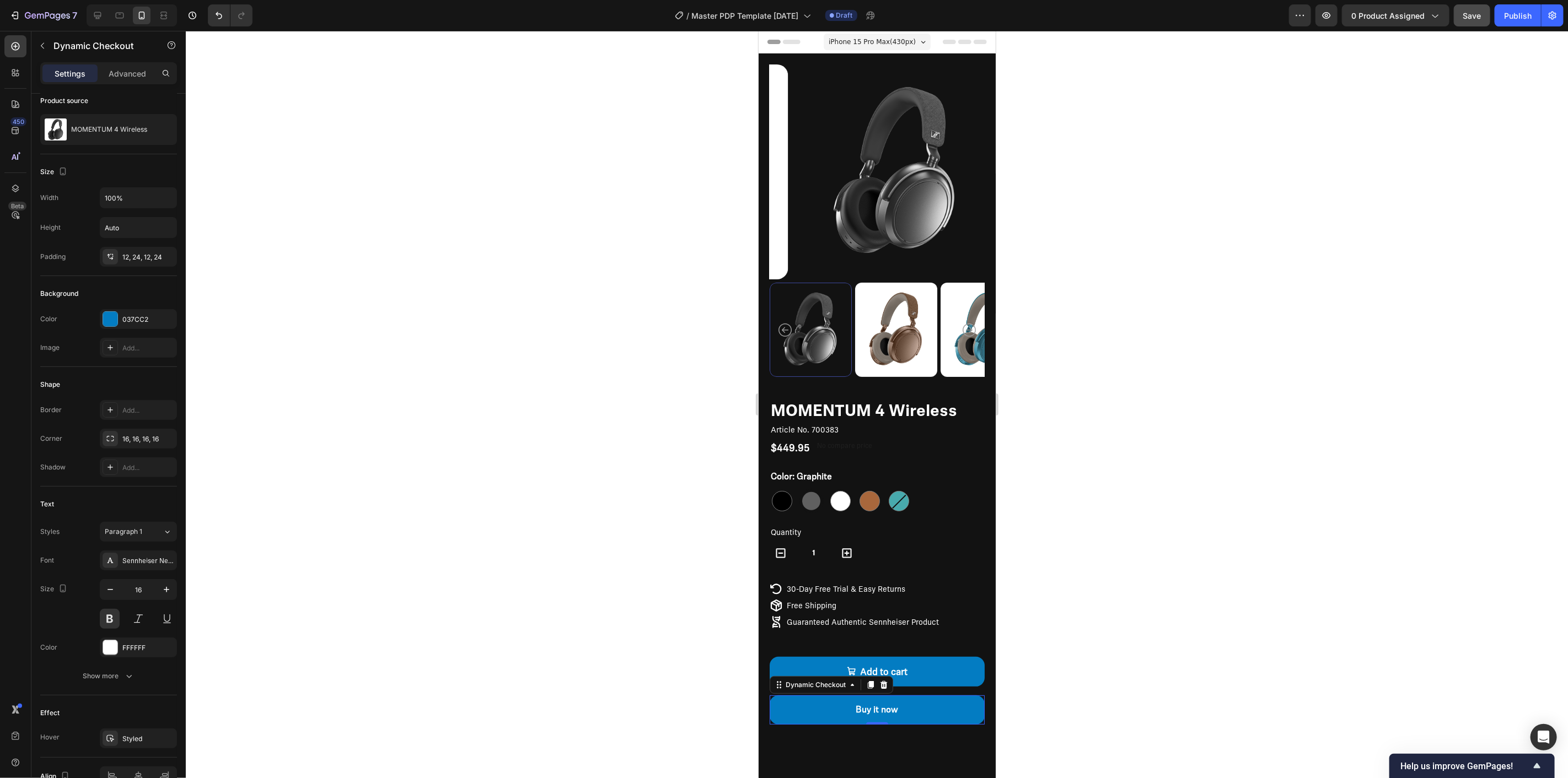
click at [1072, 660] on div at bounding box center [877, 405] width 1382 height 748
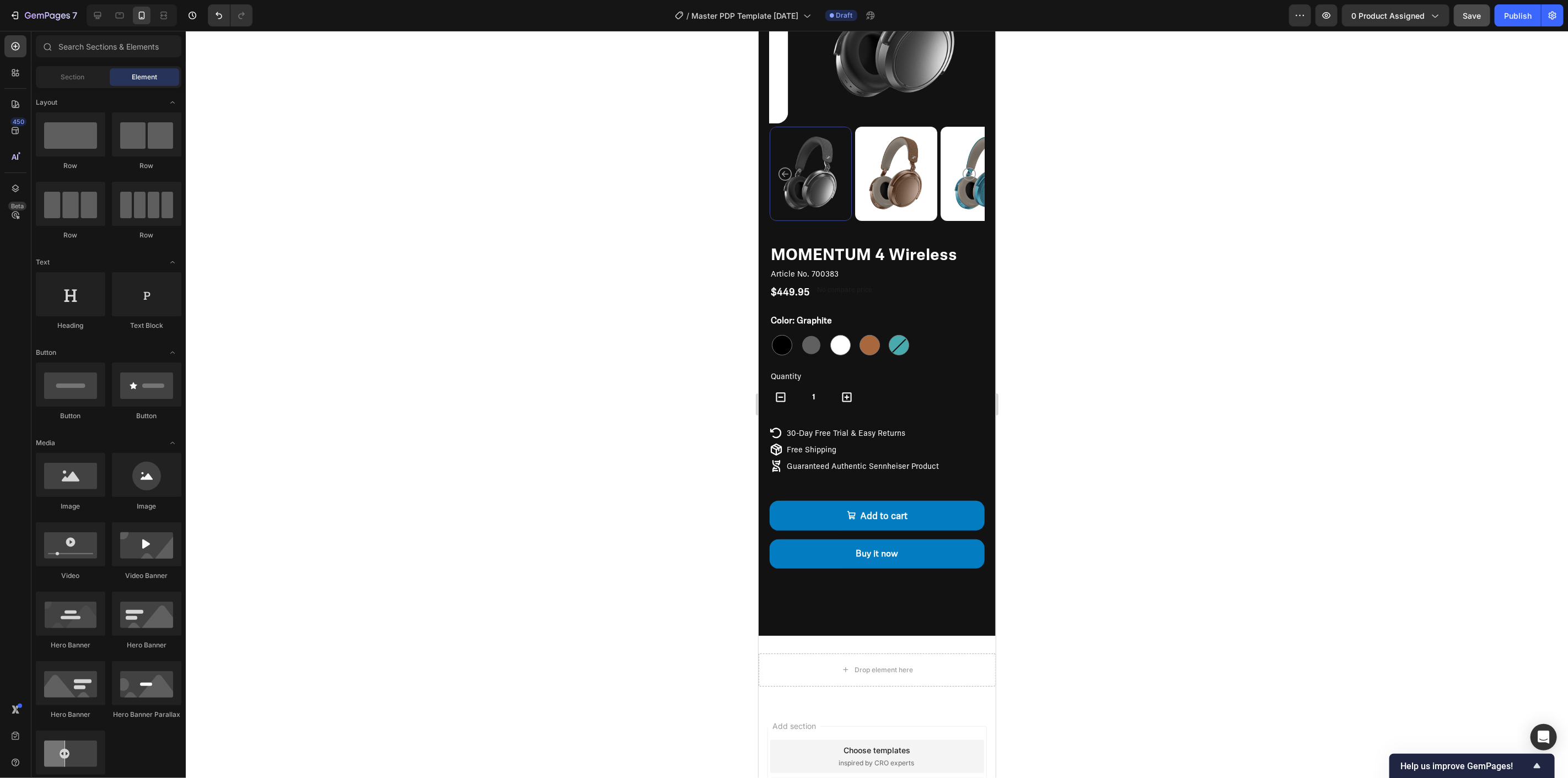
scroll to position [184, 0]
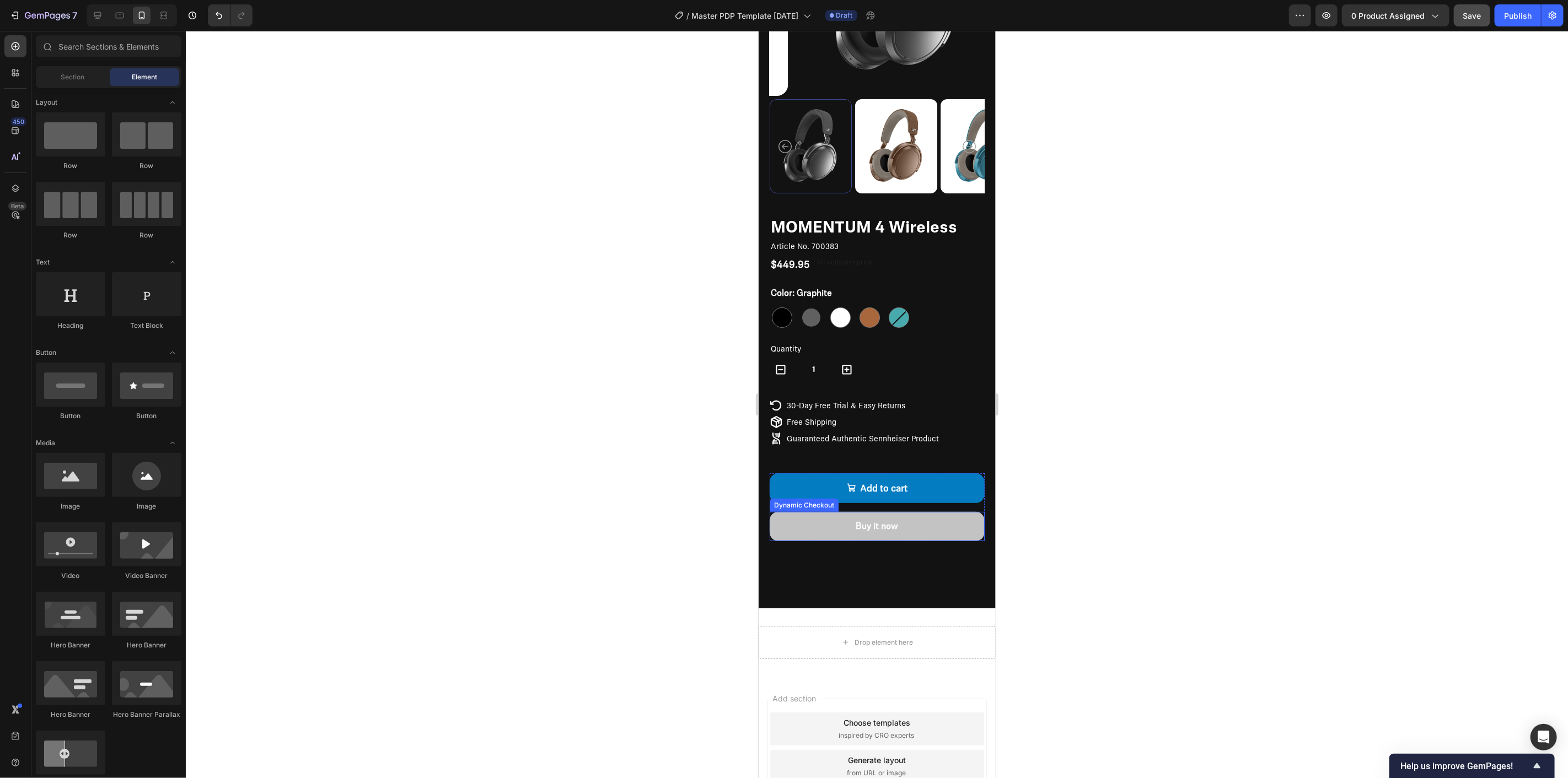
click at [801, 522] on button "Buy it now" at bounding box center [877, 526] width 215 height 29
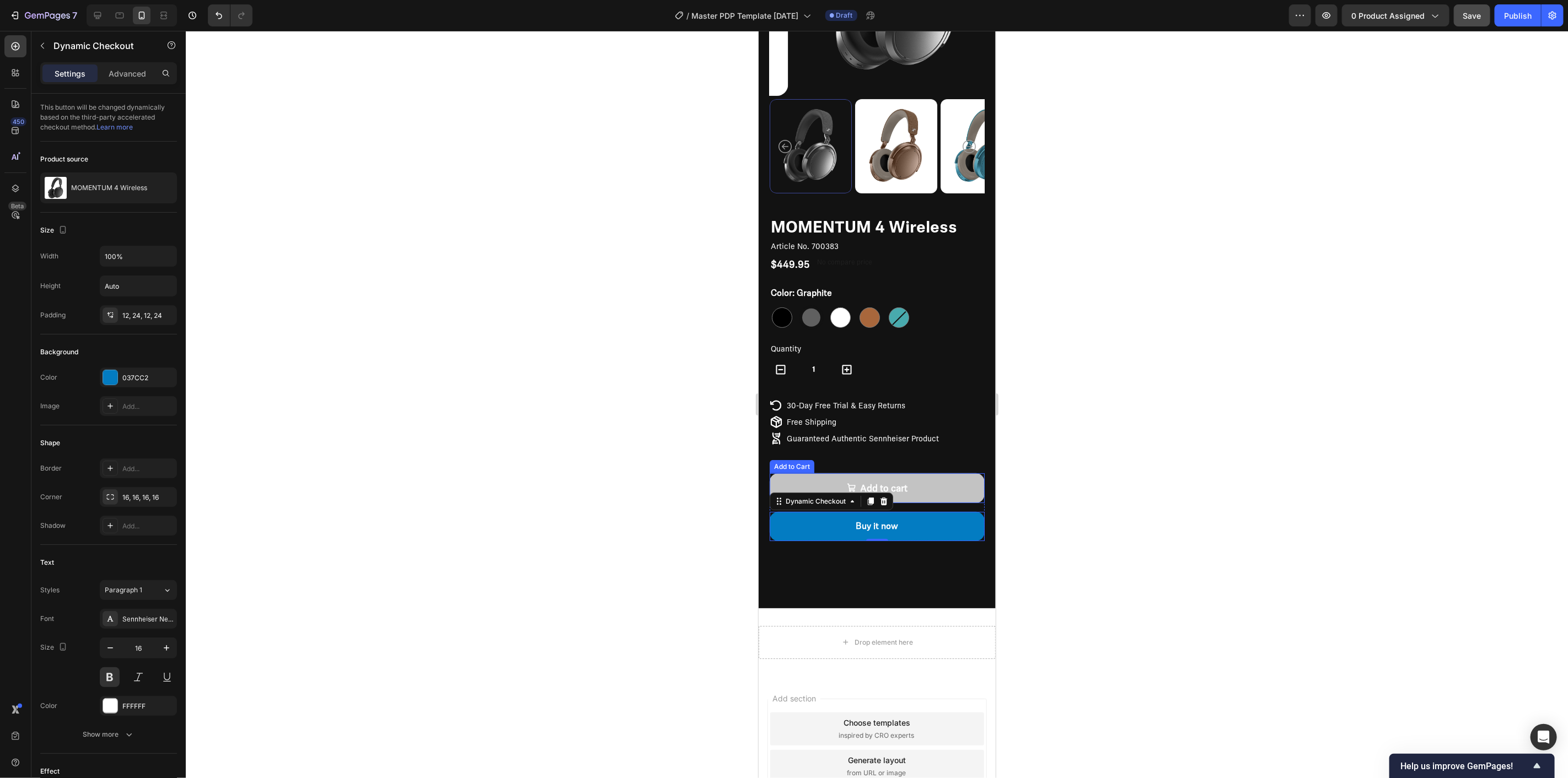
click at [916, 474] on button "Add to cart" at bounding box center [877, 488] width 215 height 30
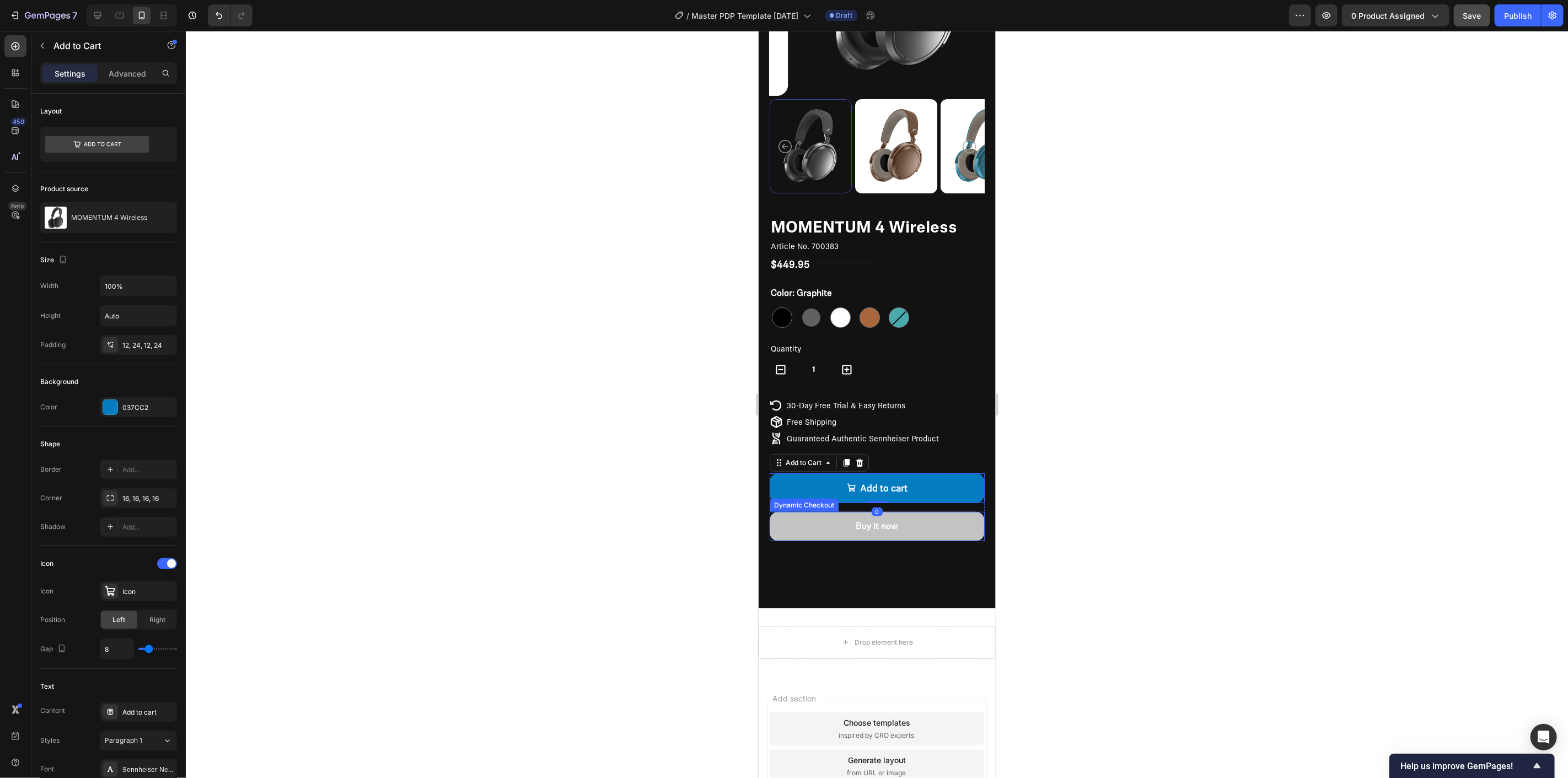
click at [925, 522] on button "Buy it now" at bounding box center [877, 526] width 215 height 29
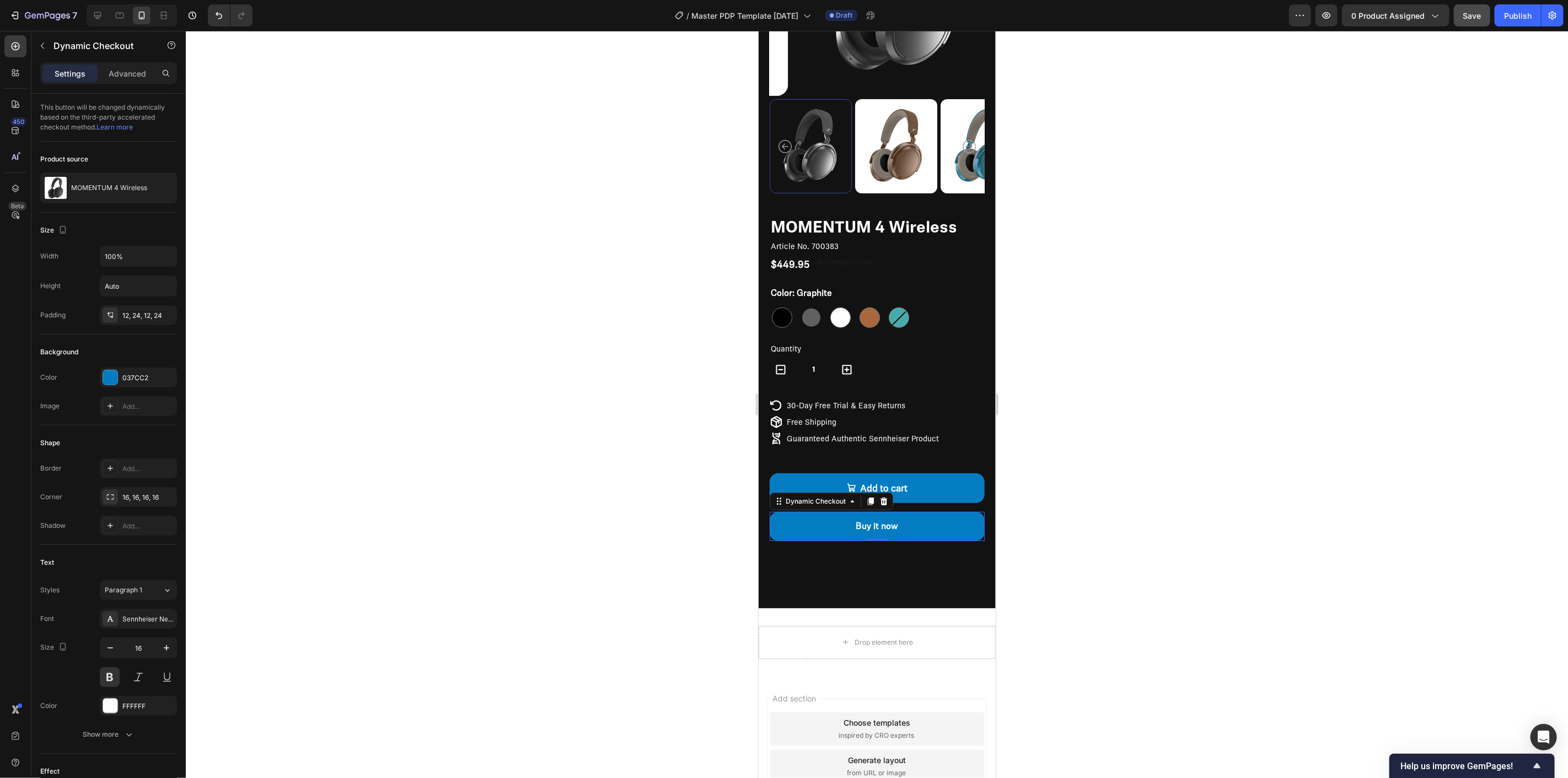
click at [1108, 537] on div at bounding box center [877, 405] width 1382 height 748
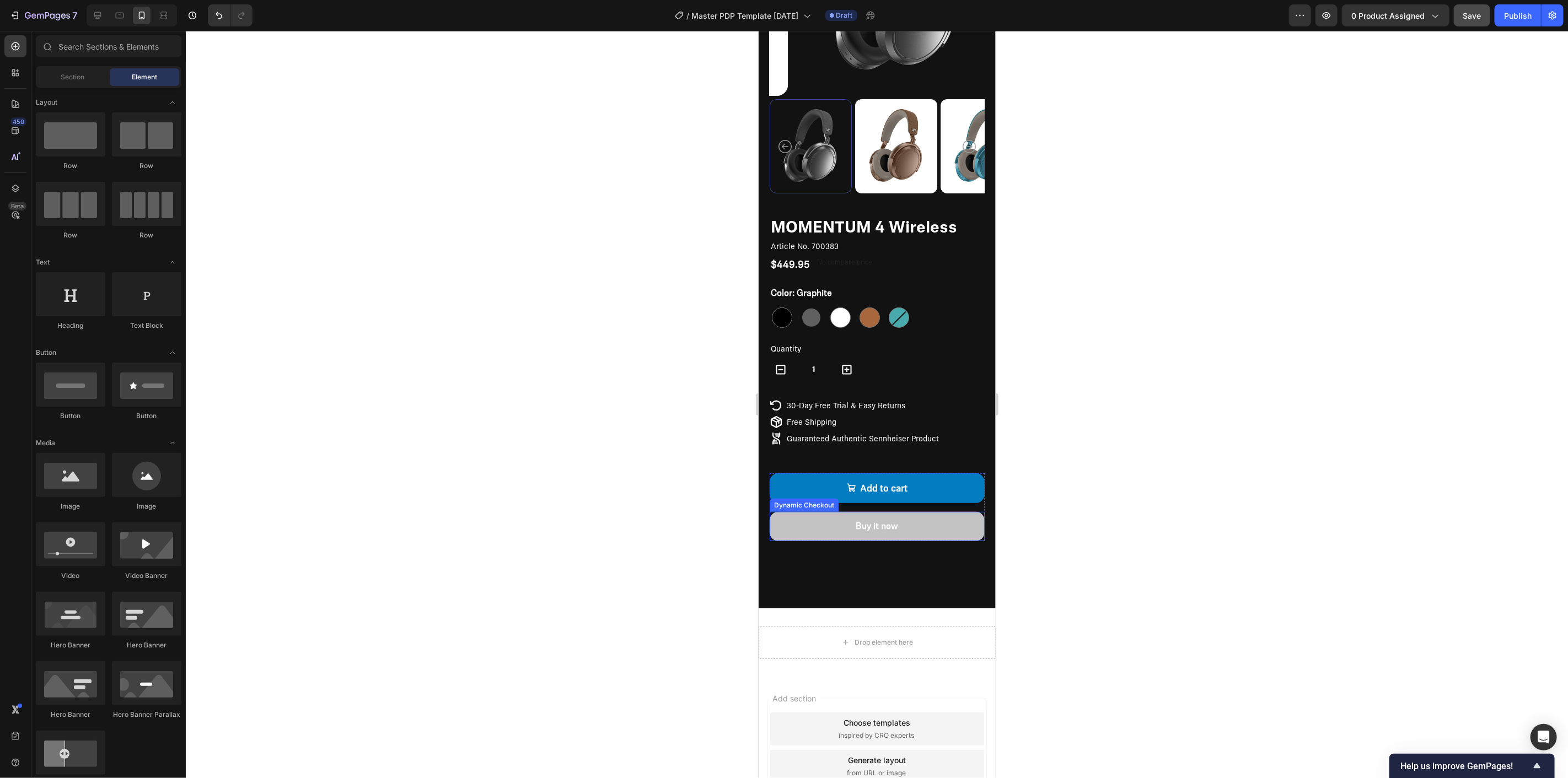
click at [943, 520] on button "Buy it now" at bounding box center [877, 526] width 215 height 29
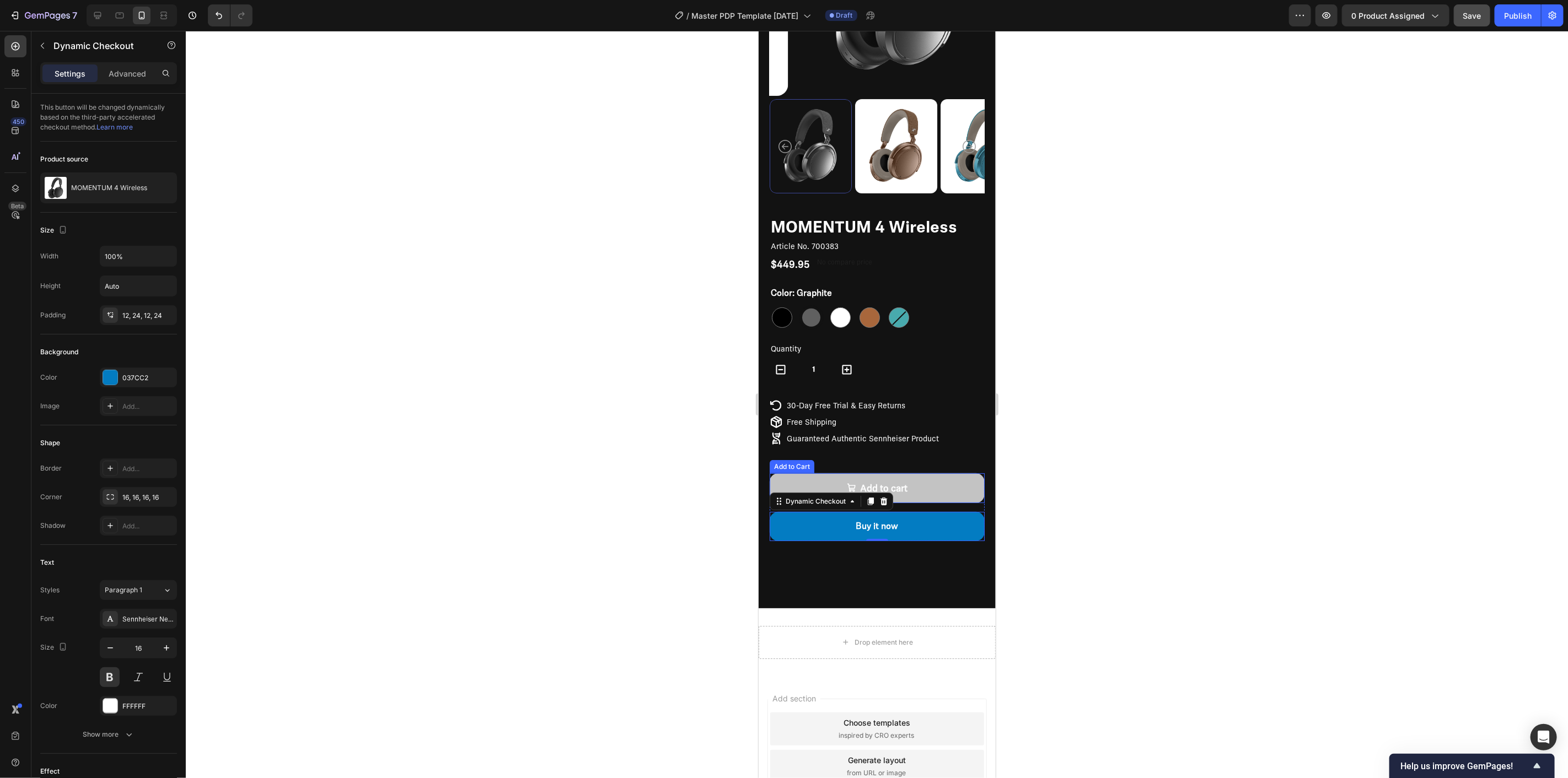
click at [935, 474] on button "Add to cart" at bounding box center [877, 488] width 215 height 30
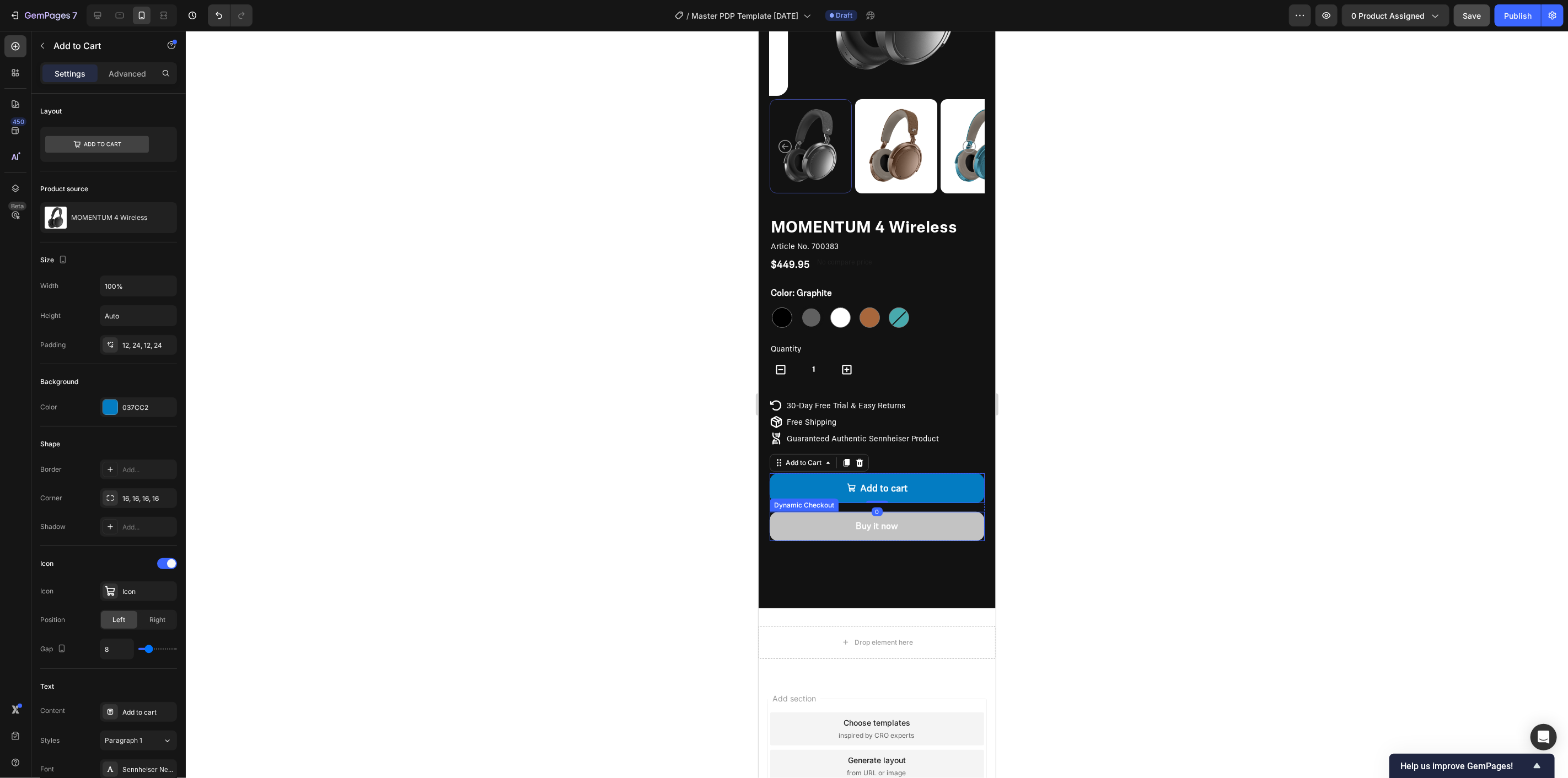
click at [944, 526] on button "Buy it now" at bounding box center [877, 526] width 215 height 29
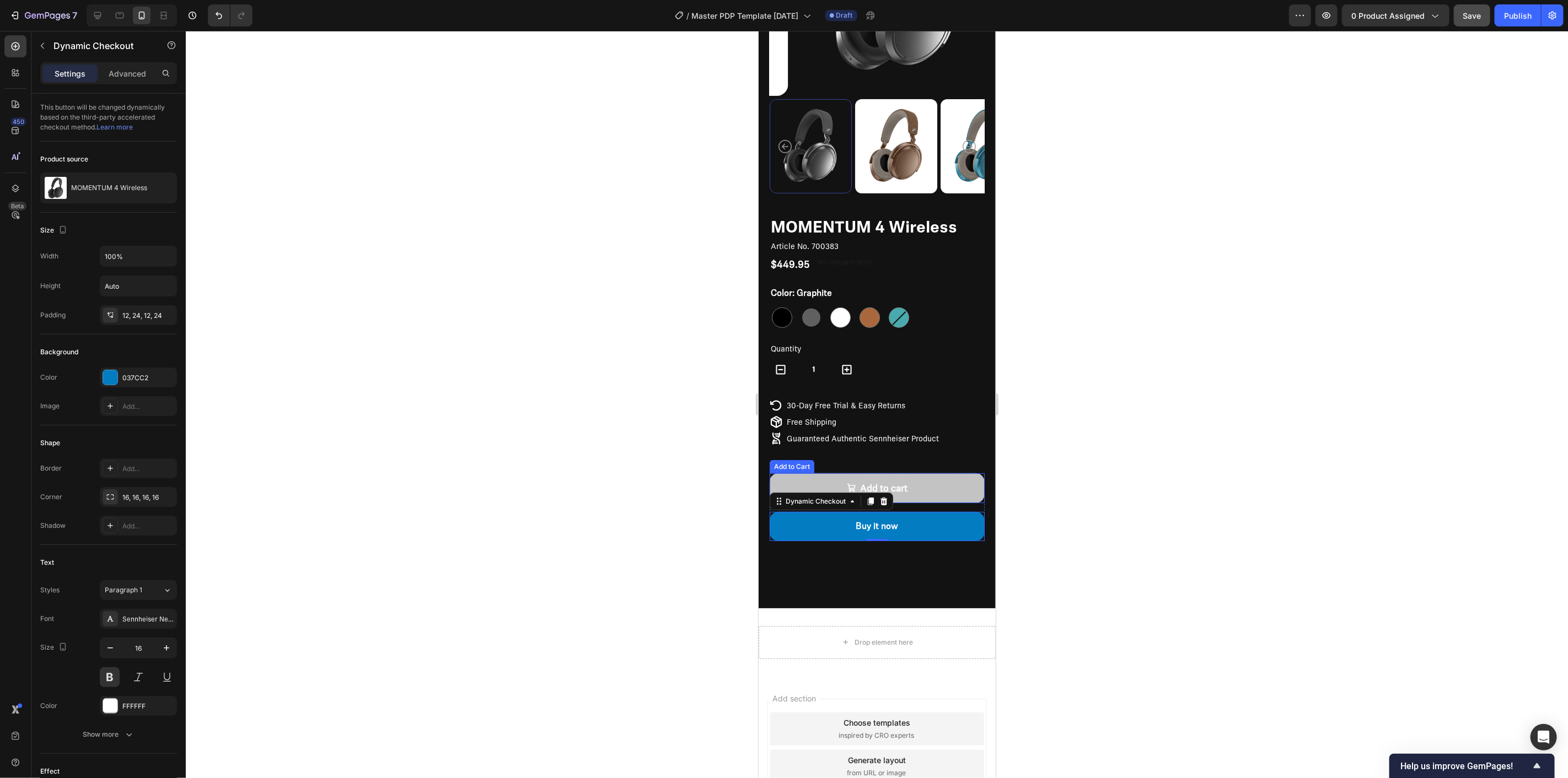
click at [939, 491] on button "Add to cart" at bounding box center [877, 488] width 215 height 30
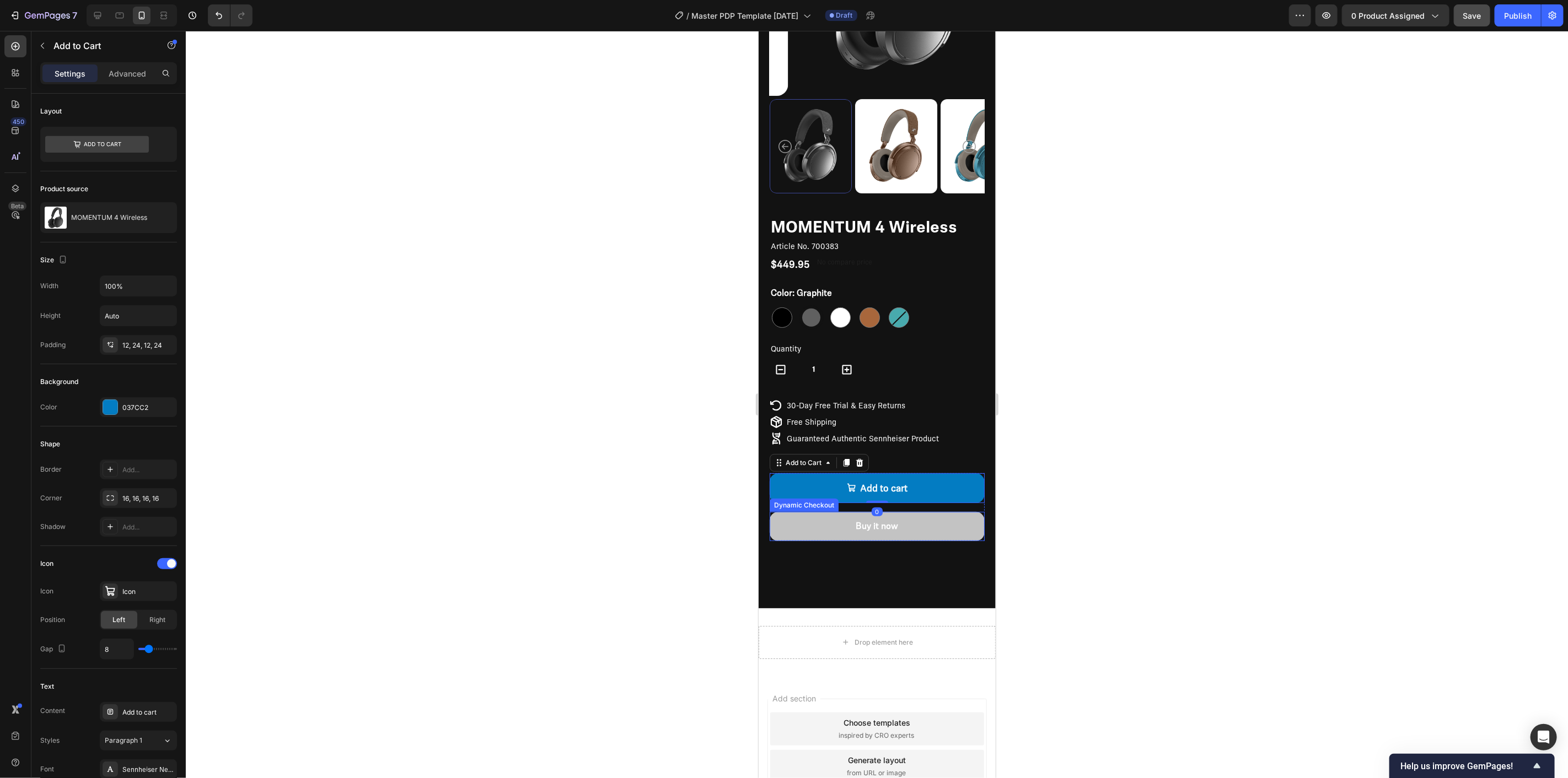
click at [931, 515] on button "Buy it now" at bounding box center [877, 526] width 215 height 29
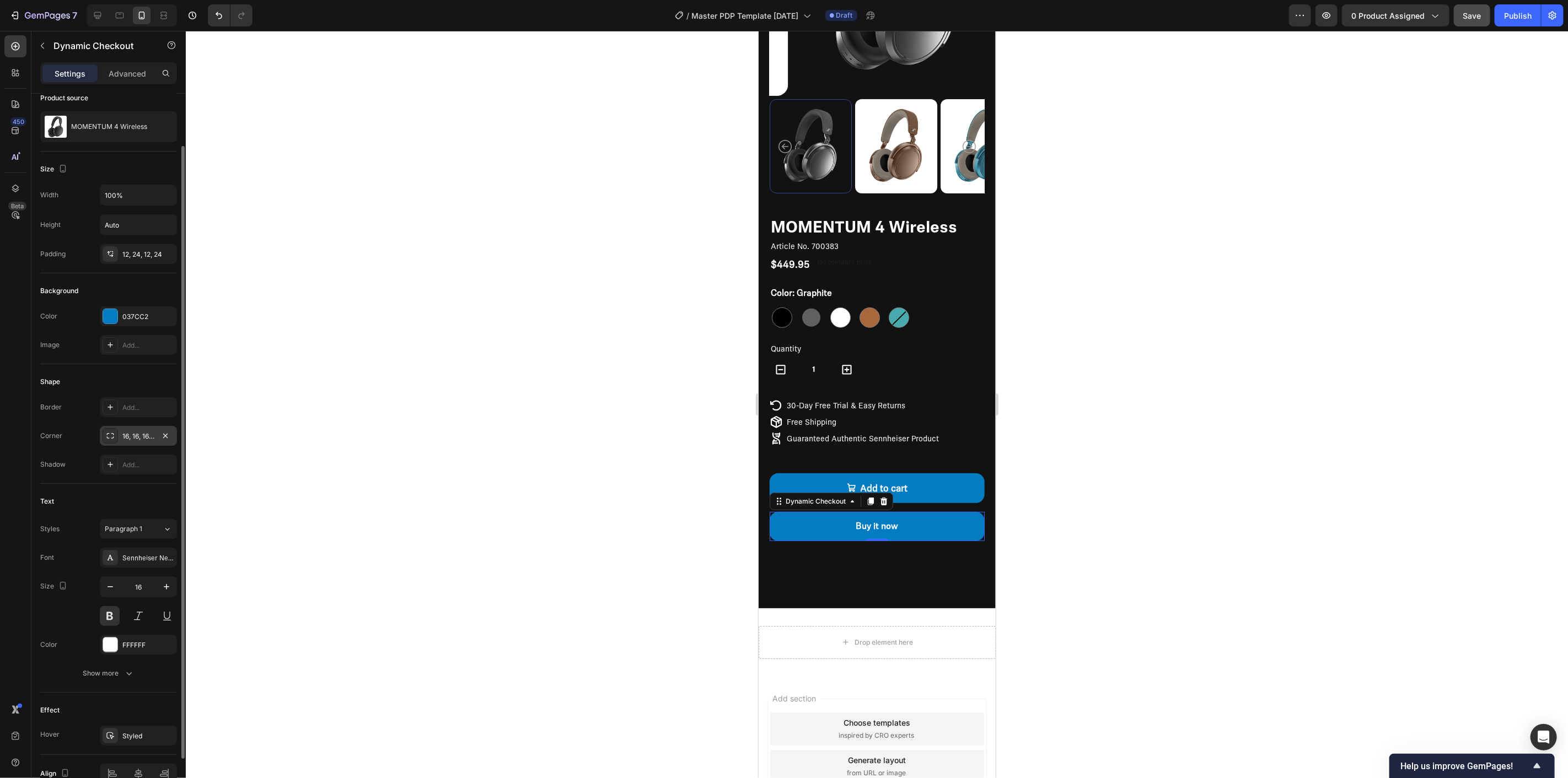
scroll to position [120, 0]
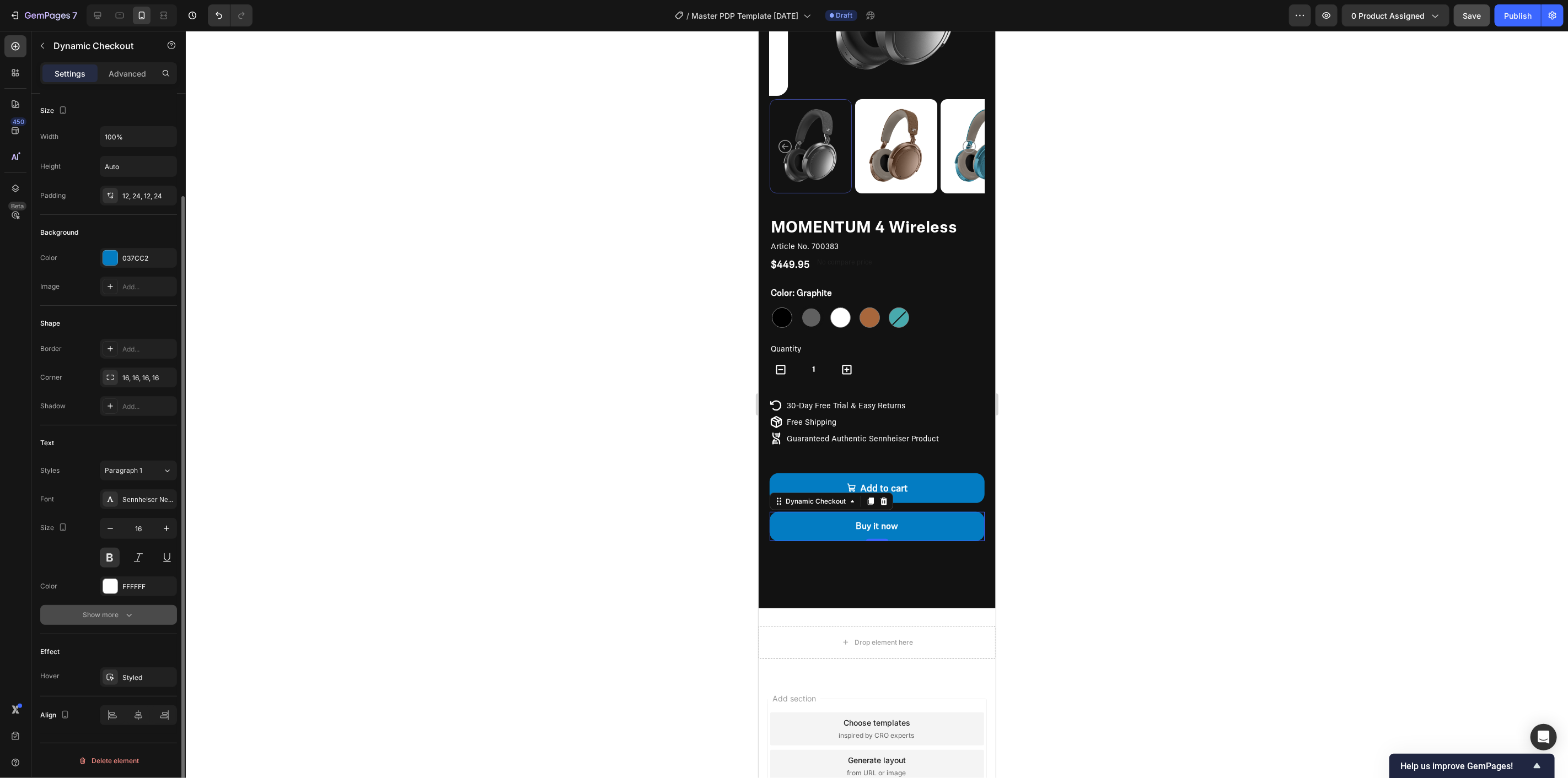
click at [100, 610] on div "Show more" at bounding box center [109, 615] width 51 height 11
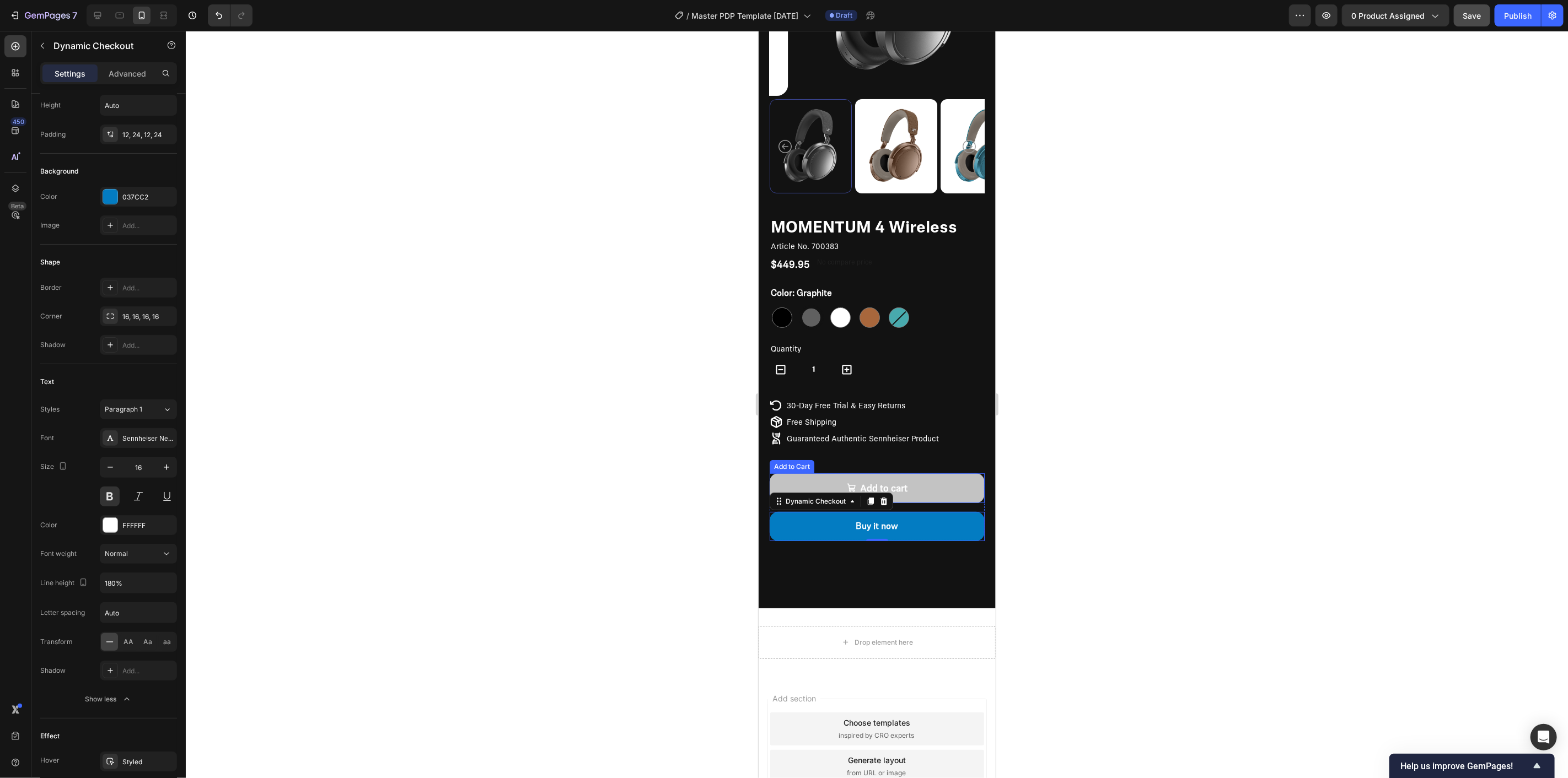
click at [826, 474] on button "Add to cart" at bounding box center [877, 488] width 215 height 30
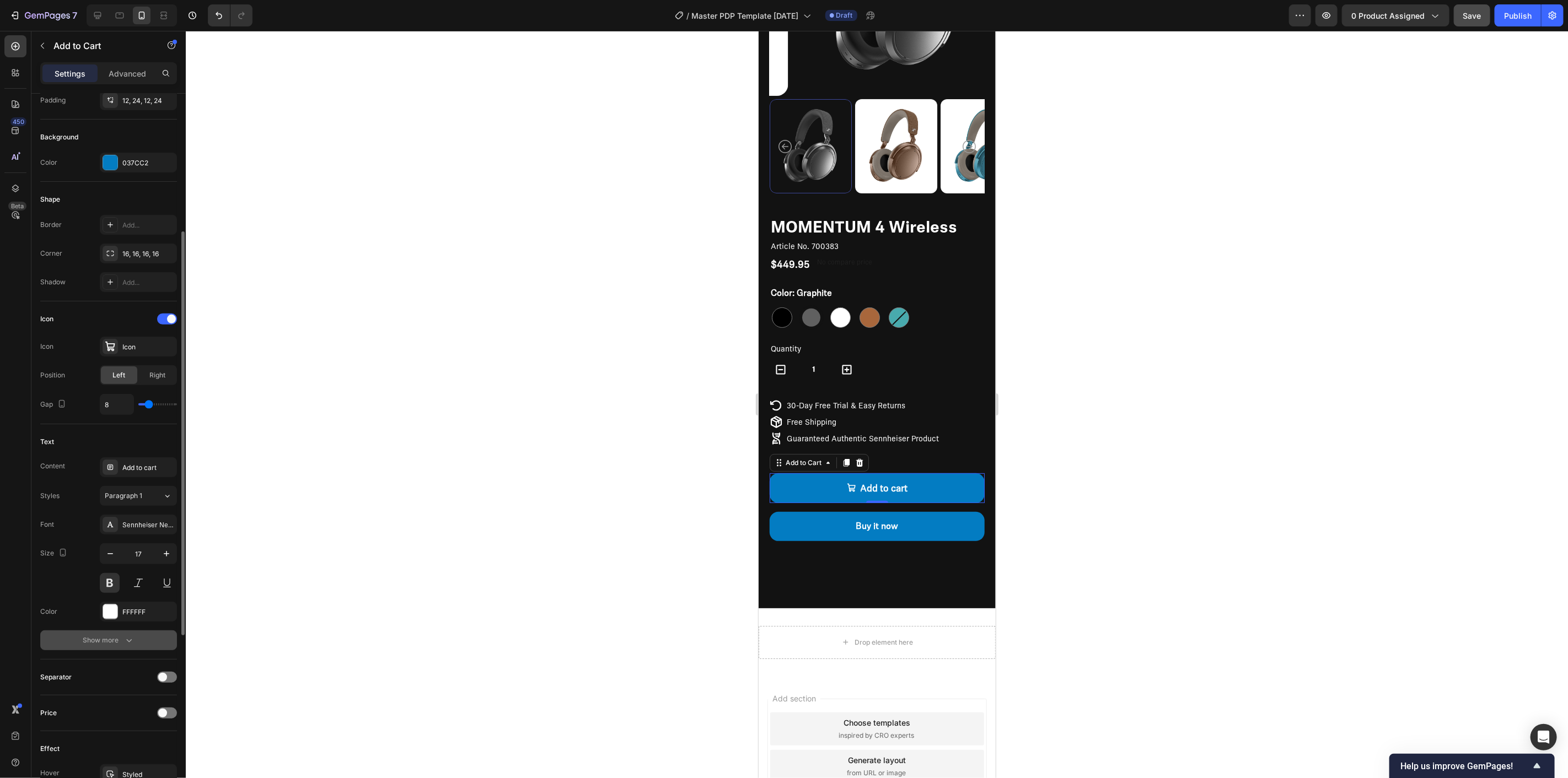
scroll to position [306, 0]
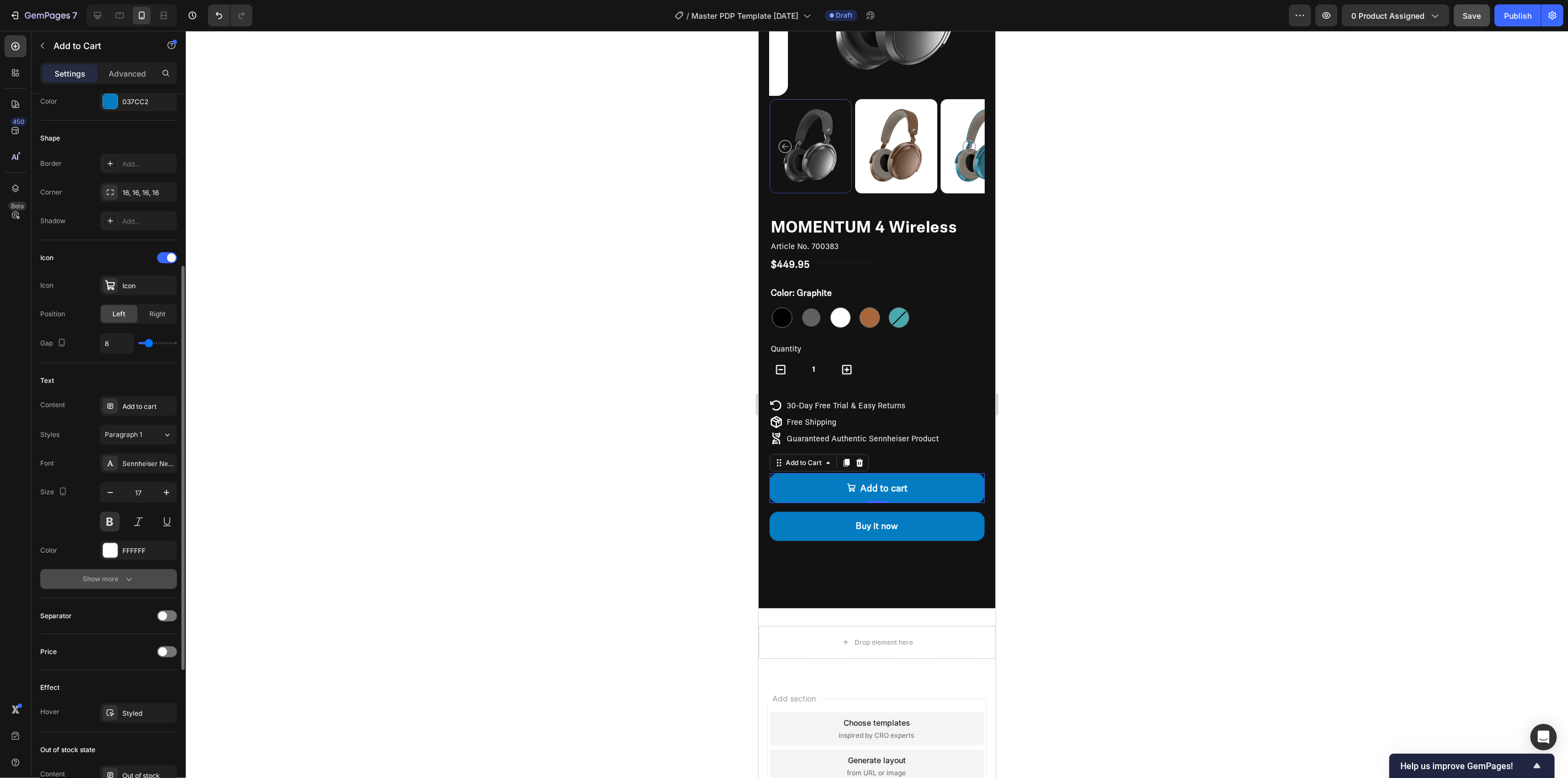
click at [113, 579] on div "Show more" at bounding box center [109, 579] width 51 height 11
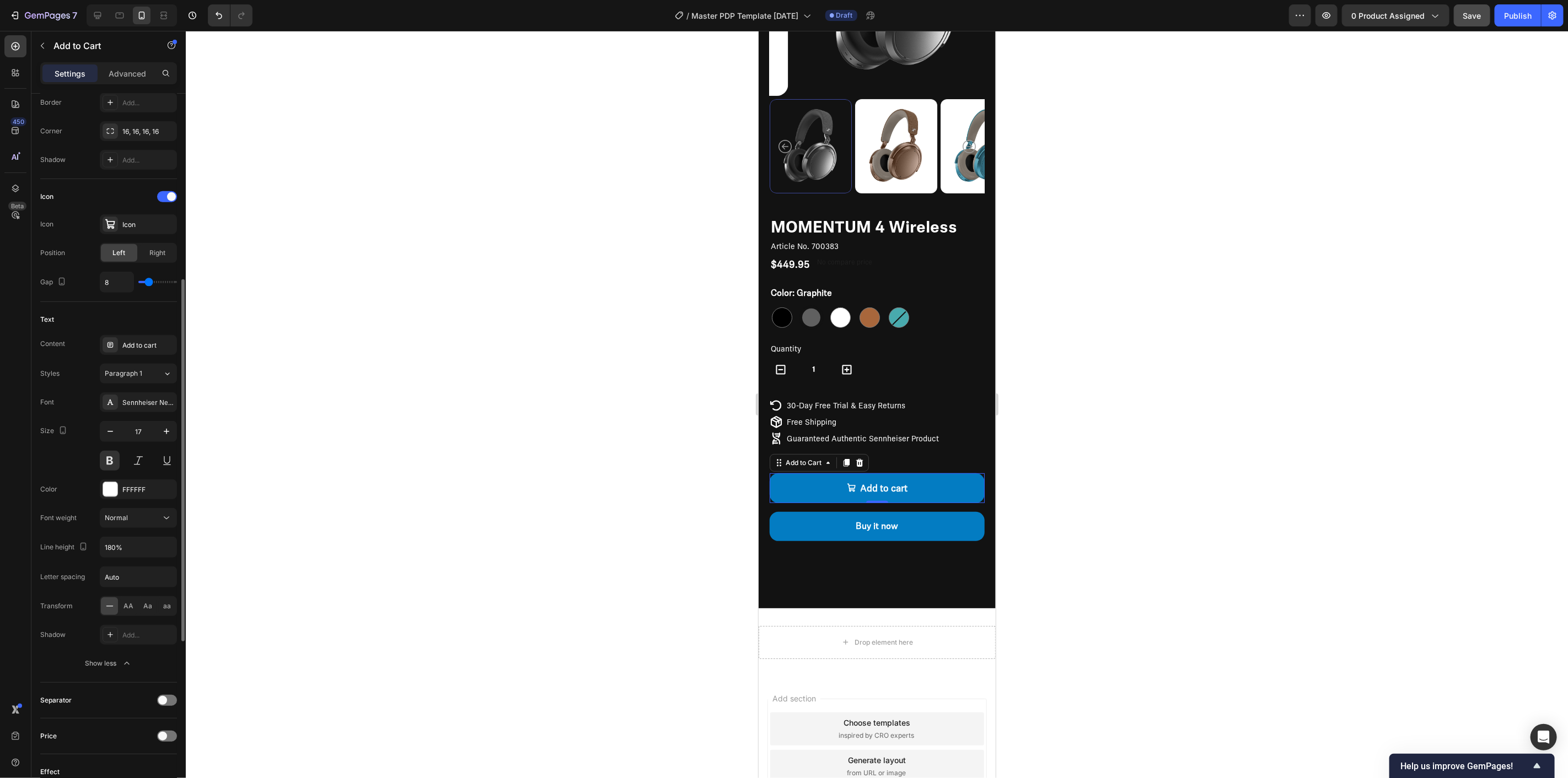
scroll to position [428, 0]
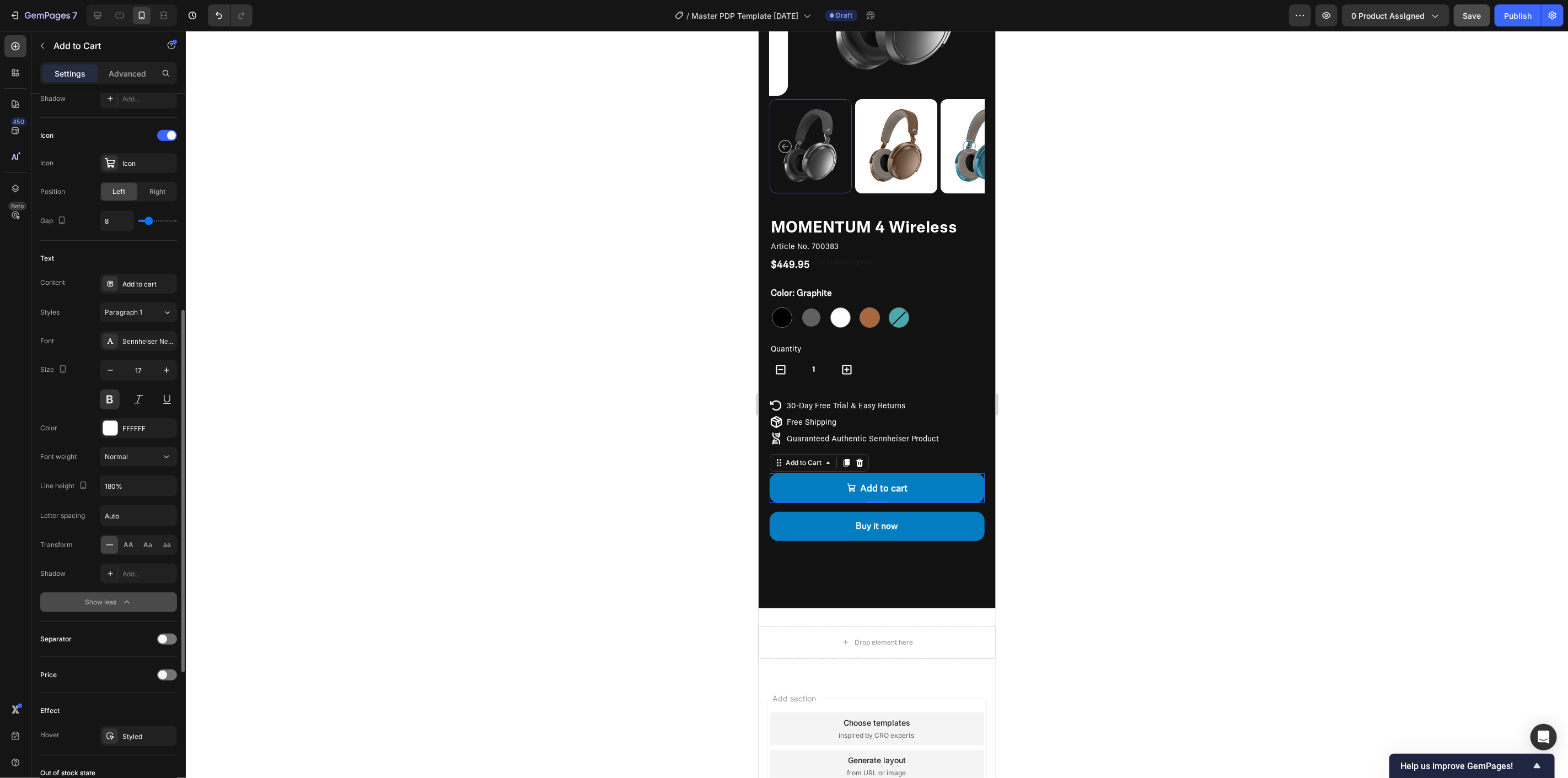
click at [106, 603] on div "Show less" at bounding box center [109, 602] width 47 height 11
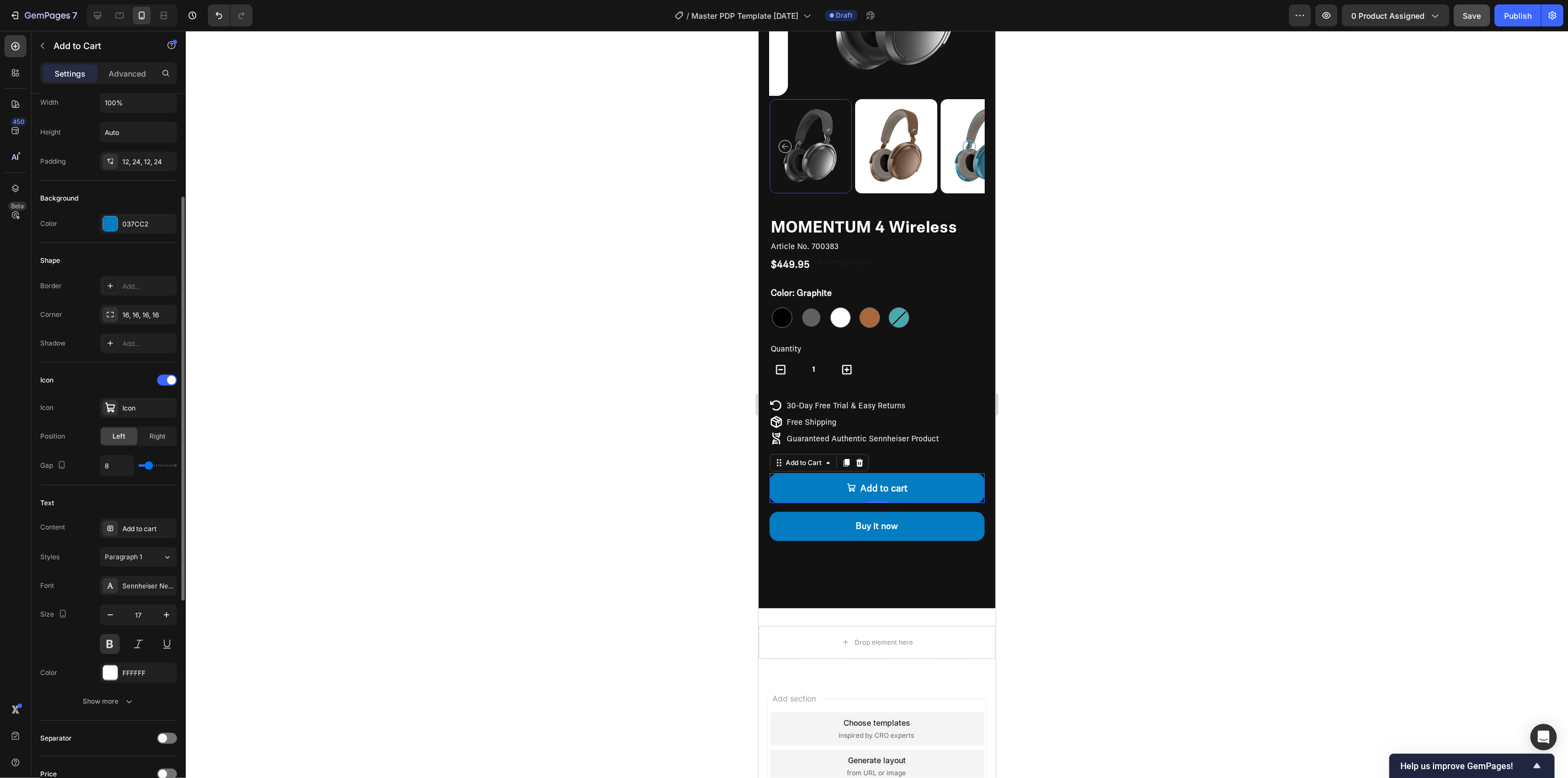
scroll to position [0, 0]
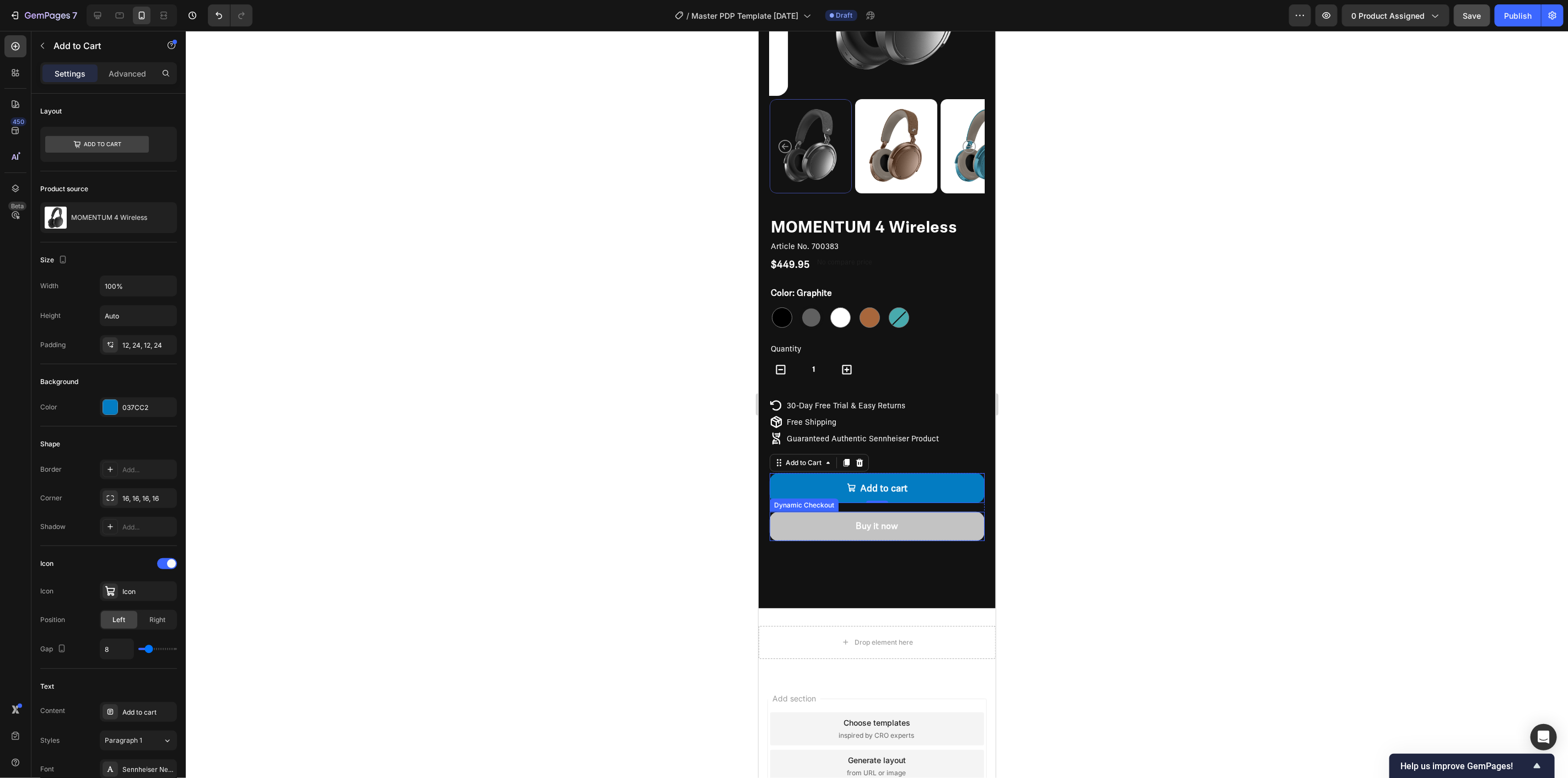
click at [839, 511] on button "Buy it now" at bounding box center [877, 526] width 215 height 29
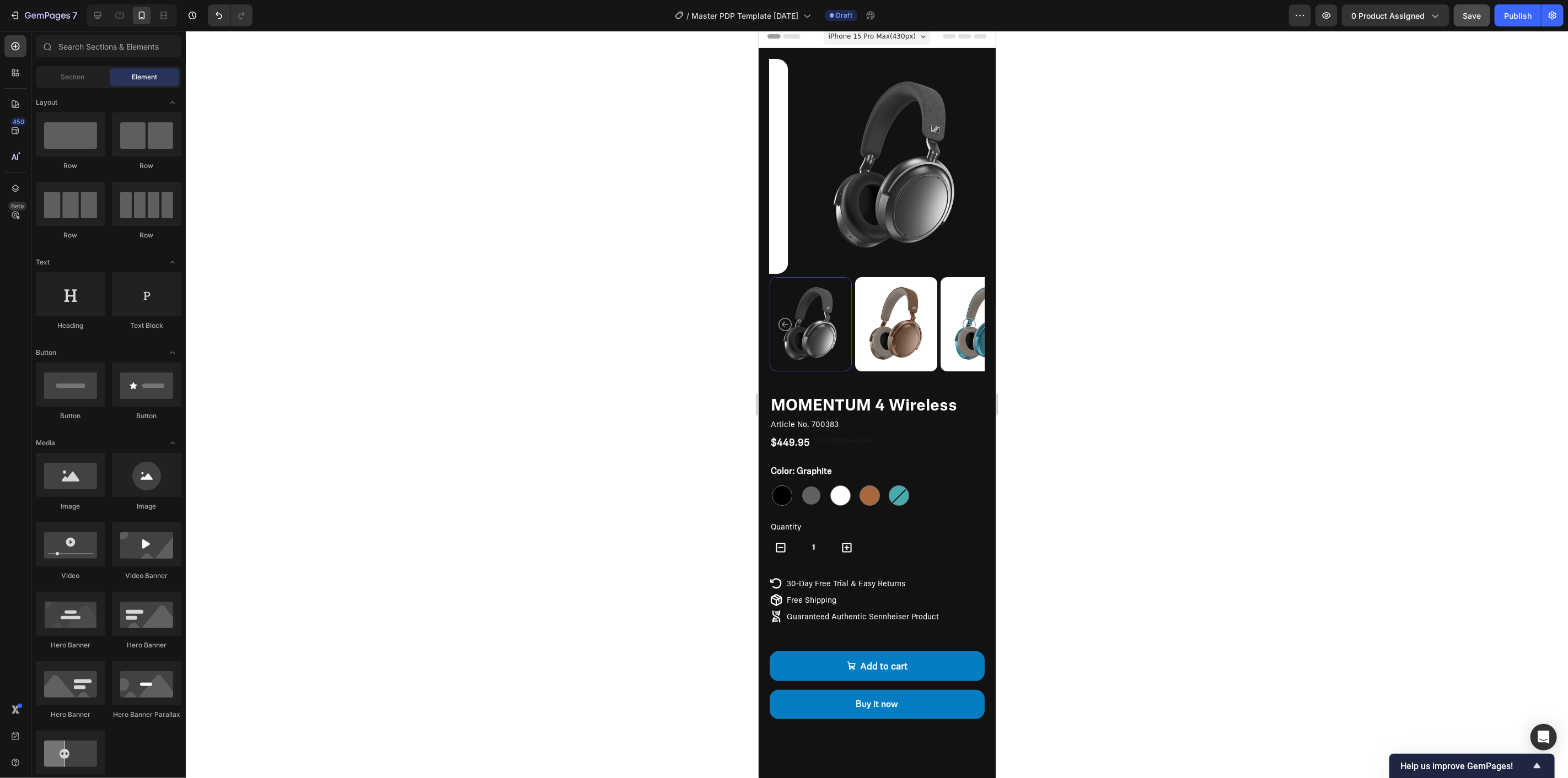
scroll to position [1, 0]
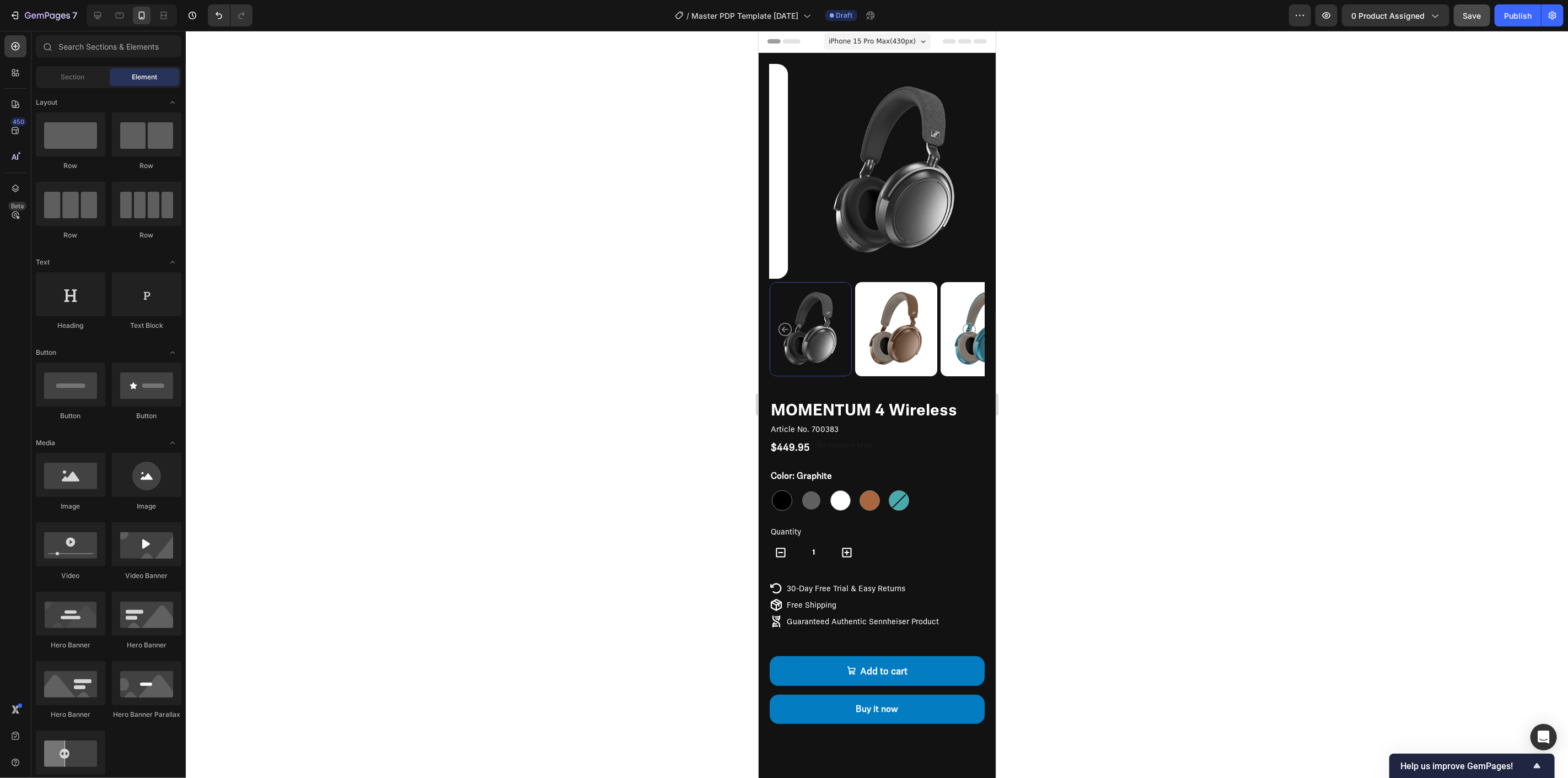
click at [1312, 164] on div at bounding box center [877, 405] width 1382 height 748
drag, startPoint x: 987, startPoint y: 407, endPoint x: 1775, endPoint y: 413, distance: 788.0
click at [1481, 8] on button "Save" at bounding box center [1472, 16] width 36 height 22
click at [587, 617] on div at bounding box center [877, 405] width 1382 height 748
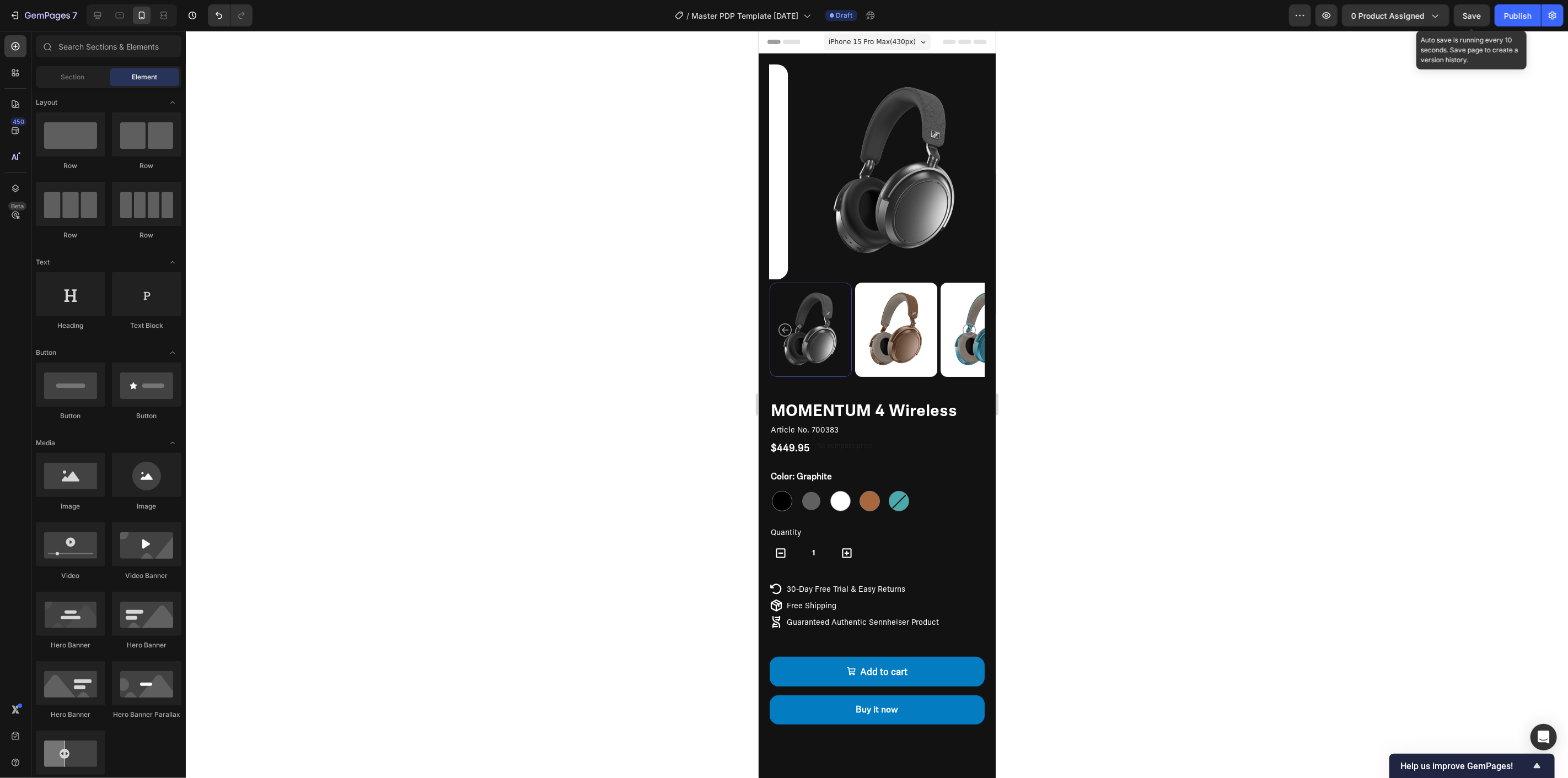
click at [1473, 19] on span "Save" at bounding box center [1472, 16] width 18 height 9
click at [31, 8] on button "7" at bounding box center [43, 16] width 78 height 22
